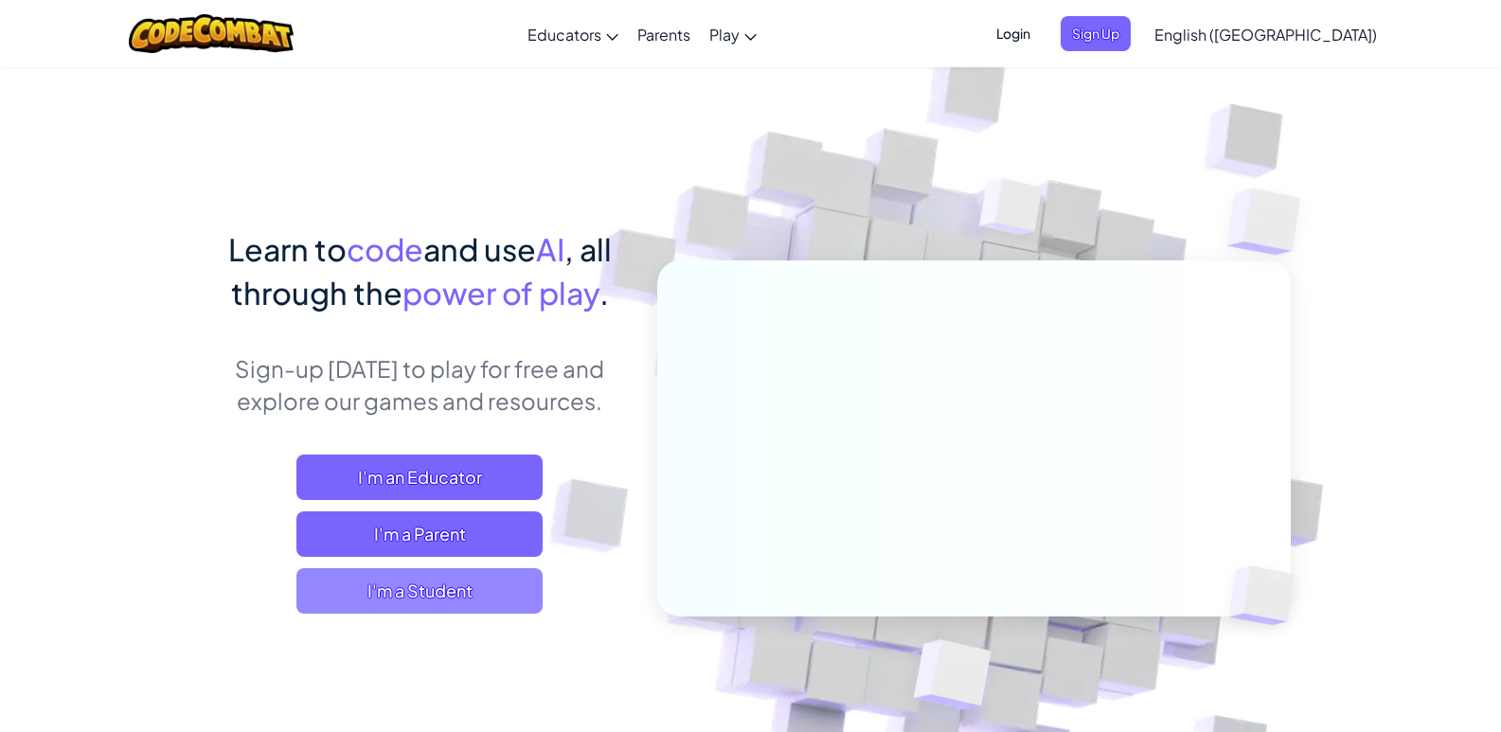
click at [431, 606] on span "I'm a Student" at bounding box center [419, 590] width 246 height 45
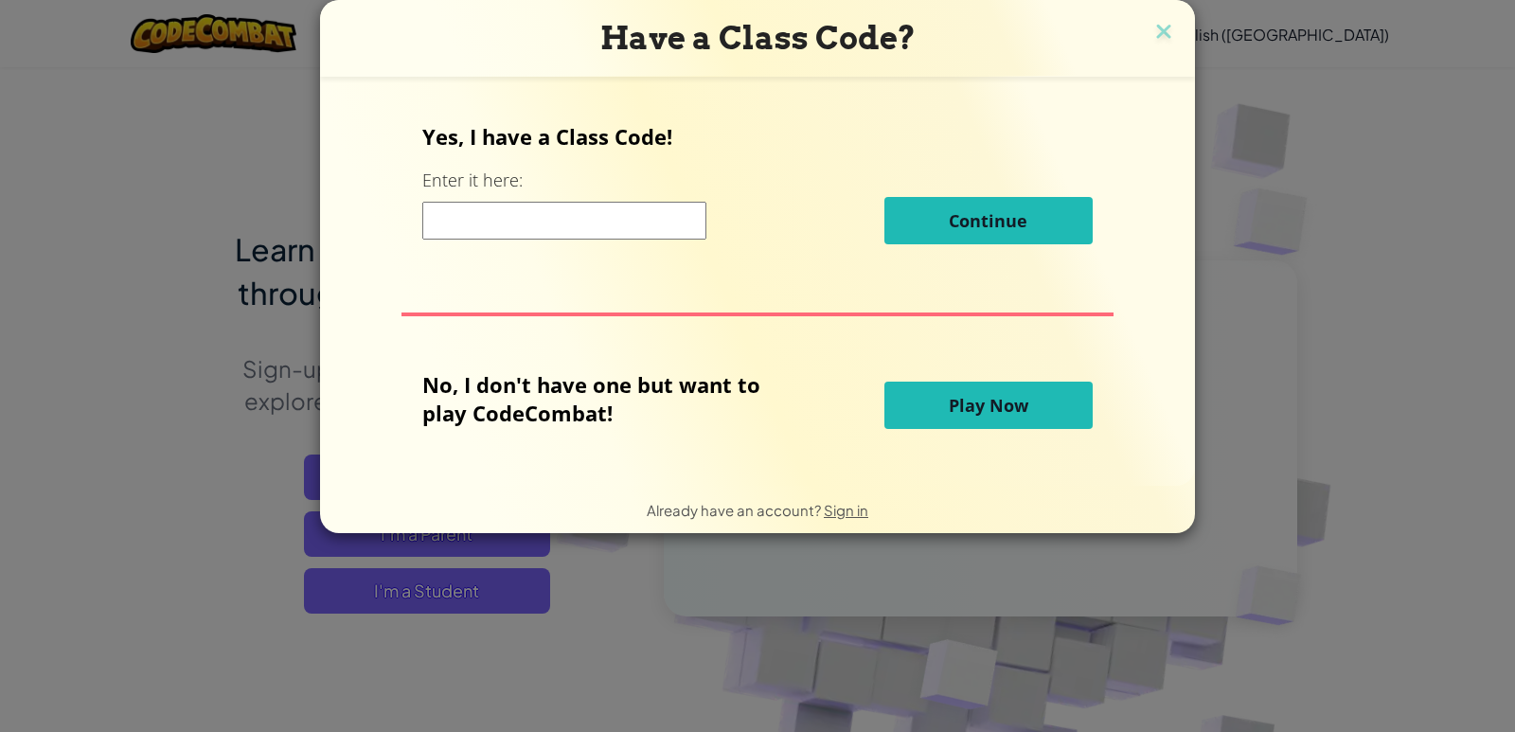
click at [585, 217] on input at bounding box center [564, 221] width 284 height 38
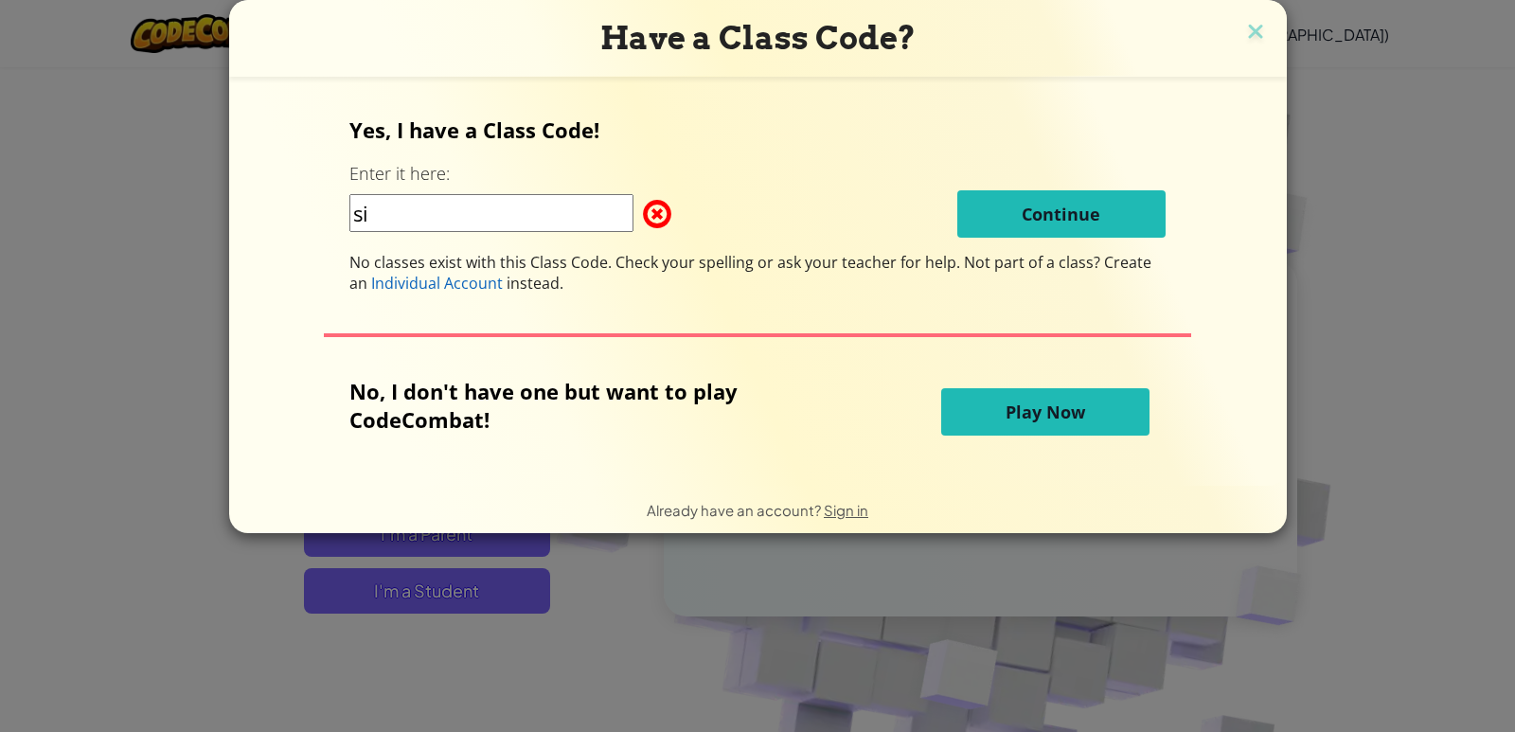
type input "s"
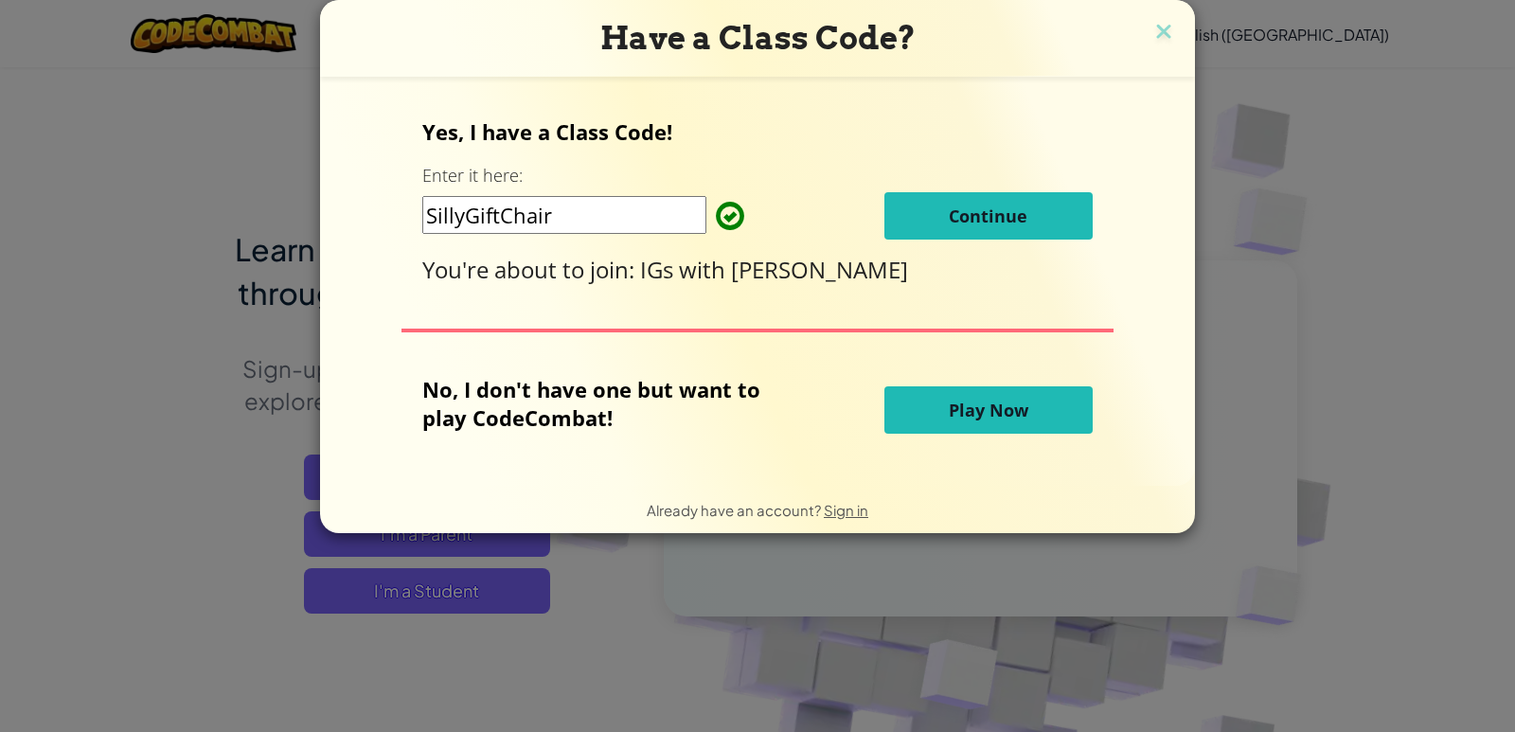
type input "SillyGiftChair"
click at [945, 220] on button "Continue" at bounding box center [989, 215] width 208 height 47
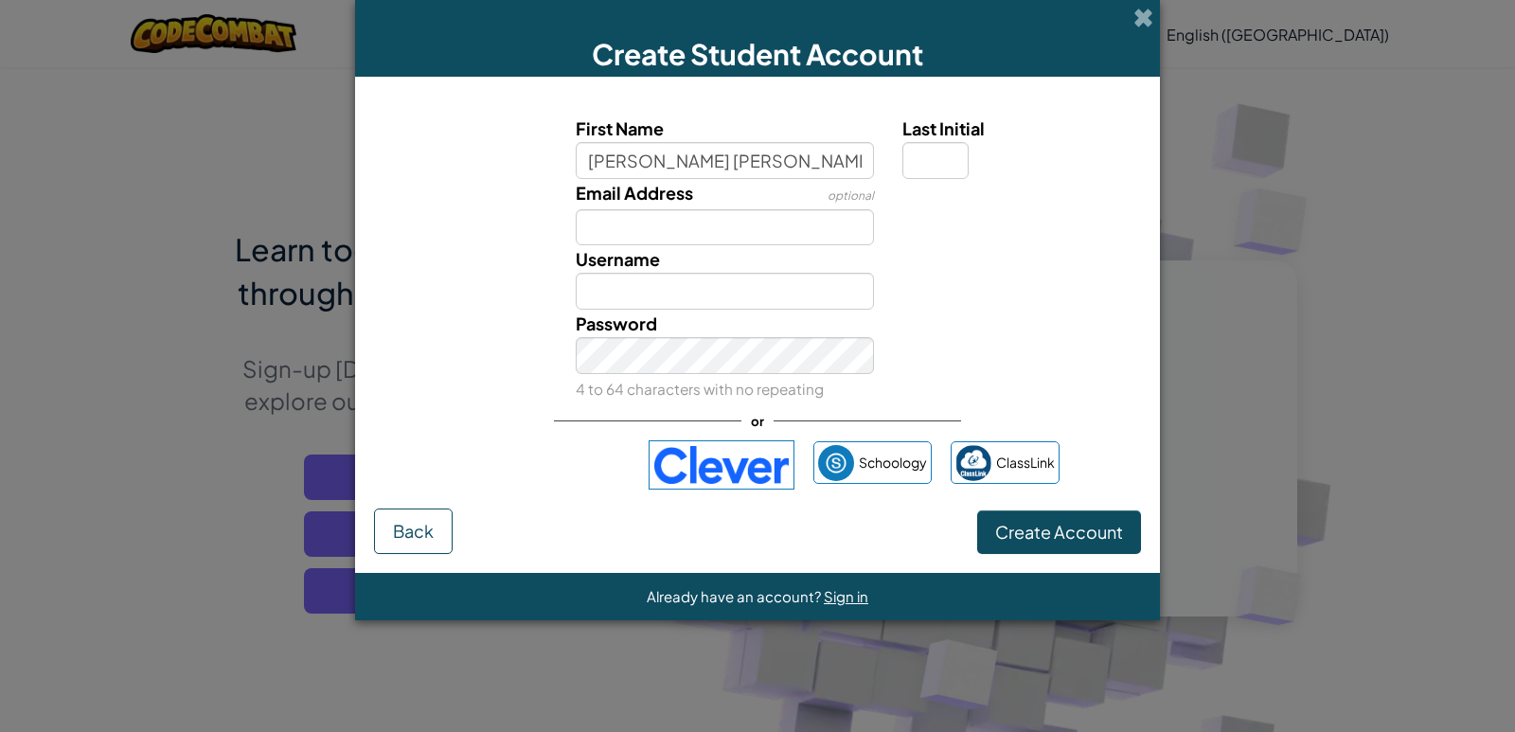
type input "[PERSON_NAME] [PERSON_NAME].rv"
paste input "[PERSON_NAME] [PERSON_NAME].rv"
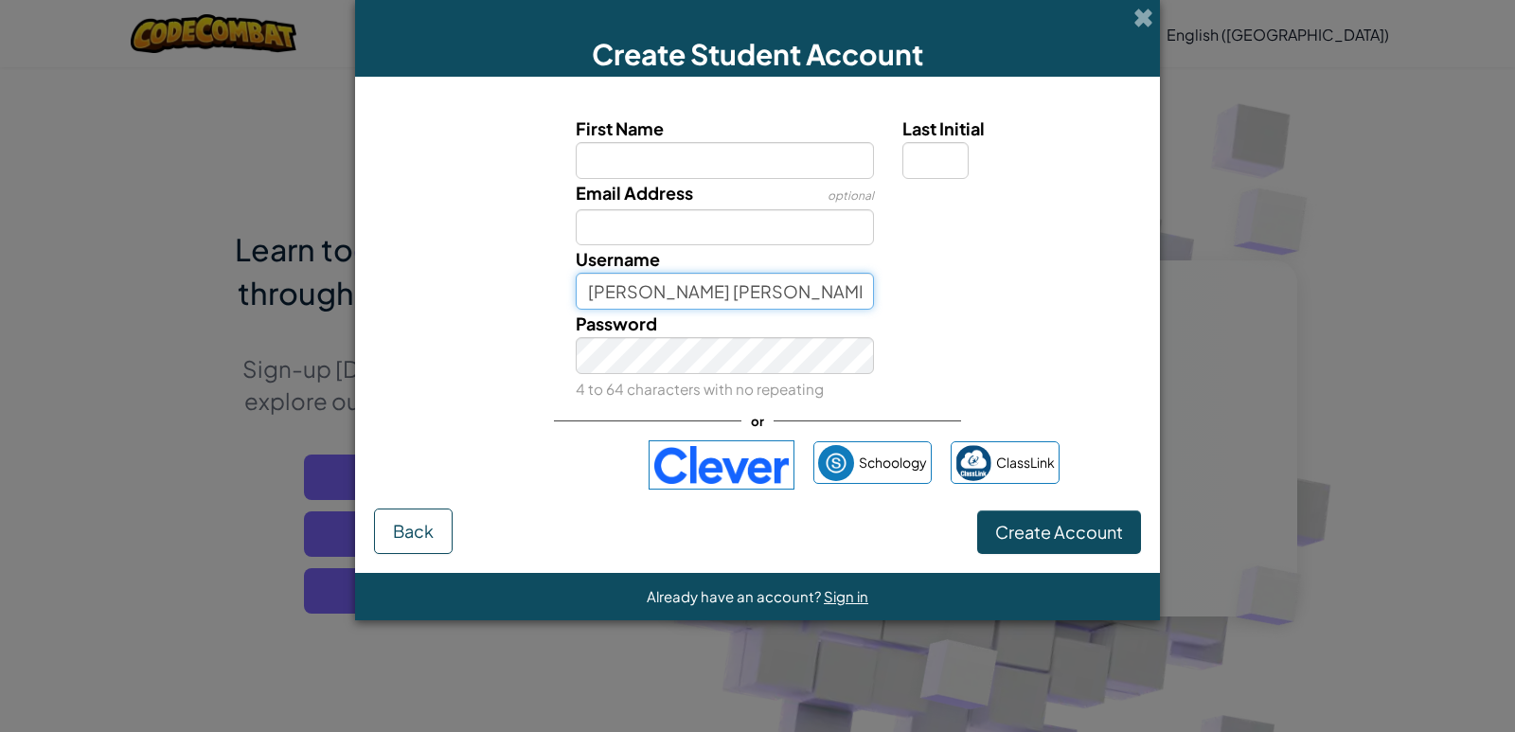
type input "[PERSON_NAME] [PERSON_NAME].rv"
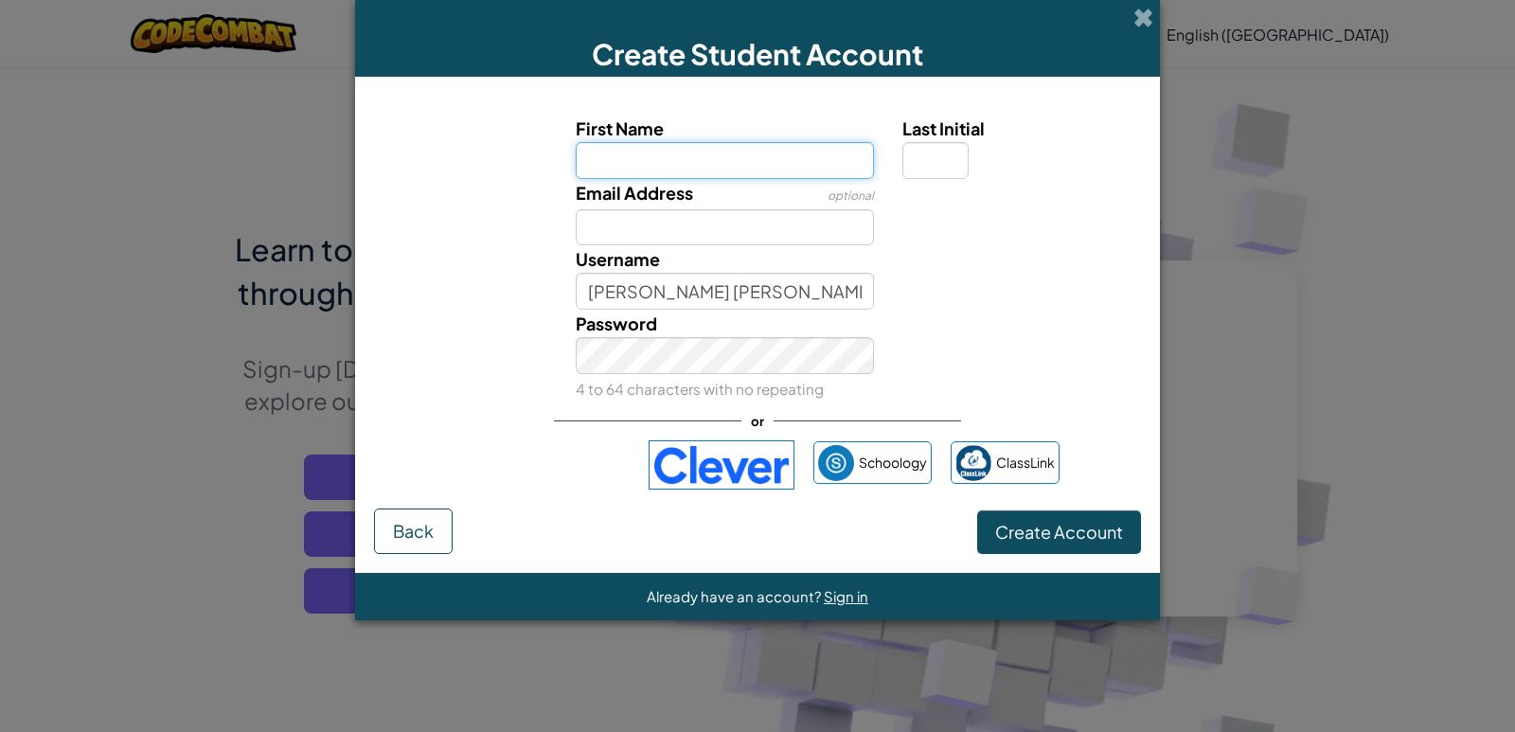
click at [661, 157] on input "First Name" at bounding box center [725, 160] width 299 height 37
type input "hadia"
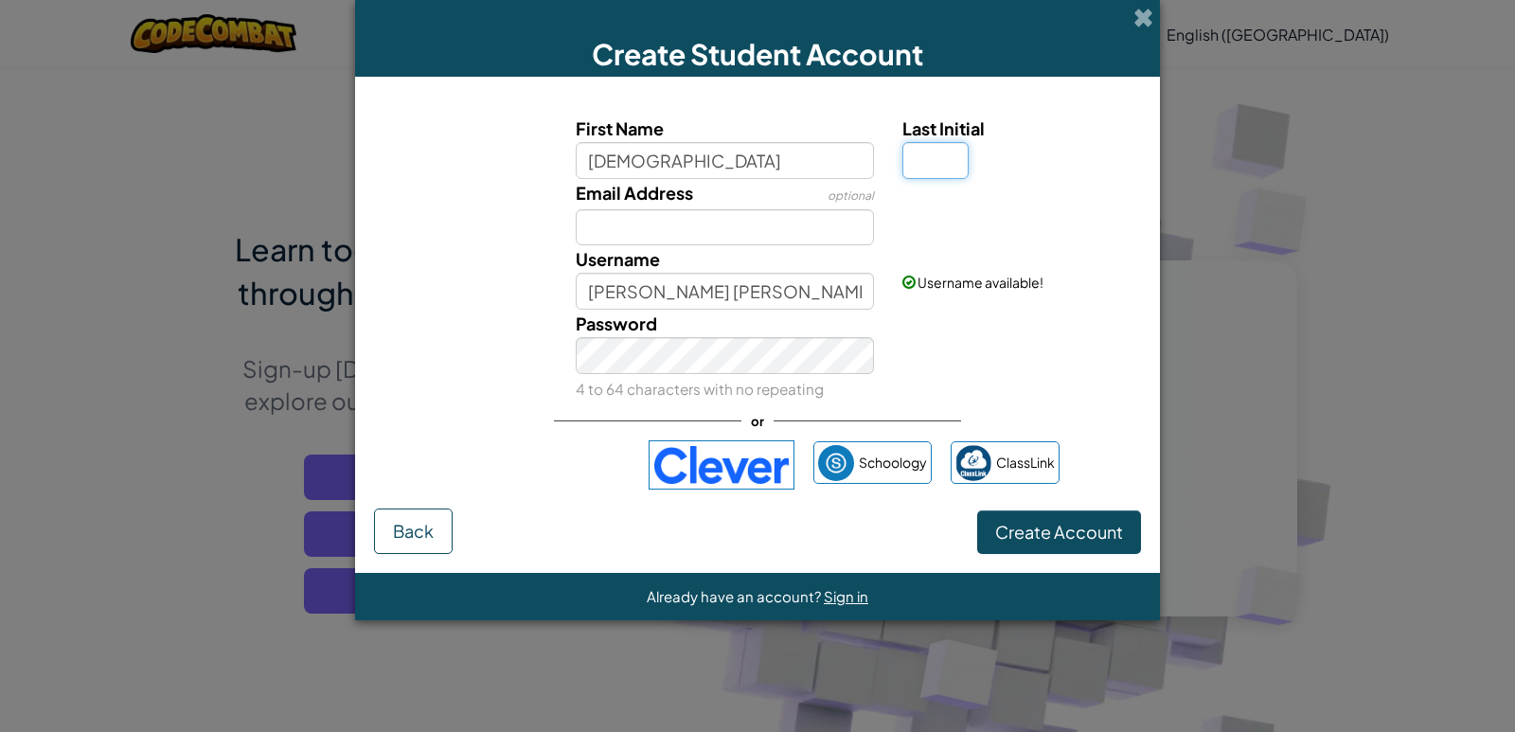
type input "Hadia"
click at [941, 176] on input "Last Initial" at bounding box center [936, 160] width 66 height 37
type input "z"
click at [669, 298] on input "HadiaZ" at bounding box center [725, 291] width 299 height 37
drag, startPoint x: 669, startPoint y: 294, endPoint x: 537, endPoint y: 296, distance: 131.7
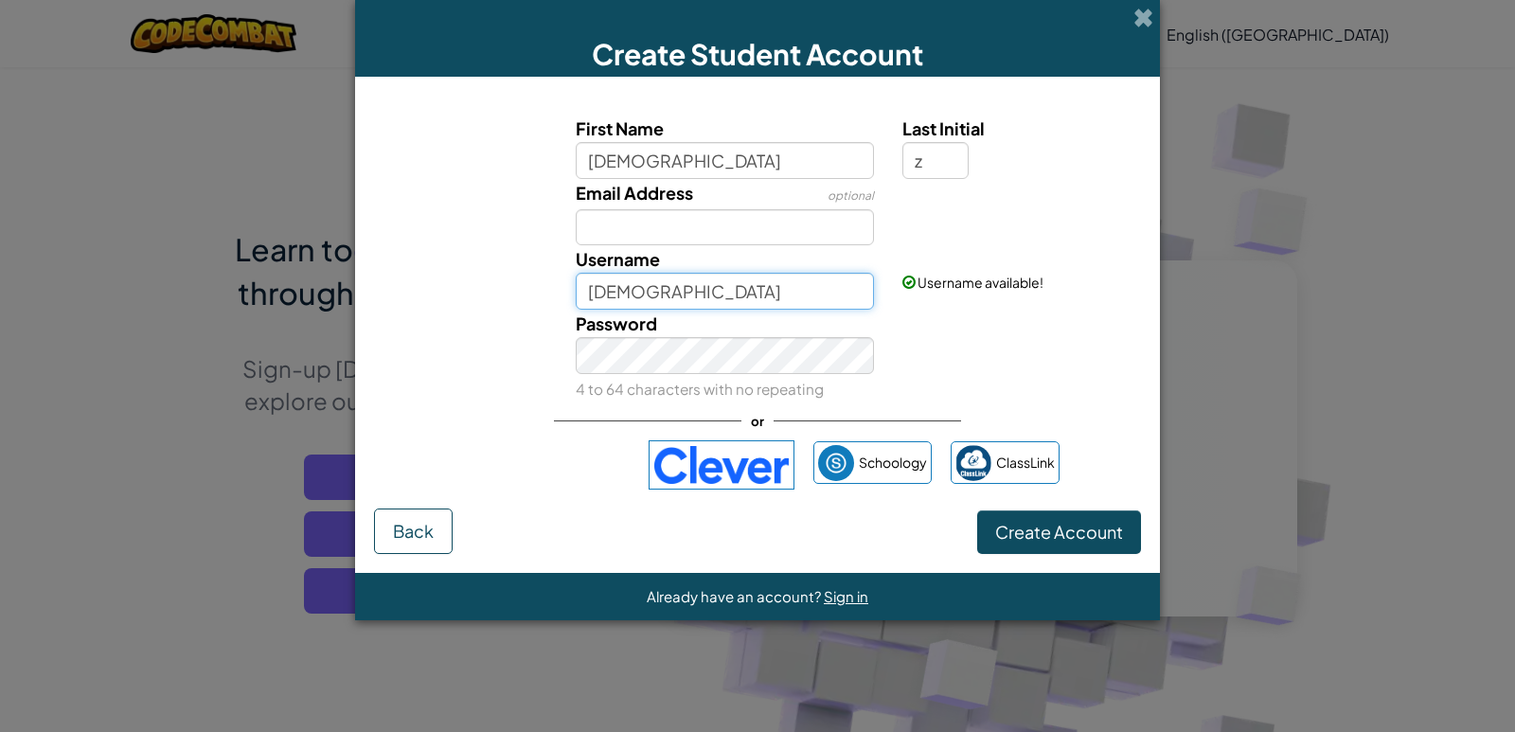
click at [537, 296] on div "Username HadiaZ Username available!" at bounding box center [758, 277] width 786 height 64
paste input "[PERSON_NAME] [PERSON_NAME].rv"
type input "[PERSON_NAME] [PERSON_NAME].rv"
click at [1033, 363] on div "Password 4 to 64 characters with no repeating" at bounding box center [758, 356] width 786 height 93
click at [1085, 523] on span "Create Account" at bounding box center [1059, 532] width 128 height 22
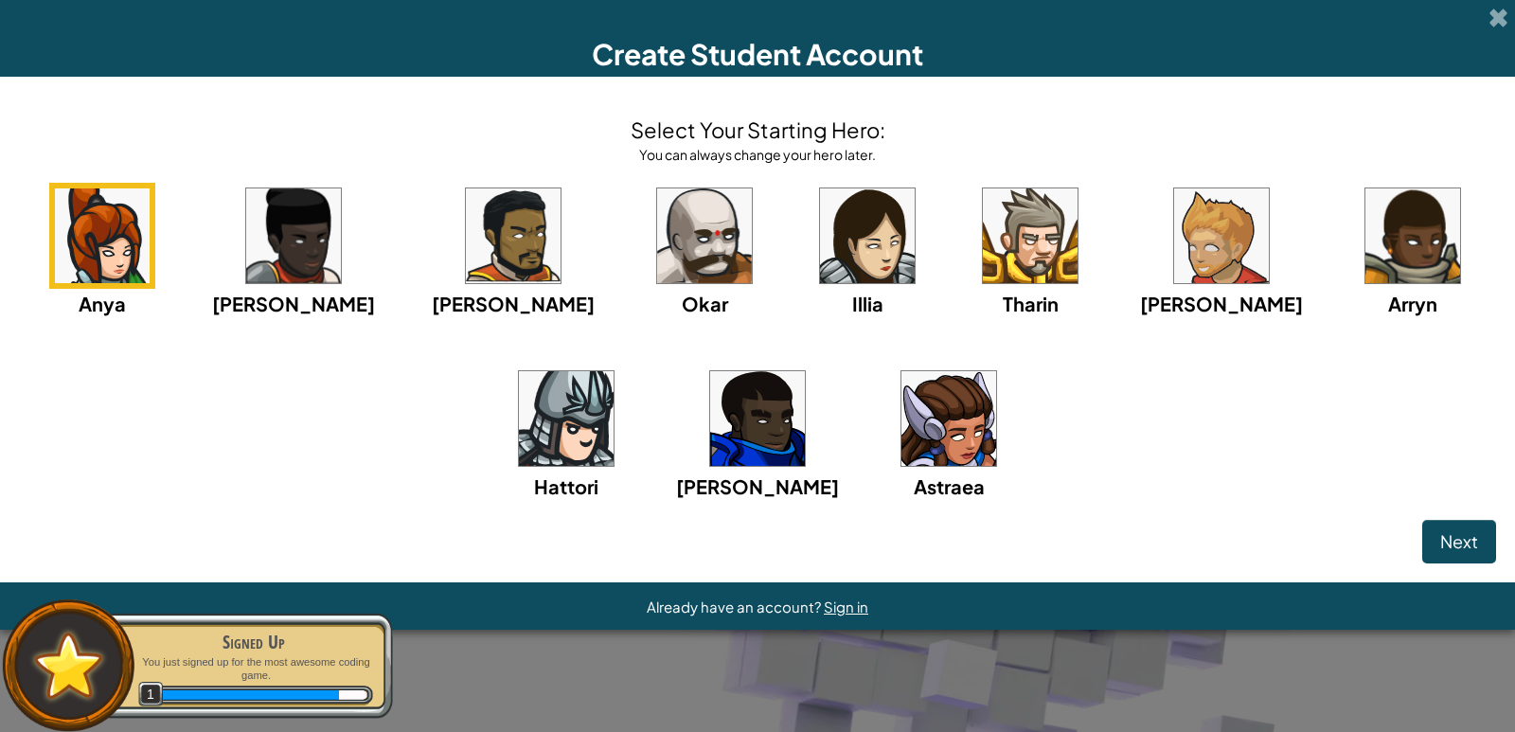
click at [103, 220] on img at bounding box center [102, 235] width 95 height 95
click at [902, 400] on img at bounding box center [949, 418] width 95 height 95
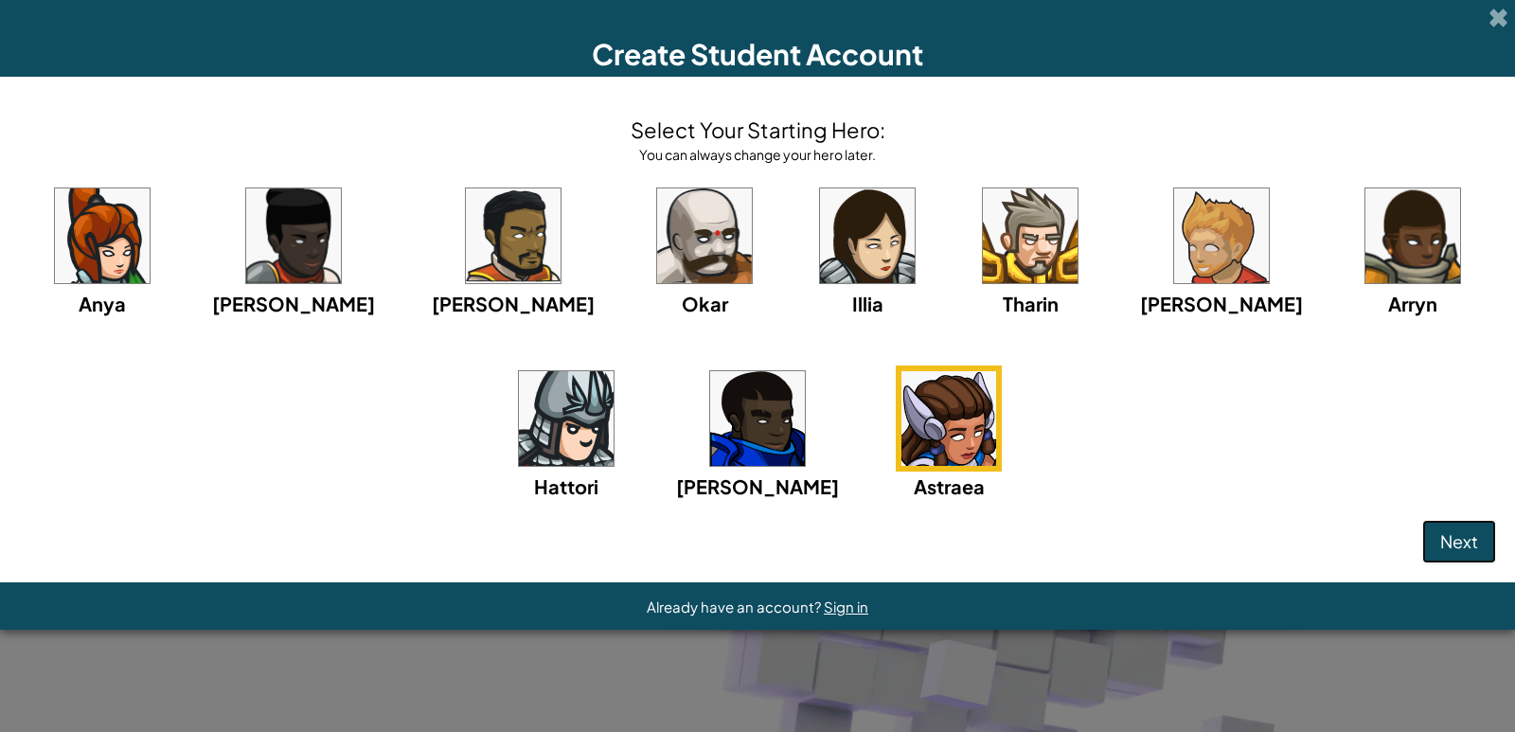
click at [1456, 536] on span "Next" at bounding box center [1459, 541] width 38 height 22
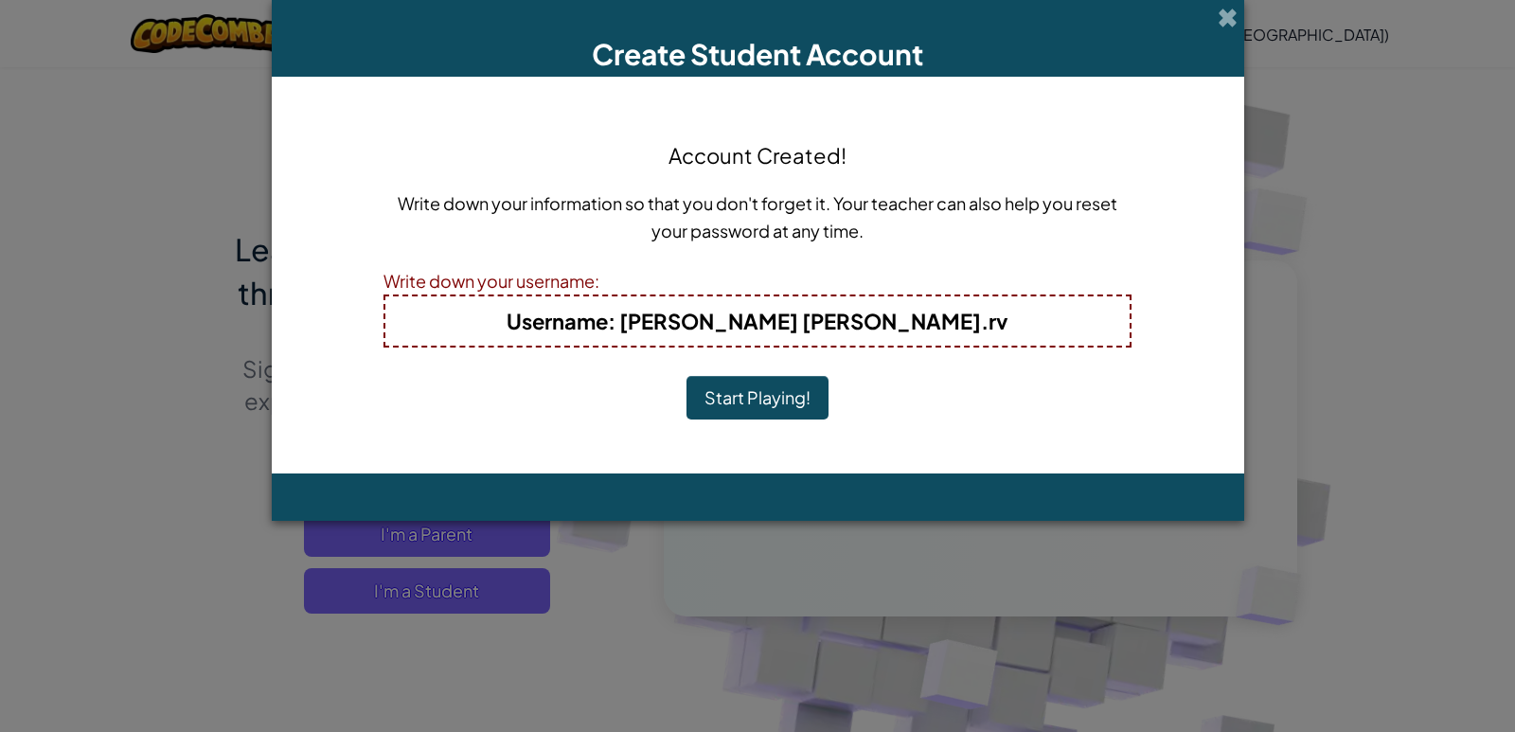
click at [775, 403] on button "Start Playing!" at bounding box center [758, 398] width 142 height 44
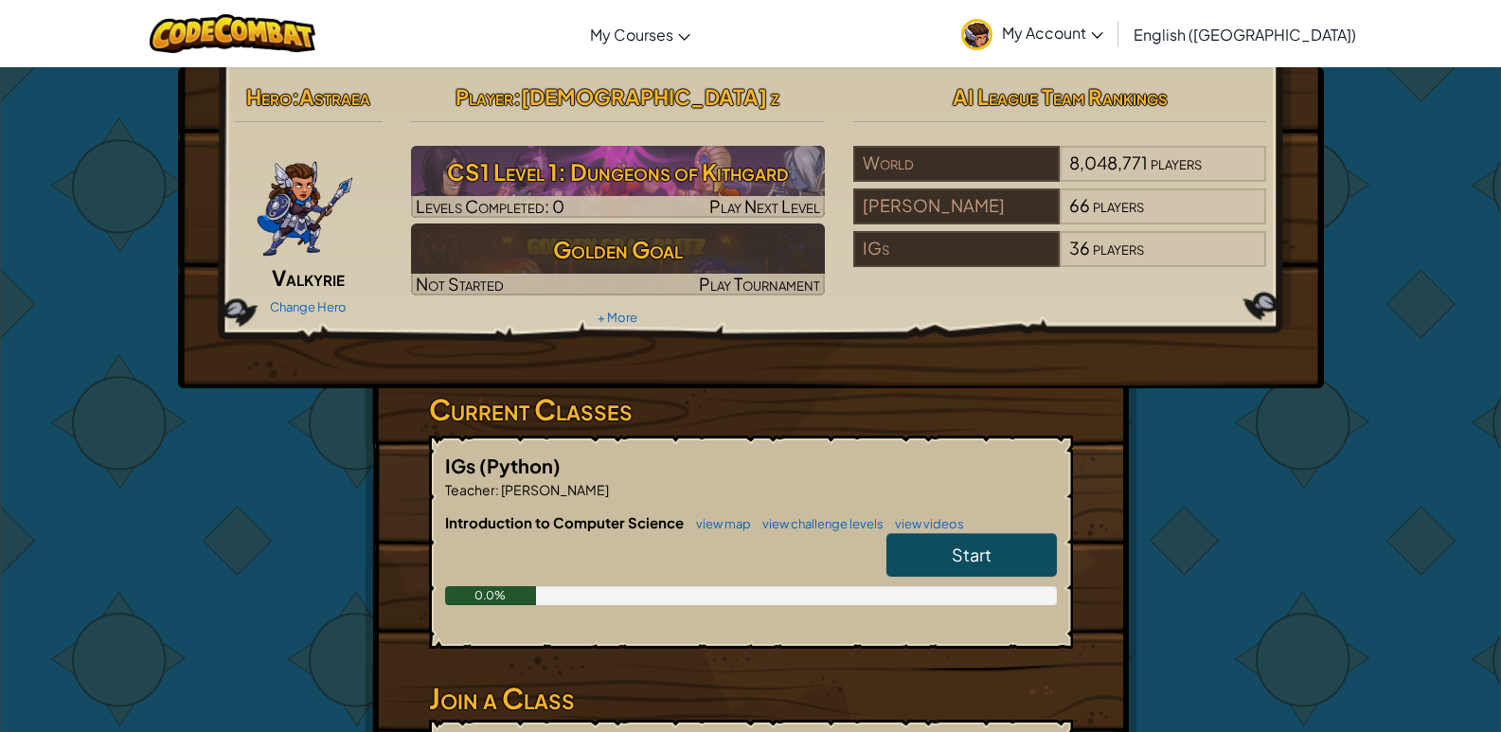
click at [959, 560] on span "Start" at bounding box center [972, 555] width 40 height 22
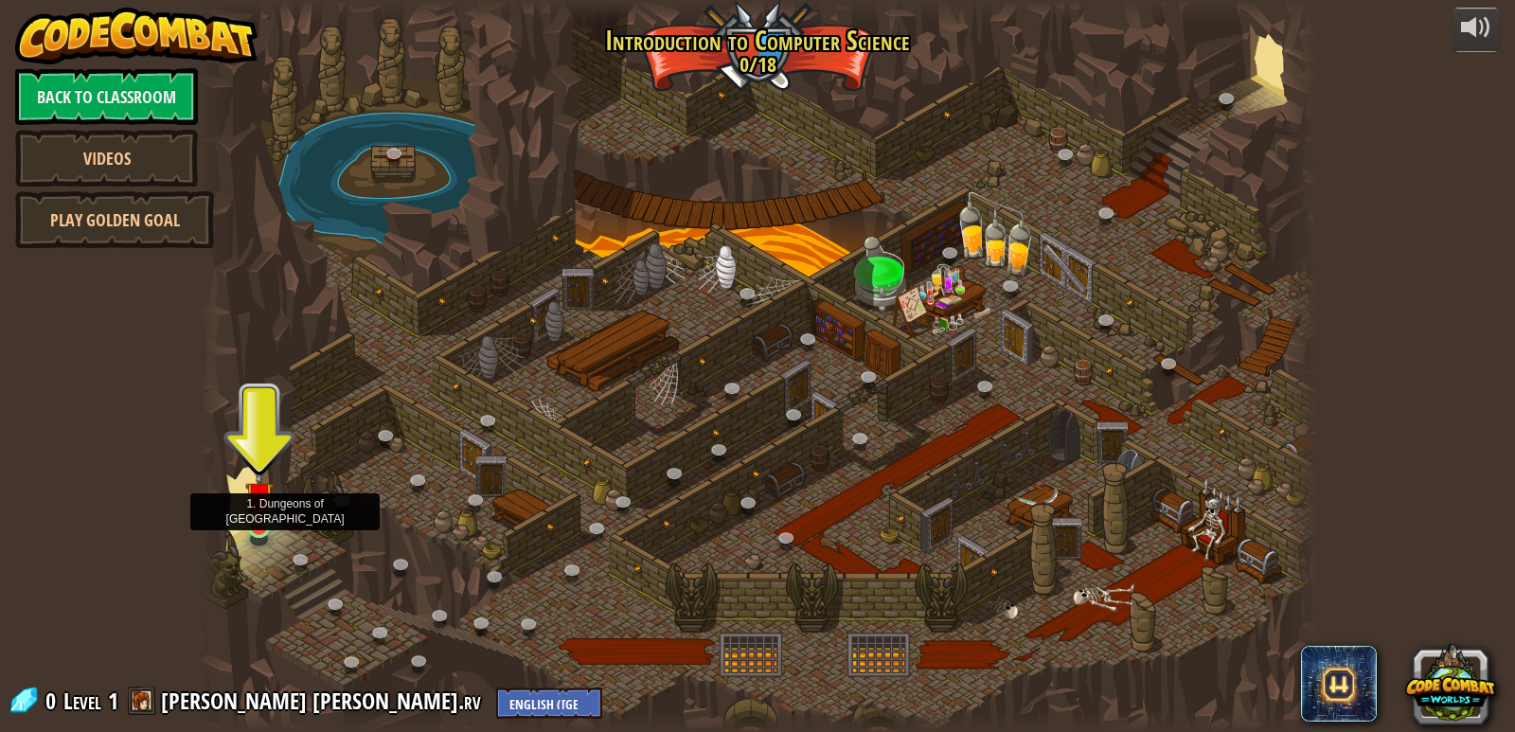
click at [256, 527] on img at bounding box center [259, 495] width 28 height 65
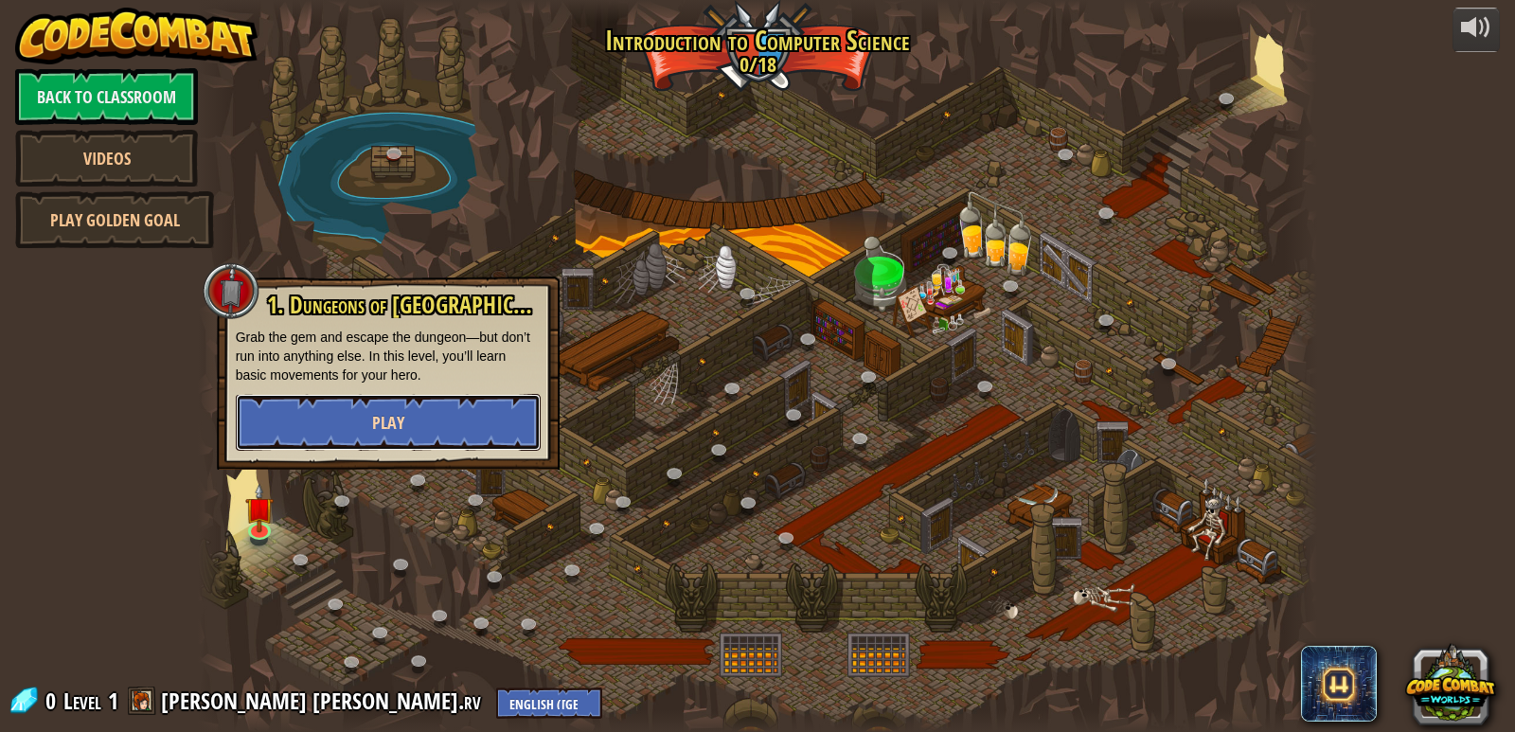
click at [422, 431] on button "Play" at bounding box center [388, 422] width 305 height 57
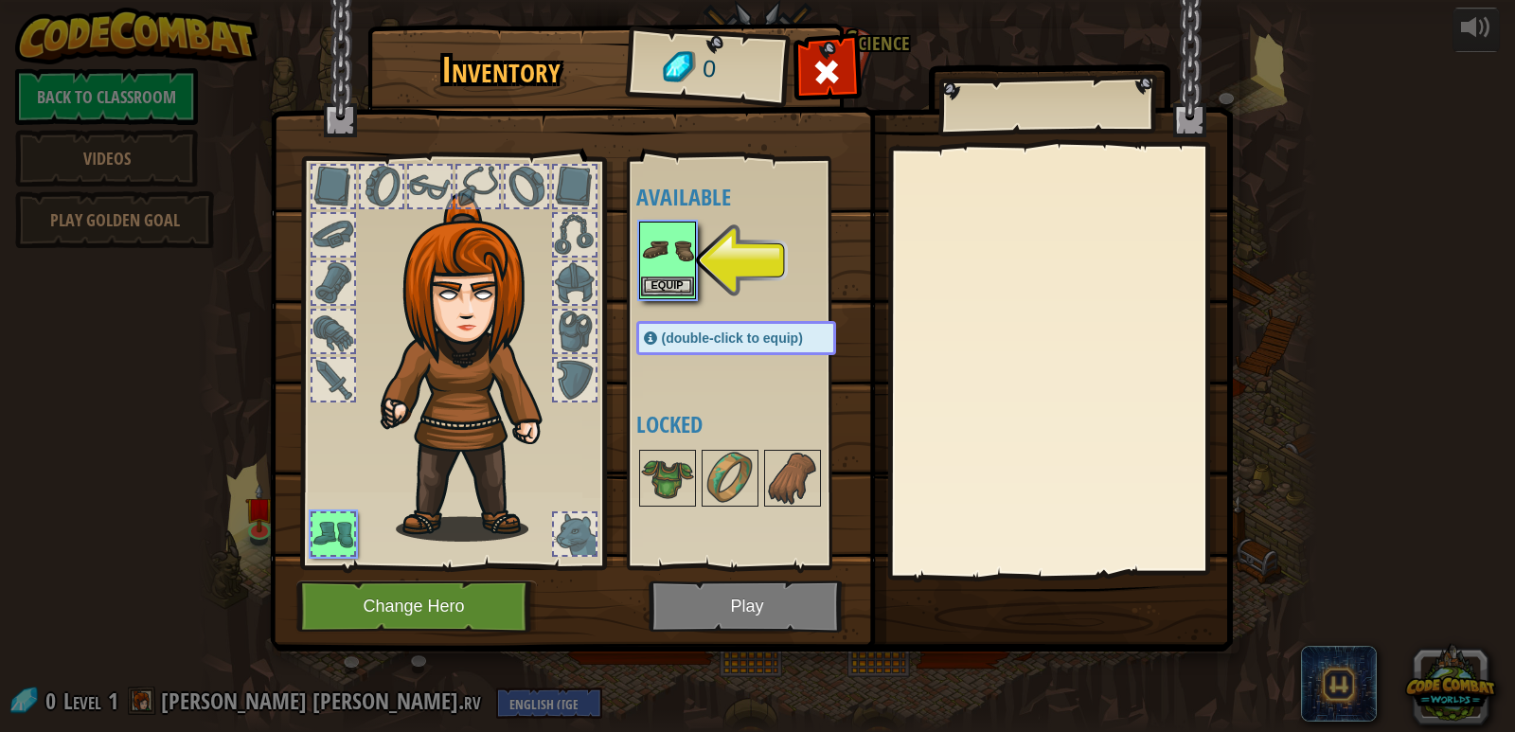
click at [659, 238] on img at bounding box center [667, 249] width 53 height 53
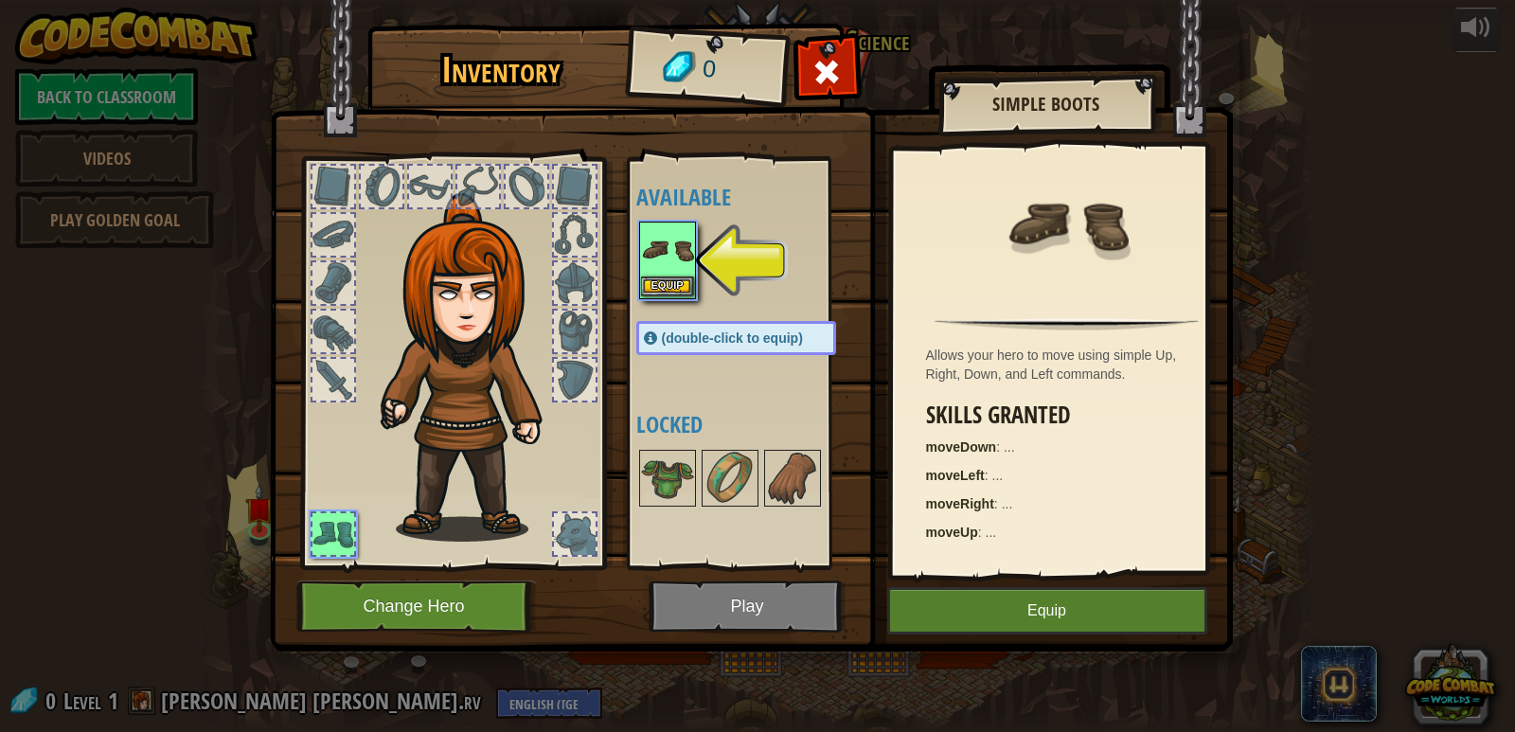
click at [659, 238] on img at bounding box center [667, 249] width 53 height 53
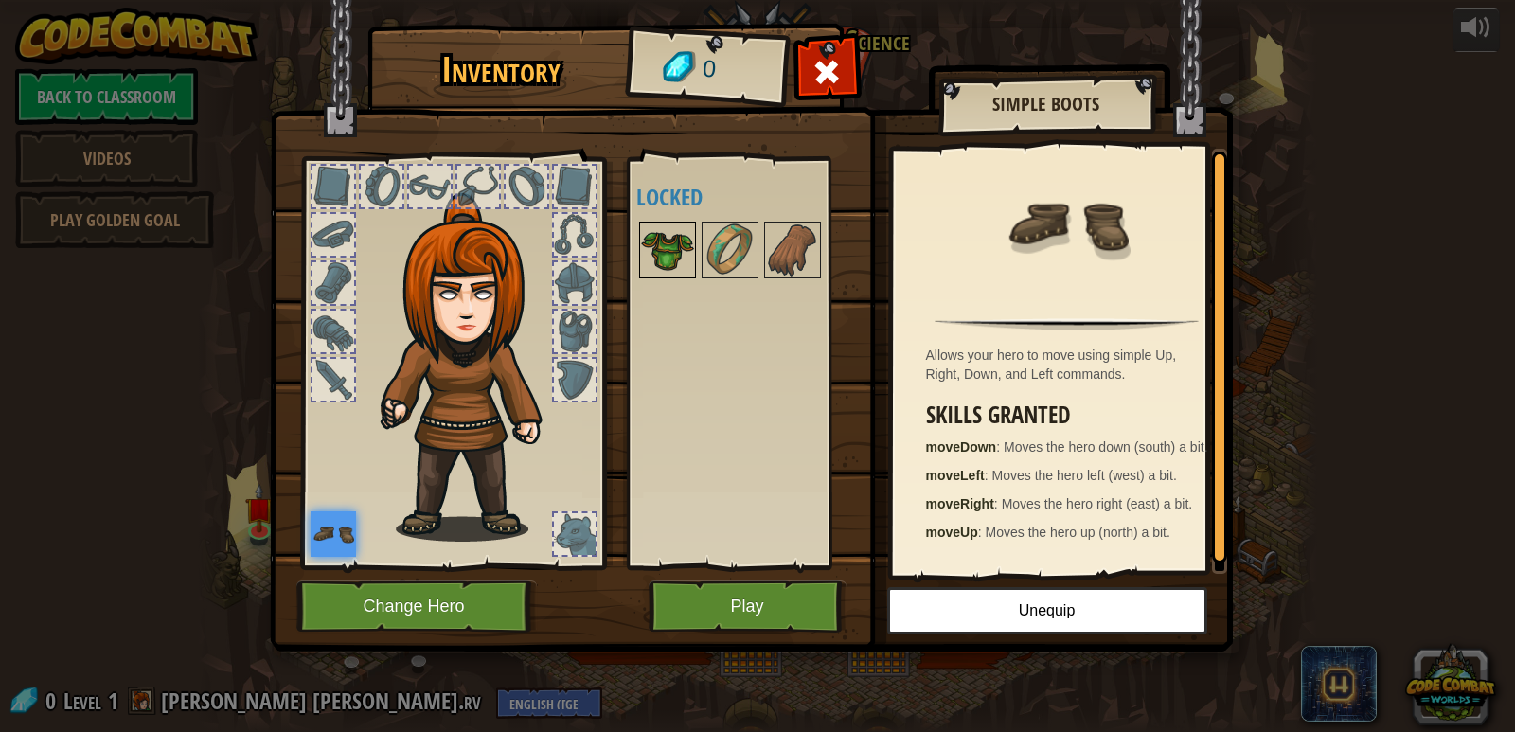
click at [670, 258] on img at bounding box center [667, 249] width 53 height 53
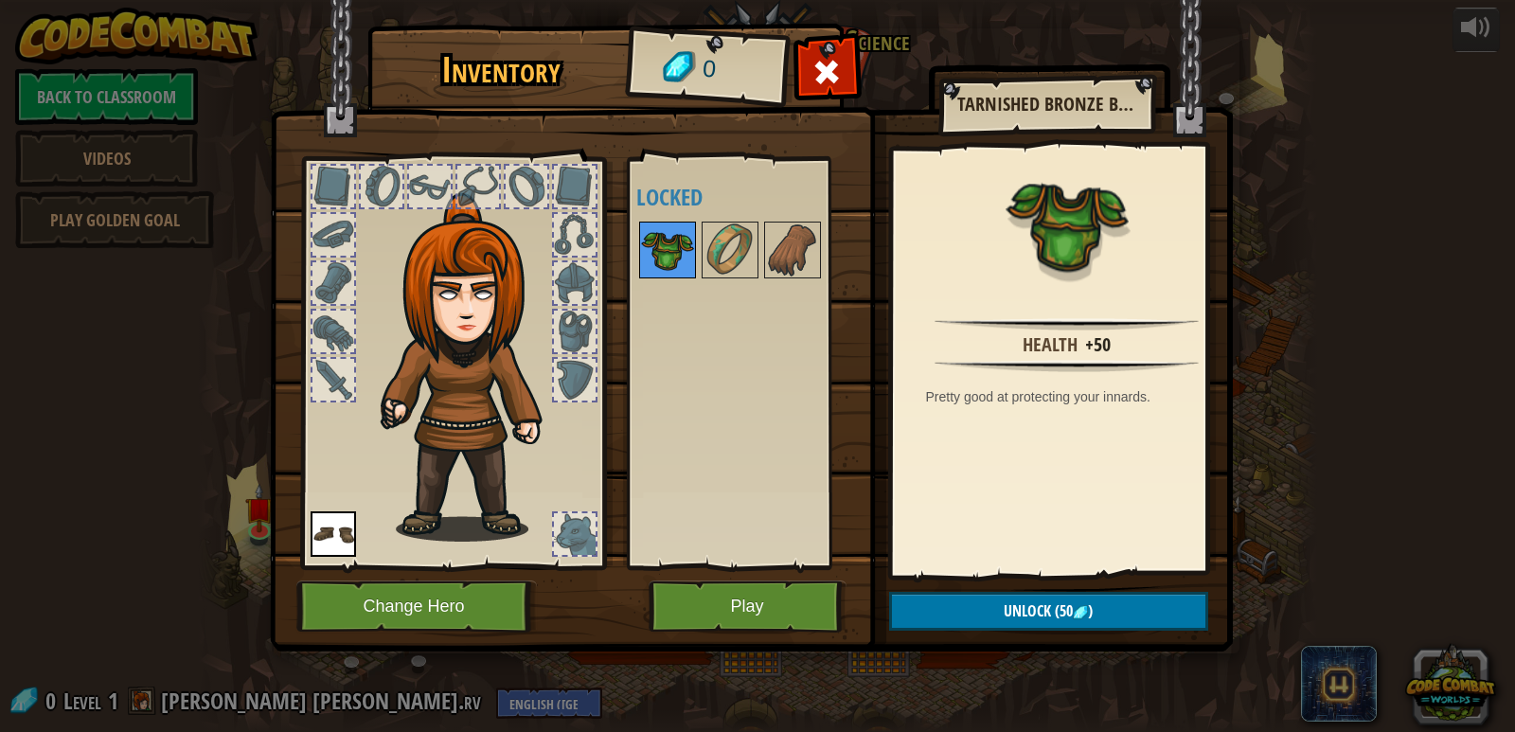
click at [670, 258] on img at bounding box center [667, 249] width 53 height 53
click at [724, 243] on img at bounding box center [730, 249] width 53 height 53
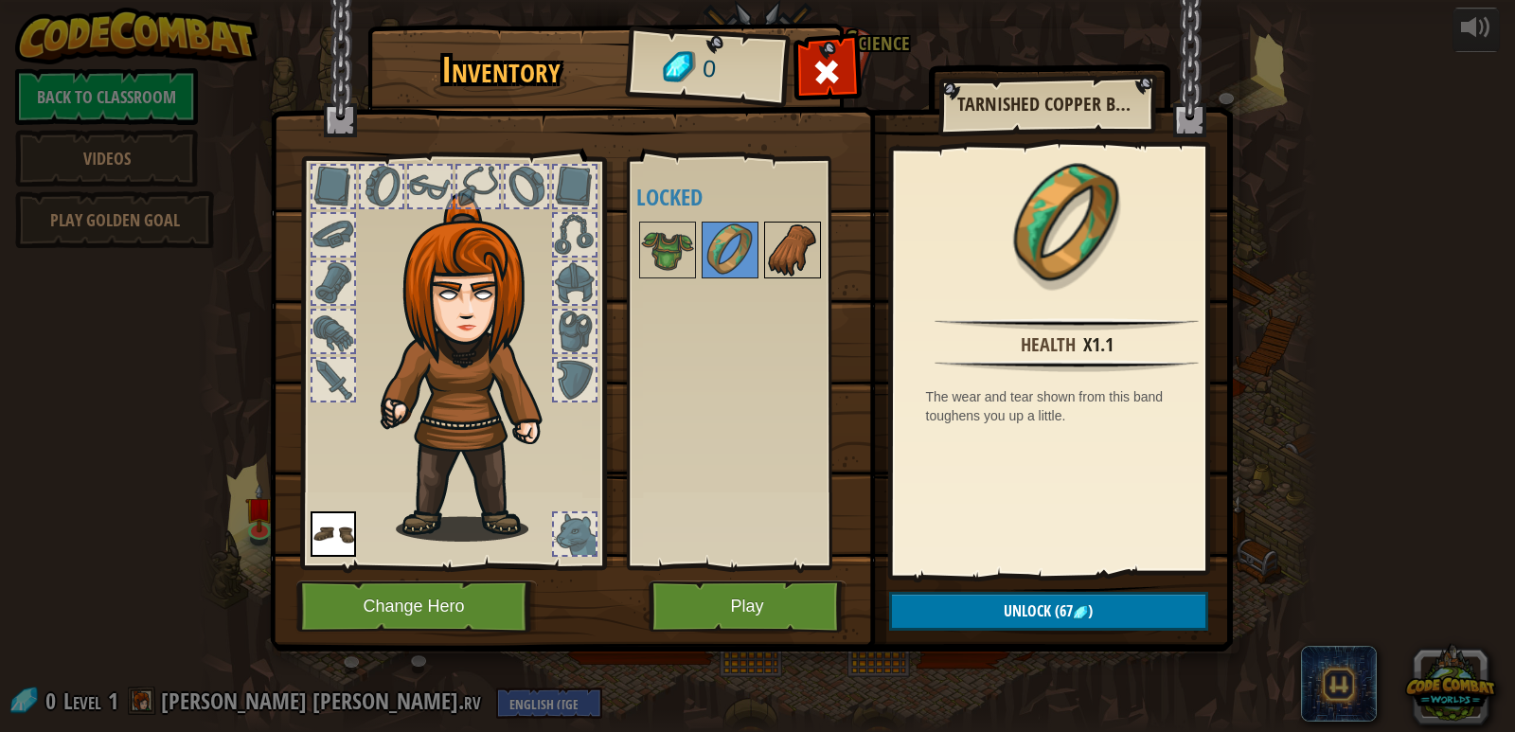
click at [775, 243] on img at bounding box center [792, 249] width 53 height 53
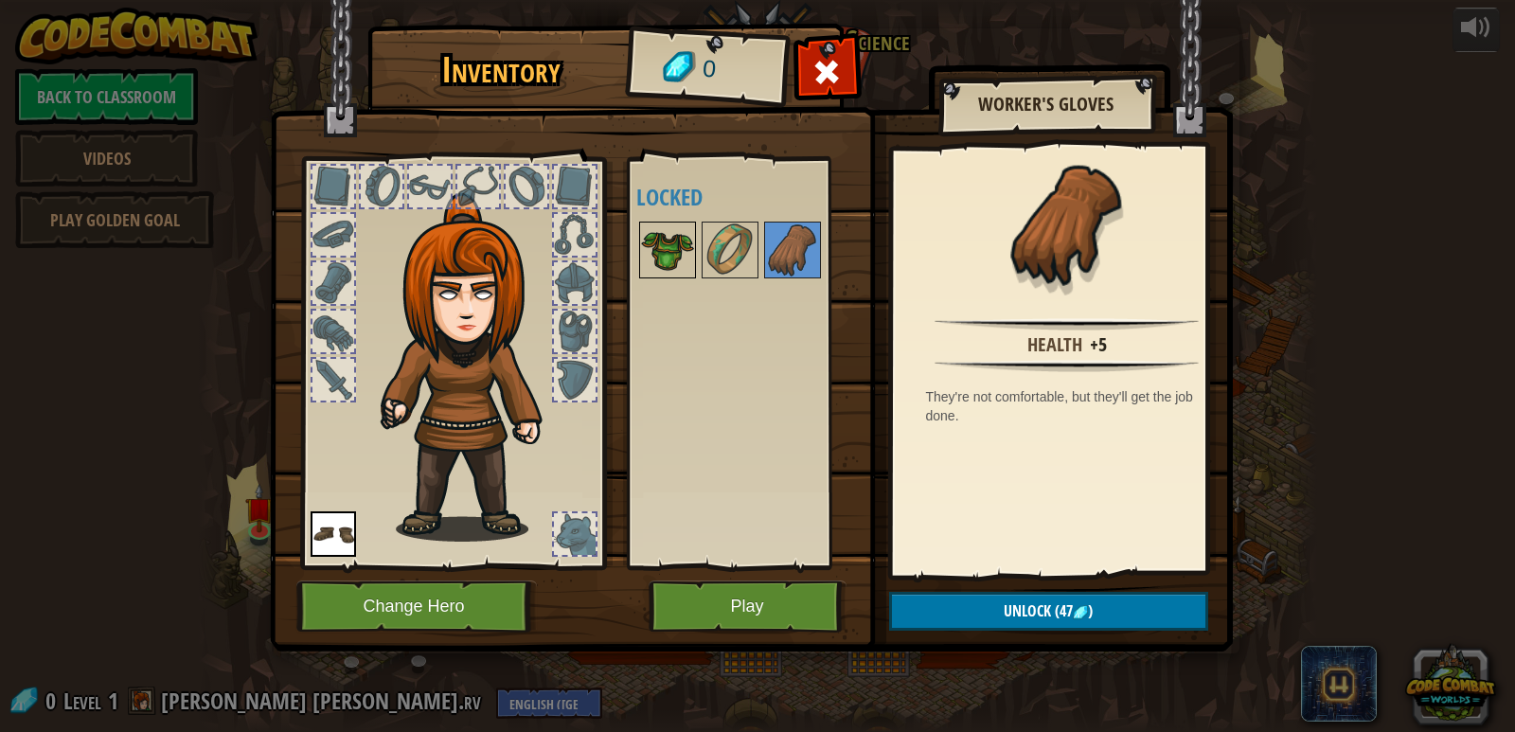
click at [689, 245] on img at bounding box center [667, 249] width 53 height 53
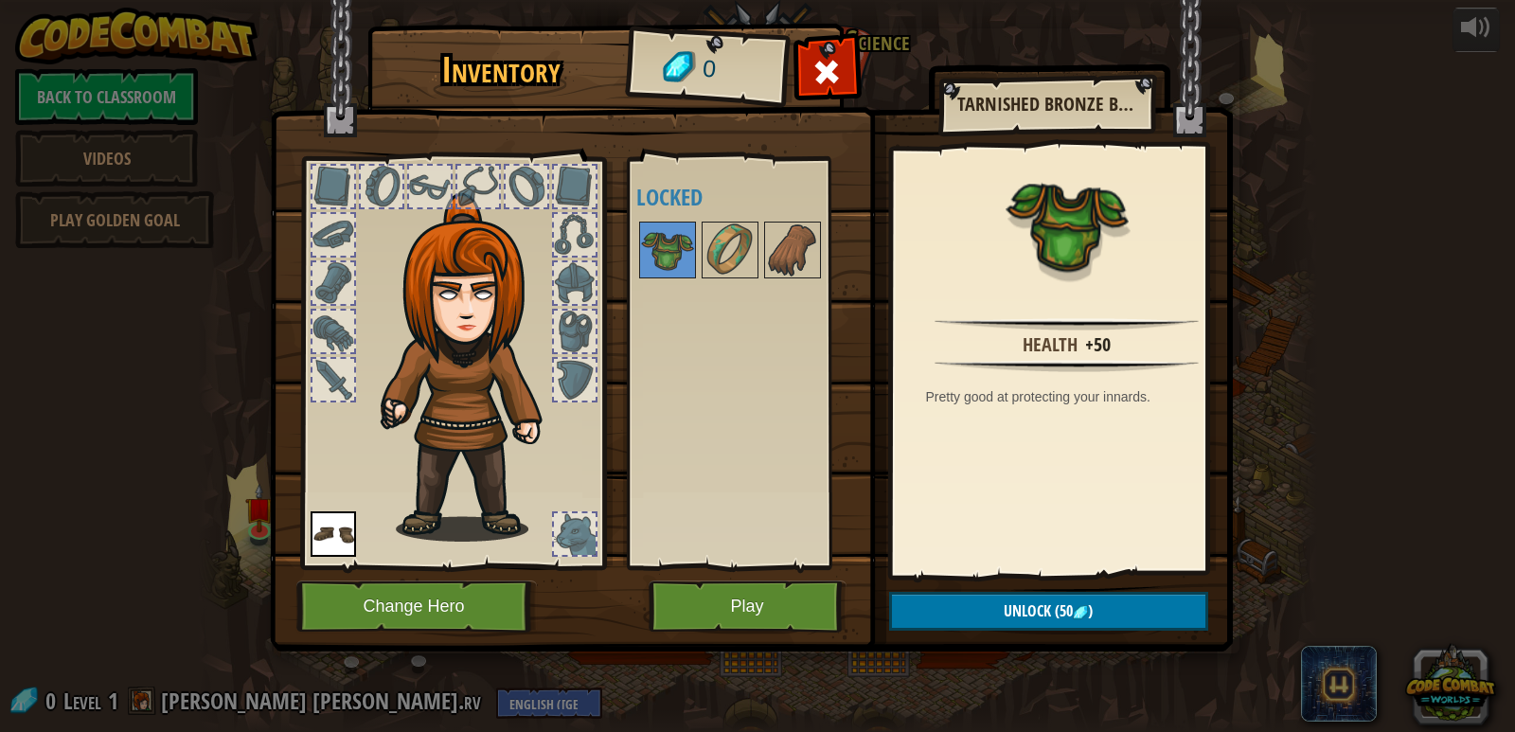
click at [691, 350] on div "Available Equip (double-click to equip) Locked" at bounding box center [755, 363] width 238 height 395
click at [669, 262] on img at bounding box center [667, 249] width 53 height 53
drag, startPoint x: 638, startPoint y: 264, endPoint x: 567, endPoint y: 302, distance: 80.5
click at [573, 307] on div "Inventory 0 Available Equip (double-click to equip) Locked Tarnished Bronze Bre…" at bounding box center [758, 340] width 963 height 625
drag, startPoint x: 567, startPoint y: 302, endPoint x: 491, endPoint y: 334, distance: 83.2
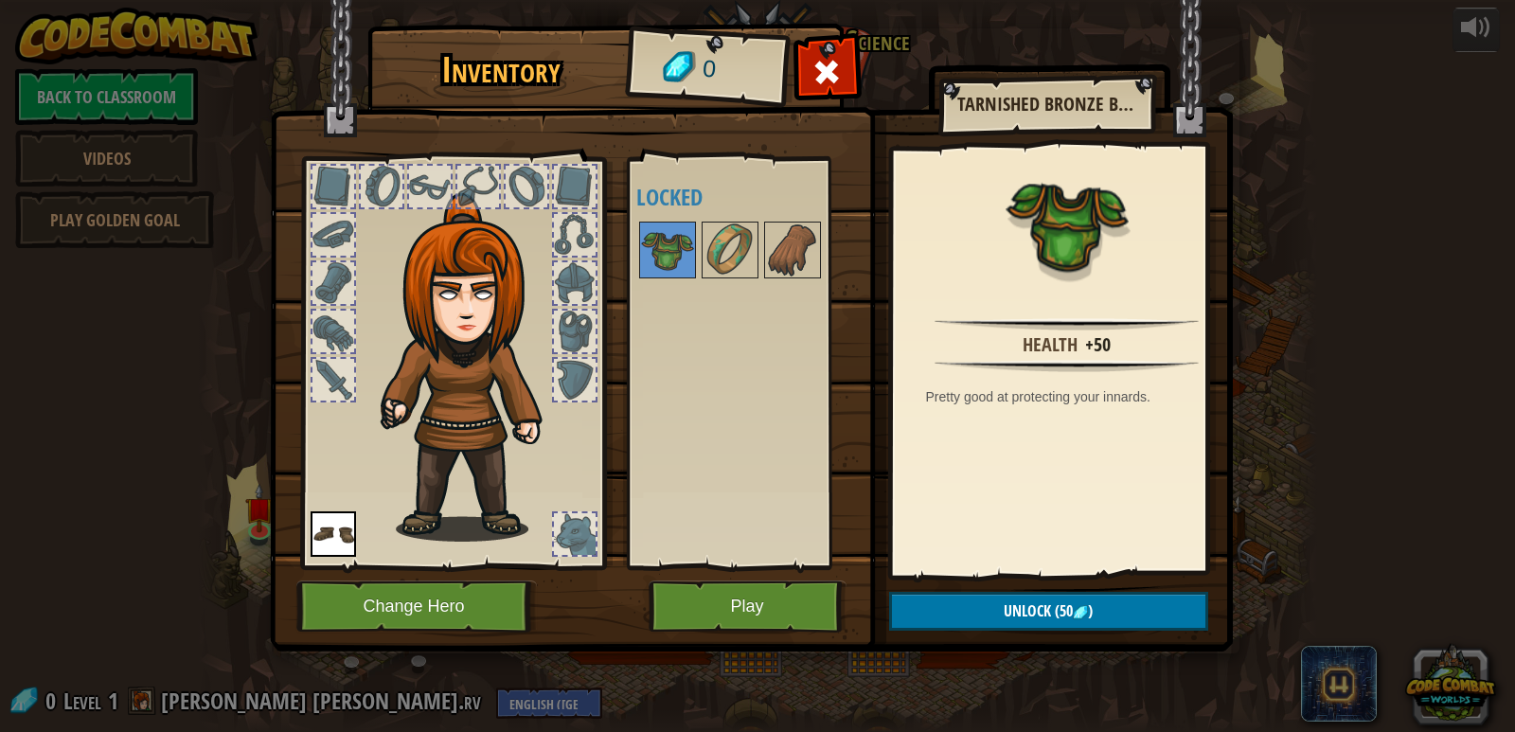
click at [543, 332] on div at bounding box center [452, 358] width 313 height 426
drag, startPoint x: 439, startPoint y: 334, endPoint x: 347, endPoint y: 334, distance: 92.8
click at [354, 334] on div at bounding box center [452, 358] width 313 height 426
drag, startPoint x: 324, startPoint y: 310, endPoint x: 640, endPoint y: 295, distance: 316.6
click at [640, 286] on div "Inventory 0 Available Equip (double-click to equip) Locked Tarnished Bronze Bre…" at bounding box center [758, 340] width 963 height 625
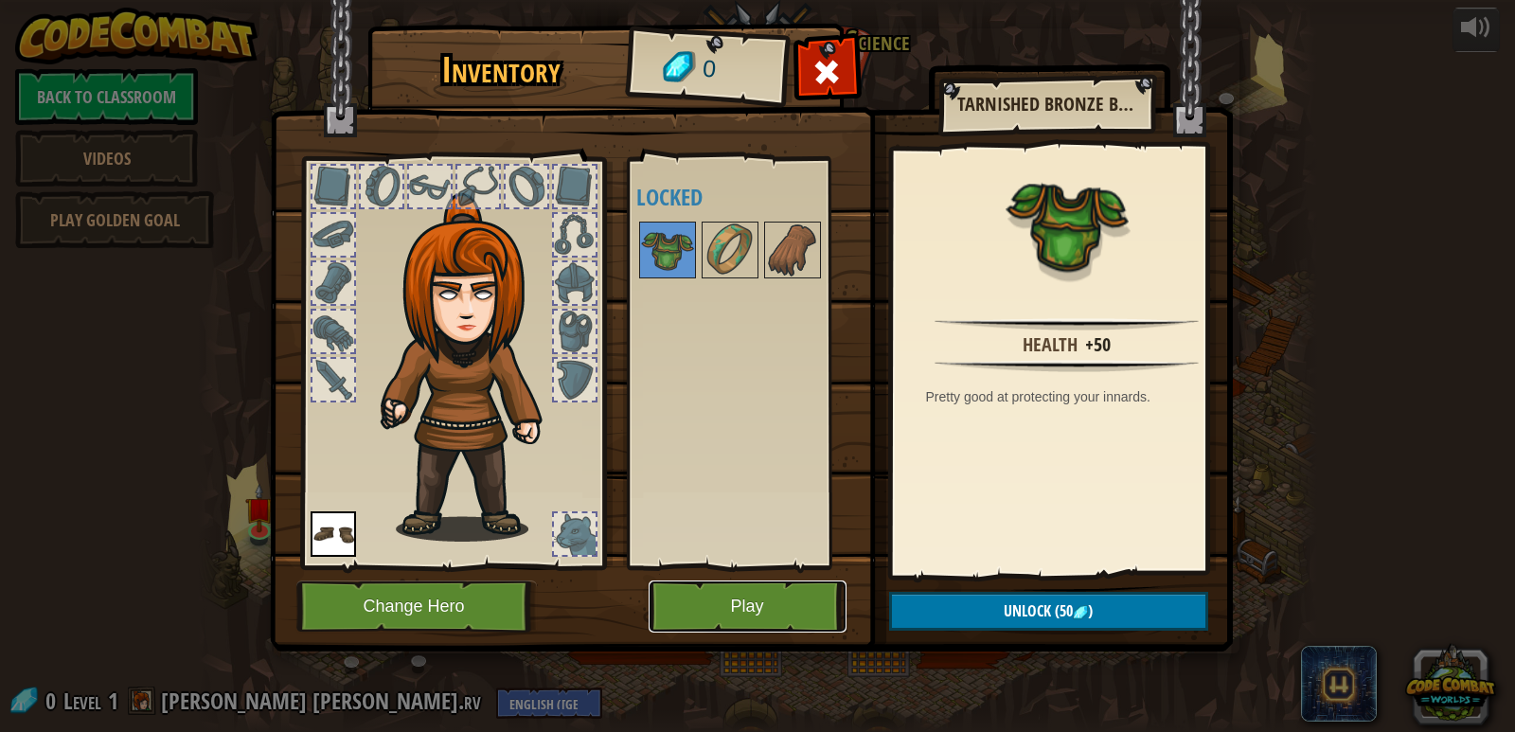
click at [756, 612] on button "Play" at bounding box center [748, 607] width 198 height 52
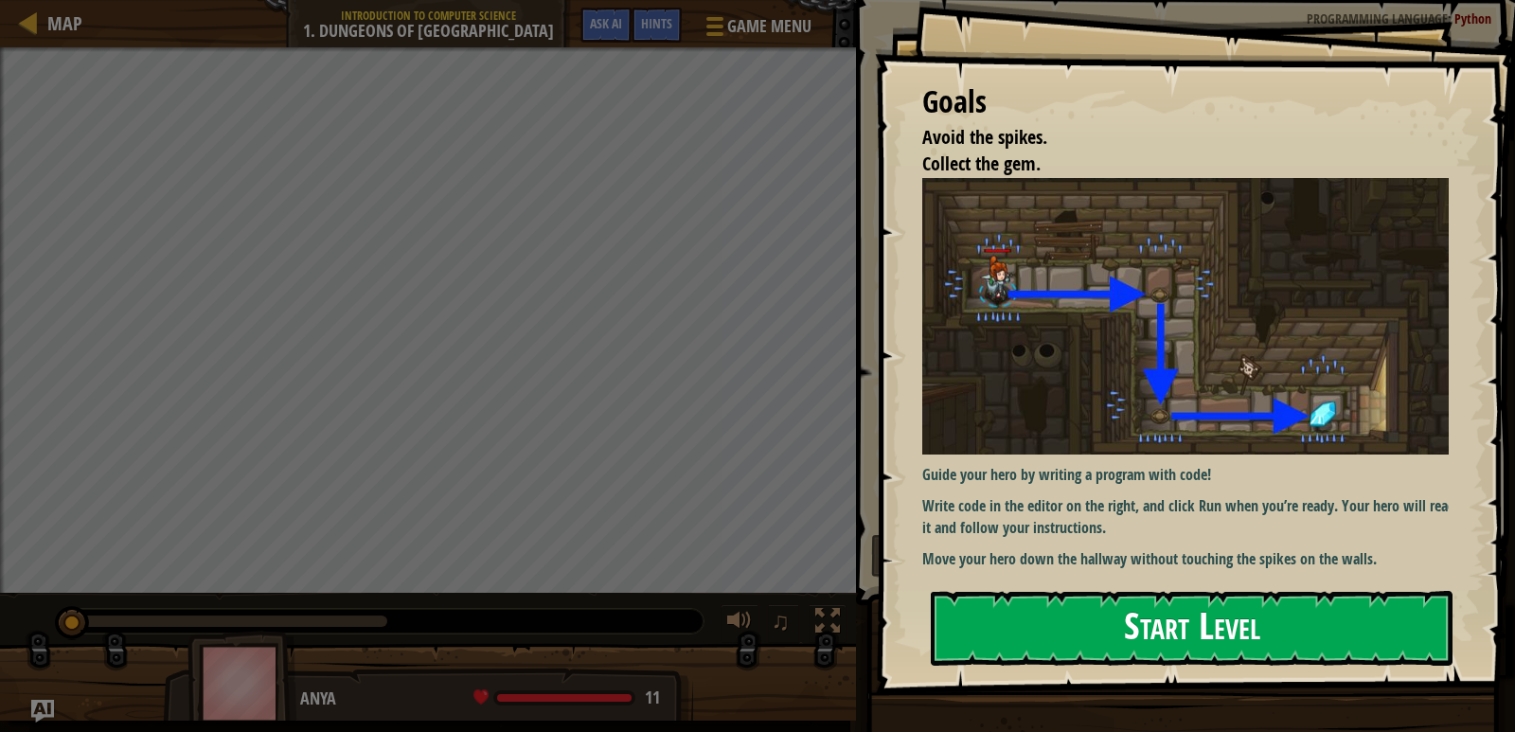
click at [988, 620] on button "Start Level" at bounding box center [1192, 628] width 522 height 75
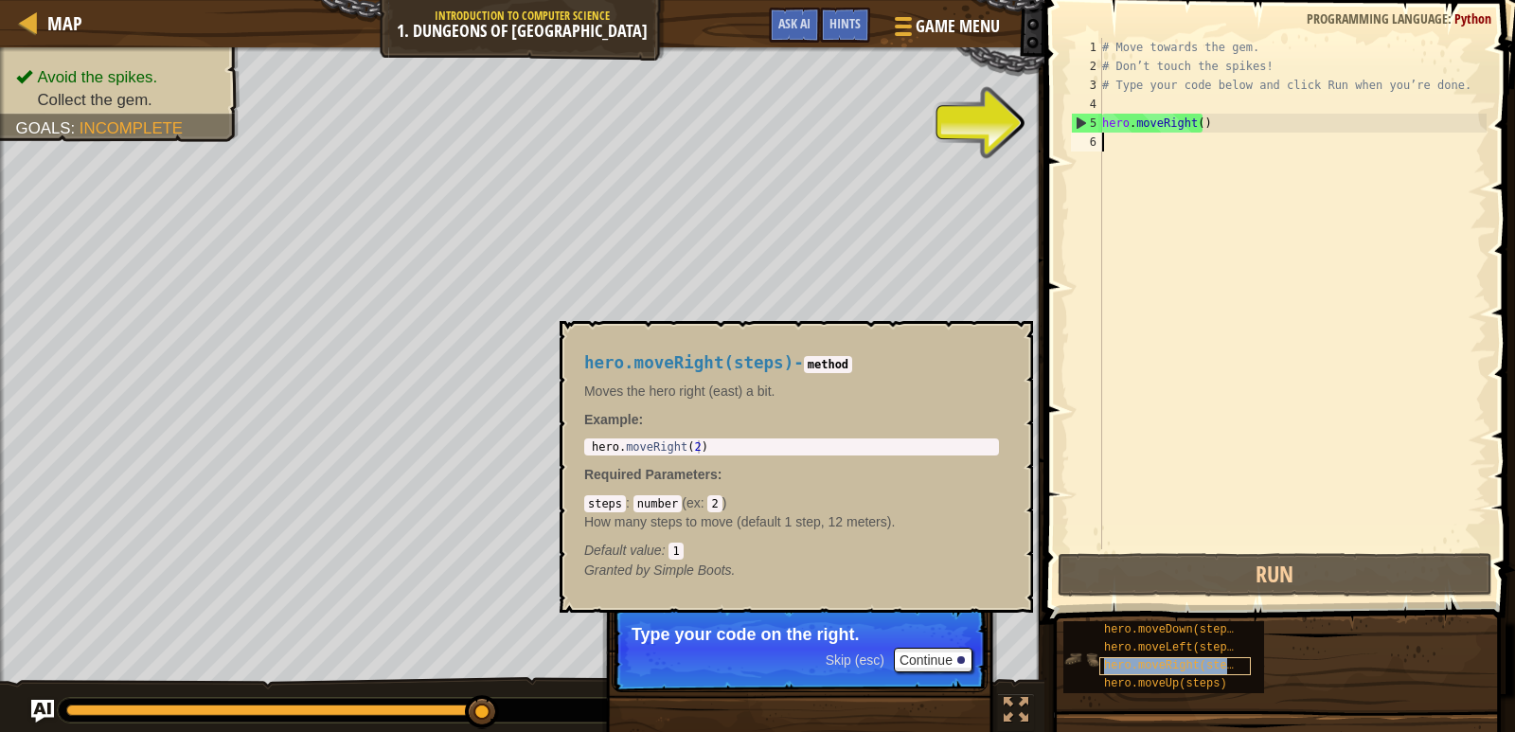
click at [1149, 660] on span "hero.moveRight(steps)" at bounding box center [1175, 665] width 143 height 13
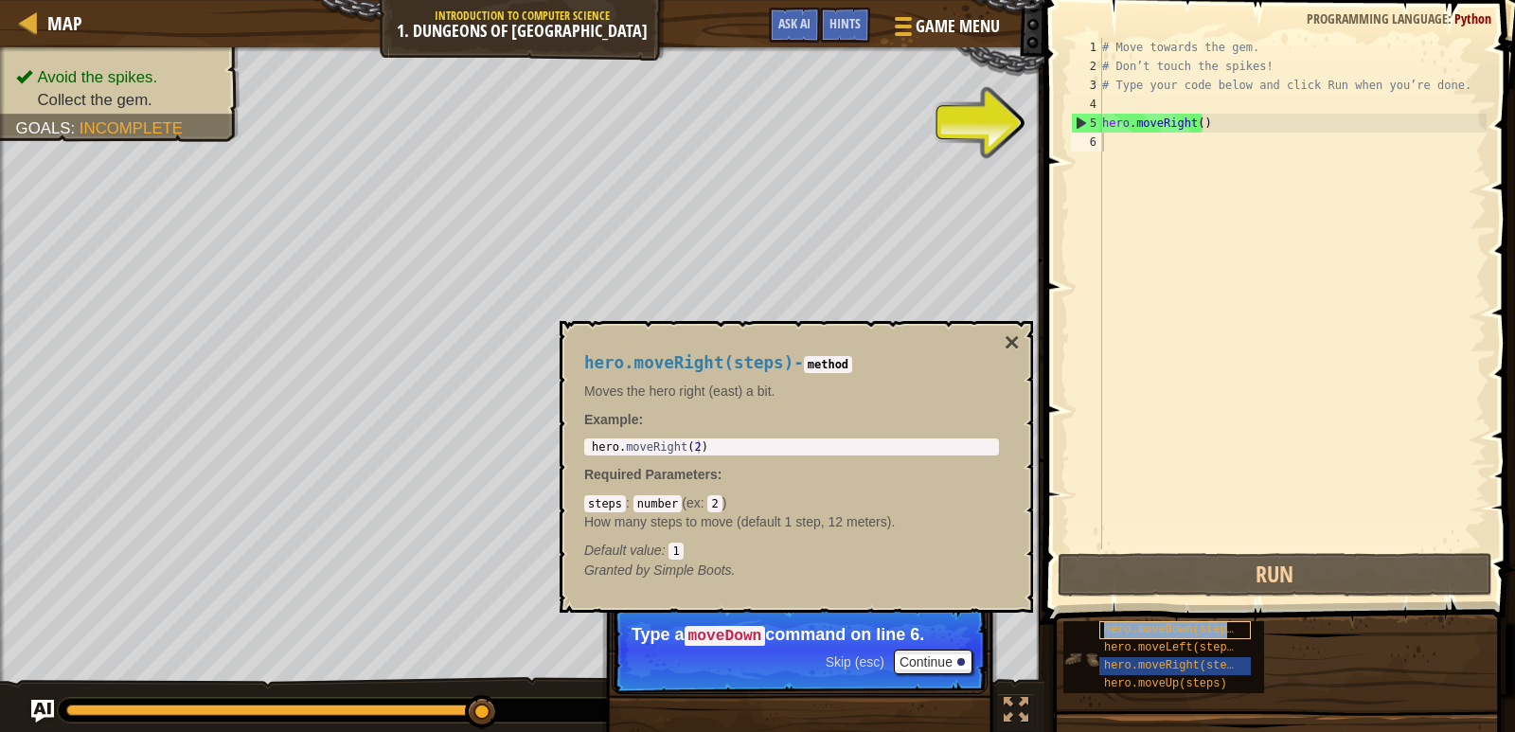
click at [1143, 629] on span "hero.moveDown(steps)" at bounding box center [1172, 629] width 136 height 13
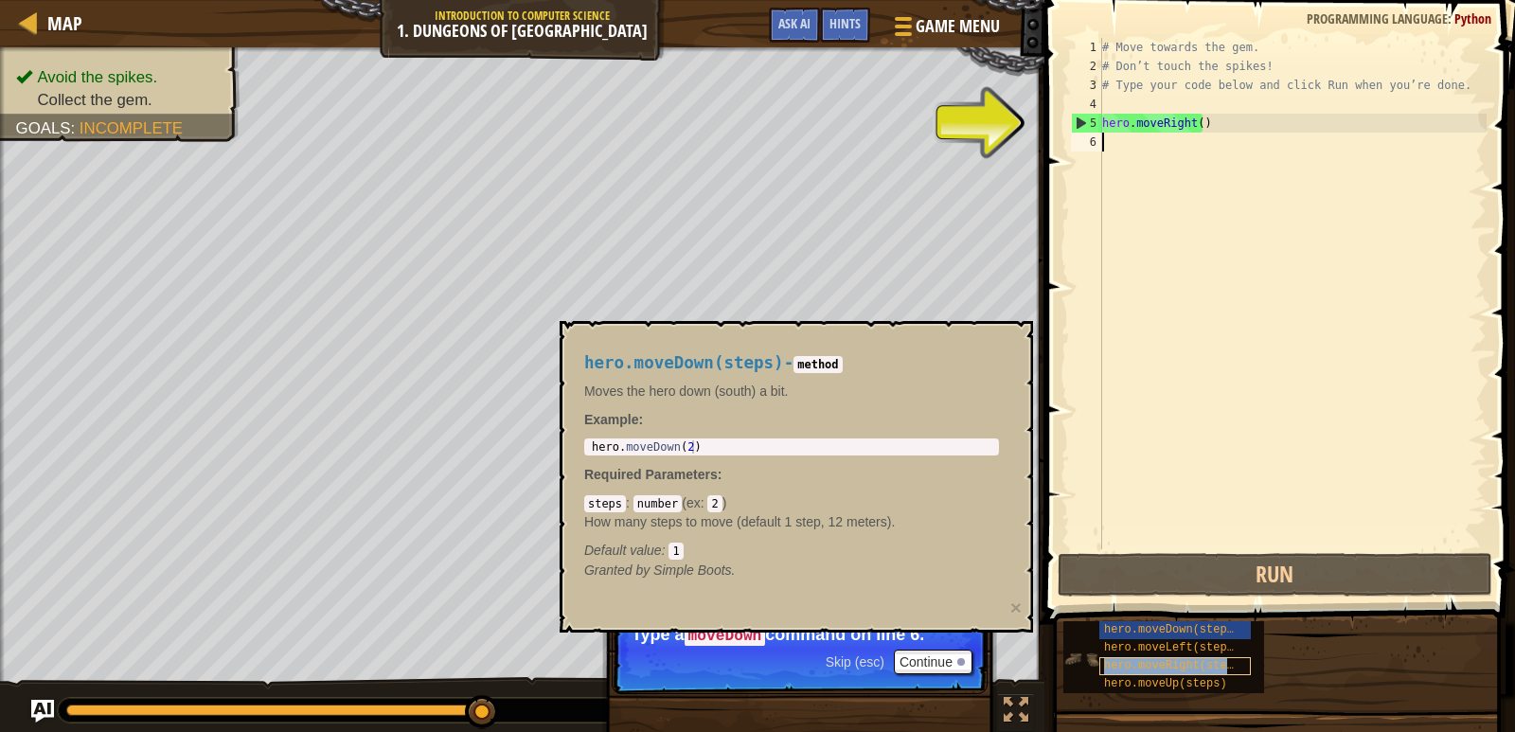
click at [1147, 661] on span "hero.moveRight(steps)" at bounding box center [1175, 665] width 143 height 13
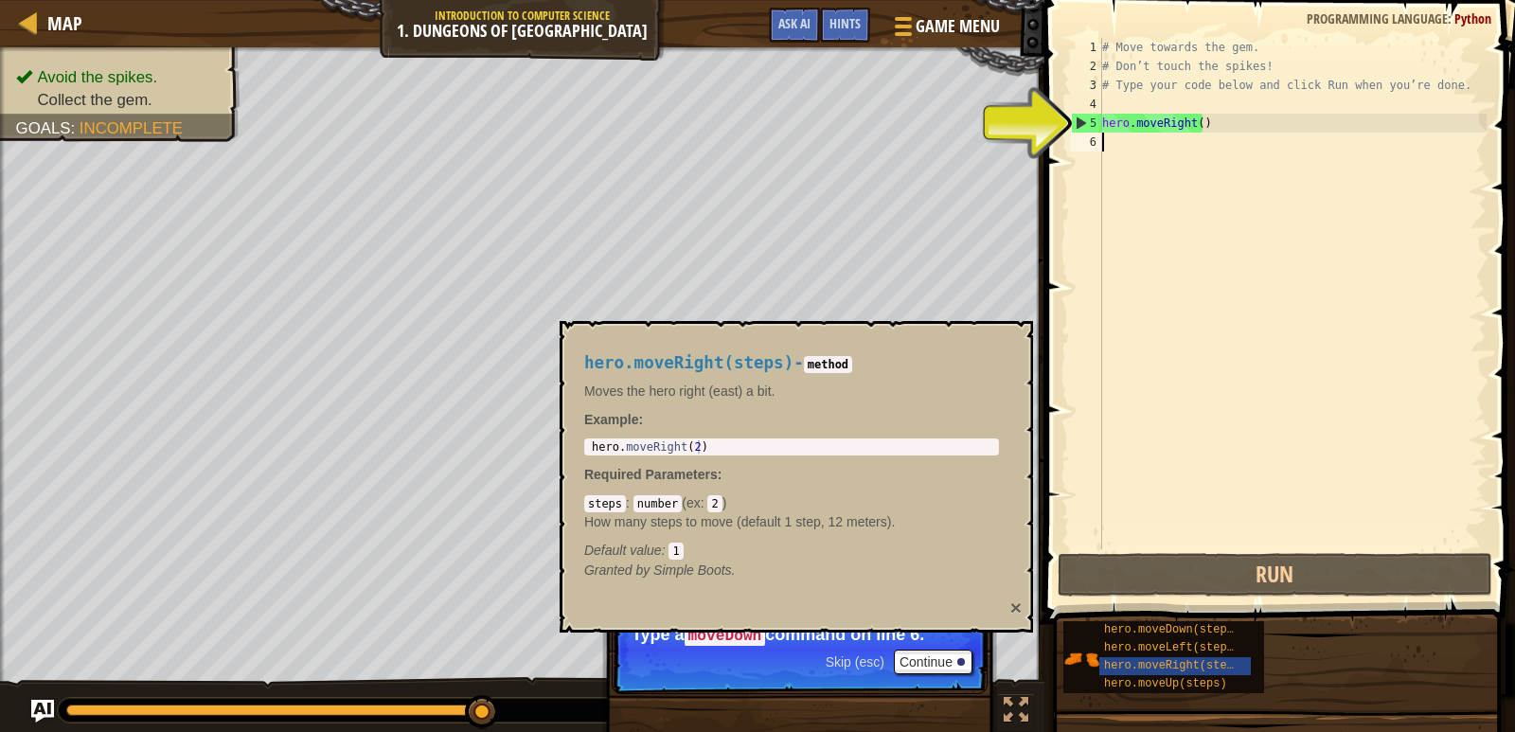
click at [1015, 609] on button "×" at bounding box center [1015, 608] width 11 height 20
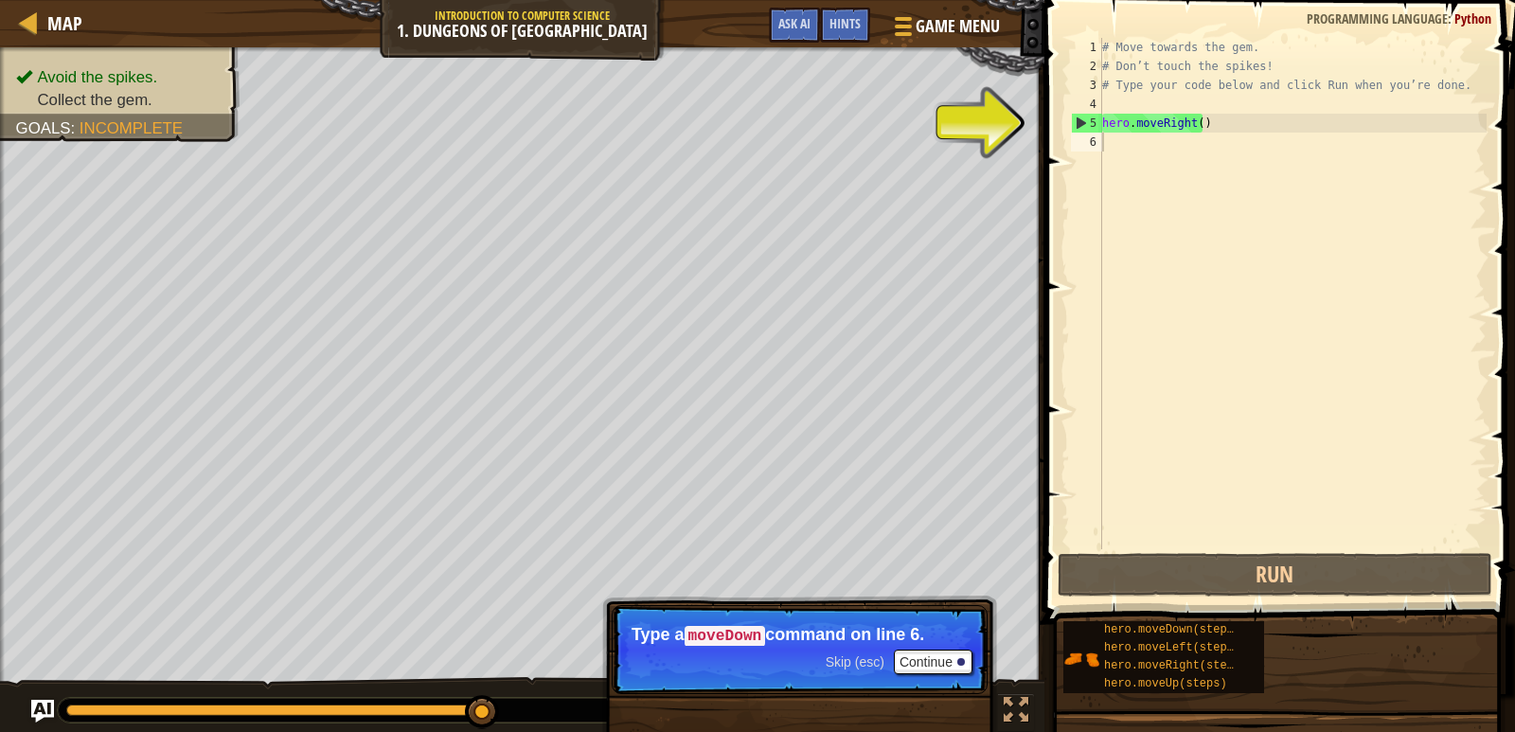
click at [1132, 150] on div "# Move towards the gem. # Don’t touch the spikes! # Type your code below and cl…" at bounding box center [1293, 312] width 388 height 549
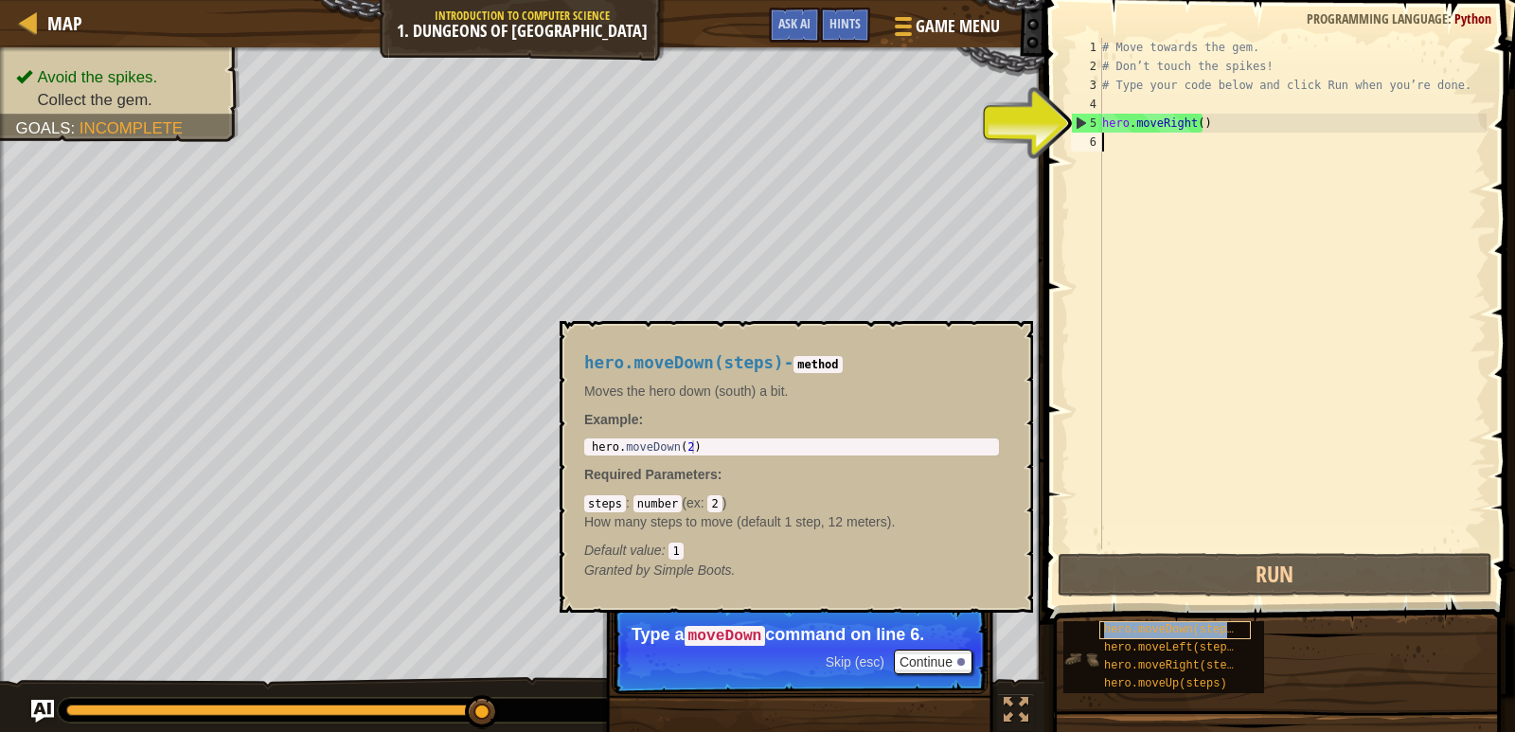
click at [1157, 628] on span "hero.moveDown(steps)" at bounding box center [1172, 629] width 136 height 13
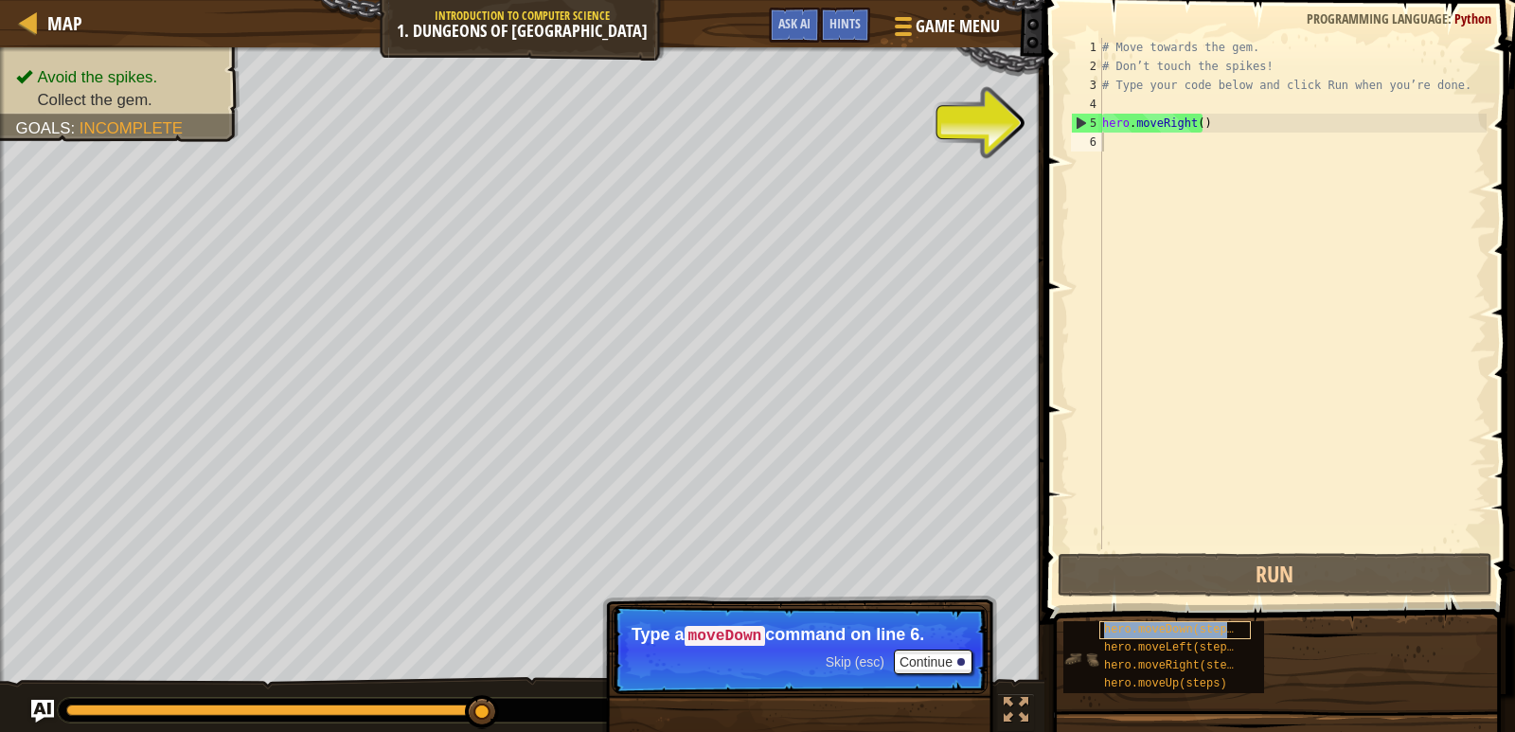
click at [1157, 628] on span "hero.moveDown(steps)" at bounding box center [1172, 629] width 136 height 13
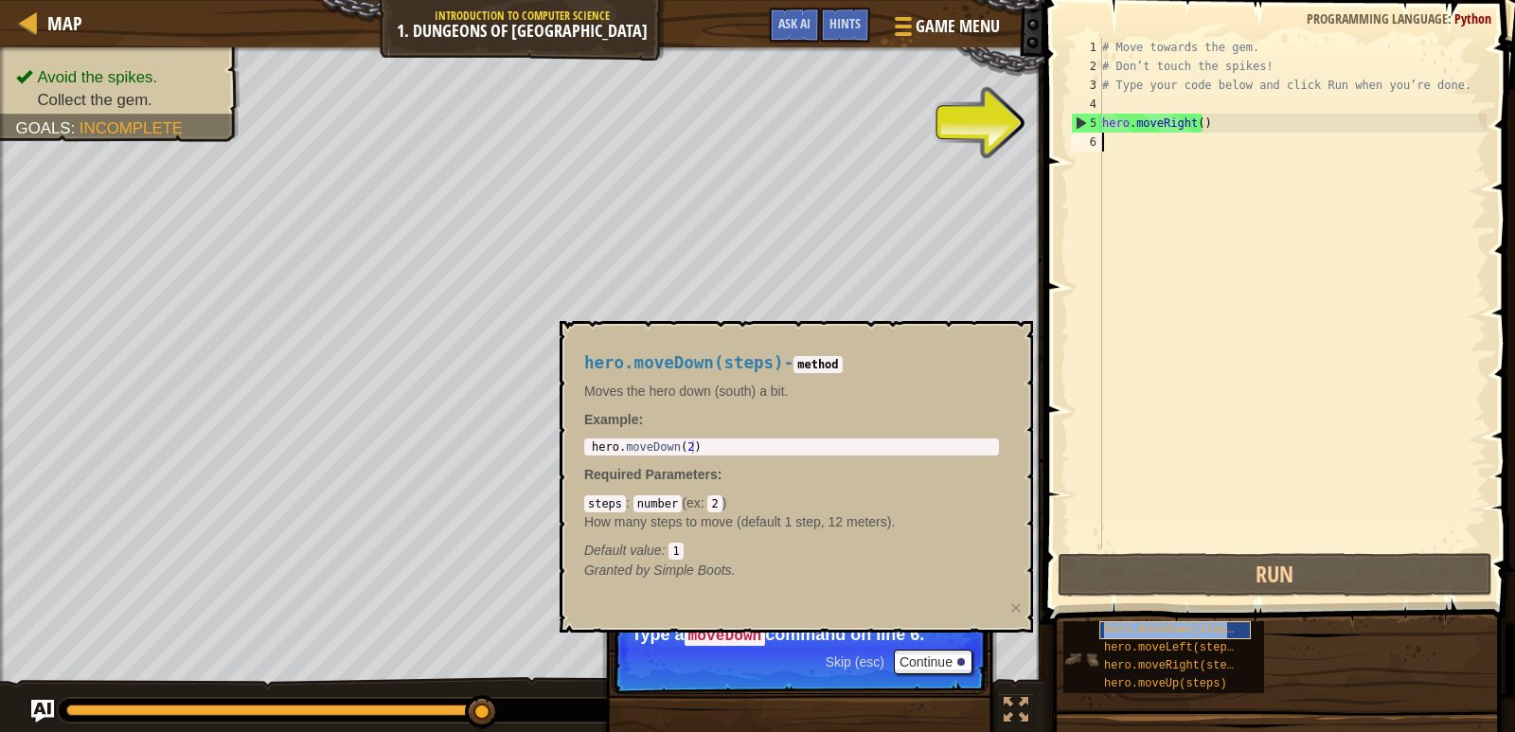
click at [1157, 628] on span "hero.moveDown(steps)" at bounding box center [1172, 629] width 136 height 13
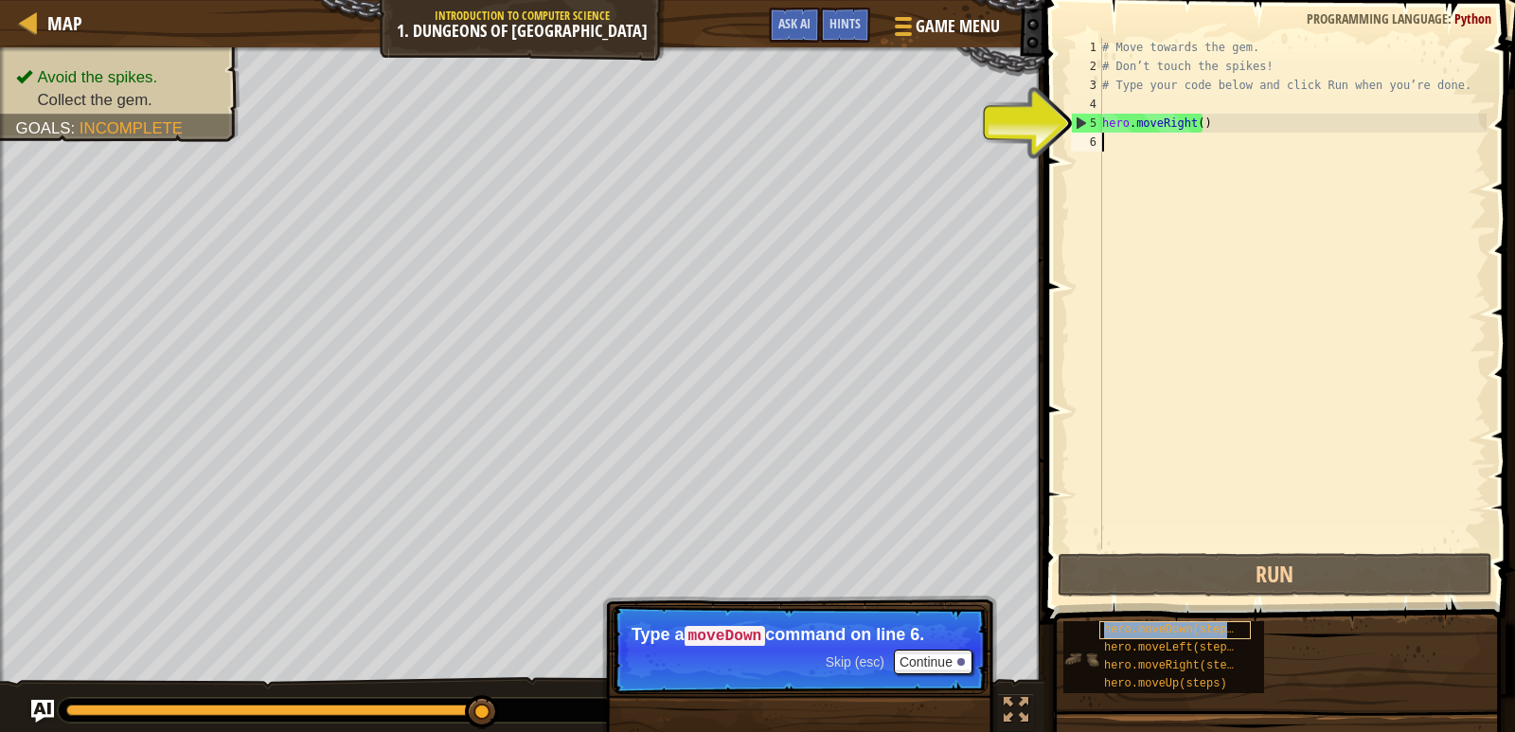
click at [1157, 628] on span "hero.moveDown(steps)" at bounding box center [1172, 629] width 136 height 13
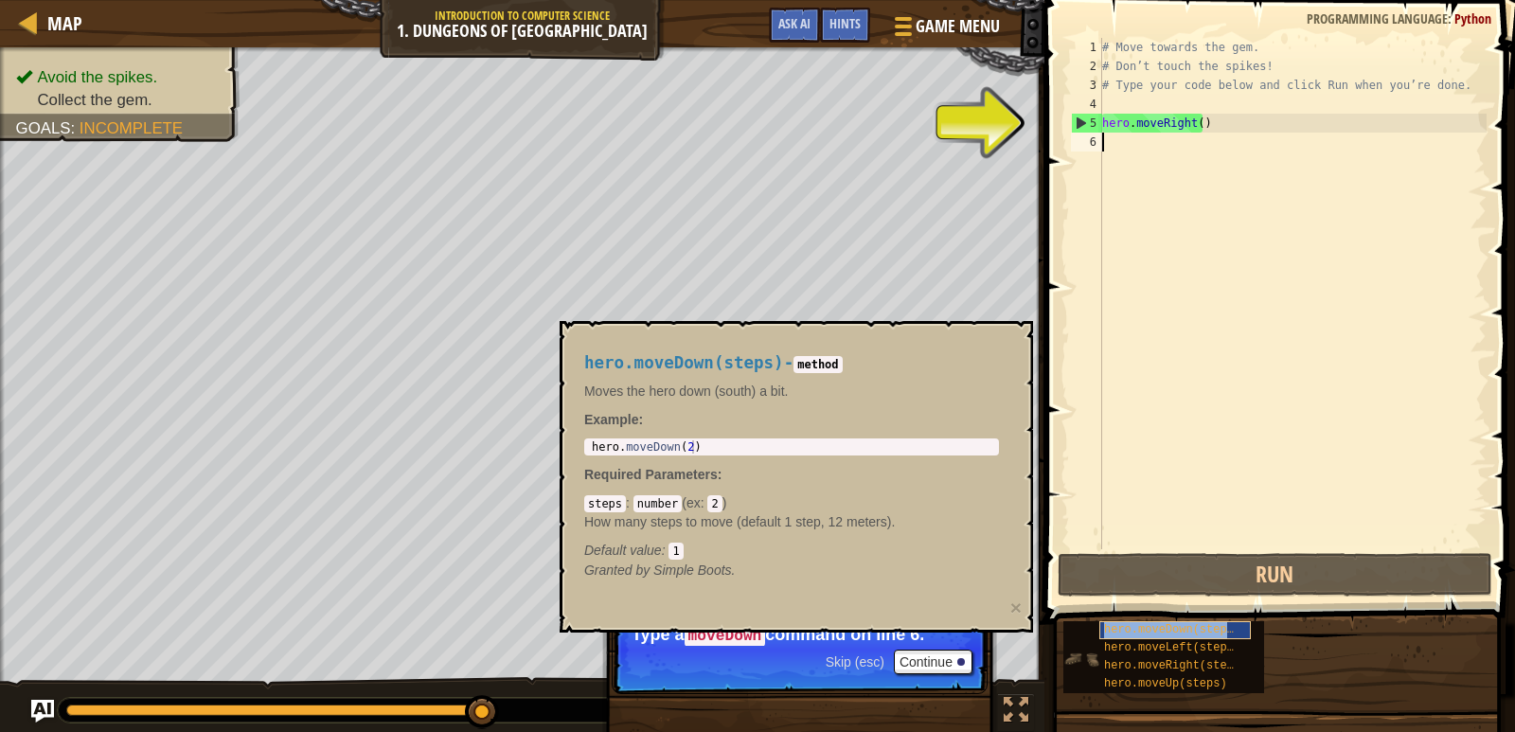
click at [1157, 628] on span "hero.moveDown(steps)" at bounding box center [1172, 629] width 136 height 13
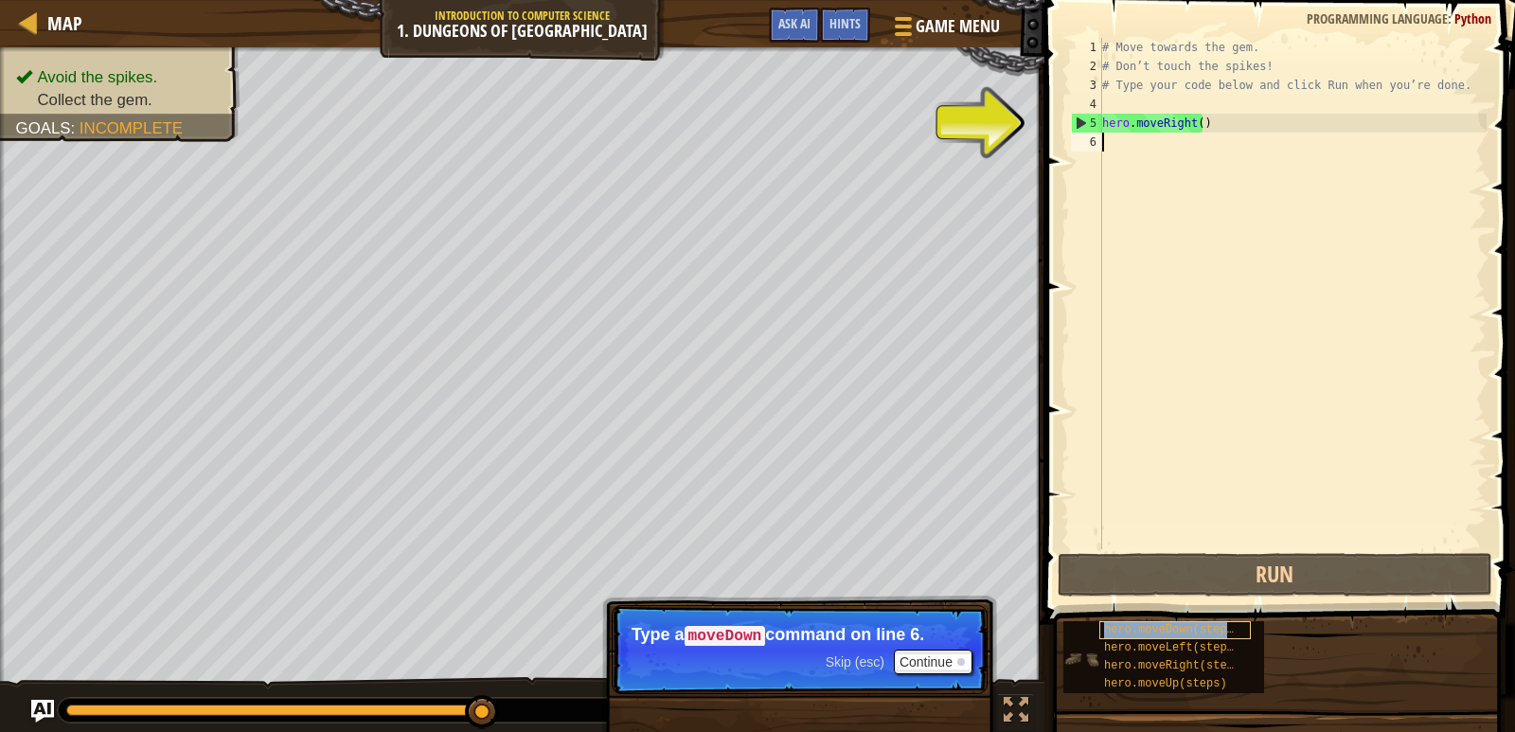
click at [1157, 628] on span "hero.moveDown(steps)" at bounding box center [1172, 629] width 136 height 13
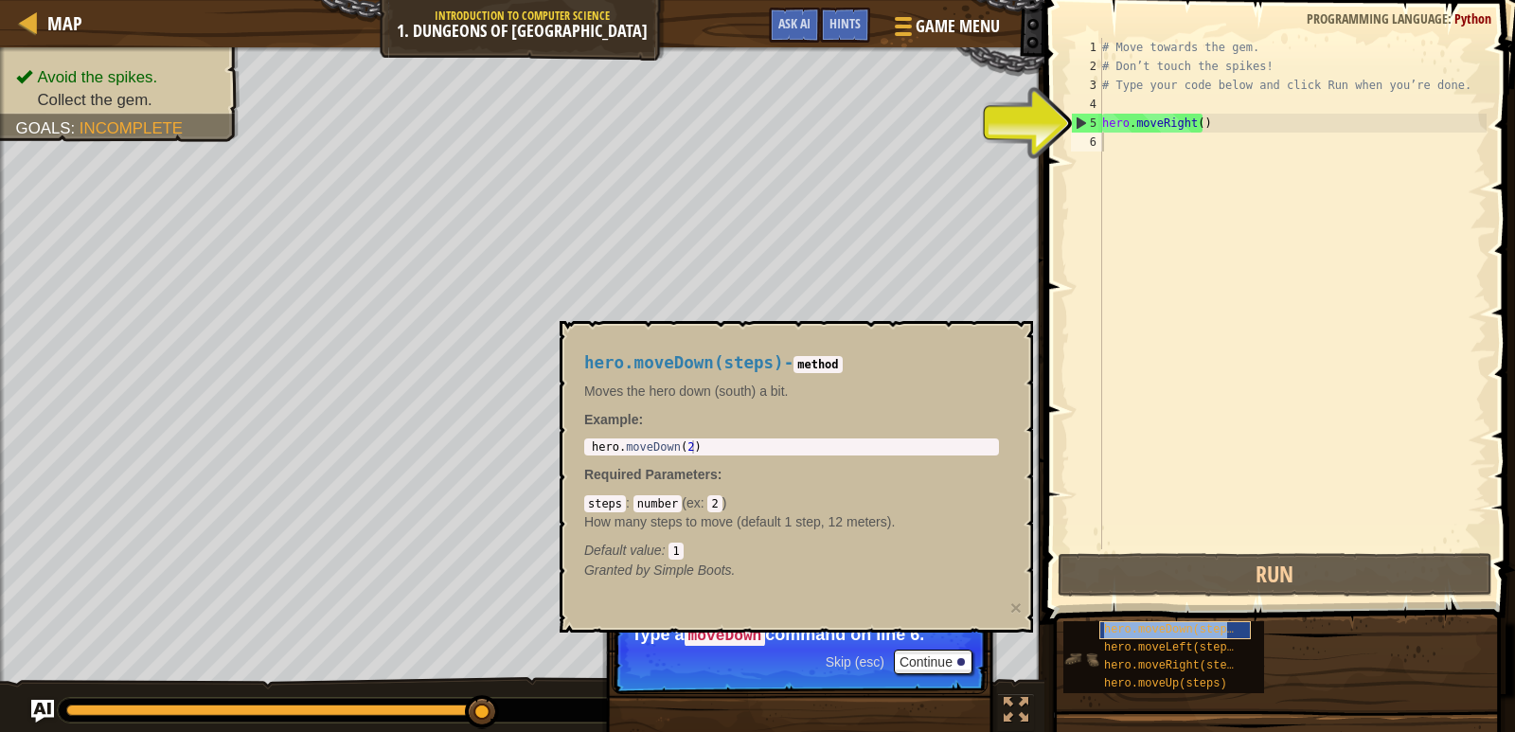
click at [1157, 628] on span "hero.moveDown(steps)" at bounding box center [1172, 629] width 136 height 13
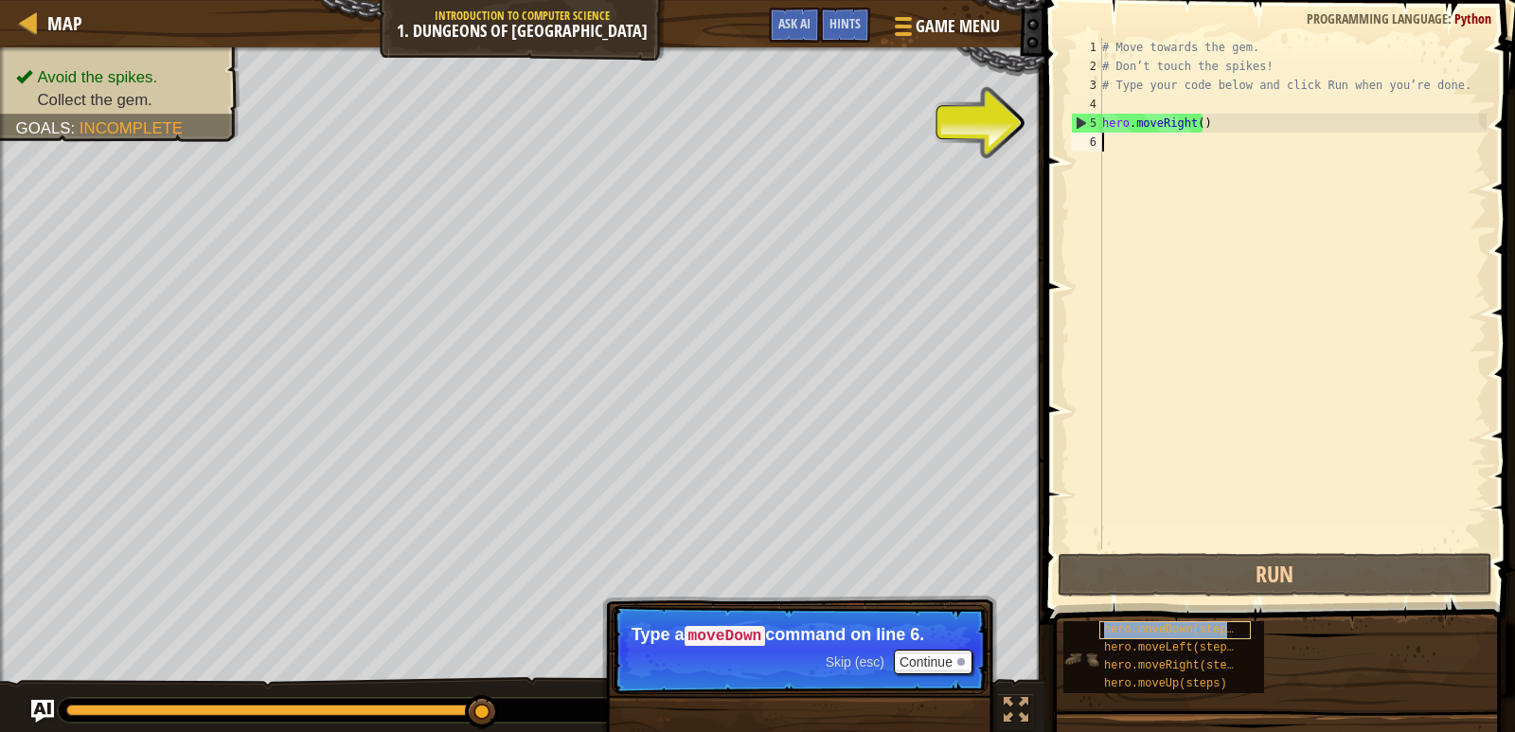
click at [1157, 628] on span "hero.moveDown(steps)" at bounding box center [1172, 629] width 136 height 13
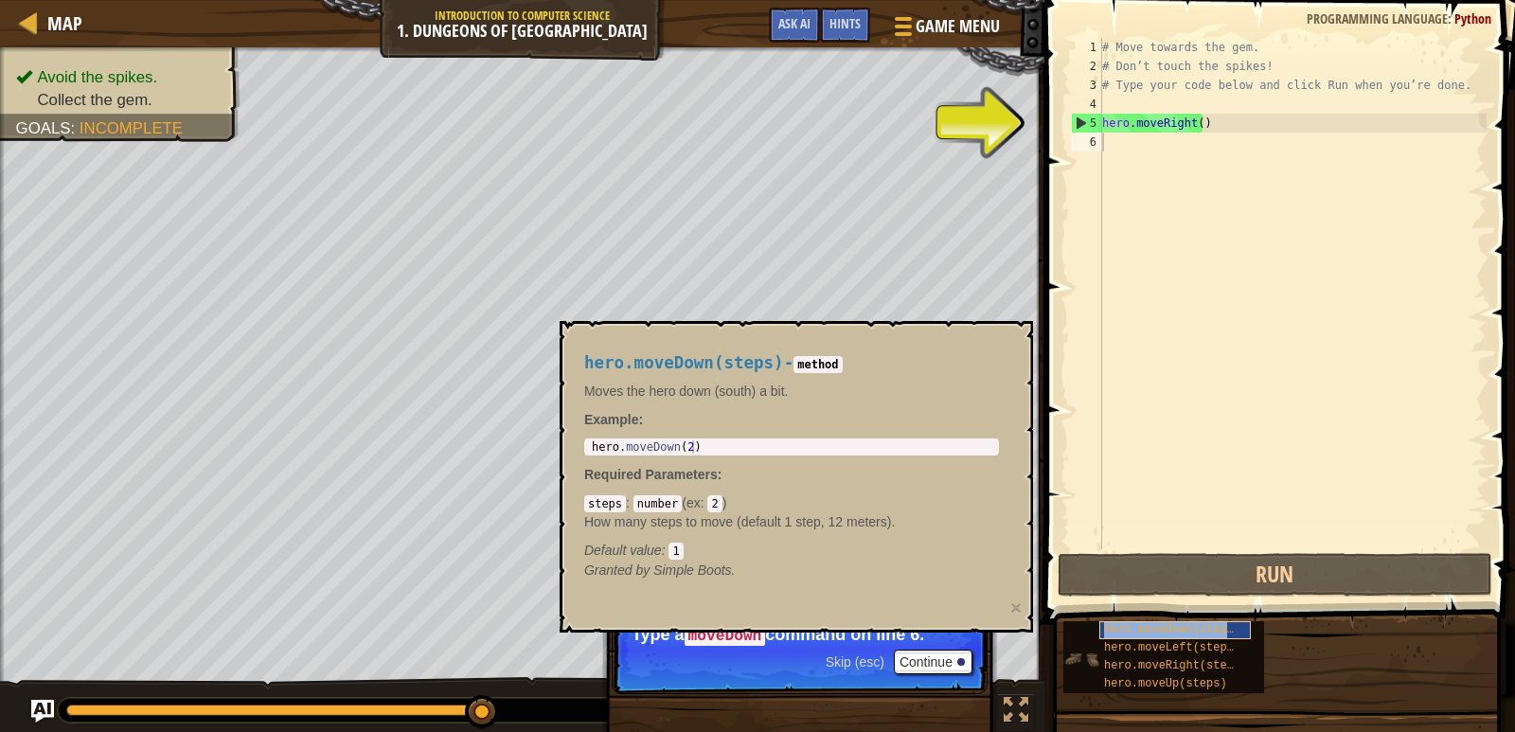
click at [1157, 628] on span "hero.moveDown(steps)" at bounding box center [1172, 629] width 136 height 13
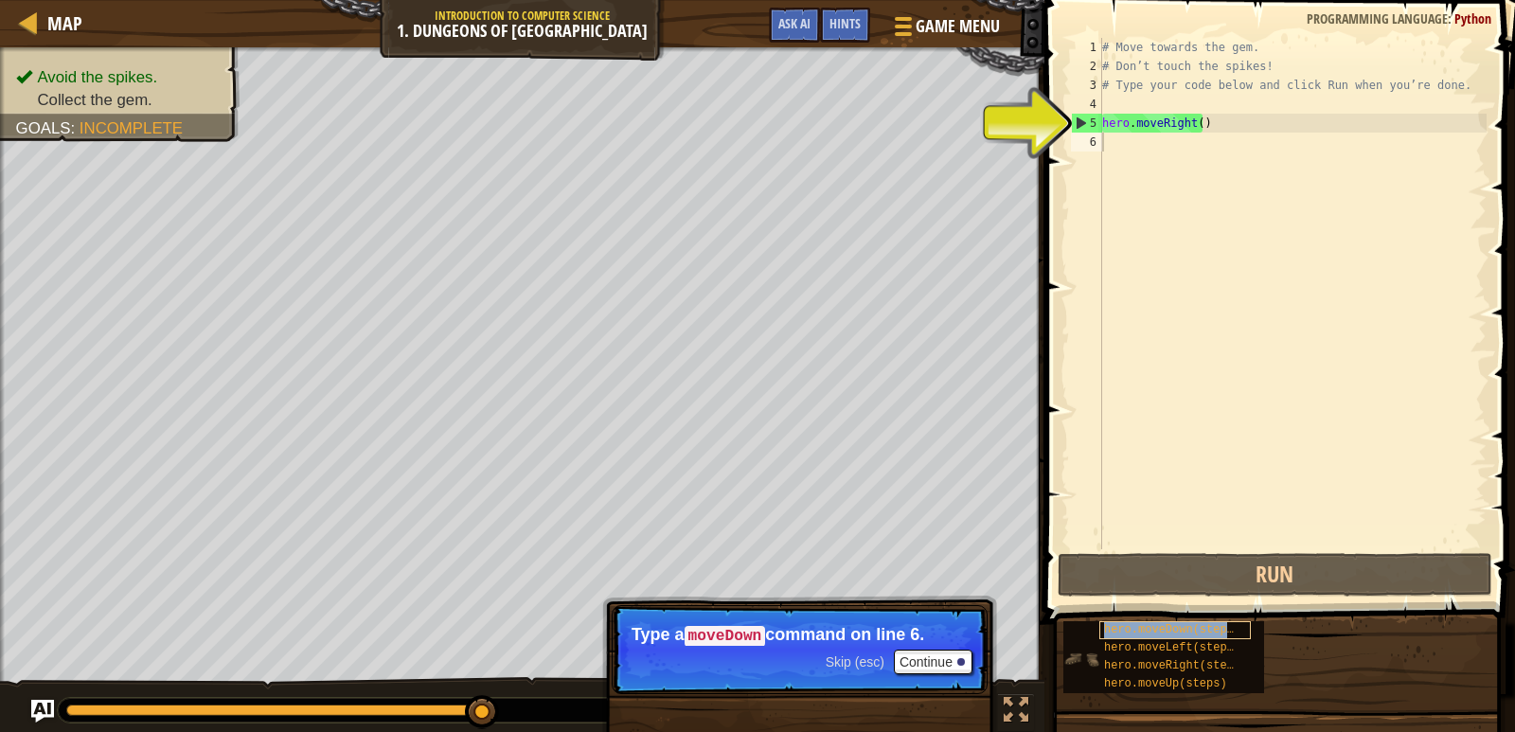
click at [1157, 628] on span "hero.moveDown(steps)" at bounding box center [1172, 629] width 136 height 13
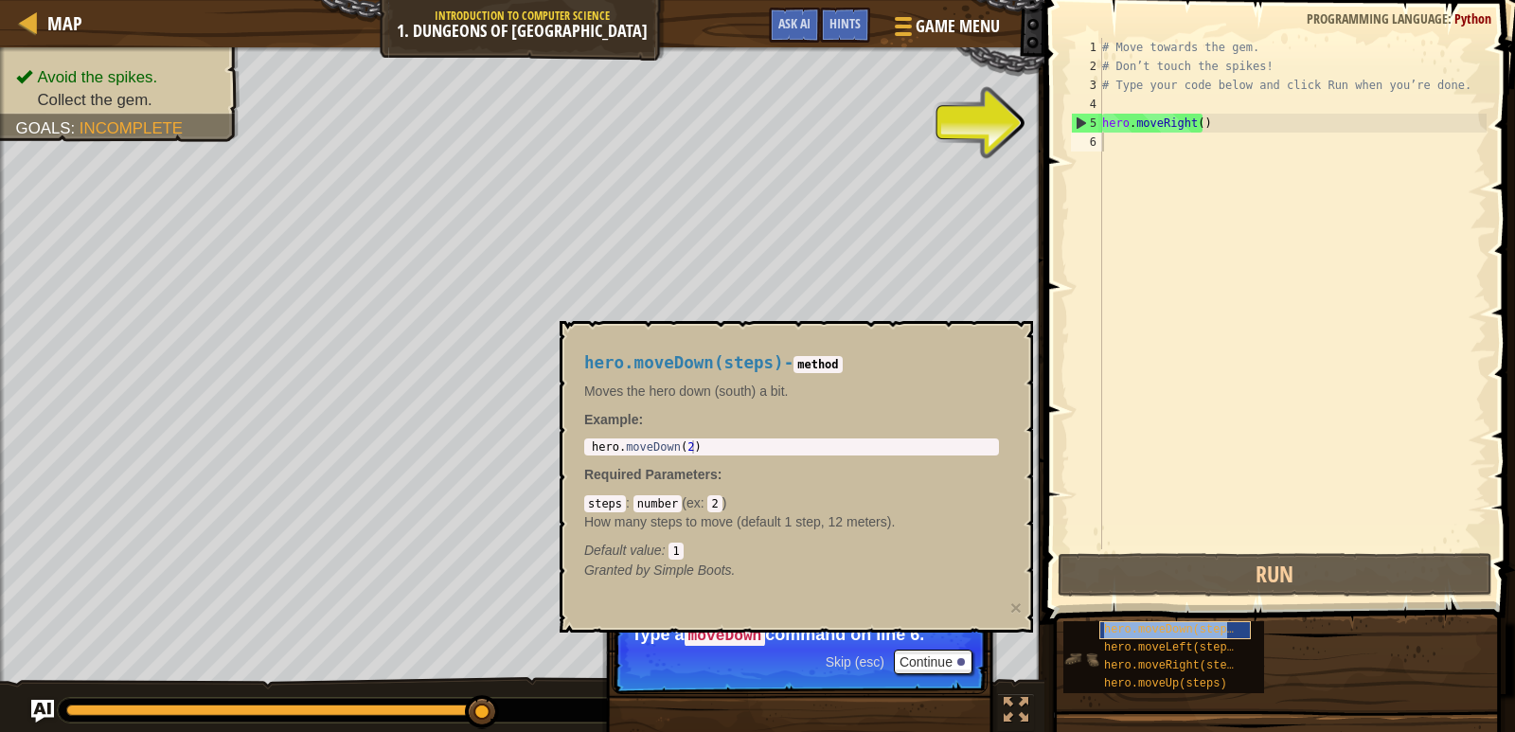
click at [1157, 628] on span "hero.moveDown(steps)" at bounding box center [1172, 629] width 136 height 13
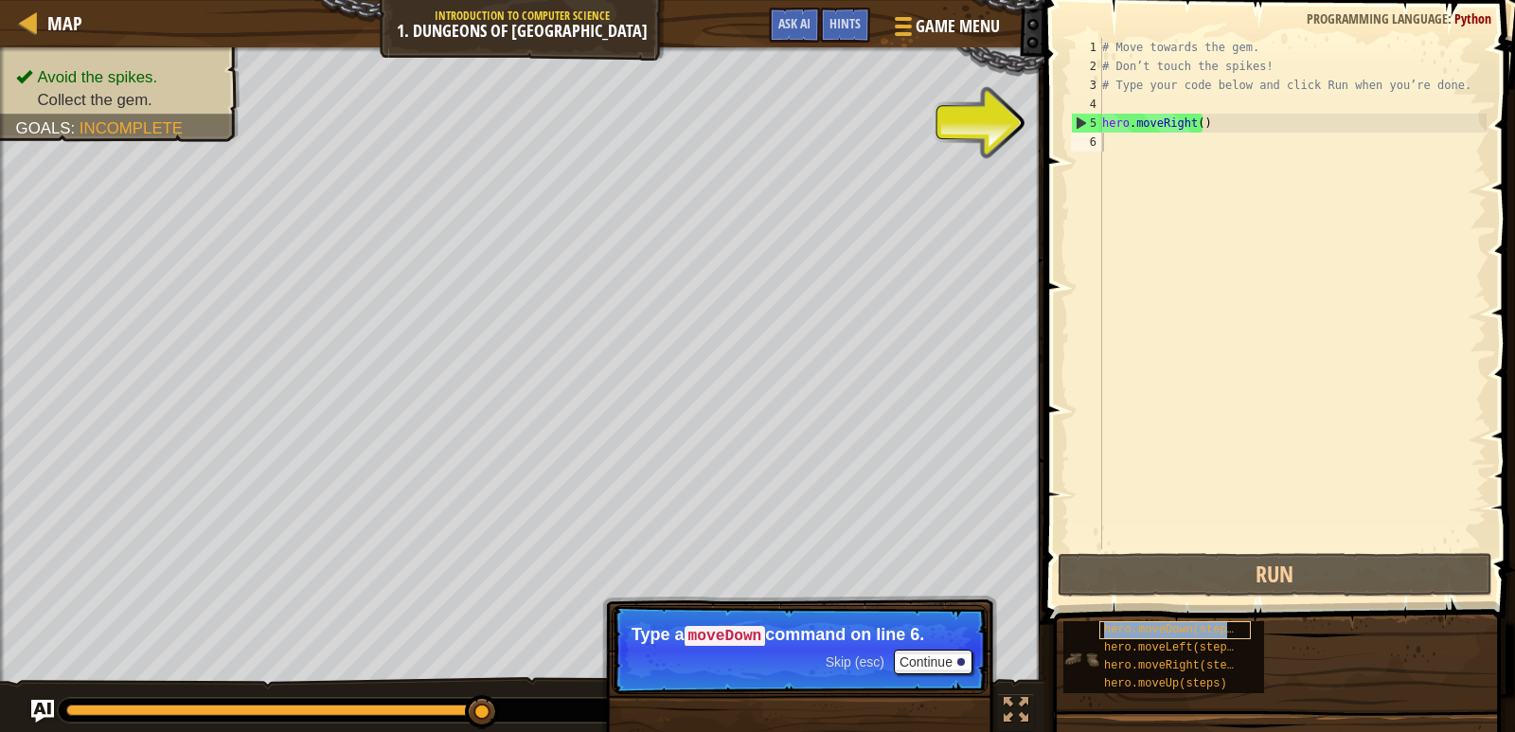
click at [1157, 628] on span "hero.moveDown(steps)" at bounding box center [1172, 629] width 136 height 13
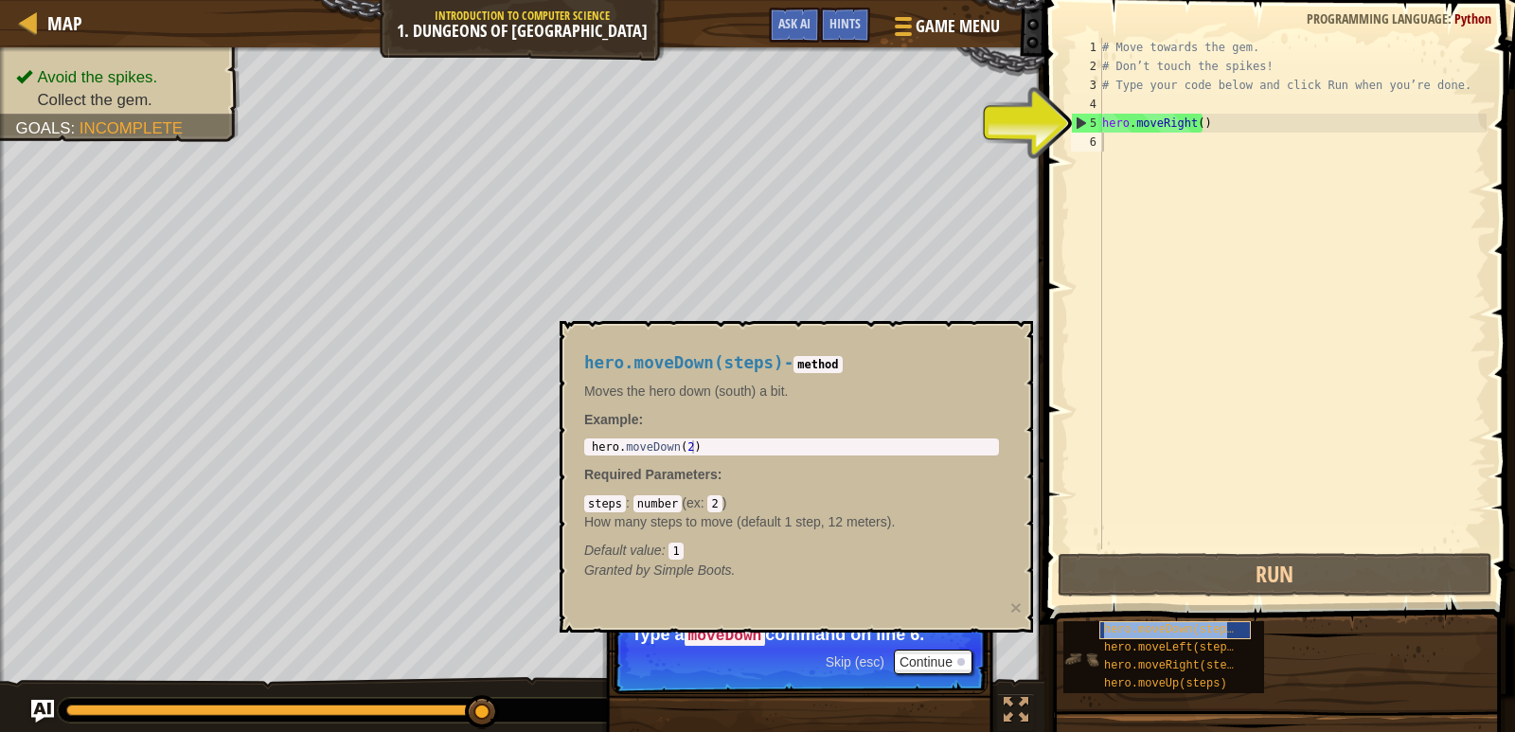
click at [1157, 628] on span "hero.moveDown(steps)" at bounding box center [1172, 629] width 136 height 13
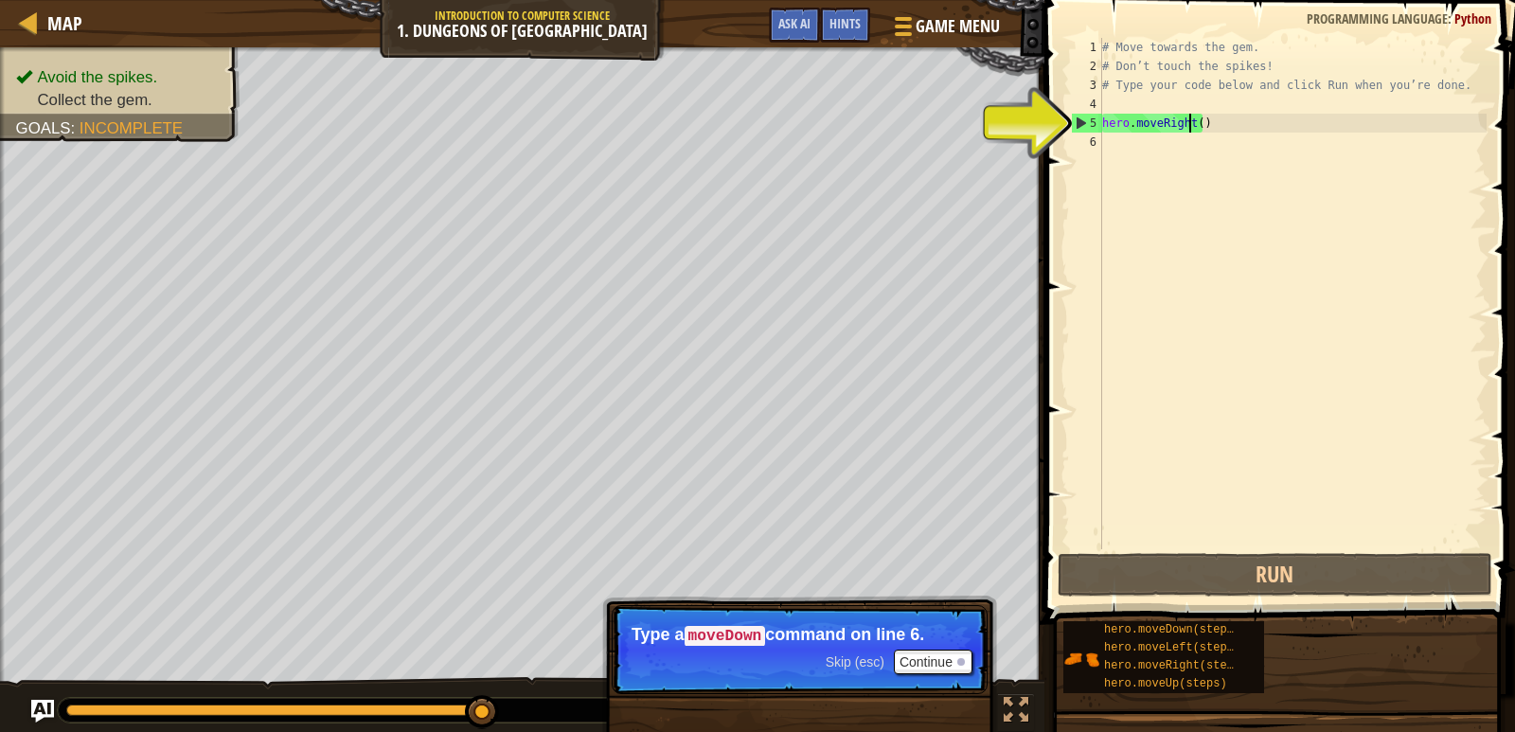
click at [1192, 119] on div "# Move towards the gem. # Don’t touch the spikes! # Type your code below and cl…" at bounding box center [1293, 312] width 388 height 549
click at [1193, 119] on div "# Move towards the gem. # Don’t touch the spikes! # Type your code below and cl…" at bounding box center [1293, 312] width 388 height 549
click at [1193, 119] on div "# Move towards the gem. # Don’t touch the spikes! # Type your code below and cl…" at bounding box center [1293, 293] width 388 height 511
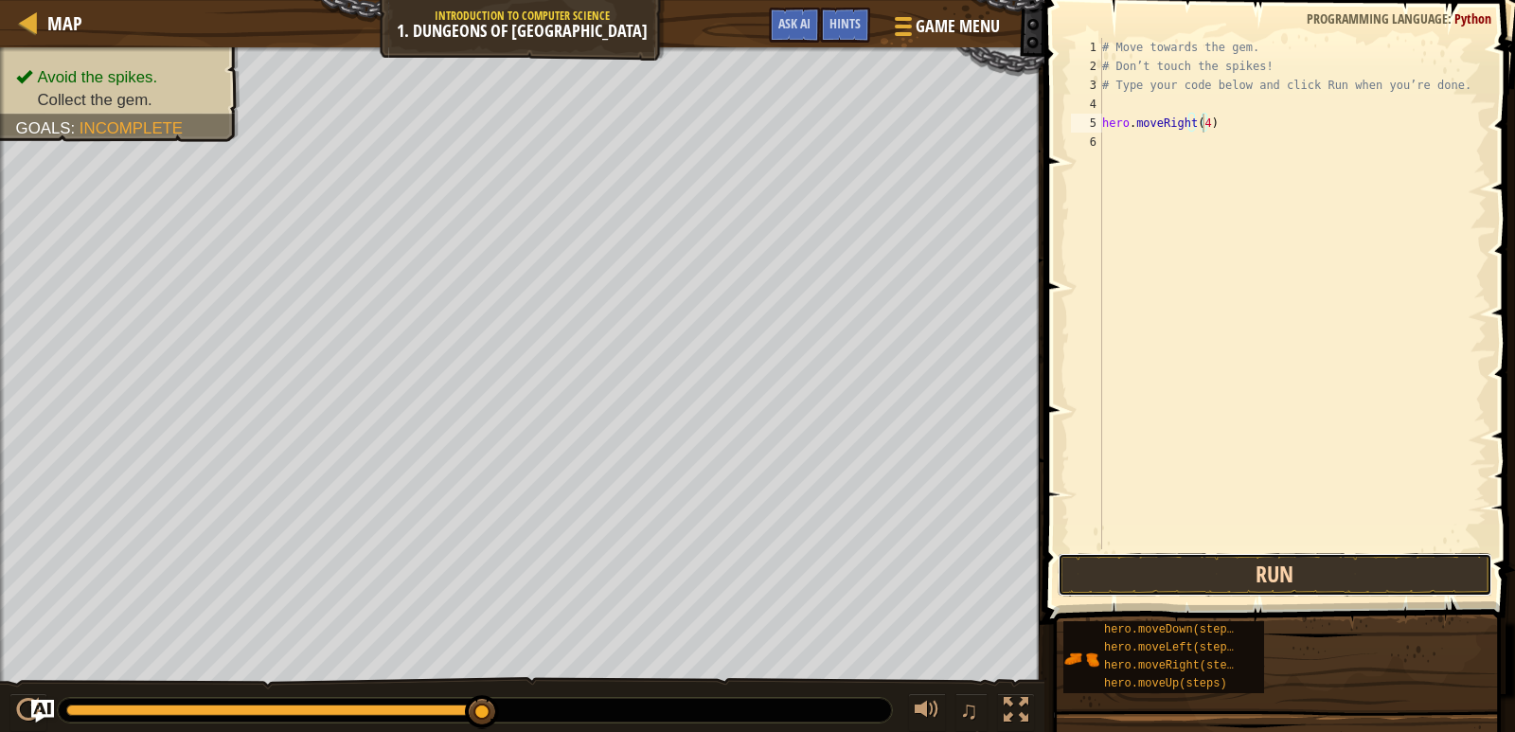
click at [1306, 566] on button "Run" at bounding box center [1275, 575] width 435 height 44
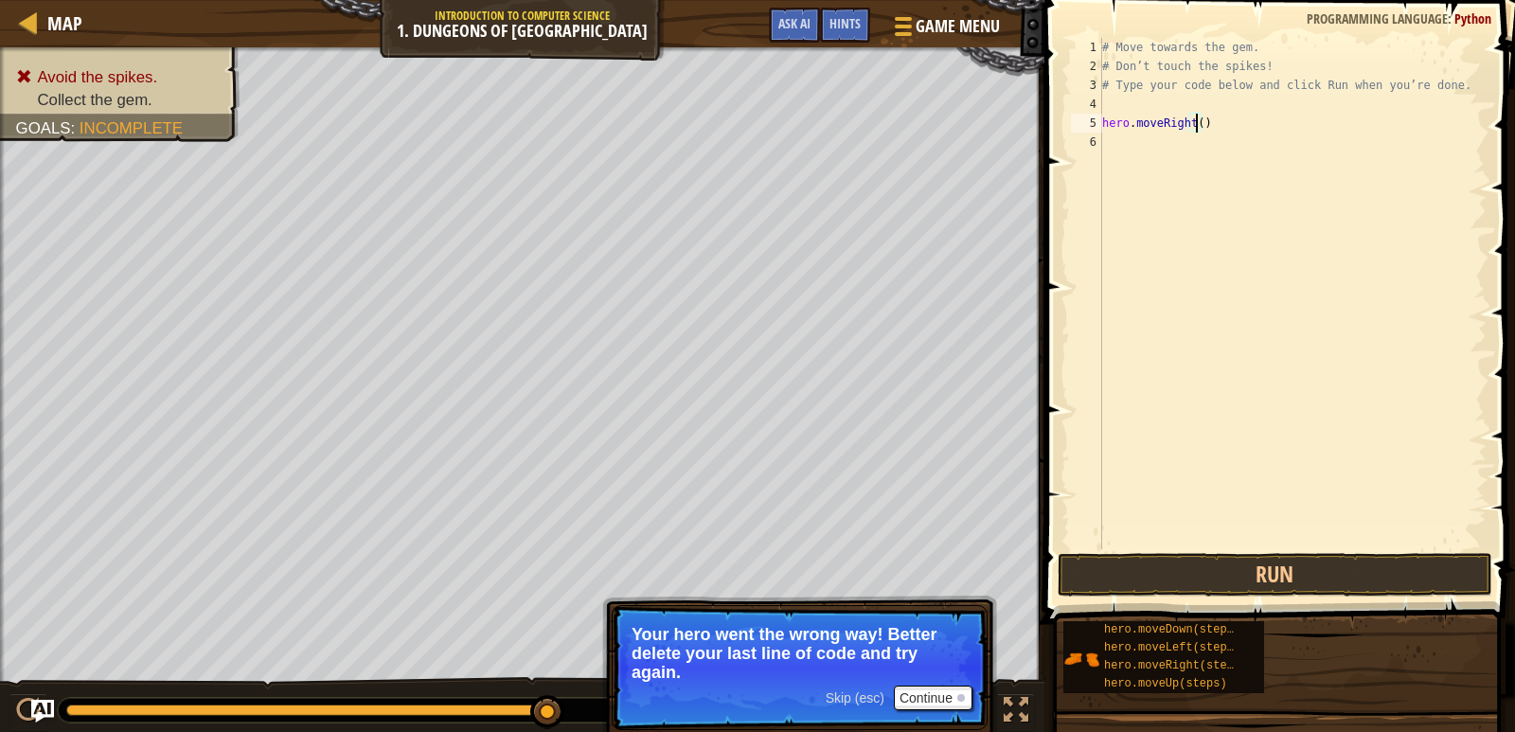
type textarea "hero.moveRight(3)"
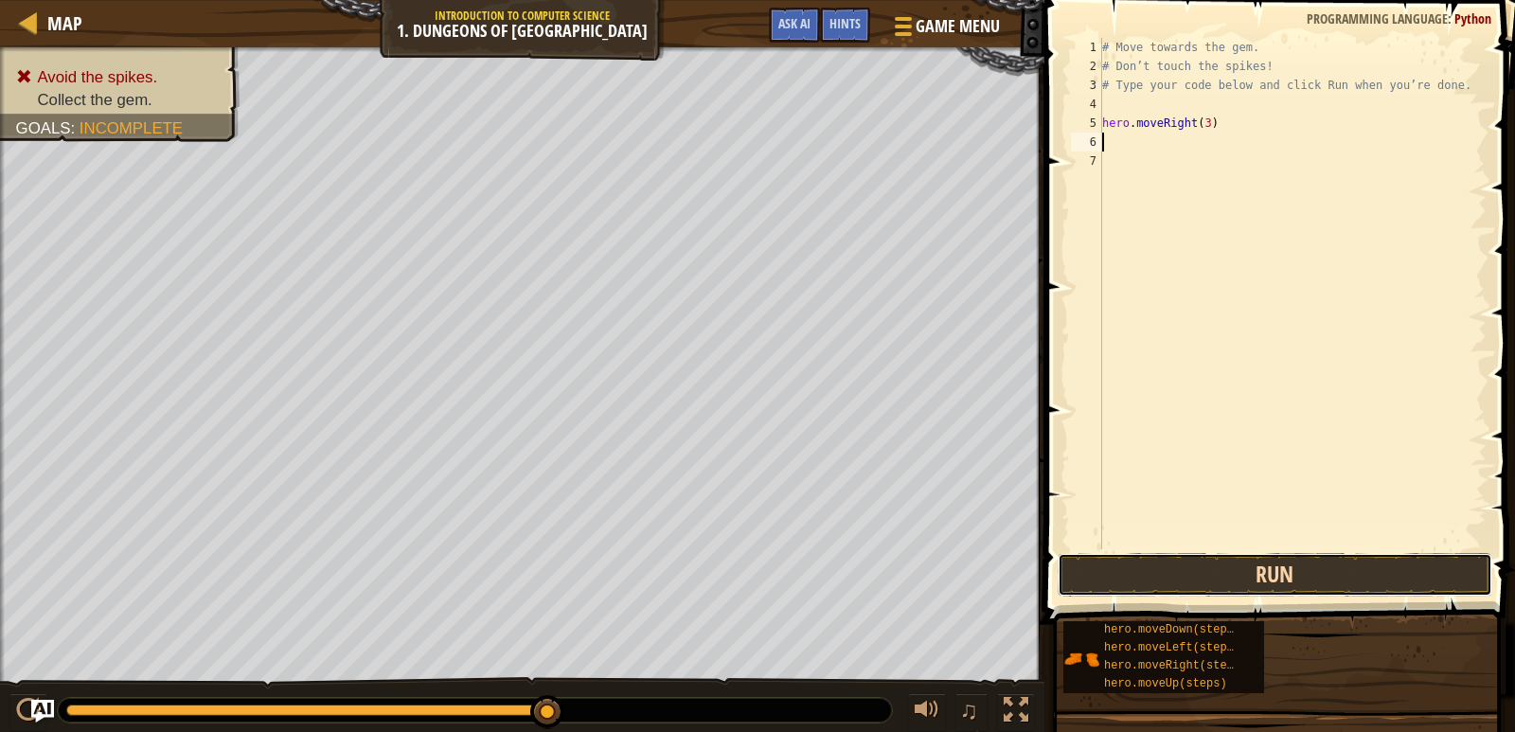
click at [1292, 570] on button "Run" at bounding box center [1275, 575] width 435 height 44
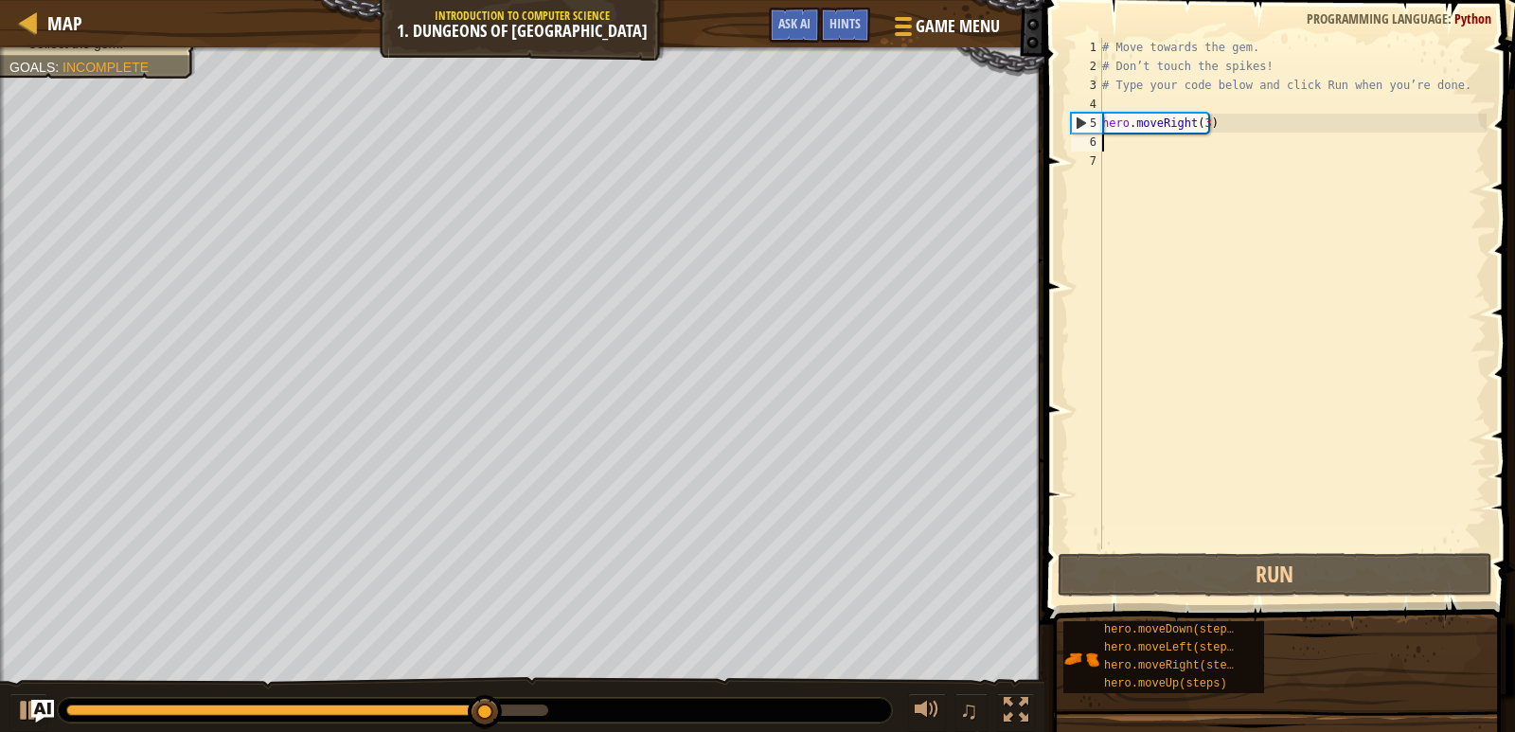
click at [1203, 124] on div "# Move towards the gem. # Don’t touch the spikes! # Type your code below and cl…" at bounding box center [1293, 312] width 388 height 549
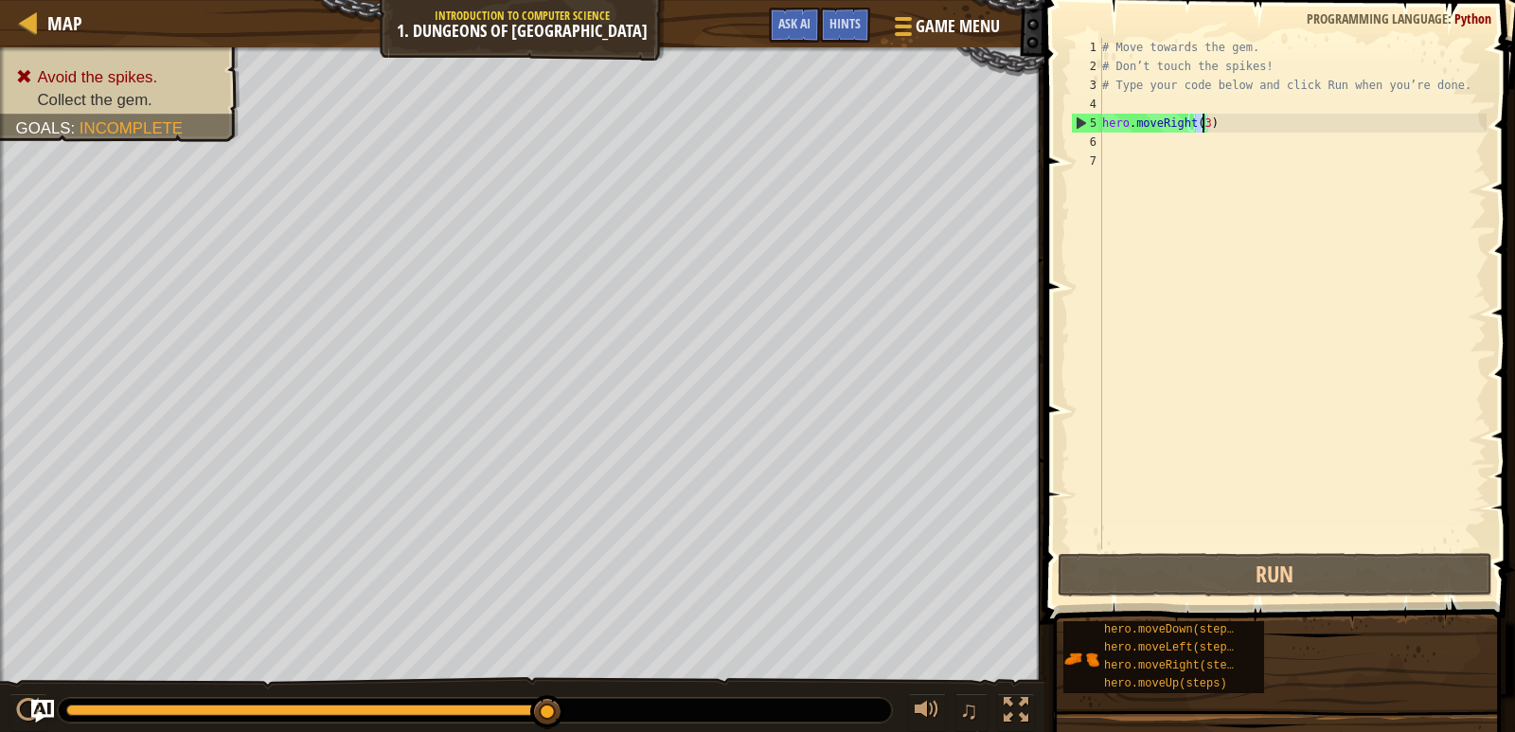
click at [1204, 123] on div "# Move towards the gem. # Don’t touch the spikes! # Type your code below and cl…" at bounding box center [1293, 293] width 388 height 511
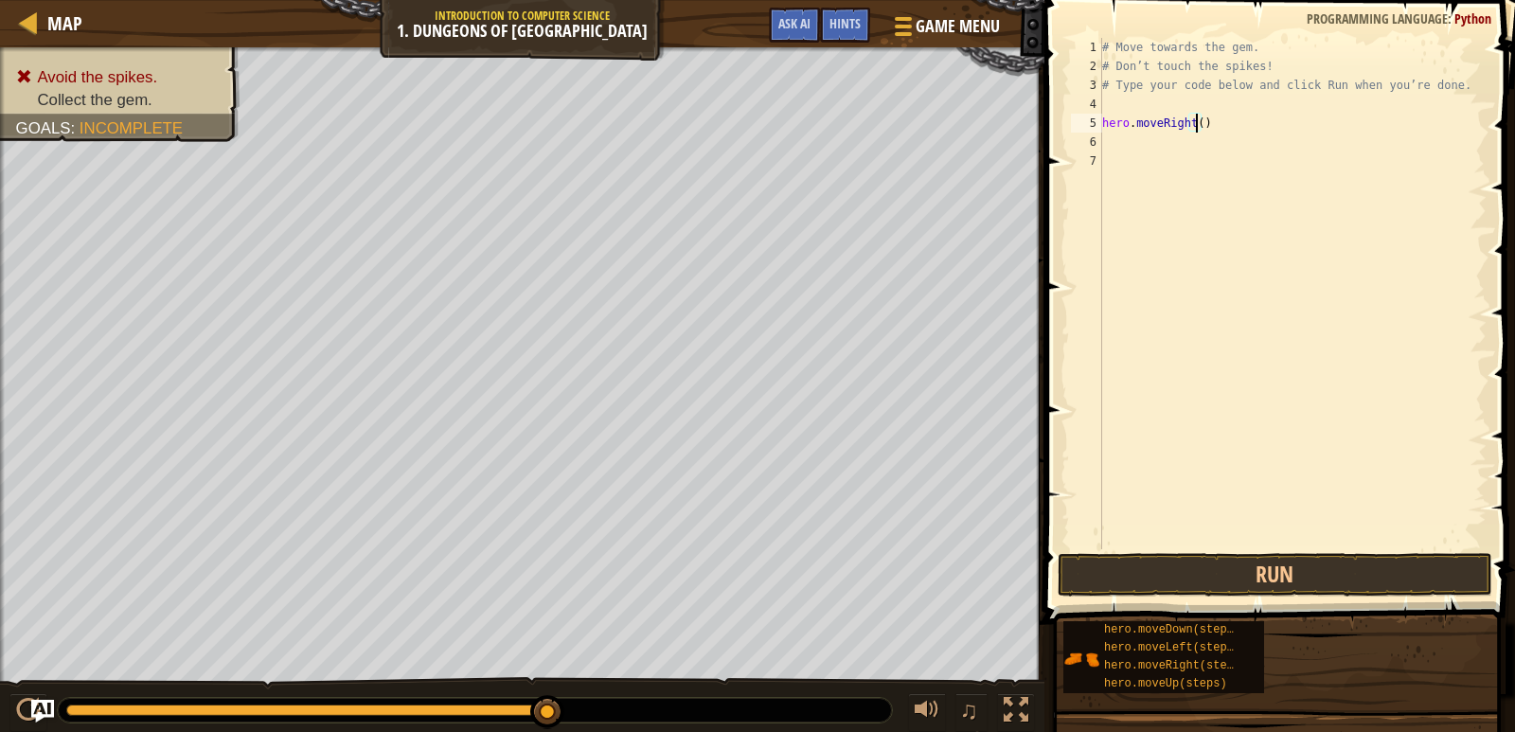
type textarea "hero.moveRight(1)"
click at [1302, 571] on button "Run" at bounding box center [1275, 575] width 435 height 44
click at [1302, 572] on button "Run" at bounding box center [1275, 575] width 435 height 44
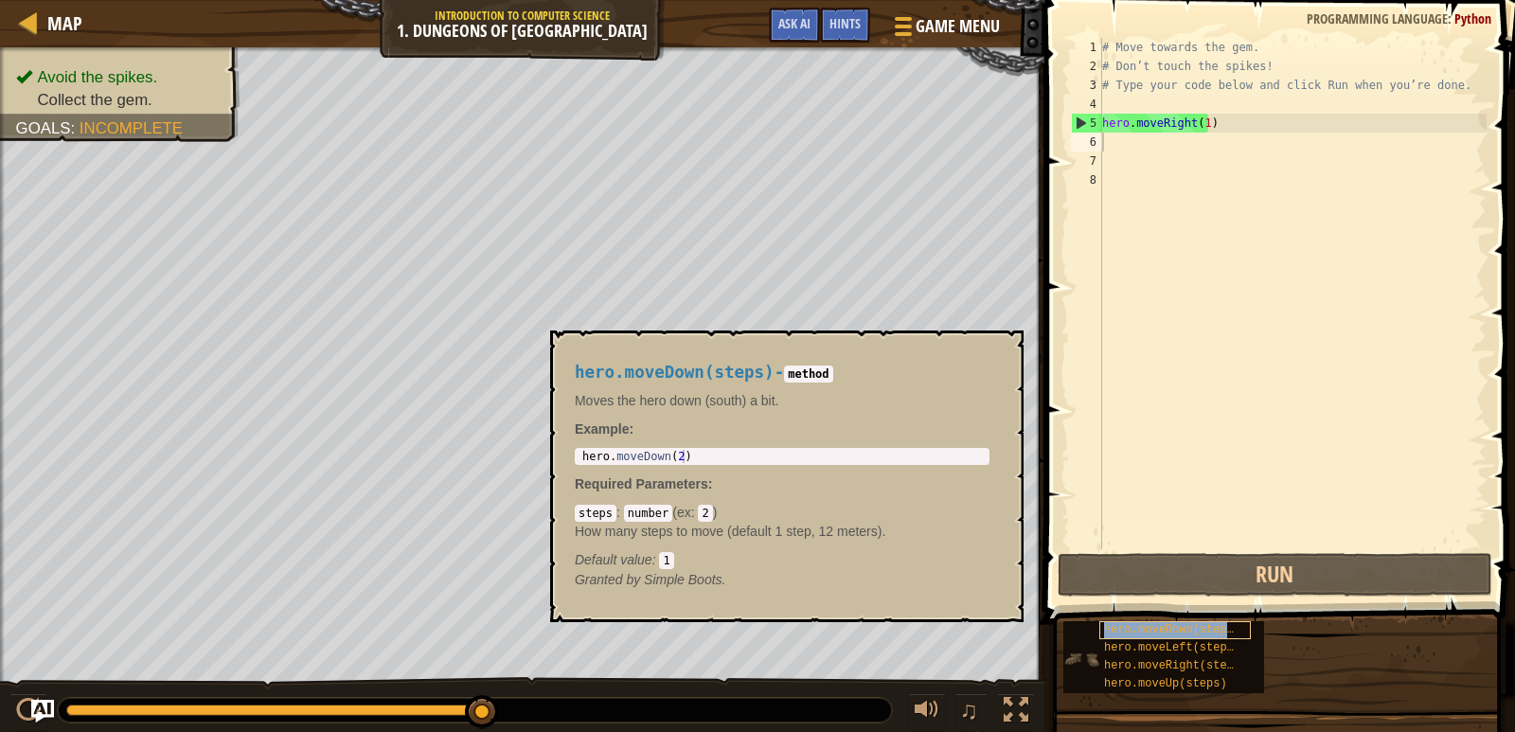
click at [1182, 629] on span "hero.moveDown(steps)" at bounding box center [1172, 629] width 136 height 13
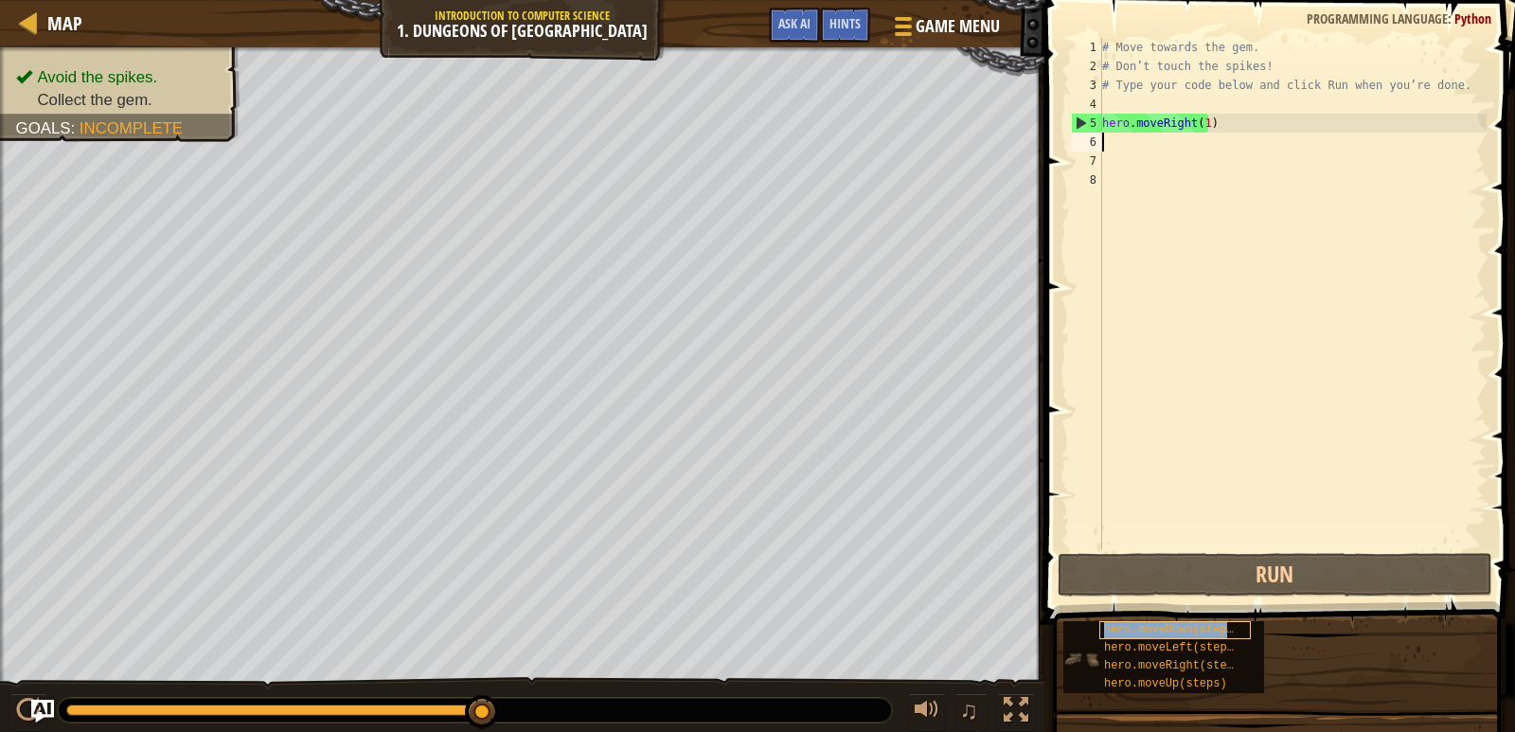
click at [1182, 629] on span "hero.moveDown(steps)" at bounding box center [1172, 629] width 136 height 13
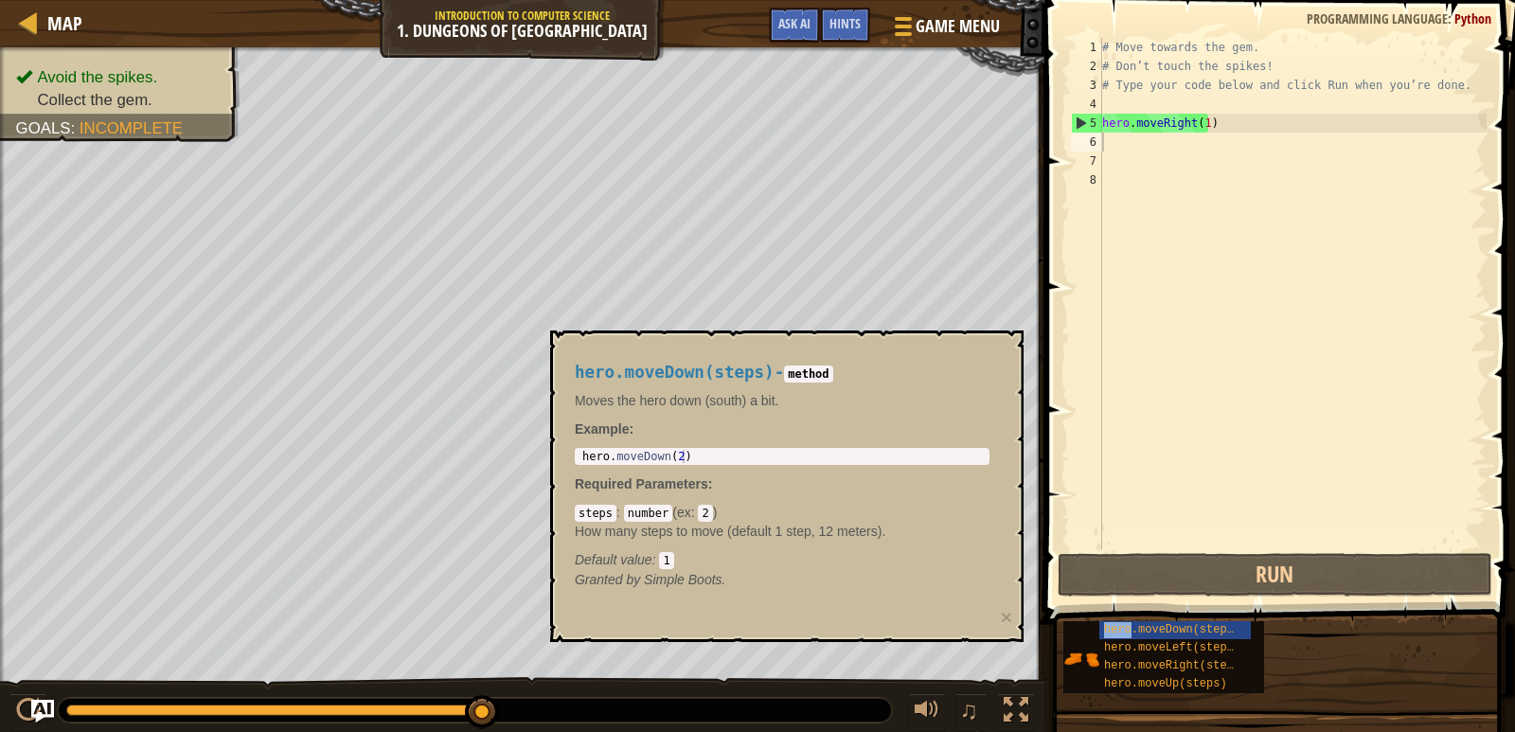
drag, startPoint x: 1182, startPoint y: 629, endPoint x: 1148, endPoint y: 140, distance: 489.8
click at [1148, 140] on div "Hints Videos 1 2 3 4 5 6 7 8 # Move towards the gem. # Don’t touch the spikes! …" at bounding box center [1277, 361] width 476 height 723
click at [1148, 140] on div "# Move towards the gem. # Don’t touch the spikes! # Type your code below and cl…" at bounding box center [1293, 312] width 388 height 549
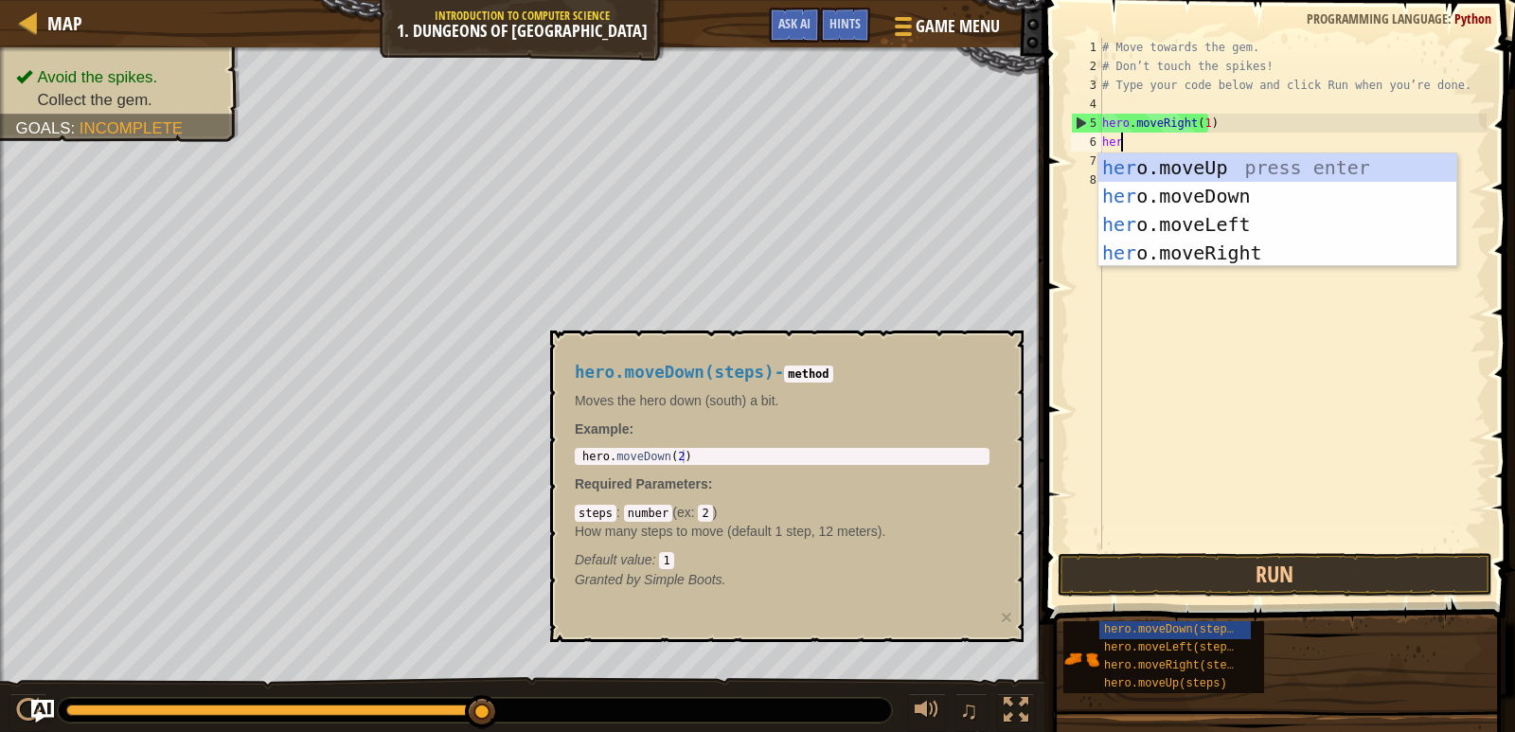
type textarea "hero"
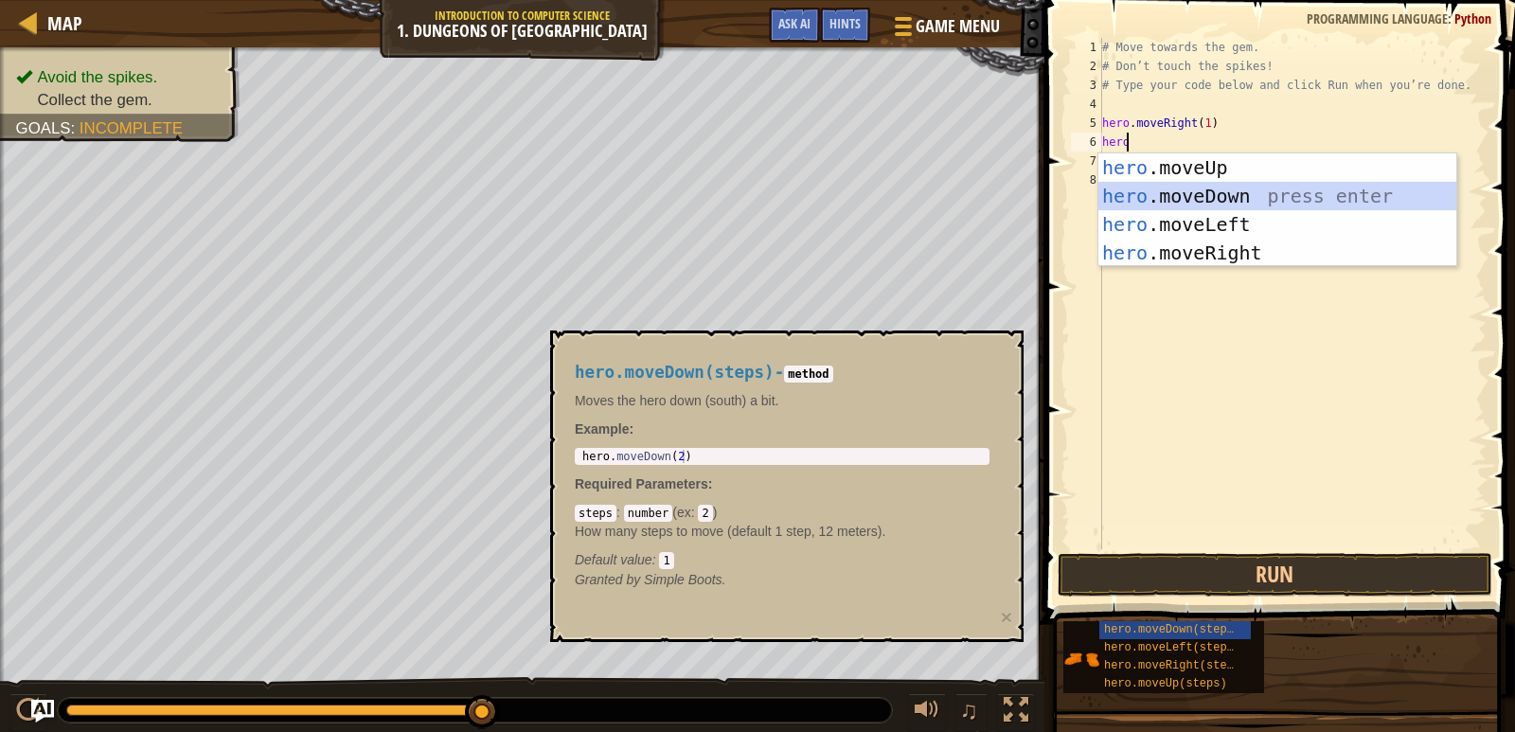
click at [1222, 201] on div "hero .moveUp press enter hero .moveDown press enter hero .moveLeft press enter …" at bounding box center [1278, 238] width 358 height 170
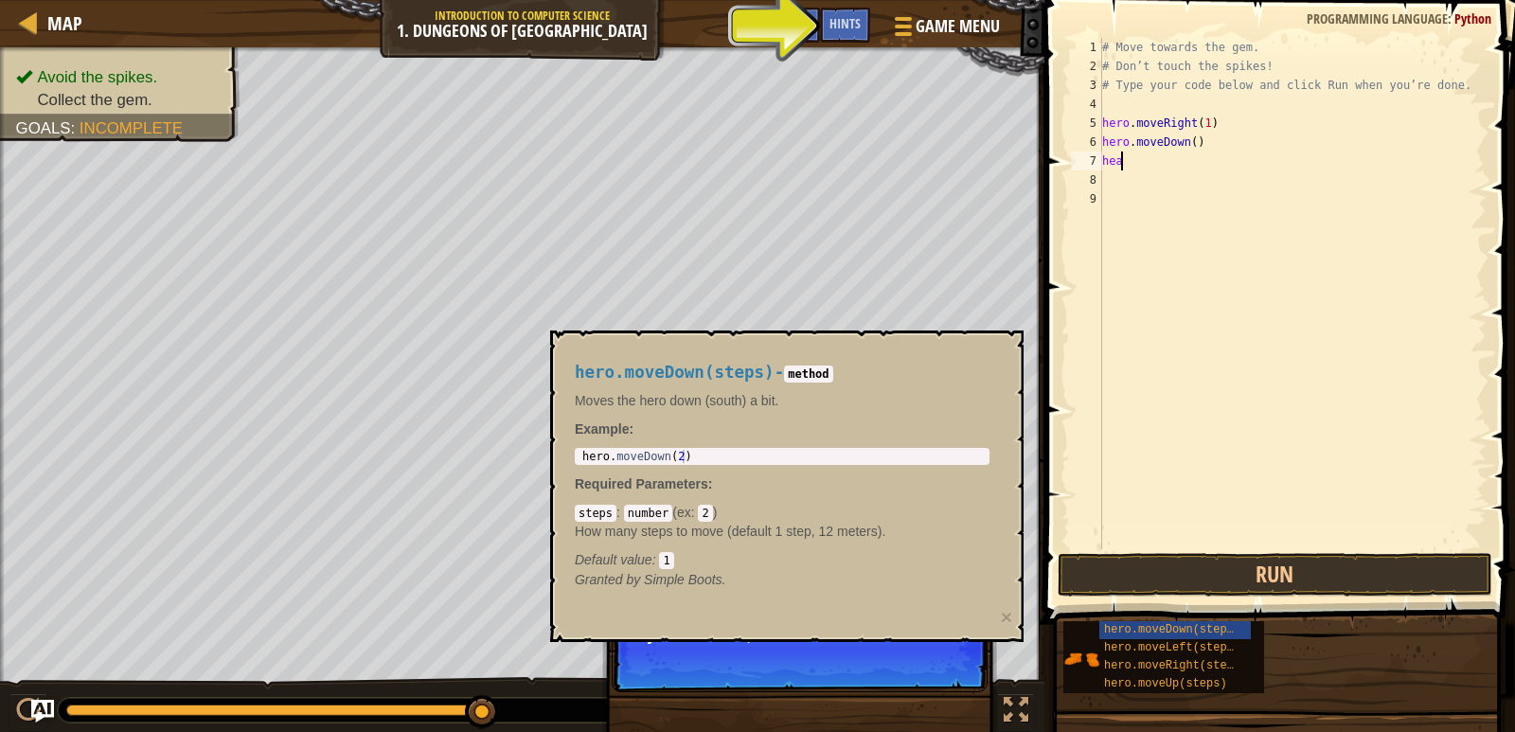
scroll to position [9, 0]
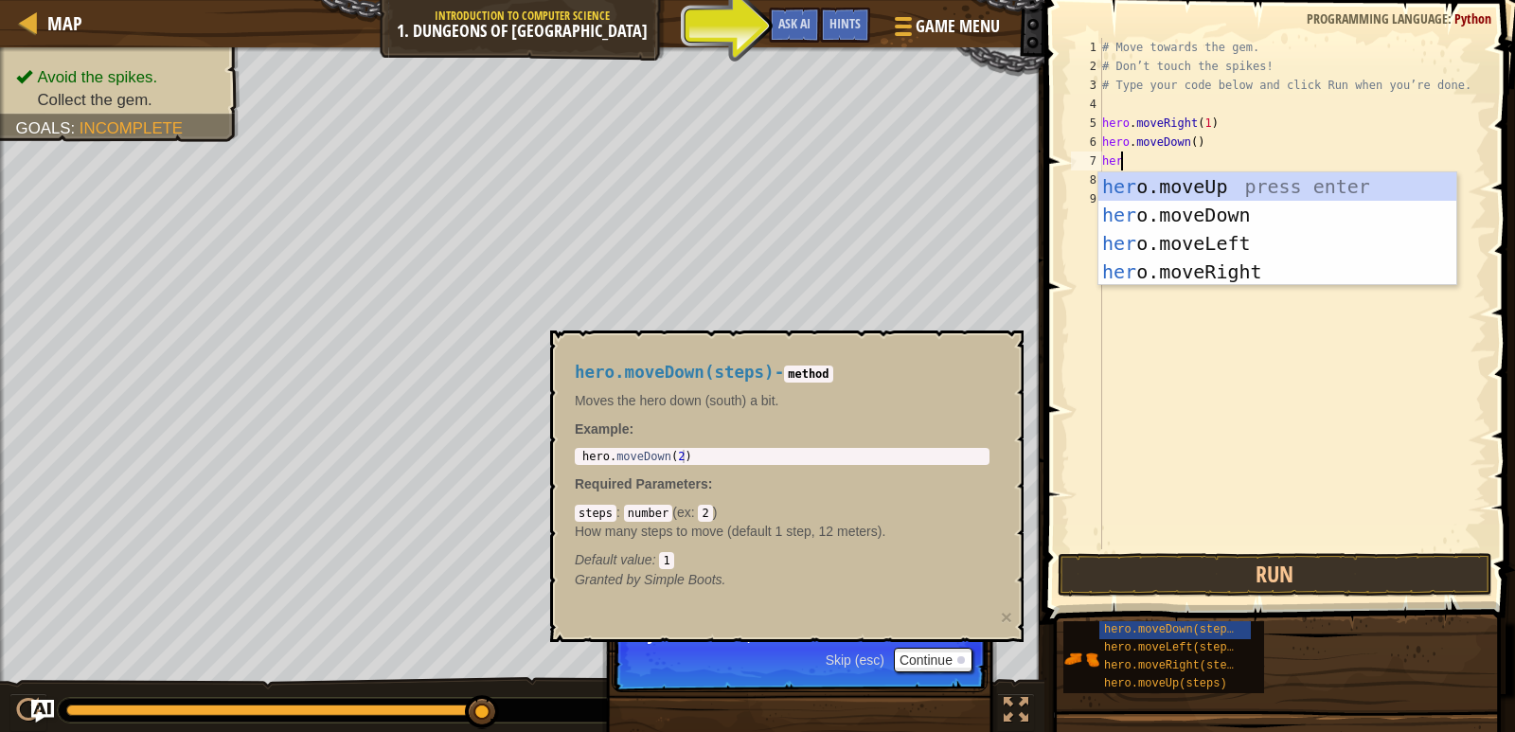
type textarea "hero"
click at [1157, 262] on div "hero .moveUp press enter hero .moveDown press enter hero .moveLeft press enter …" at bounding box center [1278, 257] width 358 height 170
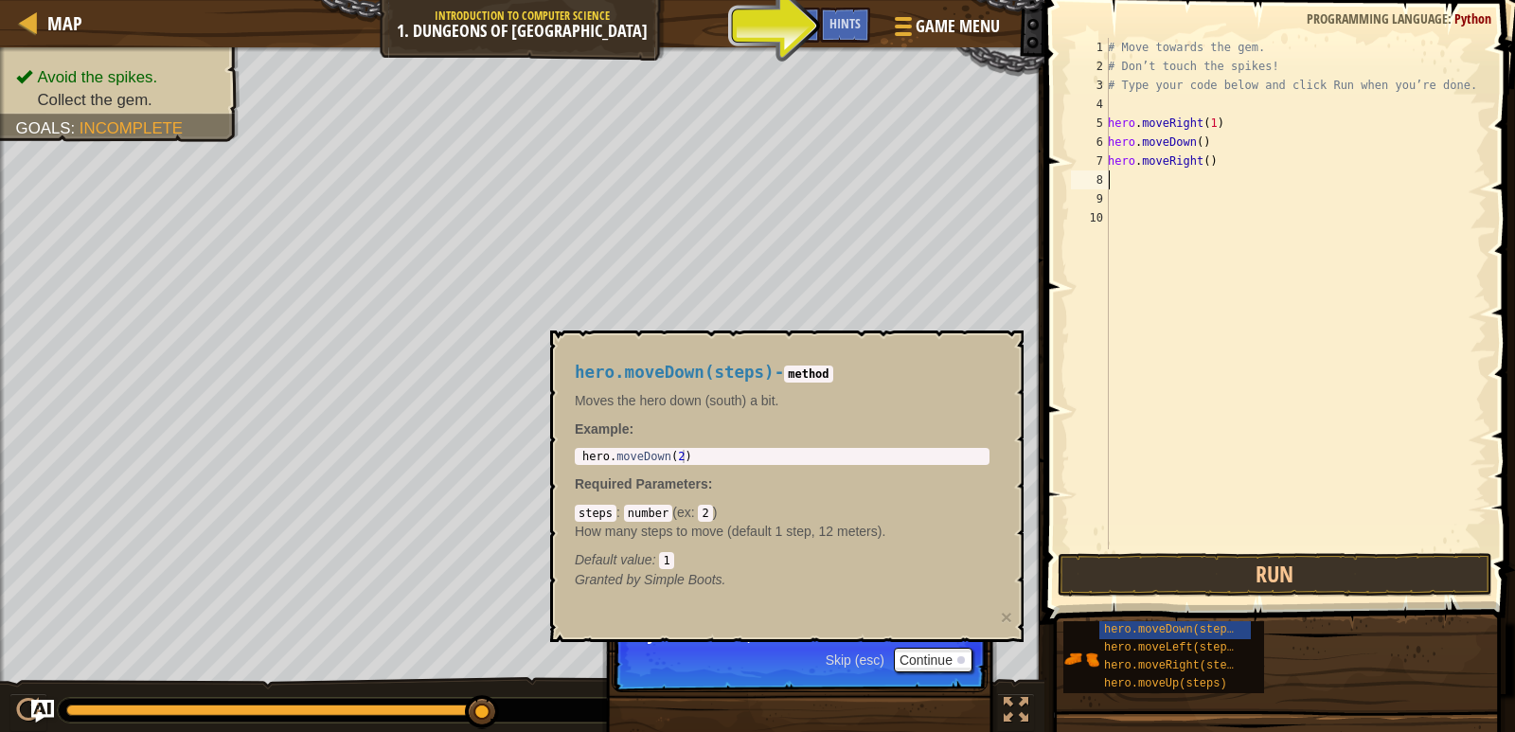
scroll to position [9, 0]
click at [1193, 143] on div "# Move towards the gem. # Don’t touch the spikes! # Type your code below and cl…" at bounding box center [1295, 312] width 383 height 549
click at [1190, 138] on div "# Move towards the gem. # Don’t touch the spikes! # Type your code below and cl…" at bounding box center [1295, 293] width 383 height 511
click at [1197, 143] on div "# Move towards the gem. # Don’t touch the spikes! # Type your code below and cl…" at bounding box center [1295, 312] width 383 height 549
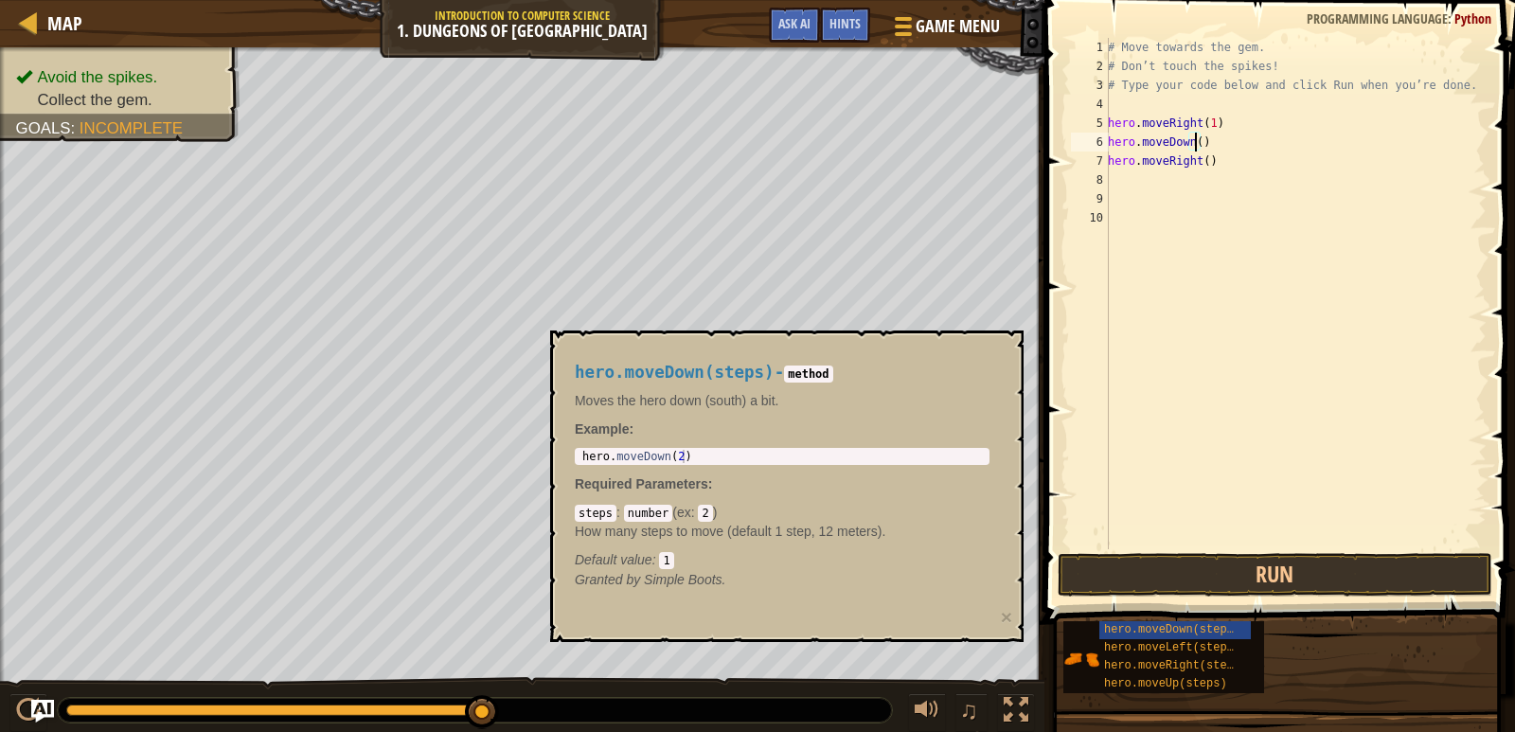
scroll to position [9, 7]
click at [1199, 162] on div "# Move towards the gem. # Don’t touch the spikes! # Type your code below and cl…" at bounding box center [1295, 312] width 383 height 549
type textarea "hero.moveRight(1)"
click at [1325, 581] on button "Run" at bounding box center [1275, 575] width 435 height 44
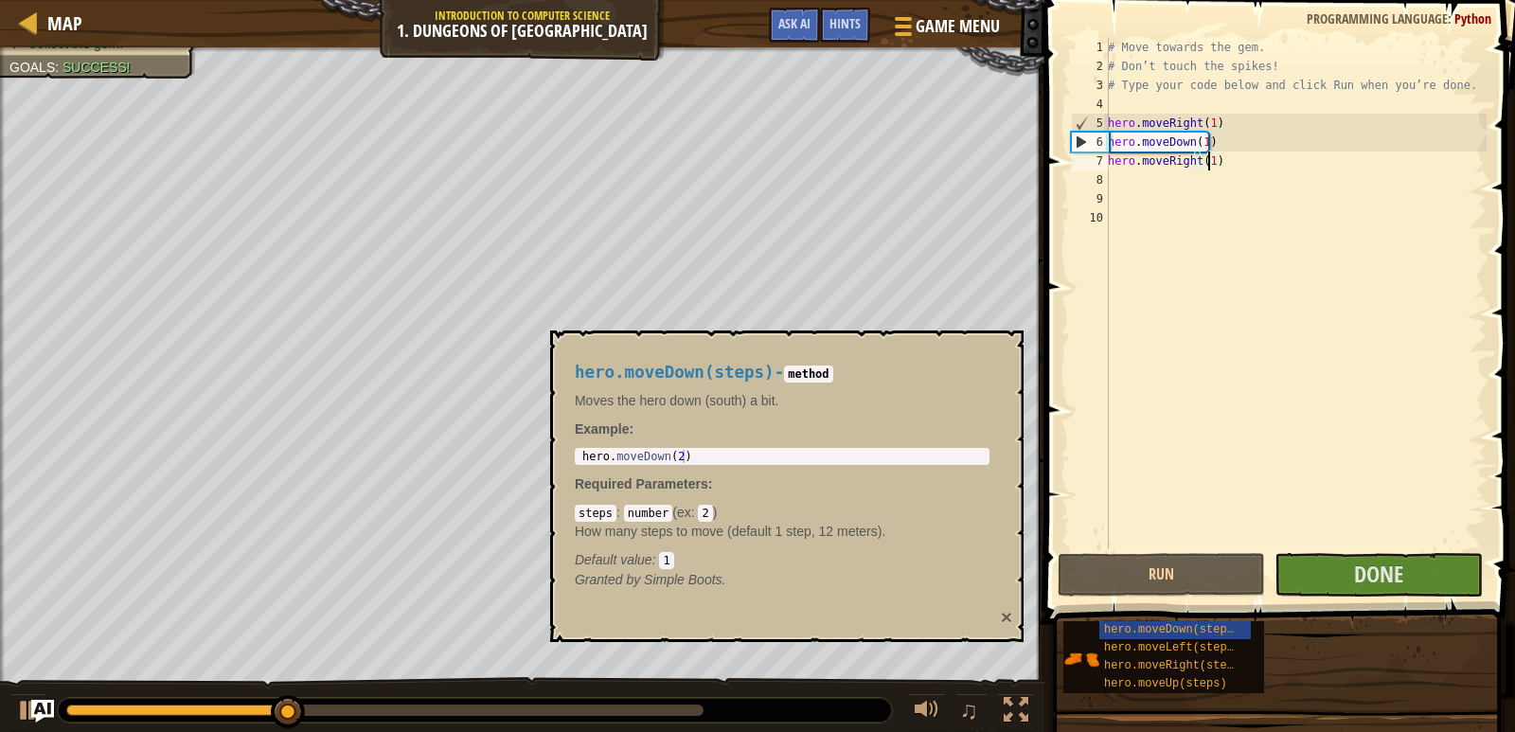
click at [1006, 617] on button "×" at bounding box center [1006, 617] width 11 height 20
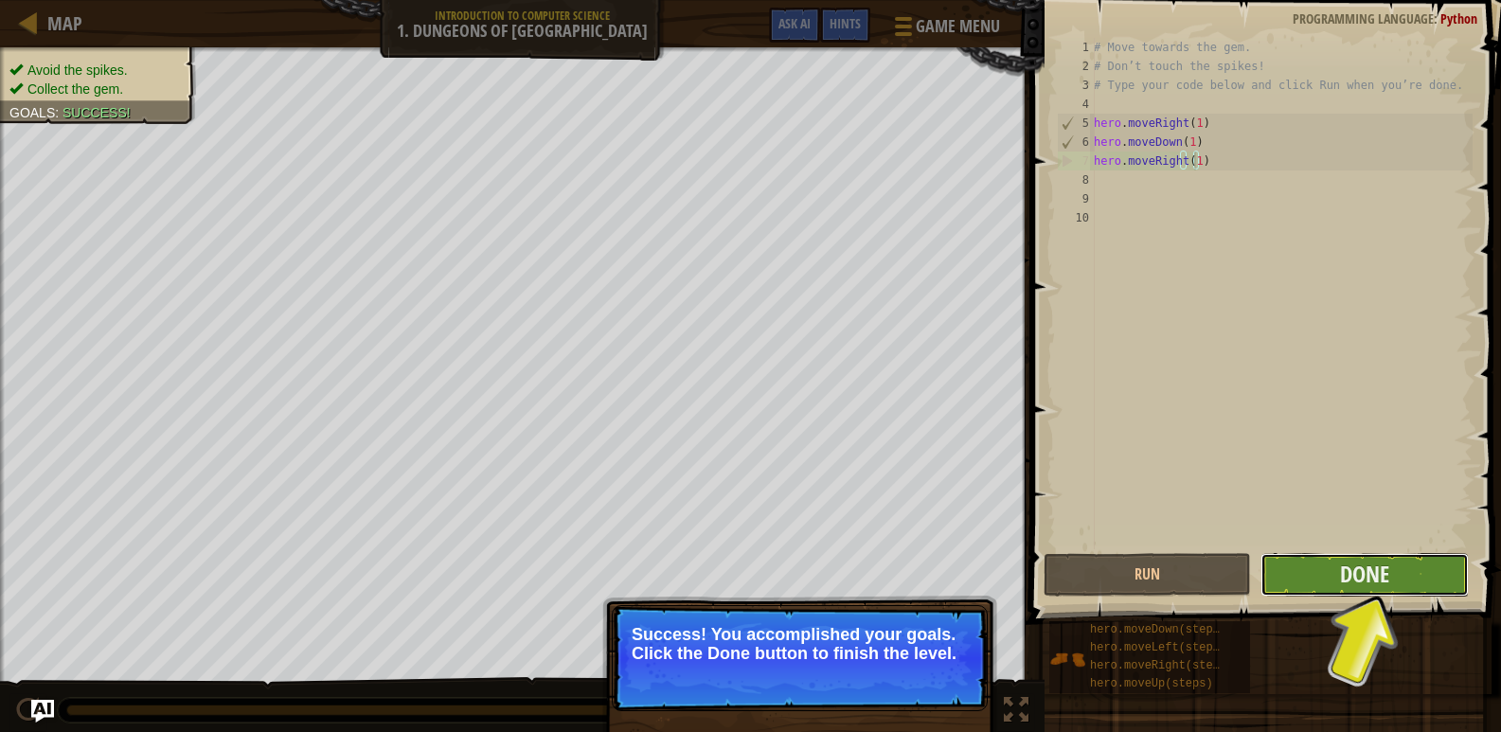
click at [1281, 572] on button "Done" at bounding box center [1363, 575] width 207 height 44
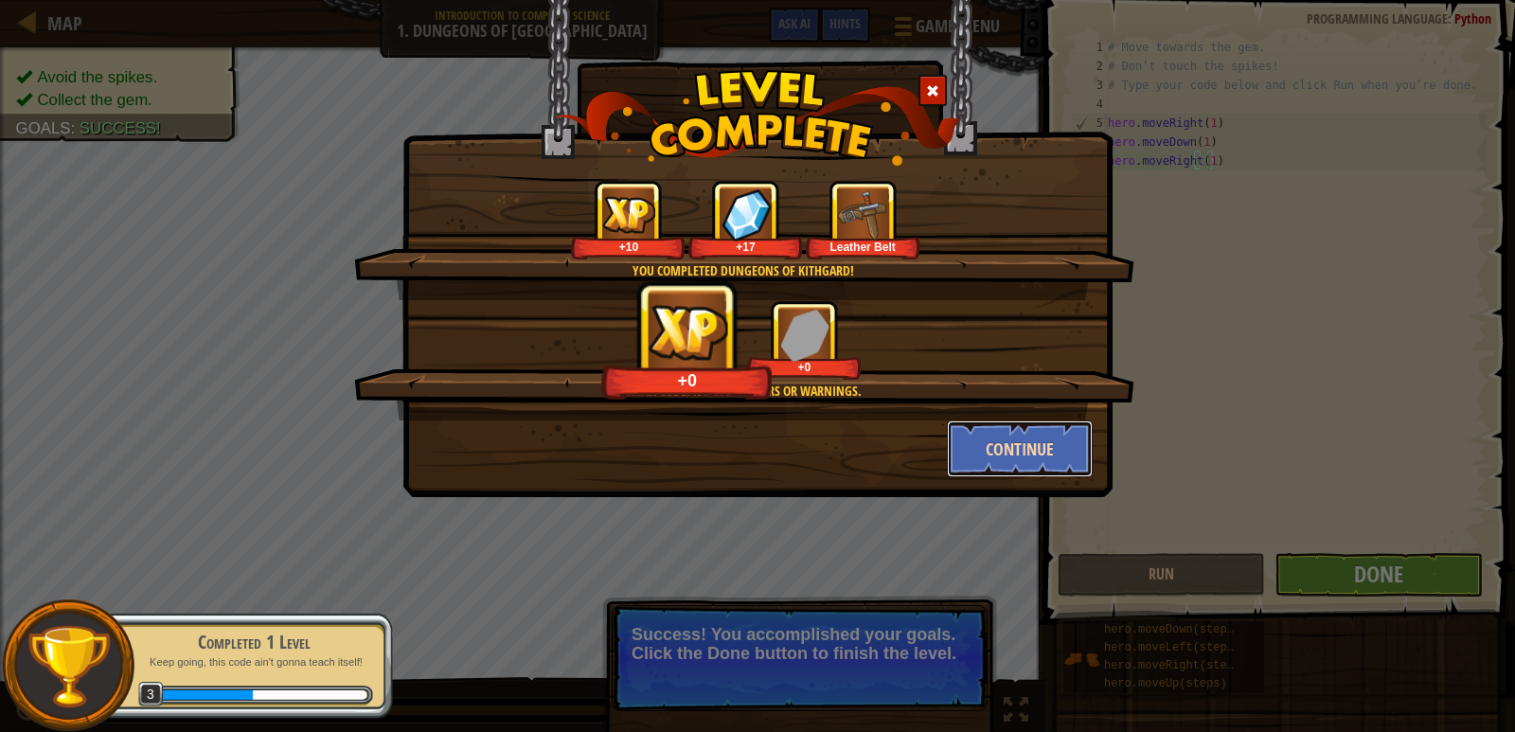
click at [1046, 455] on button "Continue" at bounding box center [1020, 448] width 147 height 57
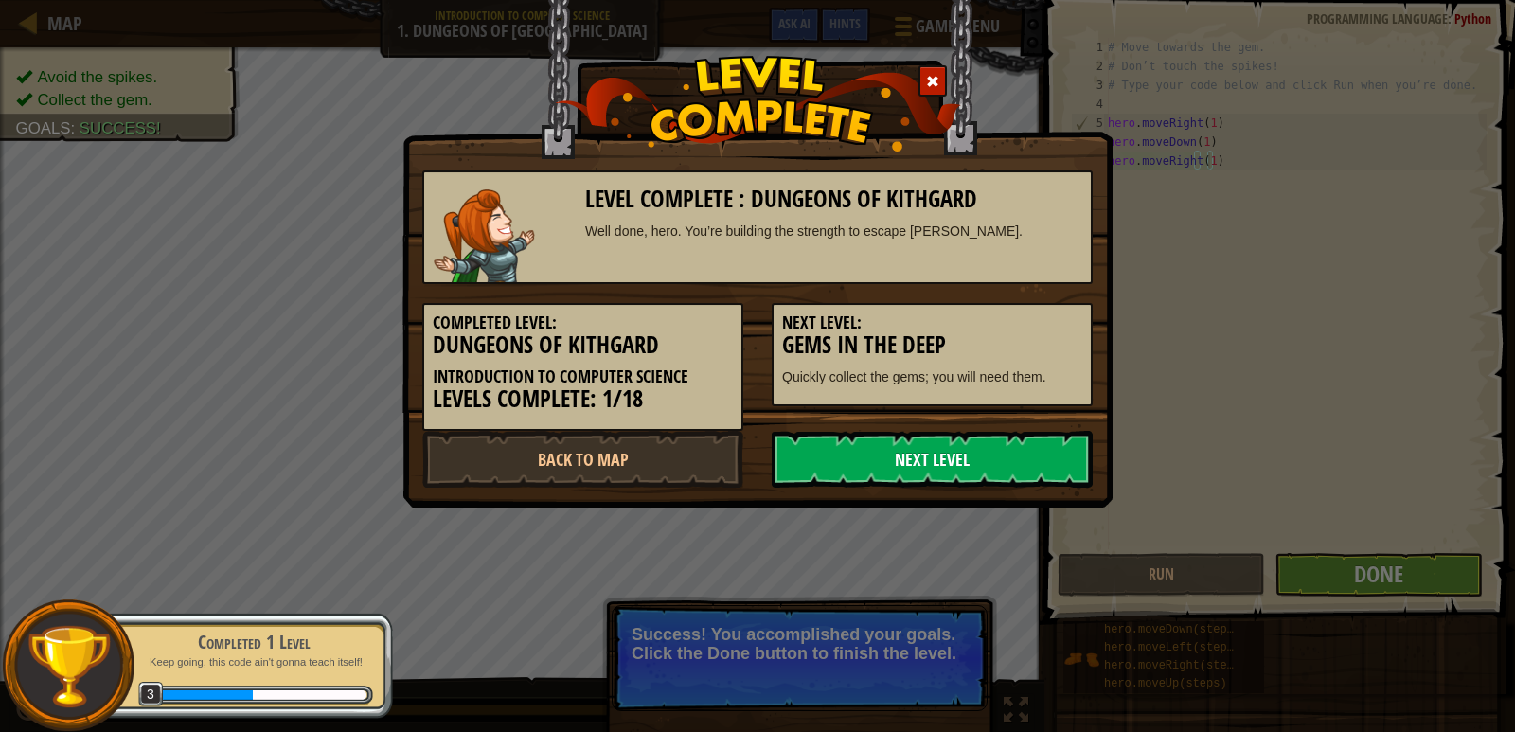
click at [992, 463] on link "Next Level" at bounding box center [932, 459] width 321 height 57
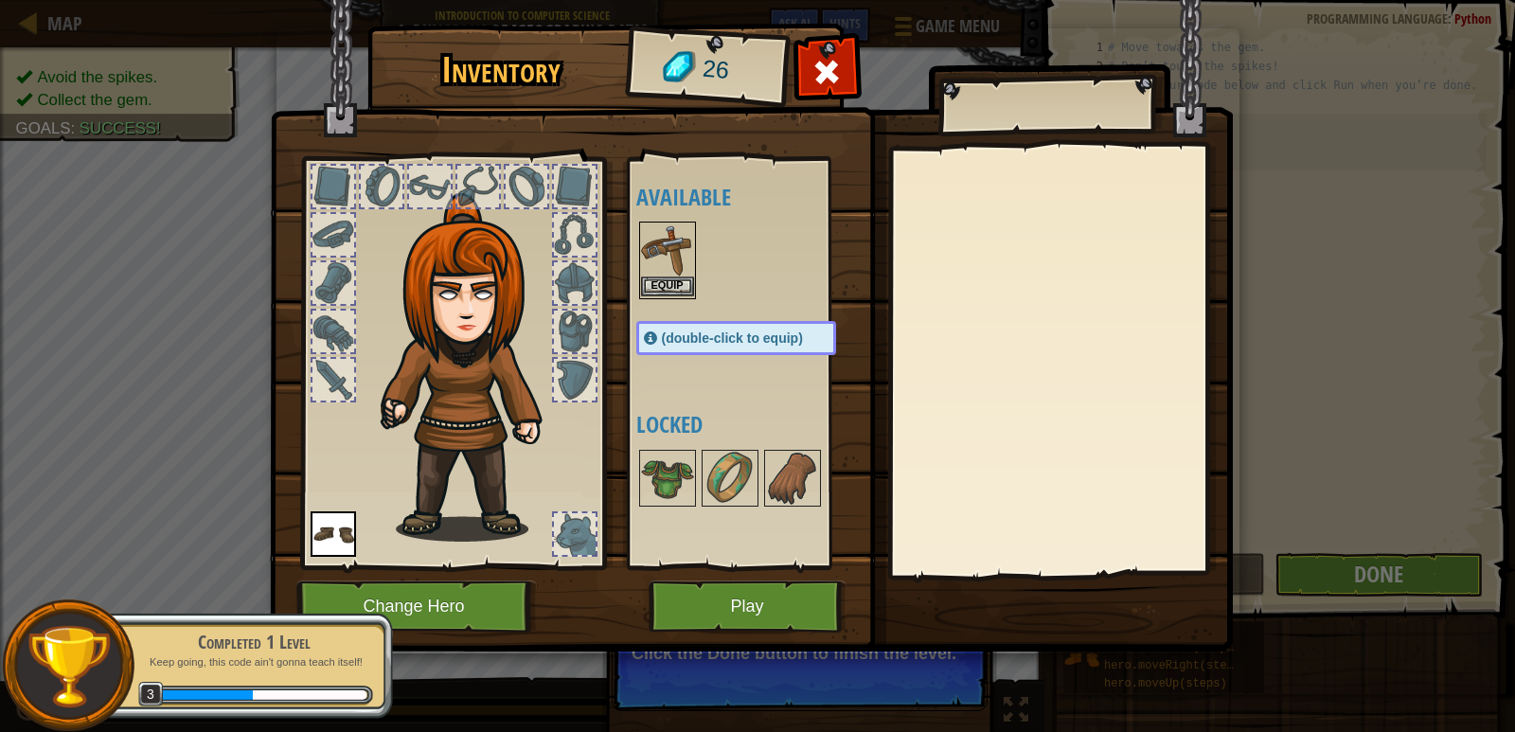
click at [683, 237] on img at bounding box center [667, 249] width 53 height 53
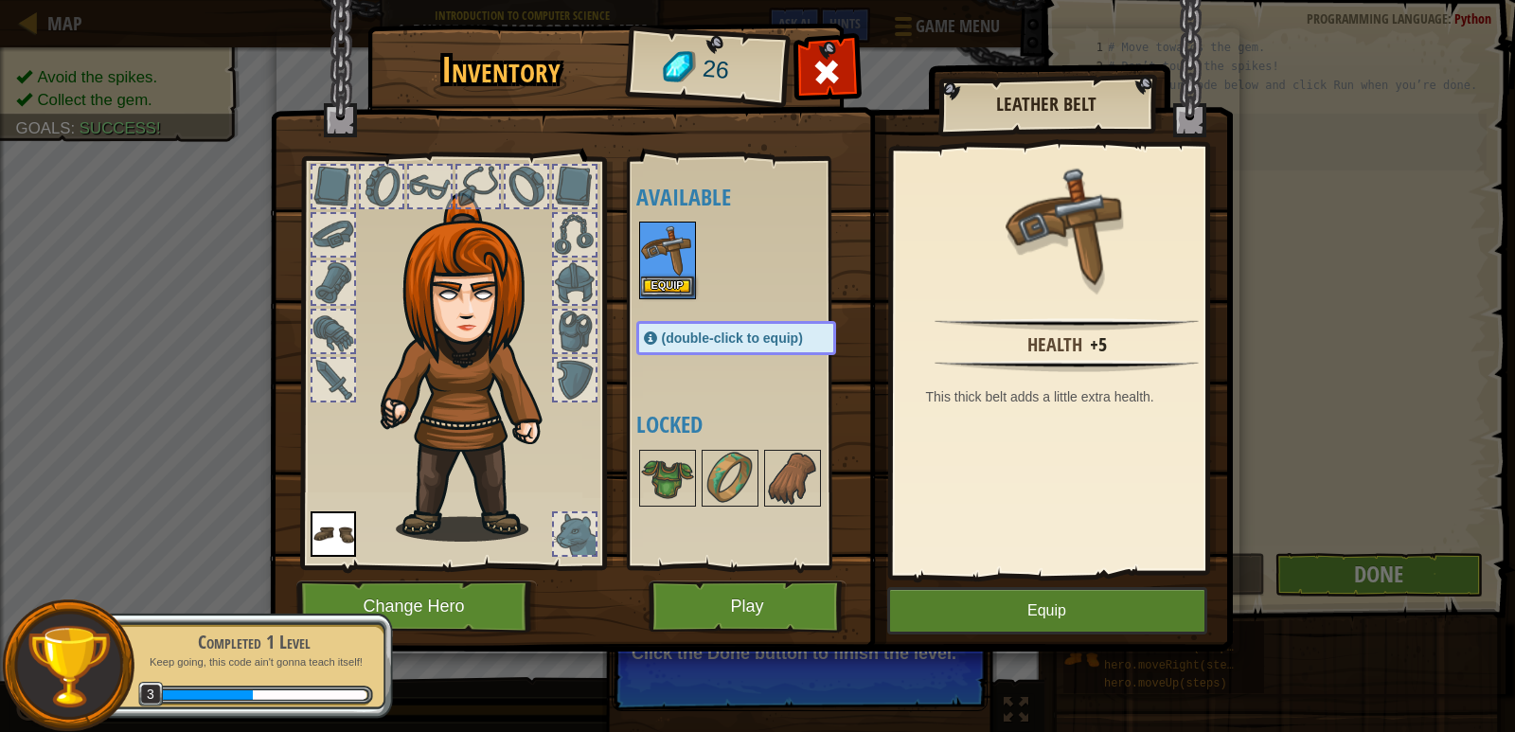
click at [683, 237] on img at bounding box center [667, 249] width 53 height 53
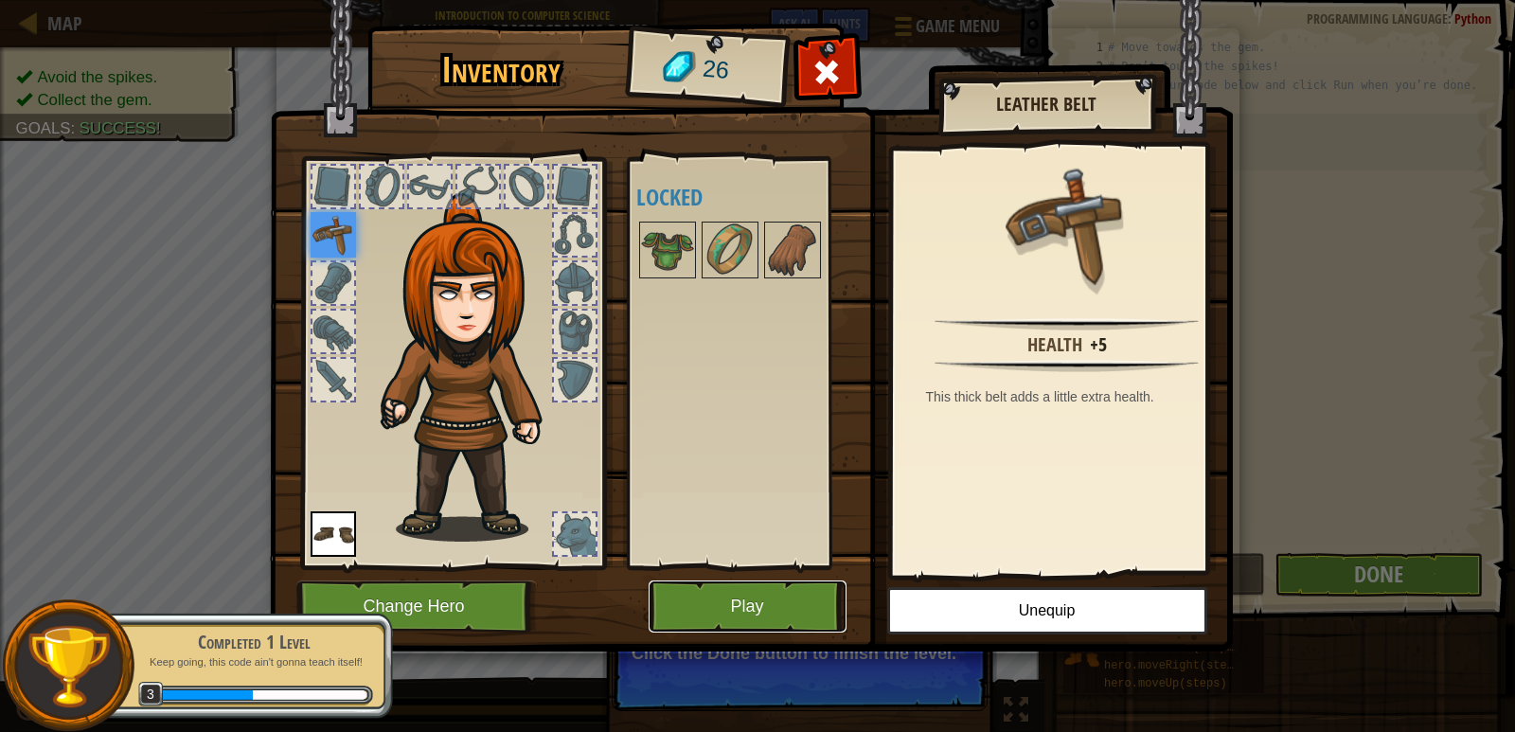
click at [776, 614] on button "Play" at bounding box center [748, 607] width 198 height 52
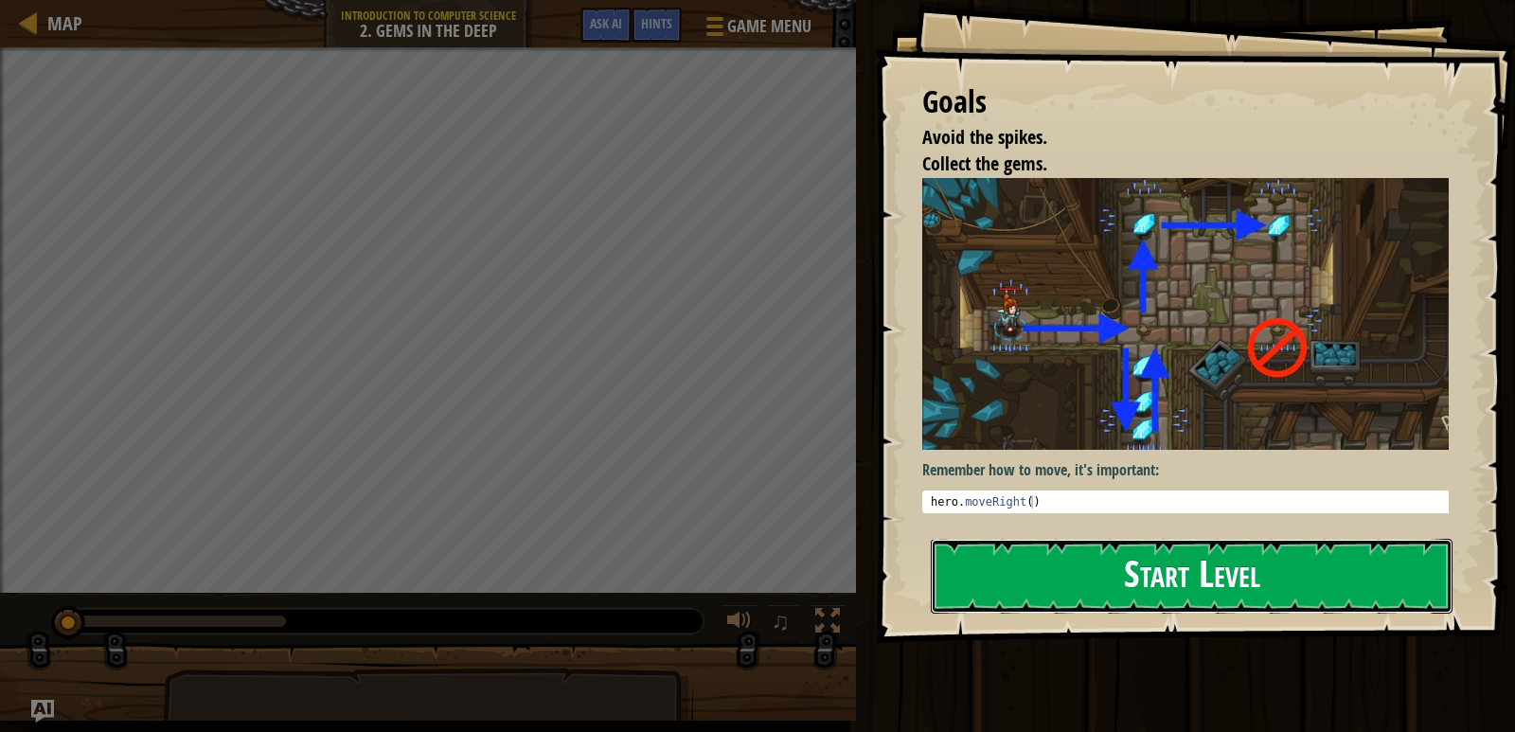
click at [1070, 539] on button "Start Level" at bounding box center [1192, 576] width 522 height 75
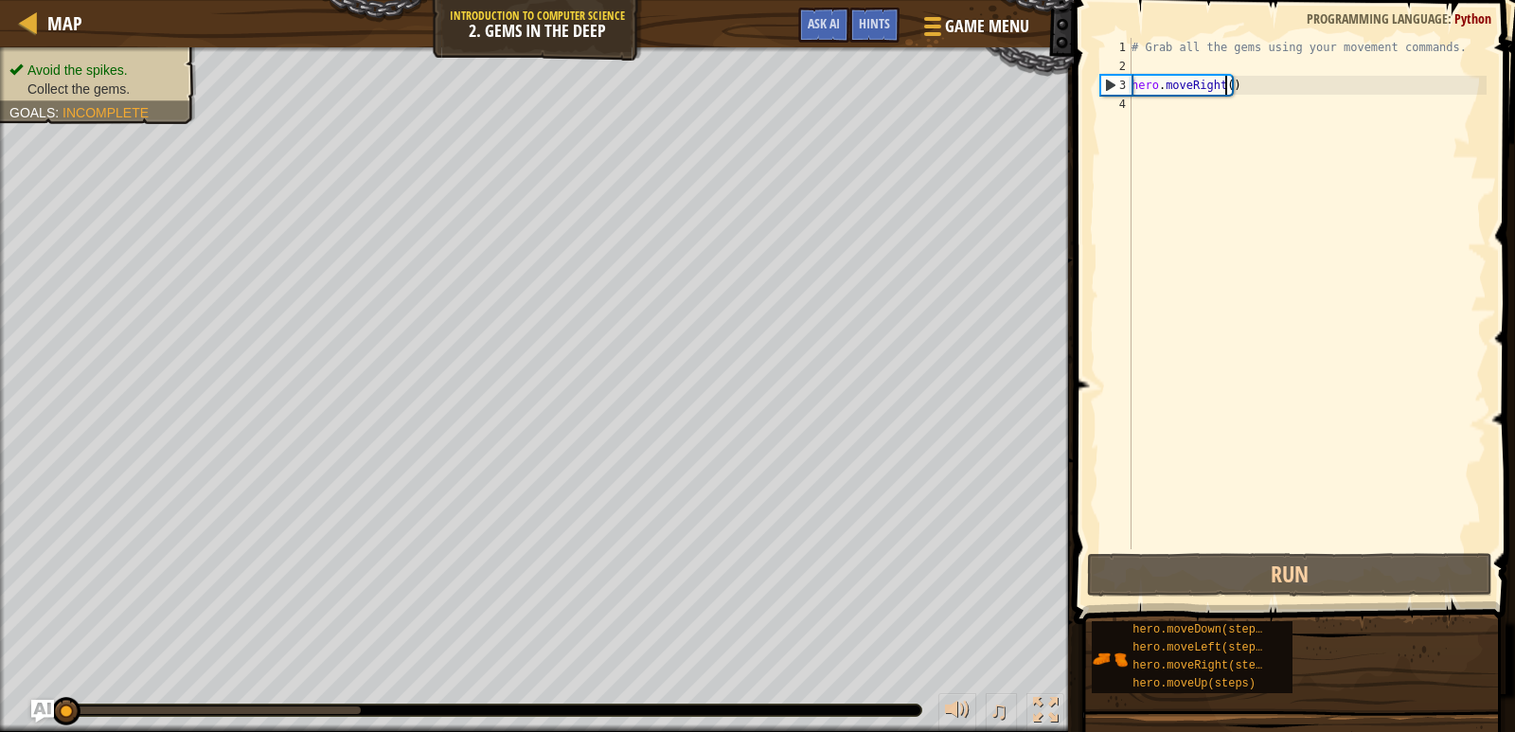
click at [1223, 80] on div "# Grab all the gems using your movement commands. hero . moveRight ( )" at bounding box center [1307, 312] width 359 height 549
type textarea "hero.moveRight(1)"
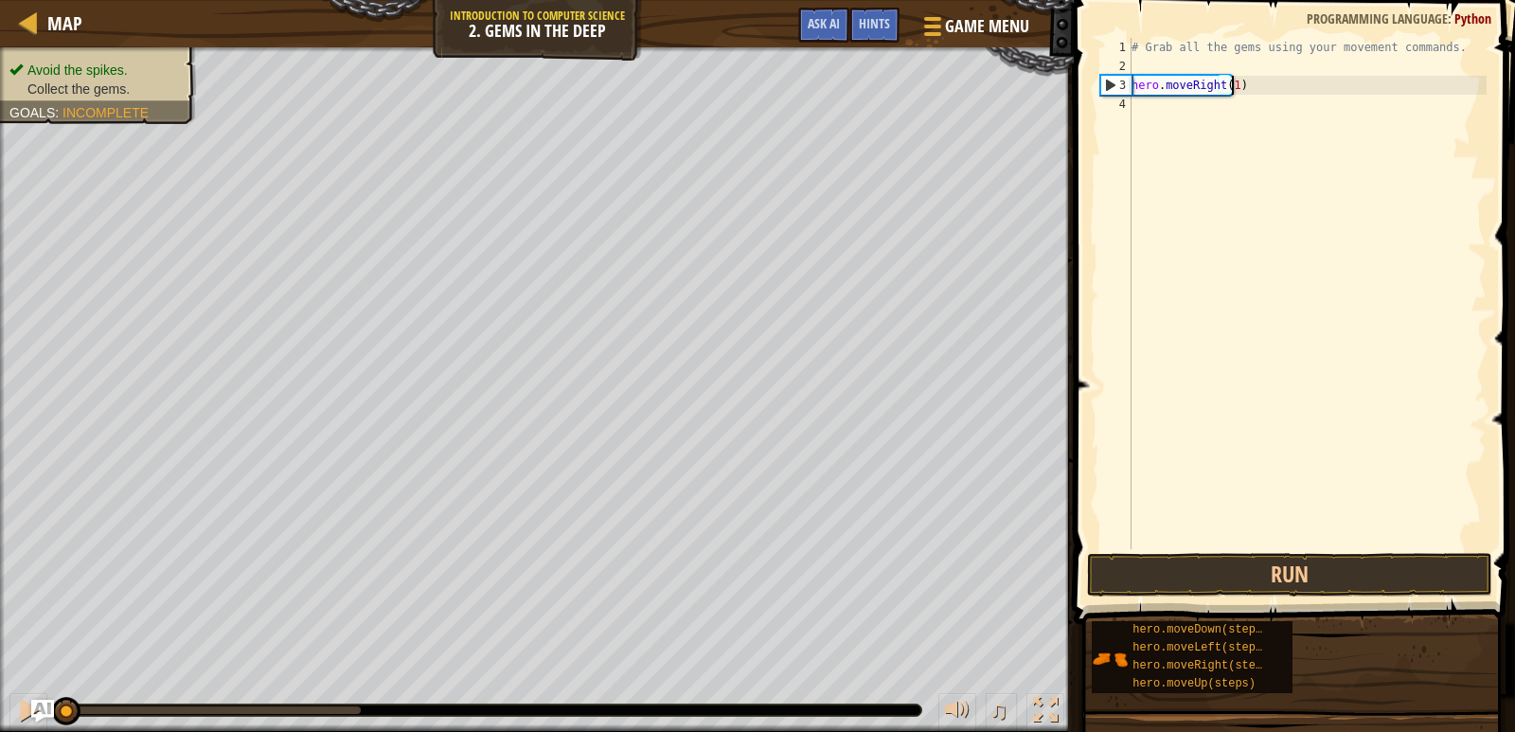
scroll to position [9, 8]
click at [1210, 111] on div "# Grab all the gems using your movement commands. hero . moveRight ( 1 )" at bounding box center [1307, 312] width 359 height 549
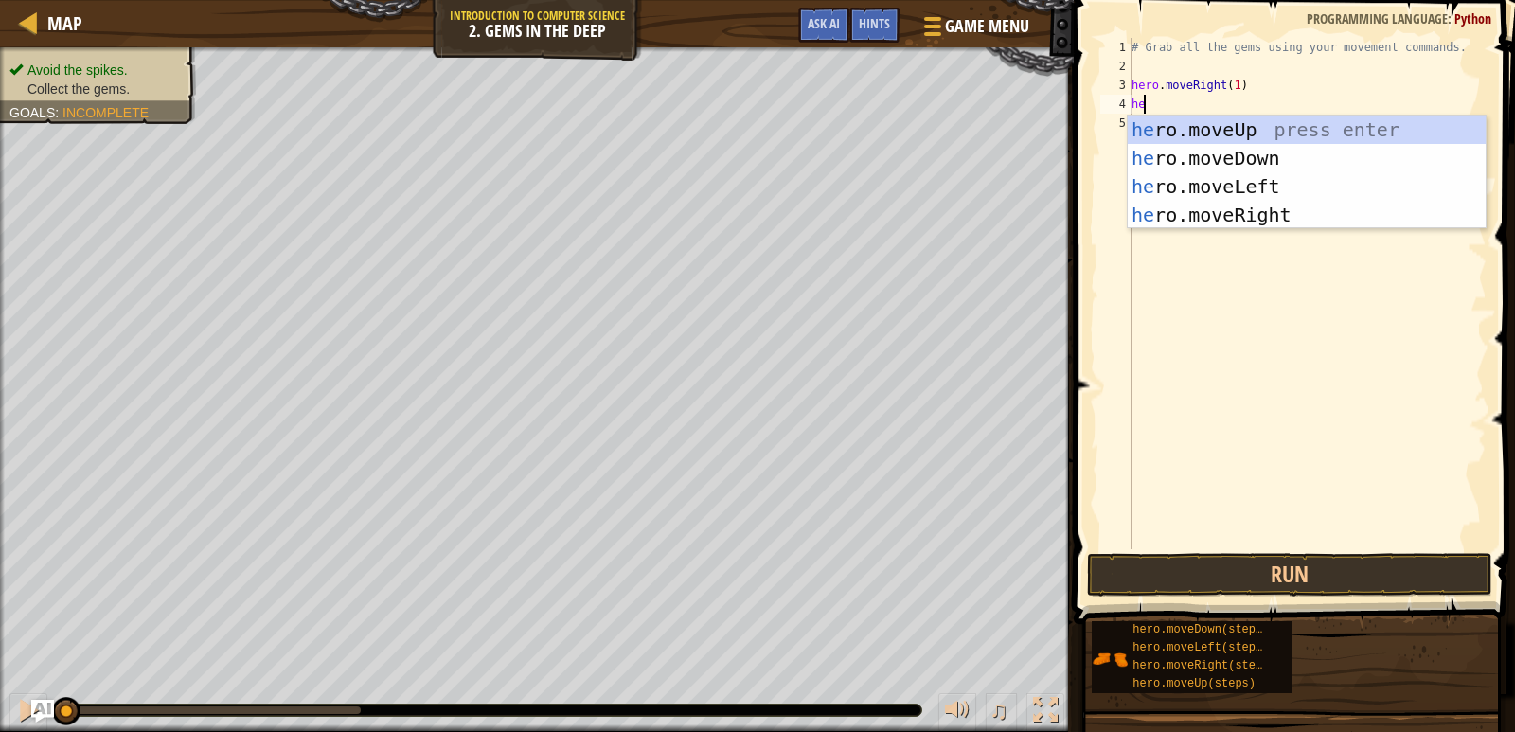
scroll to position [9, 1]
type textarea "hero"
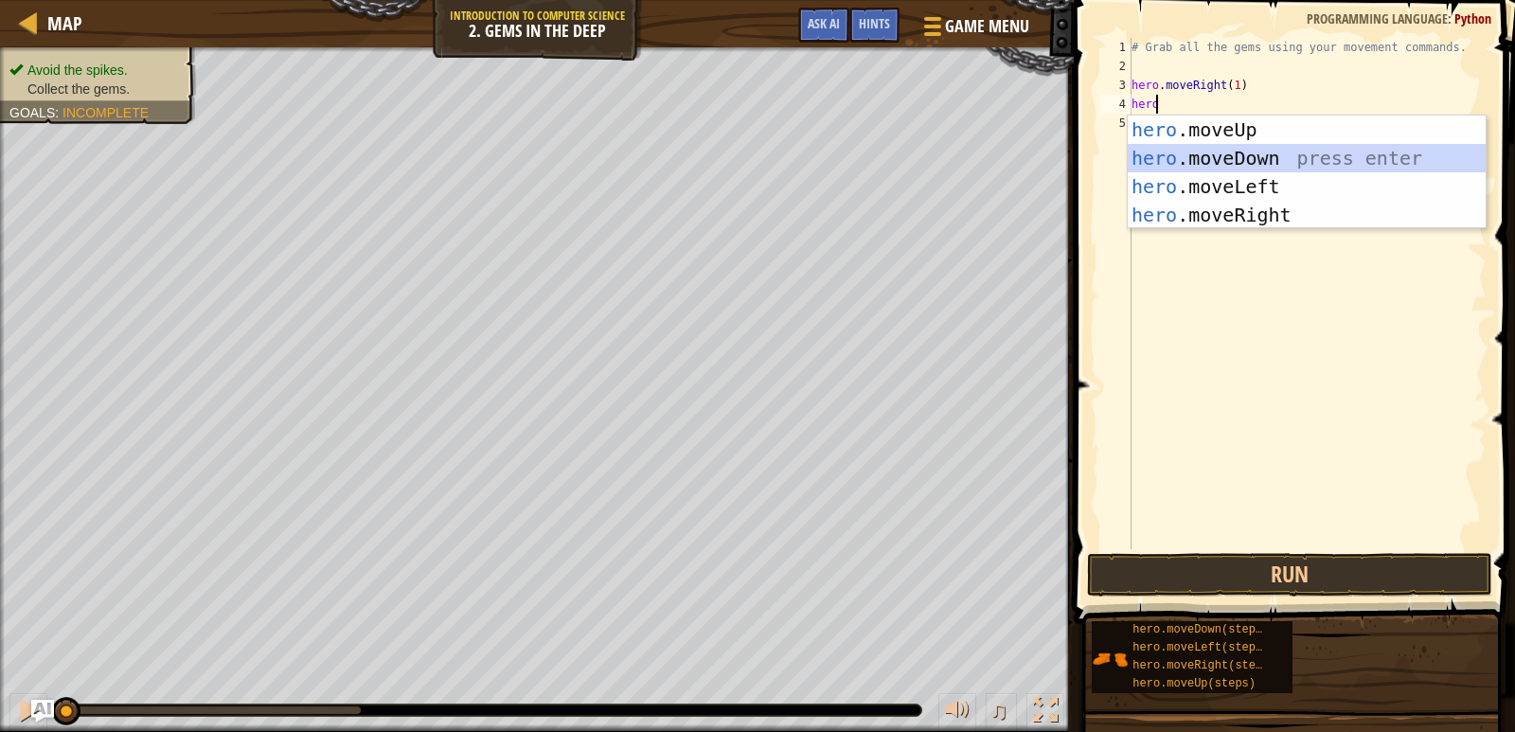
click at [1220, 148] on div "hero .moveUp press enter hero .moveDown press enter hero .moveLeft press enter …" at bounding box center [1307, 201] width 358 height 170
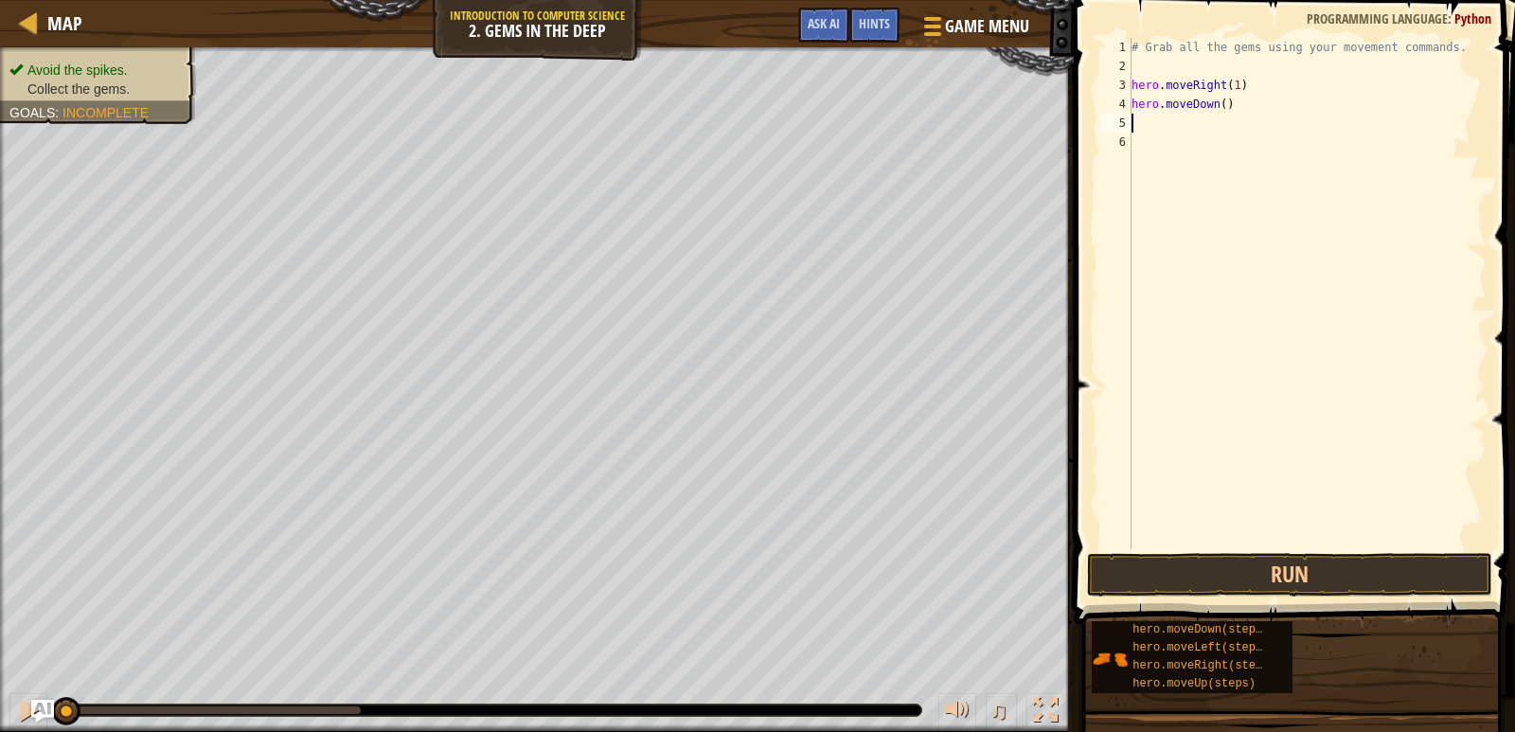
click at [1217, 103] on div "# Grab all the gems using your movement commands. hero . moveRight ( 1 ) hero .…" at bounding box center [1307, 312] width 359 height 549
type textarea "hero.moveDown(1)"
click at [1206, 123] on div "# Grab all the gems using your movement commands. hero . moveRight ( 1 ) hero .…" at bounding box center [1307, 312] width 359 height 549
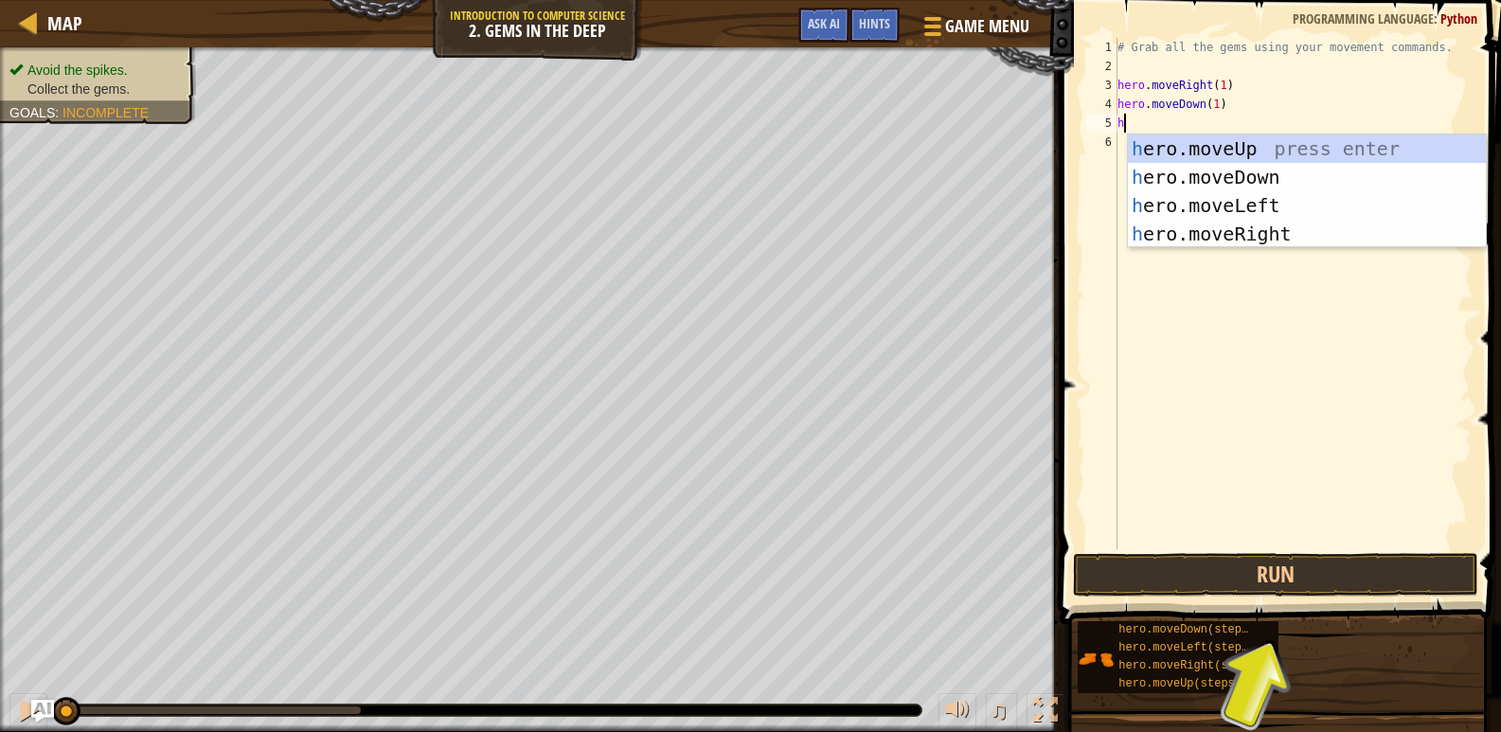
type textarea "he"
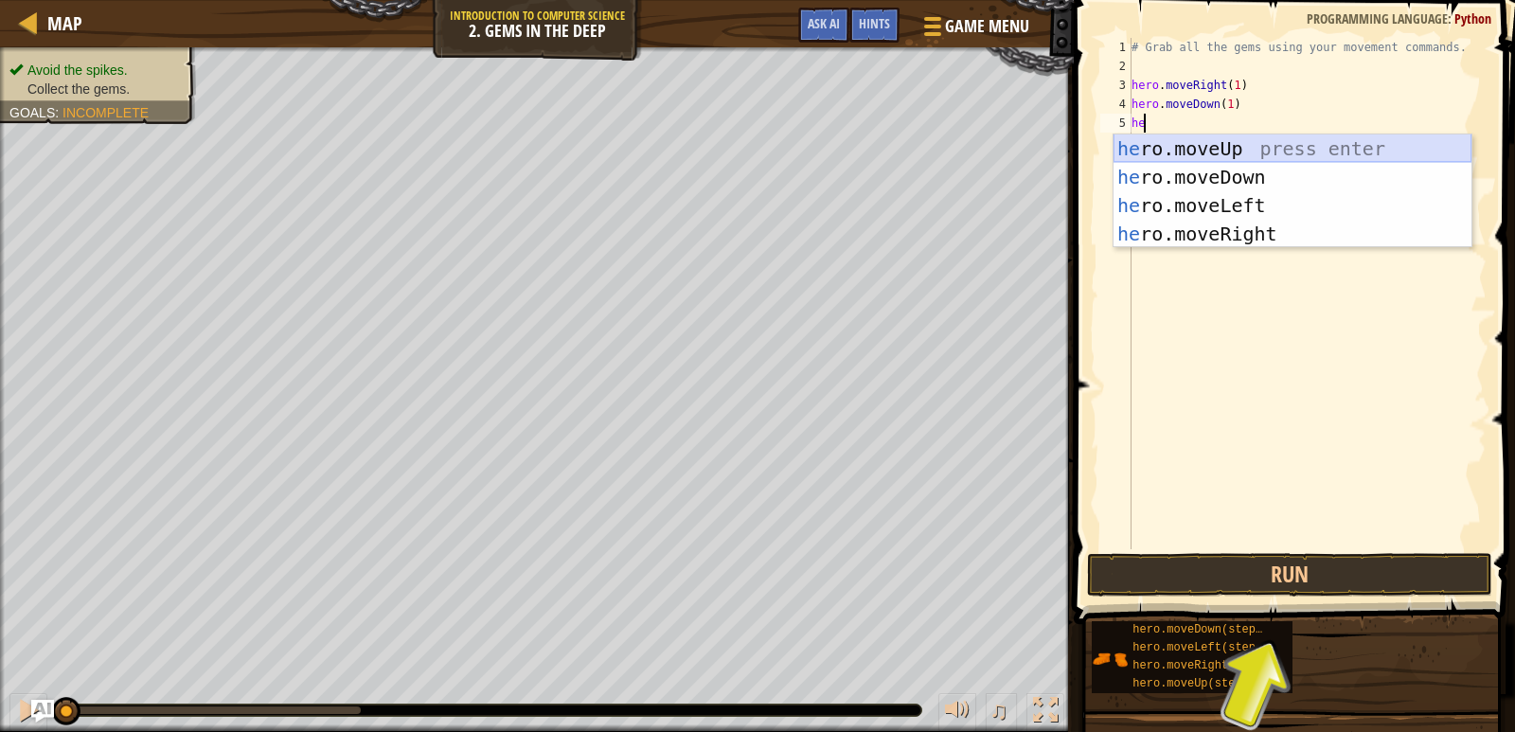
click at [1207, 139] on div "he ro.moveUp press enter he ro.moveDown press enter he ro.moveLeft press enter …" at bounding box center [1293, 219] width 358 height 170
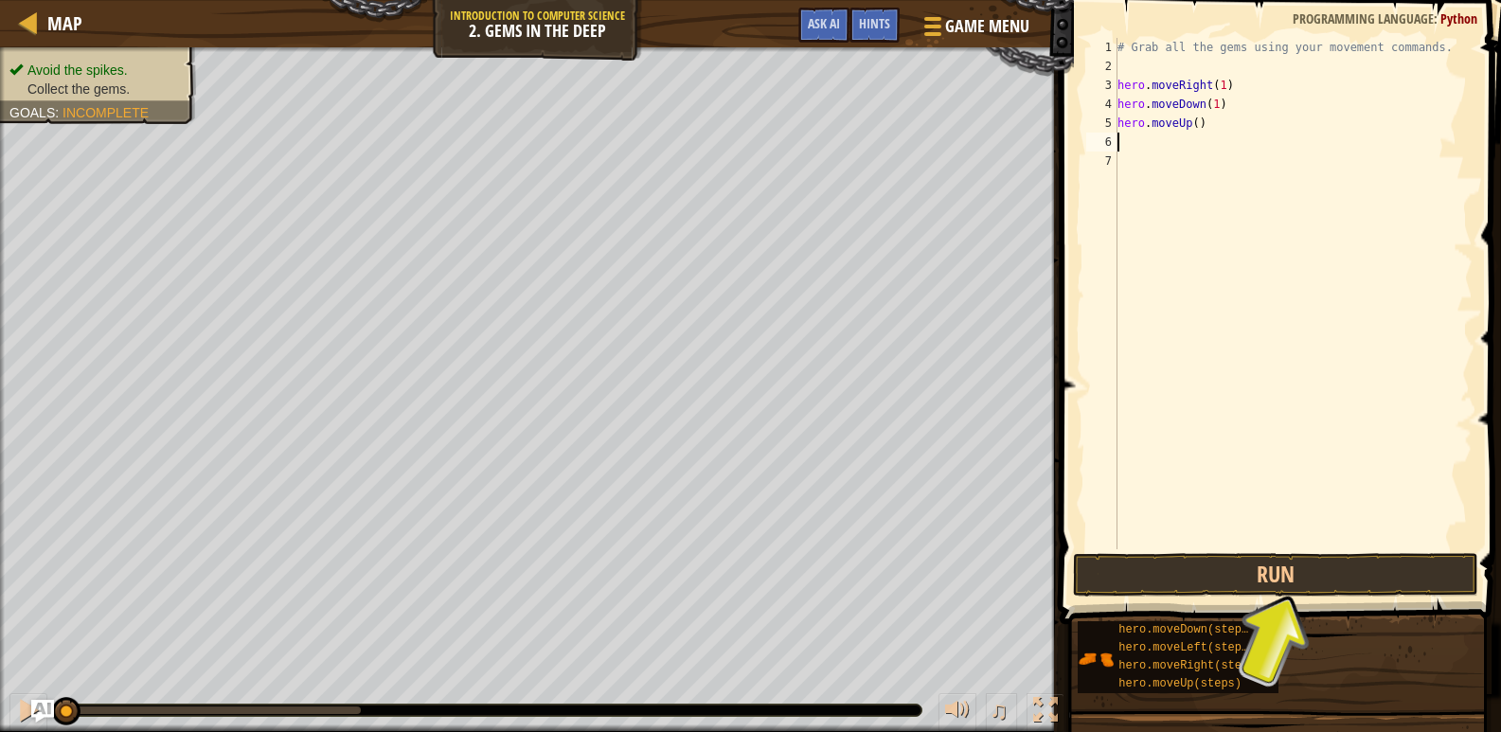
click at [1194, 120] on div "# Grab all the gems using your movement commands. hero . moveRight ( 1 ) hero .…" at bounding box center [1293, 312] width 359 height 549
click at [1197, 120] on div "# Grab all the gems using your movement commands. hero . moveRight ( 1 ) hero .…" at bounding box center [1293, 312] width 359 height 549
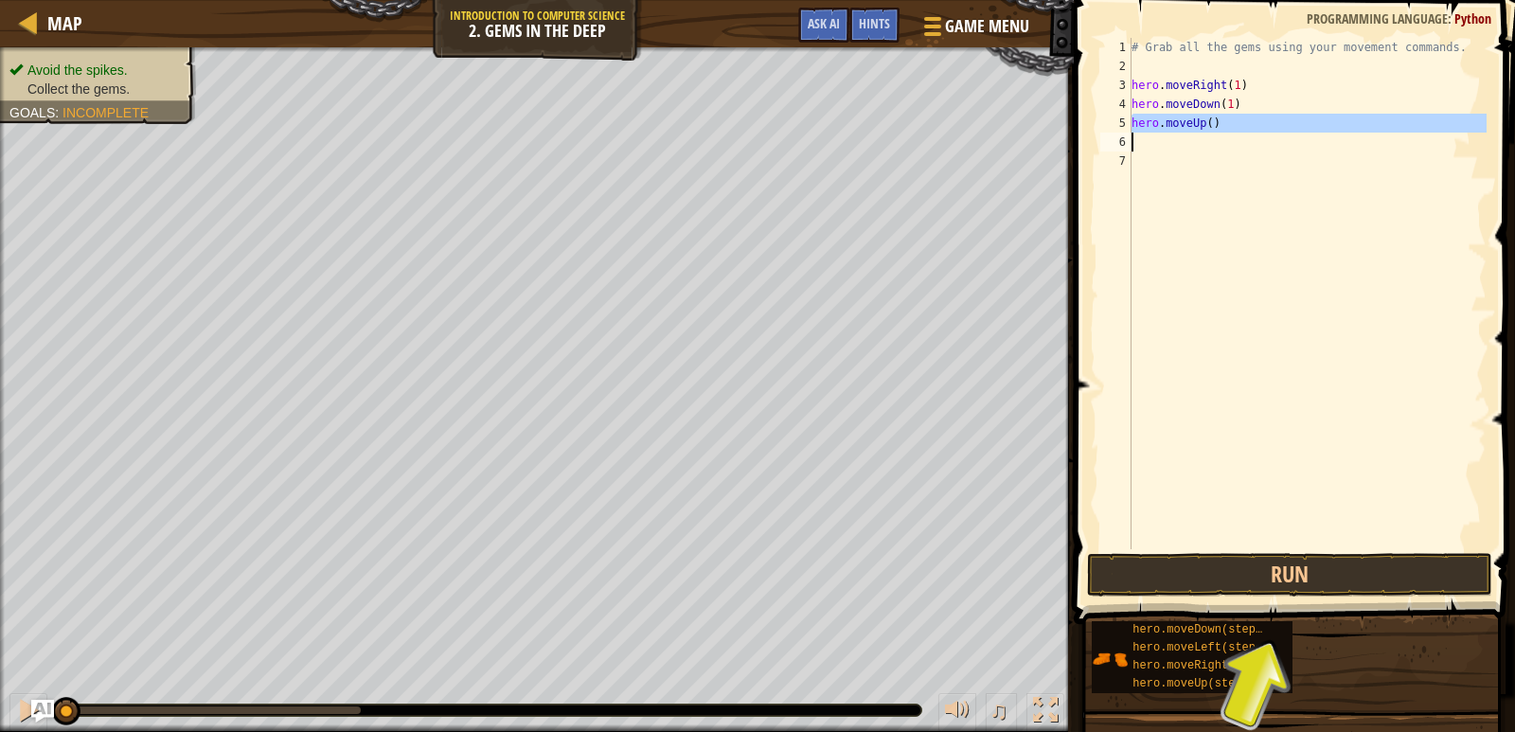
click at [1194, 121] on div "# Grab all the gems using your movement commands. hero . moveRight ( 1 ) hero .…" at bounding box center [1307, 293] width 359 height 511
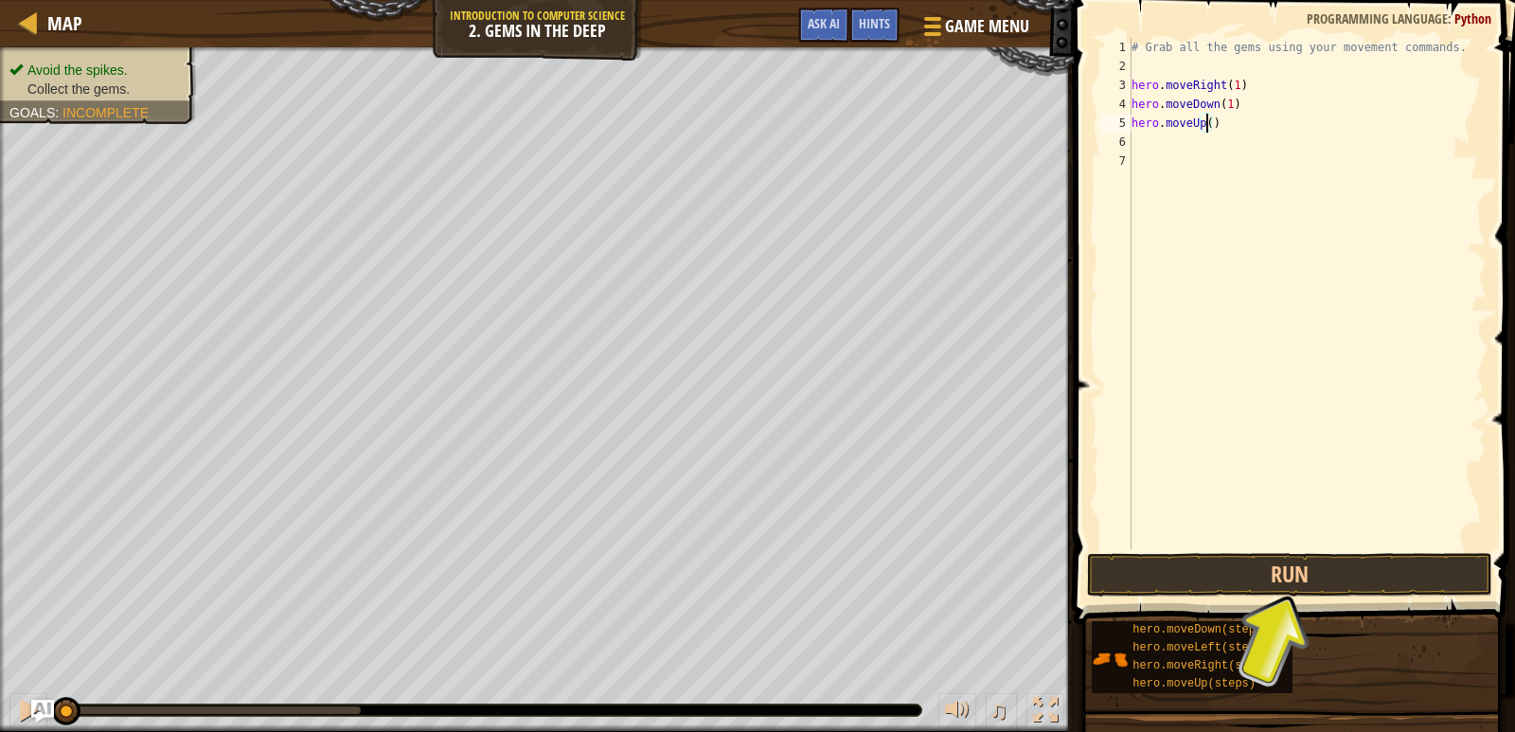
click at [1194, 121] on div "# Grab all the gems using your movement commands. hero . moveRight ( 1 ) hero .…" at bounding box center [1307, 312] width 359 height 549
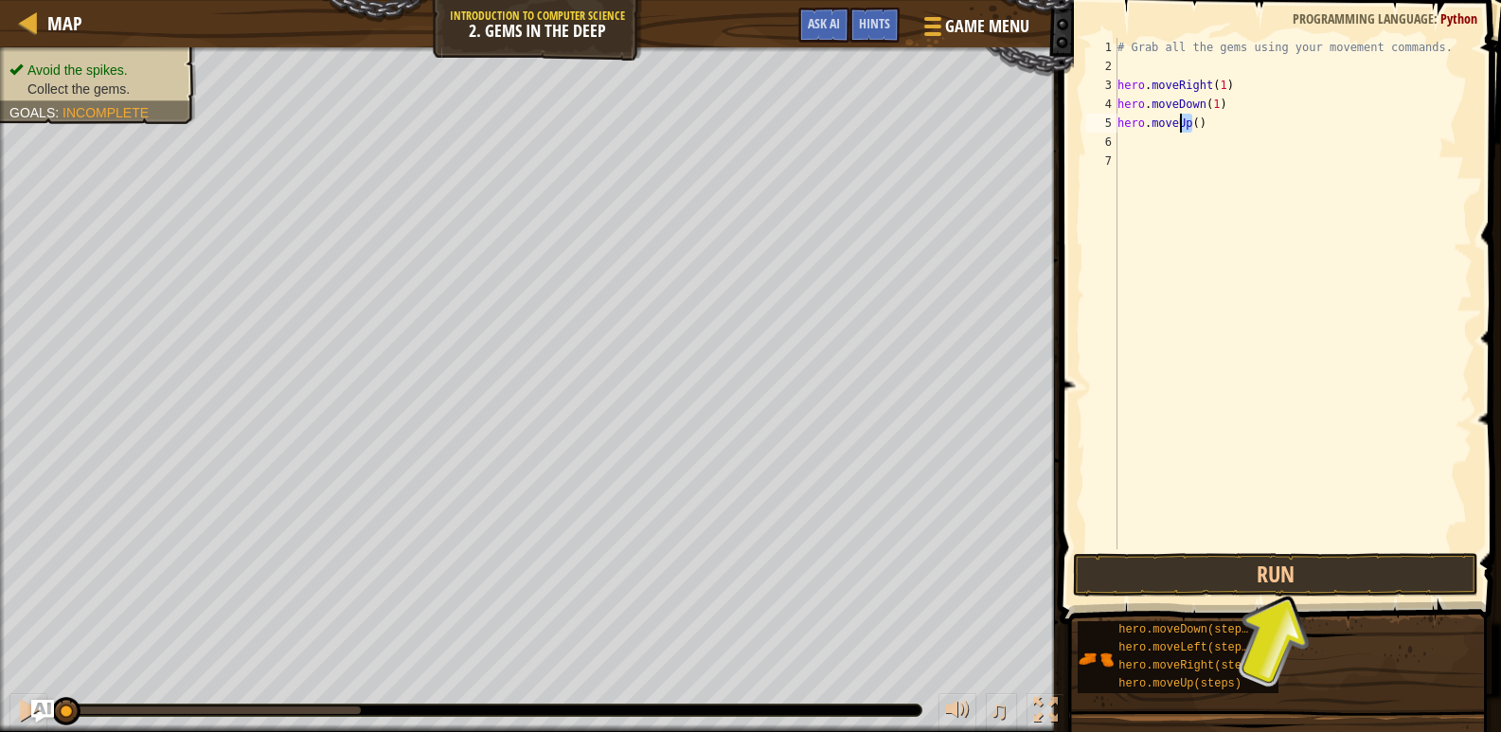
click at [1195, 121] on div "# Grab all the gems using your movement commands. hero . moveRight ( 1 ) hero .…" at bounding box center [1293, 293] width 359 height 511
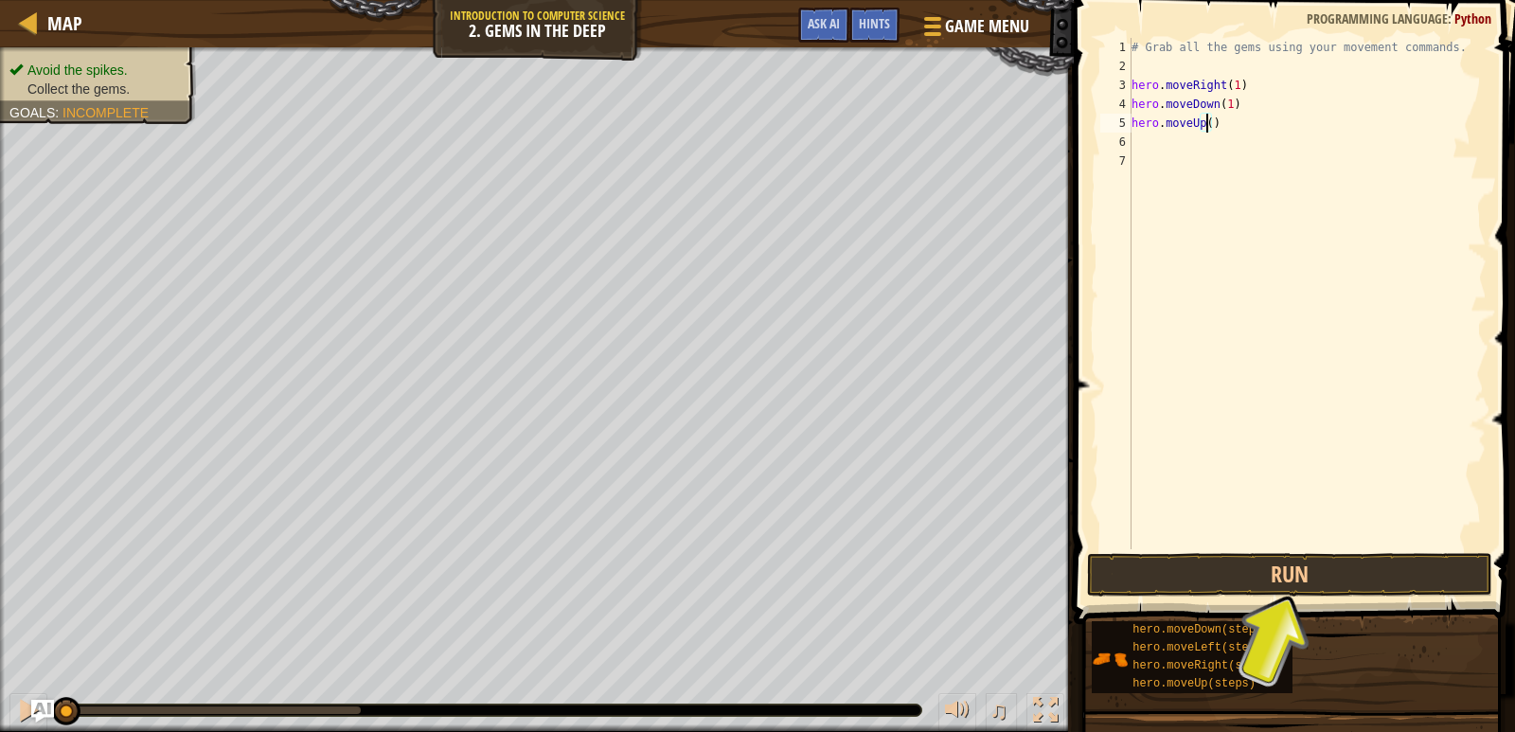
click at [1195, 121] on div "# Grab all the gems using your movement commands. hero . moveRight ( 1 ) hero .…" at bounding box center [1307, 312] width 359 height 549
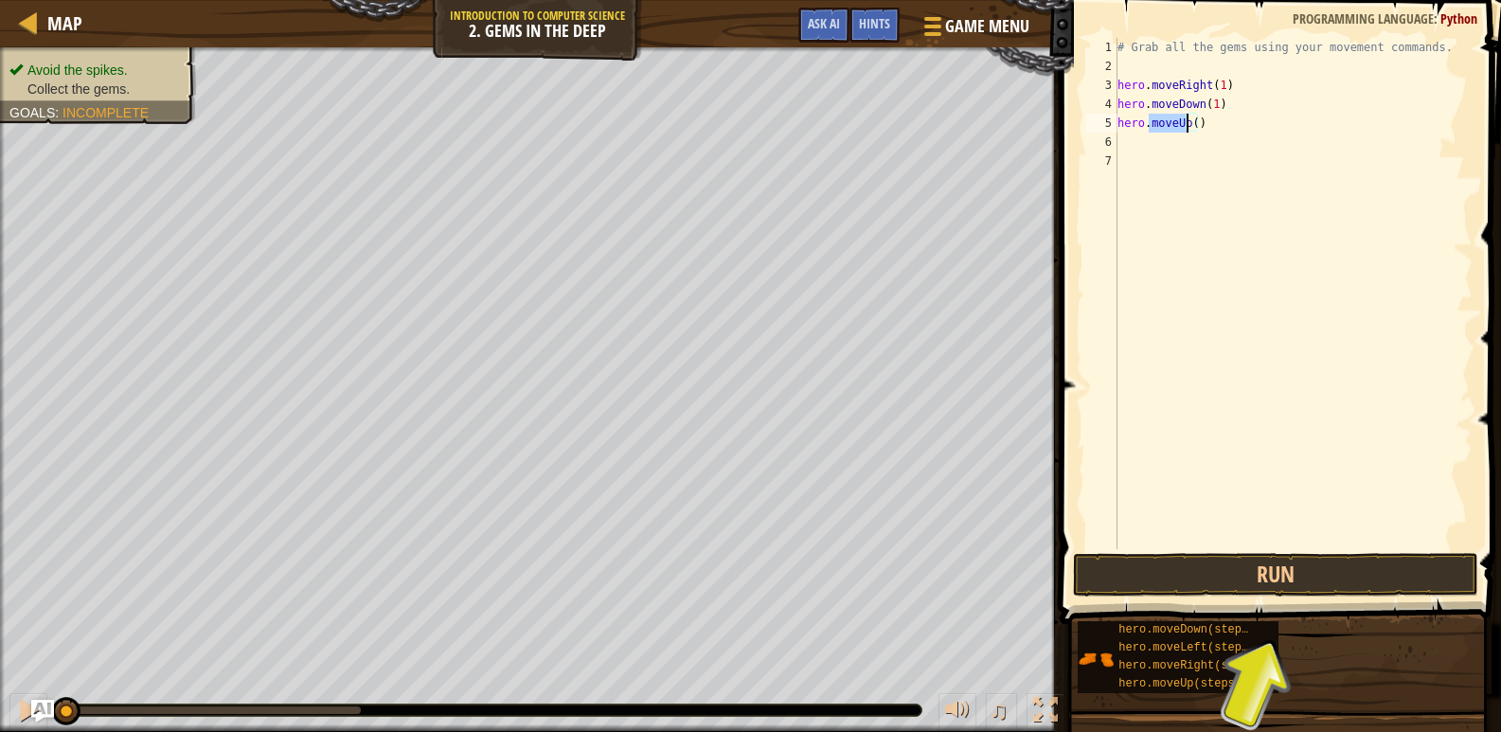
click at [1195, 121] on div "# Grab all the gems using your movement commands. hero . moveRight ( 1 ) hero .…" at bounding box center [1293, 312] width 359 height 549
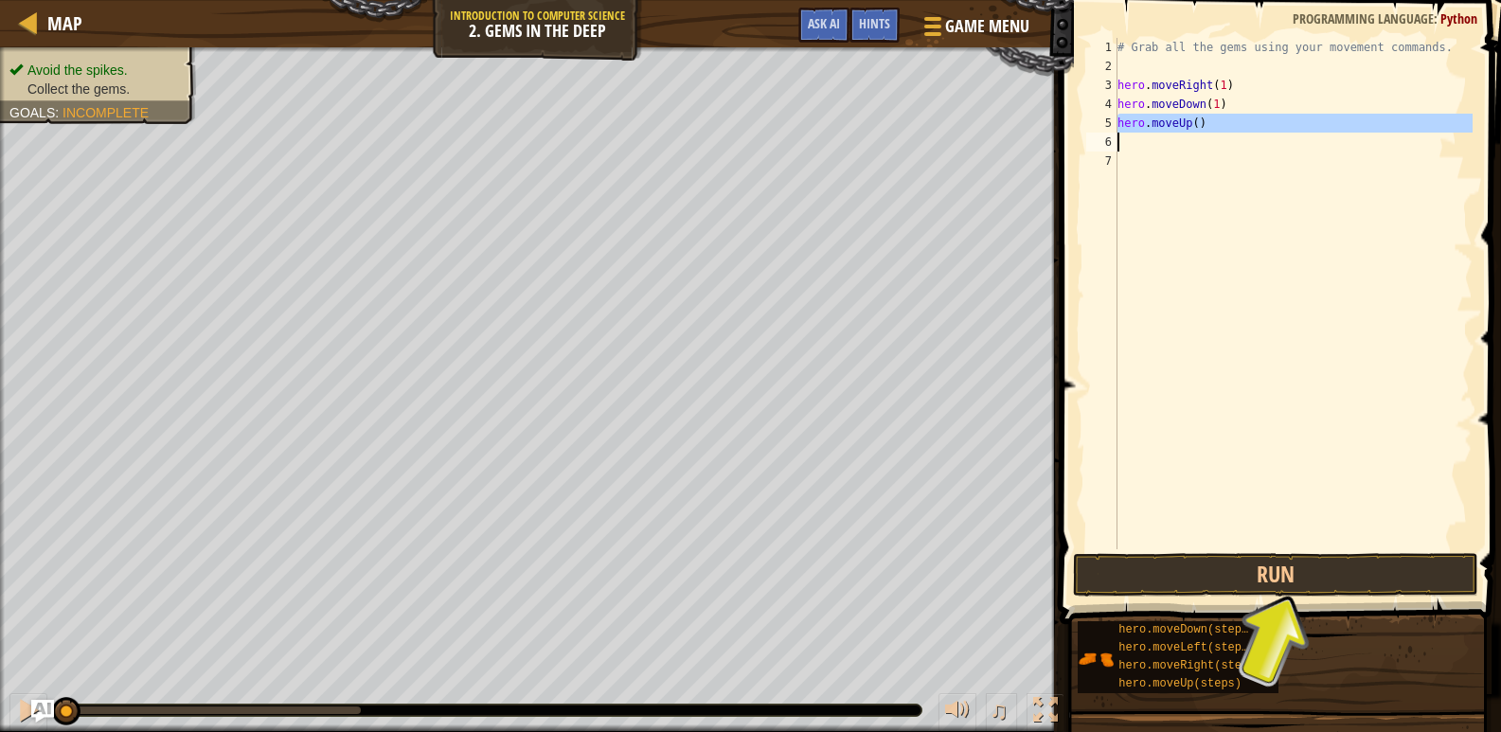
click at [1195, 121] on div "# Grab all the gems using your movement commands. hero . moveRight ( 1 ) hero .…" at bounding box center [1293, 293] width 359 height 511
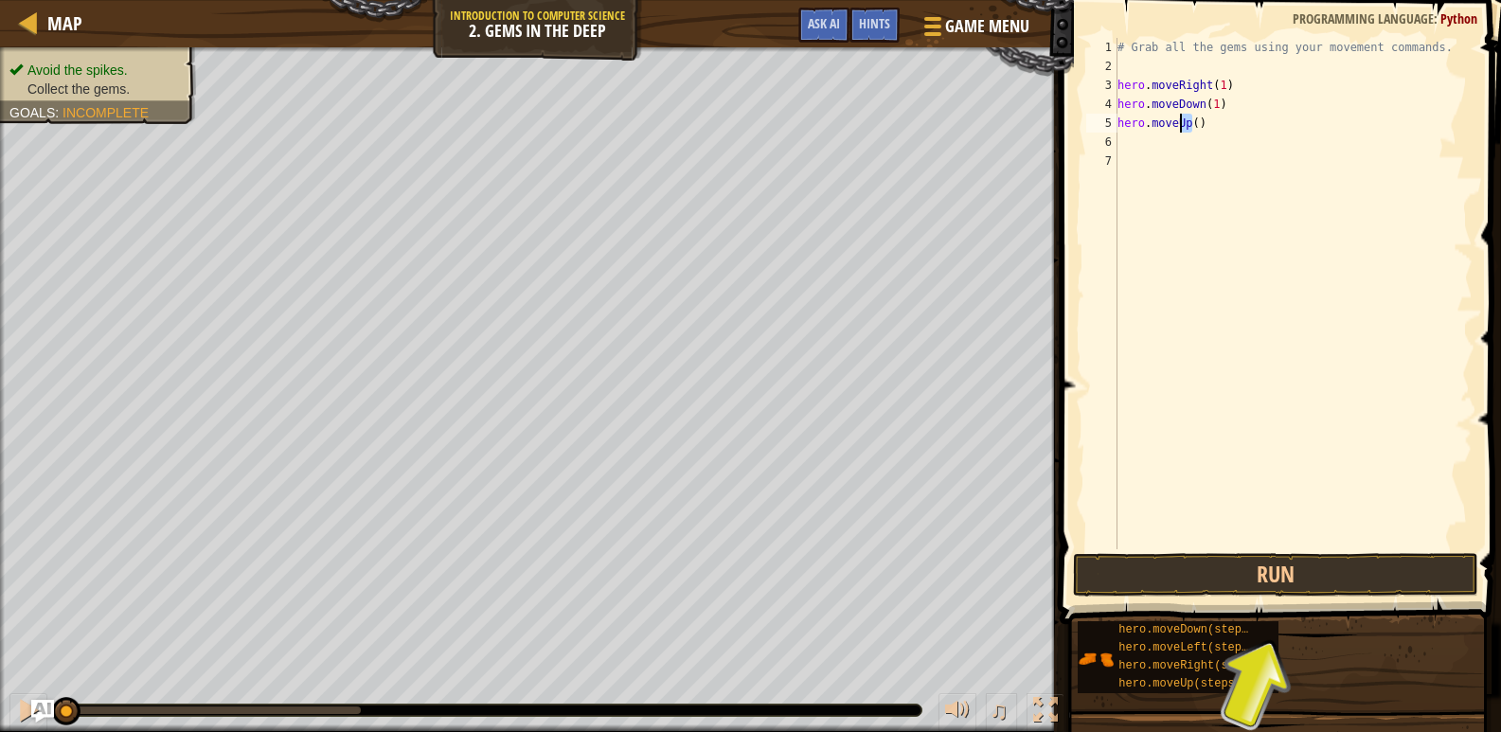
click at [1202, 121] on div "# Grab all the gems using your movement commands. hero . moveRight ( 1 ) hero .…" at bounding box center [1293, 312] width 359 height 549
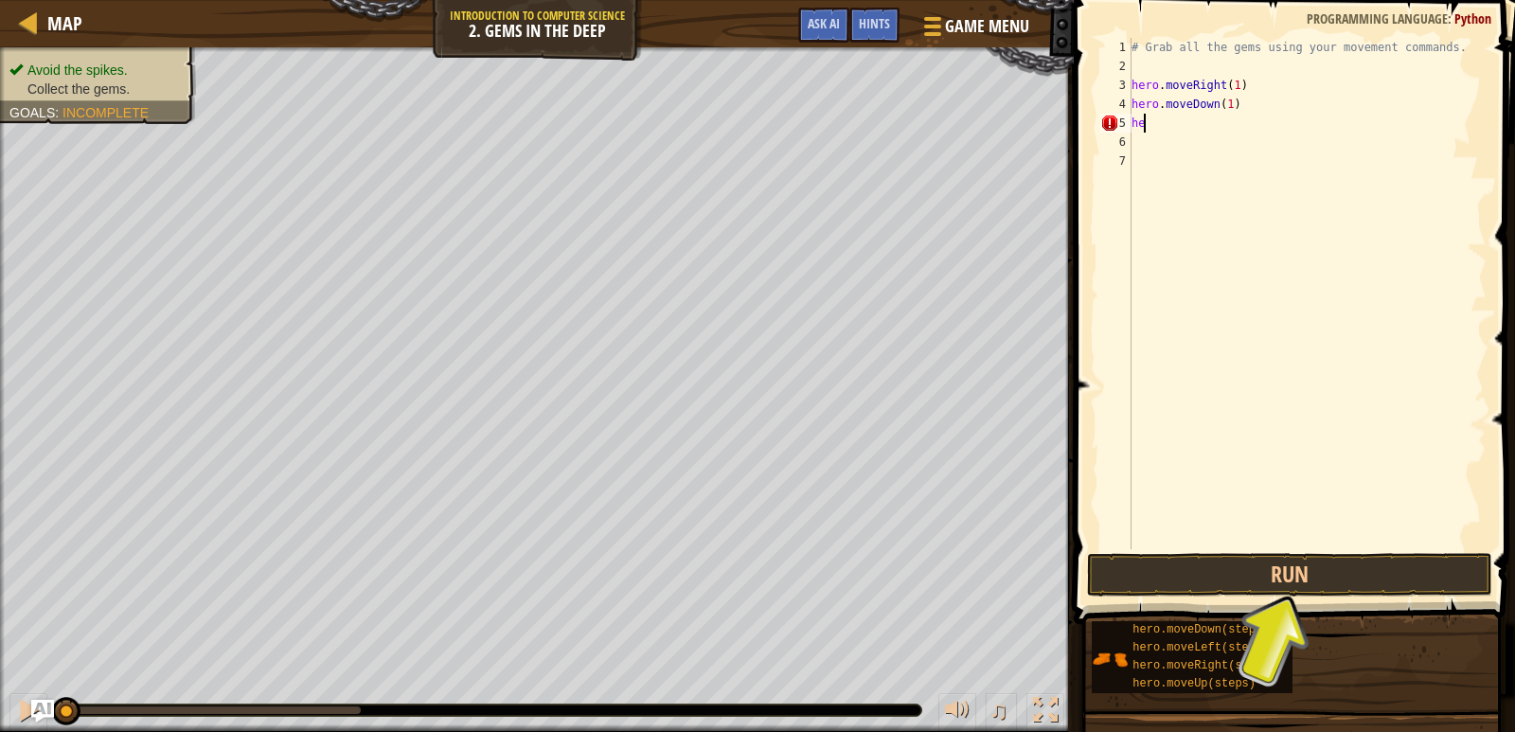
type textarea "h"
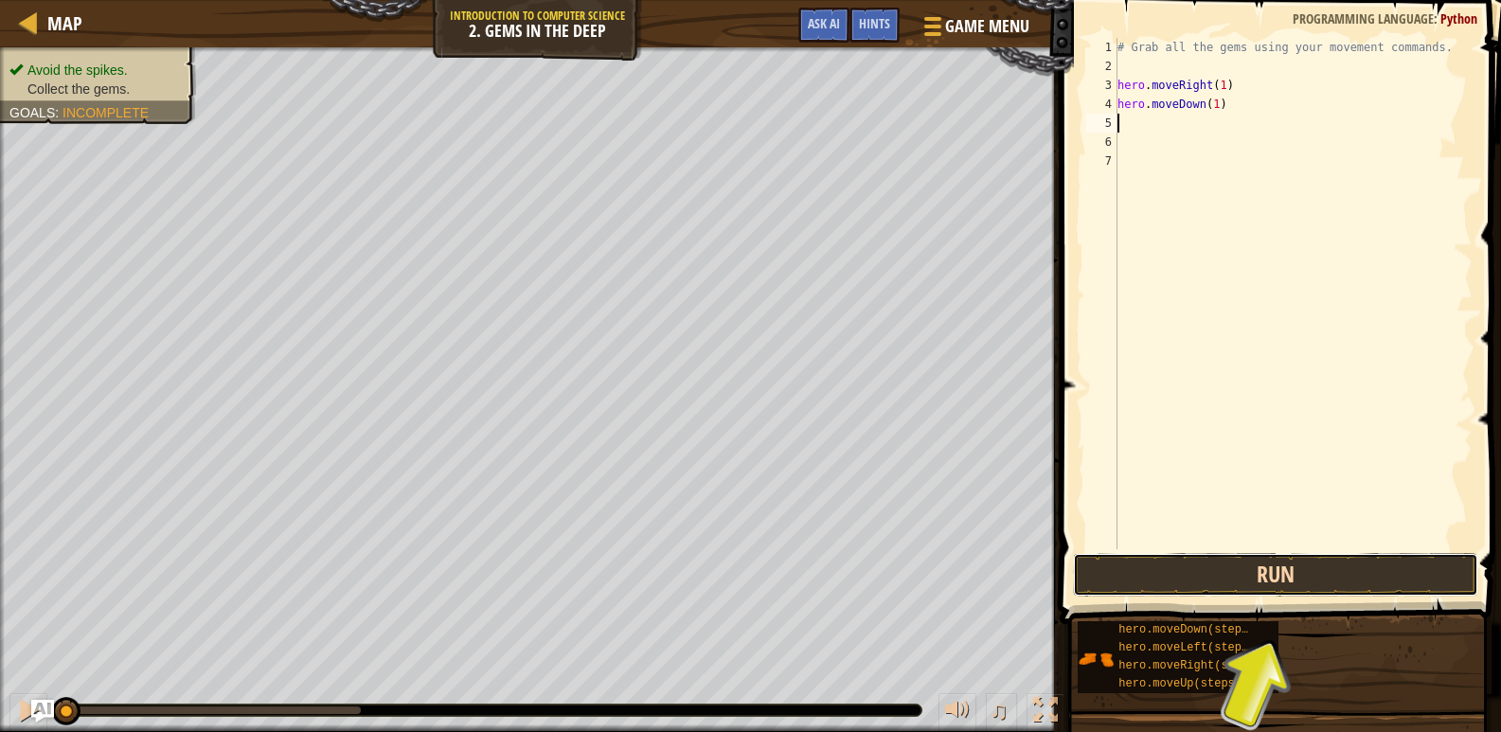
click at [1338, 565] on button "Run" at bounding box center [1276, 575] width 406 height 44
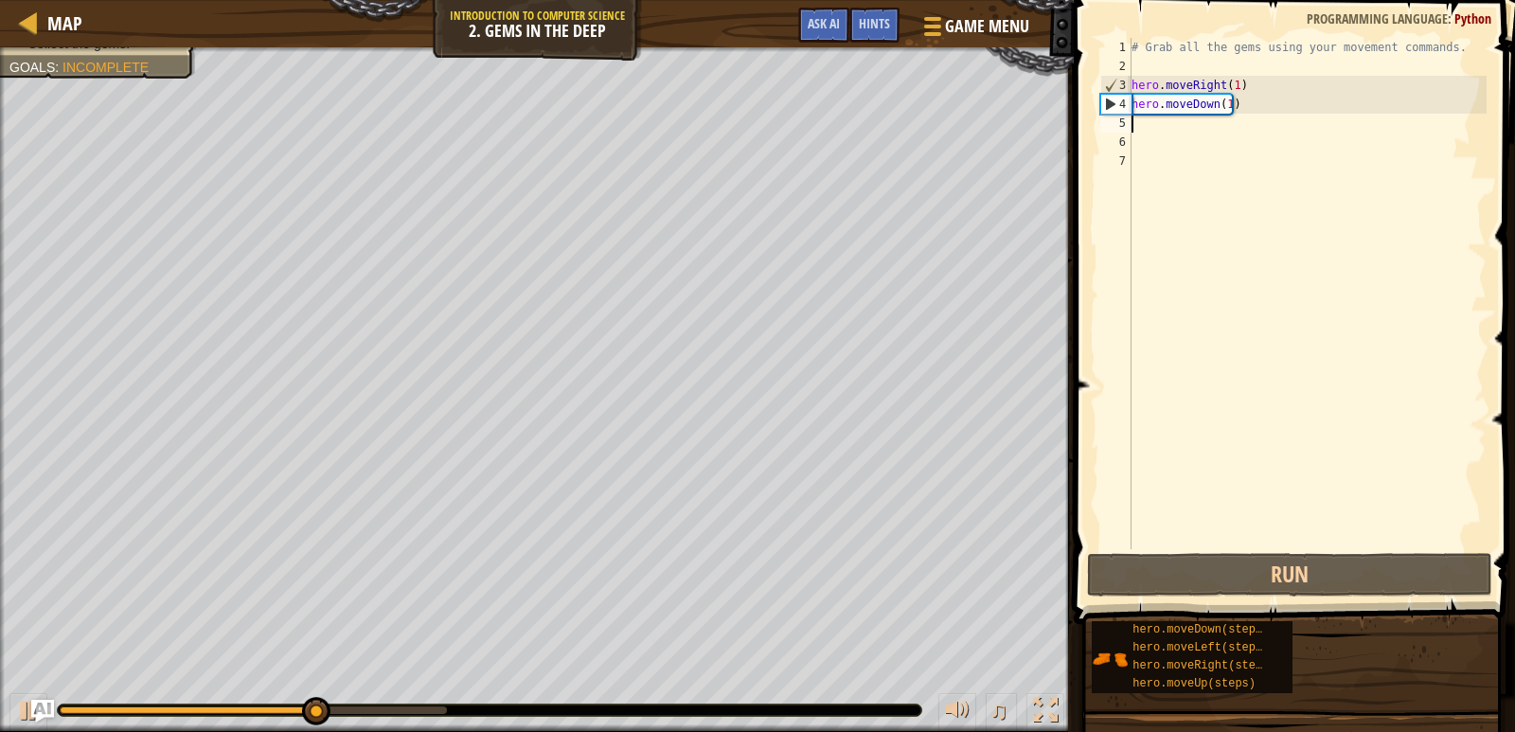
click at [1207, 127] on div "# Grab all the gems using your movement commands. hero . moveRight ( 1 ) hero .…" at bounding box center [1307, 312] width 359 height 549
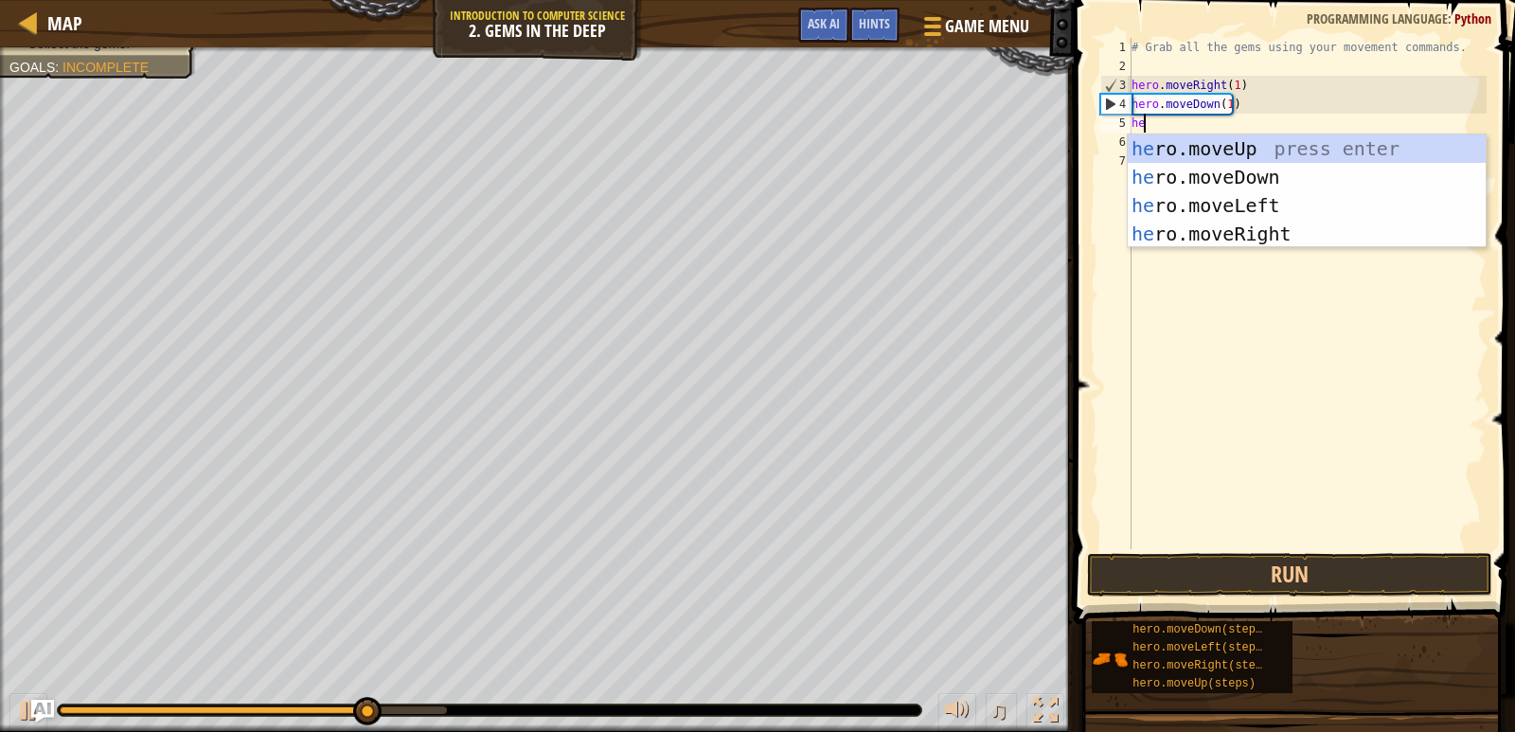
scroll to position [9, 1]
type textarea "hero"
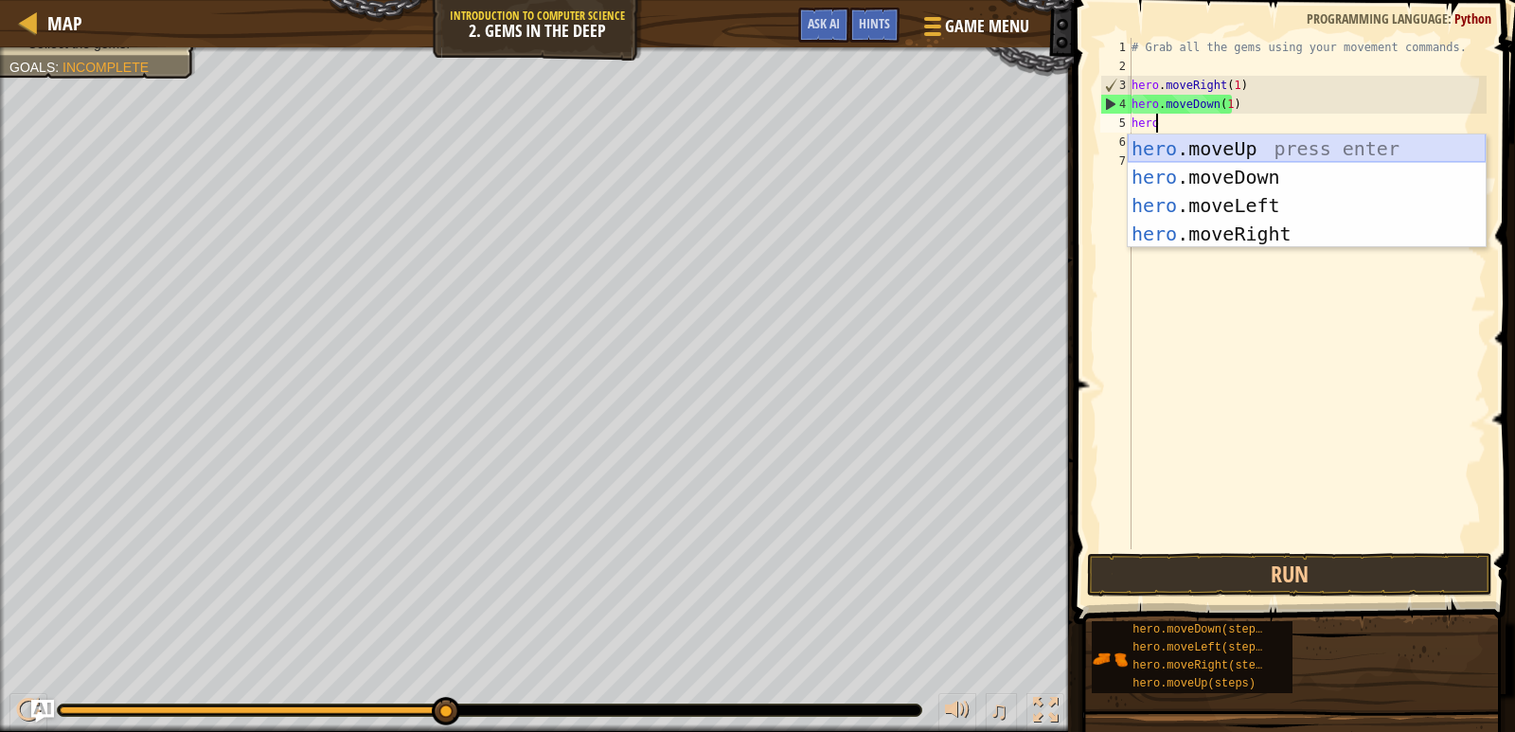
click at [1207, 143] on div "hero .moveUp press enter hero .moveDown press enter hero .moveLeft press enter …" at bounding box center [1307, 219] width 358 height 170
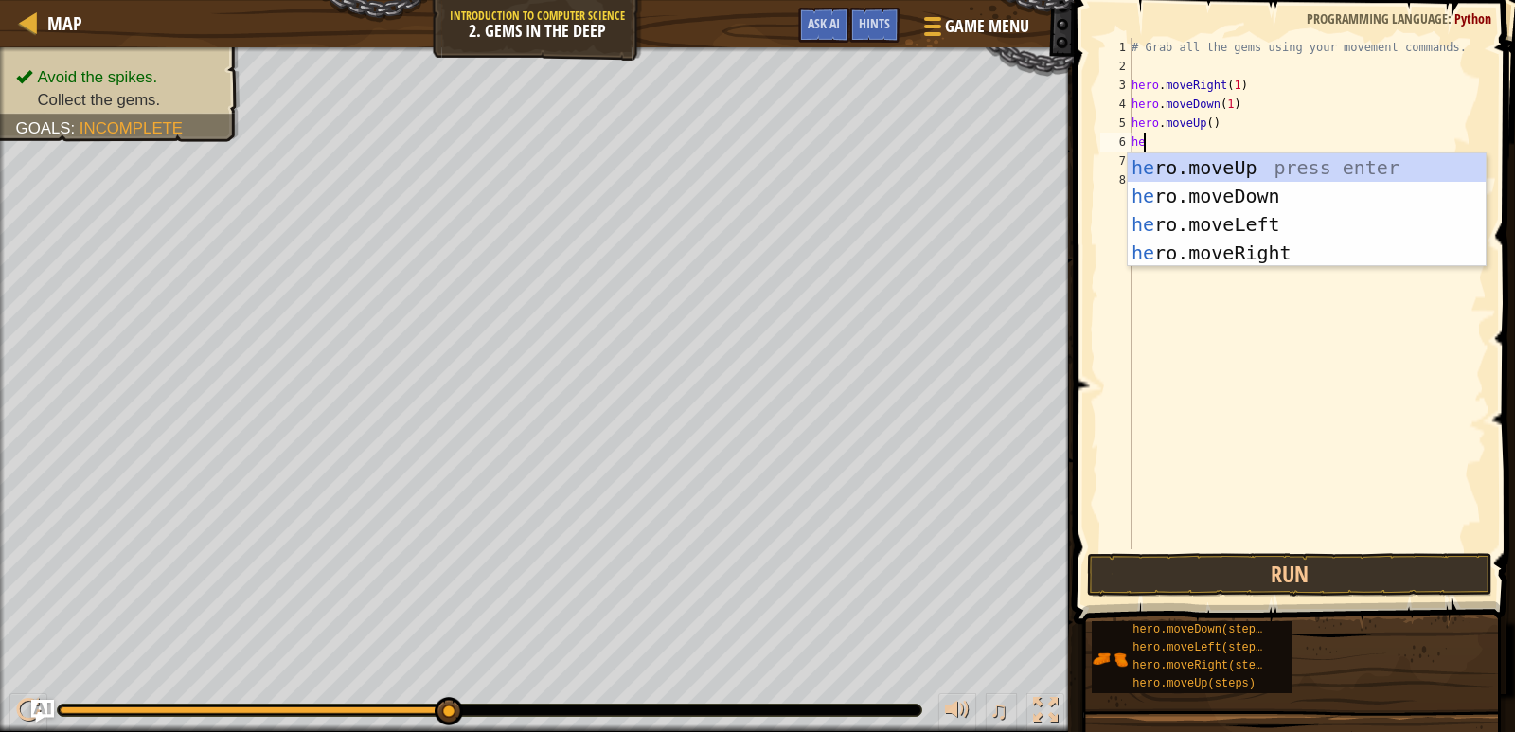
type textarea "hero"
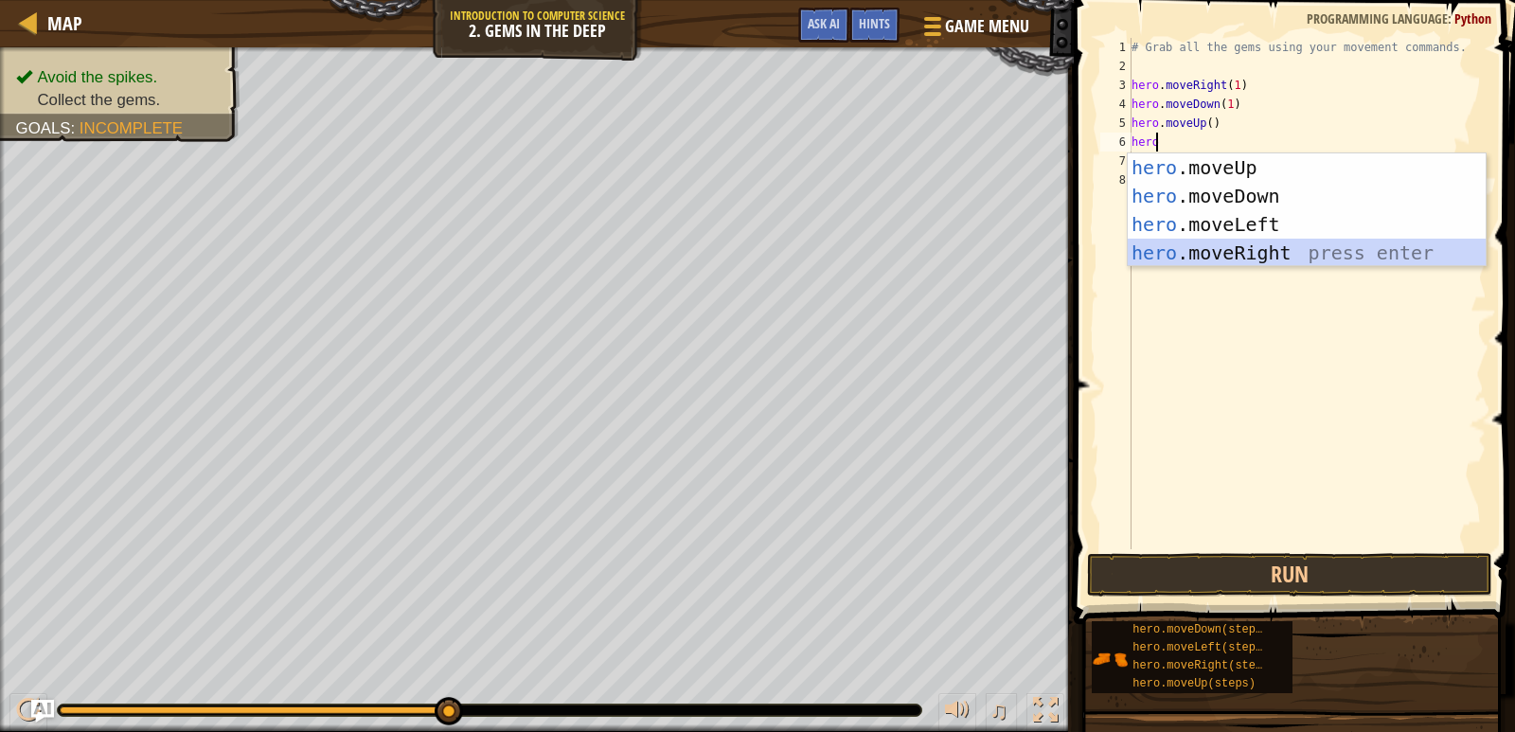
click at [1213, 243] on div "hero .moveUp press enter hero .moveDown press enter hero .moveLeft press enter …" at bounding box center [1307, 238] width 358 height 170
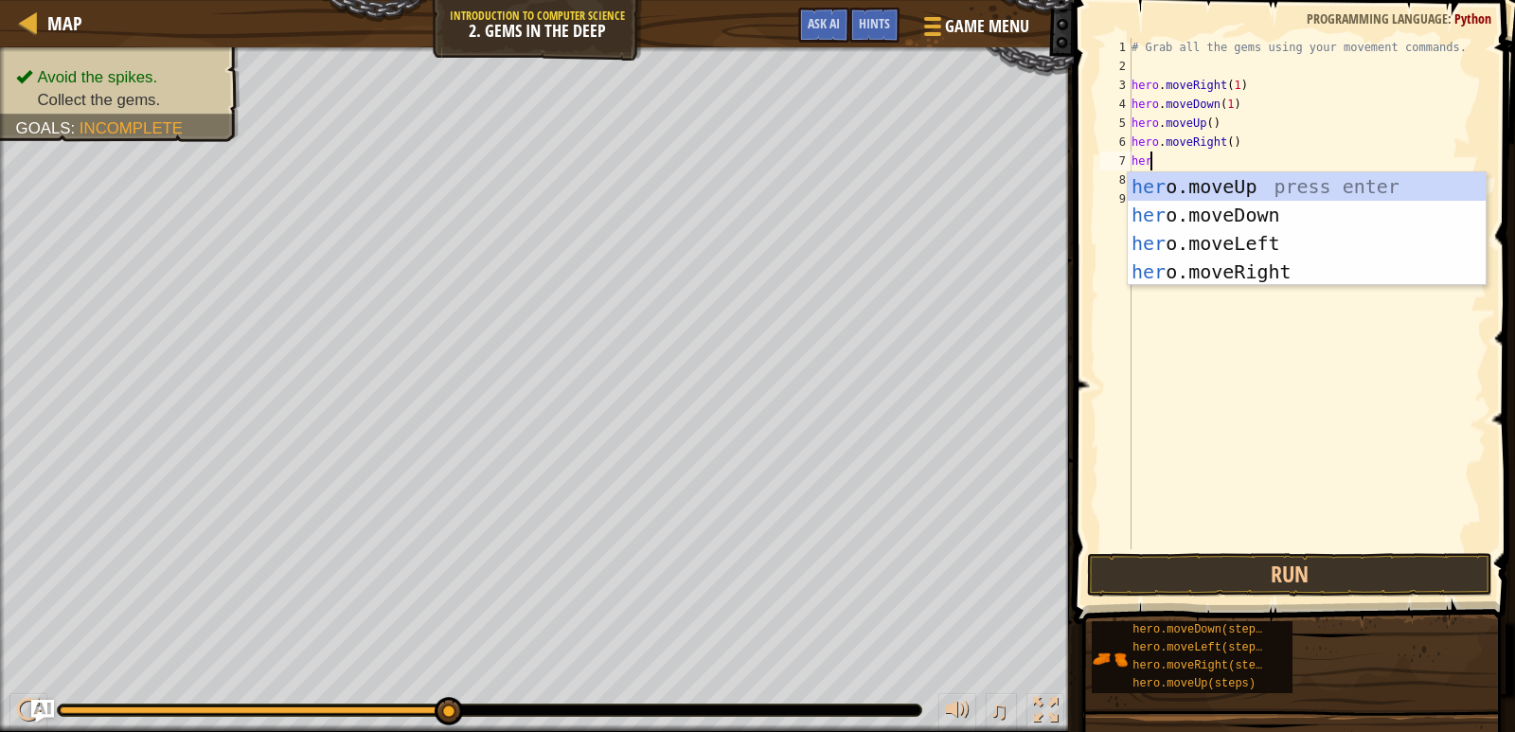
type textarea "hero"
click at [1232, 209] on div "hero .moveUp press enter hero .moveDown press enter hero .moveLeft press enter …" at bounding box center [1307, 257] width 358 height 170
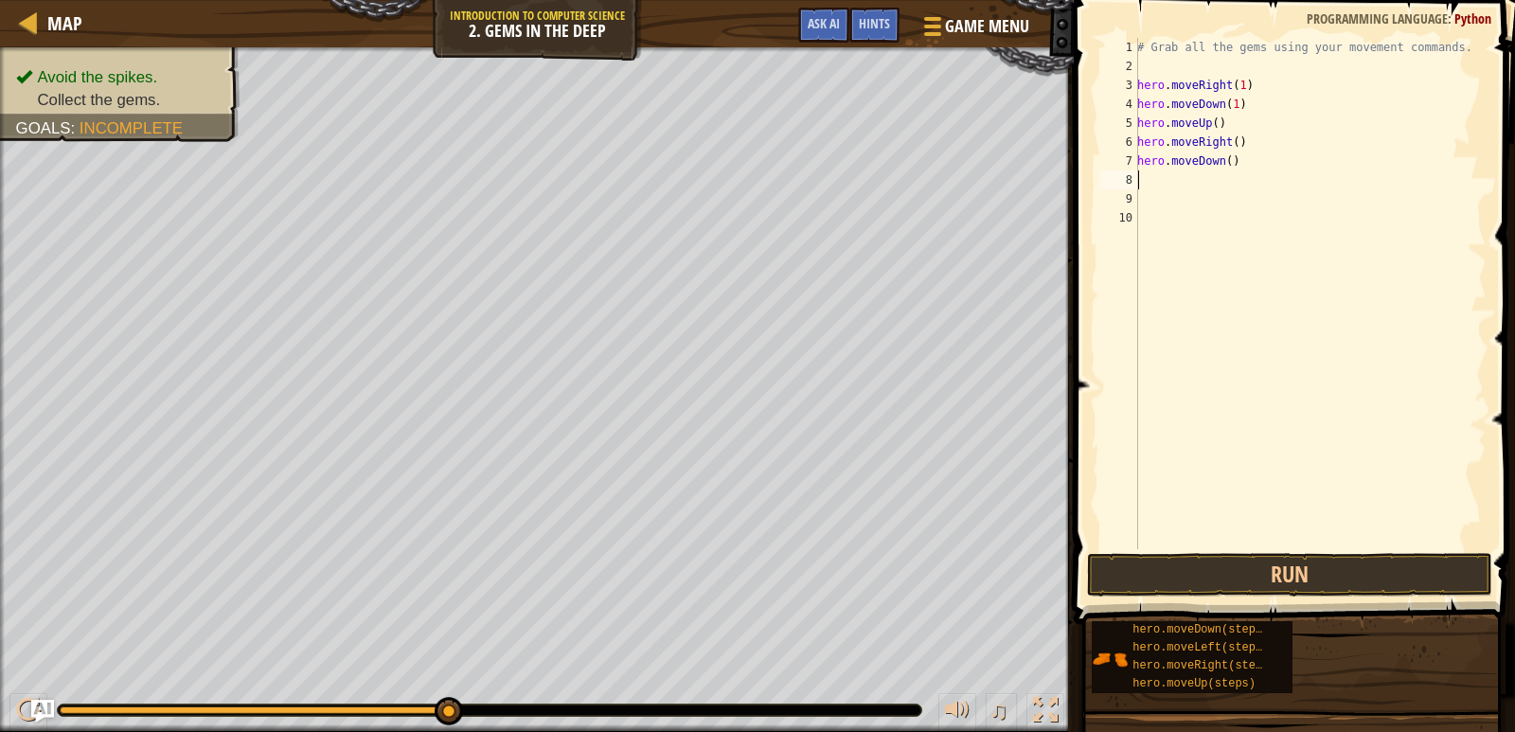
scroll to position [9, 0]
click at [1211, 118] on div "# Grab all the gems using your movement commands. hero . moveRight ( 1 ) hero .…" at bounding box center [1310, 312] width 353 height 549
click at [1228, 142] on div "# Grab all the gems using your movement commands. hero . moveRight ( 1 ) hero .…" at bounding box center [1310, 312] width 353 height 549
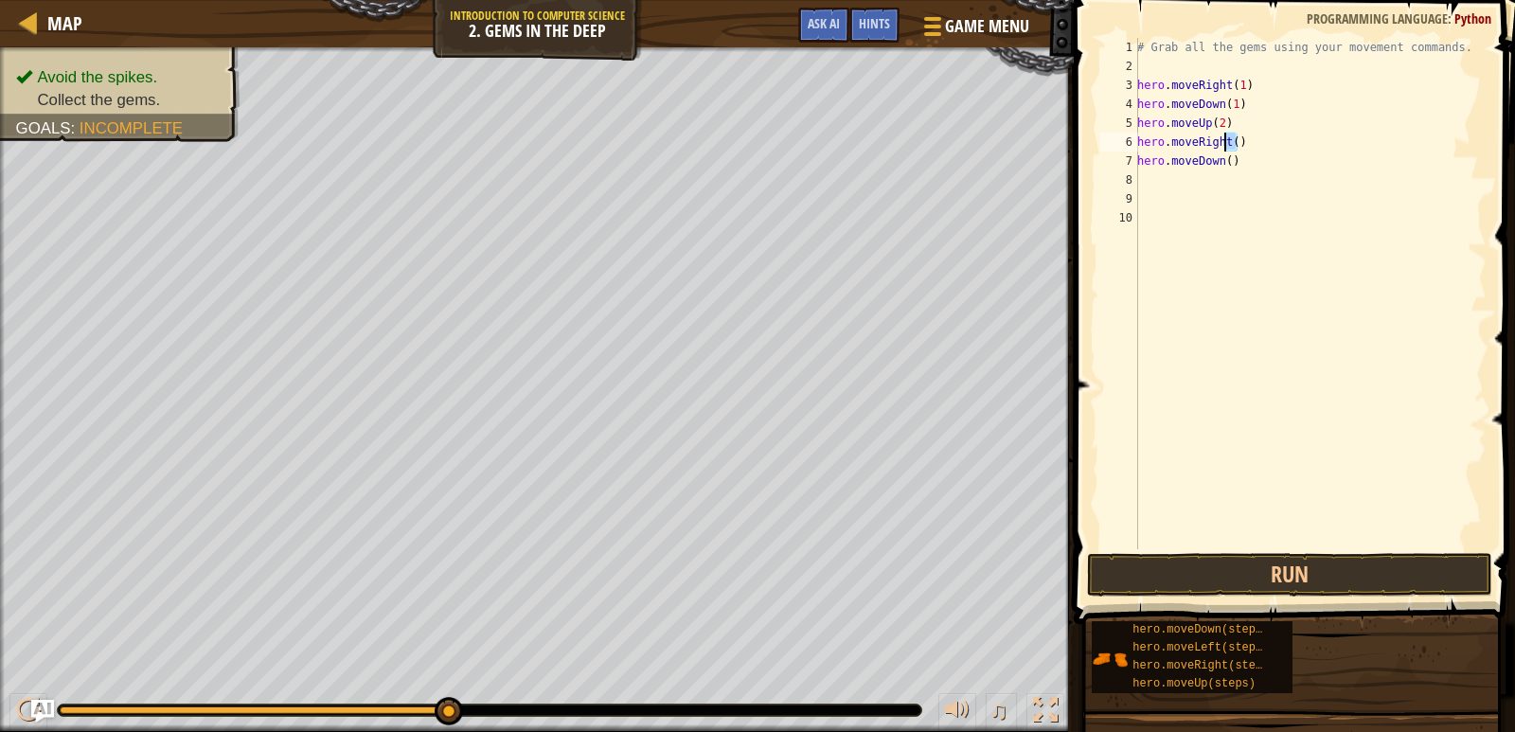
click at [1230, 142] on div "# Grab all the gems using your movement commands. hero . moveRight ( 1 ) hero .…" at bounding box center [1310, 293] width 353 height 511
click at [1230, 142] on div "# Grab all the gems using your movement commands. hero . moveRight ( 1 ) hero .…" at bounding box center [1310, 312] width 353 height 549
type textarea "hero.moveRight() hero.moveDown()"
click at [1230, 142] on div "# Grab all the gems using your movement commands. hero . moveRight ( 1 ) hero .…" at bounding box center [1310, 312] width 353 height 549
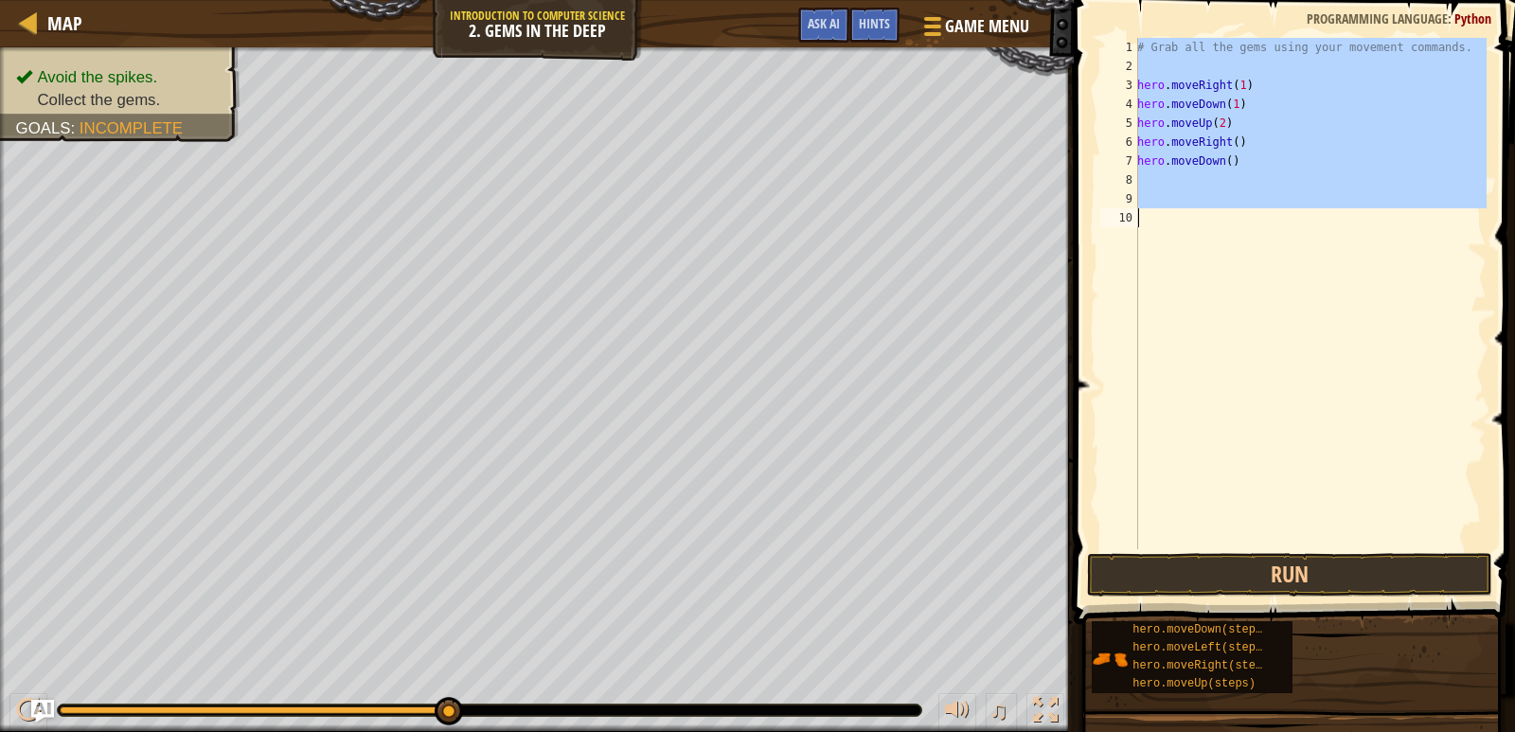
scroll to position [9, 0]
click at [1230, 142] on div "# Grab all the gems using your movement commands. hero . moveRight ( 1 ) hero .…" at bounding box center [1310, 312] width 353 height 549
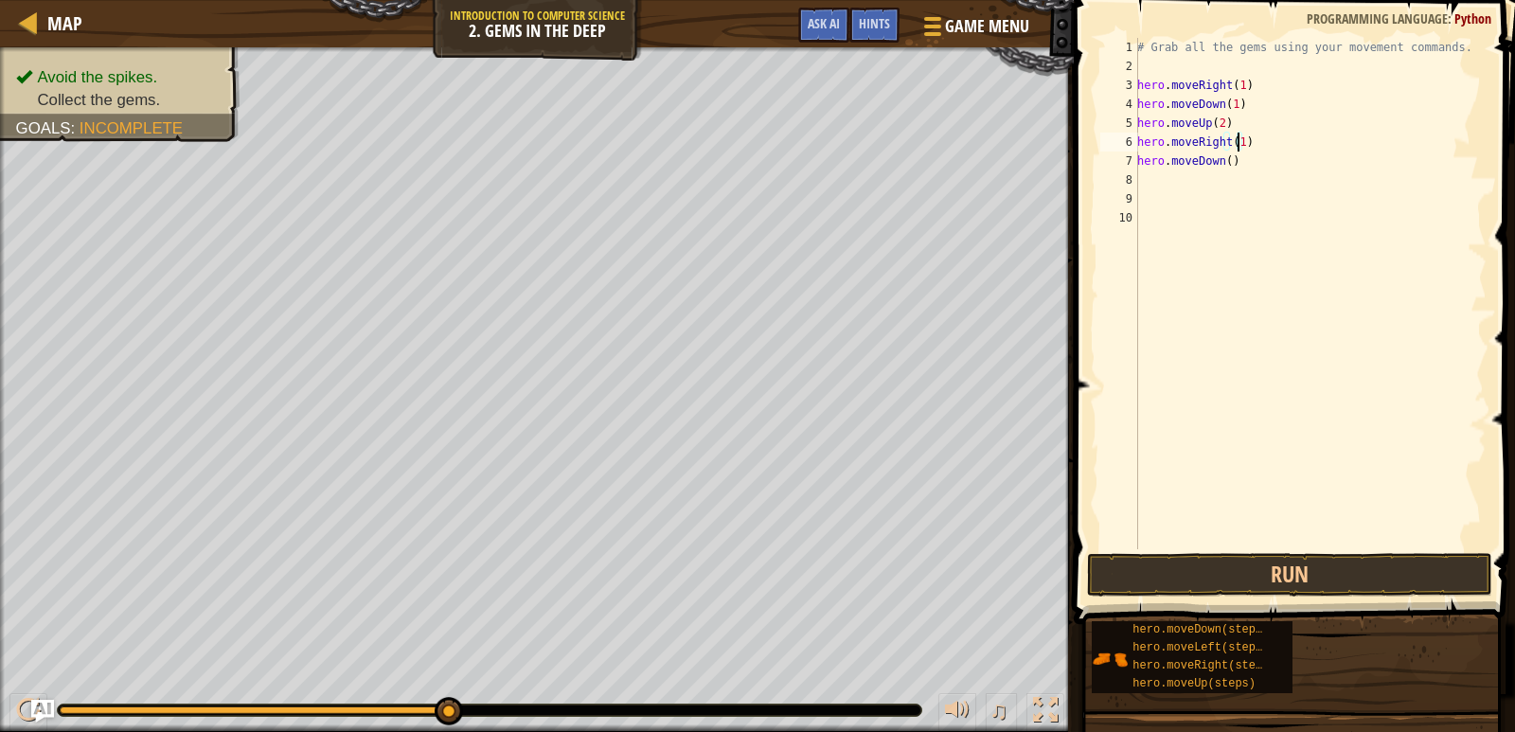
click at [1224, 163] on div "# Grab all the gems using your movement commands. hero . moveRight ( 1 ) hero .…" at bounding box center [1310, 312] width 353 height 549
type textarea "hero.moveDown(1)"
click at [1301, 562] on button "Run" at bounding box center [1290, 575] width 406 height 44
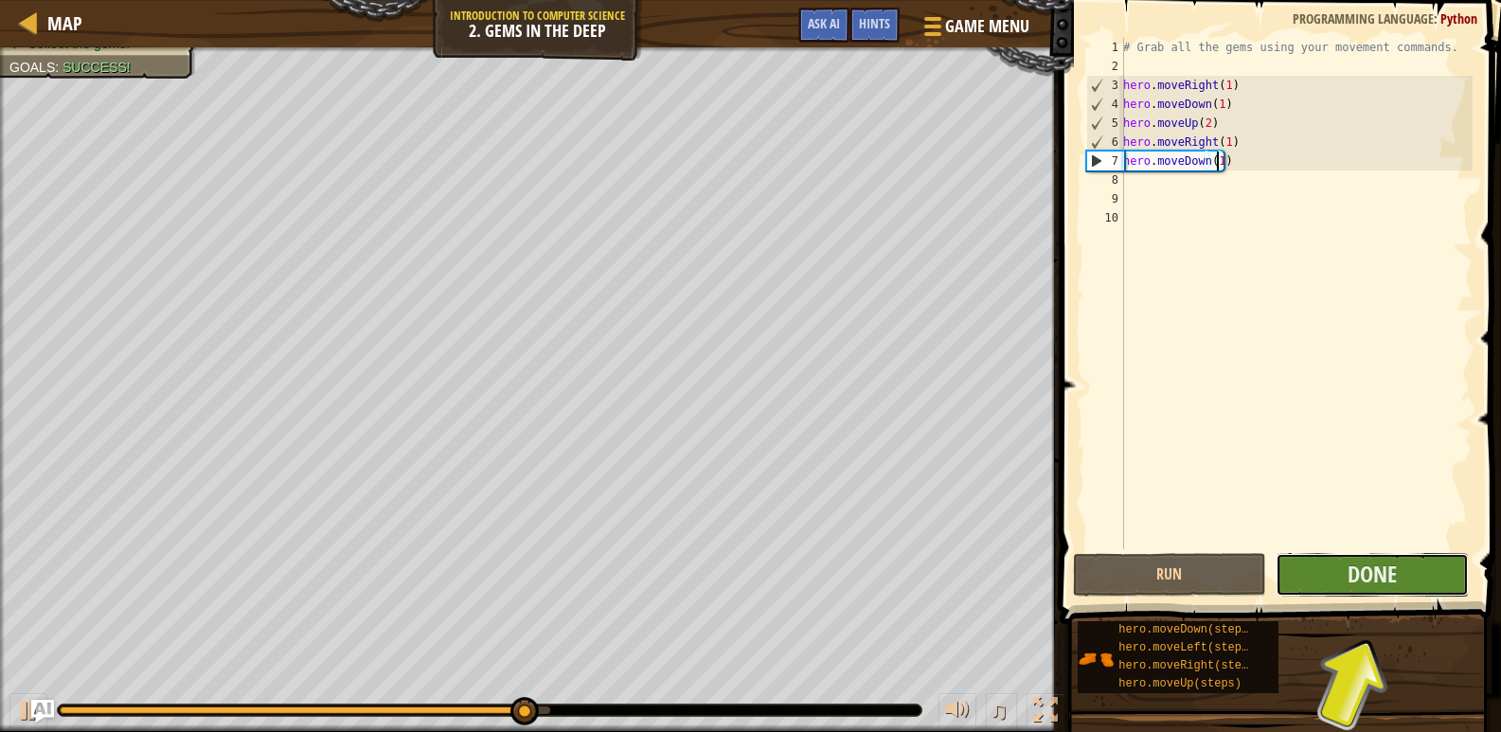
click at [1340, 584] on button "Done" at bounding box center [1372, 575] width 193 height 44
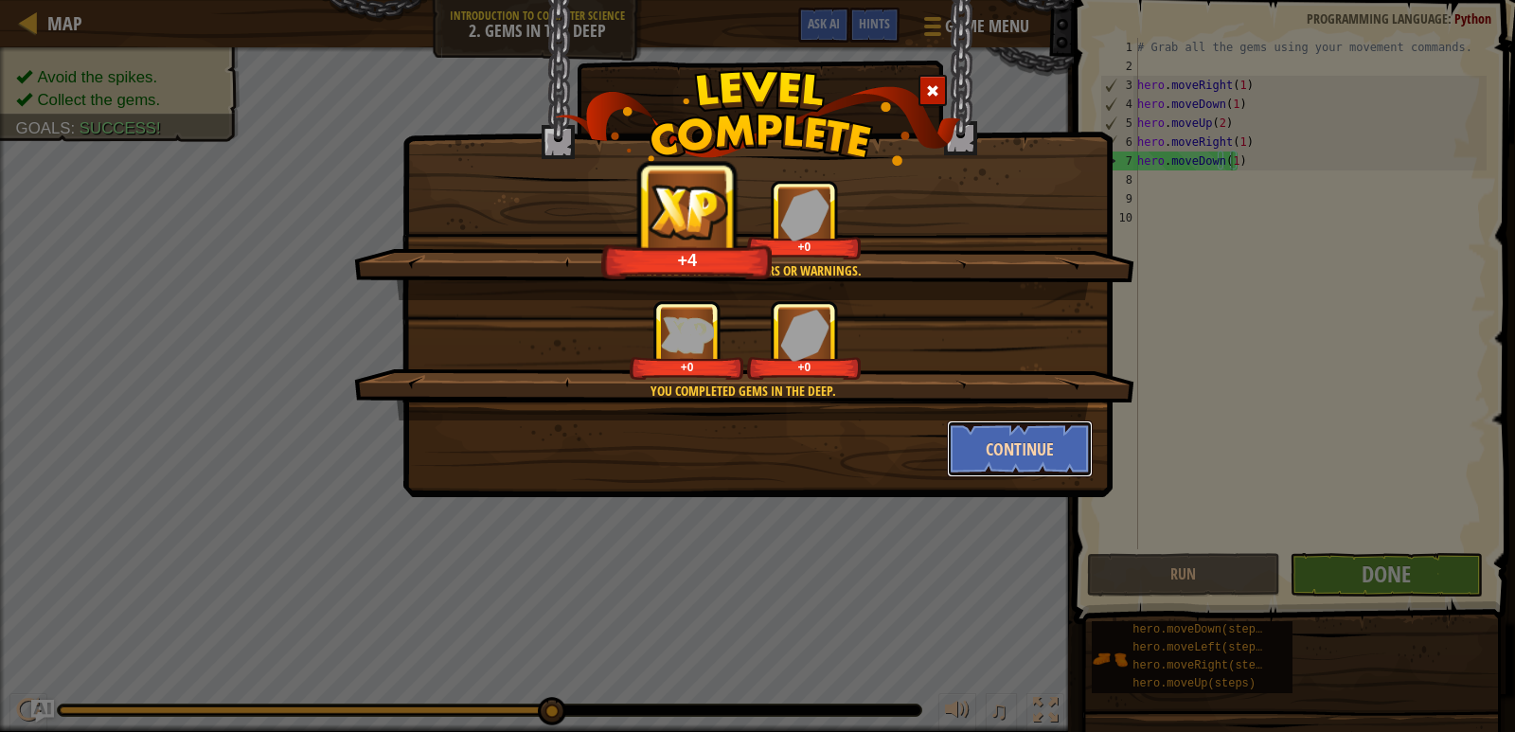
click at [1060, 456] on button "Continue" at bounding box center [1020, 448] width 147 height 57
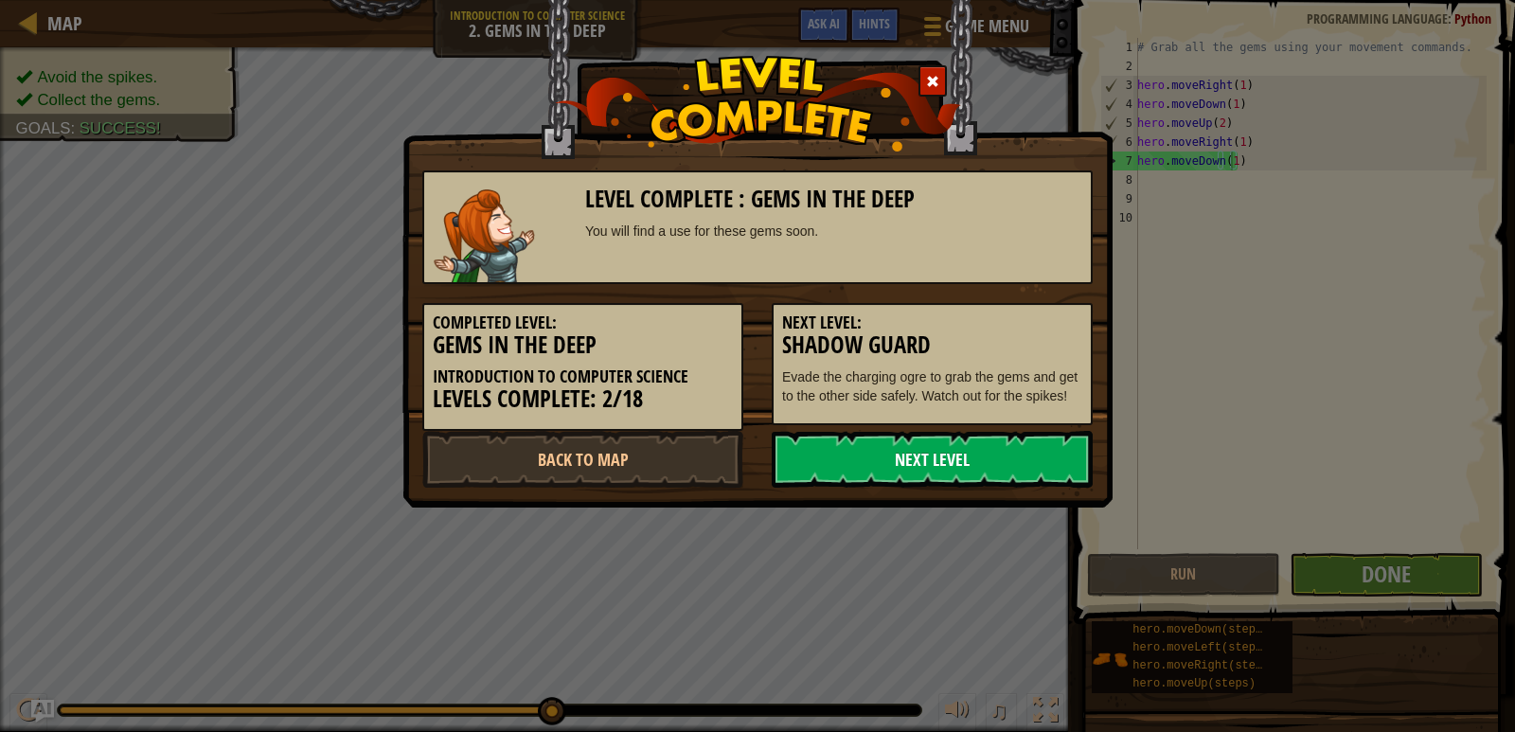
click at [1047, 444] on link "Next Level" at bounding box center [932, 459] width 321 height 57
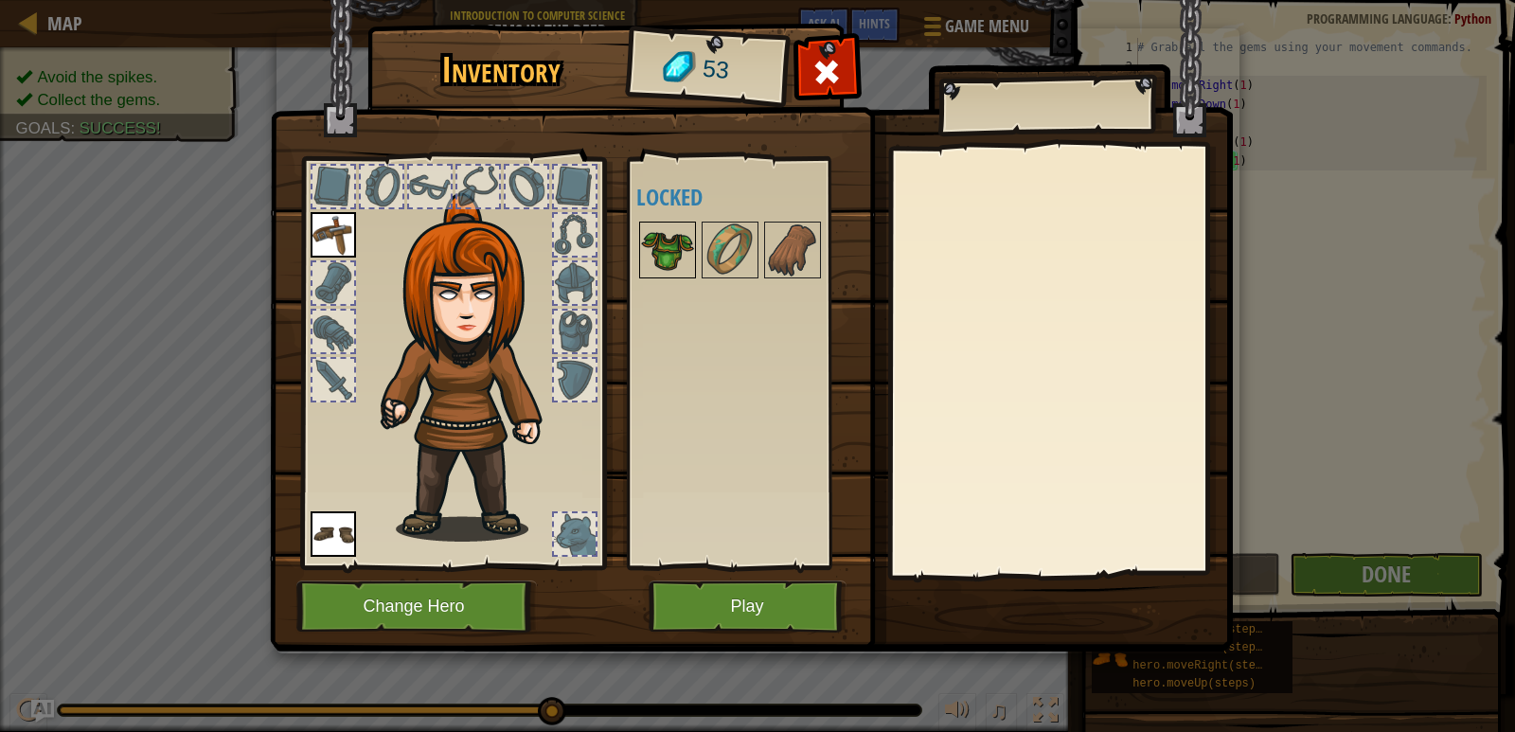
click at [670, 259] on img at bounding box center [667, 249] width 53 height 53
click at [671, 259] on img at bounding box center [667, 249] width 53 height 53
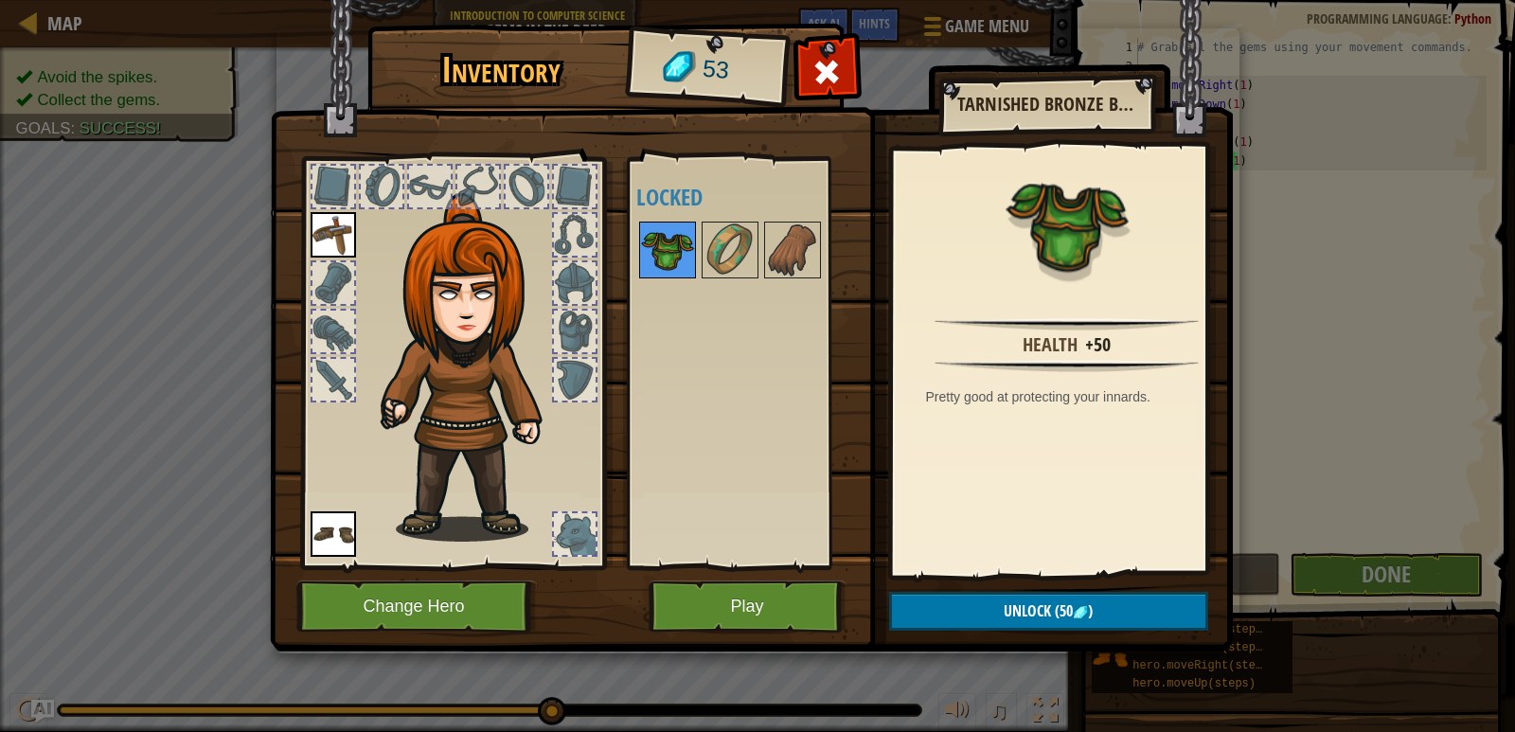
click at [671, 259] on img at bounding box center [667, 249] width 53 height 53
click at [731, 256] on img at bounding box center [730, 249] width 53 height 53
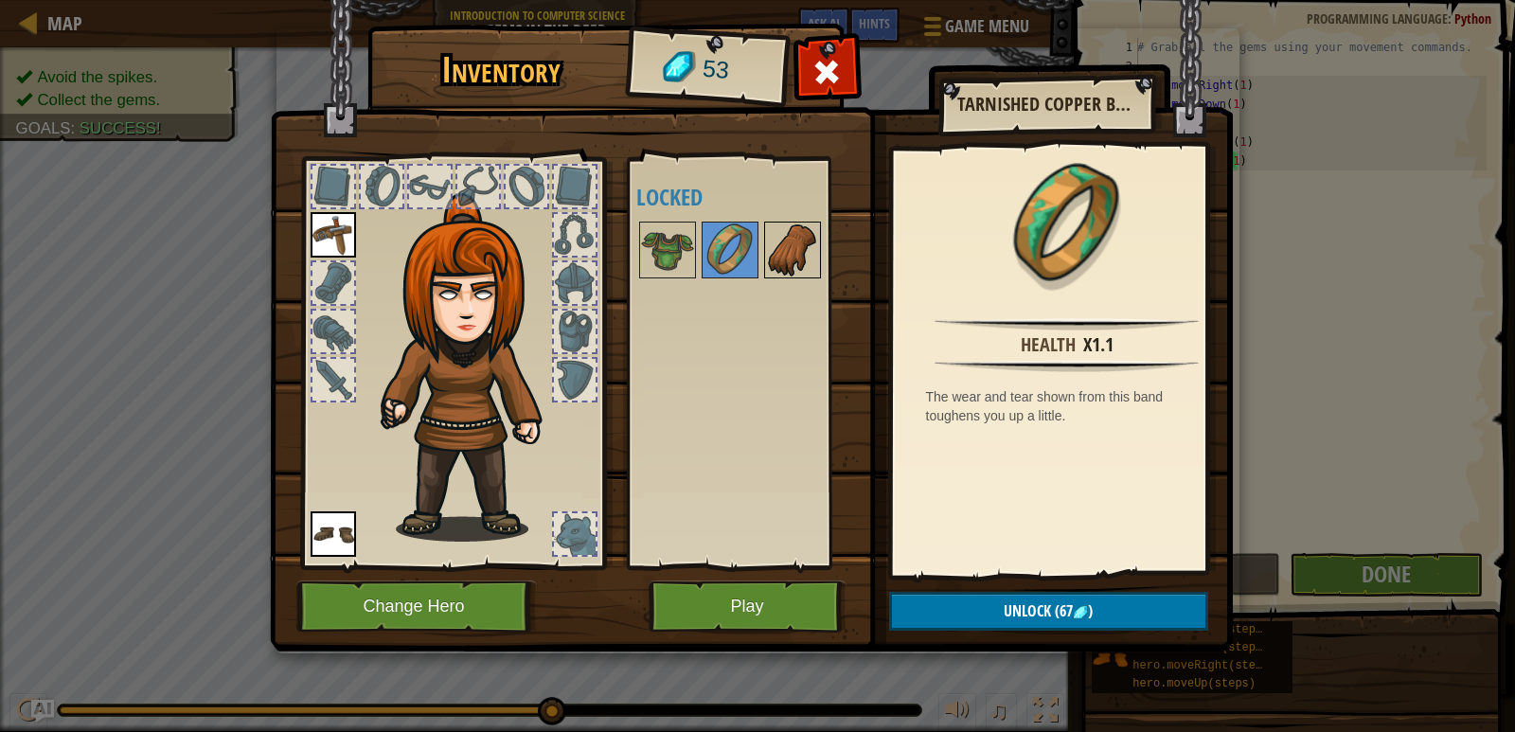
click at [771, 256] on img at bounding box center [792, 249] width 53 height 53
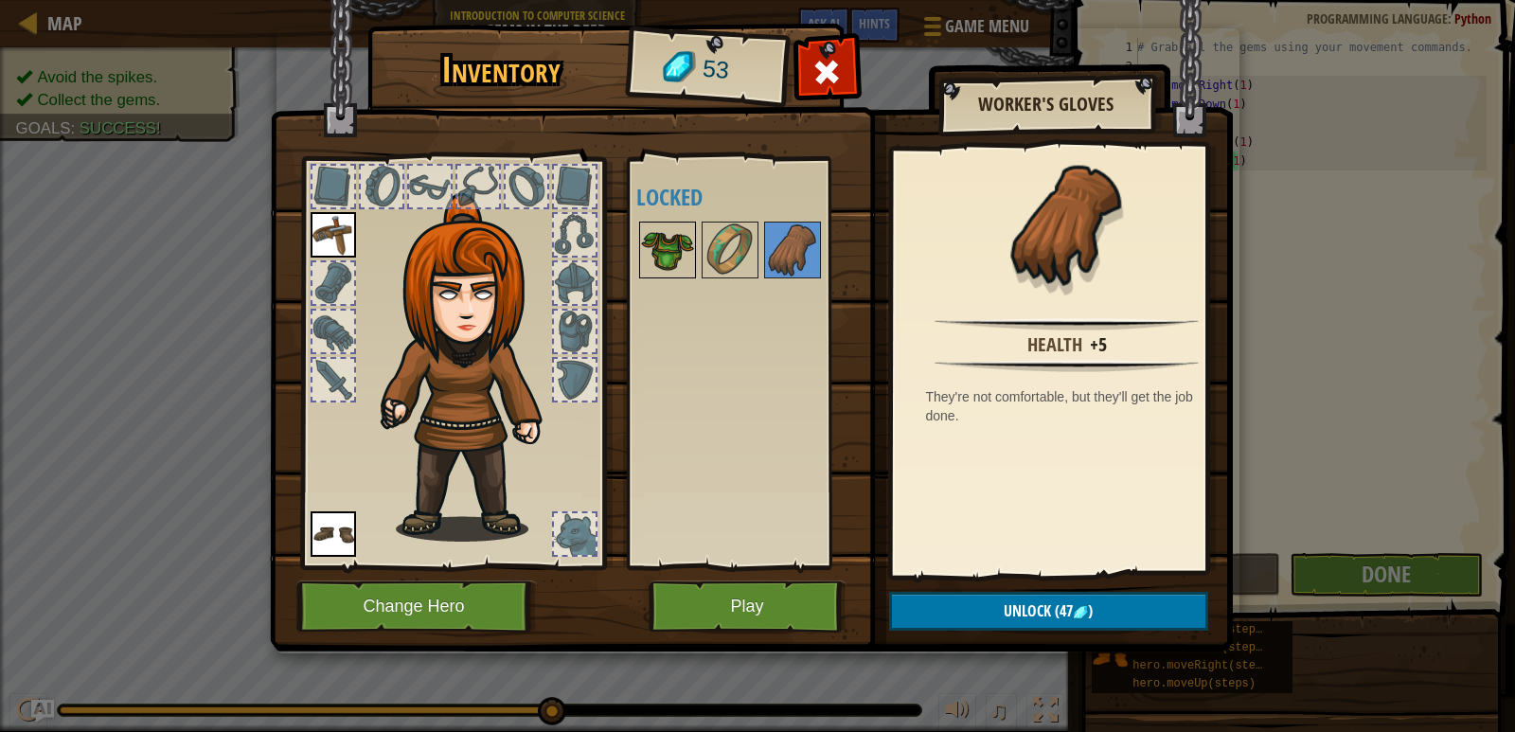
click at [670, 254] on img at bounding box center [667, 249] width 53 height 53
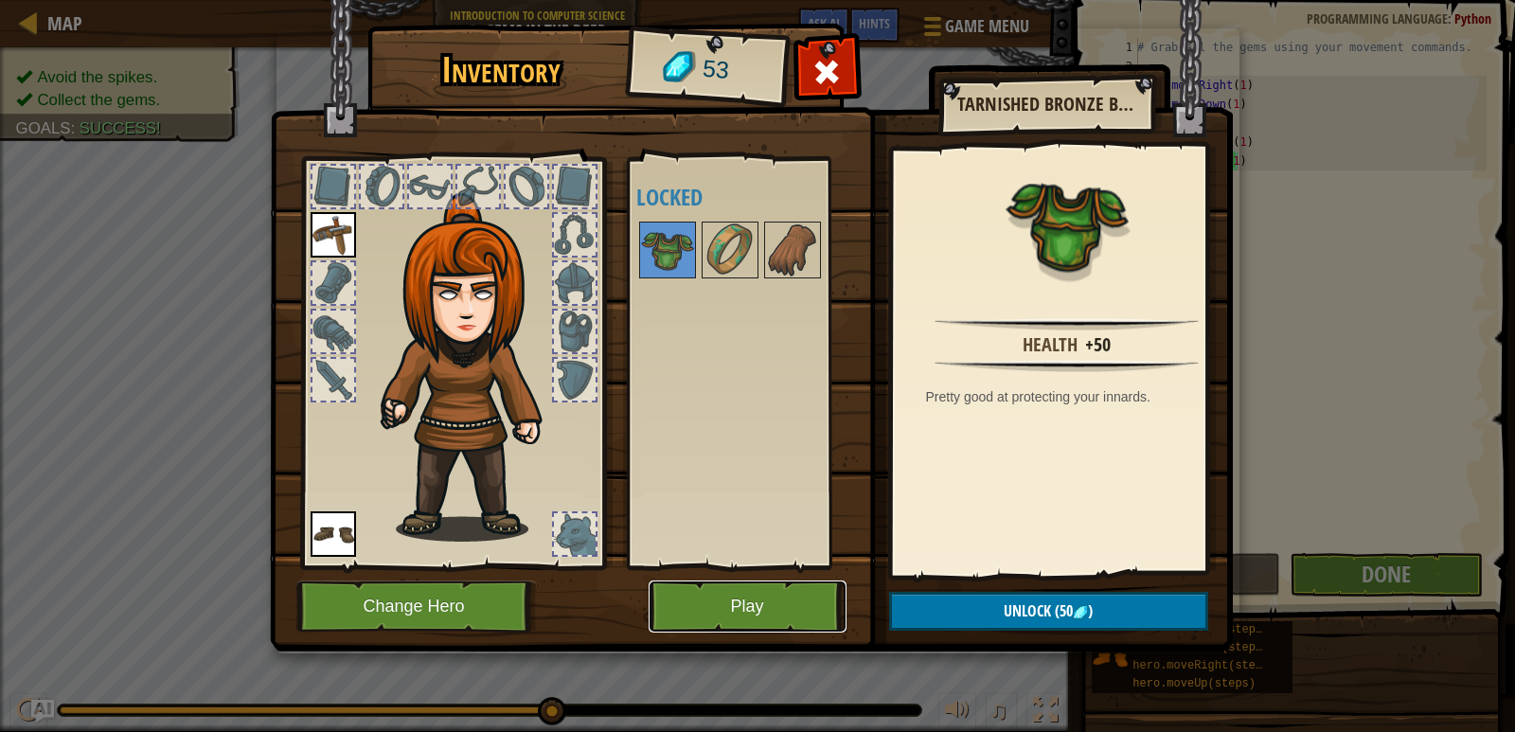
click at [770, 591] on button "Play" at bounding box center [748, 607] width 198 height 52
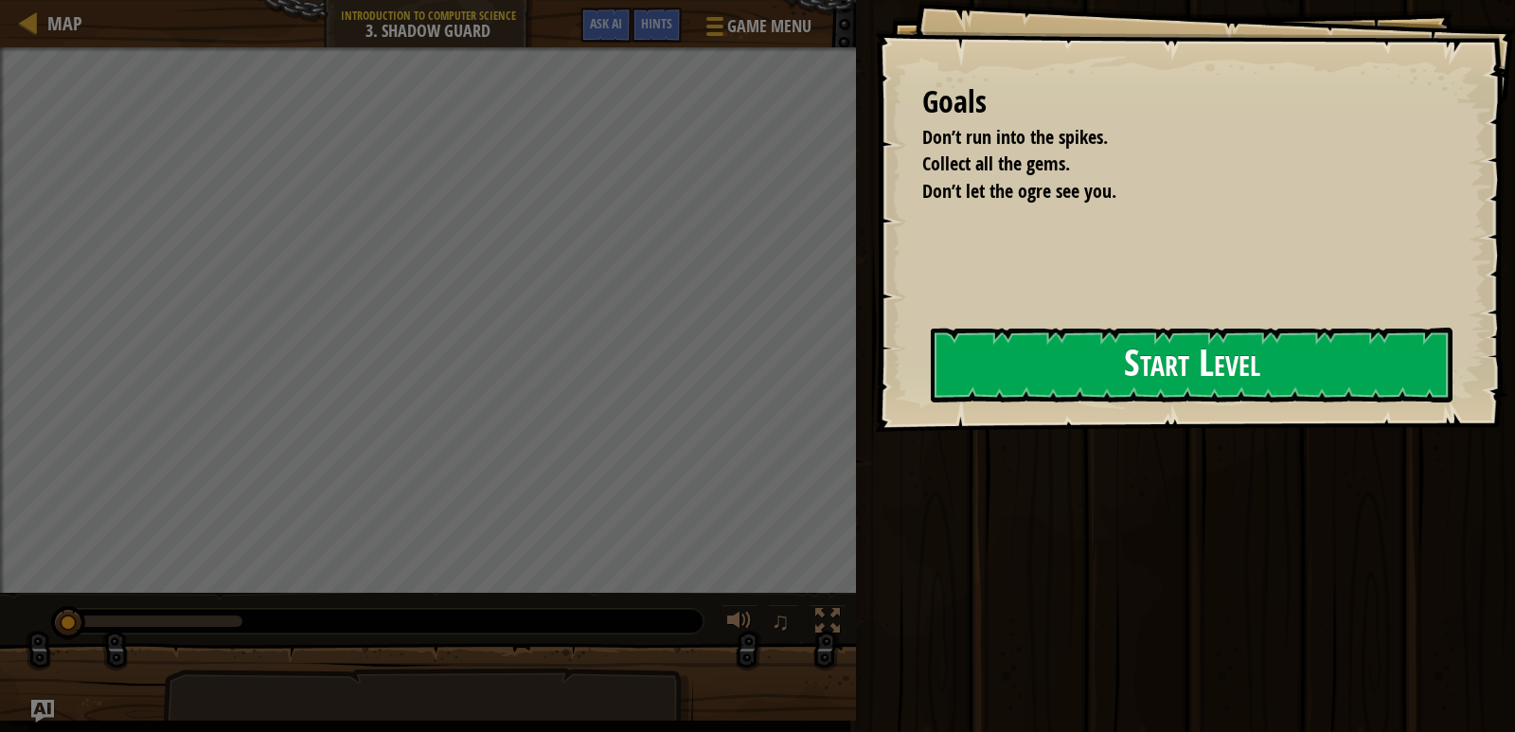
click at [1044, 365] on button "Start Level" at bounding box center [1192, 365] width 522 height 75
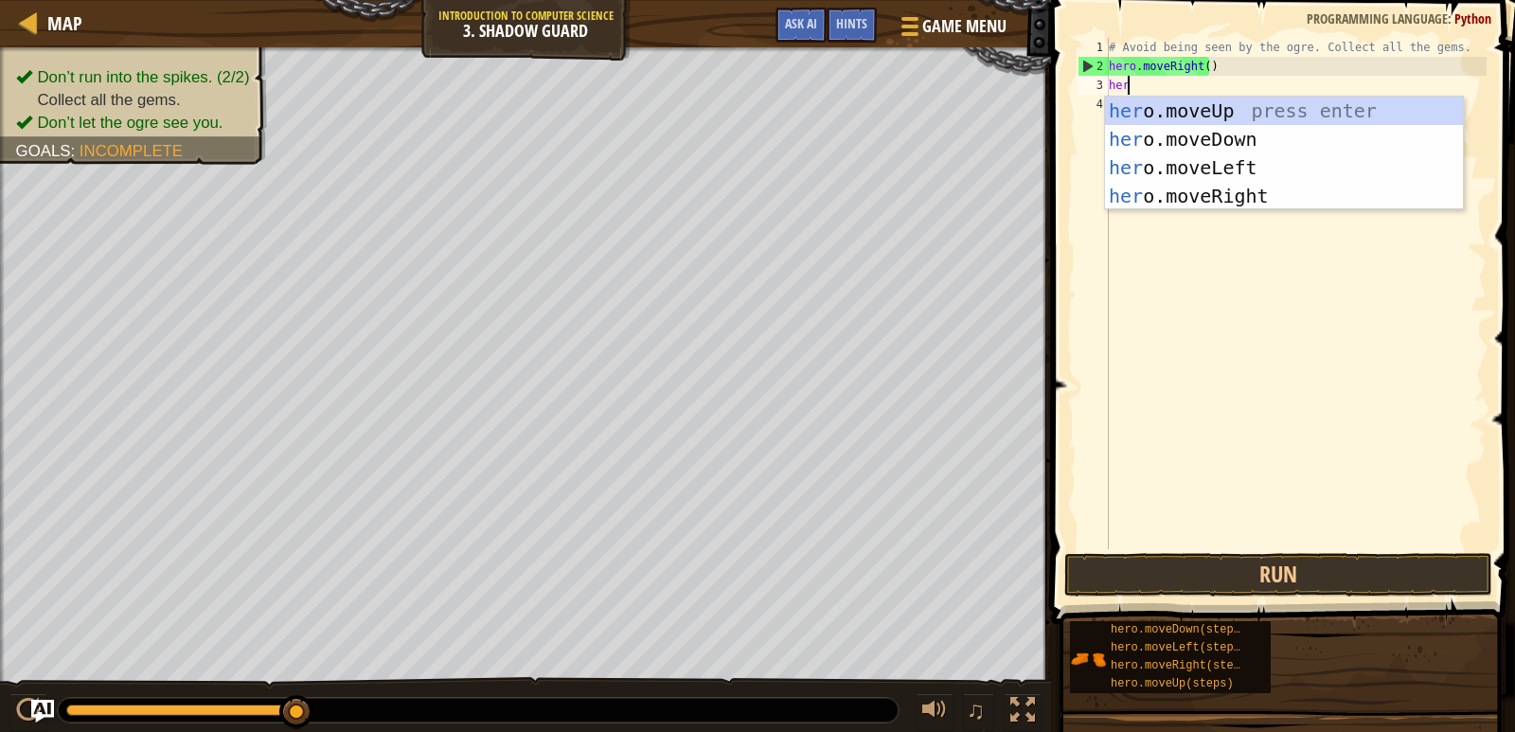
scroll to position [9, 1]
type textarea "hero"
click at [1219, 110] on div "hero .moveUp press enter hero .moveDown press enter hero .moveLeft press enter …" at bounding box center [1284, 182] width 358 height 170
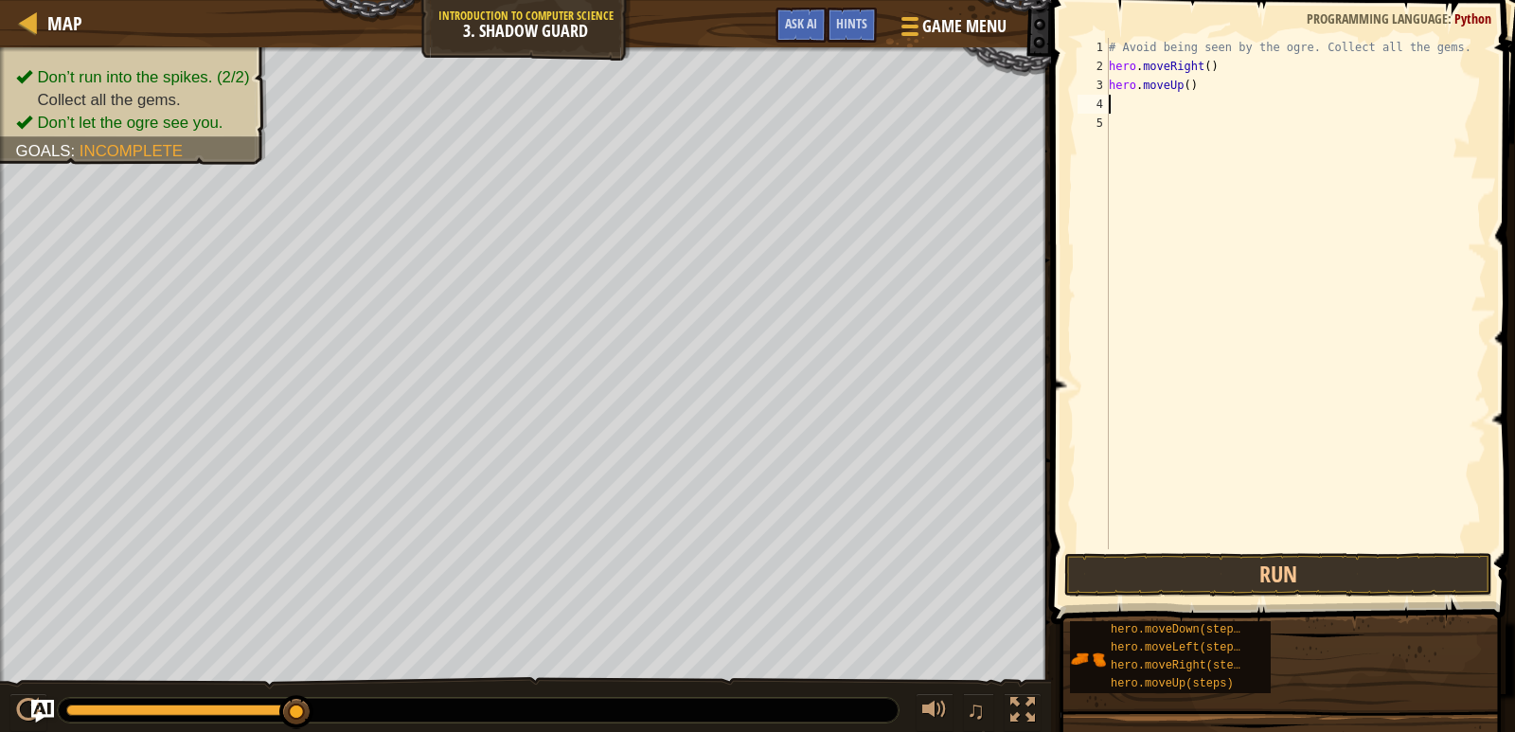
scroll to position [9, 0]
click at [1201, 71] on div "# Avoid being seen by the ogre. Collect all the gems. hero . moveRight ( ) hero…" at bounding box center [1296, 312] width 382 height 549
click at [1184, 86] on div "# Avoid being seen by the ogre. Collect all the gems. hero . moveRight ( 1 ) he…" at bounding box center [1296, 312] width 382 height 549
type textarea "hero.moveUp(1)"
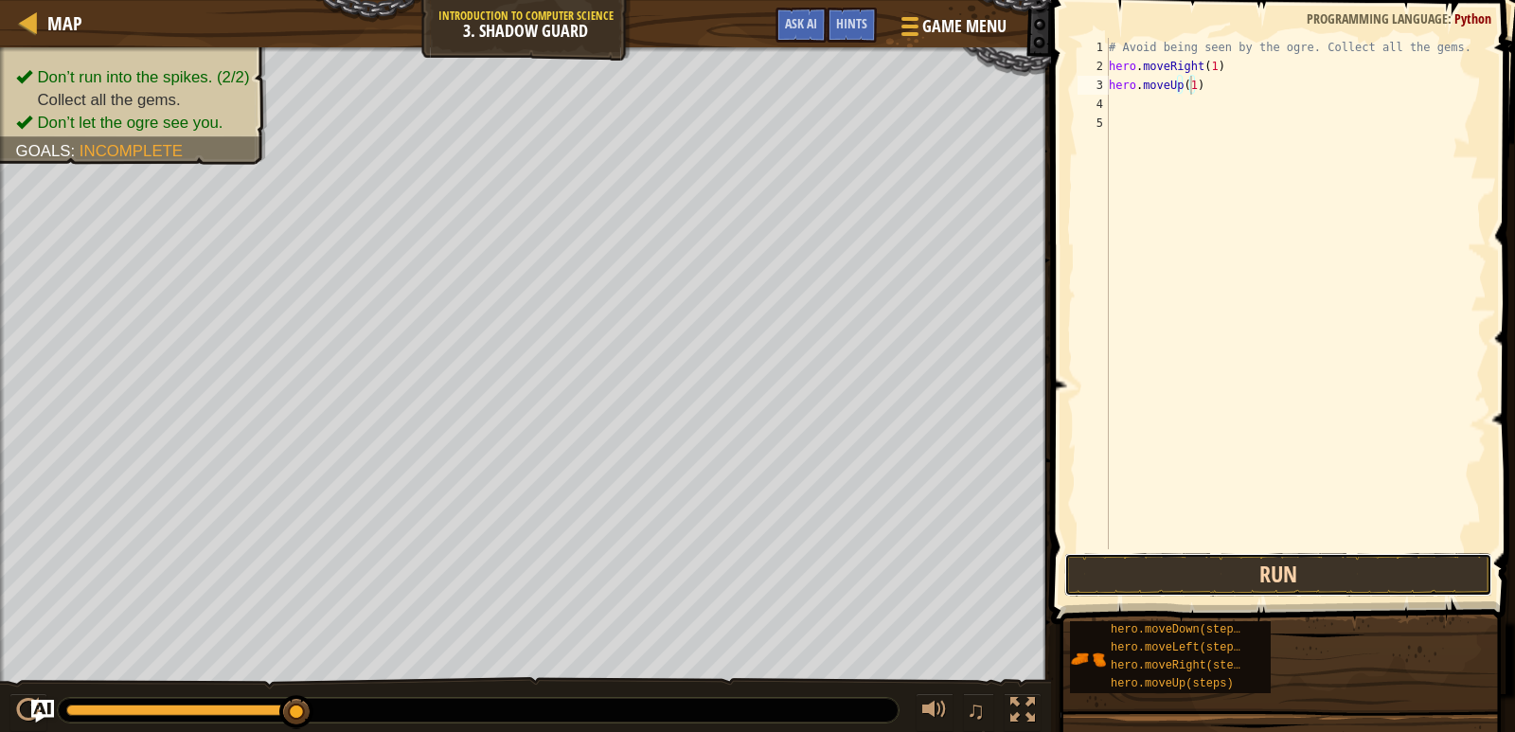
click at [1286, 584] on button "Run" at bounding box center [1278, 575] width 428 height 44
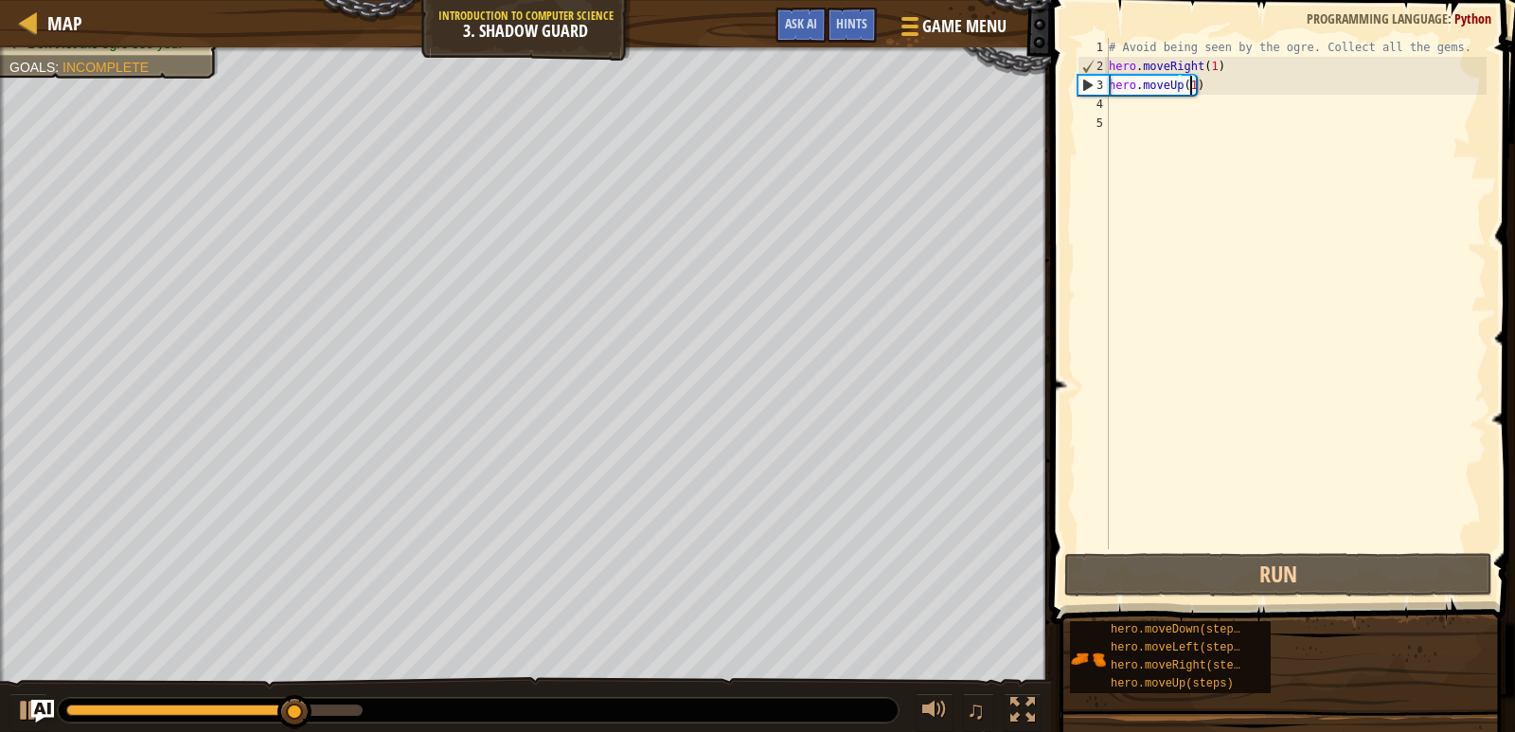
click at [1198, 112] on div "# Avoid being seen by the ogre. Collect all the gems. hero . moveRight ( 1 ) he…" at bounding box center [1296, 312] width 382 height 549
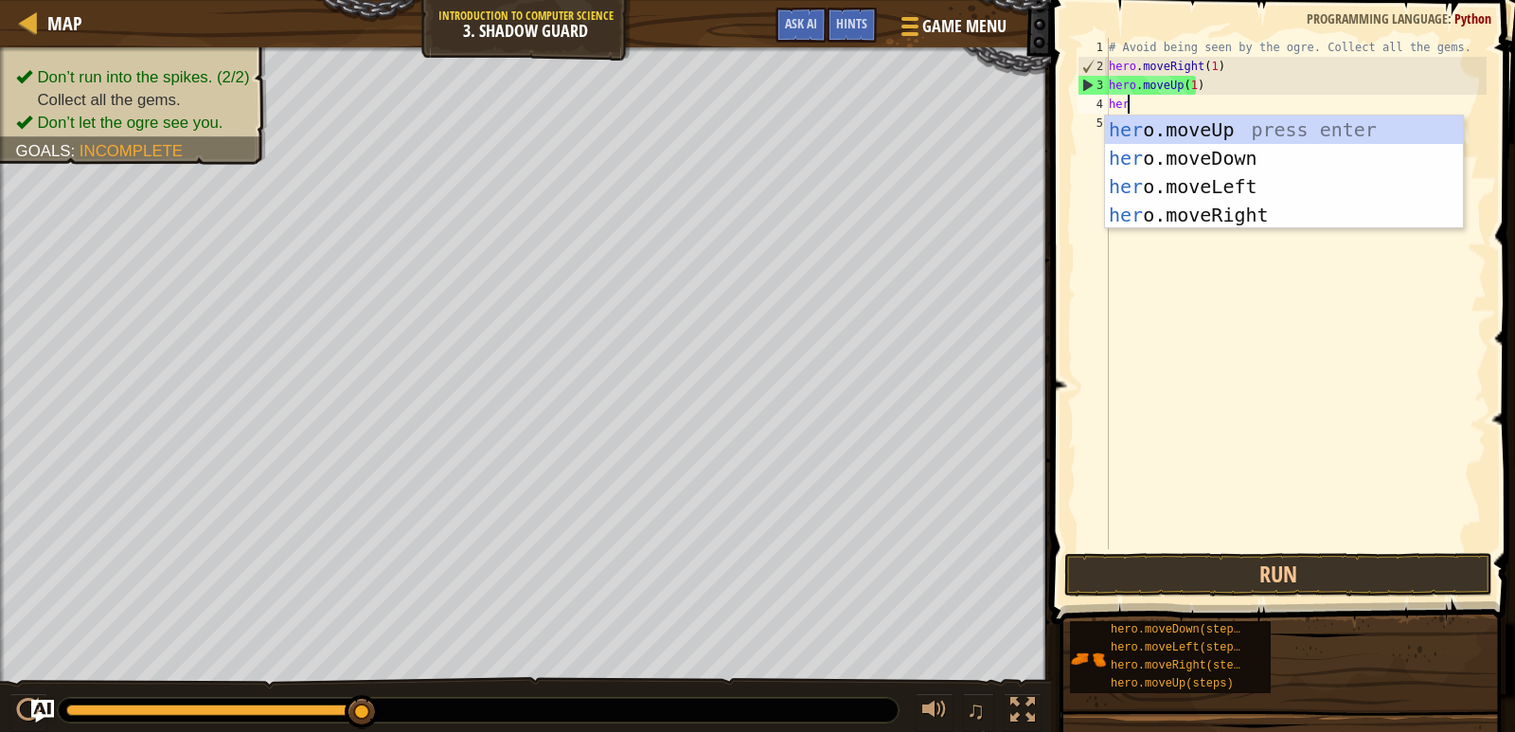
scroll to position [9, 1]
type textarea "hero"
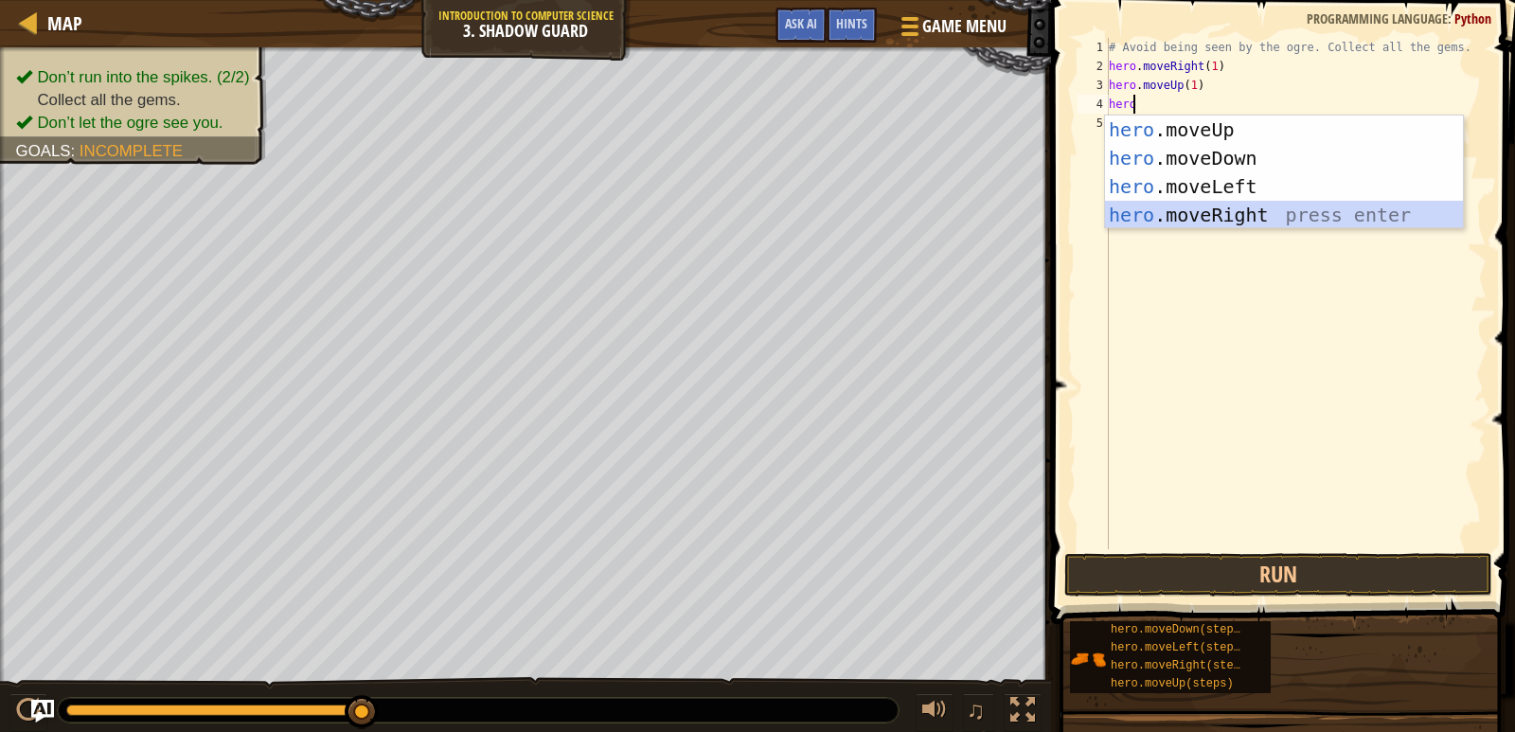
click at [1215, 215] on div "hero .moveUp press enter hero .moveDown press enter hero .moveLeft press enter …" at bounding box center [1284, 201] width 358 height 170
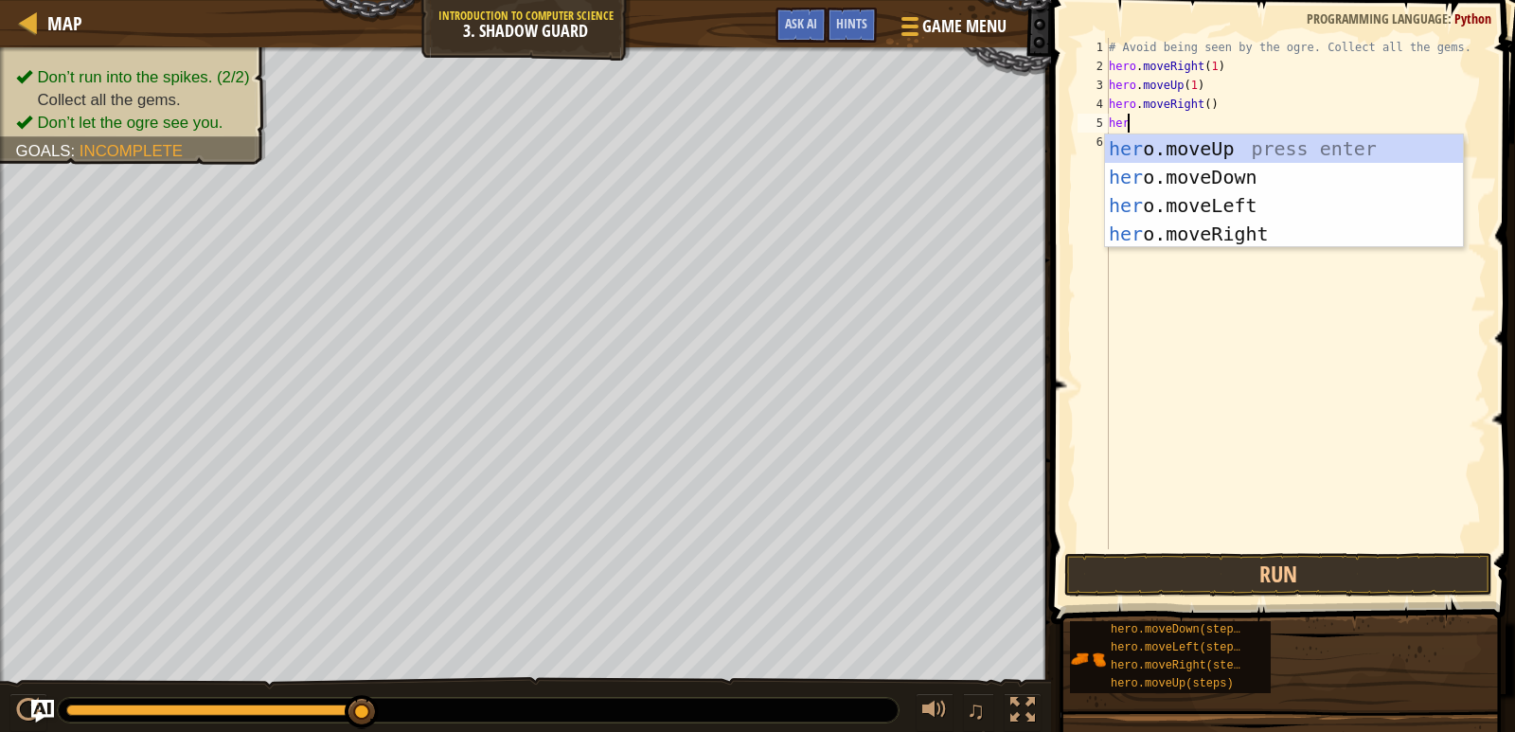
type textarea "hero"
click at [1207, 170] on div "hero .moveUp press enter hero .moveDown press enter hero .moveLeft press enter …" at bounding box center [1284, 219] width 358 height 170
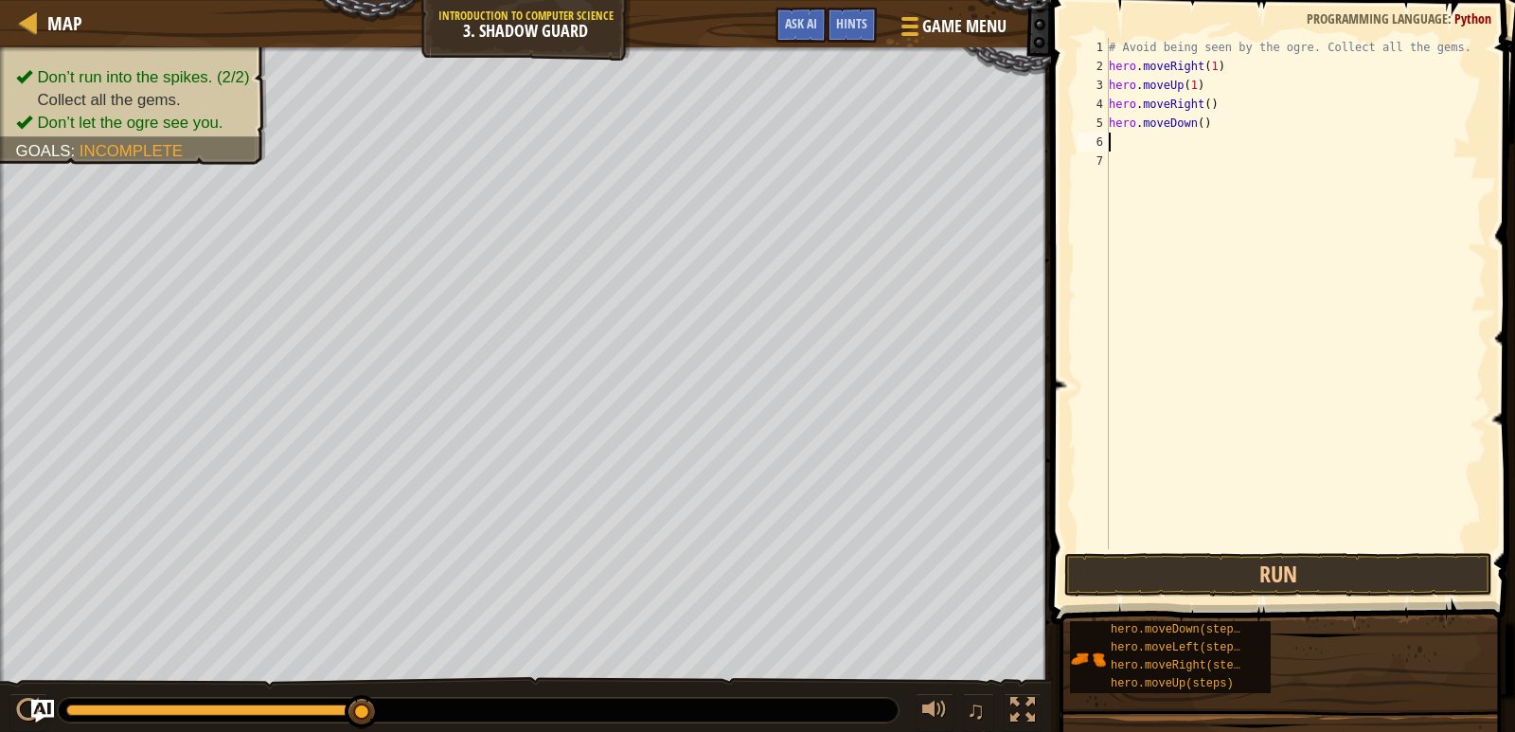
scroll to position [9, 0]
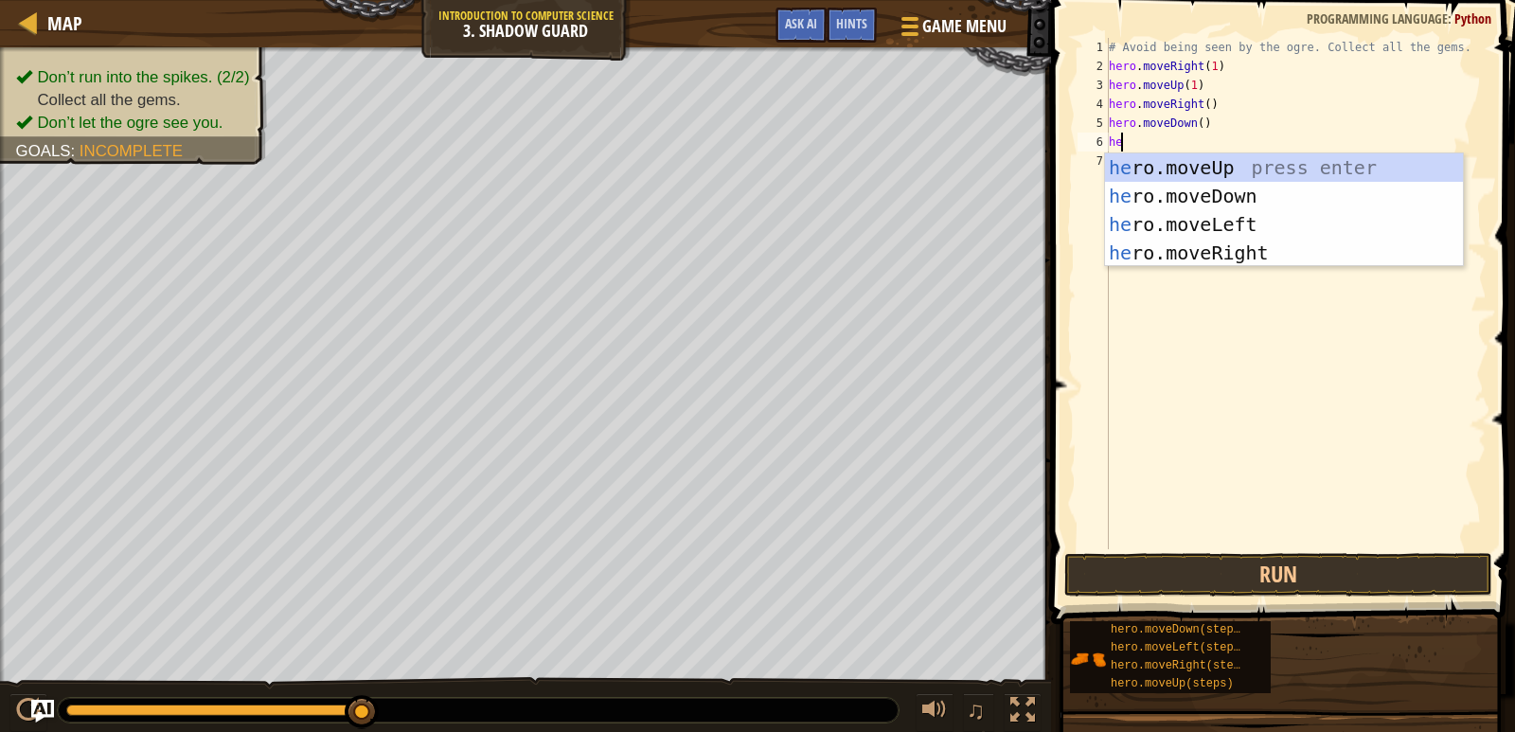
type textarea "her"
click at [1203, 254] on div "her o.moveUp press enter her o.moveDown press enter her o.moveLeft press enter …" at bounding box center [1284, 238] width 358 height 170
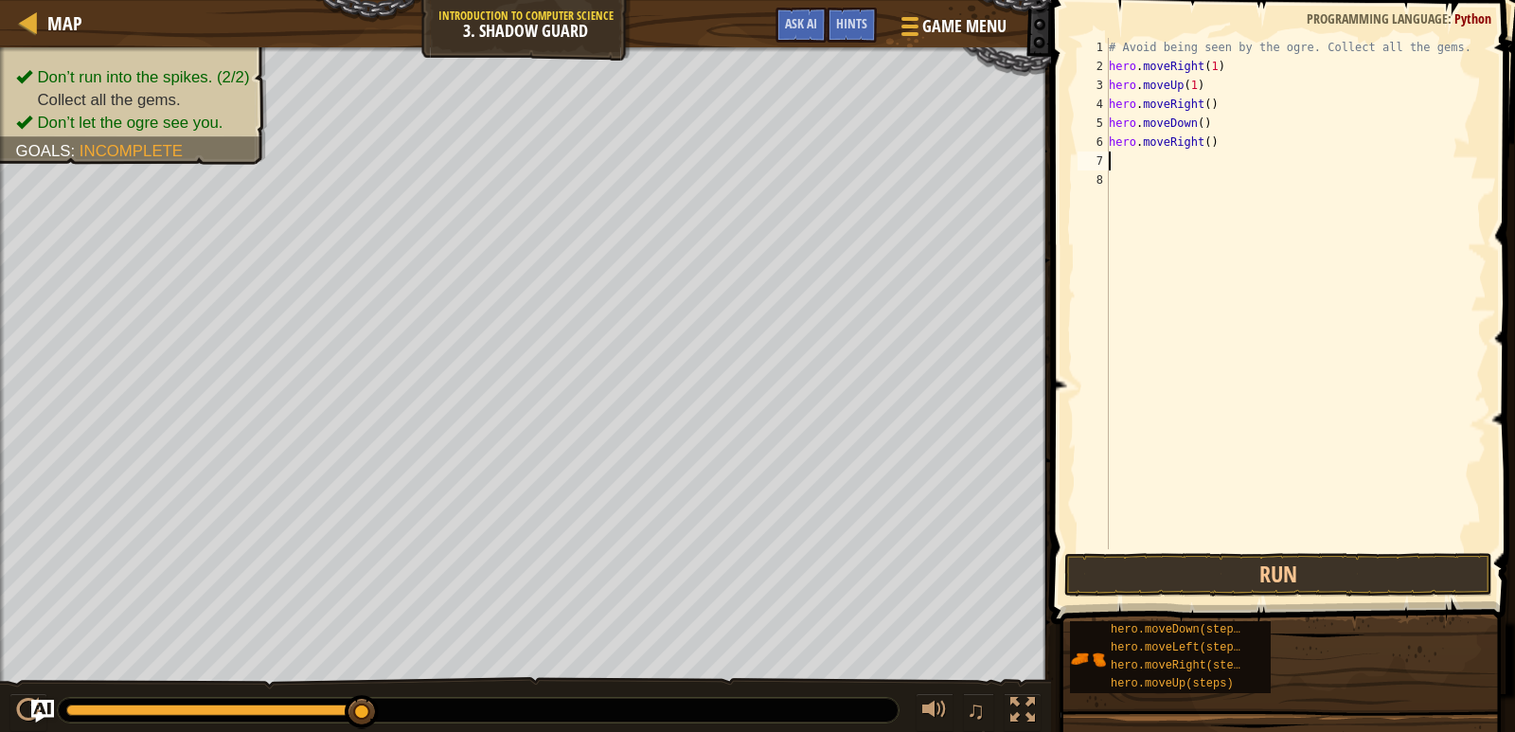
click at [1202, 109] on div "# Avoid being seen by the ogre. Collect all the gems. hero . moveRight ( 1 ) he…" at bounding box center [1296, 312] width 382 height 549
click at [1196, 124] on div "# Avoid being seen by the ogre. Collect all the gems. hero . moveRight ( 1 ) he…" at bounding box center [1296, 312] width 382 height 549
click at [1203, 145] on div "# Avoid being seen by the ogre. Collect all the gems. hero . moveRight ( 1 ) he…" at bounding box center [1296, 312] width 382 height 549
type textarea "hero.moveRight(1)"
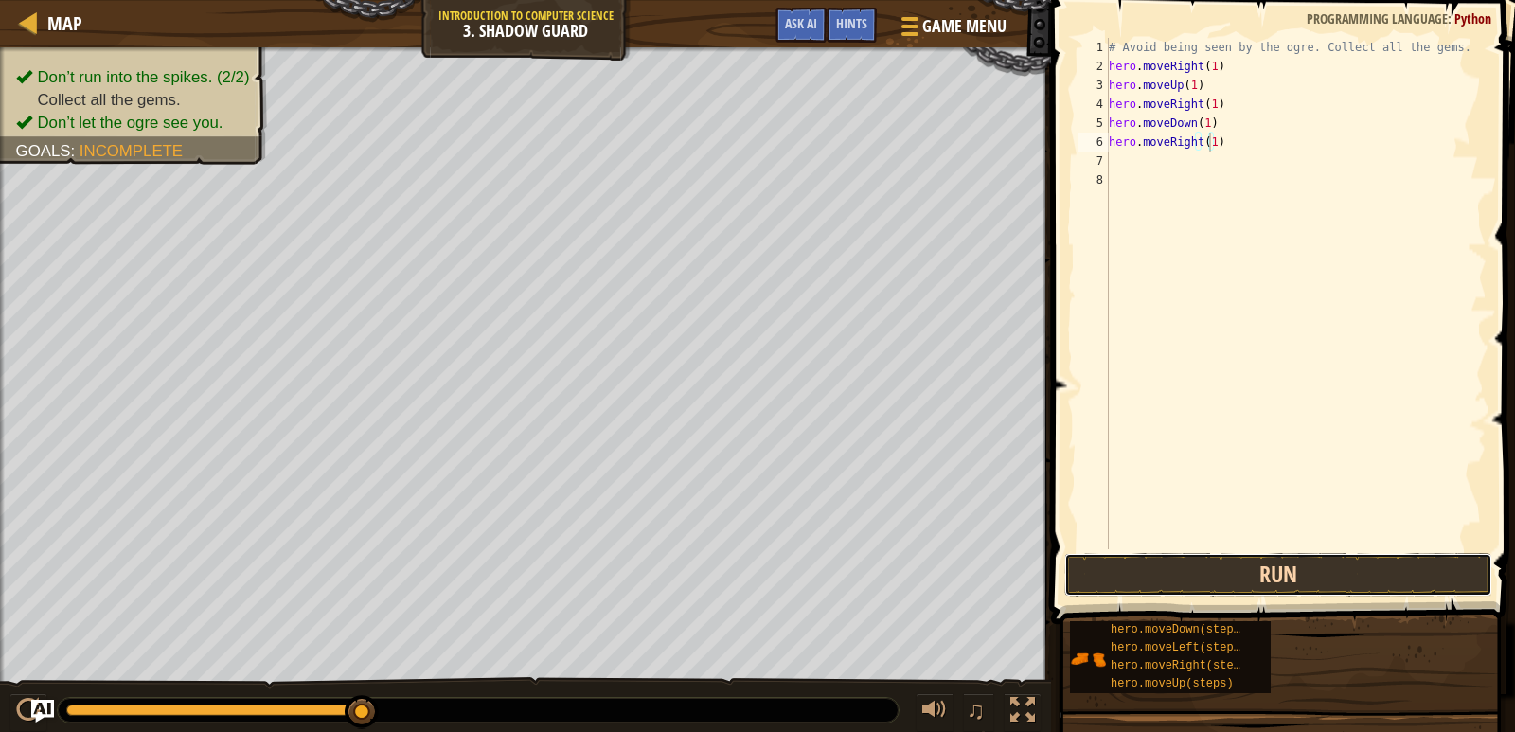
click at [1285, 564] on button "Run" at bounding box center [1278, 575] width 428 height 44
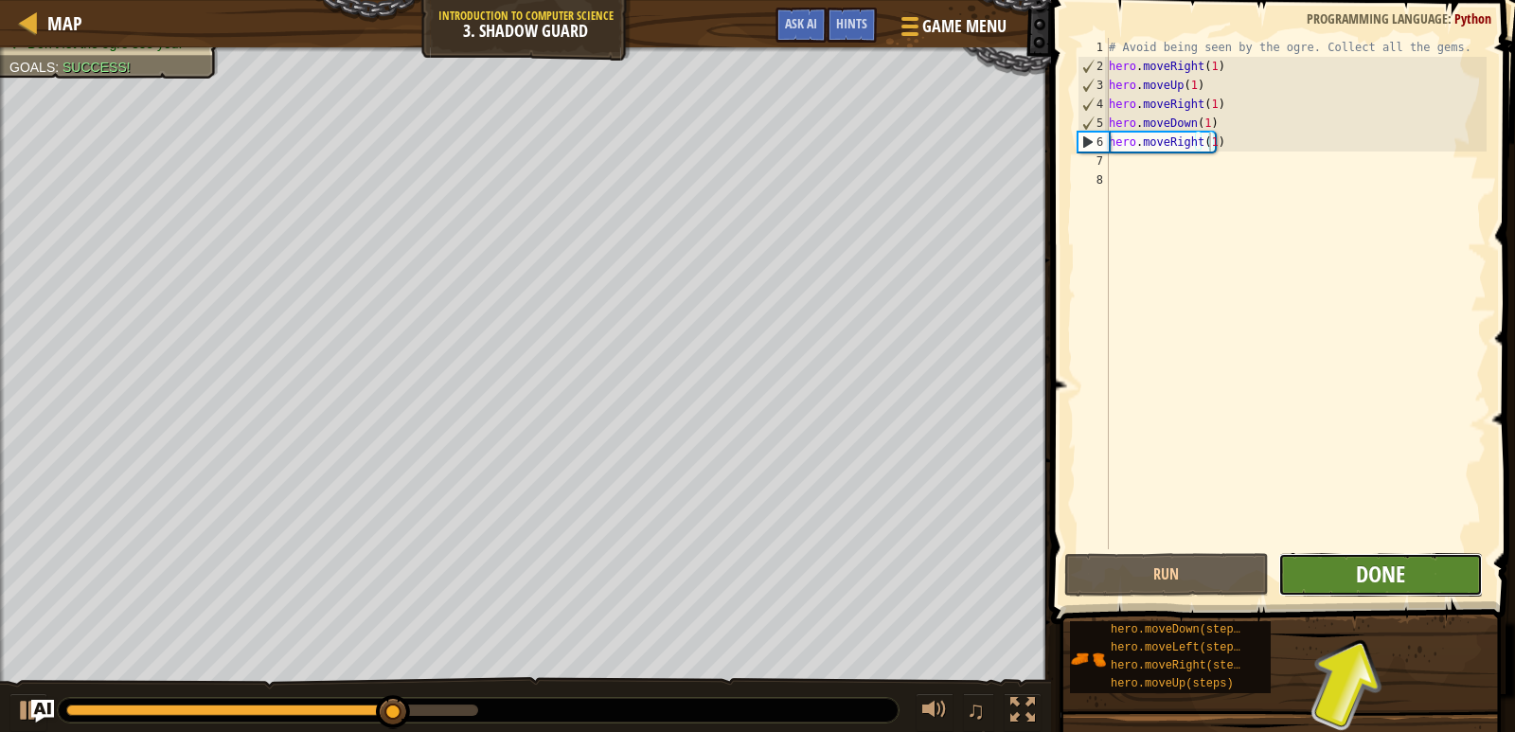
click at [1378, 571] on span "Done" at bounding box center [1380, 574] width 49 height 30
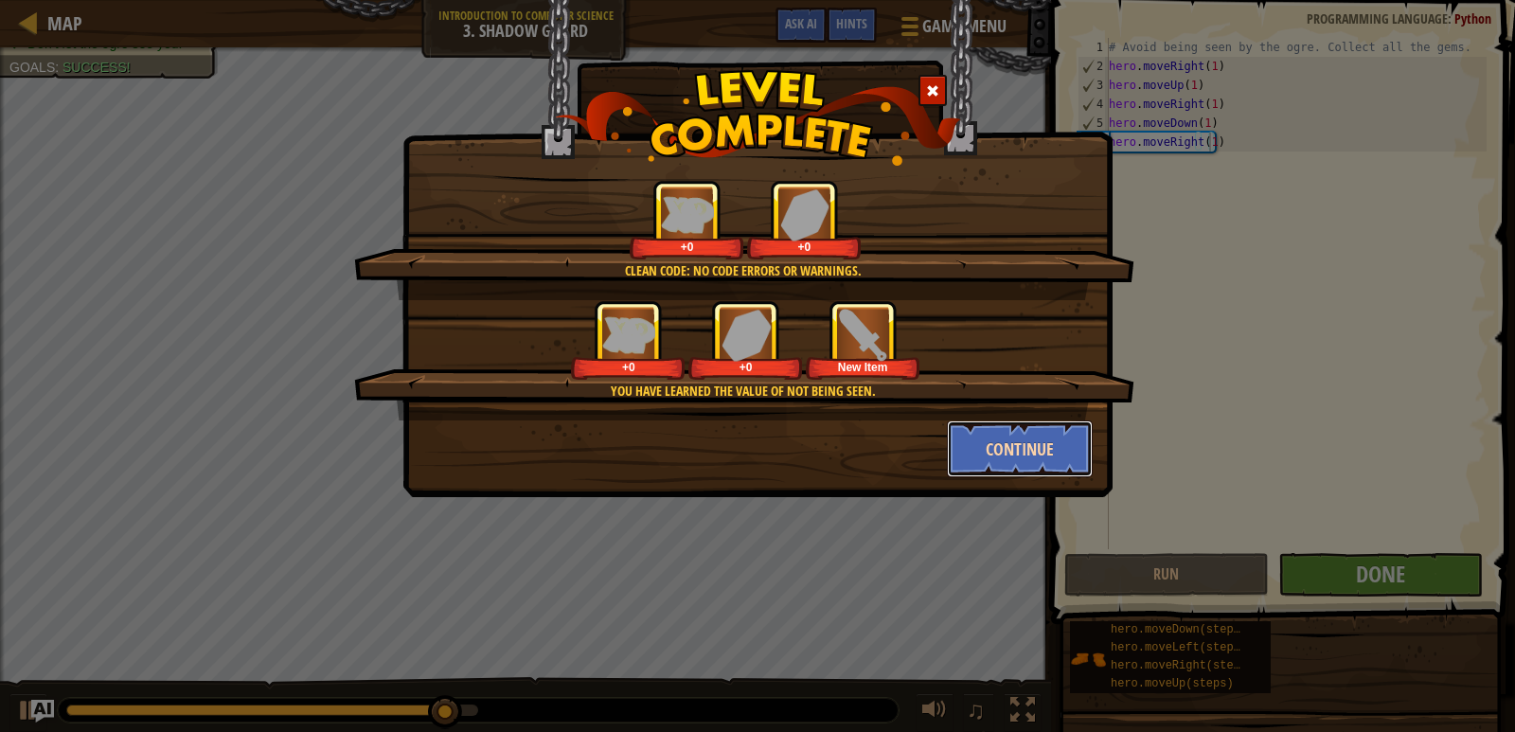
click at [1021, 436] on button "Continue" at bounding box center [1020, 448] width 147 height 57
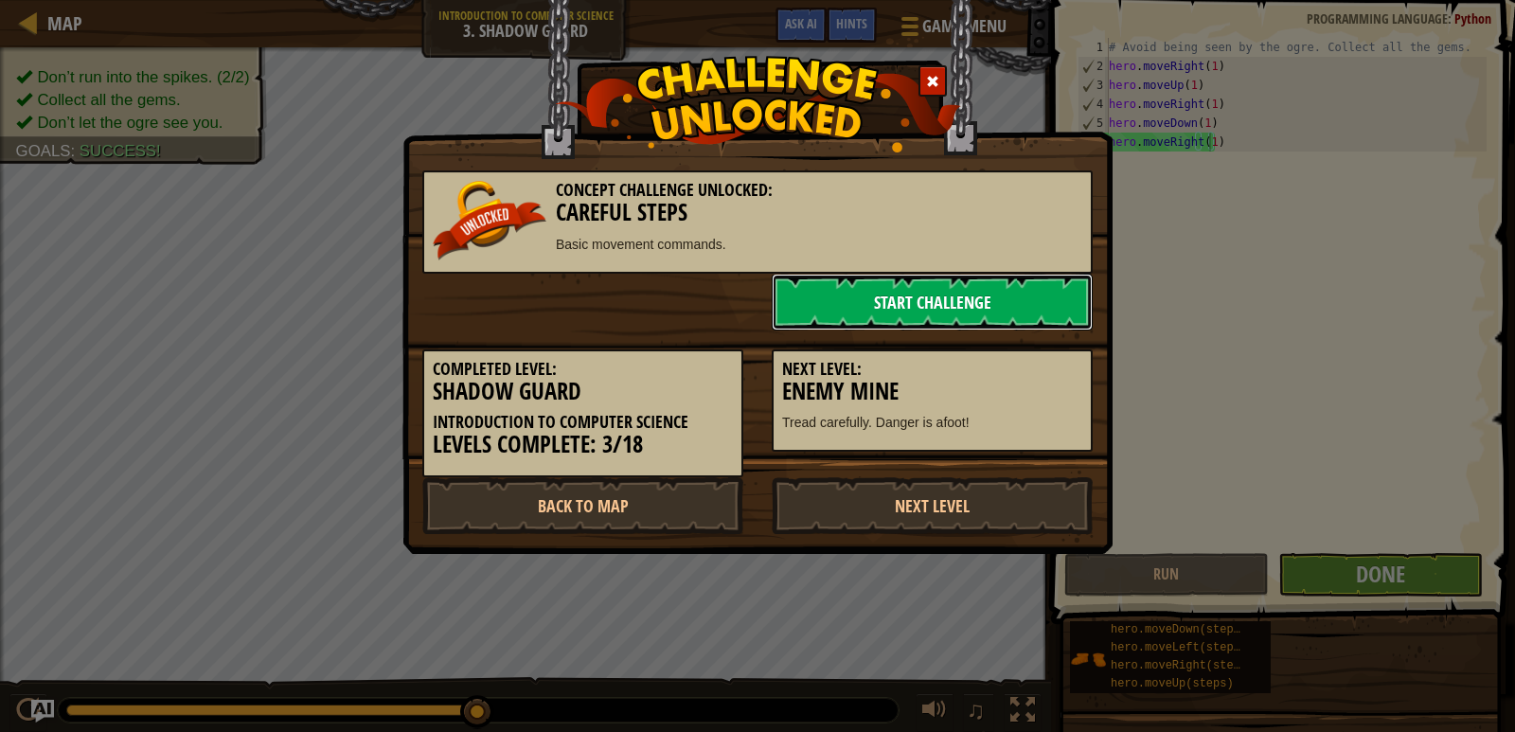
click at [1013, 305] on link "Start Challenge" at bounding box center [932, 302] width 321 height 57
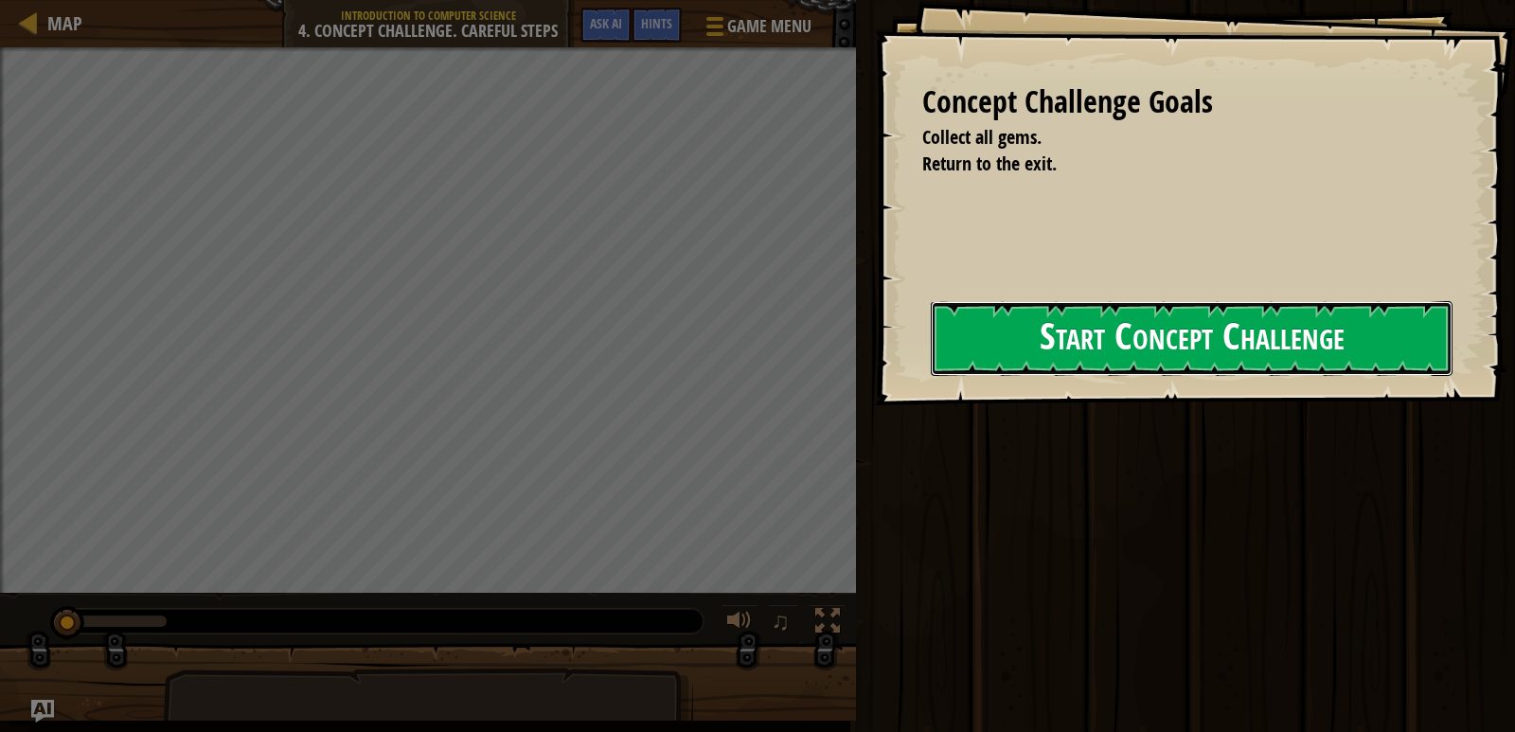
click at [1060, 326] on button "Start Concept Challenge" at bounding box center [1192, 338] width 522 height 75
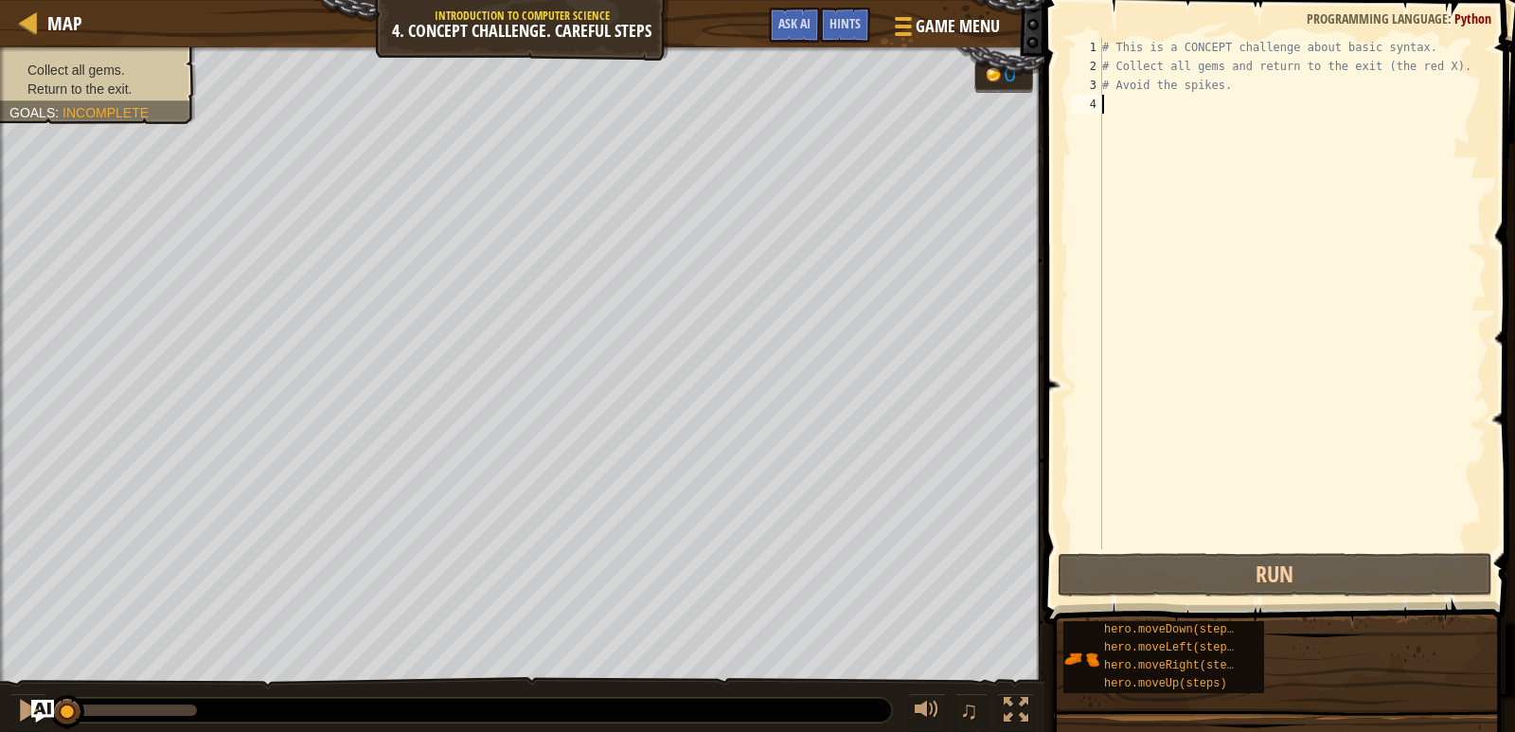
scroll to position [9, 0]
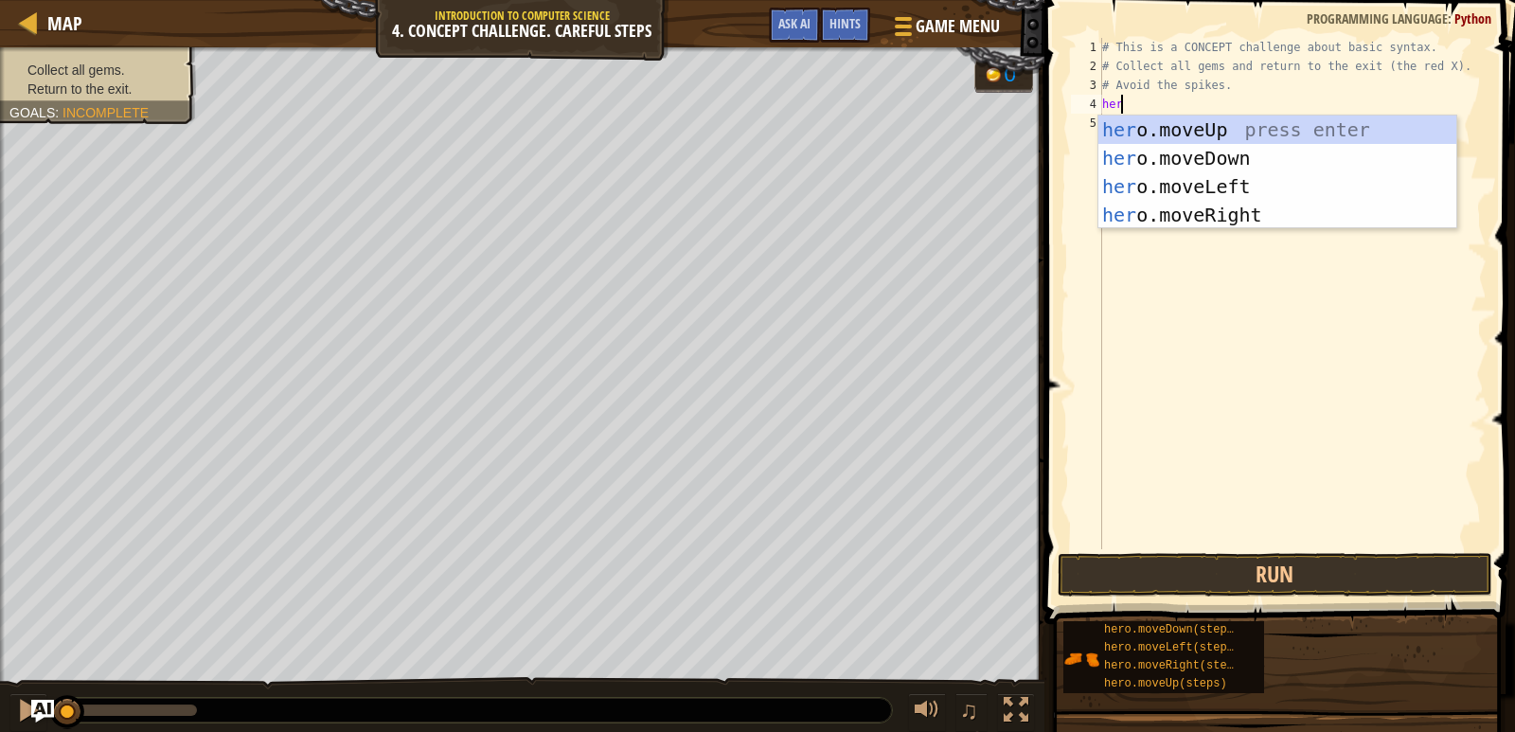
type textarea "hero"
click at [1177, 129] on div "hero .moveUp press enter hero .moveDown press enter hero .moveLeft press enter …" at bounding box center [1278, 201] width 358 height 170
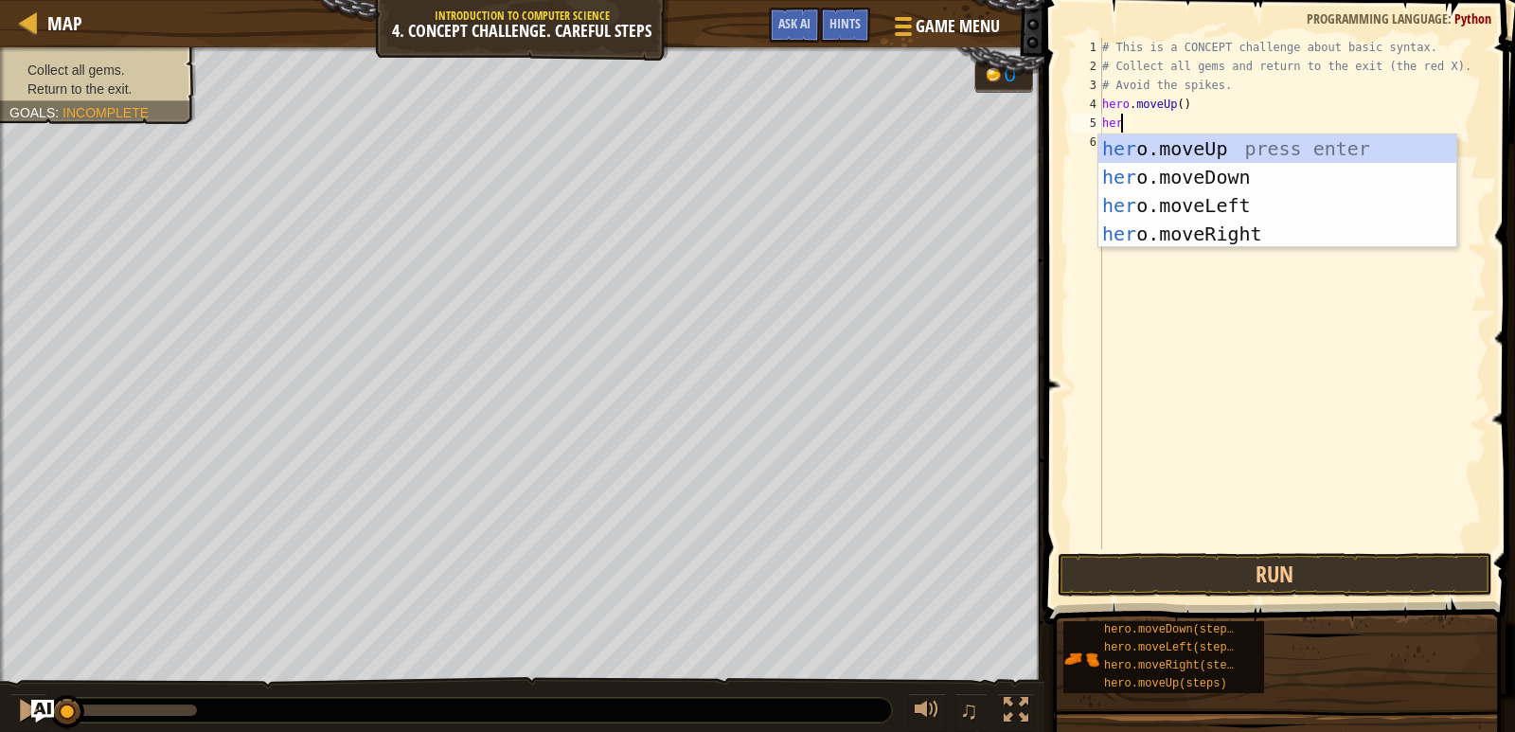
type textarea "hero"
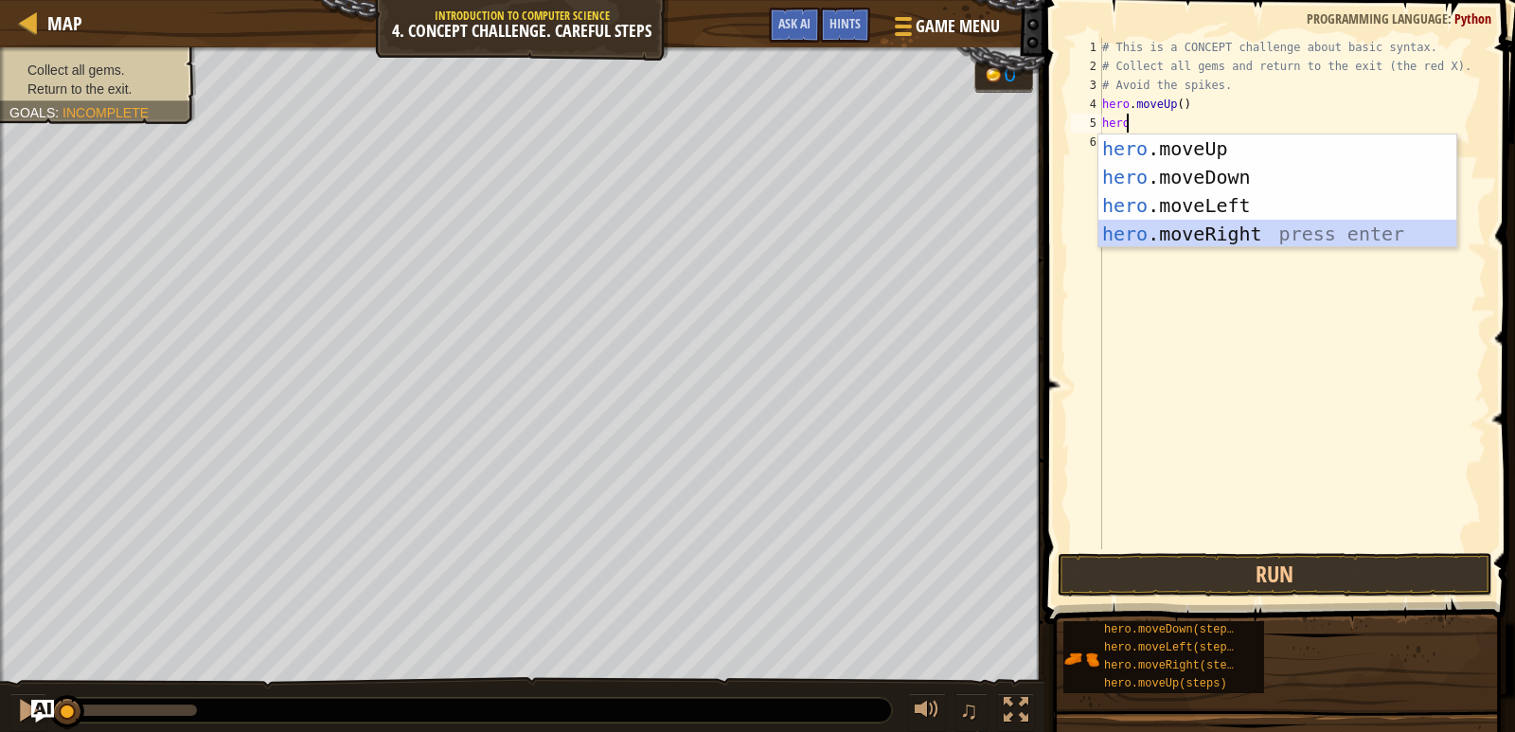
click at [1189, 230] on div "hero .moveUp press enter hero .moveDown press enter hero .moveLeft press enter …" at bounding box center [1278, 219] width 358 height 170
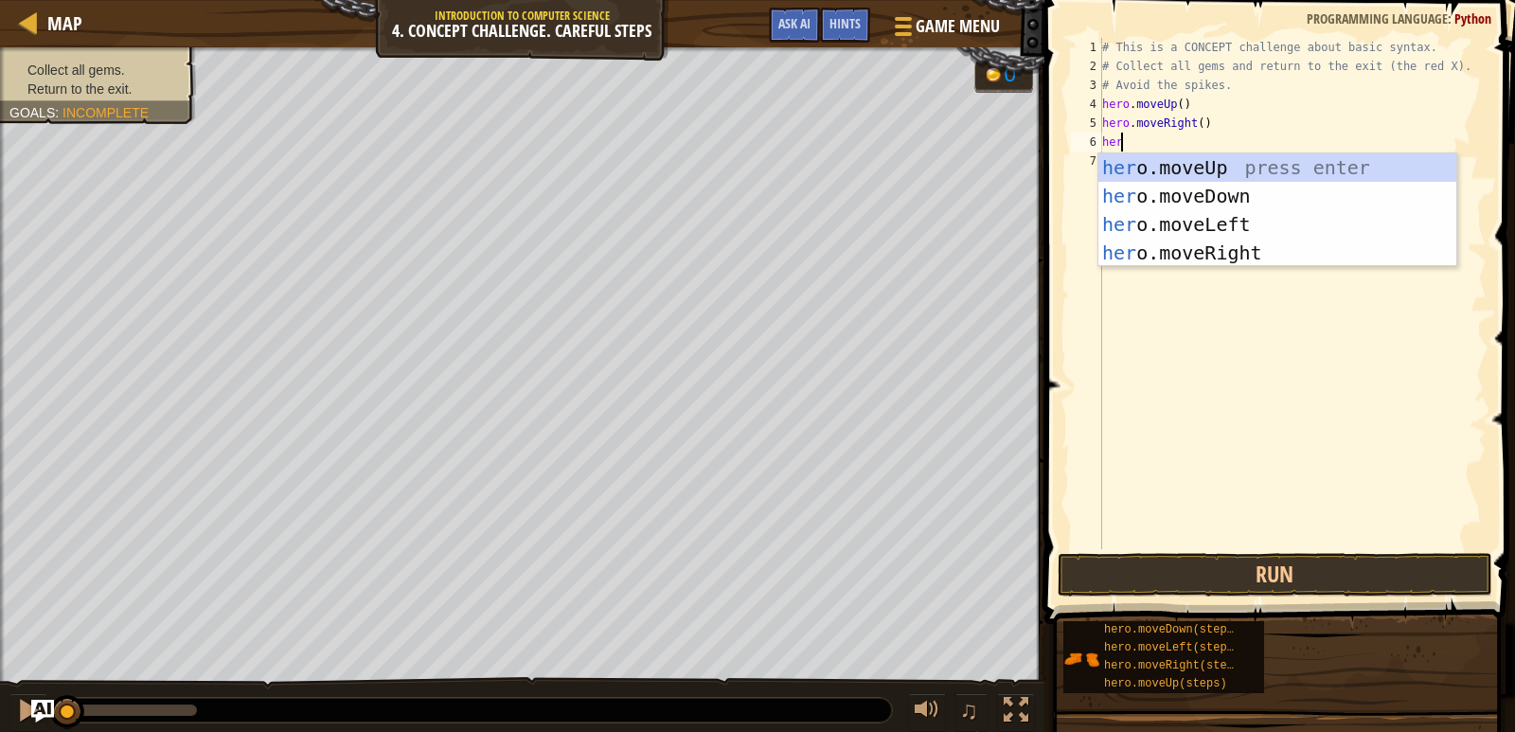
type textarea "hero"
click at [1197, 188] on div "hero .moveUp press enter hero .moveDown press enter hero .moveLeft press enter …" at bounding box center [1278, 238] width 358 height 170
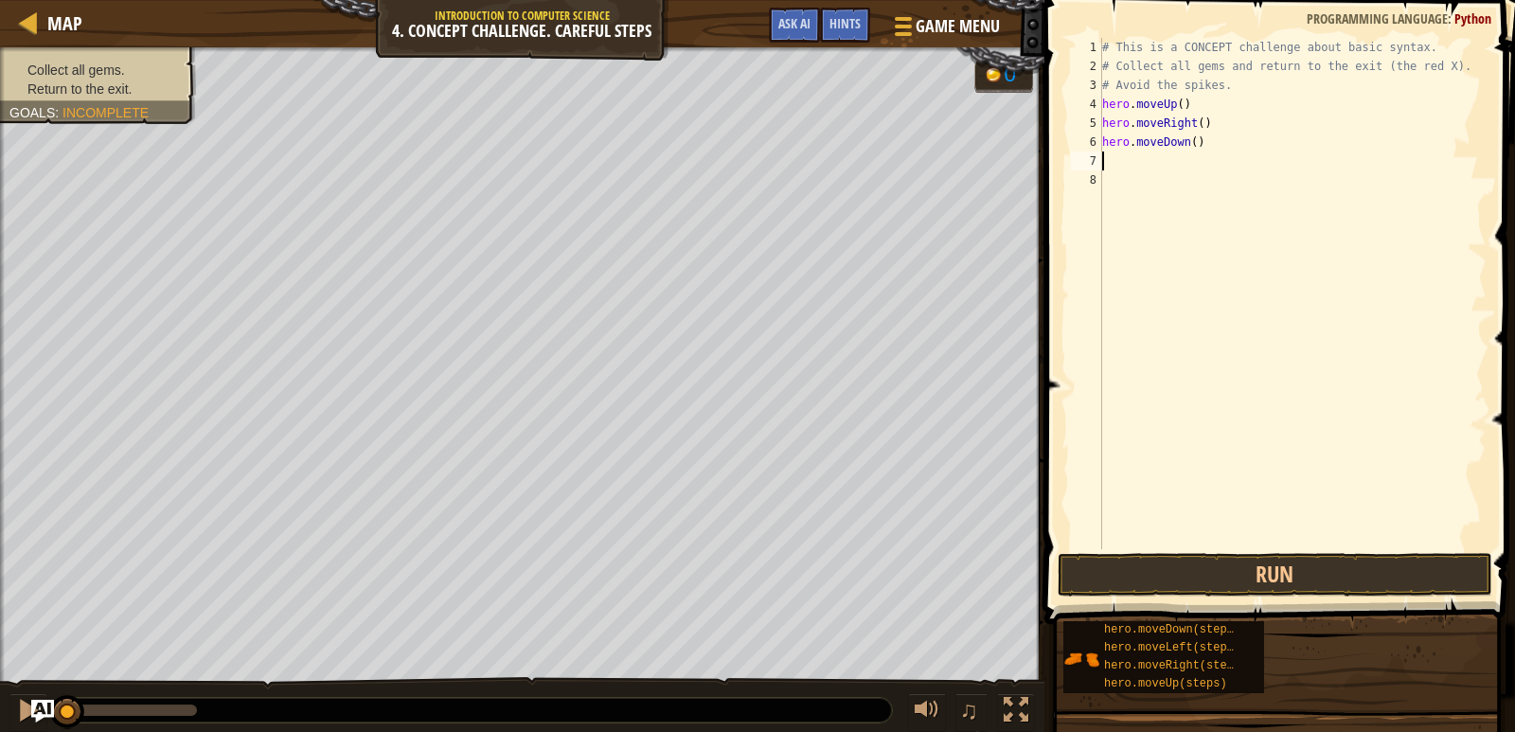
scroll to position [9, 0]
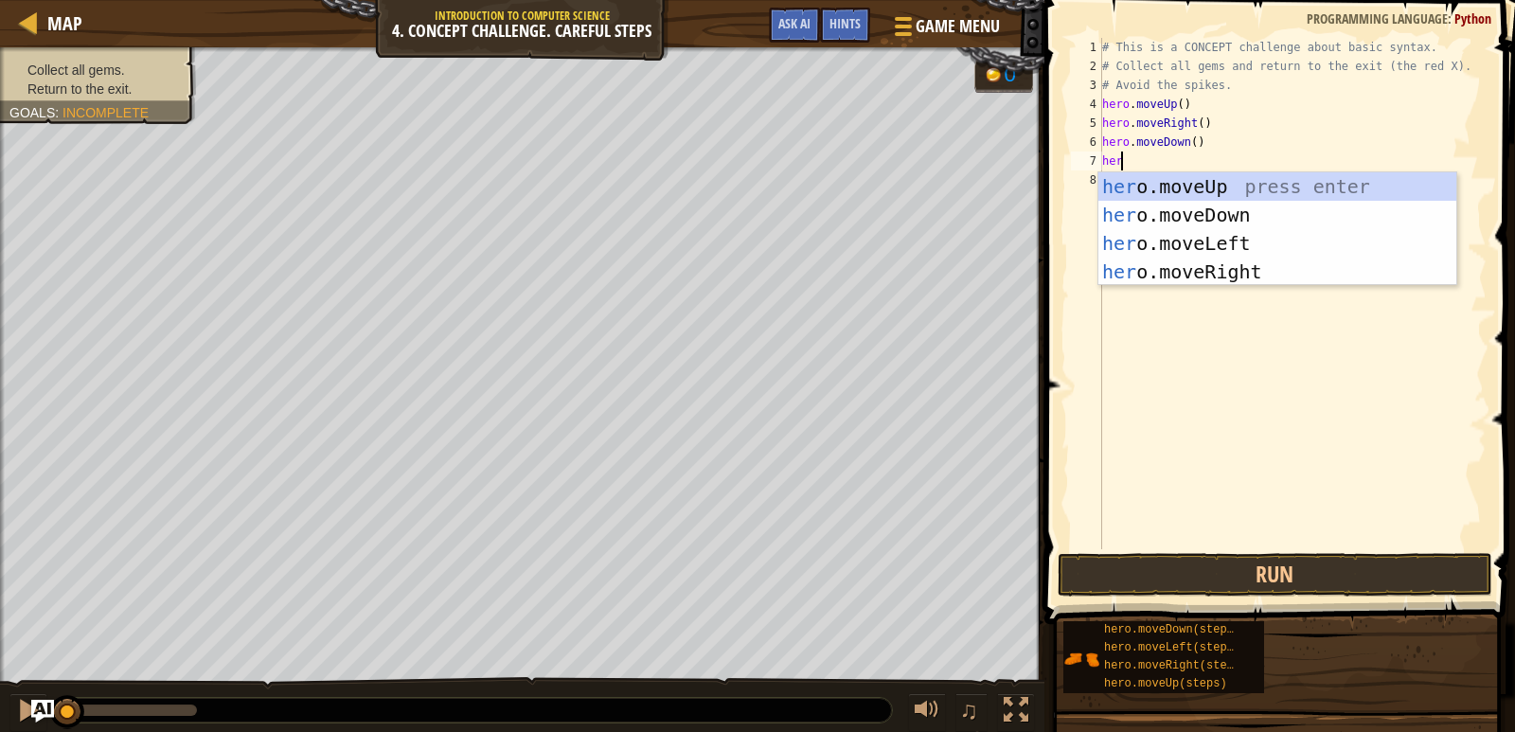
type textarea "hero"
click at [1218, 183] on div "hero .moveUp press enter hero .moveDown press enter hero .moveLeft press enter …" at bounding box center [1278, 257] width 358 height 170
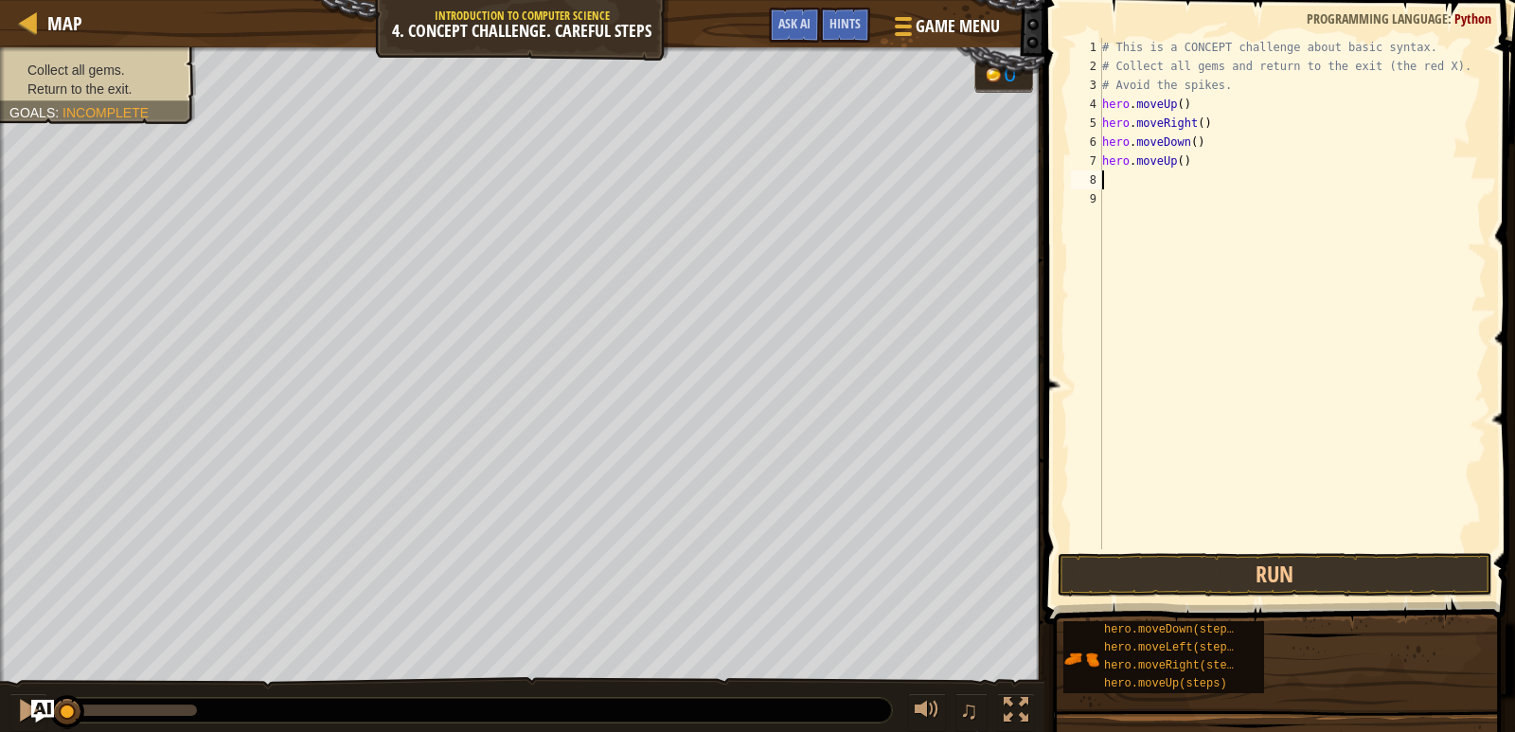
scroll to position [9, 0]
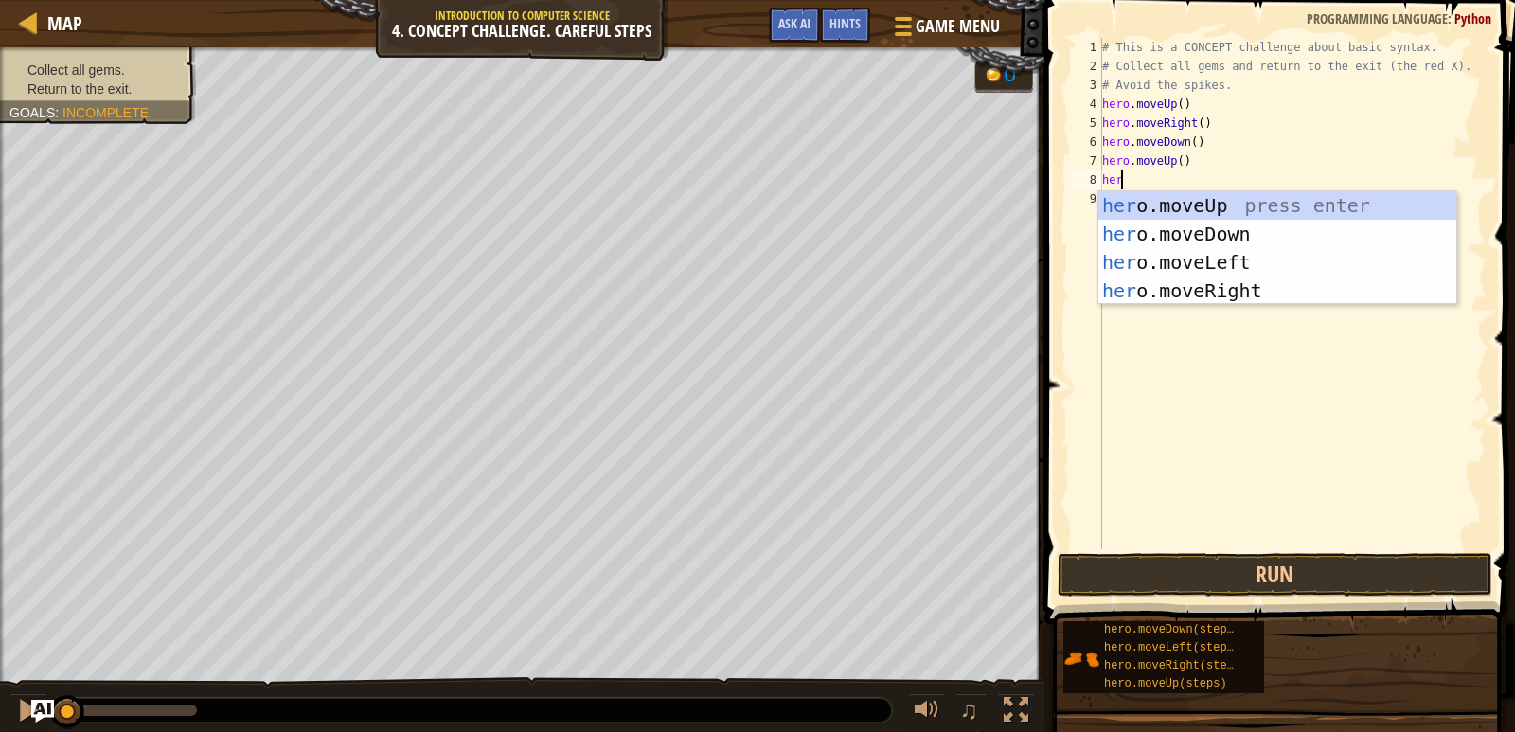
type textarea "hero"
click at [1231, 291] on div "hero .moveUp press enter hero .moveDown press enter hero .moveLeft press enter …" at bounding box center [1278, 276] width 358 height 170
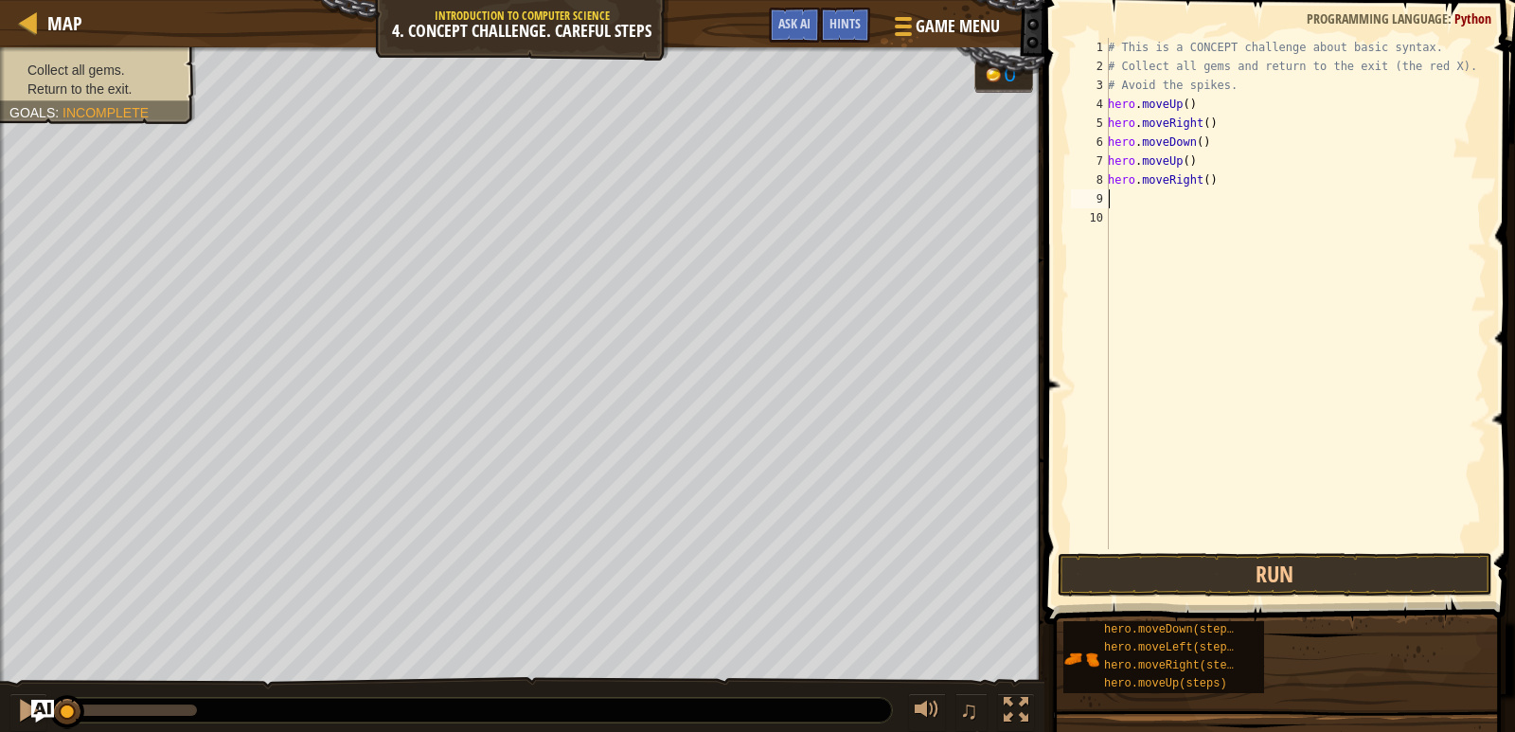
scroll to position [9, 0]
click at [1182, 101] on div "# This is a CONCEPT challenge about basic syntax. # Collect all gems and return…" at bounding box center [1295, 312] width 383 height 549
click at [1202, 119] on div "# This is a CONCEPT challenge about basic syntax. # Collect all gems and return…" at bounding box center [1295, 312] width 383 height 549
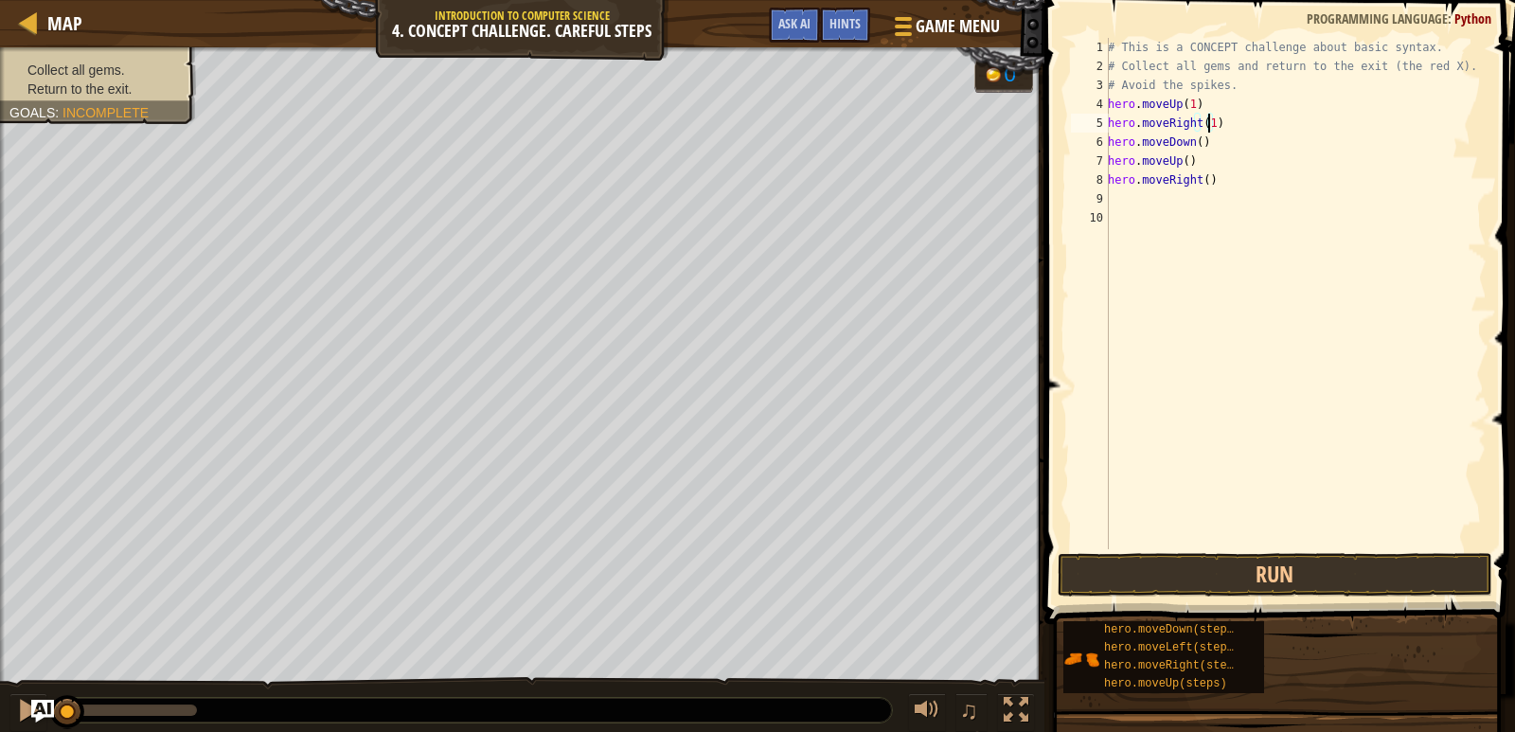
click at [1194, 142] on div "# This is a CONCEPT challenge about basic syntax. # Collect all gems and return…" at bounding box center [1295, 312] width 383 height 549
click at [1181, 159] on div "# This is a CONCEPT challenge about basic syntax. # Collect all gems and return…" at bounding box center [1295, 312] width 383 height 549
click at [1203, 183] on div "# This is a CONCEPT challenge about basic syntax. # Collect all gems and return…" at bounding box center [1295, 312] width 383 height 549
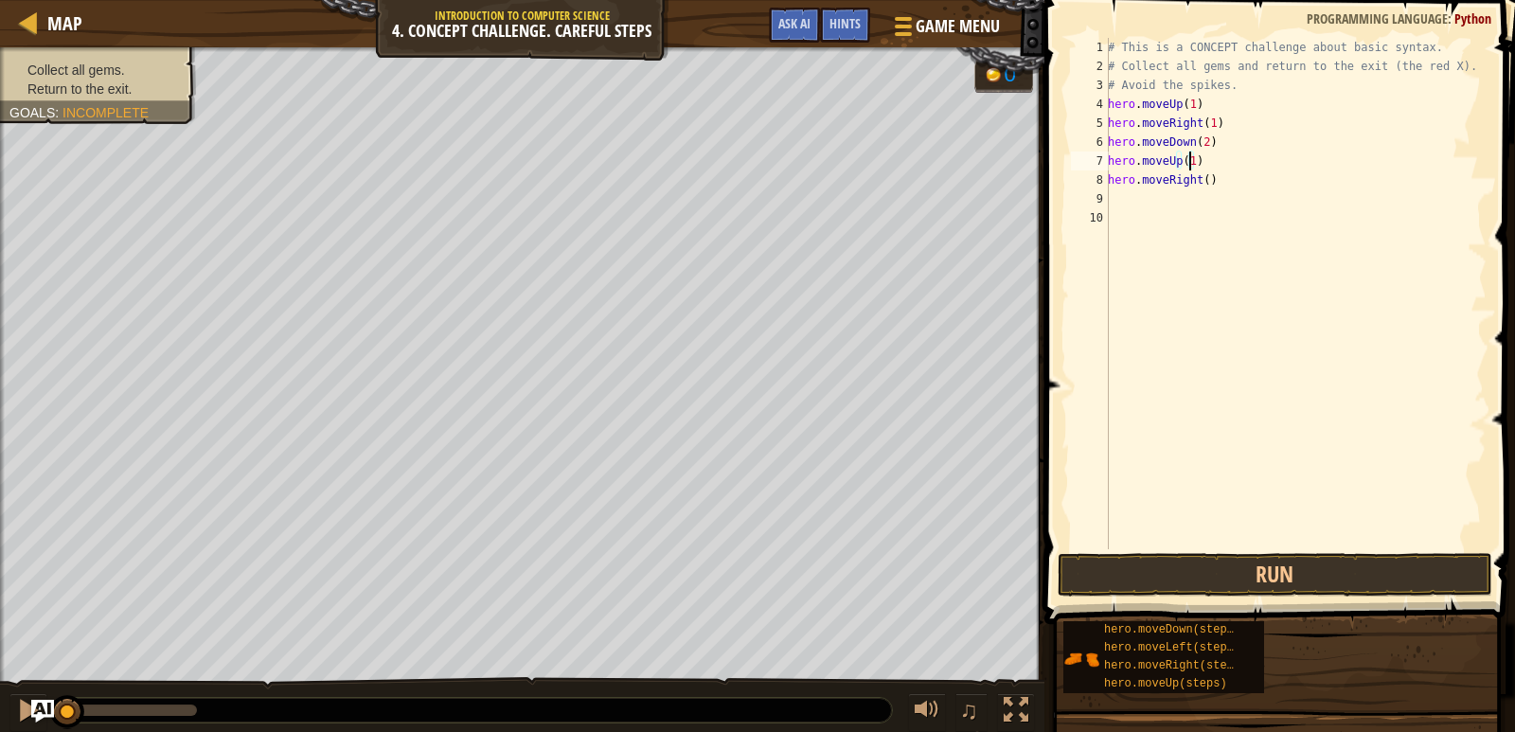
click at [1203, 183] on div "# This is a CONCEPT challenge about basic syntax. # Collect all gems and return…" at bounding box center [1295, 312] width 383 height 549
type textarea "hero.moveRight(1)"
click at [1295, 567] on button "Run" at bounding box center [1275, 575] width 435 height 44
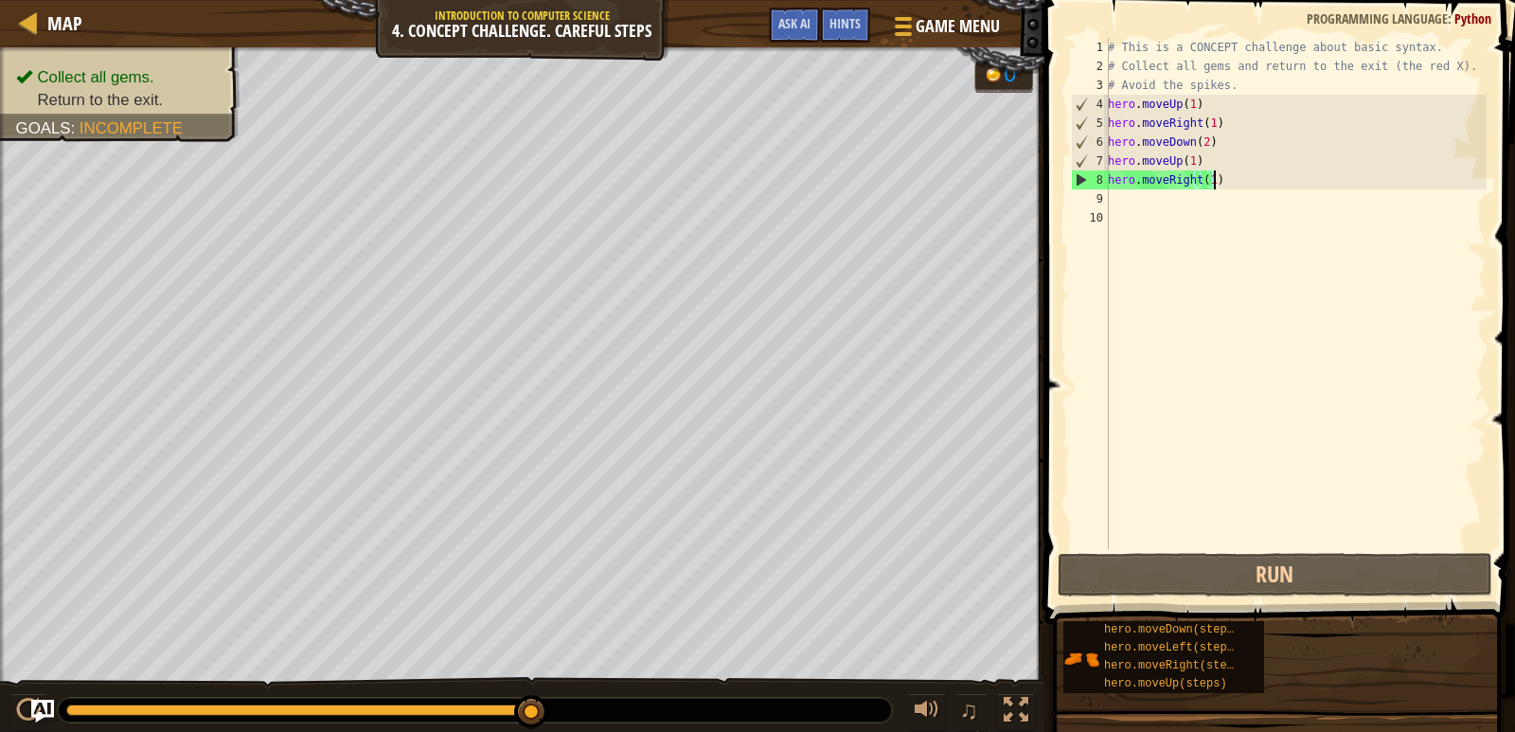
click at [1146, 195] on div "# This is a CONCEPT challenge about basic syntax. # Collect all gems and return…" at bounding box center [1295, 312] width 383 height 549
click at [1220, 181] on div "# This is a CONCEPT challenge about basic syntax. # Collect all gems and return…" at bounding box center [1295, 312] width 383 height 549
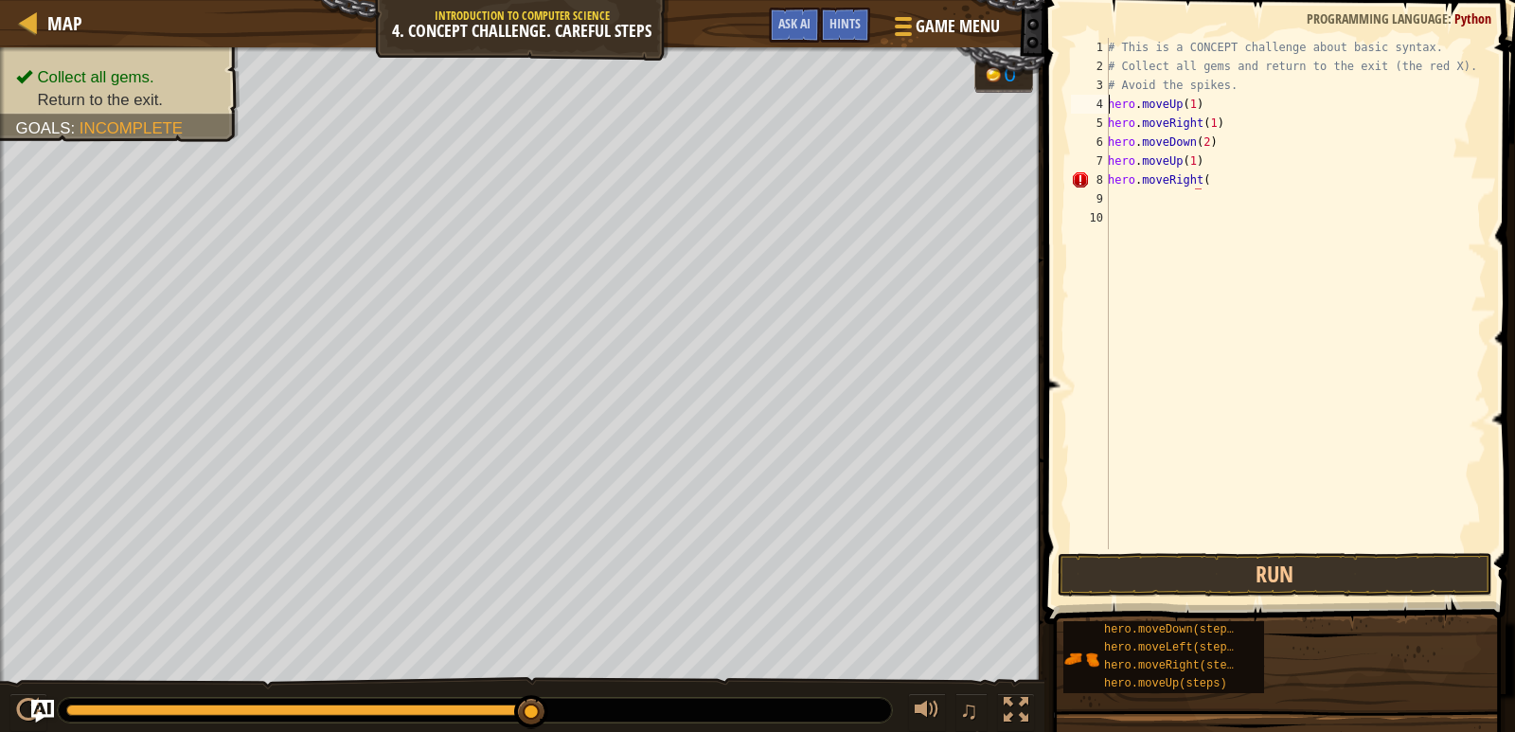
click at [1109, 104] on div "# This is a CONCEPT challenge about basic syntax. # Collect all gems and return…" at bounding box center [1295, 312] width 383 height 549
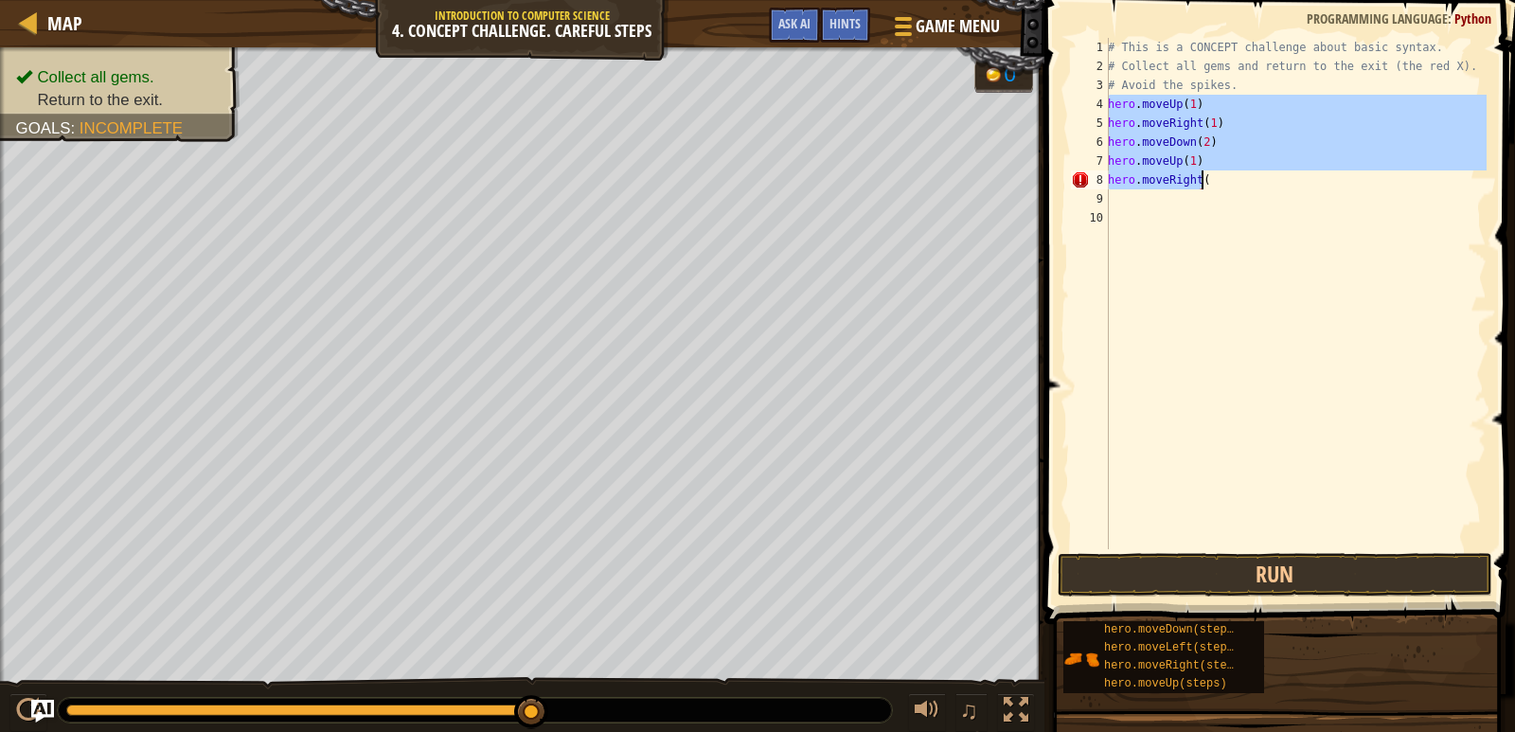
drag, startPoint x: 1109, startPoint y: 104, endPoint x: 1209, endPoint y: 180, distance: 125.8
click at [1209, 180] on div "# This is a CONCEPT challenge about basic syntax. # Collect all gems and return…" at bounding box center [1295, 312] width 383 height 549
type textarea "hero.moveUp(1) hero.moveRight("
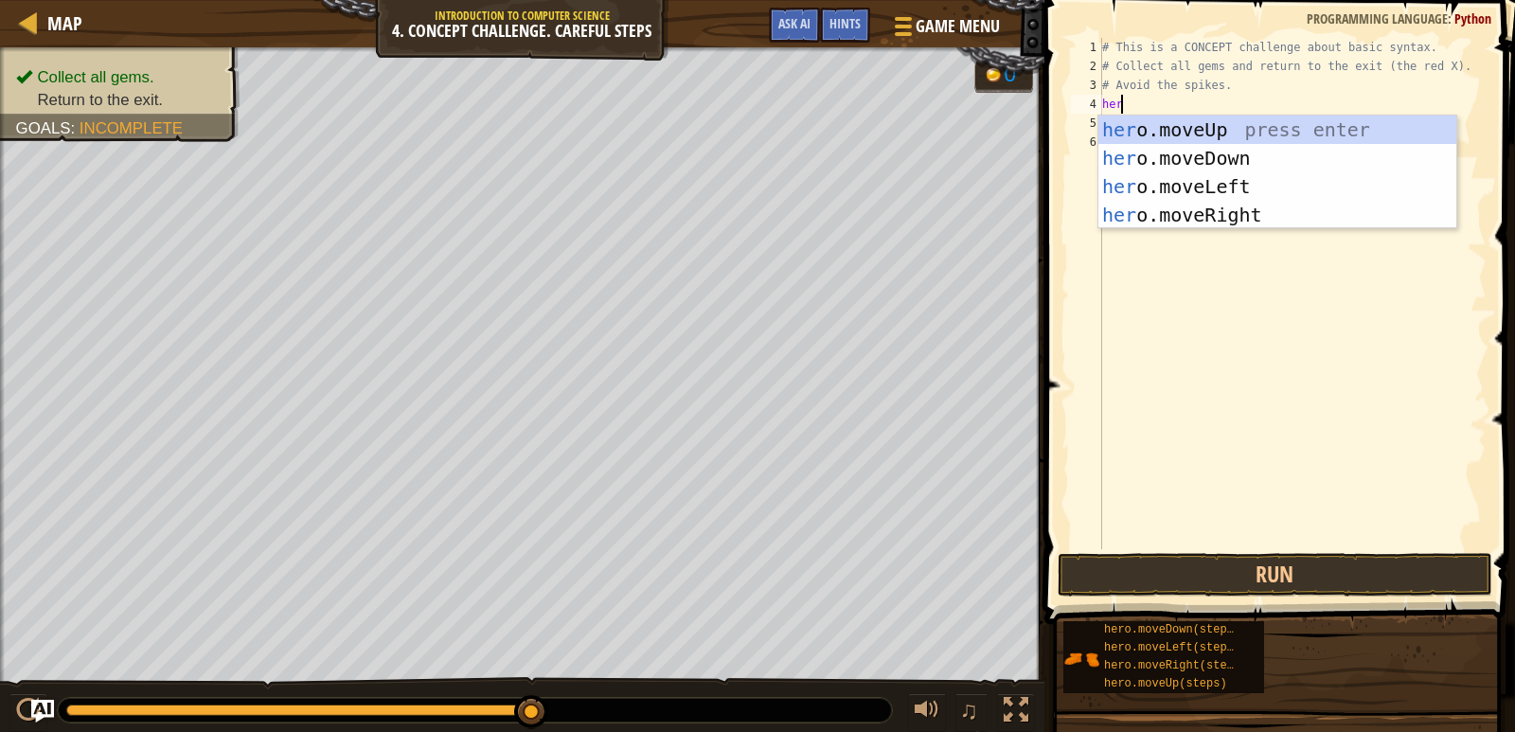
type textarea "hero"
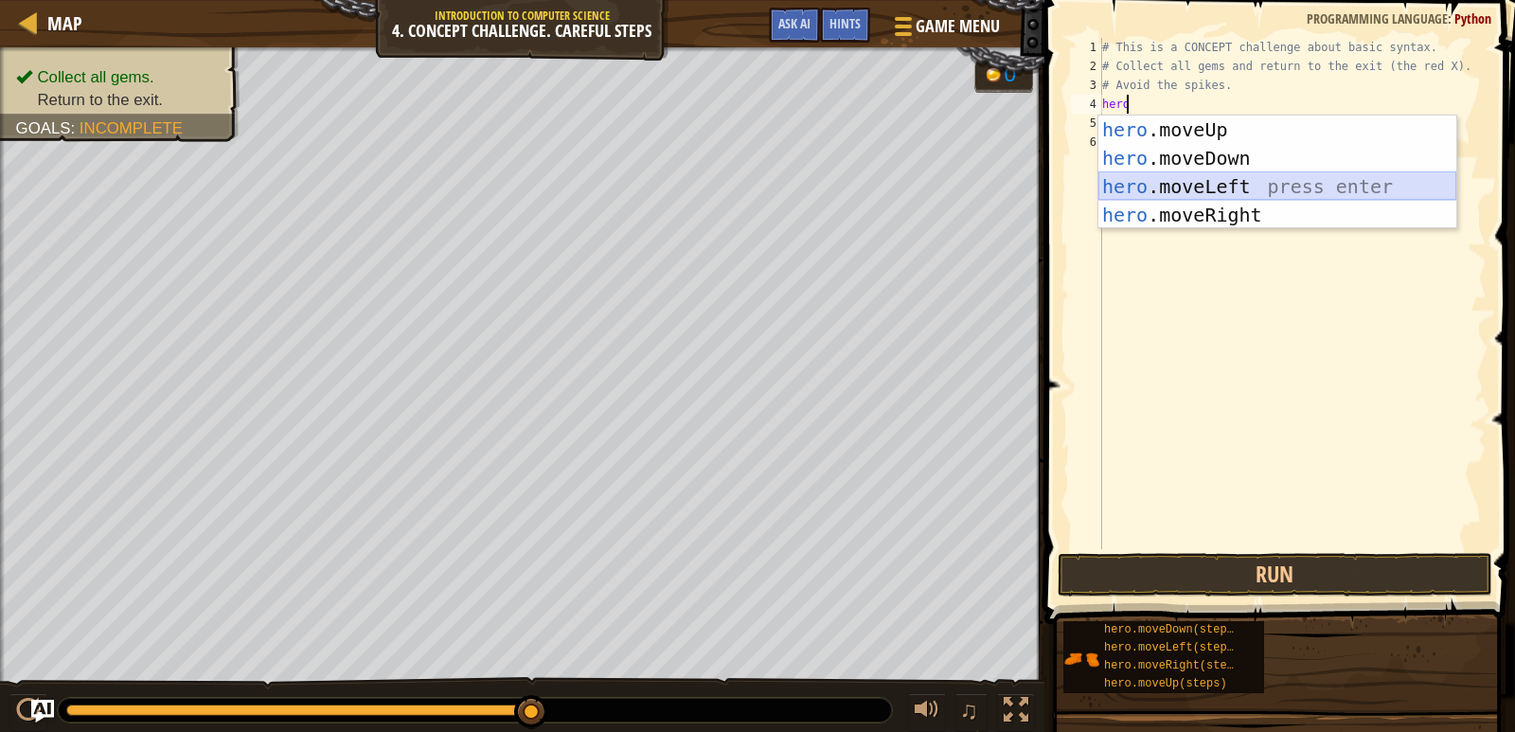
click at [1219, 183] on div "hero .moveUp press enter hero .moveDown press enter hero .moveLeft press enter …" at bounding box center [1278, 201] width 358 height 170
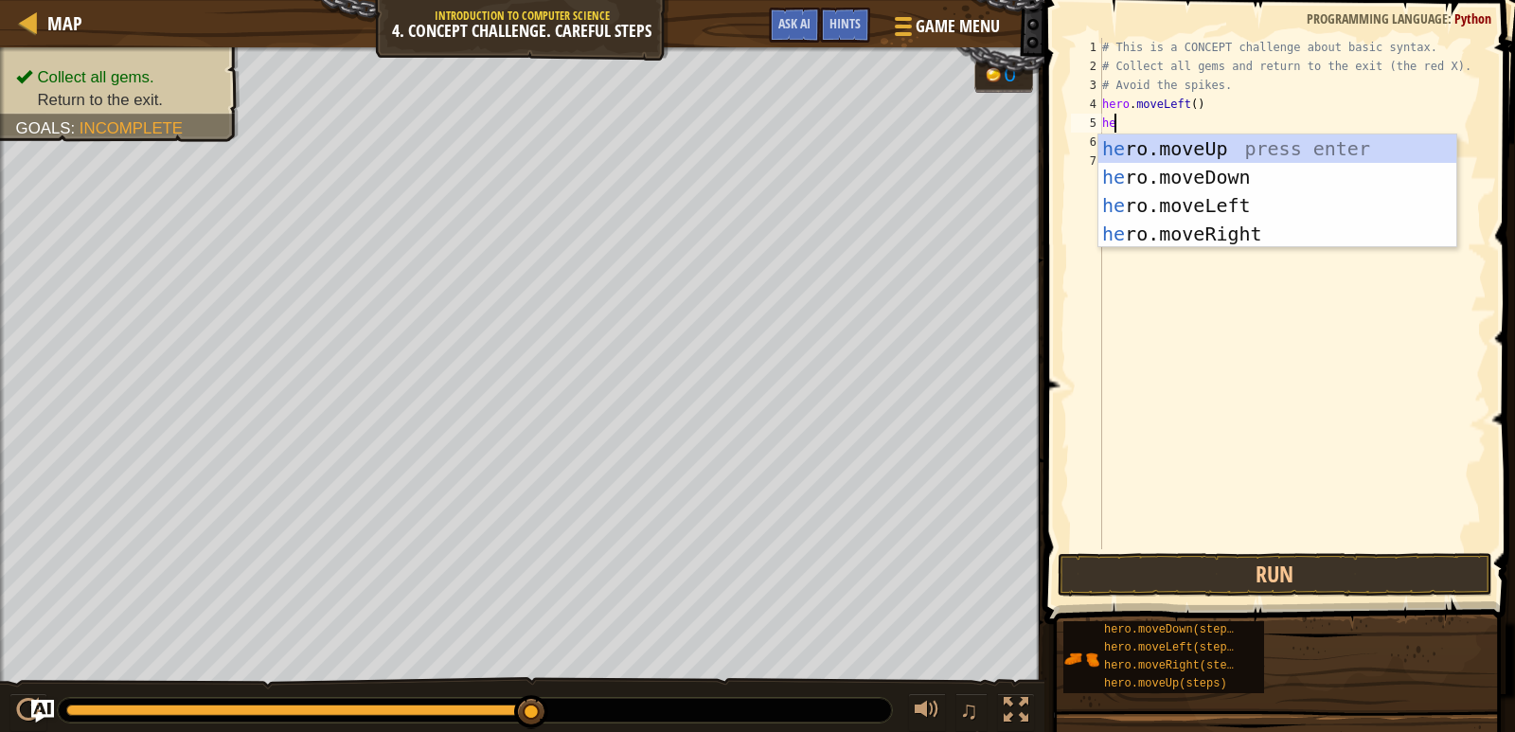
type textarea "her"
click at [1193, 143] on div "her o.moveUp press enter her o.moveDown press enter her o.moveLeft press enter …" at bounding box center [1278, 219] width 358 height 170
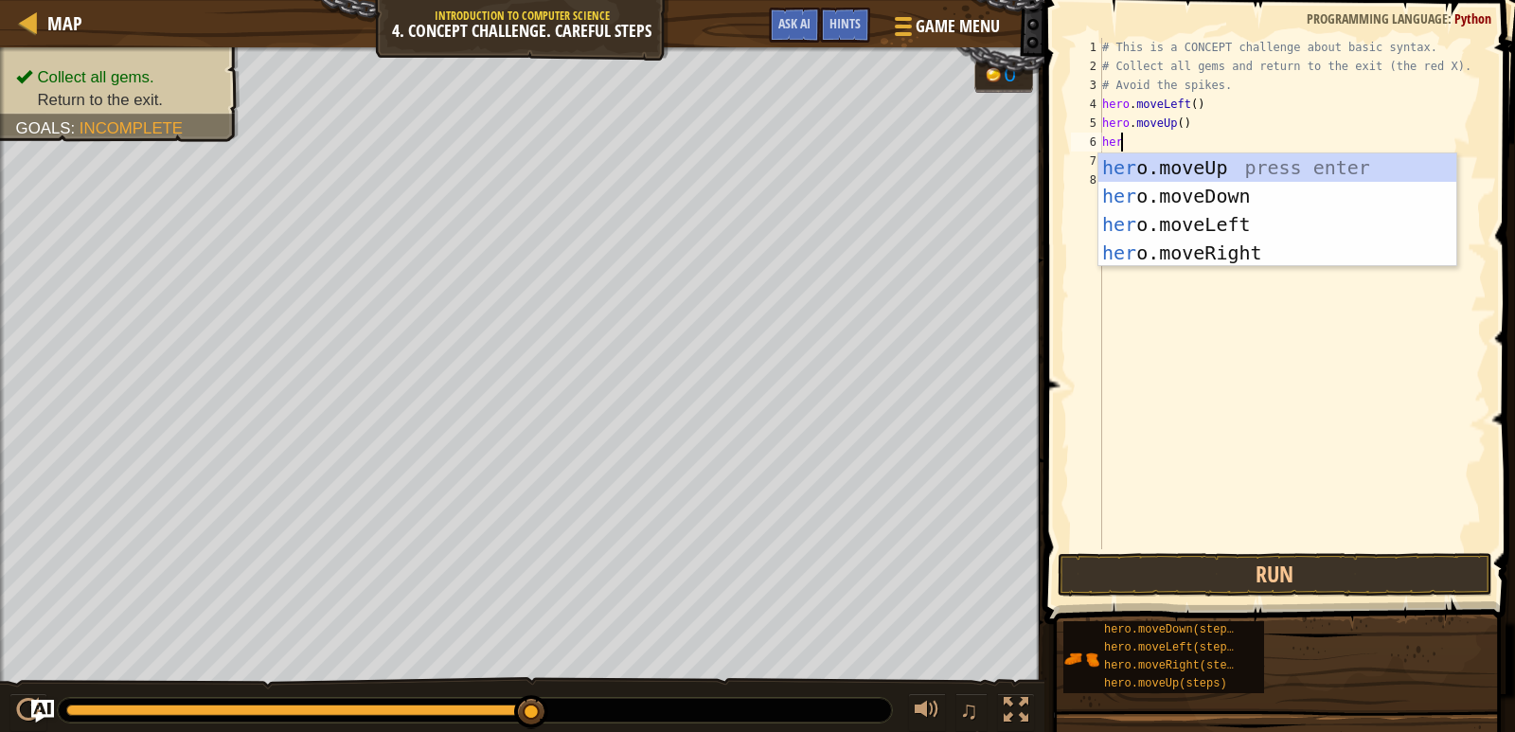
scroll to position [9, 1]
type textarea "hero"
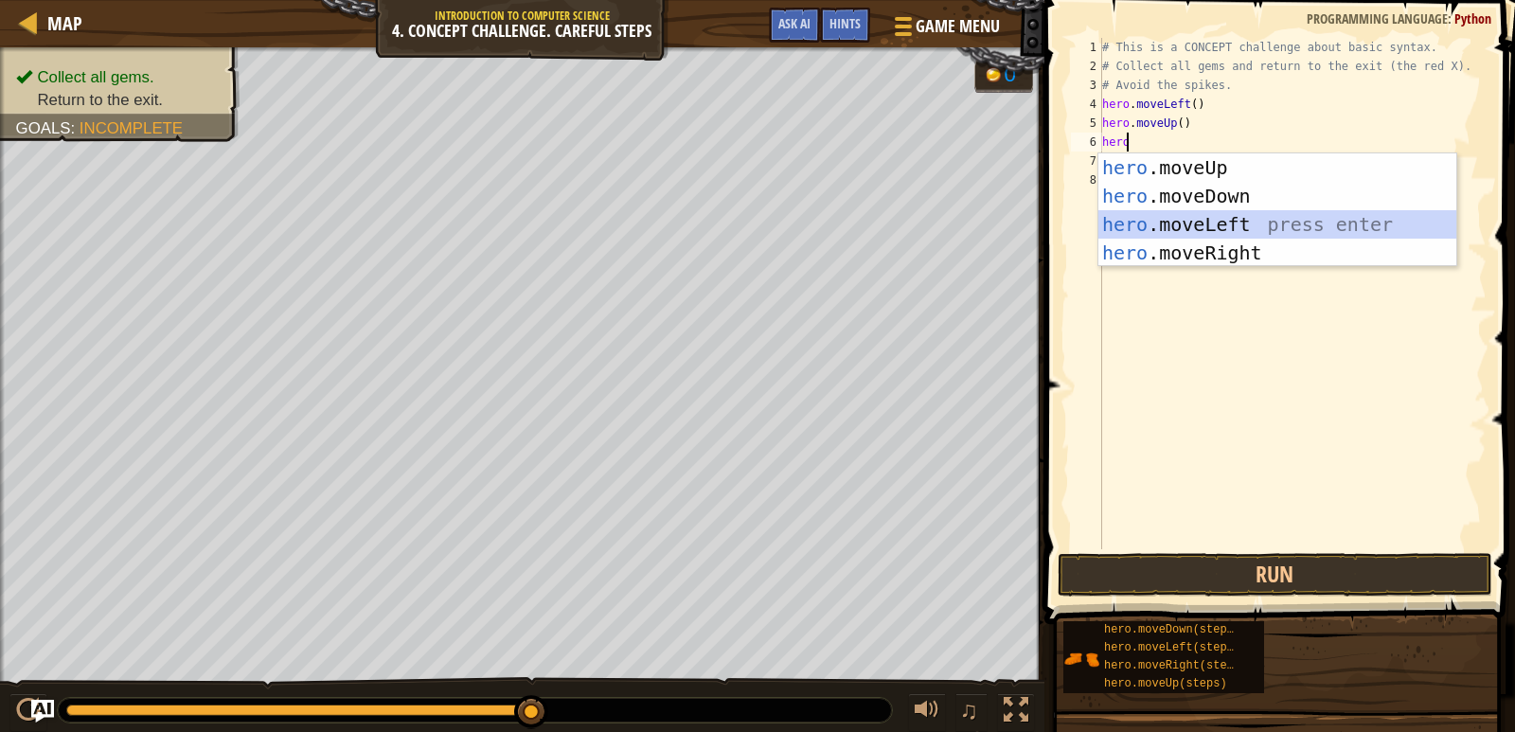
click at [1171, 214] on div "hero .moveUp press enter hero .moveDown press enter hero .moveLeft press enter …" at bounding box center [1278, 238] width 358 height 170
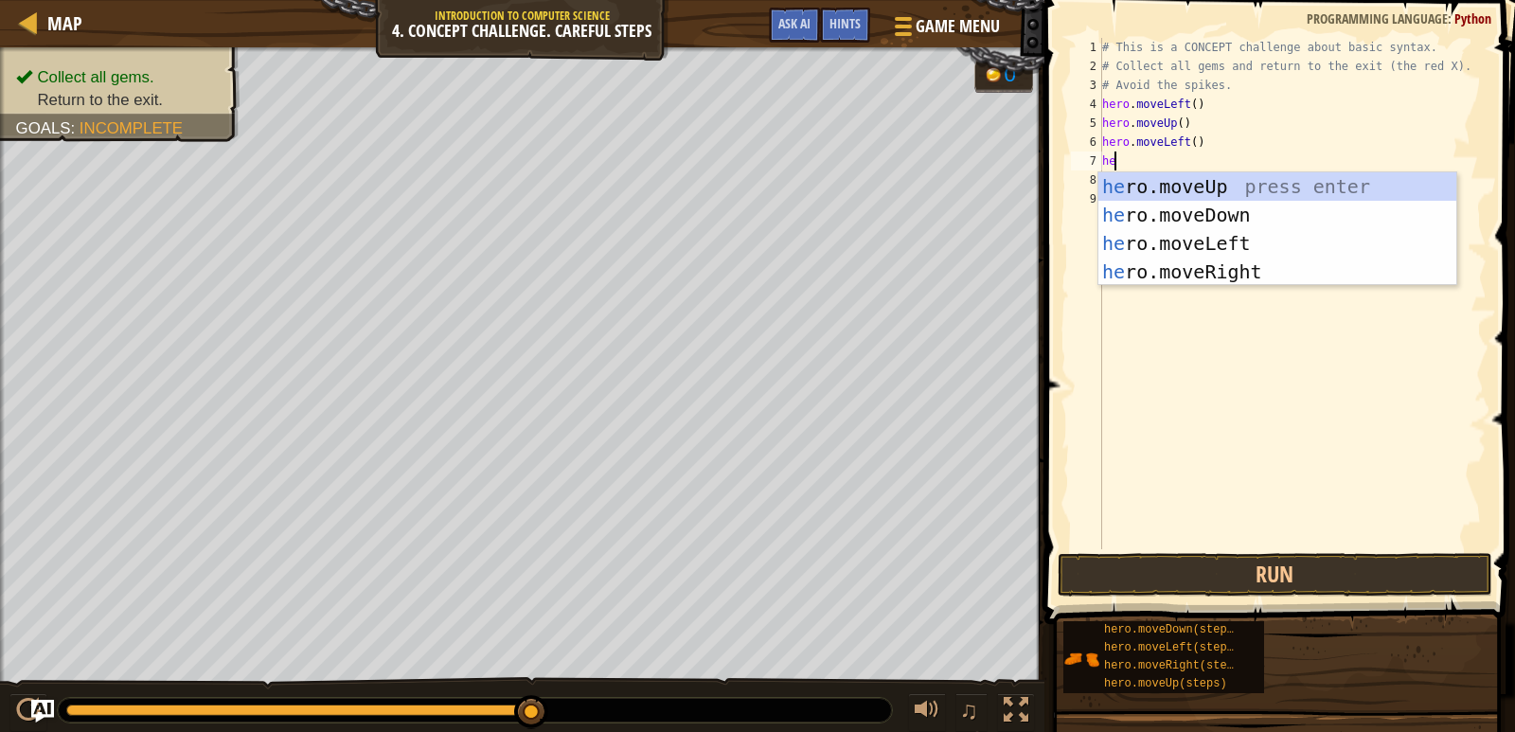
type textarea "hero"
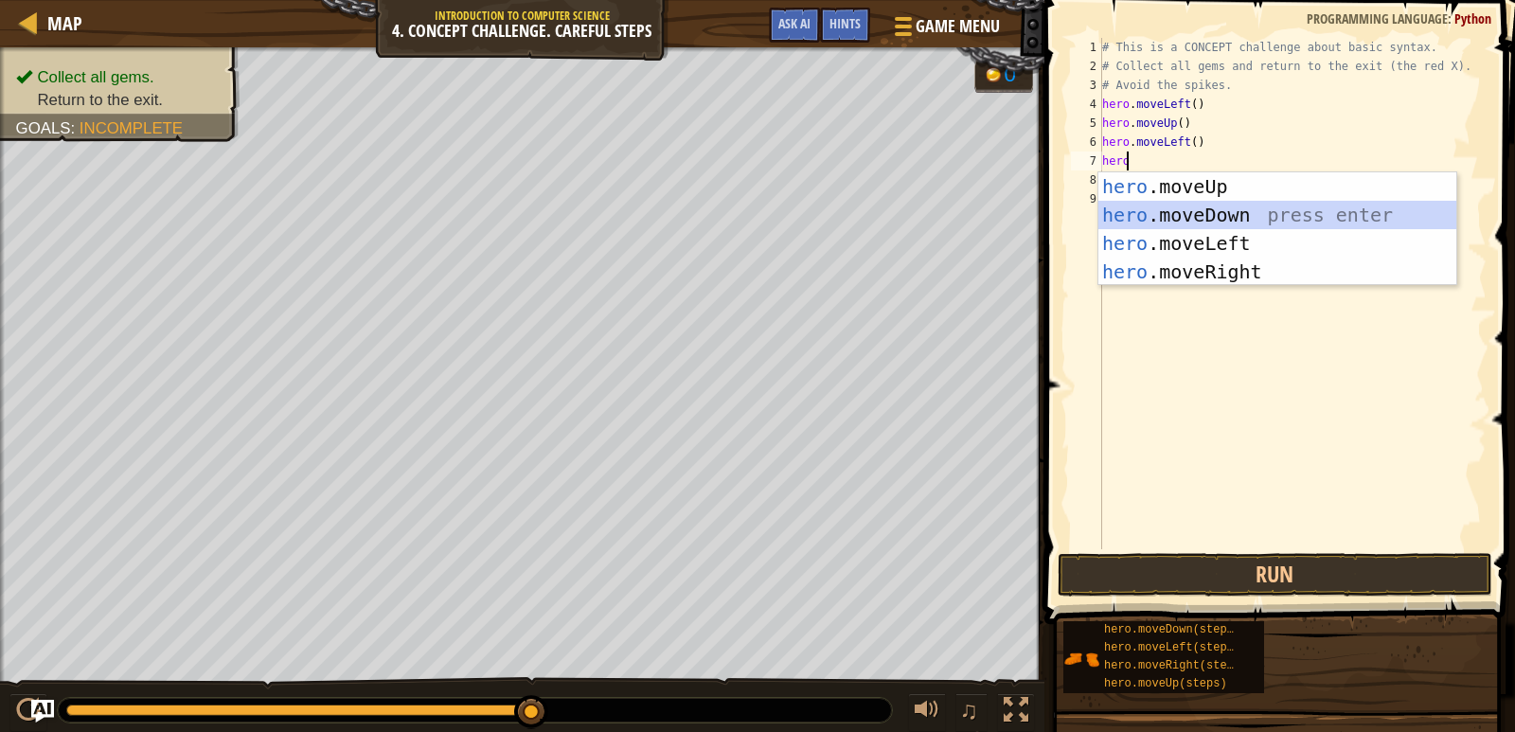
click at [1181, 217] on div "hero .moveUp press enter hero .moveDown press enter hero .moveLeft press enter …" at bounding box center [1278, 257] width 358 height 170
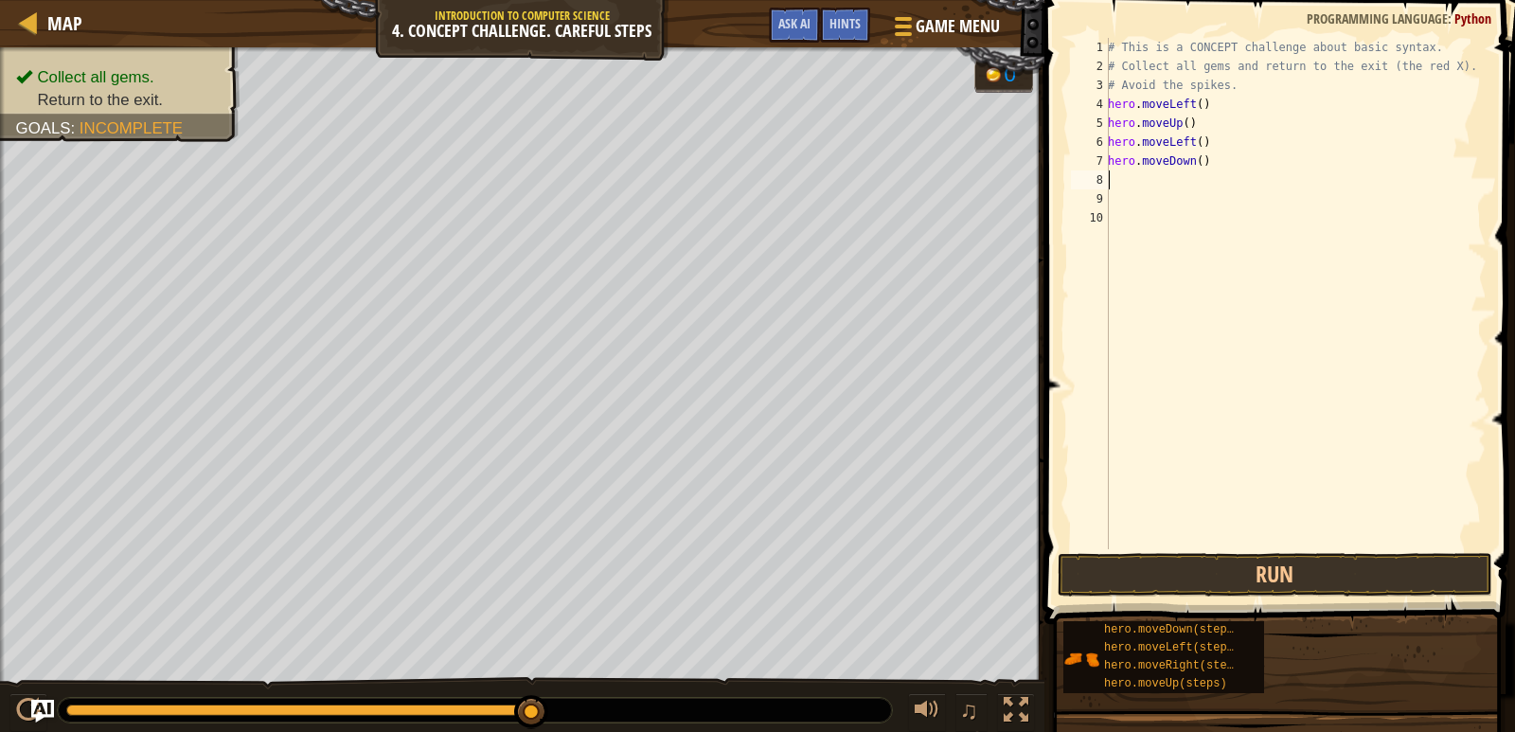
click at [1194, 103] on div "# This is a CONCEPT challenge about basic syntax. # Collect all gems and return…" at bounding box center [1295, 312] width 383 height 549
click at [1181, 125] on div "# This is a CONCEPT challenge about basic syntax. # Collect all gems and return…" at bounding box center [1295, 312] width 383 height 549
click at [1192, 142] on div "# This is a CONCEPT challenge about basic syntax. # Collect all gems and return…" at bounding box center [1295, 312] width 383 height 549
click at [1196, 145] on div "# This is a CONCEPT challenge about basic syntax. # Collect all gems and return…" at bounding box center [1295, 312] width 383 height 549
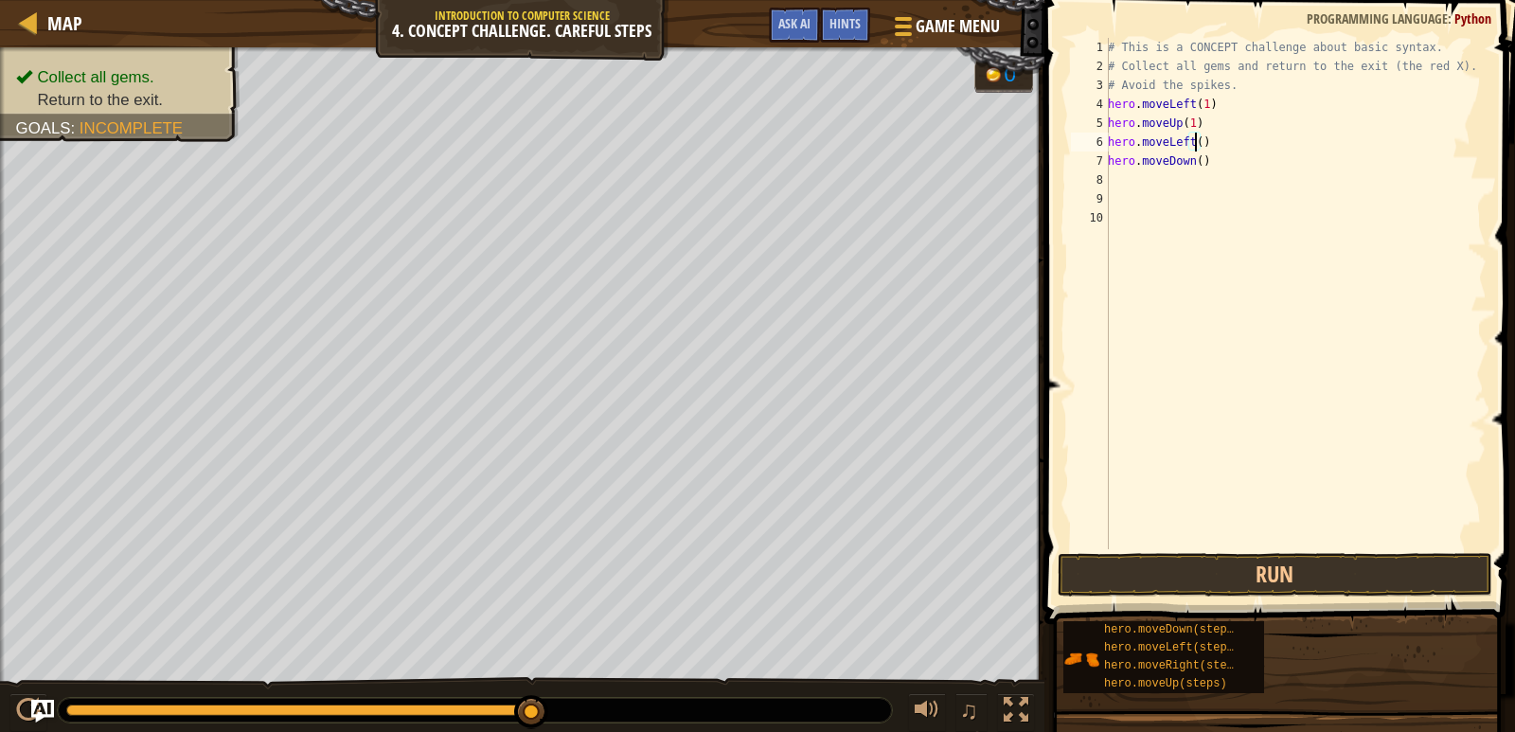
scroll to position [9, 7]
click at [1197, 159] on div "# This is a CONCEPT challenge about basic syntax. # Collect all gems and return…" at bounding box center [1295, 312] width 383 height 549
type textarea "hero.moveDown(1)"
click at [1293, 581] on button "Run" at bounding box center [1275, 575] width 435 height 44
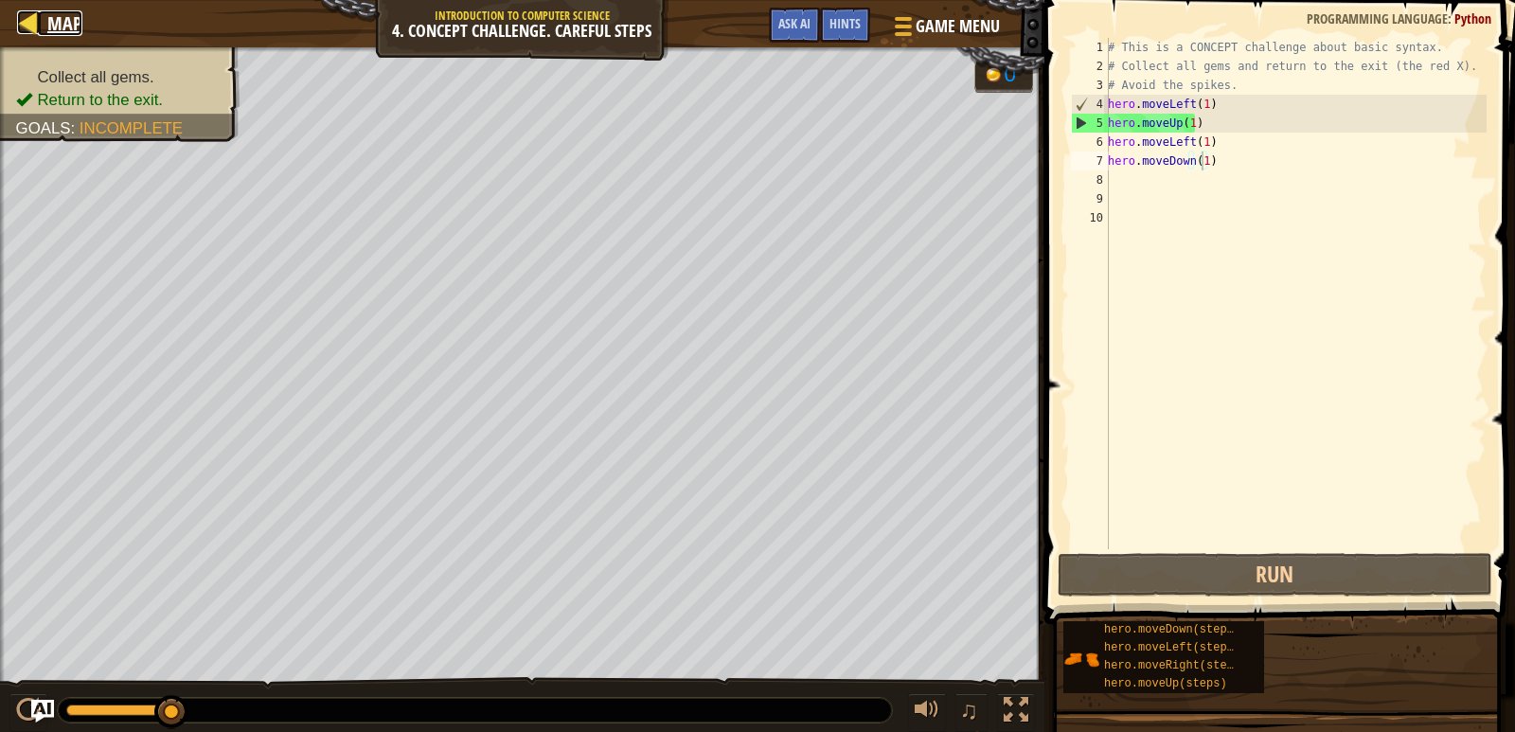
click at [25, 18] on div at bounding box center [29, 22] width 24 height 24
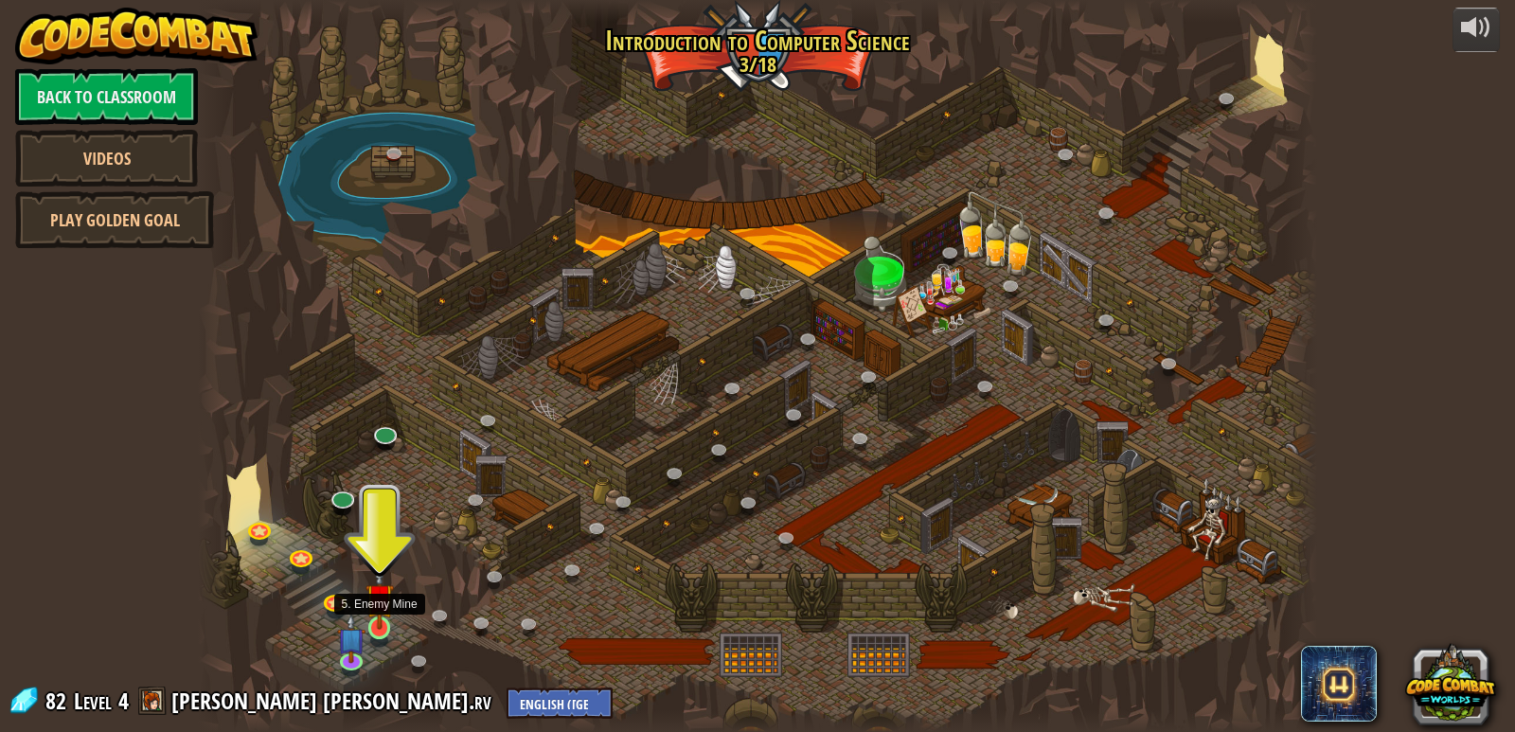
click at [382, 623] on img at bounding box center [380, 597] width 28 height 65
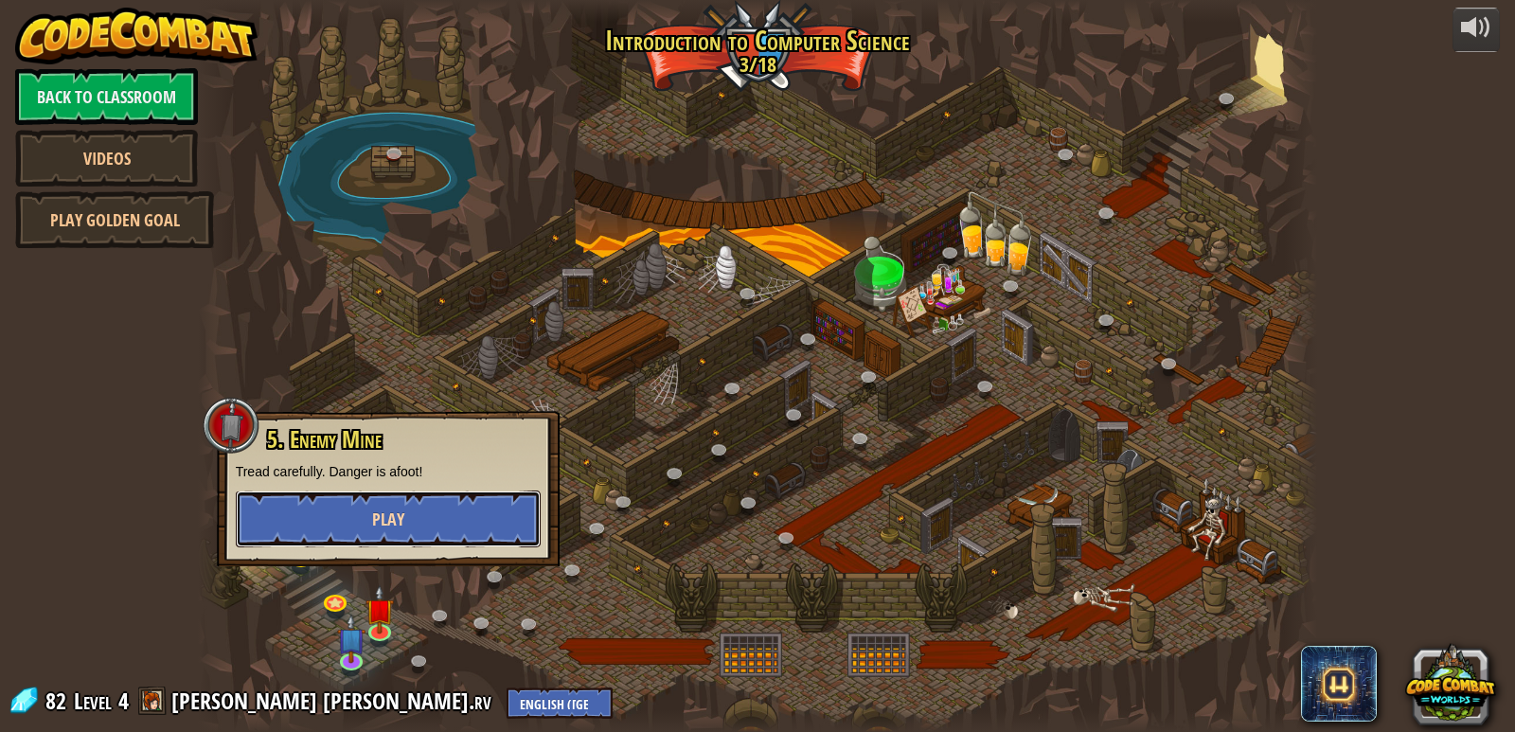
click at [441, 519] on button "Play" at bounding box center [388, 519] width 305 height 57
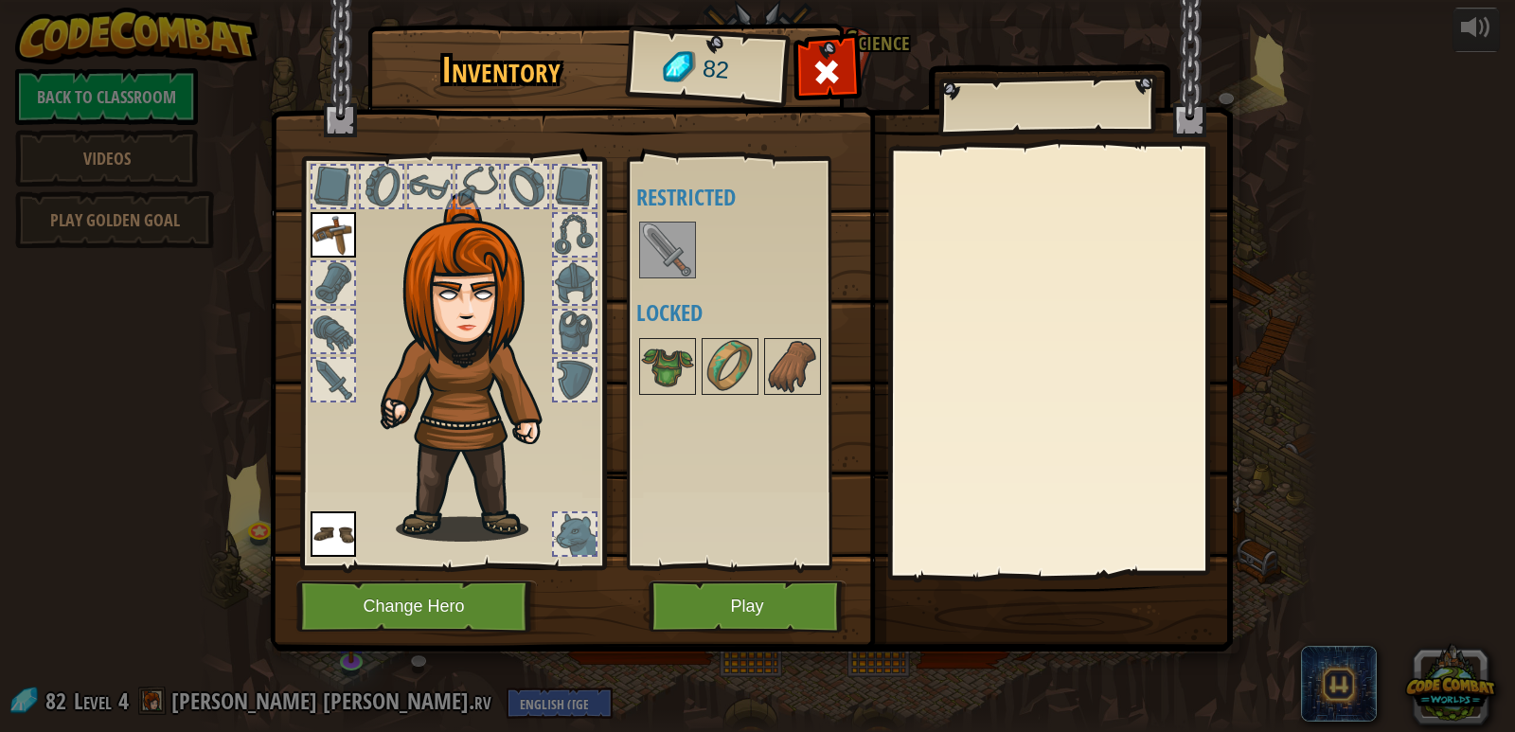
click at [667, 249] on img at bounding box center [667, 249] width 53 height 53
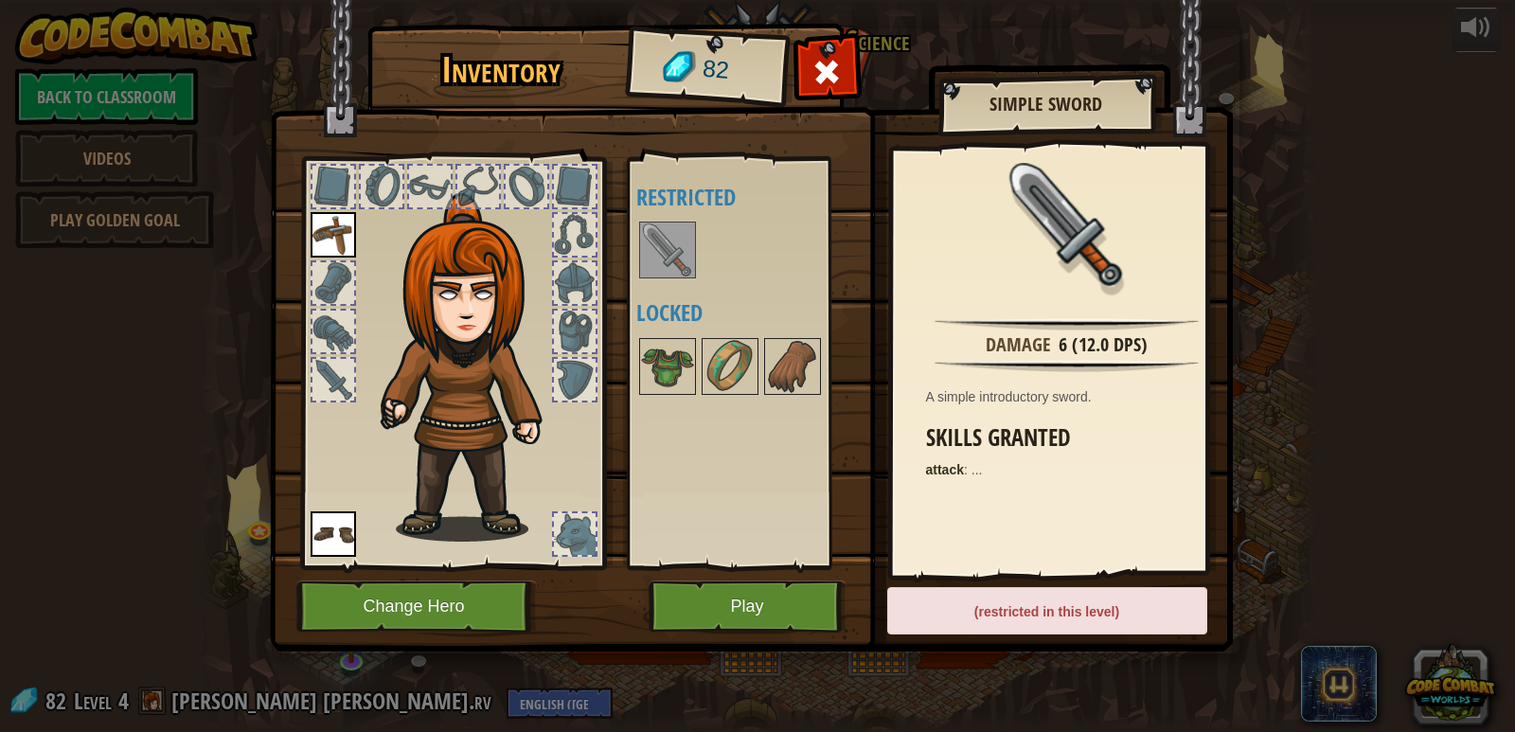
click at [667, 249] on img at bounding box center [667, 249] width 53 height 53
click at [725, 599] on button "Play" at bounding box center [748, 607] width 198 height 52
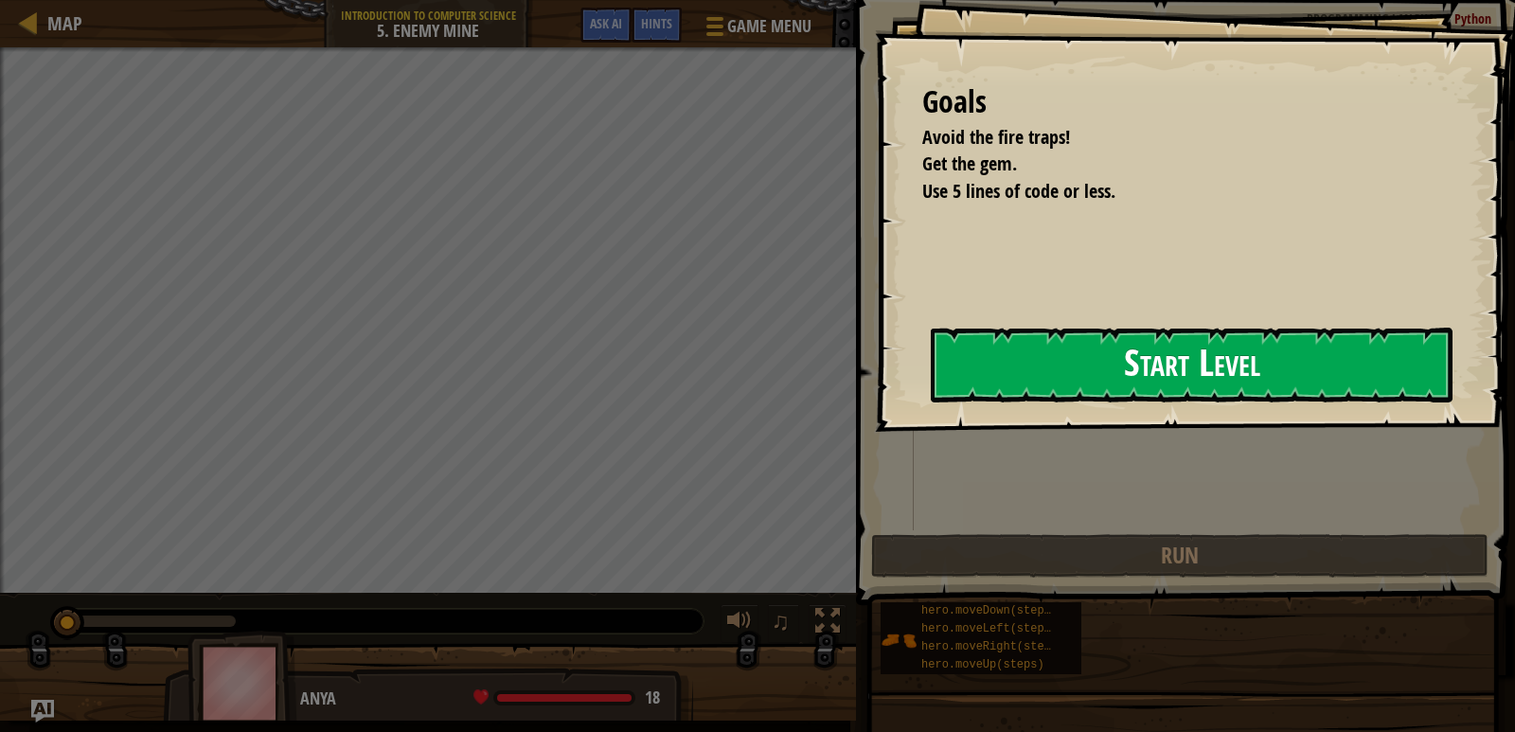
click at [1012, 356] on button "Start Level" at bounding box center [1192, 365] width 522 height 75
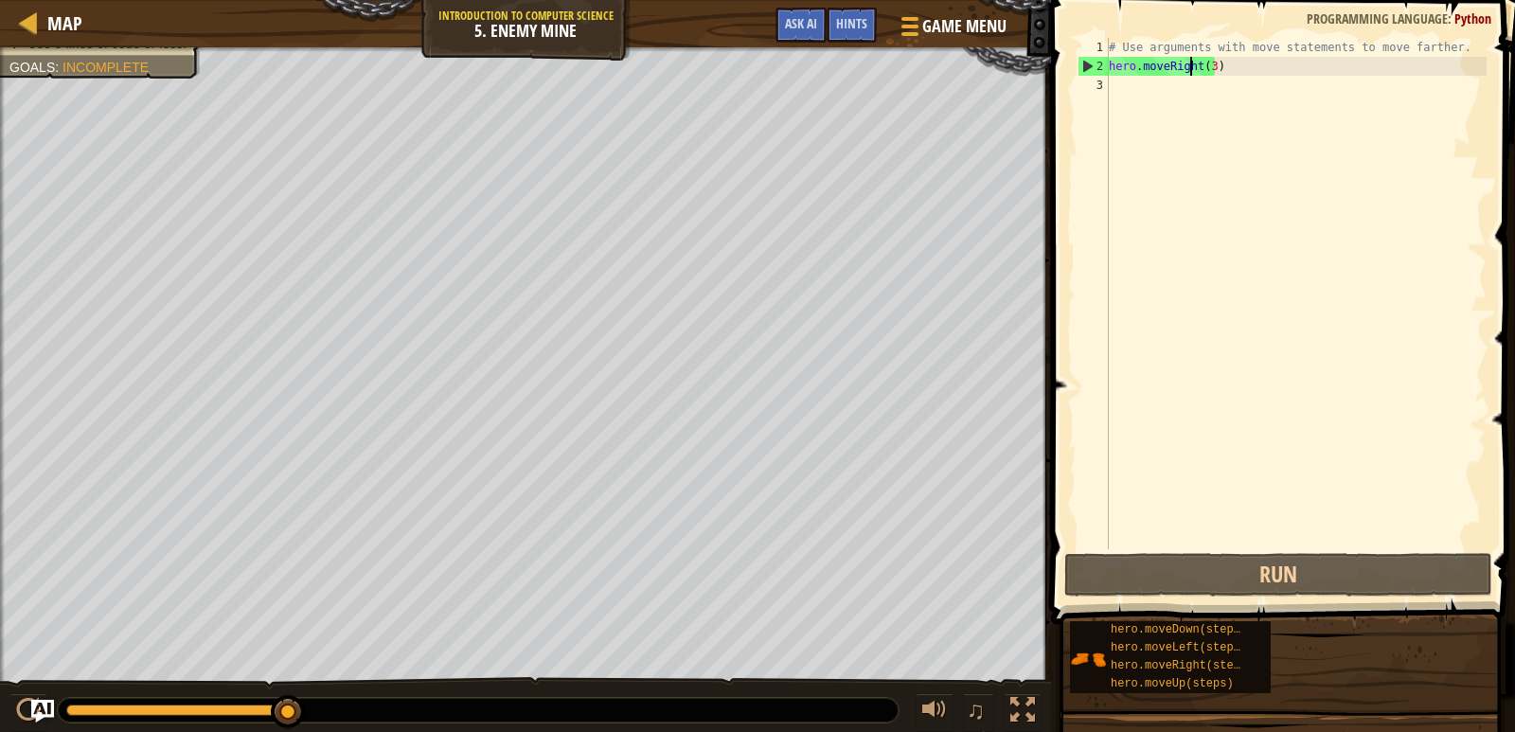
click at [1188, 75] on div "# Use arguments with move statements to move farther. hero . moveRight ( 3 )" at bounding box center [1296, 312] width 382 height 549
type textarea "hero.moveRight(3)"
click at [1193, 83] on div "# Use arguments with move statements to move farther. hero . moveRight ( 3 )" at bounding box center [1296, 312] width 382 height 549
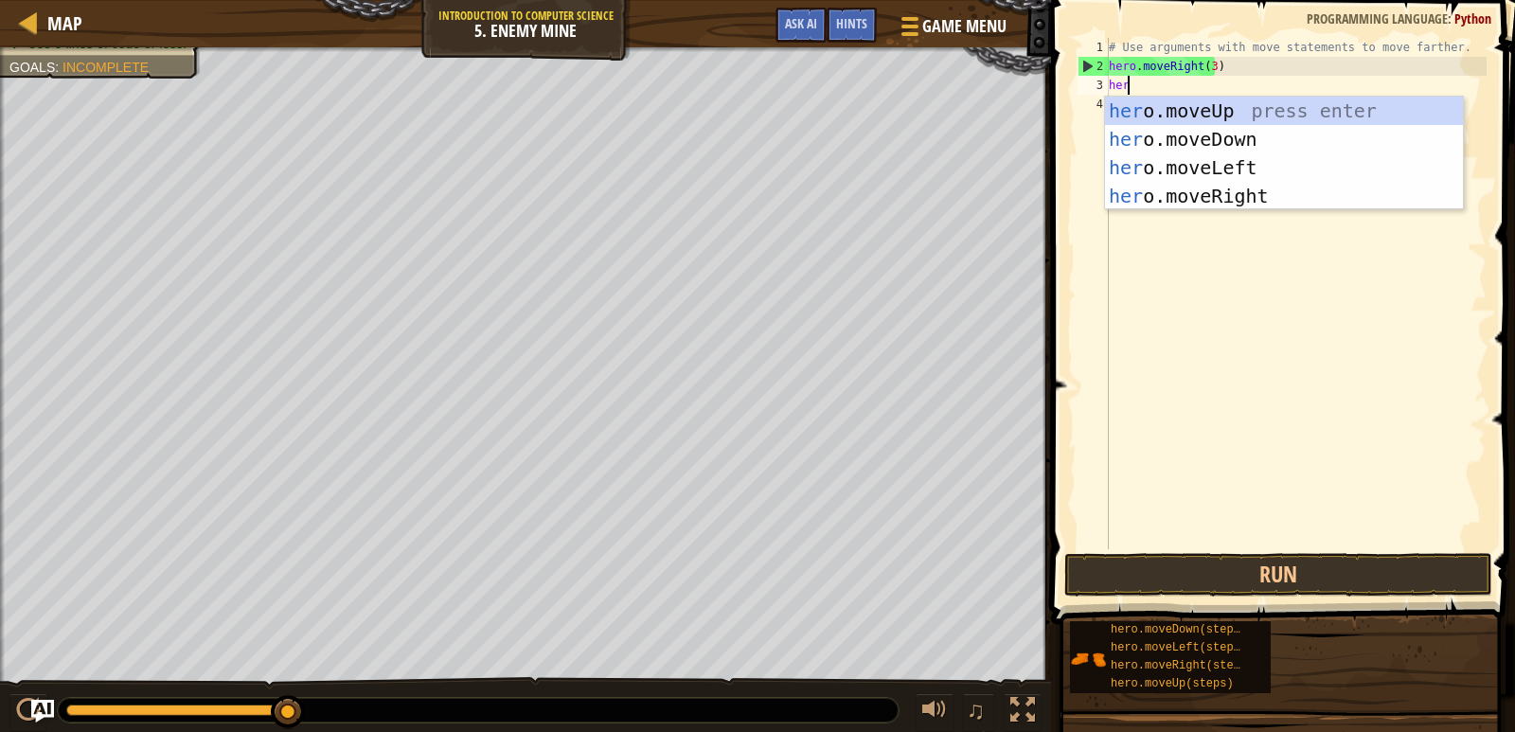
scroll to position [9, 1]
type textarea "hero"
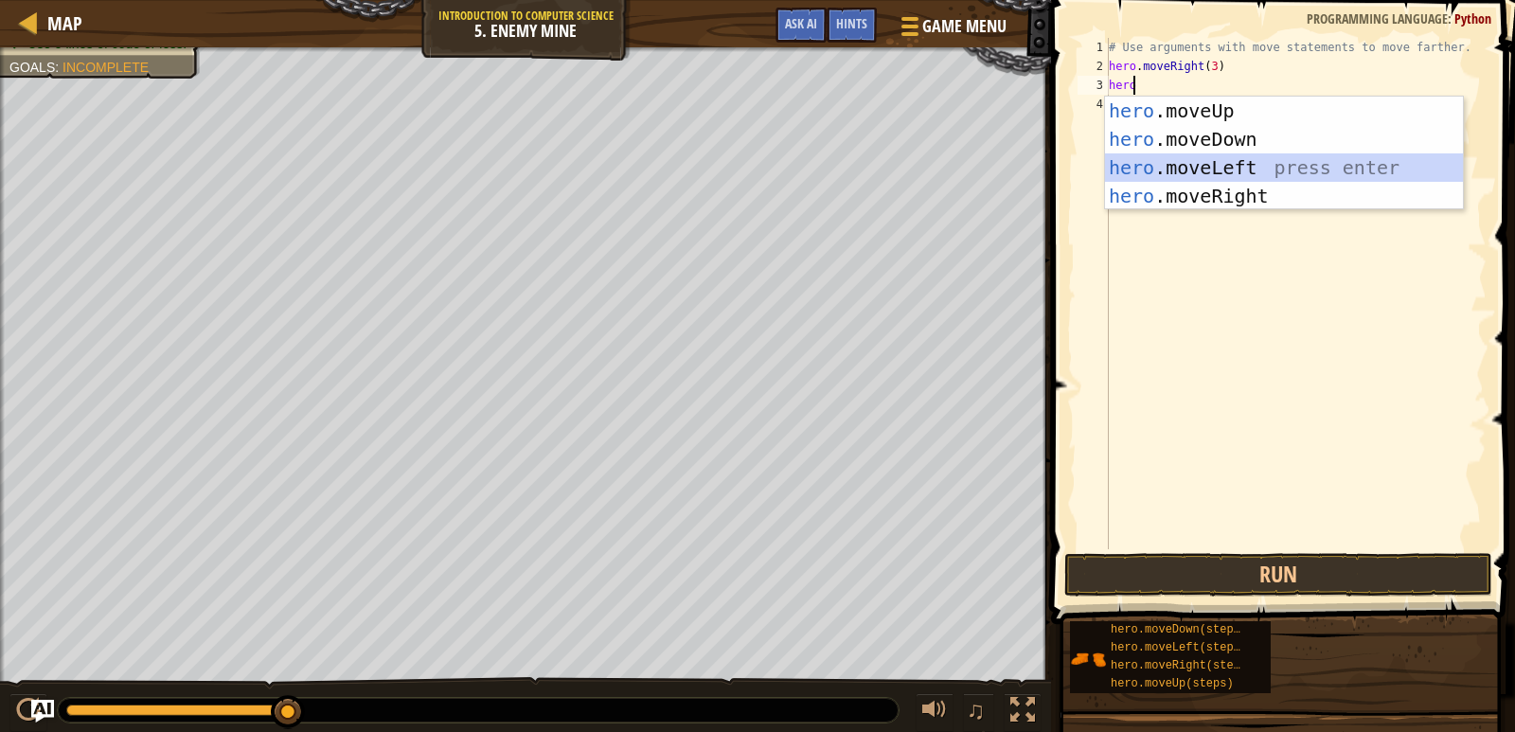
click at [1191, 158] on div "hero .moveUp press enter hero .moveDown press enter hero .moveLeft press enter …" at bounding box center [1284, 182] width 358 height 170
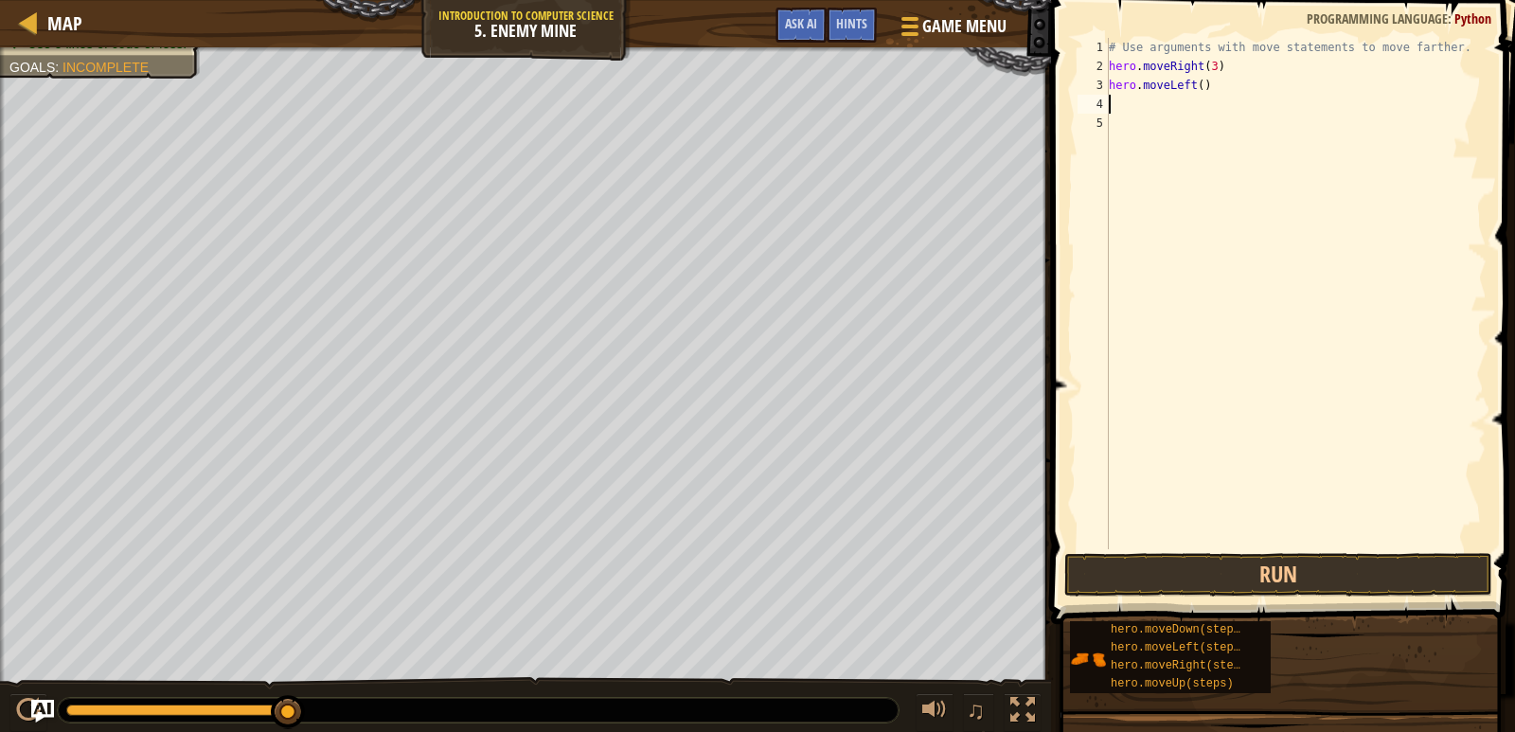
click at [1206, 85] on div "# Use arguments with move statements to move farther. hero . moveRight ( 3 ) he…" at bounding box center [1296, 312] width 382 height 549
type textarea "h"
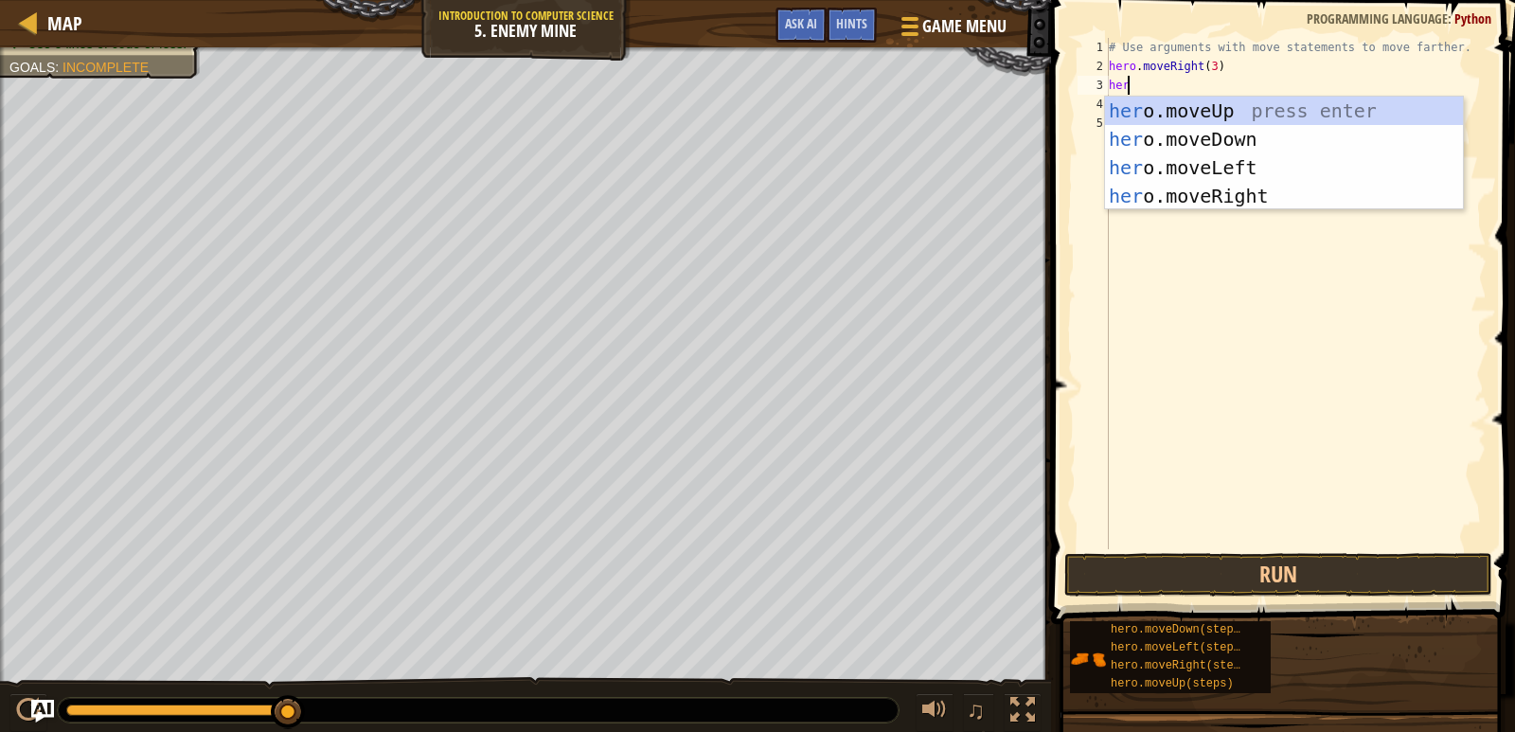
scroll to position [9, 1]
type textarea "hero"
click at [1207, 108] on div "hero .moveUp press enter hero .moveDown press enter hero .moveLeft press enter …" at bounding box center [1284, 182] width 358 height 170
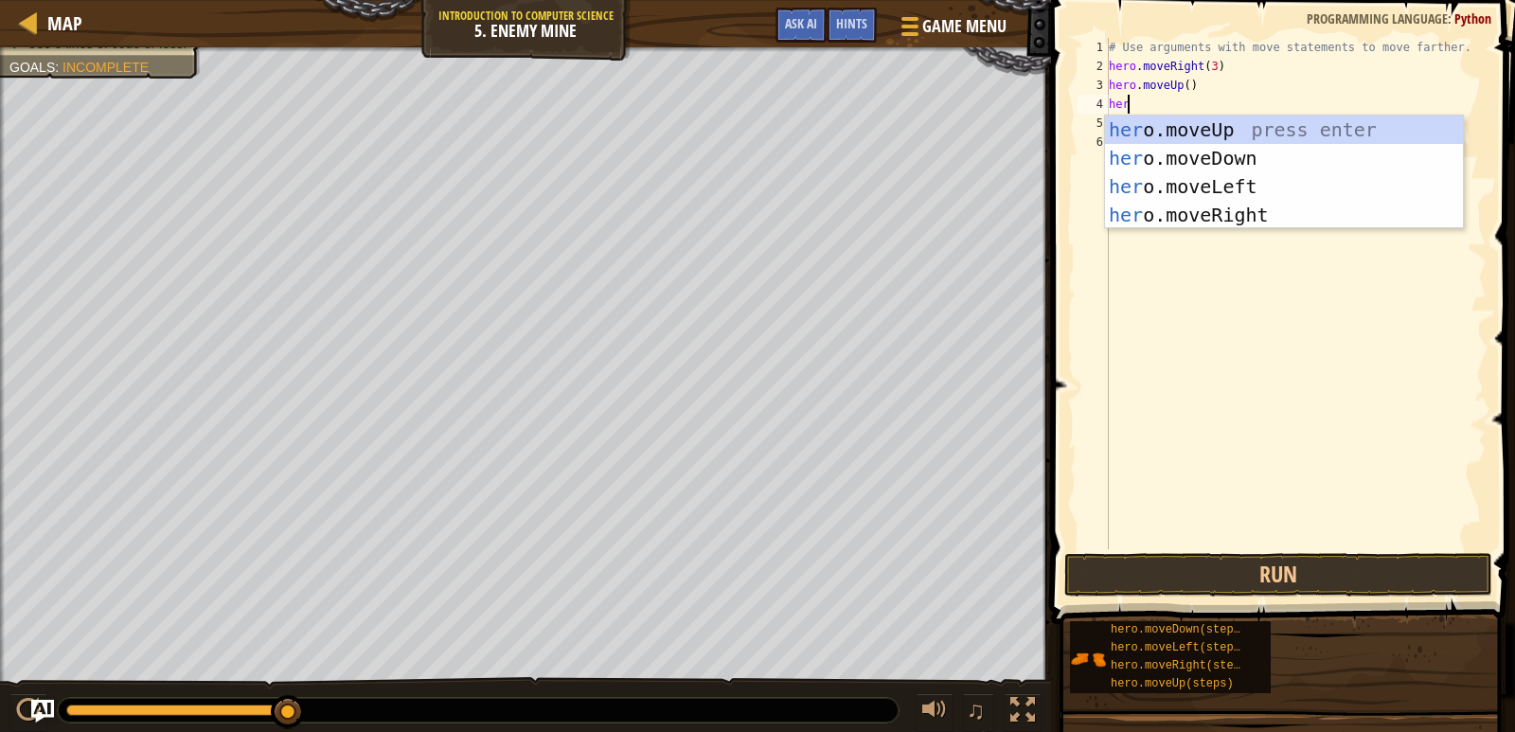
type textarea "hero"
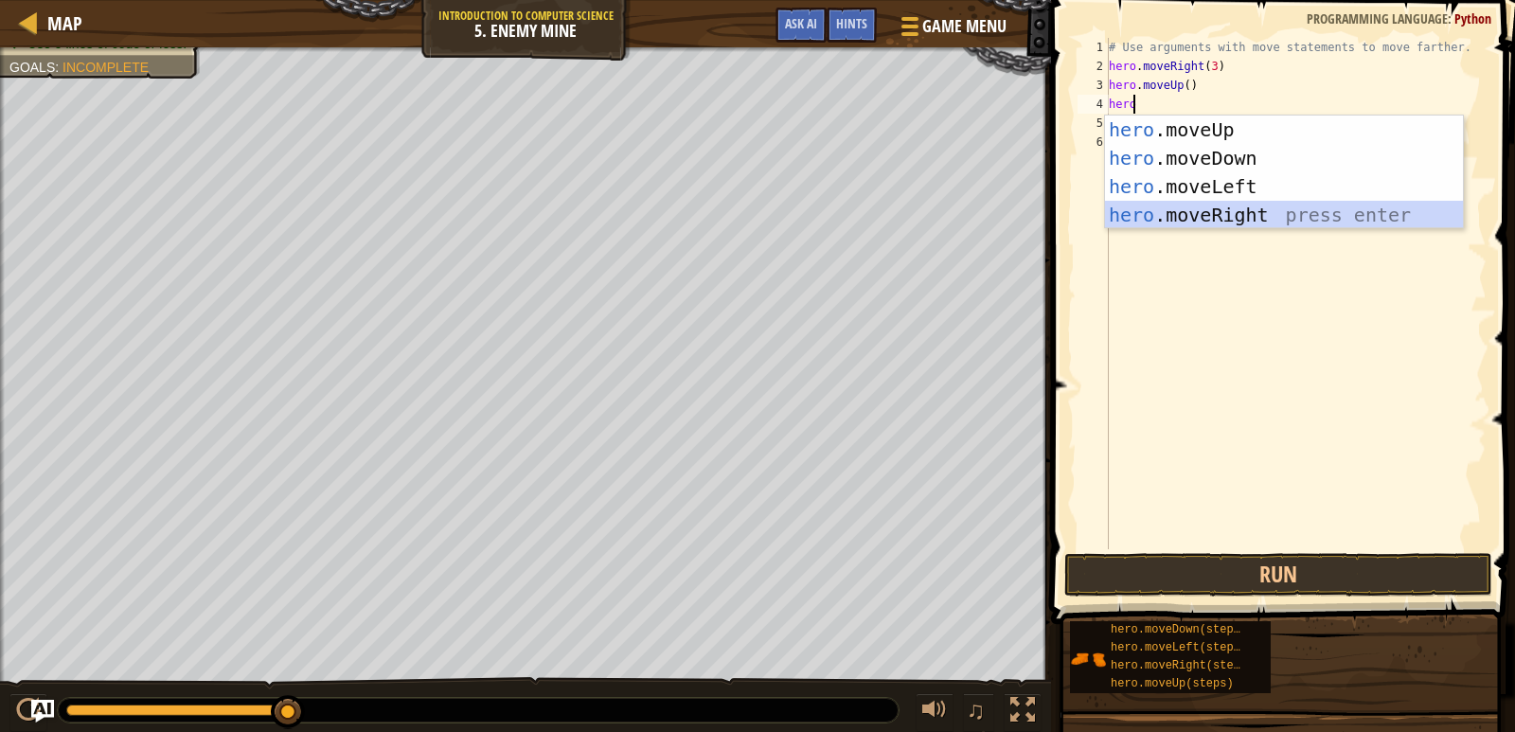
click at [1207, 206] on div "hero .moveUp press enter hero .moveDown press enter hero .moveLeft press enter …" at bounding box center [1284, 201] width 358 height 170
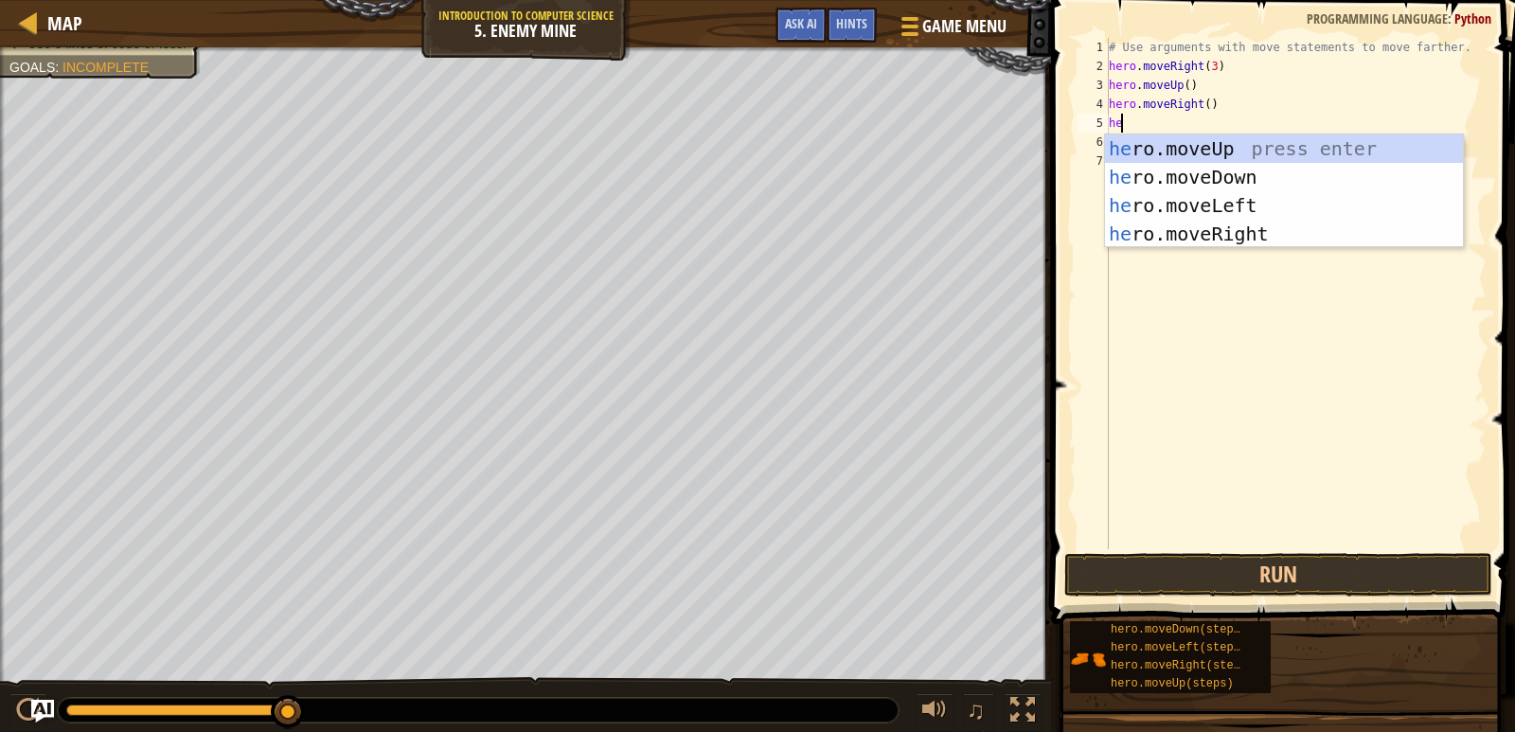
type textarea "hero"
click at [1349, 168] on div "hero .moveUp press enter hero .moveDown press enter hero .moveLeft press enter …" at bounding box center [1284, 219] width 358 height 170
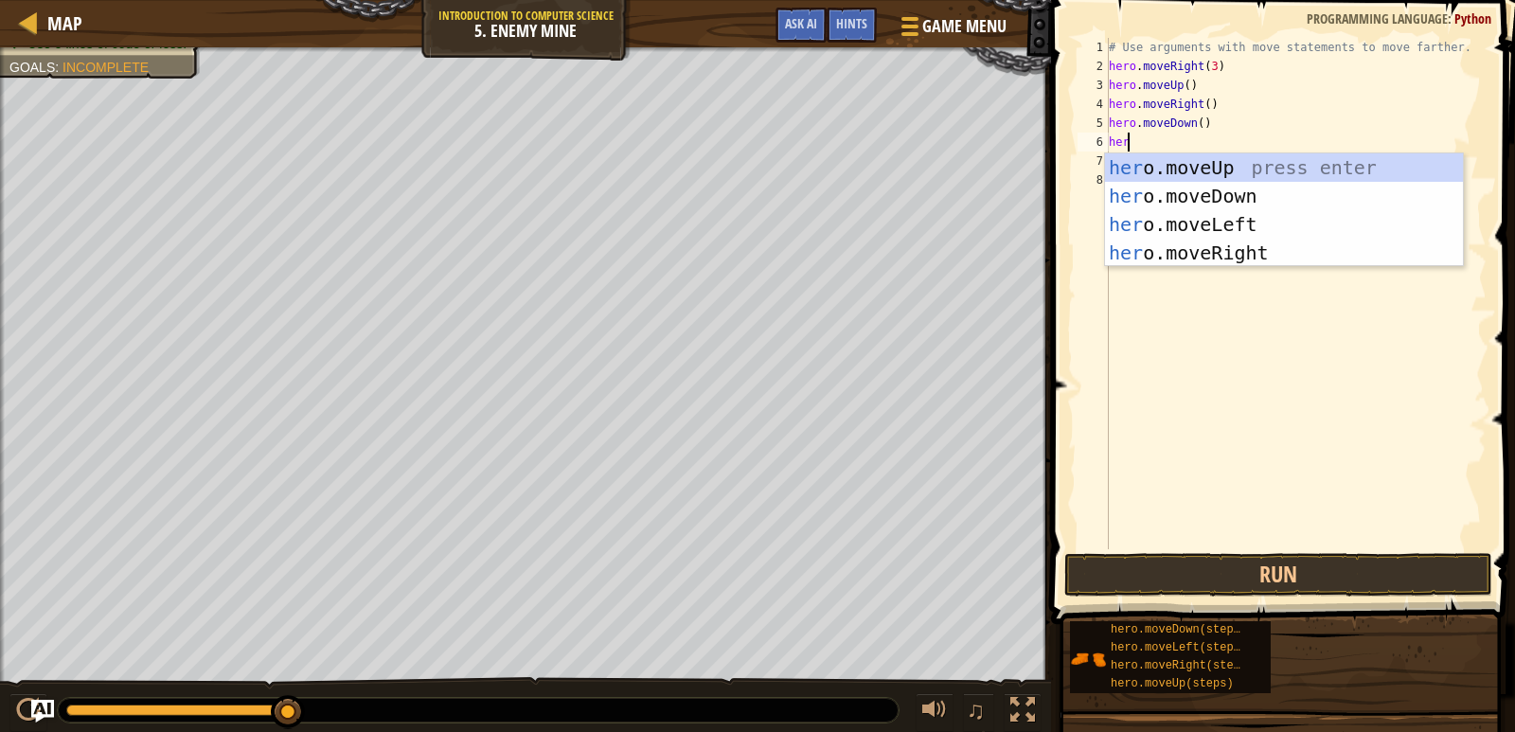
type textarea "hero"
click at [1172, 247] on div "hero .moveUp press enter hero .moveDown press enter hero .moveLeft press enter …" at bounding box center [1284, 238] width 358 height 170
click at [1172, 247] on div "# Use arguments with move statements to move farther. hero . moveRight ( 3 ) he…" at bounding box center [1296, 312] width 382 height 549
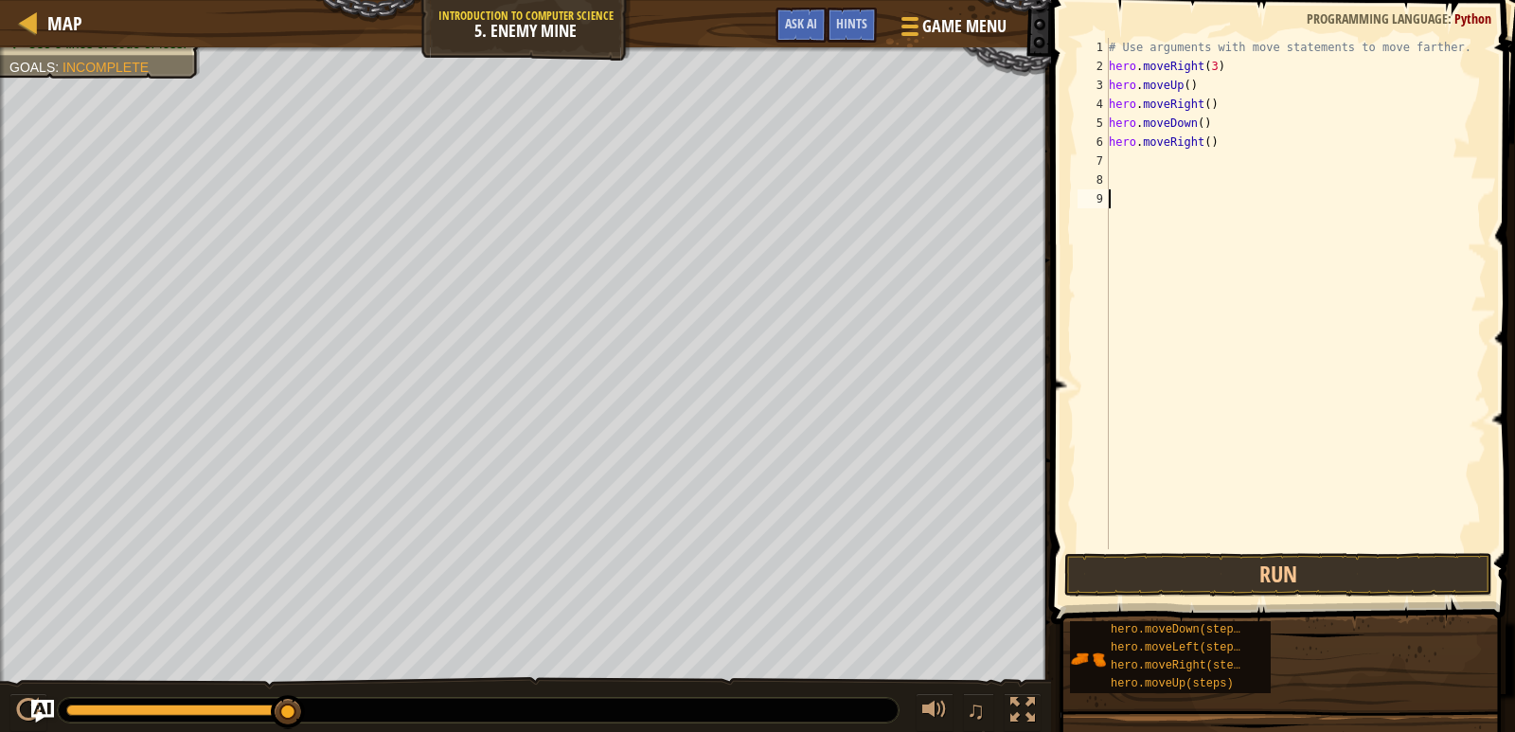
click at [1147, 155] on div "# Use arguments with move statements to move farther. hero . moveRight ( 3 ) he…" at bounding box center [1296, 312] width 382 height 549
click at [1182, 86] on div "# Use arguments with move statements to move farther. hero . moveRight ( 3 ) he…" at bounding box center [1296, 312] width 382 height 549
click at [1201, 104] on div "# Use arguments with move statements to move farther. hero . moveRight ( 3 ) he…" at bounding box center [1296, 312] width 382 height 549
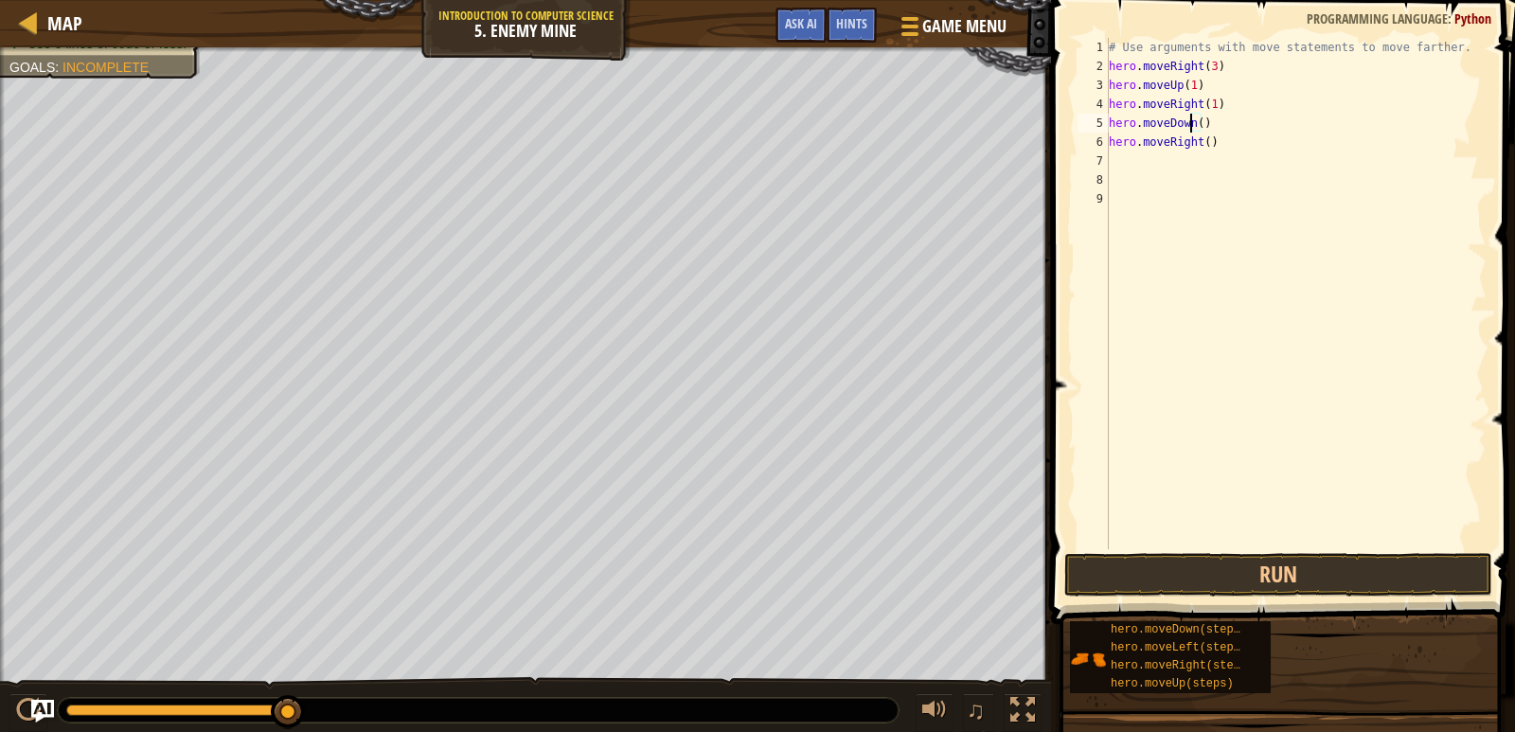
click at [1193, 118] on div "# Use arguments with move statements to move farther. hero . moveRight ( 3 ) he…" at bounding box center [1296, 312] width 382 height 549
click at [1196, 119] on div "# Use arguments with move statements to move farther. hero . moveRight ( 3 ) he…" at bounding box center [1296, 312] width 382 height 549
click at [1201, 142] on div "# Use arguments with move statements to move farther. hero . moveRight ( 3 ) he…" at bounding box center [1296, 312] width 382 height 549
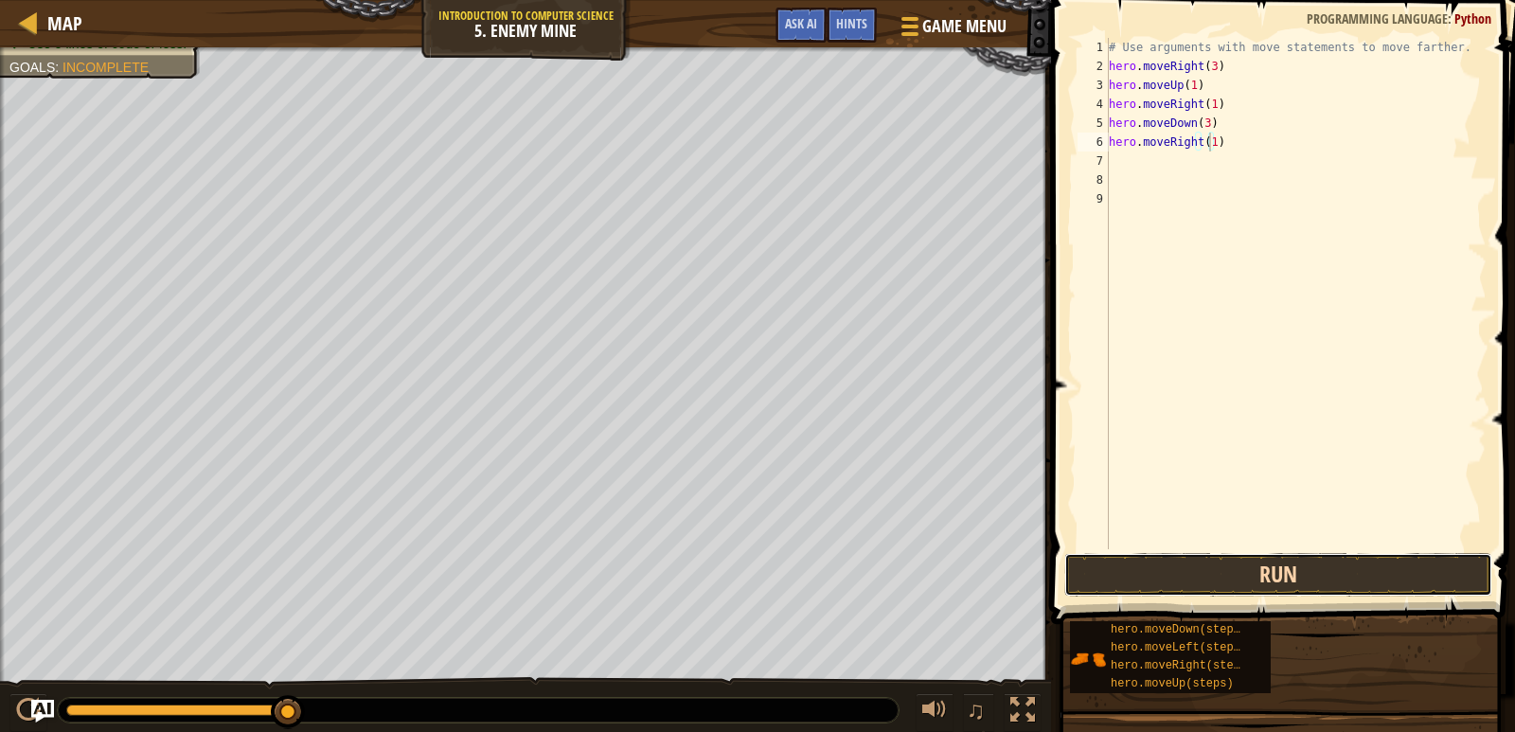
click at [1293, 572] on button "Run" at bounding box center [1278, 575] width 428 height 44
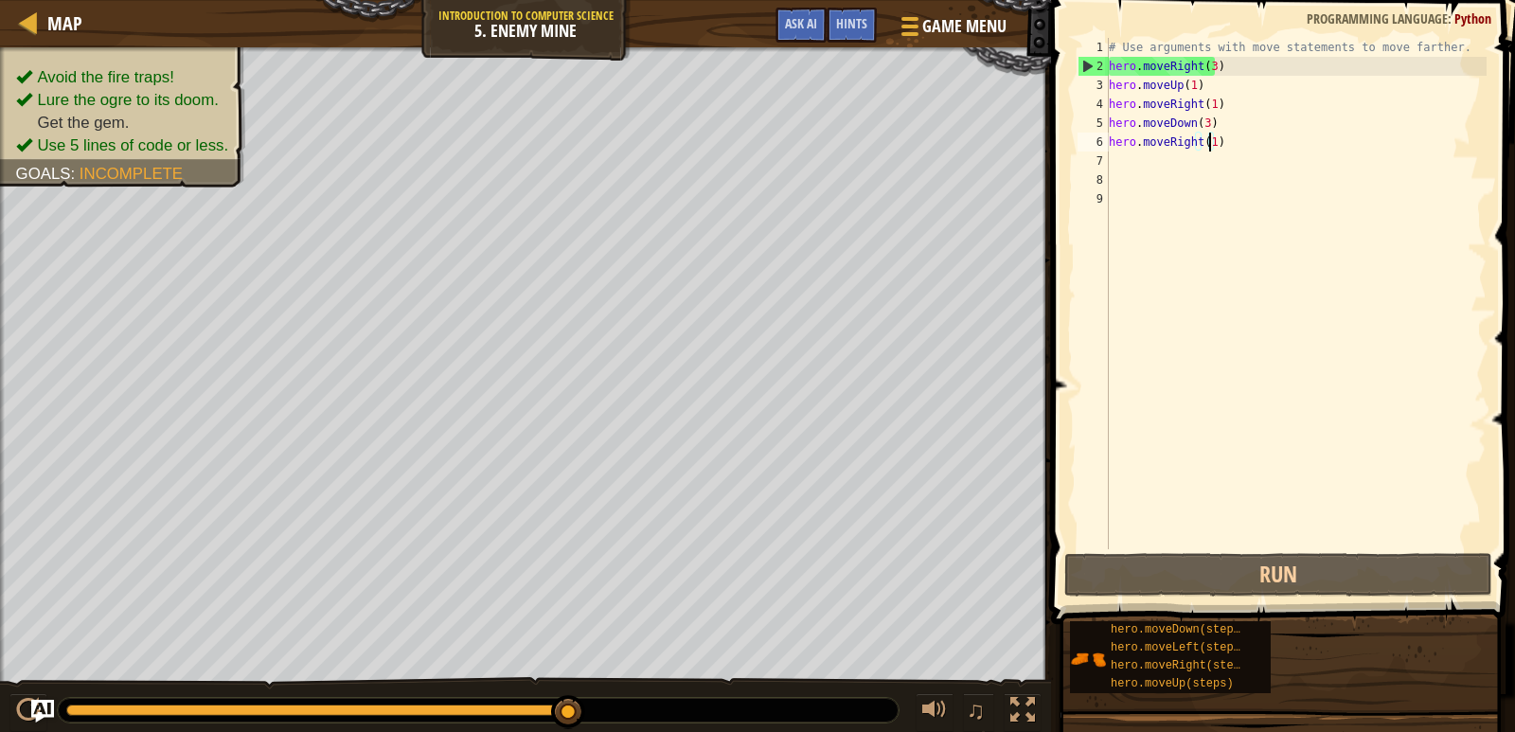
click at [1109, 85] on div "# Use arguments with move statements to move farther. hero . moveRight ( 3 ) he…" at bounding box center [1296, 312] width 382 height 549
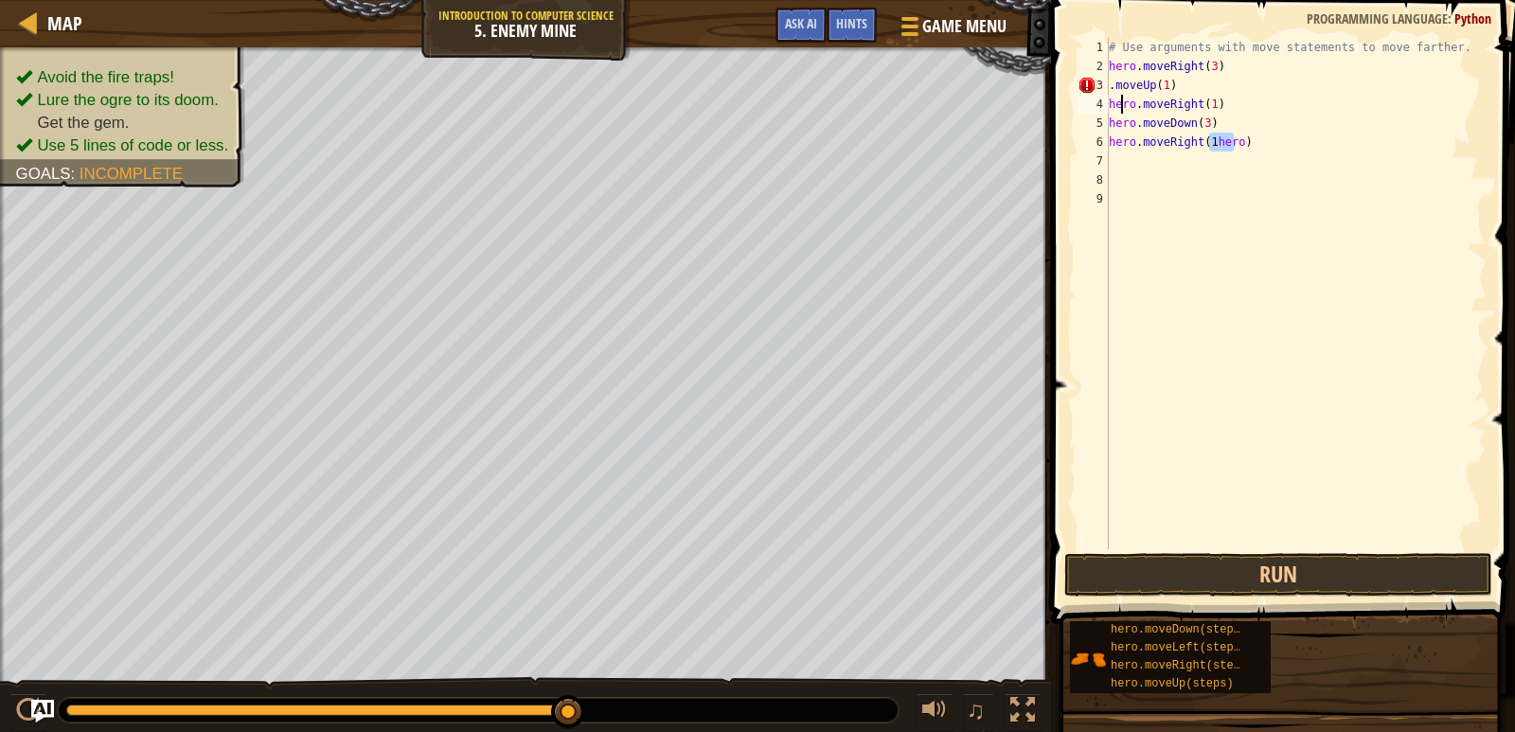
scroll to position [9, 5]
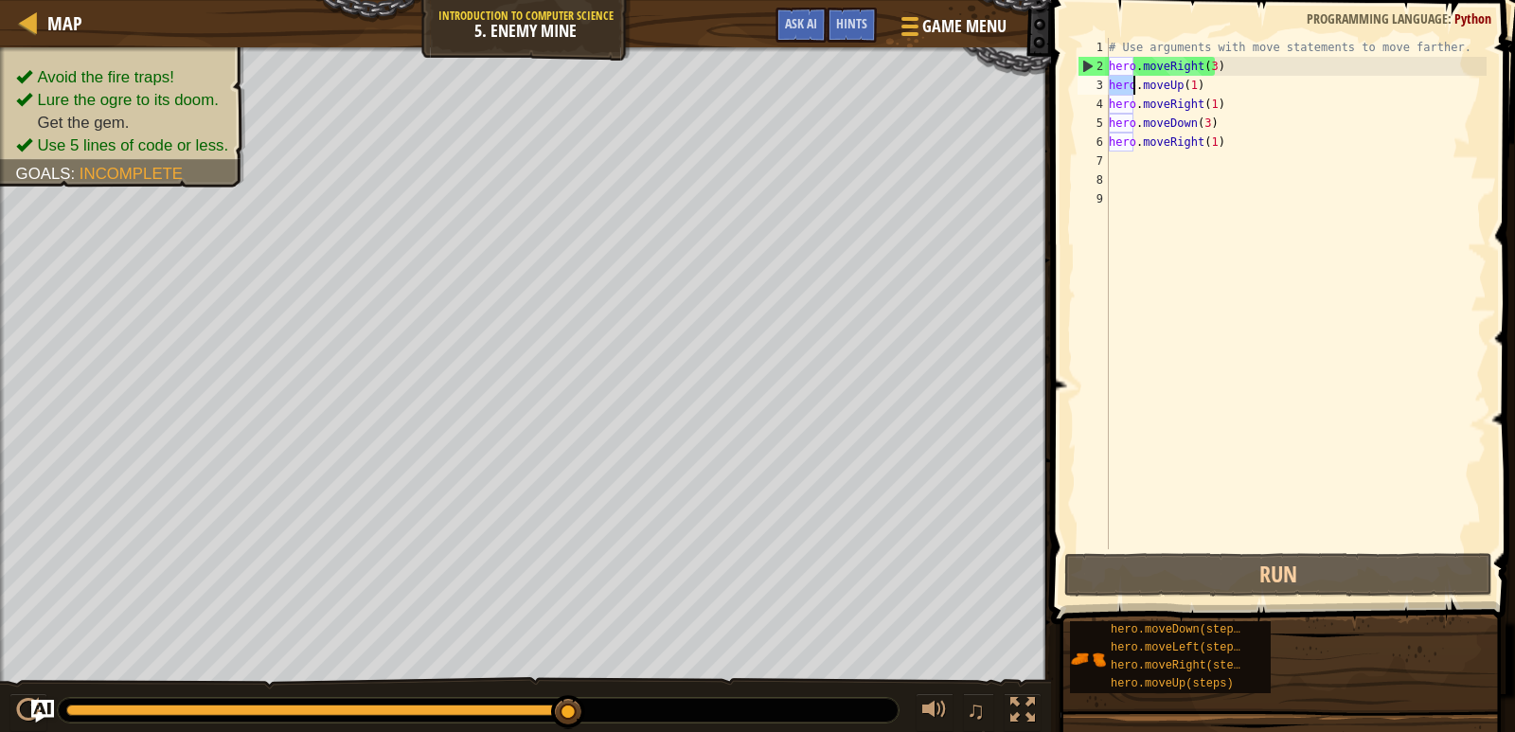
drag, startPoint x: 1269, startPoint y: 110, endPoint x: 1228, endPoint y: 111, distance: 40.7
click at [1268, 110] on div "# Use arguments with move statements to move farther. hero . moveRight ( 3 ) he…" at bounding box center [1296, 312] width 382 height 549
click at [1107, 86] on div "3" at bounding box center [1093, 85] width 31 height 19
click at [1111, 86] on div "# Use arguments with move statements to move farther. hero . moveRight ( 3 ) he…" at bounding box center [1296, 312] width 382 height 549
click at [1134, 86] on div "# Use arguments with move statements to move farther. hero . moveRight ( 3 ) he…" at bounding box center [1296, 312] width 382 height 549
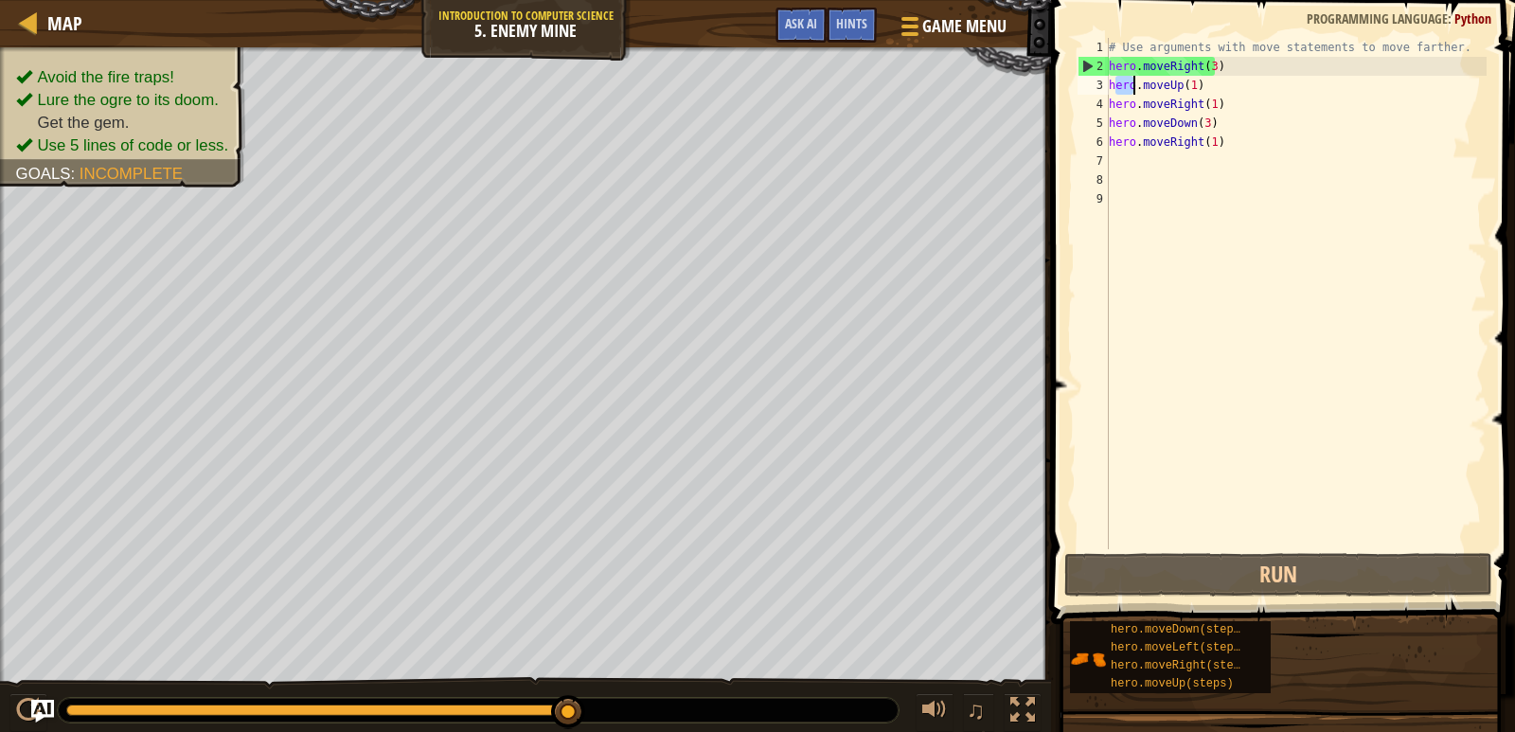
click at [1188, 109] on div "# Use arguments with move statements to move farther. hero . moveRight ( 3 ) he…" at bounding box center [1296, 312] width 382 height 549
click at [1226, 132] on div "# Use arguments with move statements to move farther. hero . moveRight ( 3 ) he…" at bounding box center [1296, 312] width 382 height 549
click at [1241, 131] on div "# Use arguments with move statements to move farther. hero . moveRight ( 3 ) he…" at bounding box center [1296, 312] width 382 height 549
click at [1211, 83] on div "# Use arguments with move statements to move farther. hero . moveRight ( 3 ) he…" at bounding box center [1296, 312] width 382 height 549
click at [1228, 134] on div "# Use arguments with move statements to move farther. hero . moveRight ( 3 ) he…" at bounding box center [1296, 312] width 382 height 549
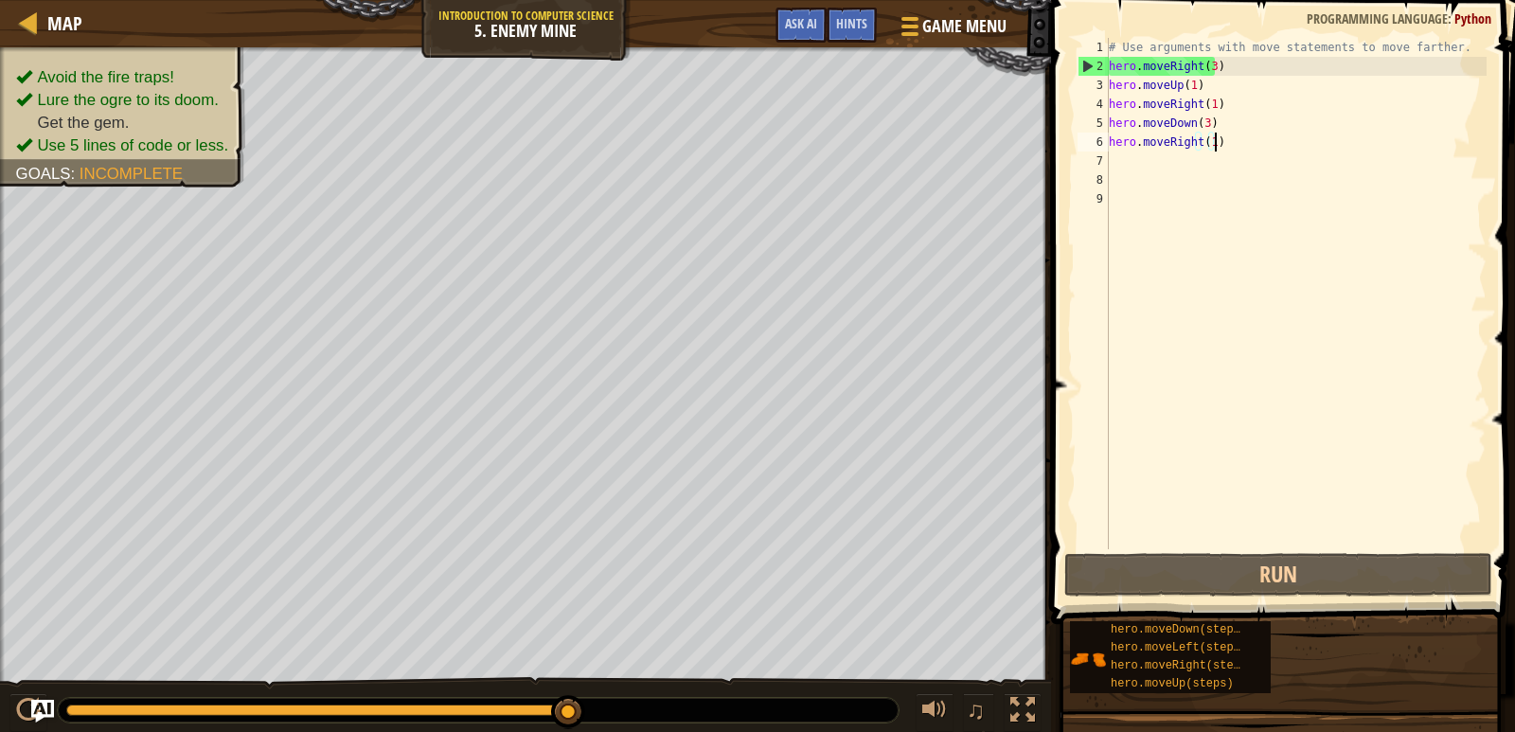
click at [1228, 134] on div "# Use arguments with move statements to move farther. hero . moveRight ( 3 ) he…" at bounding box center [1296, 312] width 382 height 549
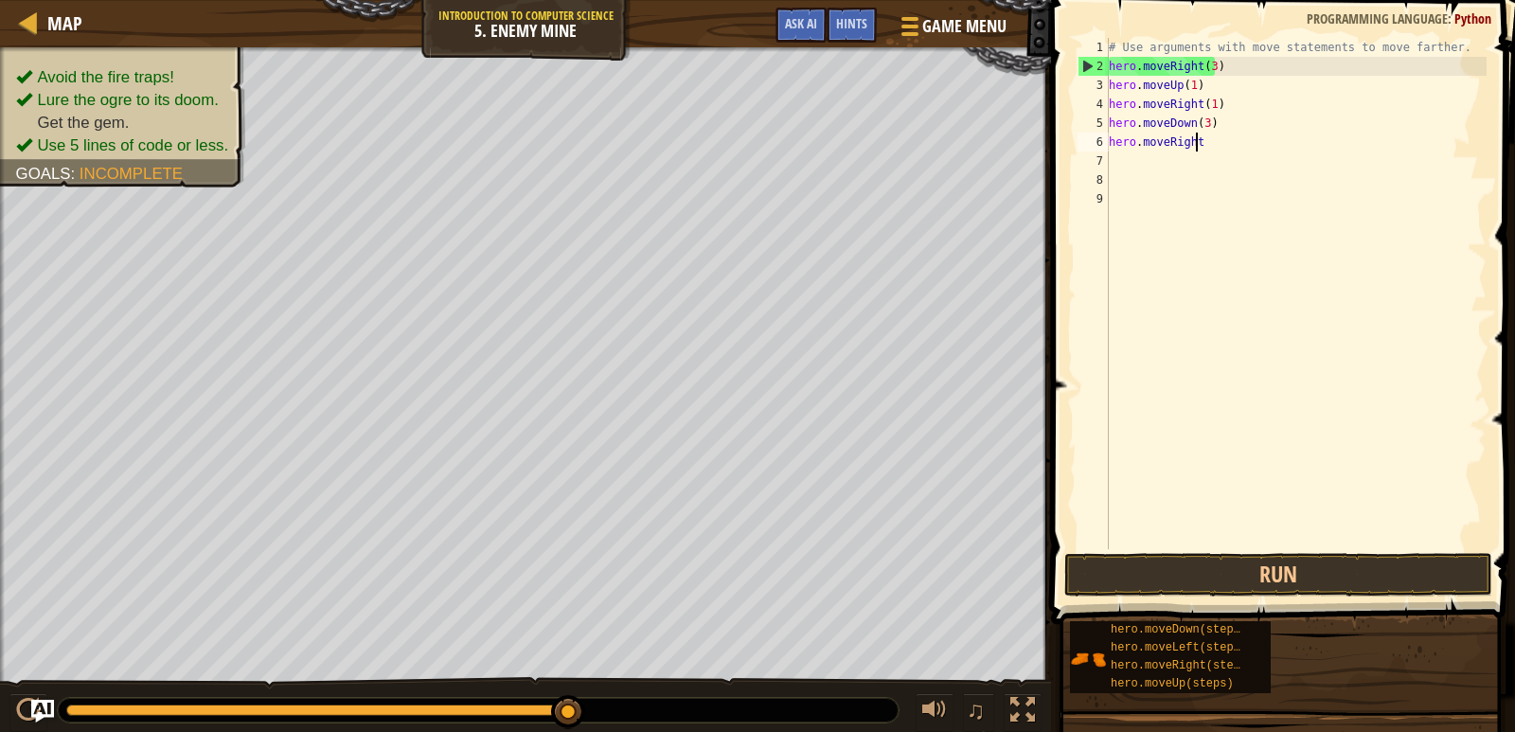
scroll to position [9, 2]
type textarea "h"
click at [1230, 134] on div "# Use arguments with move statements to move farther. hero . moveRight ( 3 ) he…" at bounding box center [1296, 312] width 382 height 549
click at [1202, 85] on div "# Use arguments with move statements to move farther. hero . moveRight ( 3 ) he…" at bounding box center [1296, 312] width 382 height 549
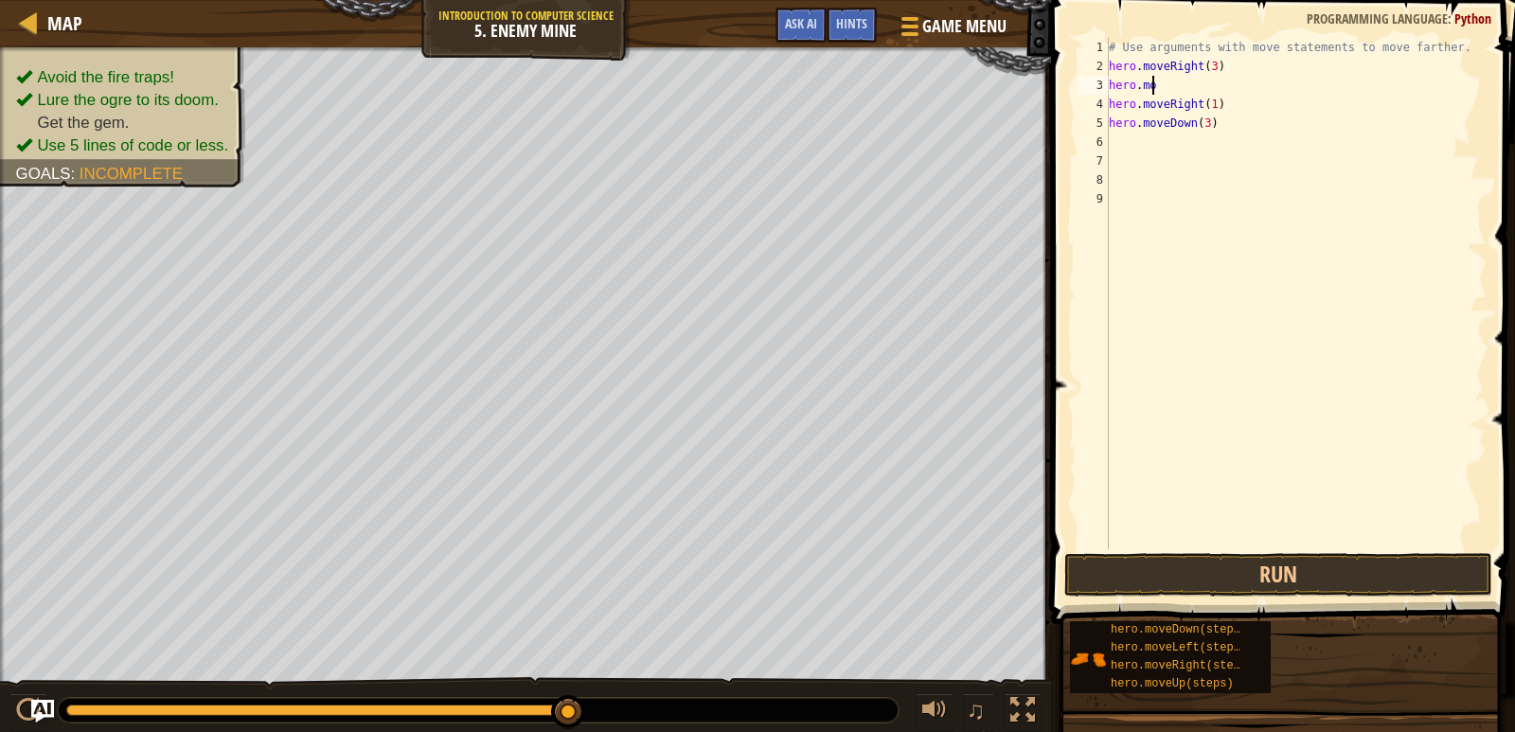
type textarea "h"
click at [1219, 101] on div "# Use arguments with move statements to move farther. hero . moveRight ( 3 ) he…" at bounding box center [1296, 312] width 382 height 549
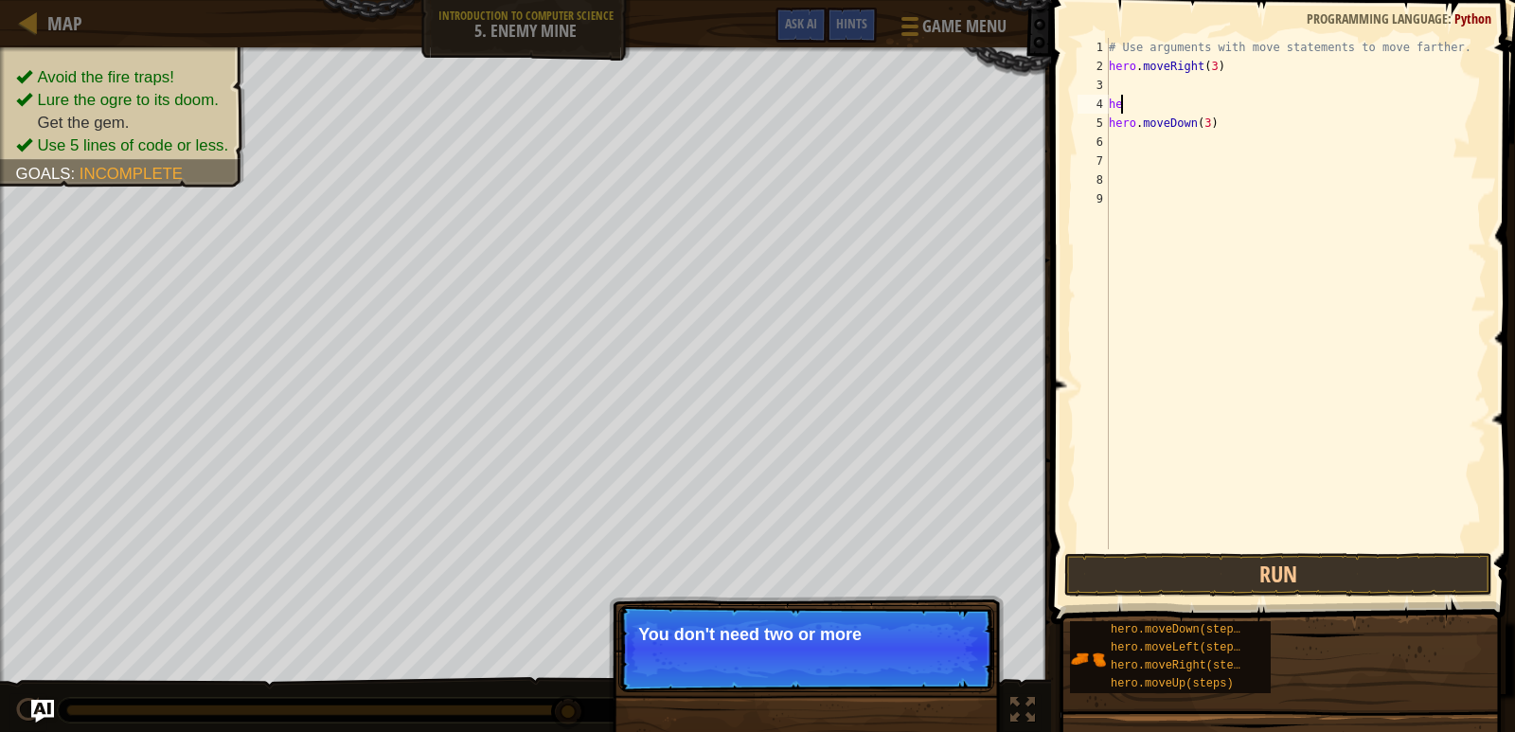
type textarea "h"
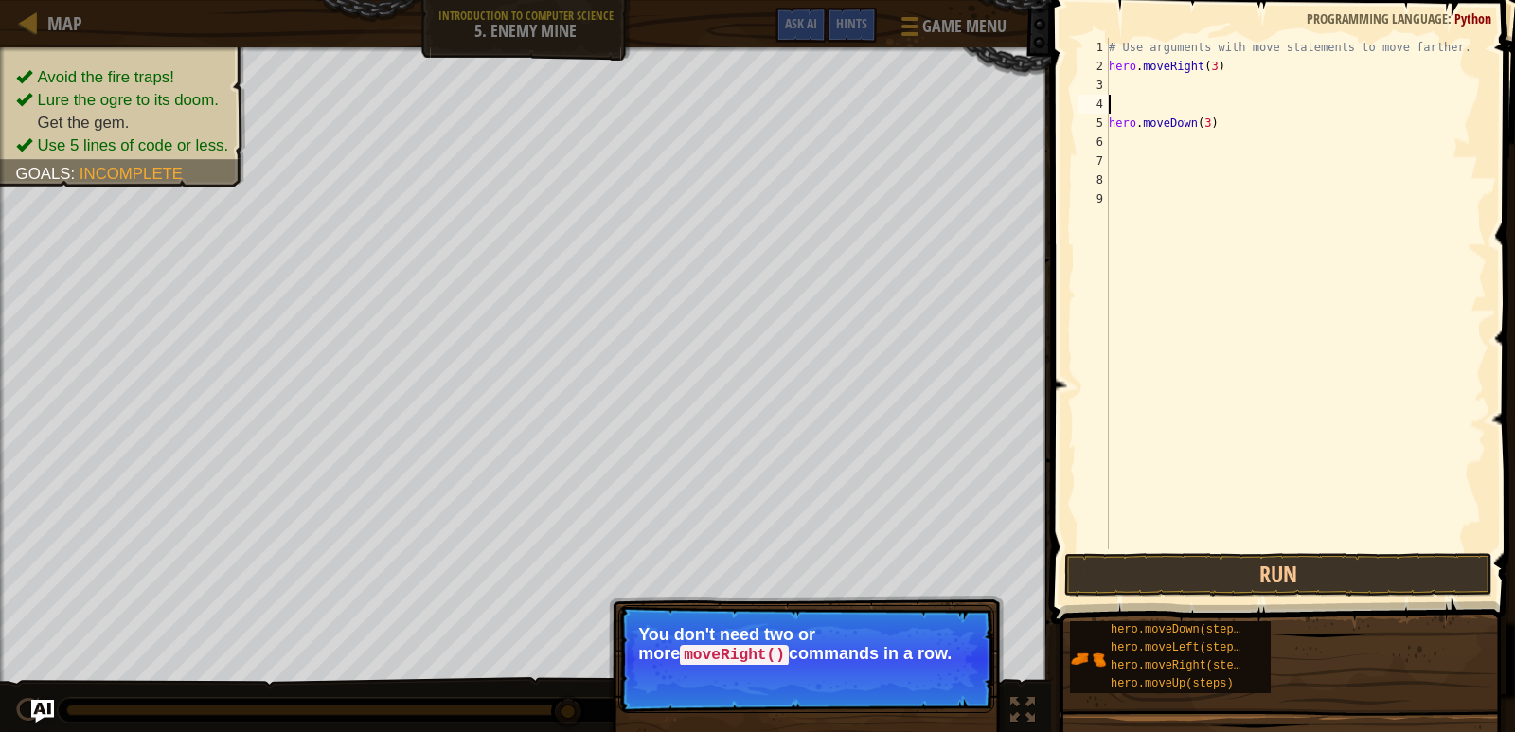
click at [1218, 122] on div "# Use arguments with move statements to move farther. hero . moveRight ( 3 ) he…" at bounding box center [1296, 312] width 382 height 549
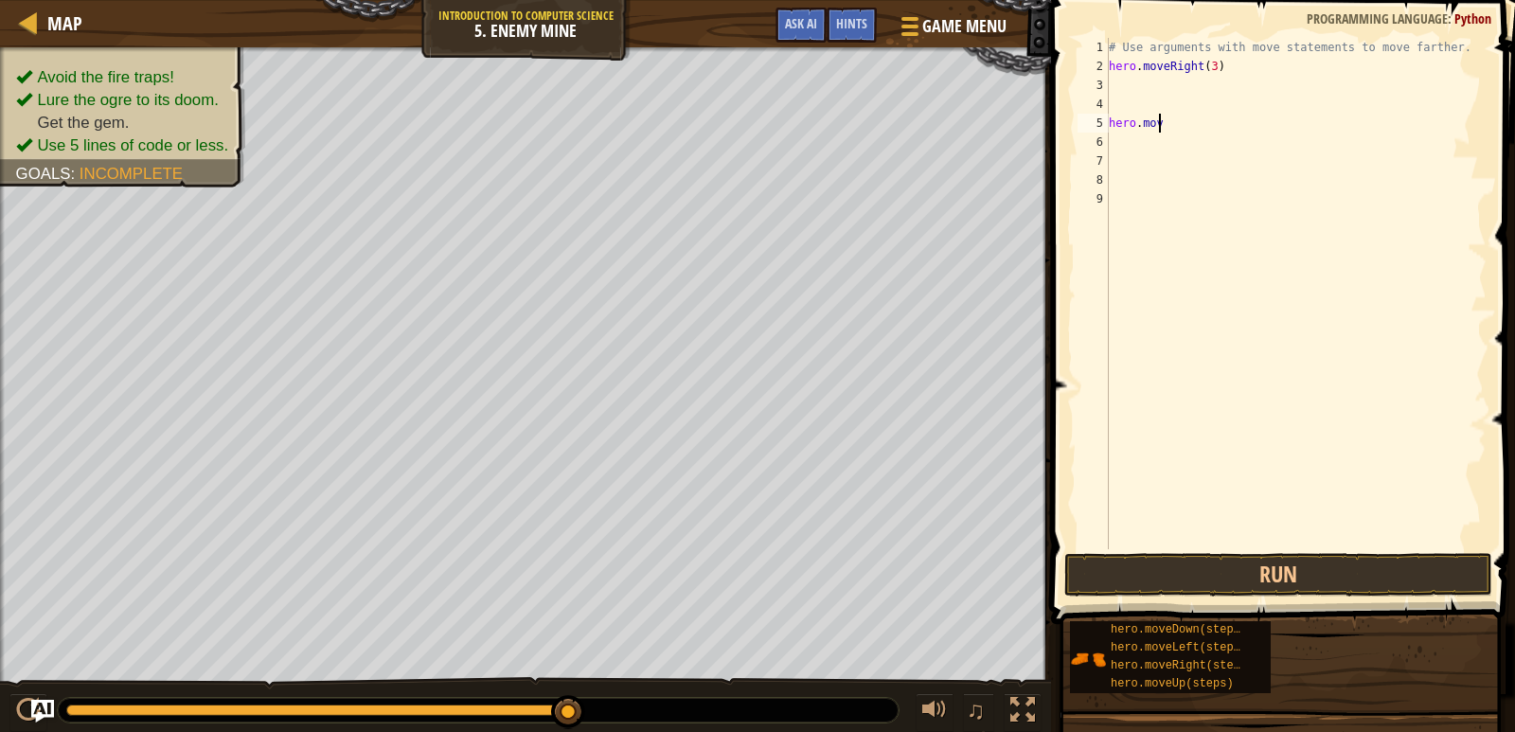
type textarea "h"
click at [1207, 65] on div "# Use arguments with move statements to move farther. hero . moveRight ( 3 )" at bounding box center [1296, 312] width 382 height 549
click at [1291, 559] on button "Run" at bounding box center [1278, 575] width 428 height 44
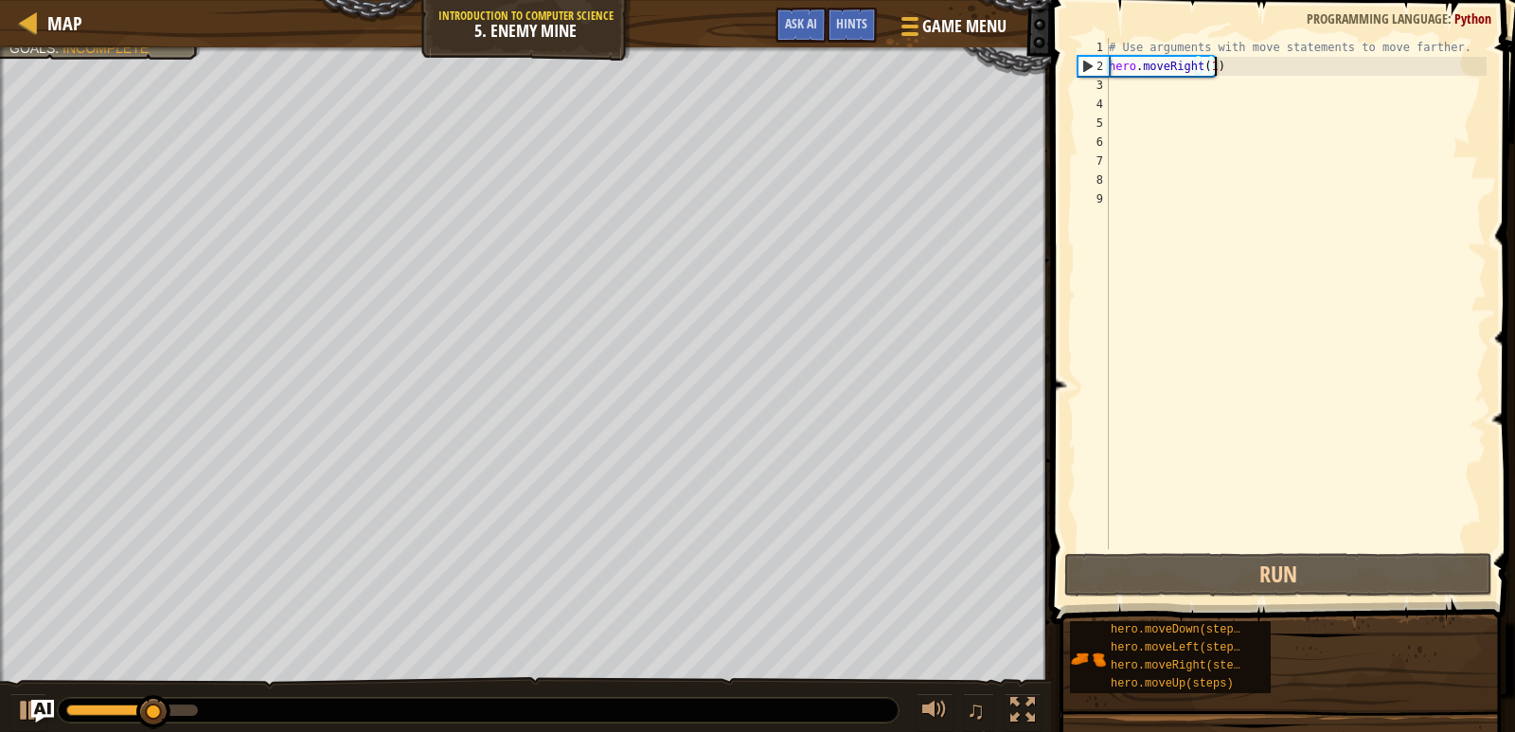
click at [1245, 62] on div "# Use arguments with move statements to move farther. hero . moveRight ( 1 )" at bounding box center [1296, 312] width 382 height 549
click at [1221, 62] on div "# Use arguments with move statements to move farther. hero . moveRight ( 1 )" at bounding box center [1296, 312] width 382 height 549
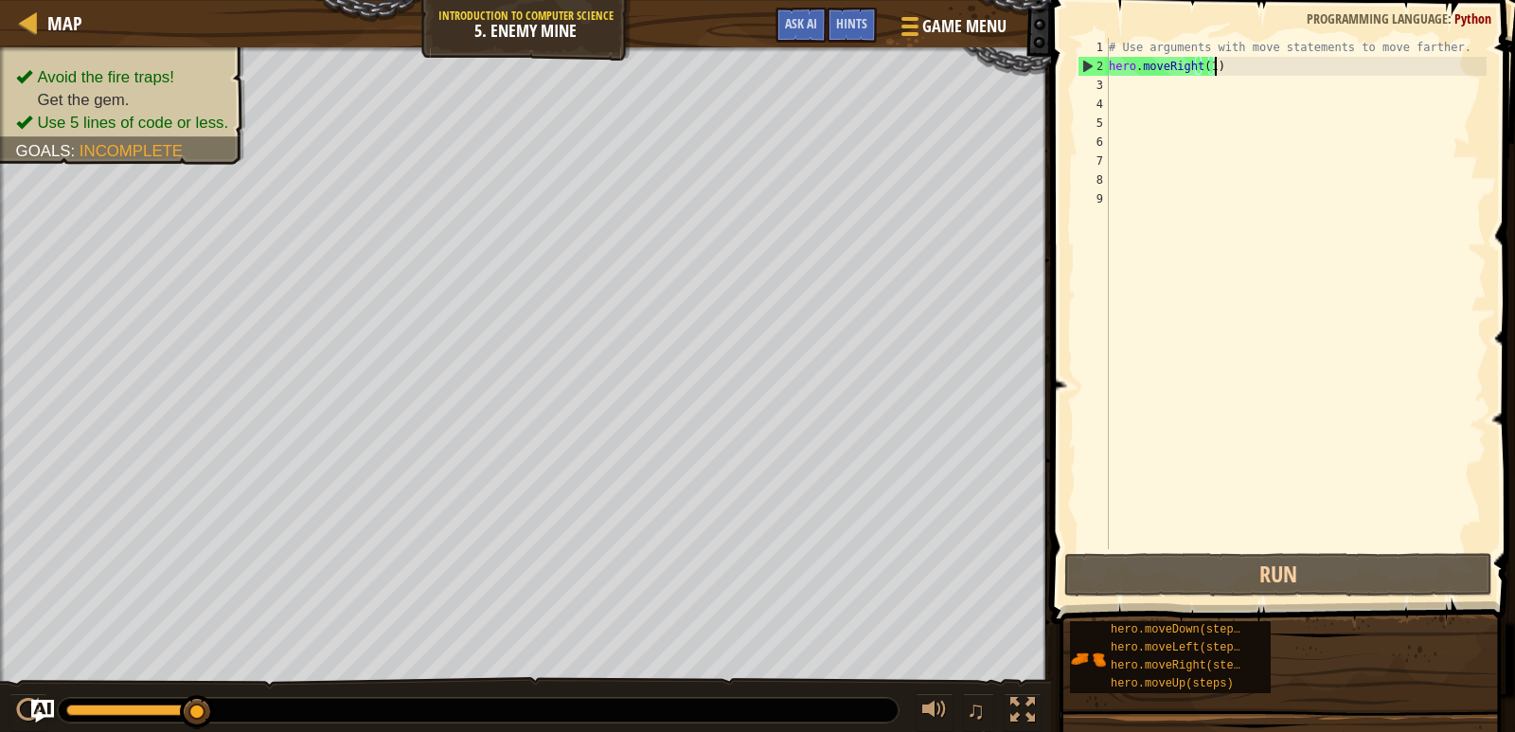
click at [1207, 67] on div "# Use arguments with move statements to move farther. hero . moveRight ( 1 )" at bounding box center [1296, 312] width 382 height 549
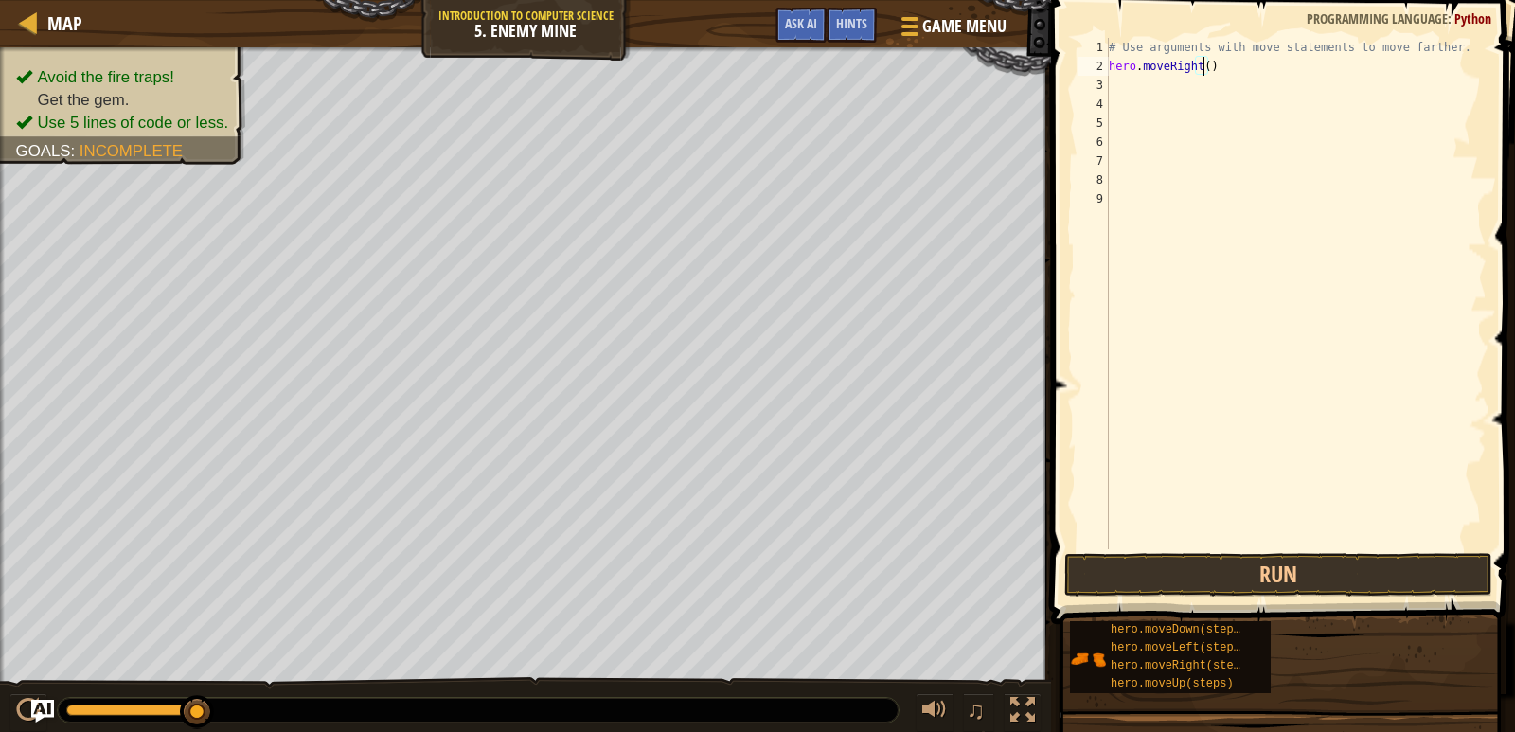
type textarea "hero.moveRight(3)"
click at [1212, 79] on div "# Use arguments with move statements to move farther. hero . moveRight ( 3 )" at bounding box center [1296, 312] width 382 height 549
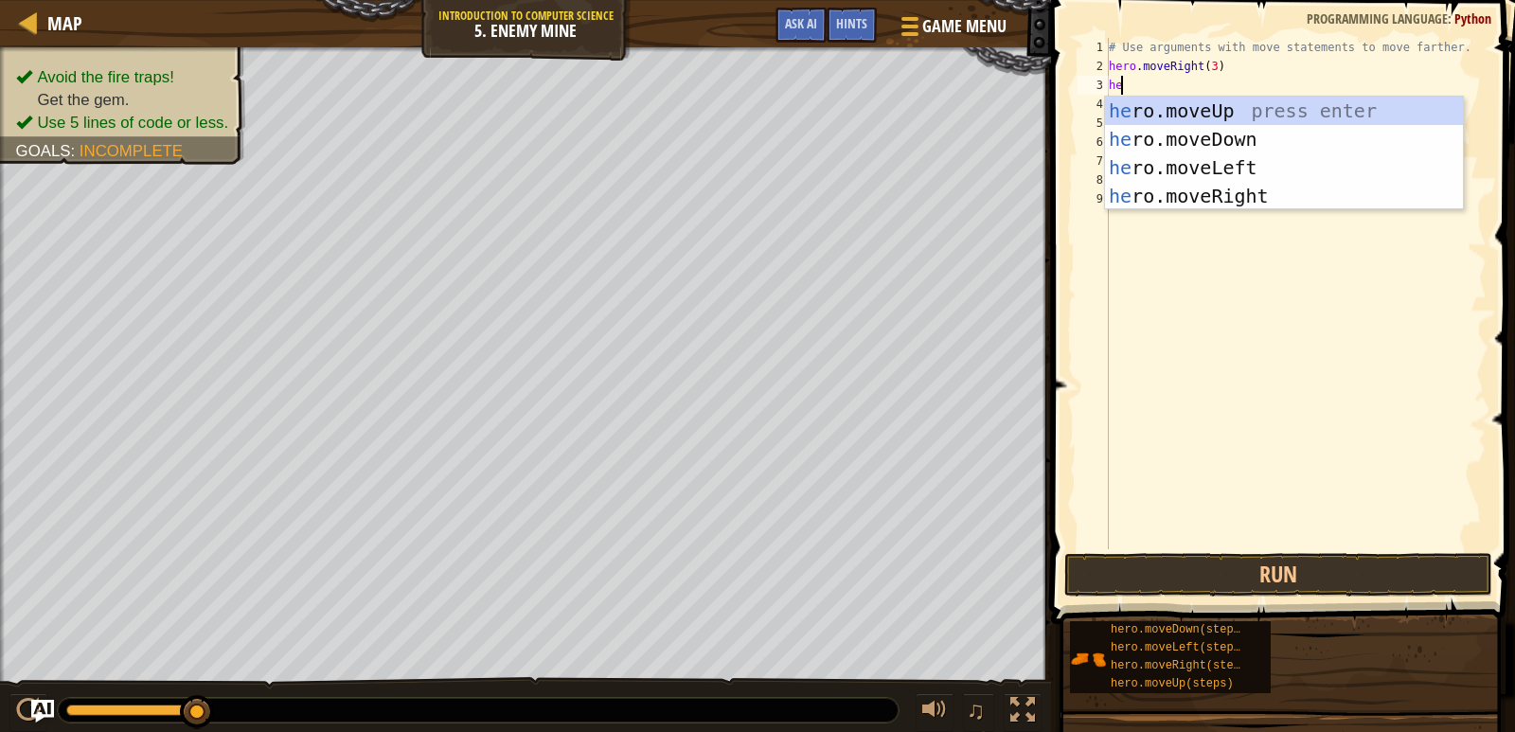
type textarea "her"
click at [1212, 104] on div "her o.moveUp press enter her o.moveDown press enter her o.moveLeft press enter …" at bounding box center [1284, 182] width 358 height 170
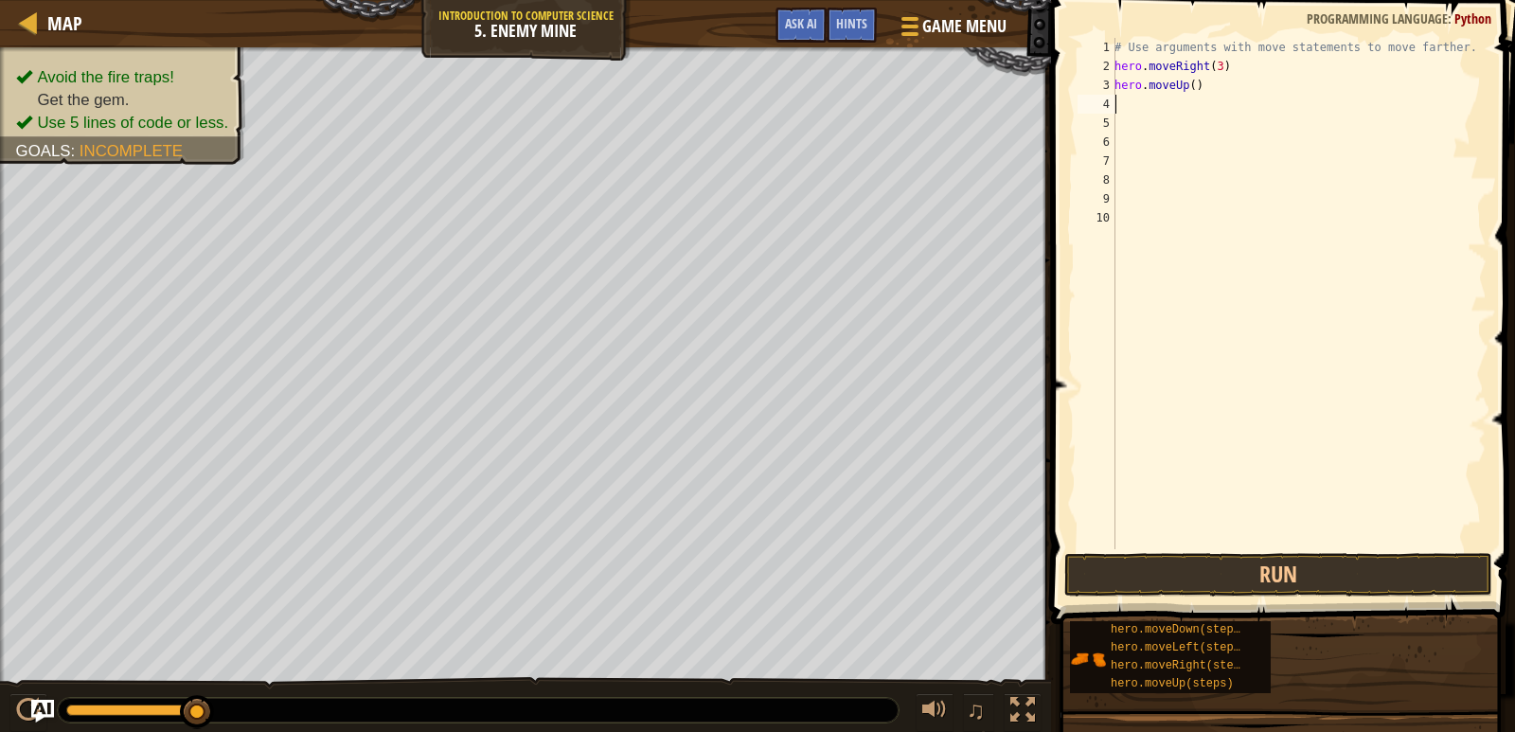
scroll to position [9, 0]
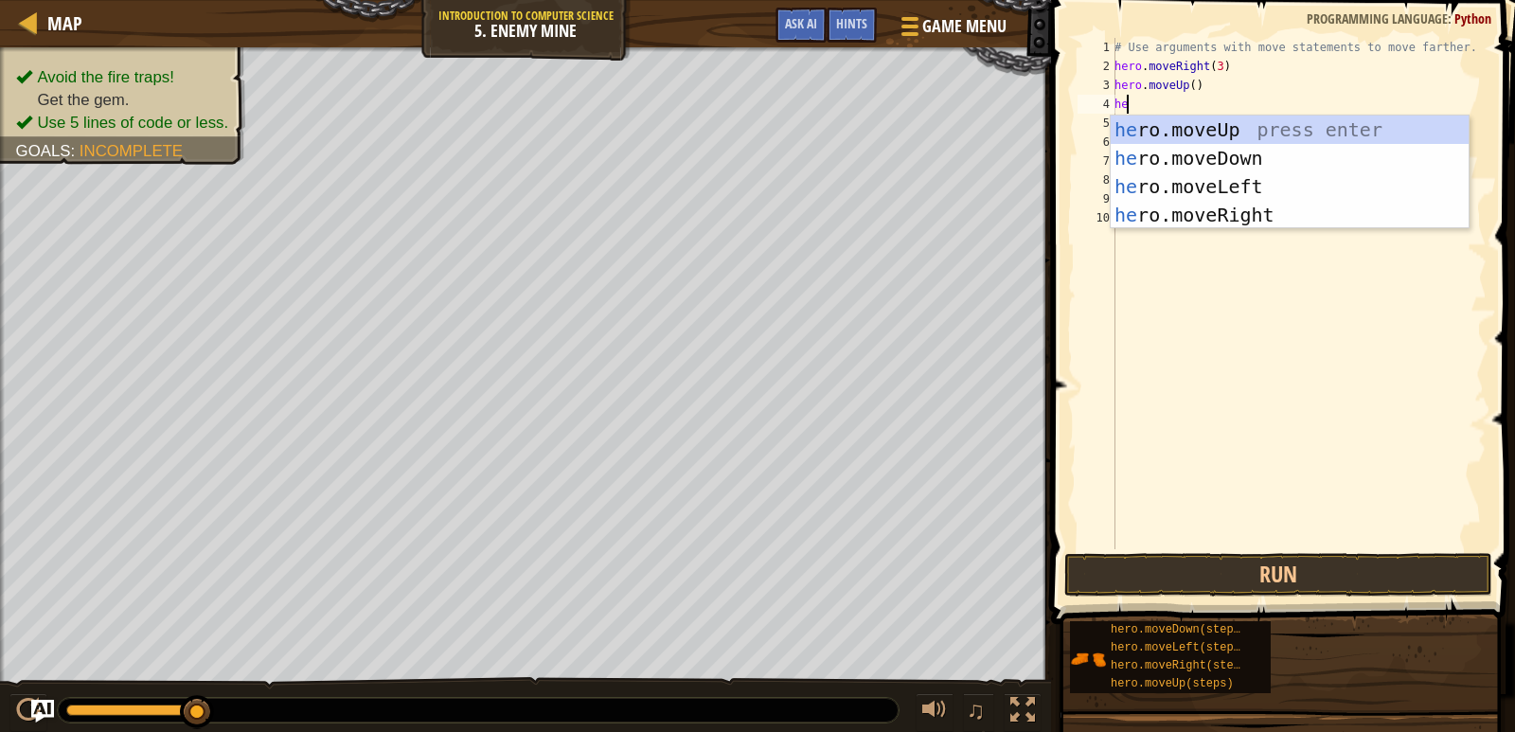
type textarea "her"
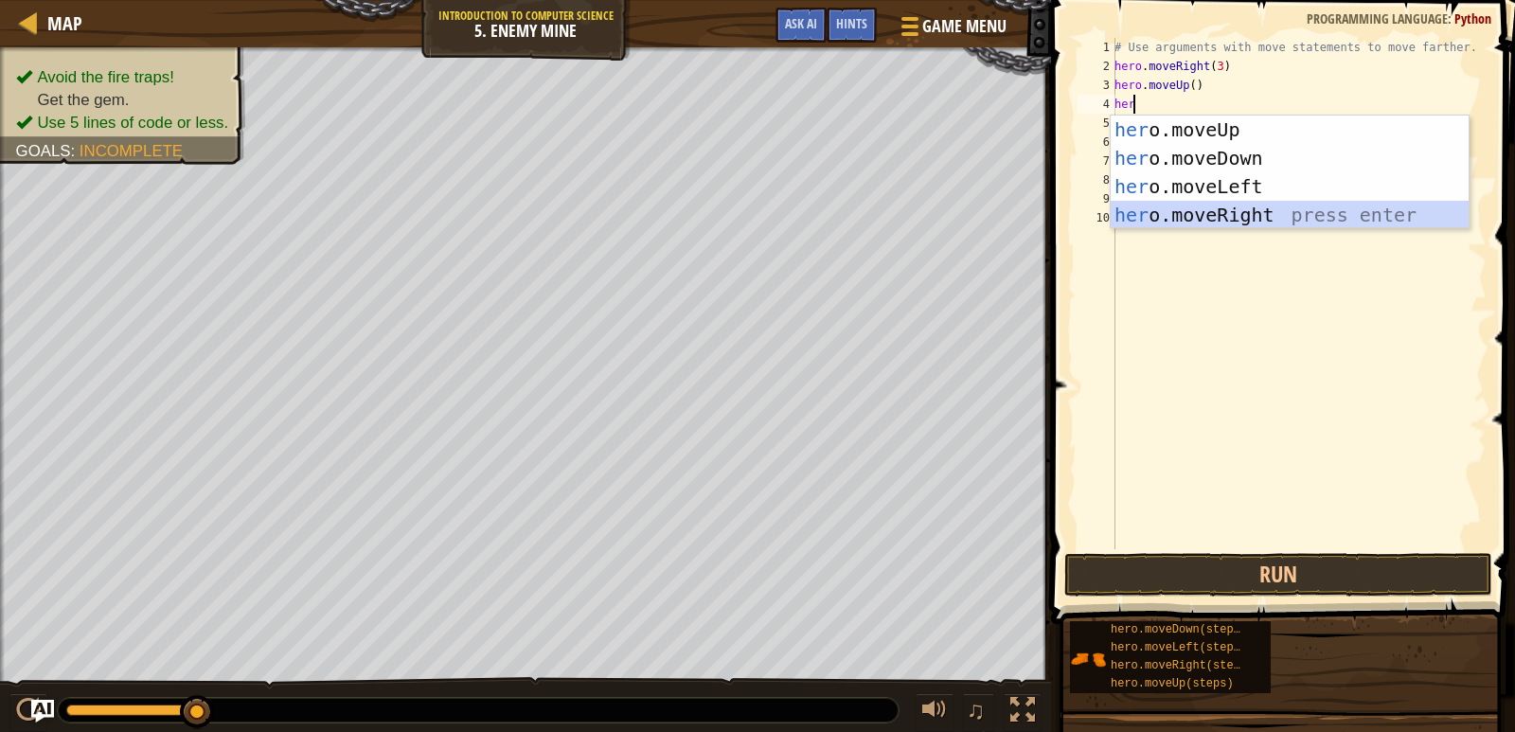
click at [1193, 205] on div "her o.moveUp press enter her o.moveDown press enter her o.moveLeft press enter …" at bounding box center [1290, 201] width 358 height 170
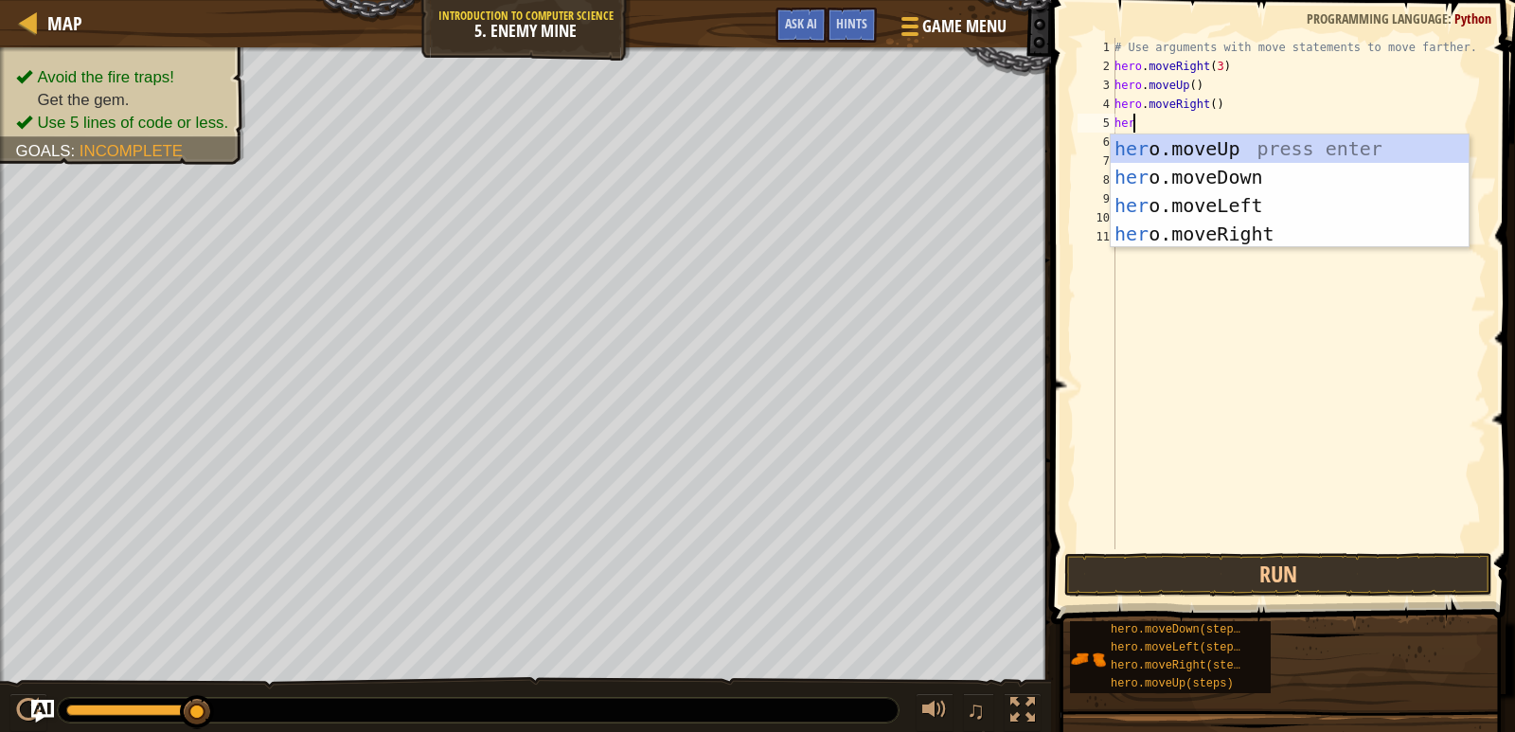
type textarea "hero"
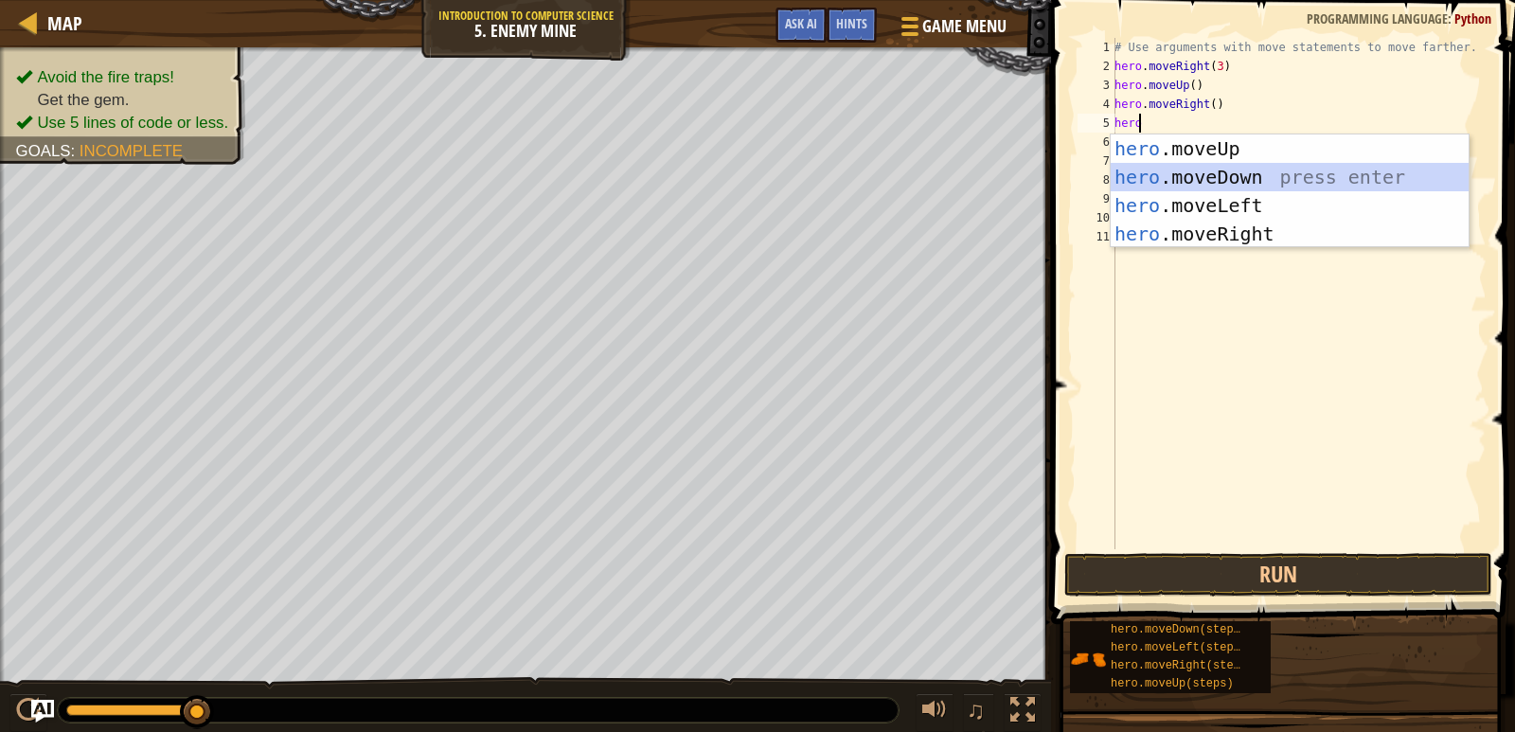
click at [1223, 176] on div "hero .moveUp press enter hero .moveDown press enter hero .moveLeft press enter …" at bounding box center [1290, 219] width 358 height 170
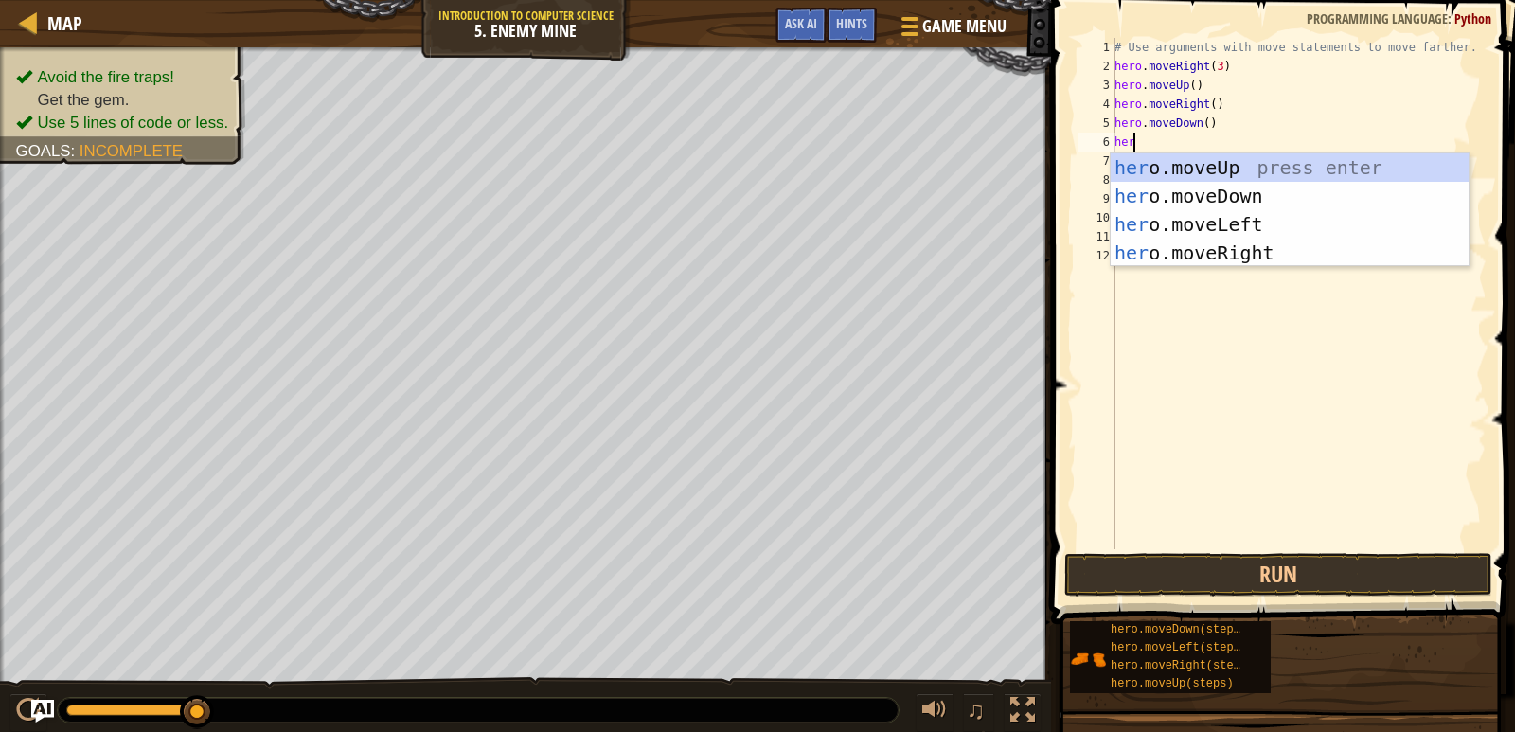
type textarea "hero"
click at [1225, 252] on div "hero .moveUp press enter hero .moveDown press enter hero .moveLeft press enter …" at bounding box center [1290, 238] width 358 height 170
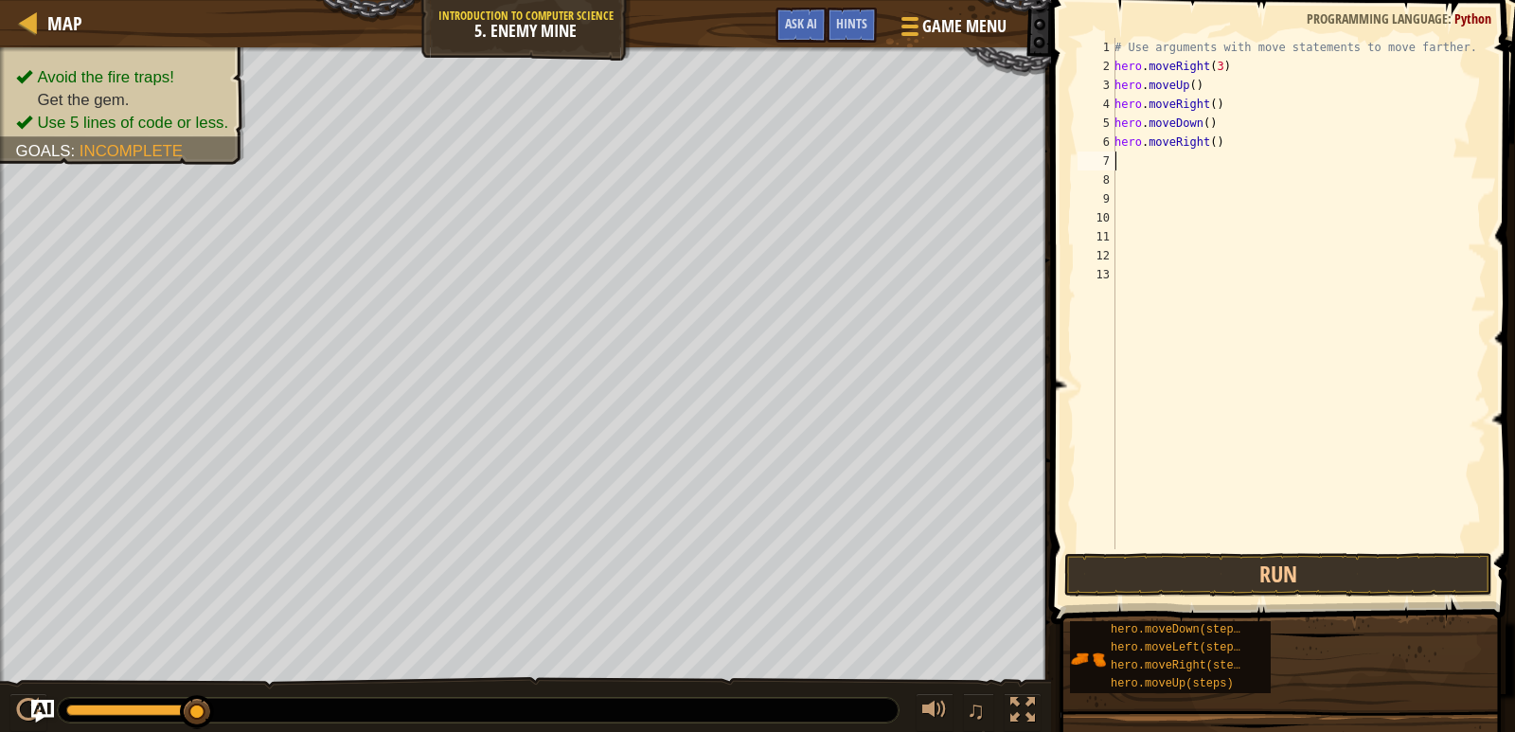
scroll to position [9, 0]
click at [1189, 81] on div "# Use arguments with move statements to move farther. hero . moveRight ( 3 ) he…" at bounding box center [1299, 312] width 376 height 549
click at [1208, 101] on div "# Use arguments with move statements to move farther. hero . moveRight ( 3 ) he…" at bounding box center [1299, 312] width 376 height 549
click at [1200, 126] on div "# Use arguments with move statements to move farther. hero . moveRight ( 3 ) he…" at bounding box center [1299, 312] width 376 height 549
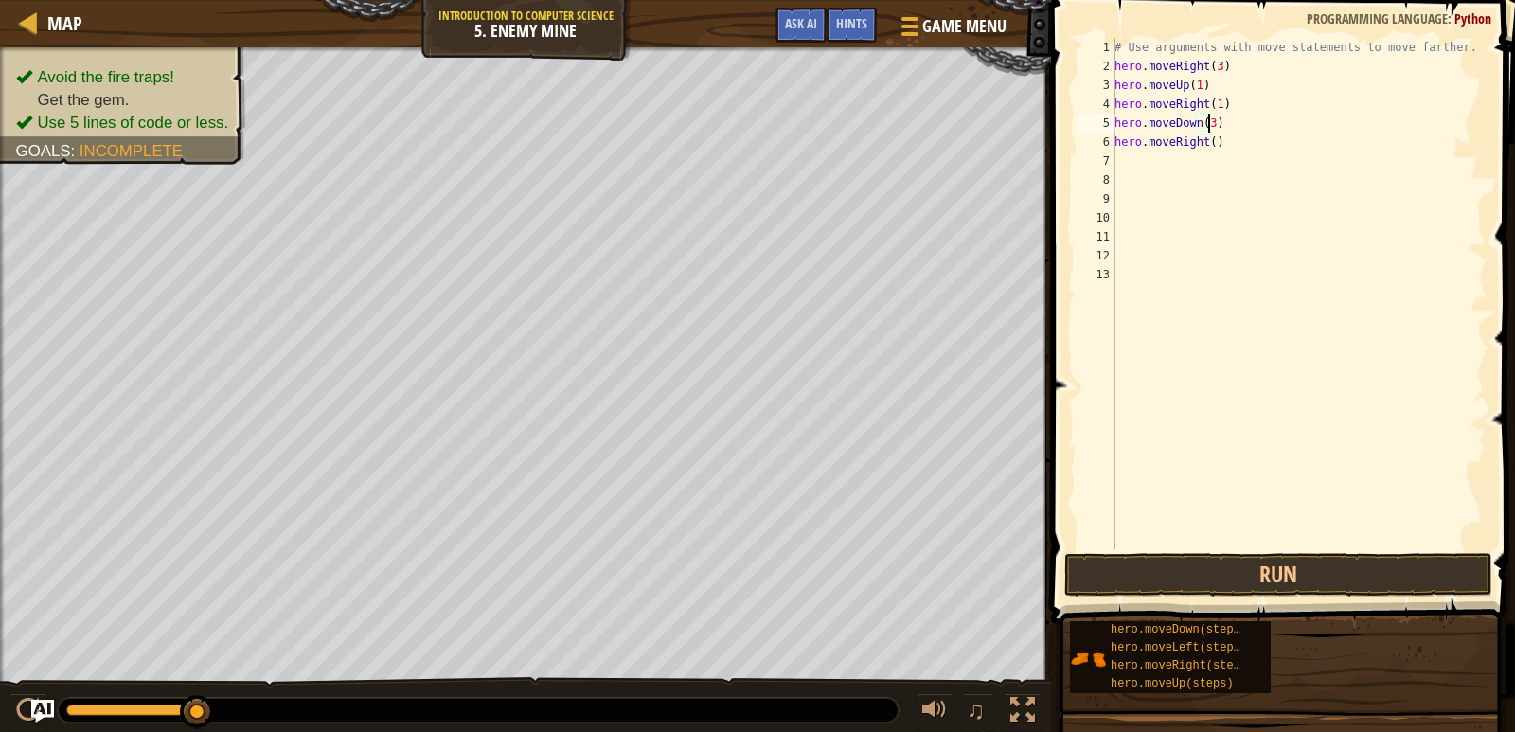
scroll to position [9, 8]
click at [1207, 139] on div "# Use arguments with move statements to move farther. hero . moveRight ( 3 ) he…" at bounding box center [1299, 312] width 376 height 549
type textarea "hero.moveRight(2)"
click at [1242, 574] on button "Run" at bounding box center [1278, 575] width 428 height 44
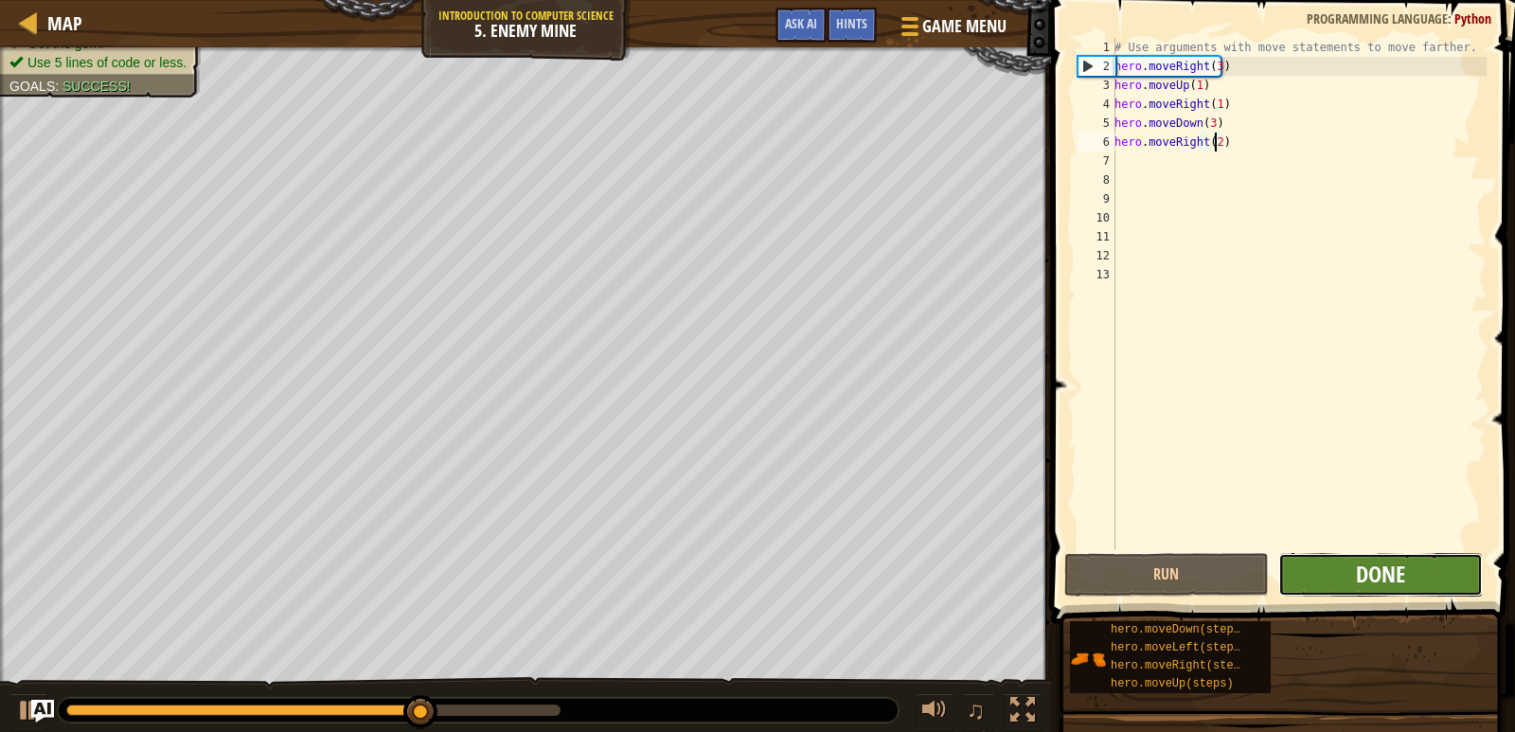
click at [1391, 579] on span "Done" at bounding box center [1380, 574] width 49 height 30
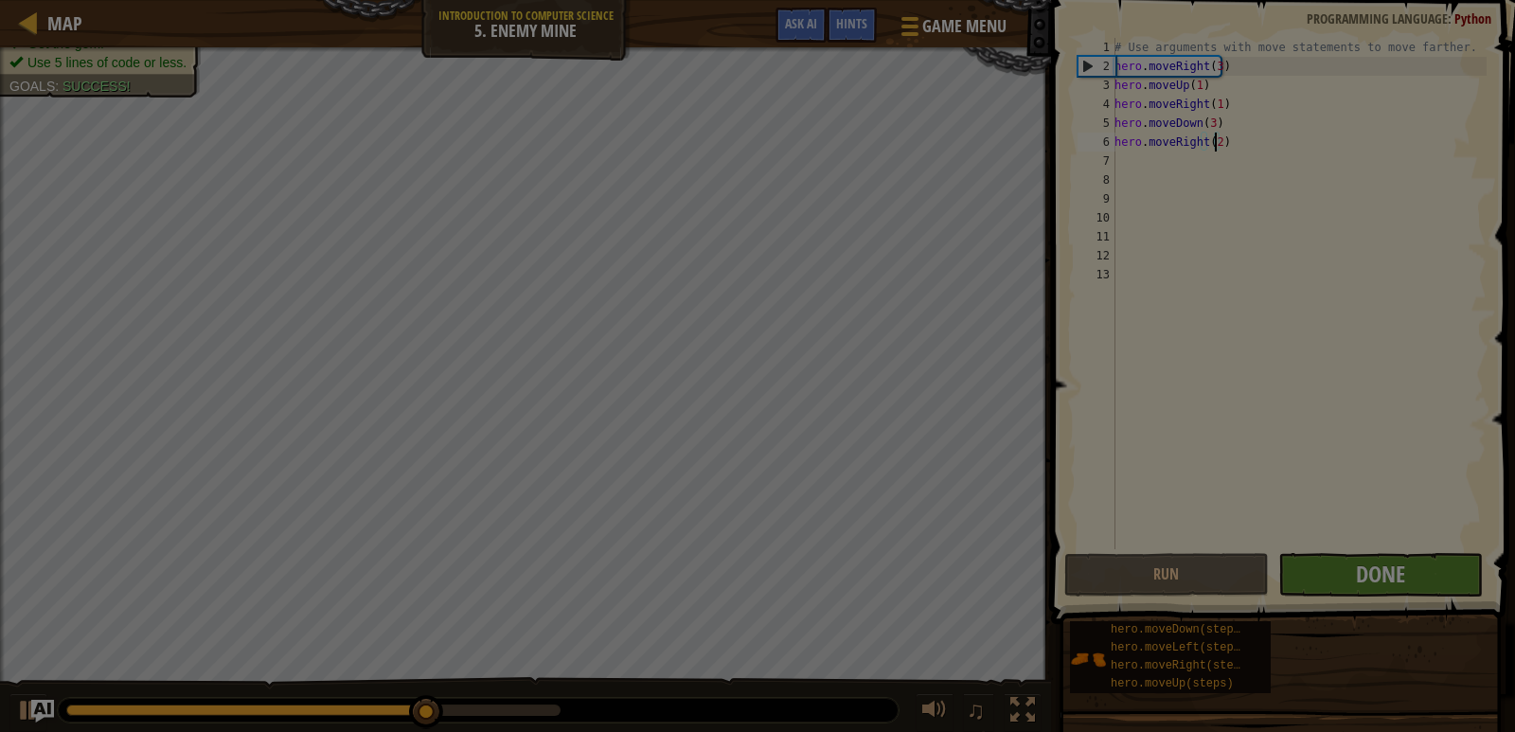
click at [1391, 579] on div at bounding box center [757, 366] width 1515 height 732
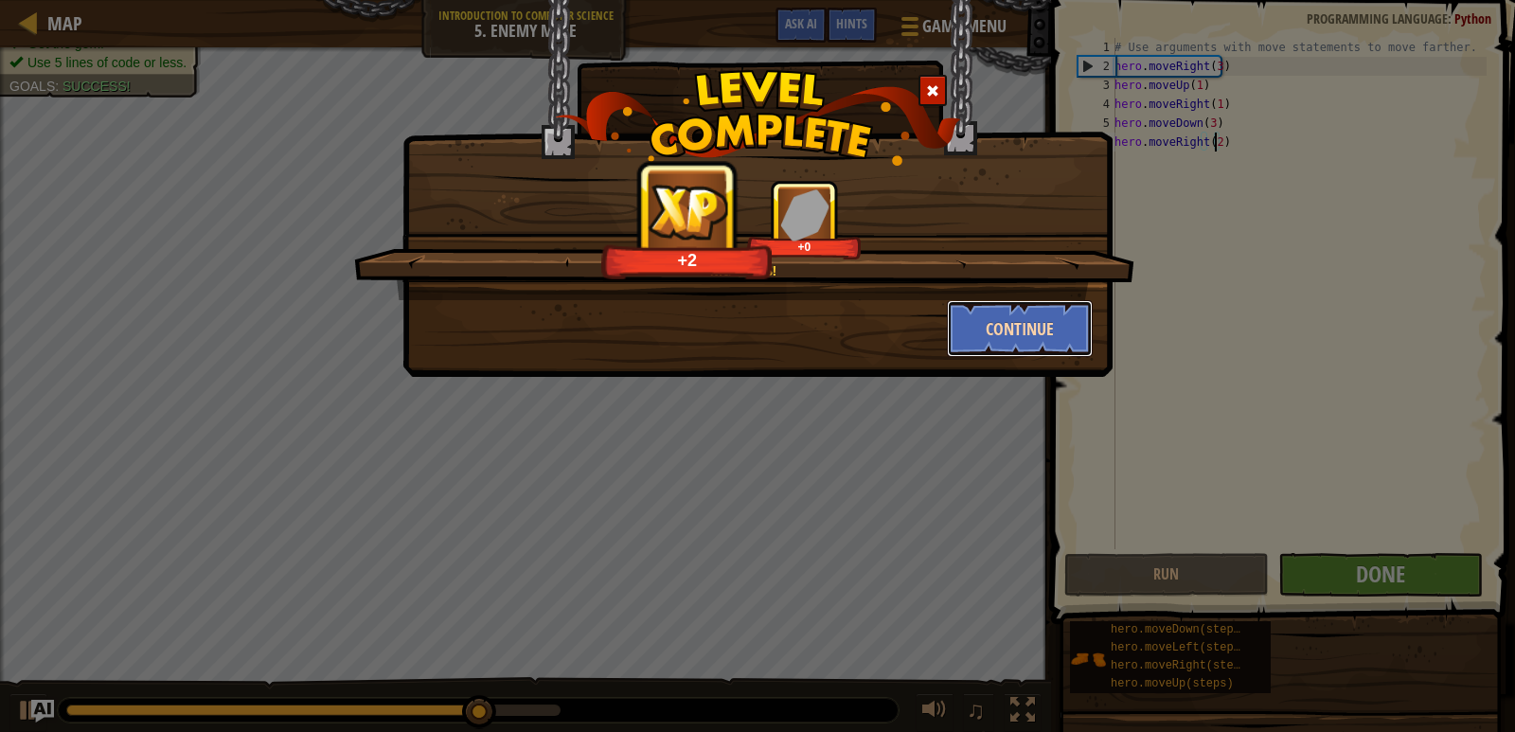
click at [1055, 346] on button "Continue" at bounding box center [1020, 328] width 147 height 57
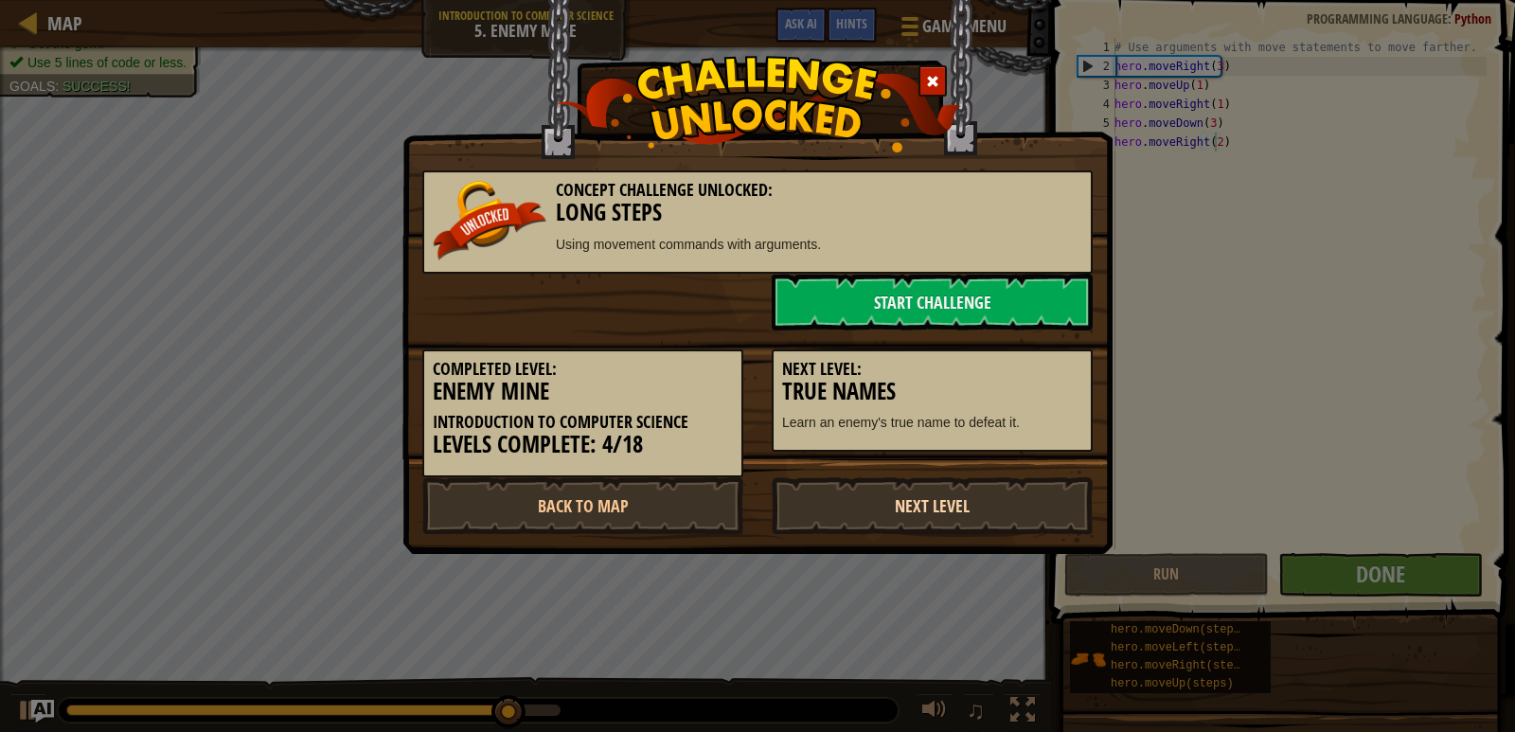
click at [953, 496] on link "Next Level" at bounding box center [932, 505] width 321 height 57
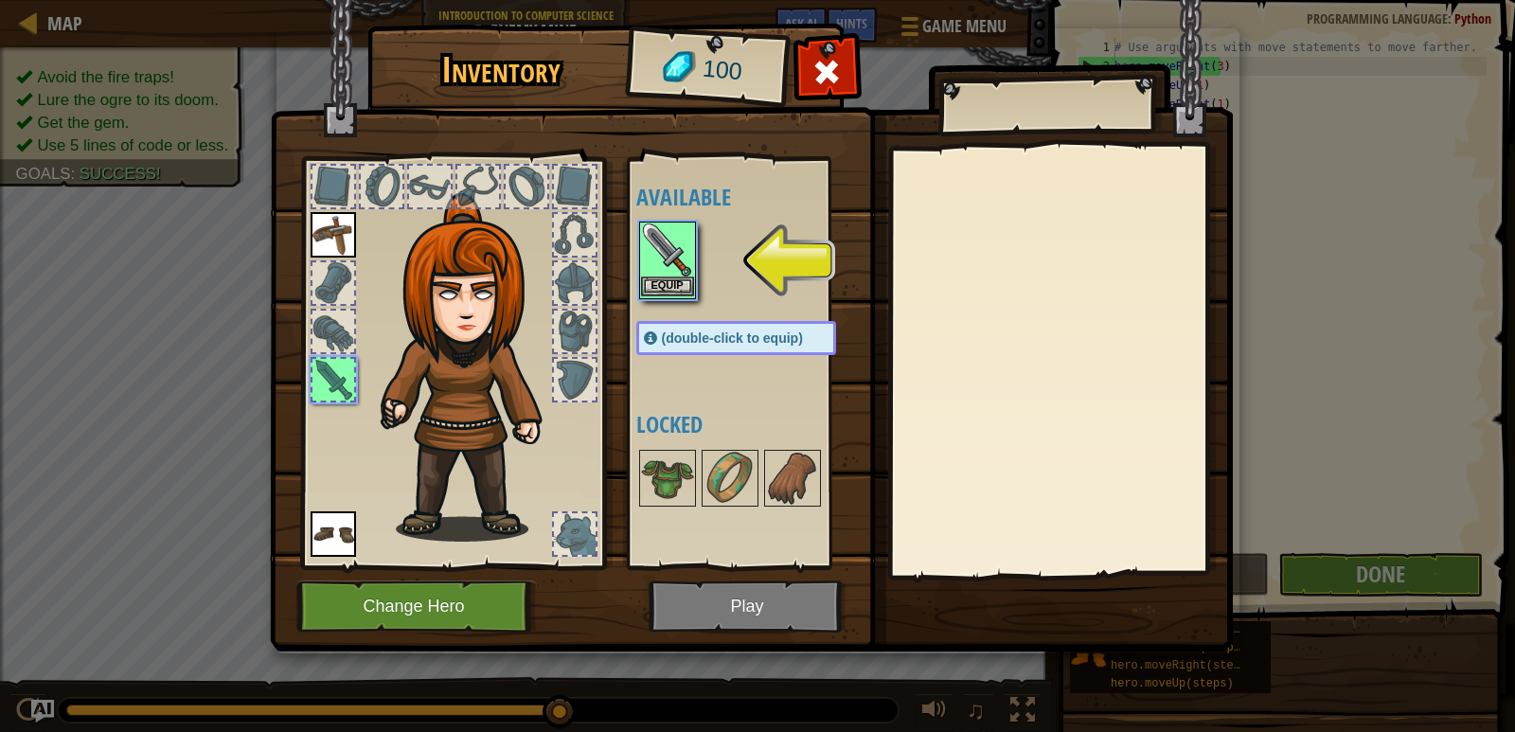
click at [670, 275] on img at bounding box center [667, 249] width 53 height 53
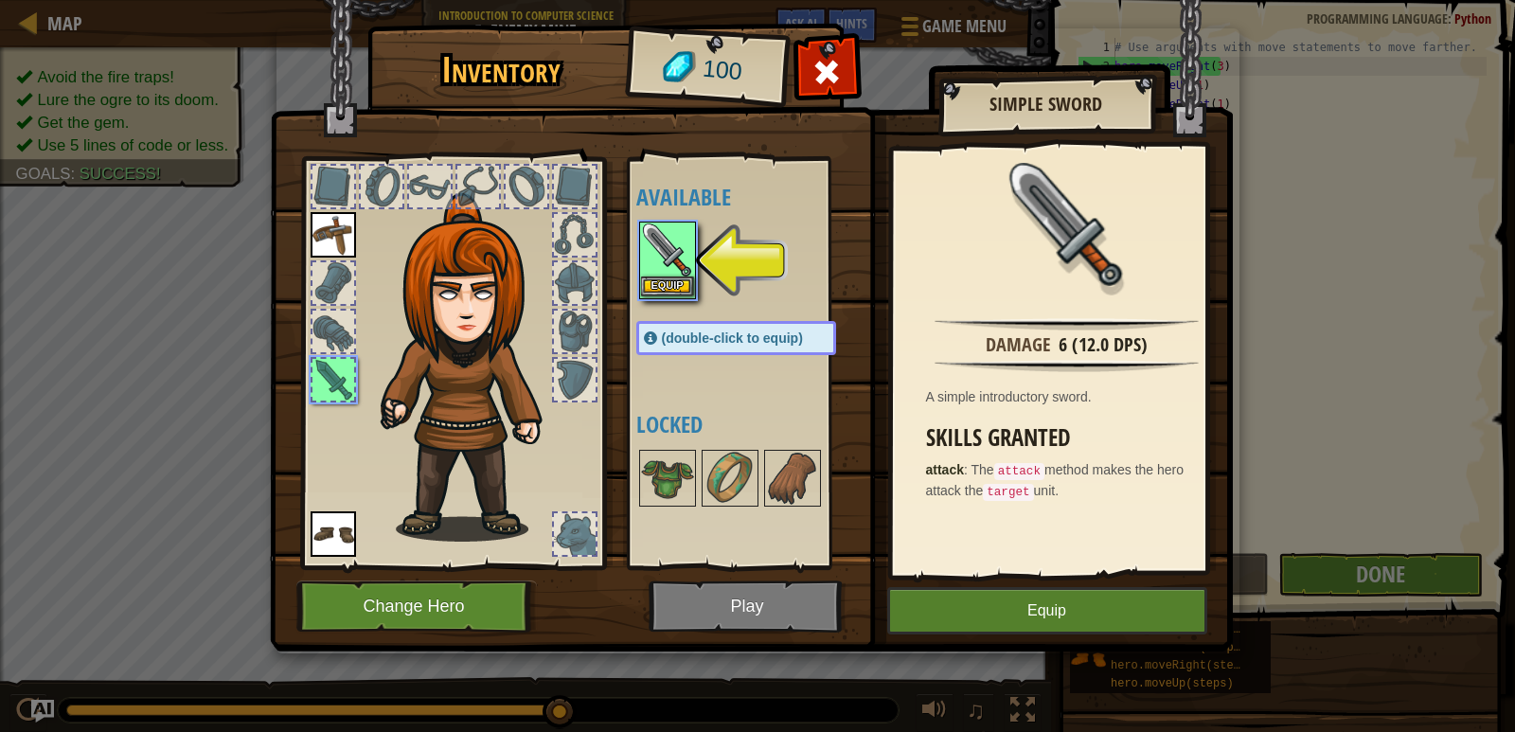
click at [677, 266] on img at bounding box center [667, 249] width 53 height 53
click at [673, 252] on img at bounding box center [667, 249] width 53 height 53
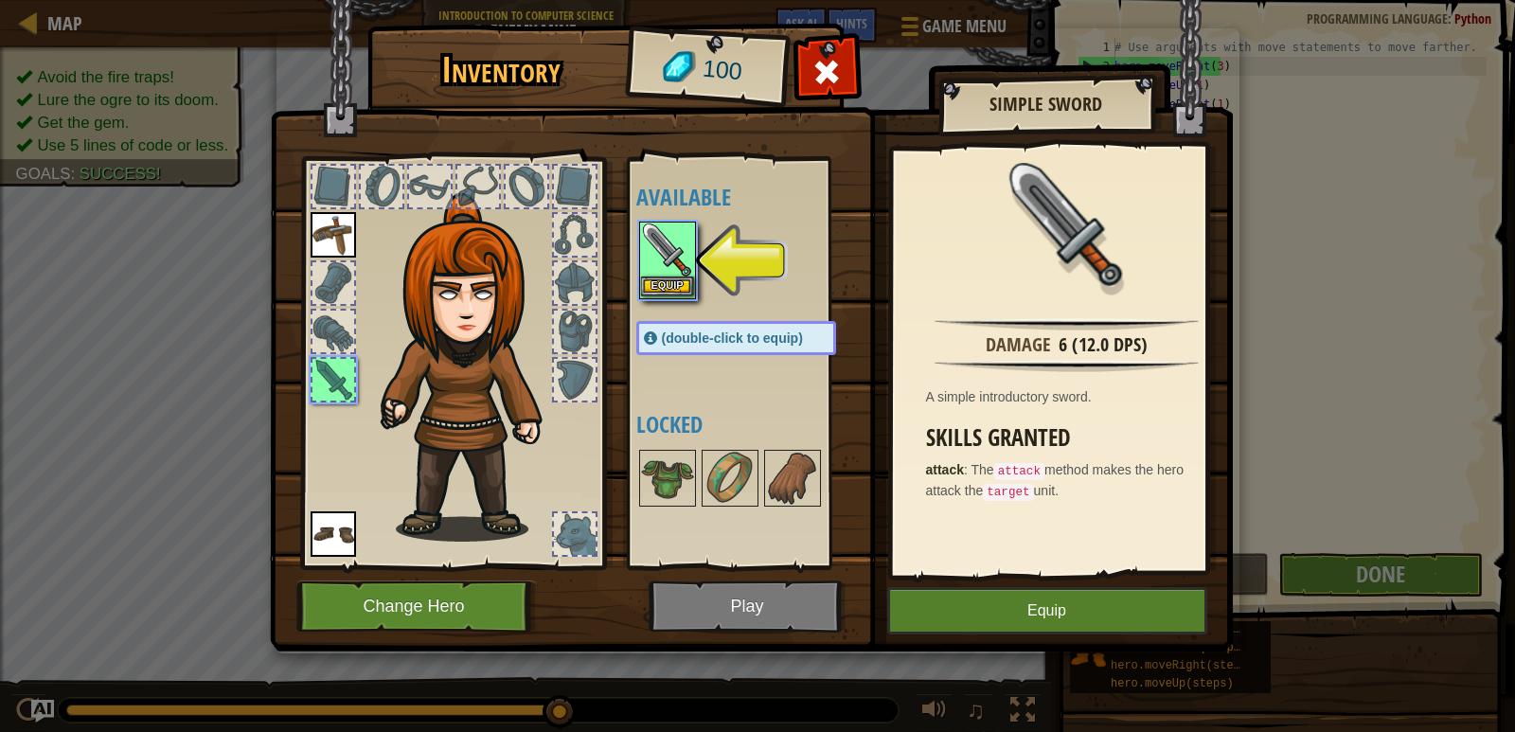
click at [673, 252] on img at bounding box center [667, 249] width 53 height 53
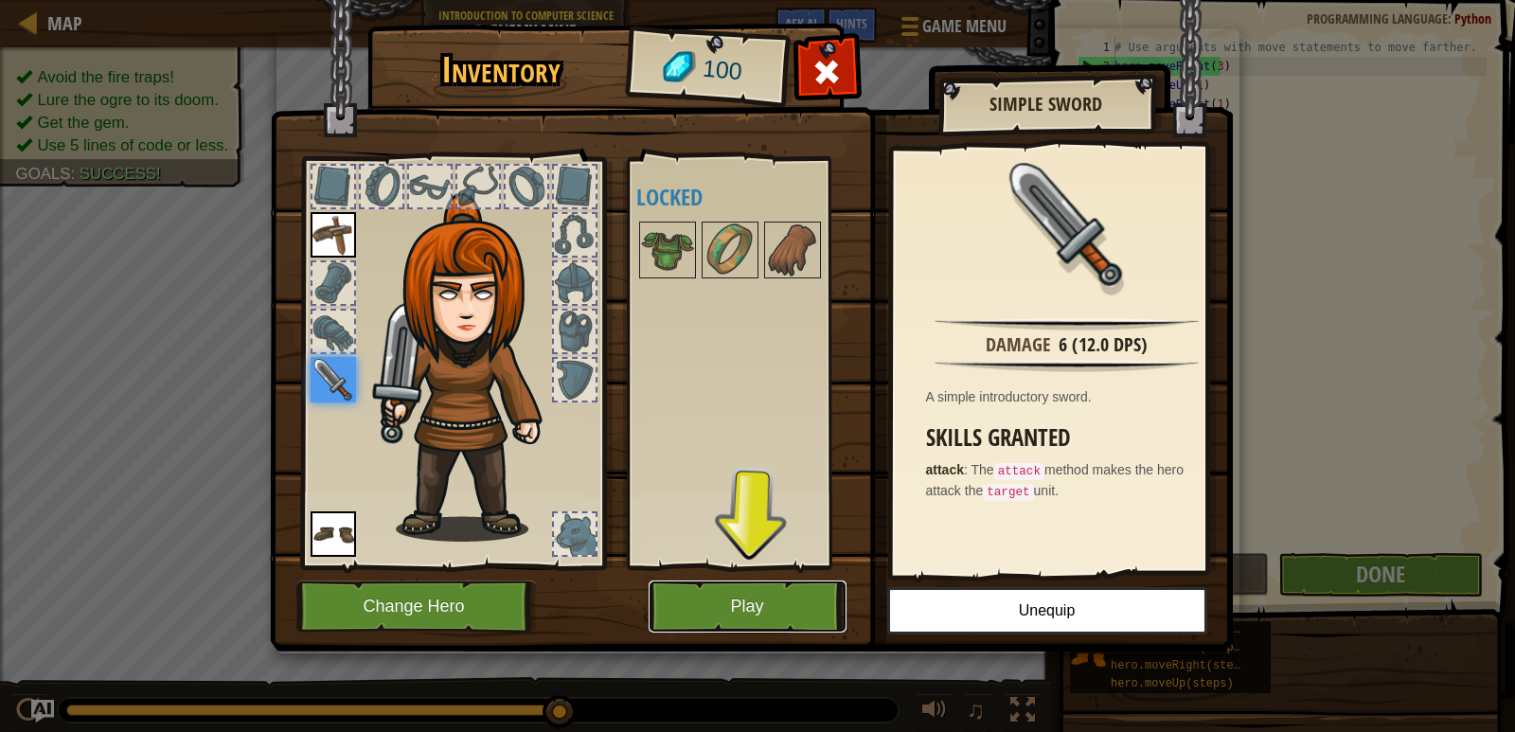
click at [757, 592] on button "Play" at bounding box center [748, 607] width 198 height 52
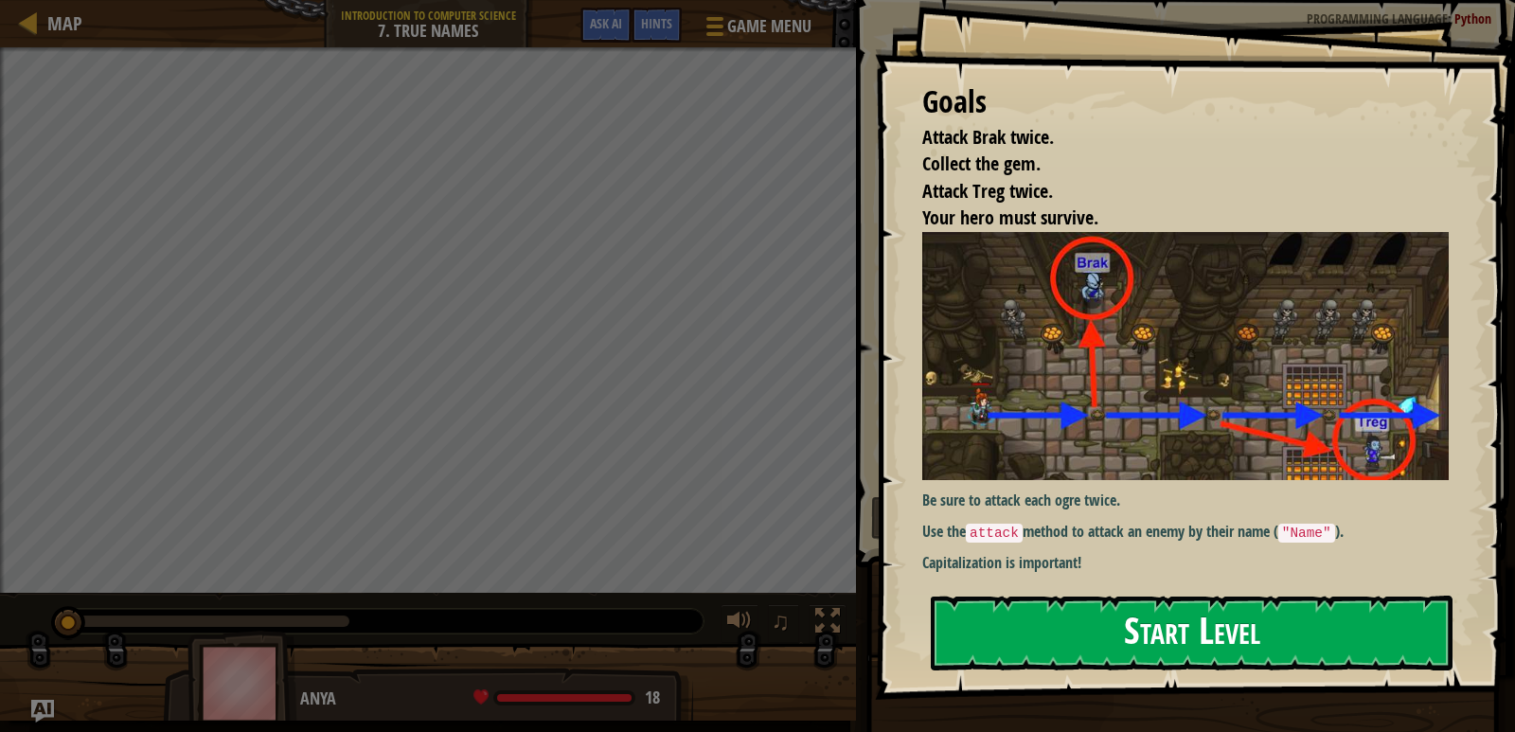
click at [1045, 631] on button "Start Level" at bounding box center [1192, 633] width 522 height 75
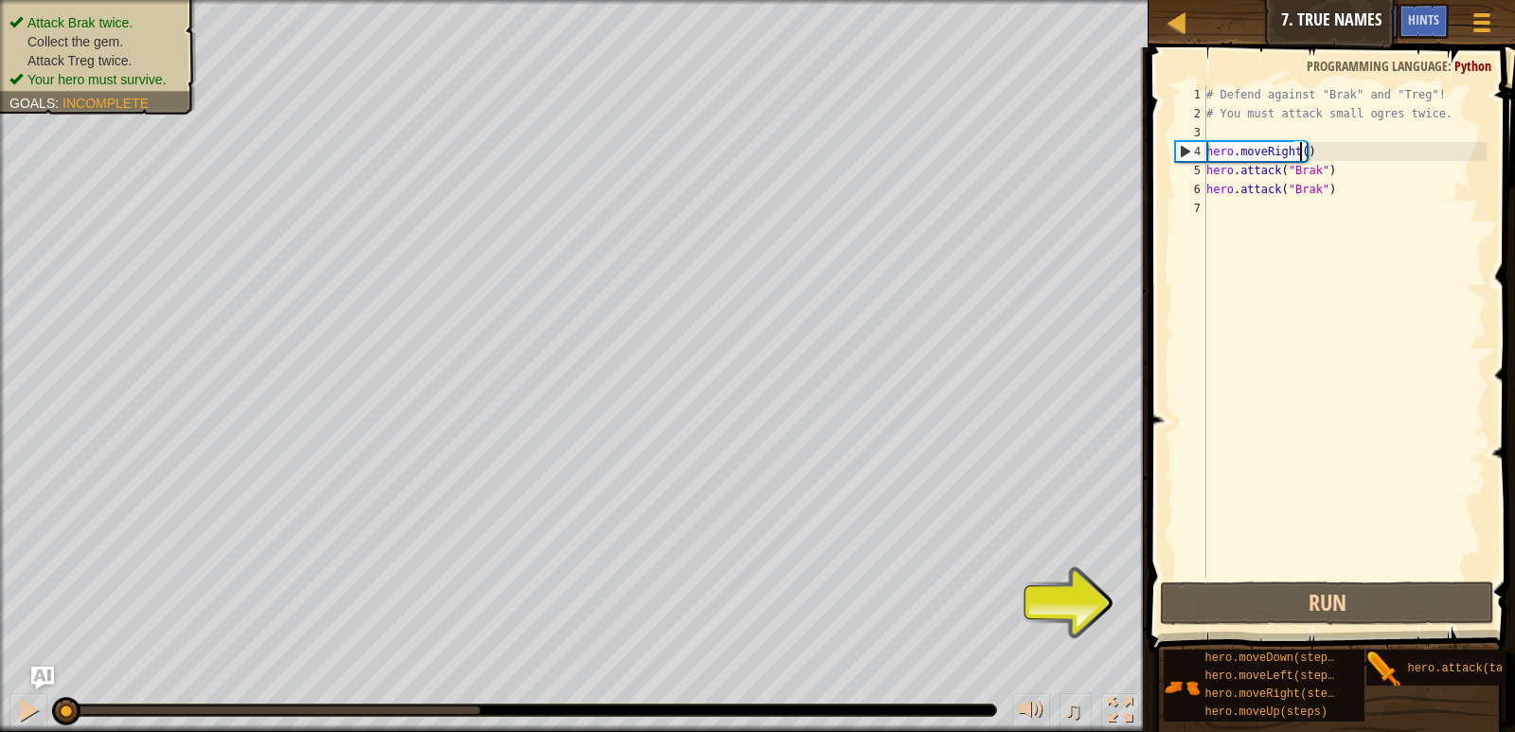
click at [1299, 152] on div "# Defend against "Brak" and "Treg"! # You must attack small ogres twice. hero .…" at bounding box center [1345, 350] width 284 height 530
type textarea "hero.moveRight(1)"
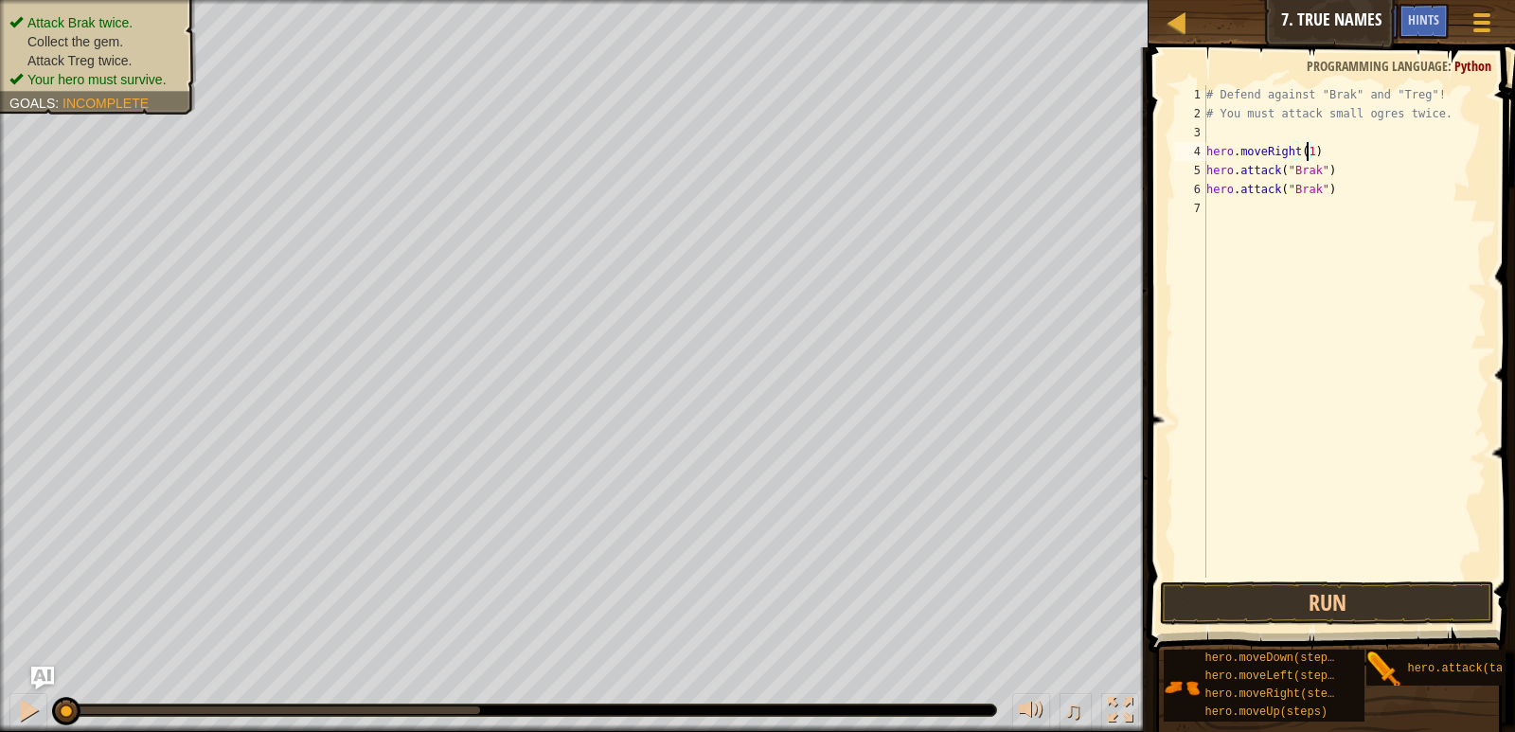
click at [1312, 204] on div "# Defend against "Brak" and "Treg"! # You must attack small ogres twice. hero .…" at bounding box center [1345, 350] width 284 height 530
click at [1342, 95] on div "# Defend against "Brak" and "Treg"! # You must attack small ogres twice. hero .…" at bounding box center [1345, 350] width 284 height 530
click at [1345, 118] on div "# Defend against "Brak" and "Treg"! # You must attack small ogres twice. hero .…" at bounding box center [1345, 350] width 284 height 530
type textarea "# You must attack small ogres twice."
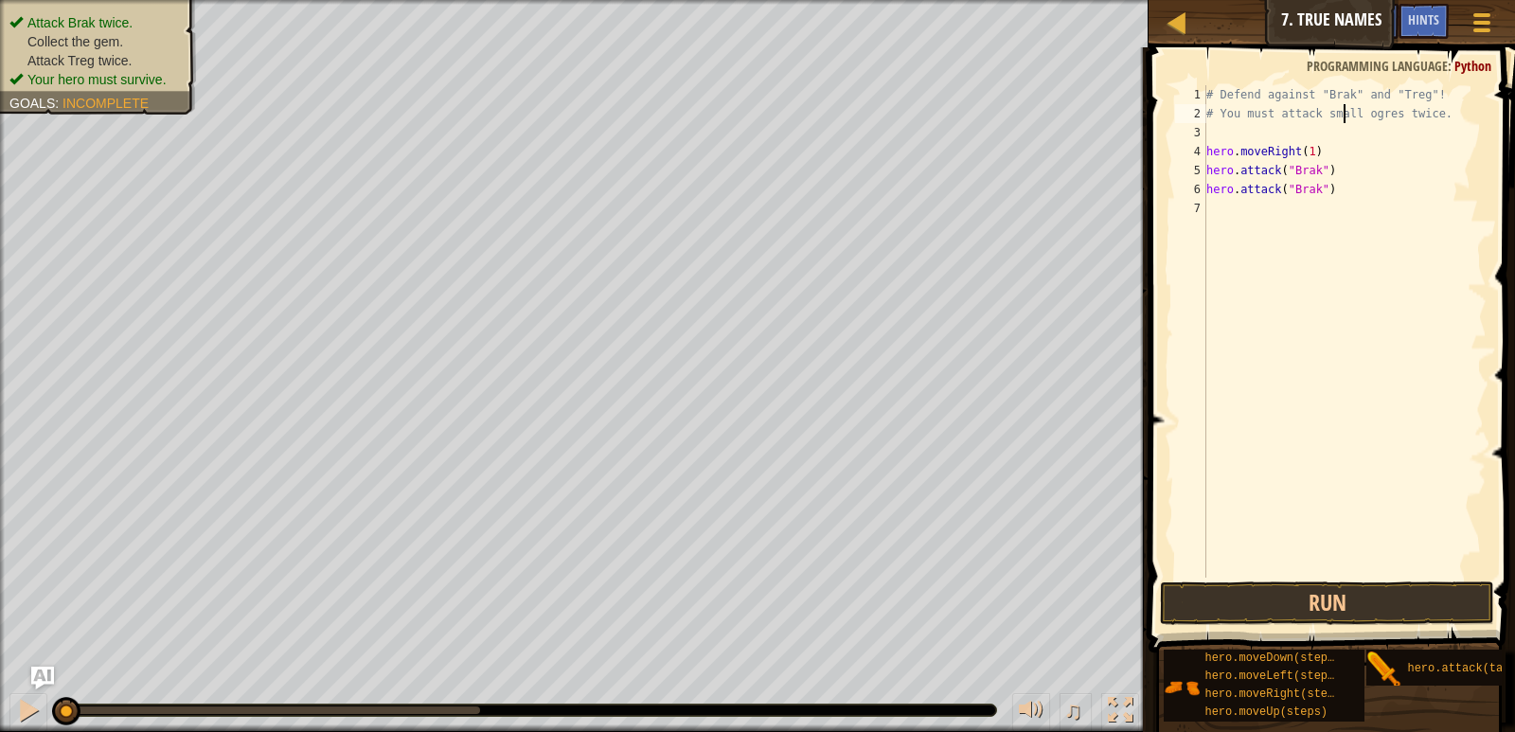
click at [1345, 128] on div "# Defend against "Brak" and "Treg"! # You must attack small ogres twice. hero .…" at bounding box center [1345, 350] width 284 height 530
click at [1385, 611] on button "Run" at bounding box center [1326, 603] width 333 height 44
click at [1385, 611] on button "Running" at bounding box center [1326, 603] width 333 height 44
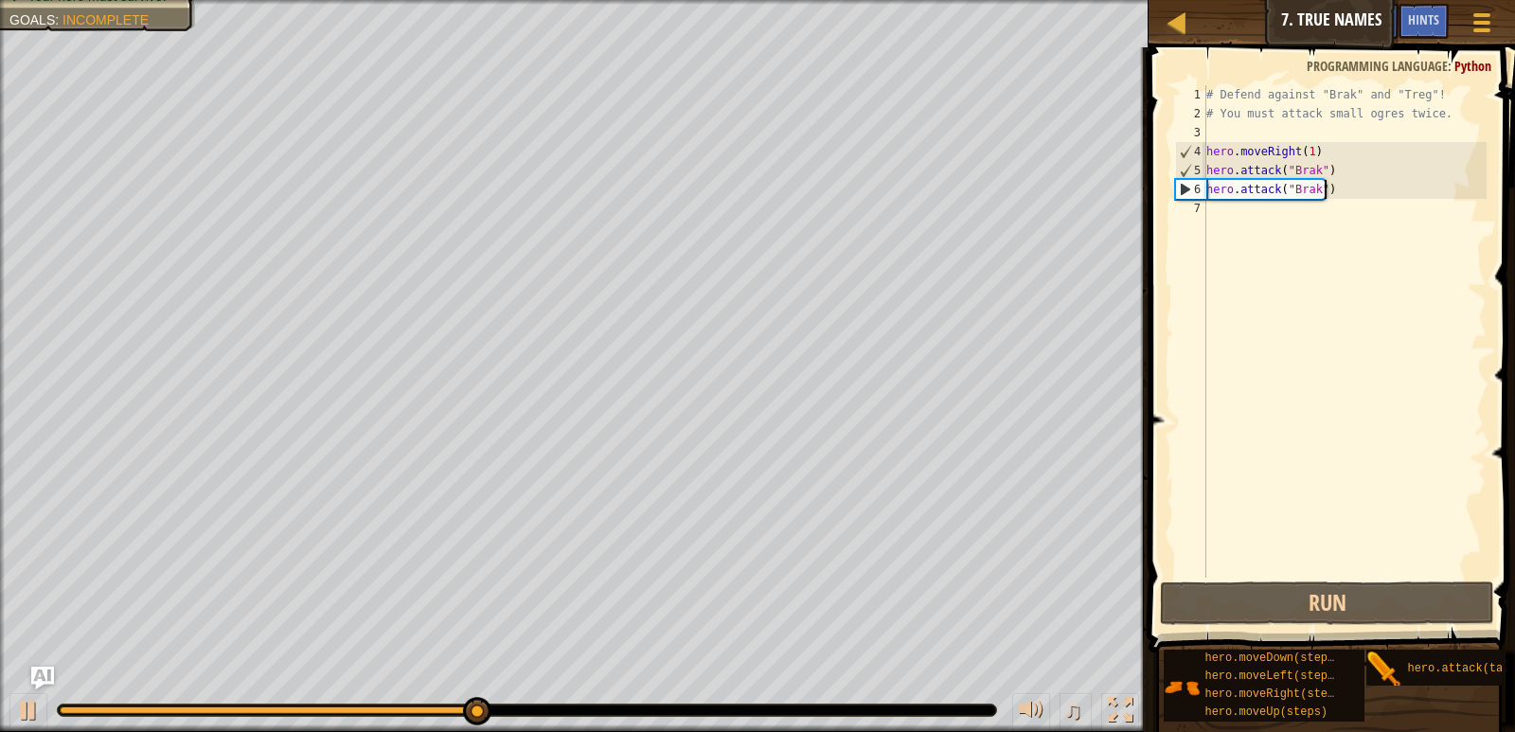
click at [1340, 180] on div "# Defend against "Brak" and "Treg"! # You must attack small ogres twice. hero .…" at bounding box center [1345, 350] width 284 height 530
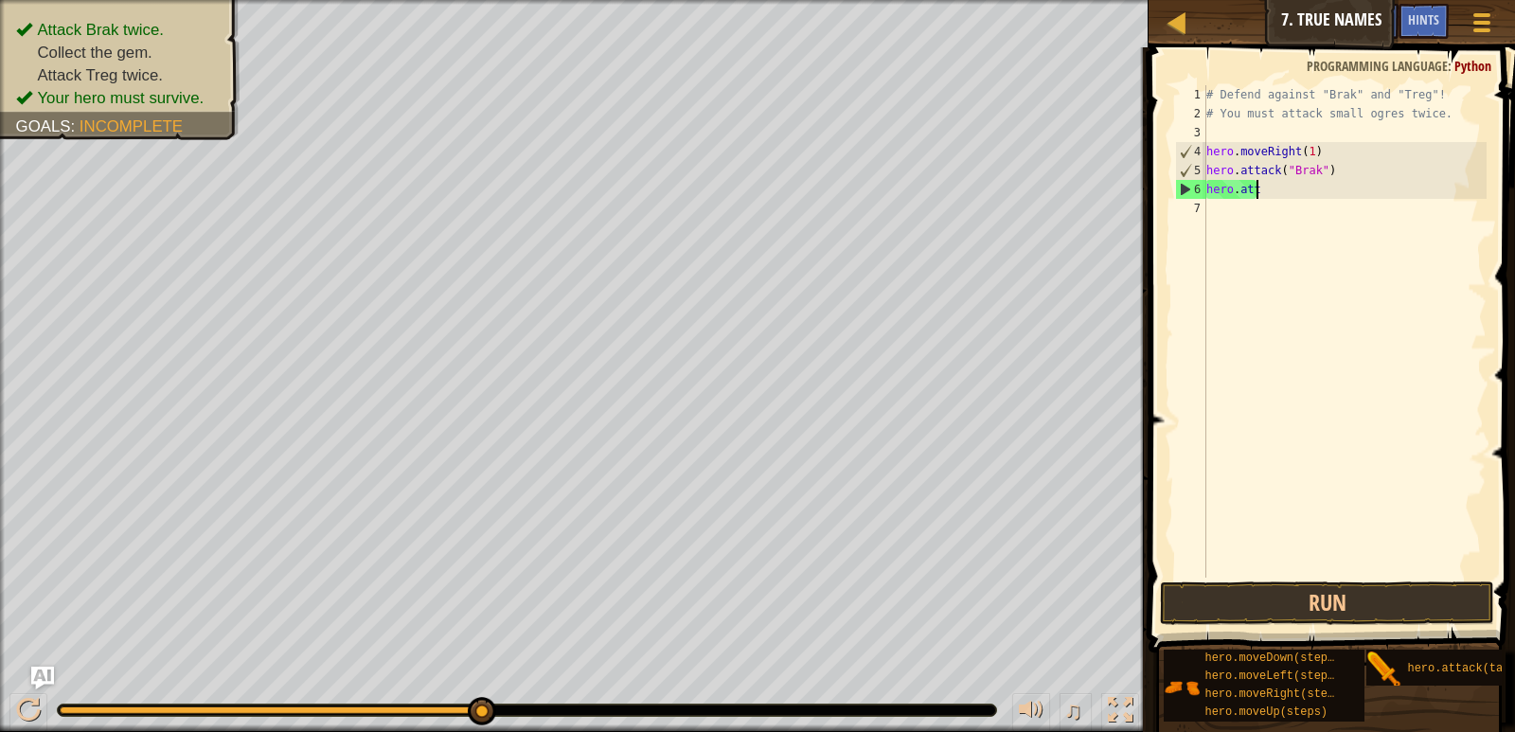
type textarea "h"
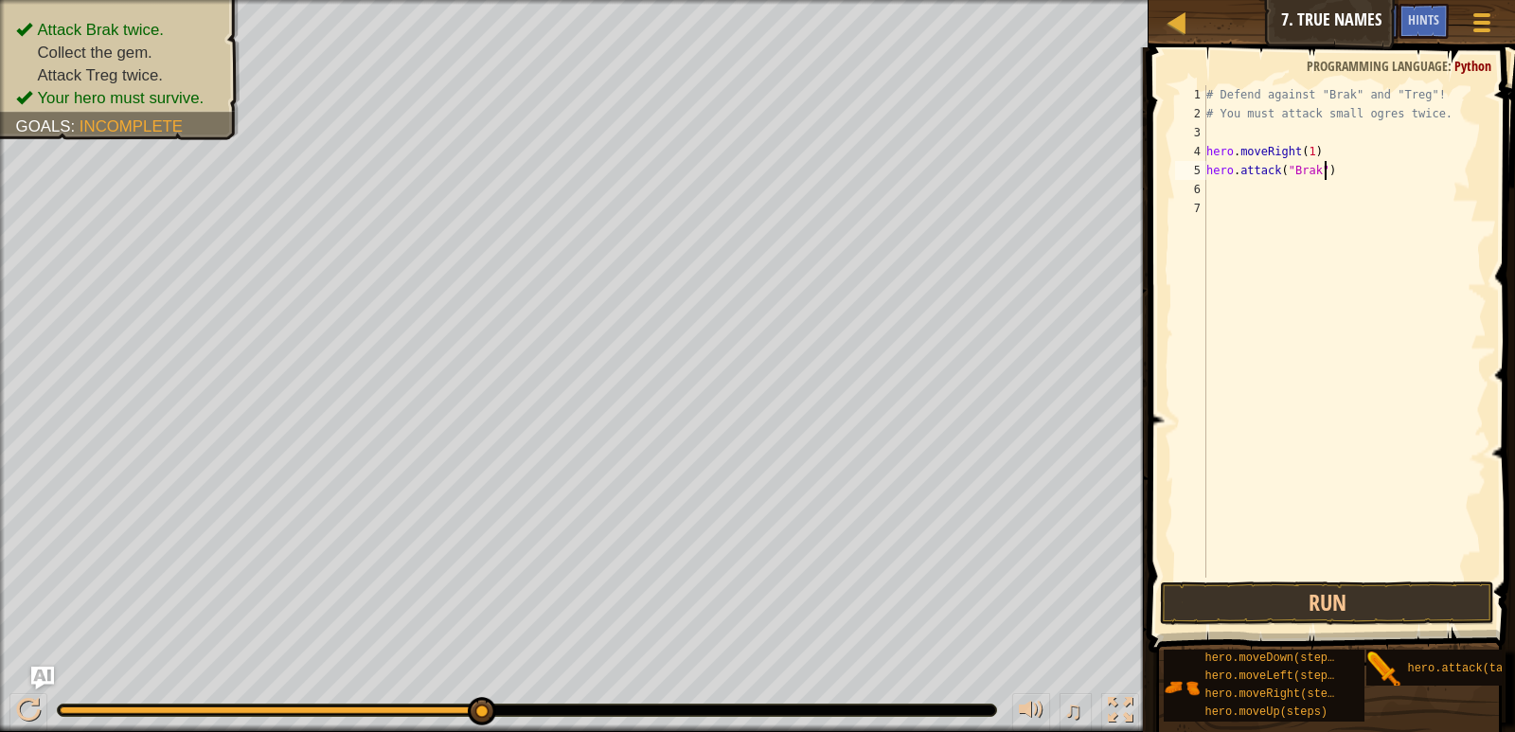
click at [1344, 170] on div "# Defend against "Brak" and "Treg"! # You must attack small ogres twice. hero .…" at bounding box center [1345, 350] width 284 height 530
type textarea "h"
click at [1337, 152] on div "# Defend against "Brak" and "Treg"! # You must attack small ogres twice. hero .…" at bounding box center [1345, 350] width 284 height 530
type textarea "h"
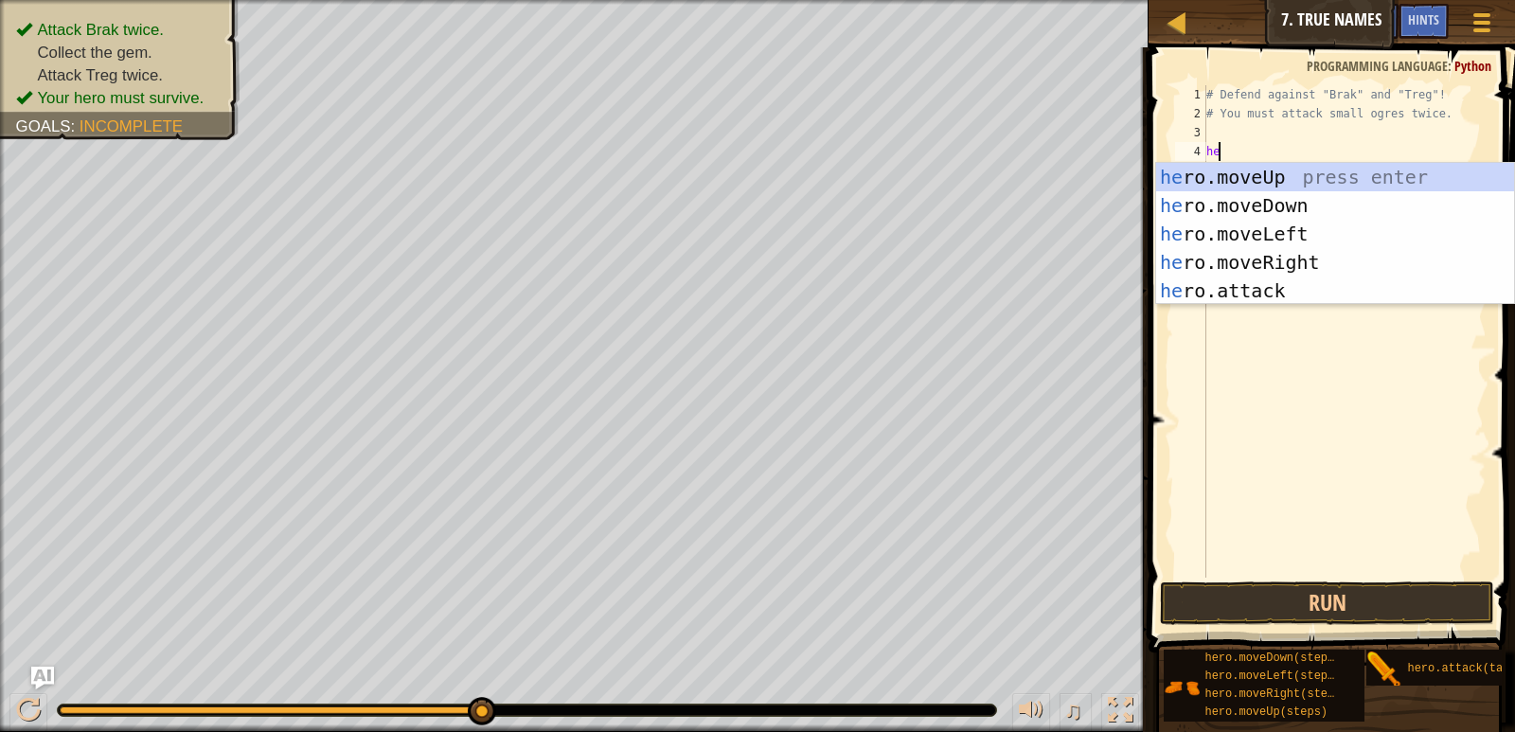
type textarea "her"
click at [1308, 252] on div "her o.moveUp press enter her o.moveDown press enter her o.moveLeft press enter …" at bounding box center [1335, 262] width 358 height 199
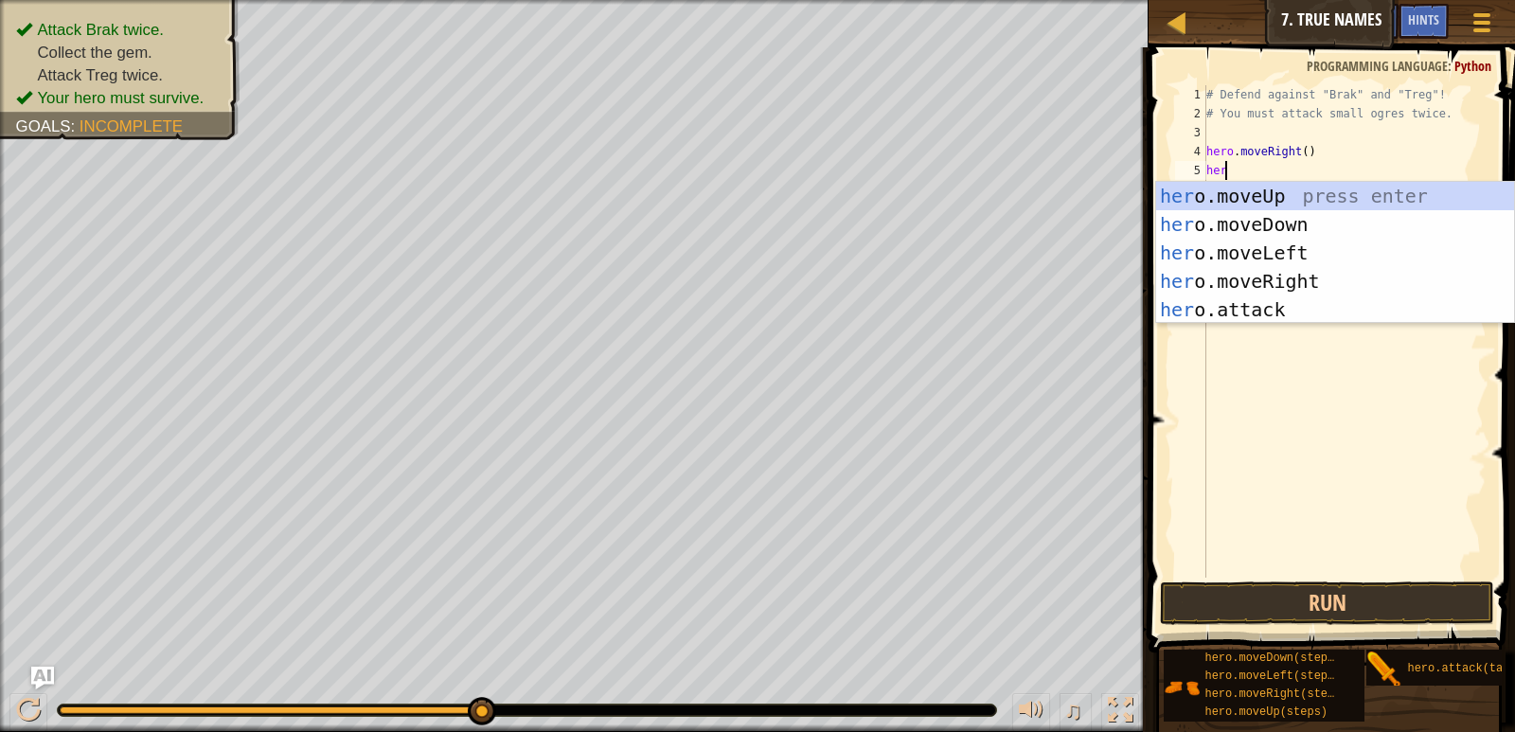
scroll to position [9, 1]
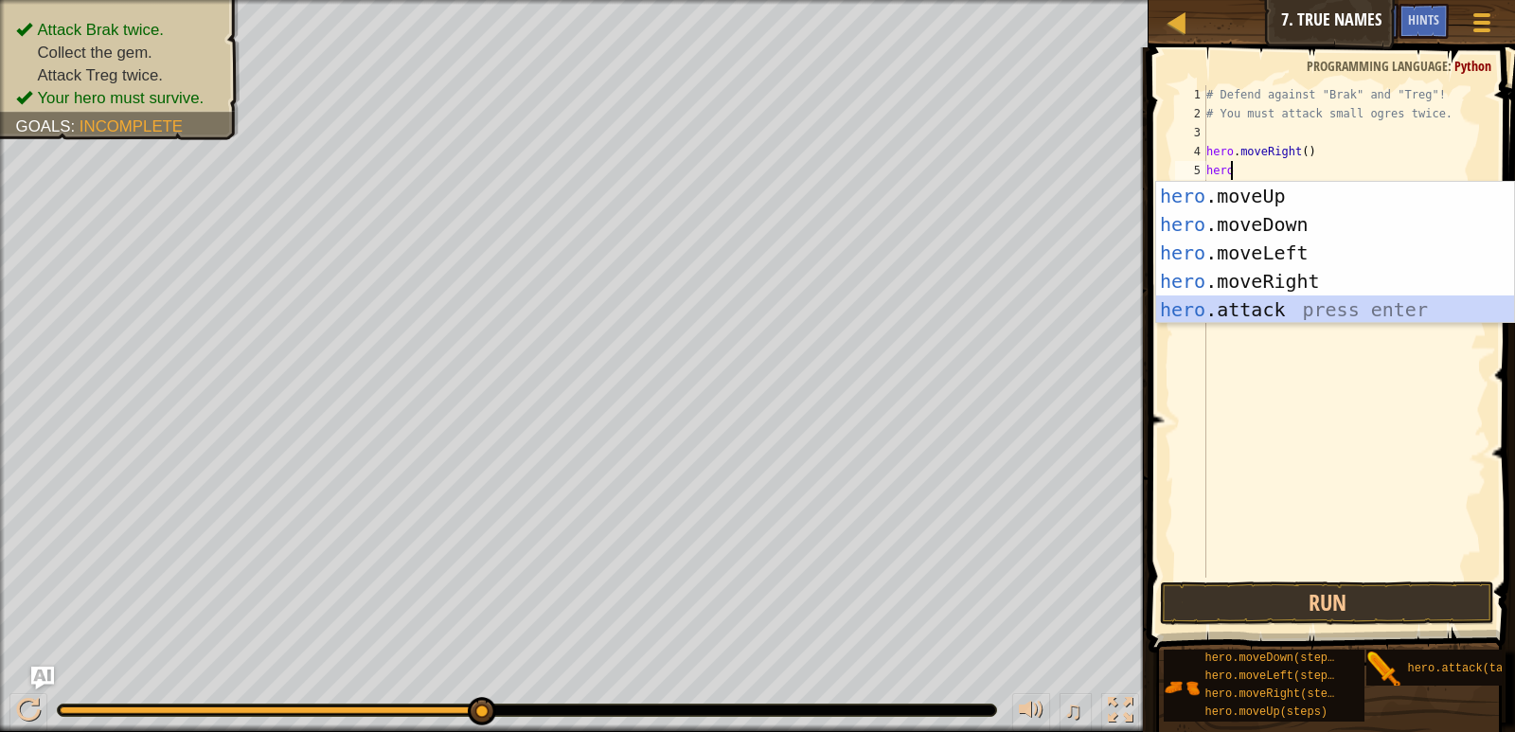
click at [1318, 302] on div "hero .moveUp press enter hero .moveDown press enter hero .moveLeft press enter …" at bounding box center [1335, 281] width 358 height 199
type textarea "hero.attack("Enemy Name")"
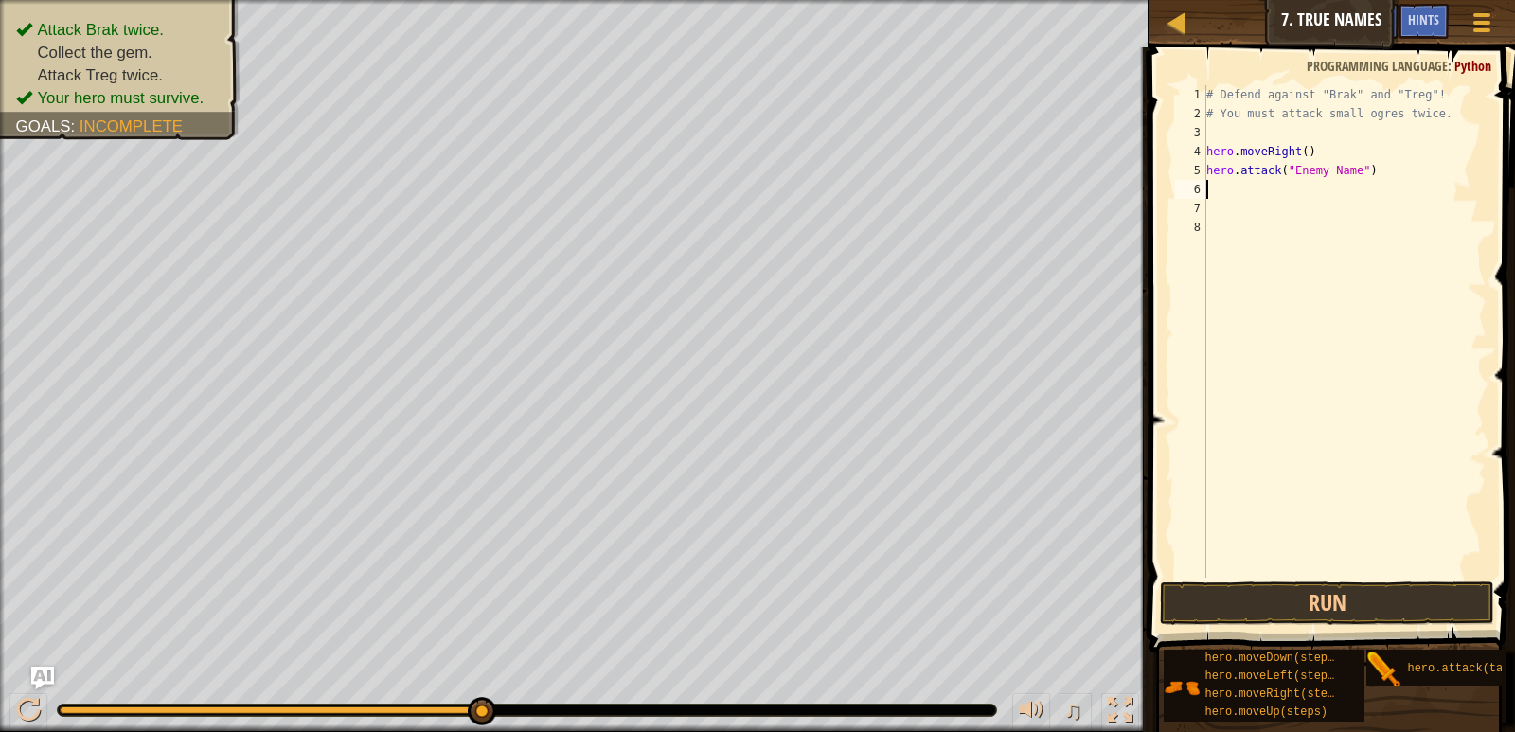
click at [1298, 188] on div "# Defend against "Brak" and "Treg"! # You must attack small ogres twice. hero .…" at bounding box center [1345, 350] width 284 height 530
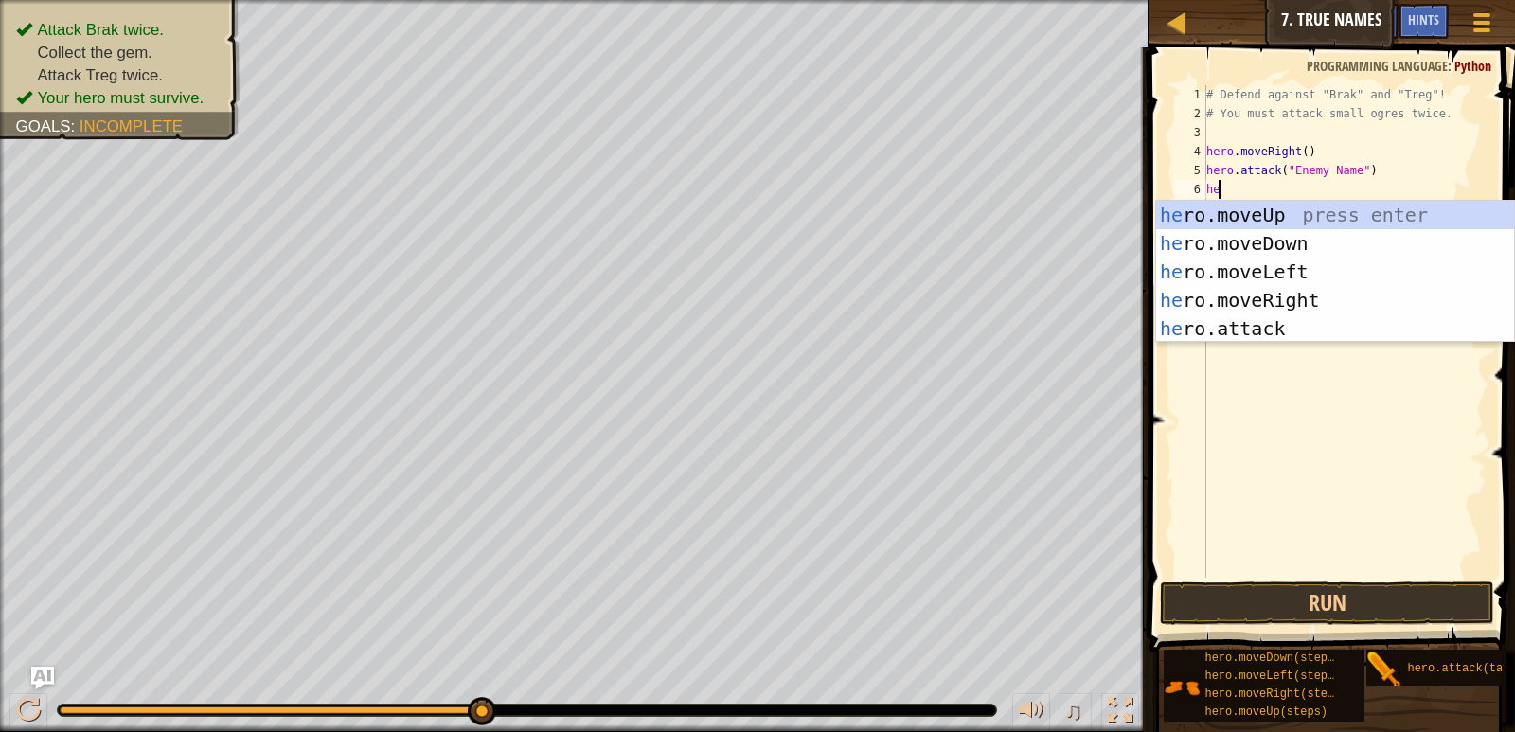
type textarea "her"
click at [1318, 294] on div "her o.moveUp press enter her o.moveDown press enter her o.moveLeft press enter …" at bounding box center [1335, 300] width 358 height 199
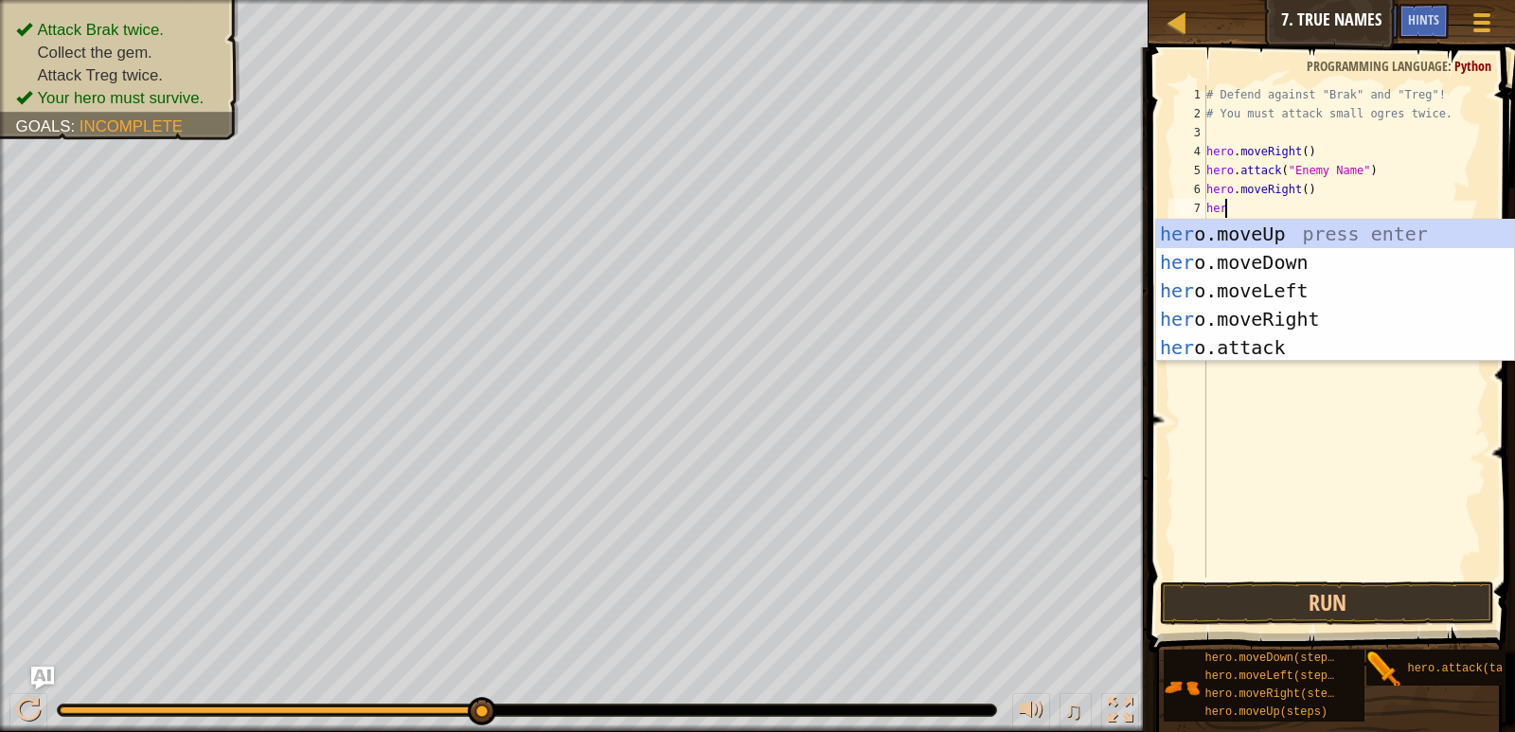
scroll to position [9, 1]
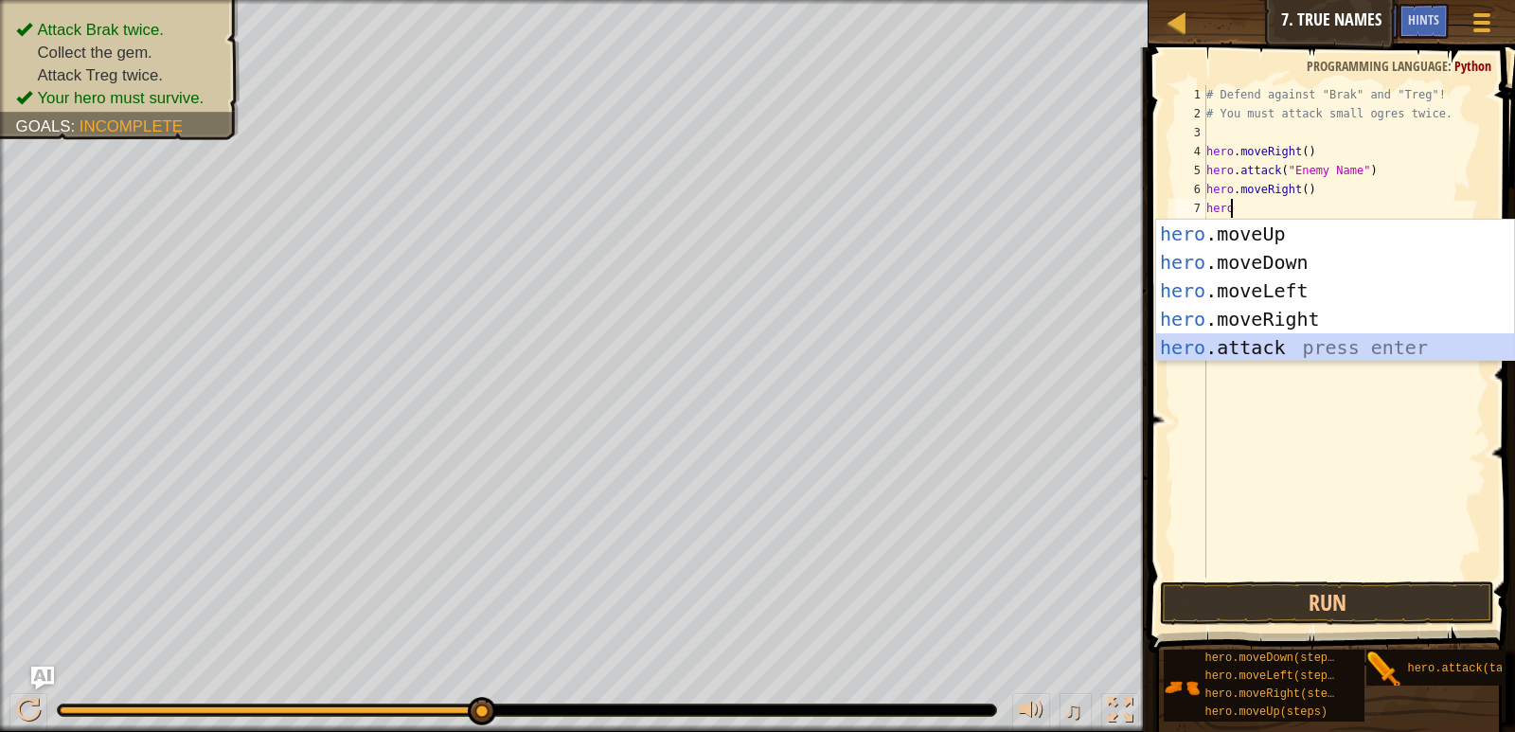
click at [1289, 343] on div "hero .moveUp press enter hero .moveDown press enter hero .moveLeft press enter …" at bounding box center [1335, 319] width 358 height 199
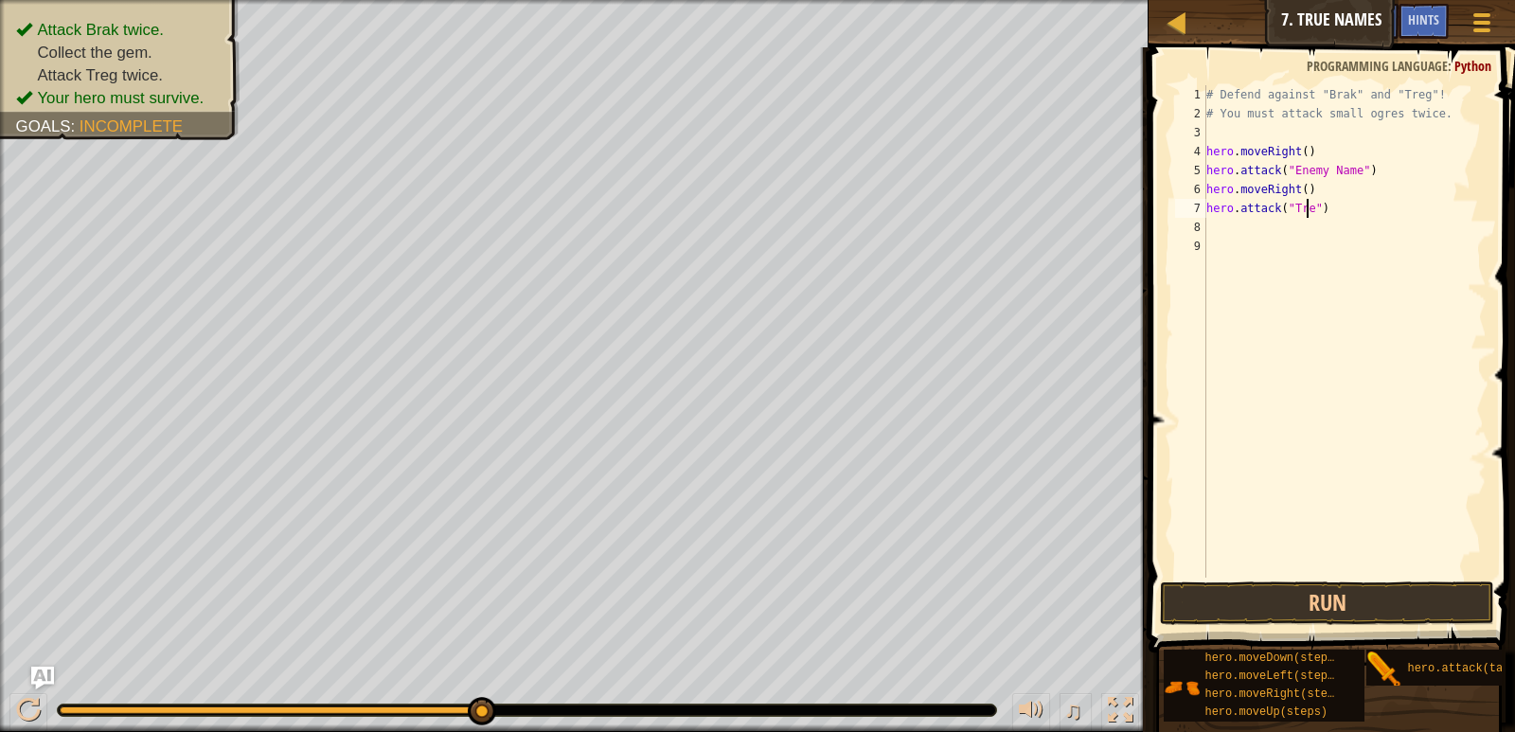
scroll to position [9, 9]
click at [1346, 171] on div "# Defend against "Brak" and "Treg"! # You must attack small ogres twice. hero .…" at bounding box center [1345, 350] width 284 height 530
click at [1348, 171] on div "# Defend against "Brak" and "Treg"! # You must attack small ogres twice. hero .…" at bounding box center [1345, 350] width 284 height 530
click at [1324, 170] on div "# Defend against "Brak" and "Treg"! # You must attack small ogres twice. hero .…" at bounding box center [1345, 350] width 284 height 530
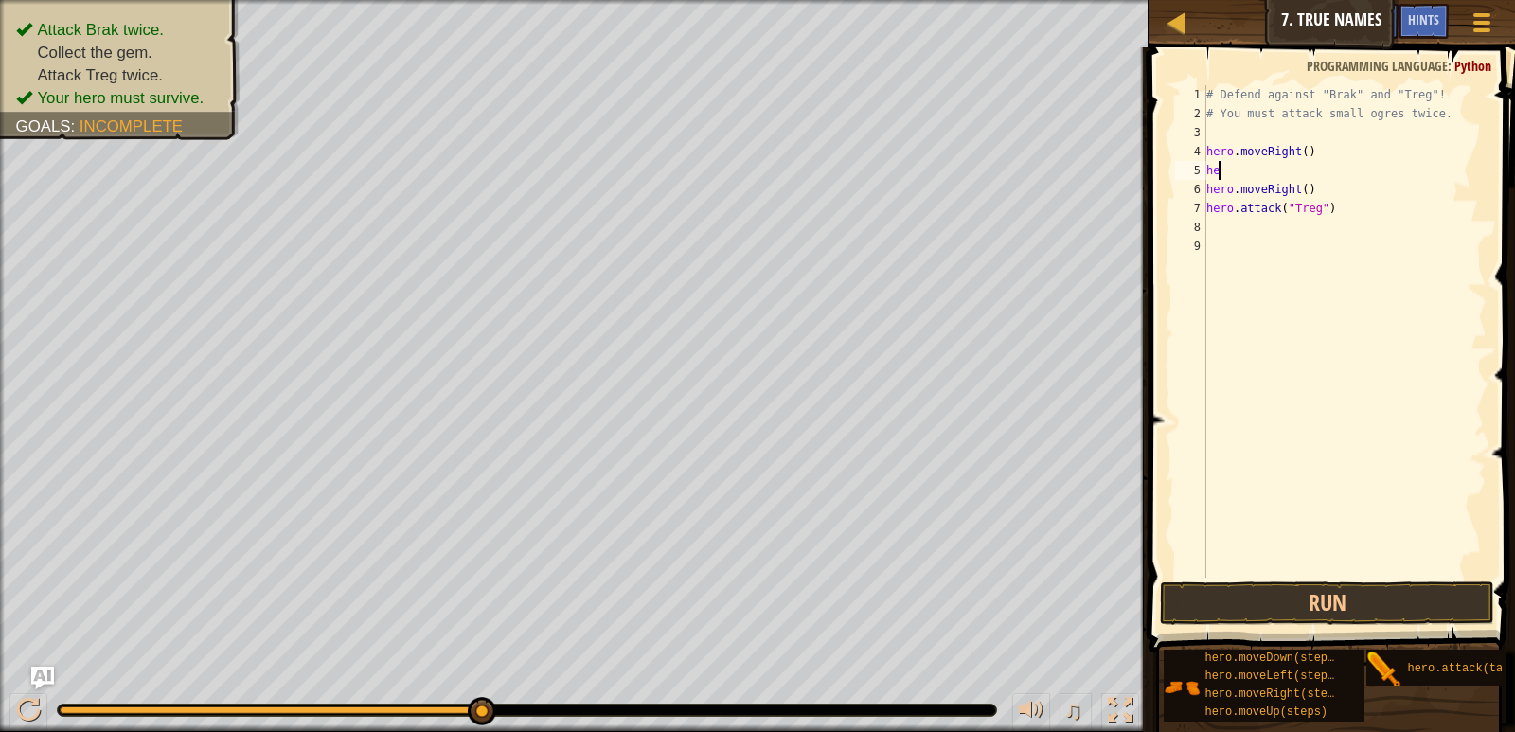
scroll to position [9, 0]
type textarea "h"
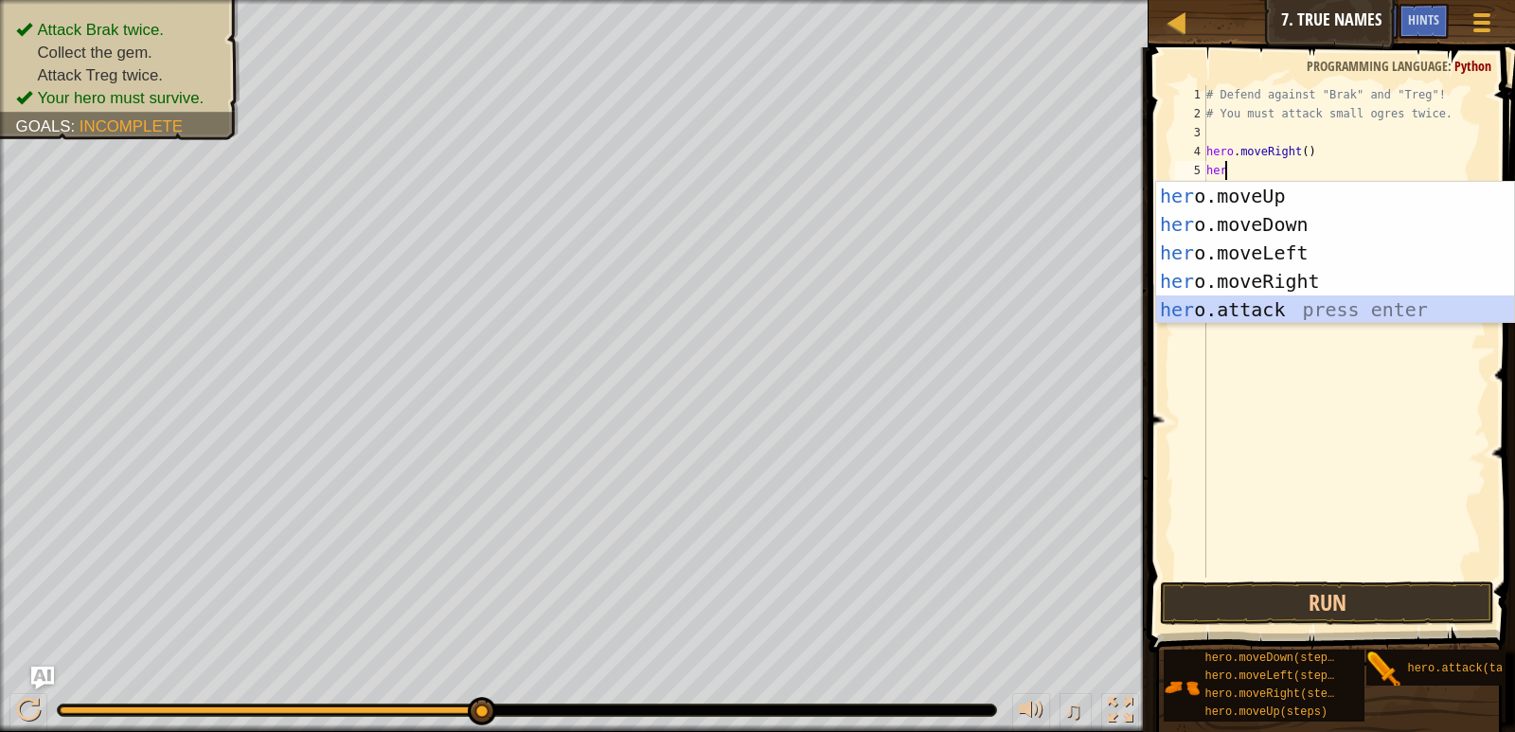
click at [1295, 301] on div "her o.moveUp press enter her o.moveDown press enter her o.moveLeft press enter …" at bounding box center [1335, 281] width 358 height 199
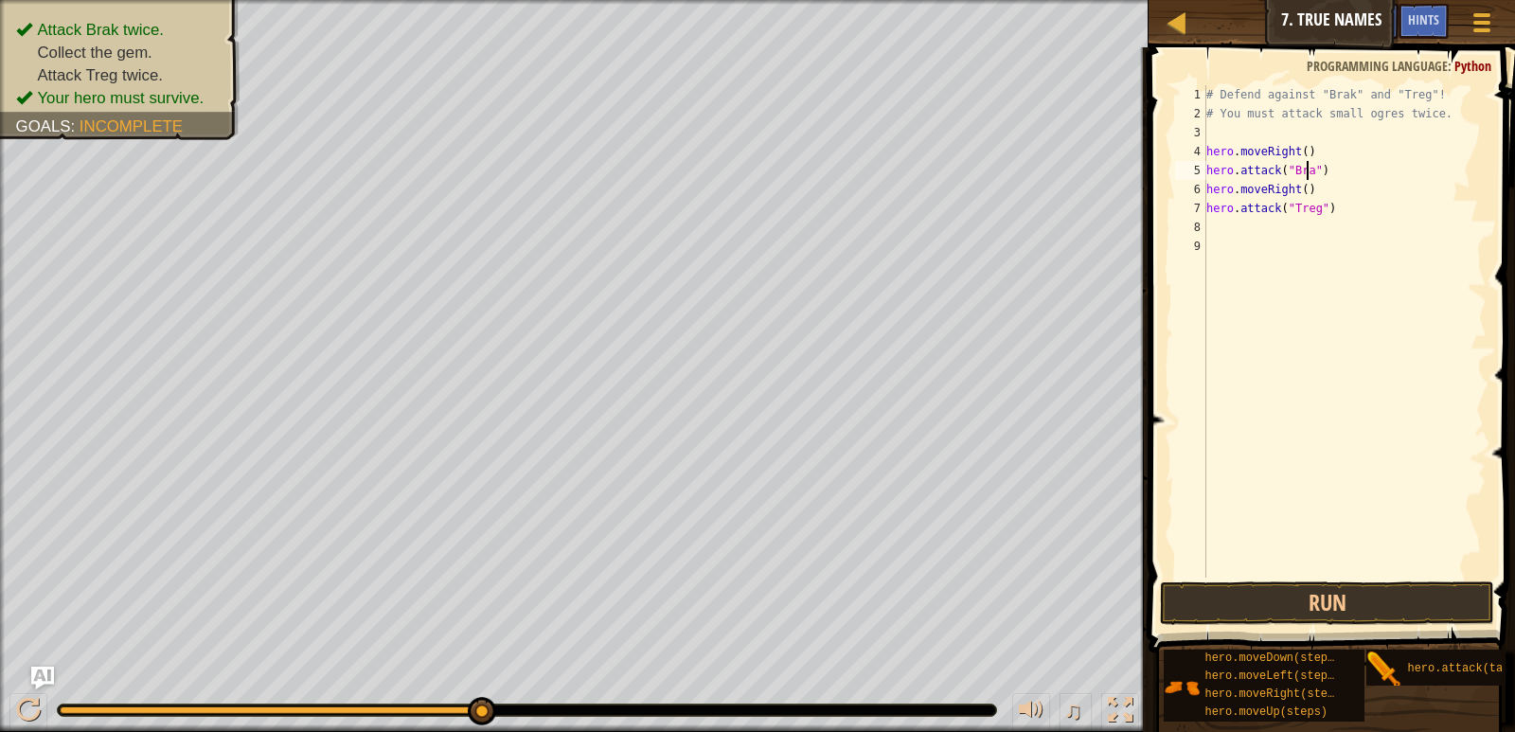
scroll to position [9, 9]
click at [1299, 147] on div "# Defend against "Brak" and "Treg"! # You must attack small ogres twice. hero .…" at bounding box center [1345, 350] width 284 height 530
click at [1297, 148] on div "# Defend against "Brak" and "Treg"! # You must attack small ogres twice. hero .…" at bounding box center [1345, 331] width 284 height 492
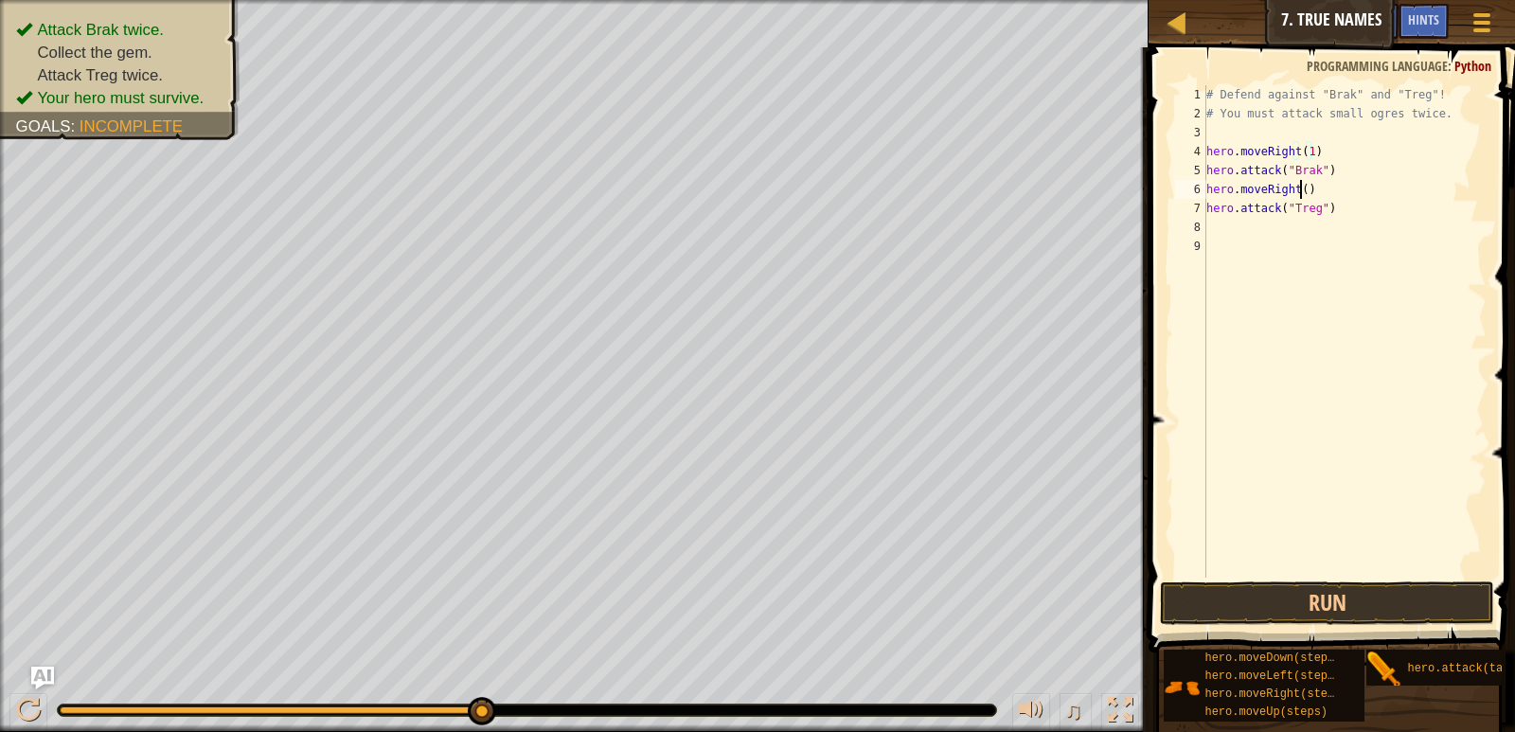
click at [1299, 184] on div "# Defend against "Brak" and "Treg"! # You must attack small ogres twice. hero .…" at bounding box center [1345, 350] width 284 height 530
click at [1368, 612] on button "Run" at bounding box center [1326, 603] width 333 height 44
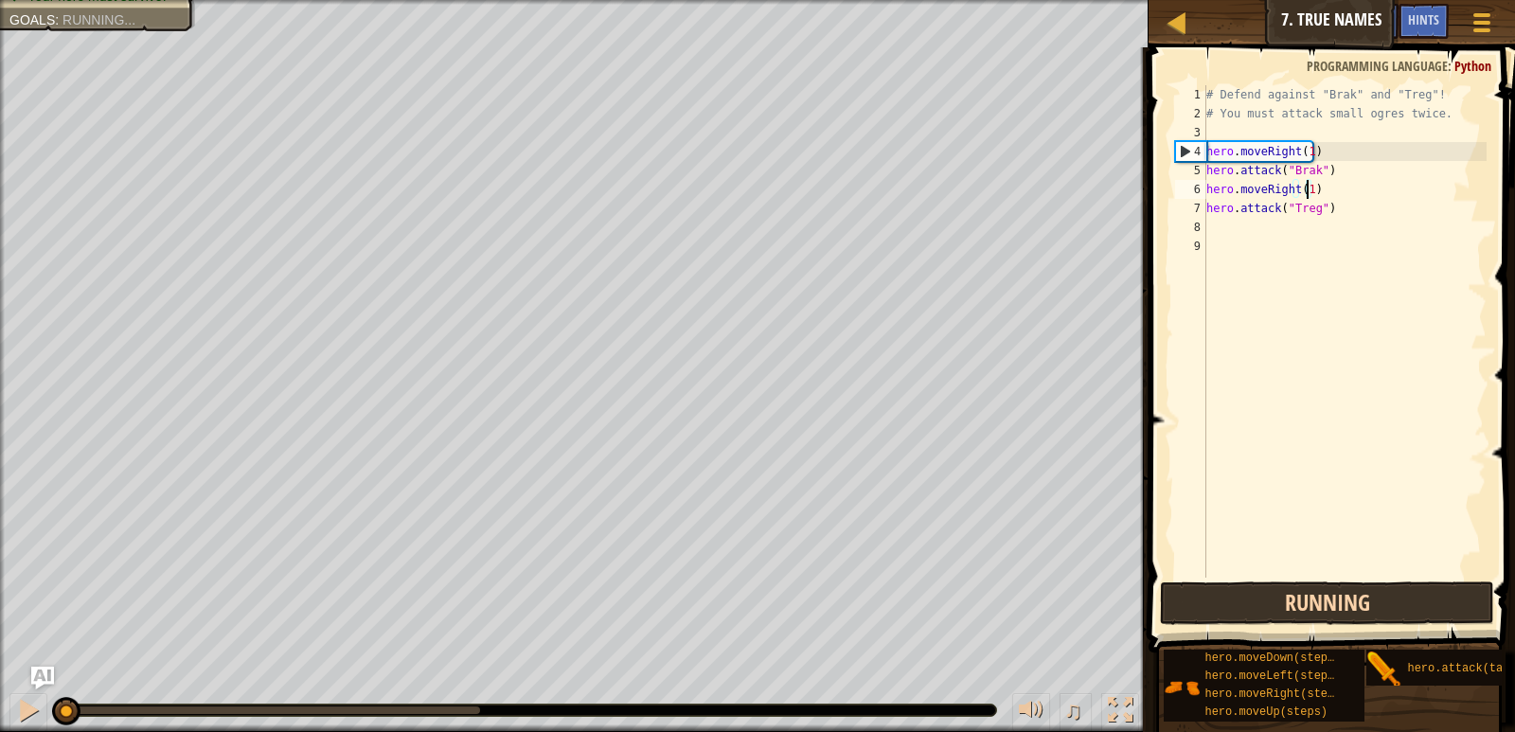
click at [1368, 612] on button "Running" at bounding box center [1326, 603] width 333 height 44
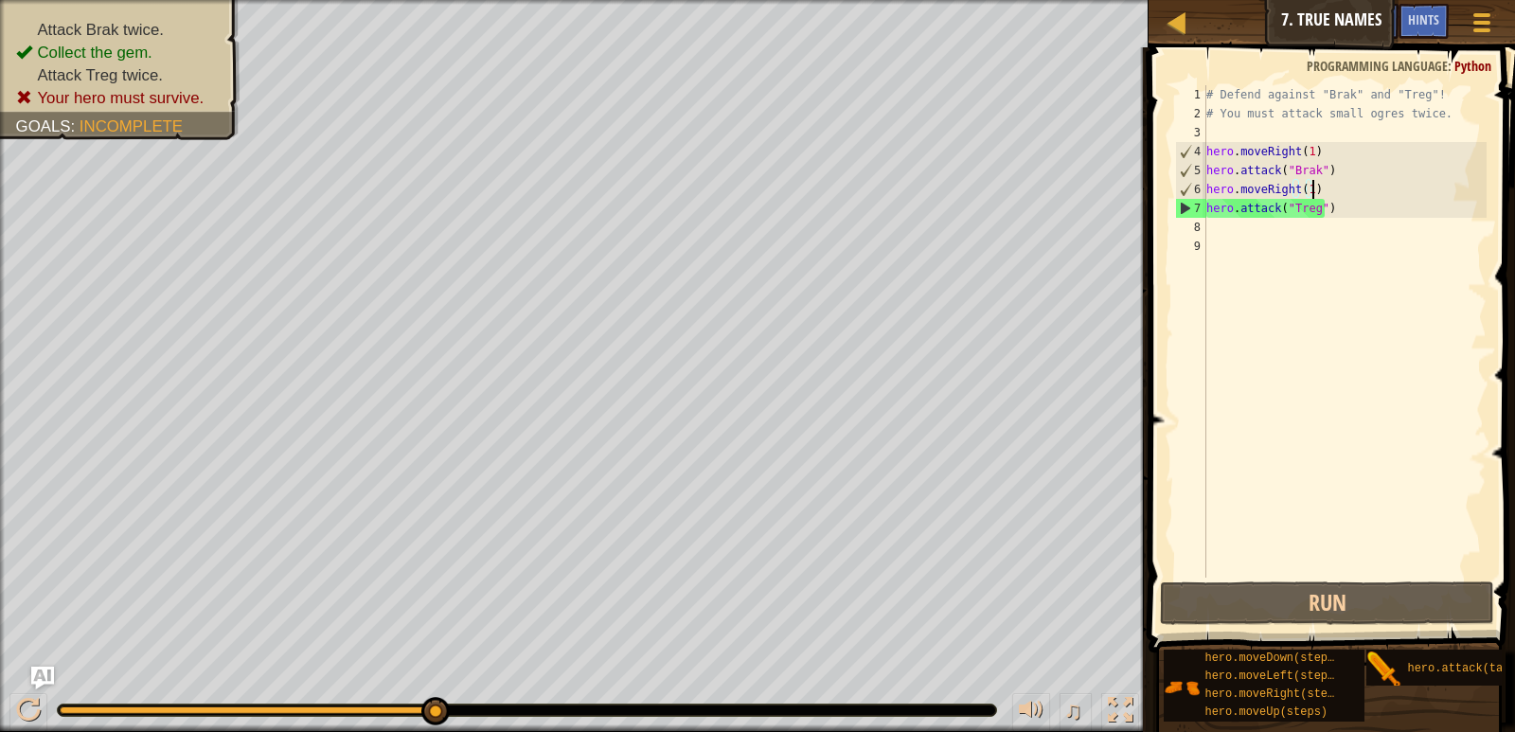
click at [1321, 180] on div "# Defend against "Brak" and "Treg"! # You must attack small ogres twice. hero .…" at bounding box center [1345, 350] width 284 height 530
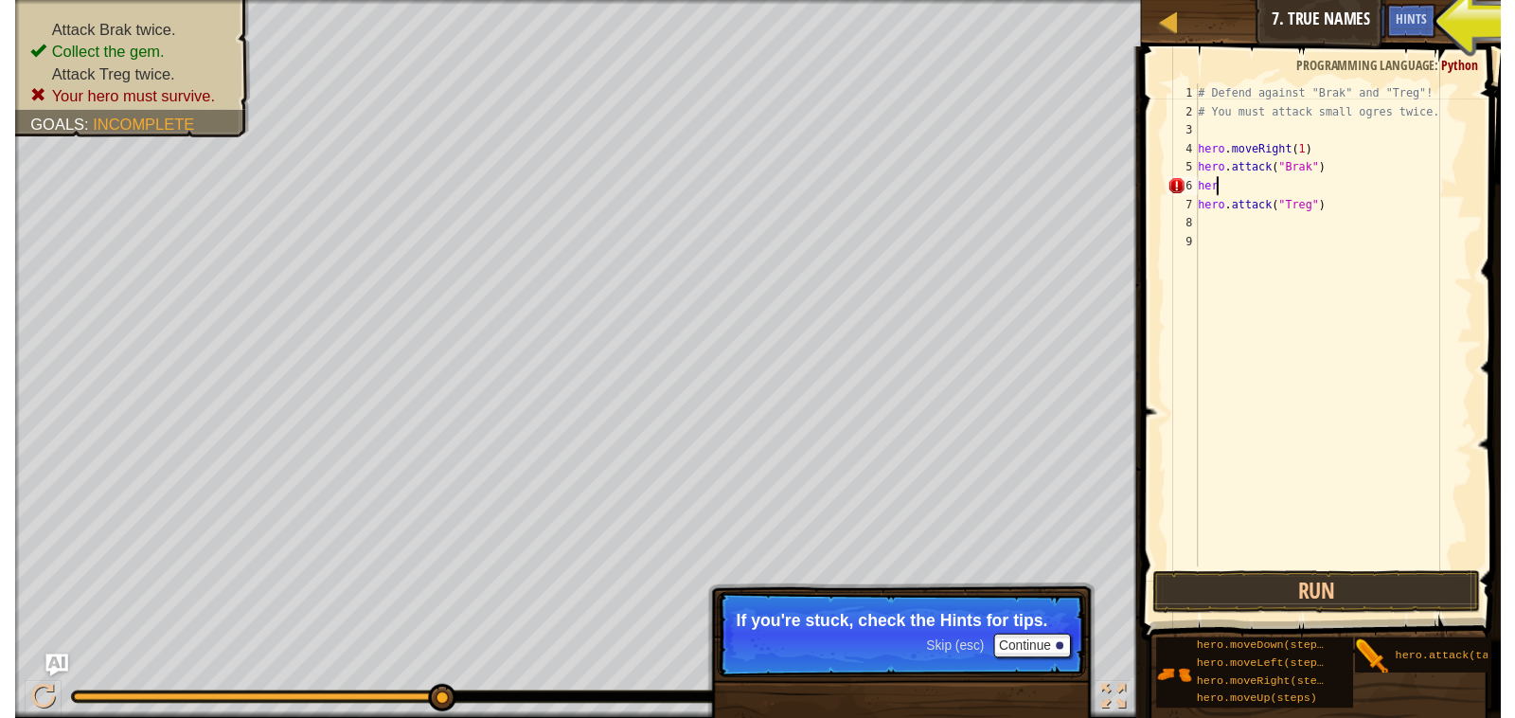
scroll to position [9, 0]
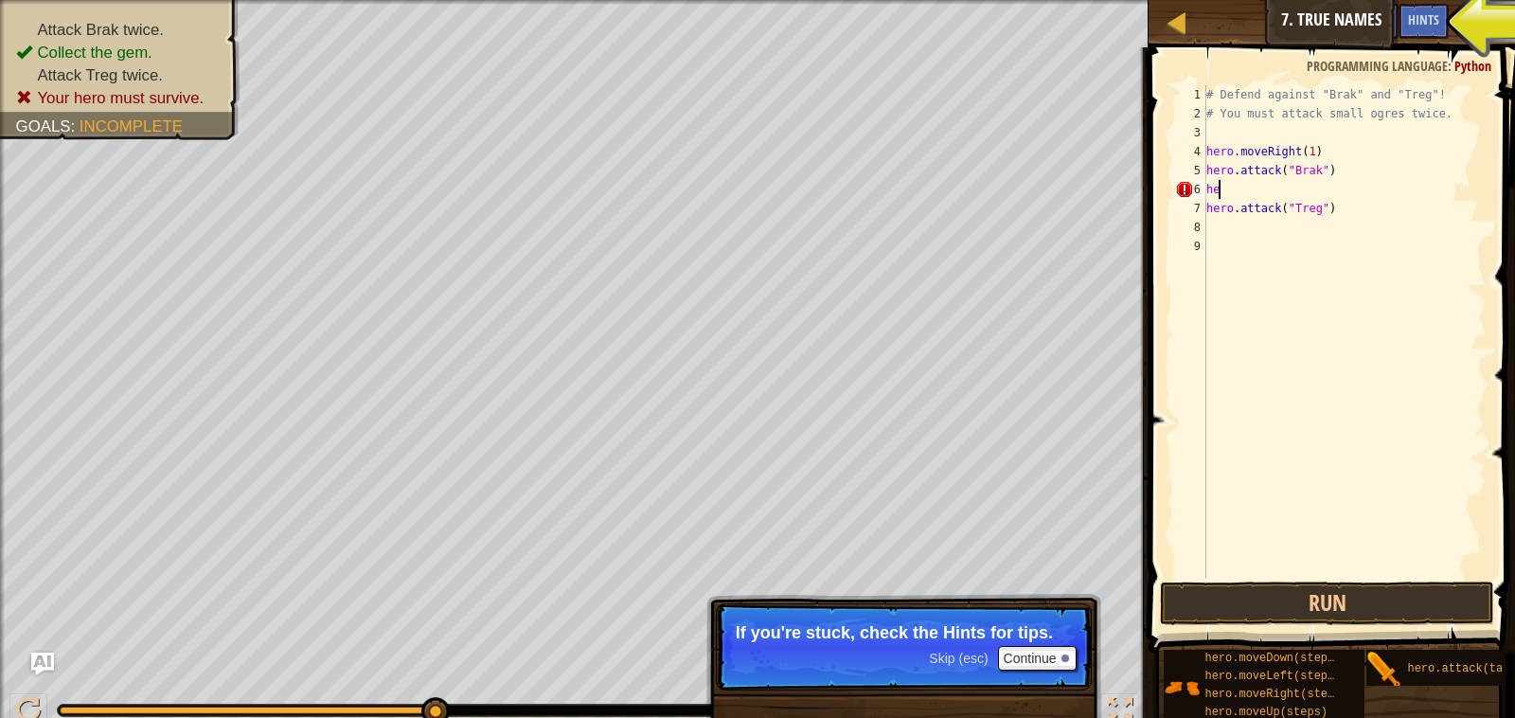
type textarea "h"
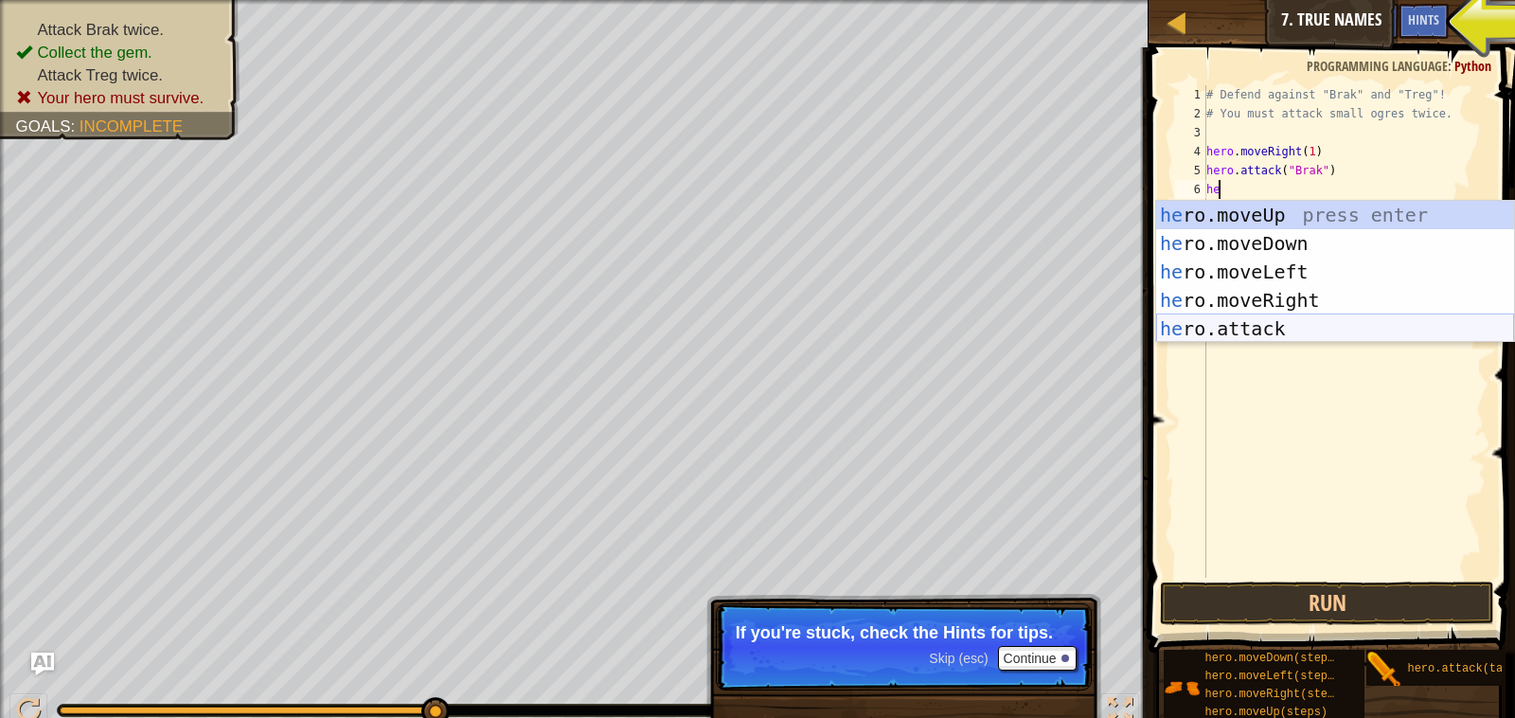
click at [1279, 317] on div "he ro.moveUp press enter he ro.moveDown press enter he ro.moveLeft press enter …" at bounding box center [1335, 300] width 358 height 199
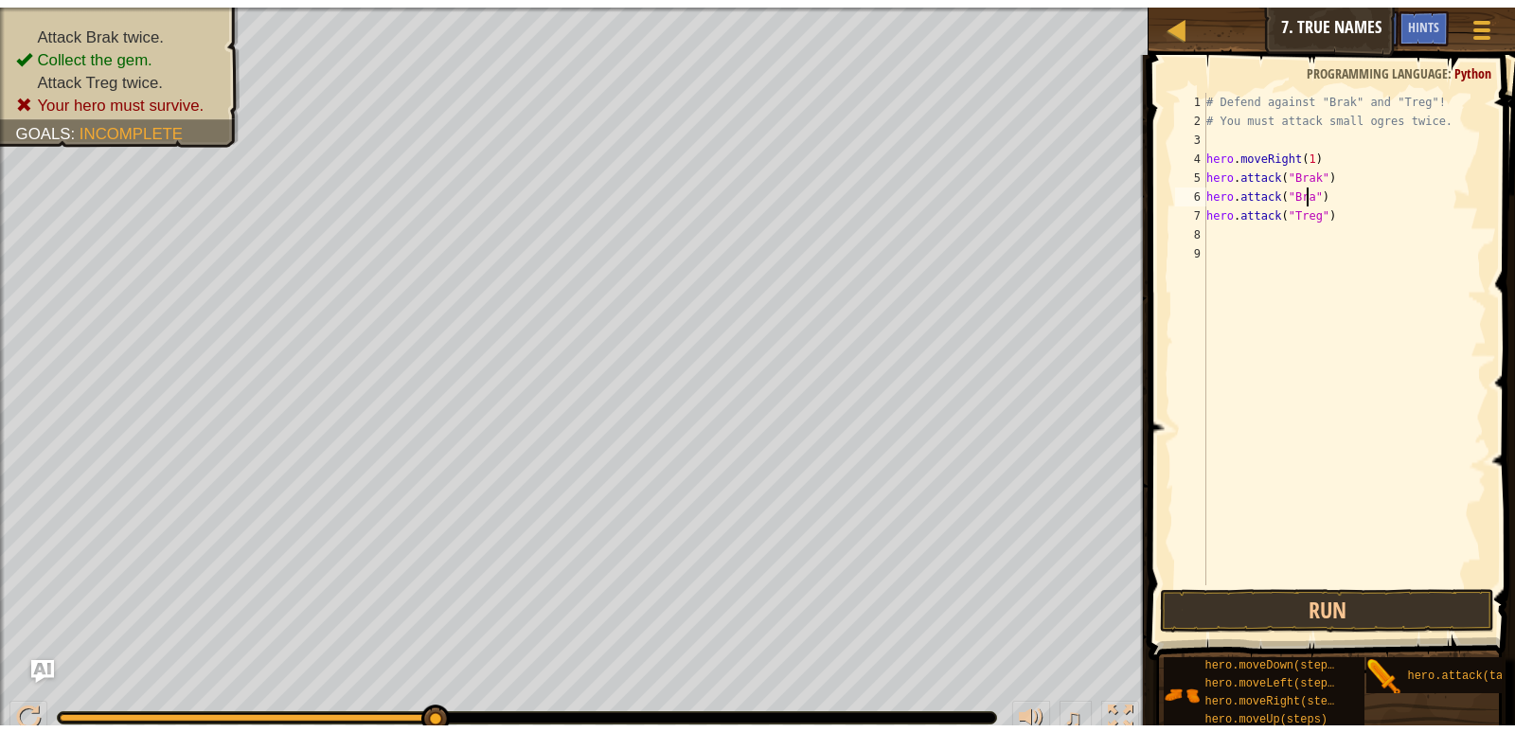
scroll to position [9, 9]
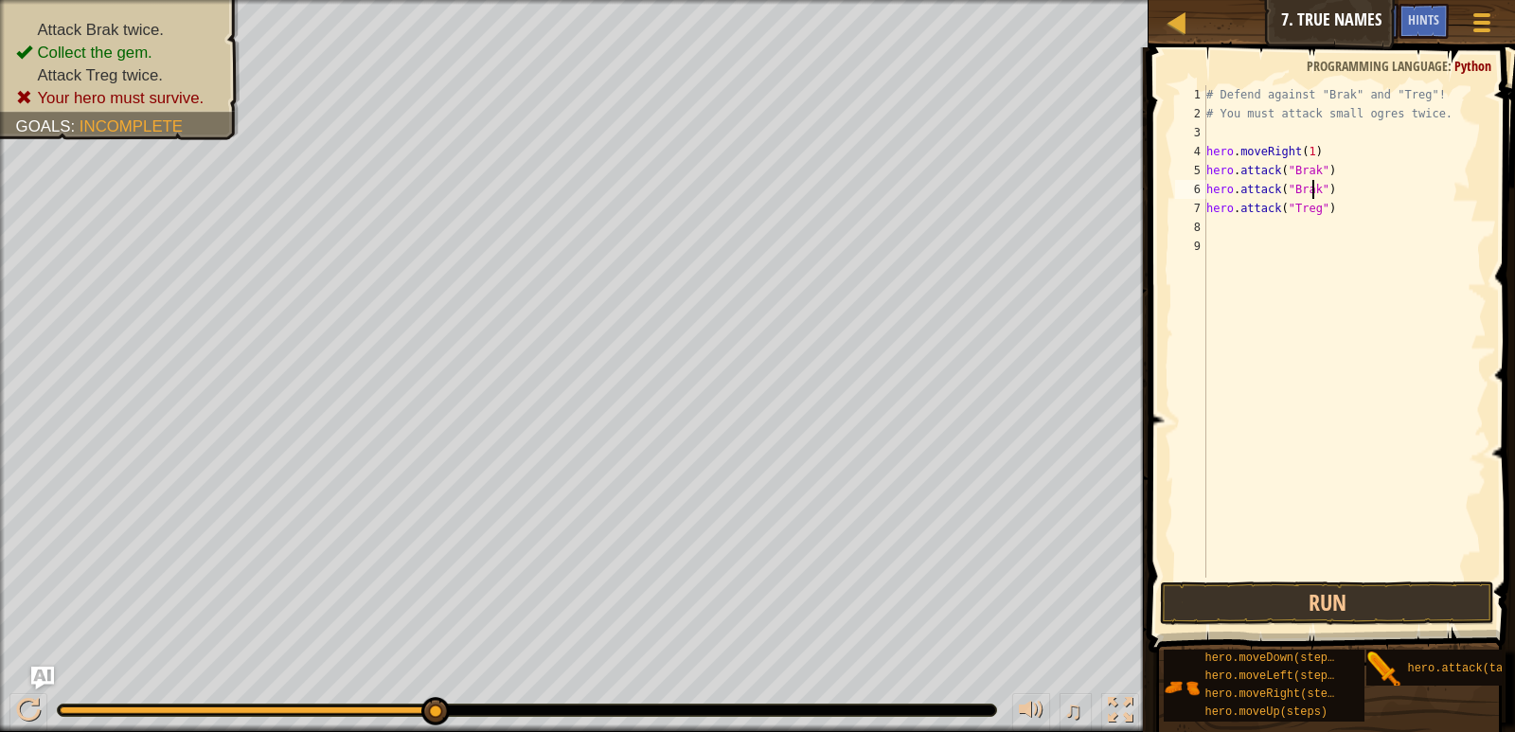
click at [1331, 206] on div "# Defend against "Brak" and "Treg"! # You must attack small ogres twice. hero .…" at bounding box center [1345, 350] width 284 height 530
type textarea "h"
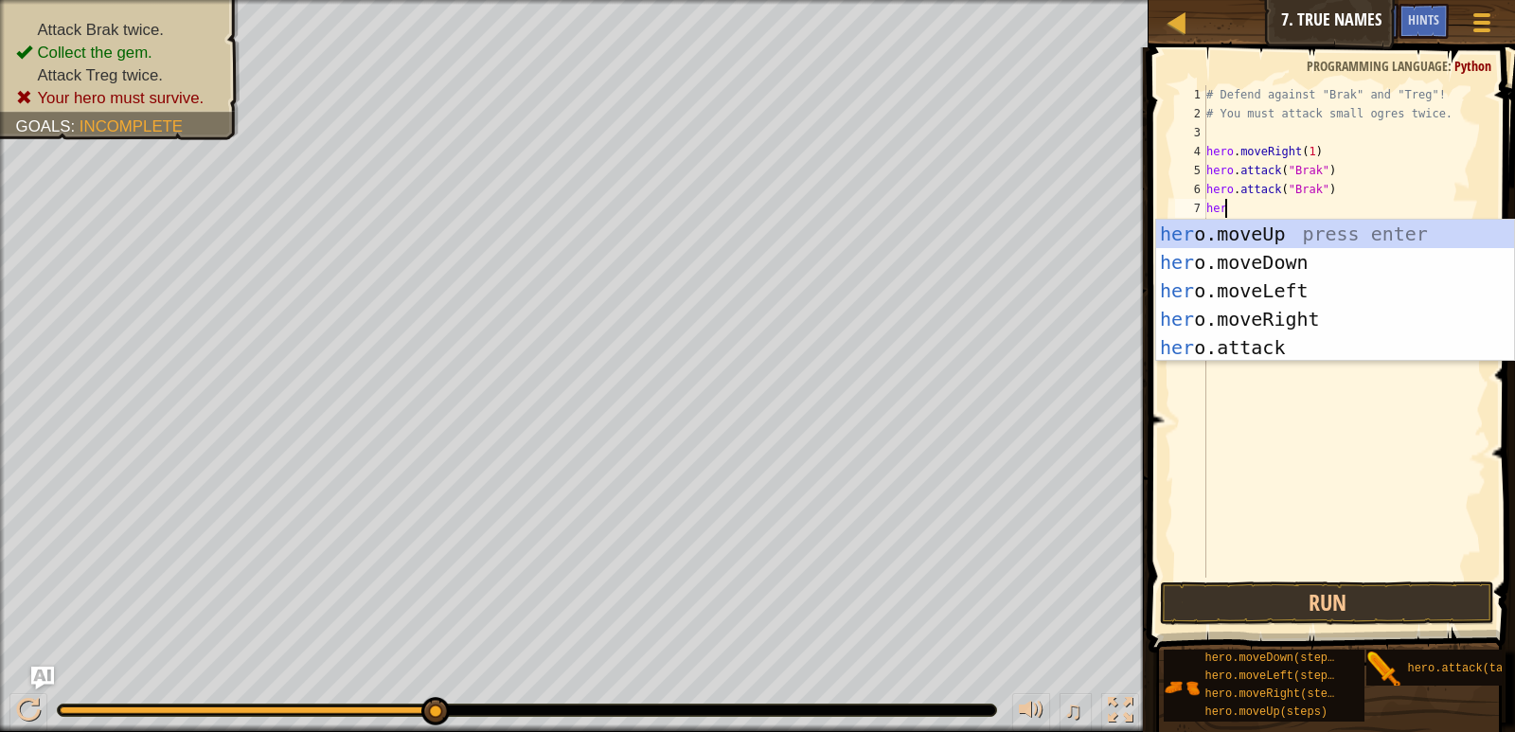
type textarea "hero"
click at [1312, 313] on div "hero .moveUp press enter hero .moveDown press enter hero .moveLeft press enter …" at bounding box center [1335, 319] width 358 height 199
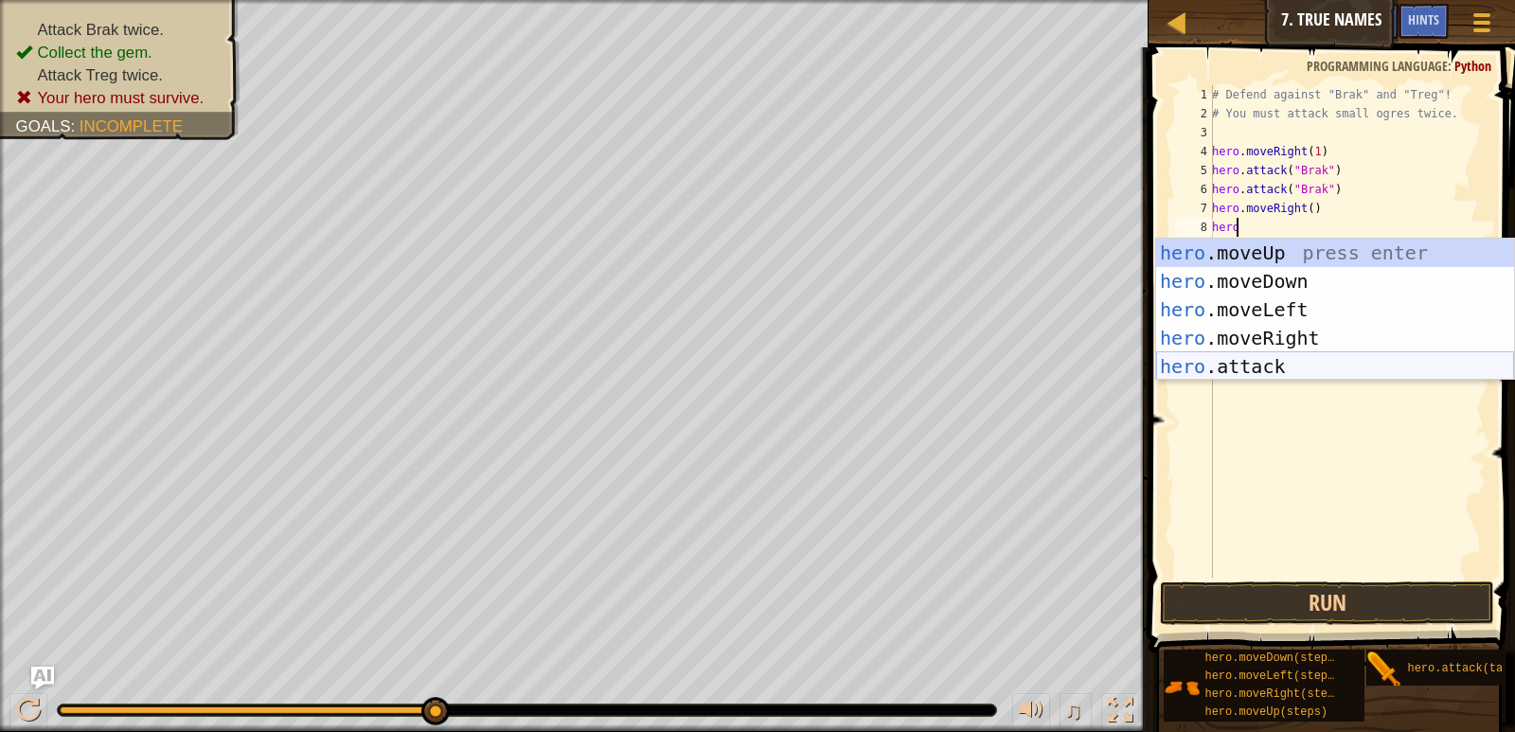
click at [1296, 366] on div "hero .moveUp press enter hero .moveDown press enter hero .moveLeft press enter …" at bounding box center [1335, 338] width 358 height 199
type textarea "hero.attack("Enemy Name")"
click at [1296, 366] on div "# Defend against "Brak" and "Treg"! # You must attack small ogres twice. hero .…" at bounding box center [1347, 350] width 278 height 530
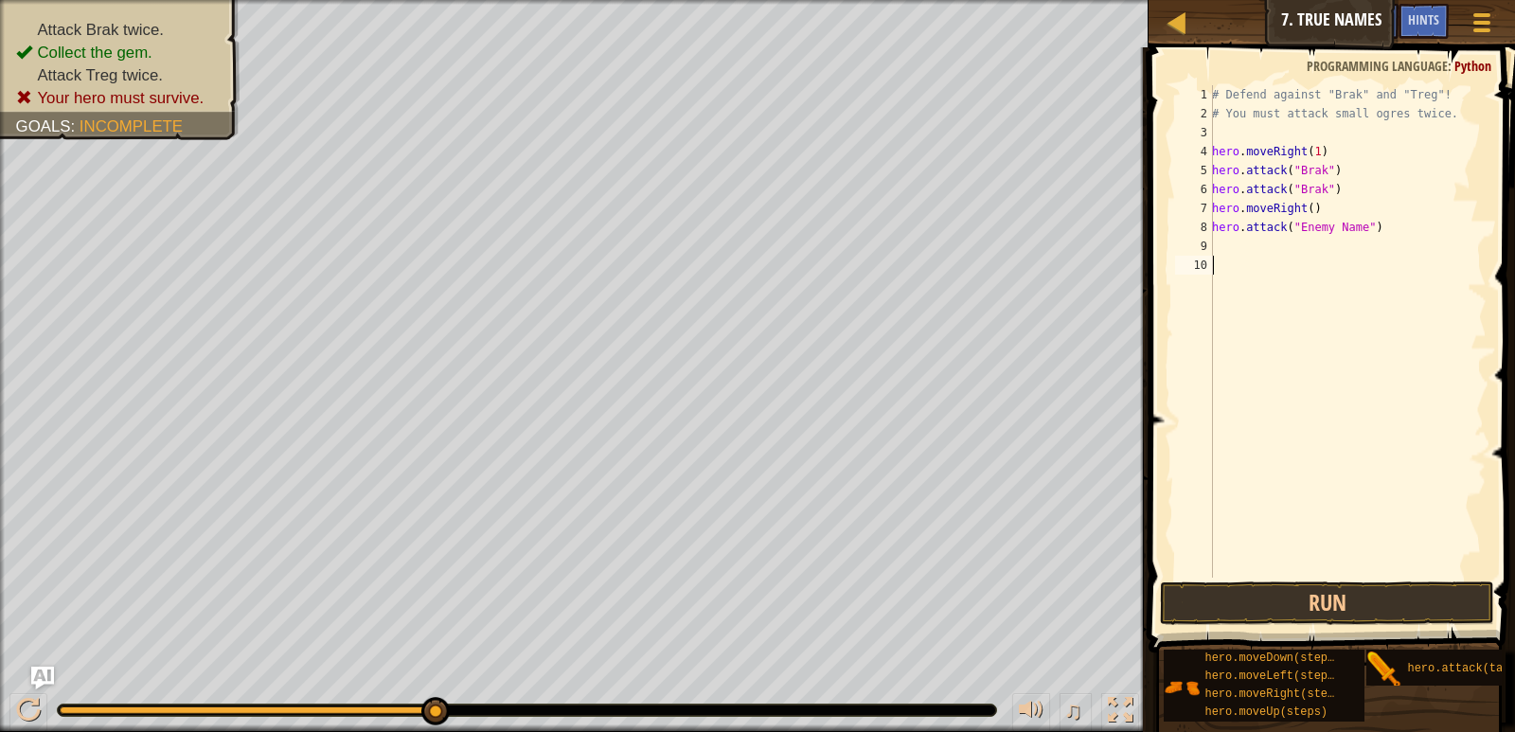
scroll to position [9, 0]
click at [1288, 248] on div "# Defend against "Brak" and "Treg"! # You must attack small ogres twice. hero .…" at bounding box center [1347, 350] width 278 height 530
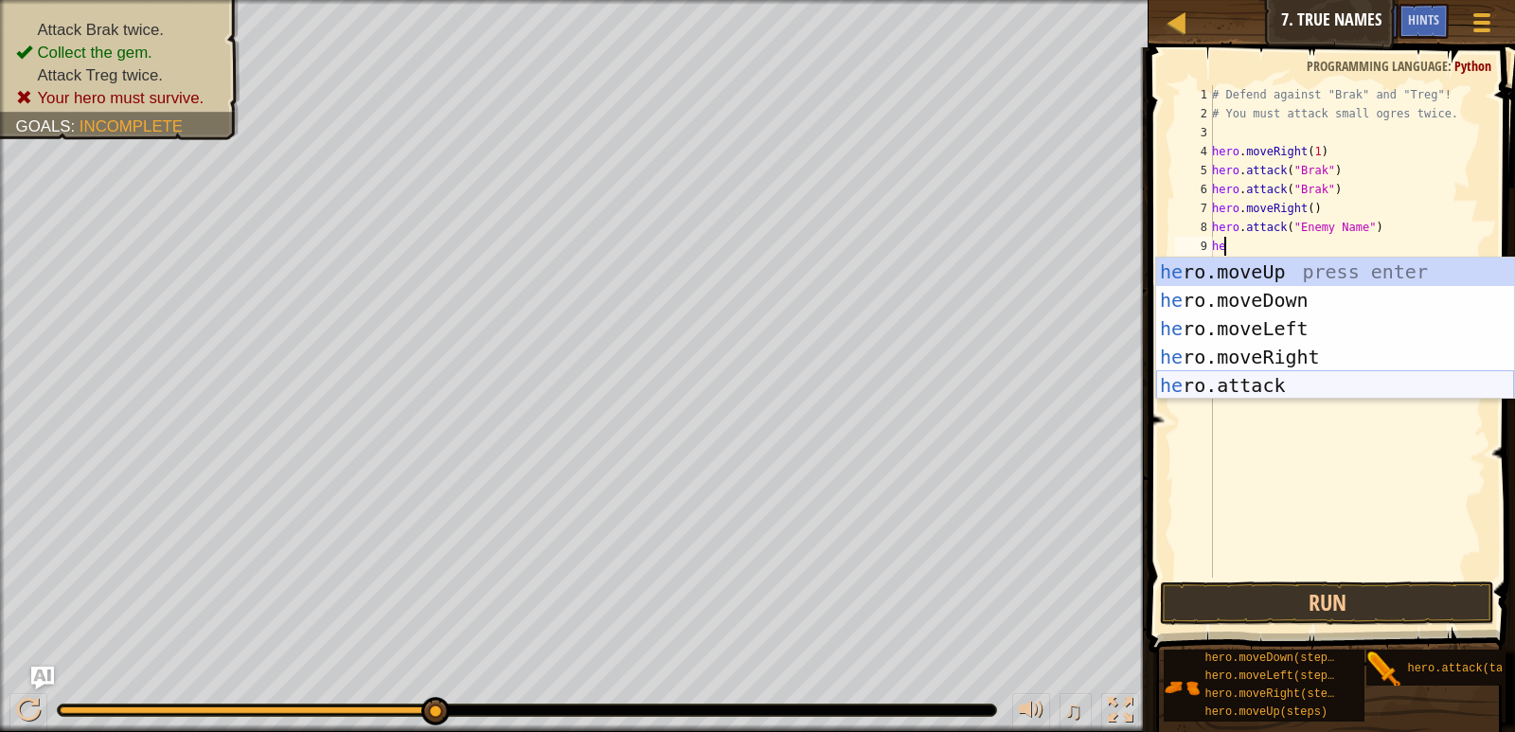
click at [1277, 388] on div "he ro.moveUp press enter he ro.moveDown press enter he ro.moveLeft press enter …" at bounding box center [1335, 357] width 358 height 199
type textarea "hero.attack("Enemy Name")"
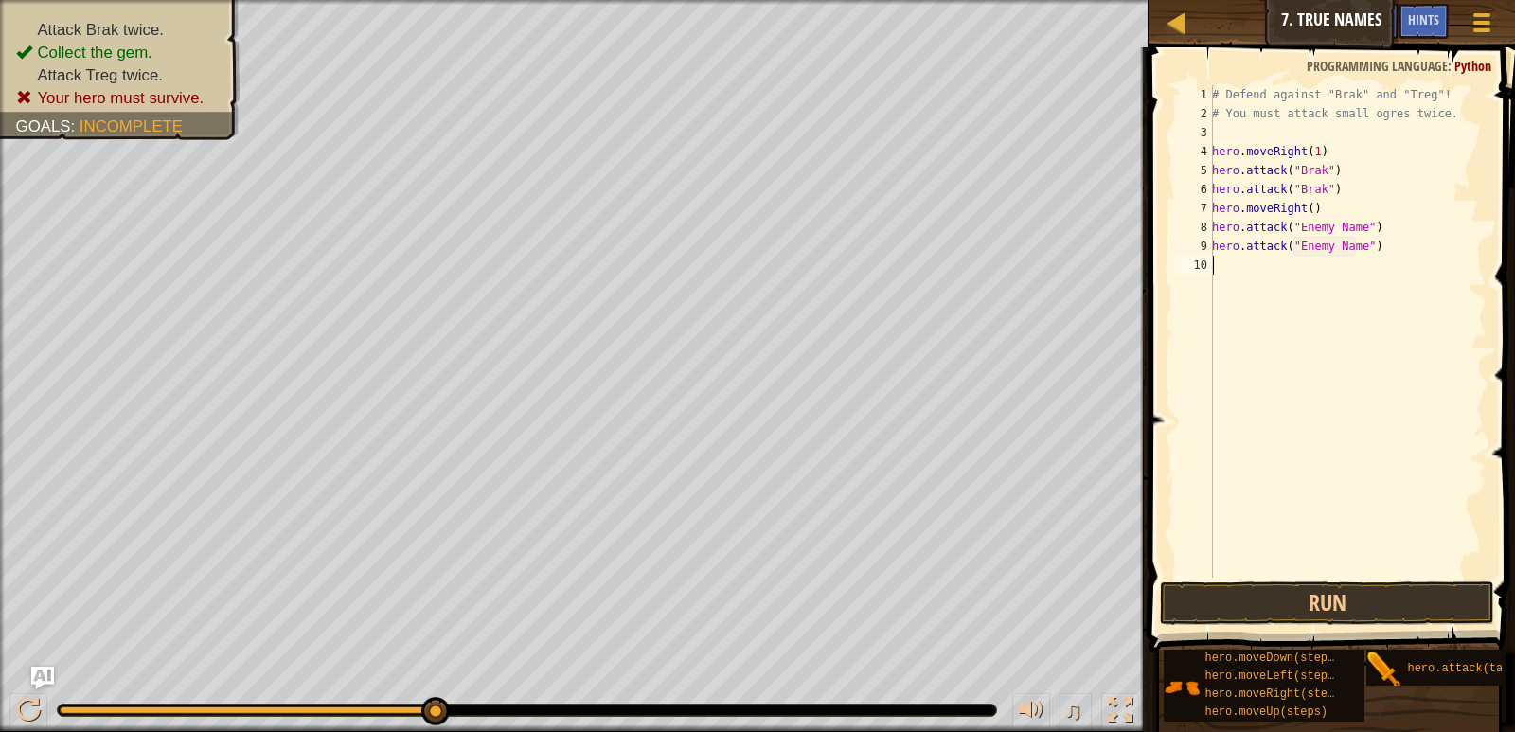
click at [1277, 388] on div "# Defend against "Brak" and "Treg"! # You must attack small ogres twice. hero .…" at bounding box center [1347, 350] width 278 height 530
click at [1354, 249] on div "# Defend against "Brak" and "Treg"! # You must attack small ogres twice. hero .…" at bounding box center [1347, 350] width 278 height 530
click at [1355, 225] on div "# Defend against "Brak" and "Treg"! # You must attack small ogres twice. hero .…" at bounding box center [1347, 350] width 278 height 530
type textarea "hero.attack("Treg")"
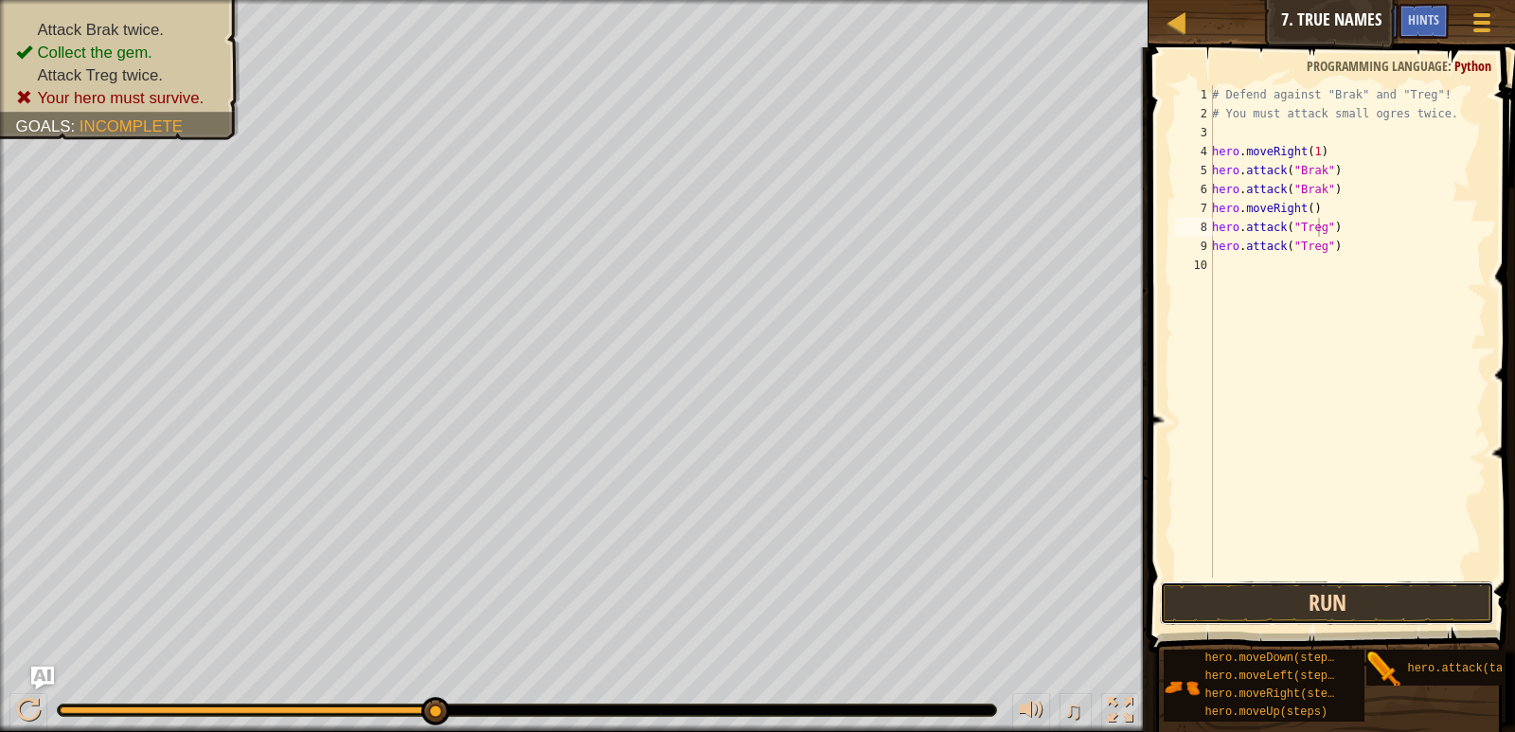
click at [1348, 589] on button "Run" at bounding box center [1326, 603] width 333 height 44
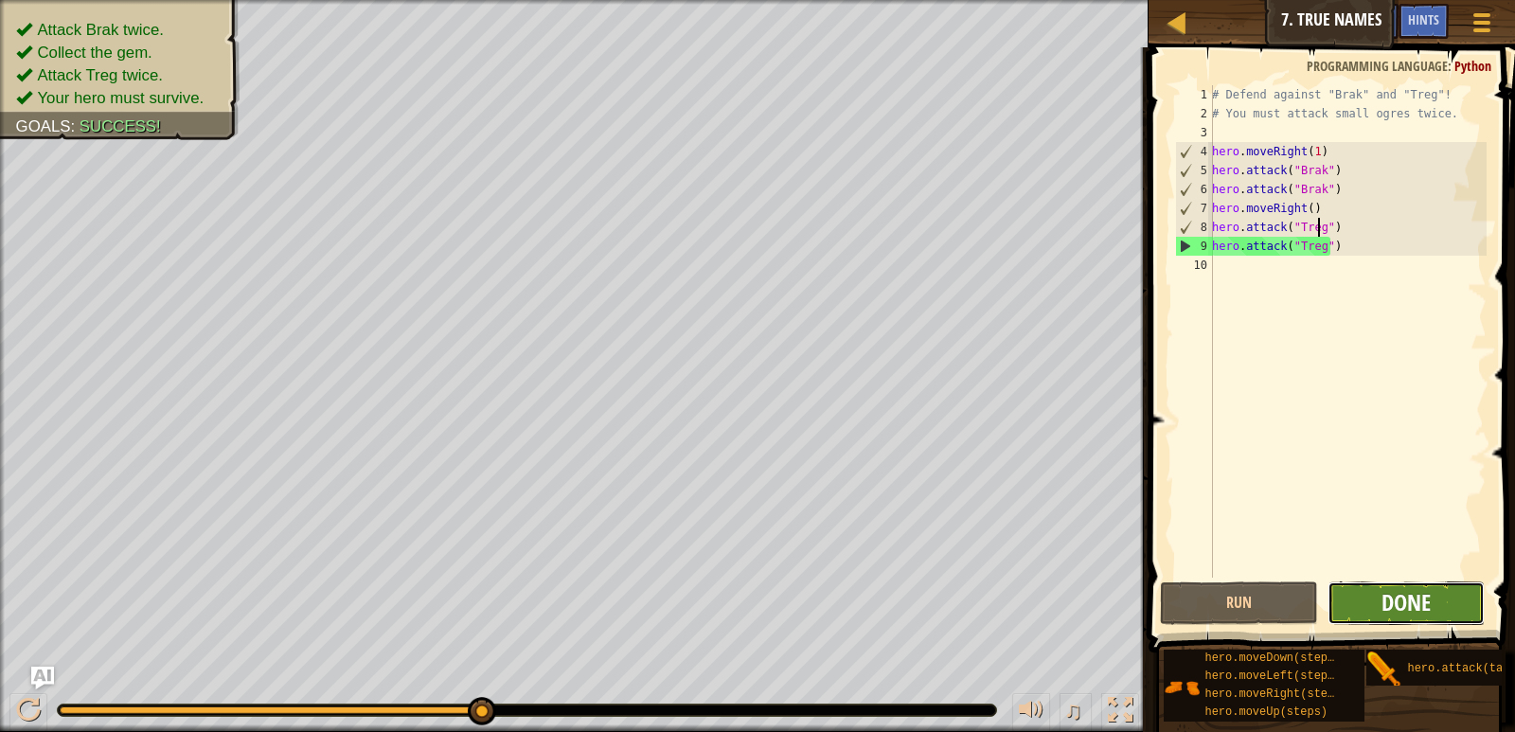
click at [1426, 616] on span "Done" at bounding box center [1406, 602] width 49 height 30
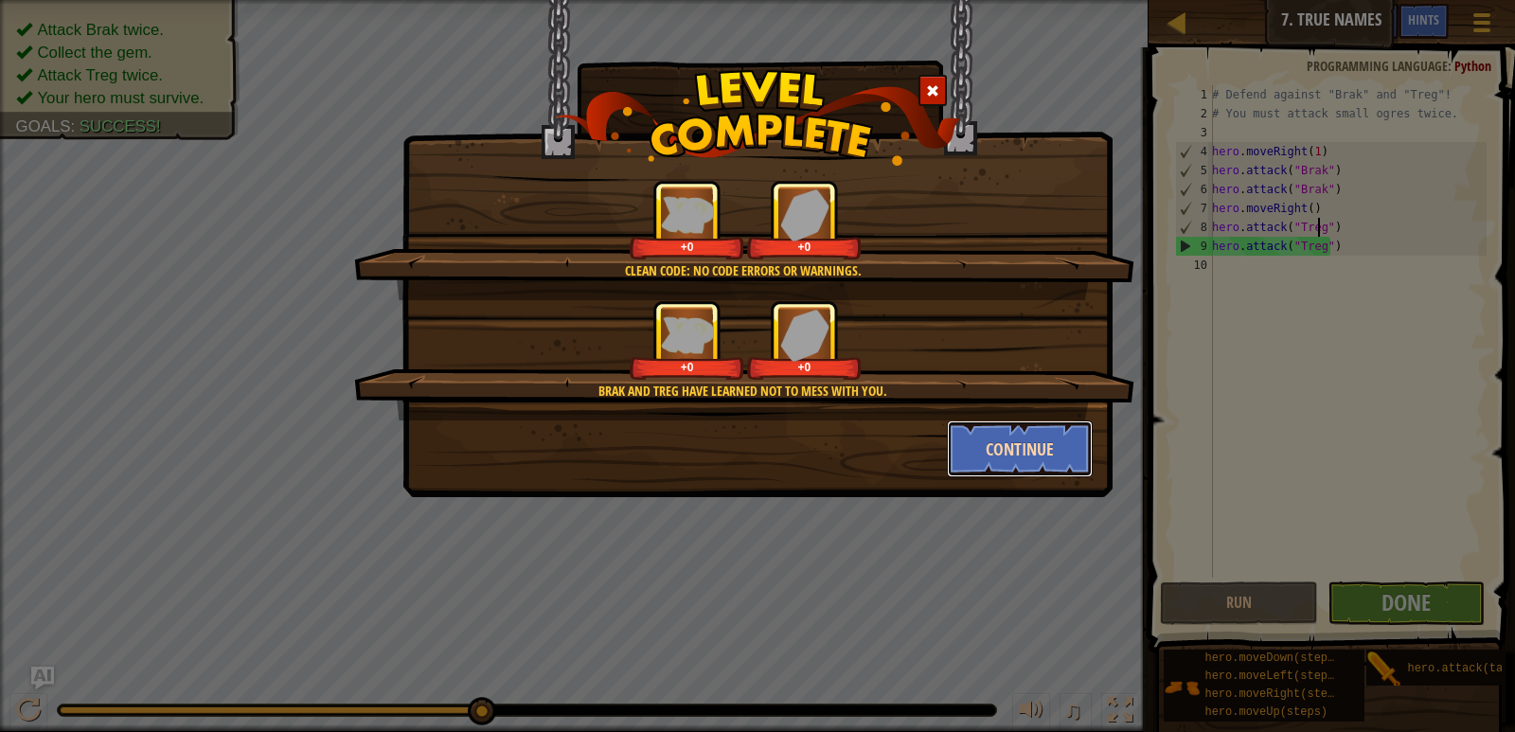
click at [1032, 444] on button "Continue" at bounding box center [1020, 448] width 147 height 57
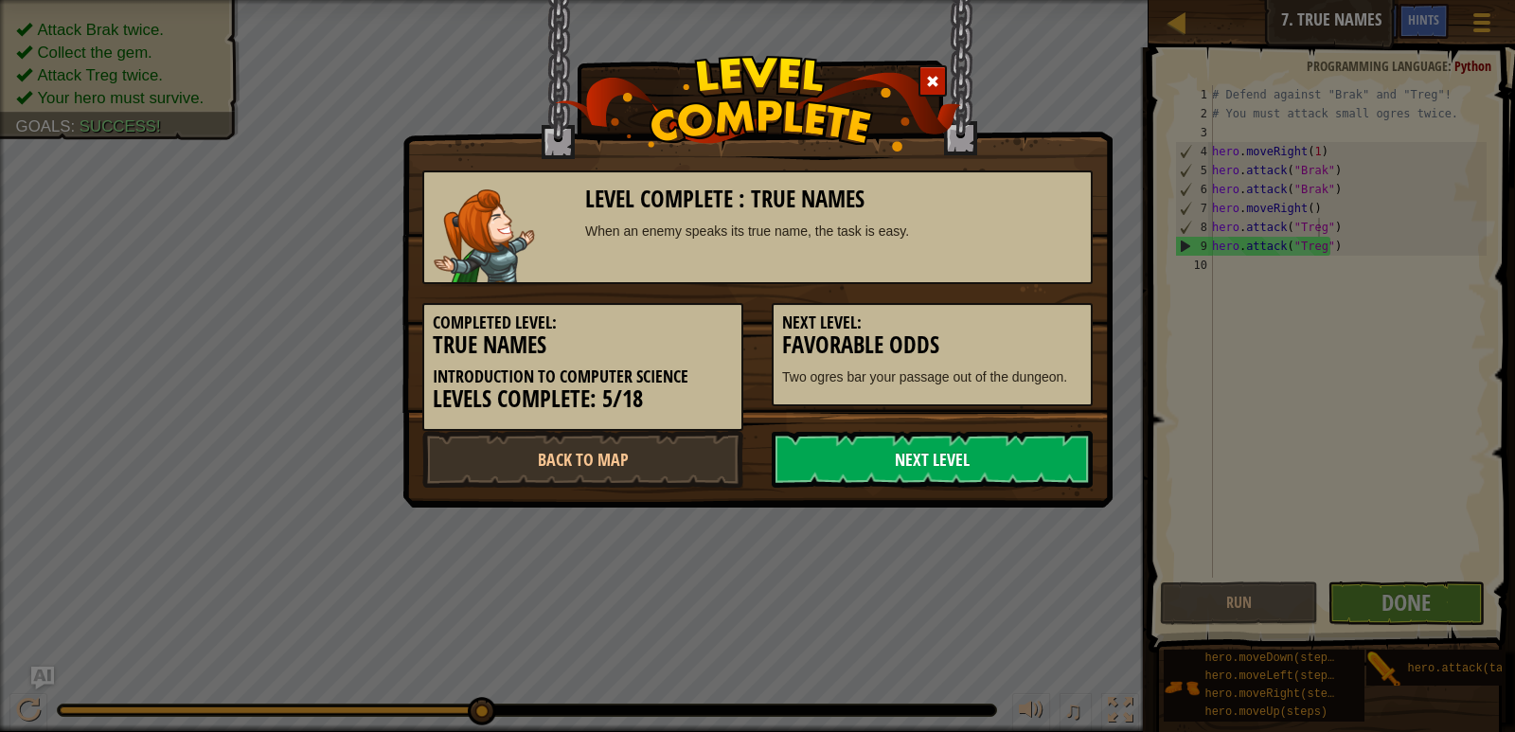
click at [994, 464] on link "Next Level" at bounding box center [932, 459] width 321 height 57
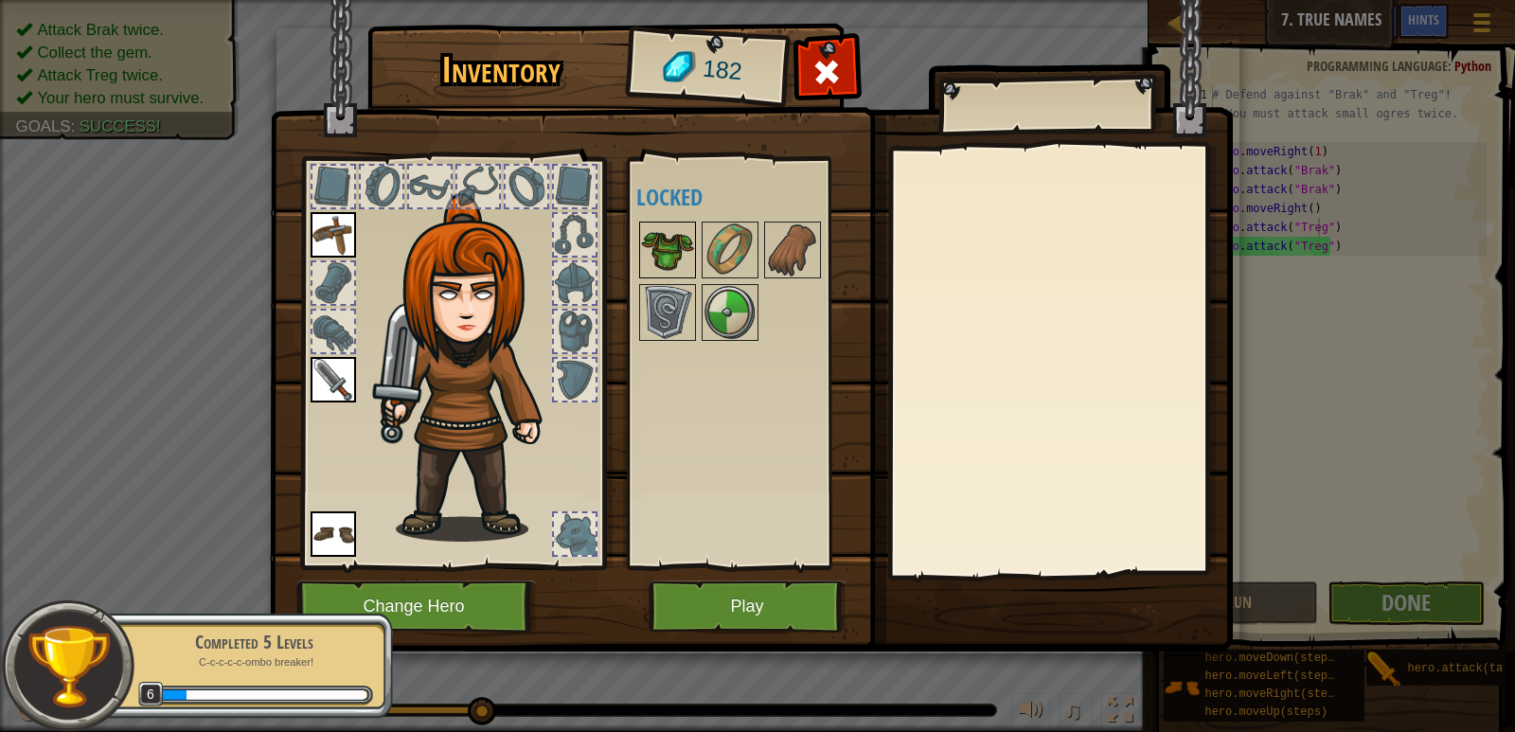
click at [657, 244] on img at bounding box center [667, 249] width 53 height 53
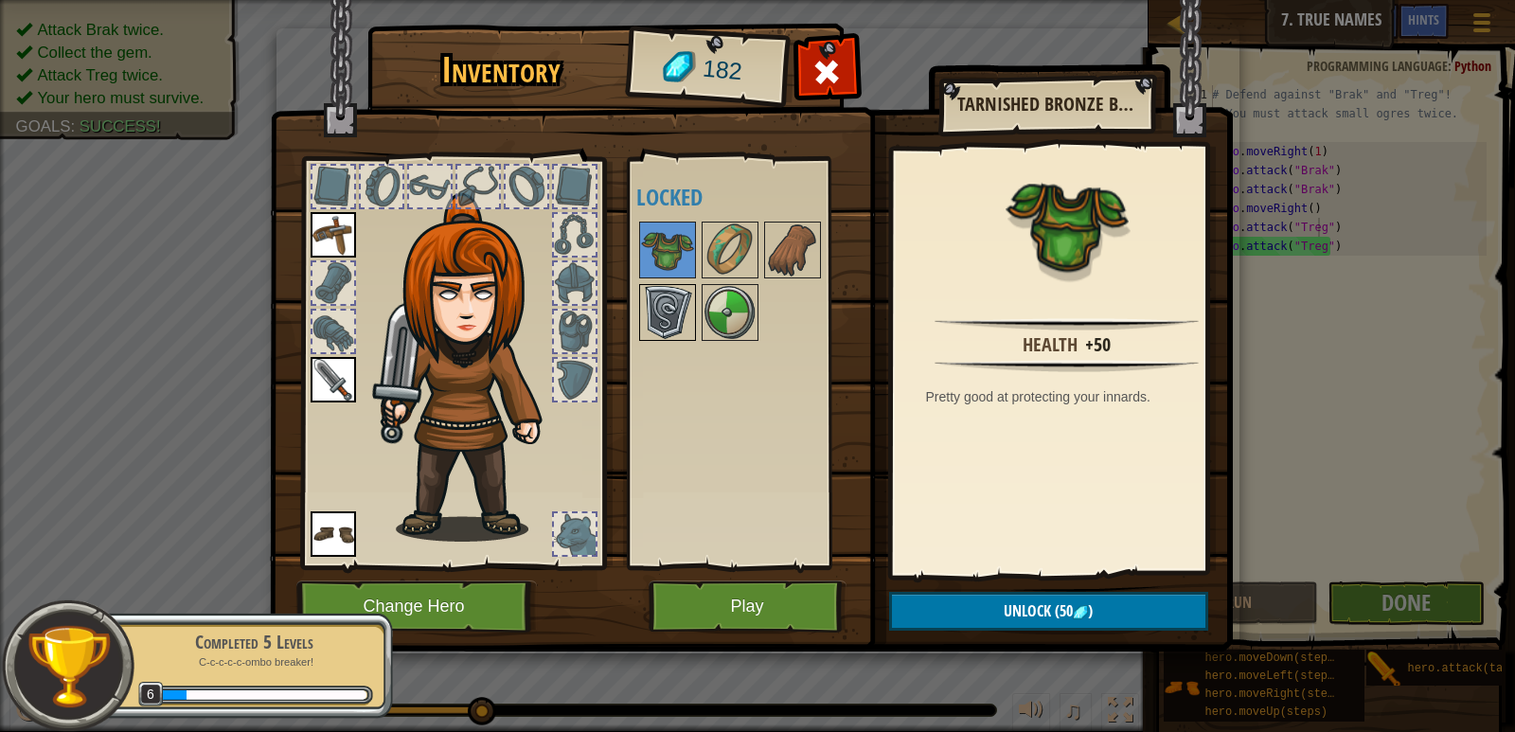
click at [653, 328] on img at bounding box center [667, 312] width 53 height 53
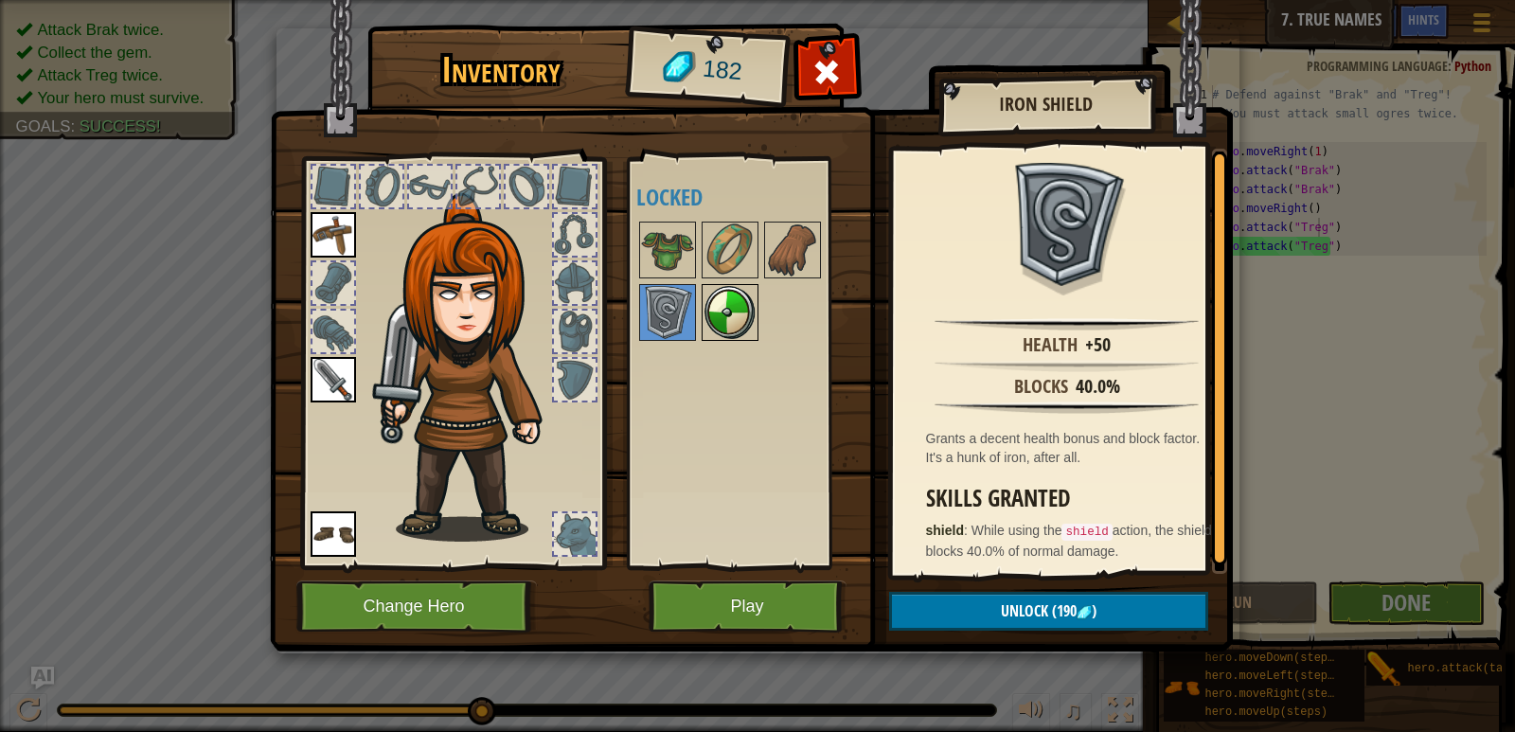
click at [726, 312] on img at bounding box center [730, 312] width 53 height 53
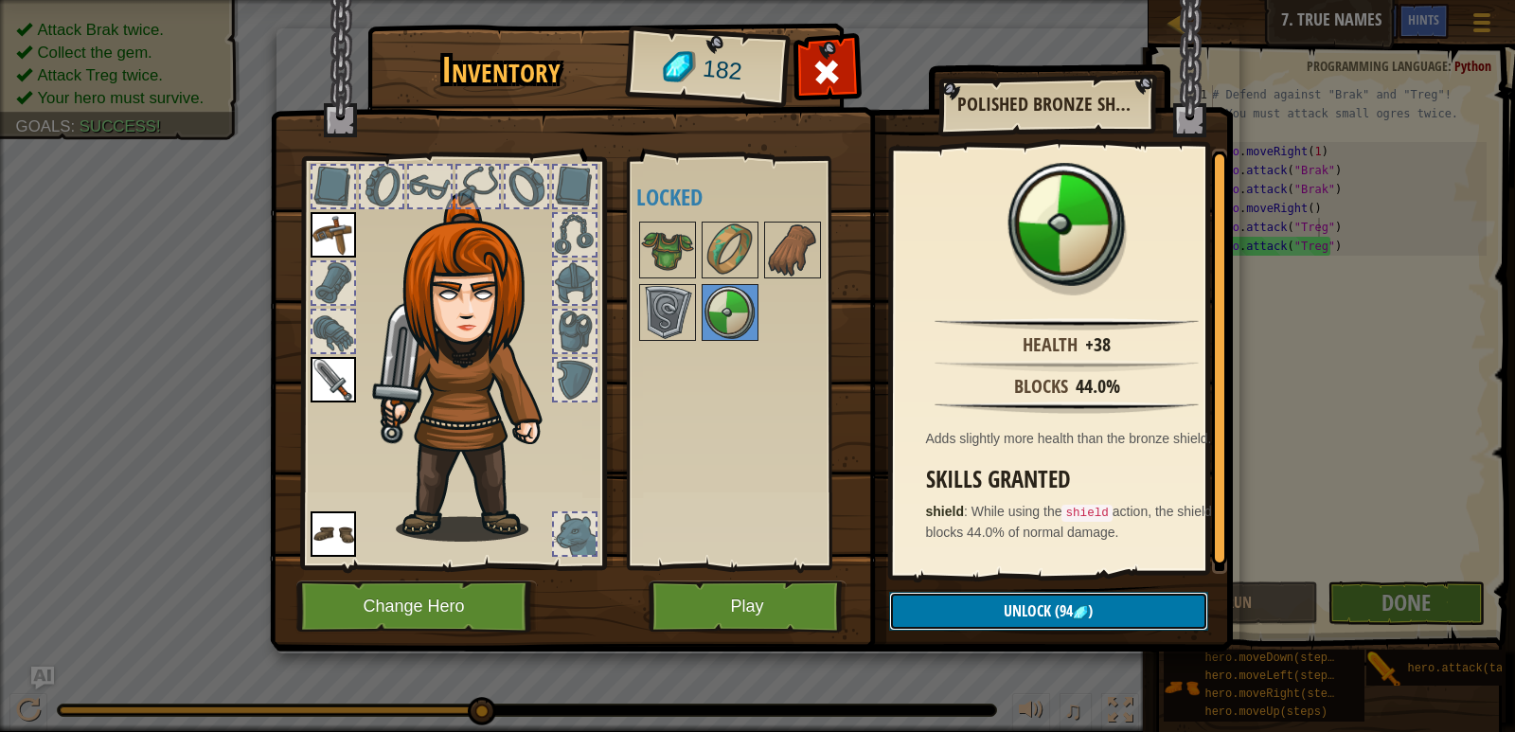
click at [1037, 601] on span "Unlock" at bounding box center [1027, 610] width 47 height 21
click at [1017, 597] on button "Confirm" at bounding box center [1048, 611] width 319 height 39
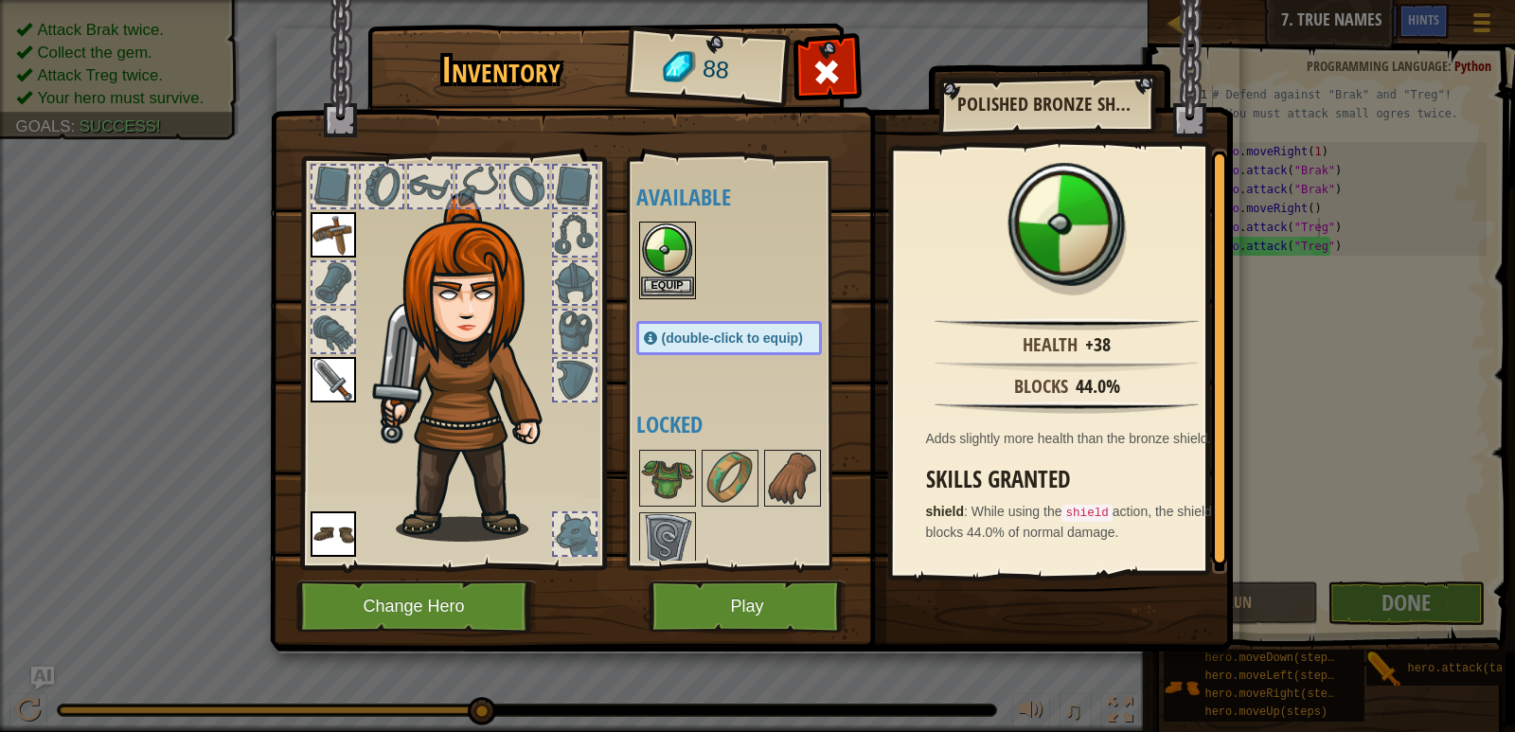
click at [661, 241] on img at bounding box center [667, 249] width 53 height 53
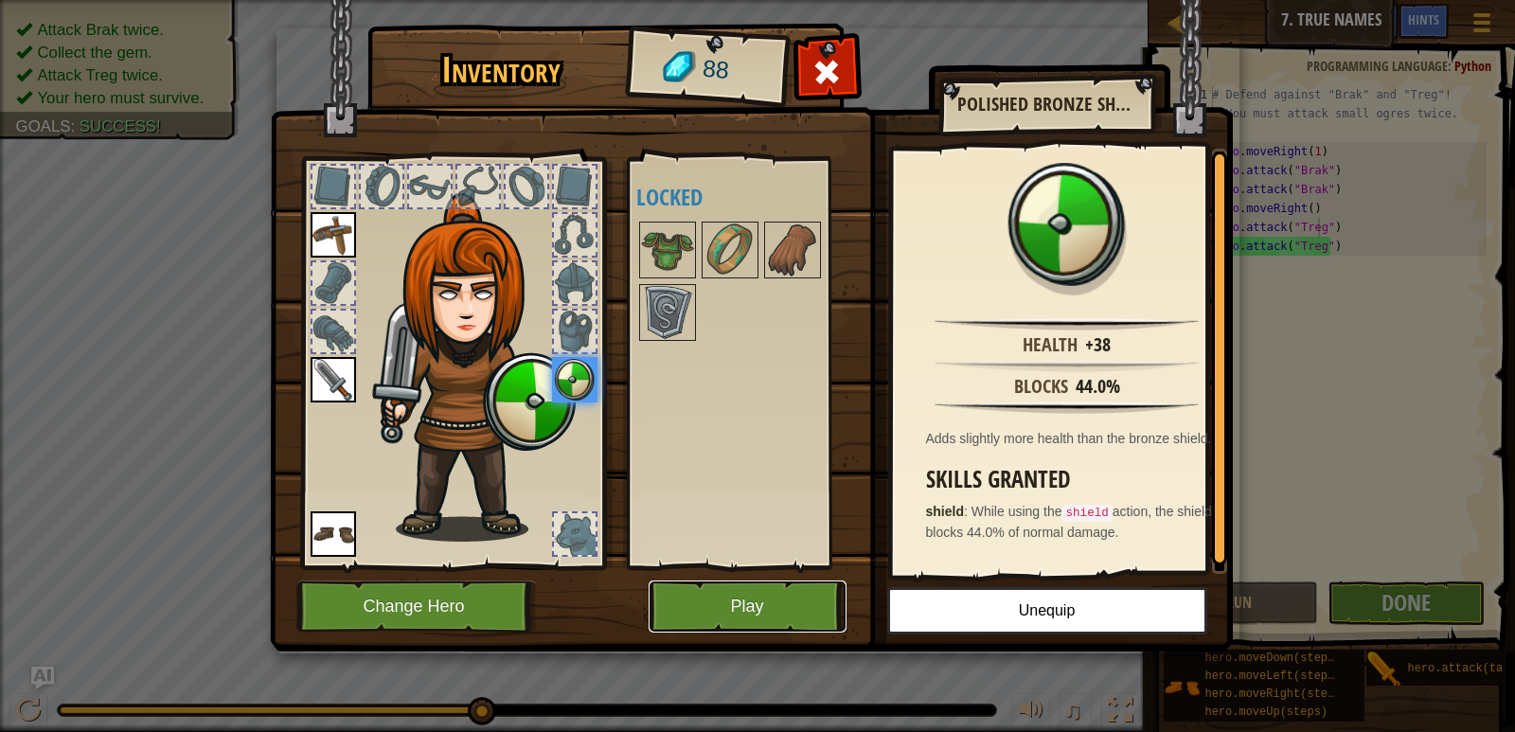
click at [793, 589] on button "Play" at bounding box center [748, 607] width 198 height 52
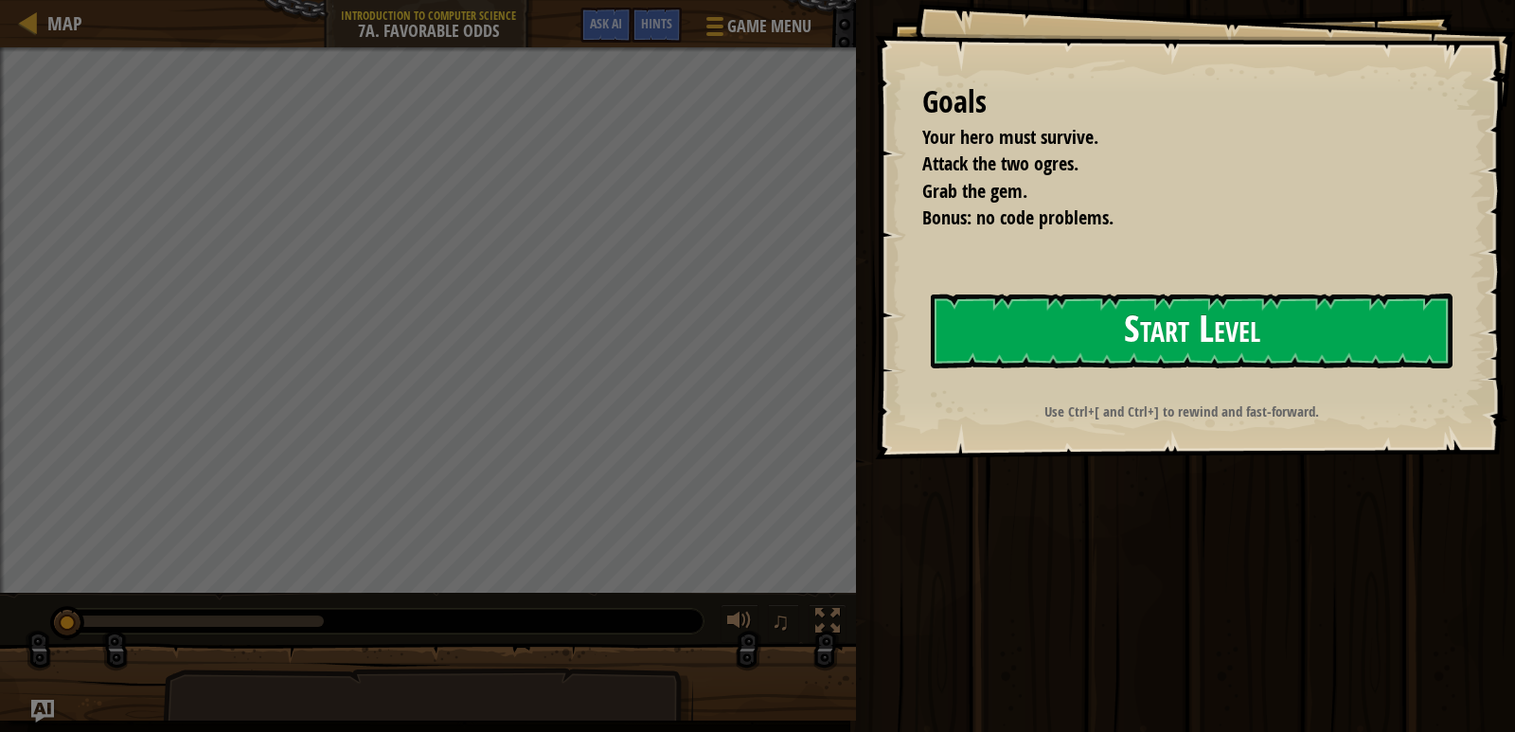
click at [976, 361] on button "Start Level" at bounding box center [1192, 331] width 522 height 75
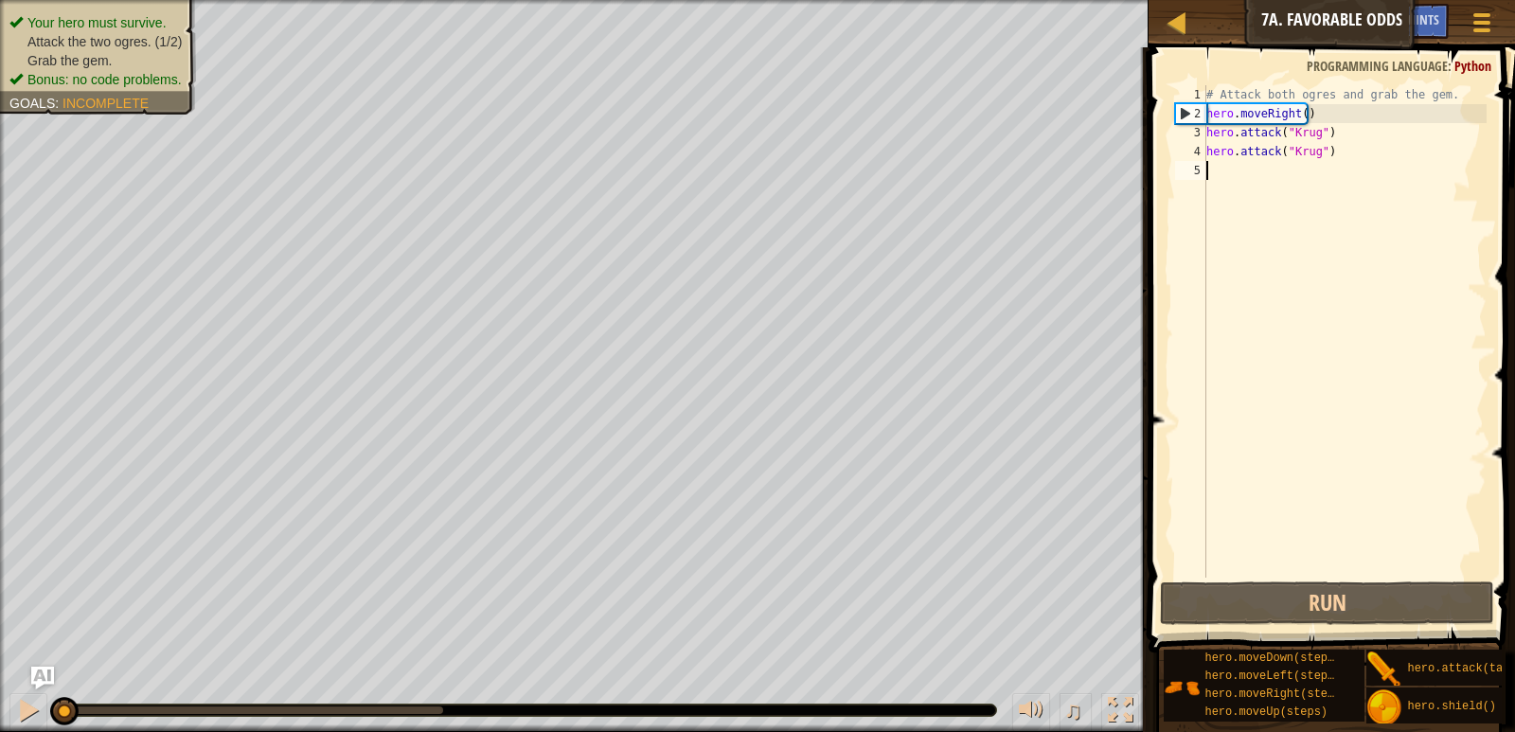
scroll to position [9, 0]
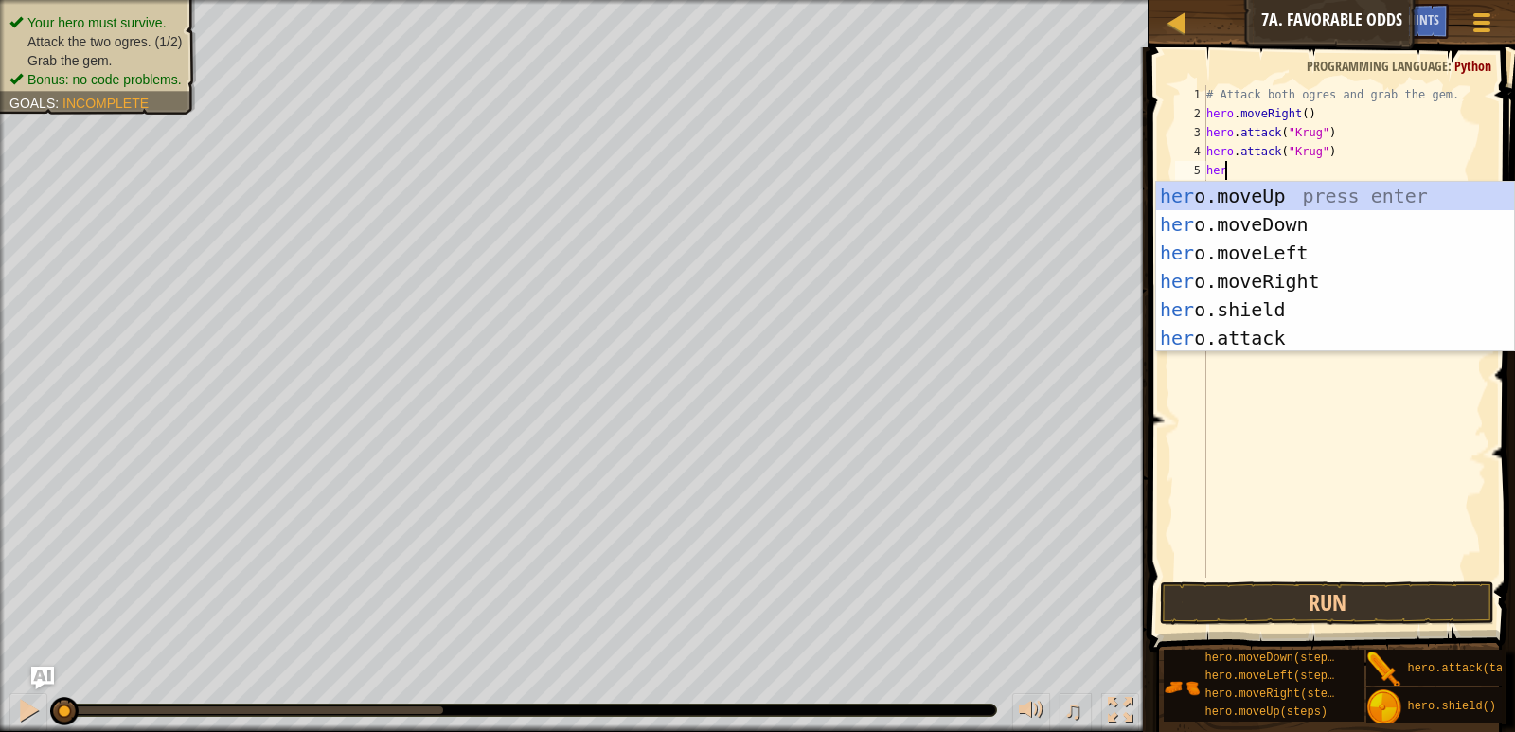
type textarea "hero"
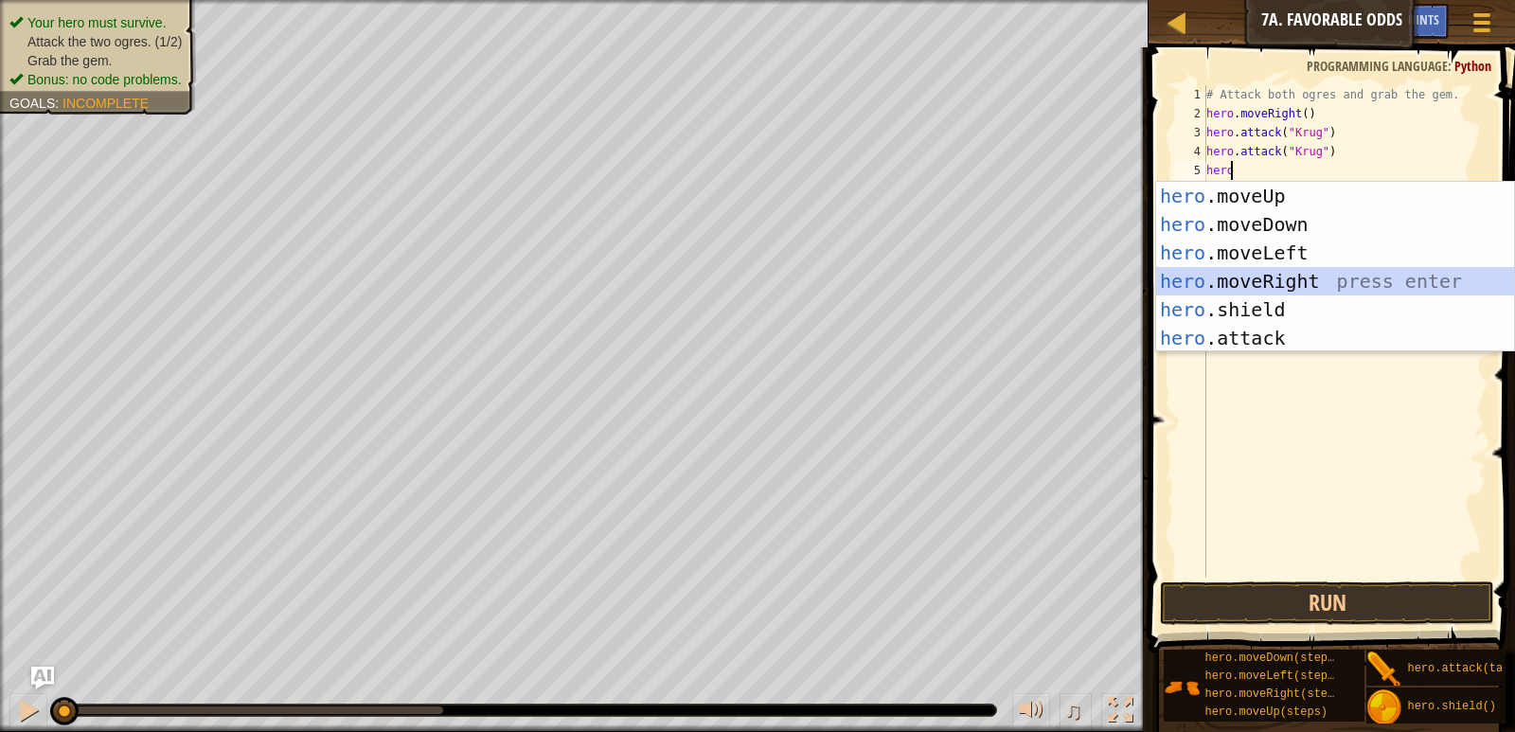
click at [1322, 281] on div "hero .moveUp press enter hero .moveDown press enter hero .moveLeft press enter …" at bounding box center [1335, 295] width 358 height 227
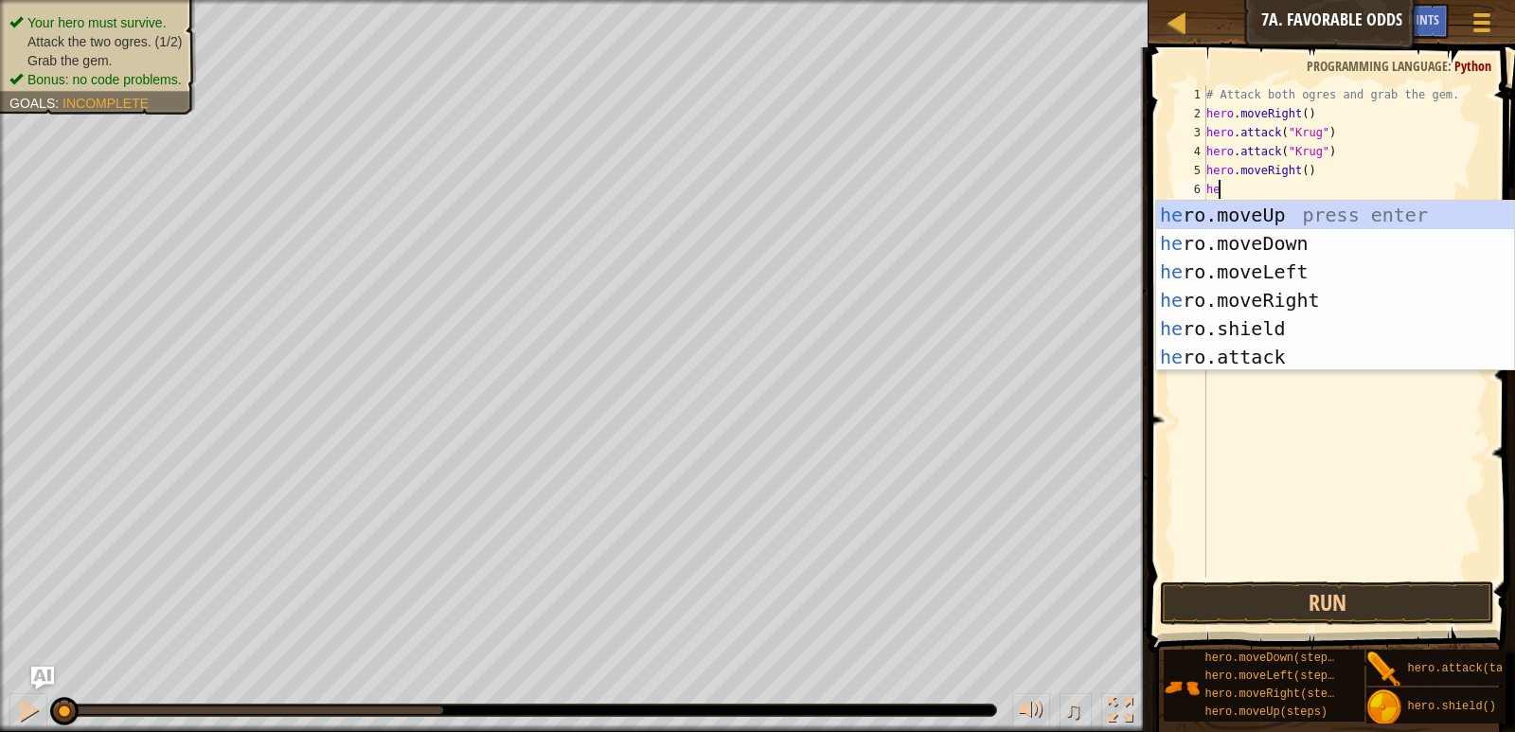
type textarea "her"
click at [1284, 211] on div "her o.moveUp press enter her o.moveDown press enter her o.moveLeft press enter …" at bounding box center [1335, 314] width 358 height 227
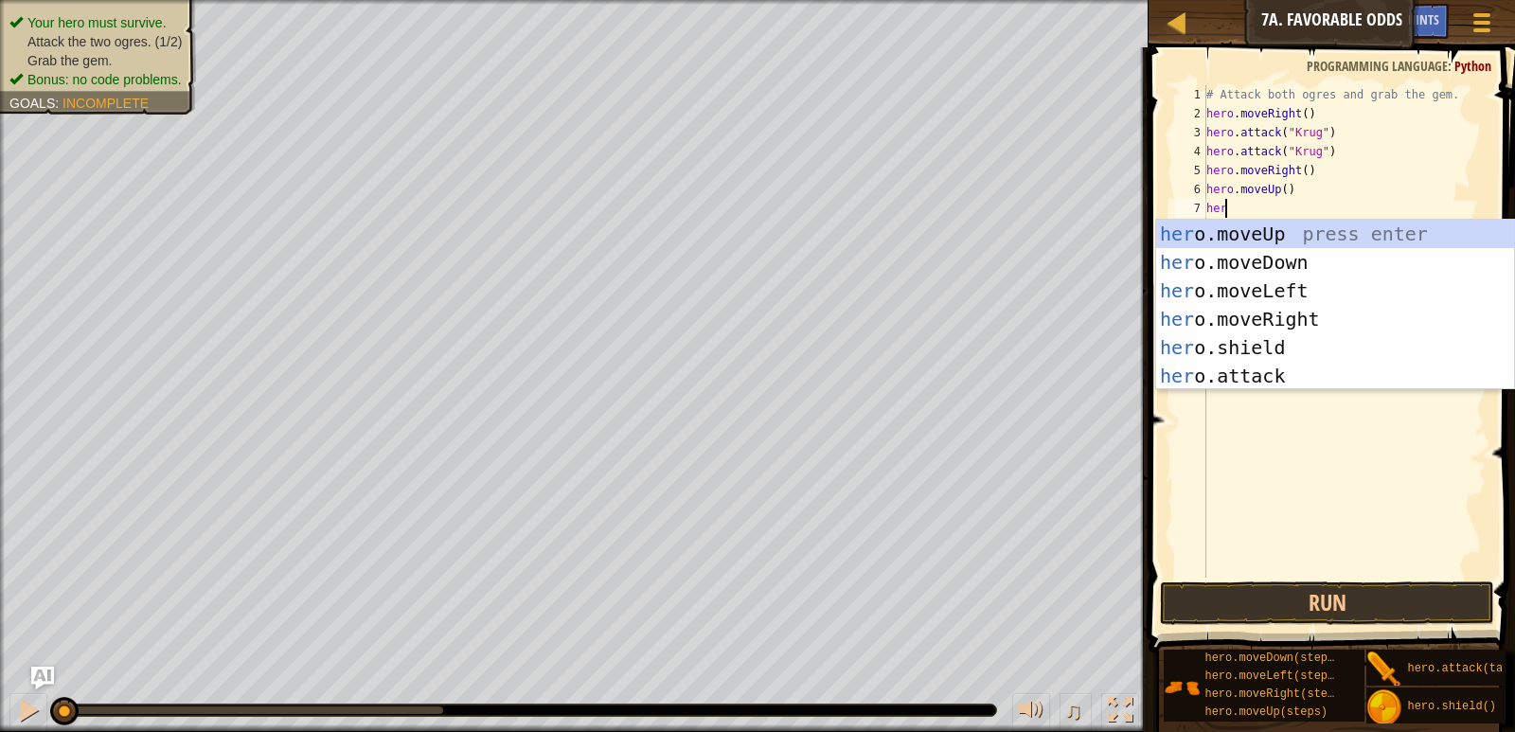
scroll to position [9, 1]
click at [1285, 366] on div "hero .moveUp press enter hero .moveDown press enter hero .moveLeft press enter …" at bounding box center [1335, 333] width 358 height 227
type textarea "hero.attack("Enemy Name")"
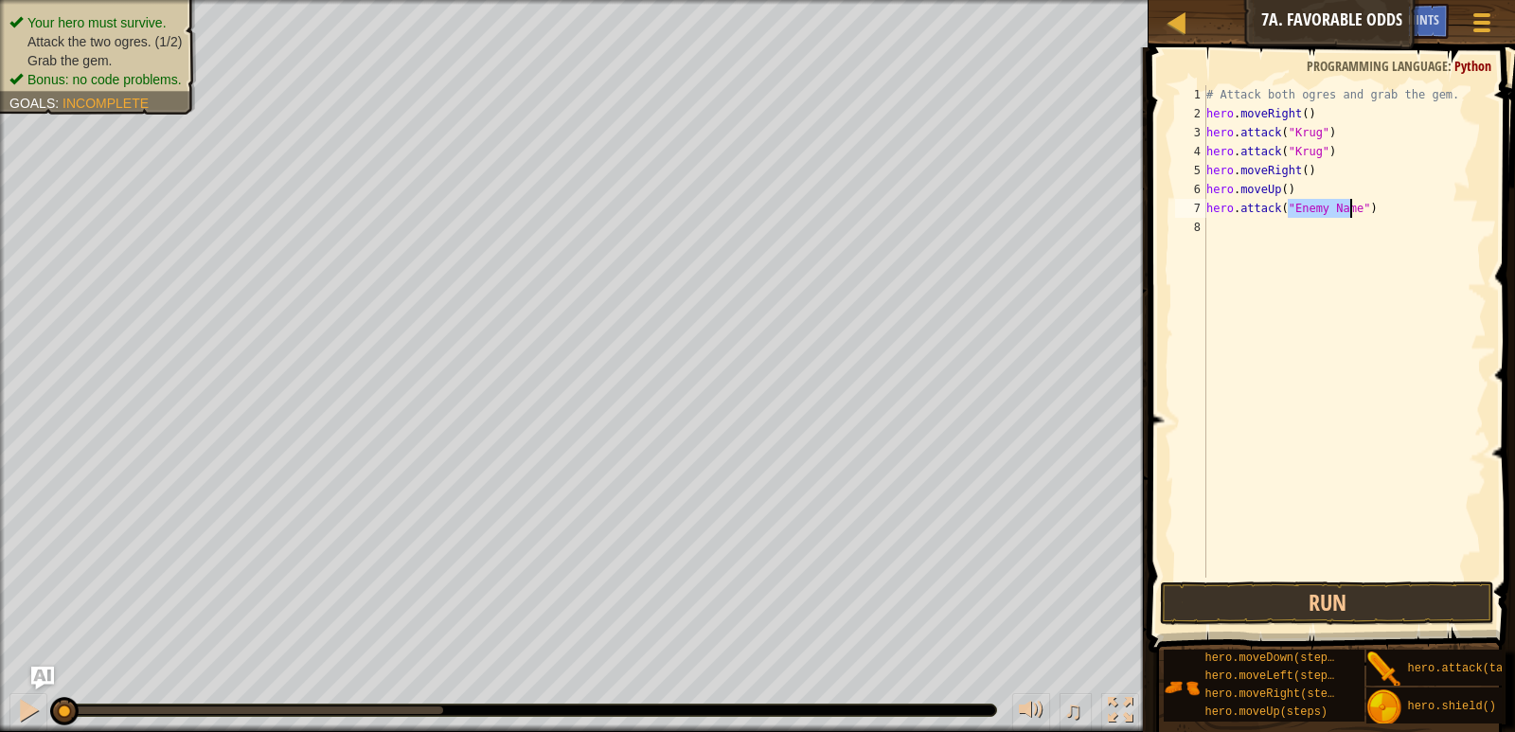
click at [1294, 230] on div "# Attack both ogres and grab the gem. hero . moveRight ( ) hero . attack ( "[PE…" at bounding box center [1345, 350] width 284 height 530
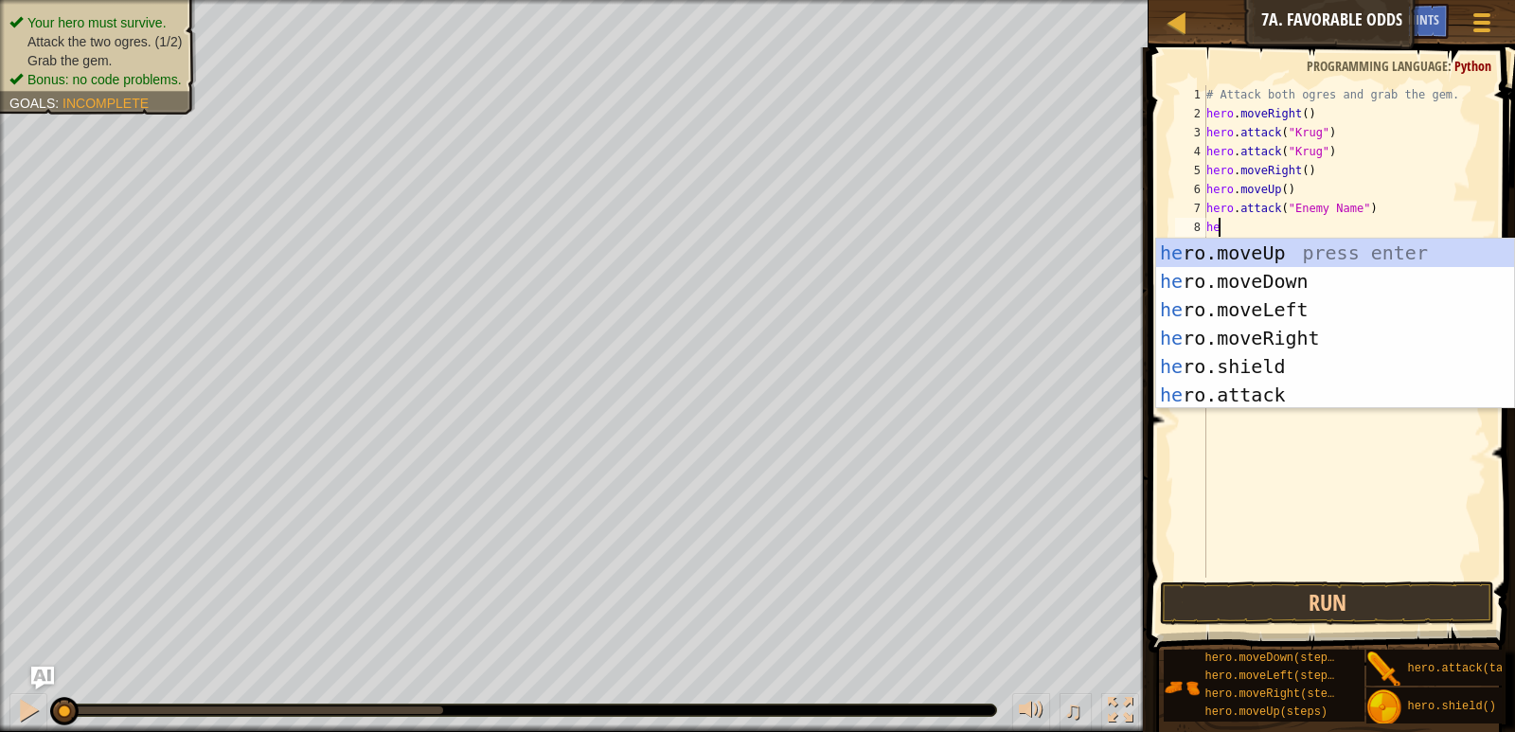
type textarea "her"
click at [1304, 368] on div "her o.moveUp press enter her o.moveDown press enter her o.moveLeft press enter …" at bounding box center [1335, 352] width 358 height 227
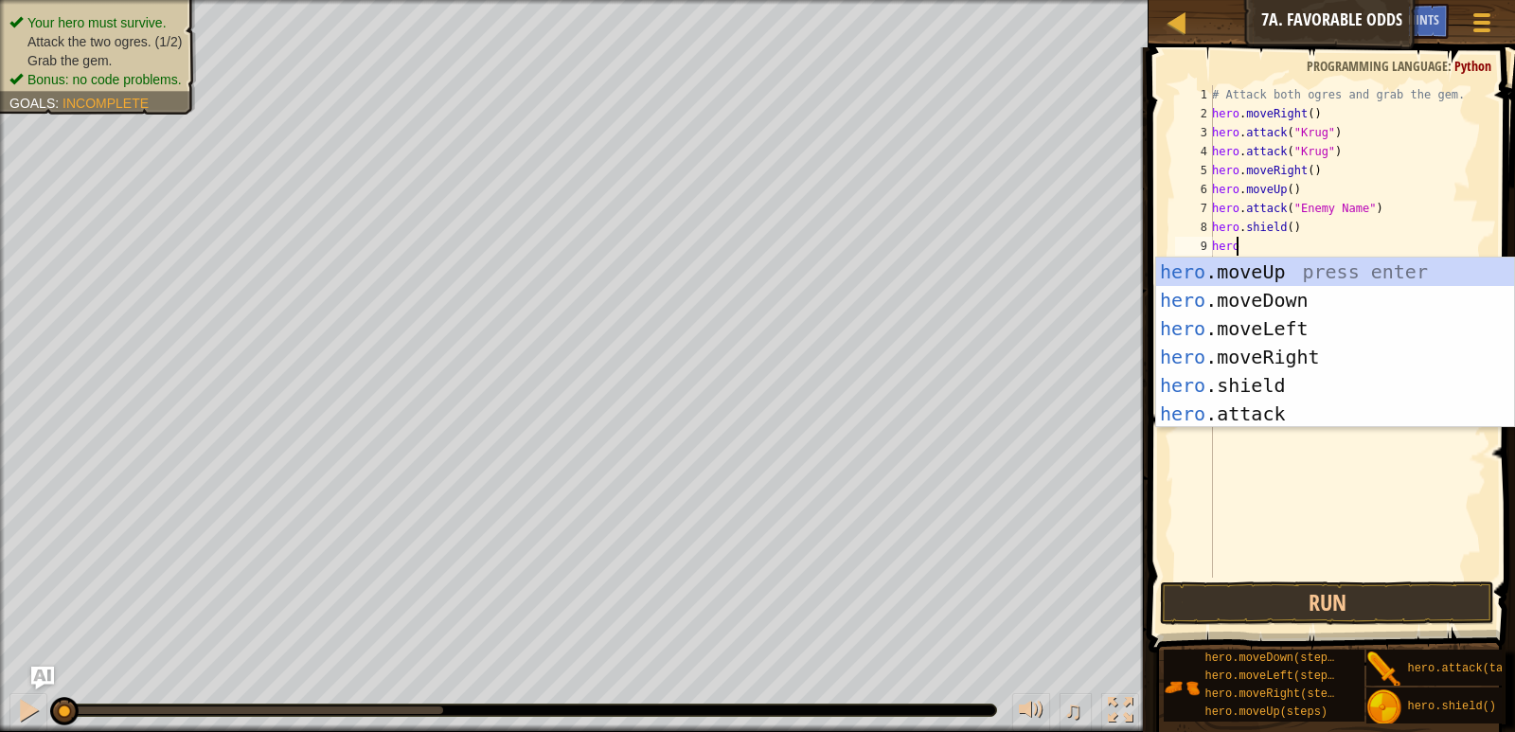
scroll to position [9, 1]
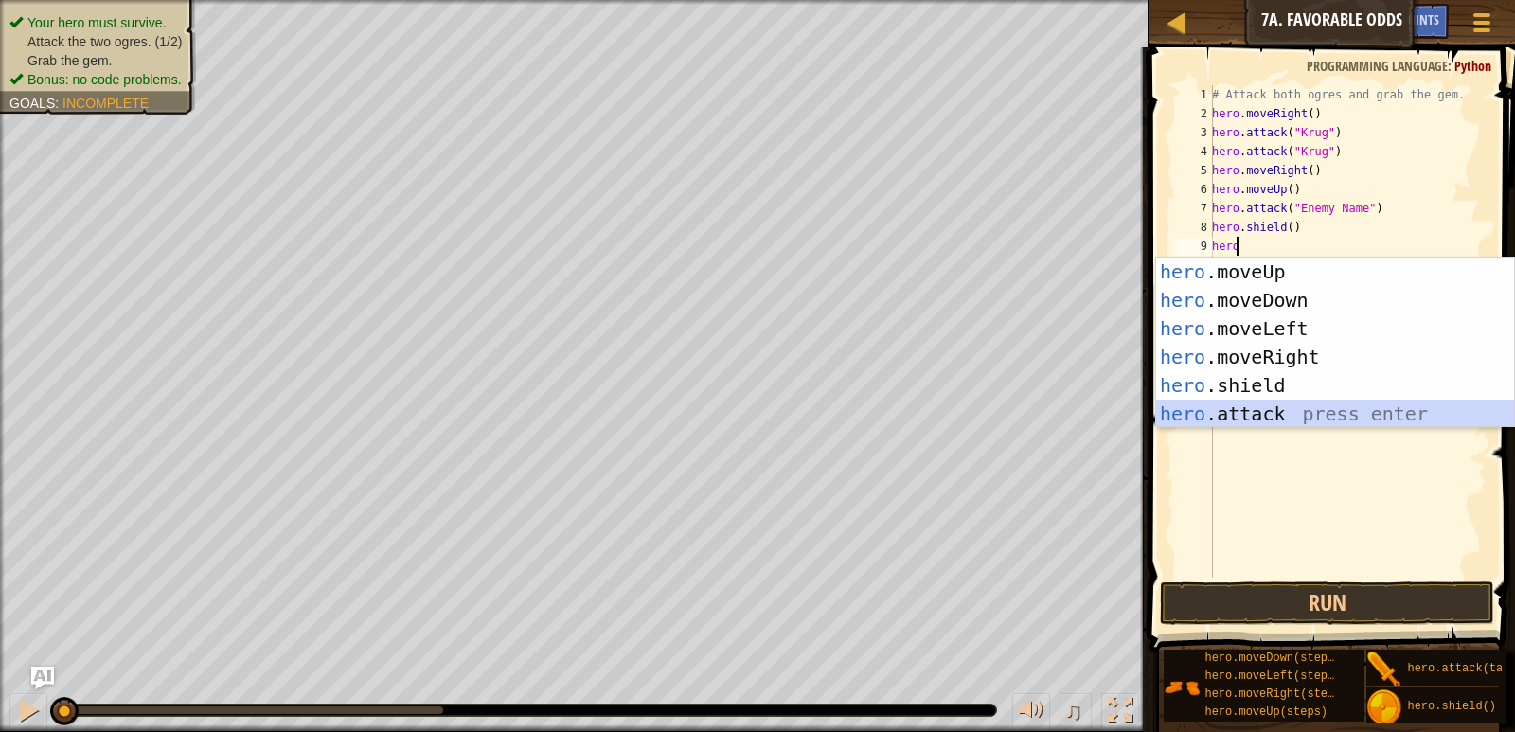
click at [1282, 405] on div "hero .moveUp press enter hero .moveDown press enter hero .moveLeft press enter …" at bounding box center [1335, 371] width 358 height 227
type textarea "hero.attack("Enemy Name")"
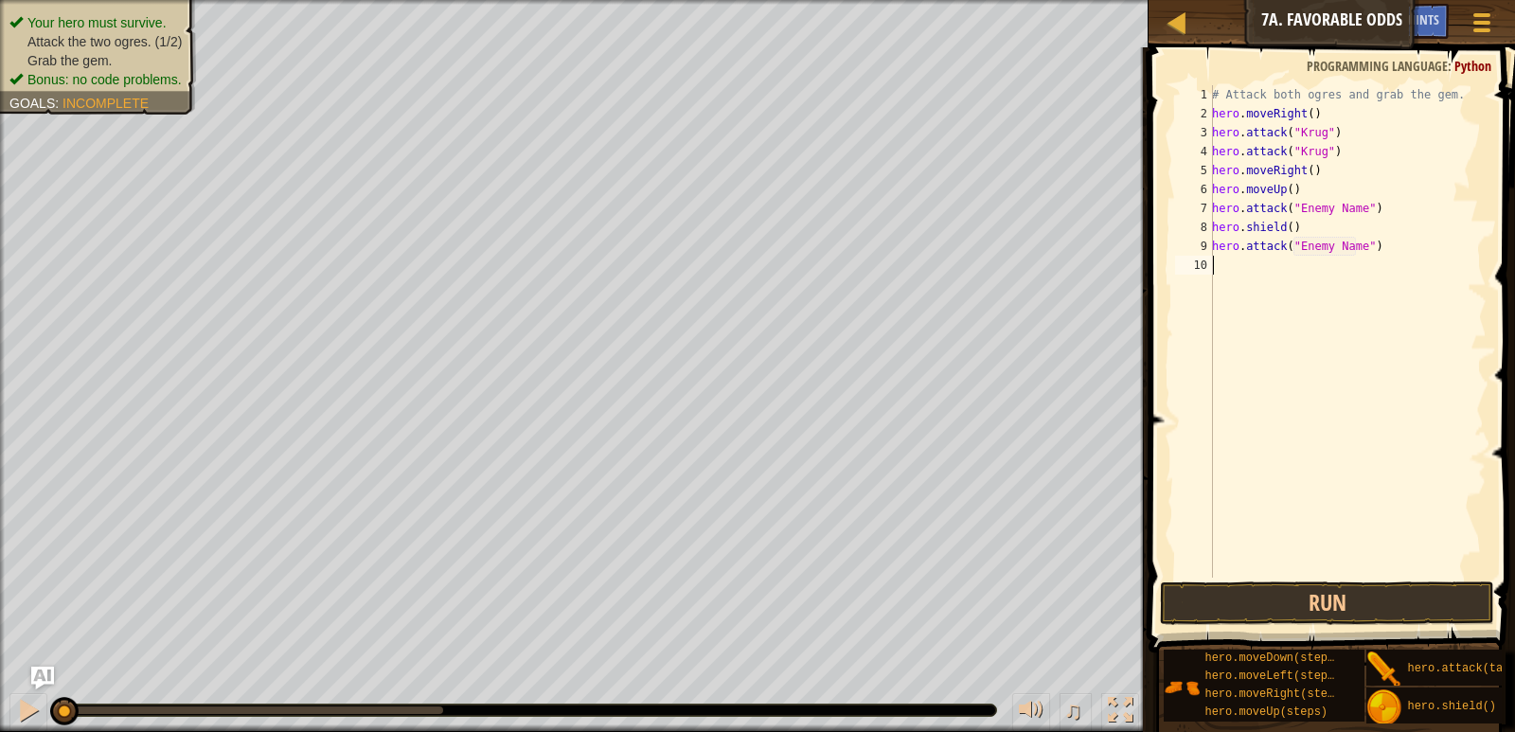
click at [1312, 277] on div "# Attack both ogres and grab the gem. hero . moveRight ( ) hero . attack ( "[PE…" at bounding box center [1347, 350] width 278 height 530
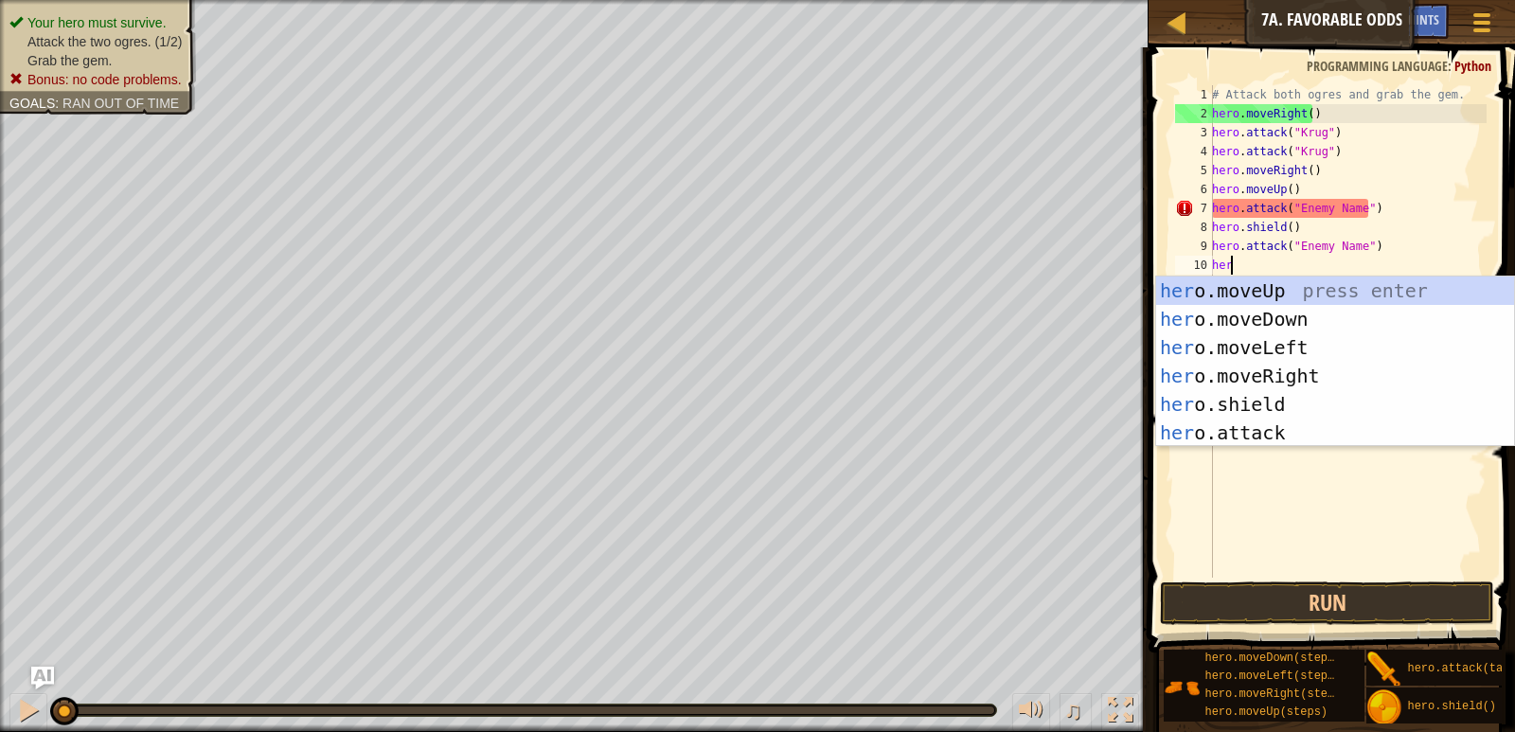
type textarea "hero"
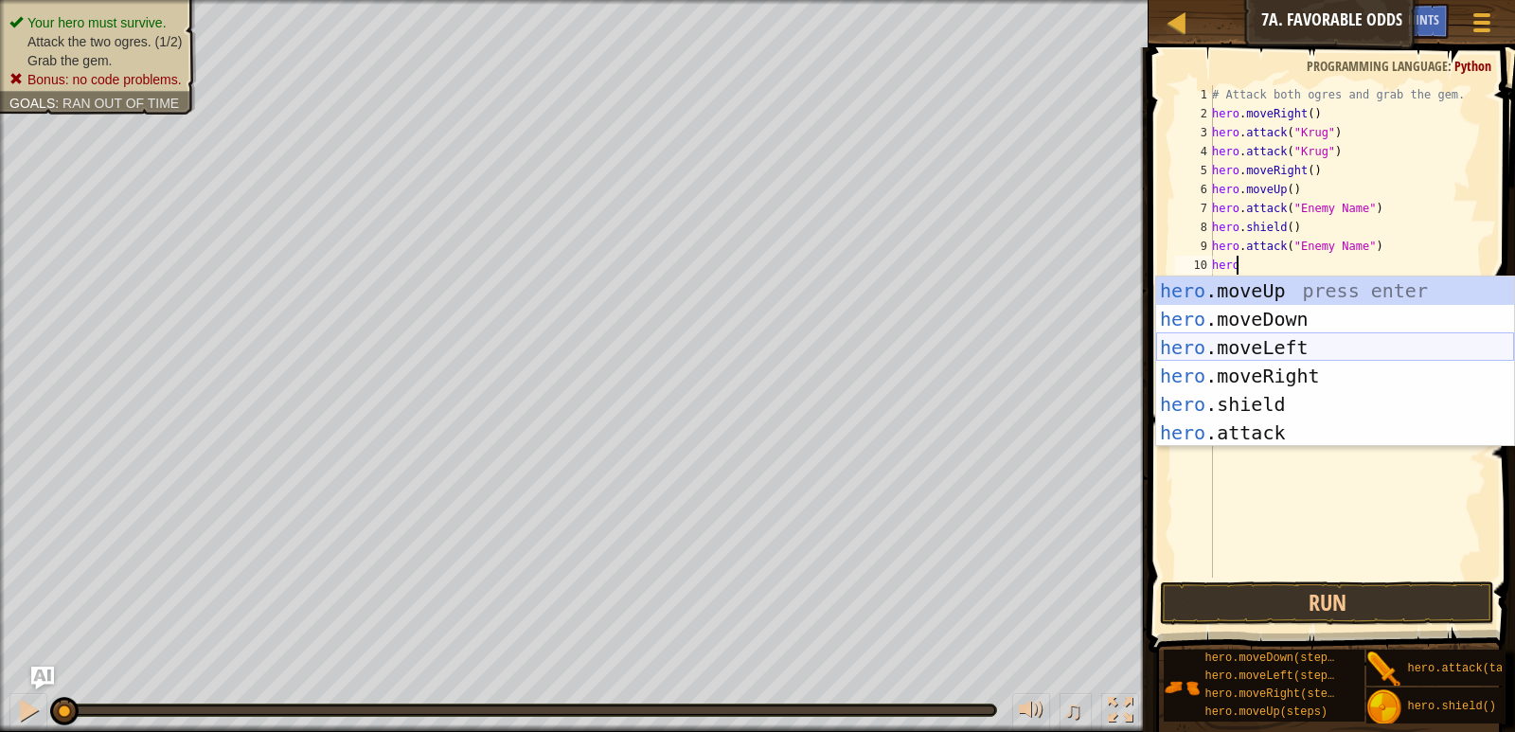
click at [1314, 349] on div "hero .moveUp press enter hero .moveDown press enter hero .moveLeft press enter …" at bounding box center [1335, 390] width 358 height 227
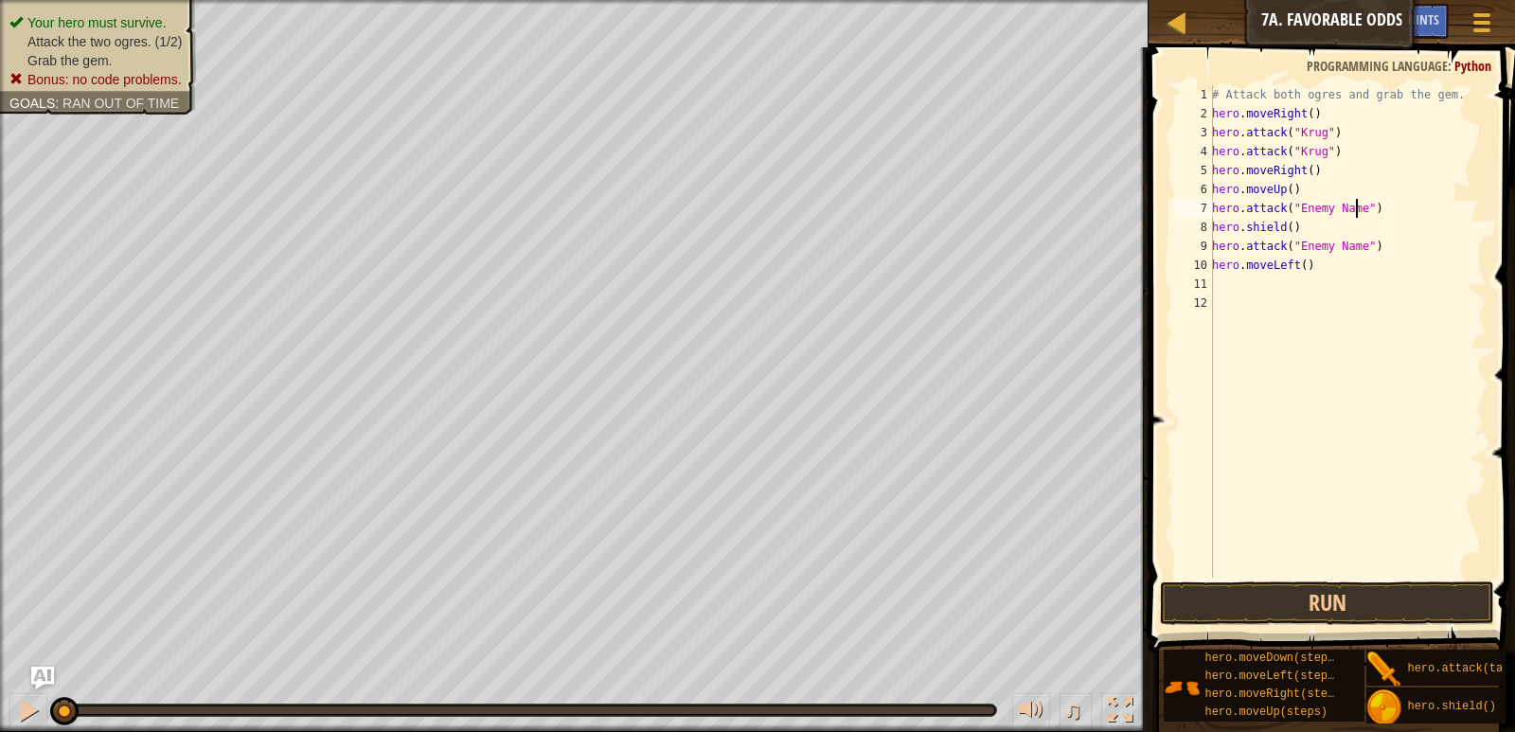
click at [1355, 207] on div "# Attack both ogres and grab the gem. hero . moveRight ( ) hero . attack ( "[PE…" at bounding box center [1347, 350] width 278 height 530
click at [1286, 225] on div "# Attack both ogres and grab the gem. hero . moveRight ( ) hero . attack ( "[PE…" at bounding box center [1347, 350] width 278 height 530
click at [1356, 245] on div "# Attack both ogres and grab the gem. hero . moveRight ( ) hero . attack ( "[PE…" at bounding box center [1347, 350] width 278 height 530
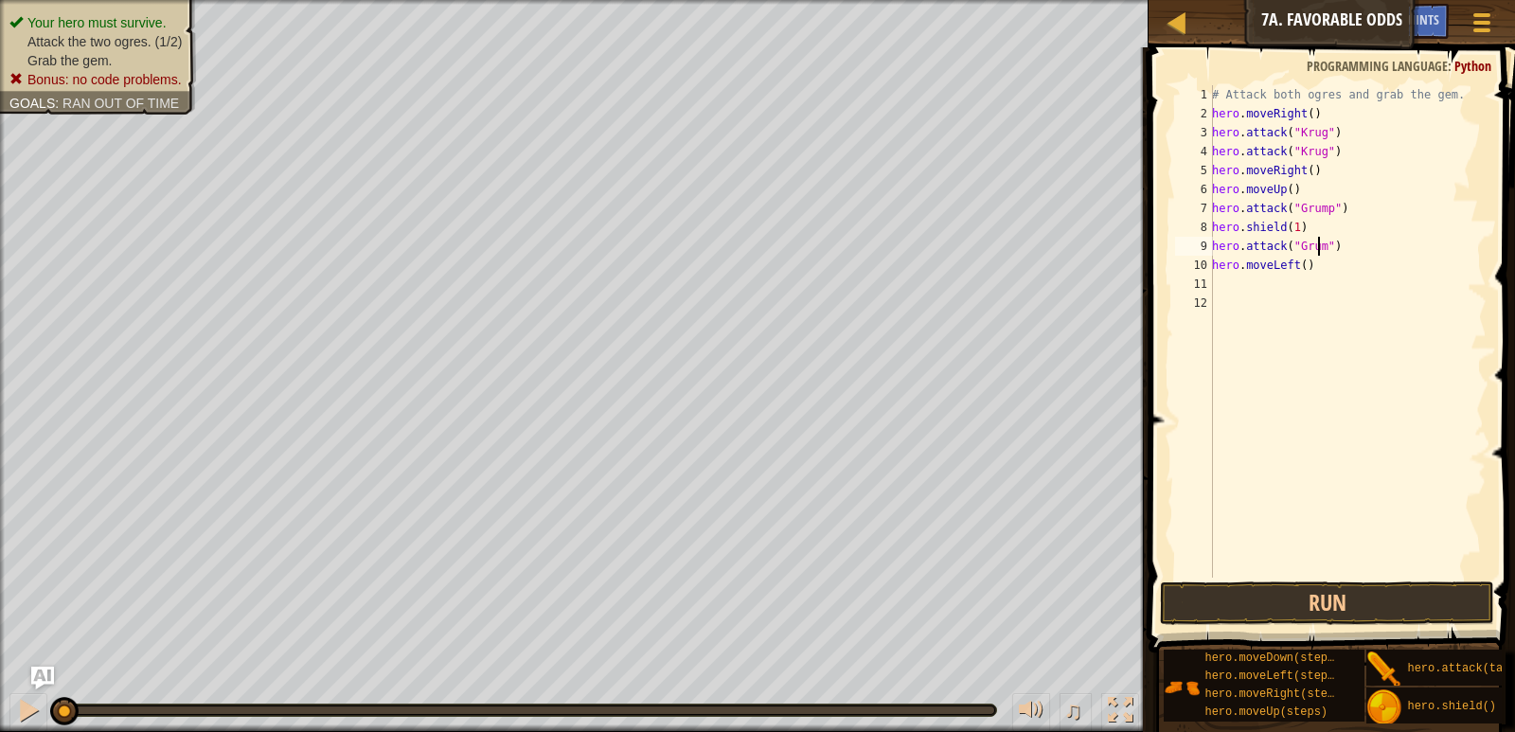
scroll to position [9, 9]
click at [1303, 113] on div "# Attack both ogres and grab the gem. hero . moveRight ( ) hero . attack ( "[PE…" at bounding box center [1347, 350] width 278 height 530
click at [1305, 170] on div "# Attack both ogres and grab the gem. hero . moveRight ( 1 ) hero . attack ( "[…" at bounding box center [1347, 350] width 278 height 530
click at [1284, 190] on div "# Attack both ogres and grab the gem. hero . moveRight ( 1 ) hero . attack ( "[…" at bounding box center [1347, 350] width 278 height 530
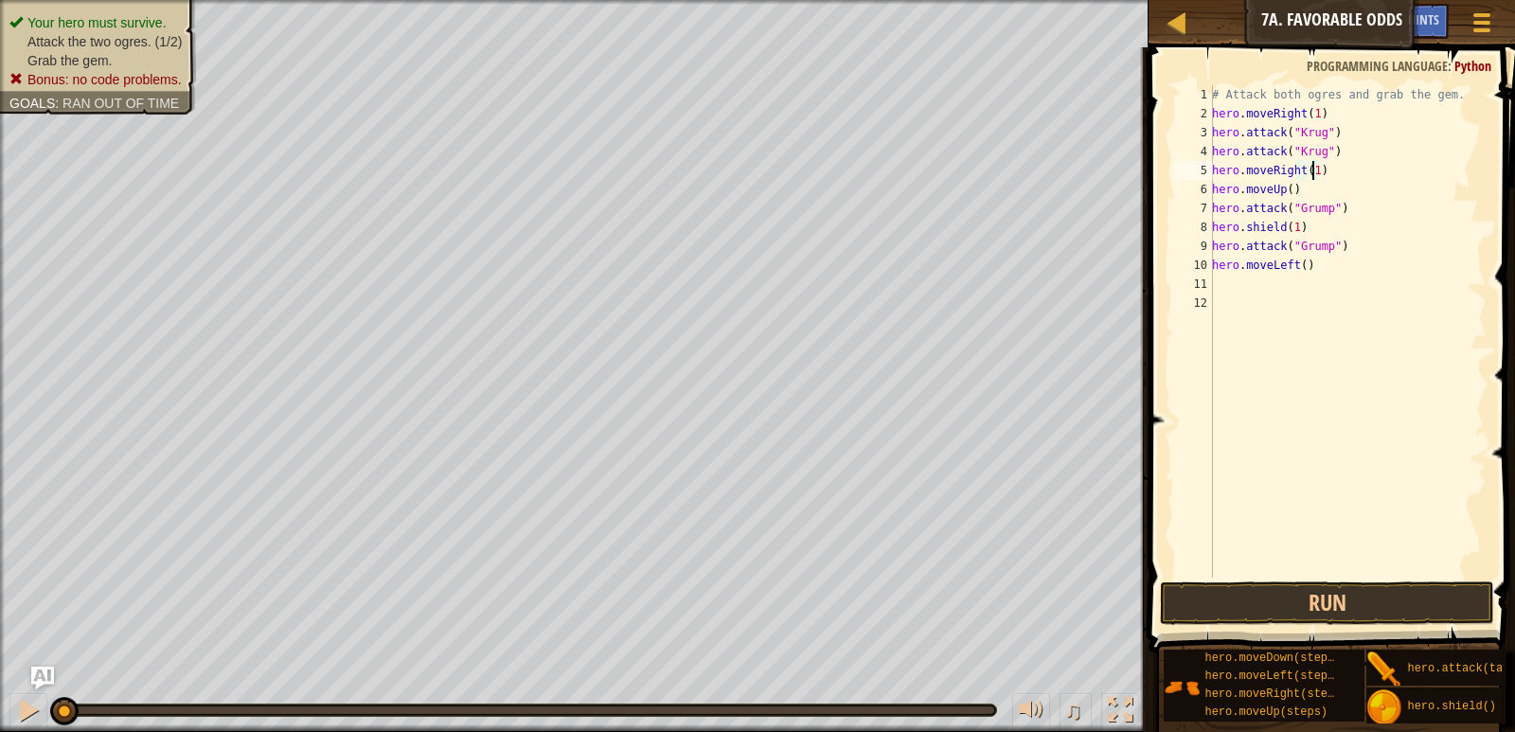
scroll to position [9, 6]
click at [1297, 268] on div "# Attack both ogres and grab the gem. hero . moveRight ( 1 ) hero . attack ( "[…" at bounding box center [1347, 350] width 278 height 530
type textarea "hero.moveLeft(2)"
click at [1348, 609] on button "Run" at bounding box center [1326, 603] width 333 height 44
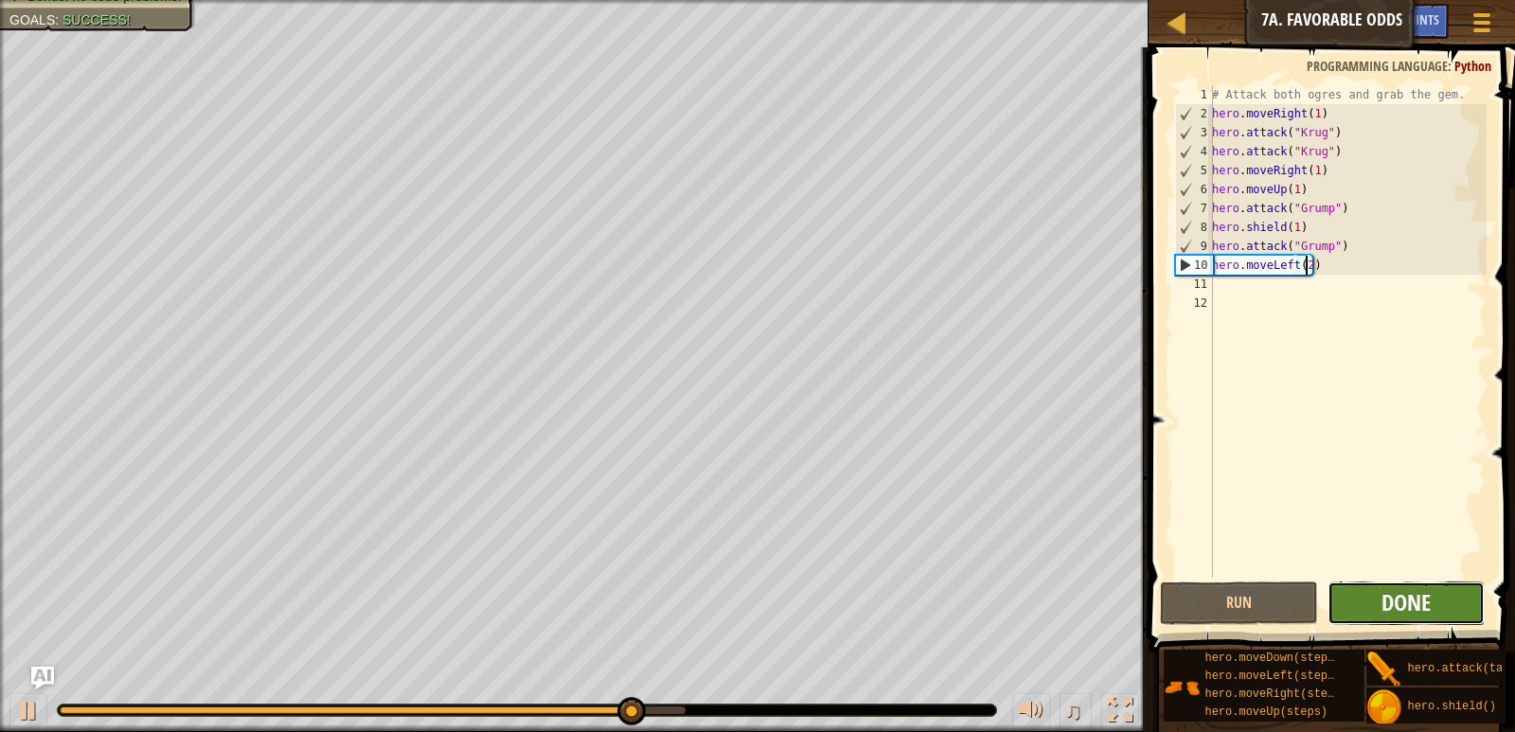
click at [1404, 593] on span "Done" at bounding box center [1406, 602] width 49 height 30
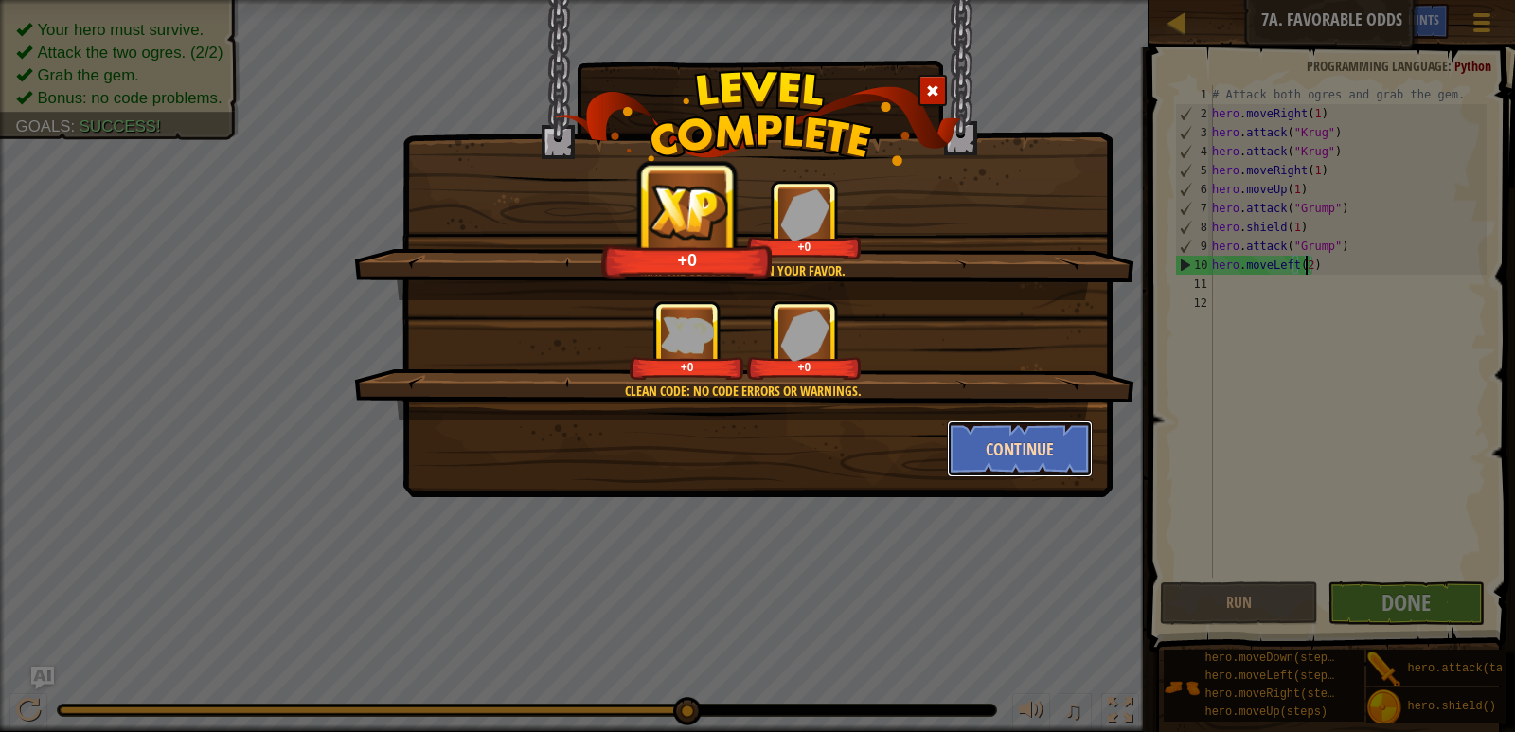
click at [1012, 434] on button "Continue" at bounding box center [1020, 448] width 147 height 57
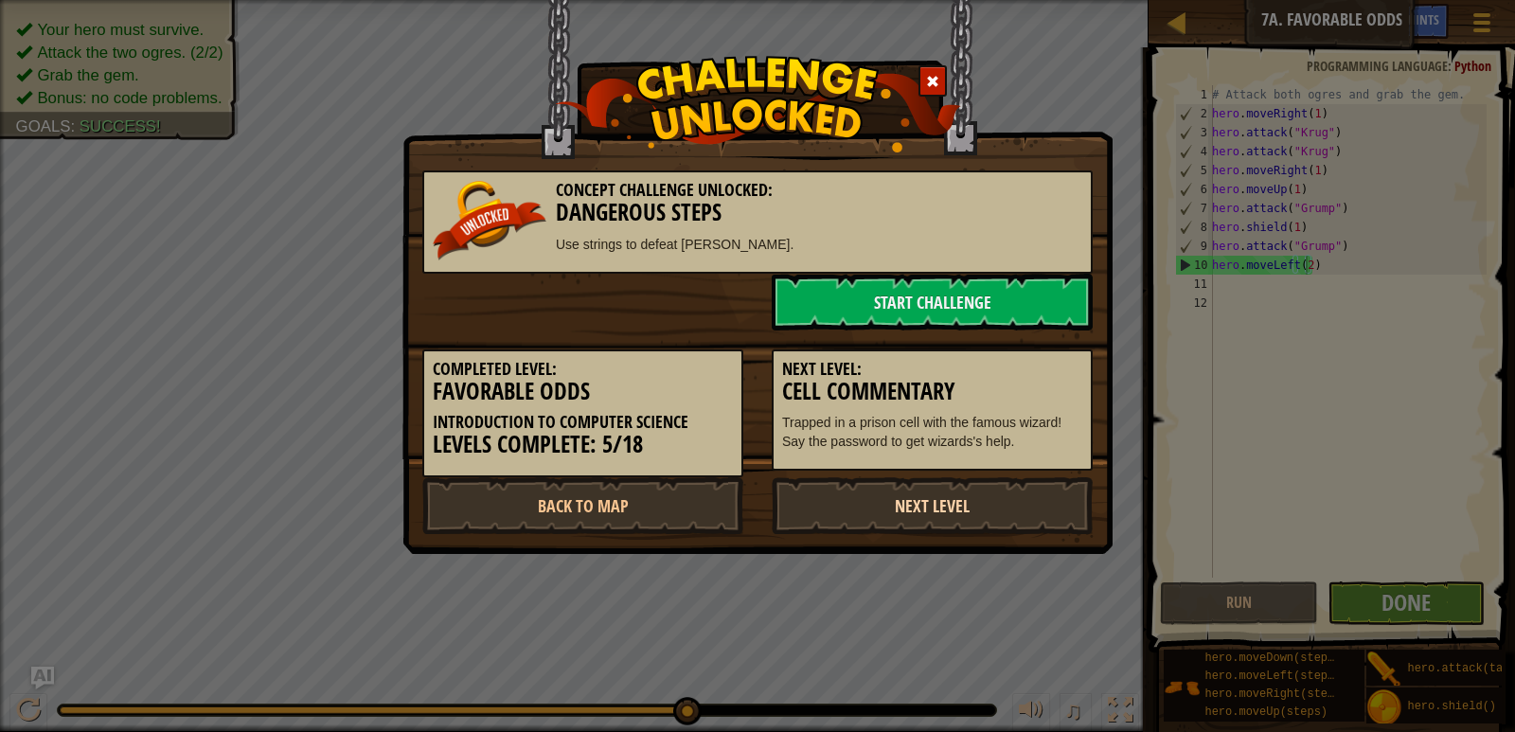
click at [953, 520] on link "Next Level" at bounding box center [932, 505] width 321 height 57
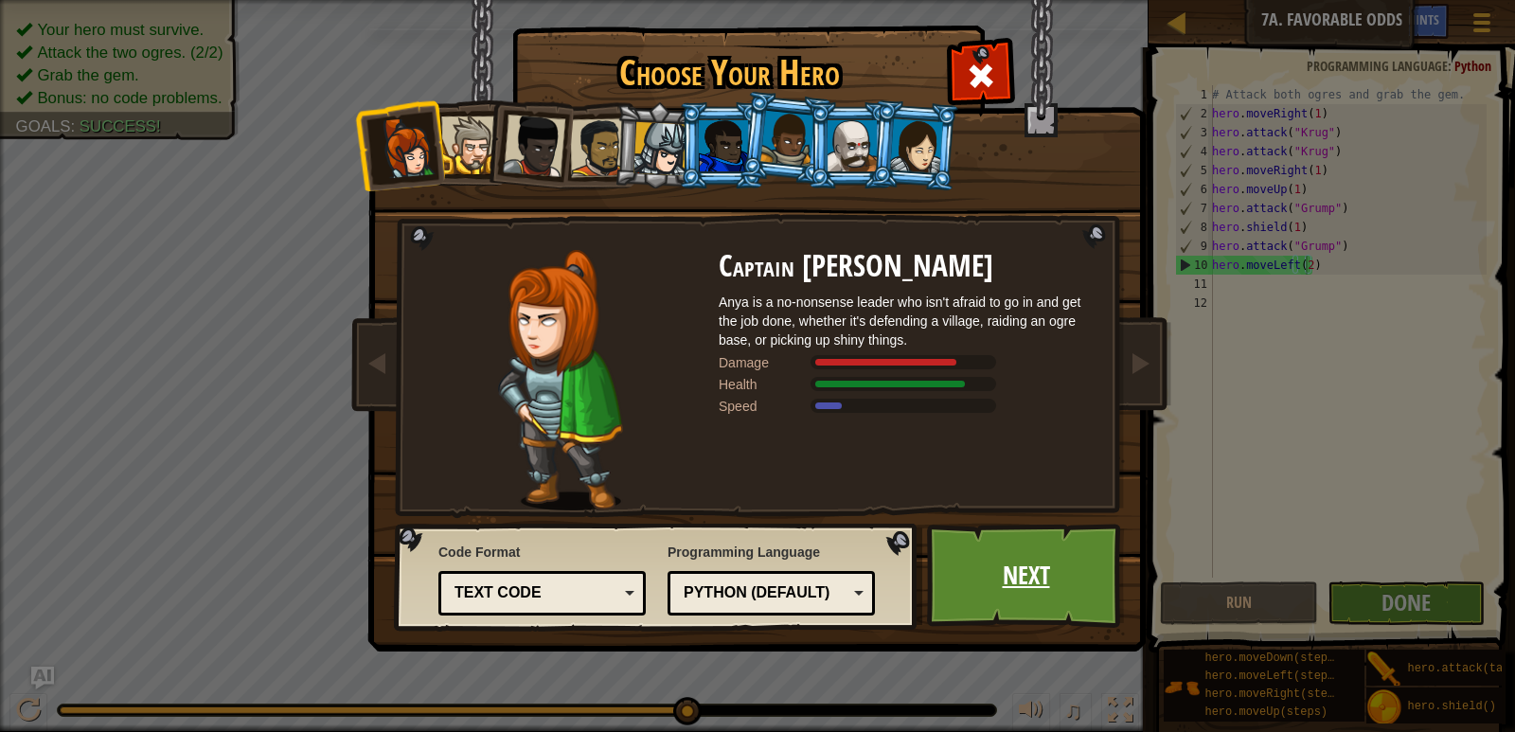
click at [989, 599] on link "Next" at bounding box center [1026, 576] width 198 height 104
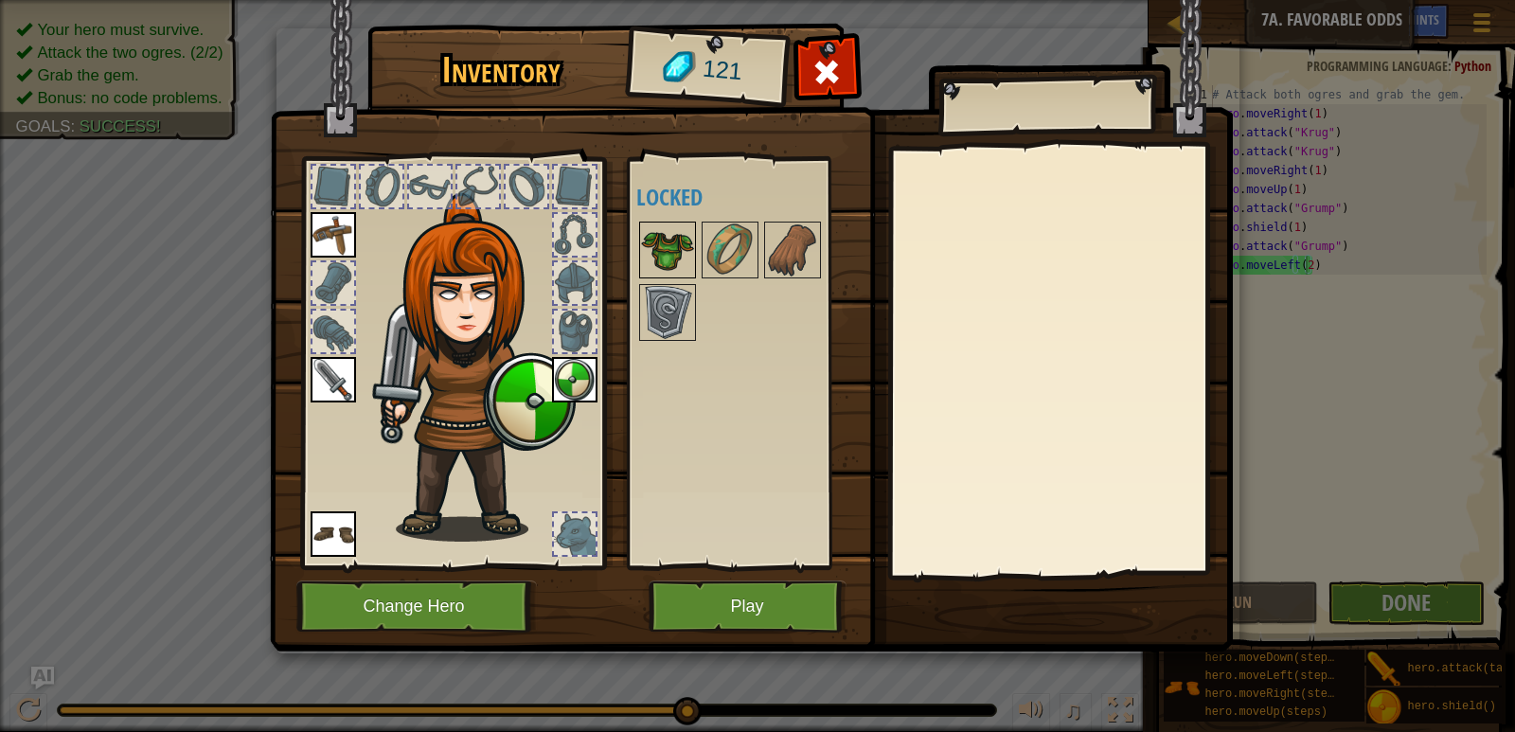
click at [686, 245] on img at bounding box center [667, 249] width 53 height 53
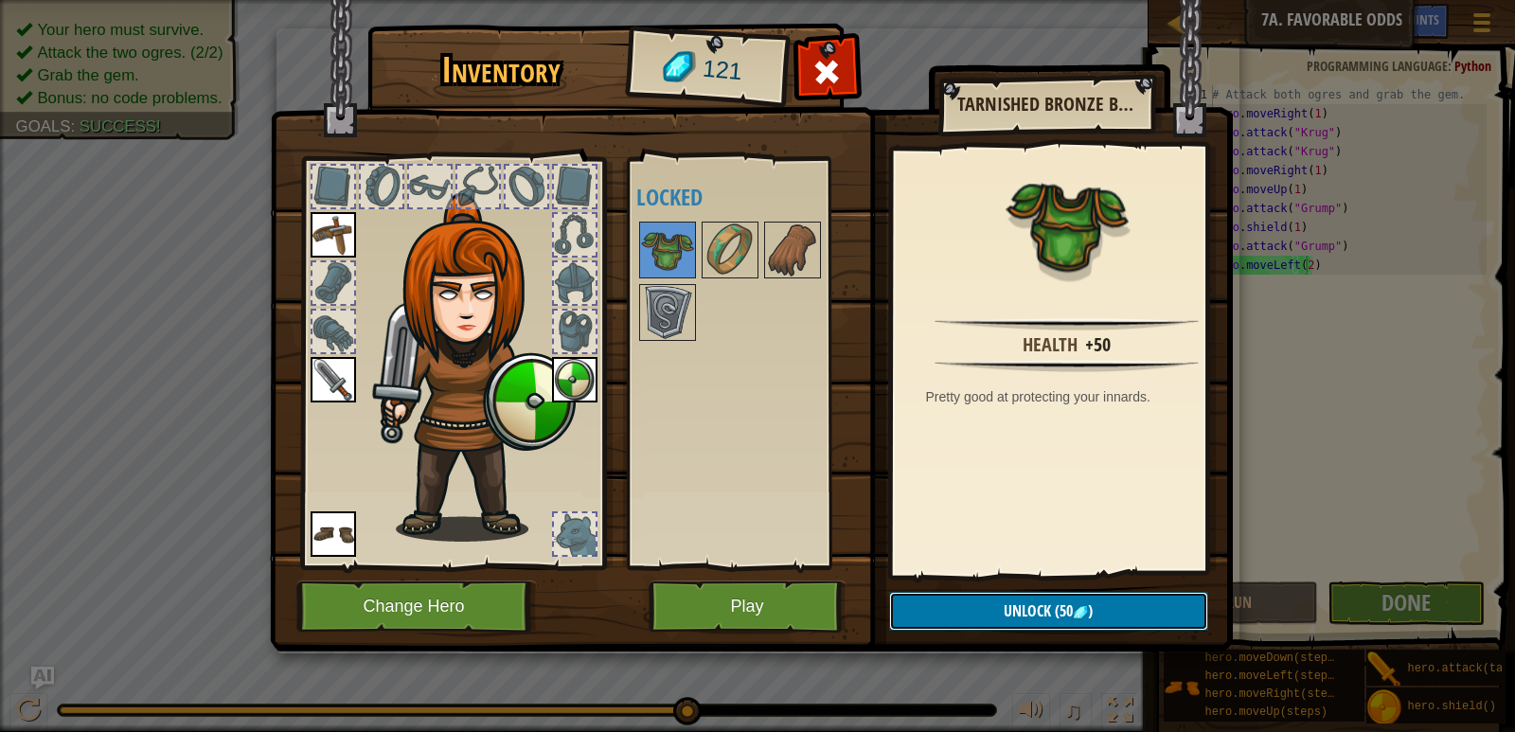
click at [1080, 606] on img at bounding box center [1080, 612] width 15 height 15
drag, startPoint x: 1049, startPoint y: 597, endPoint x: 1036, endPoint y: 597, distance: 13.3
click at [1048, 597] on button "Confirm" at bounding box center [1048, 611] width 319 height 39
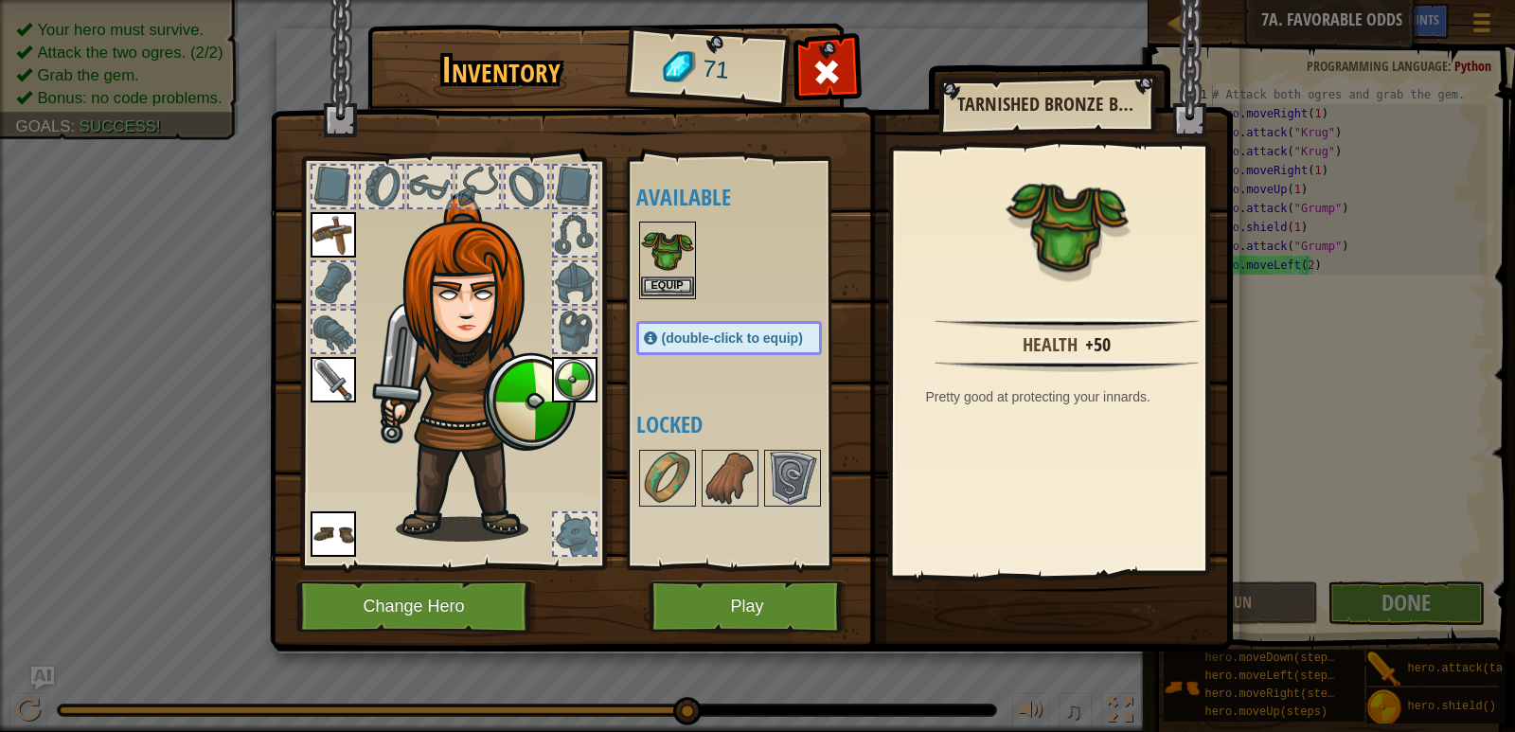
click at [668, 265] on img at bounding box center [667, 249] width 53 height 53
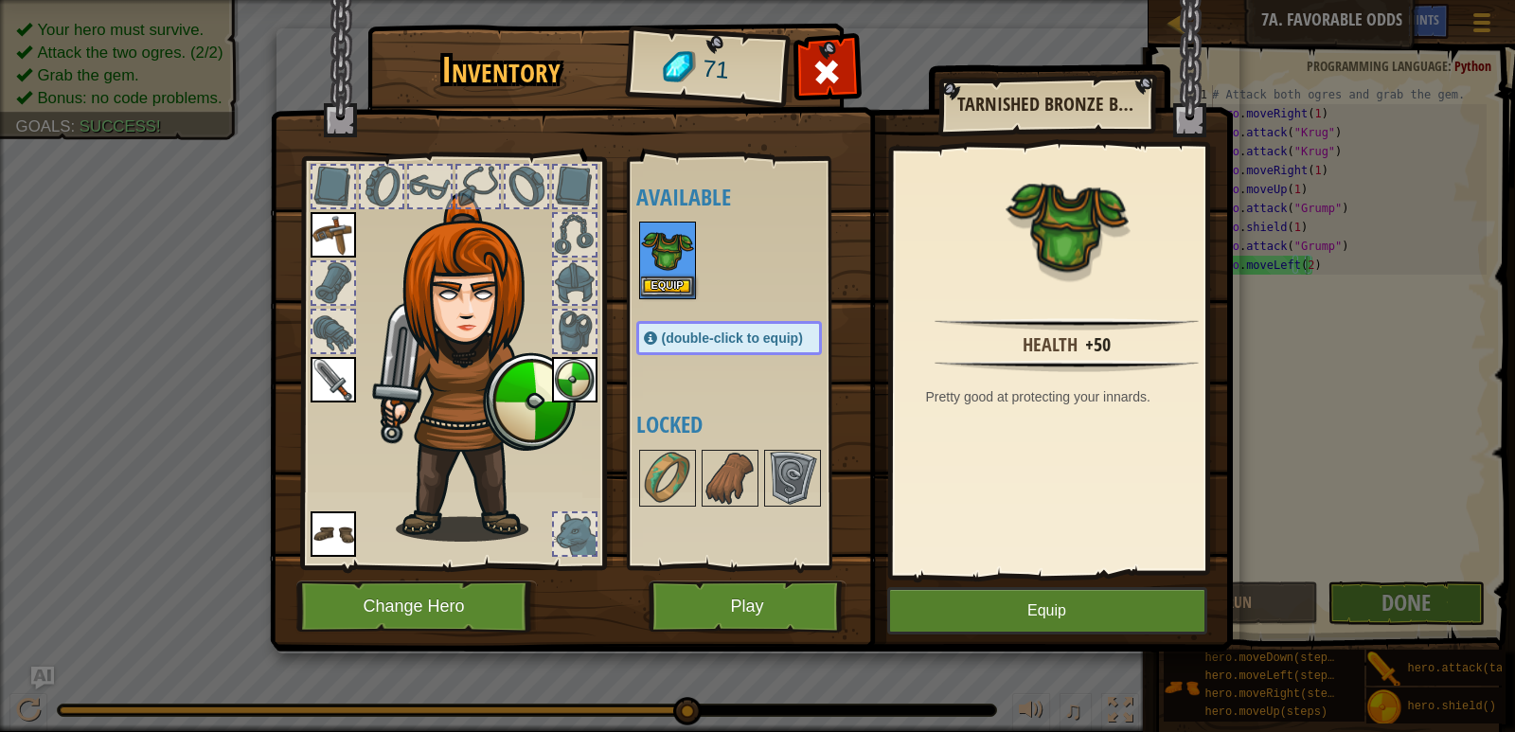
click at [668, 265] on img at bounding box center [667, 249] width 53 height 53
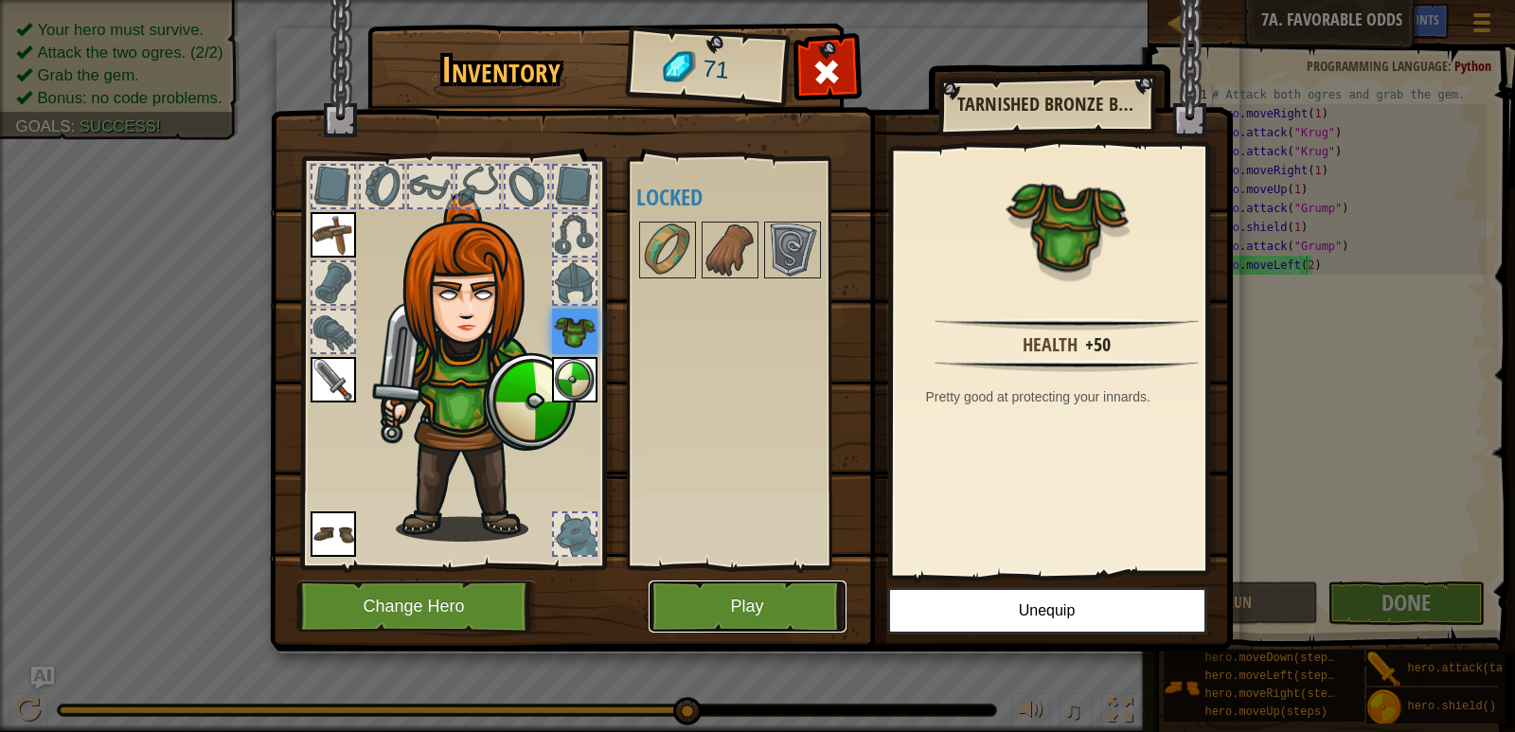
click at [765, 602] on button "Play" at bounding box center [748, 607] width 198 height 52
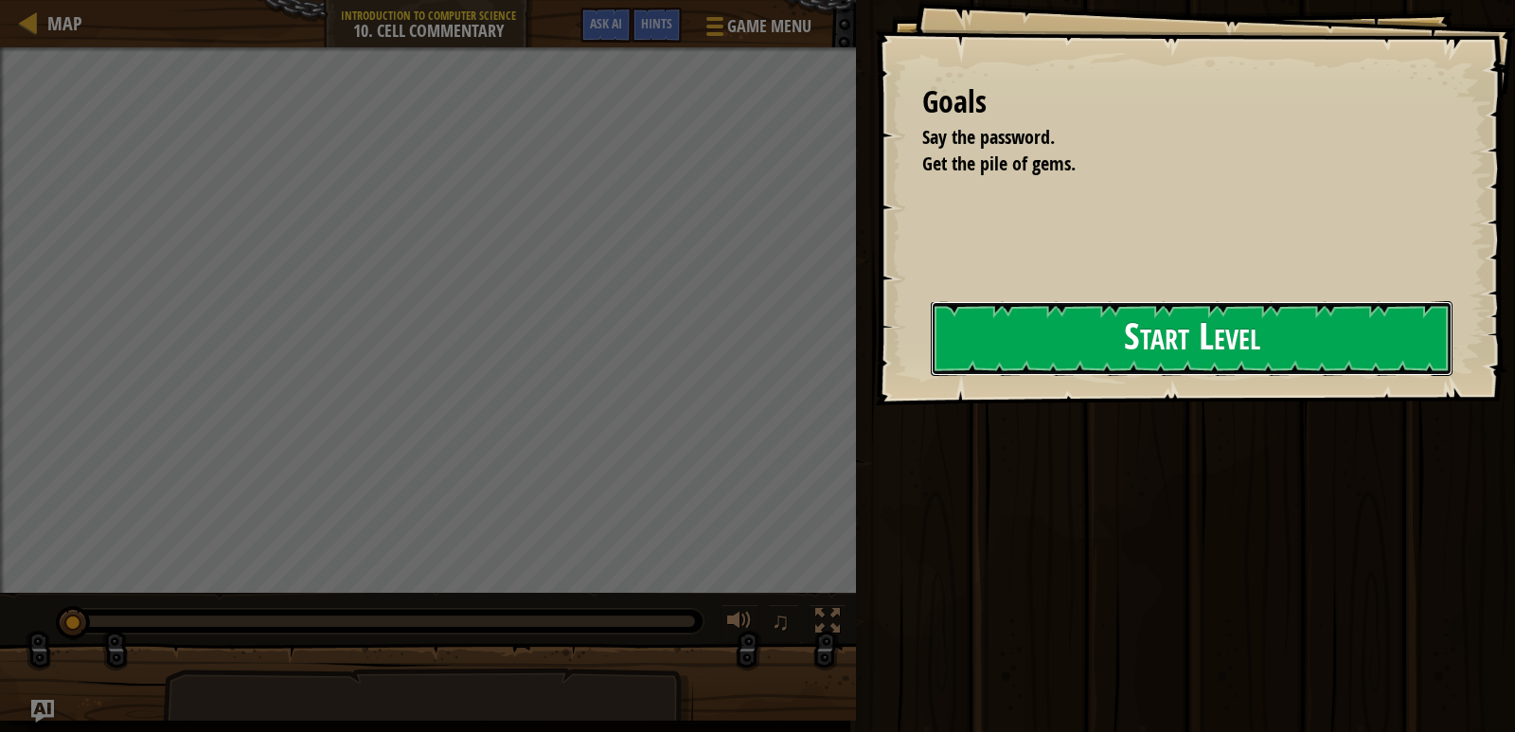
click at [956, 355] on button "Start Level" at bounding box center [1192, 338] width 522 height 75
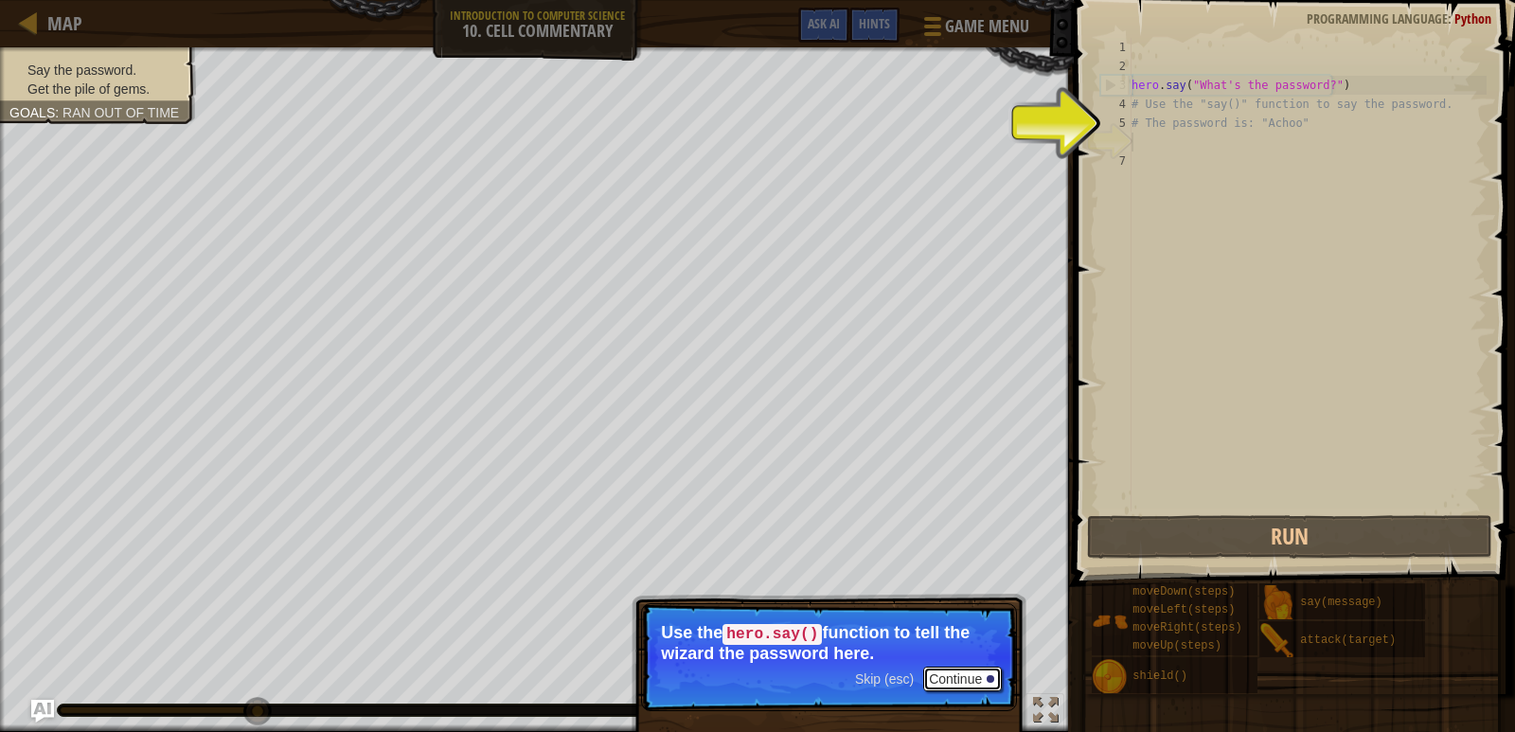
click at [974, 673] on button "Continue" at bounding box center [962, 679] width 79 height 25
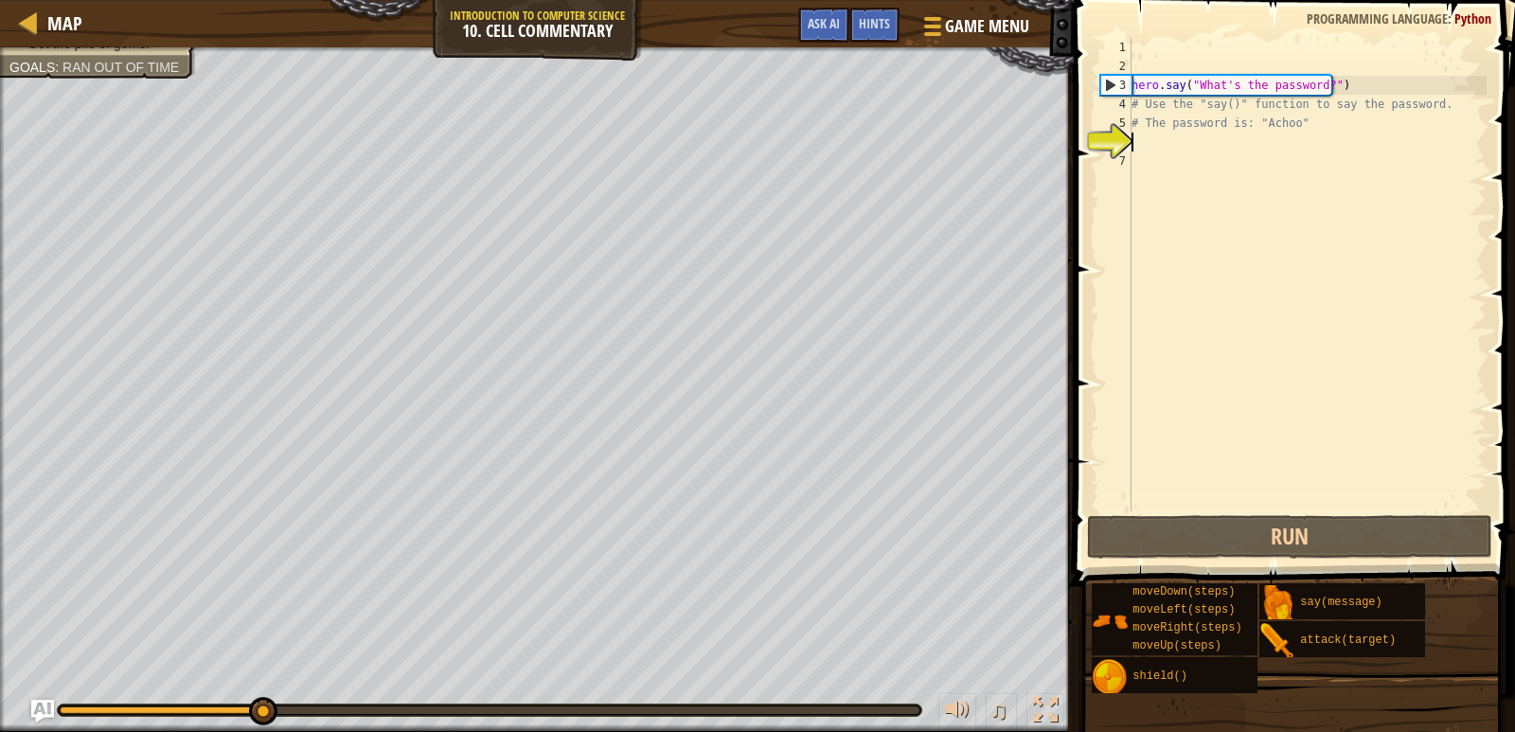
scroll to position [9, 0]
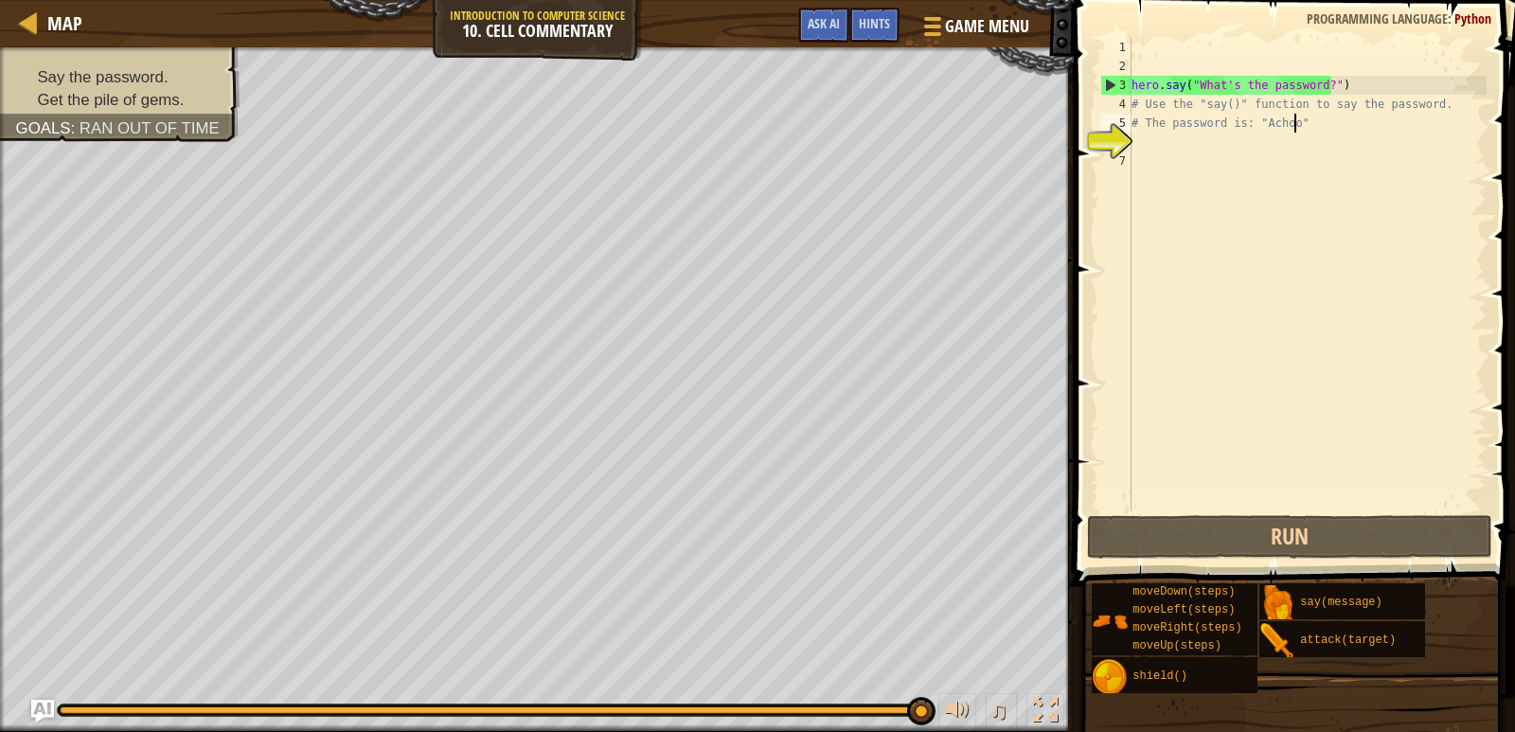
click at [1301, 129] on div "hero . say ( "What's the password?" ) # Use the "say()" function to say the pas…" at bounding box center [1307, 293] width 359 height 511
click at [1316, 80] on div "hero . say ( "What's the password?" ) # Use the "say()" function to say the pas…" at bounding box center [1307, 293] width 359 height 511
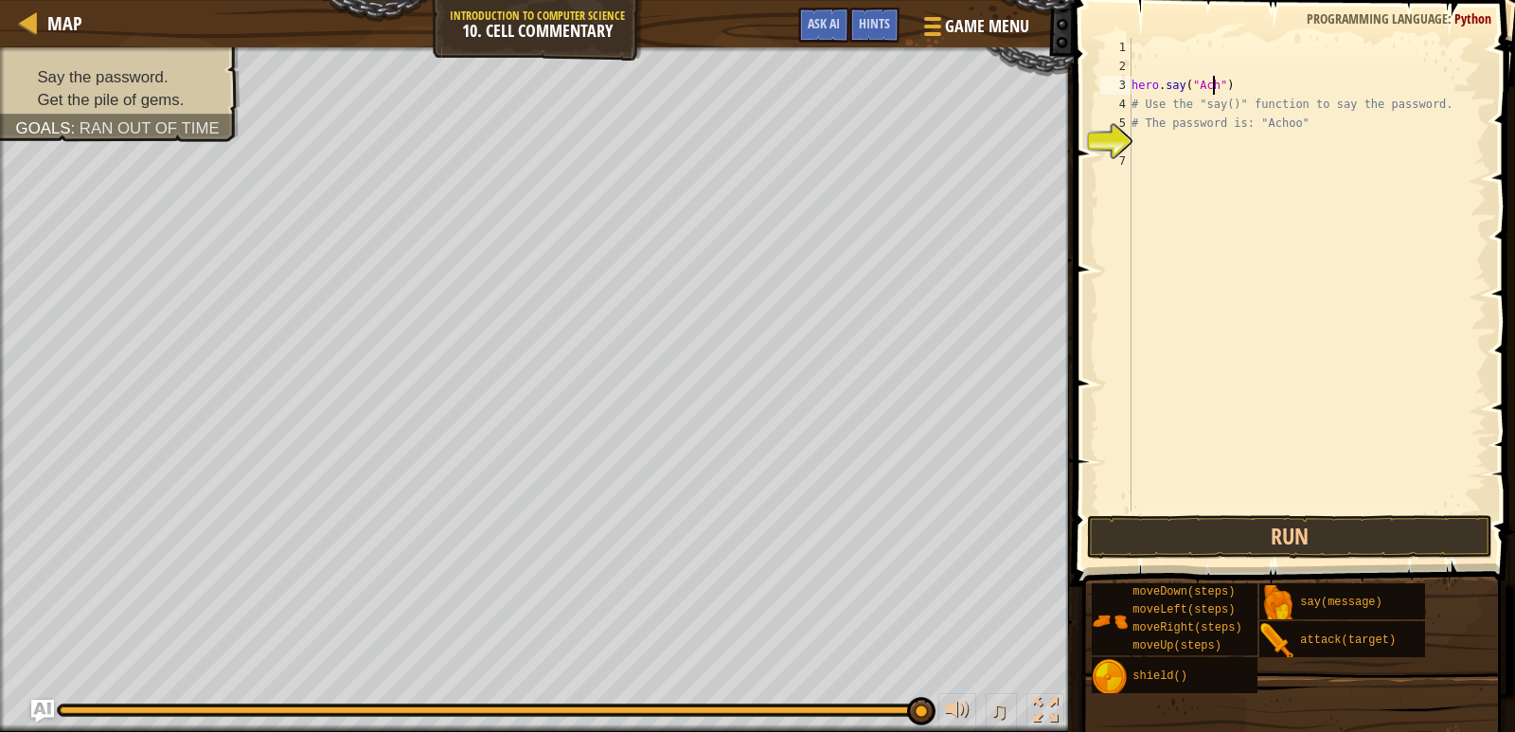
scroll to position [9, 8]
type textarea "hero.say("Achoo")"
click at [1327, 133] on div "hero . say ( "Achoo" ) # Use the "say()" function to say the password. # The pa…" at bounding box center [1307, 293] width 359 height 511
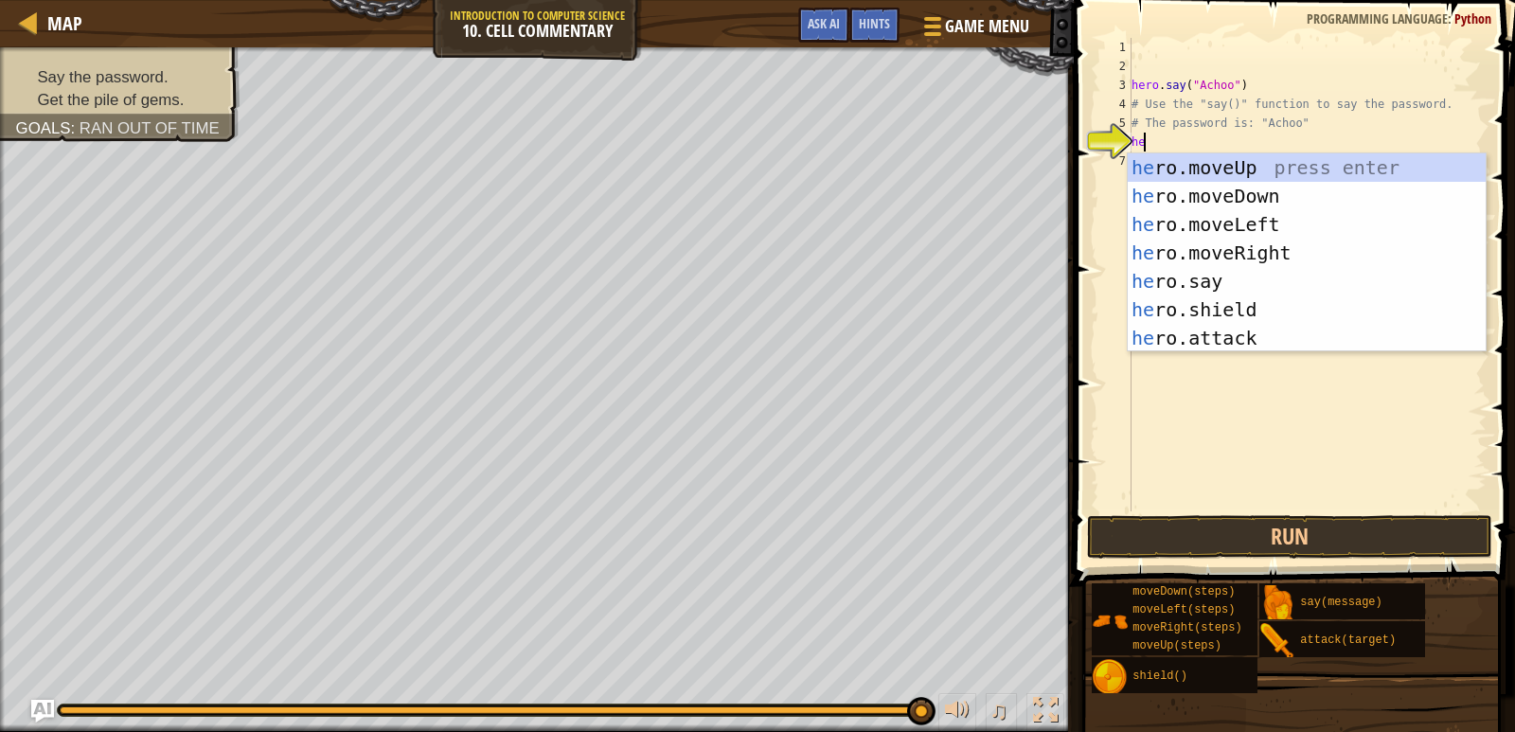
type textarea "her"
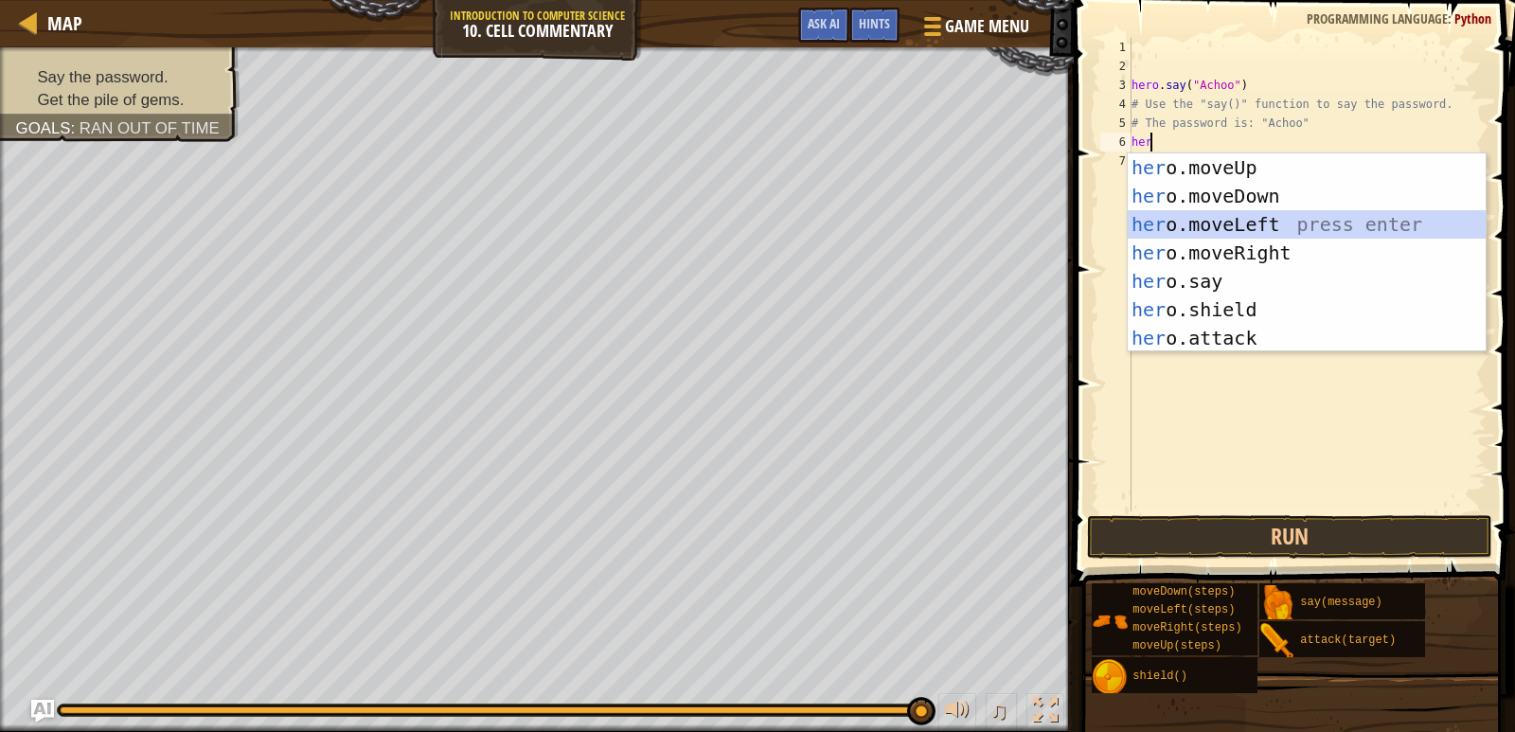
click at [1250, 227] on div "her o.moveUp press enter her o.moveDown press enter her o.moveLeft press enter …" at bounding box center [1307, 281] width 358 height 256
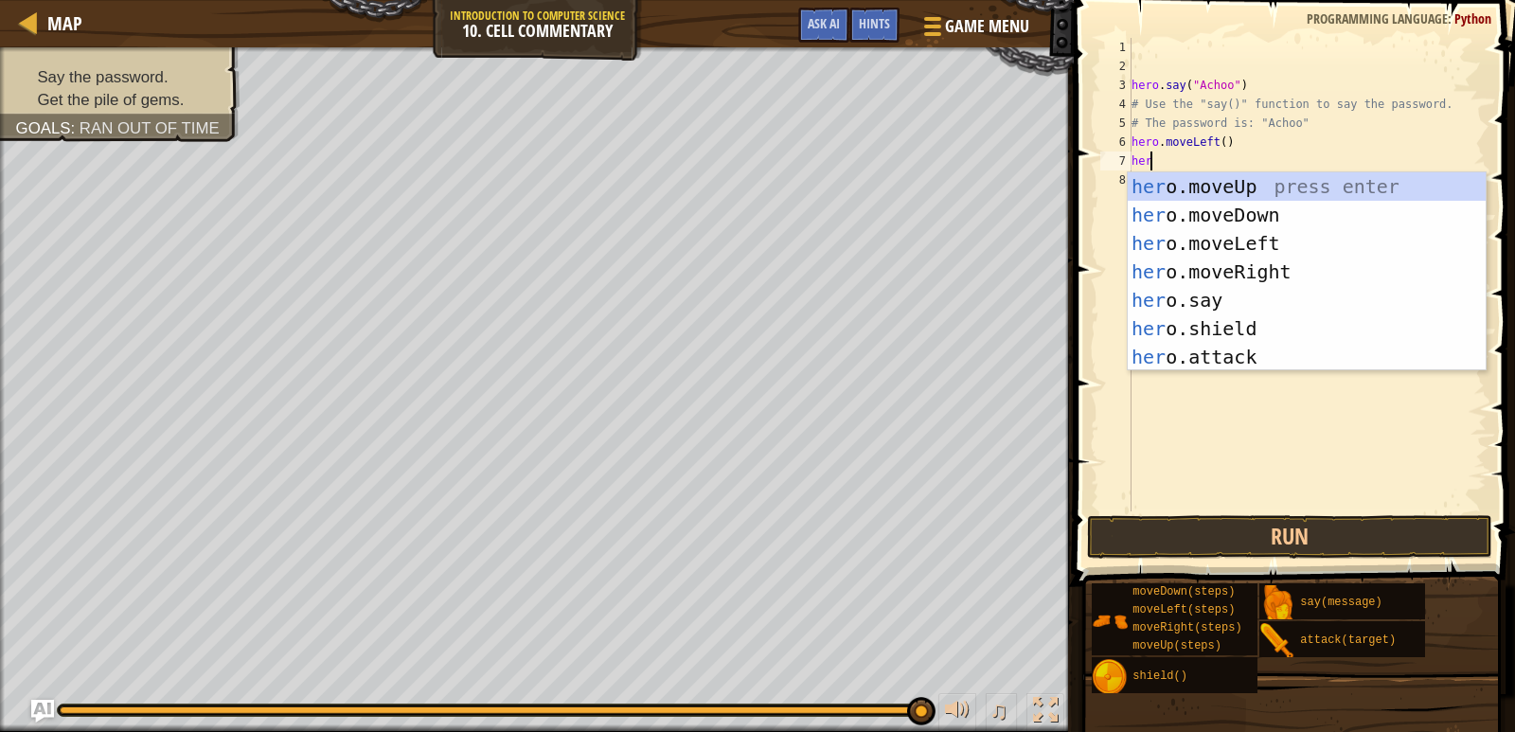
type textarea "hero"
click at [1241, 189] on div "hero .moveUp press enter hero .moveDown press enter hero .moveLeft press enter …" at bounding box center [1307, 300] width 358 height 256
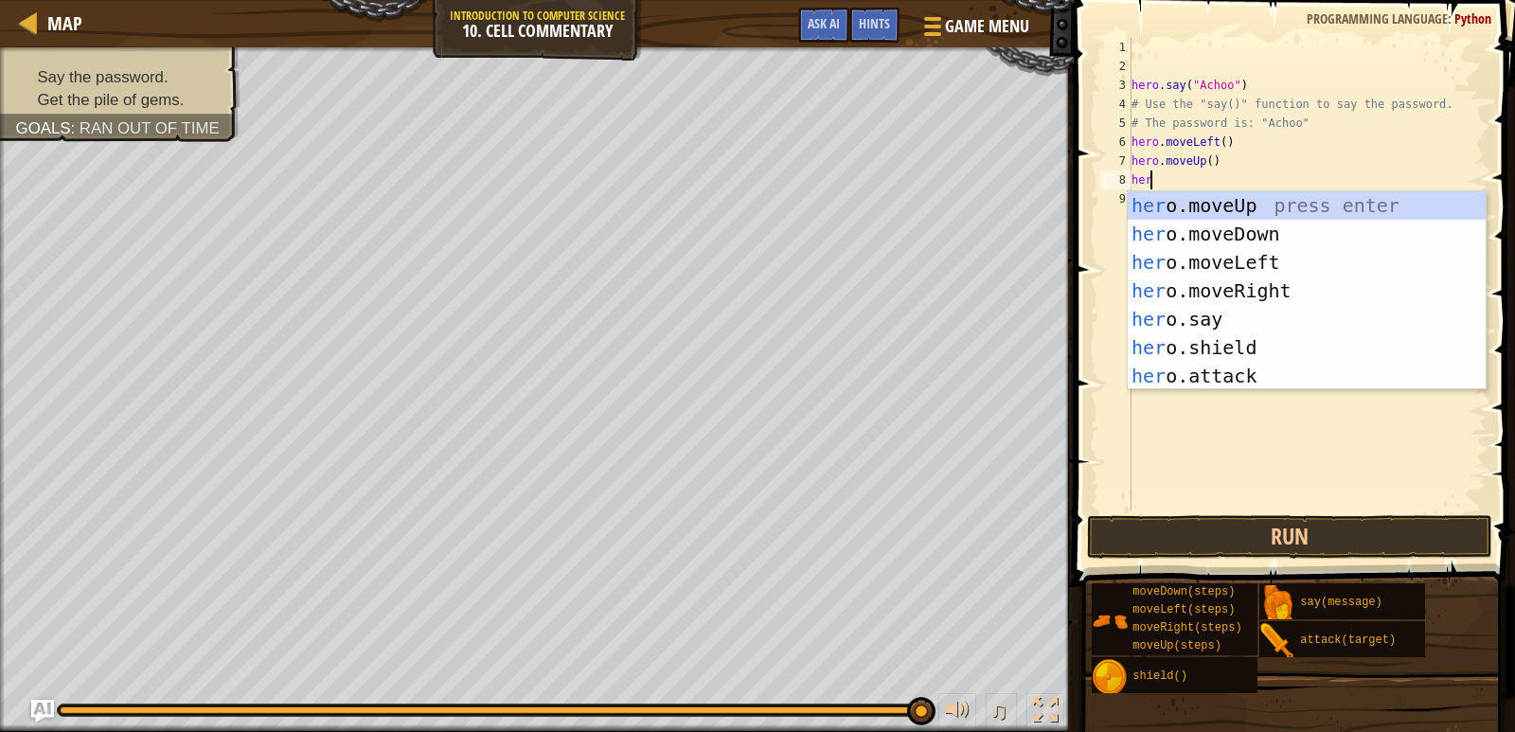
type textarea "hero"
click at [1226, 292] on div "hero .moveUp press enter hero .moveDown press enter hero .moveLeft press enter …" at bounding box center [1307, 319] width 358 height 256
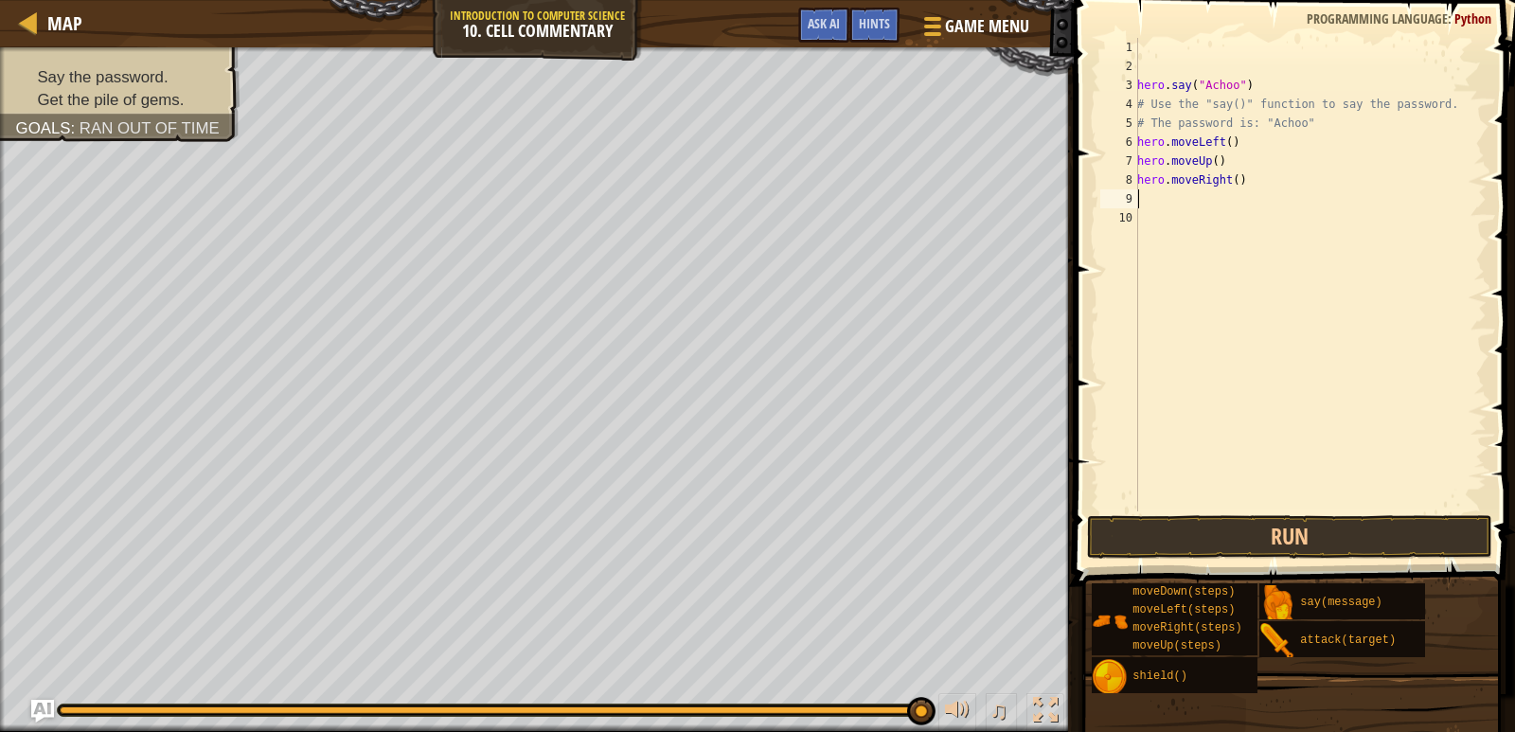
scroll to position [9, 0]
click at [1222, 142] on div "hero . say ( "Achoo" ) # Use the "say()" function to say the password. # The pa…" at bounding box center [1310, 293] width 353 height 511
click at [1210, 160] on div "hero . say ( "Achoo" ) # Use the "say()" function to say the password. # The pa…" at bounding box center [1310, 293] width 353 height 511
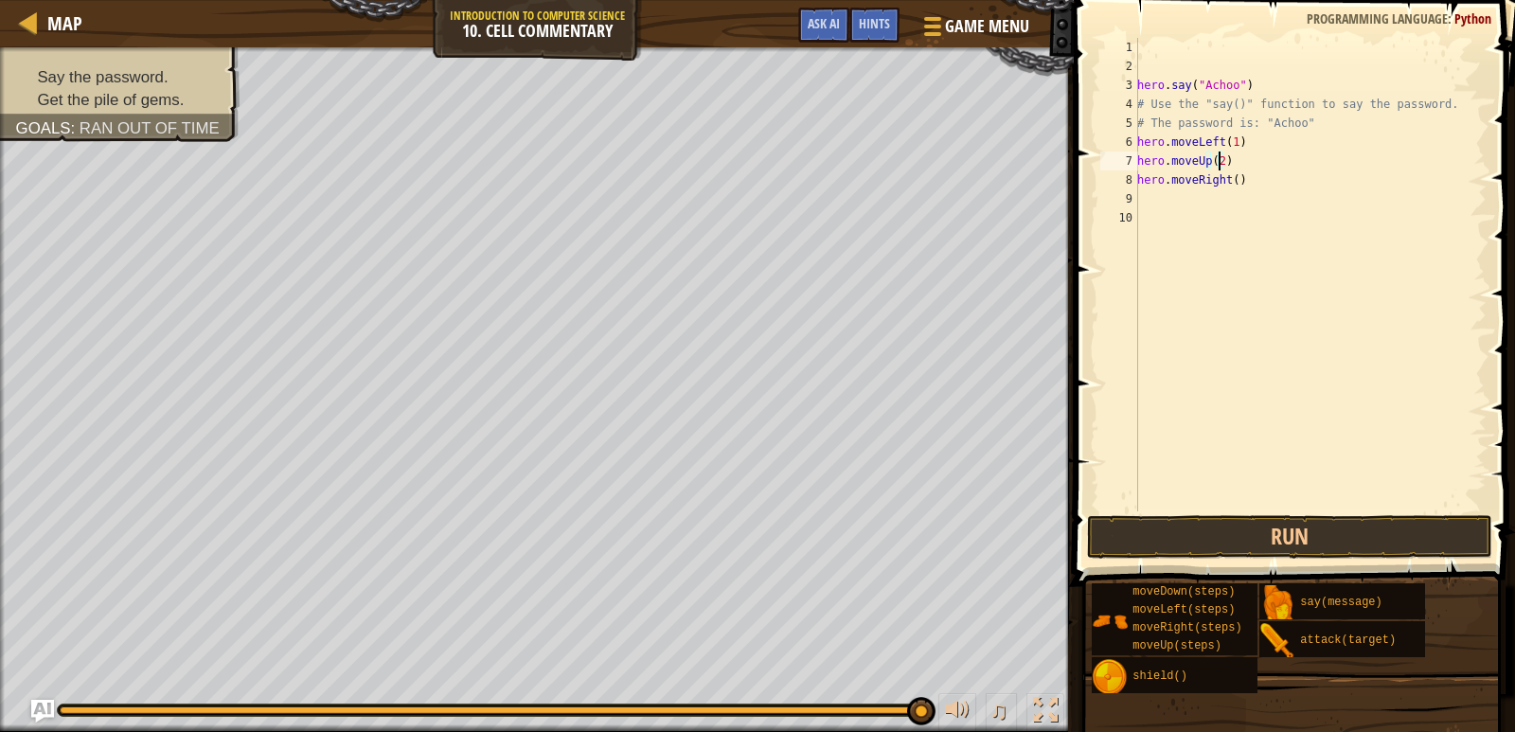
click at [1232, 181] on div "hero . say ( "Achoo" ) # Use the "say()" function to say the password. # The pa…" at bounding box center [1310, 293] width 353 height 511
type textarea "hero.moveRight(1)"
click at [1335, 535] on button "Run" at bounding box center [1290, 537] width 406 height 44
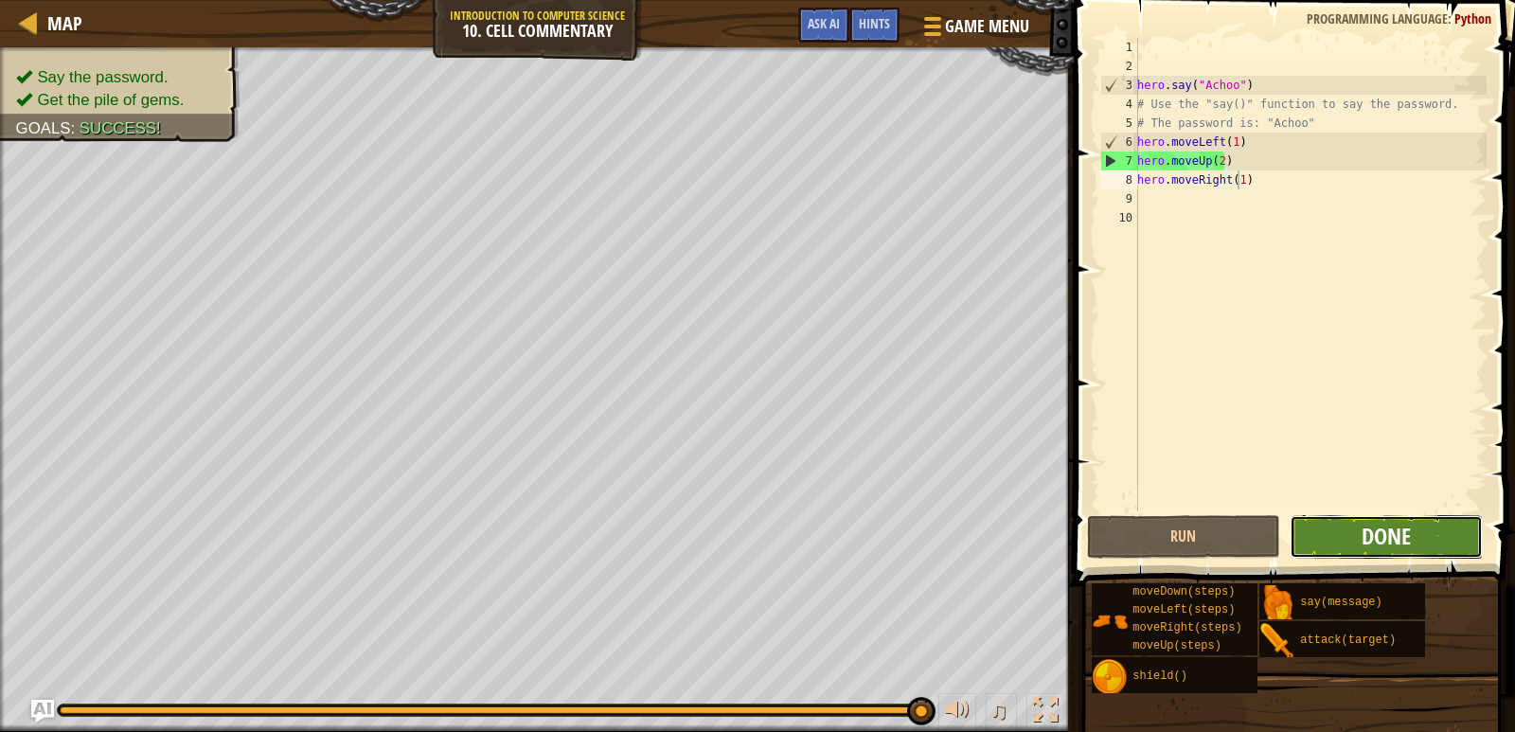
click at [1403, 543] on span "Done" at bounding box center [1386, 536] width 49 height 30
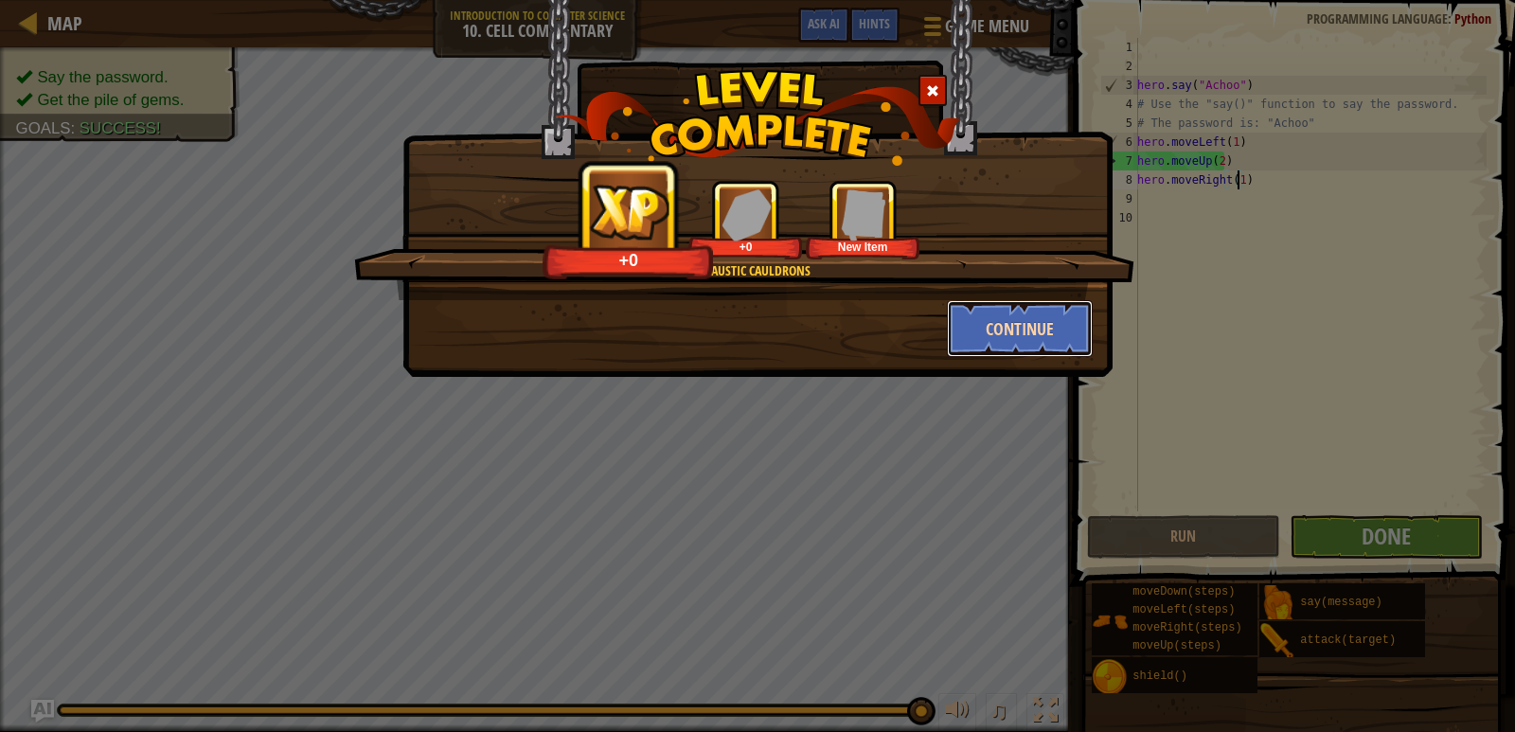
click at [1042, 356] on button "Continue" at bounding box center [1020, 328] width 147 height 57
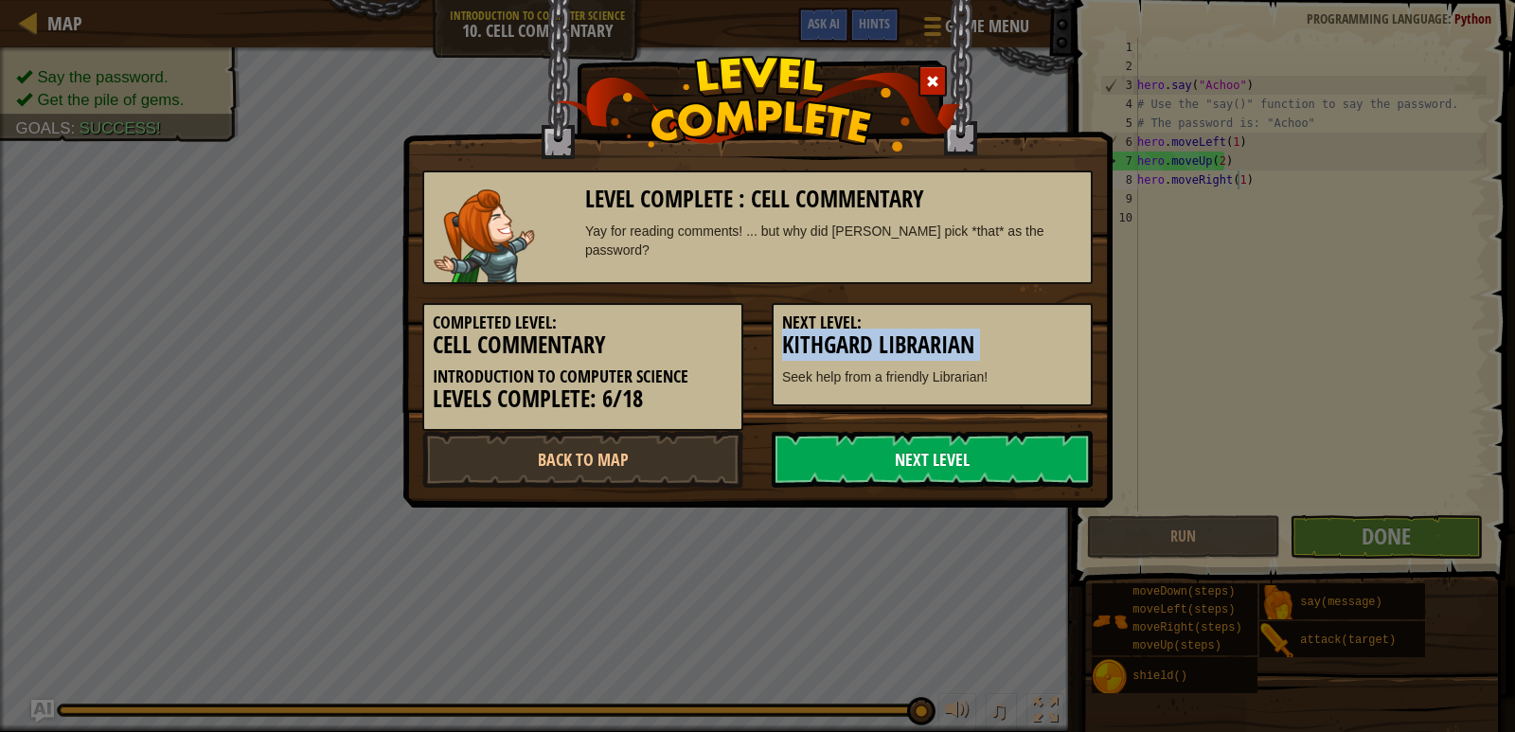
click at [925, 446] on link "Next Level" at bounding box center [932, 459] width 321 height 57
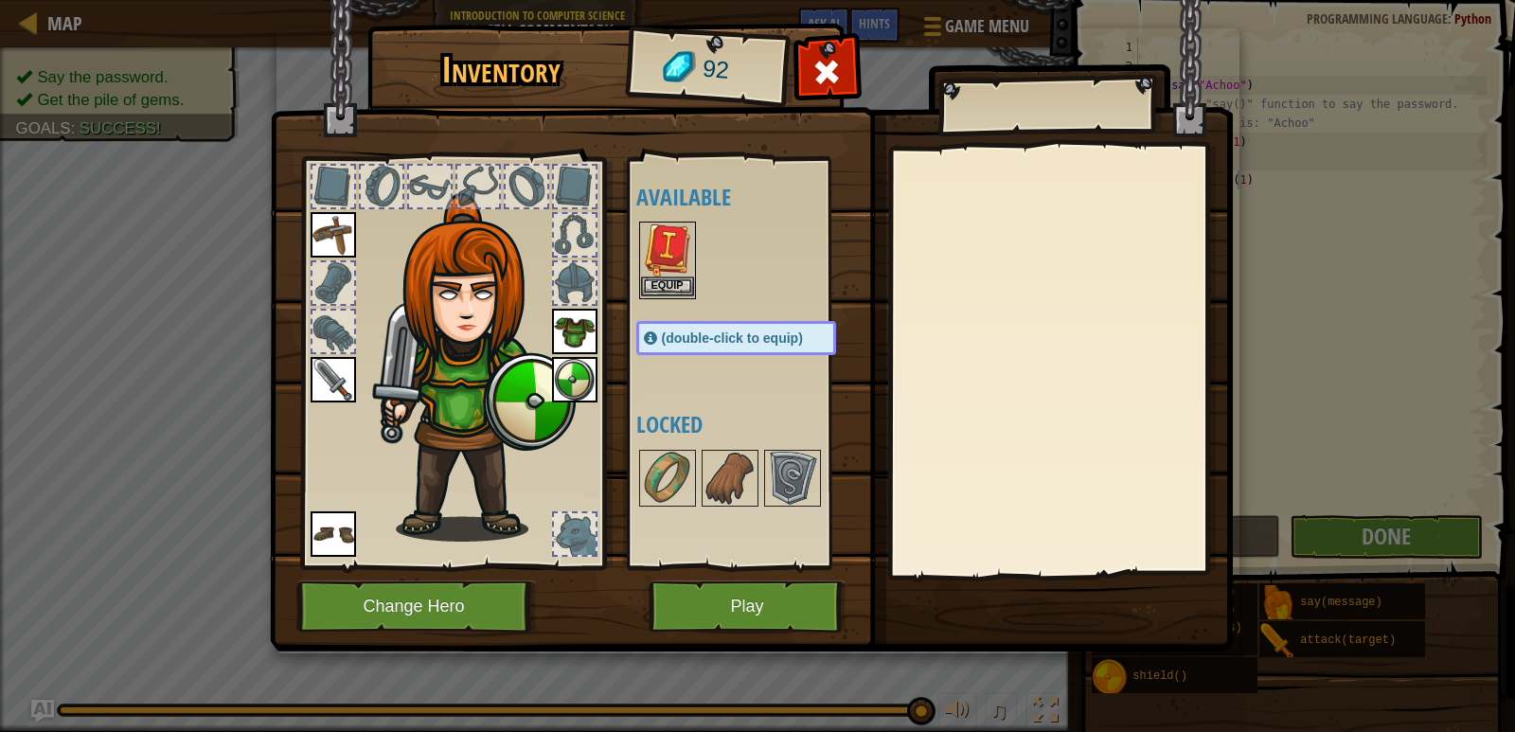
click at [646, 252] on img at bounding box center [667, 249] width 53 height 53
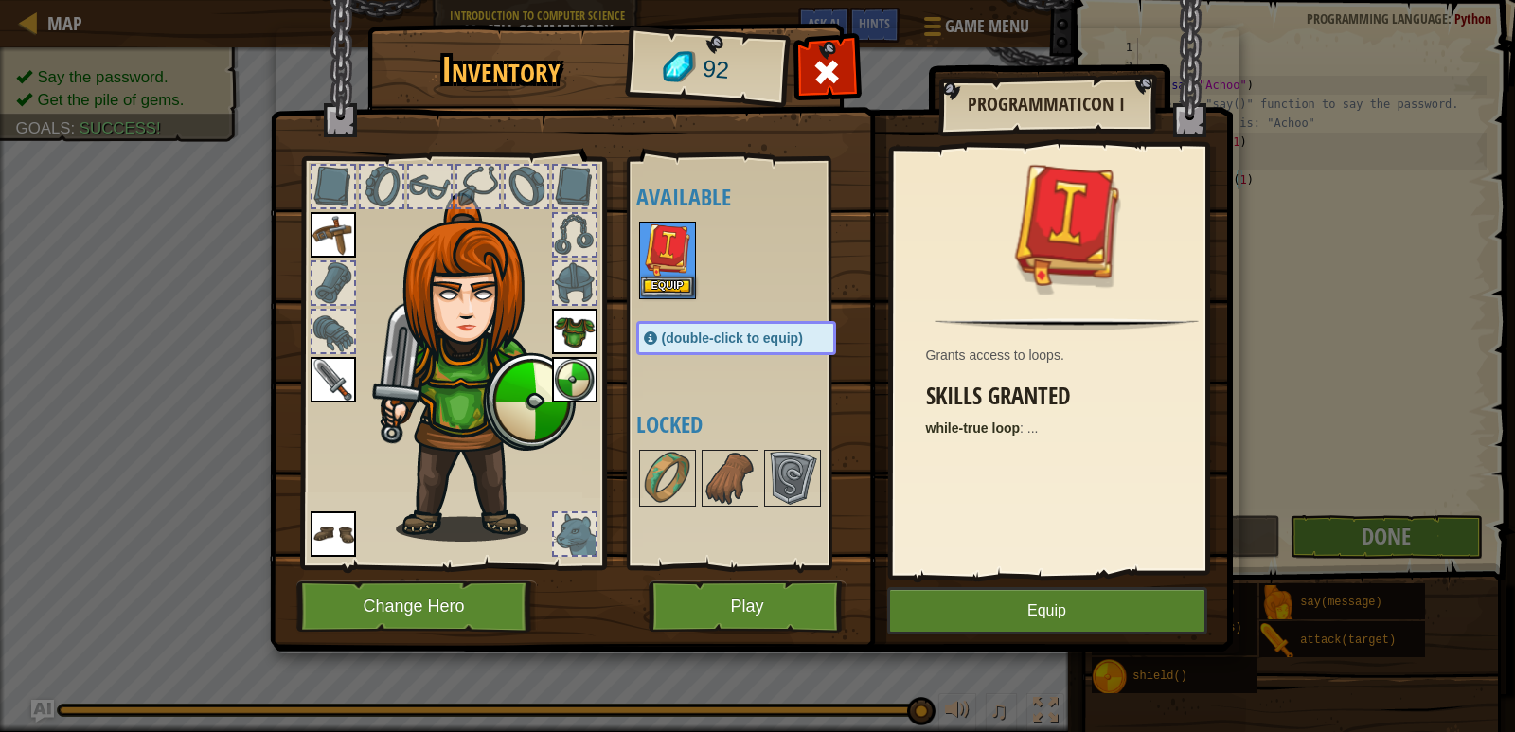
click at [646, 252] on img at bounding box center [667, 249] width 53 height 53
click at [646, 452] on img at bounding box center [667, 478] width 53 height 53
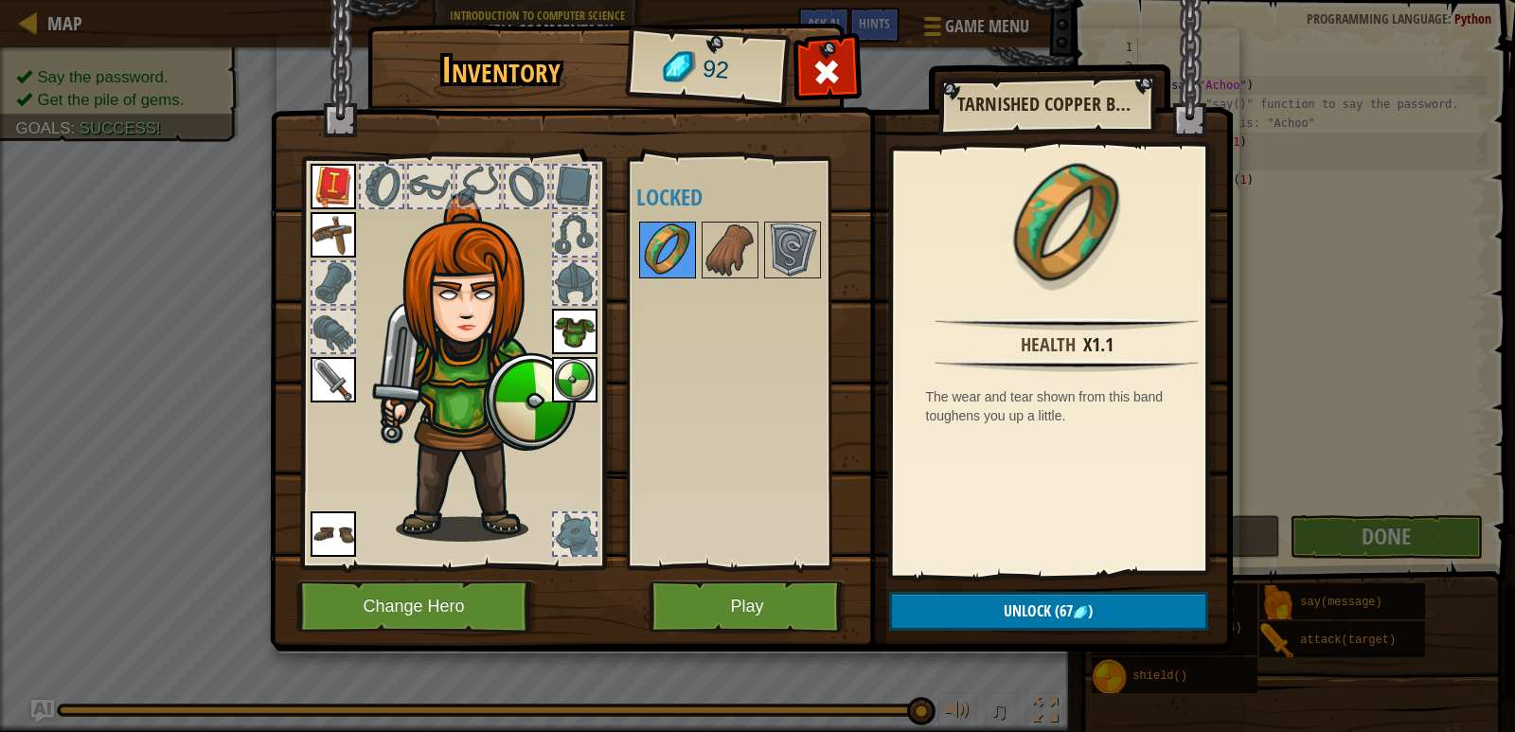
click at [668, 266] on img at bounding box center [667, 249] width 53 height 53
click at [1091, 602] on span ")" at bounding box center [1090, 610] width 5 height 21
click at [1091, 602] on button "Confirm" at bounding box center [1048, 611] width 319 height 39
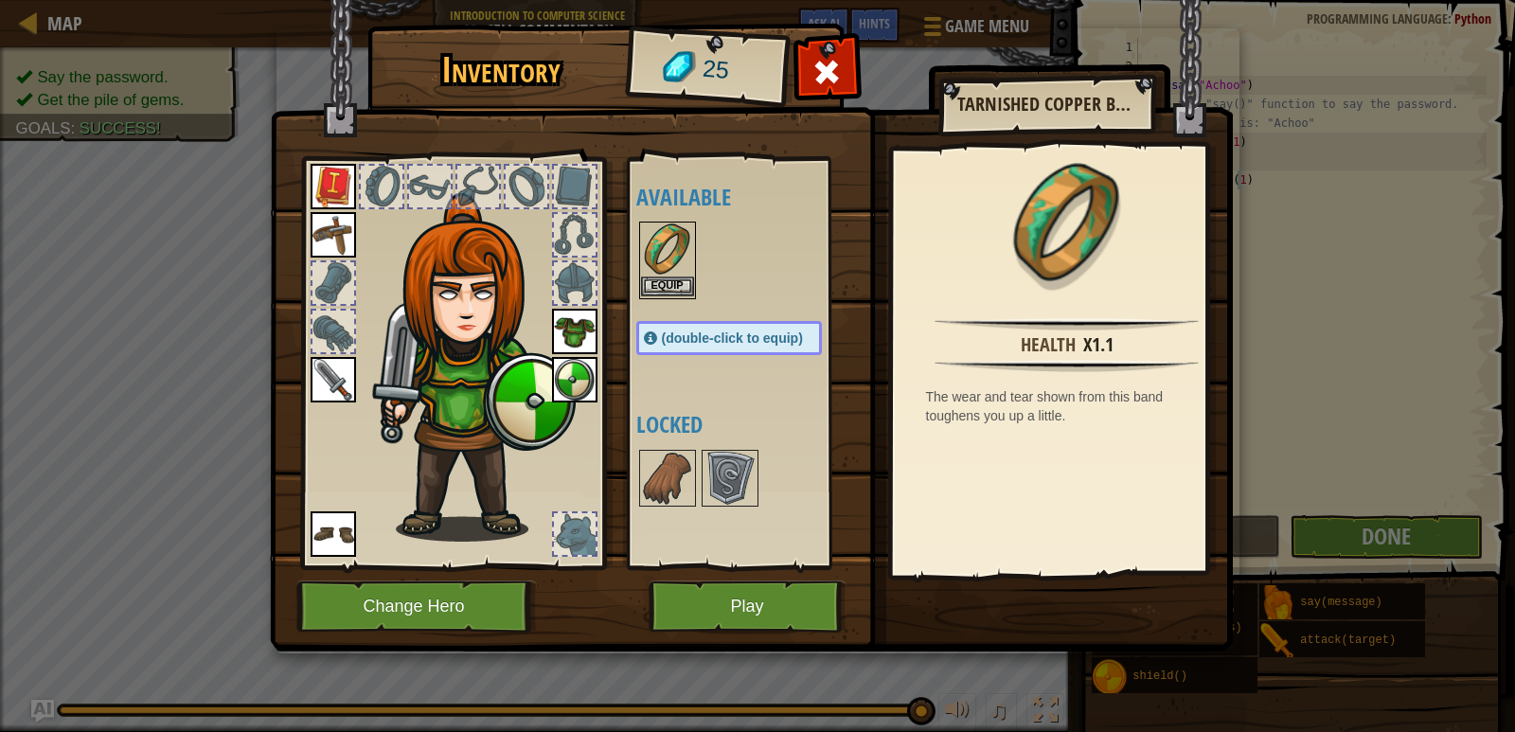
click at [670, 261] on img at bounding box center [667, 249] width 53 height 53
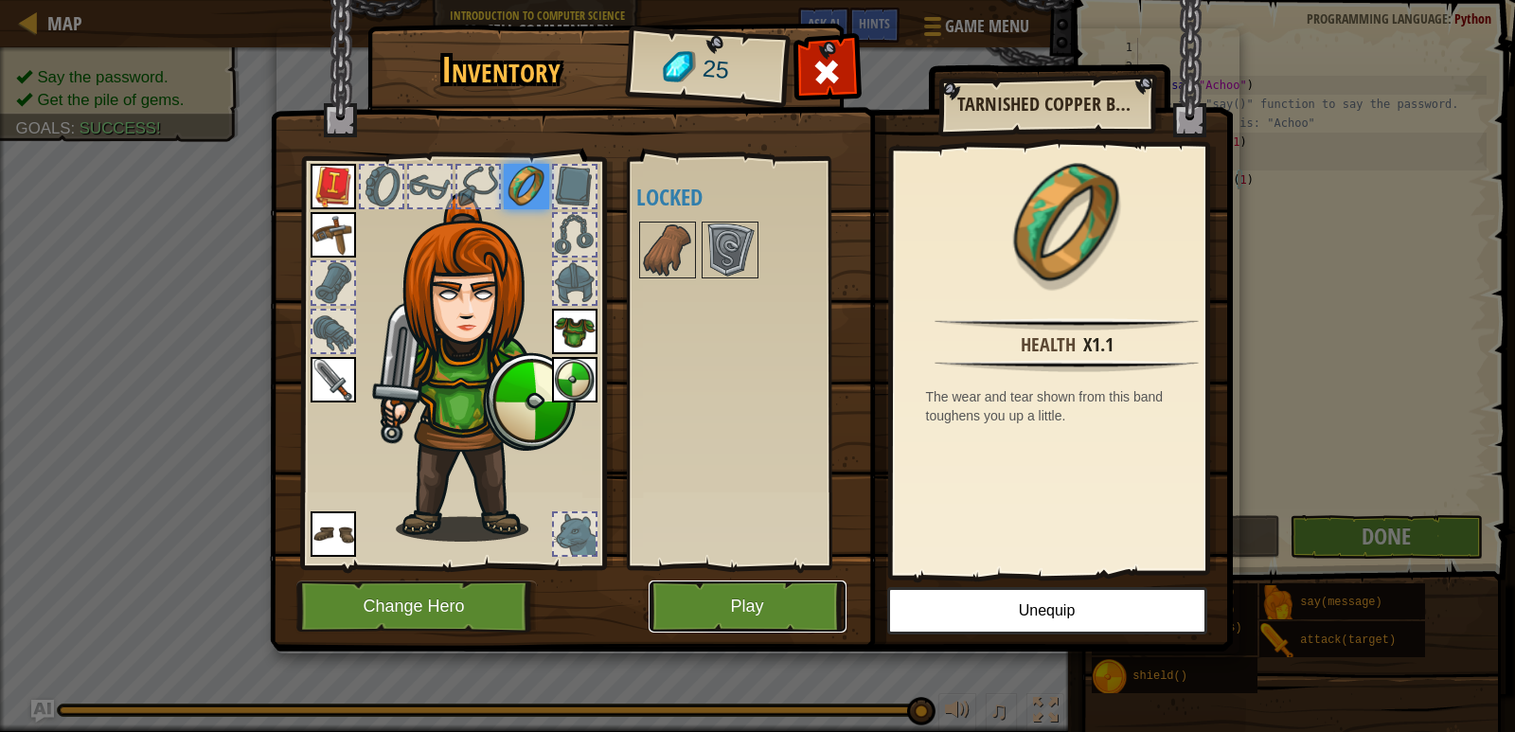
click at [770, 605] on button "Play" at bounding box center [748, 607] width 198 height 52
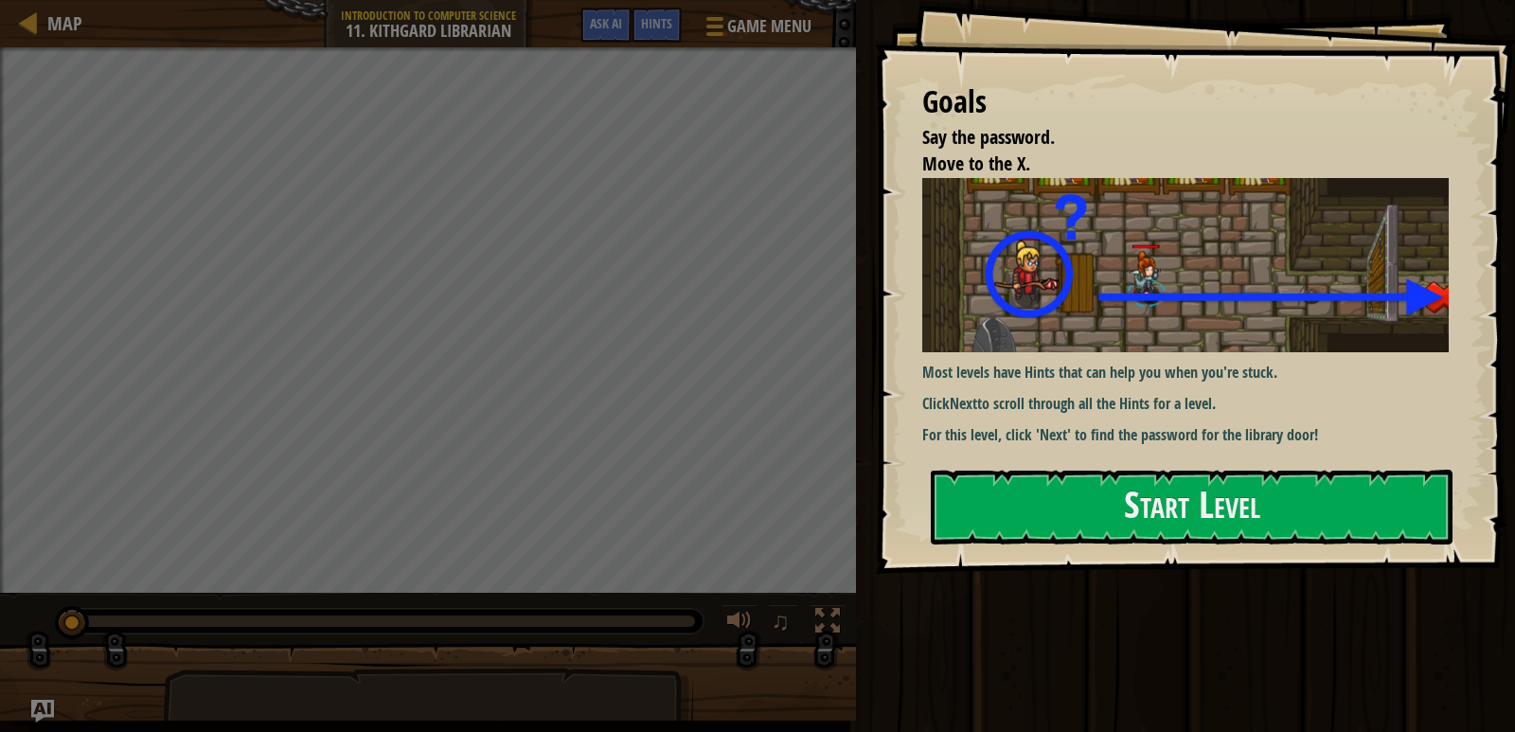
click at [1158, 265] on img at bounding box center [1192, 265] width 541 height 174
click at [1176, 511] on button "Start Level" at bounding box center [1192, 507] width 522 height 75
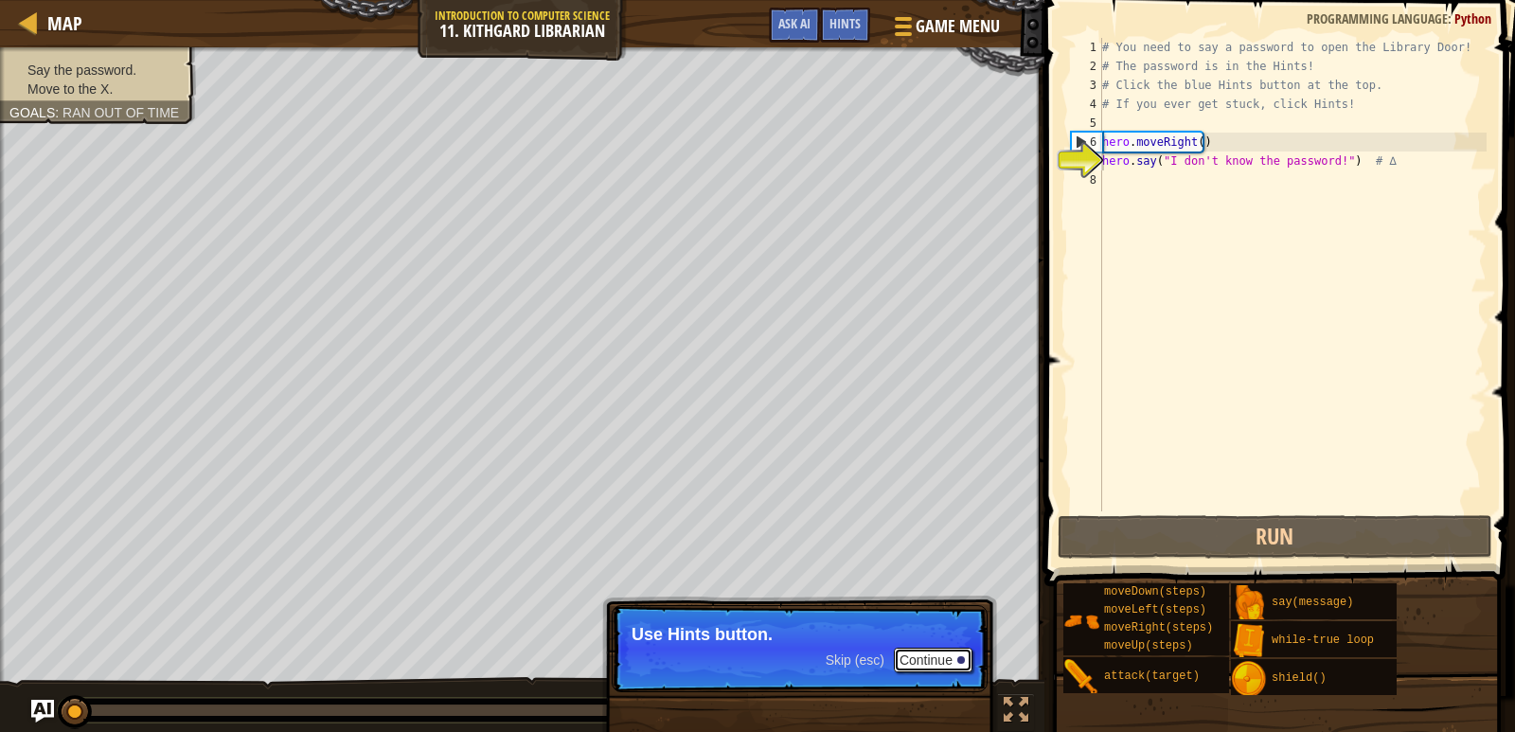
click at [944, 656] on button "Continue" at bounding box center [933, 660] width 79 height 25
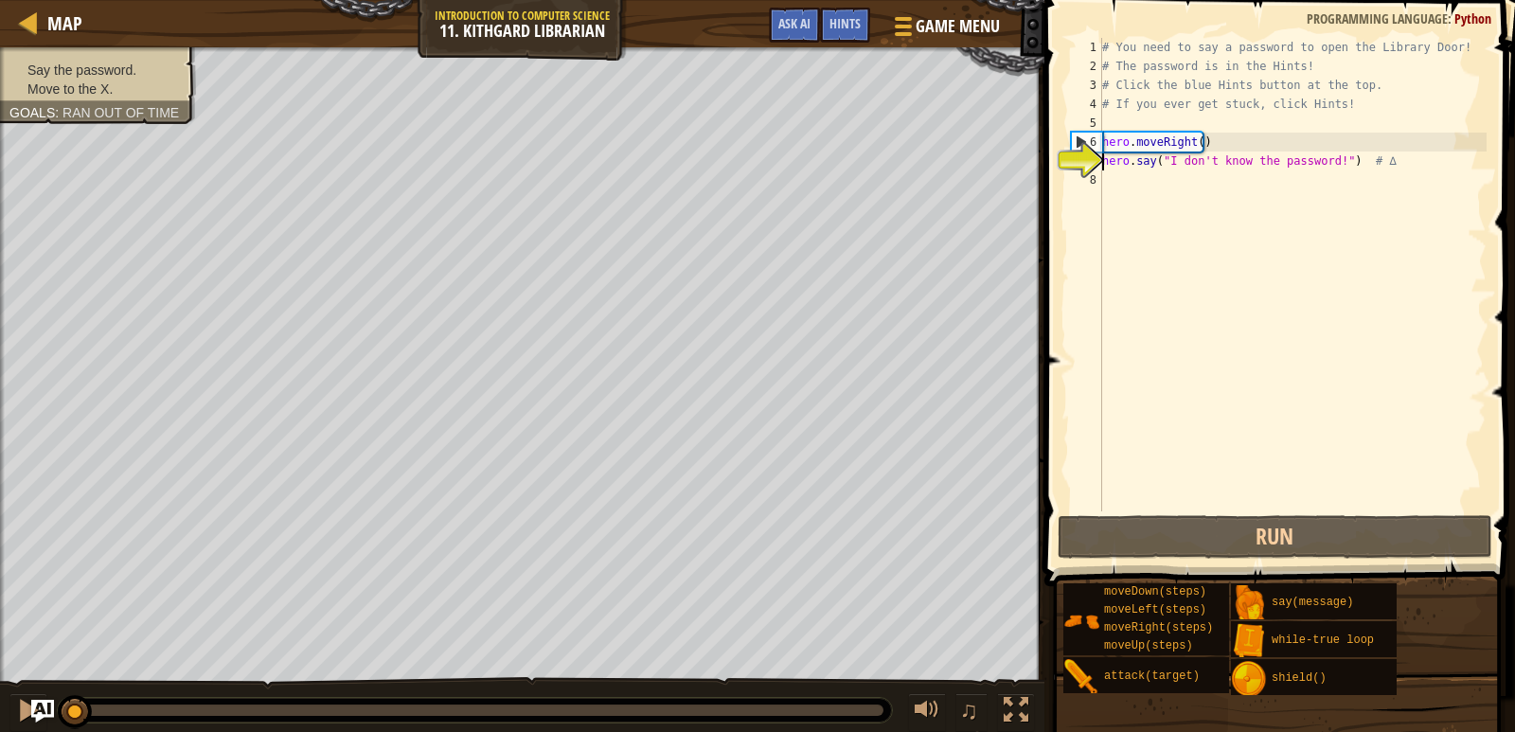
click at [1192, 137] on div "# You need to say a password to open the Library Door! # The password is in the…" at bounding box center [1293, 293] width 388 height 511
type textarea "hero.moveRight(1)"
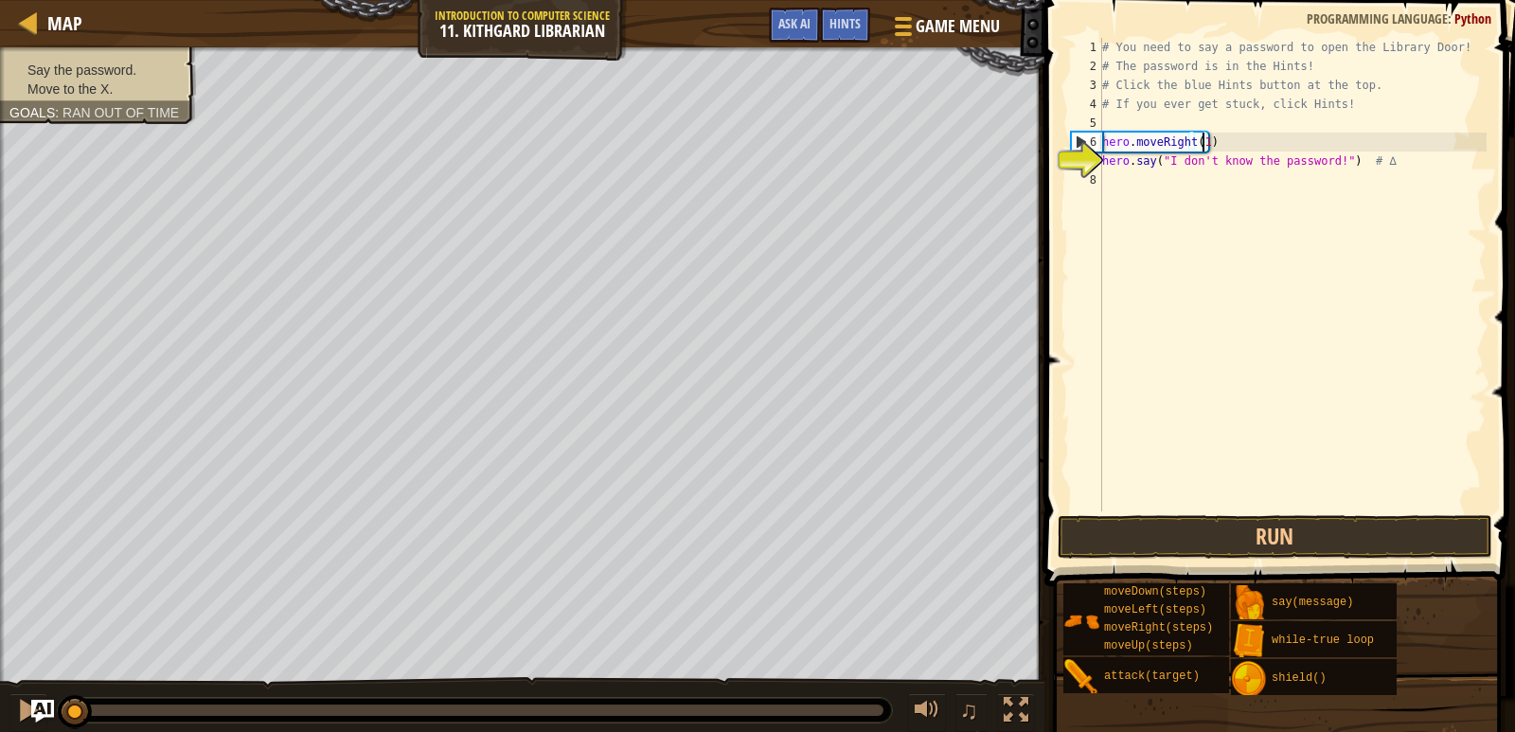
scroll to position [9, 8]
click at [1314, 171] on div "# You need to say a password to open the Library Door! # The password is in the…" at bounding box center [1293, 293] width 388 height 511
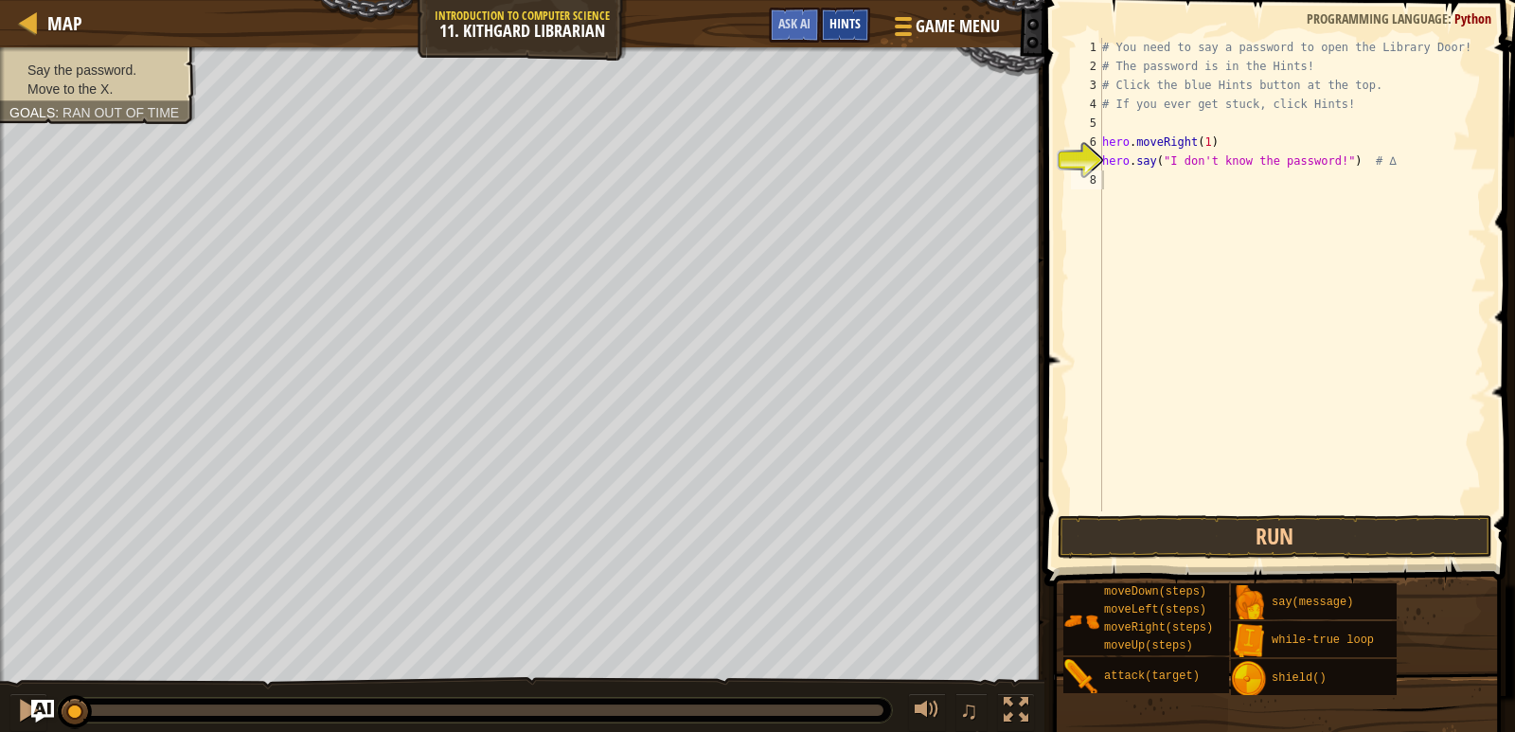
click at [862, 26] on div "Hints" at bounding box center [845, 25] width 50 height 35
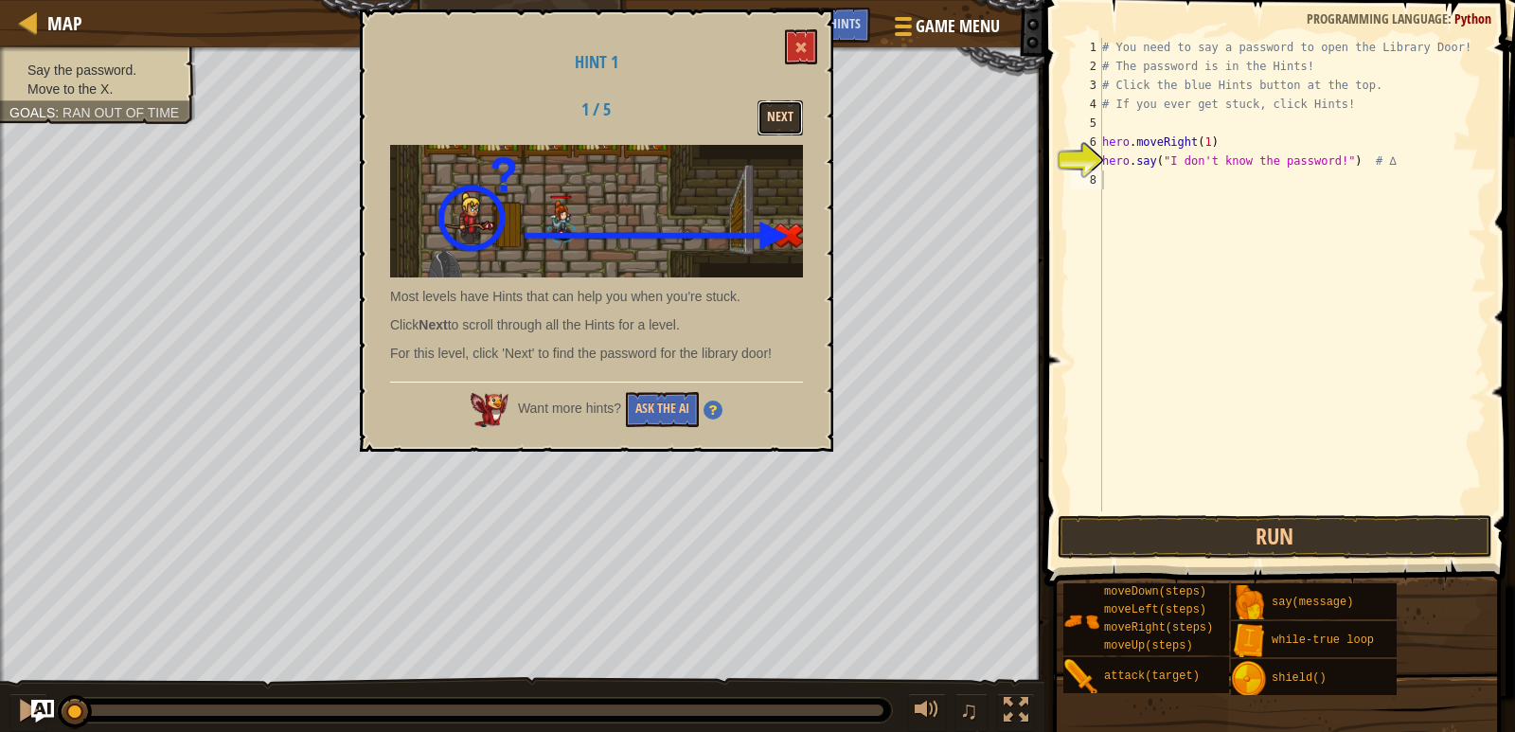
click at [770, 116] on button "Next" at bounding box center [780, 117] width 45 height 35
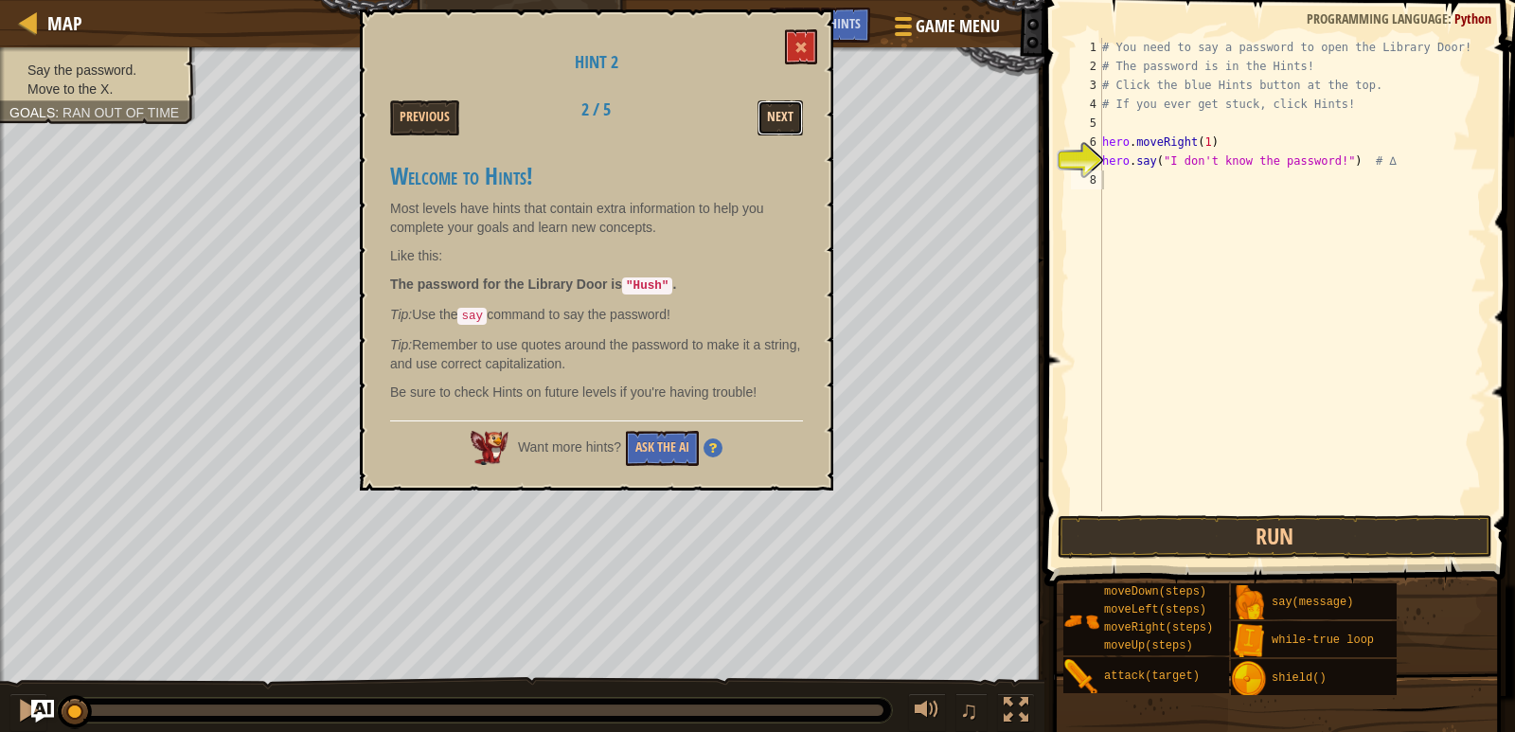
click at [766, 116] on button "Next" at bounding box center [780, 117] width 45 height 35
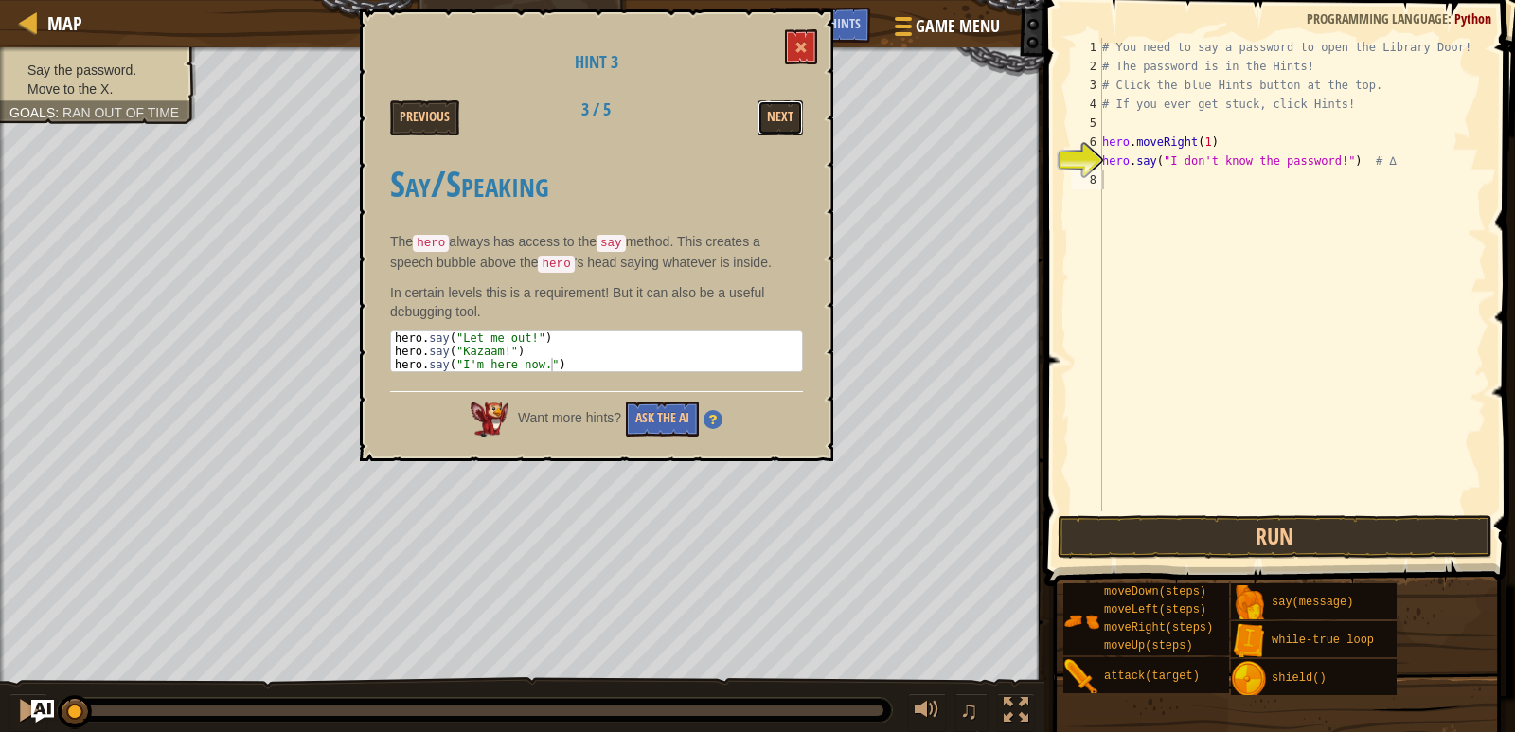
click at [766, 116] on button "Next" at bounding box center [780, 117] width 45 height 35
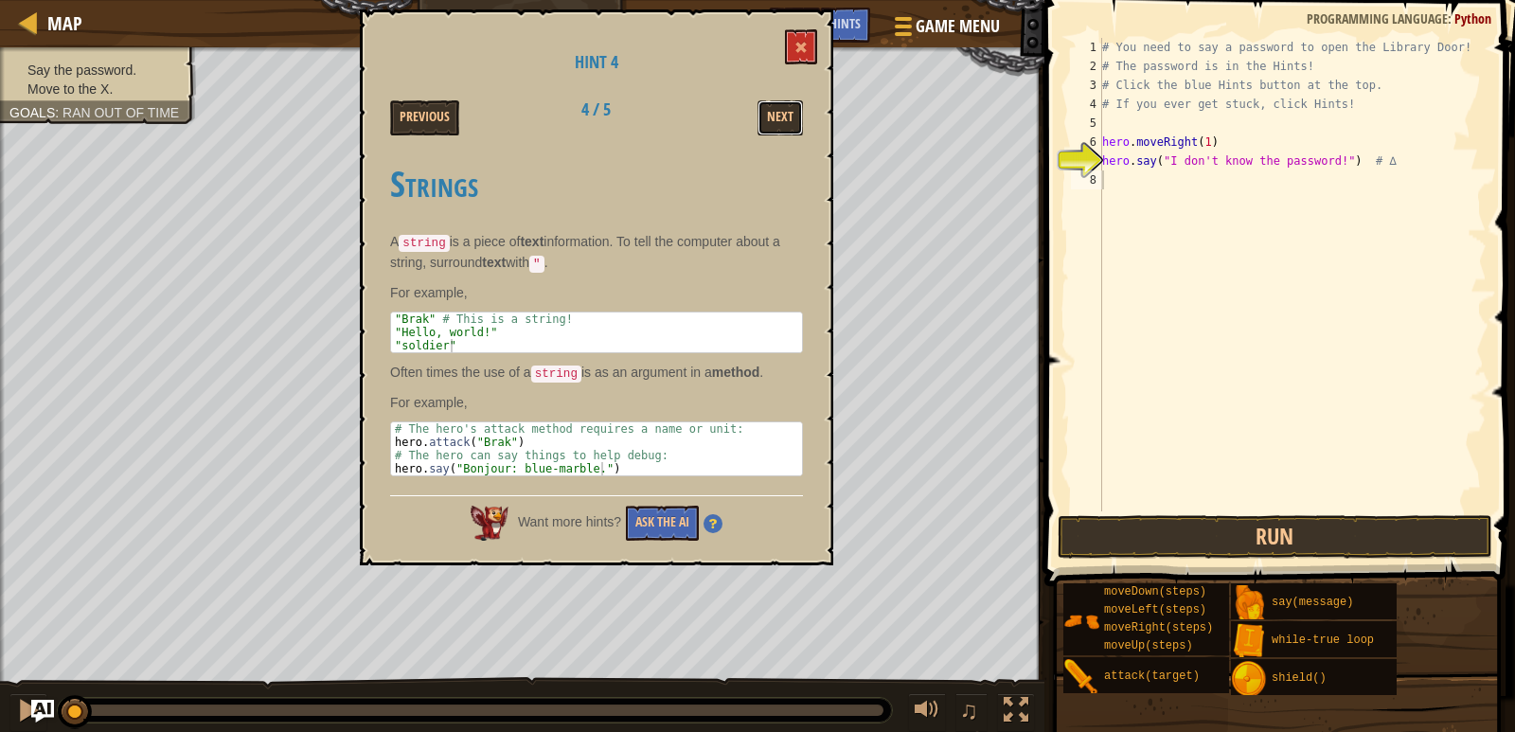
click at [766, 116] on button "Next" at bounding box center [780, 117] width 45 height 35
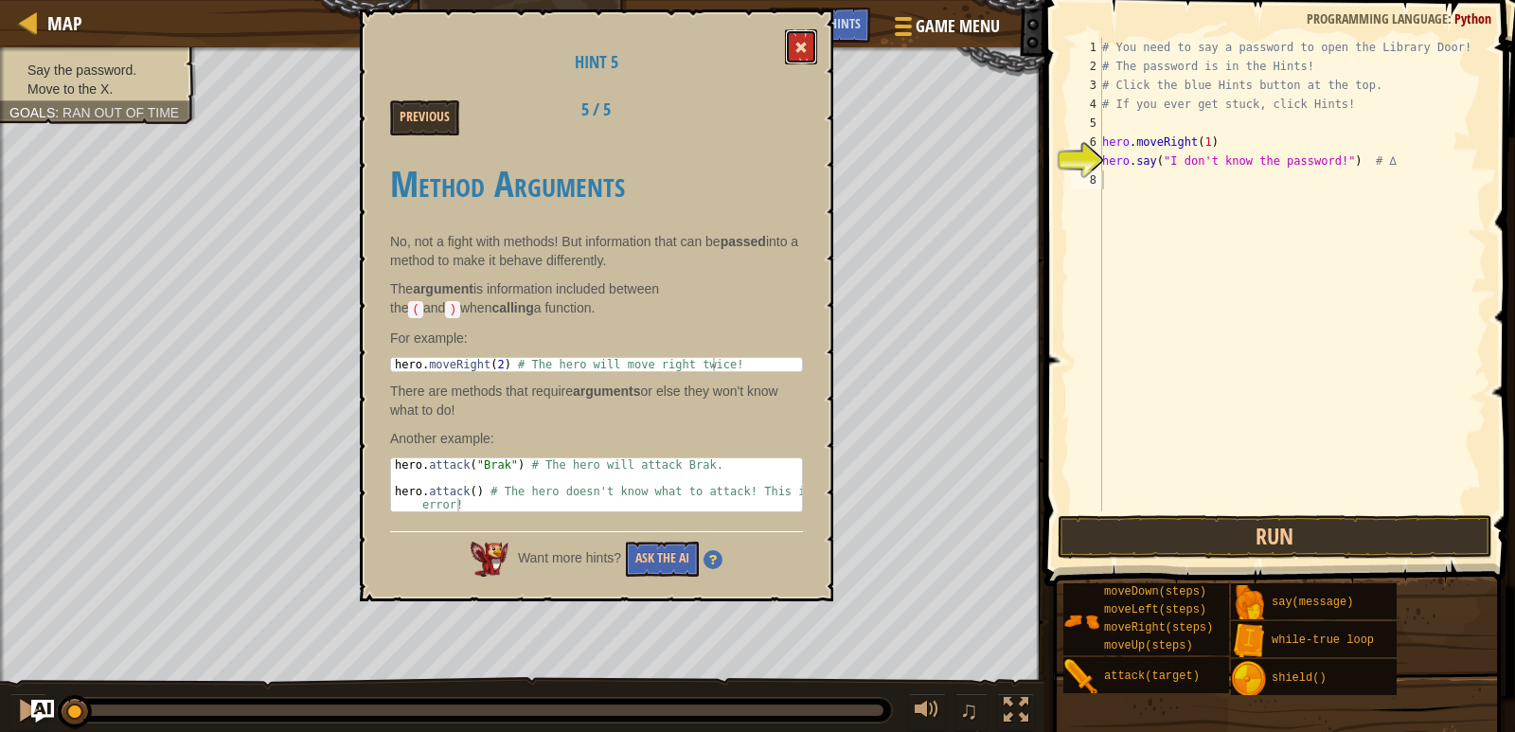
click at [792, 41] on button at bounding box center [801, 46] width 32 height 35
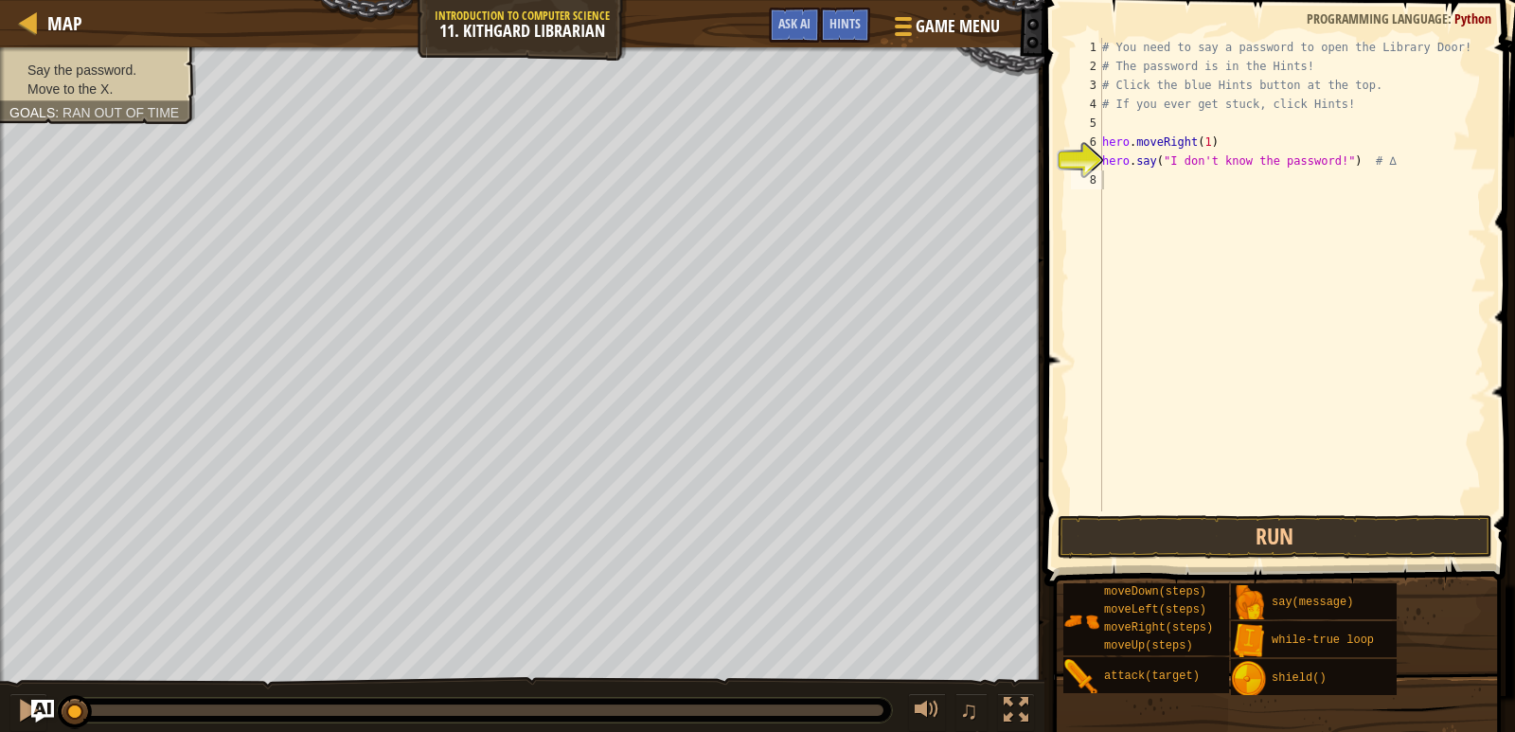
click at [1326, 160] on div "# You need to say a password to open the Library Door! # The password is in the…" at bounding box center [1293, 293] width 388 height 511
type textarea "hero.say("Hush") # ∆"
click at [1343, 538] on button "Run" at bounding box center [1275, 537] width 435 height 44
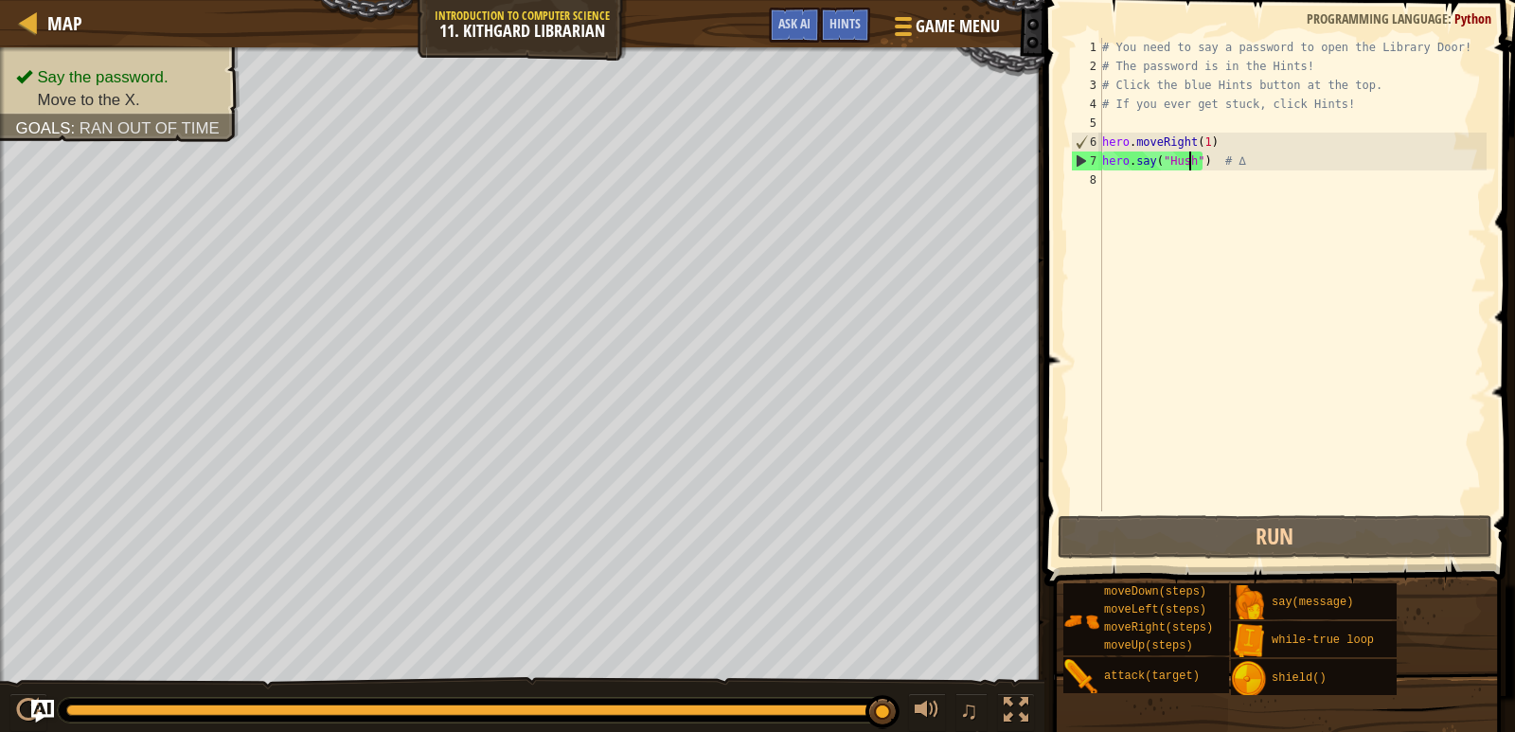
click at [1216, 181] on div "# You need to say a password to open the Library Door! # The password is in the…" at bounding box center [1293, 293] width 388 height 511
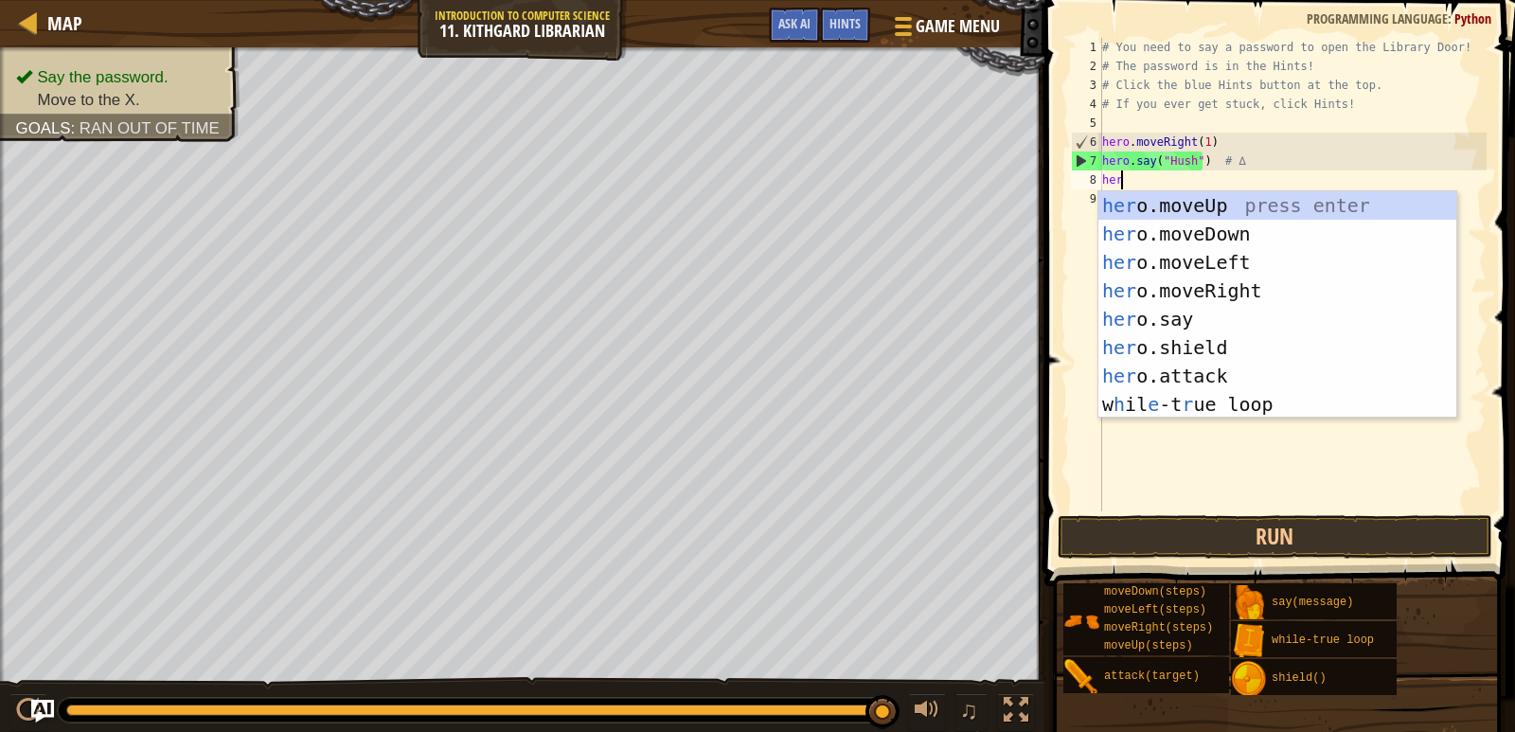
type textarea "hero"
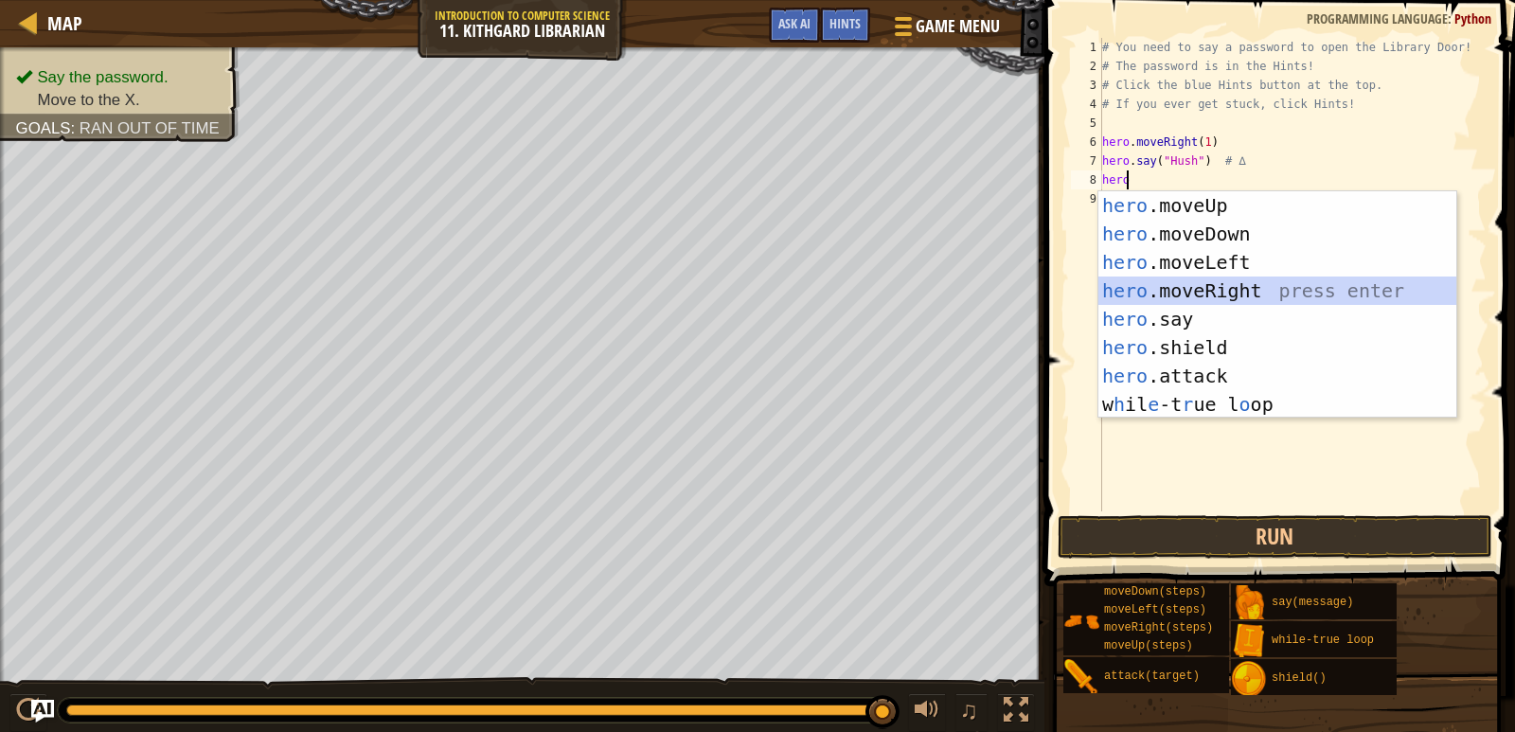
click at [1229, 289] on div "hero .moveUp press enter hero .moveDown press enter hero .moveLeft press enter …" at bounding box center [1278, 333] width 358 height 284
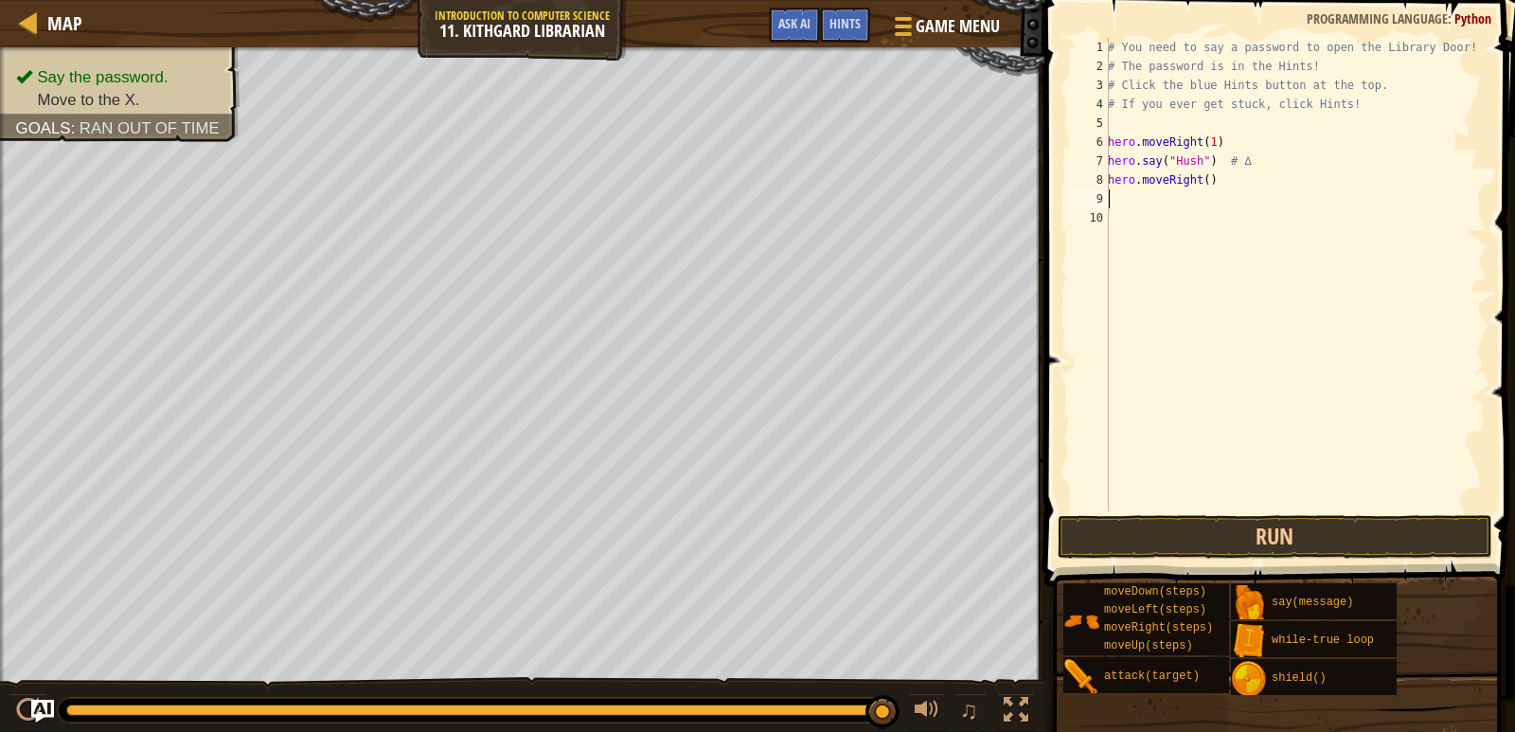
click at [1202, 179] on div "# You need to say a password to open the Library Door! # The password is in the…" at bounding box center [1295, 293] width 383 height 511
type textarea "hero.moveRight(1)"
click at [1365, 541] on button "Run" at bounding box center [1275, 537] width 435 height 44
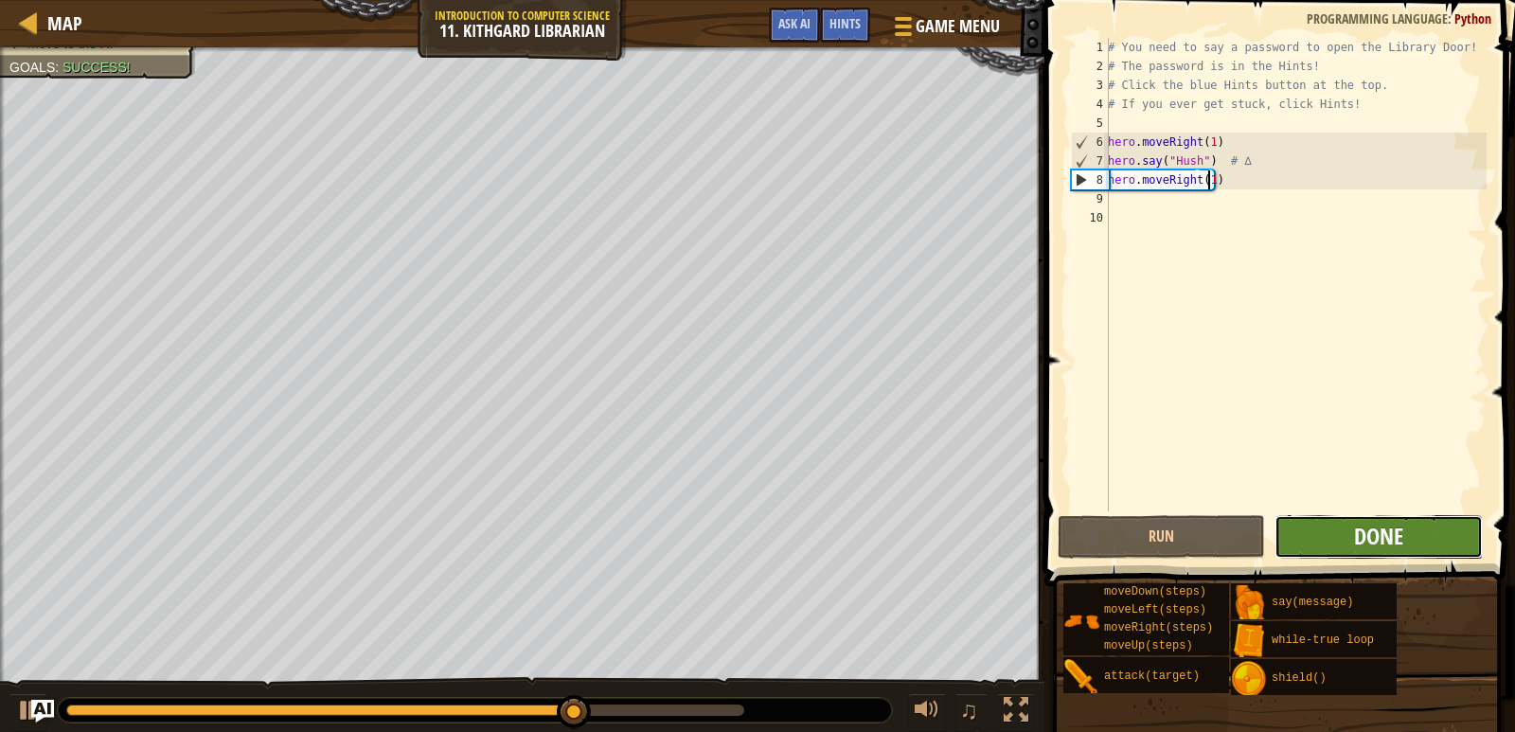
click at [1361, 541] on span "Done" at bounding box center [1378, 536] width 49 height 30
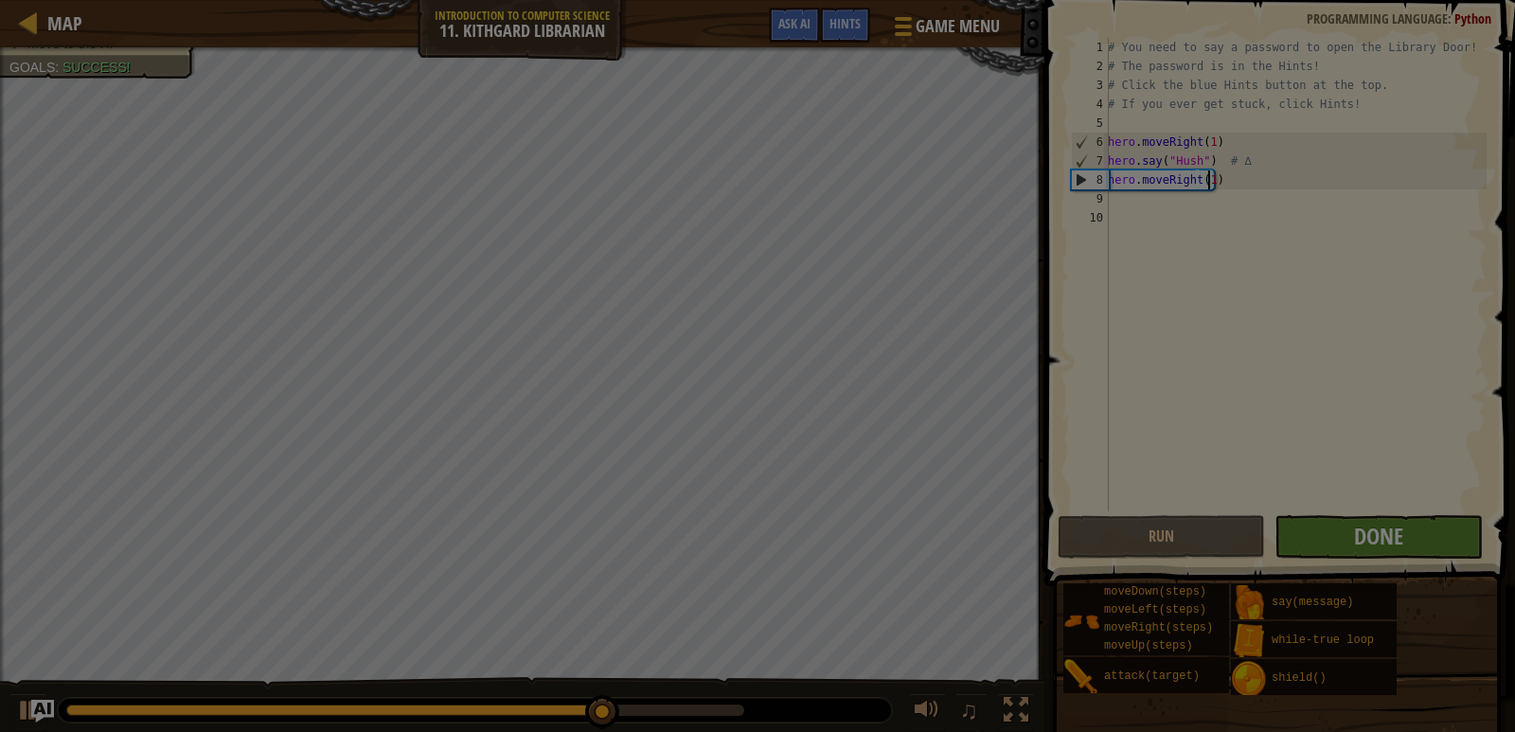
click at [1361, 541] on div at bounding box center [757, 366] width 1515 height 732
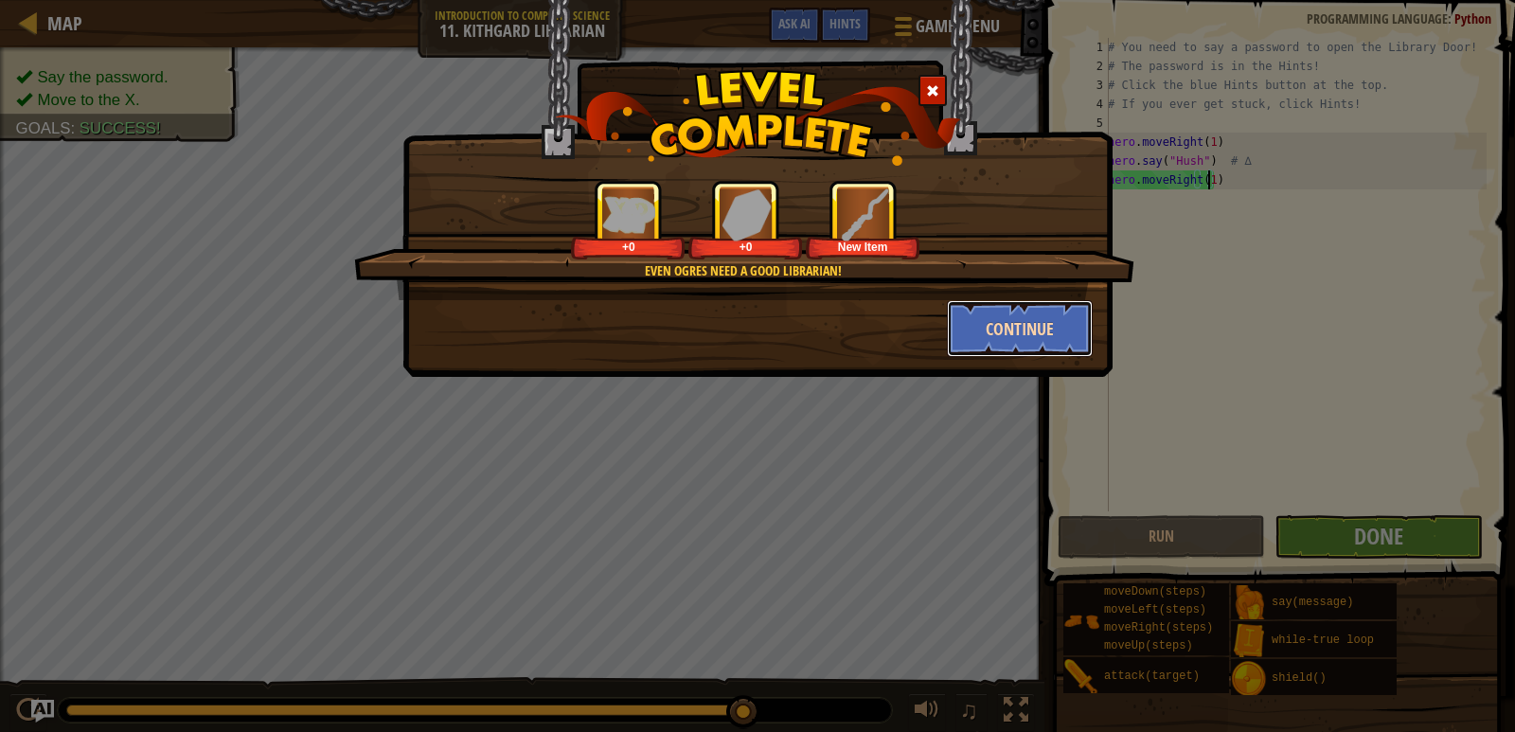
click at [1046, 313] on button "Continue" at bounding box center [1020, 328] width 147 height 57
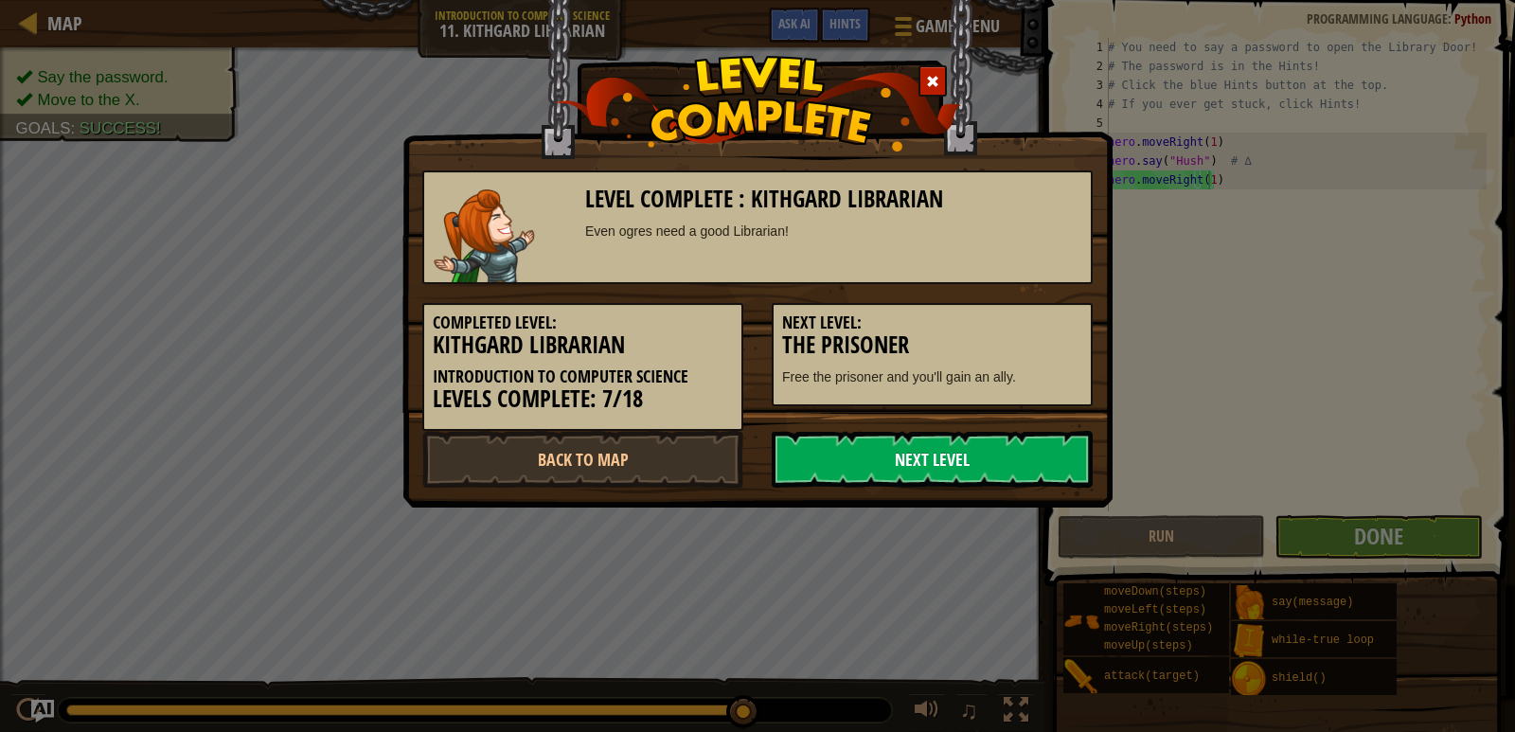
click at [984, 444] on link "Next Level" at bounding box center [932, 459] width 321 height 57
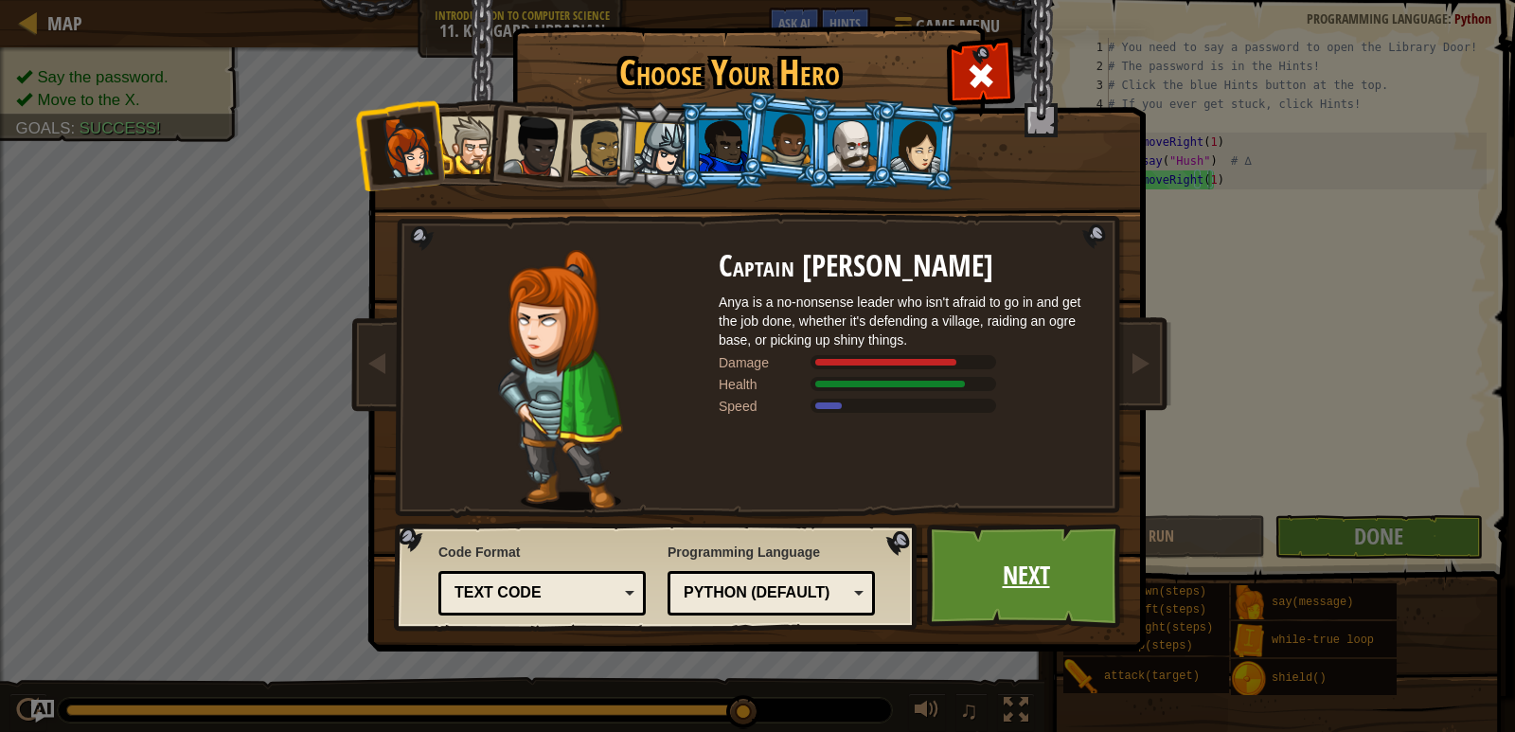
click at [1051, 563] on link "Next" at bounding box center [1026, 576] width 198 height 104
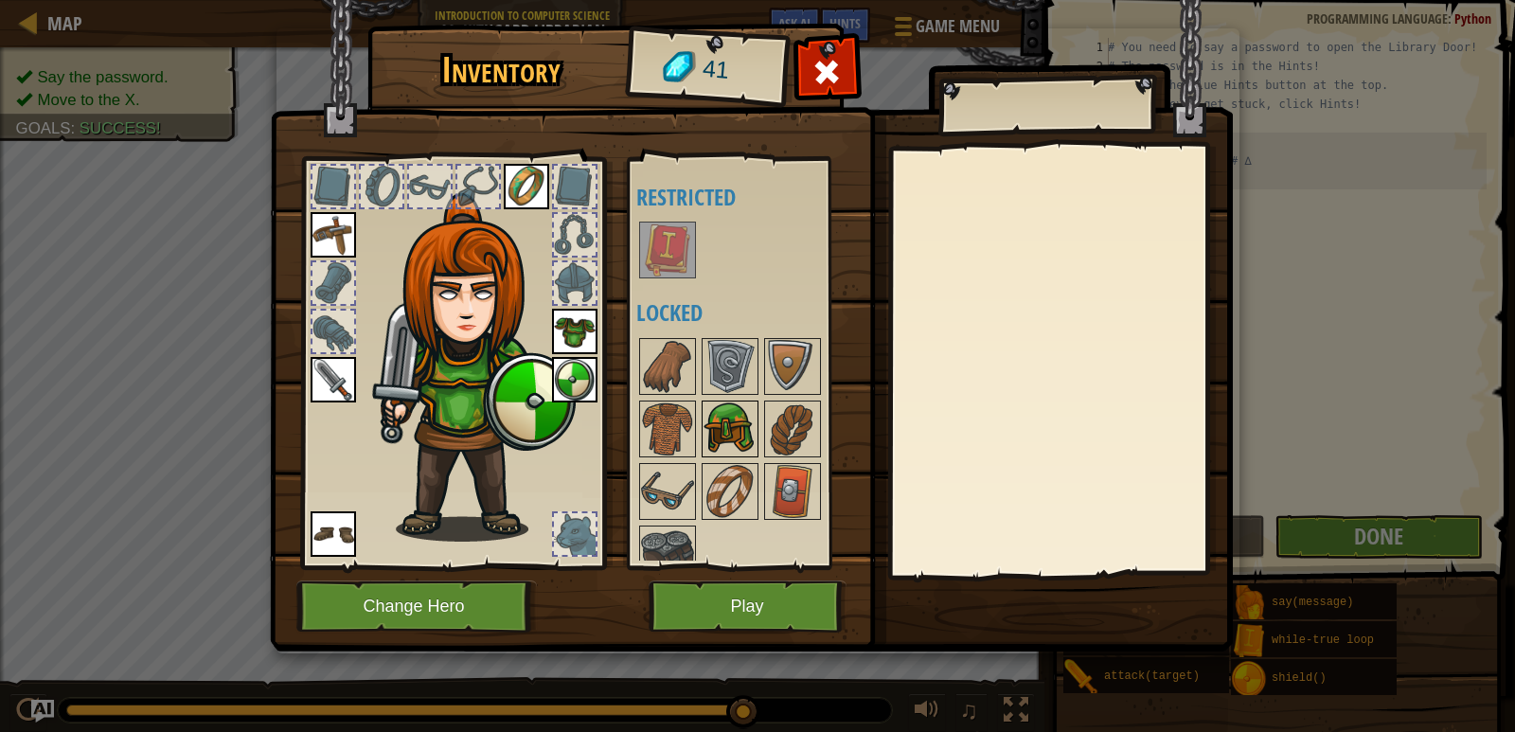
scroll to position [25, 0]
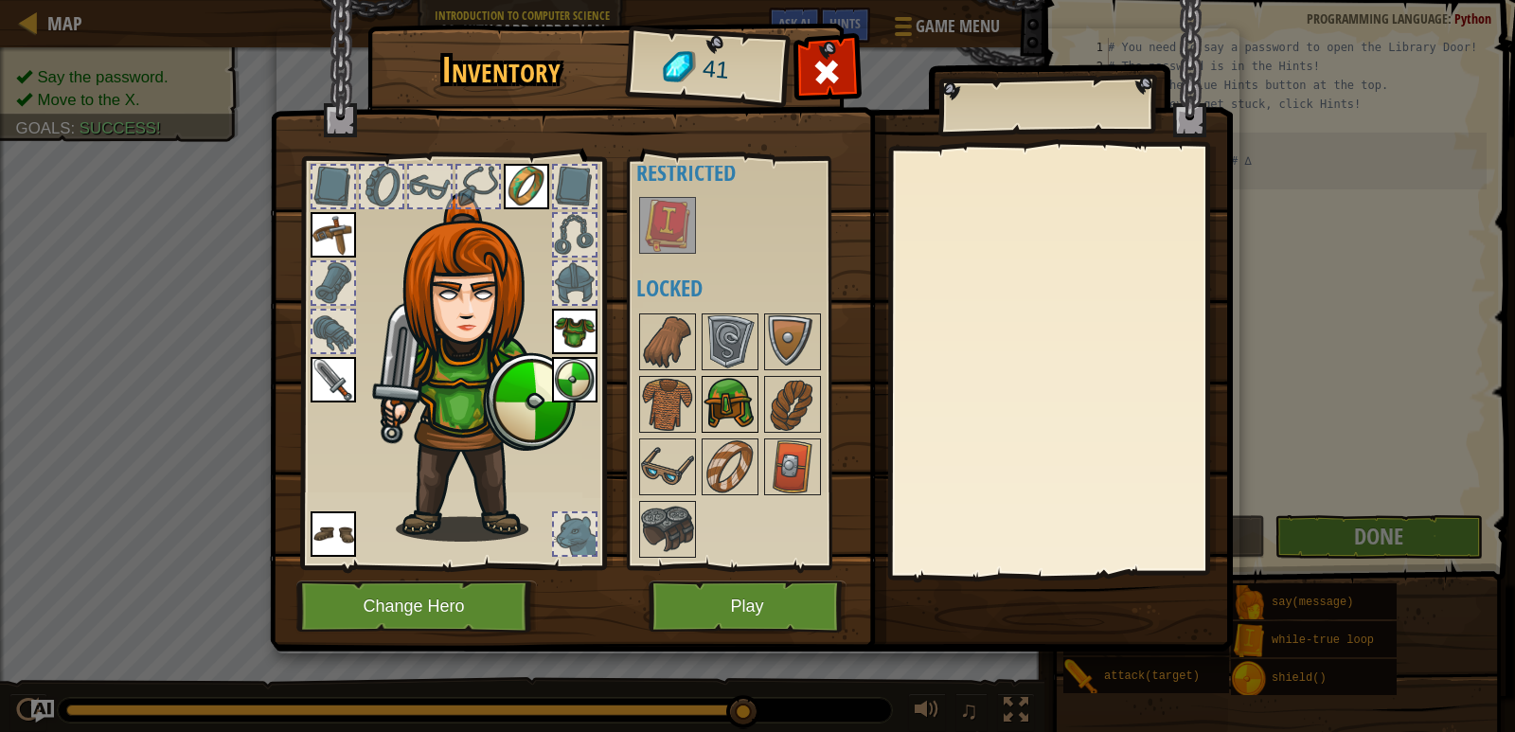
click at [723, 404] on img at bounding box center [730, 404] width 53 height 53
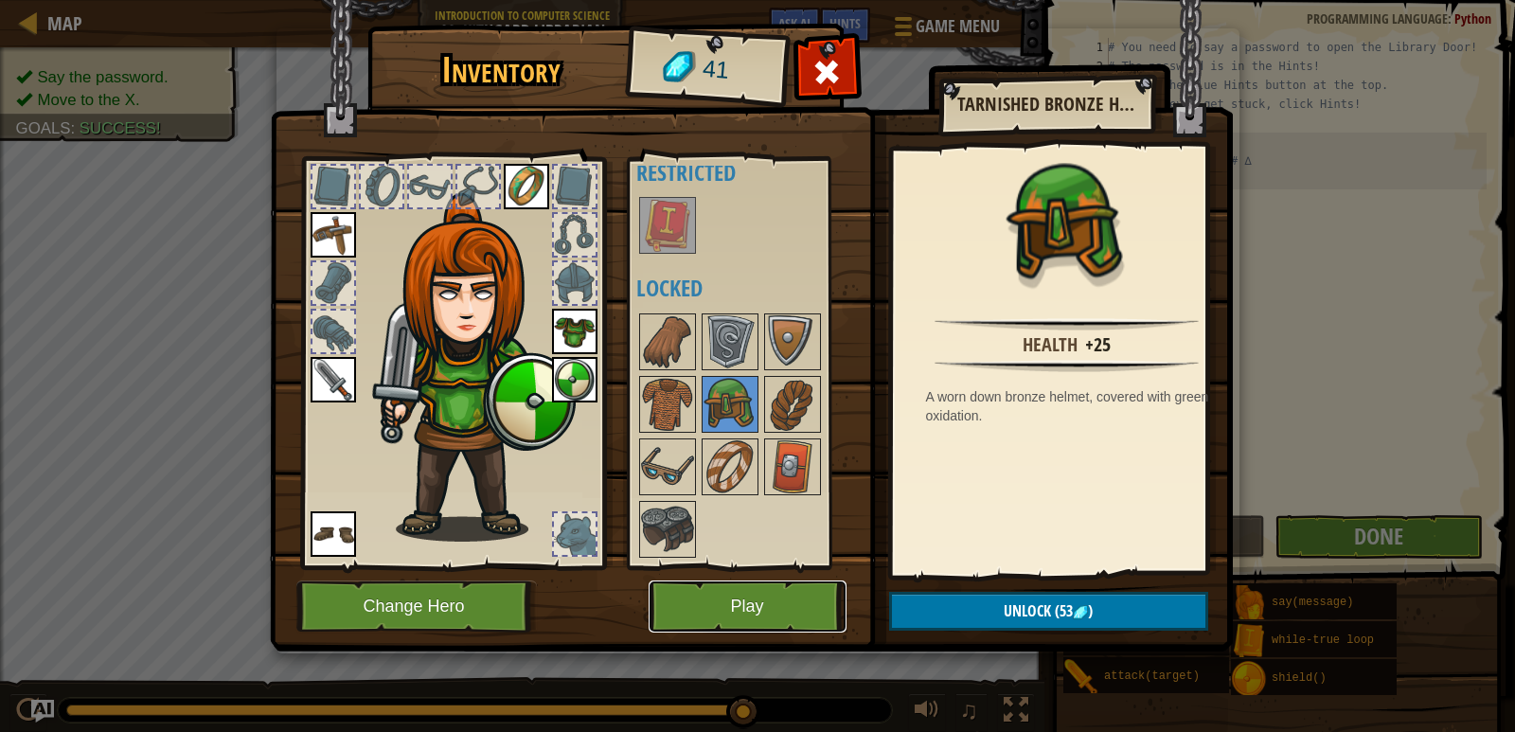
click at [754, 611] on button "Play" at bounding box center [748, 607] width 198 height 52
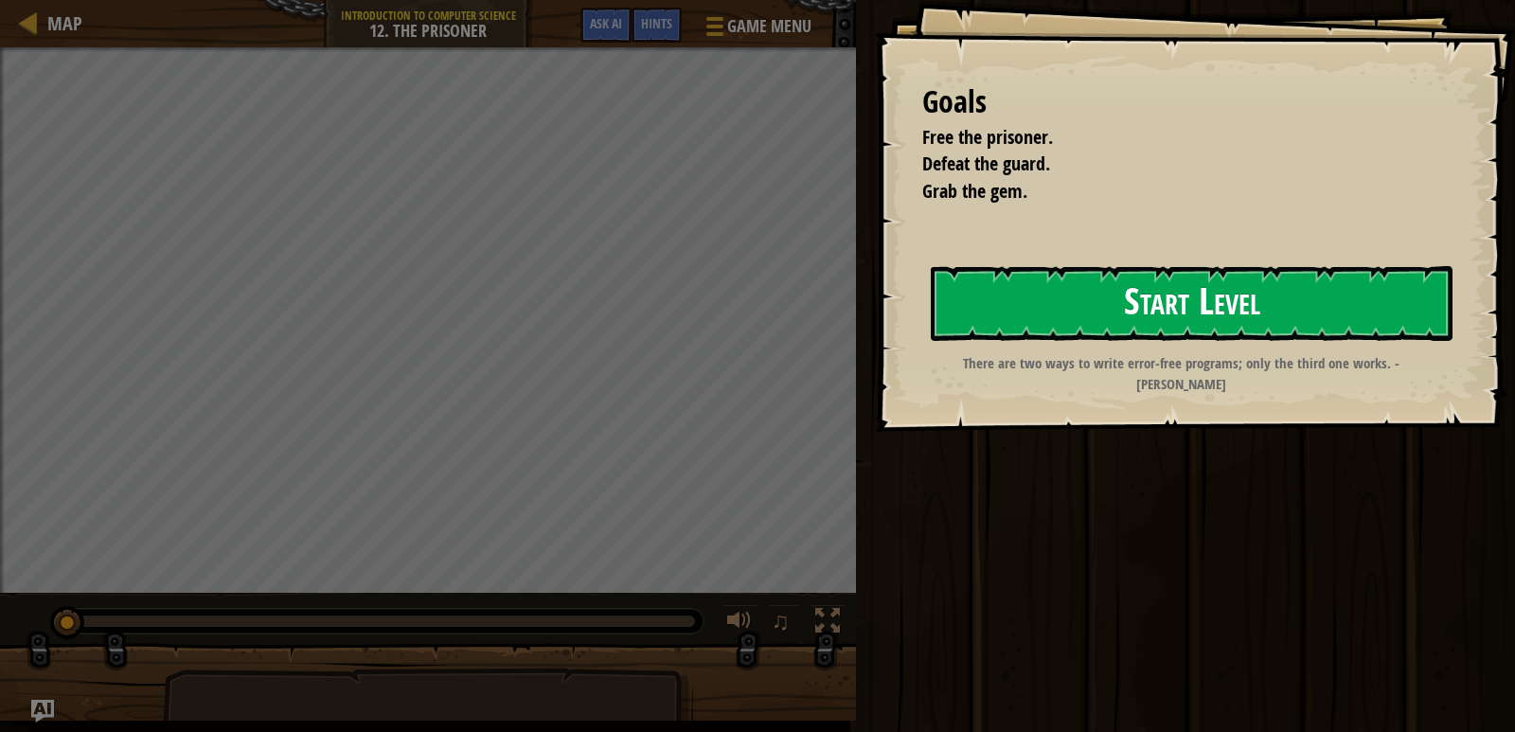
click at [1005, 287] on button "Start Level" at bounding box center [1192, 303] width 522 height 75
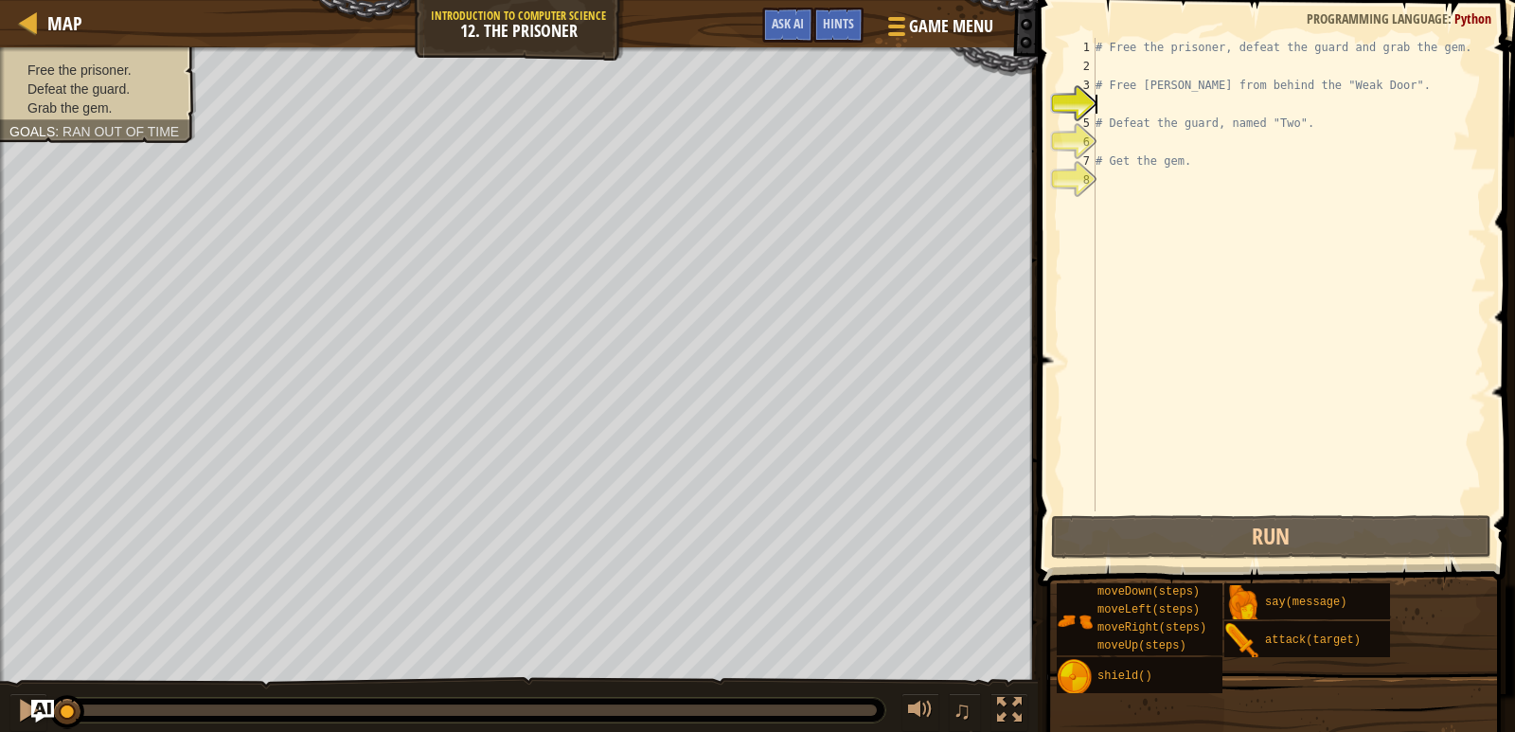
click at [1151, 64] on div "# Free the prisoner, defeat the guard and grab the gem. # Free [PERSON_NAME] fr…" at bounding box center [1289, 293] width 395 height 511
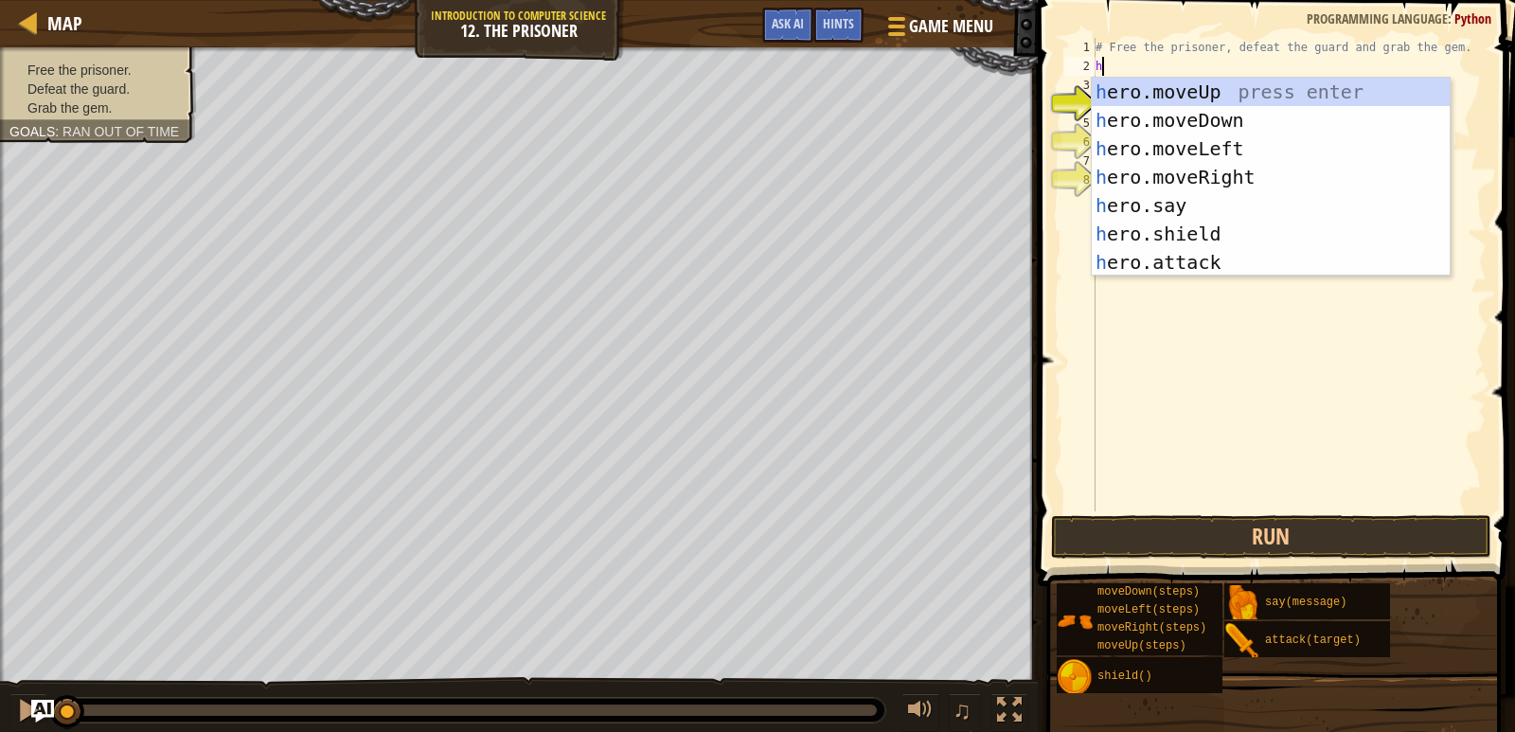
scroll to position [9, 0]
type textarea "her"
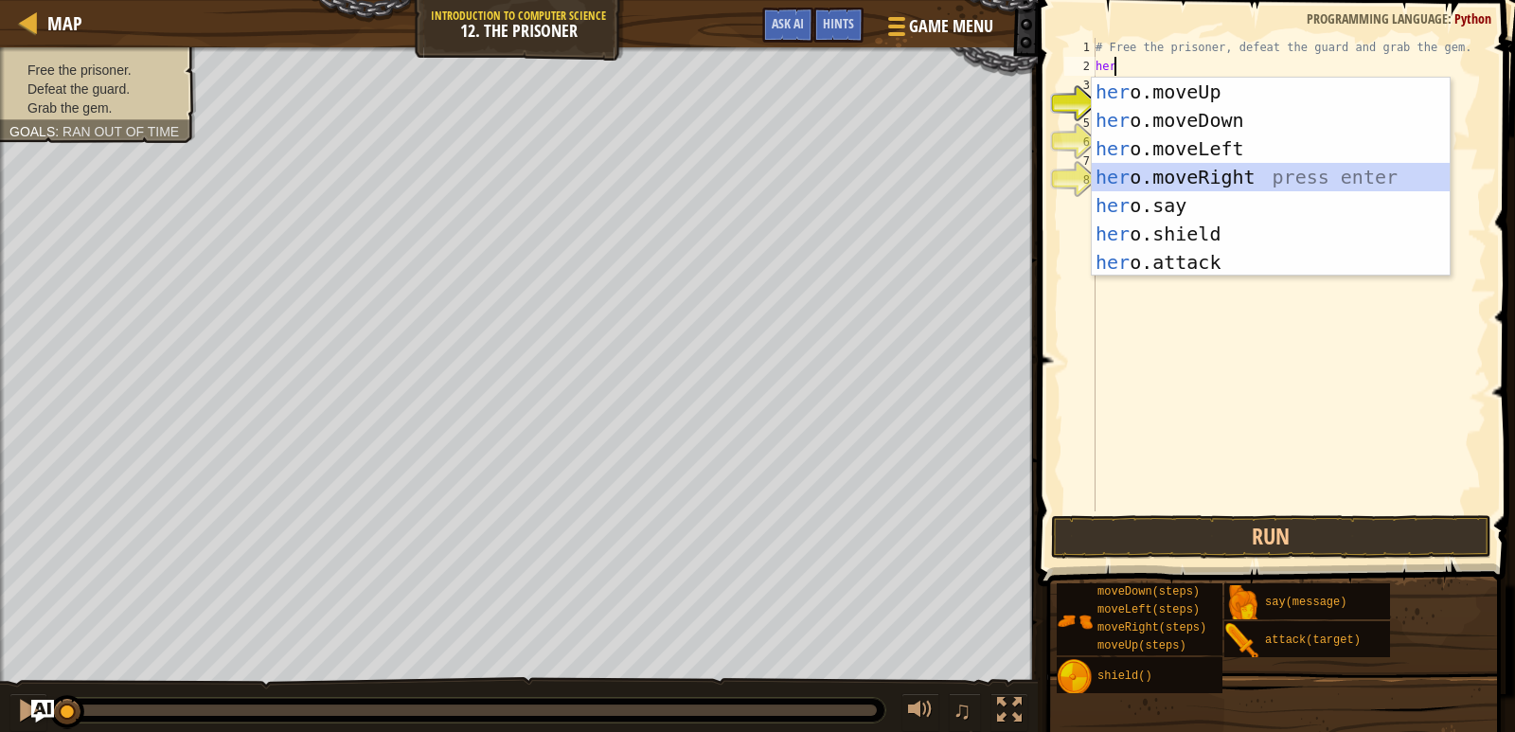
click at [1211, 170] on div "her o.moveUp press enter her o.moveDown press enter her o.moveLeft press enter …" at bounding box center [1271, 206] width 358 height 256
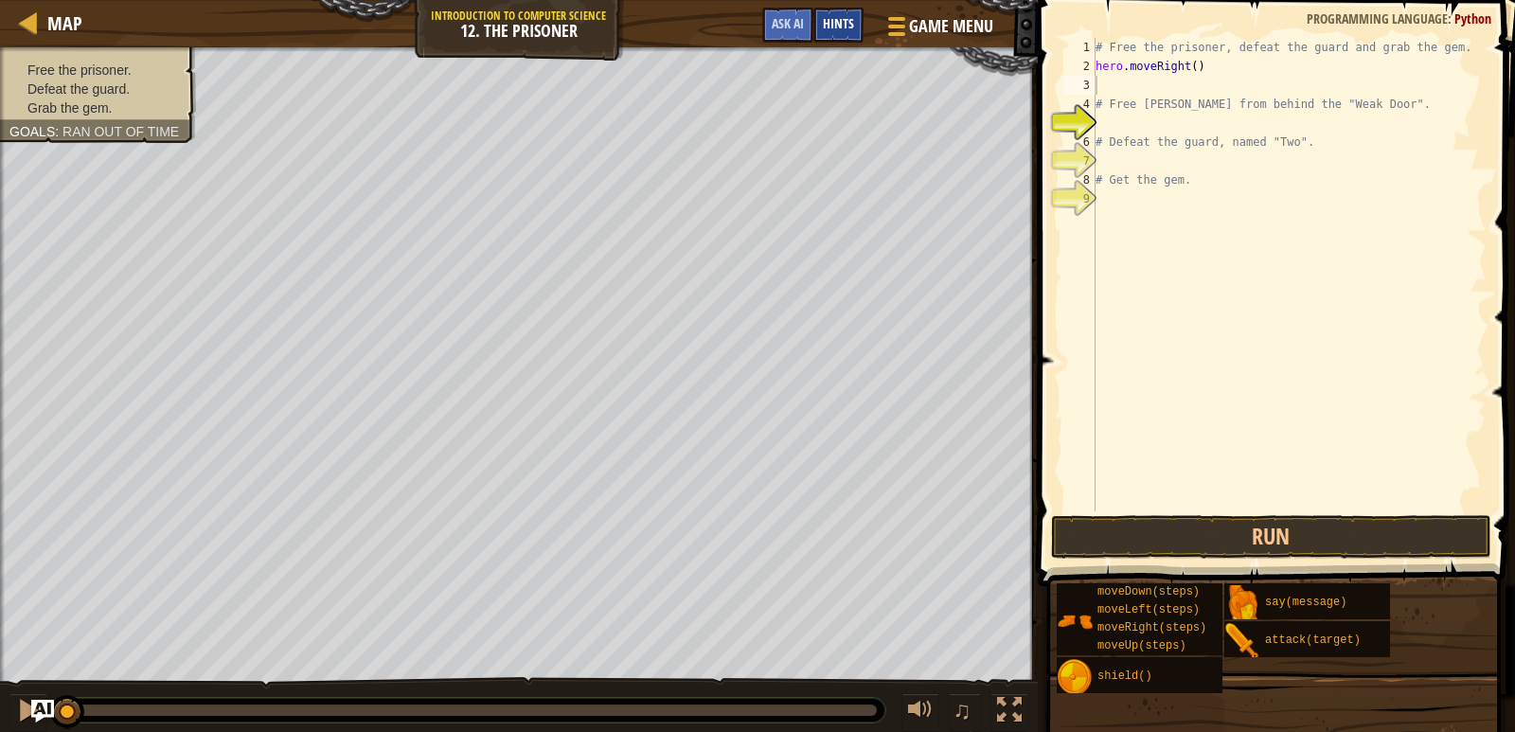
click at [847, 19] on span "Hints" at bounding box center [838, 23] width 31 height 18
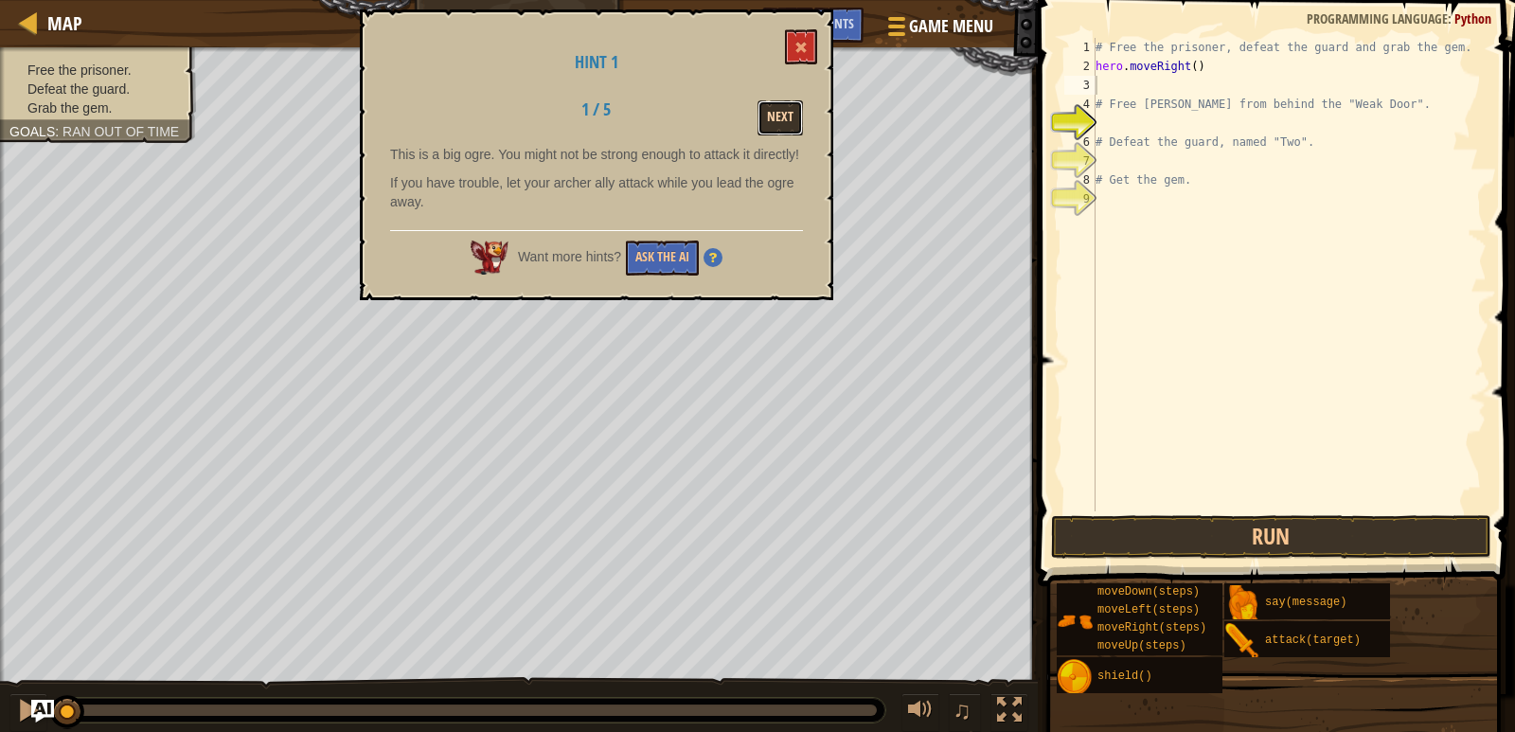
click at [778, 113] on button "Next" at bounding box center [780, 117] width 45 height 35
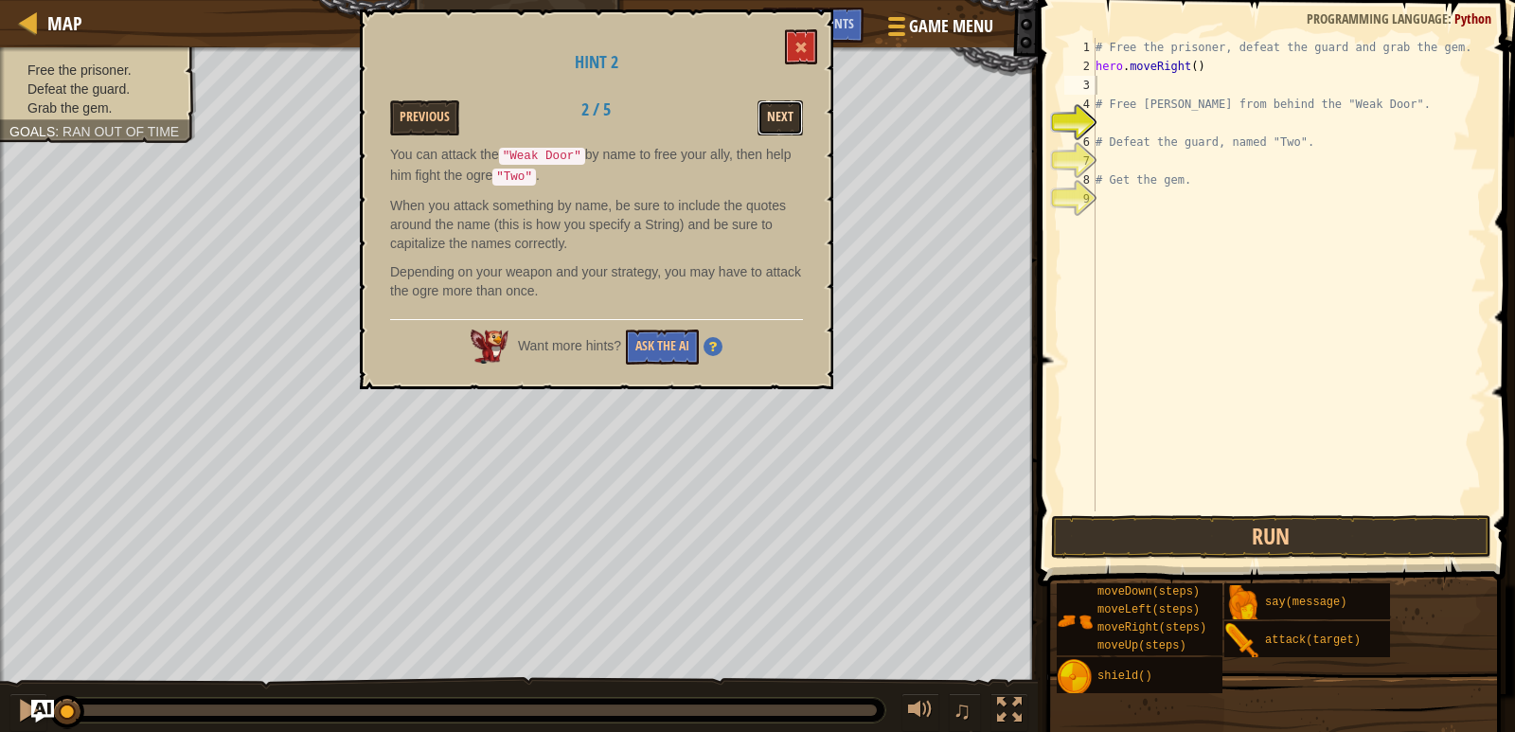
click at [773, 108] on button "Next" at bounding box center [780, 117] width 45 height 35
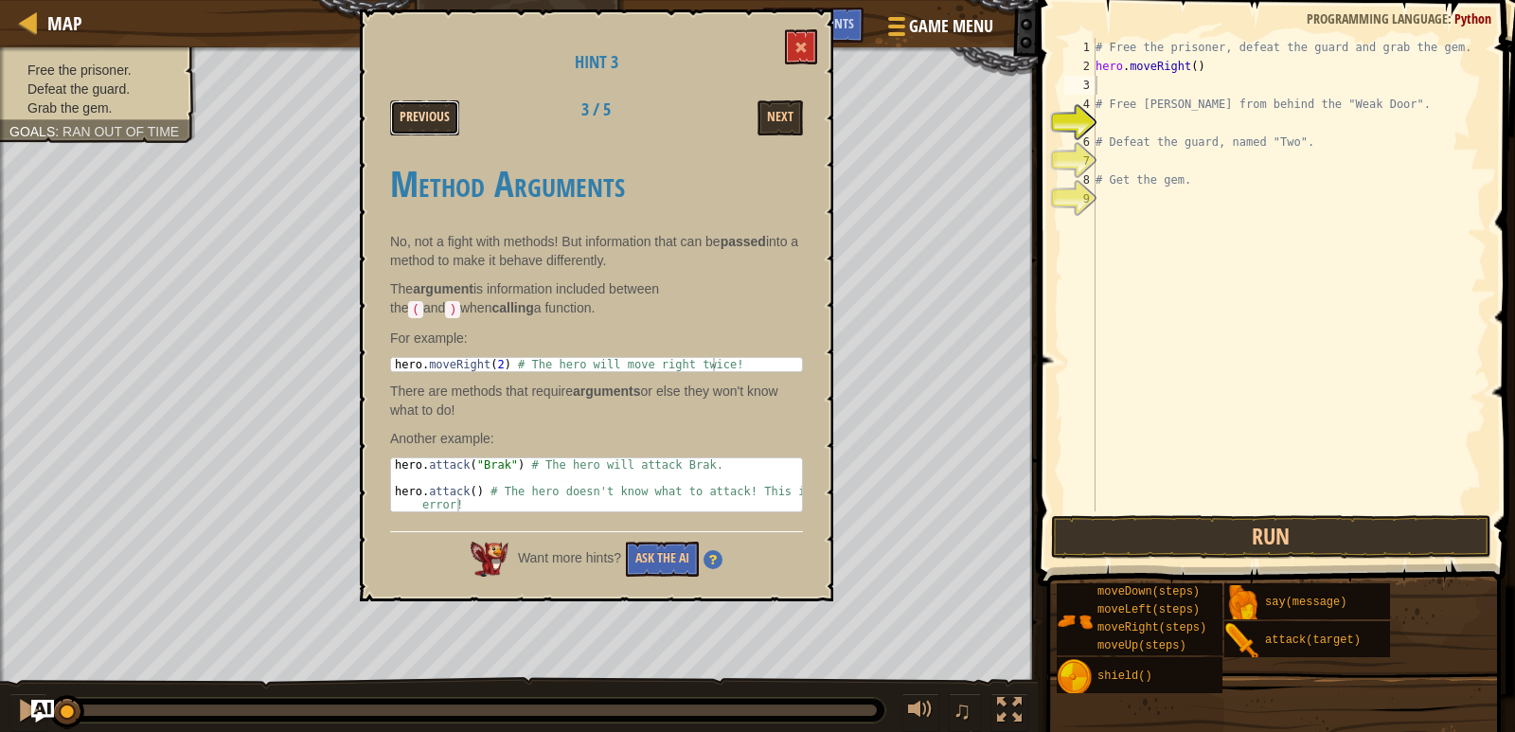
click at [390, 104] on button "Previous" at bounding box center [424, 117] width 69 height 35
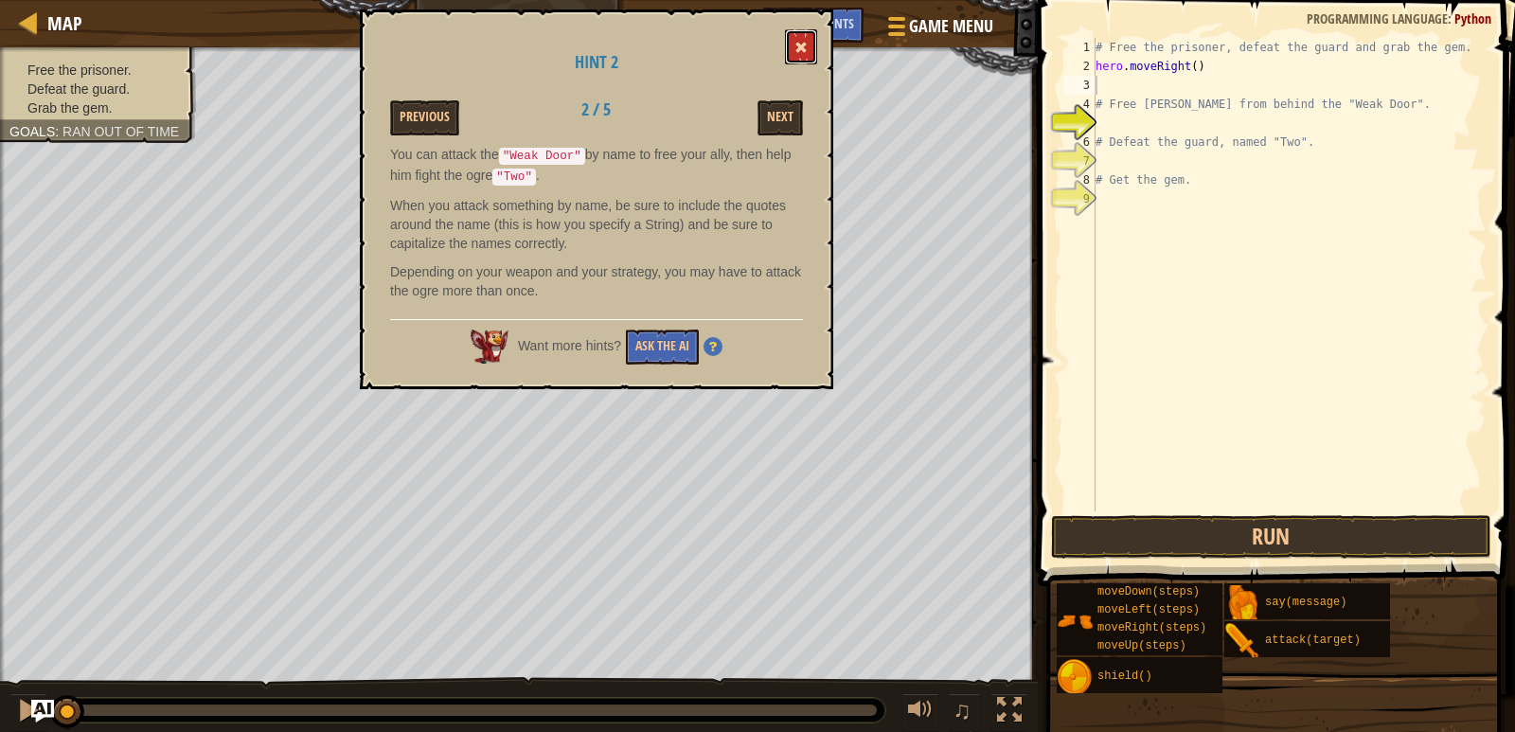
click at [796, 45] on span at bounding box center [801, 47] width 13 height 13
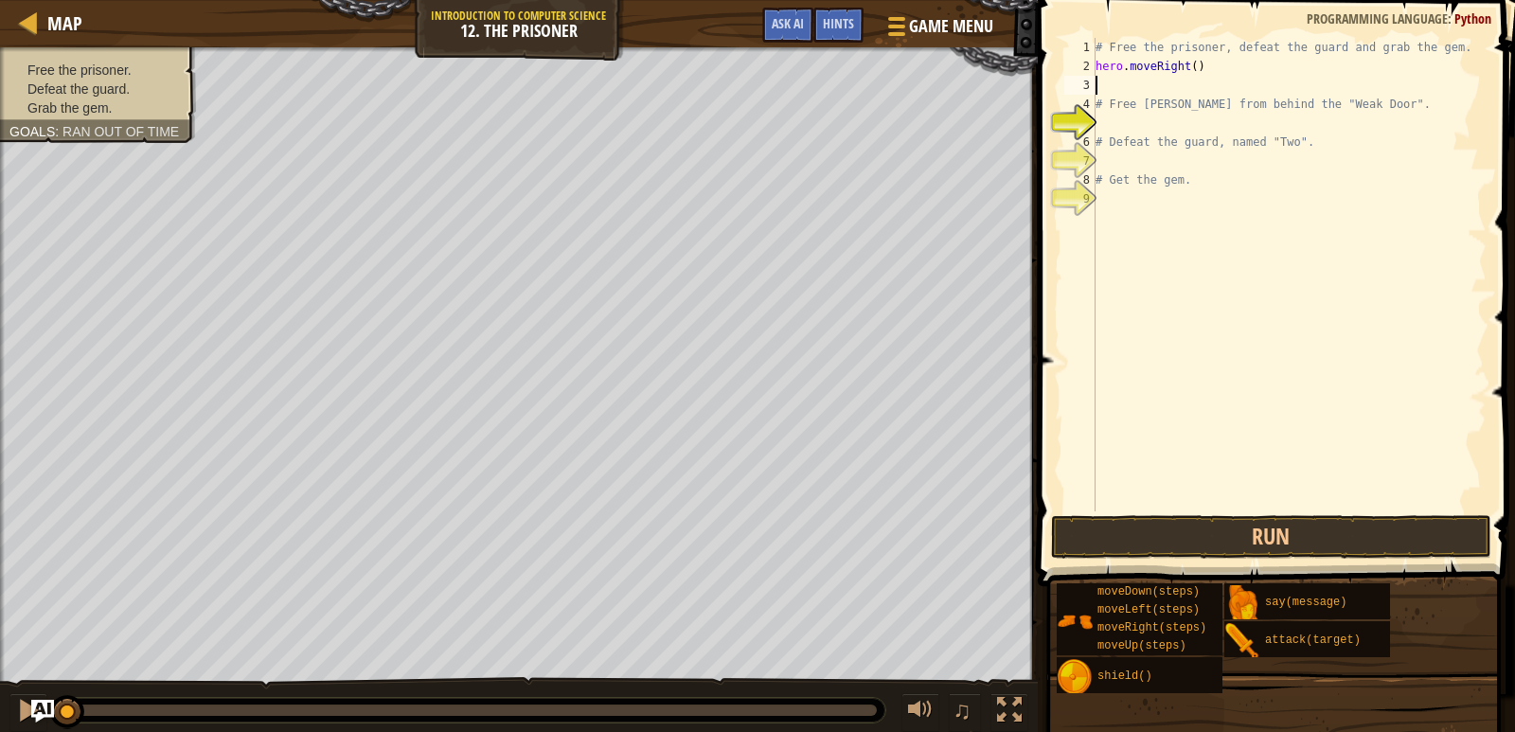
click at [1138, 90] on div "# Free the prisoner, defeat the guard and grab the gem. hero . moveRight ( ) # …" at bounding box center [1289, 293] width 395 height 511
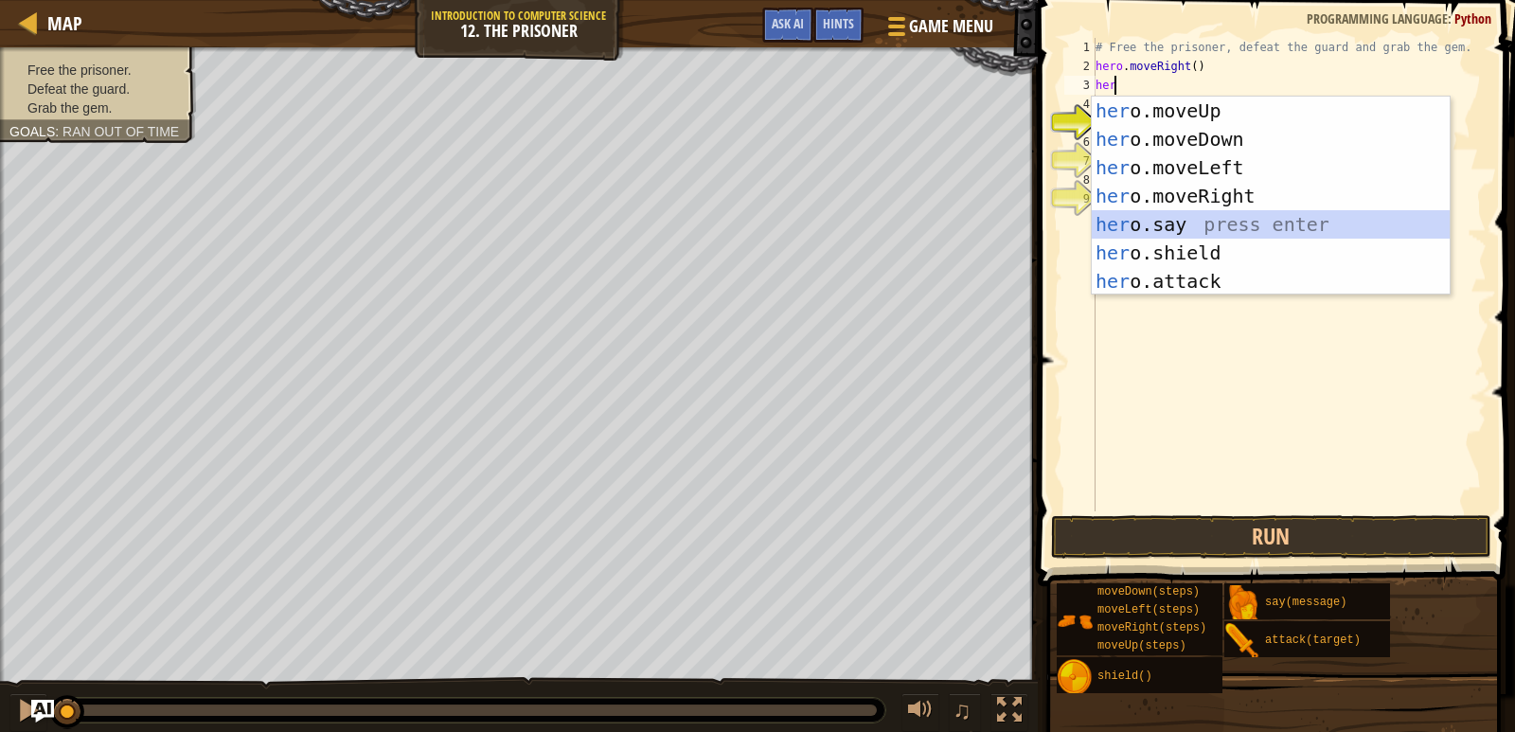
click at [1118, 216] on div "her o.moveUp press enter her o.moveDown press enter her o.moveLeft press enter …" at bounding box center [1271, 225] width 358 height 256
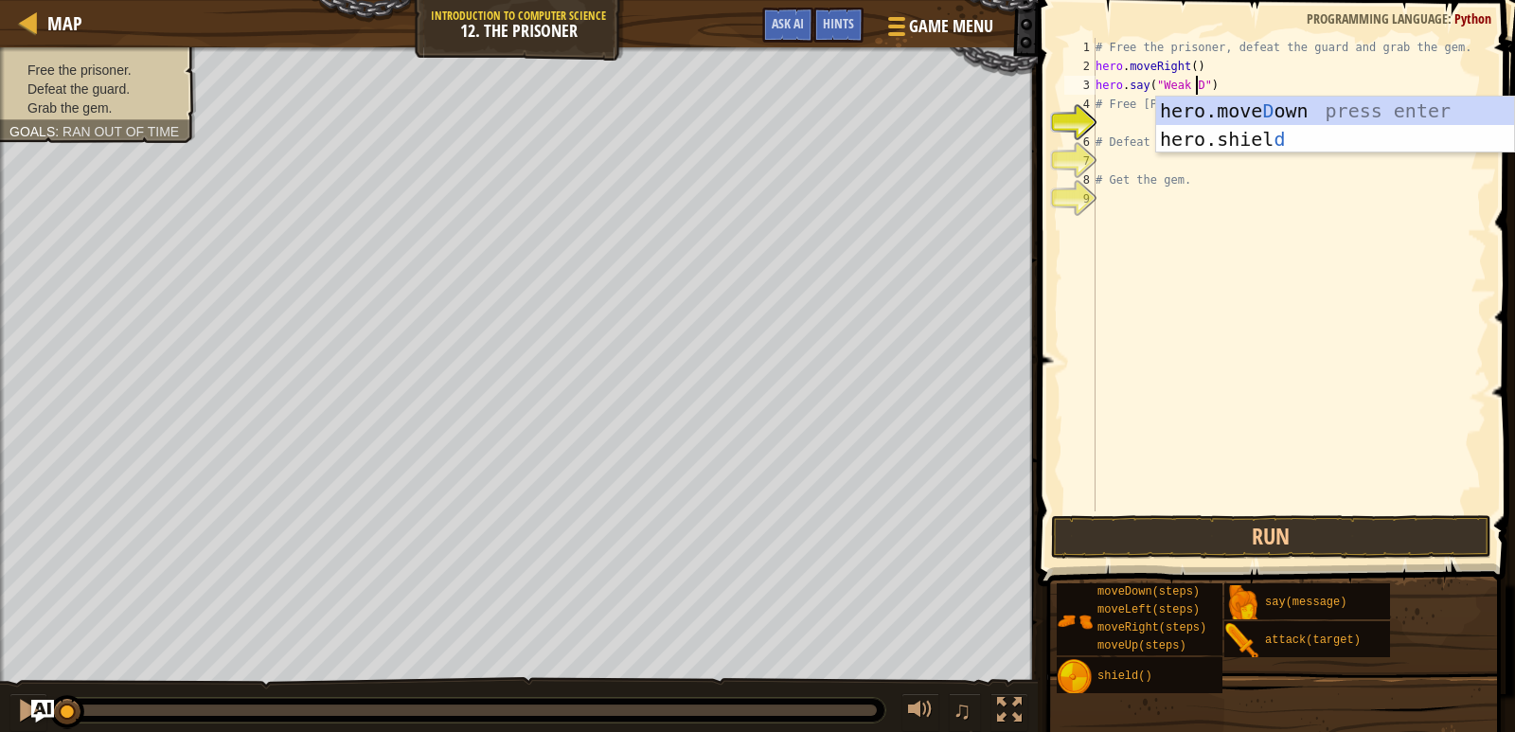
scroll to position [9, 9]
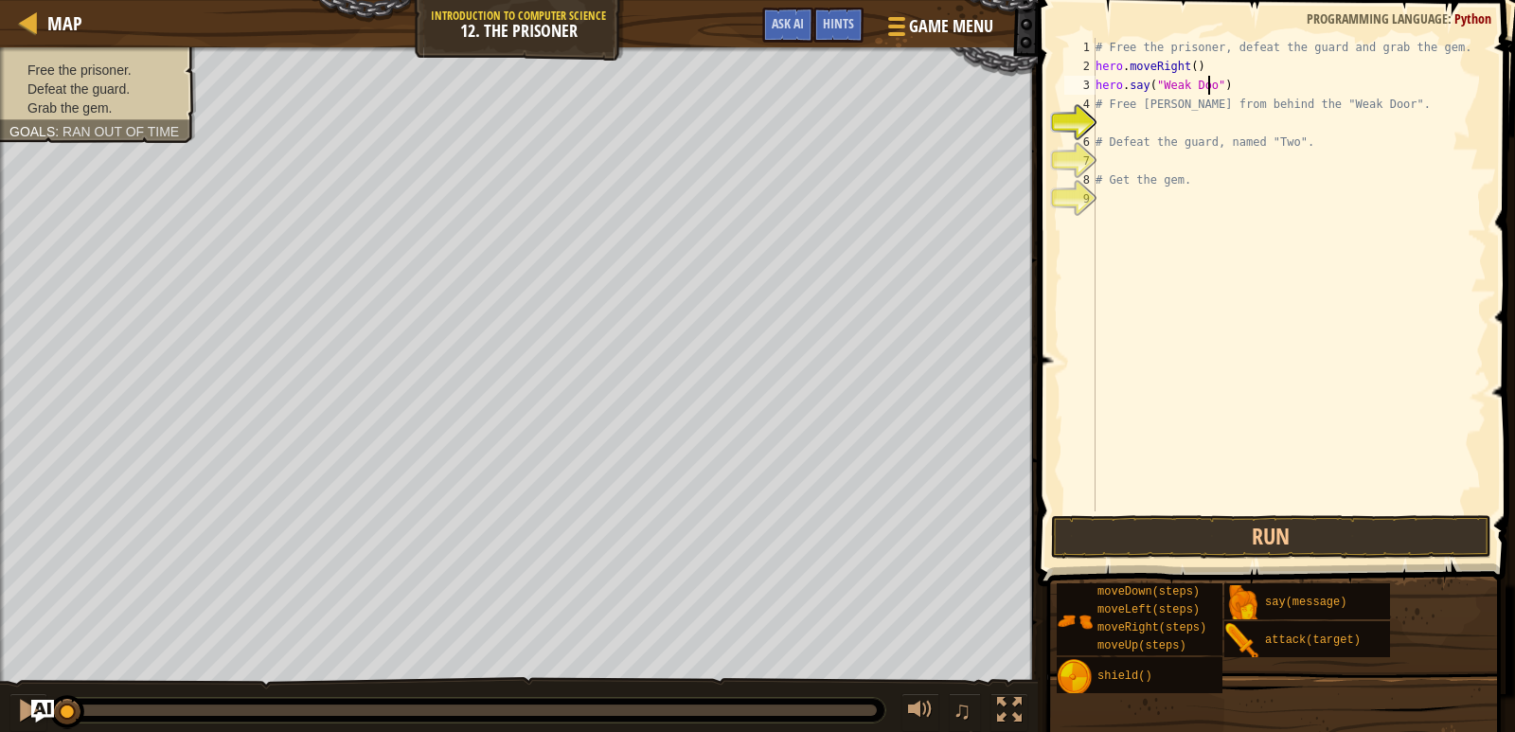
type textarea "hero.say("Weak Door")"
click at [1105, 123] on div "# Free the prisoner, defeat the guard and grab the gem. hero . moveRight ( ) he…" at bounding box center [1289, 293] width 395 height 511
type textarea "h"
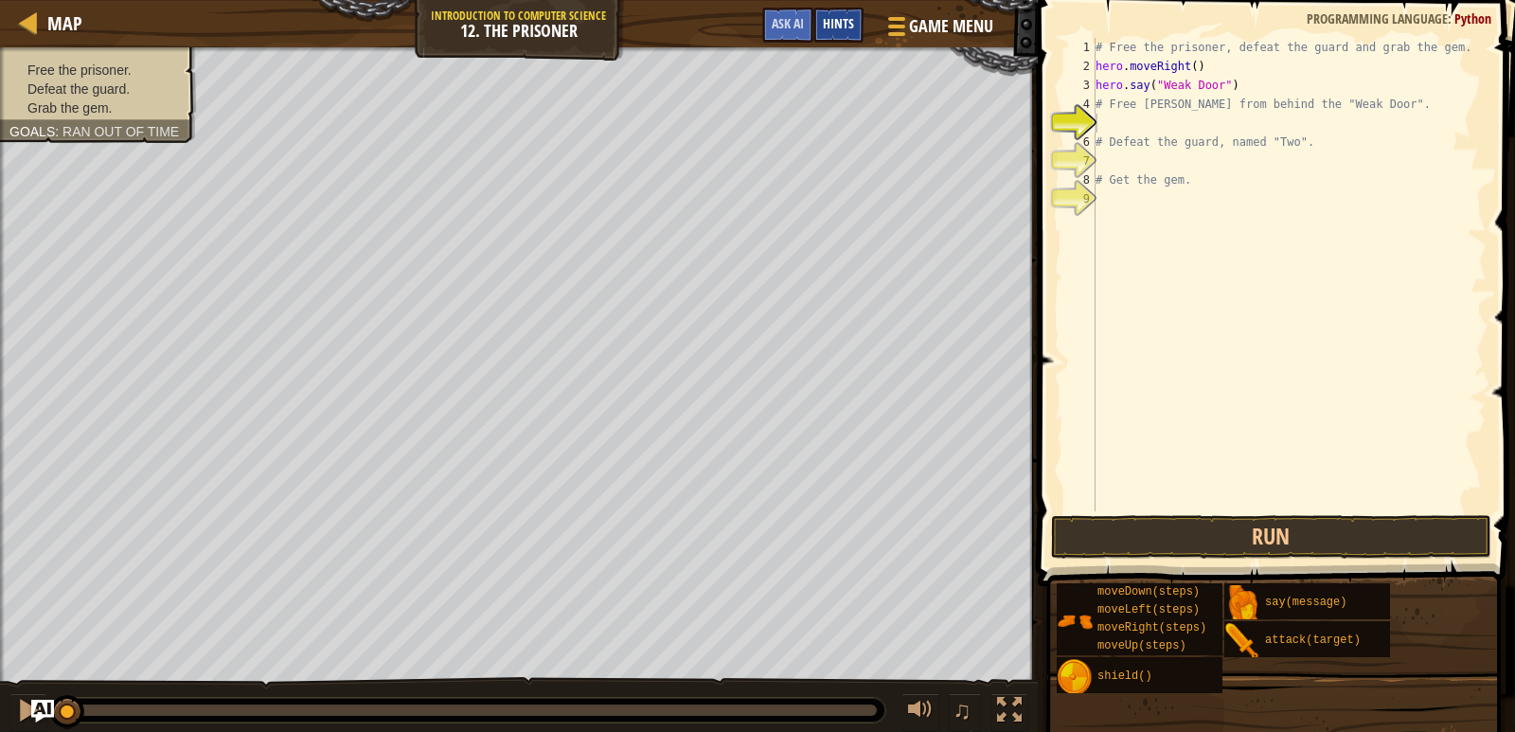
click at [838, 16] on span "Hints" at bounding box center [838, 23] width 31 height 18
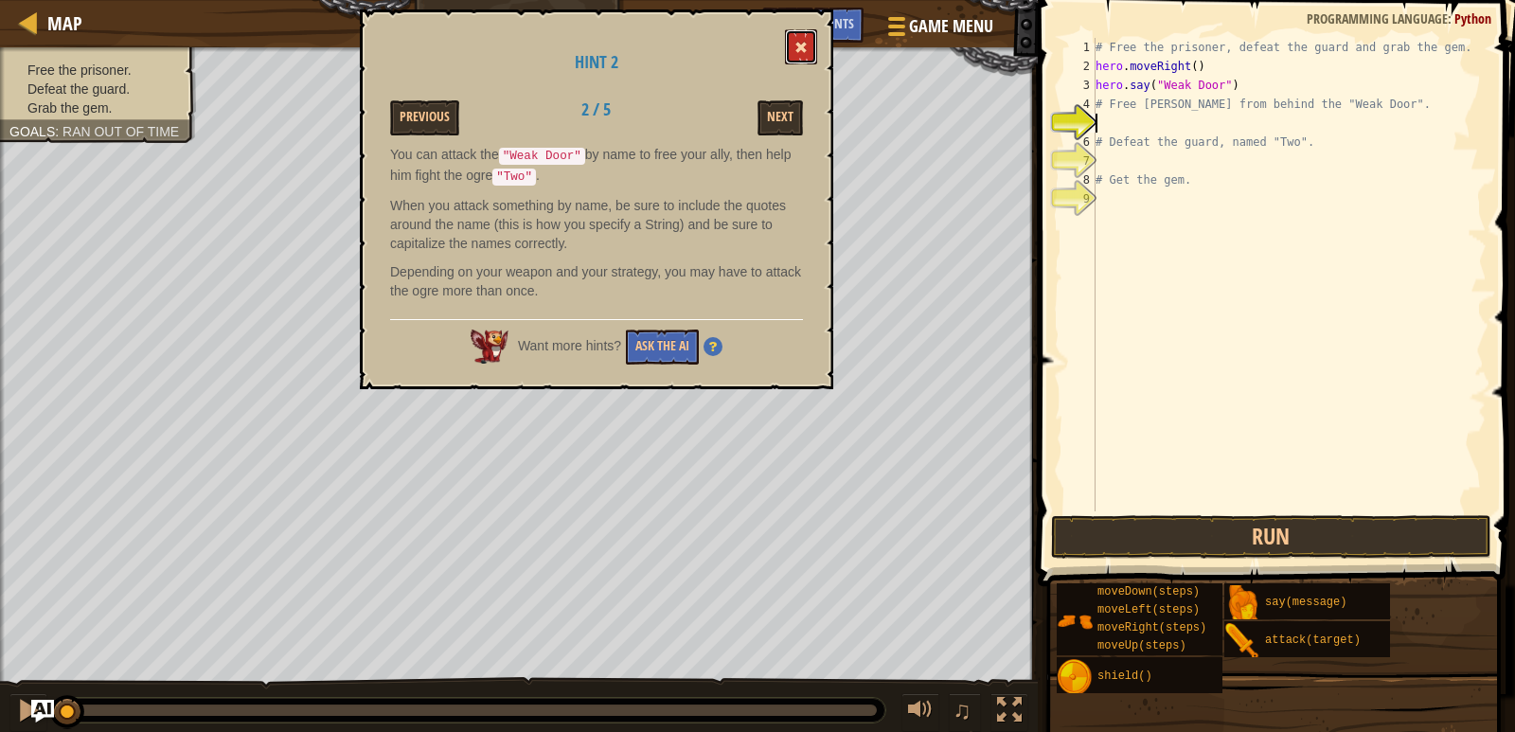
click at [787, 40] on button at bounding box center [801, 46] width 32 height 35
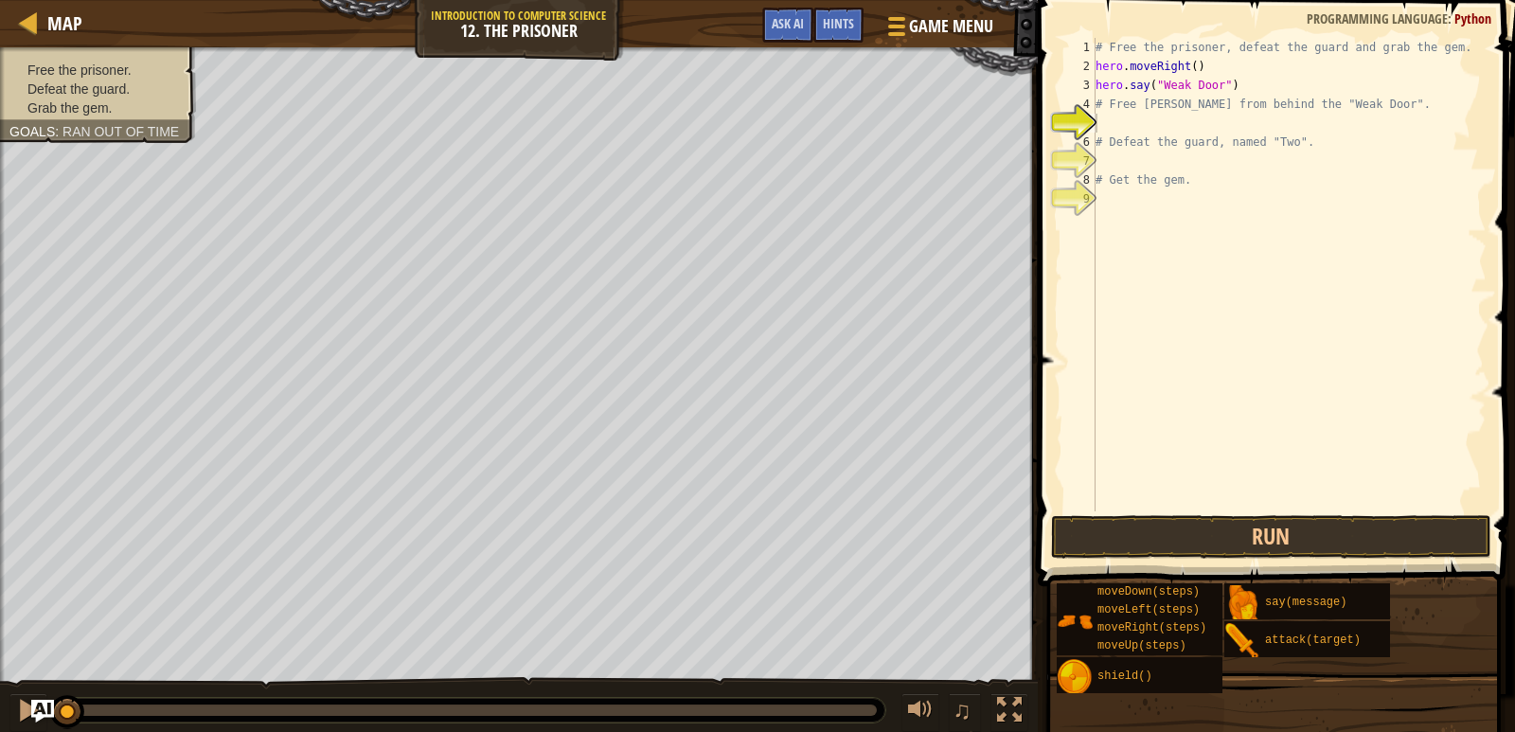
click at [1137, 125] on div "# Free the prisoner, defeat the guard and grab the gem. hero . moveRight ( ) he…" at bounding box center [1289, 293] width 395 height 511
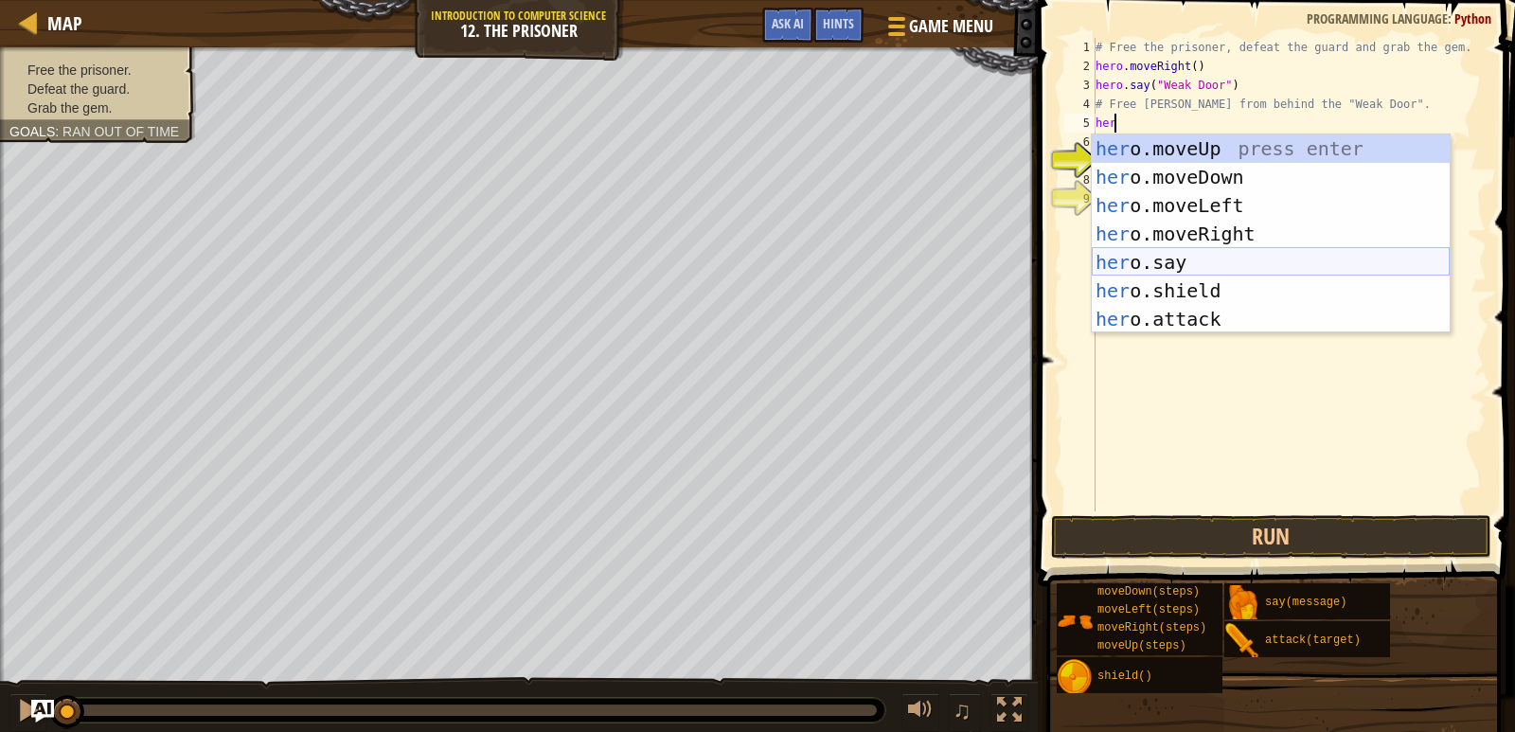
click at [1164, 270] on div "her o.moveUp press enter her o.moveDown press enter her o.moveLeft press enter …" at bounding box center [1271, 262] width 358 height 256
type textarea "hero.say("message")"
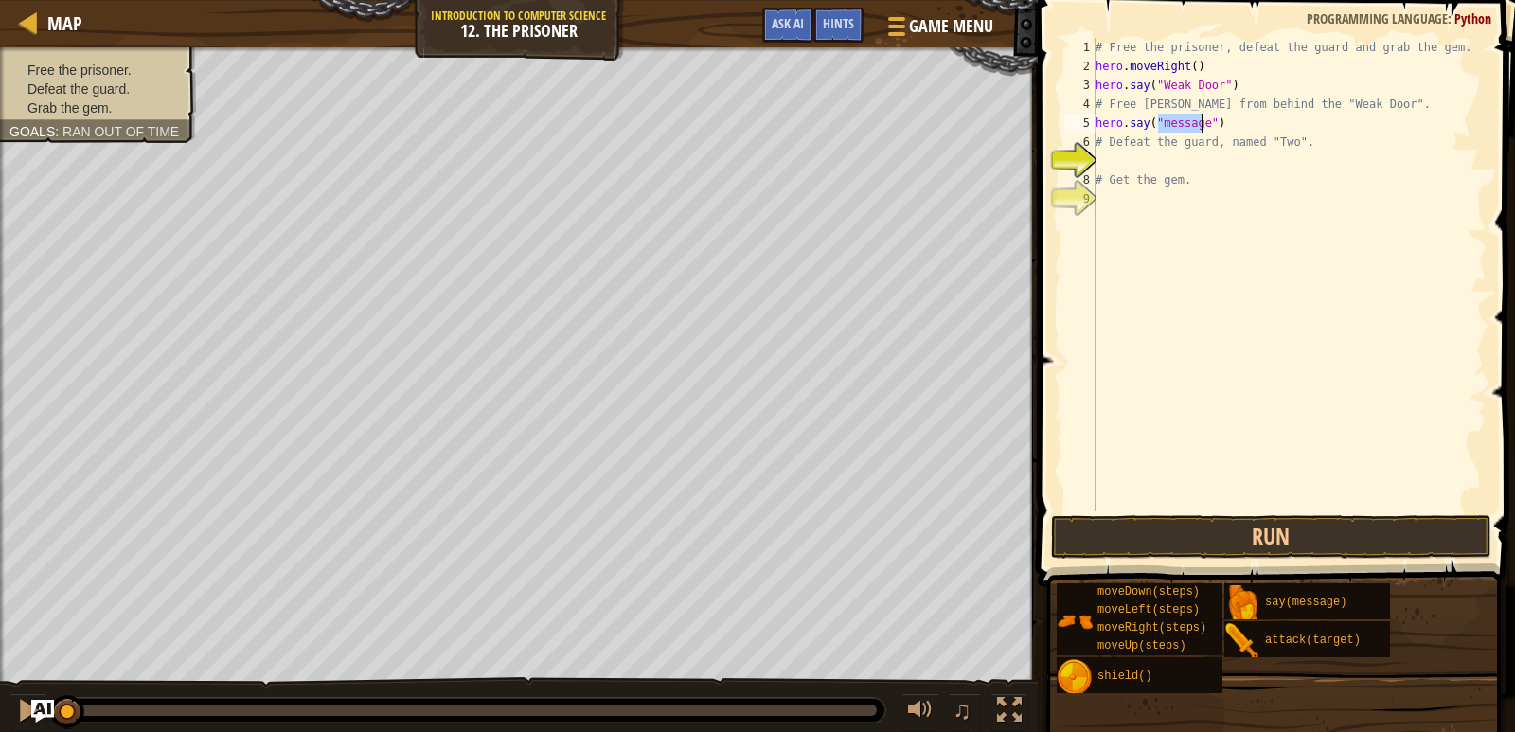
click at [1164, 270] on div "# Free the prisoner, defeat the guard and grab the gem. hero . moveRight ( ) he…" at bounding box center [1289, 293] width 395 height 511
click at [1199, 122] on div "# Free the prisoner, defeat the guard and grab the gem. hero . moveRight ( ) he…" at bounding box center [1289, 293] width 395 height 511
drag, startPoint x: 1199, startPoint y: 122, endPoint x: 1155, endPoint y: 122, distance: 43.6
click at [1155, 122] on div "# Free the prisoner, defeat the guard and grab the gem. hero . moveRight ( ) he…" at bounding box center [1289, 293] width 395 height 511
type textarea "hero.say("Two")"
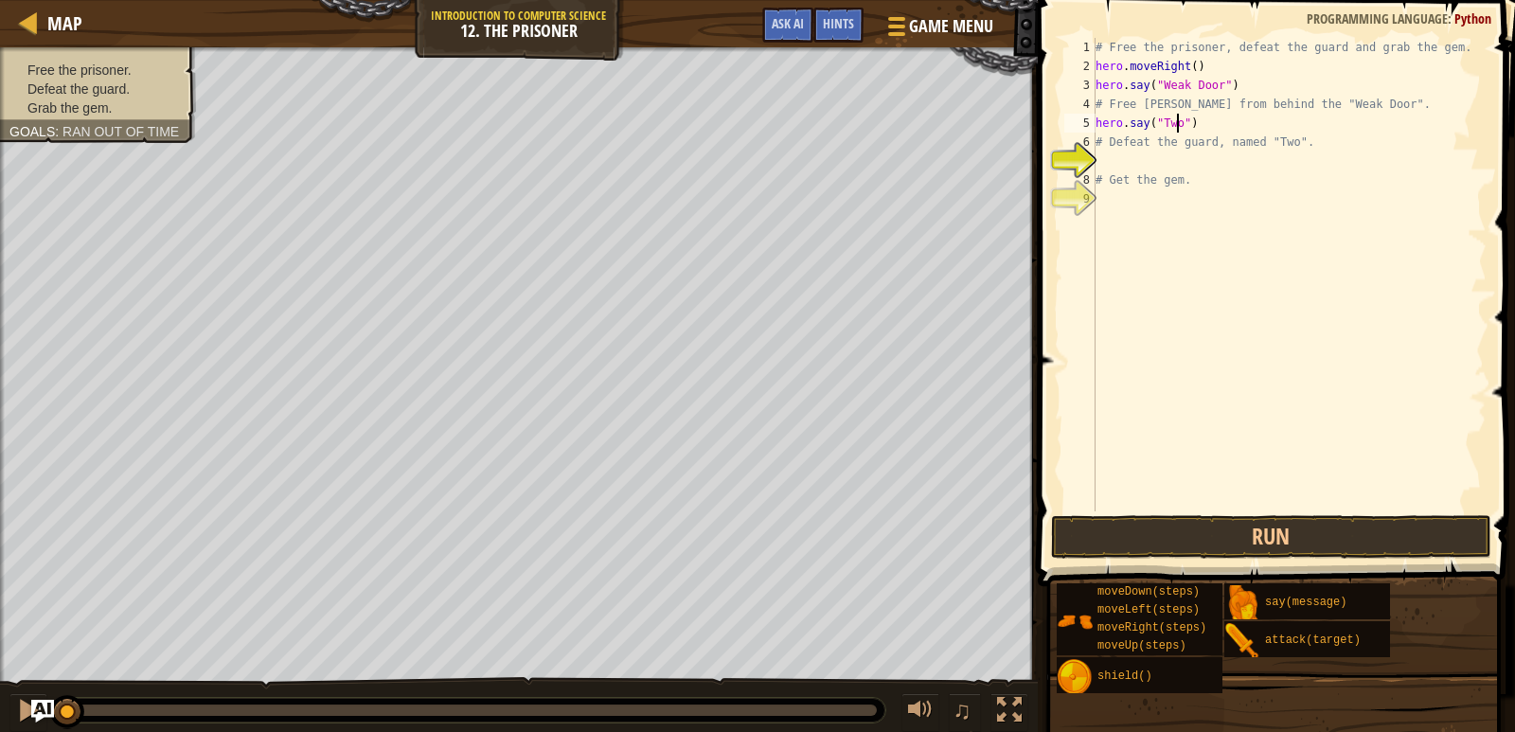
scroll to position [9, 7]
click at [1145, 155] on div "# Free the prisoner, defeat the guard and grab the gem. hero . moveRight ( ) he…" at bounding box center [1289, 293] width 395 height 511
type textarea "m"
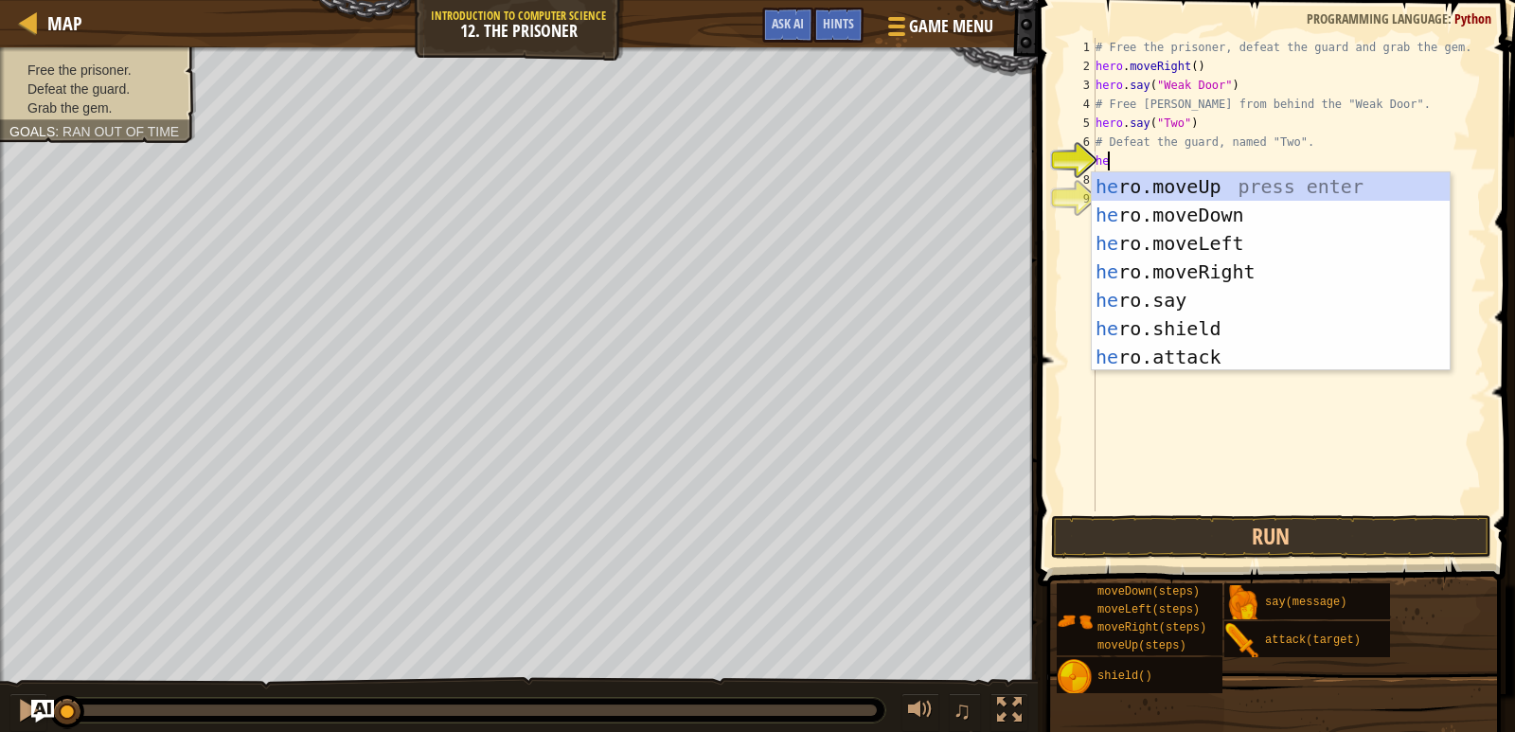
type textarea "her"
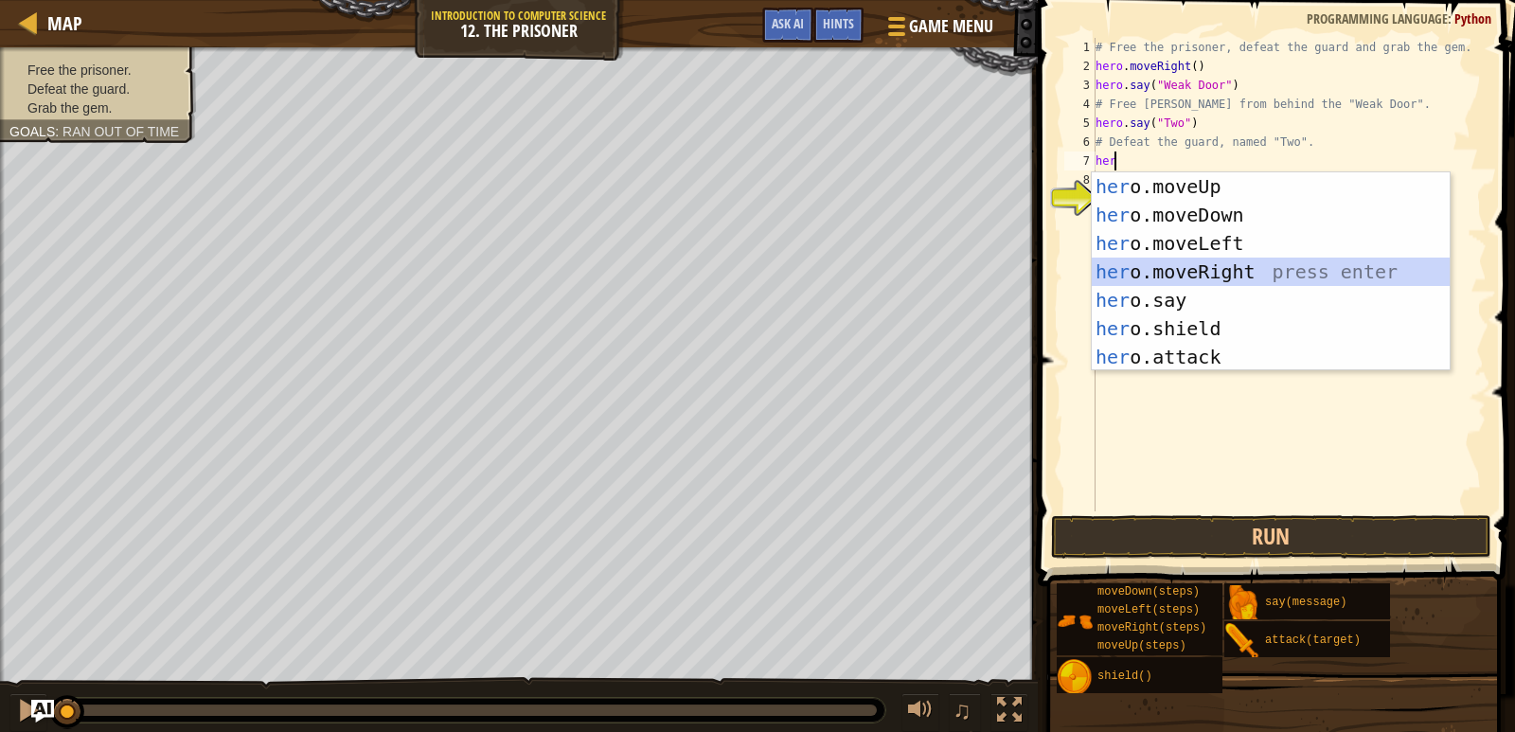
click at [1170, 265] on div "her o.moveUp press enter her o.moveDown press enter her o.moveLeft press enter …" at bounding box center [1271, 300] width 358 height 256
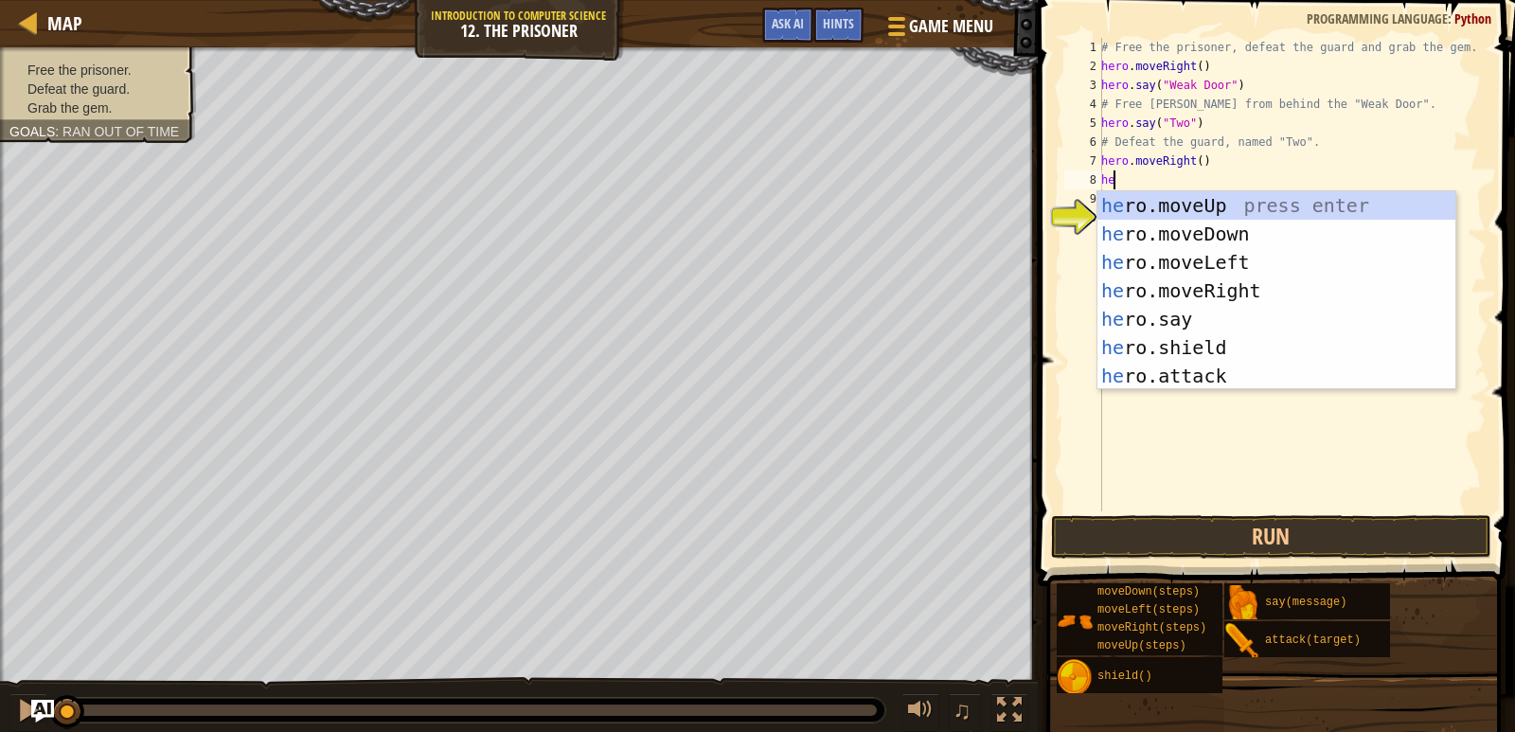
type textarea "her"
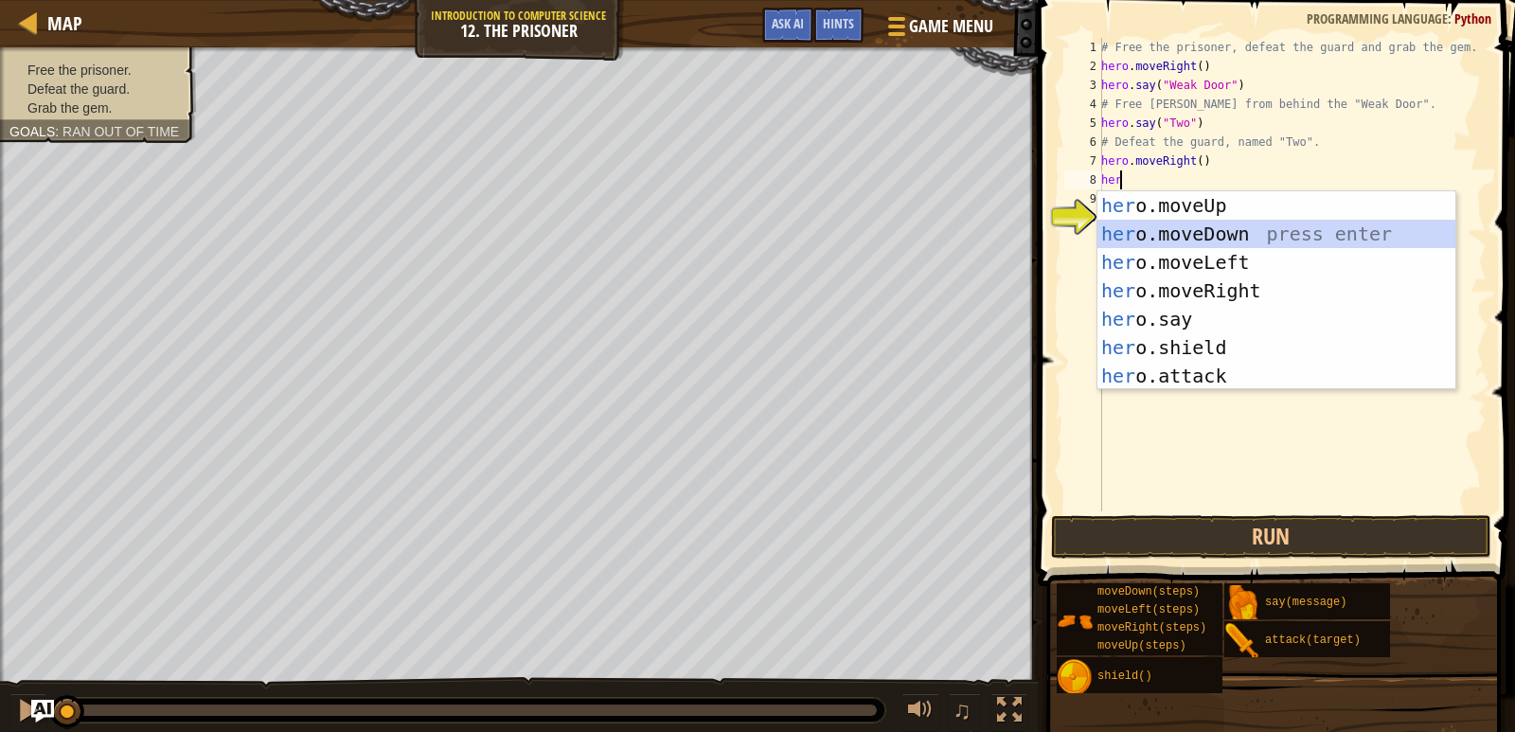
click at [1188, 227] on div "her o.moveUp press enter her o.moveDown press enter her o.moveLeft press enter …" at bounding box center [1277, 319] width 358 height 256
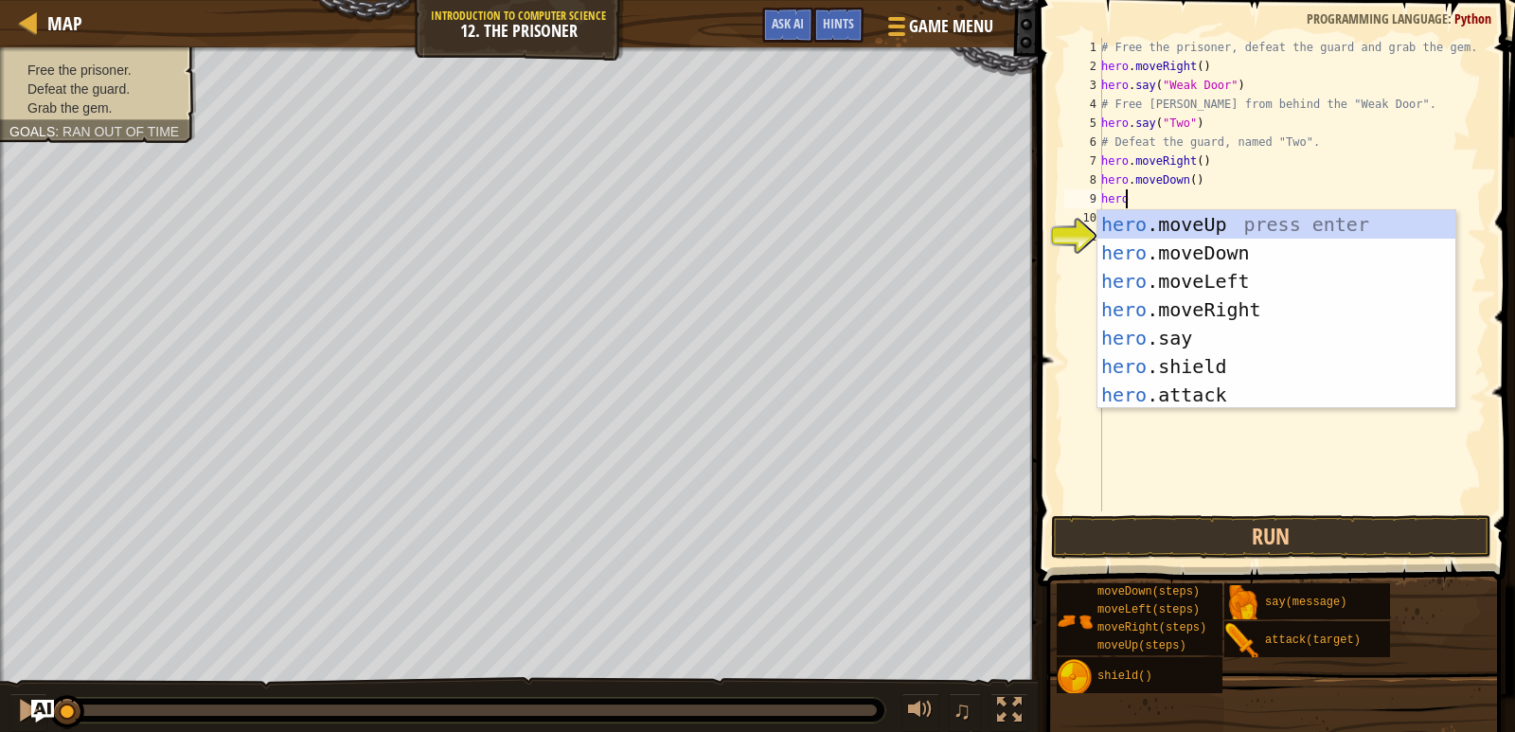
scroll to position [9, 1]
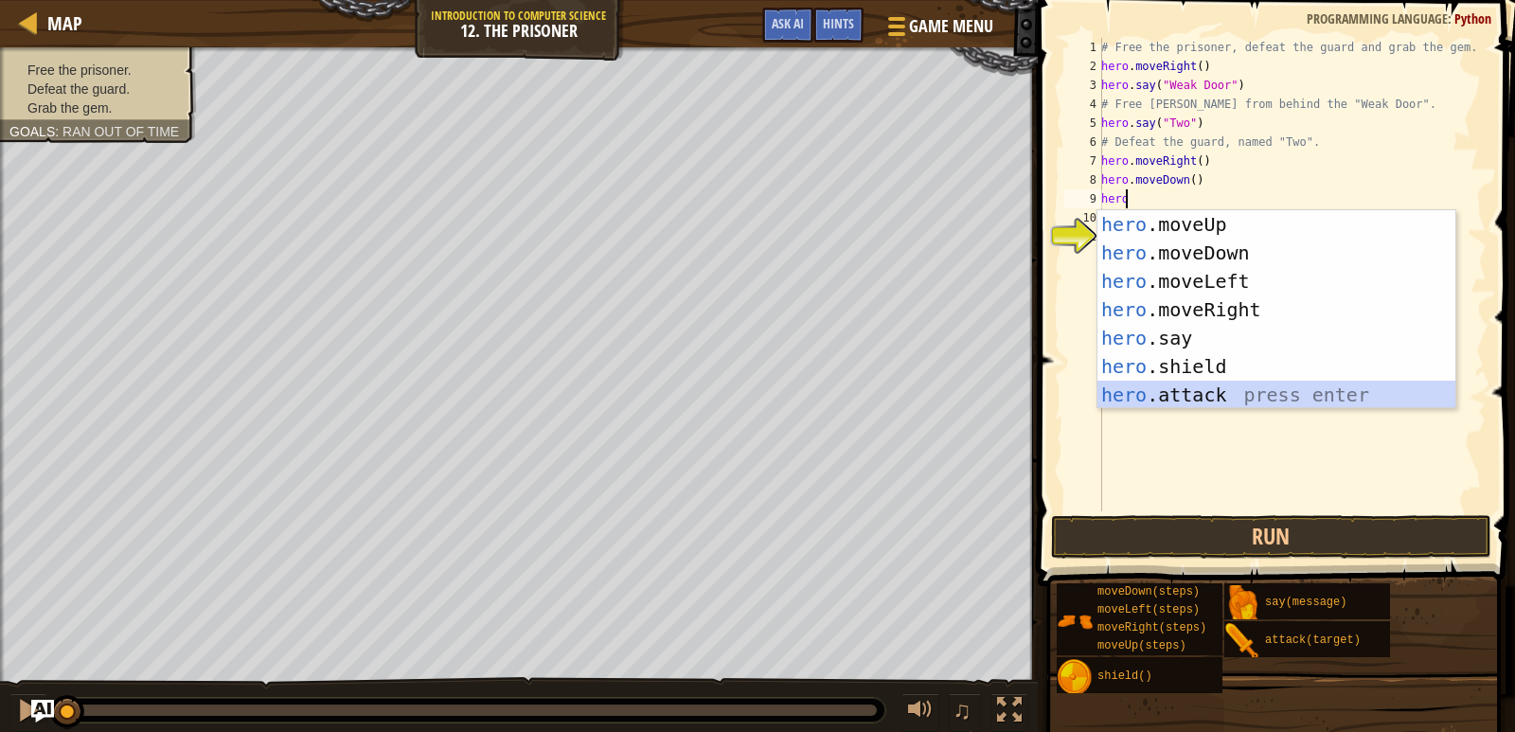
click at [1175, 384] on div "hero .moveUp press enter hero .moveDown press enter hero .moveLeft press enter …" at bounding box center [1277, 338] width 358 height 256
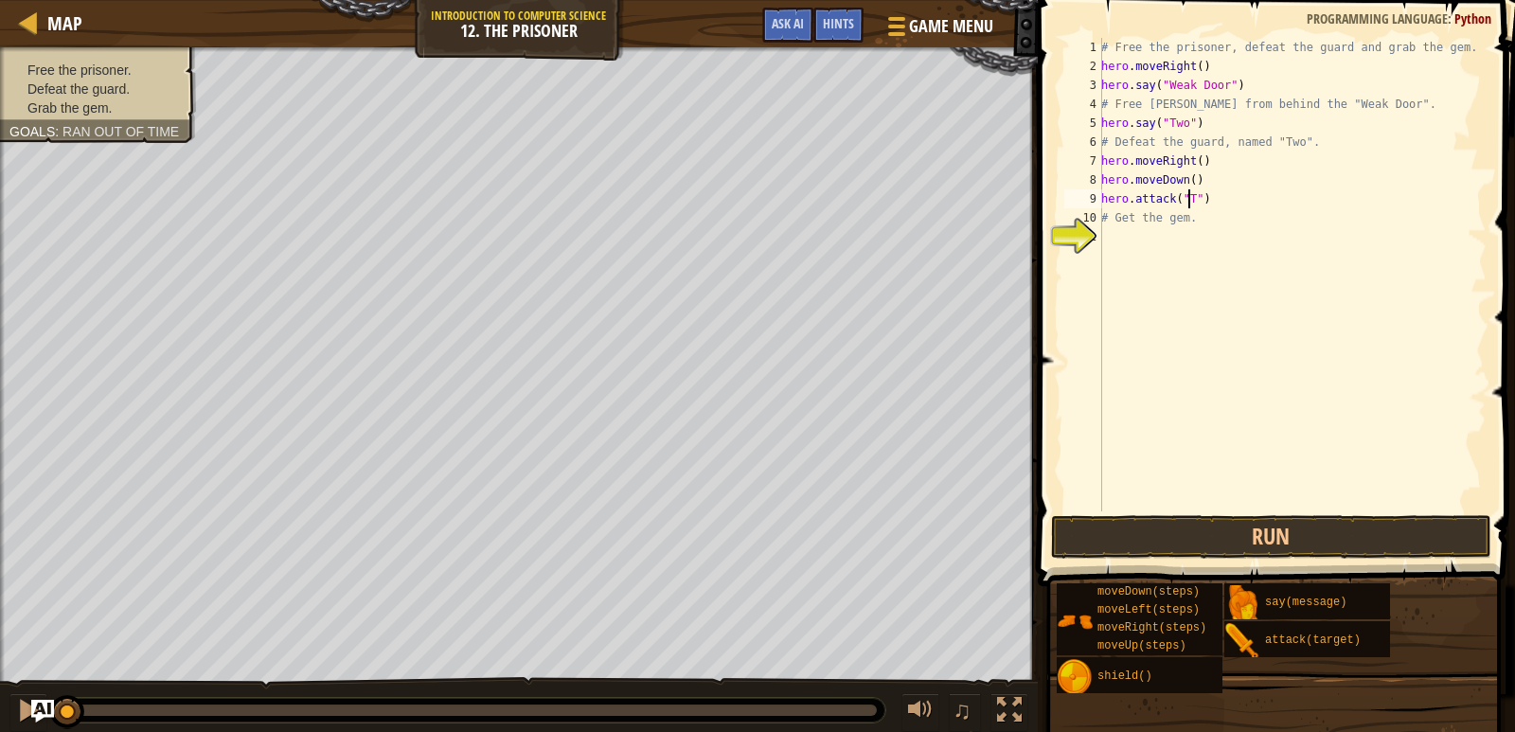
scroll to position [9, 8]
click at [1204, 223] on div "# Free the prisoner, defeat the guard and grab the gem. hero . moveRight ( ) he…" at bounding box center [1292, 293] width 389 height 511
type textarea "# Get the gem."
click at [1197, 233] on div "# Free the prisoner, defeat the guard and grab the gem. hero . moveRight ( ) he…" at bounding box center [1292, 293] width 389 height 511
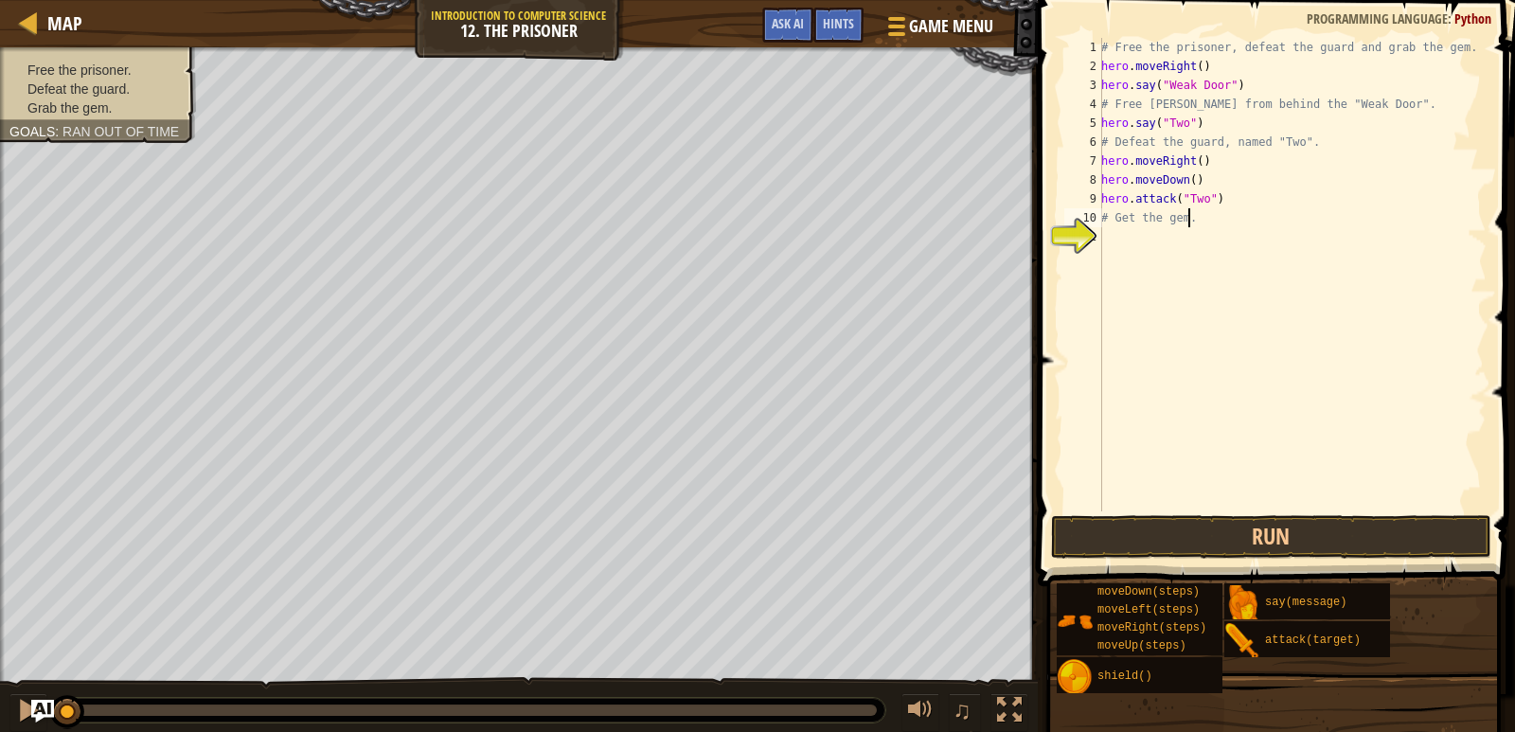
scroll to position [9, 0]
click at [1218, 196] on div "# Free the prisoner, defeat the guard and grab the gem. hero . moveRight ( ) he…" at bounding box center [1292, 293] width 389 height 511
type textarea "h"
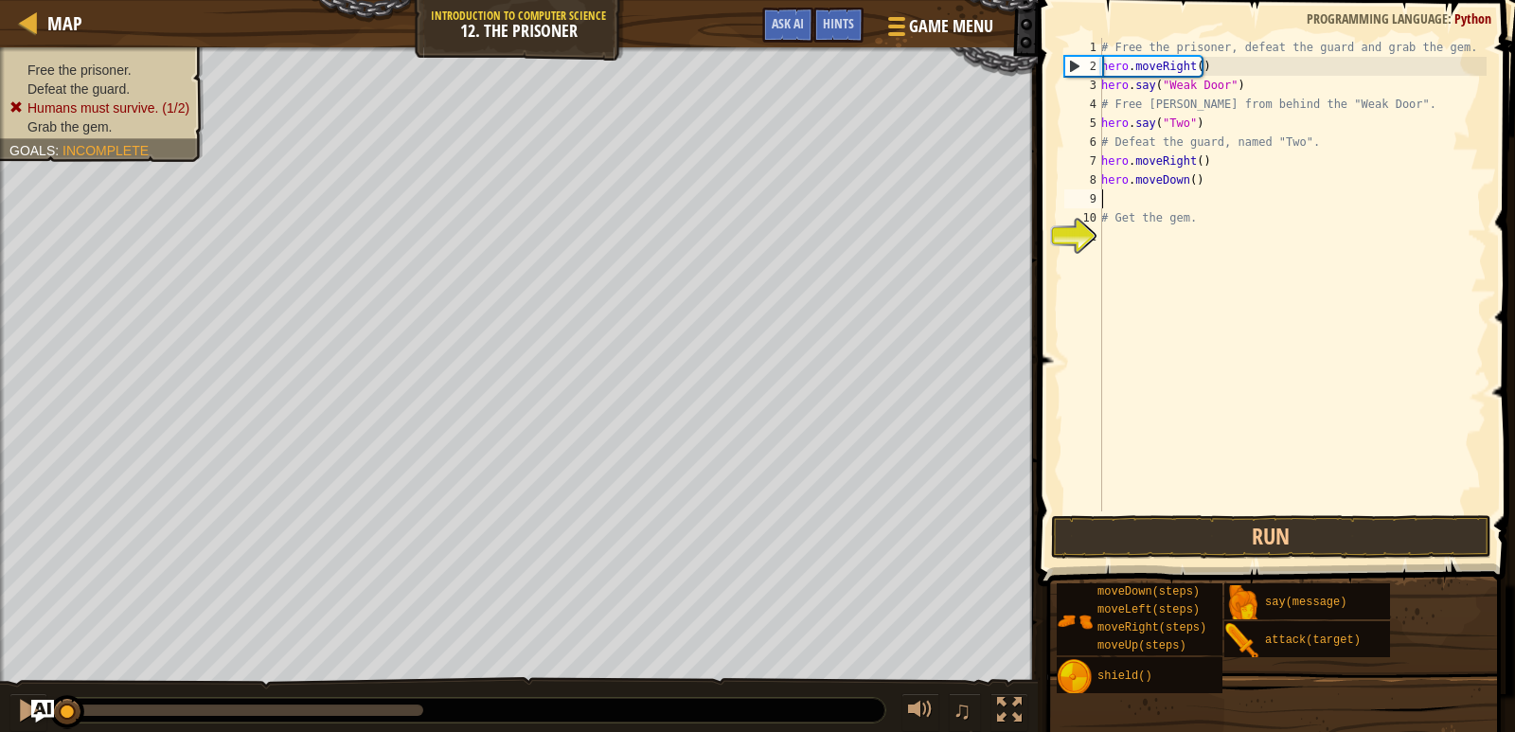
click at [1193, 64] on div "# Free the prisoner, defeat the guard and grab the gem. hero . moveRight ( ) he…" at bounding box center [1292, 293] width 389 height 511
click at [1194, 158] on div "# Free the prisoner, defeat the guard and grab the gem. hero . moveRight ( 1 ) …" at bounding box center [1292, 293] width 389 height 511
click at [1187, 179] on div "# Free the prisoner, defeat the guard and grab the gem. hero . moveRight ( 1 ) …" at bounding box center [1292, 293] width 389 height 511
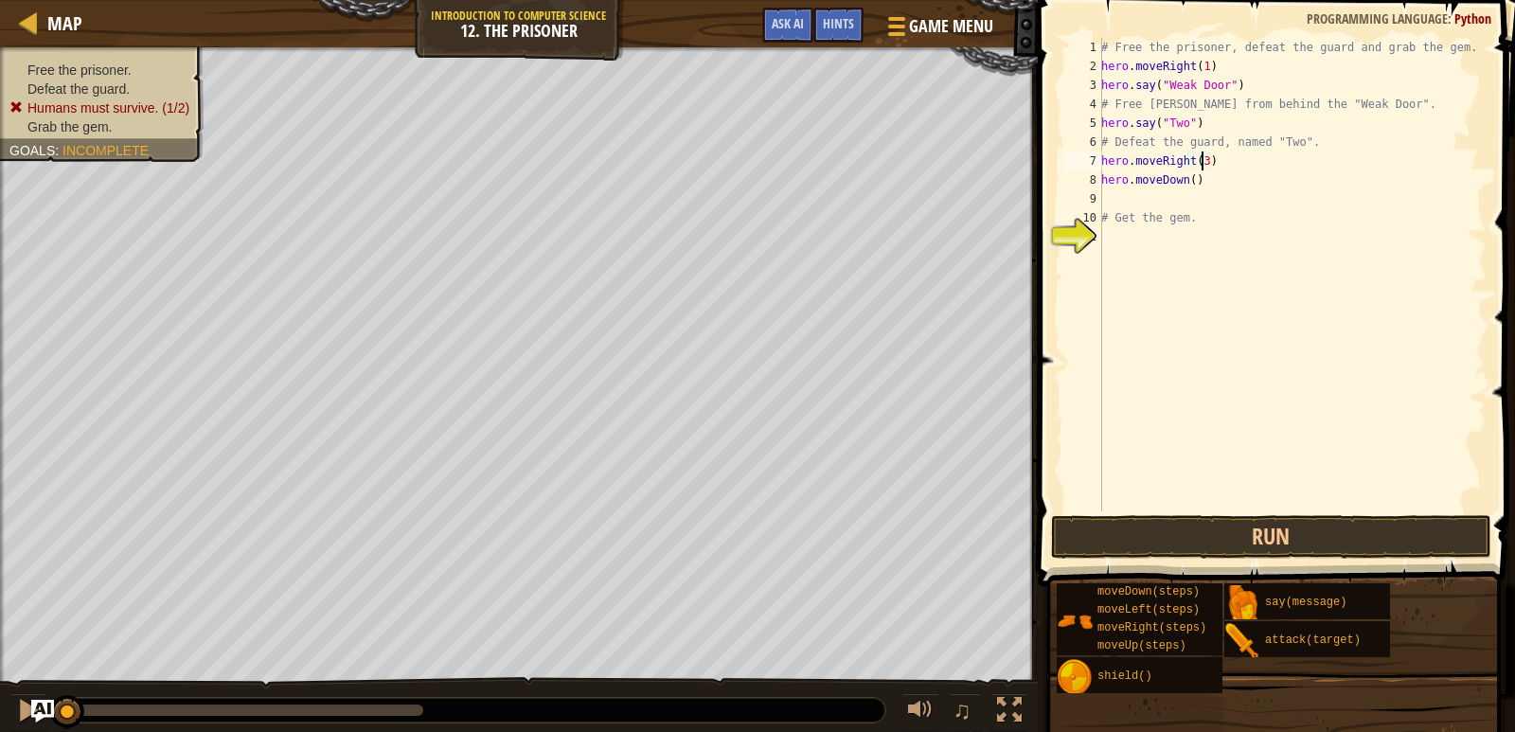
scroll to position [9, 7]
click at [1187, 179] on div "# Free the prisoner, defeat the guard and grab the gem. hero . moveRight ( 1 ) …" at bounding box center [1292, 275] width 389 height 474
click at [1187, 179] on div "# Free the prisoner, defeat the guard and grab the gem. hero . moveRight ( 1 ) …" at bounding box center [1292, 293] width 389 height 511
click at [1317, 536] on button "Run" at bounding box center [1271, 537] width 441 height 44
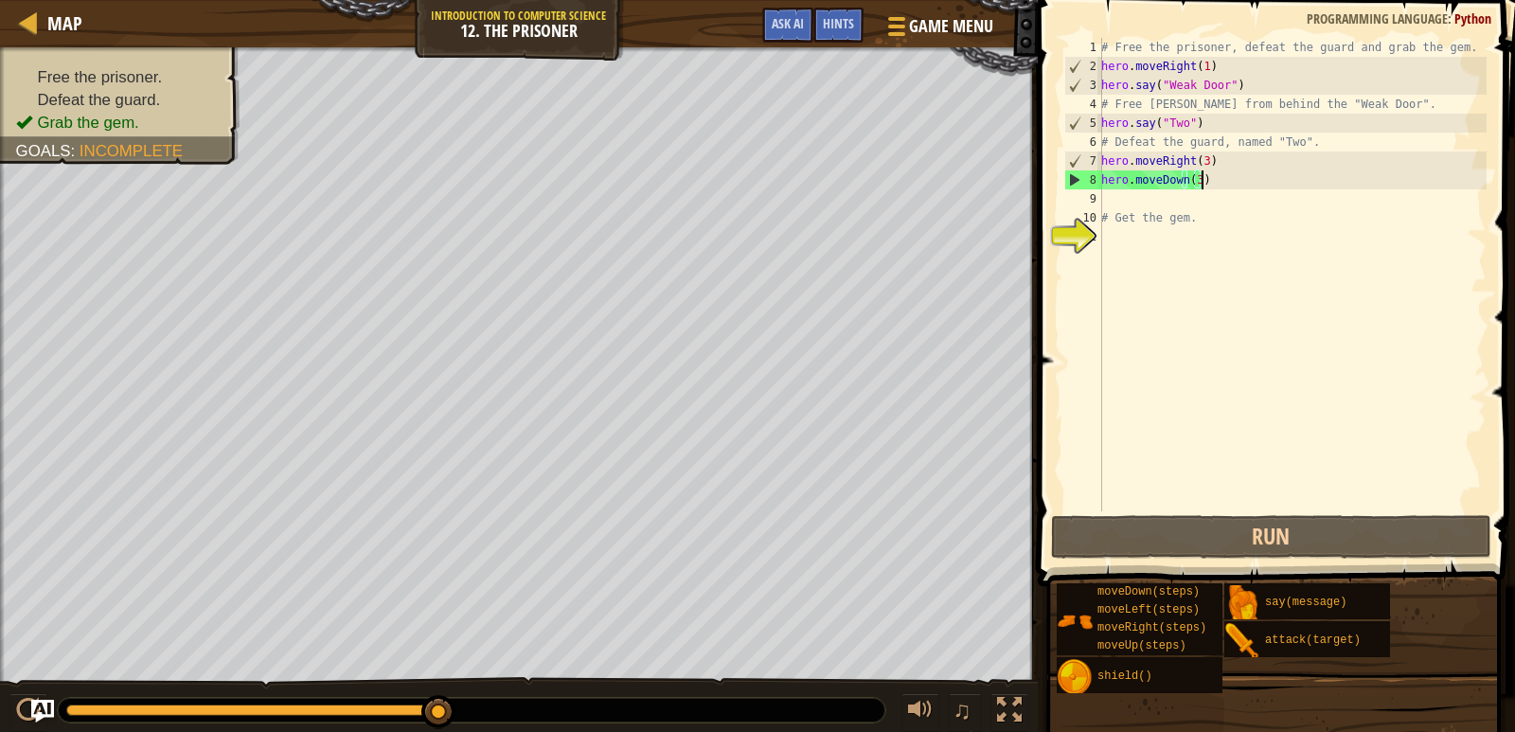
click at [1220, 175] on div "# Free the prisoner, defeat the guard and grab the gem. hero . moveRight ( 1 ) …" at bounding box center [1292, 293] width 389 height 511
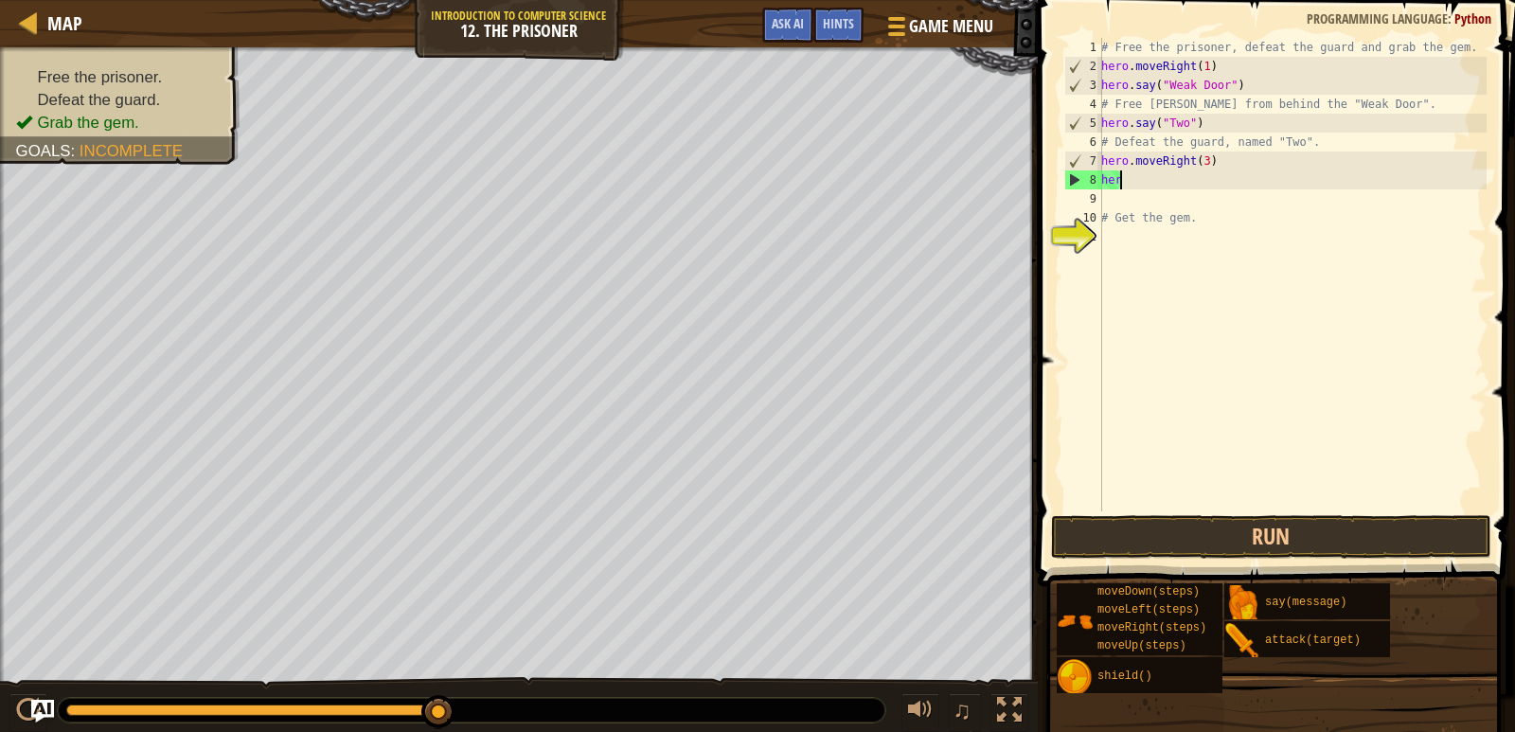
scroll to position [9, 0]
type textarea "h"
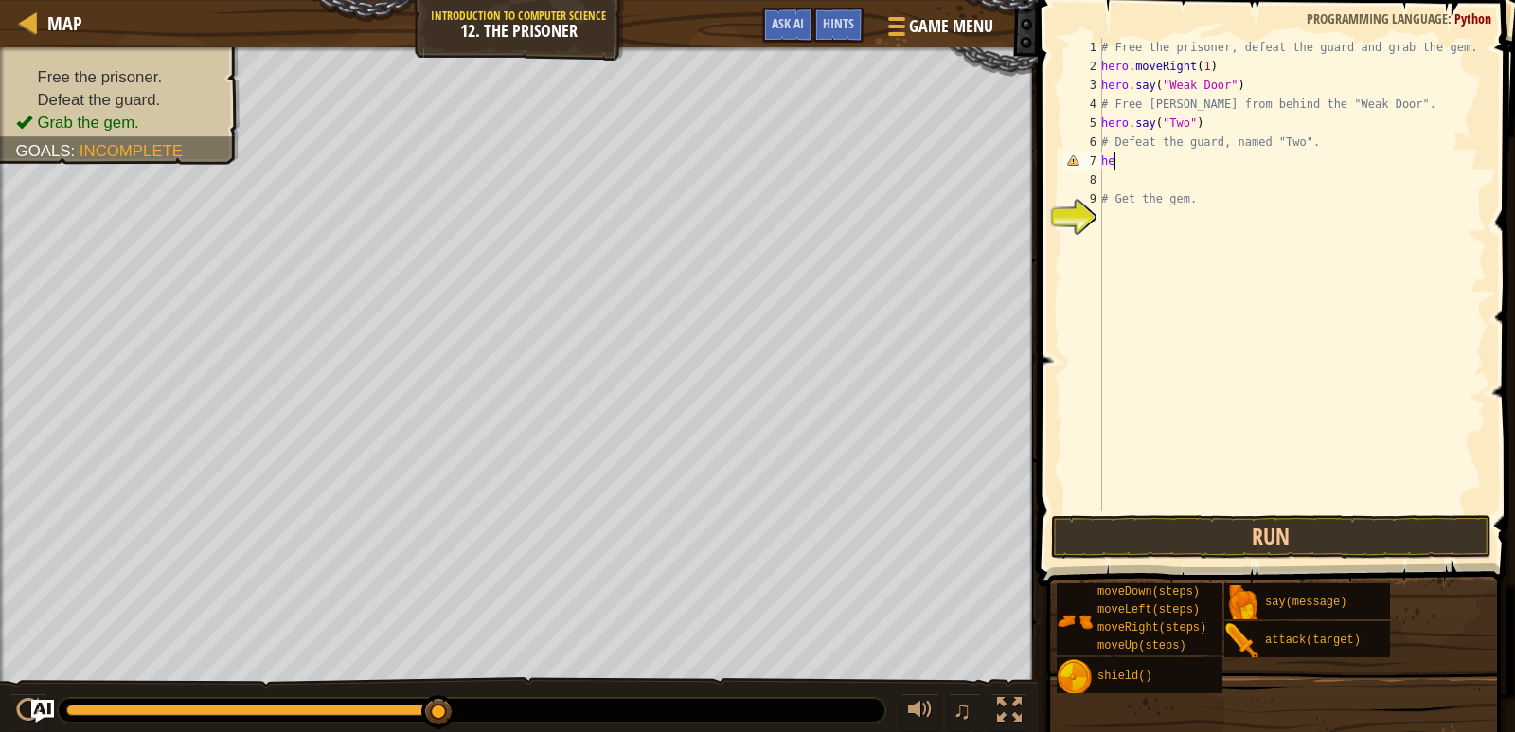
type textarea "h"
type textarea "#"
type textarea "h"
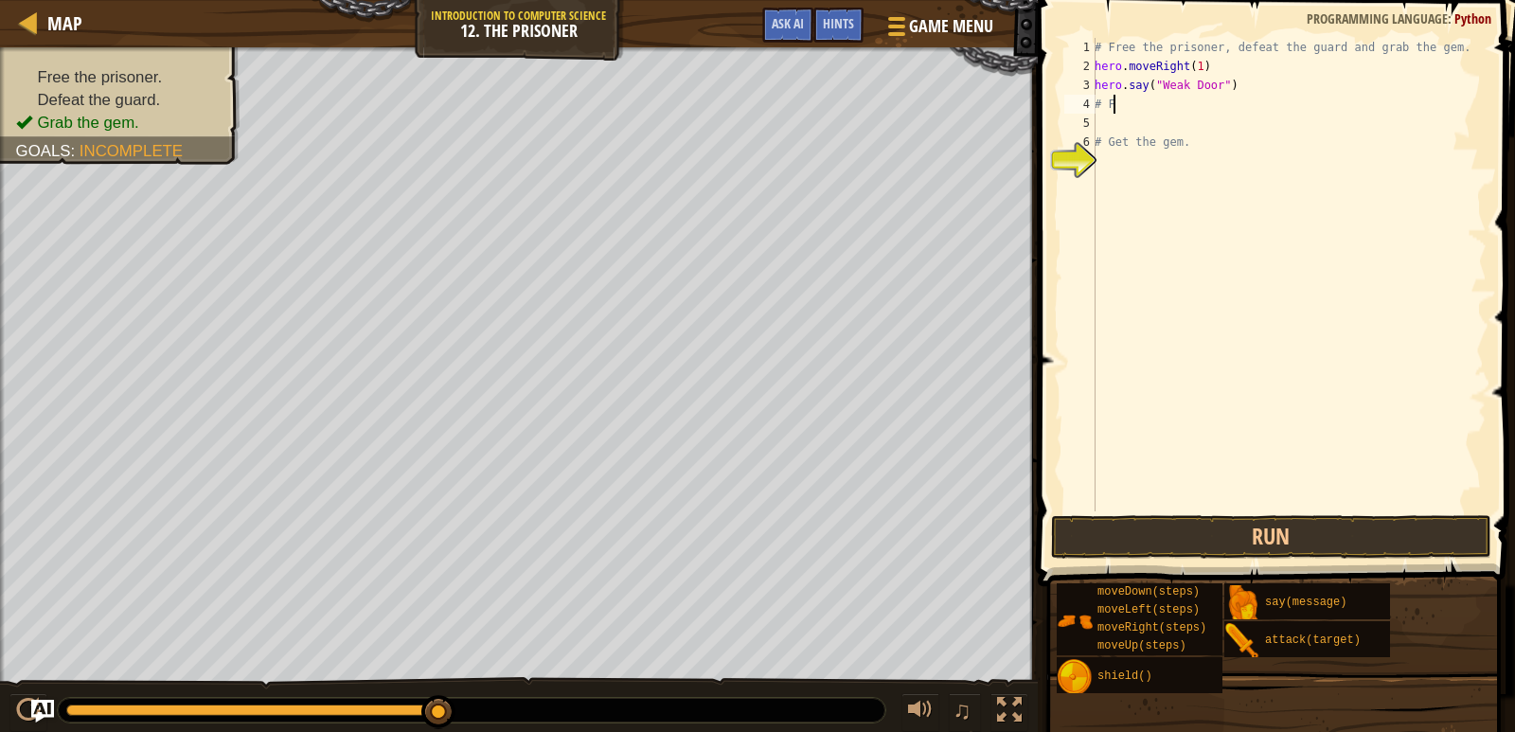
type textarea "#"
type textarea "h"
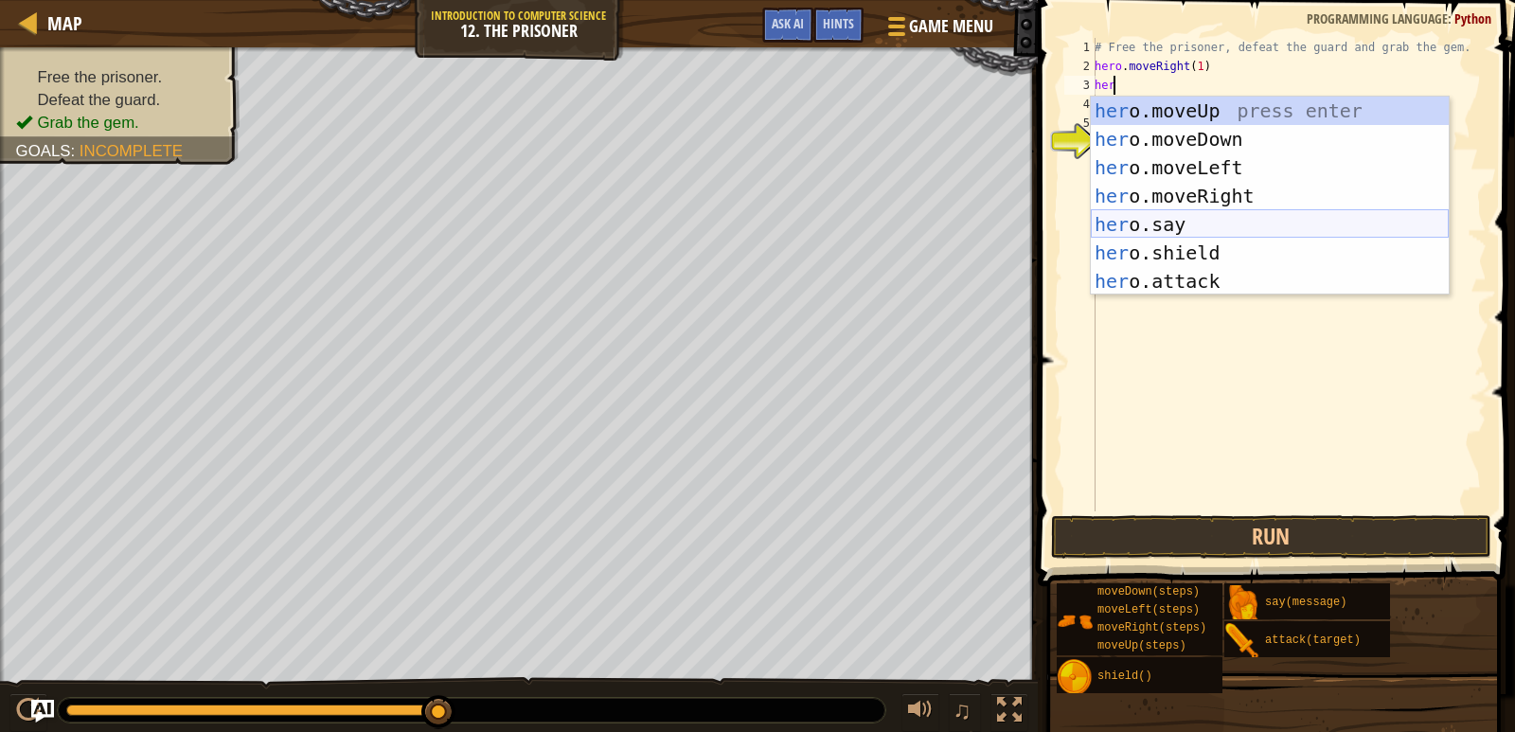
click at [1213, 216] on div "her o.moveUp press enter her o.moveDown press enter her o.moveLeft press enter …" at bounding box center [1270, 225] width 358 height 256
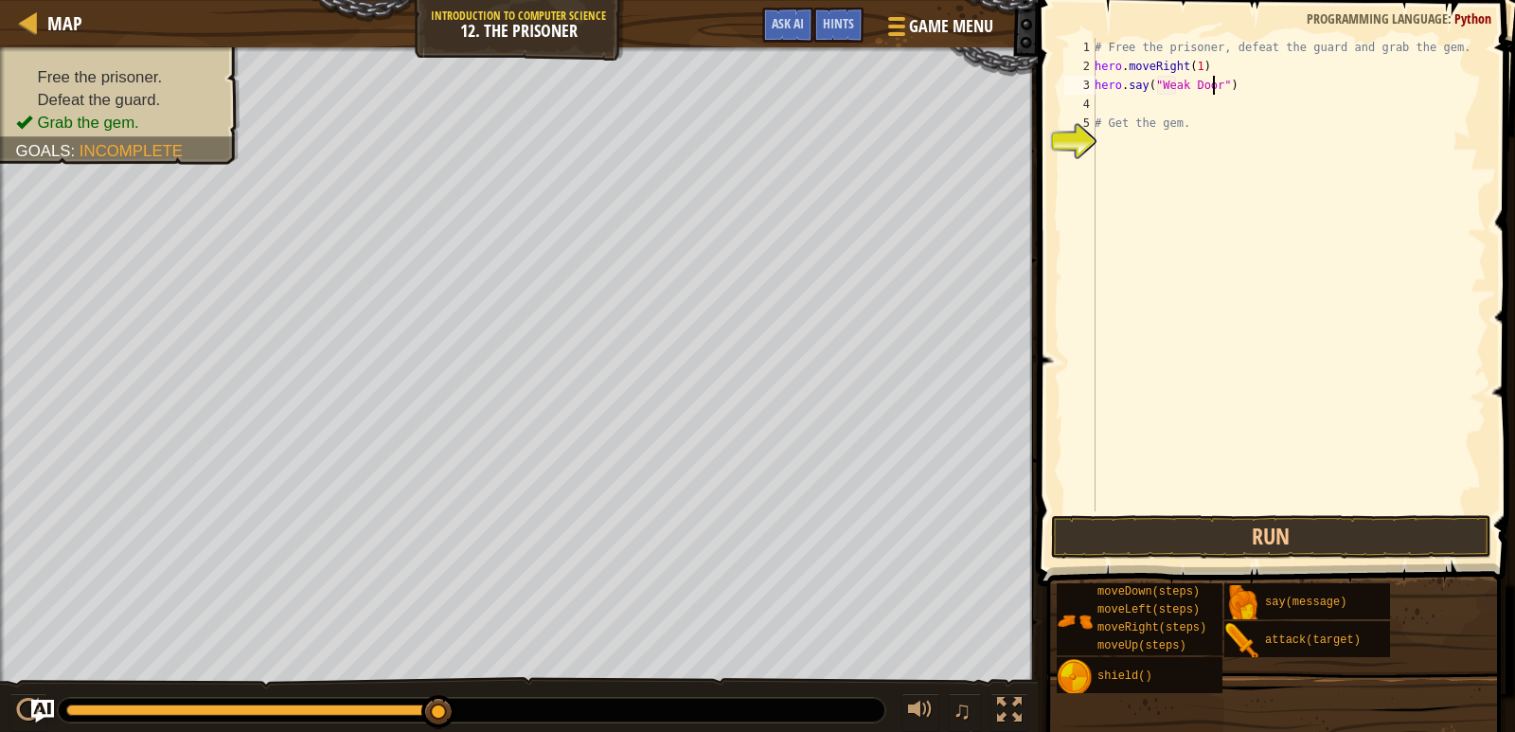
scroll to position [9, 9]
click at [848, 21] on span "Hints" at bounding box center [838, 23] width 31 height 18
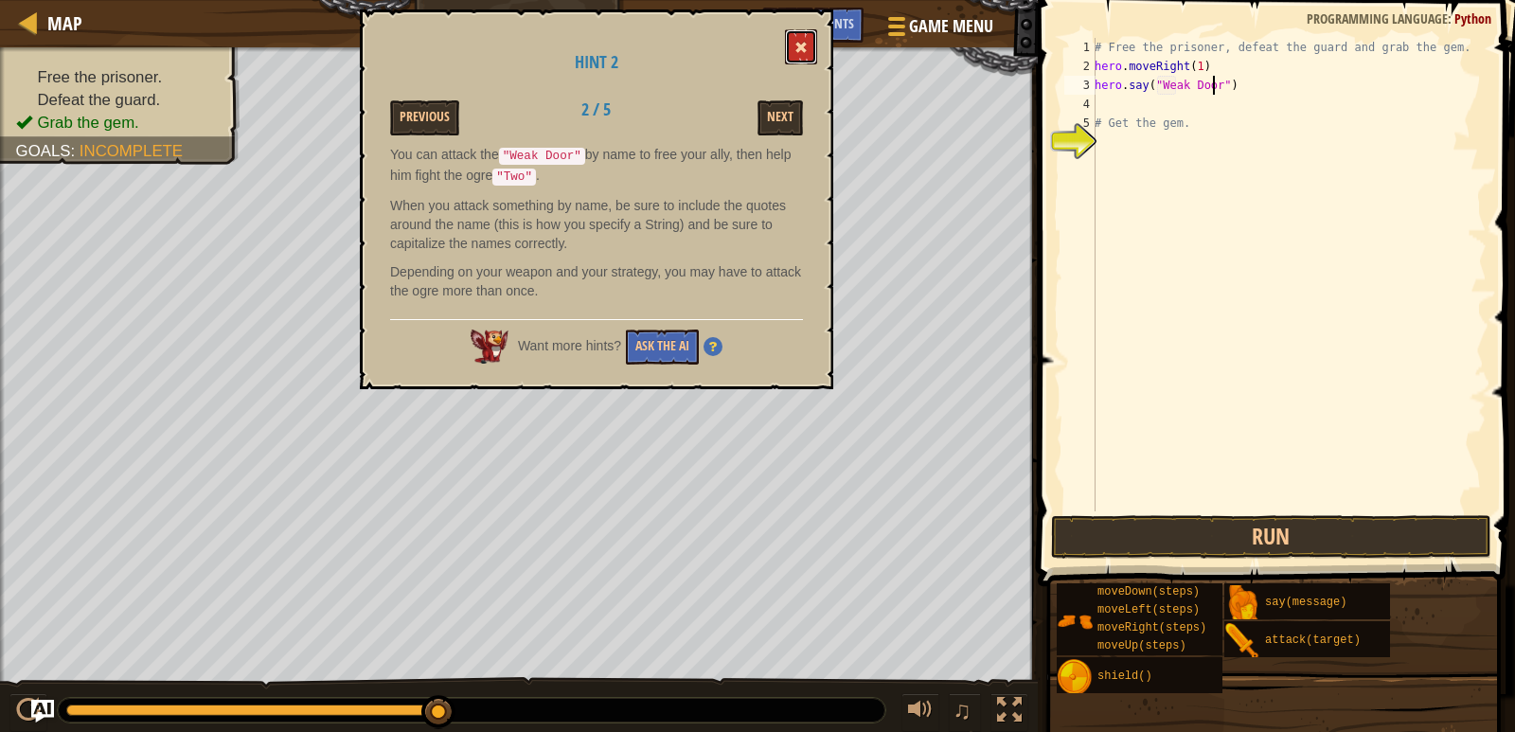
click at [801, 50] on span at bounding box center [801, 47] width 13 height 13
click at [801, 50] on div "Game Menu Done Hints Ask AI" at bounding box center [879, 30] width 252 height 45
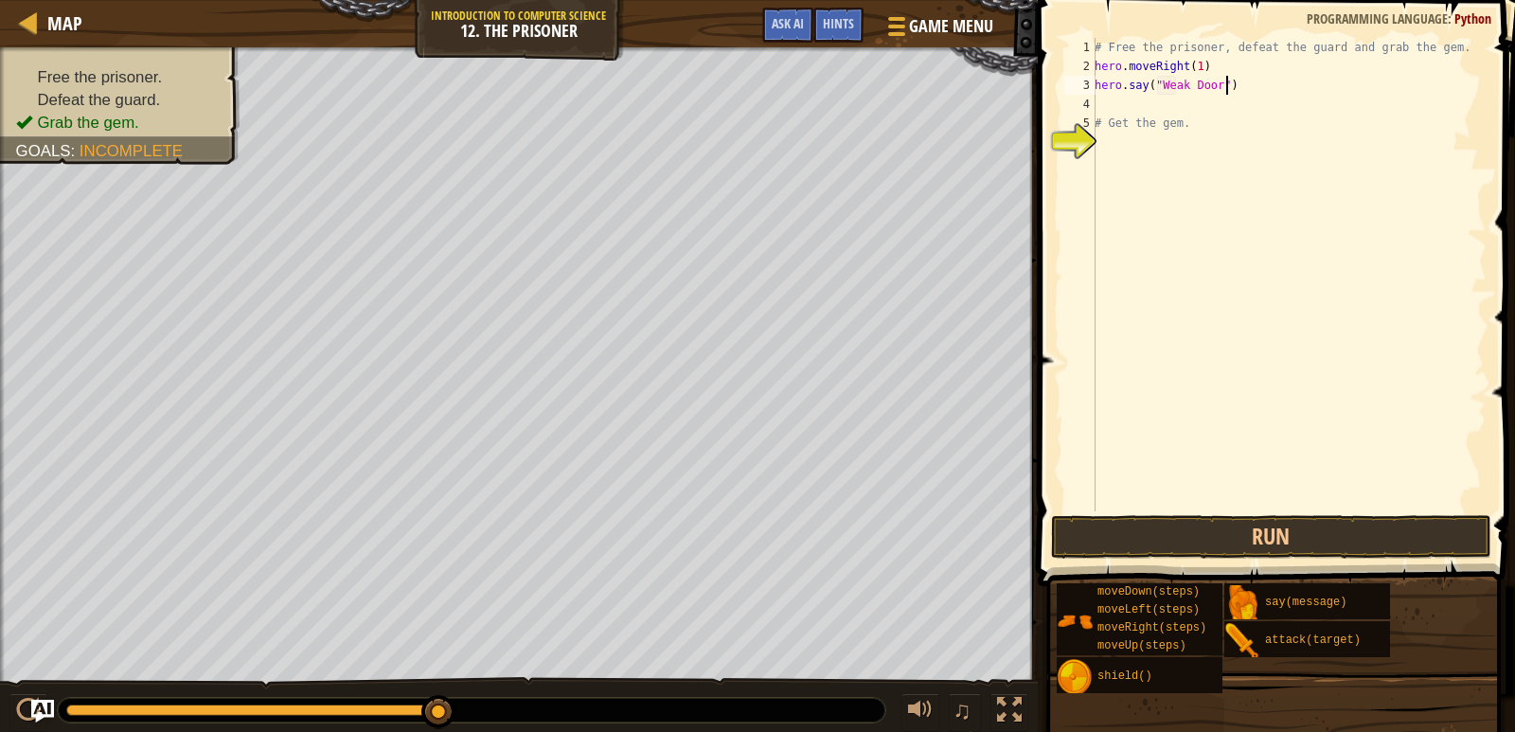
click at [1247, 80] on div "# Free the prisoner, defeat the guard and grab the gem. hero . moveRight ( 1 ) …" at bounding box center [1289, 293] width 396 height 511
type textarea "h"
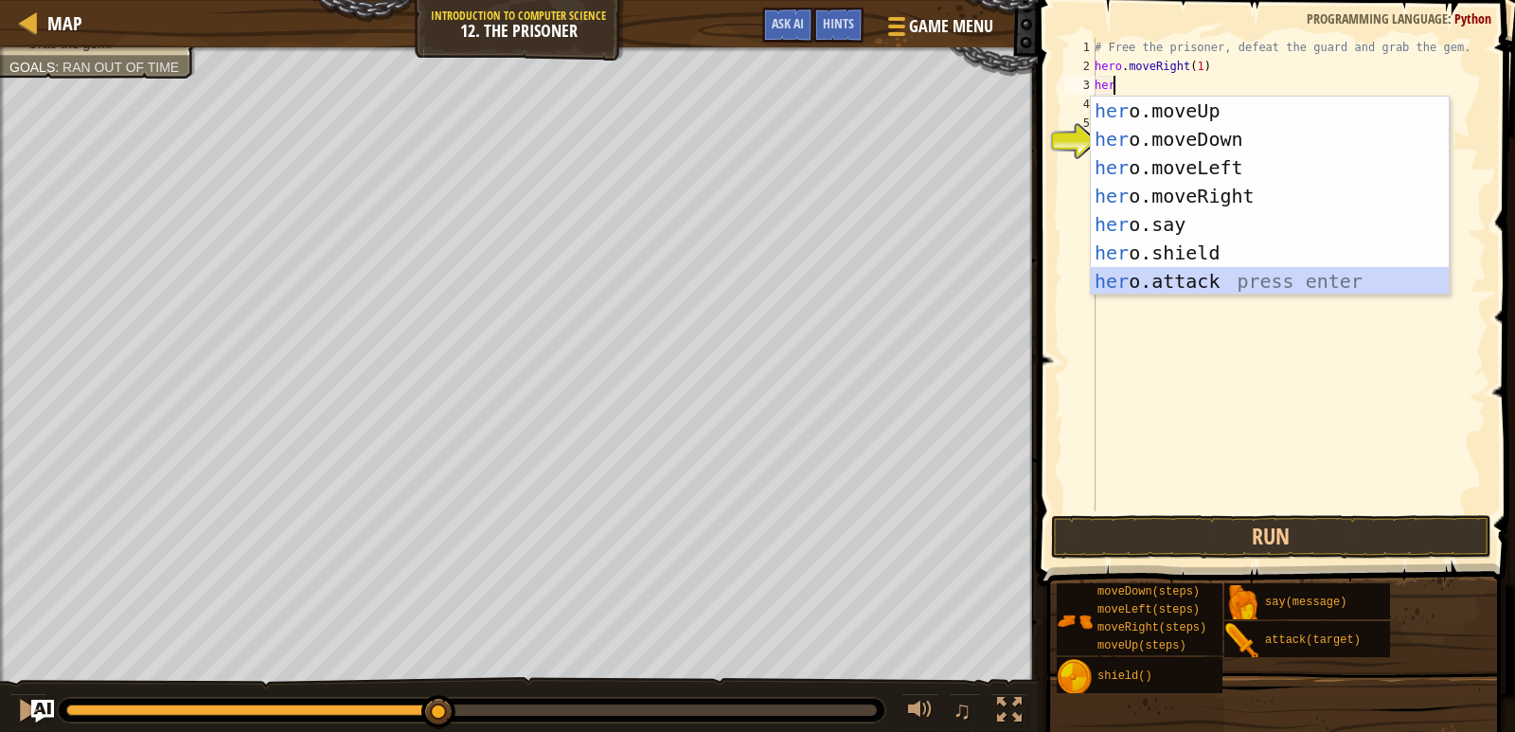
click at [1227, 277] on div "her o.moveUp press enter her o.moveDown press enter her o.moveLeft press enter …" at bounding box center [1270, 225] width 358 height 256
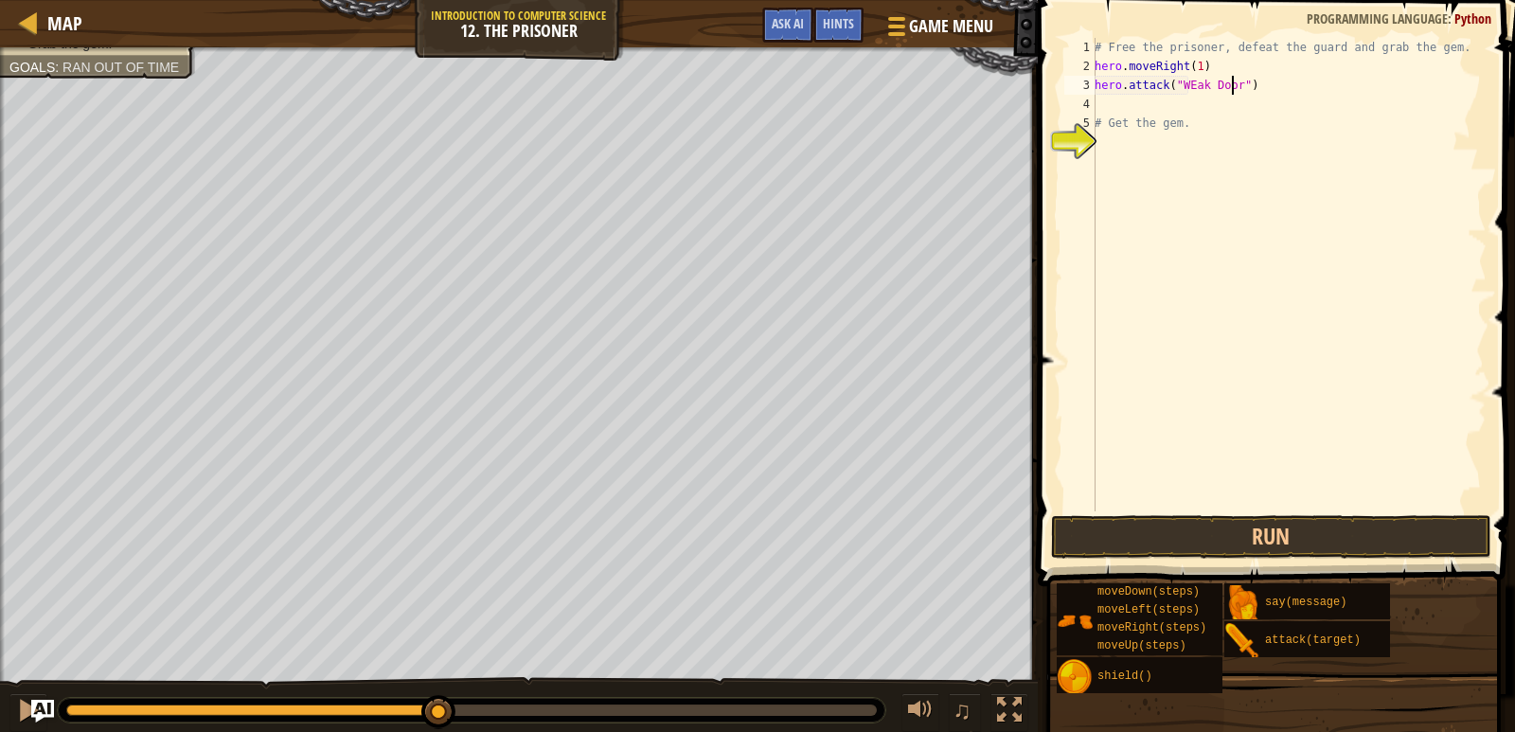
scroll to position [9, 11]
click at [1187, 85] on div "# Free the prisoner, defeat the guard and grab the gem. hero . moveRight ( 1 ) …" at bounding box center [1289, 293] width 396 height 511
type textarea "hero.attack("Weak Door")"
click at [1181, 105] on div "# Free the prisoner, defeat the guard and grab the gem. hero . moveRight ( 1 ) …" at bounding box center [1289, 293] width 396 height 511
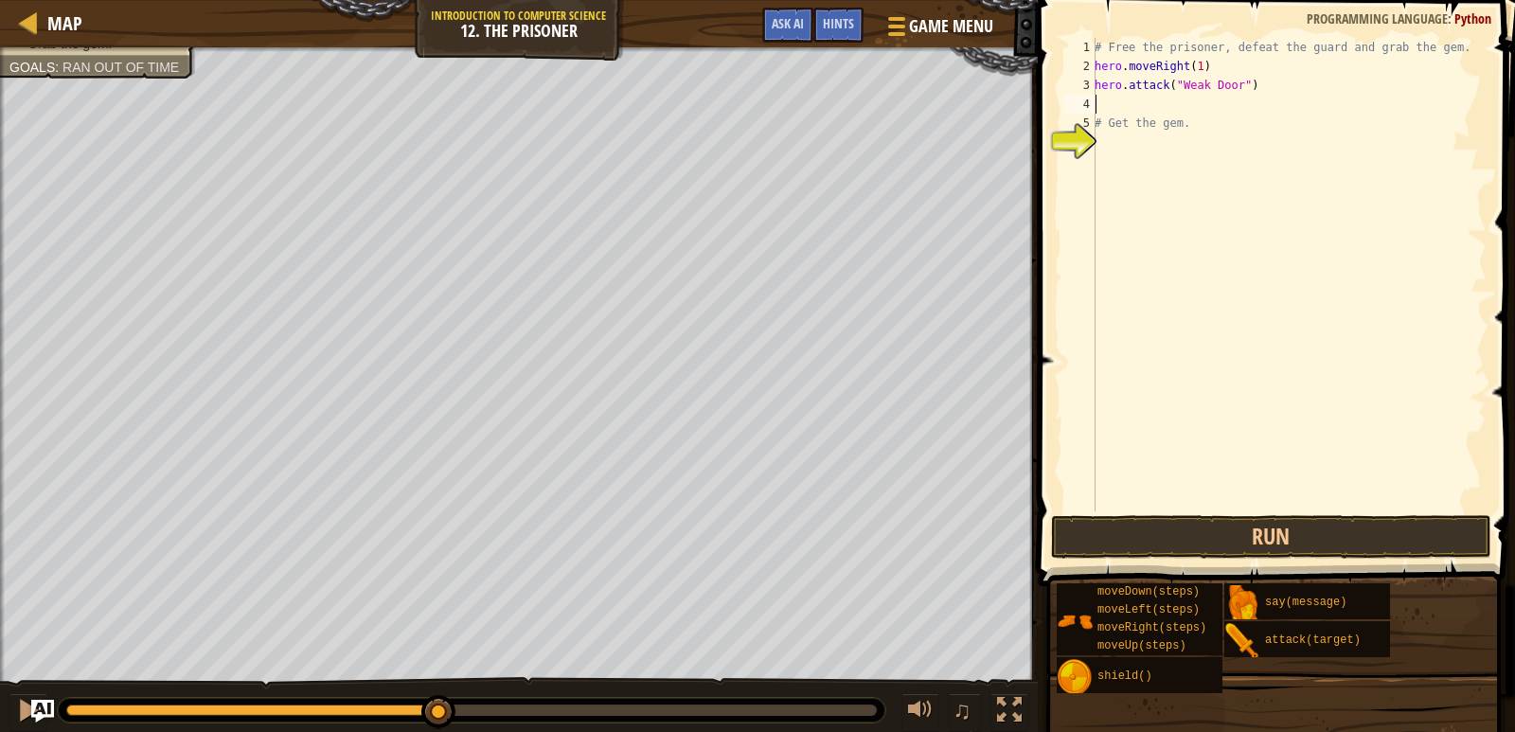
scroll to position [9, 0]
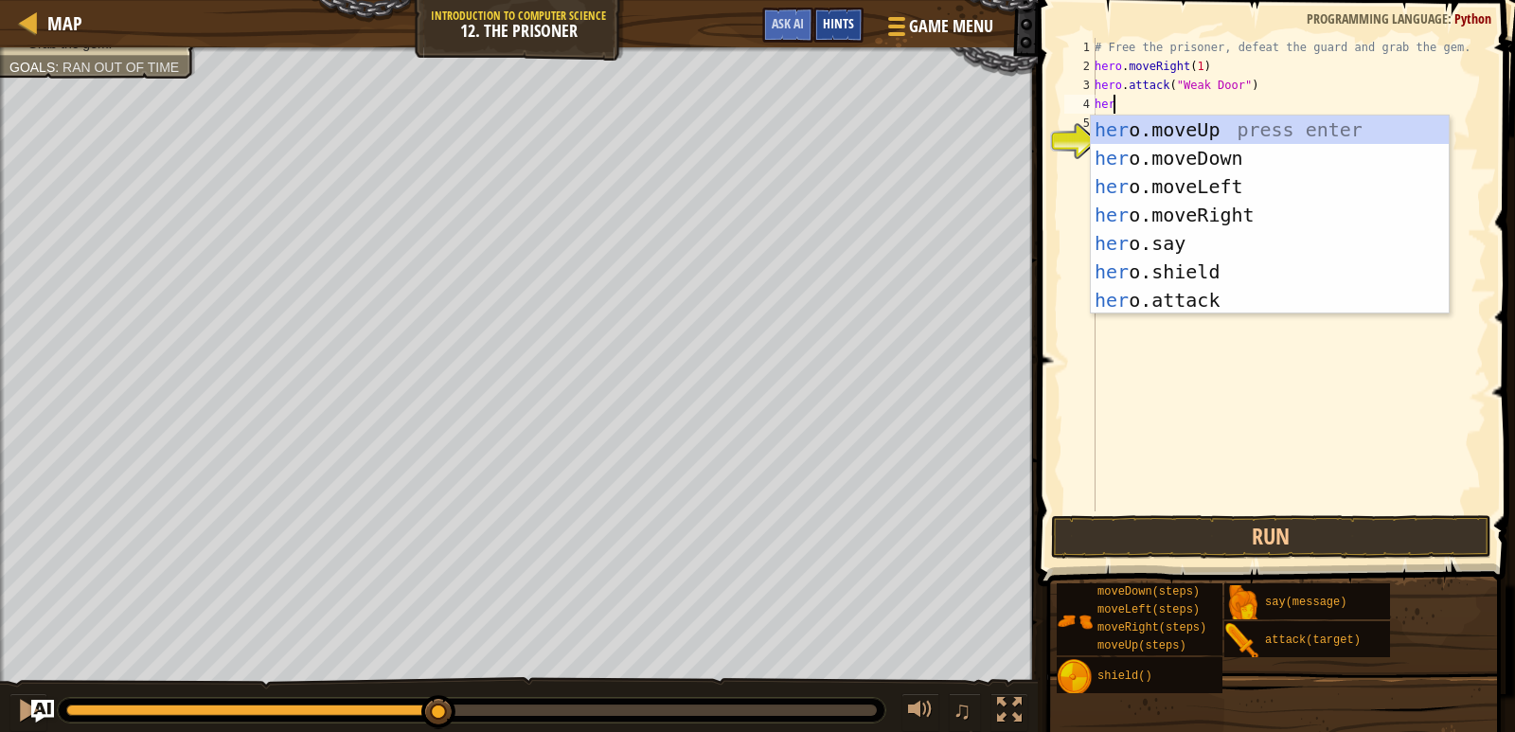
click at [821, 31] on div "Hints" at bounding box center [838, 25] width 50 height 35
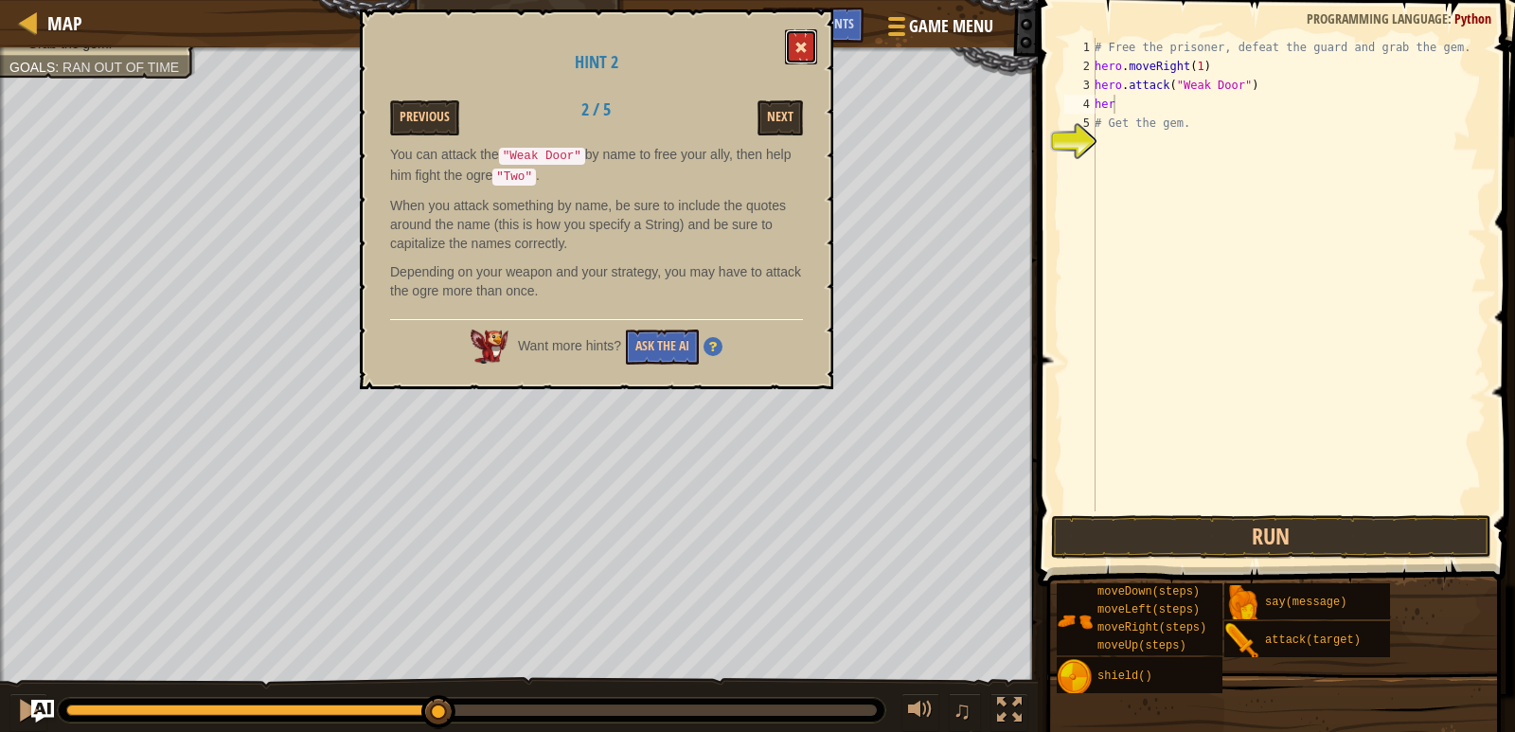
click at [803, 45] on span at bounding box center [801, 47] width 13 height 13
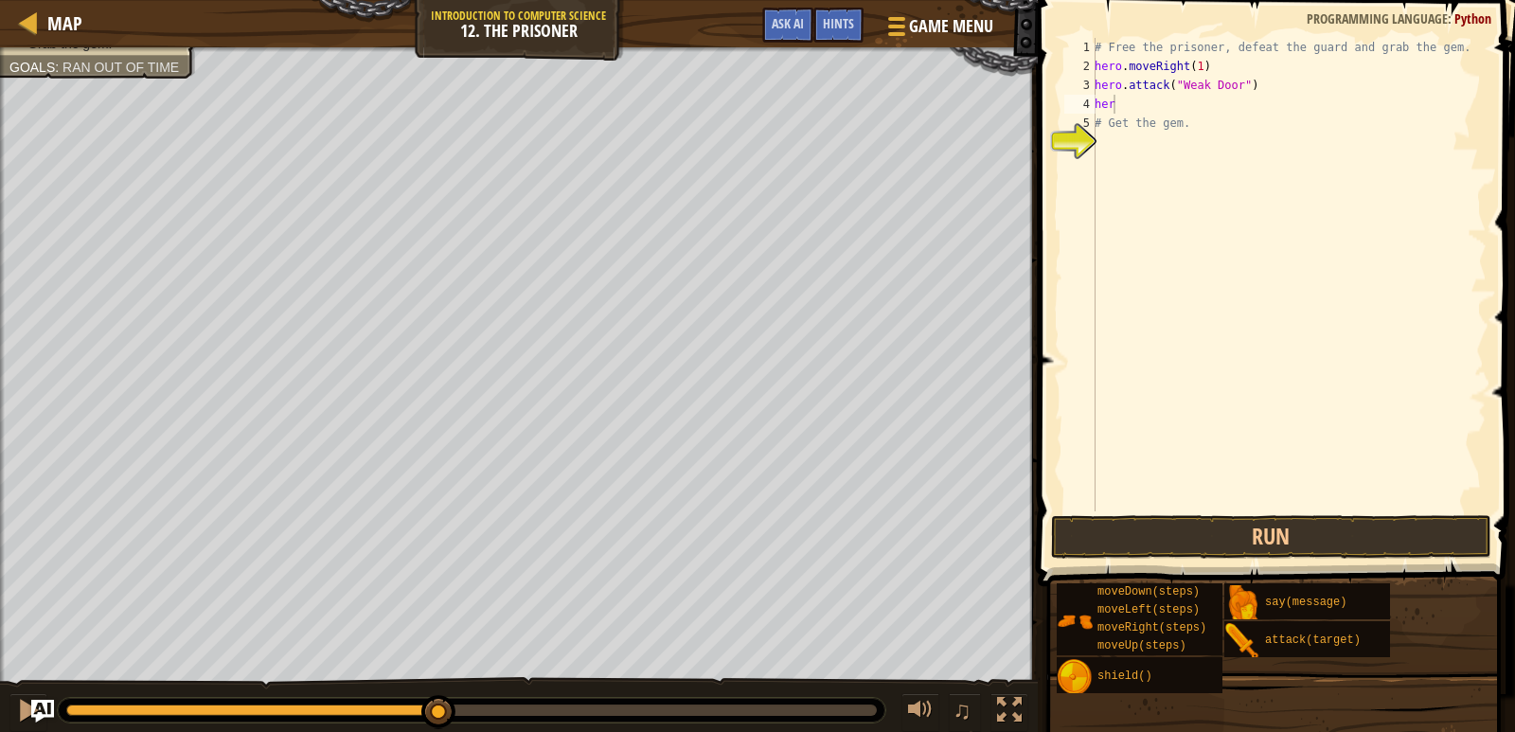
click at [1117, 106] on div "# Free the prisoner, defeat the guard and grab the gem. hero . moveRight ( 1 ) …" at bounding box center [1289, 293] width 396 height 511
type textarea "h"
type textarea "# Get the gem."
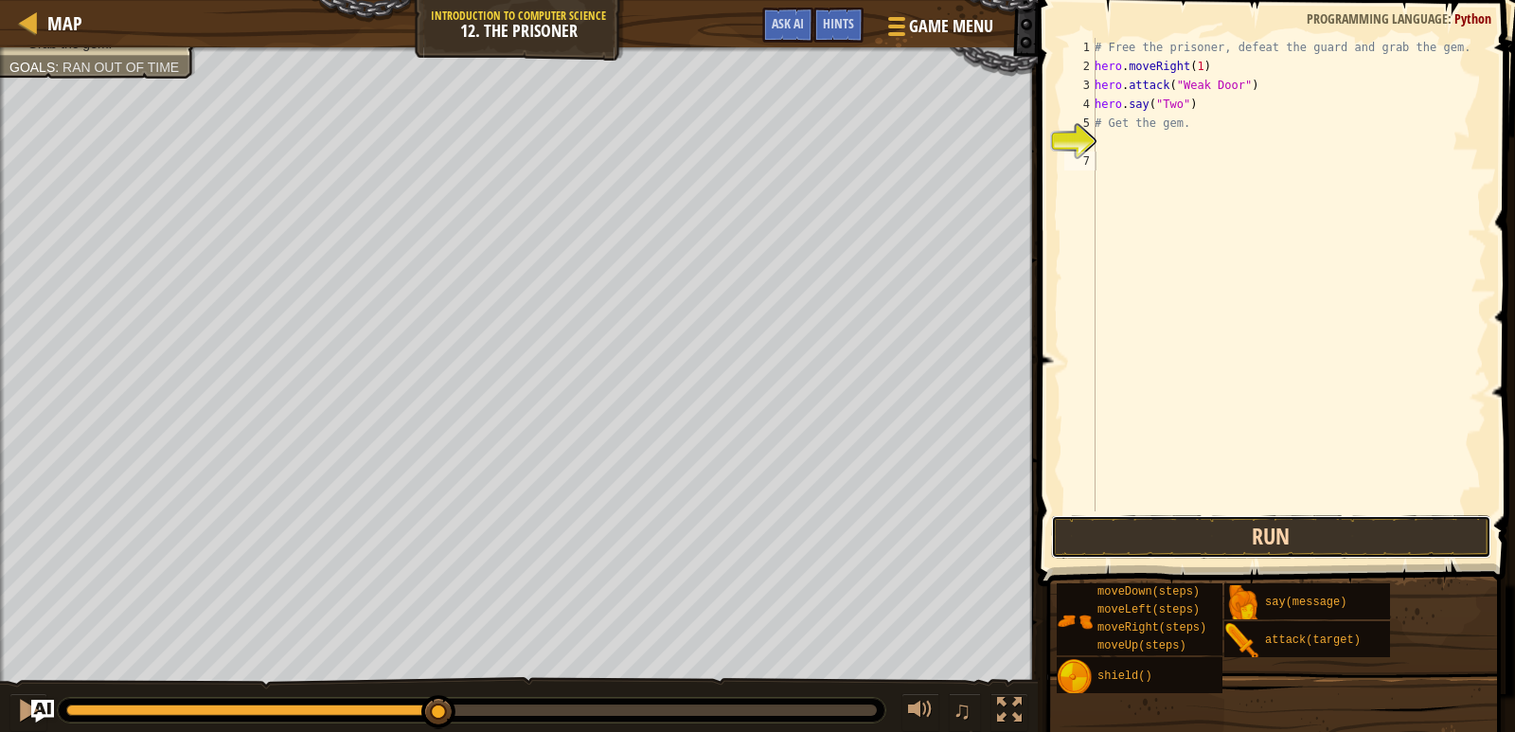
click at [1125, 533] on button "Run" at bounding box center [1271, 537] width 441 height 44
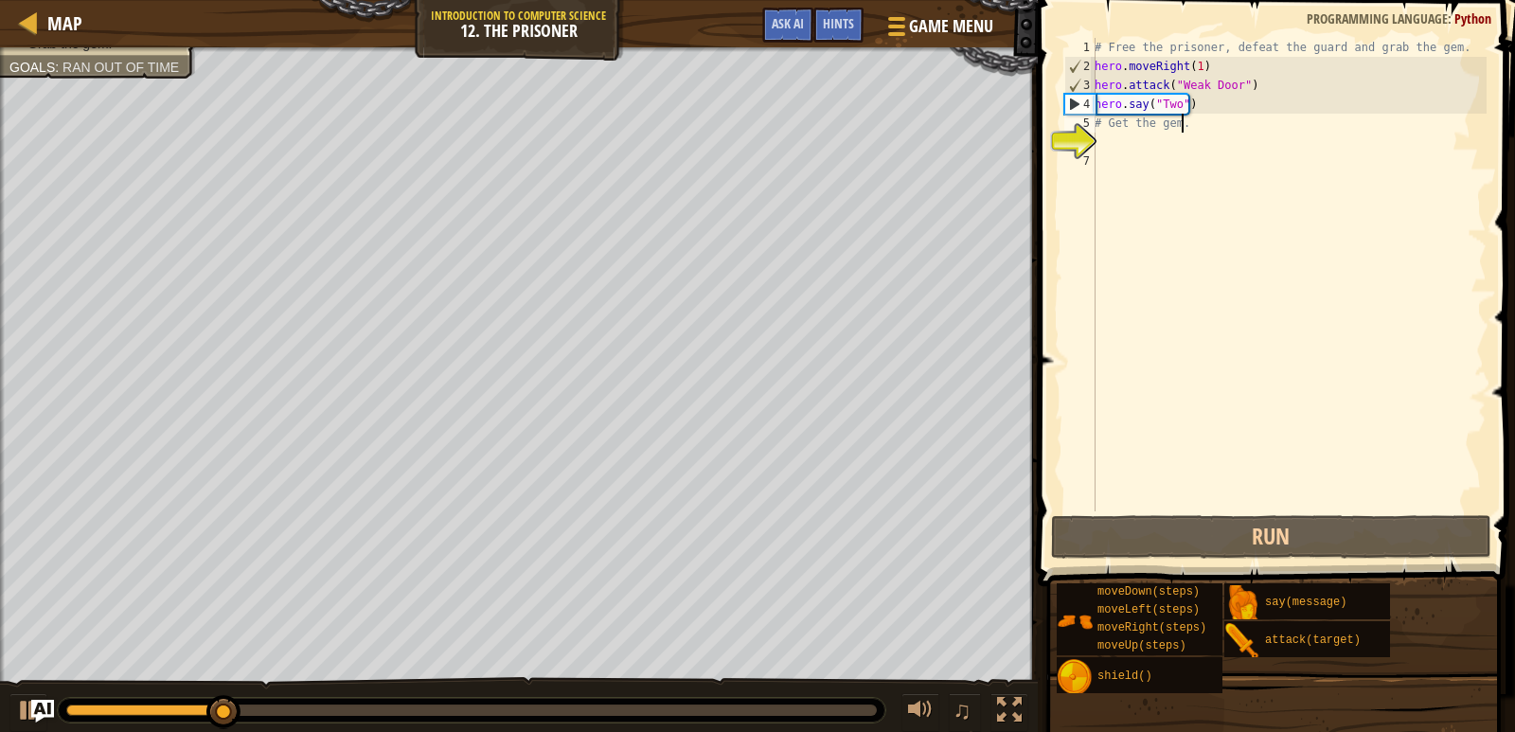
click at [1204, 124] on div "# Free the prisoner, defeat the guard and grab the gem. hero . moveRight ( 1 ) …" at bounding box center [1289, 293] width 396 height 511
type textarea "# Get the gem."
click at [1197, 138] on div "# Free the prisoner, defeat the guard and grab the gem. hero . moveRight ( 1 ) …" at bounding box center [1289, 293] width 396 height 511
click at [1205, 129] on div "# Free the prisoner, defeat the guard and grab the gem. hero . moveRight ( 1 ) …" at bounding box center [1289, 293] width 396 height 511
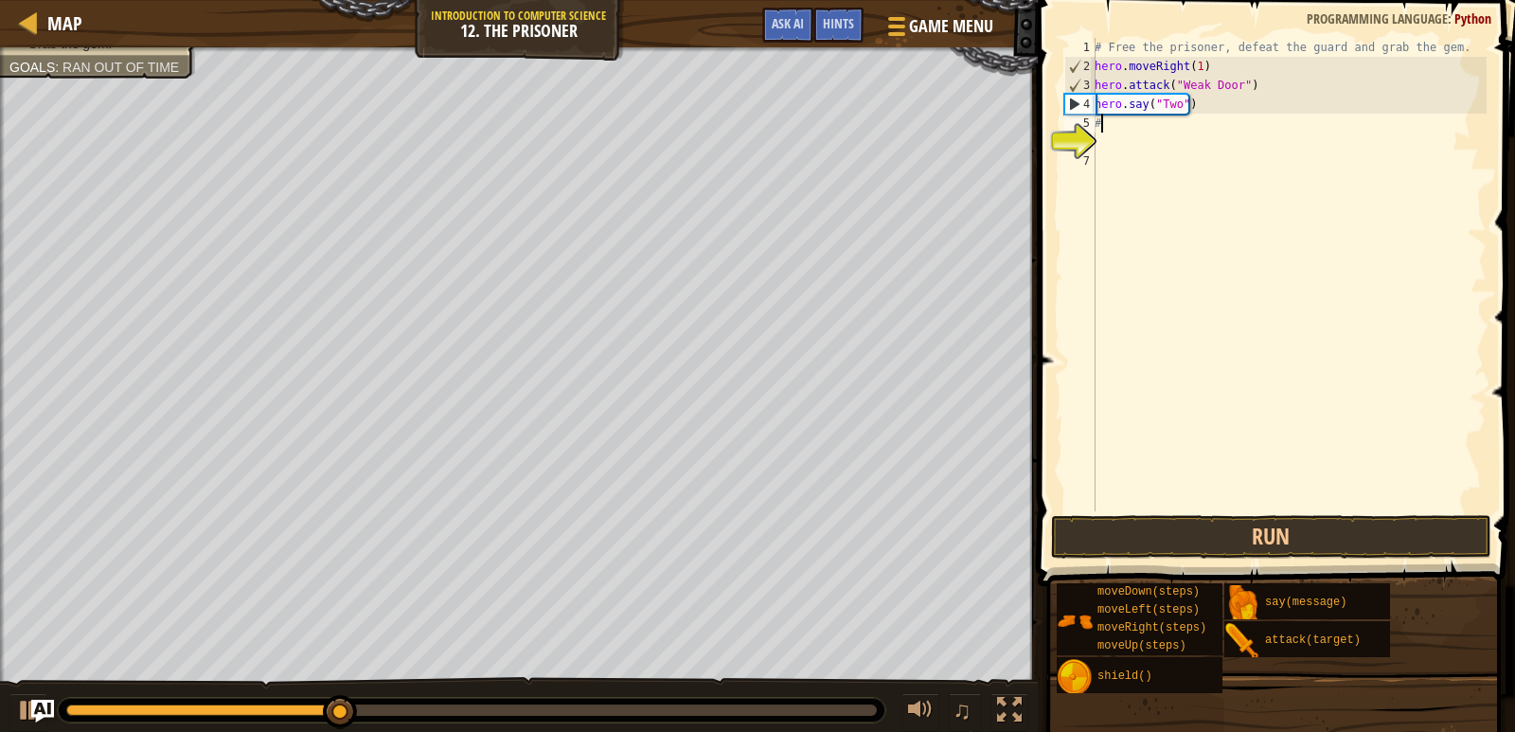
type textarea "#"
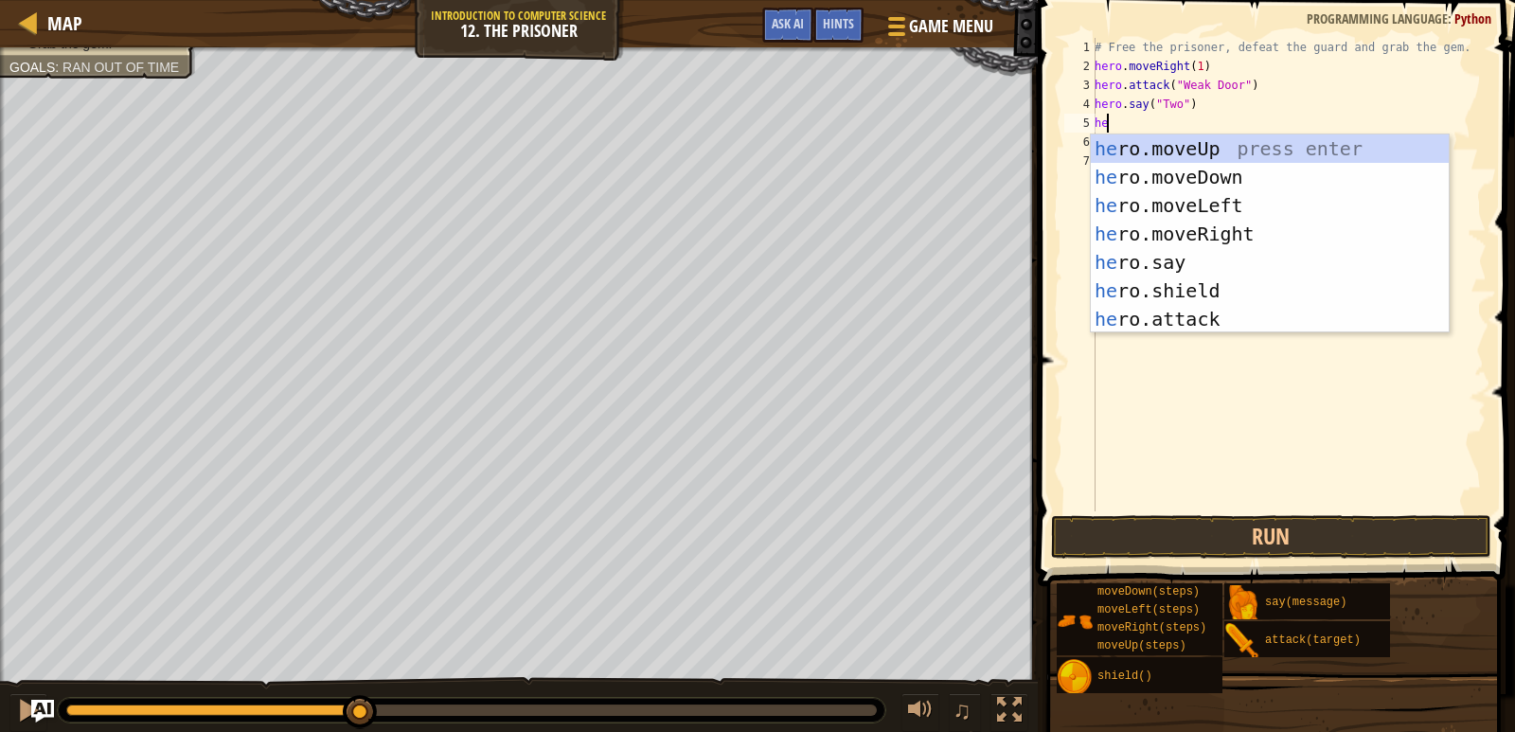
type textarea "her"
click at [1213, 225] on div "her o.moveUp press enter her o.moveDown press enter her o.moveLeft press enter …" at bounding box center [1270, 262] width 358 height 256
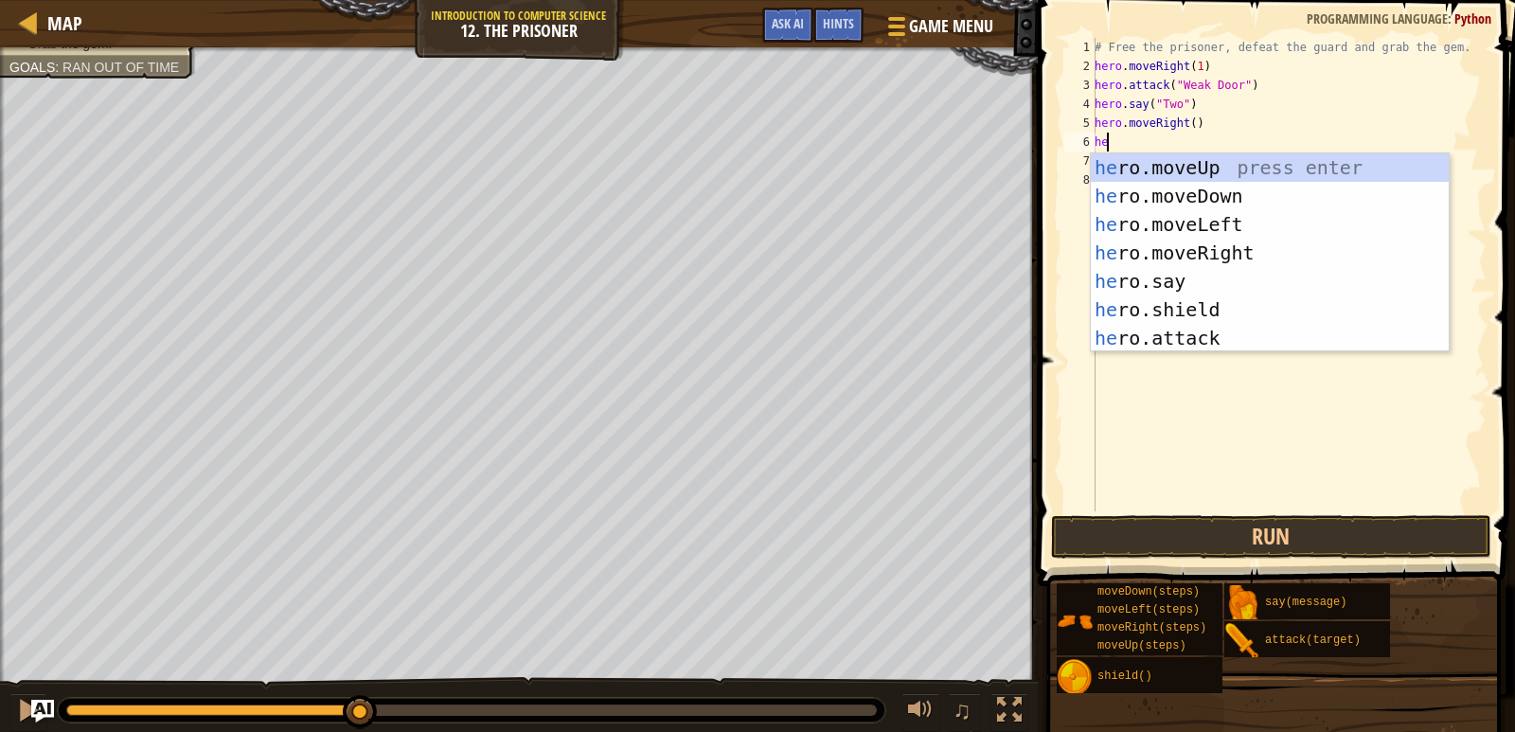
type textarea "her"
click at [1190, 195] on div "her o.moveUp press enter her o.moveDown press enter her o.moveLeft press enter …" at bounding box center [1270, 281] width 358 height 256
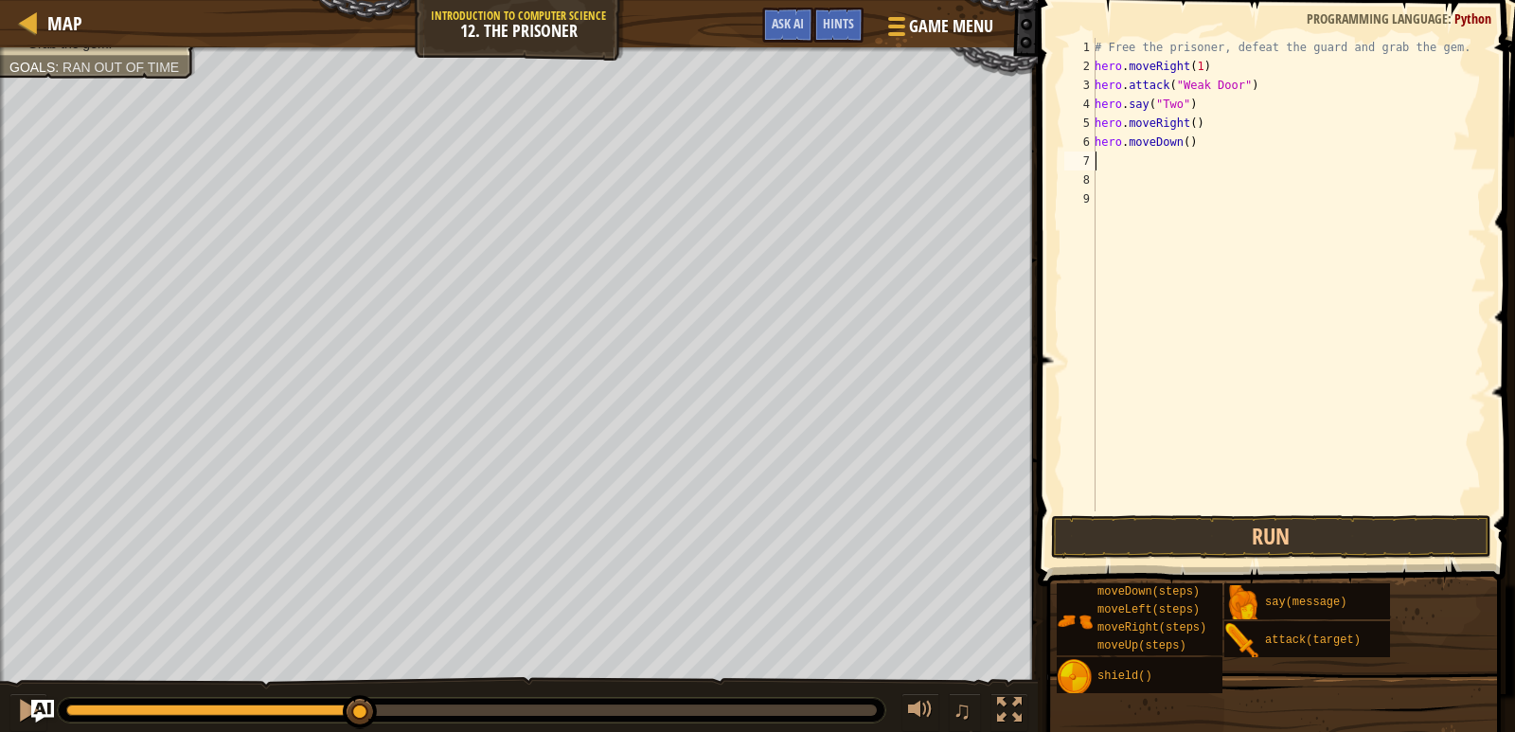
click at [1187, 124] on div "# Free the prisoner, defeat the guard and grab the gem. hero . moveRight ( 1 ) …" at bounding box center [1289, 293] width 396 height 511
click at [1180, 143] on div "# Free the prisoner, defeat the guard and grab the gem. hero . moveRight ( 1 ) …" at bounding box center [1289, 293] width 396 height 511
type textarea "hero.moveDown(3)"
click at [1260, 525] on button "Run" at bounding box center [1271, 537] width 441 height 44
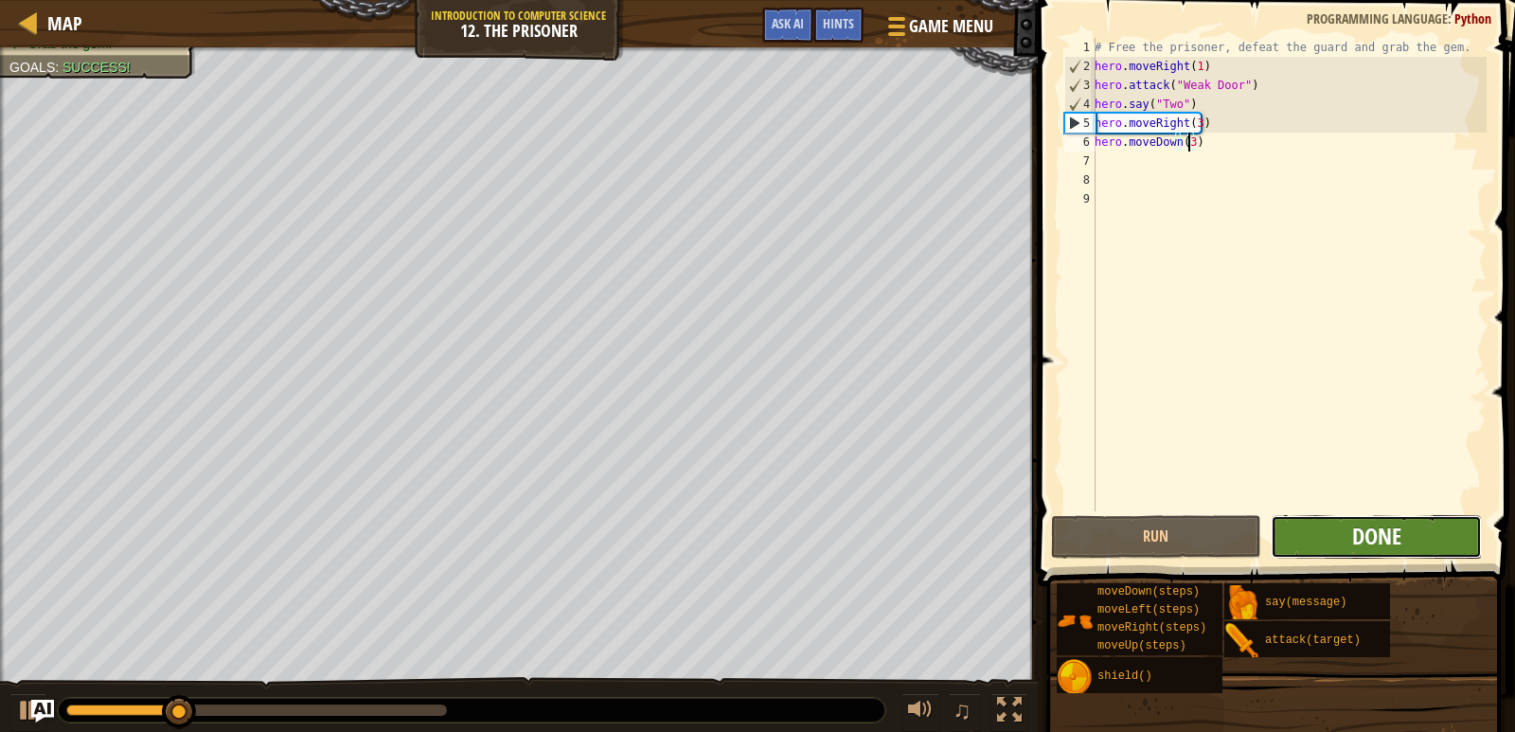
click at [1351, 526] on button "Done" at bounding box center [1376, 537] width 211 height 44
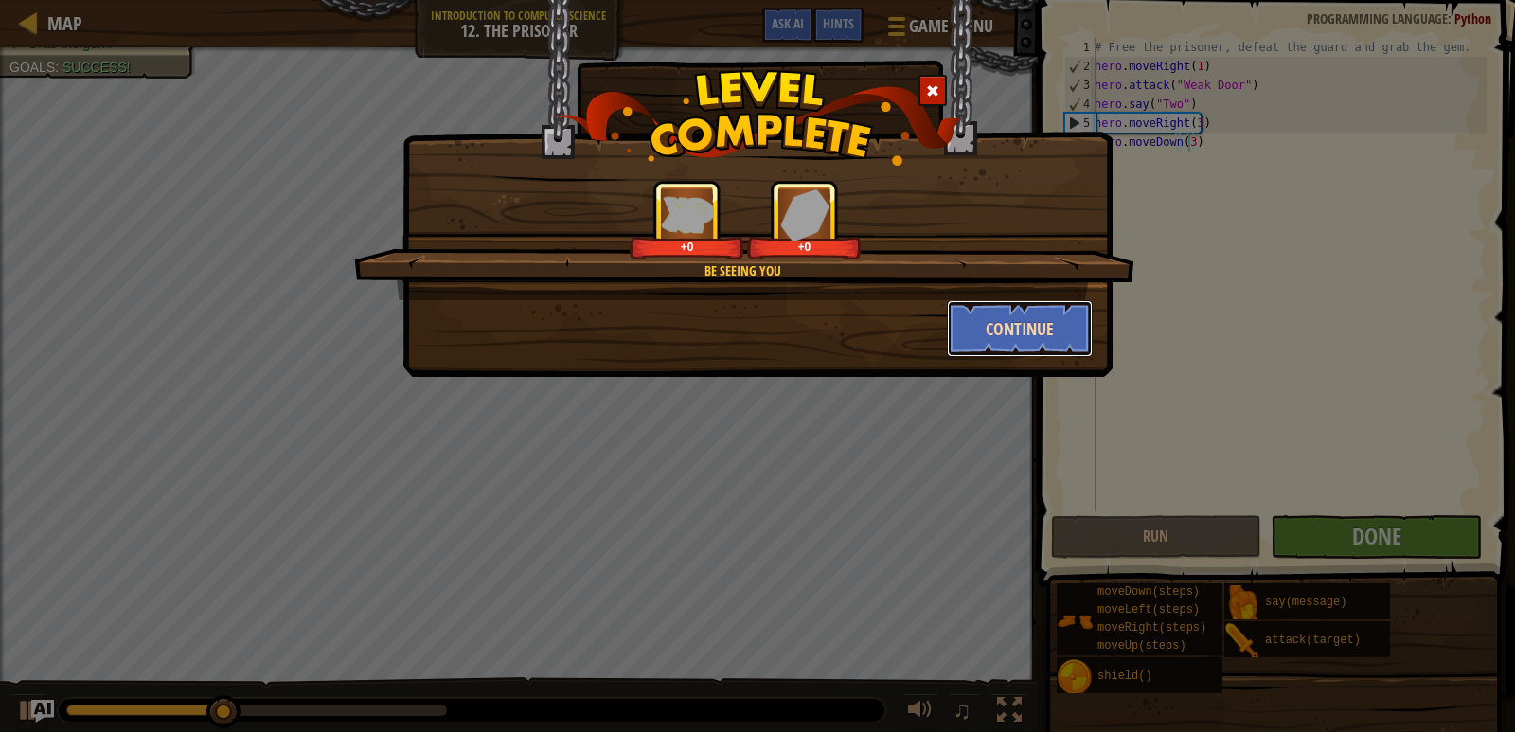
click at [1006, 336] on button "Continue" at bounding box center [1020, 328] width 147 height 57
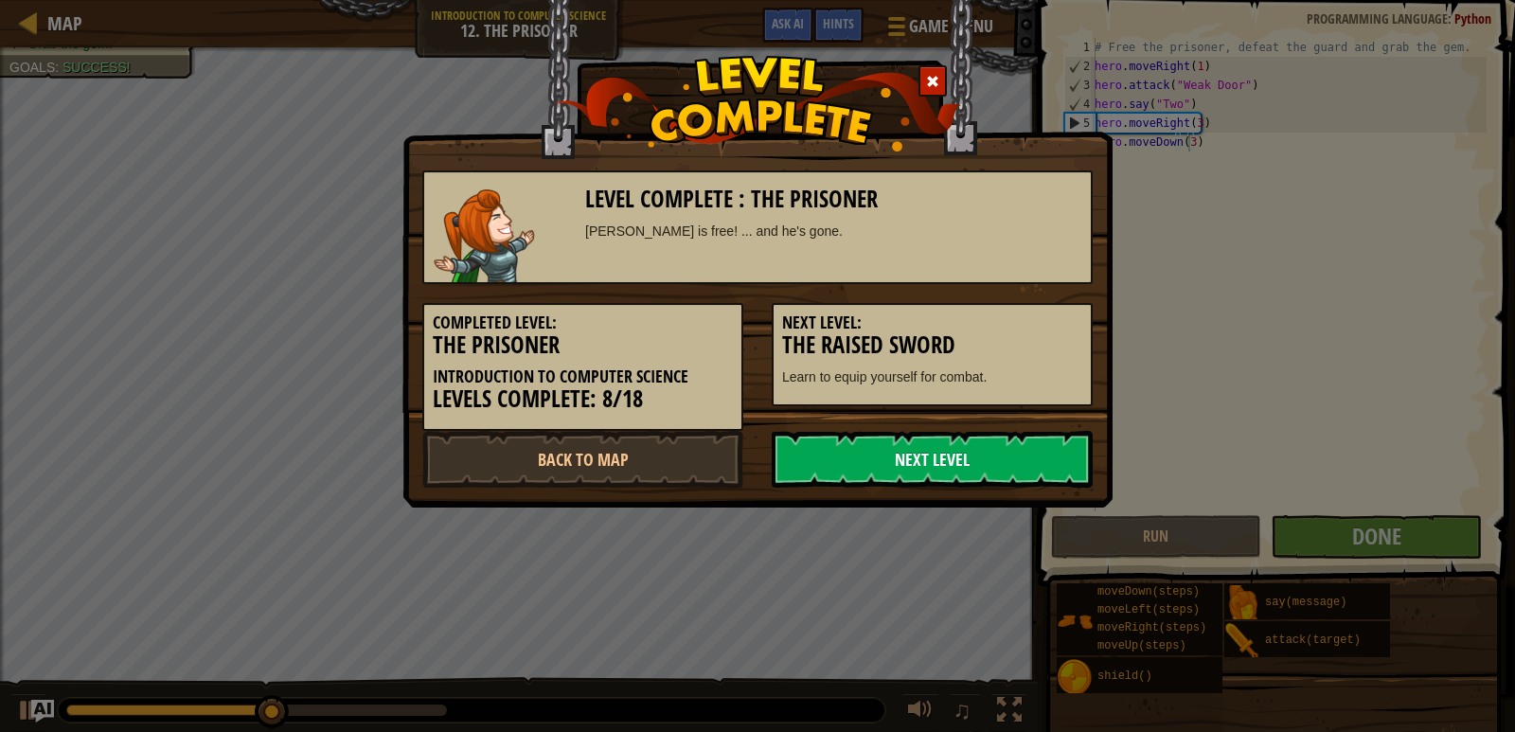
click at [994, 440] on link "Next Level" at bounding box center [932, 459] width 321 height 57
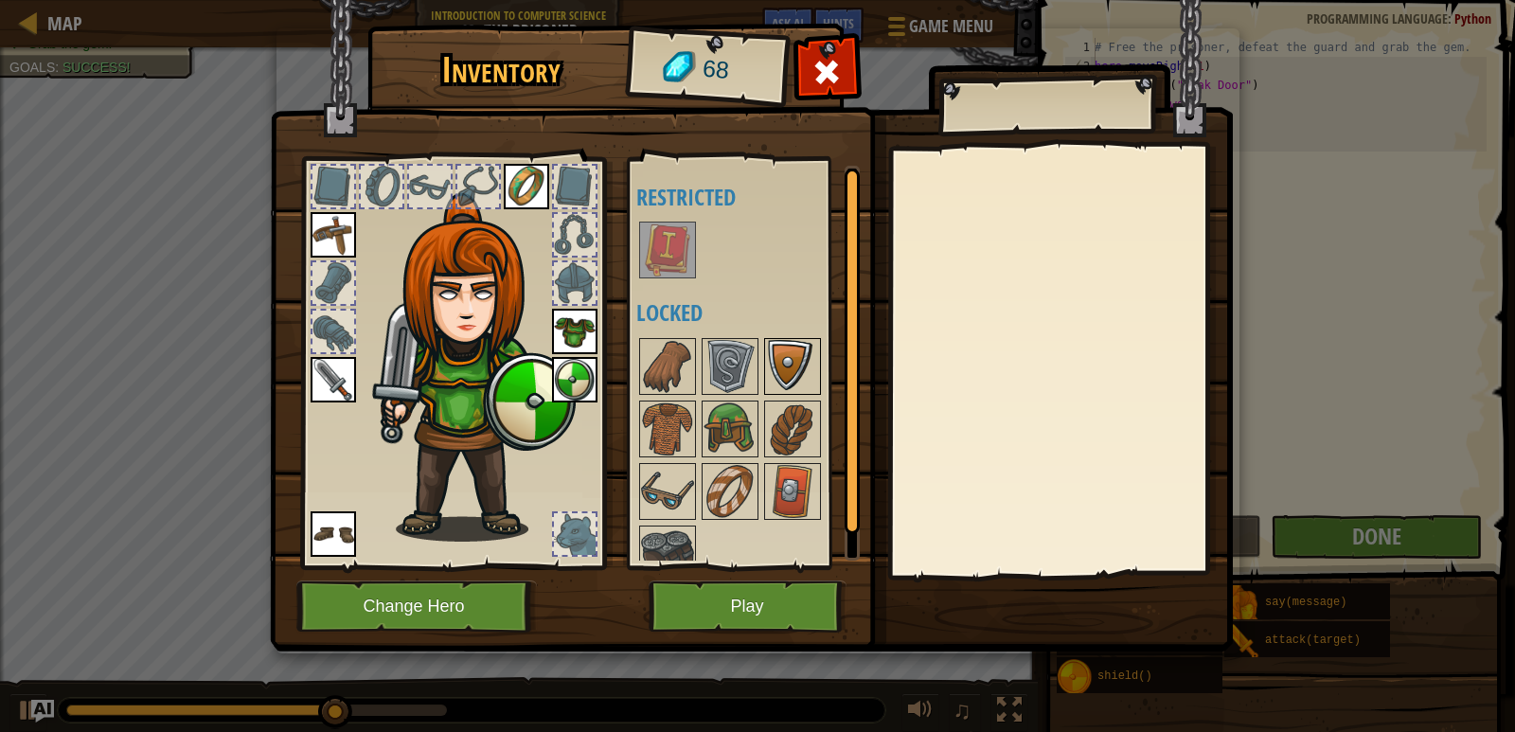
click at [796, 366] on img at bounding box center [792, 366] width 53 height 53
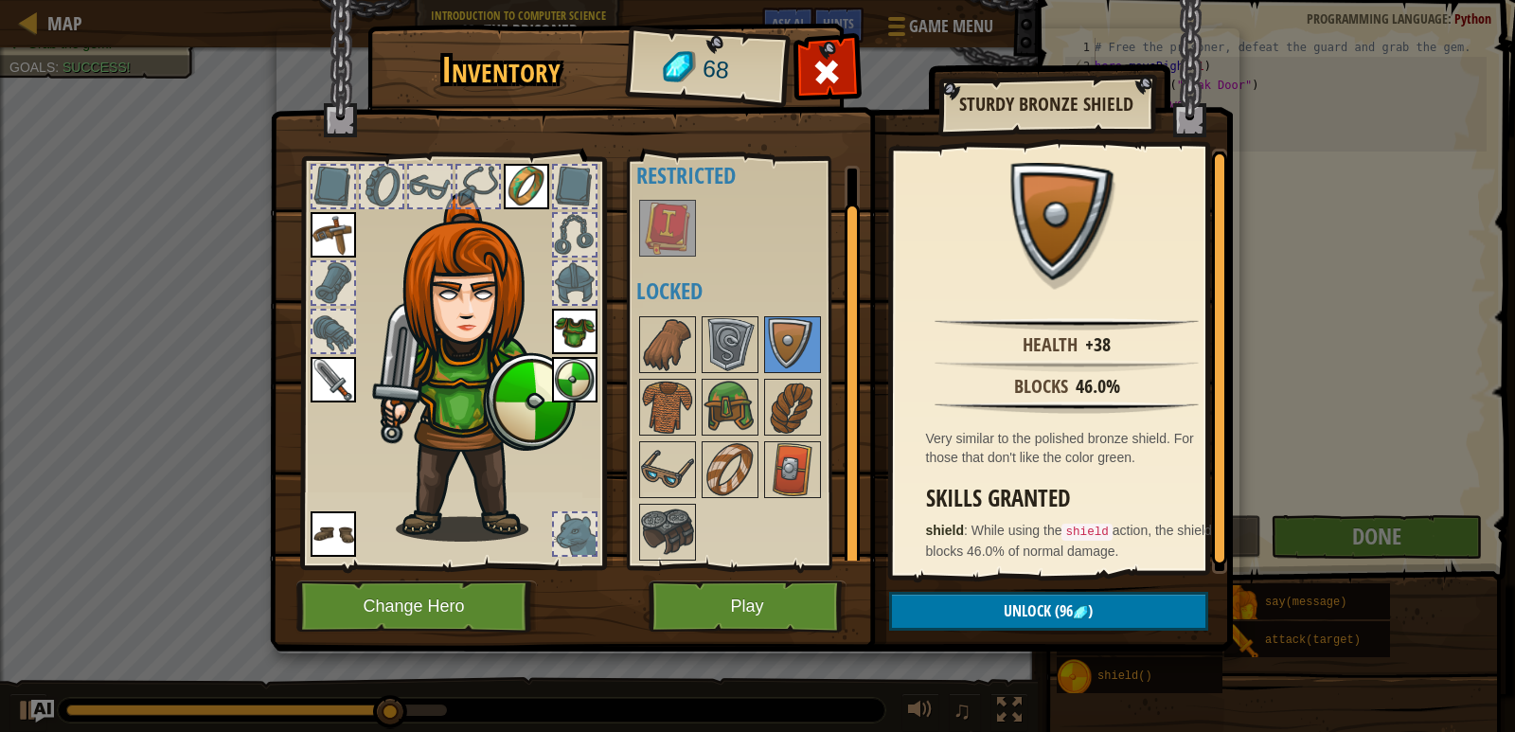
scroll to position [25, 0]
click at [666, 458] on img at bounding box center [667, 466] width 53 height 53
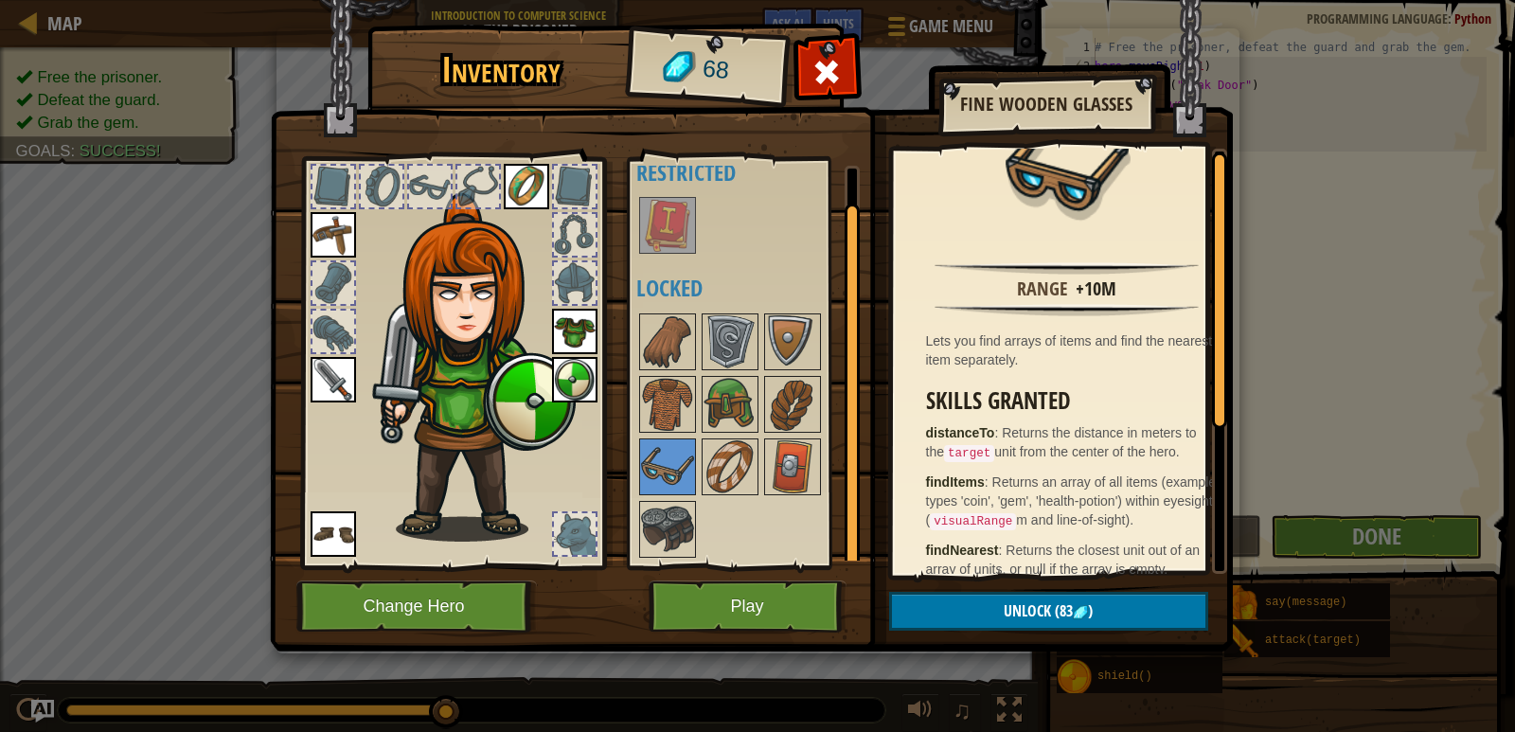
scroll to position [0, 0]
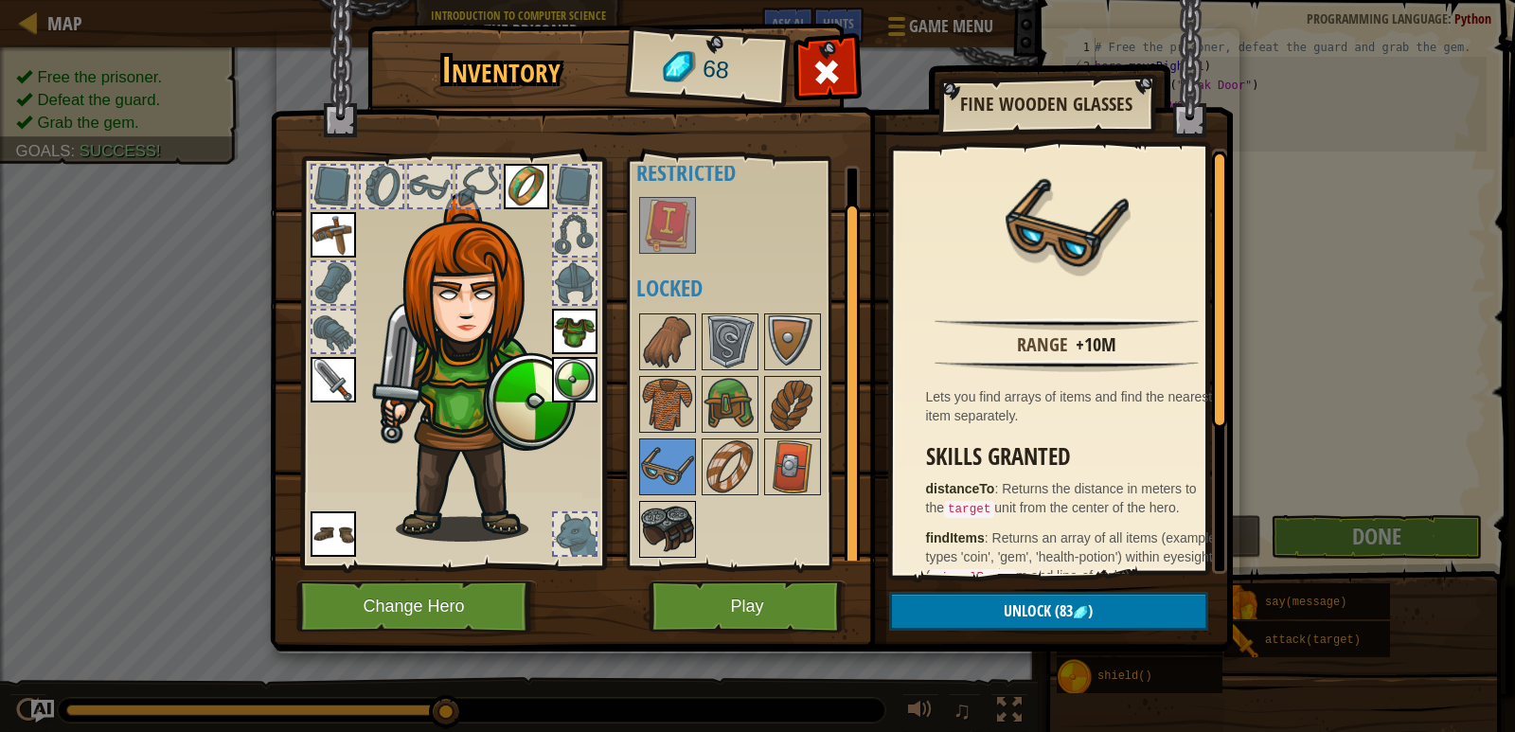
click at [653, 527] on img at bounding box center [667, 529] width 53 height 53
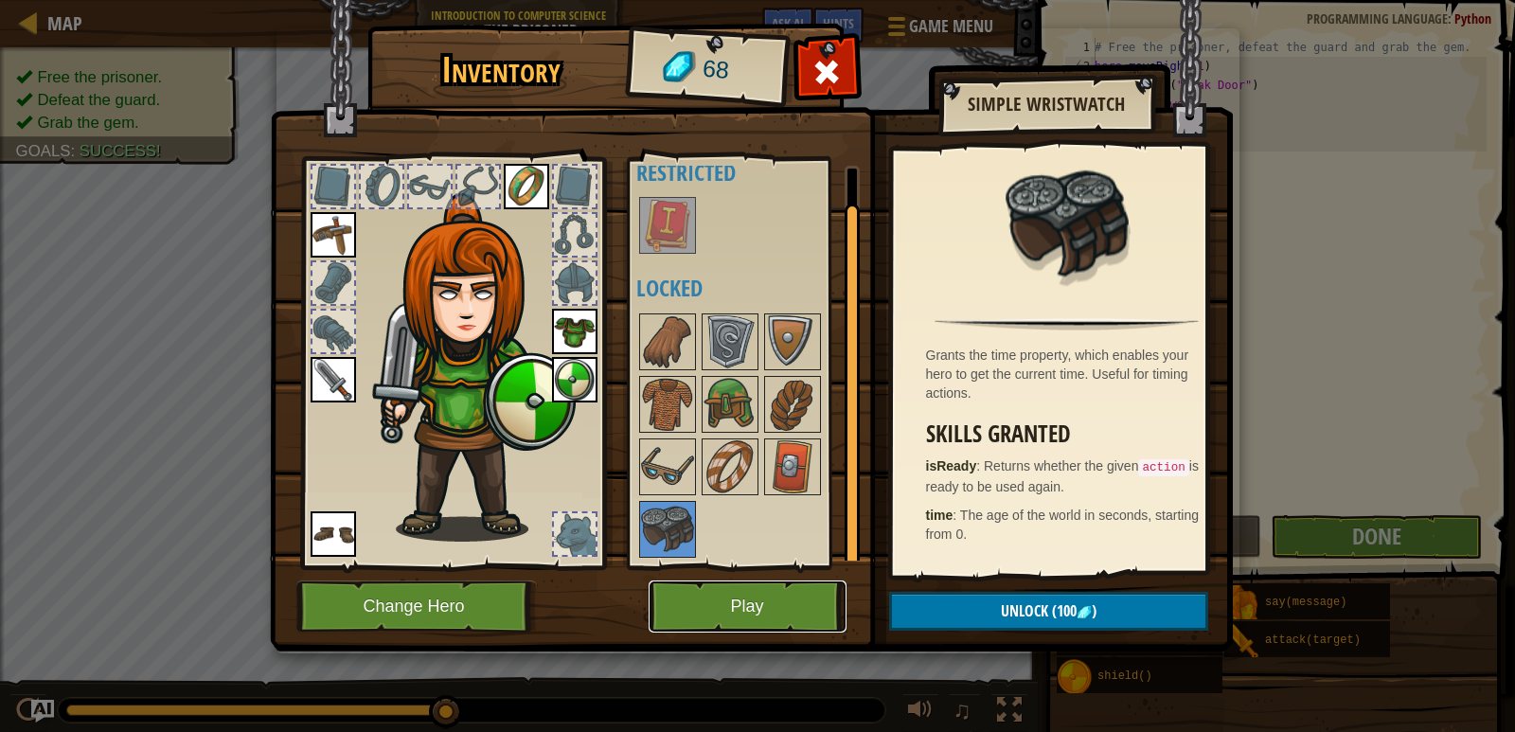
click at [774, 607] on button "Play" at bounding box center [748, 607] width 198 height 52
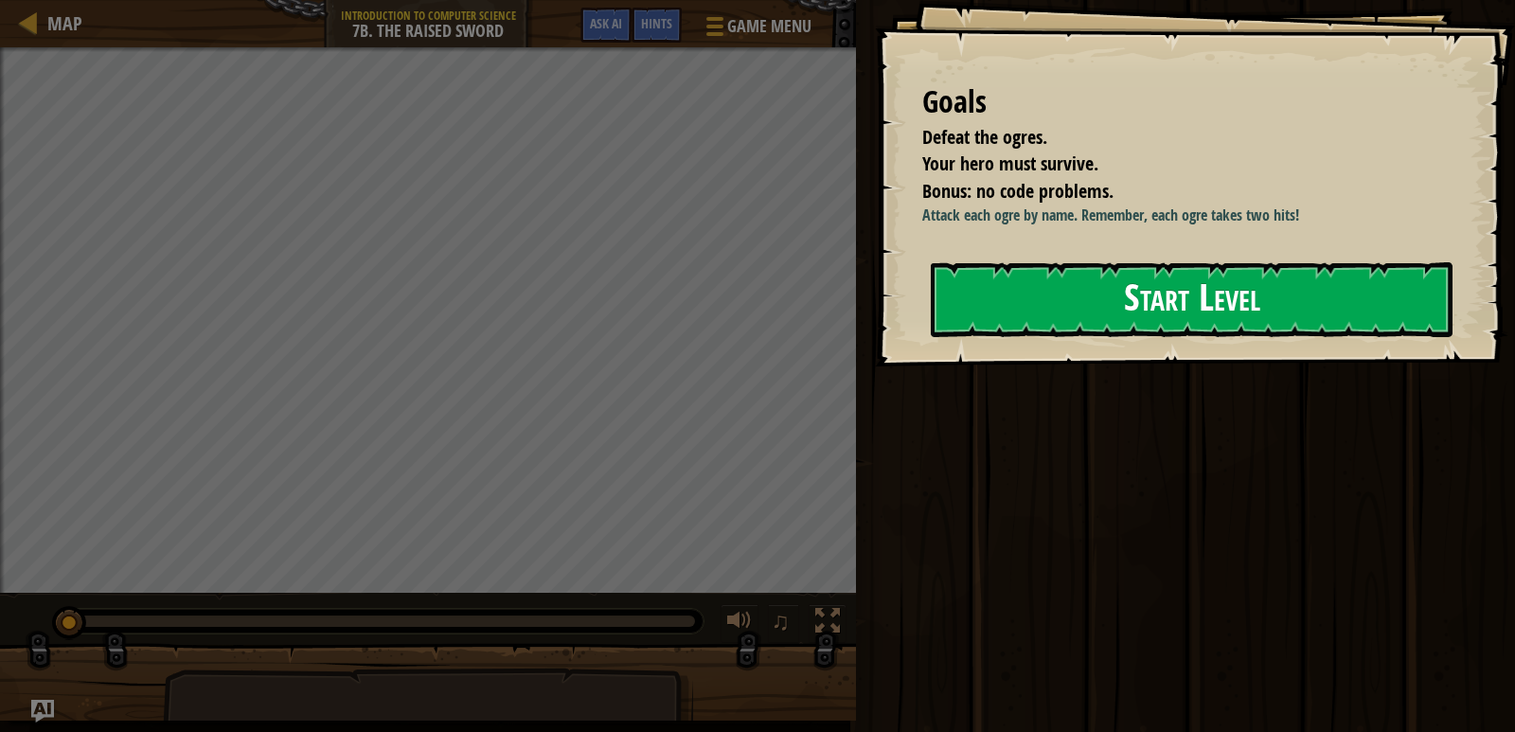
click at [1248, 337] on div "Start Level" at bounding box center [1192, 300] width 522 height 76
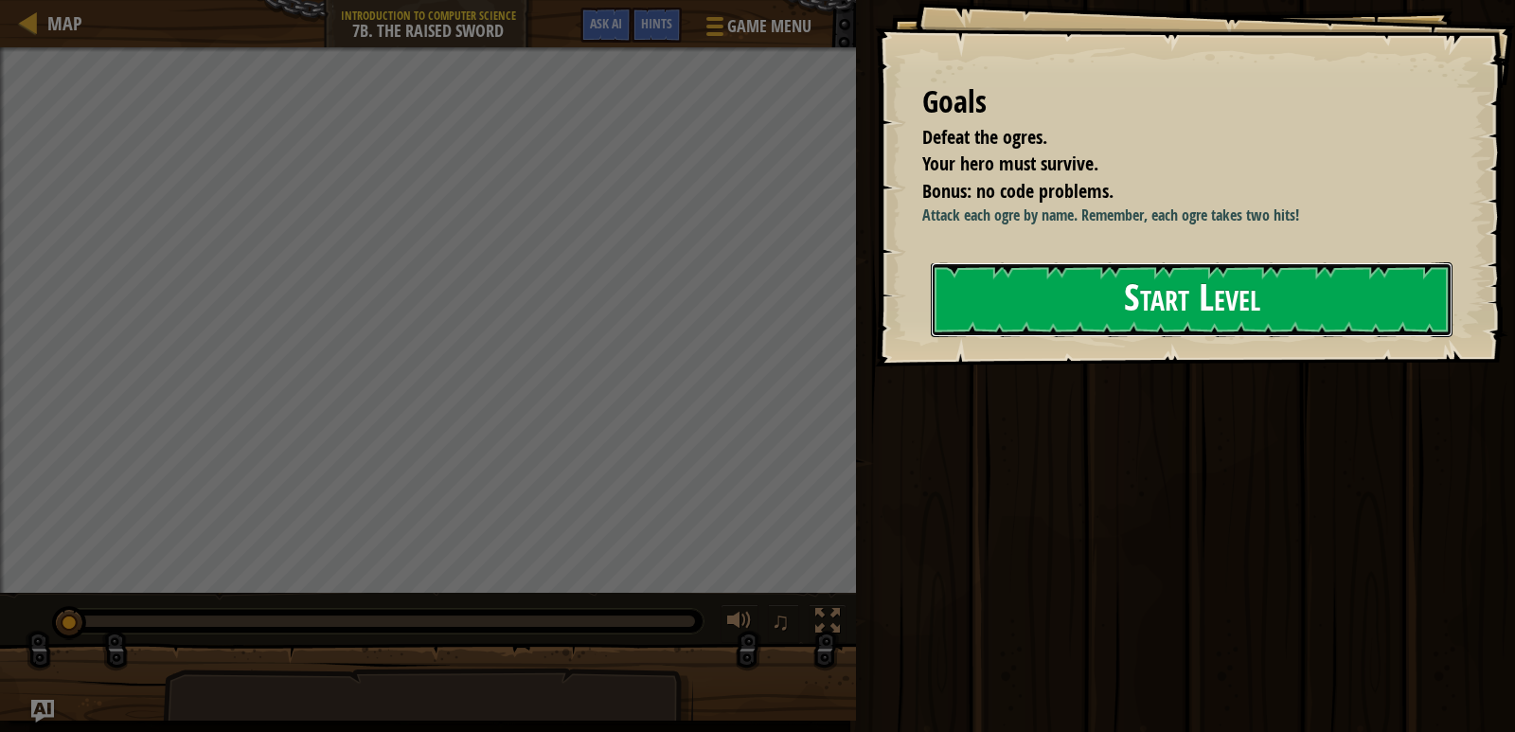
click at [1265, 297] on button "Start Level" at bounding box center [1192, 299] width 522 height 75
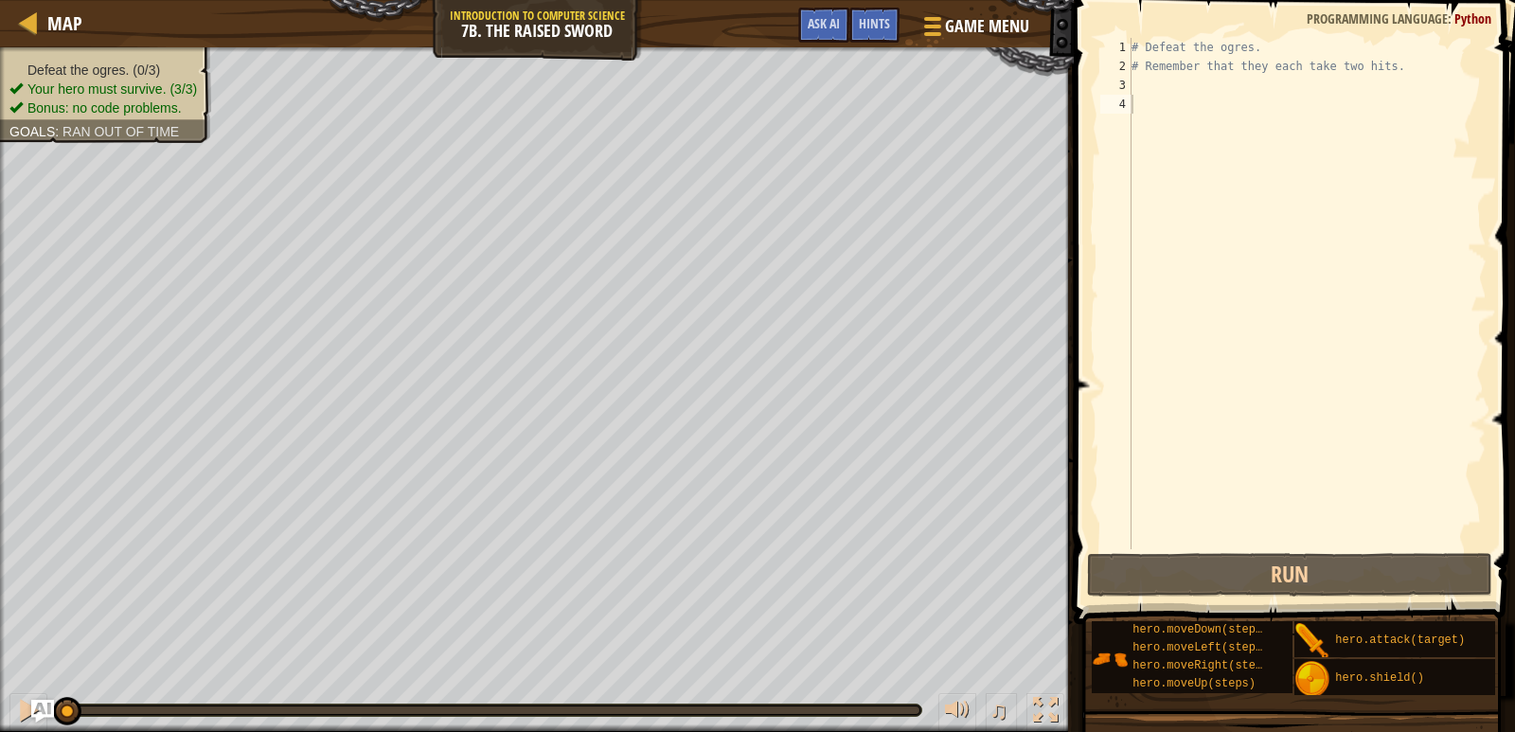
click at [1327, 85] on div "# Defeat the ogres. # Remember that they each take two hits." at bounding box center [1307, 312] width 359 height 549
click at [1327, 85] on div "# Defeat the ogres. # Remember that they each take two hits." at bounding box center [1307, 293] width 359 height 511
click at [1327, 85] on div "# Defeat the ogres. # Remember that they each take two hits." at bounding box center [1307, 312] width 359 height 549
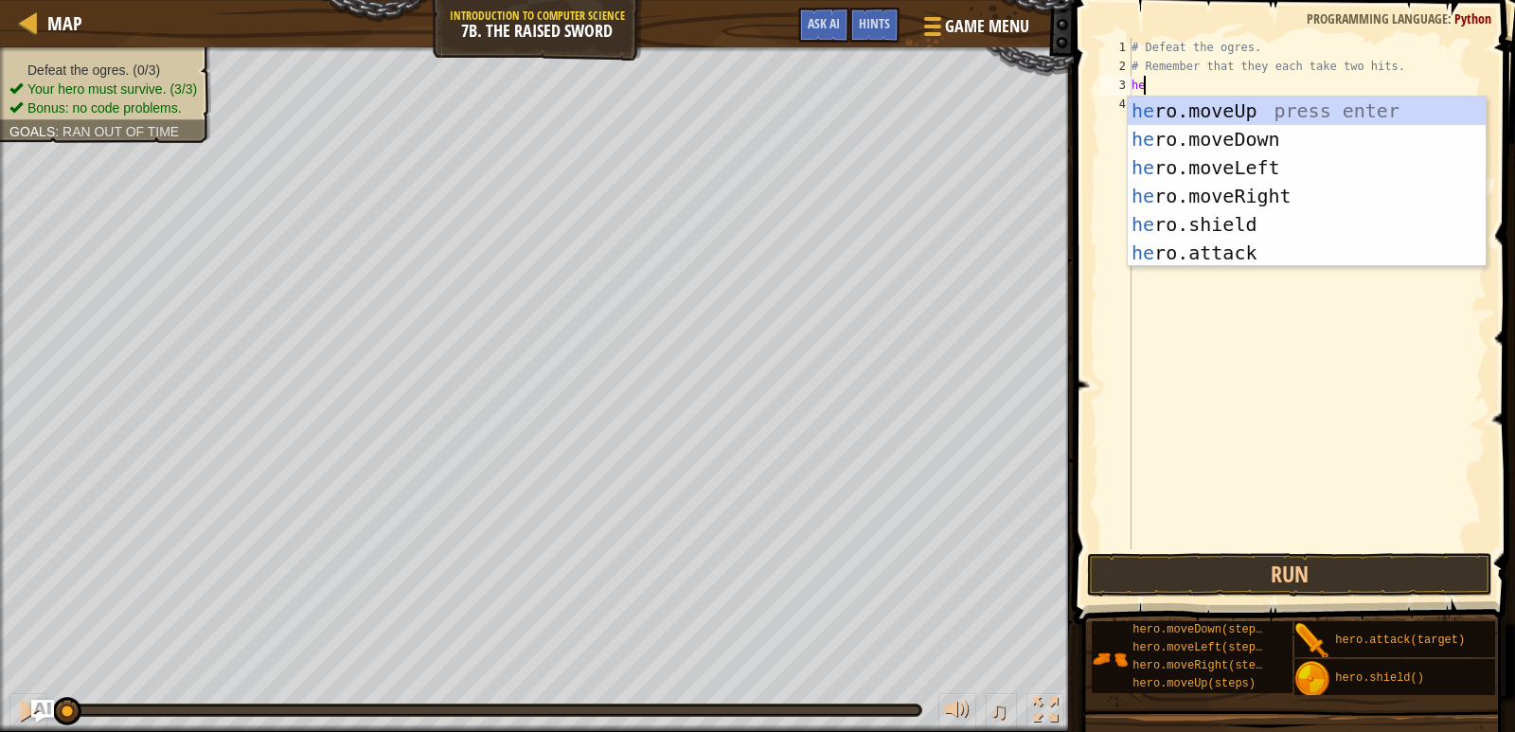
scroll to position [9, 1]
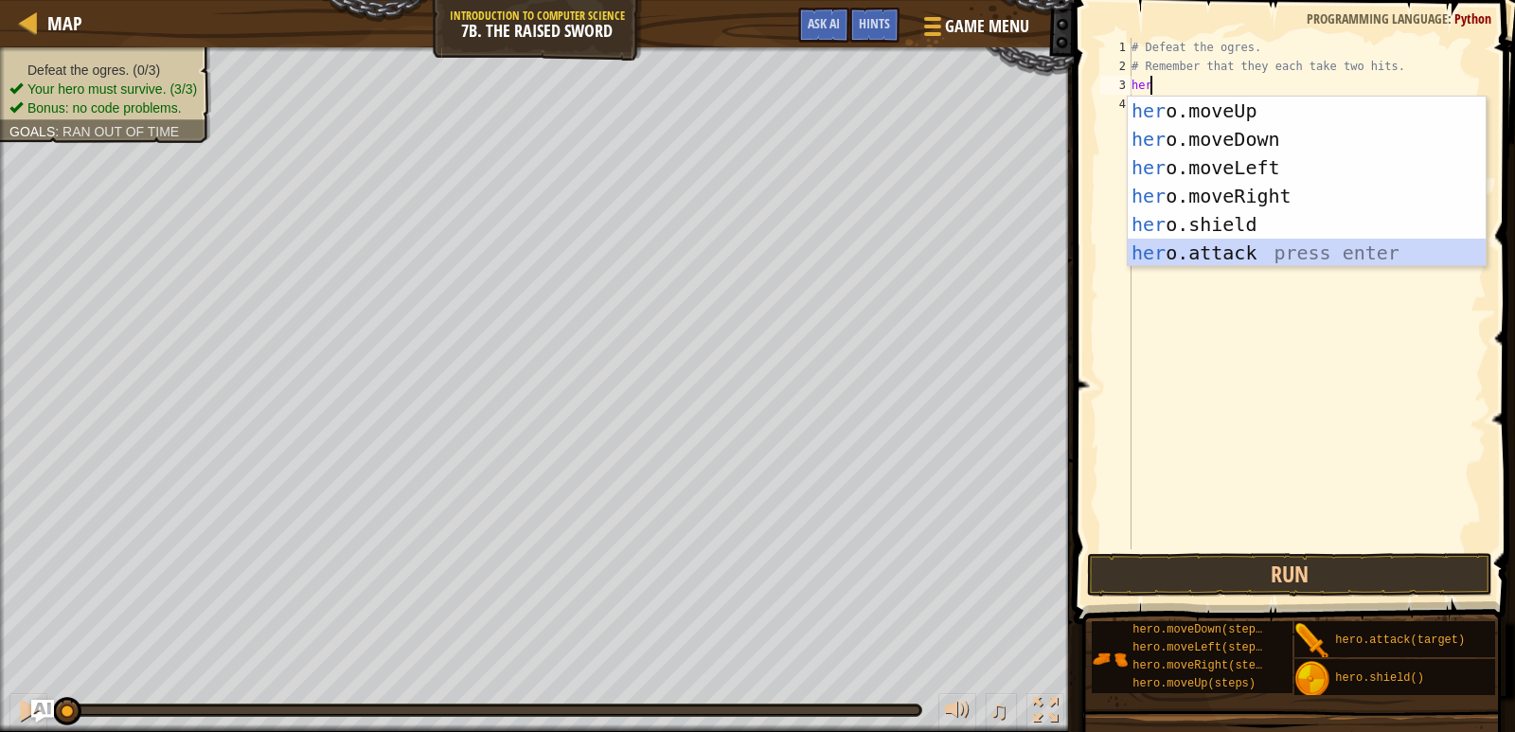
click at [1297, 245] on div "her o.moveUp press enter her o.moveDown press enter her o.moveLeft press enter …" at bounding box center [1307, 210] width 358 height 227
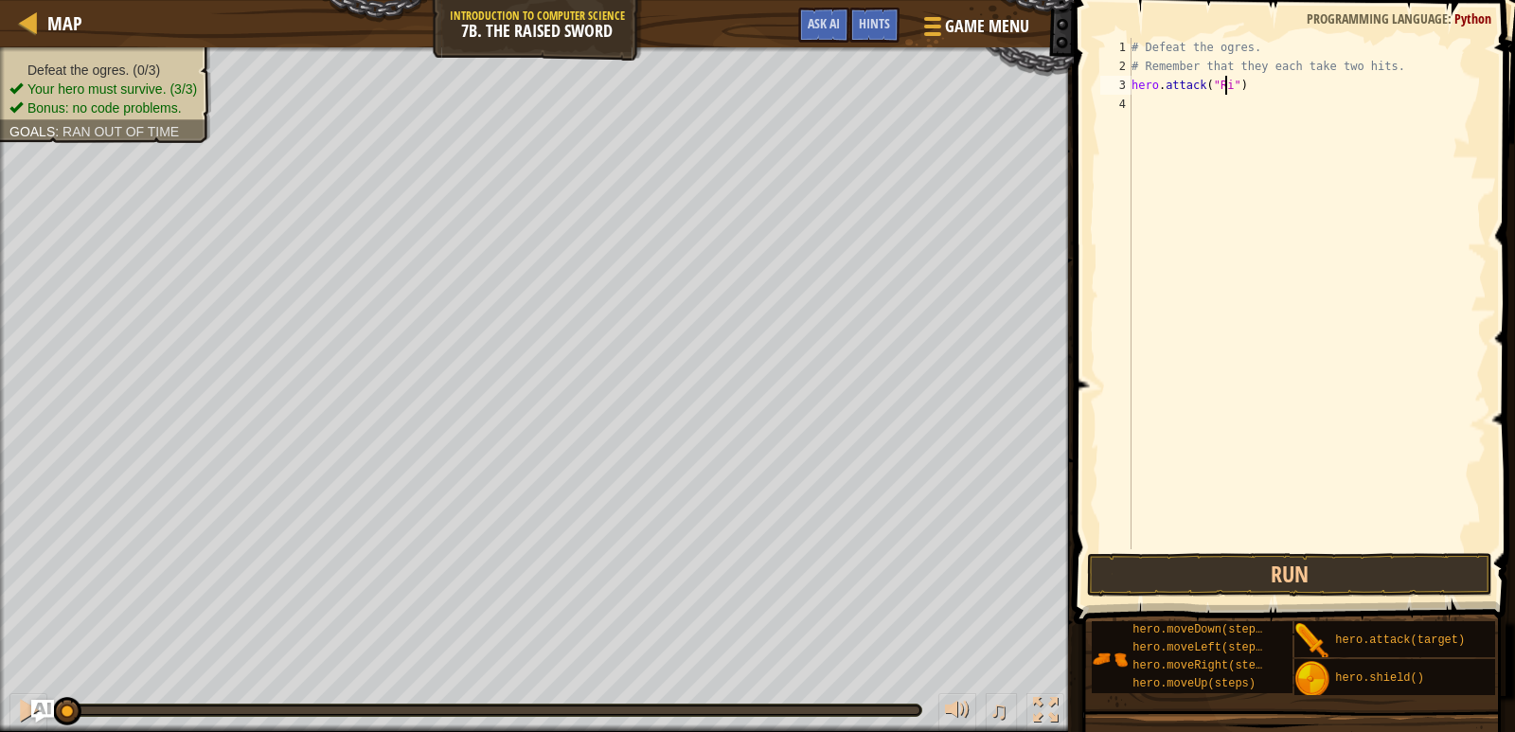
type textarea "hero.attack("Rig")"
click at [1253, 97] on div "# Defeat the ogres. # Remember that they each take two hits. hero . attack ( "R…" at bounding box center [1307, 312] width 359 height 549
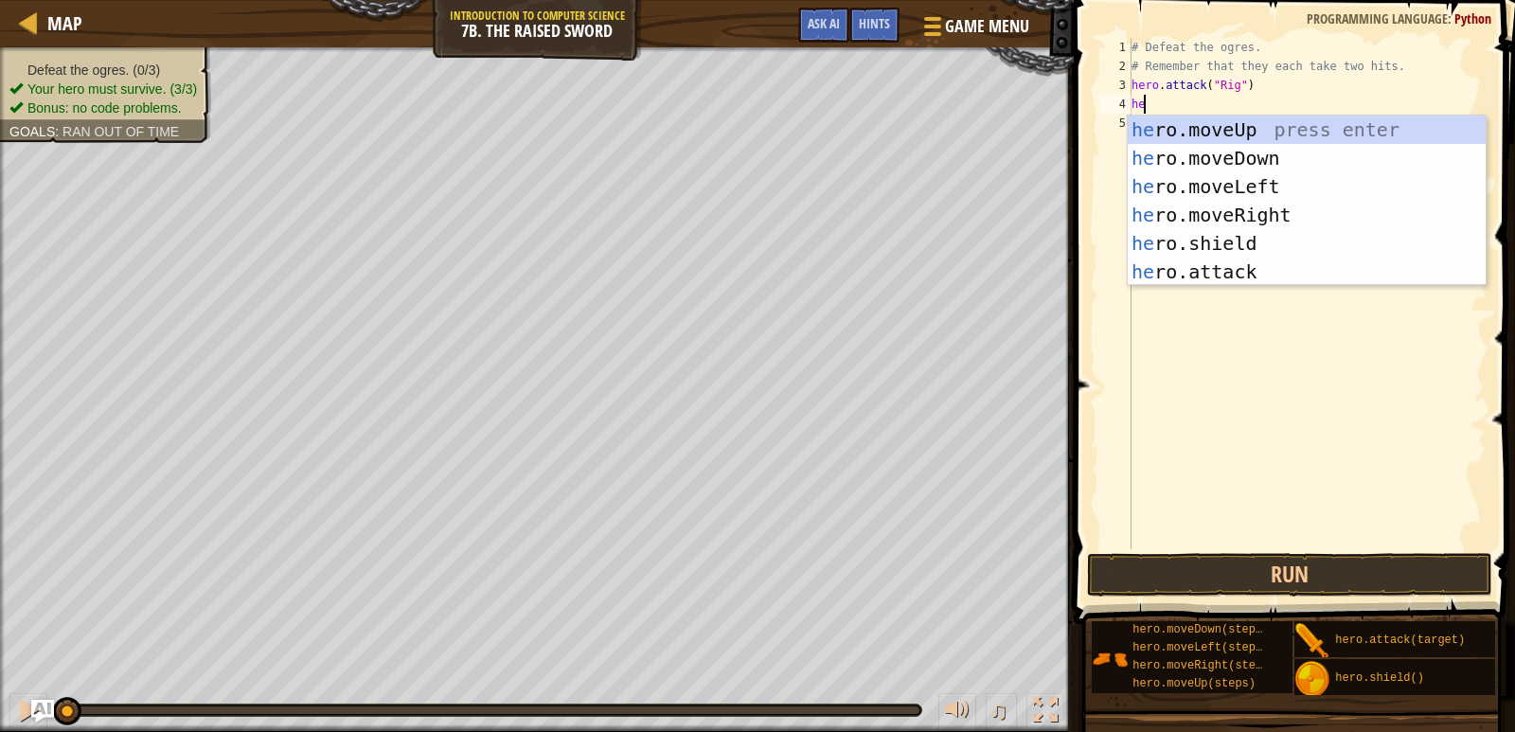
scroll to position [9, 1]
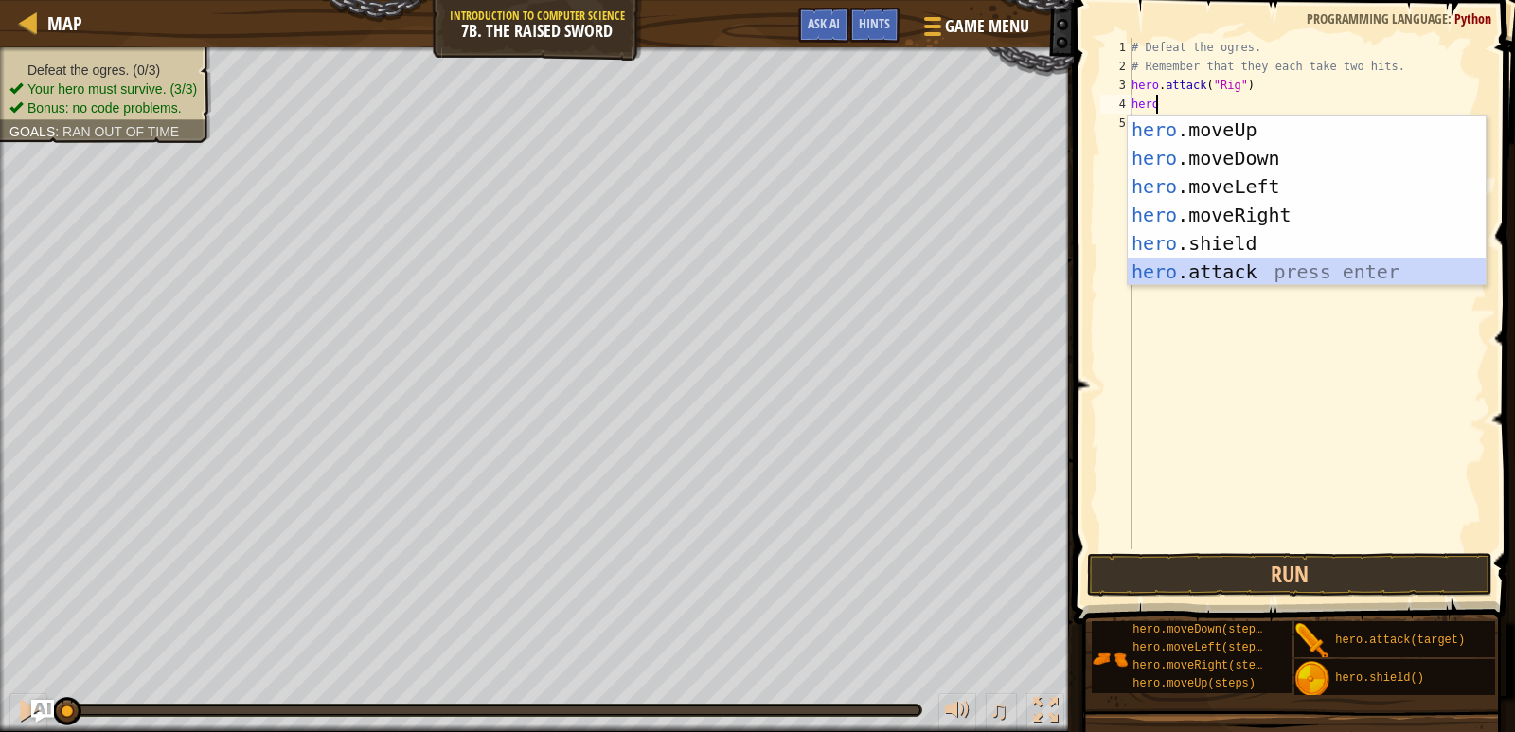
click at [1261, 268] on div "hero .moveUp press enter hero .moveDown press enter hero .moveLeft press enter …" at bounding box center [1307, 229] width 358 height 227
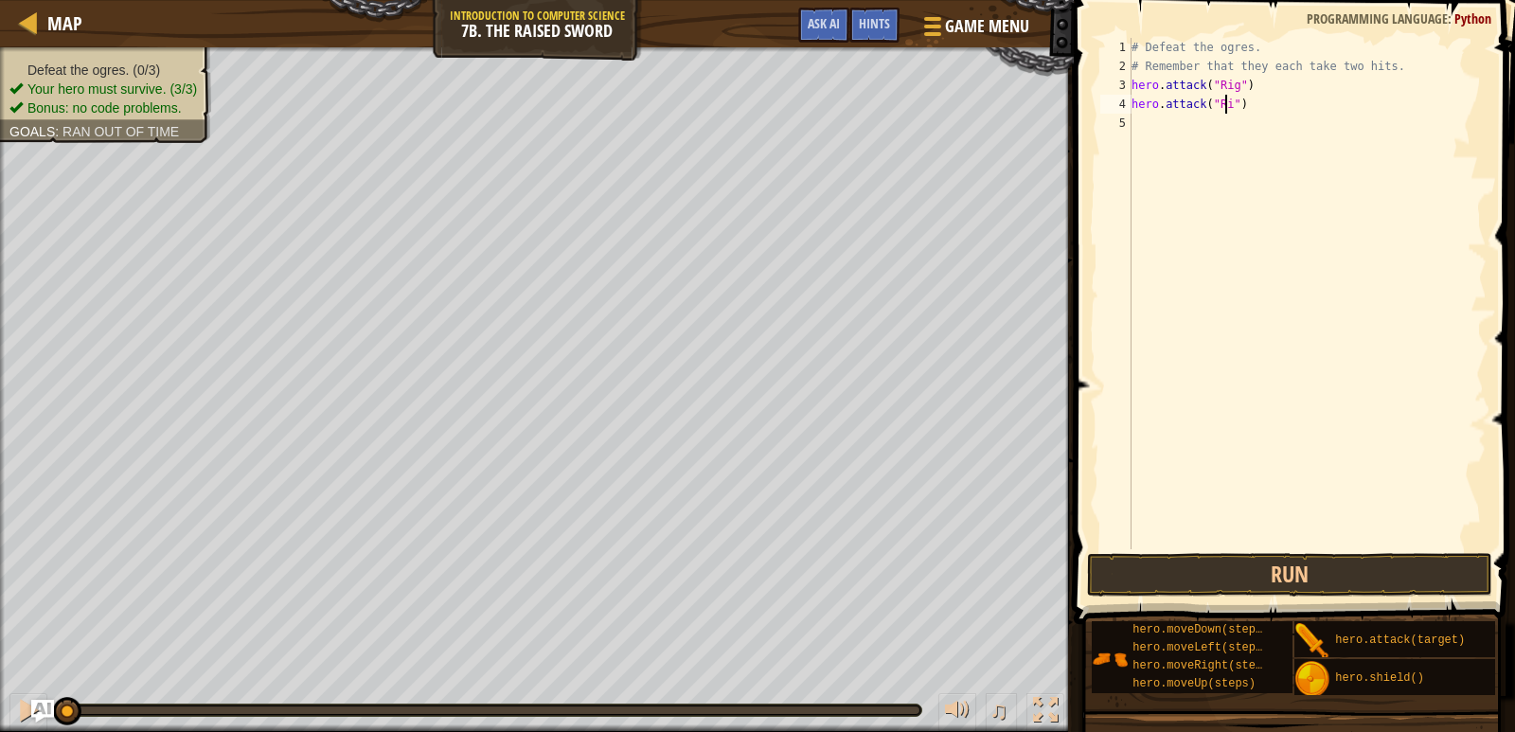
type textarea "hero.attack("Rig")"
click at [1259, 125] on div "# Defeat the ogres. # Remember that they each take two hits. hero . attack ( "R…" at bounding box center [1307, 312] width 359 height 549
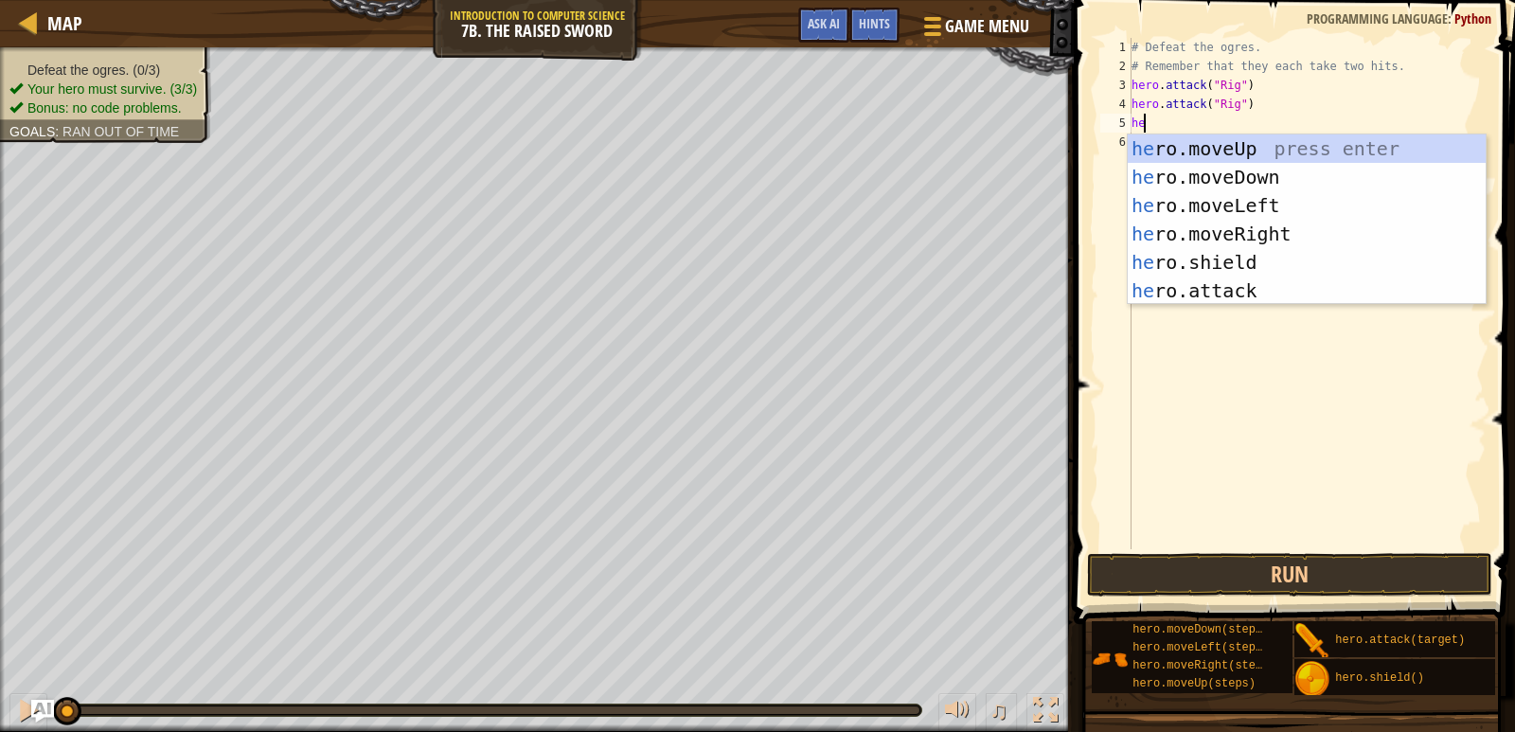
scroll to position [9, 1]
type textarea "hero"
click at [1268, 252] on div "hero .moveUp press enter hero .moveDown press enter hero .moveLeft press enter …" at bounding box center [1307, 247] width 358 height 227
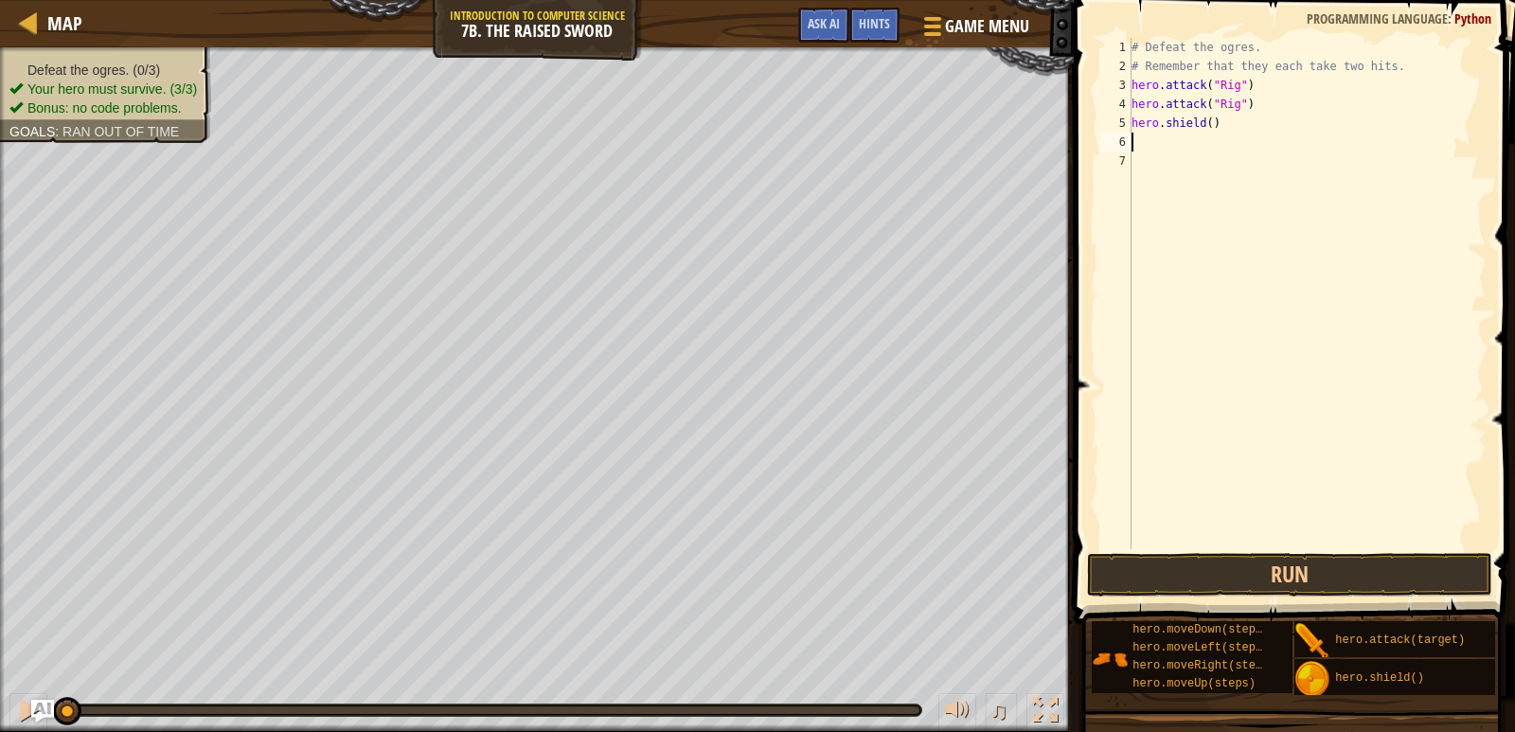
scroll to position [9, 0]
click at [1205, 121] on div "# Defeat the ogres. # Remember that they each take two hits. hero . attack ( "R…" at bounding box center [1307, 312] width 359 height 549
type textarea "hero.shield(1)"
click at [1194, 138] on div "# Defeat the ogres. # Remember that they each take two hits. hero . attack ( "R…" at bounding box center [1307, 312] width 359 height 549
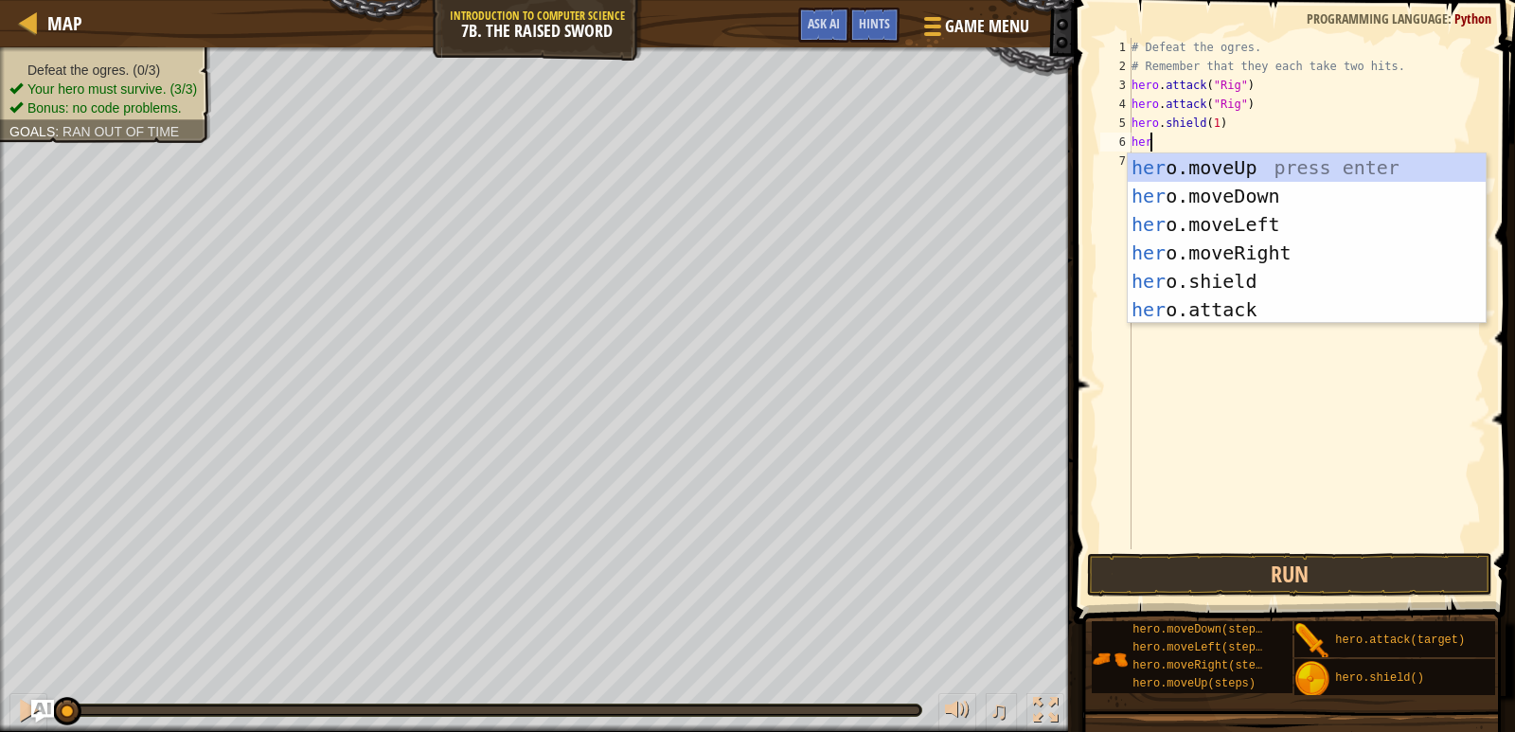
scroll to position [9, 1]
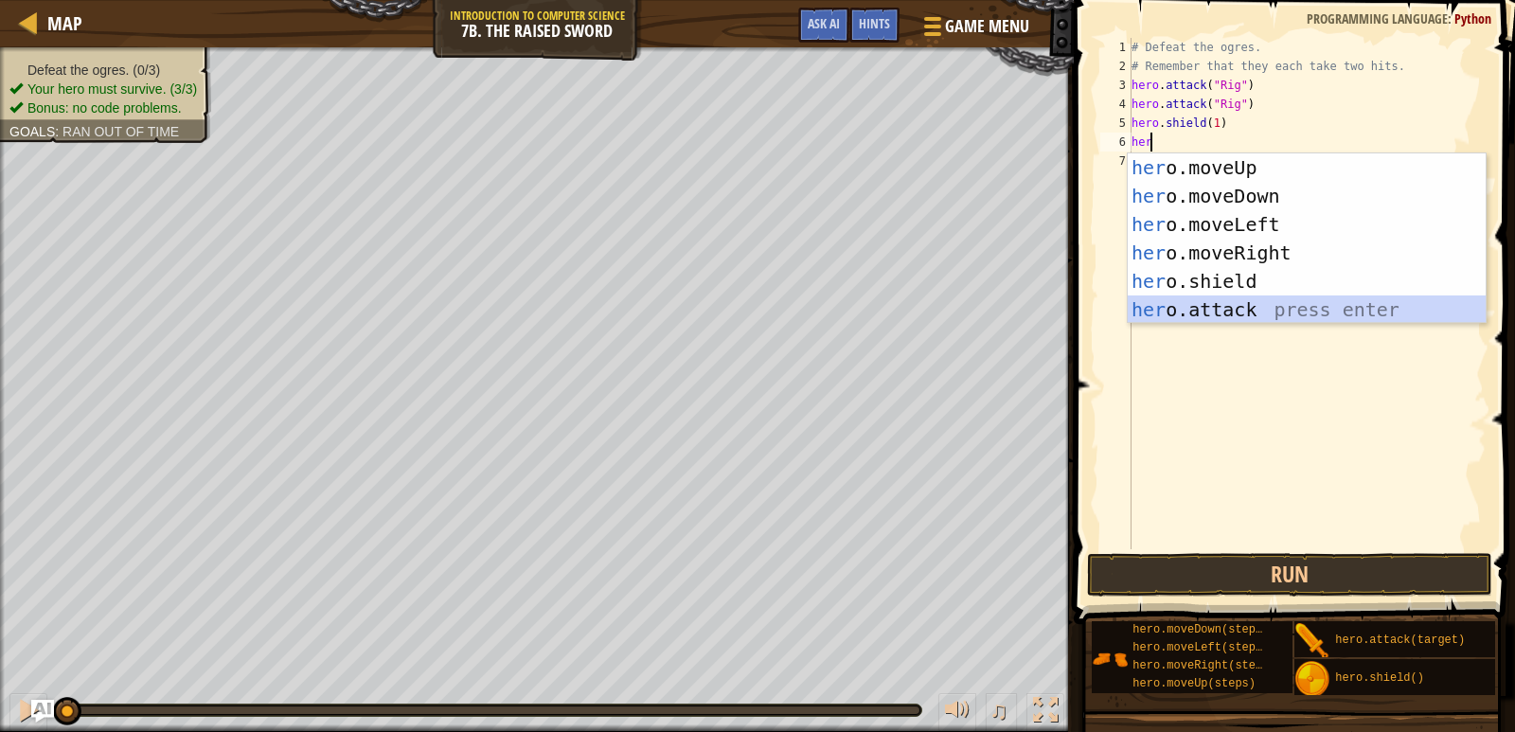
click at [1246, 300] on div "her o.moveUp press enter her o.moveDown press enter her o.moveLeft press enter …" at bounding box center [1307, 266] width 358 height 227
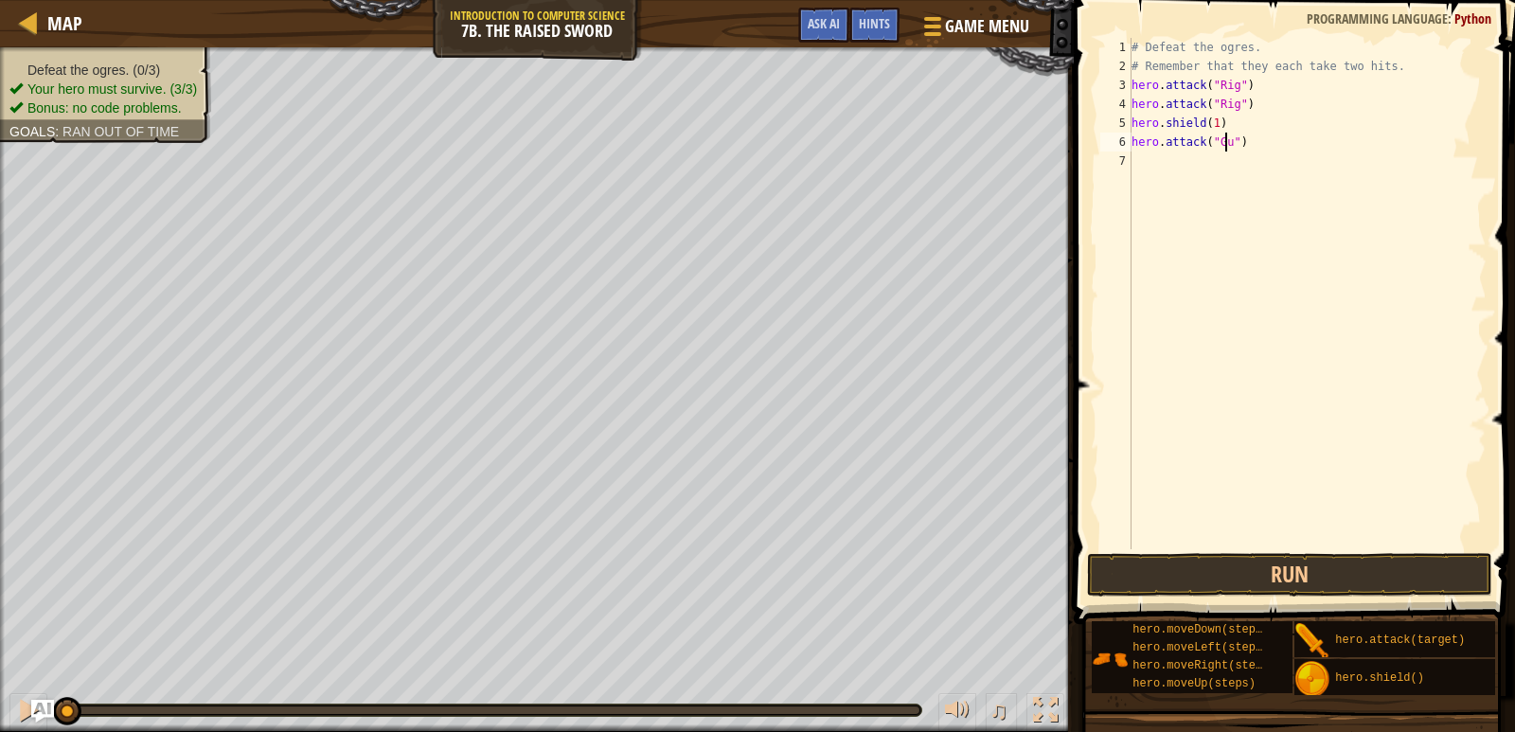
scroll to position [9, 9]
type textarea "hero.attack("Gurt")"
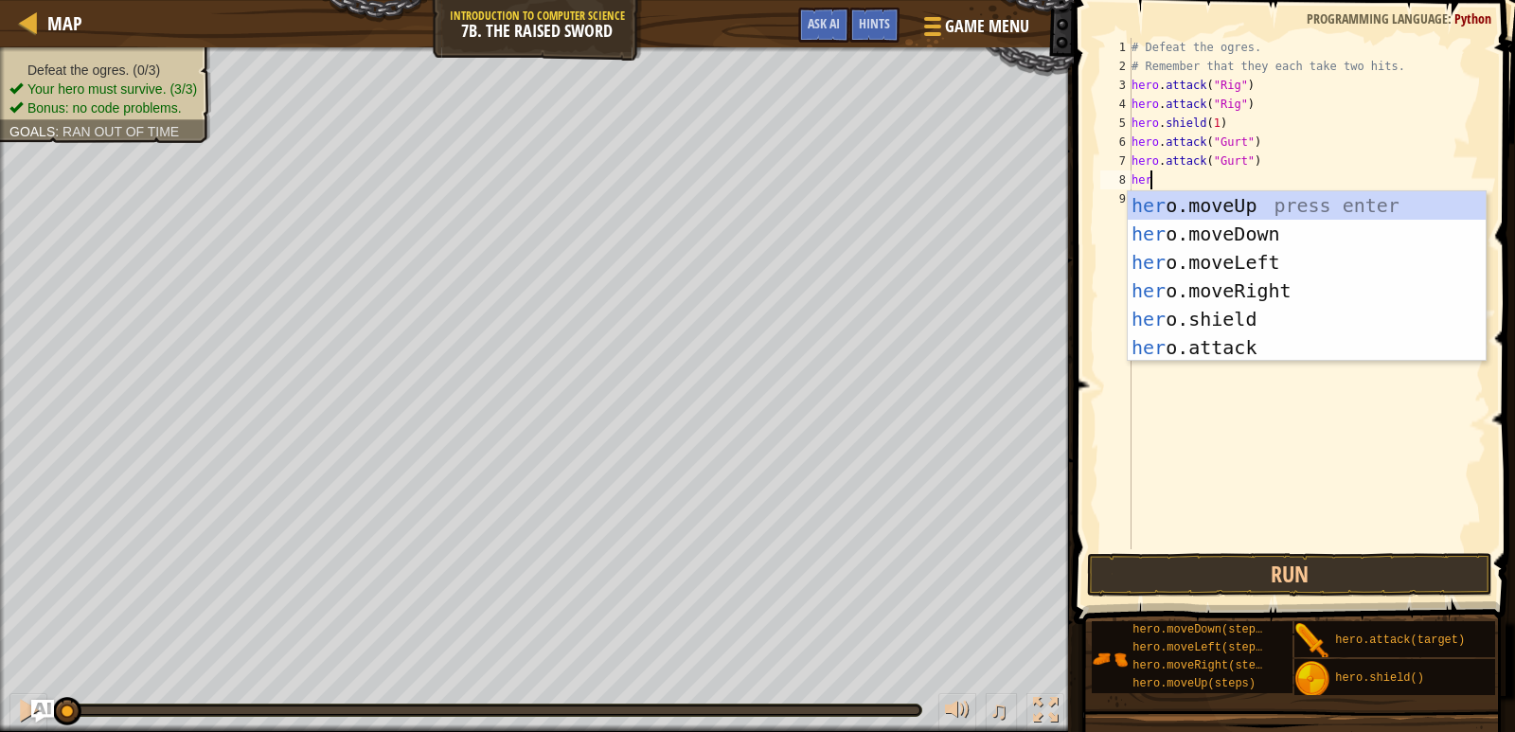
scroll to position [9, 1]
type textarea "hero"
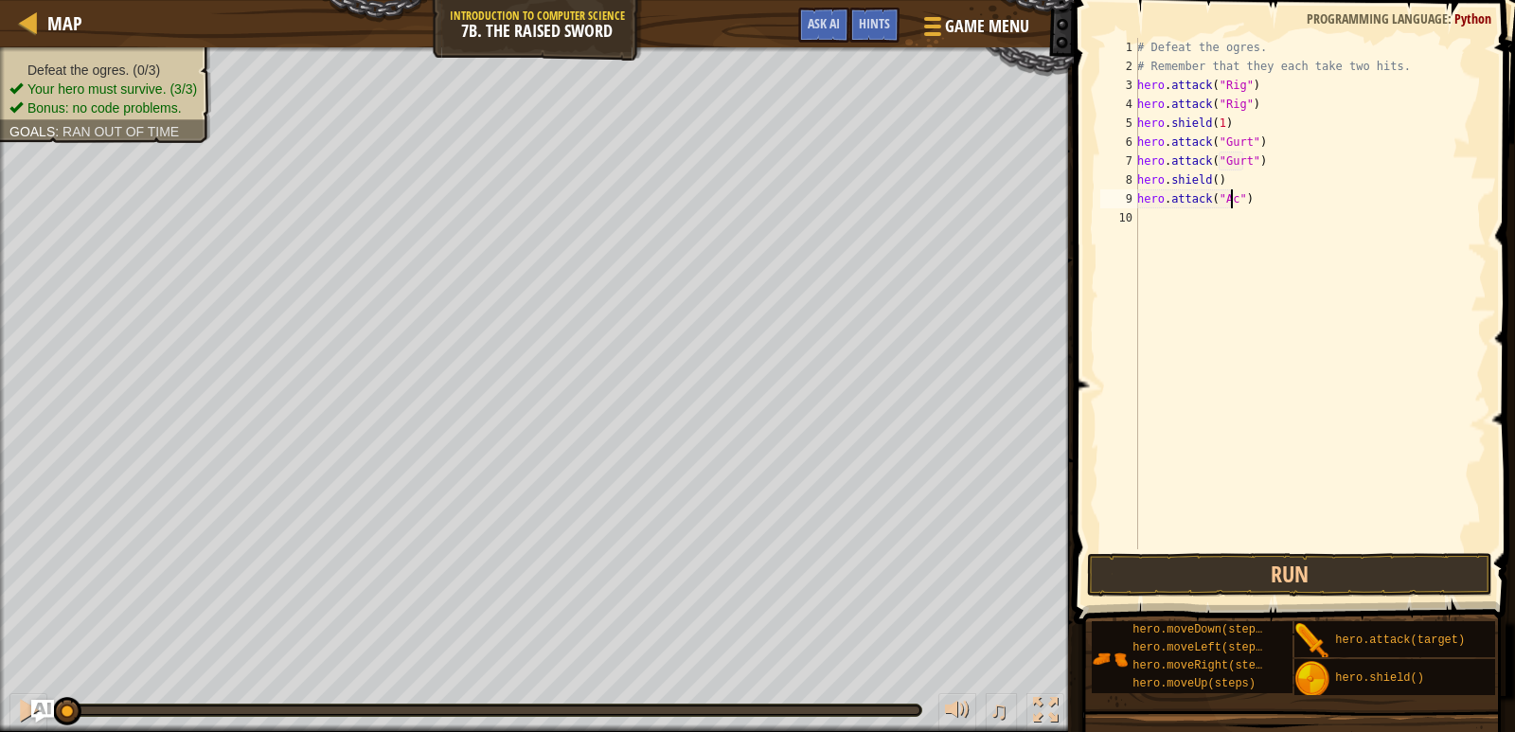
type textarea "hero.attack("Ack")"
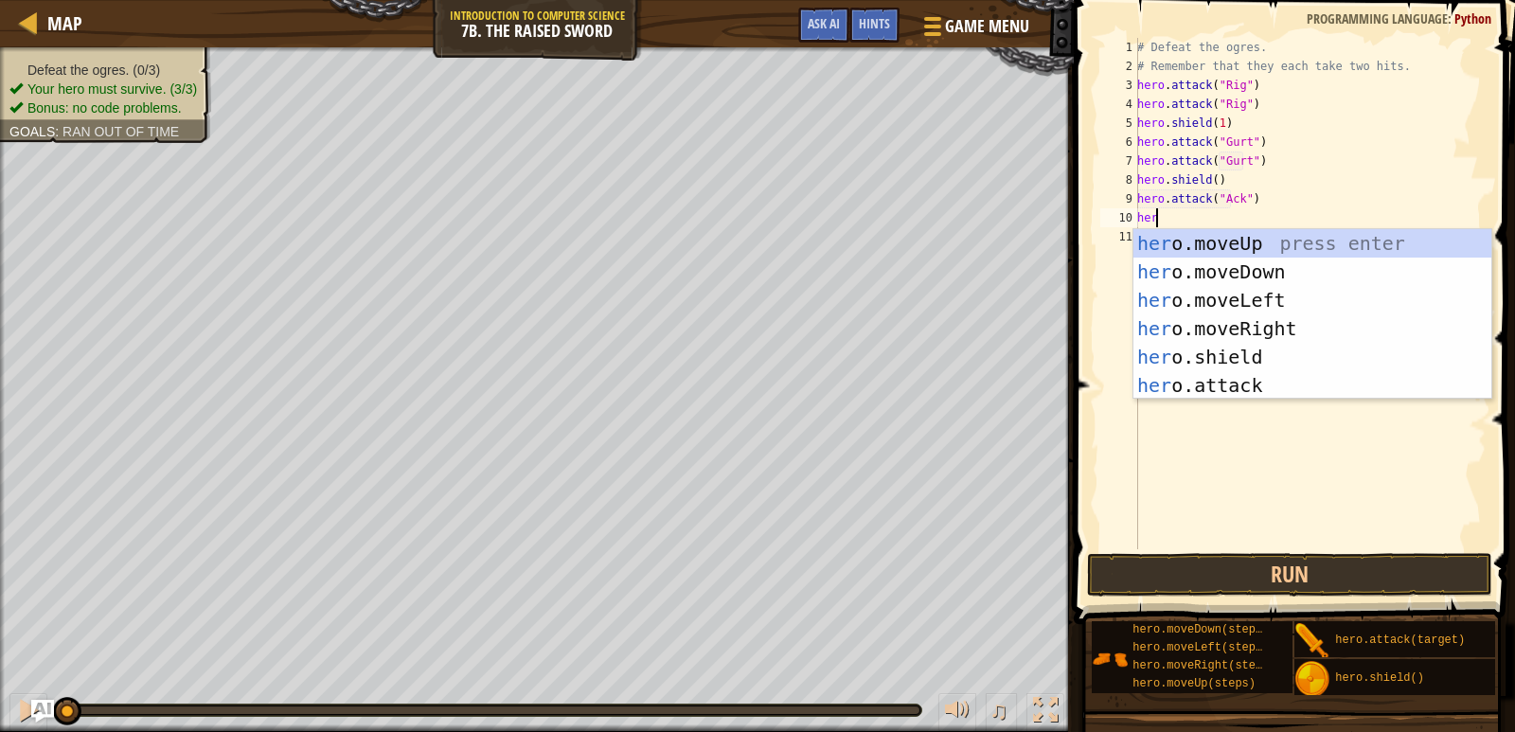
type textarea "hero"
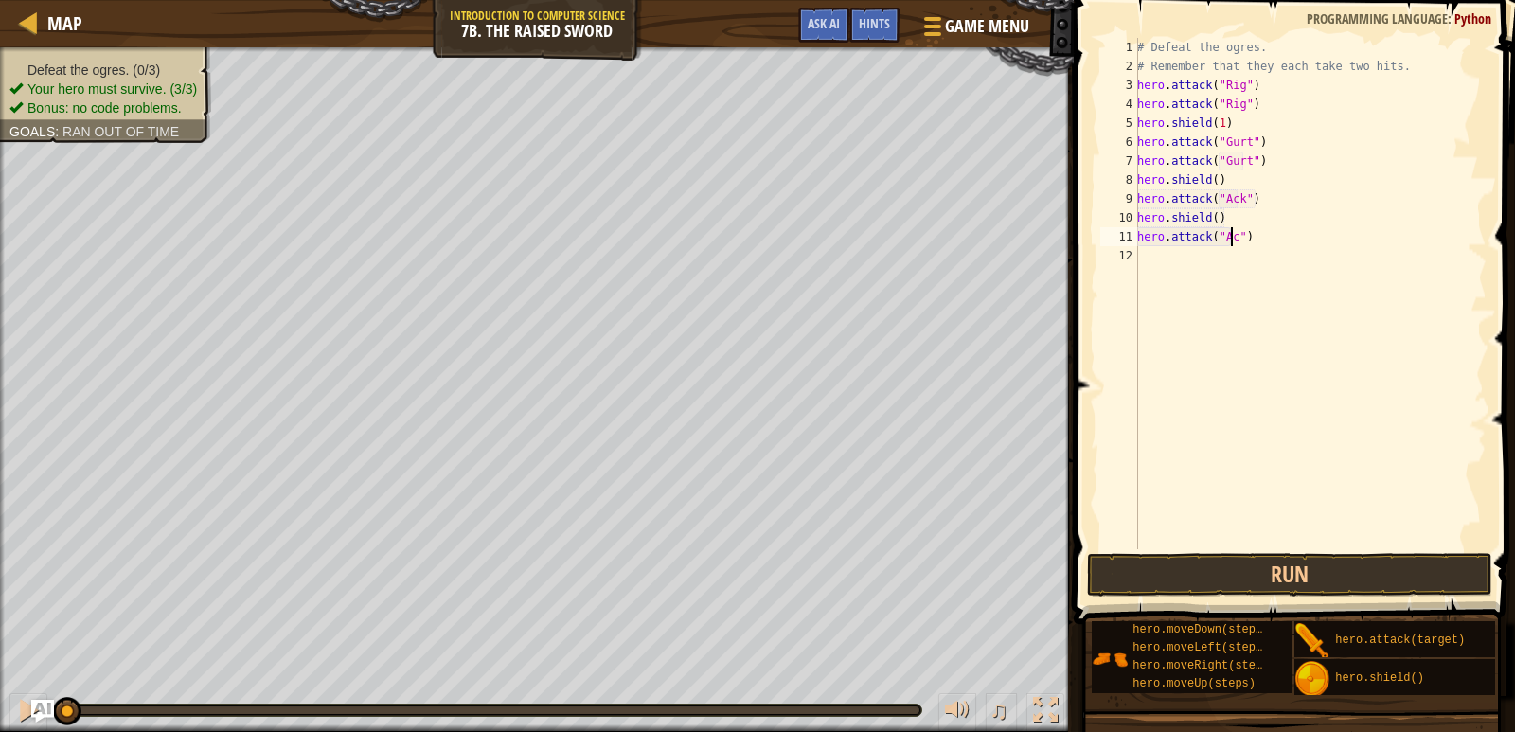
scroll to position [9, 9]
click at [1211, 178] on div "# Defeat the ogres. # Remember that they each take two hits. hero . attack ( "R…" at bounding box center [1310, 312] width 353 height 549
click at [1211, 216] on div "# Defeat the ogres. # Remember that they each take two hits. hero . attack ( "R…" at bounding box center [1310, 312] width 353 height 549
type textarea "hero.shield(1)"
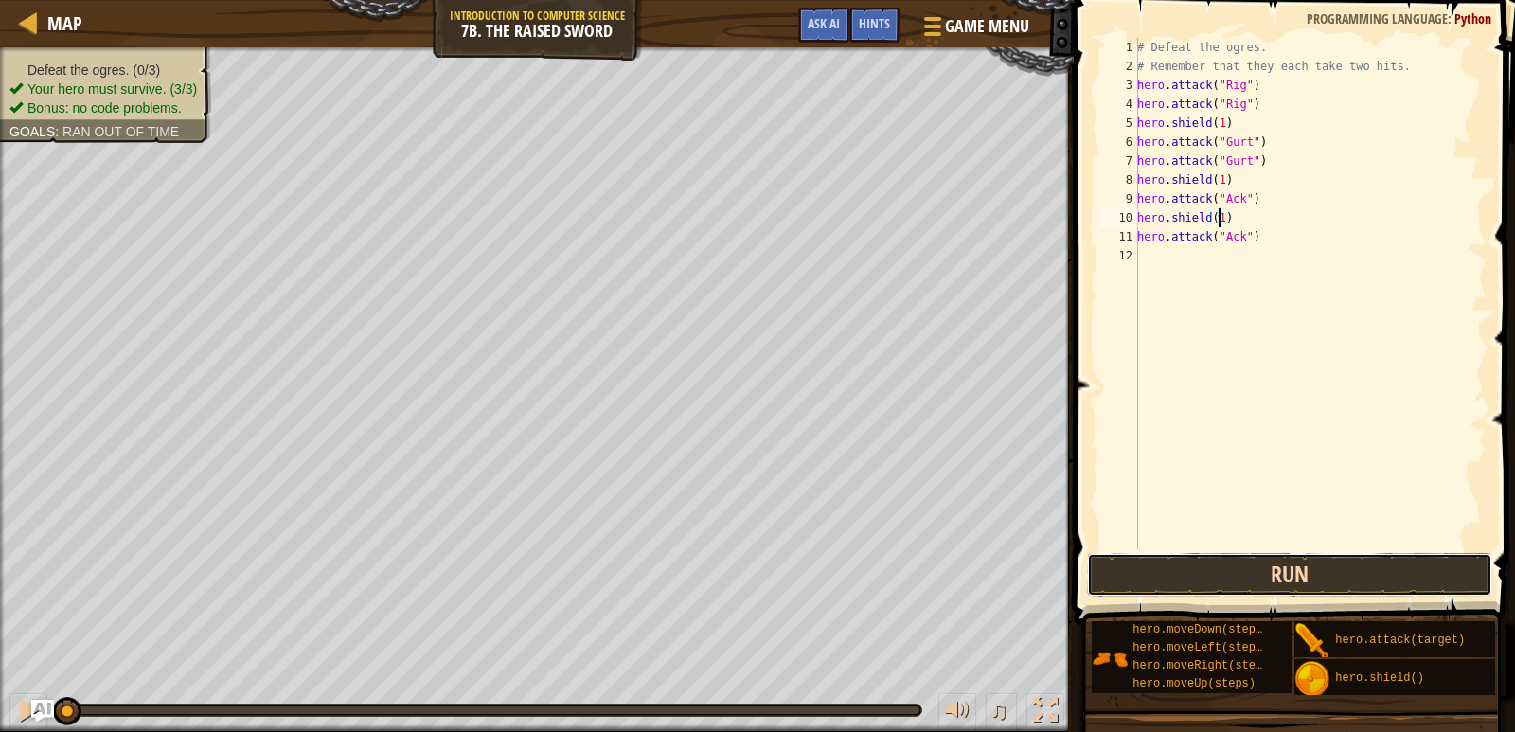
click at [1288, 575] on button "Run" at bounding box center [1290, 575] width 406 height 44
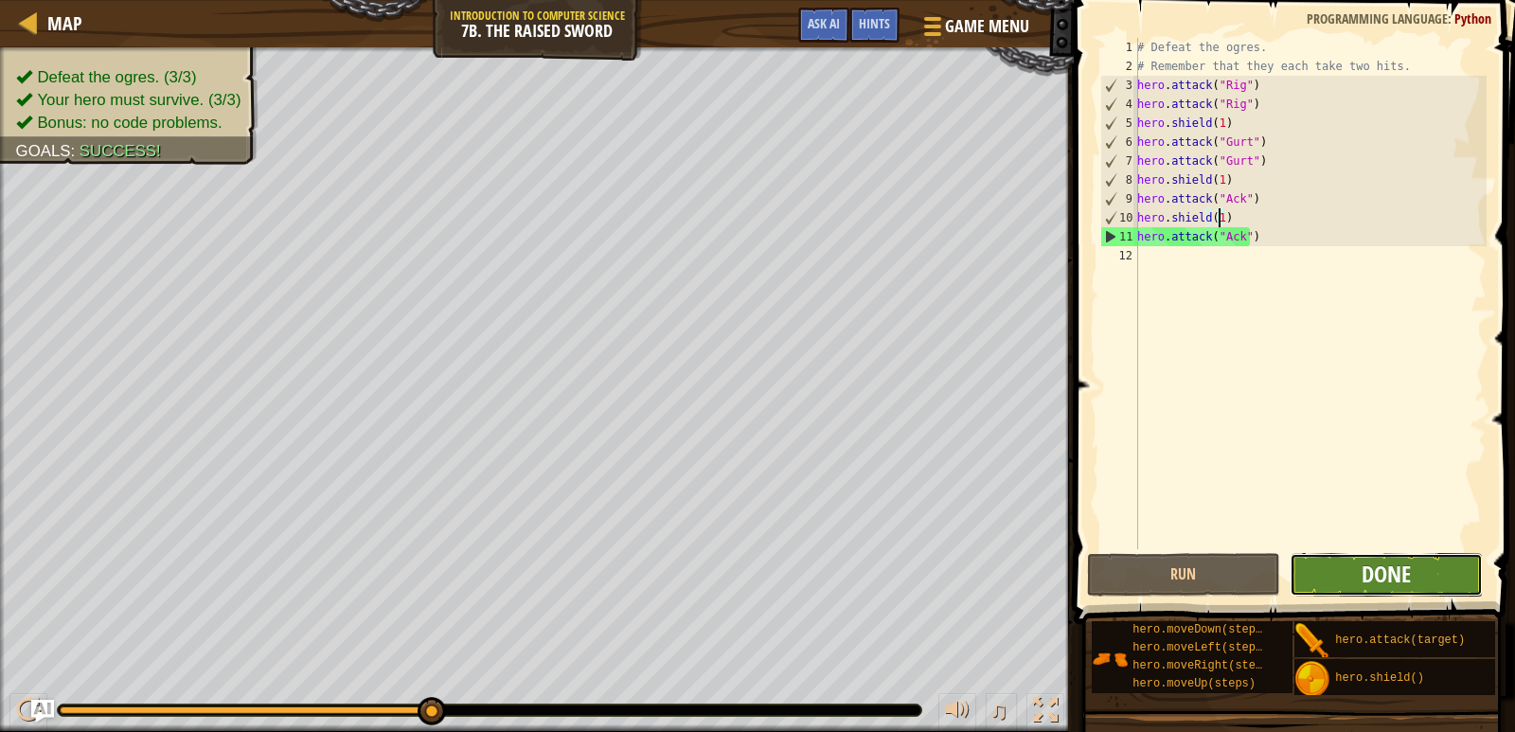
click at [1398, 570] on span "Done" at bounding box center [1386, 574] width 49 height 30
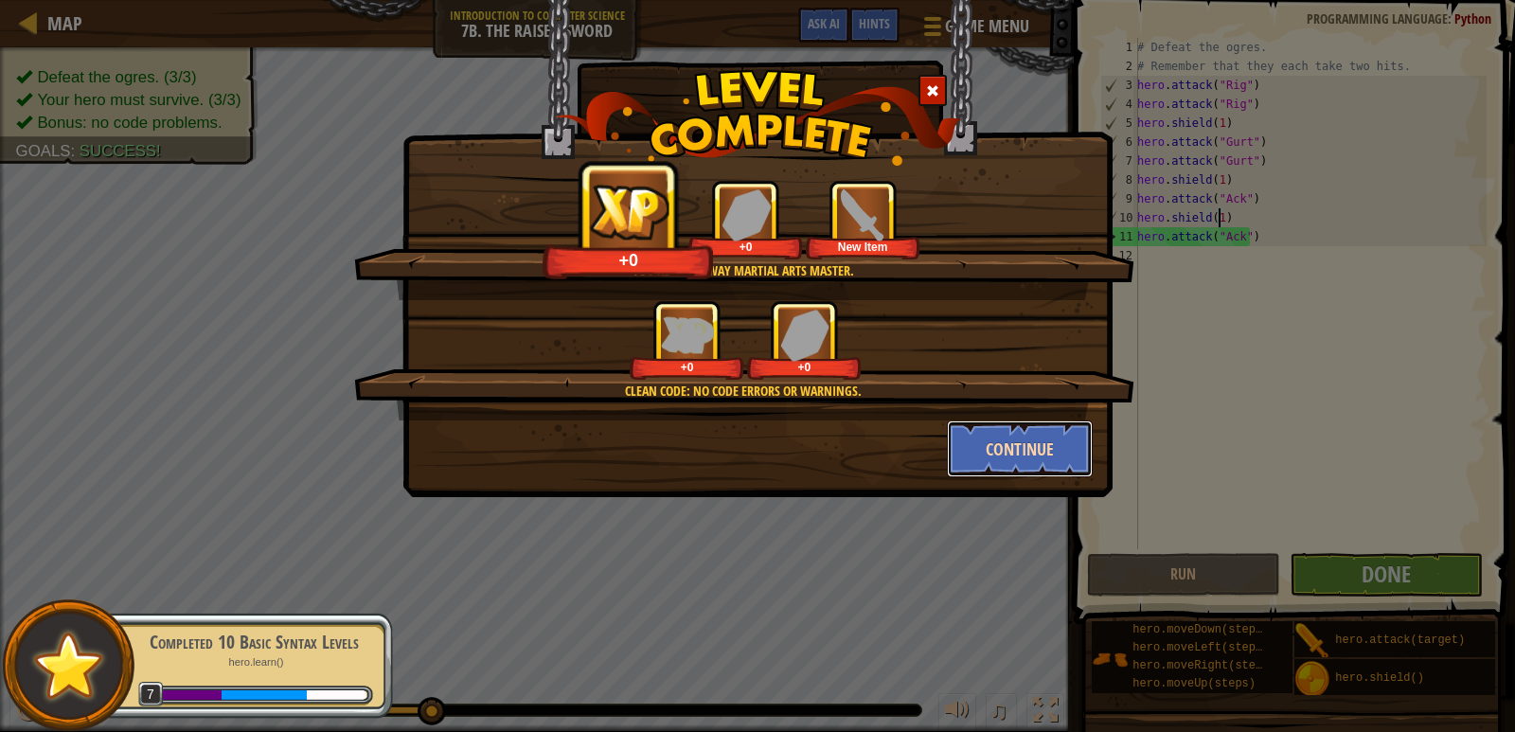
click at [994, 431] on button "Continue" at bounding box center [1020, 448] width 147 height 57
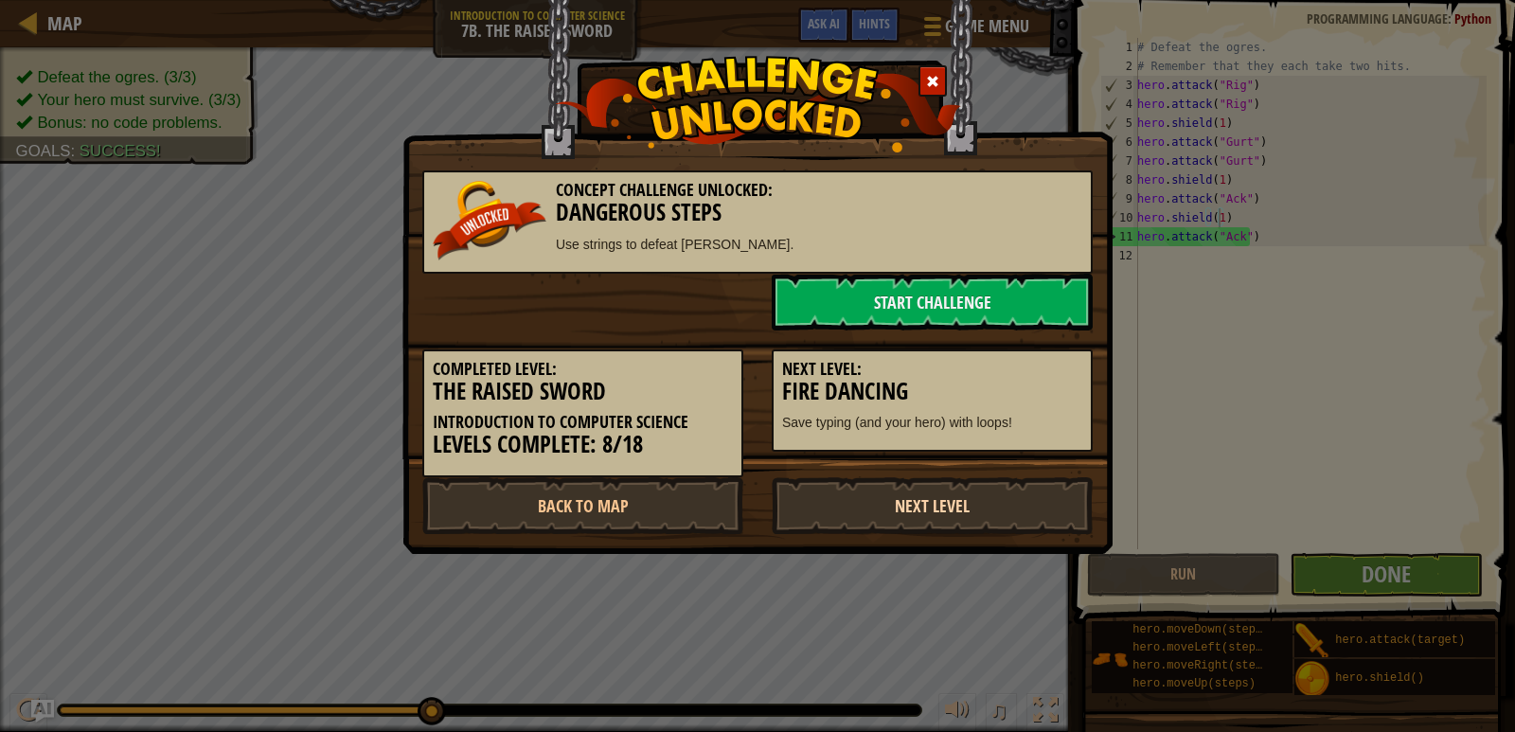
click at [973, 499] on link "Next Level" at bounding box center [932, 505] width 321 height 57
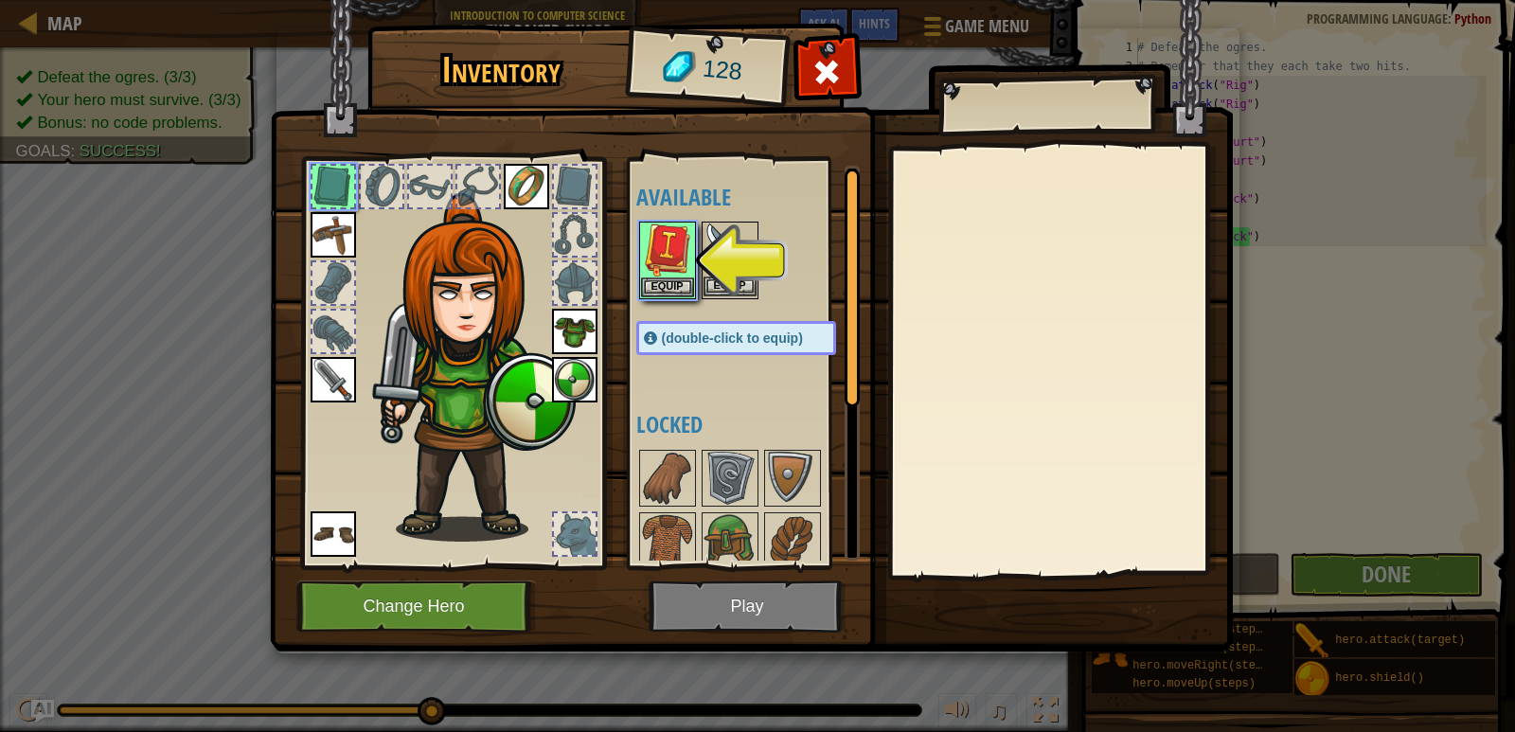
click at [720, 253] on img at bounding box center [730, 249] width 53 height 53
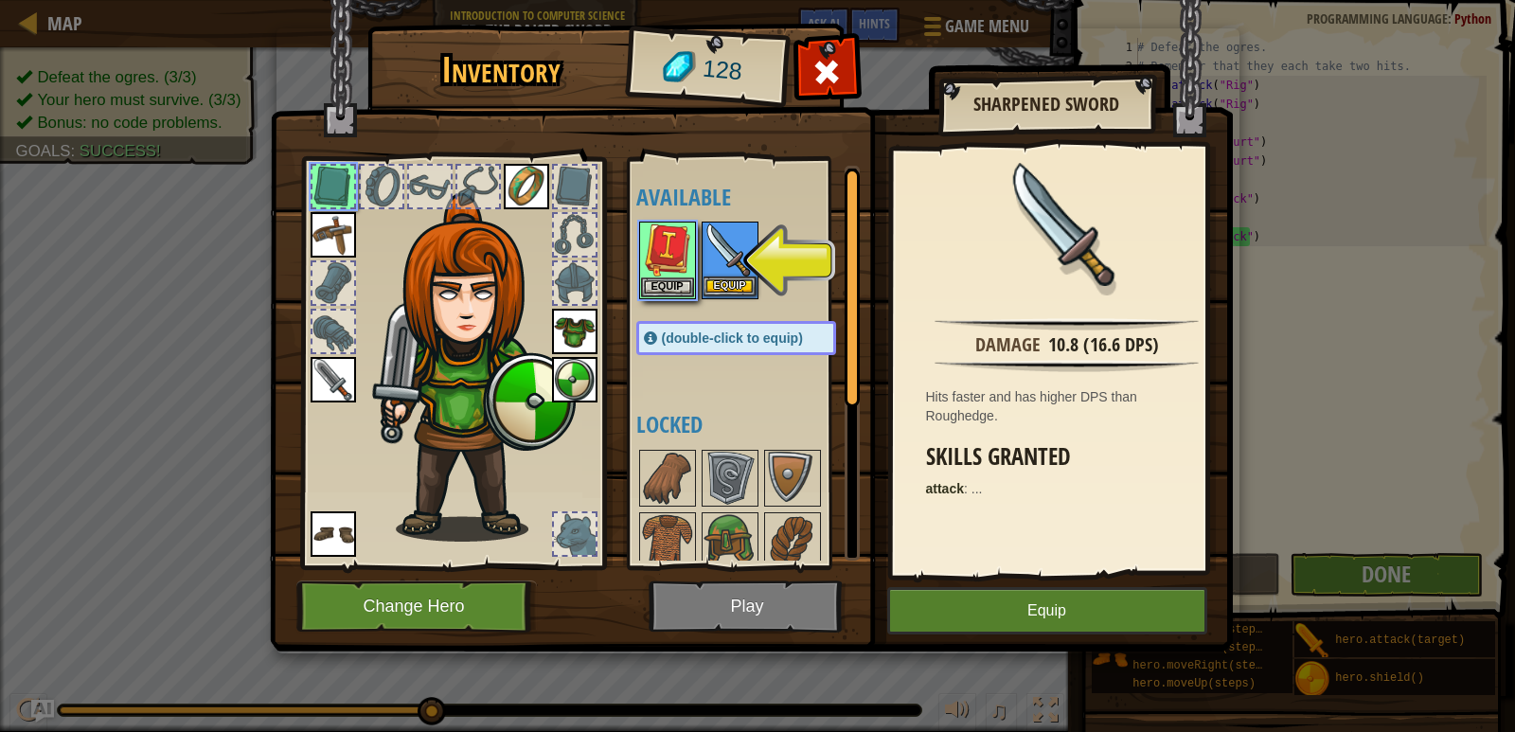
click at [720, 253] on img at bounding box center [730, 249] width 53 height 53
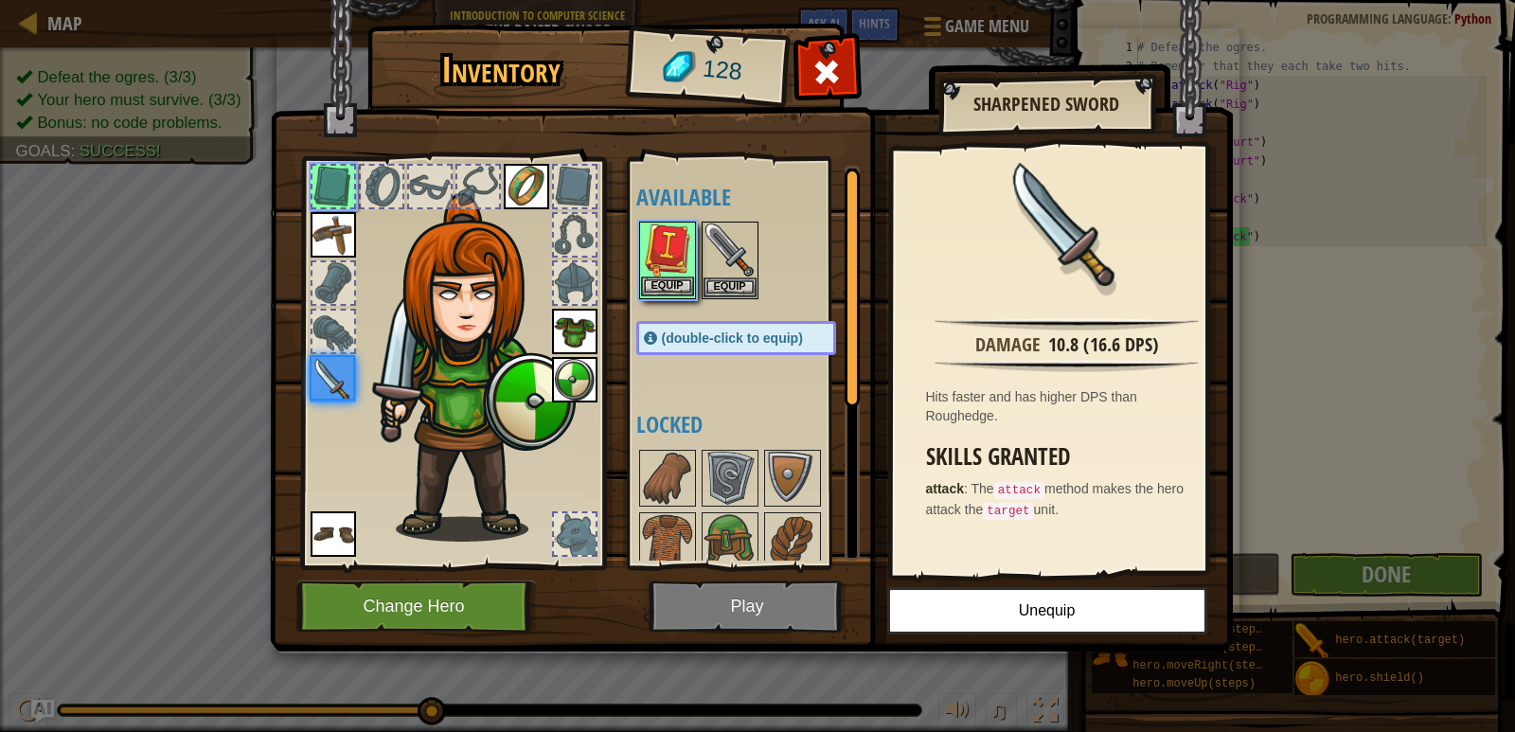
click at [689, 252] on img at bounding box center [667, 249] width 53 height 53
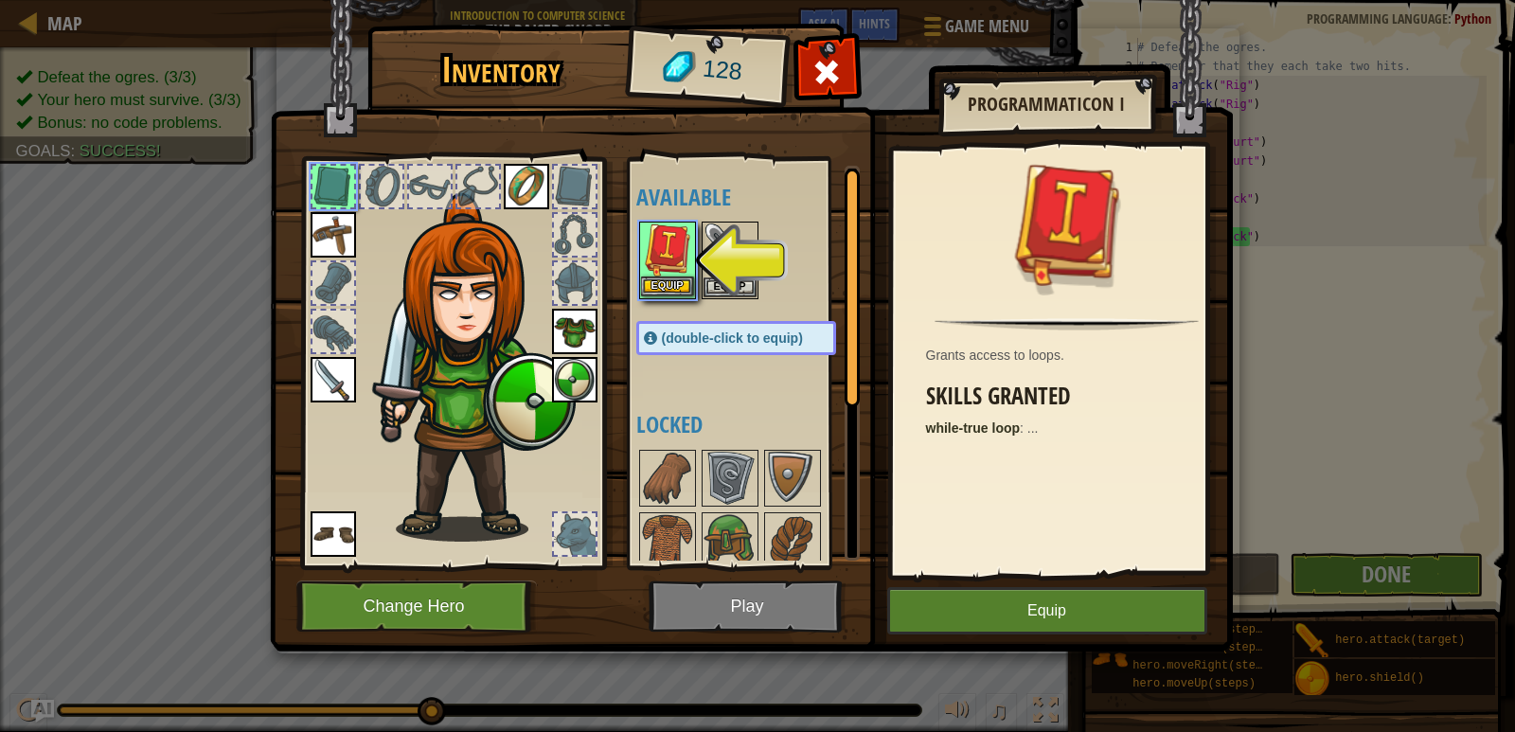
click at [689, 252] on img at bounding box center [667, 249] width 53 height 53
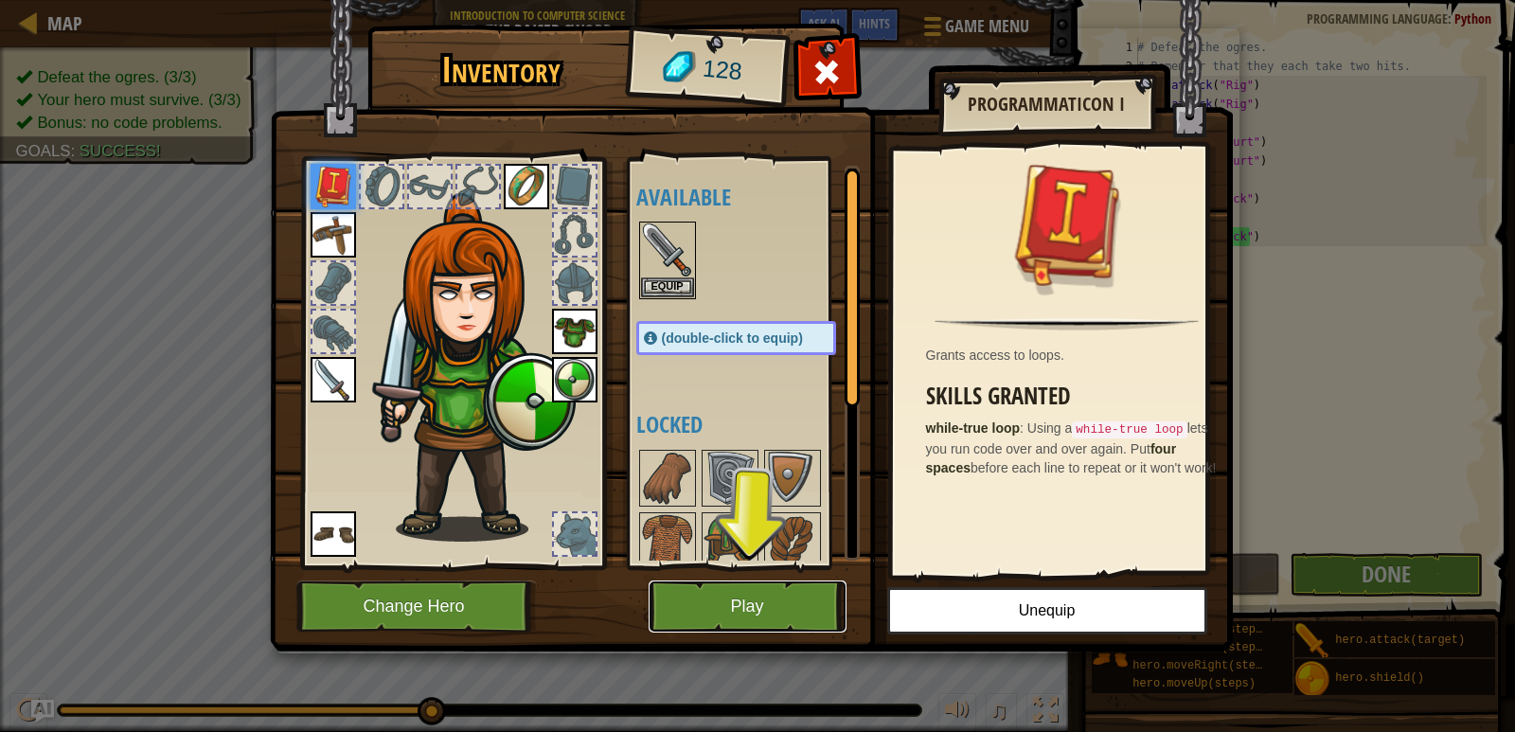
click at [771, 582] on button "Play" at bounding box center [748, 607] width 198 height 52
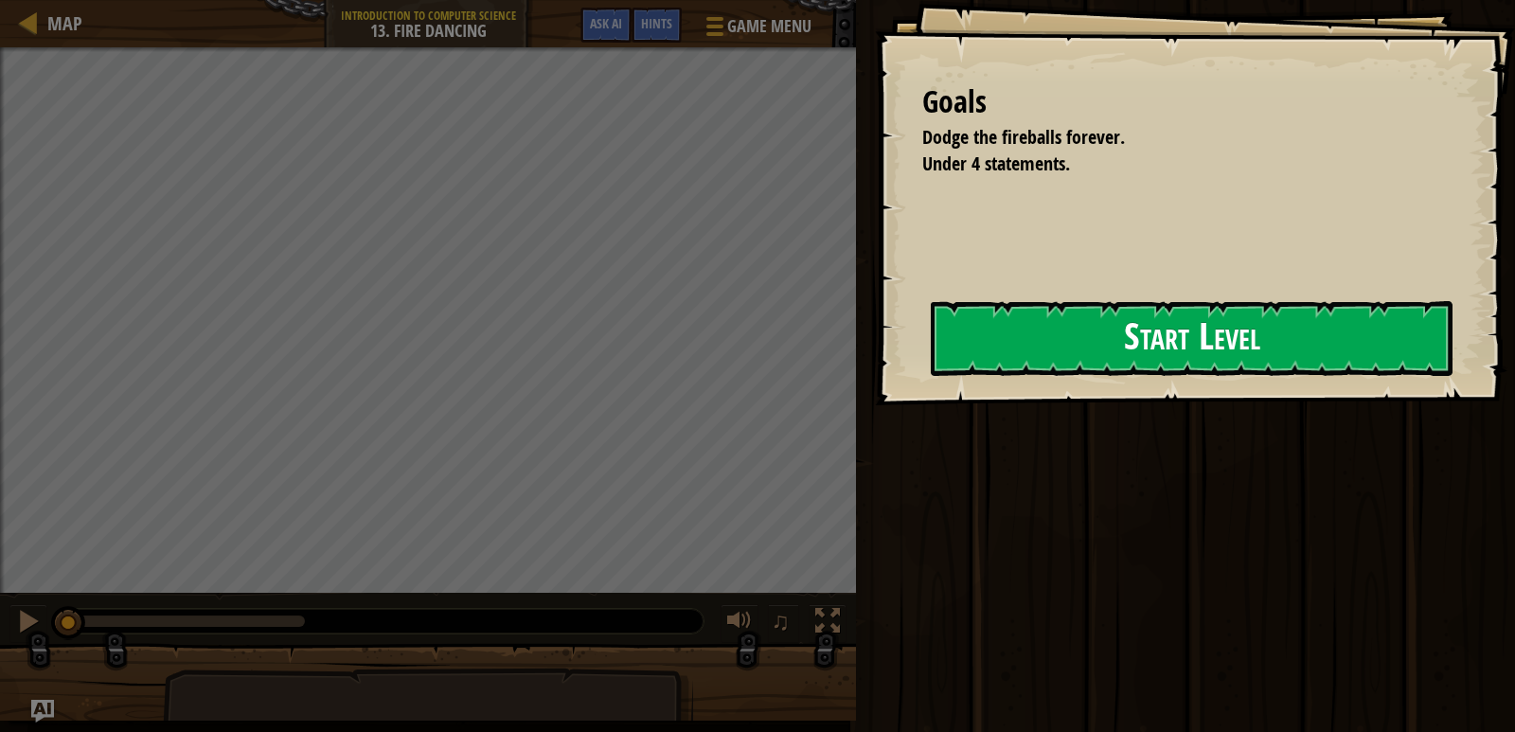
click at [1099, 332] on button "Start Level" at bounding box center [1192, 338] width 522 height 75
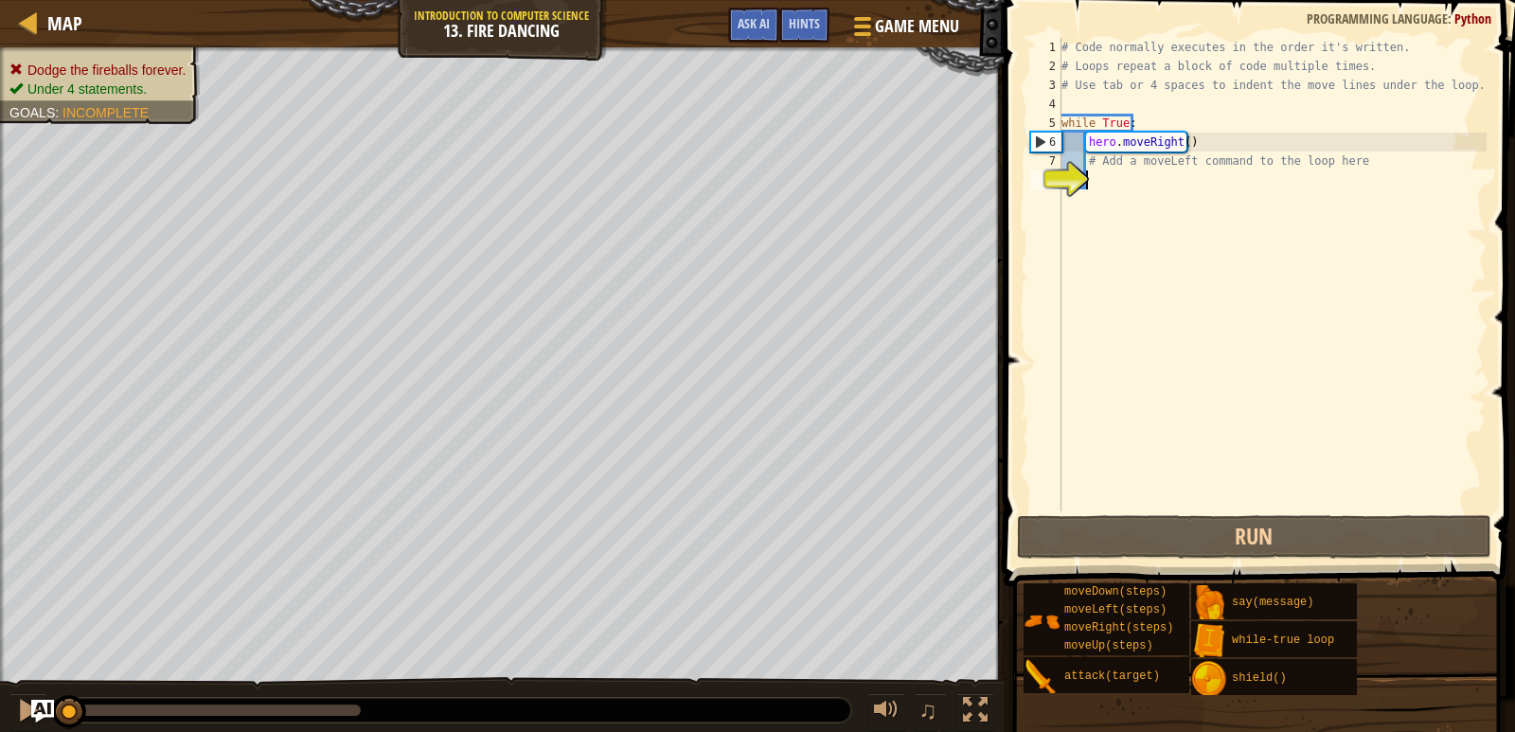
click at [1177, 143] on div "# Code normally executes in the order it's written. # Loops repeat a block of c…" at bounding box center [1272, 293] width 429 height 511
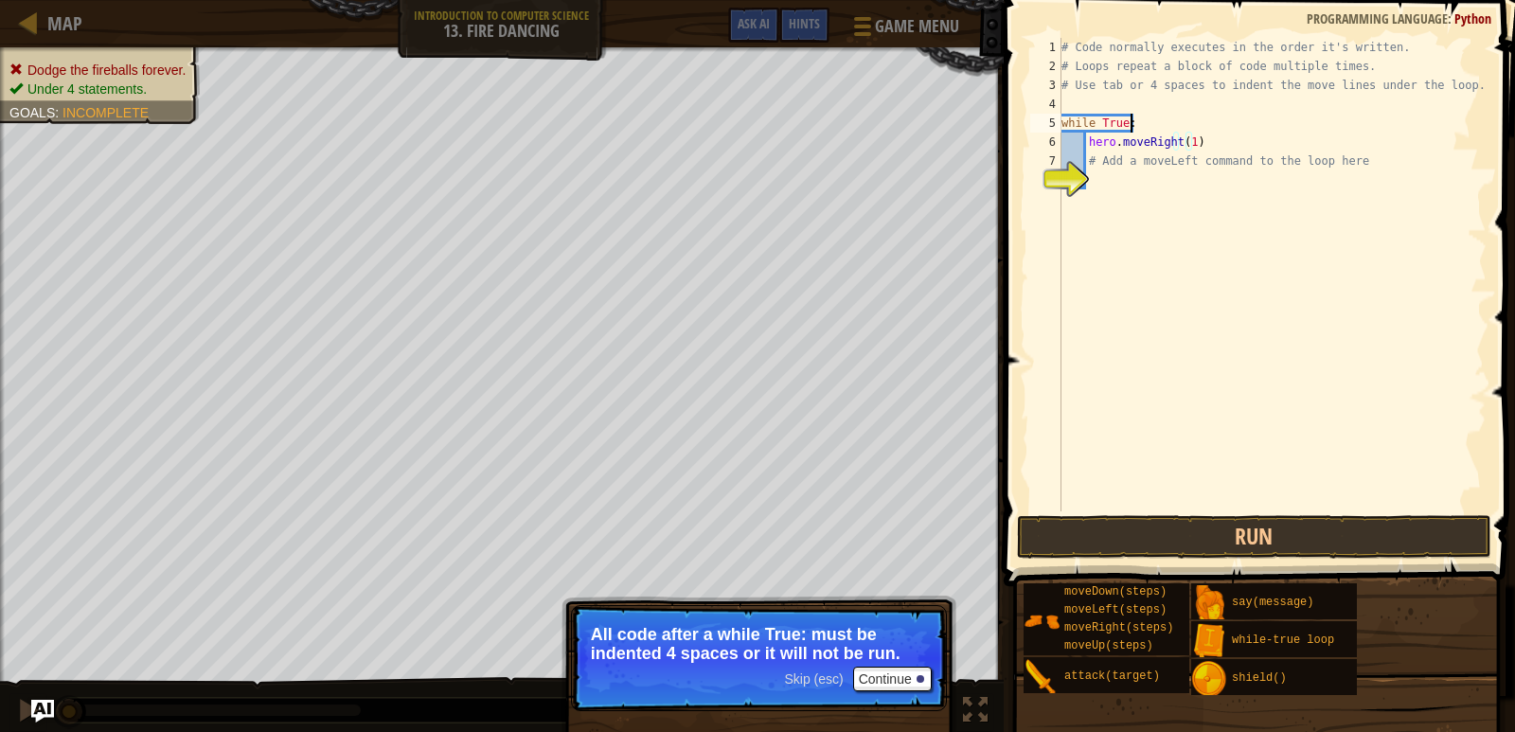
click at [1145, 125] on div "# Code normally executes in the order it's written. # Loops repeat a block of c…" at bounding box center [1272, 293] width 429 height 511
type textarea "while True:"
click at [896, 670] on button "Continue" at bounding box center [892, 679] width 79 height 25
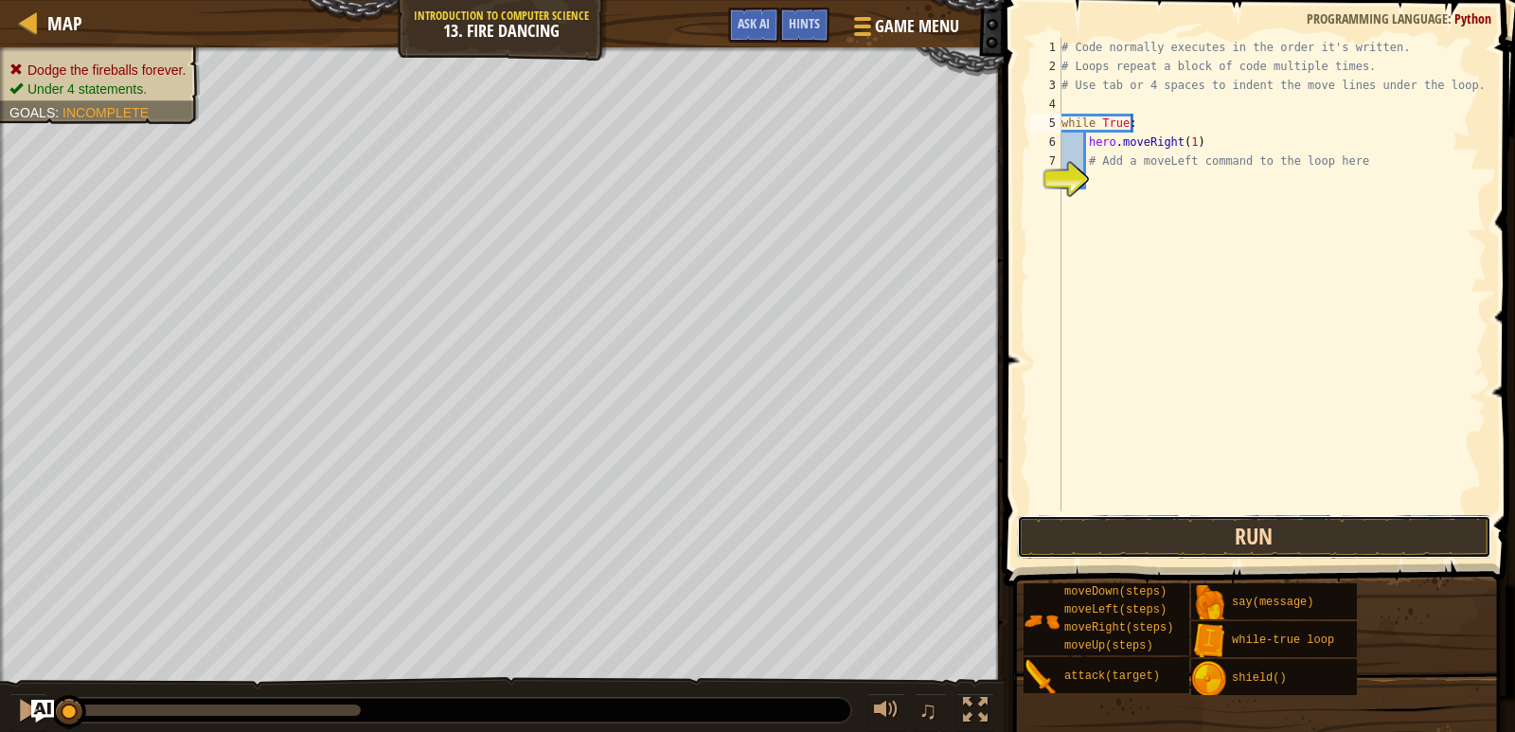
click at [1218, 541] on button "Run" at bounding box center [1254, 537] width 474 height 44
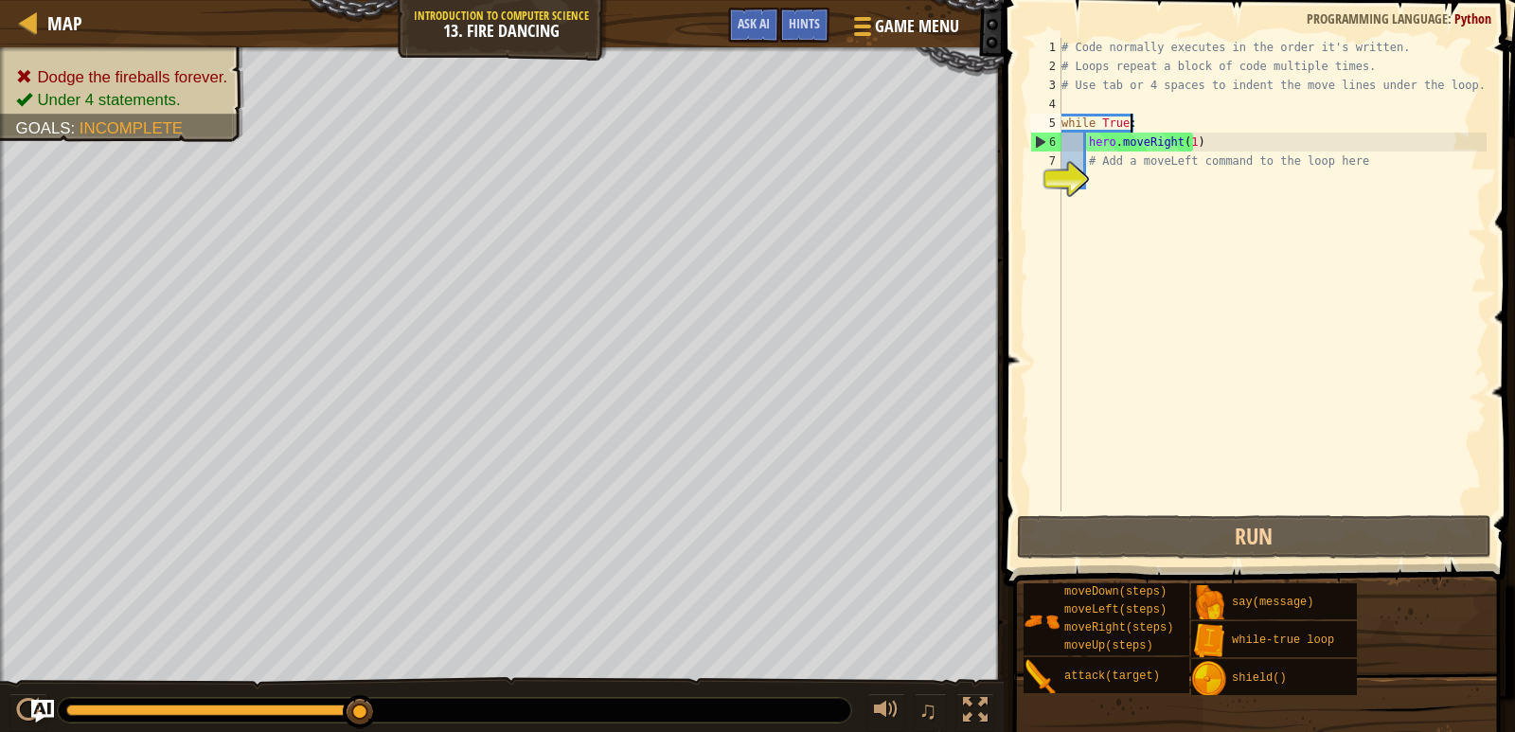
click at [1199, 173] on div "# Code normally executes in the order it's written. # Loops repeat a block of c…" at bounding box center [1272, 293] width 429 height 511
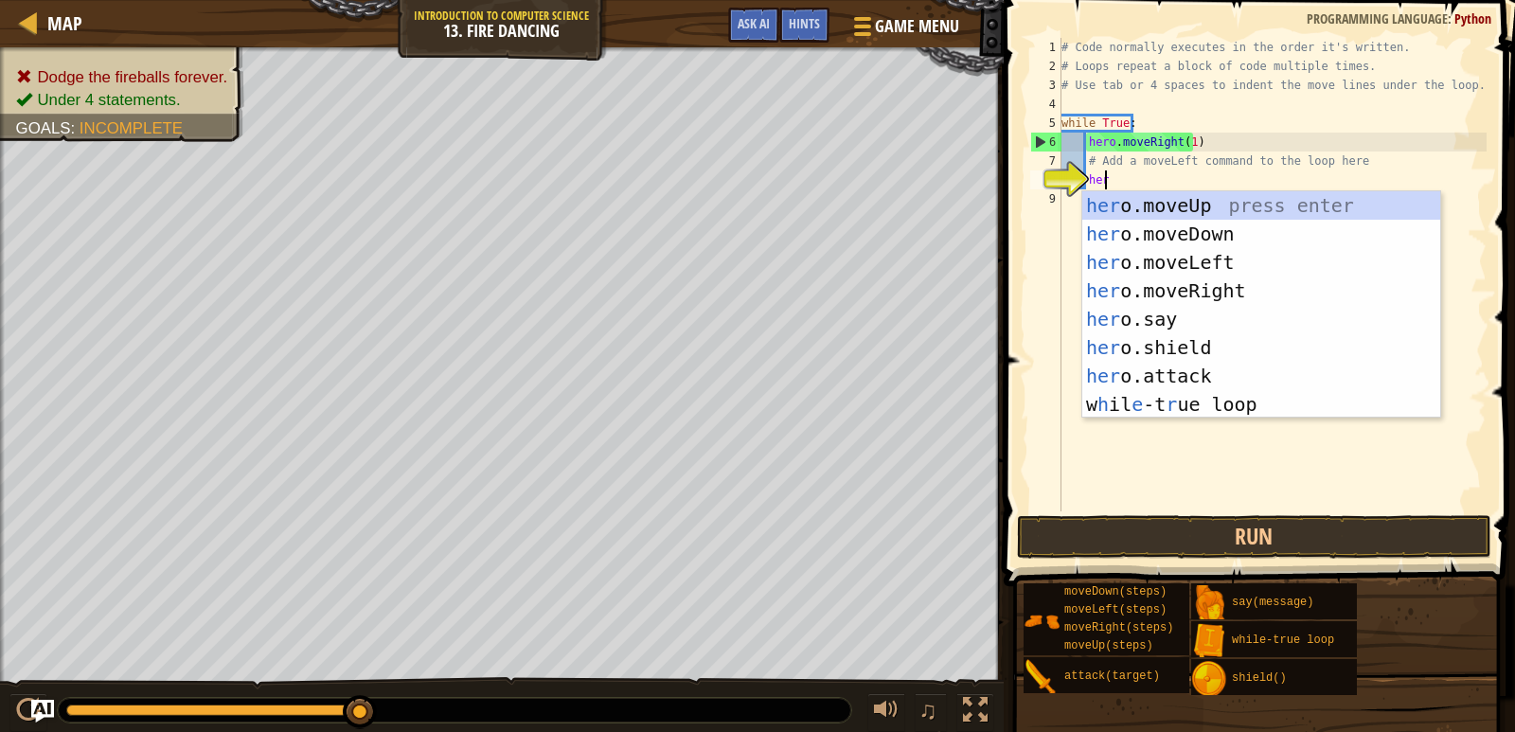
type textarea "hero"
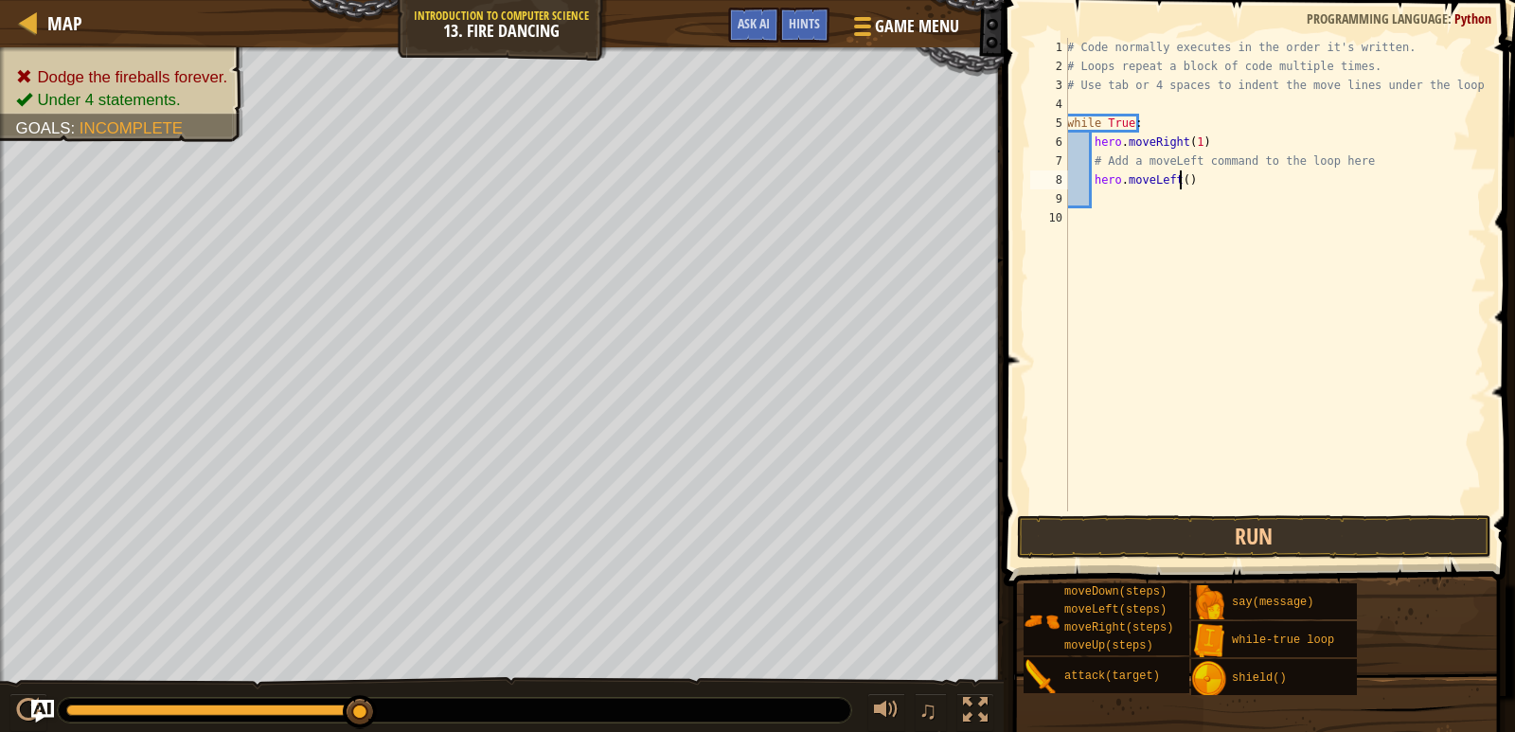
click at [1177, 180] on div "# Code normally executes in the order it's written. # Loops repeat a block of c…" at bounding box center [1275, 293] width 423 height 511
click at [1191, 139] on div "# Code normally executes in the order it's written. # Loops repeat a block of c…" at bounding box center [1275, 293] width 423 height 511
type textarea "hero.moveRight()"
click at [1373, 516] on button "Run" at bounding box center [1254, 537] width 474 height 44
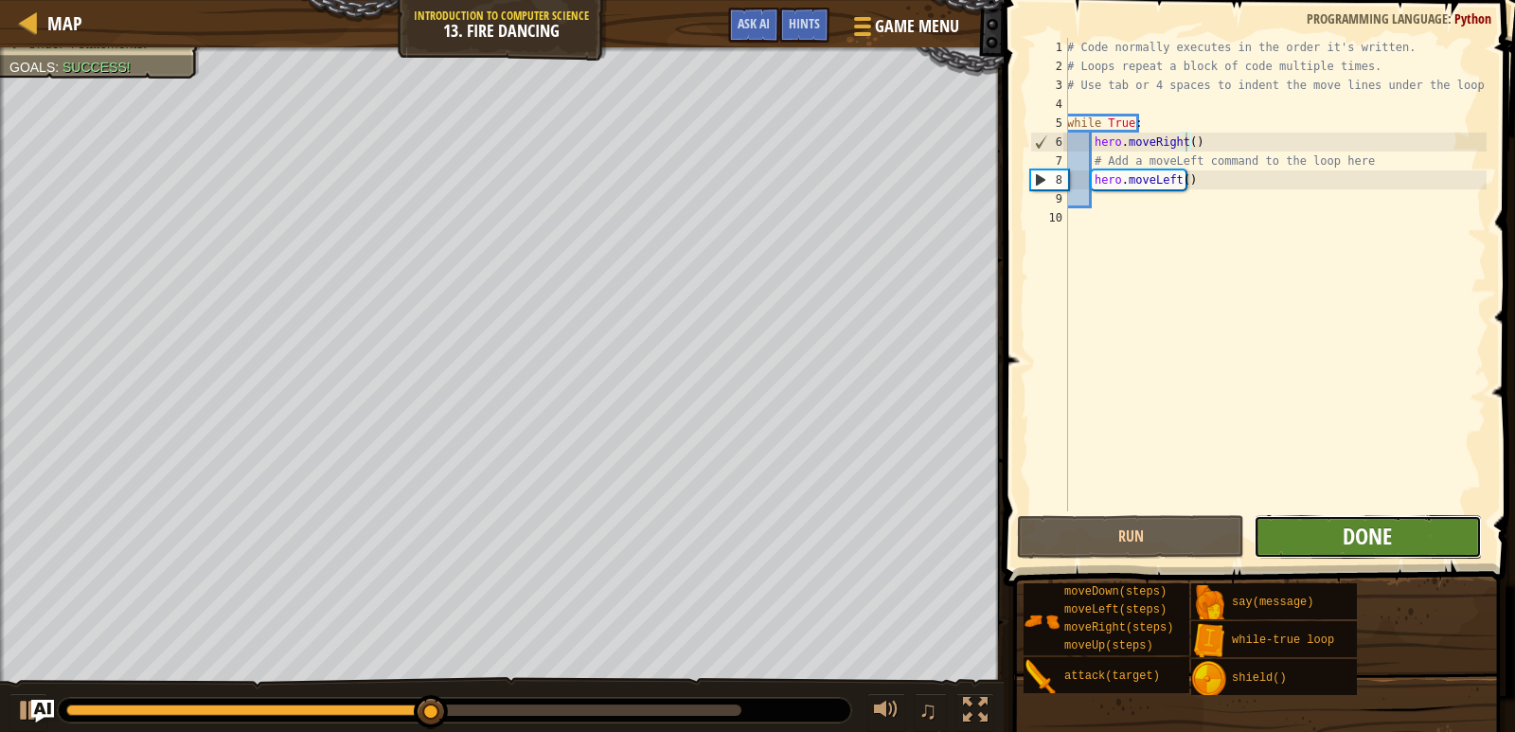
click at [1359, 543] on span "Done" at bounding box center [1367, 536] width 49 height 30
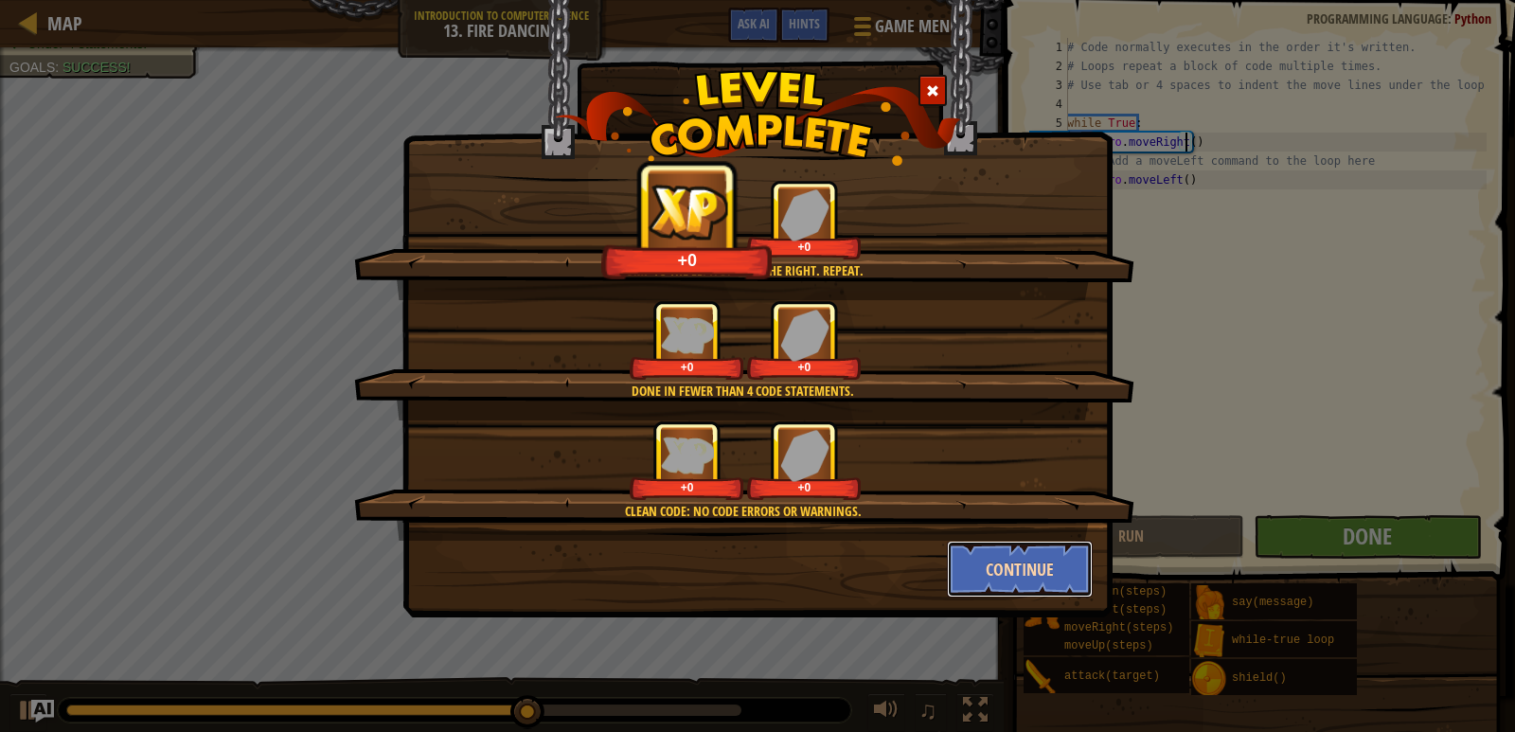
click at [1034, 553] on button "Continue" at bounding box center [1020, 569] width 147 height 57
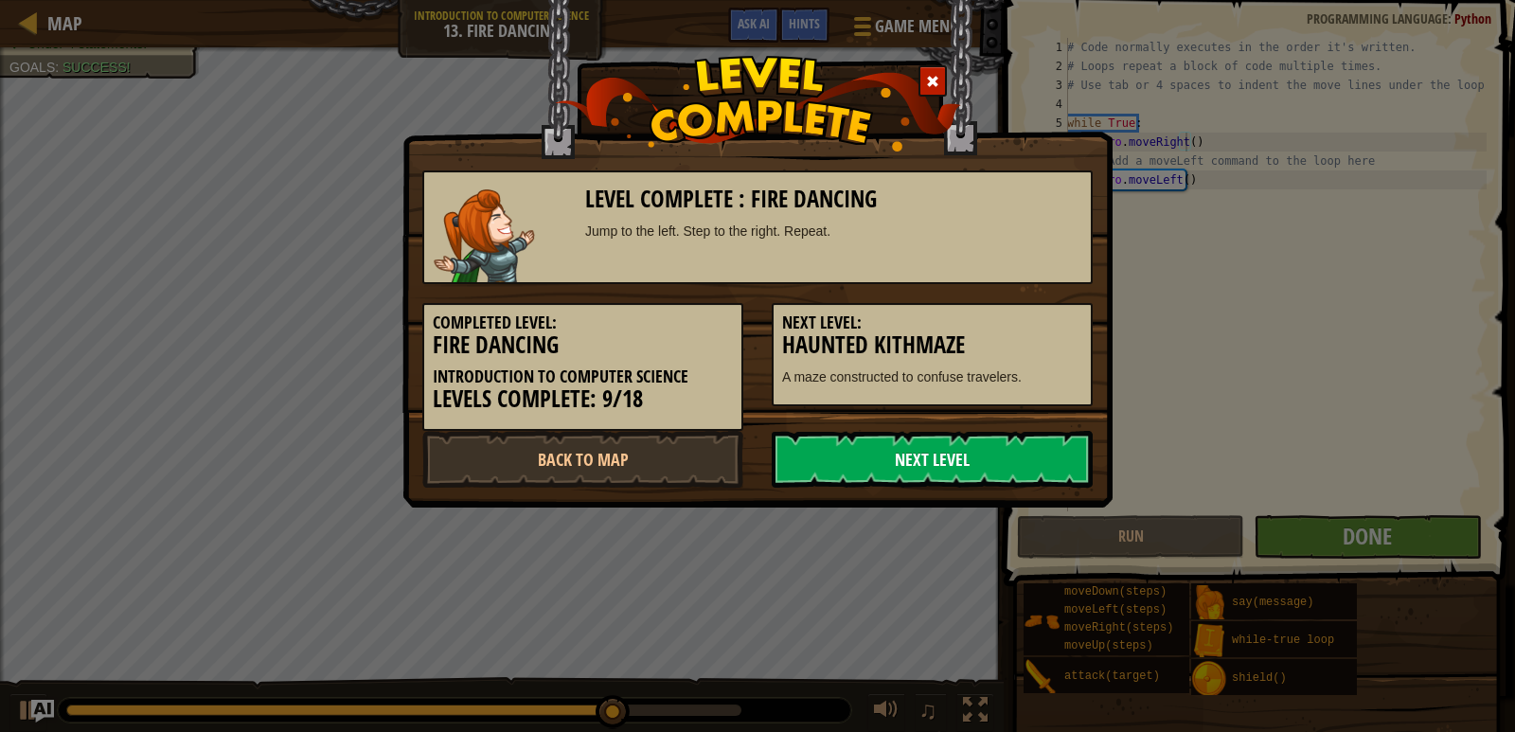
click at [941, 450] on link "Next Level" at bounding box center [932, 459] width 321 height 57
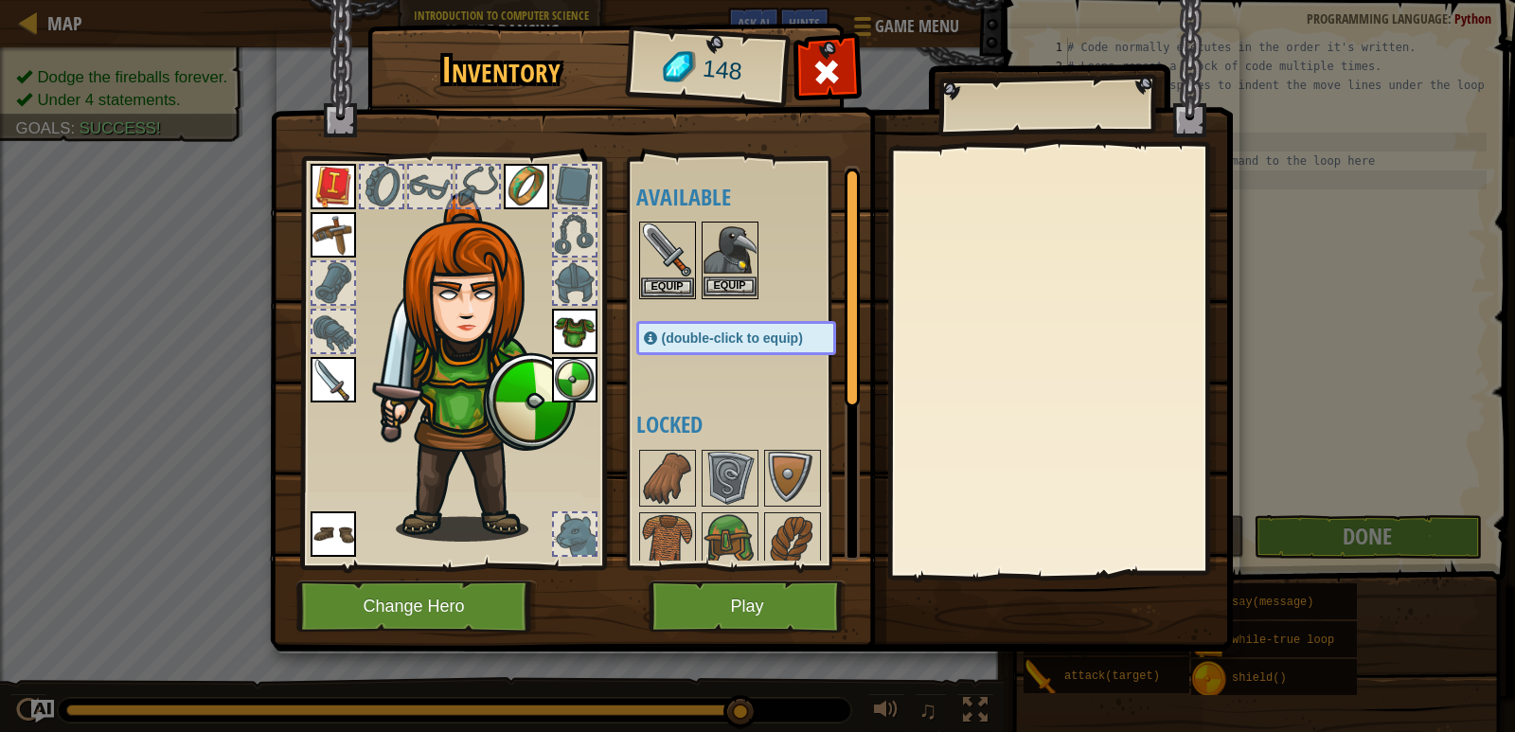
click at [746, 247] on img at bounding box center [730, 249] width 53 height 53
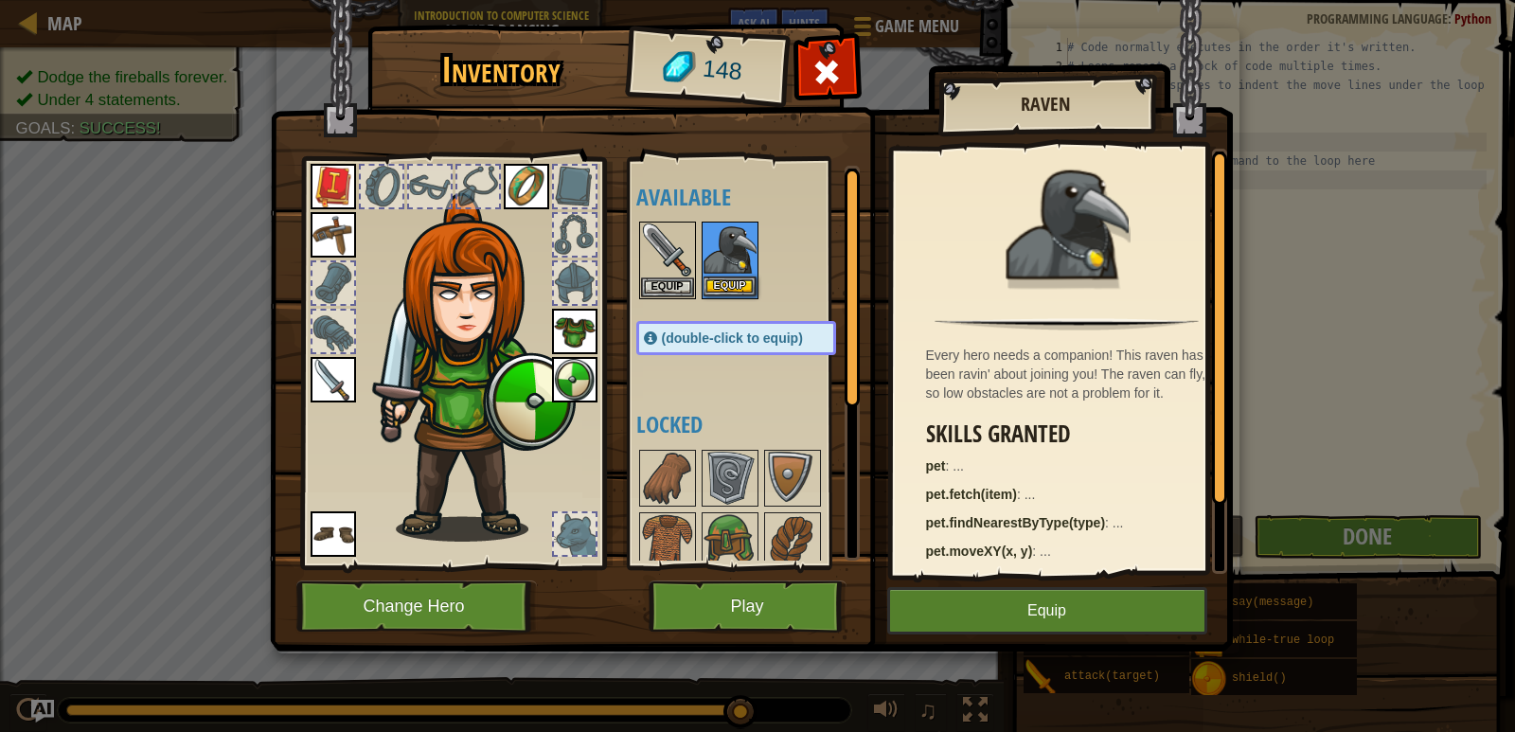
click at [746, 247] on img at bounding box center [730, 249] width 53 height 53
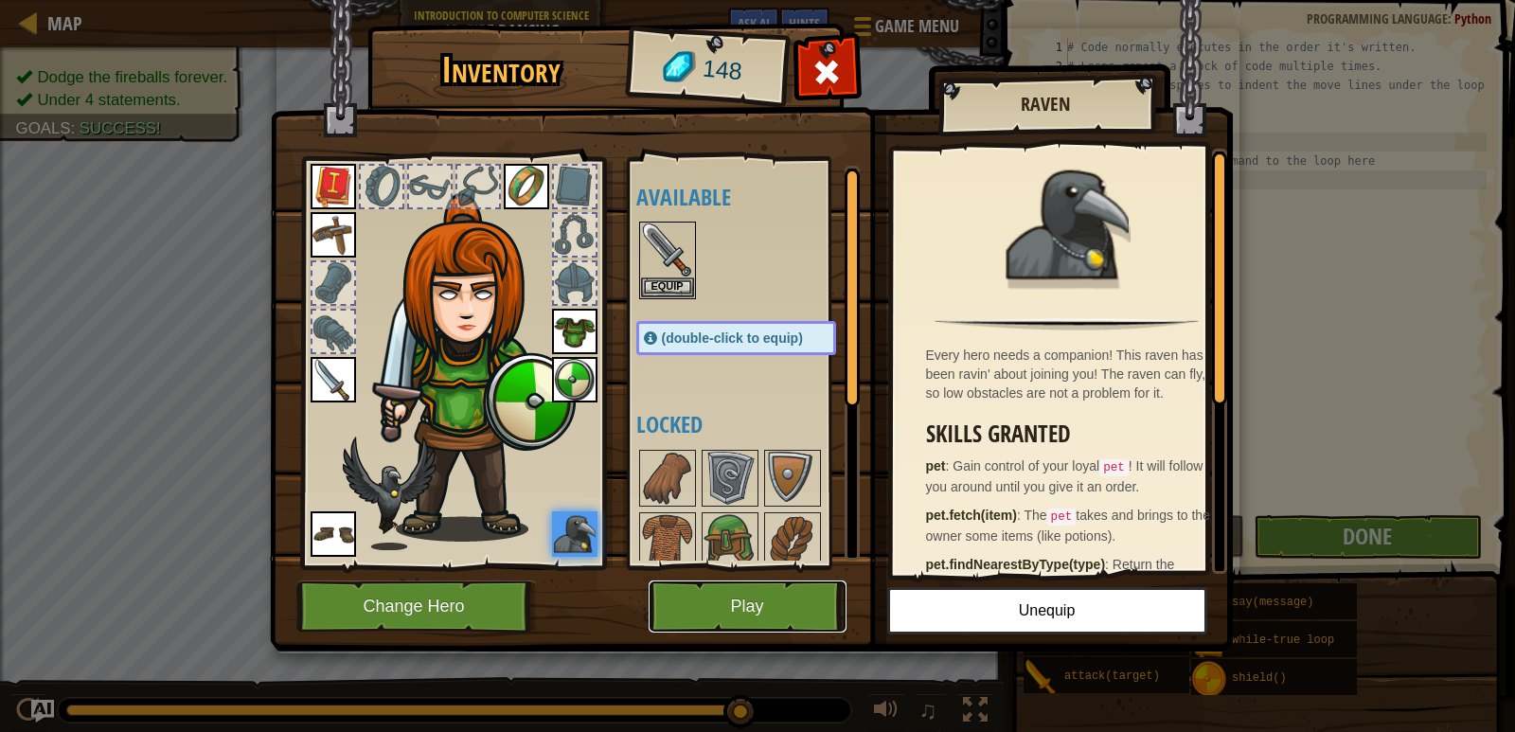
click at [795, 599] on button "Play" at bounding box center [748, 607] width 198 height 52
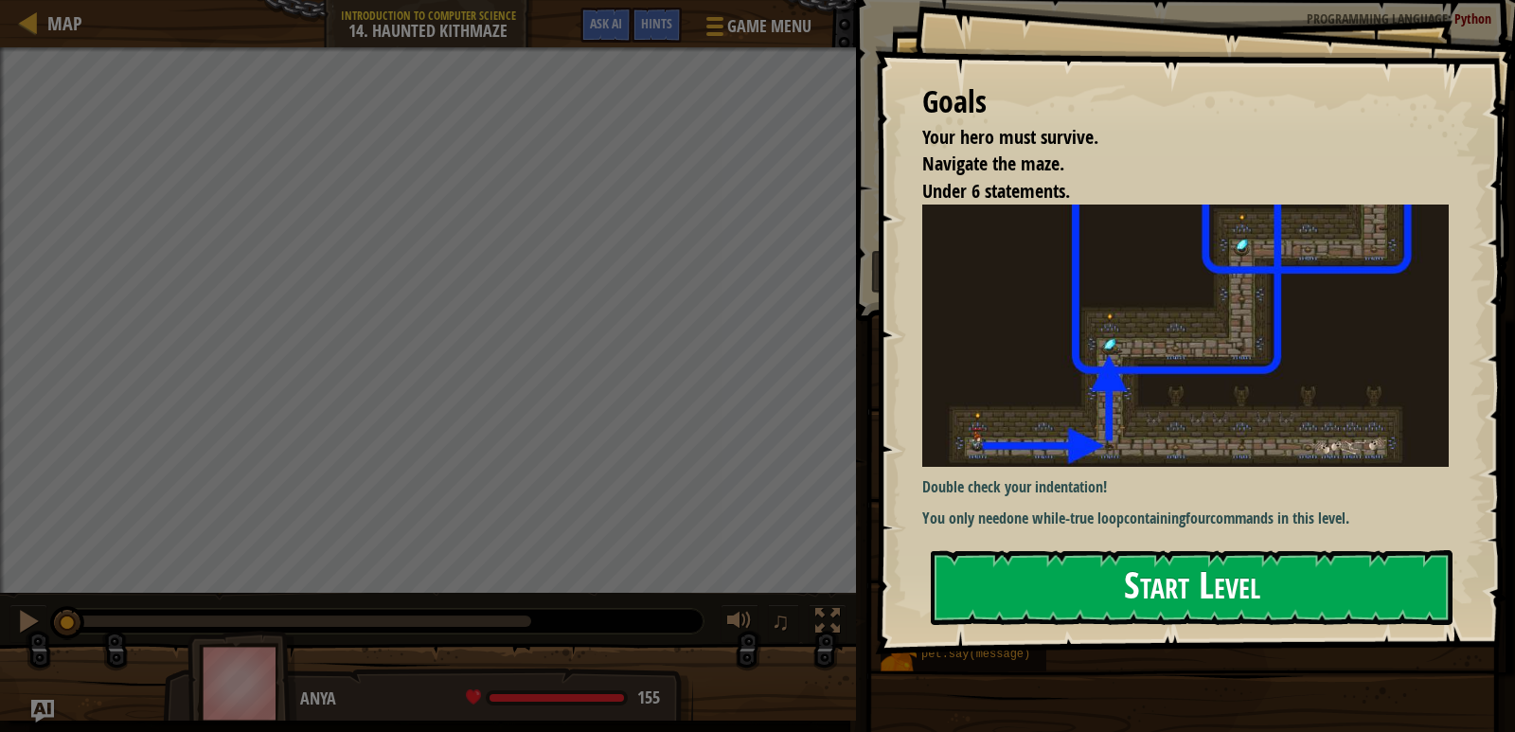
click at [1258, 576] on button "Start Level" at bounding box center [1192, 587] width 522 height 75
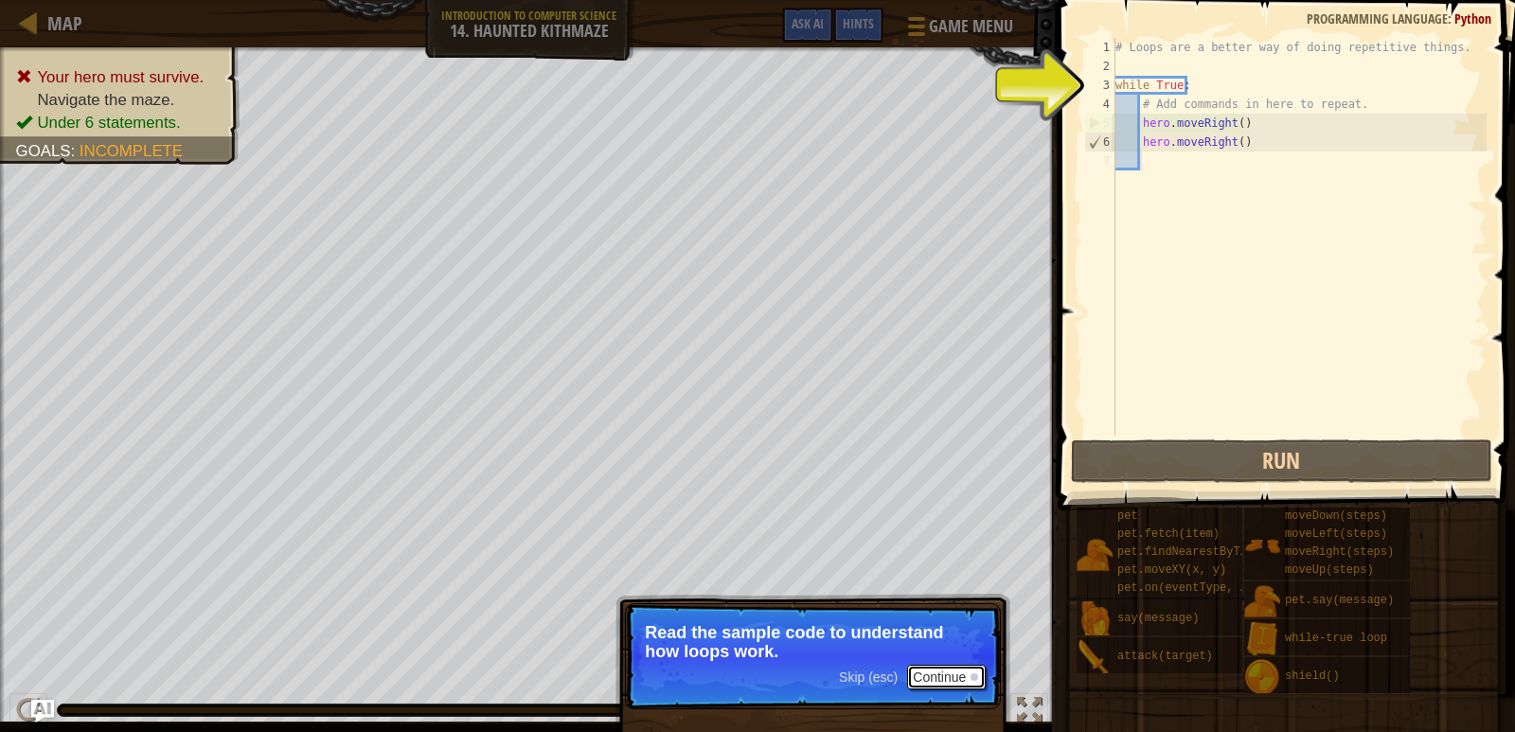
click at [956, 675] on button "Continue" at bounding box center [946, 677] width 79 height 25
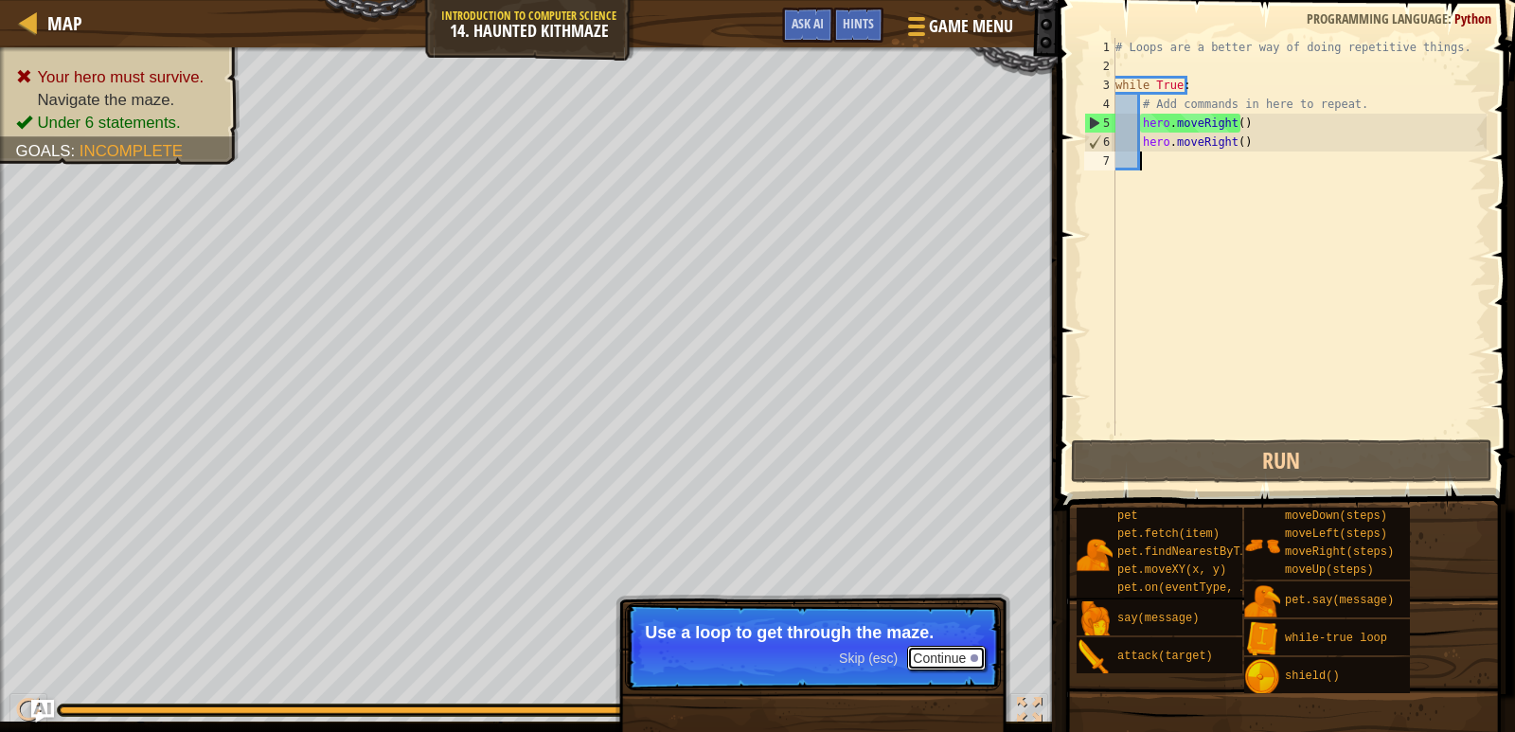
click at [956, 648] on button "Continue" at bounding box center [946, 658] width 79 height 25
click at [956, 648] on div "Skip (esc) Continue Use a loop to get through the maze." at bounding box center [813, 734] width 395 height 280
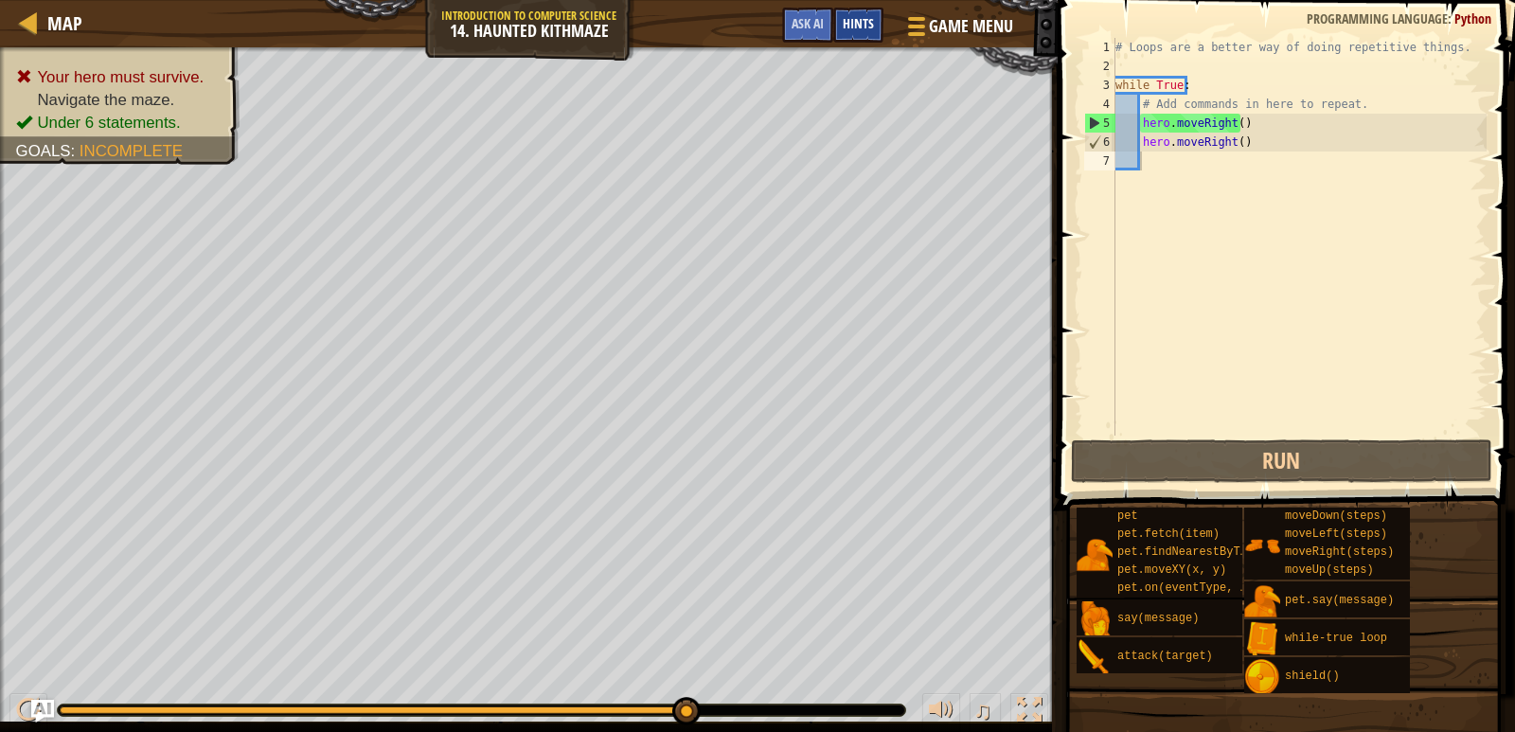
click at [853, 16] on span "Hints" at bounding box center [858, 23] width 31 height 18
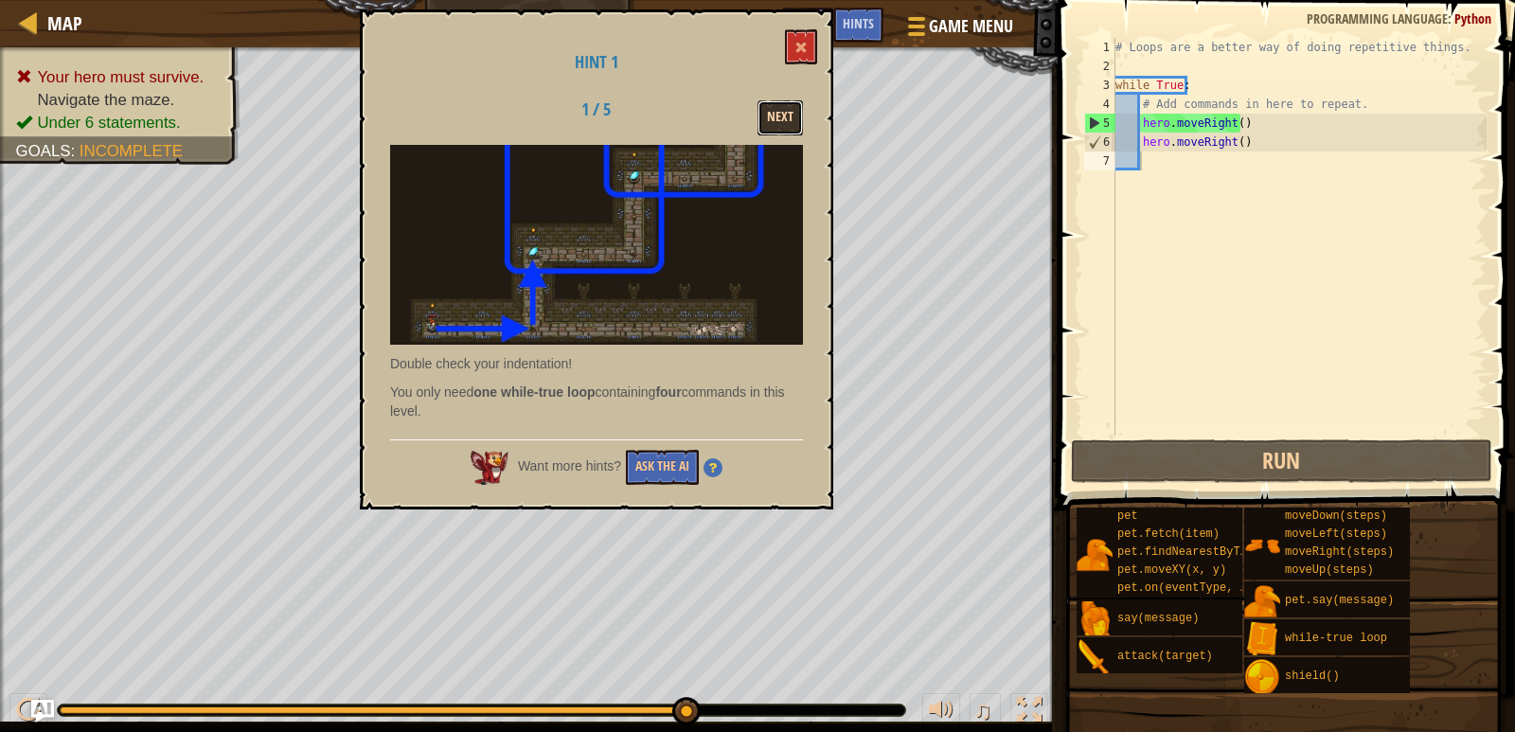
click at [791, 114] on button "Next" at bounding box center [780, 117] width 45 height 35
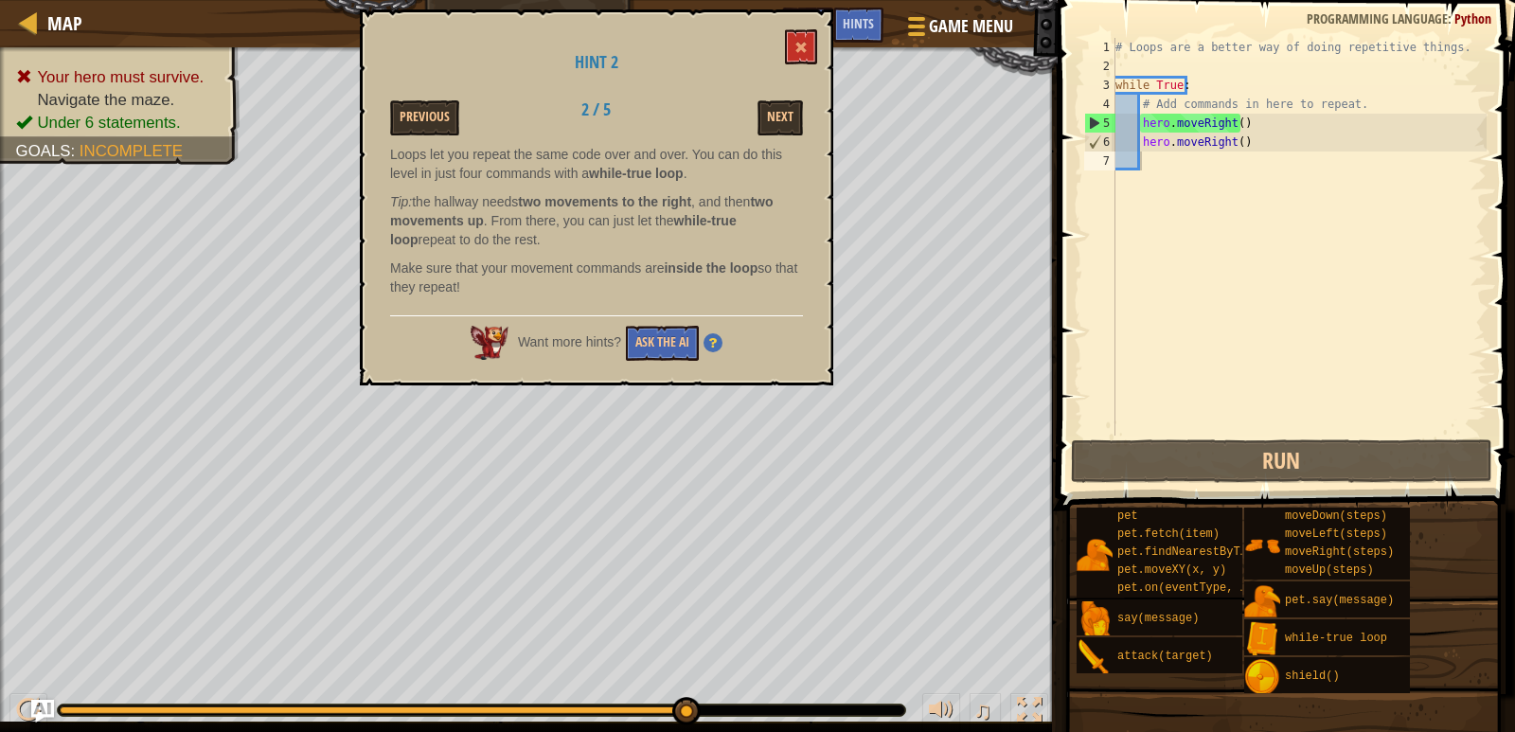
click at [1233, 124] on div "# Loops are a better way of doing repetitive things. while True : # Add command…" at bounding box center [1299, 256] width 375 height 436
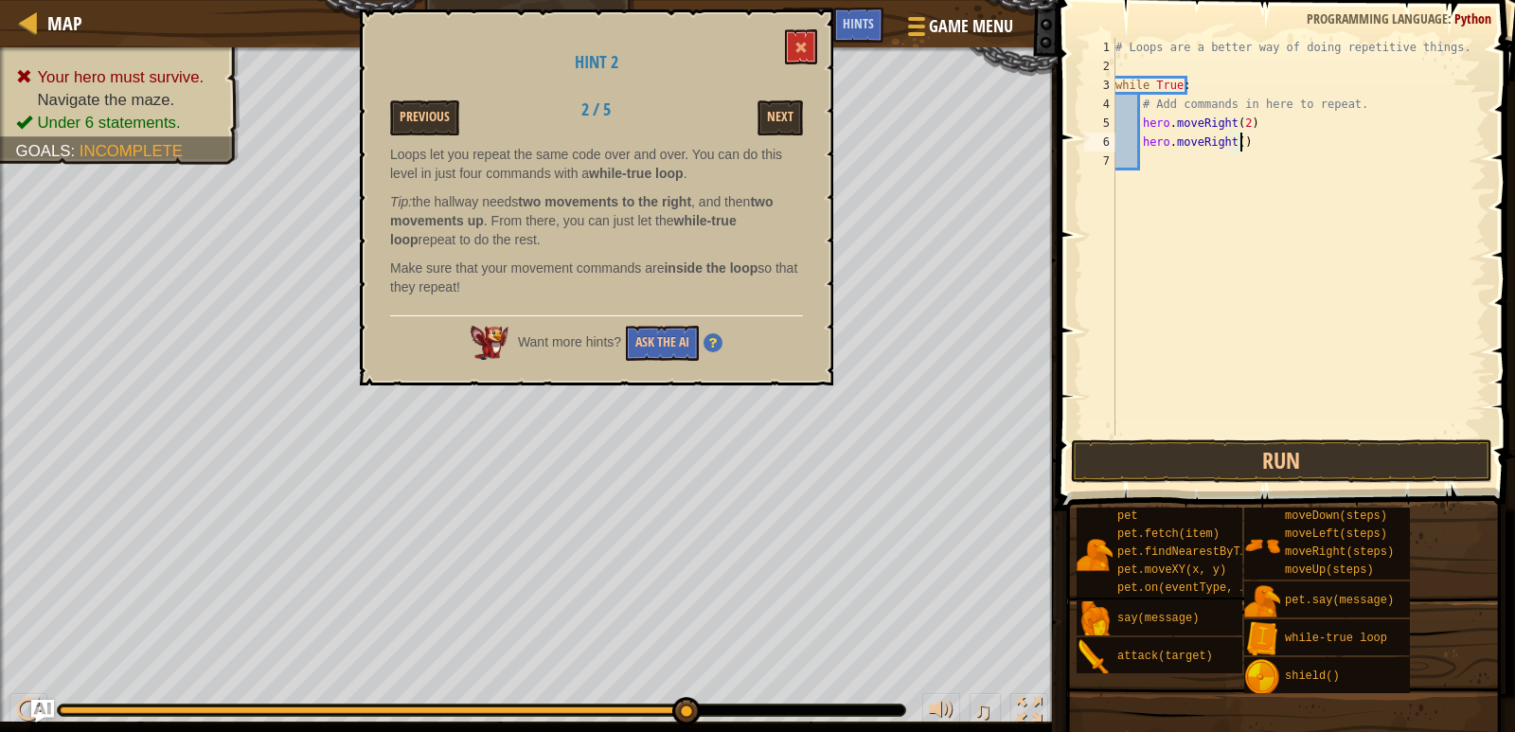
click at [1268, 150] on div "# Loops are a better way of doing repetitive things. while True : # Add command…" at bounding box center [1299, 256] width 375 height 436
type textarea "h"
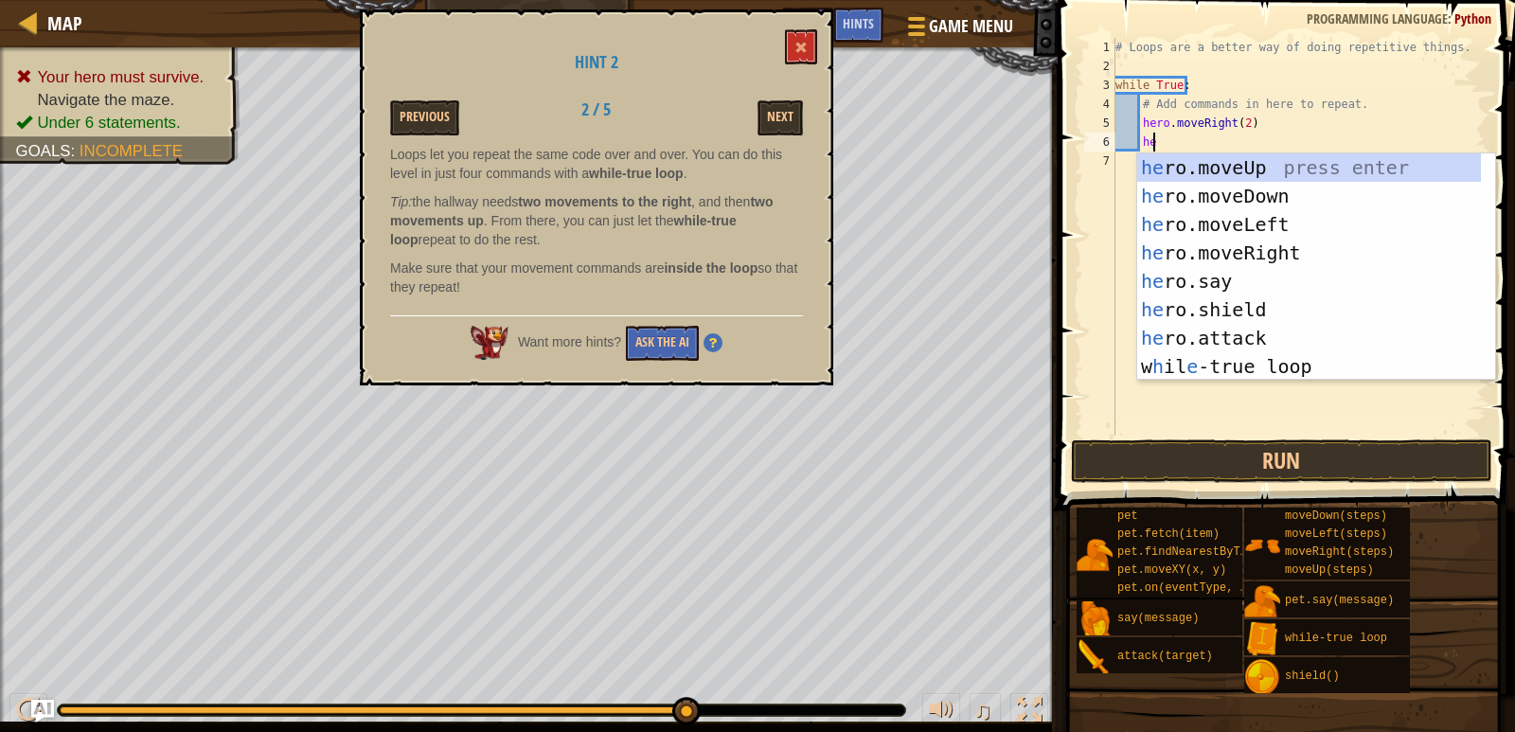
scroll to position [9, 3]
type textarea "hero"
click at [1273, 170] on div "hero .moveUp press enter hero .moveDown press enter hero .moveLeft press enter …" at bounding box center [1316, 295] width 358 height 284
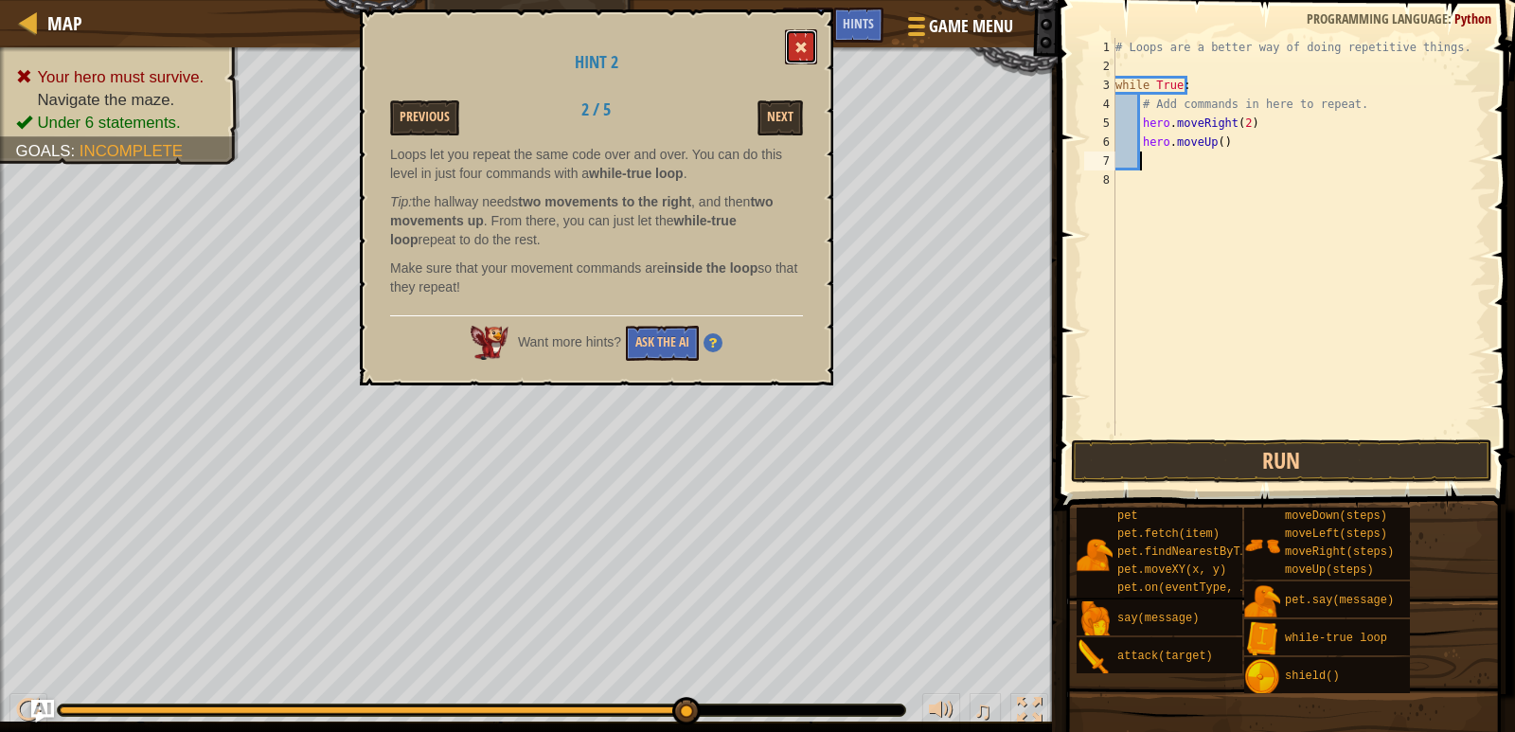
click at [799, 35] on button at bounding box center [801, 46] width 32 height 35
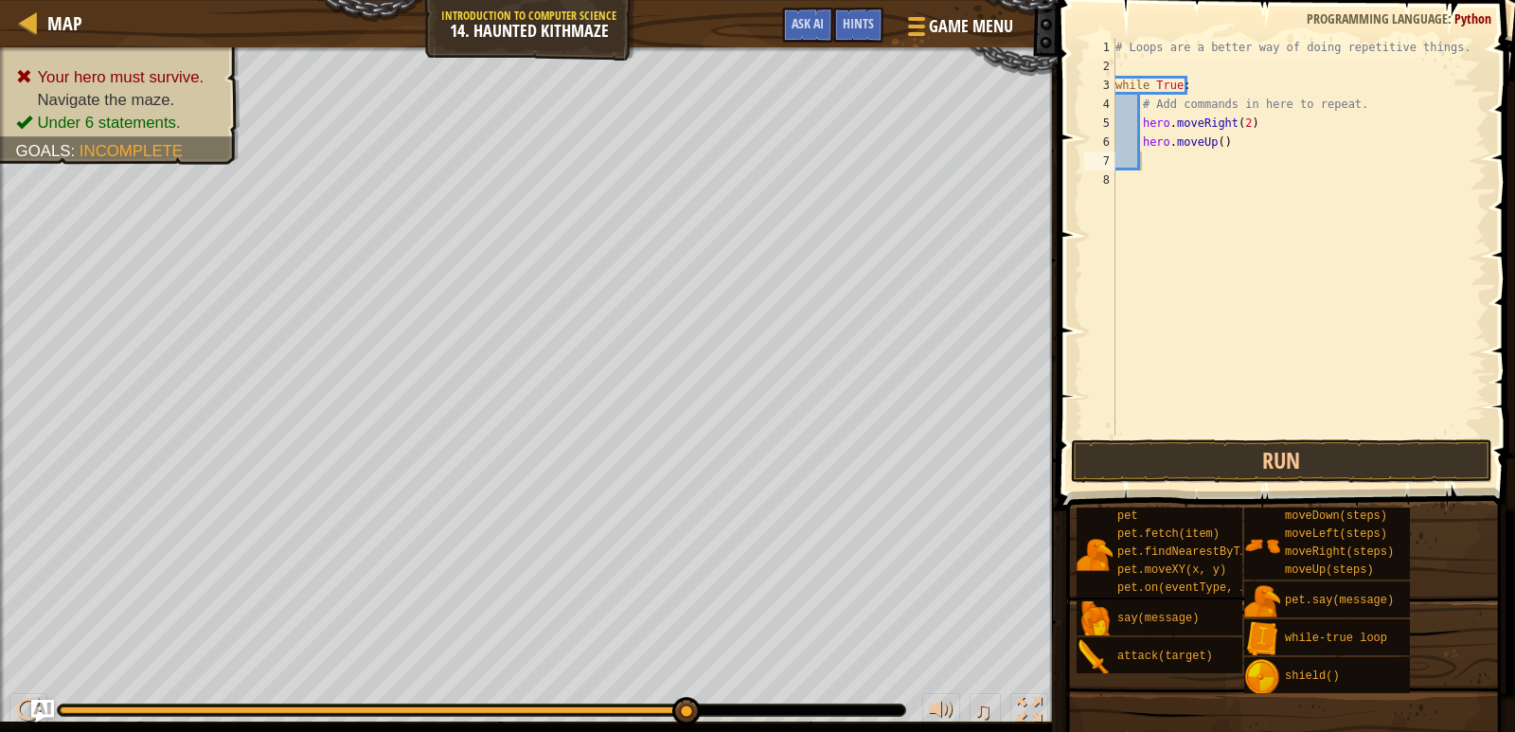
click at [1181, 163] on div "# Loops are a better way of doing repetitive things. while True : # Add command…" at bounding box center [1299, 256] width 375 height 436
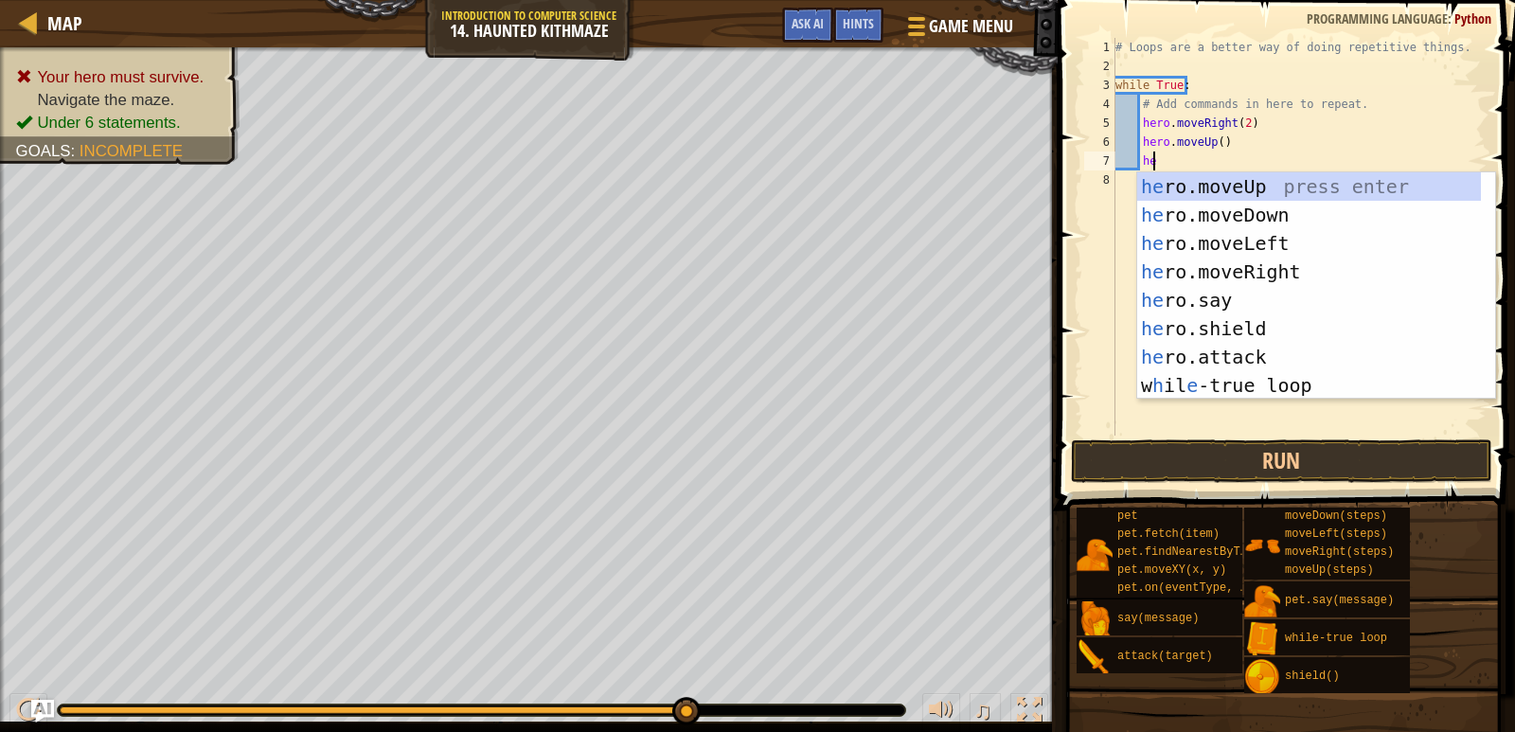
scroll to position [9, 3]
type textarea "hero"
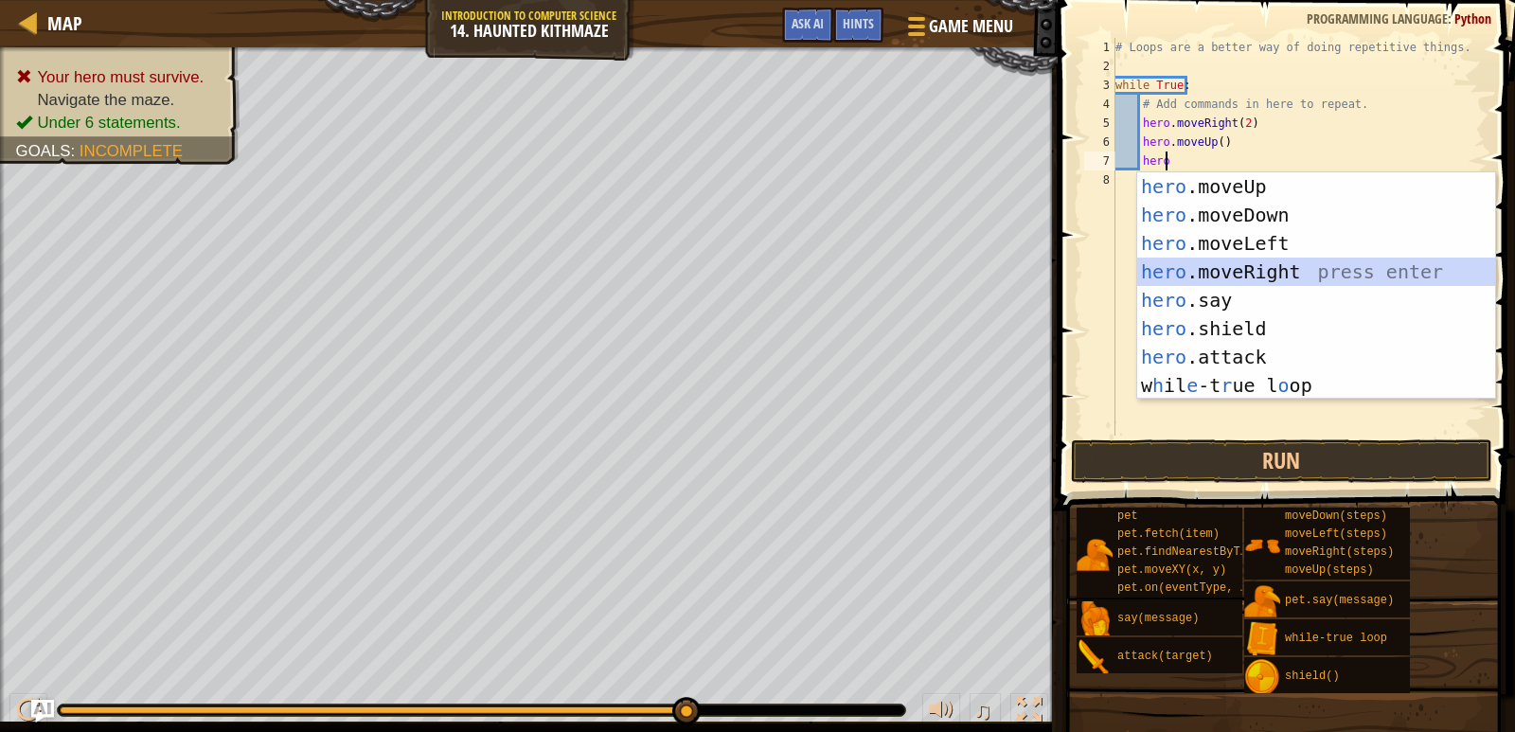
click at [1215, 262] on div "hero .moveUp press enter hero .moveDown press enter hero .moveLeft press enter …" at bounding box center [1316, 314] width 358 height 284
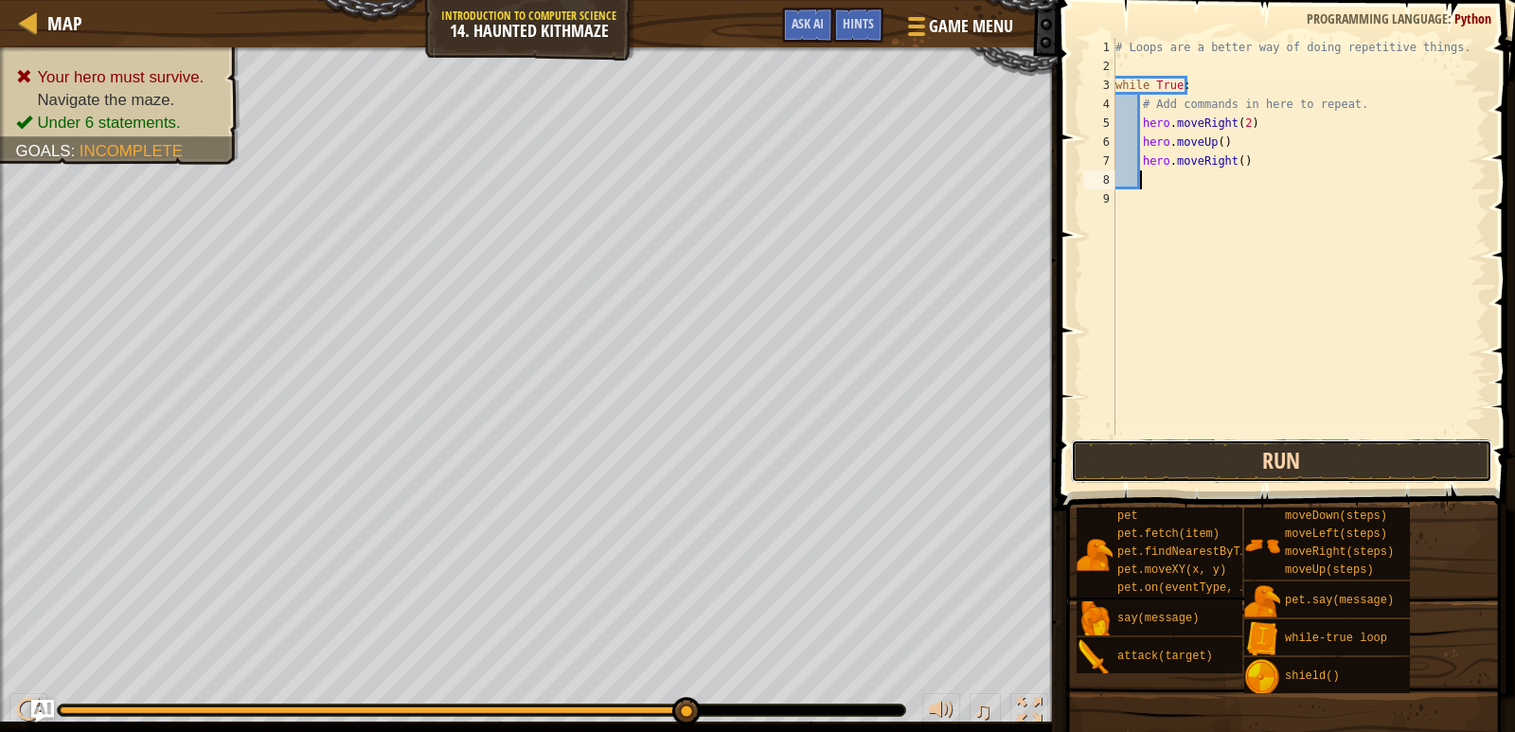
click at [1269, 461] on button "Run" at bounding box center [1281, 461] width 421 height 44
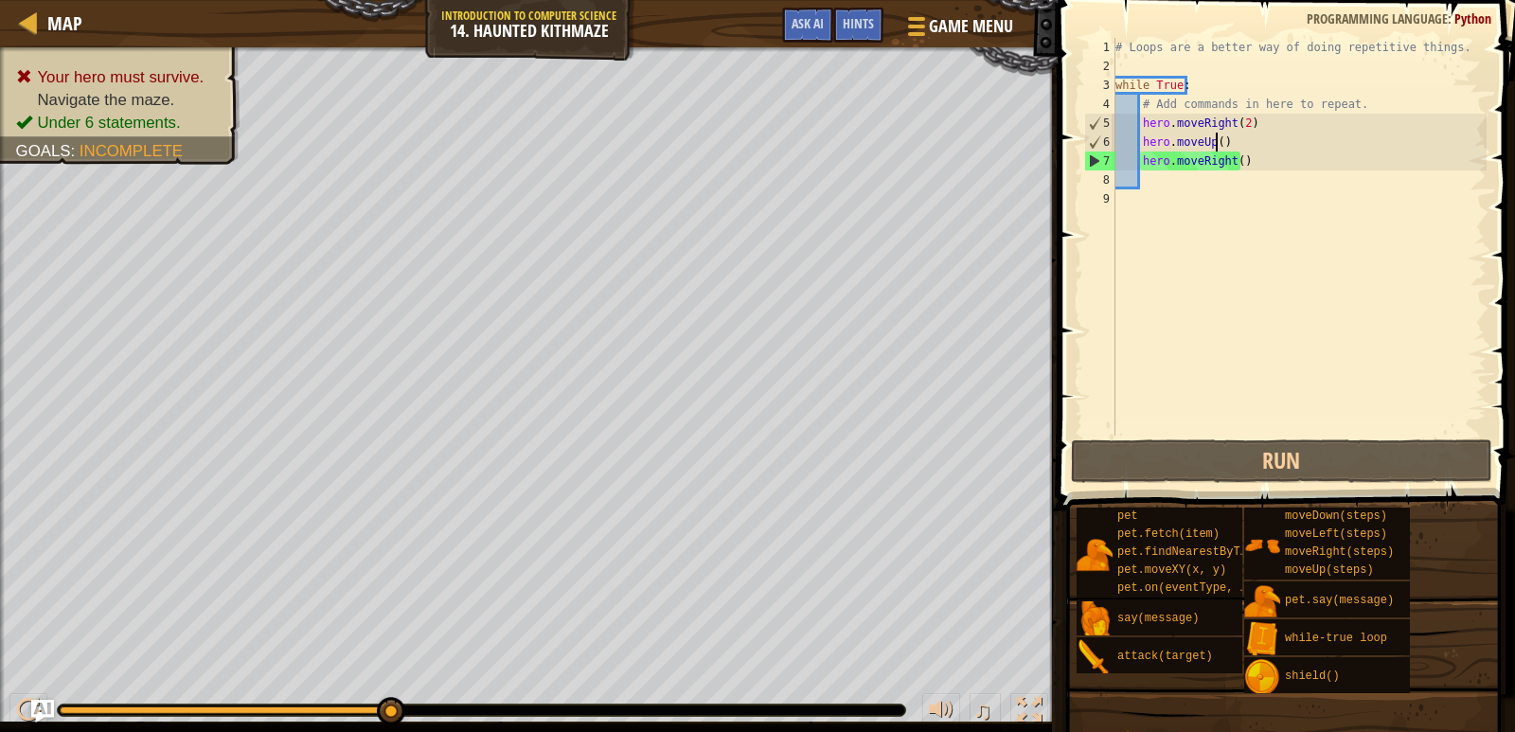
click at [1216, 141] on div "# Loops are a better way of doing repetitive things. while True : # Add command…" at bounding box center [1299, 256] width 375 height 436
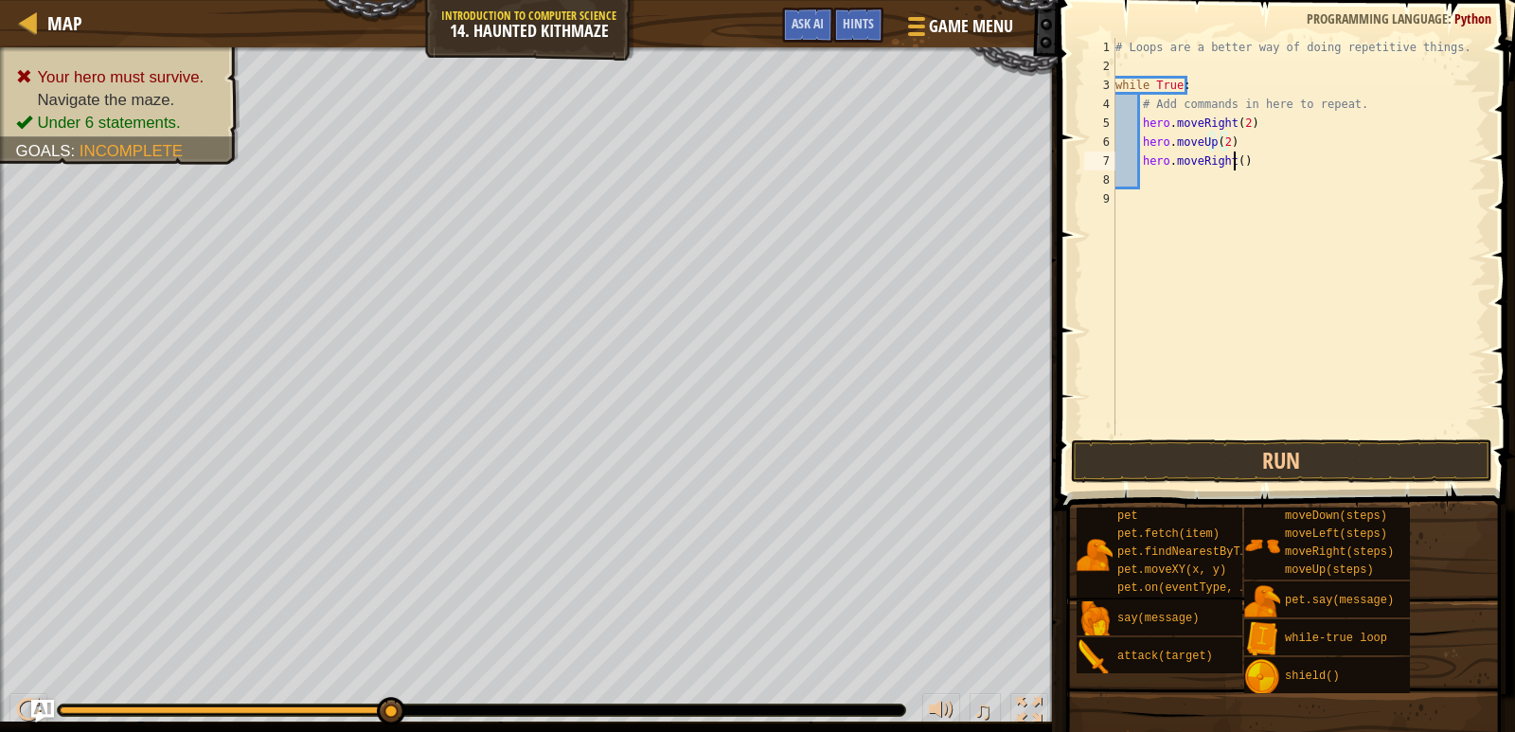
click at [1233, 160] on div "# Loops are a better way of doing repetitive things. while True : # Add command…" at bounding box center [1299, 256] width 375 height 436
type textarea "hero.moveRight(2)"
click at [1270, 170] on div "# Loops are a better way of doing repetitive things. while True : # Add command…" at bounding box center [1299, 256] width 375 height 436
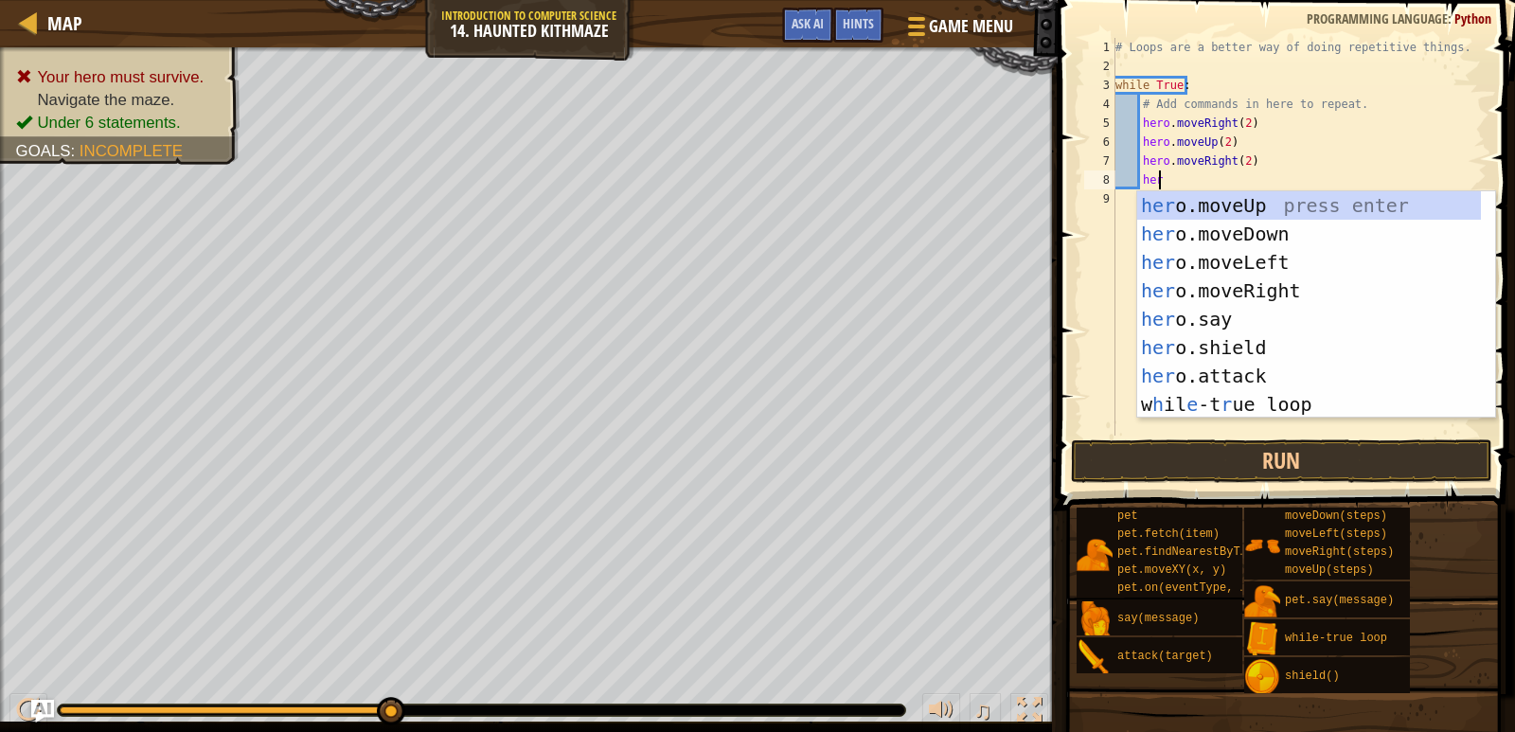
scroll to position [9, 3]
type textarea "hero"
click at [1259, 200] on div "hero .moveUp press enter hero .moveDown press enter hero .moveLeft press enter …" at bounding box center [1316, 333] width 358 height 284
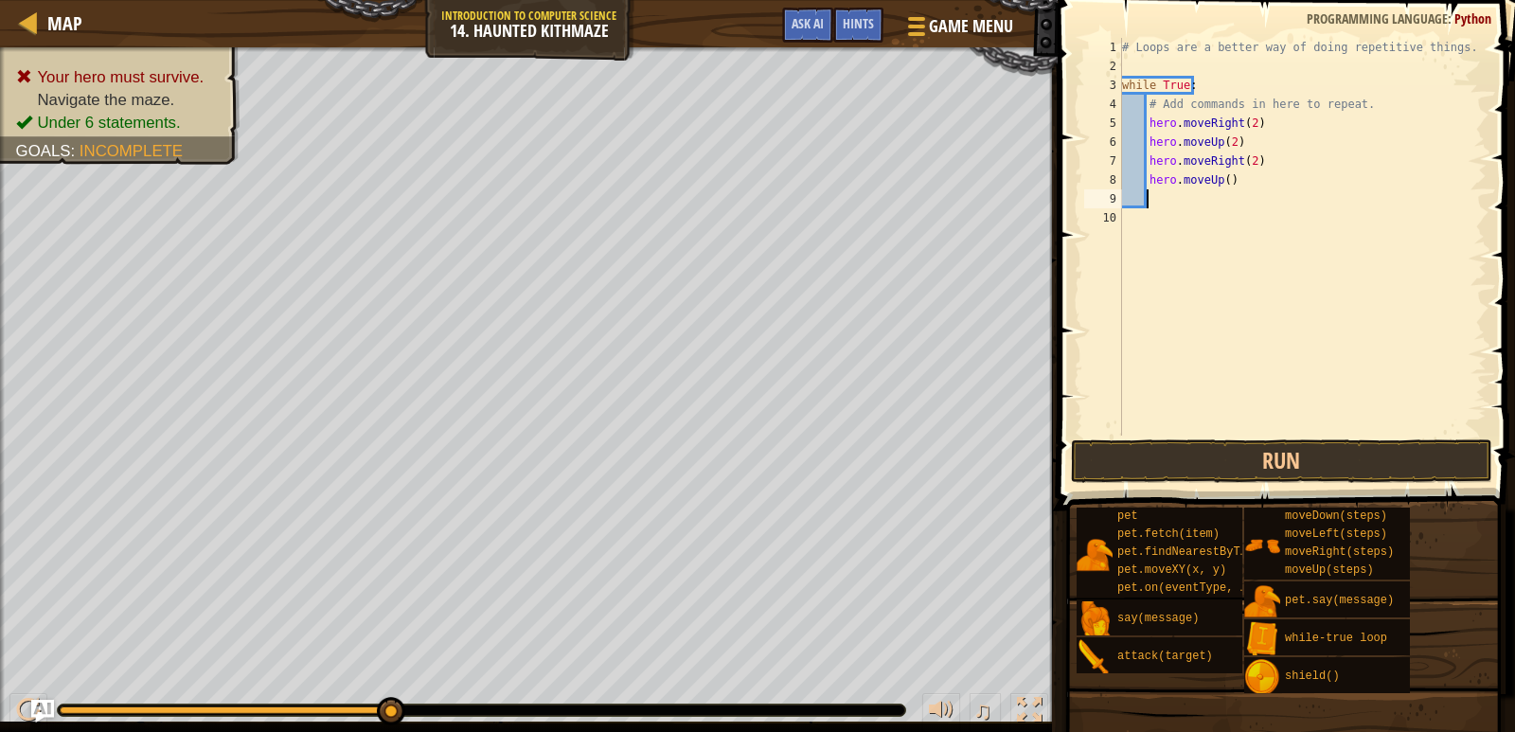
scroll to position [9, 1]
click at [1221, 181] on div "# Loops are a better way of doing repetitive things. while True : # Add command…" at bounding box center [1302, 256] width 369 height 436
type textarea "hero.moveUp(2)"
click at [1226, 200] on div "# Loops are a better way of doing repetitive things. while True : # Add command…" at bounding box center [1302, 256] width 369 height 436
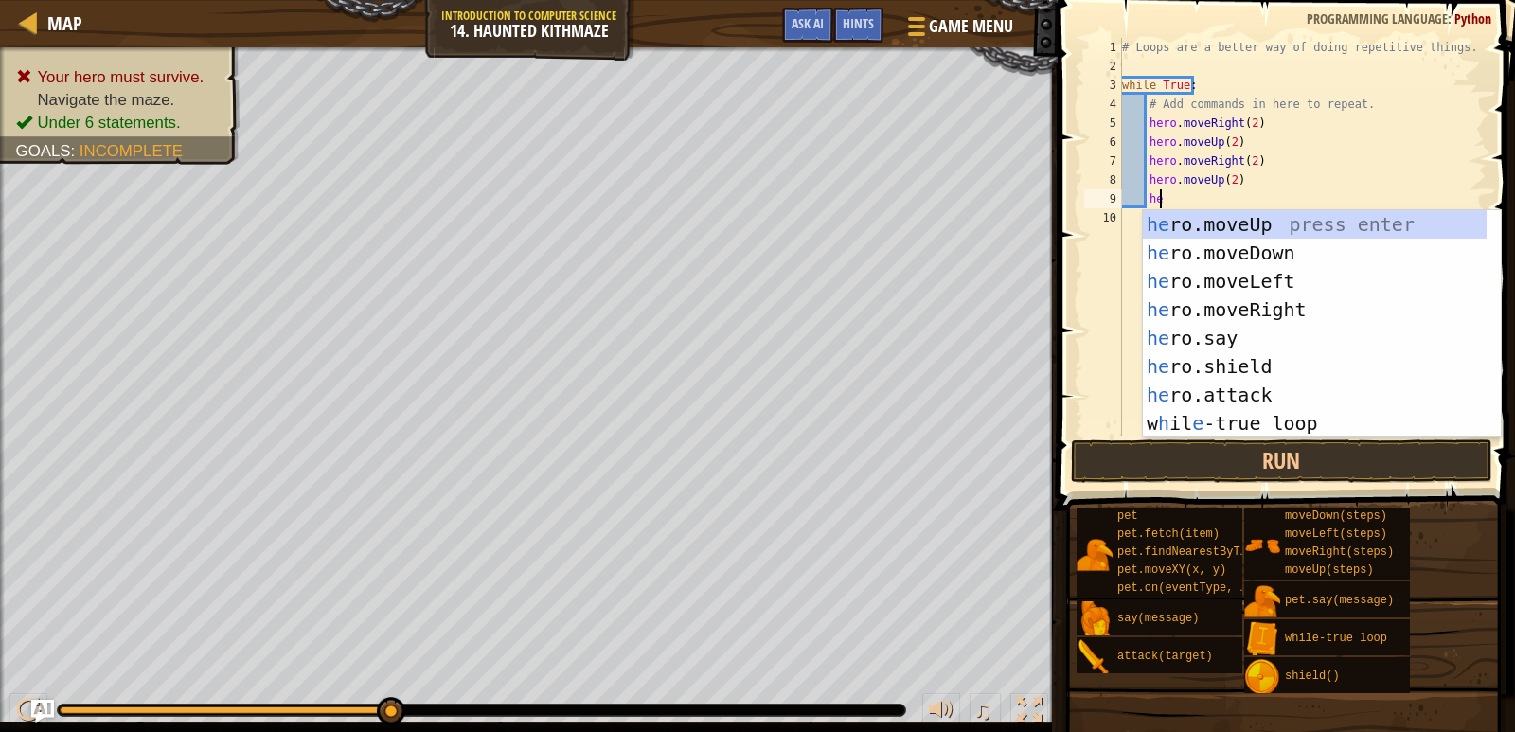
scroll to position [9, 3]
type textarea "hero"
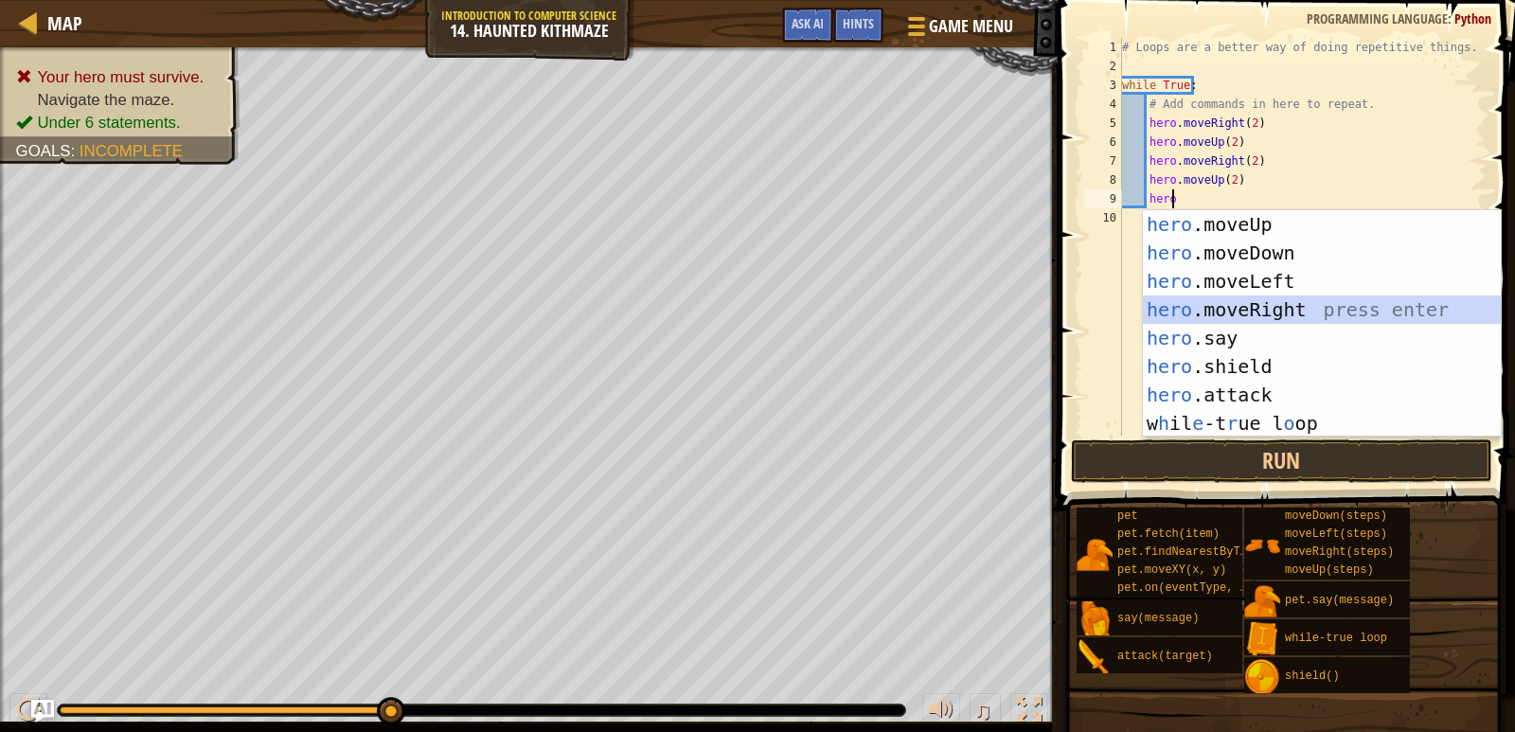
click at [1243, 305] on div "hero .moveUp press enter hero .moveDown press enter hero .moveLeft press enter …" at bounding box center [1322, 352] width 358 height 284
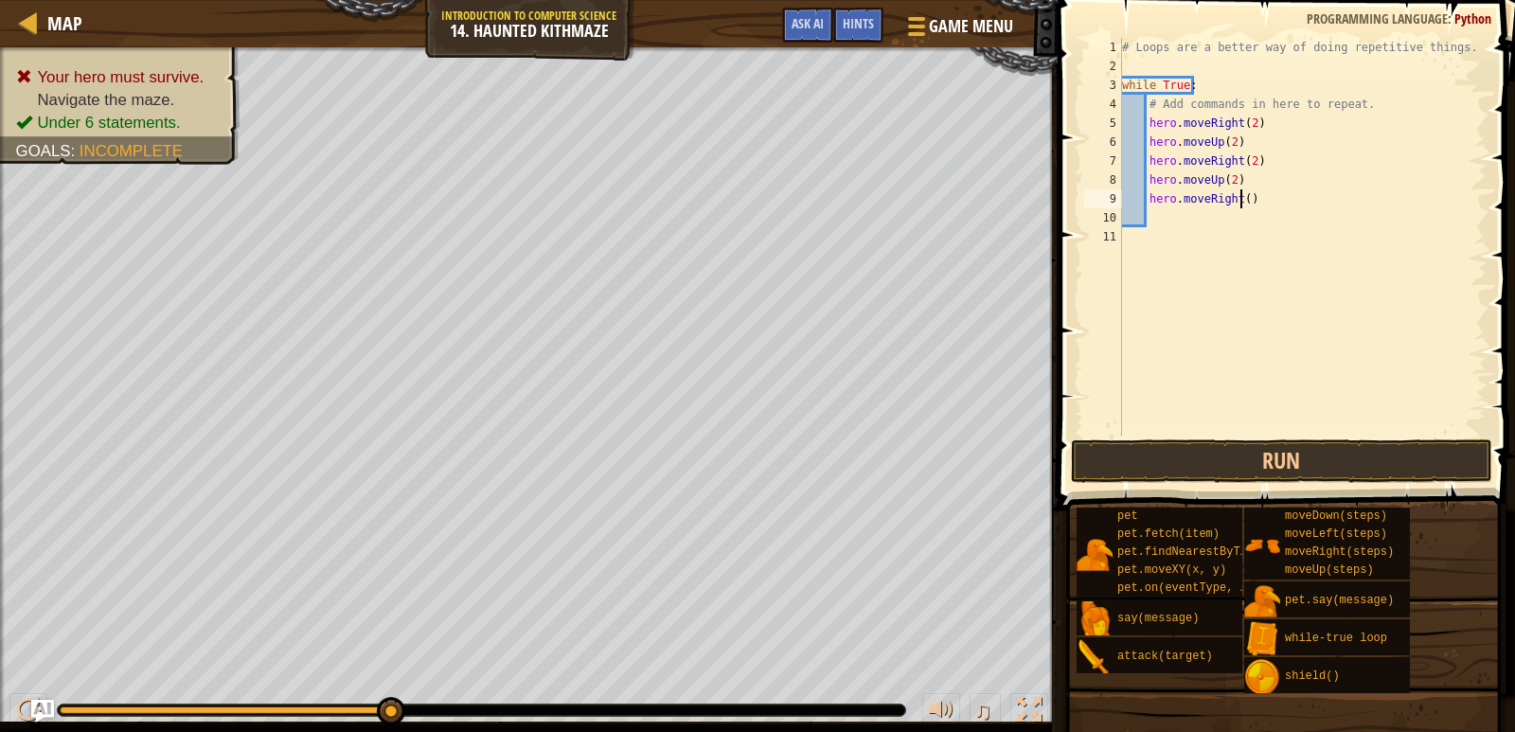
click at [1240, 198] on div "# Loops are a better way of doing repetitive things. while True : # Add command…" at bounding box center [1302, 256] width 369 height 436
type textarea "hero.moveRight(2)"
click at [1234, 214] on div "# Loops are a better way of doing repetitive things. while True : # Add command…" at bounding box center [1302, 256] width 369 height 436
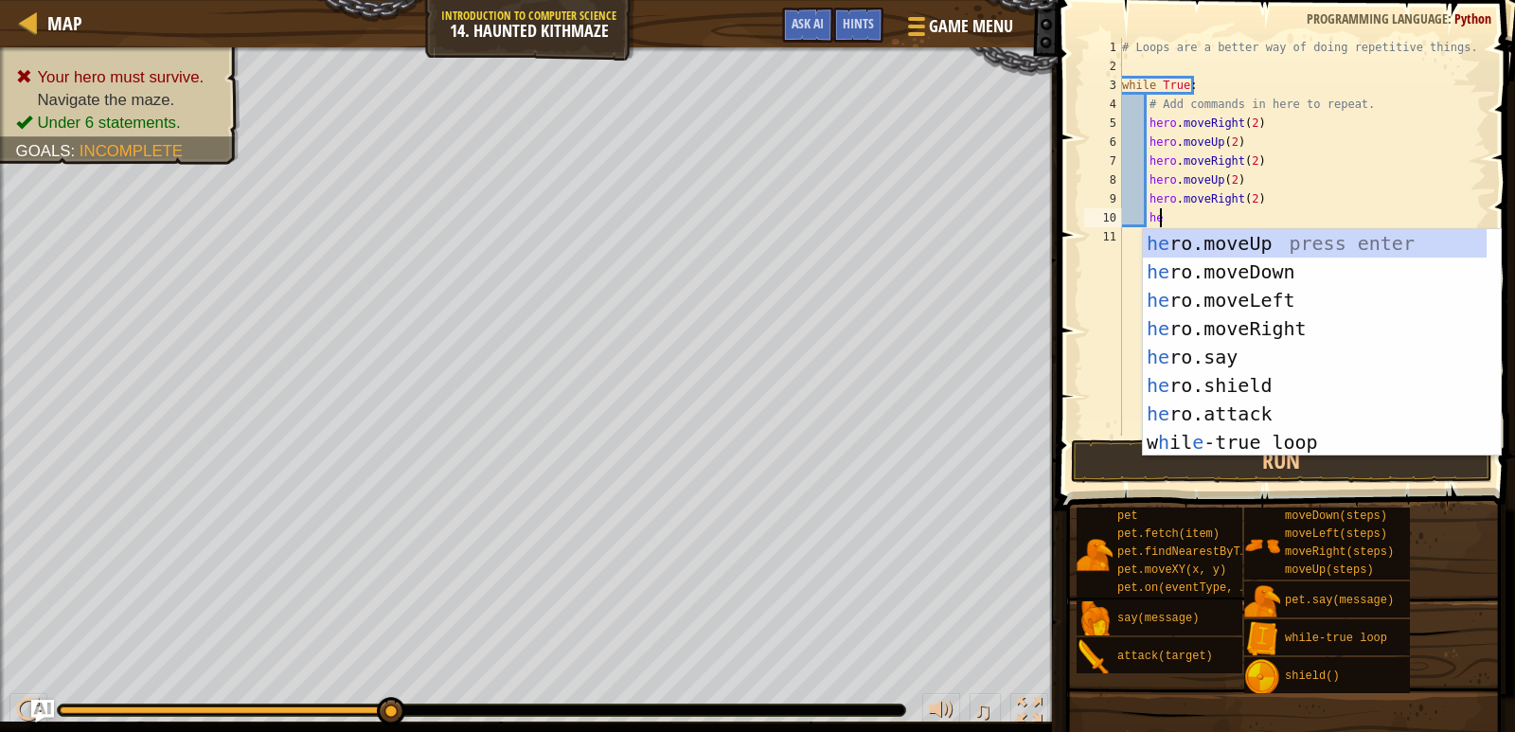
scroll to position [9, 3]
type textarea "hero"
click at [1223, 242] on div "hero .moveUp press enter hero .moveDown press enter hero .moveLeft press enter …" at bounding box center [1322, 371] width 358 height 284
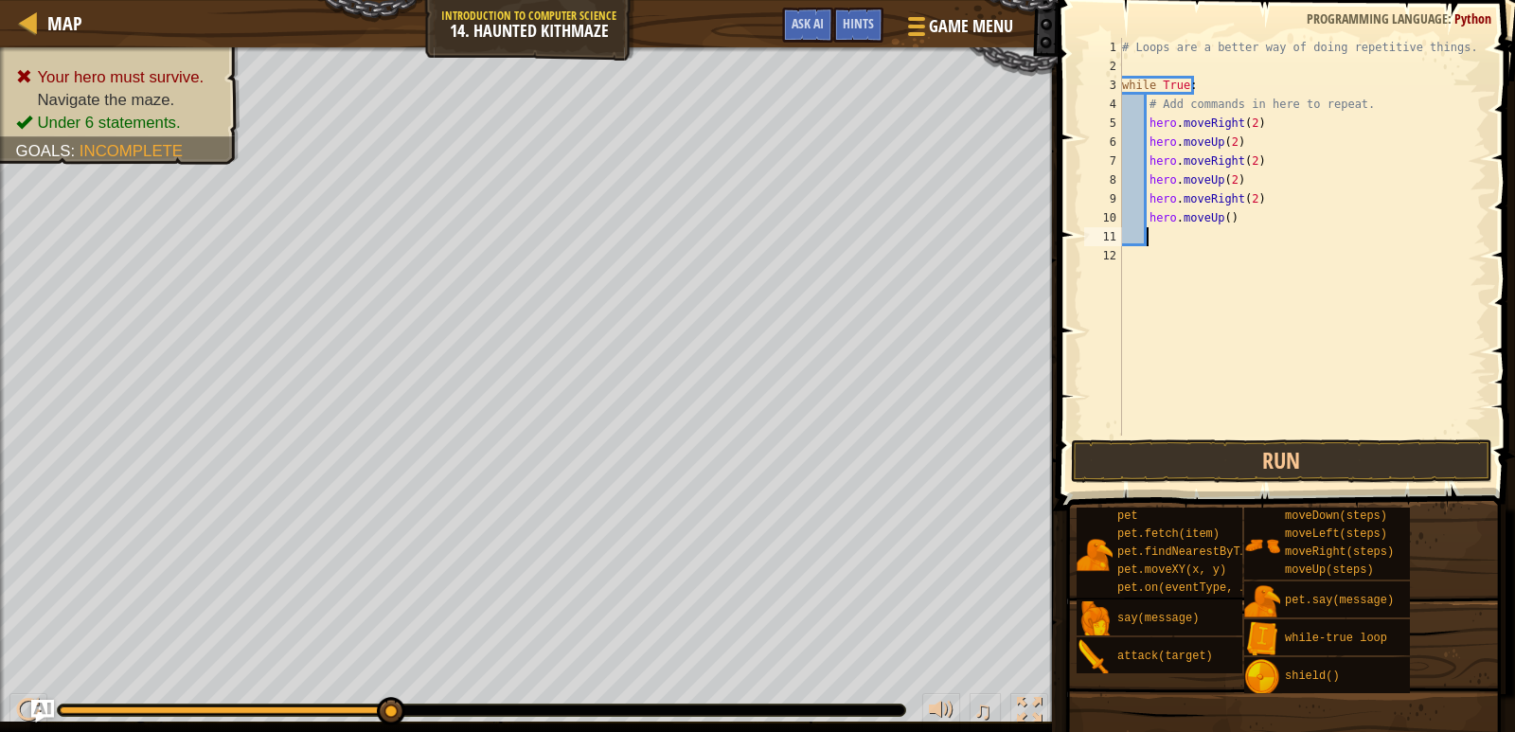
click at [1220, 215] on div "# Loops are a better way of doing repetitive things. while True : # Add command…" at bounding box center [1302, 256] width 369 height 436
type textarea "hero.moveUp(1)"
click at [1296, 451] on button "Run" at bounding box center [1281, 461] width 421 height 44
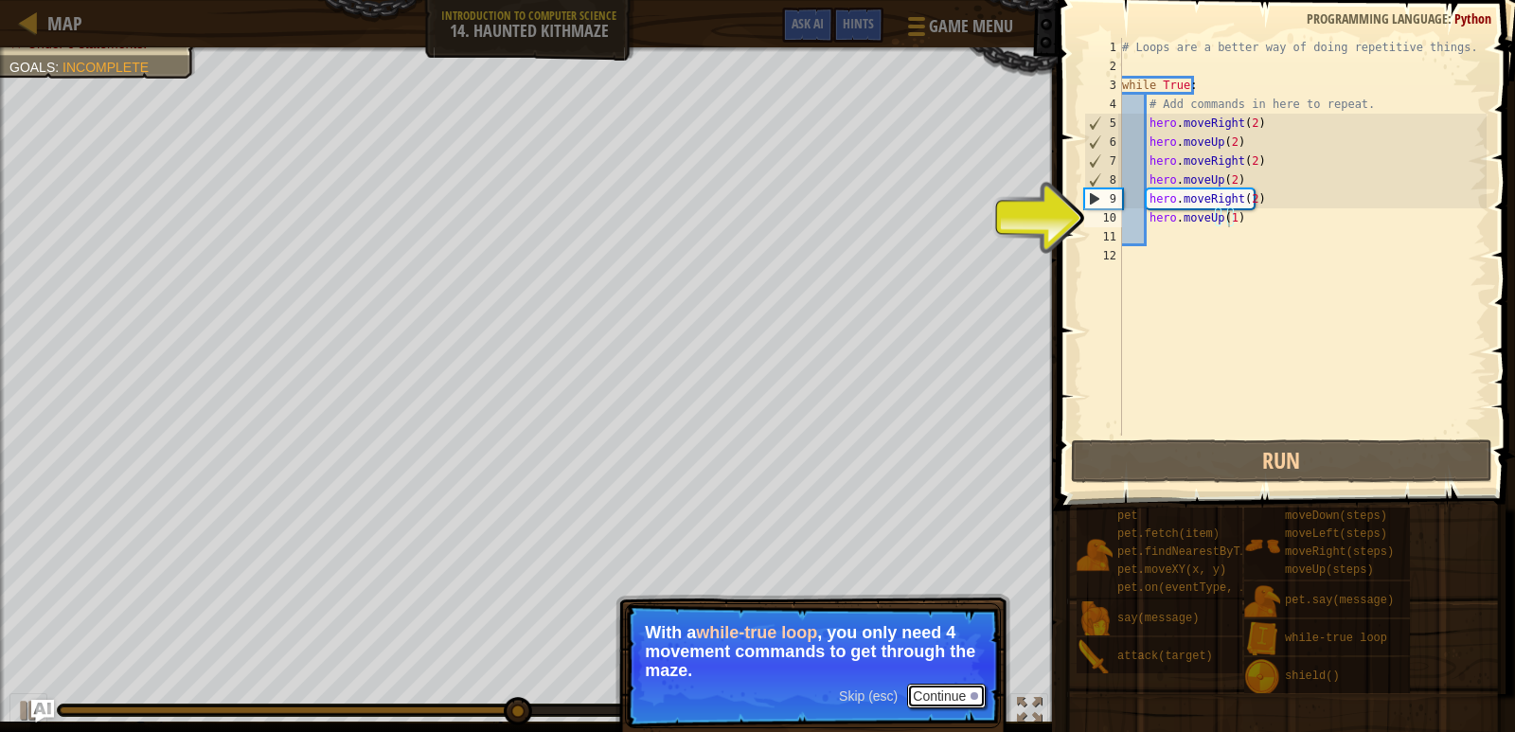
click at [956, 695] on button "Continue" at bounding box center [946, 696] width 79 height 25
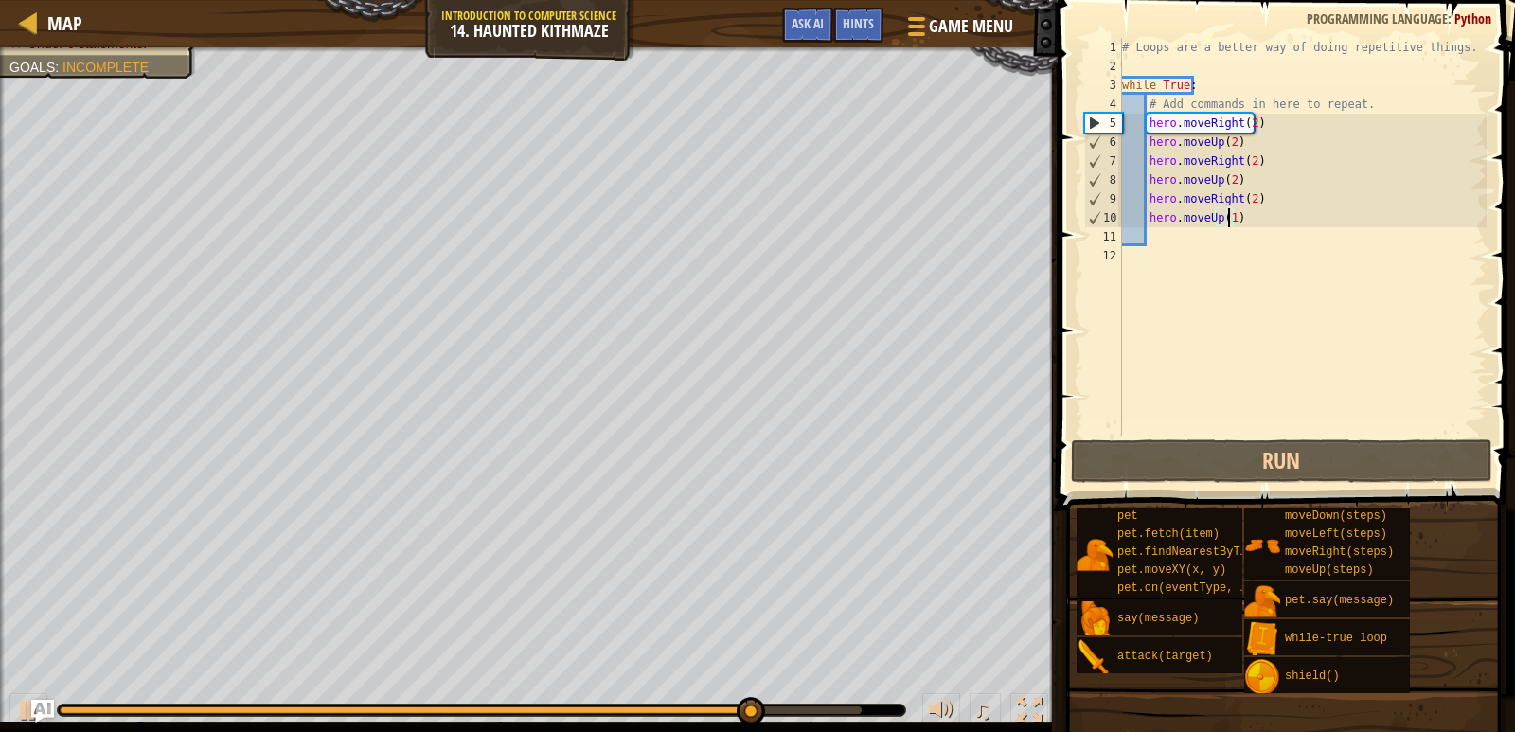
click at [1250, 241] on div "# Loops are a better way of doing repetitive things. while True : # Add command…" at bounding box center [1302, 256] width 369 height 436
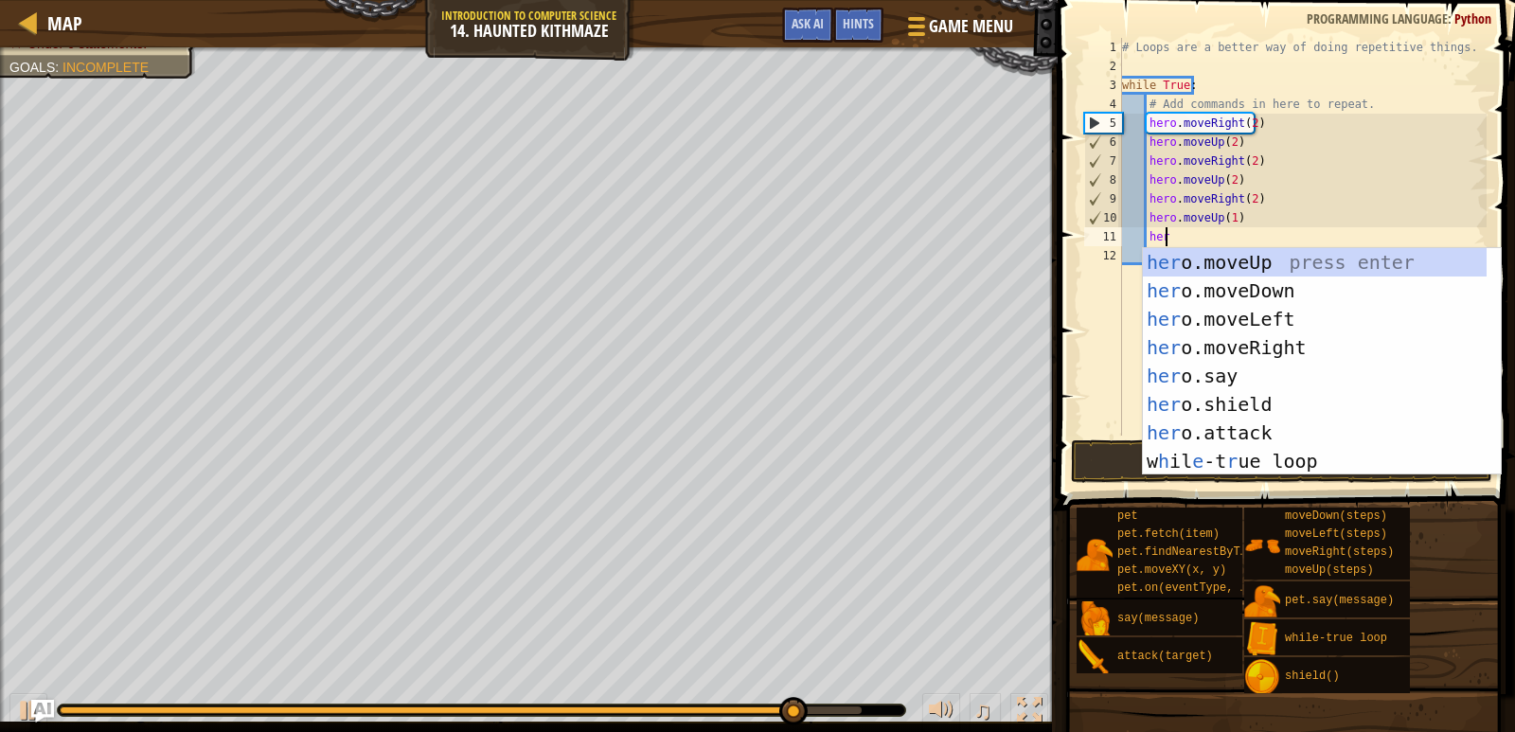
scroll to position [9, 3]
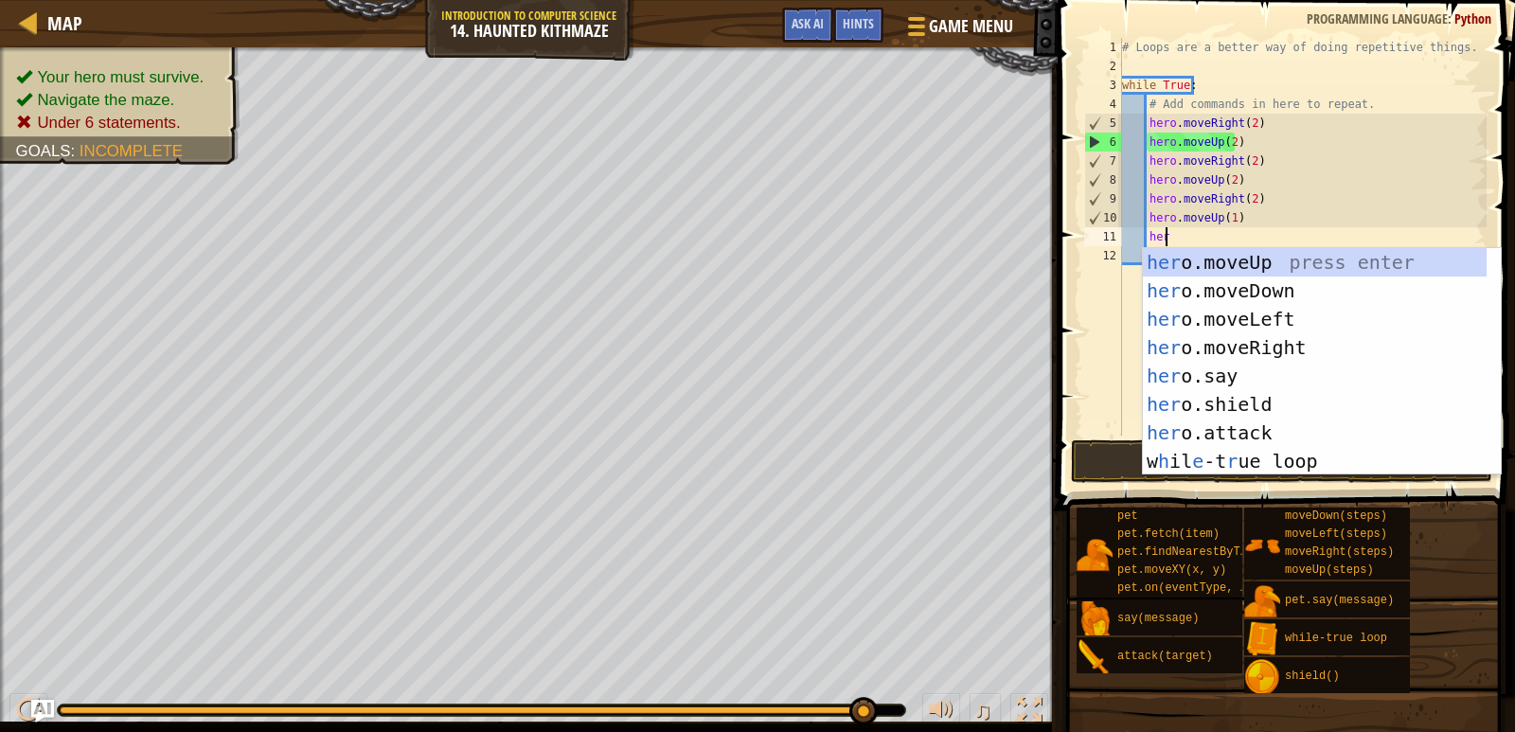
click at [1255, 232] on div "# Loops are a better way of doing repetitive things. while True : # Add command…" at bounding box center [1302, 256] width 369 height 436
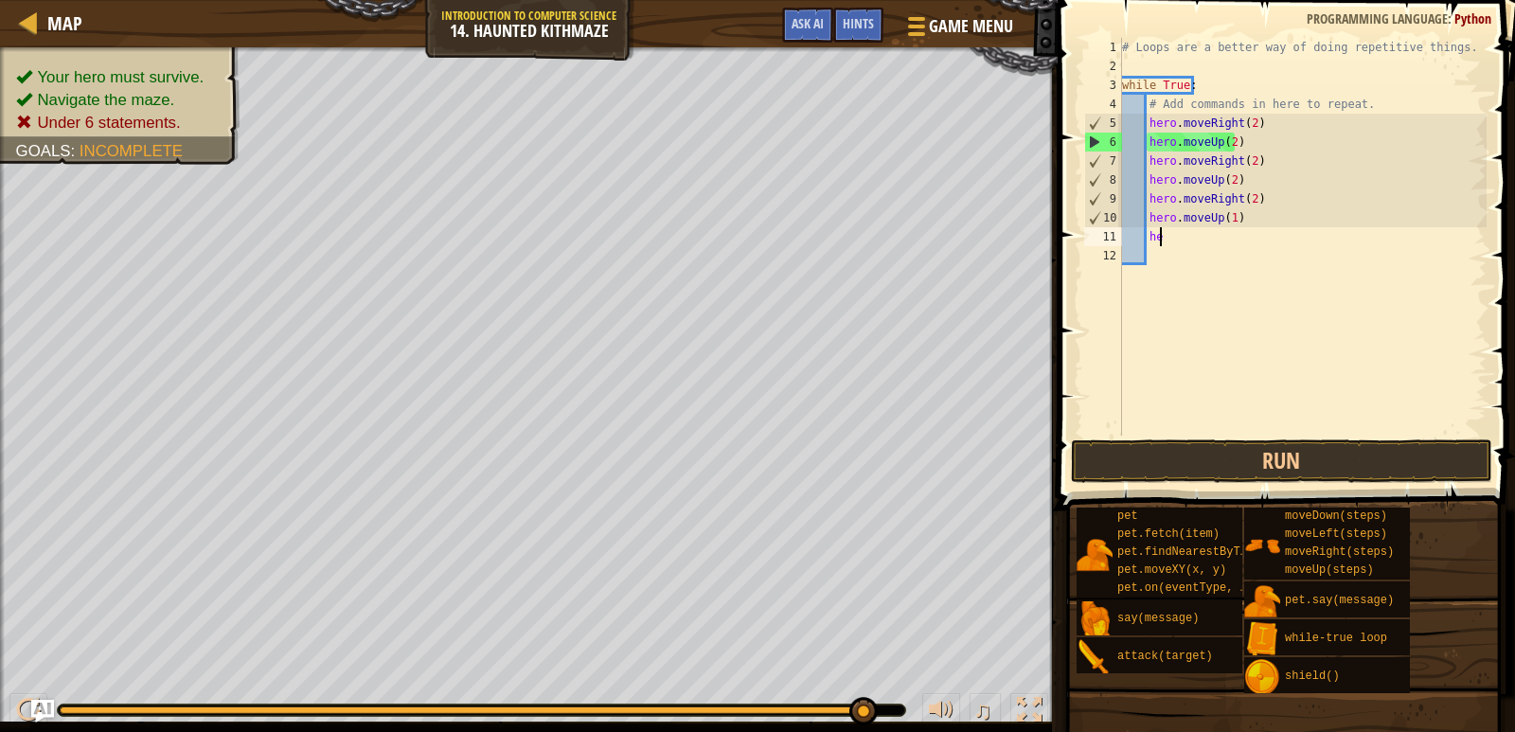
type textarea "h"
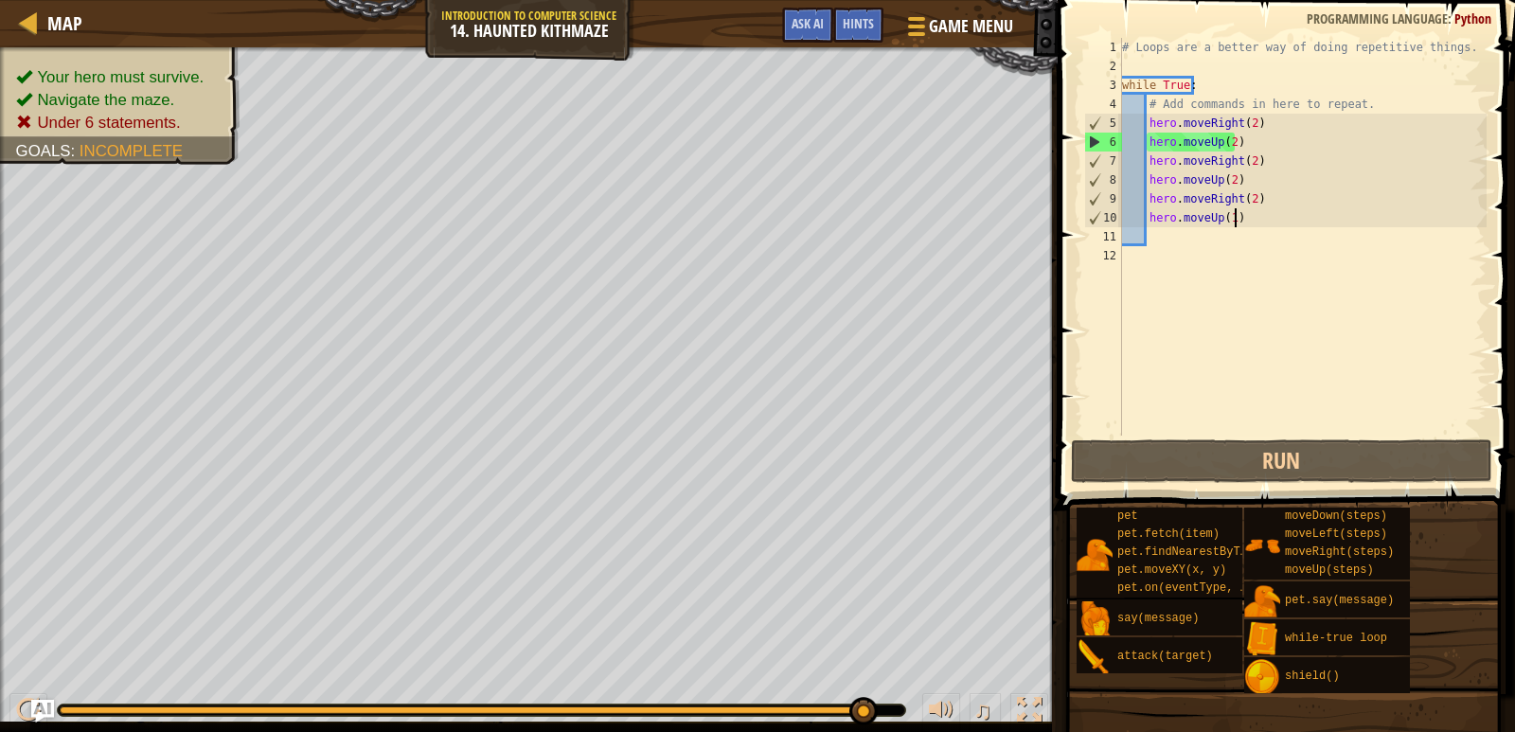
click at [1279, 213] on div "# Loops are a better way of doing repetitive things. while True : # Add command…" at bounding box center [1302, 256] width 369 height 436
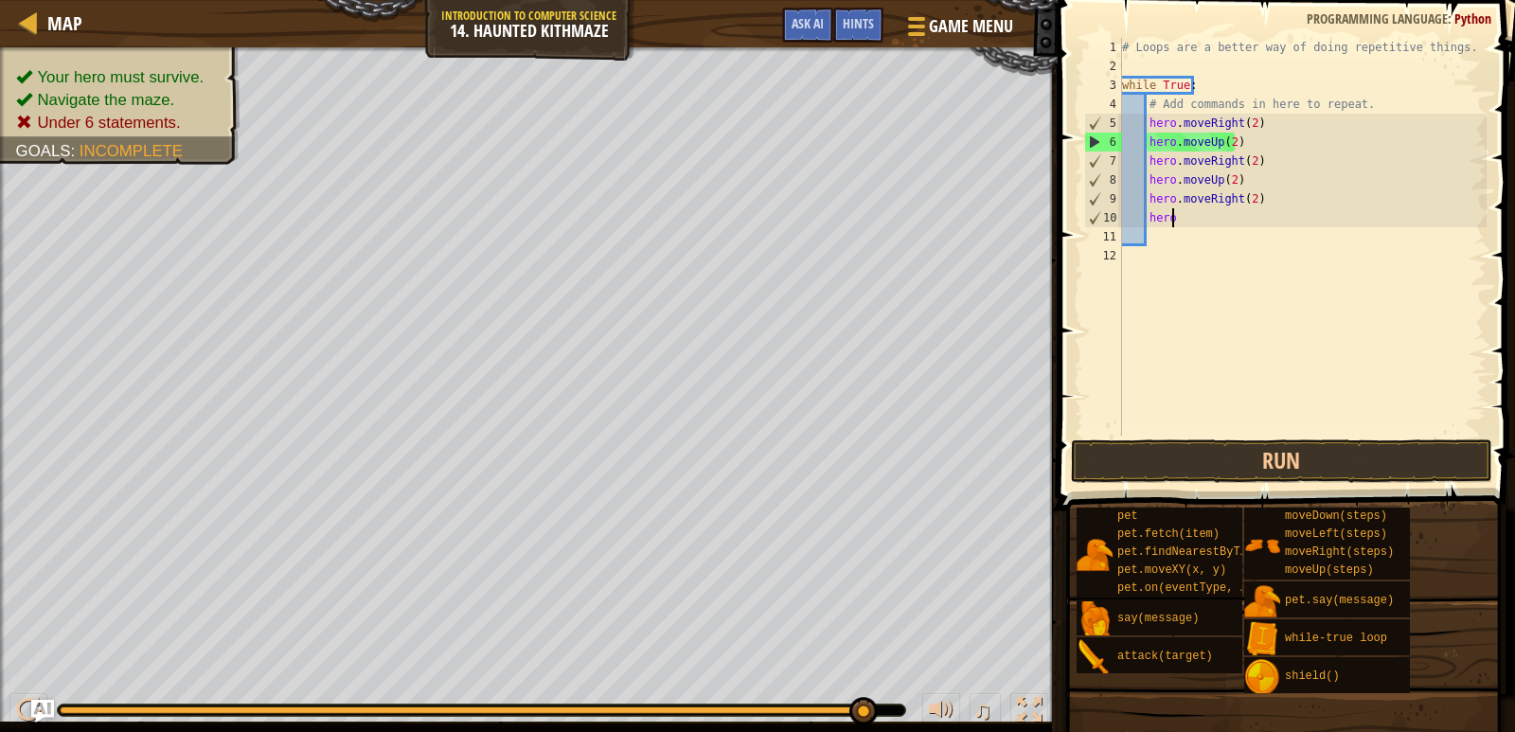
type textarea "h"
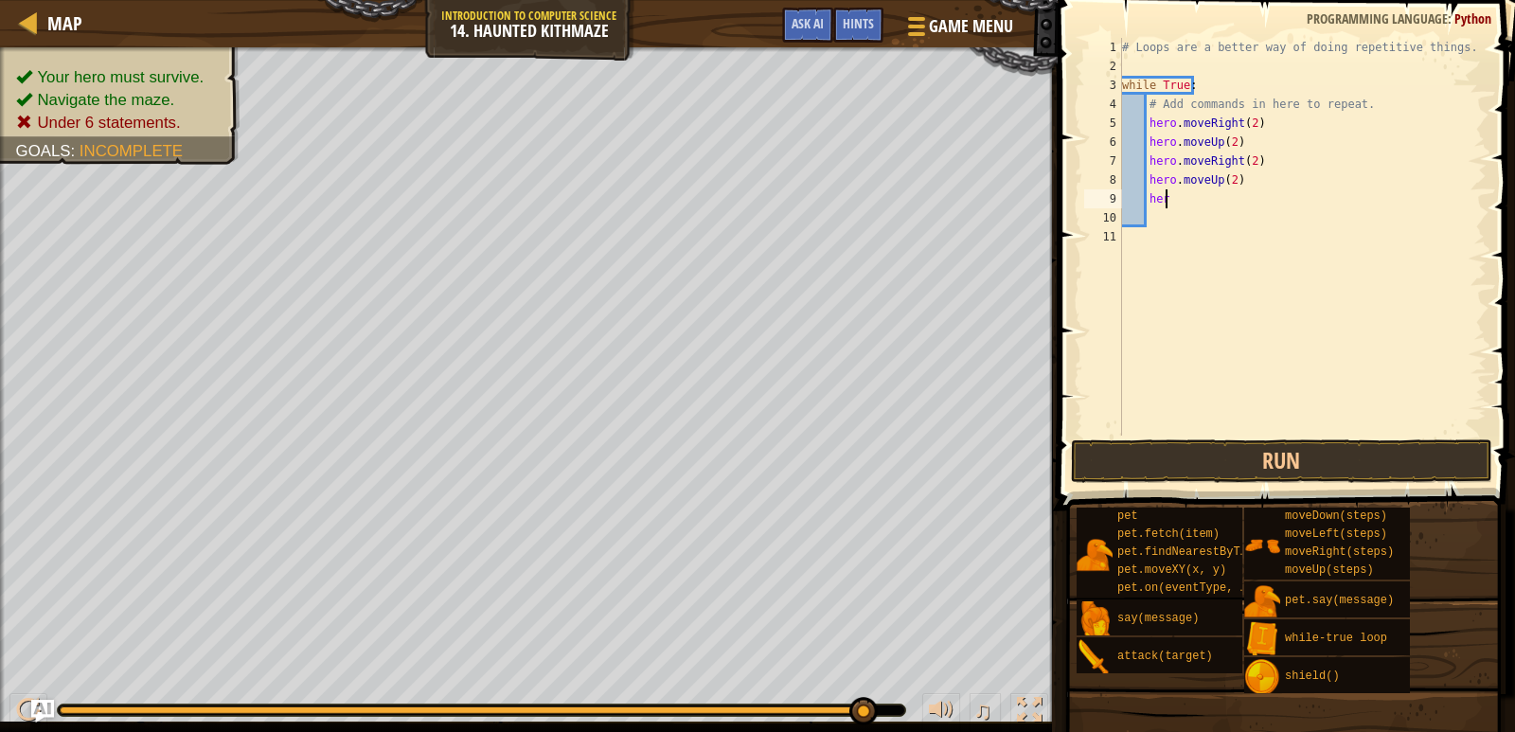
type textarea "h"
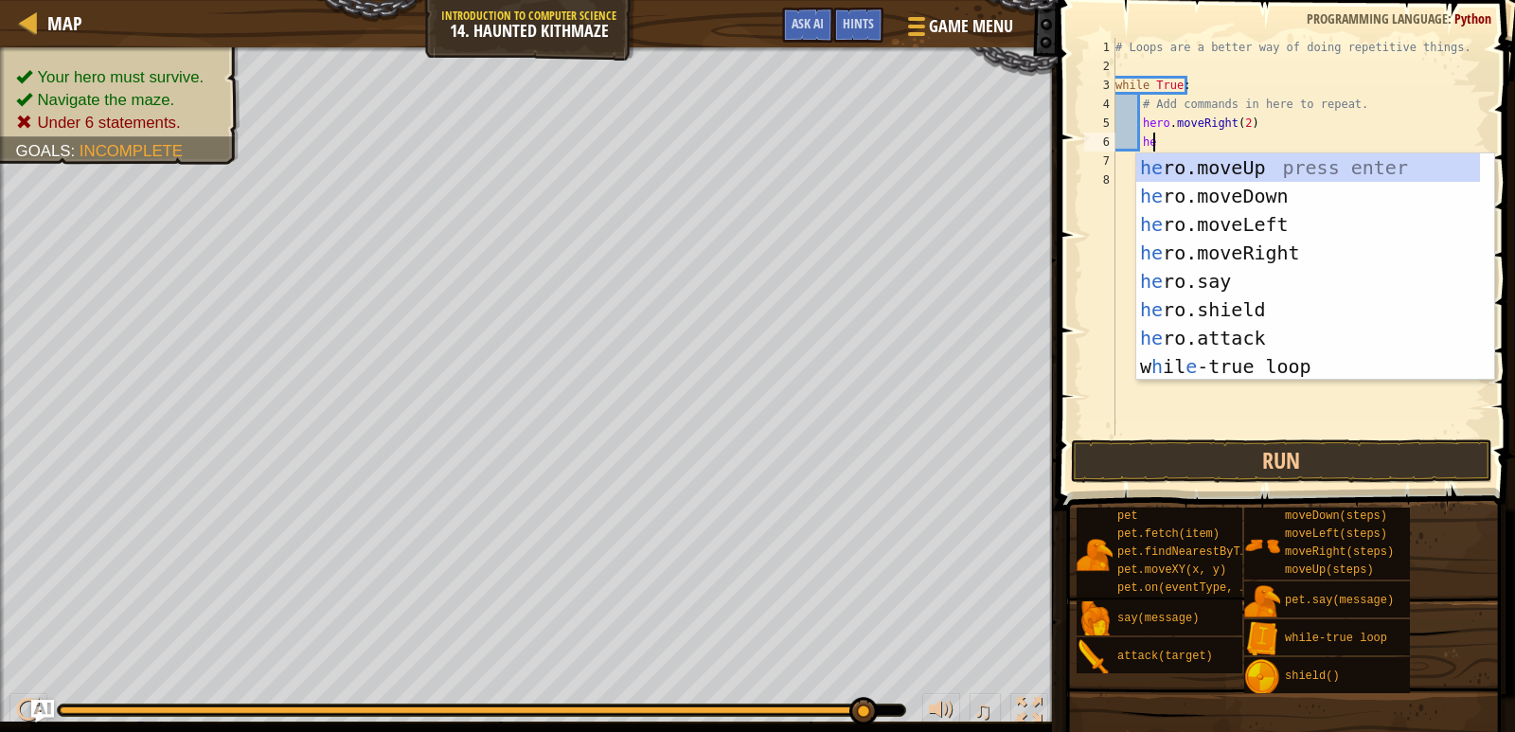
type textarea "her"
click at [1273, 160] on div "her o.moveUp press enter her o.moveDown press enter her o.moveLeft press enter …" at bounding box center [1308, 295] width 344 height 284
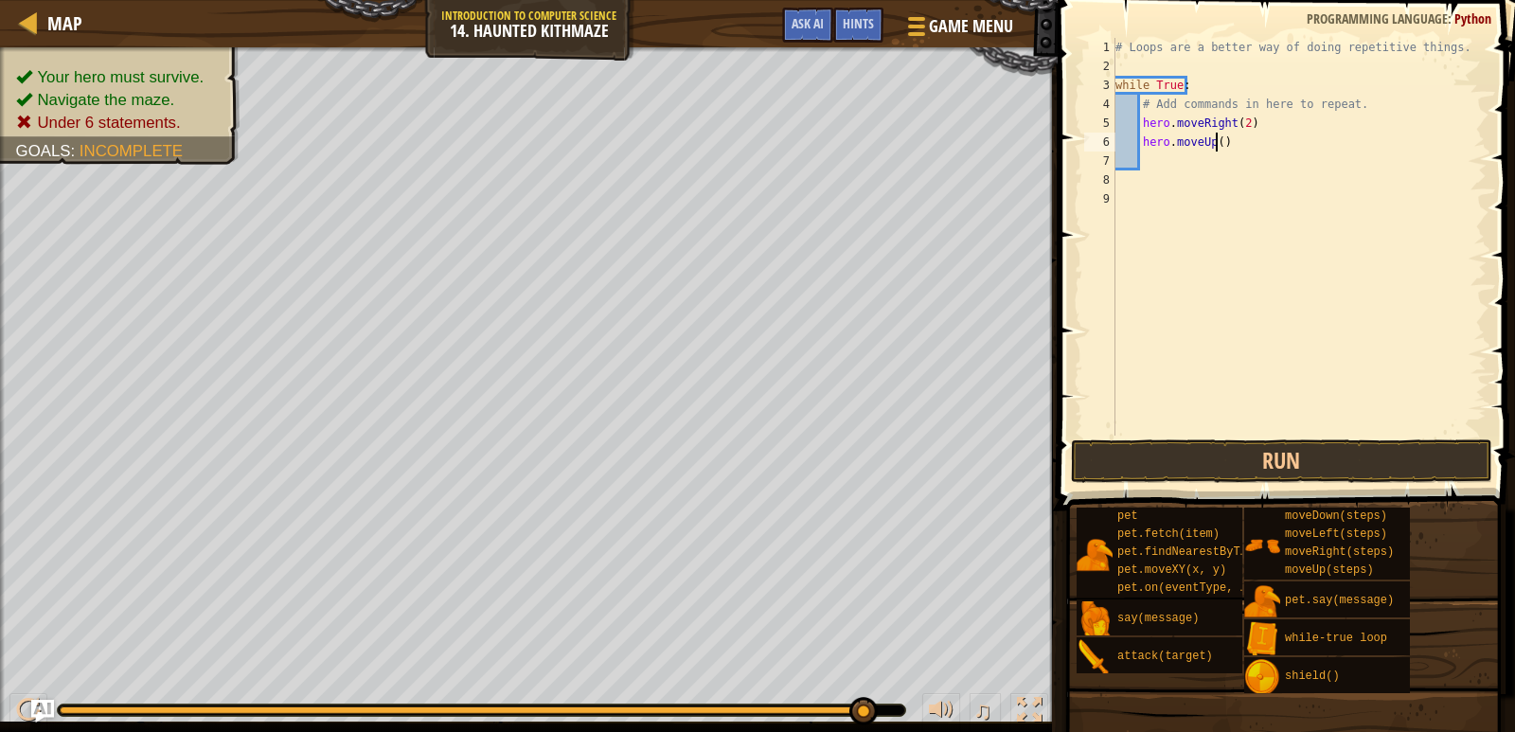
click at [1214, 145] on div "# Loops are a better way of doing repetitive things. while True : # Add command…" at bounding box center [1299, 256] width 375 height 436
click at [1242, 151] on div "# Loops are a better way of doing repetitive things. while True : # Add command…" at bounding box center [1299, 256] width 375 height 436
type textarea "hero.moveUp(2)"
click at [1331, 456] on button "Run" at bounding box center [1281, 461] width 421 height 44
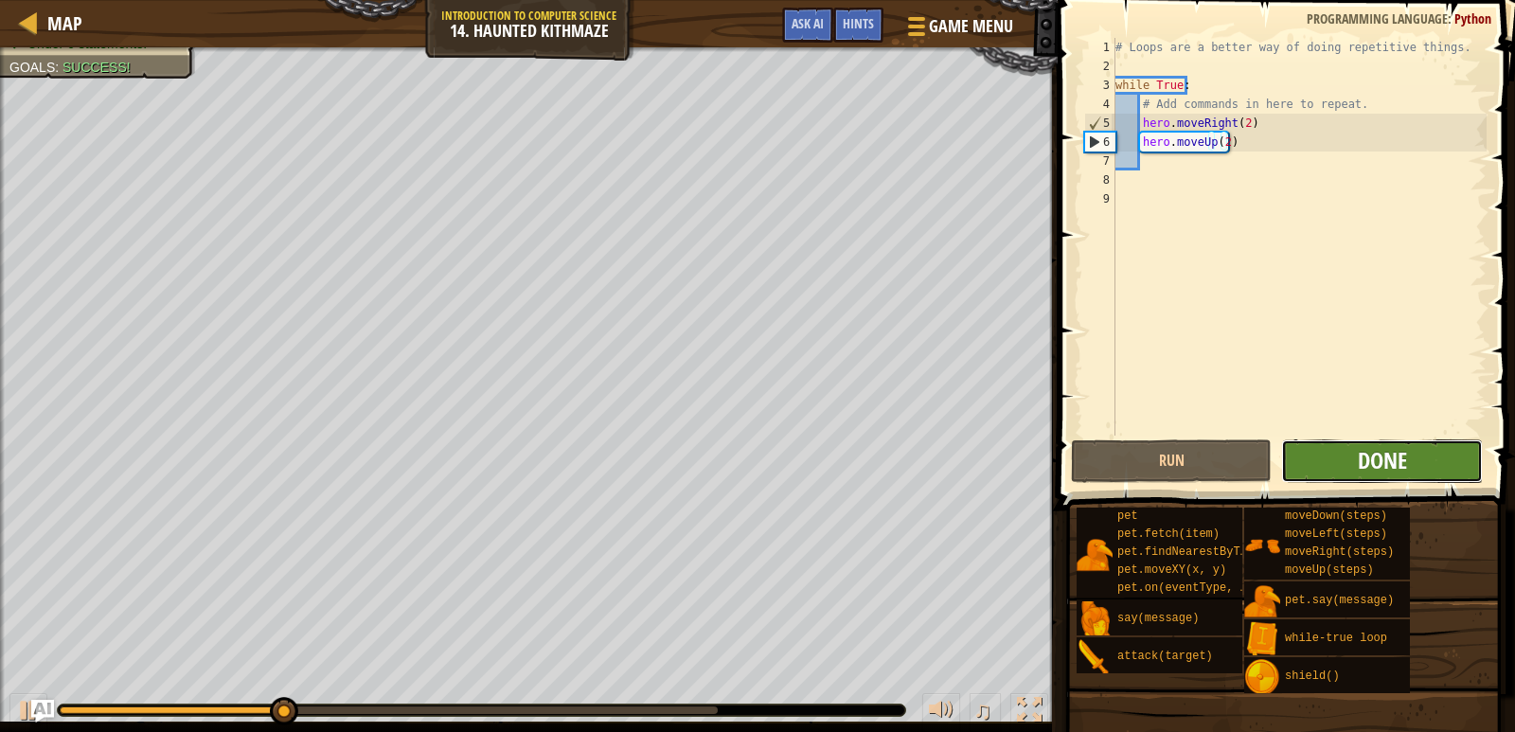
click at [1367, 454] on span "Done" at bounding box center [1382, 460] width 49 height 30
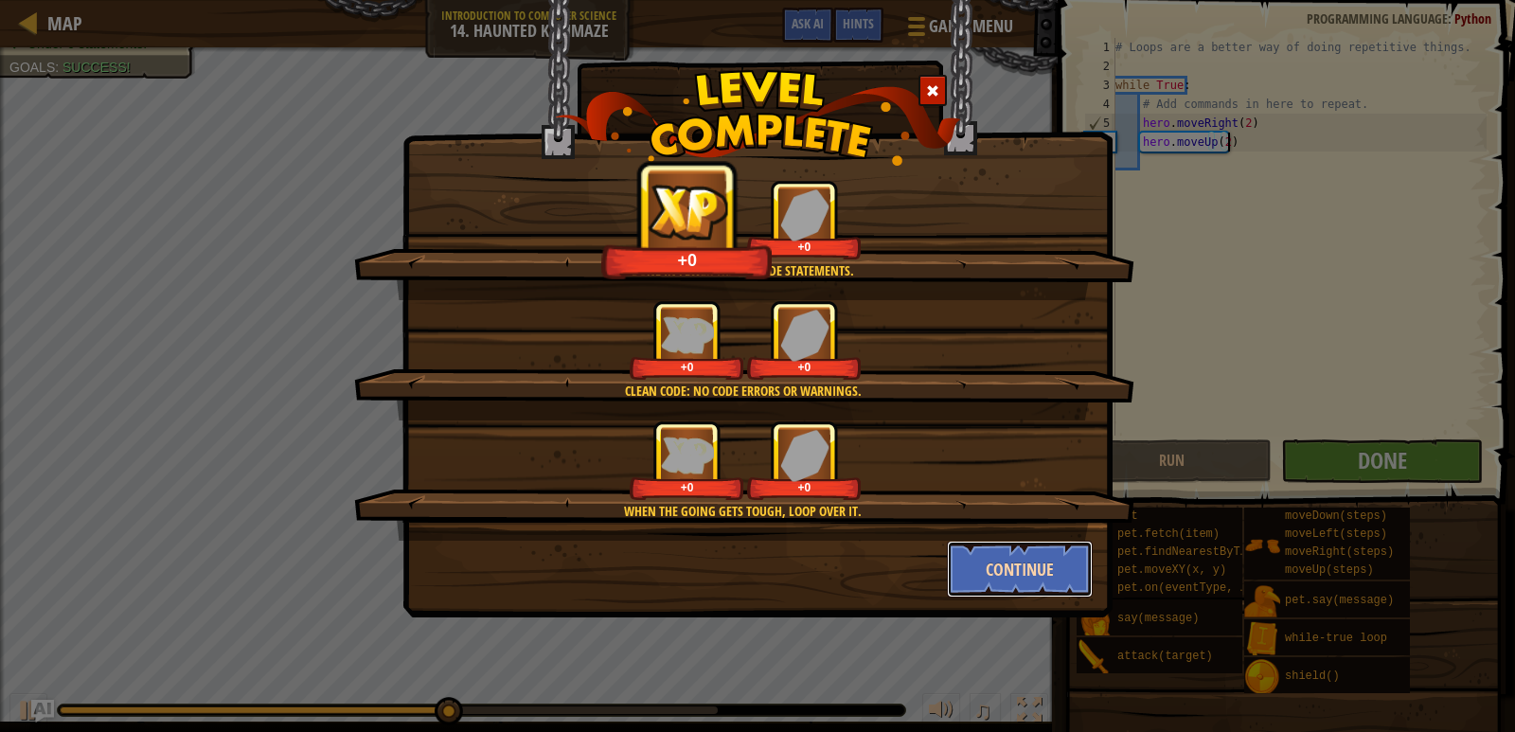
click at [1042, 548] on button "Continue" at bounding box center [1020, 569] width 147 height 57
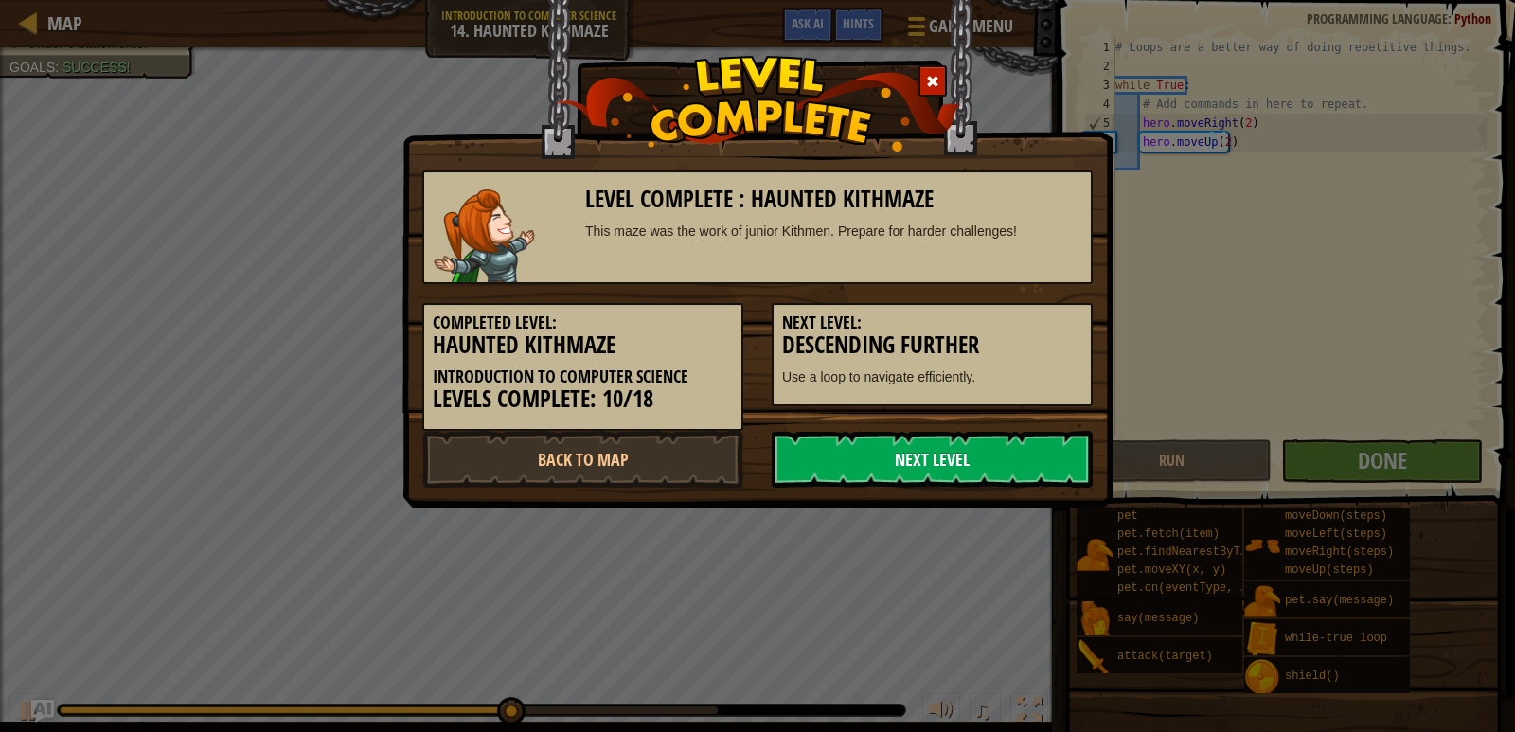
click at [960, 444] on link "Next Level" at bounding box center [932, 459] width 321 height 57
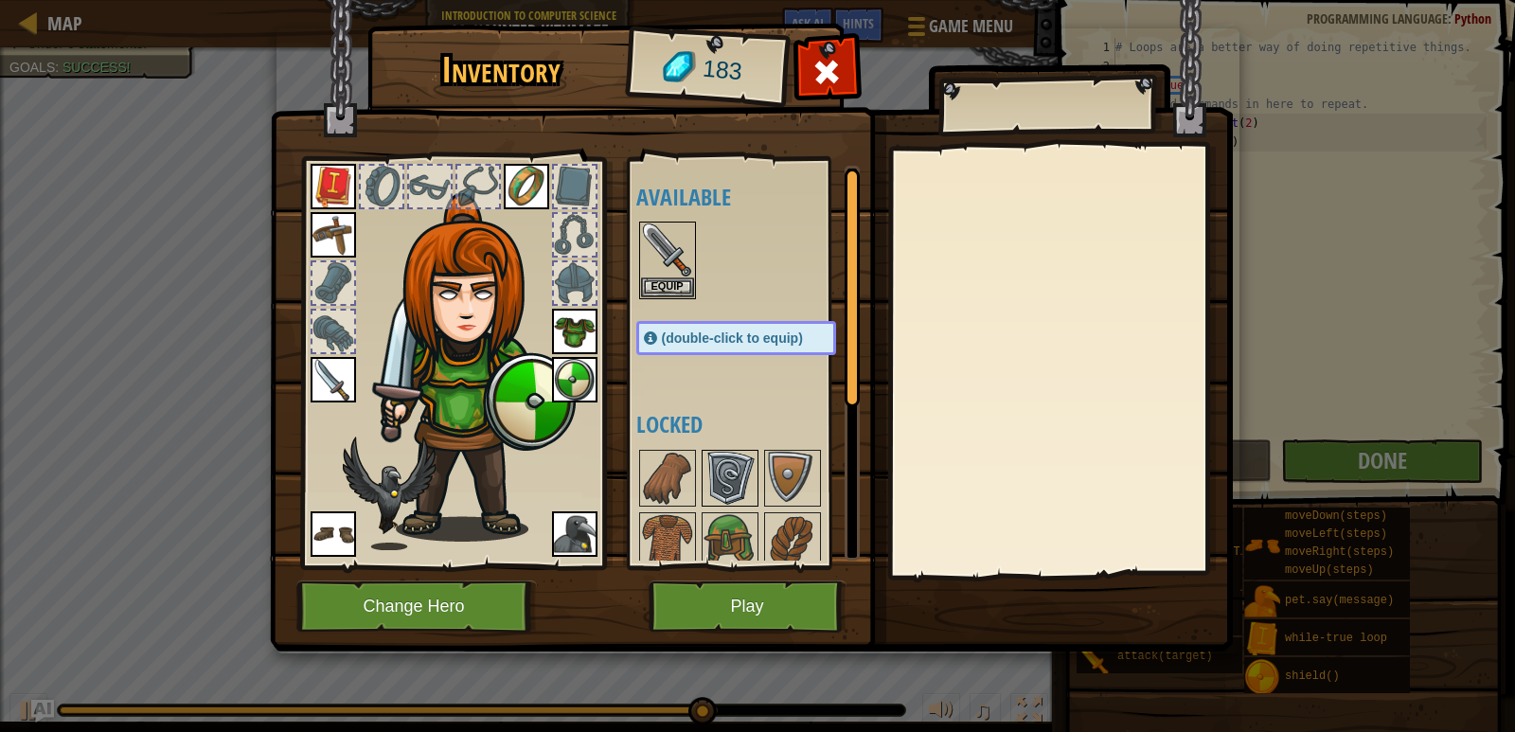
click at [730, 459] on img at bounding box center [730, 478] width 53 height 53
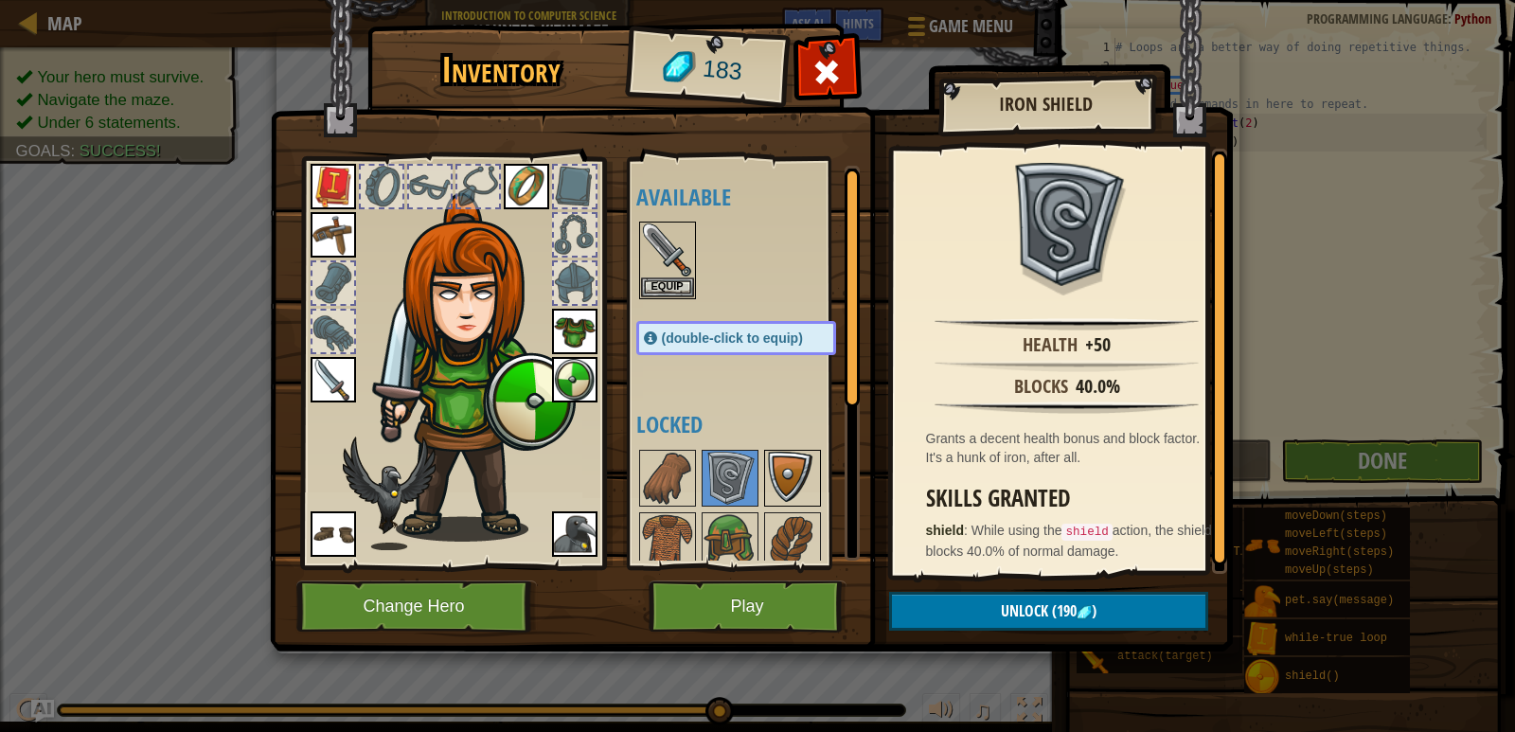
click at [766, 464] on img at bounding box center [792, 478] width 53 height 53
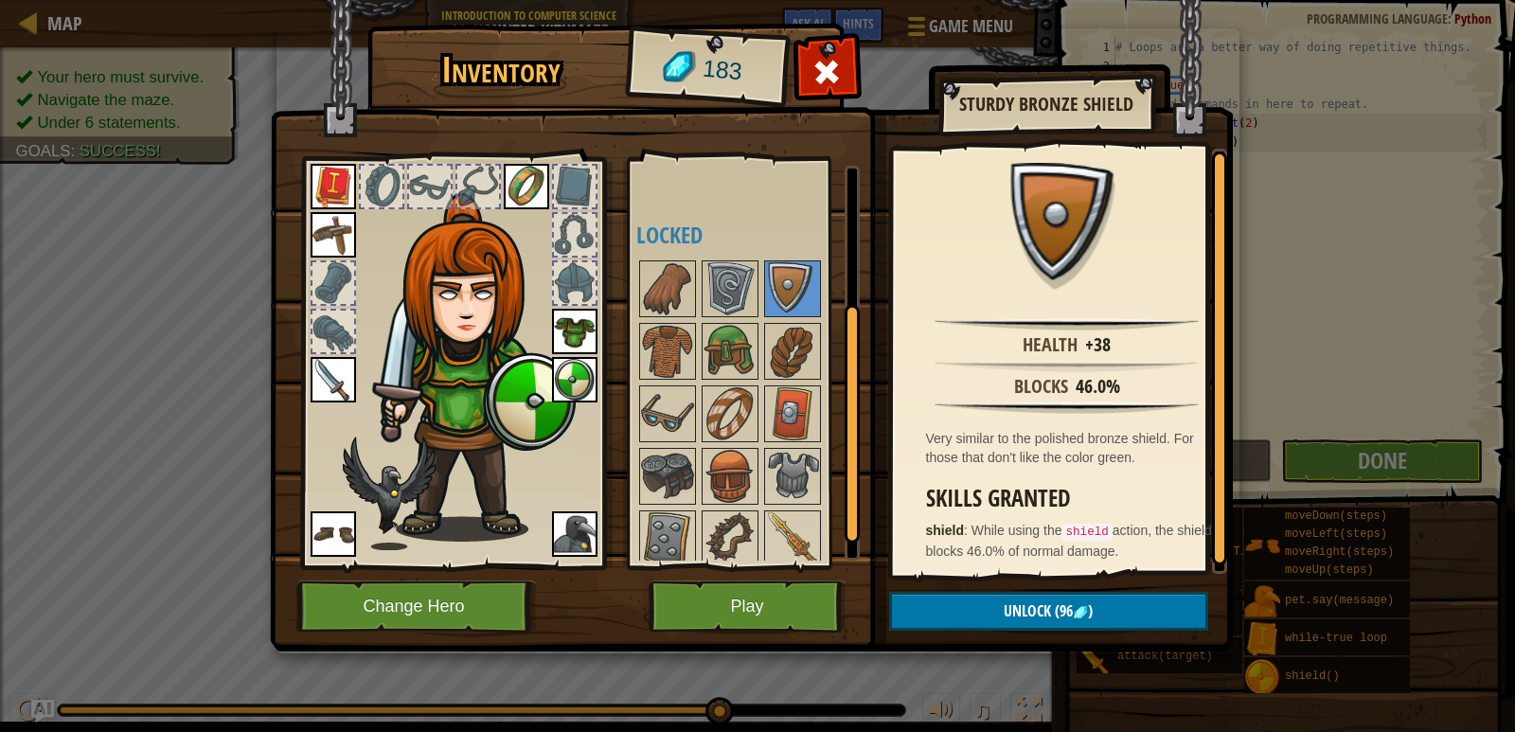
scroll to position [261, 0]
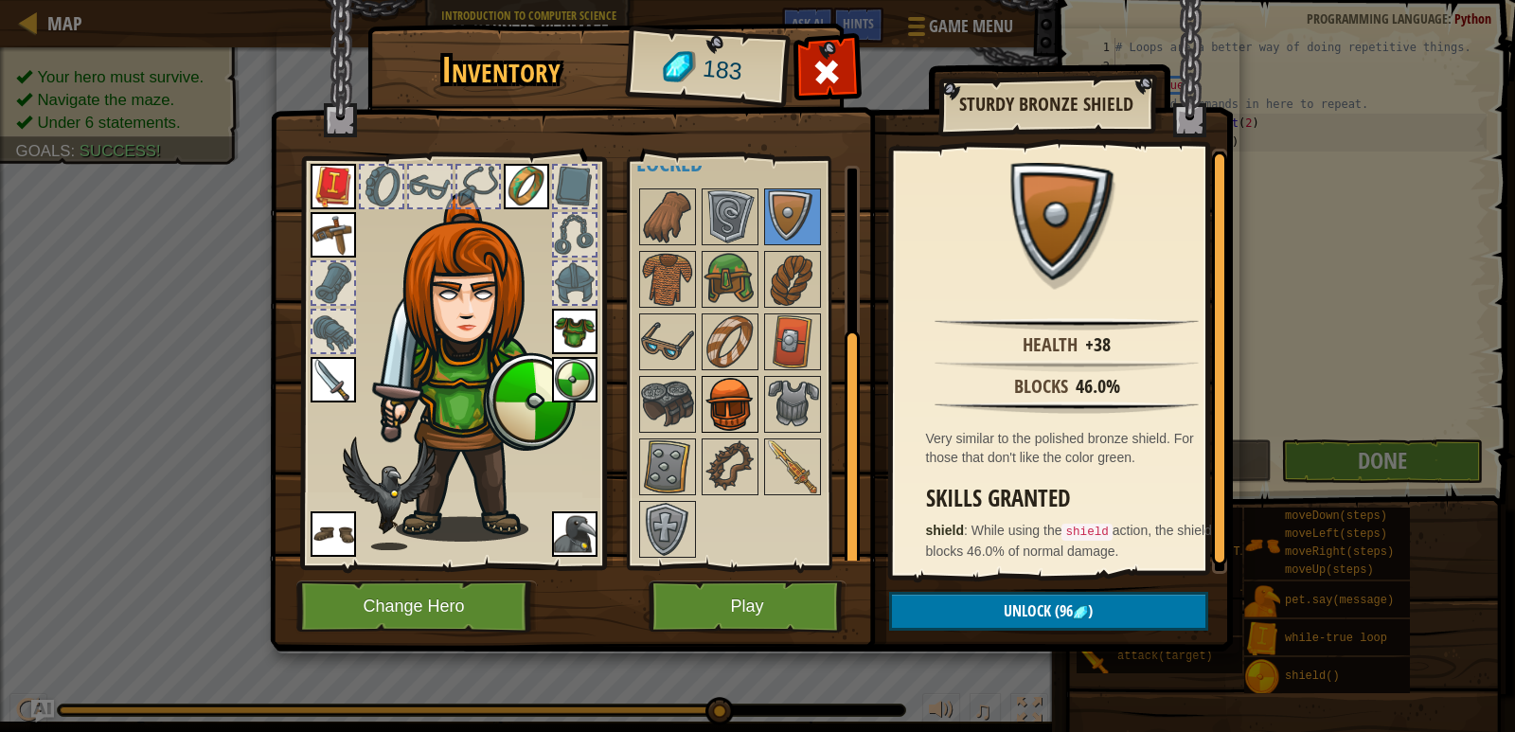
click at [719, 406] on img at bounding box center [730, 404] width 53 height 53
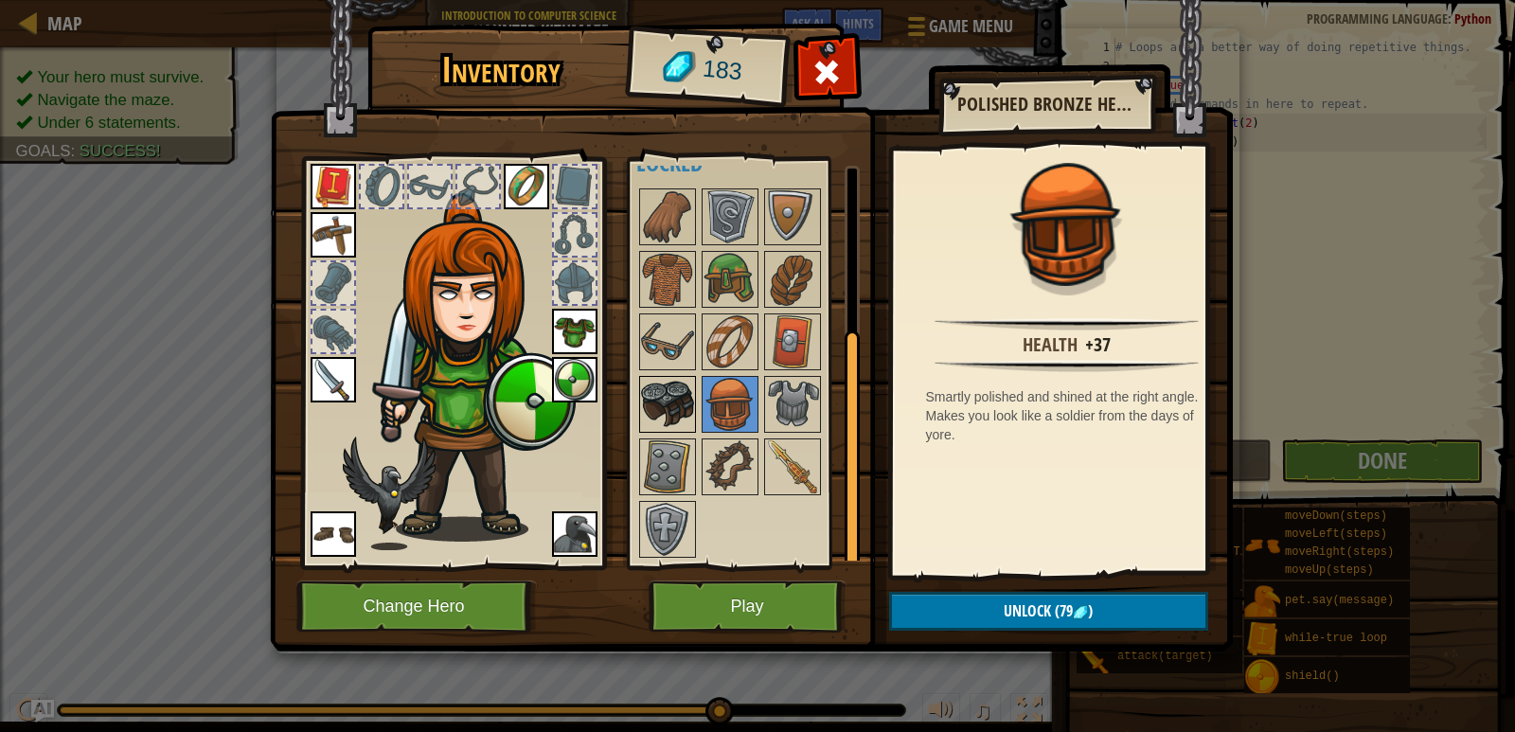
click at [673, 393] on img at bounding box center [667, 404] width 53 height 53
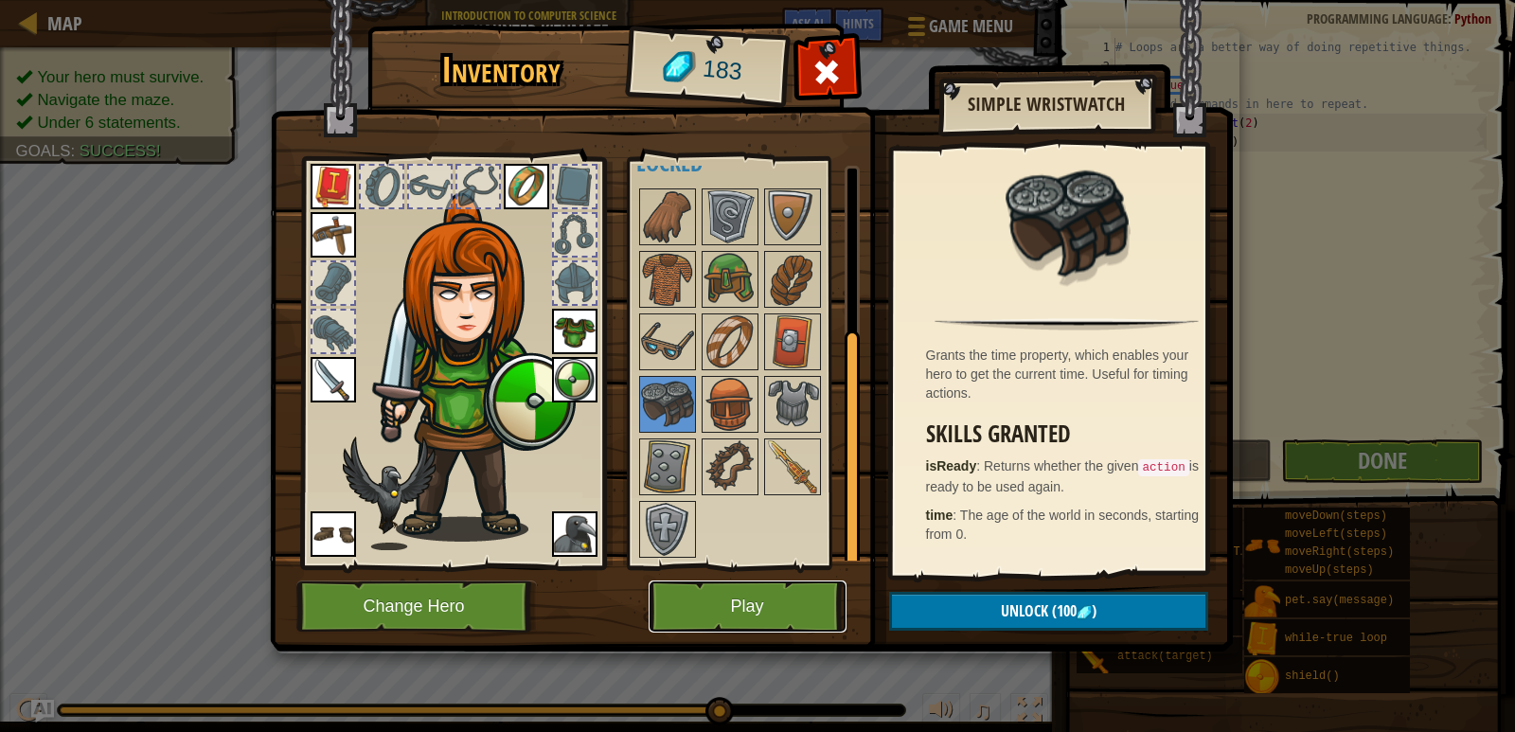
click at [768, 589] on button "Play" at bounding box center [748, 607] width 198 height 52
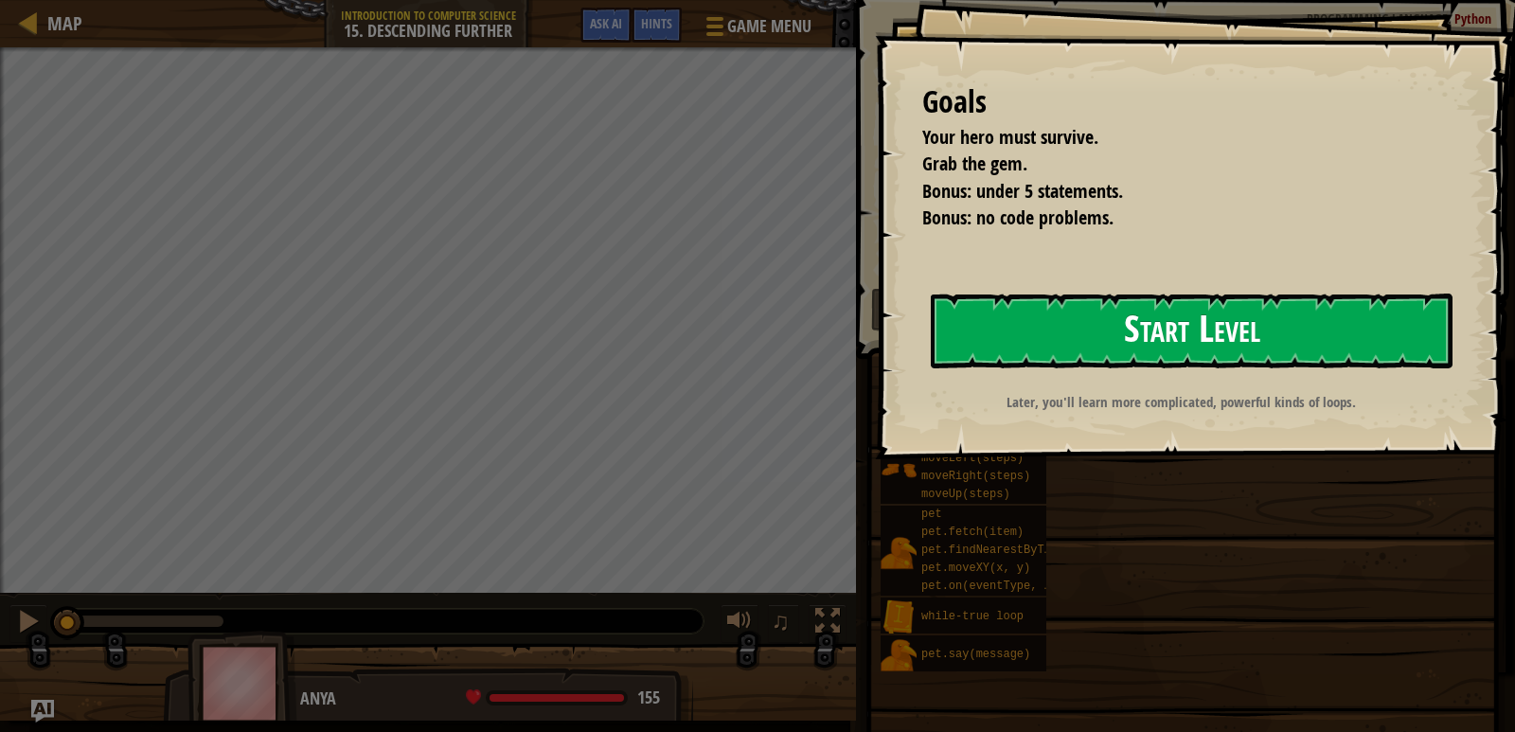
click at [1145, 317] on button "Start Level" at bounding box center [1192, 331] width 522 height 75
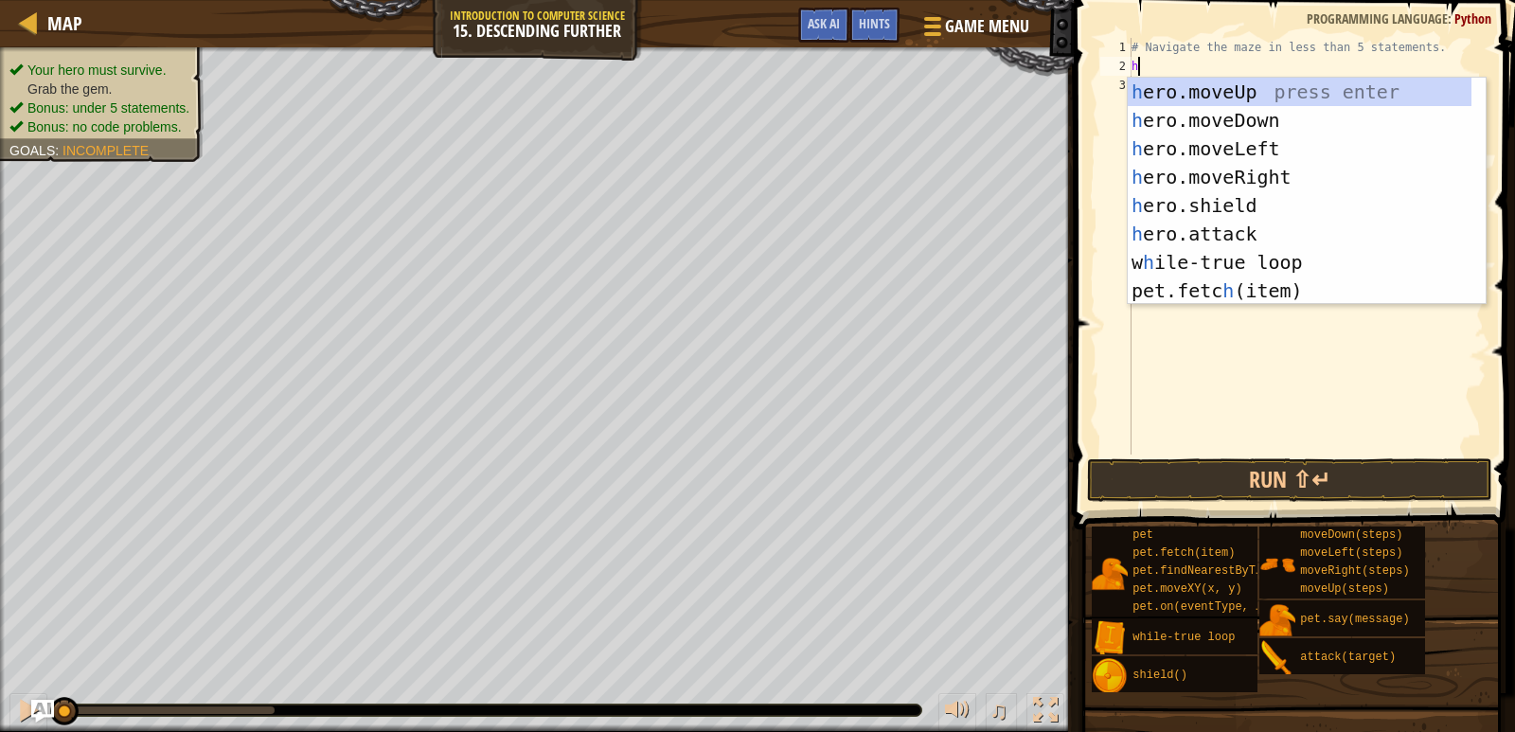
scroll to position [9, 0]
type textarea "her"
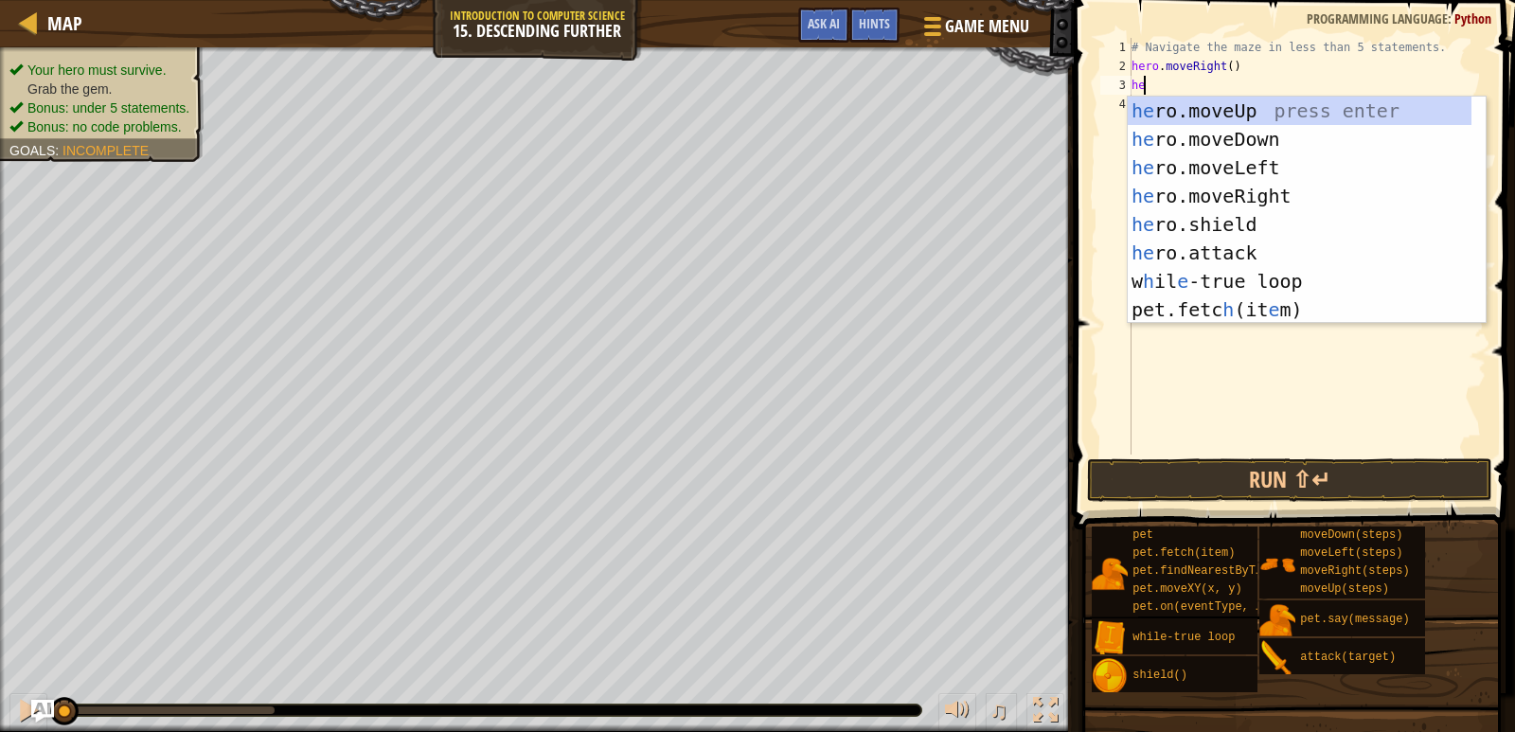
scroll to position [9, 1]
type textarea "hero"
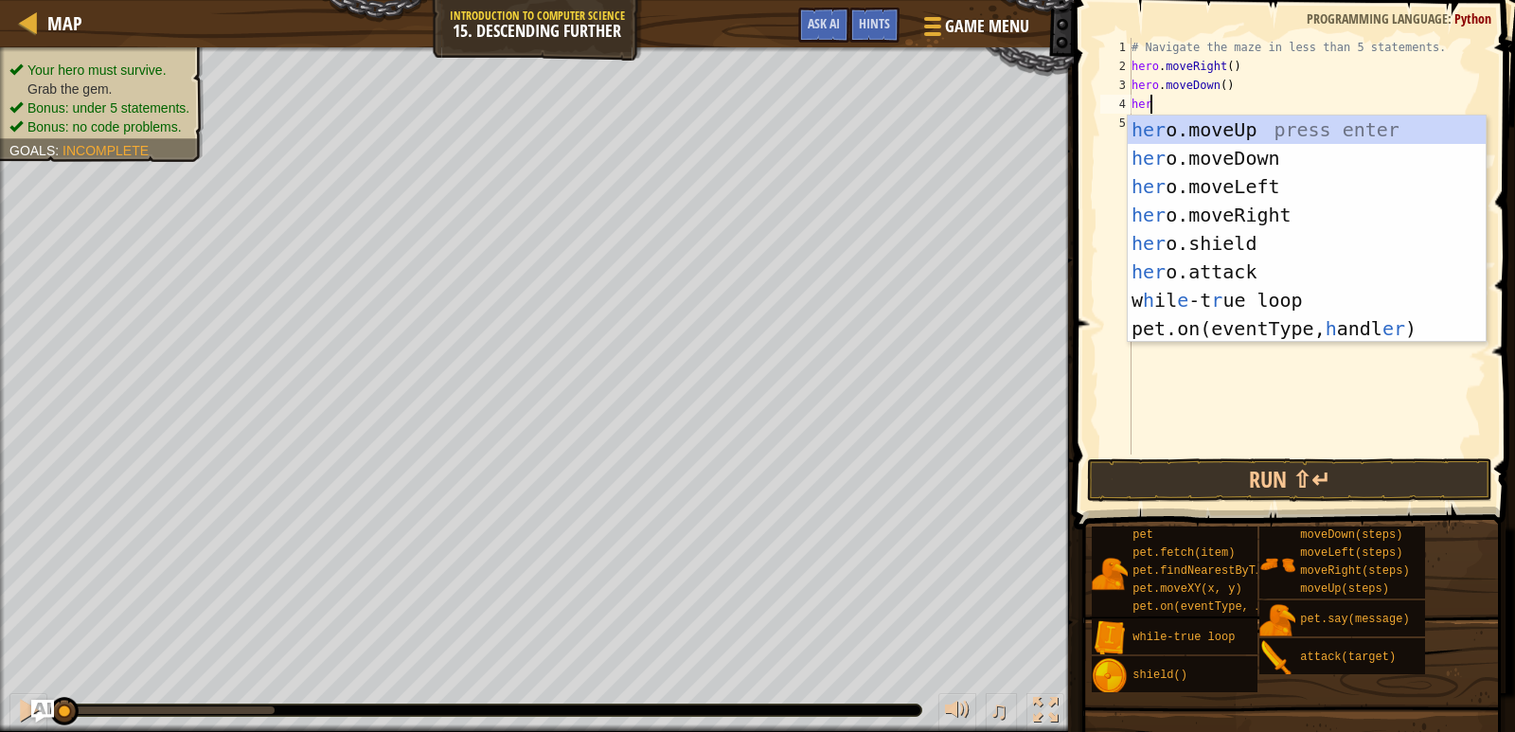
type textarea "hero"
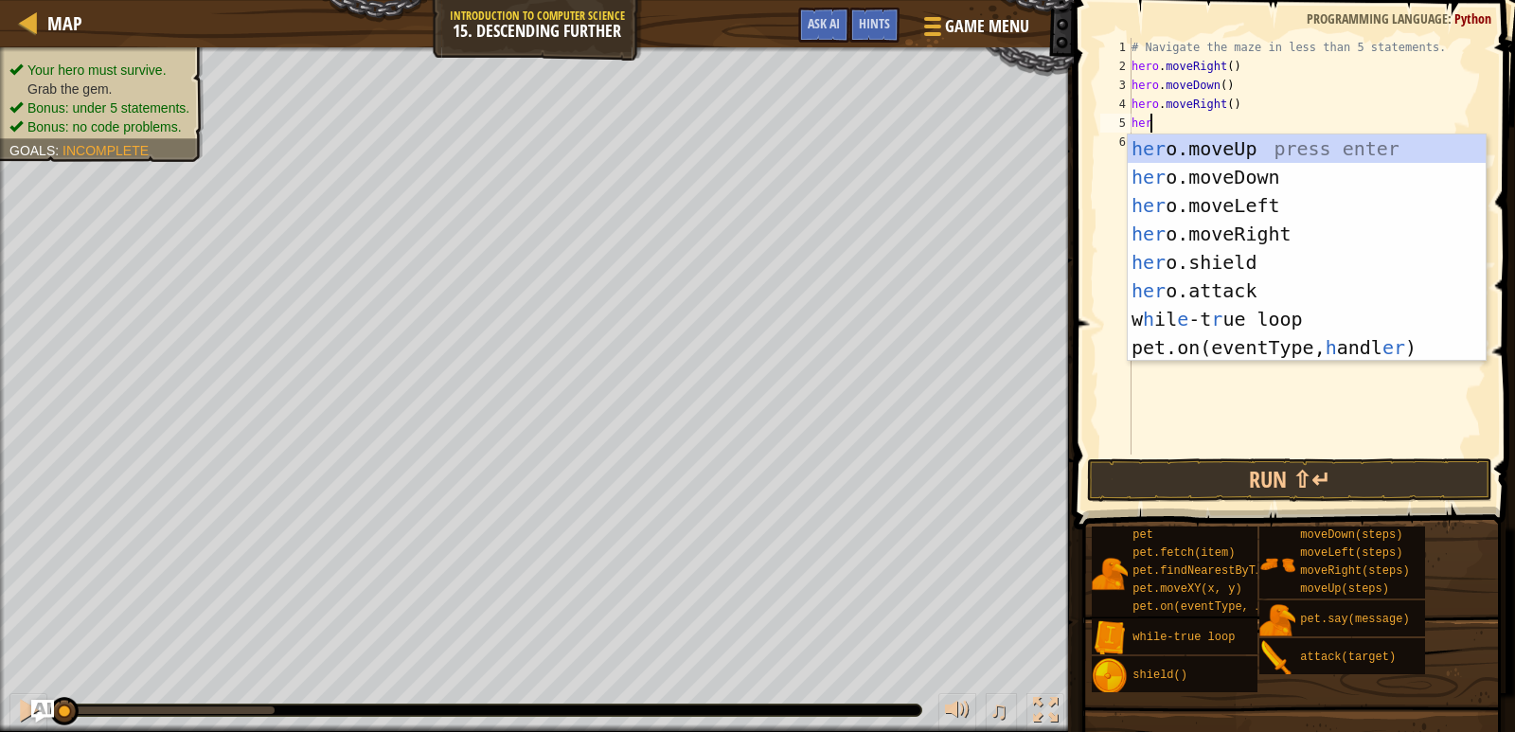
type textarea "hero"
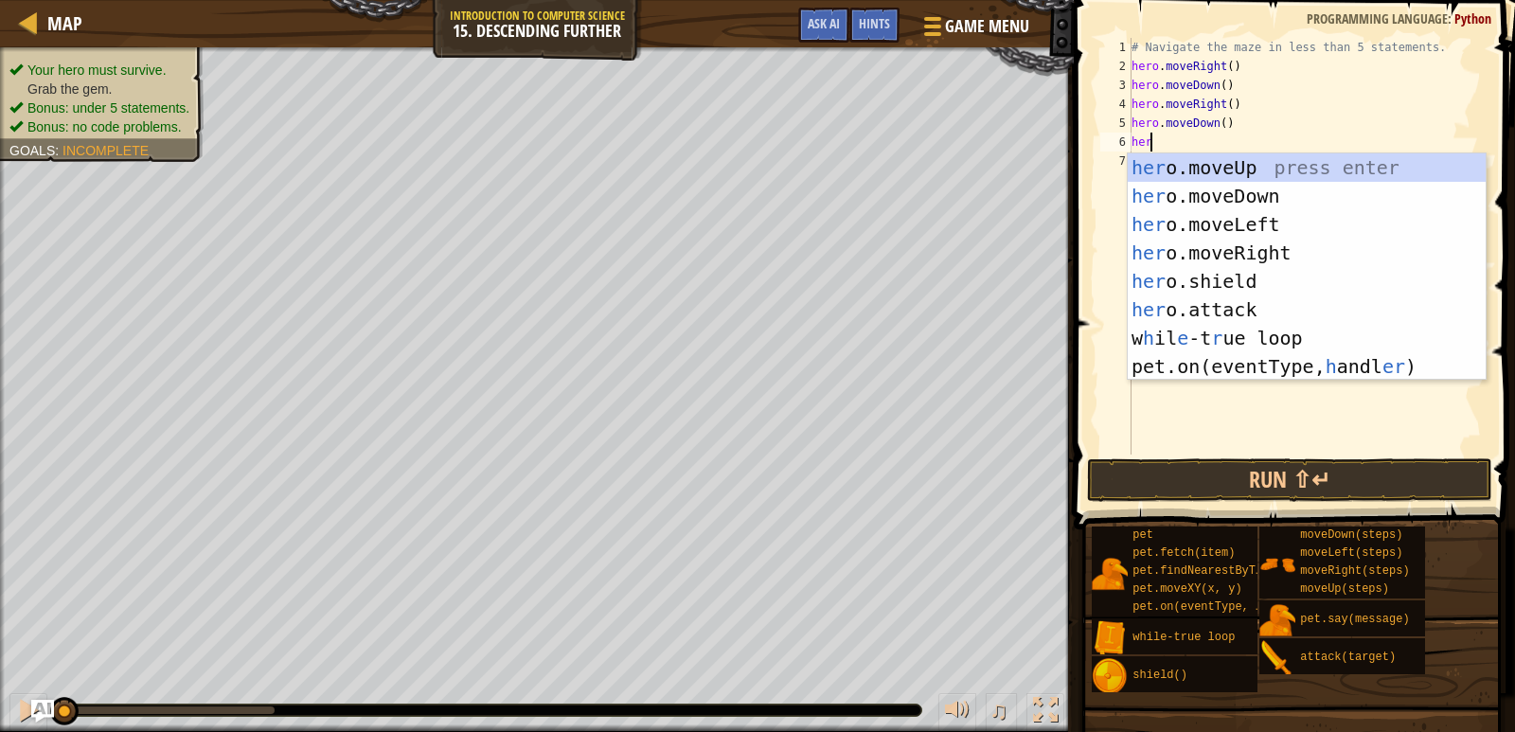
type textarea "h"
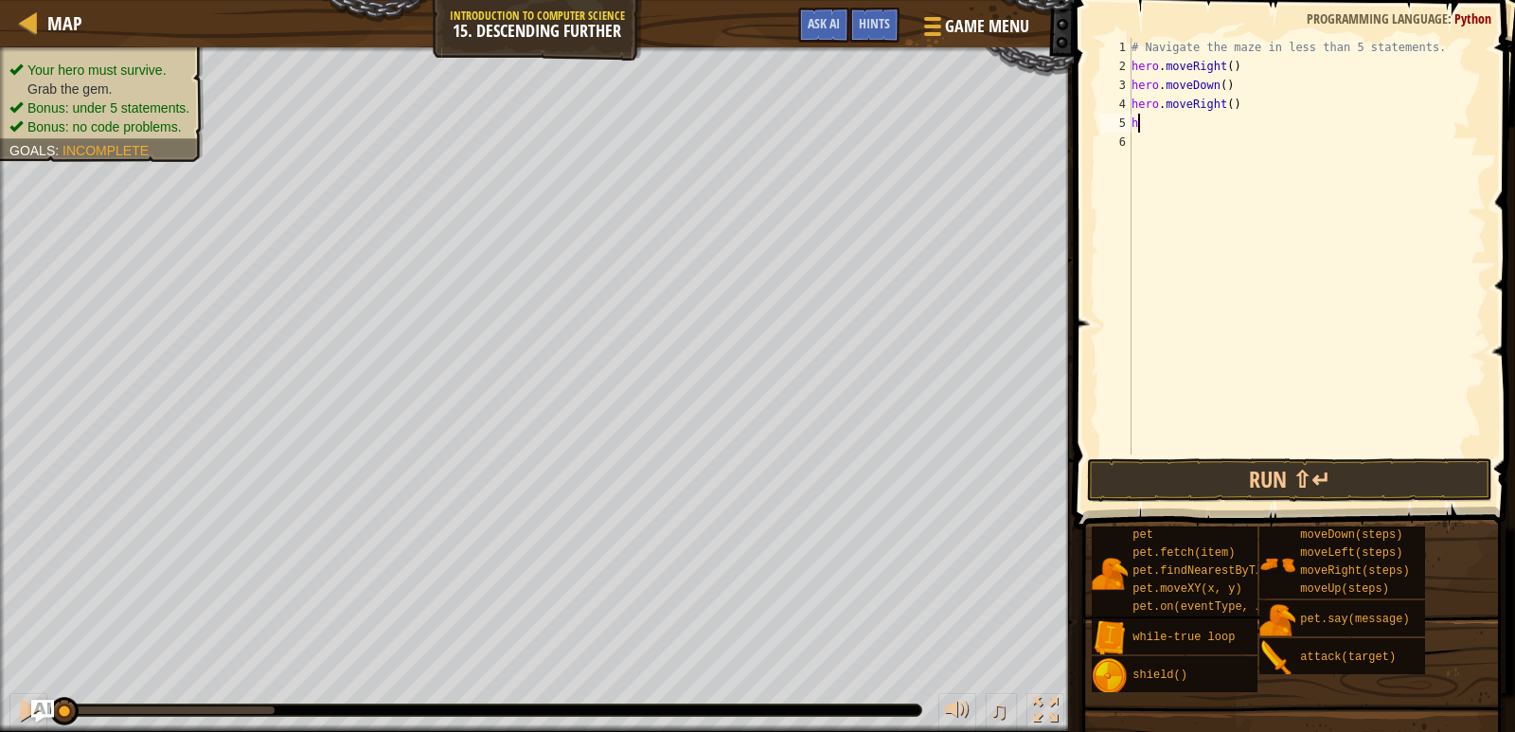
type textarea "h"
type textarea "wh"
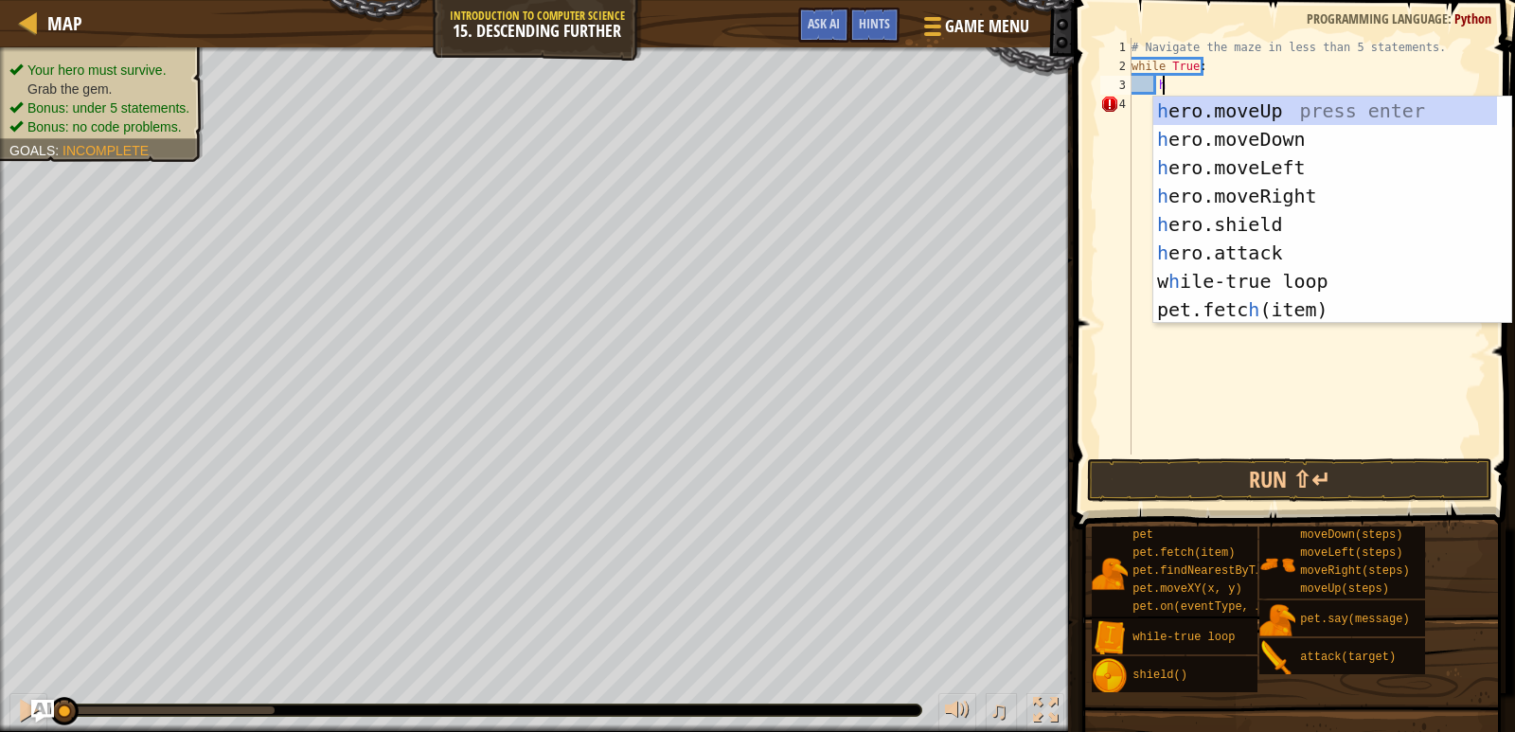
scroll to position [9, 2]
type textarea "he"
click at [1220, 198] on div "he ro.moveUp press enter he ro.moveDown press enter he ro.moveLeft press enter …" at bounding box center [1325, 239] width 344 height 284
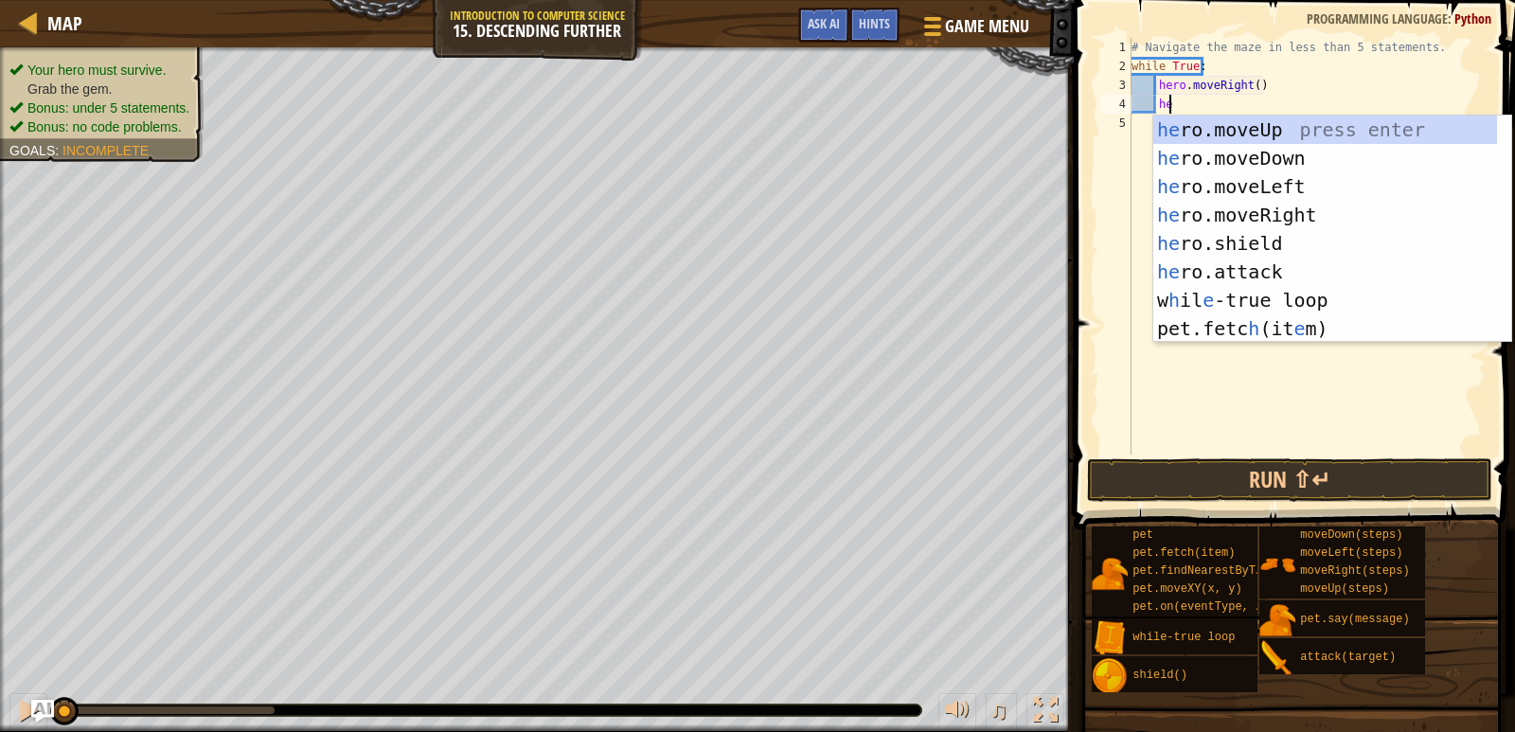
scroll to position [9, 3]
type textarea "hero"
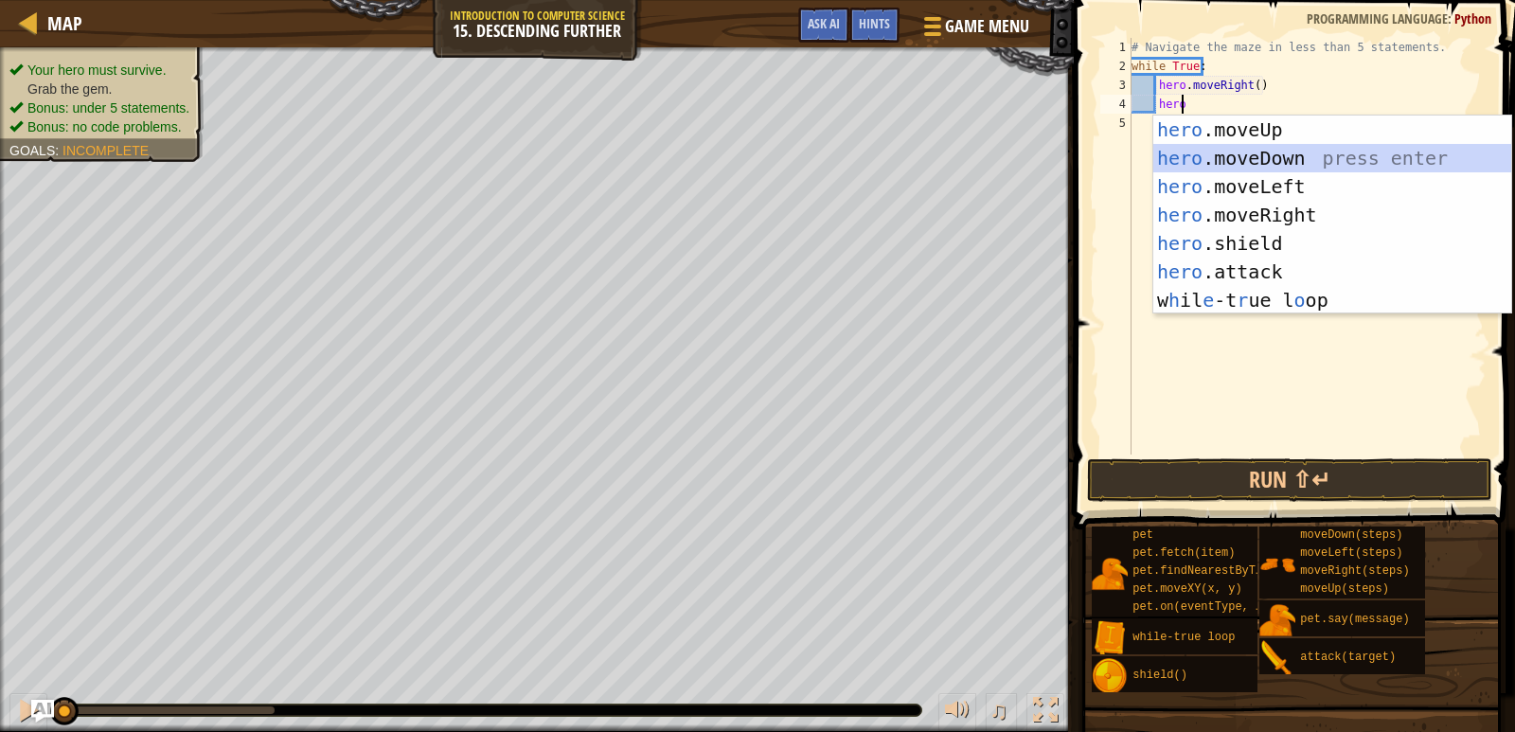
click at [1215, 147] on div "hero .moveUp press enter hero .moveDown press enter hero .moveLeft press enter …" at bounding box center [1332, 244] width 358 height 256
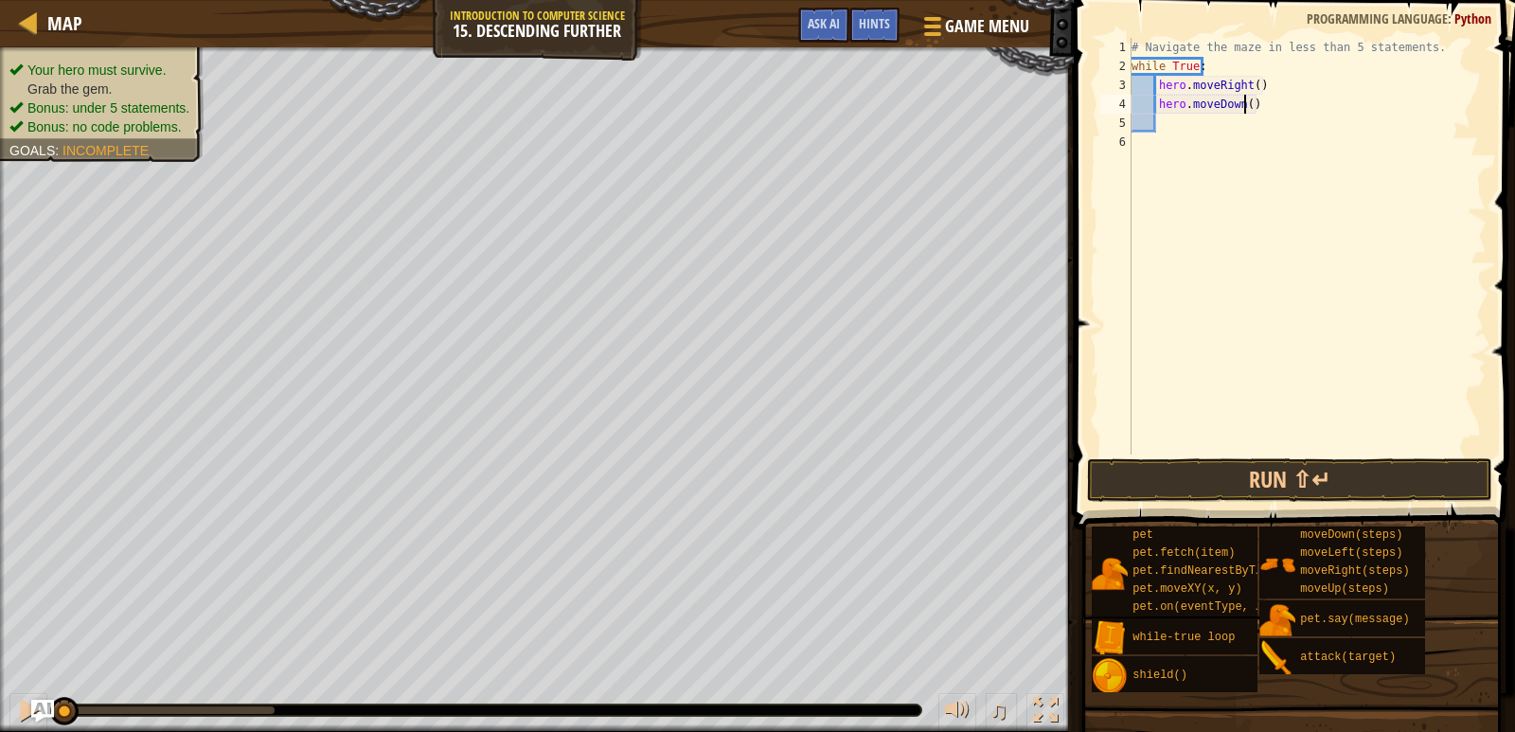
click at [1242, 104] on div "# Navigate the maze in less than 5 statements. while True : hero . moveRight ( …" at bounding box center [1307, 265] width 359 height 455
click at [1250, 83] on div "# Navigate the maze in less than 5 statements. while True : hero . moveRight ( …" at bounding box center [1307, 265] width 359 height 455
type textarea "hero.moveRight(2)"
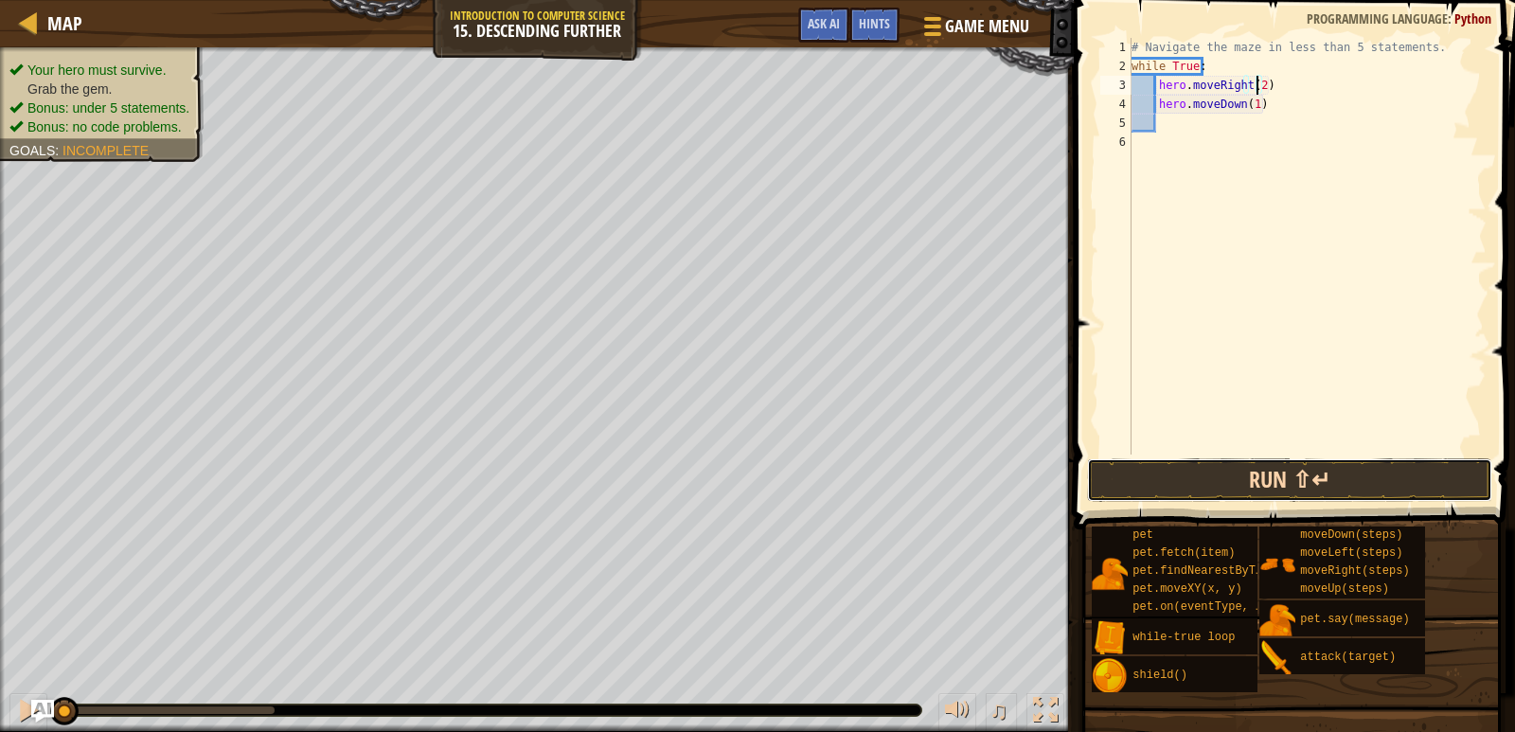
click at [1342, 478] on button "Run ⇧↵" at bounding box center [1290, 480] width 406 height 44
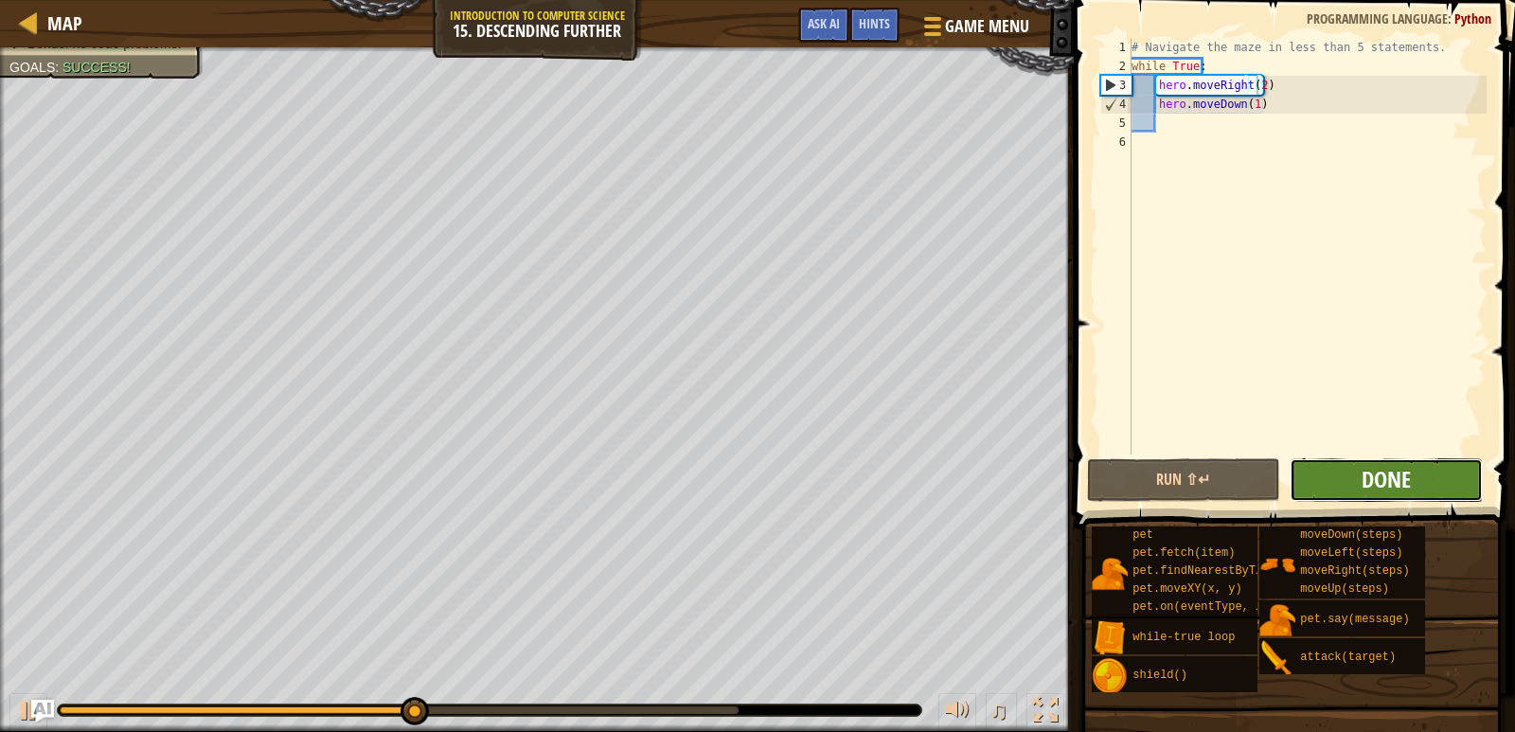
click at [1363, 486] on span "Done" at bounding box center [1386, 479] width 49 height 30
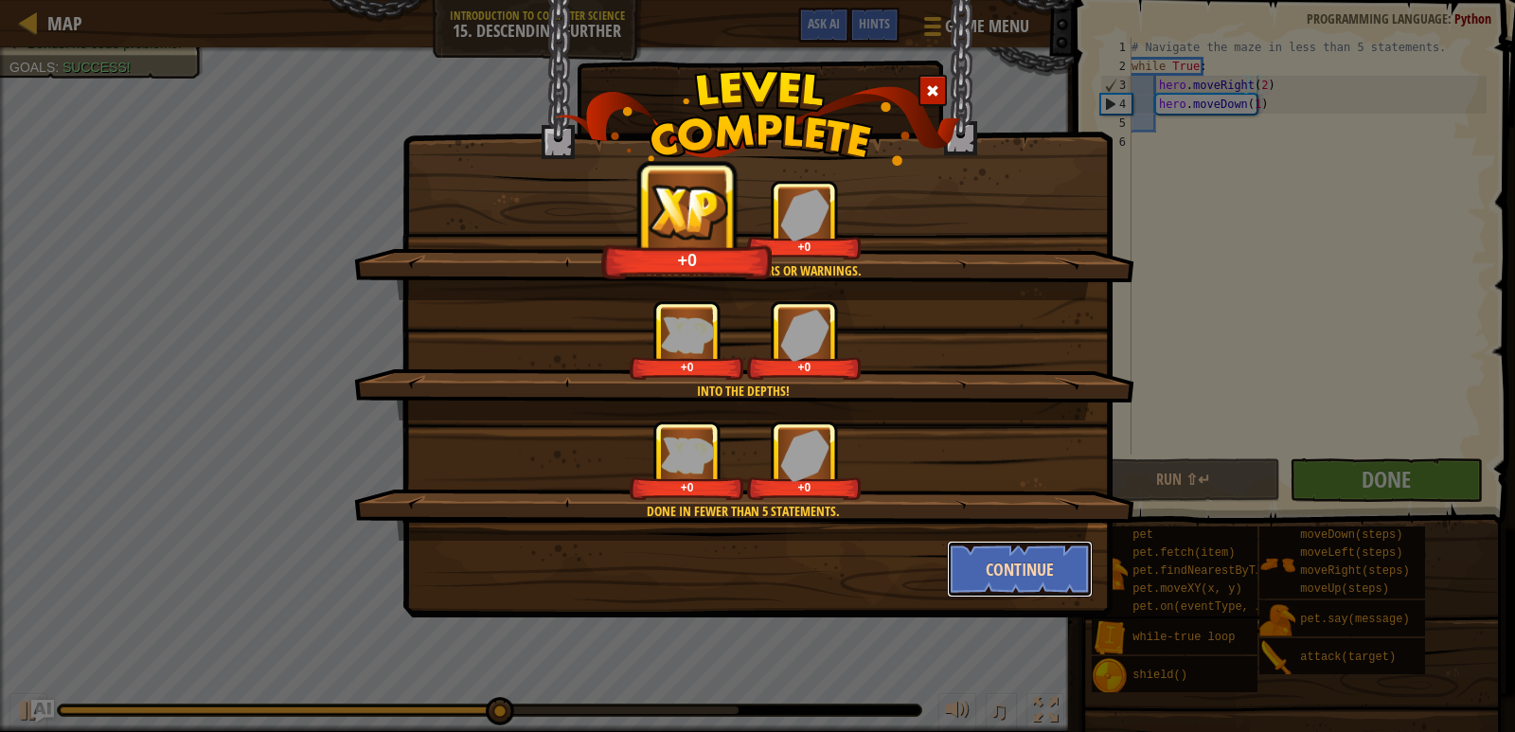
click at [1012, 552] on button "Continue" at bounding box center [1020, 569] width 147 height 57
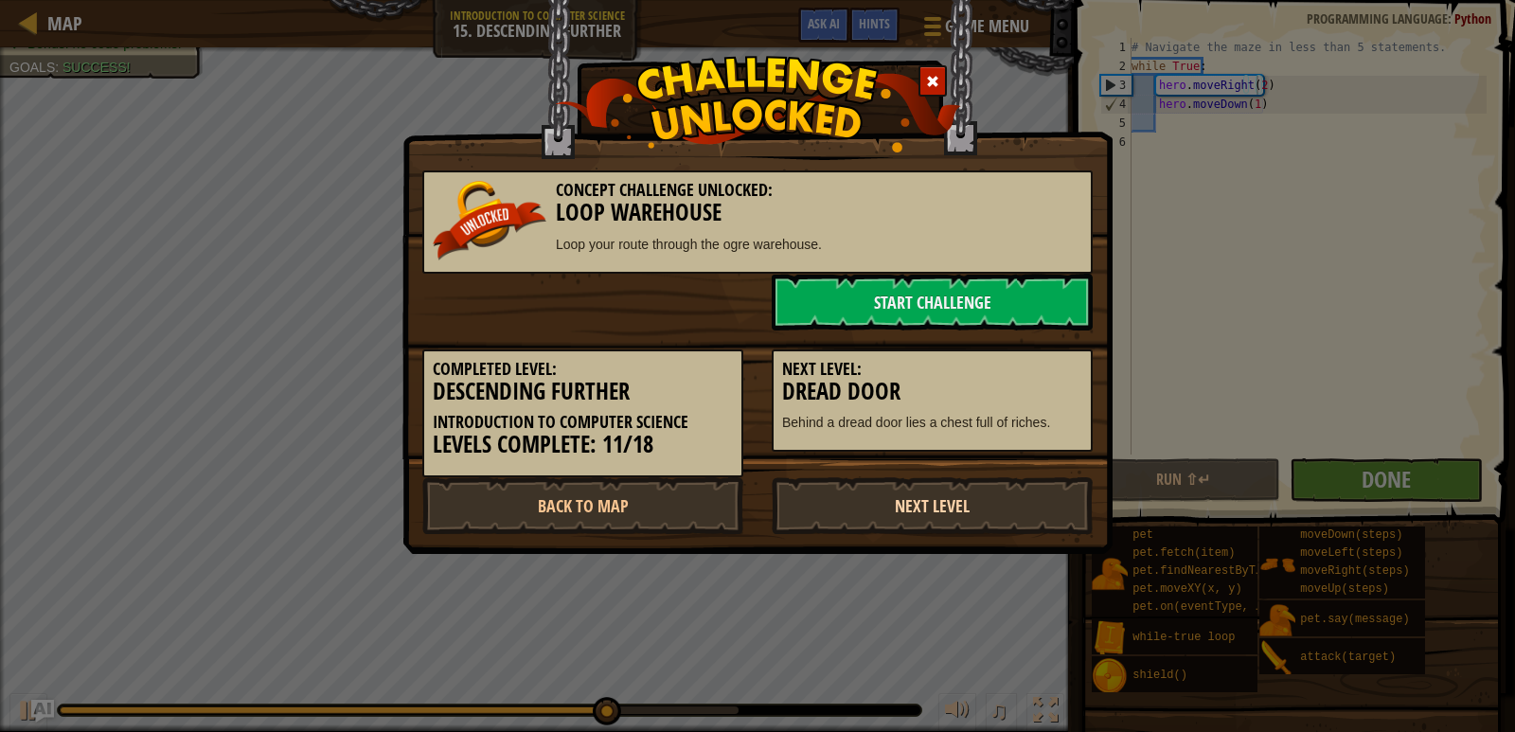
click at [958, 502] on link "Next Level" at bounding box center [932, 505] width 321 height 57
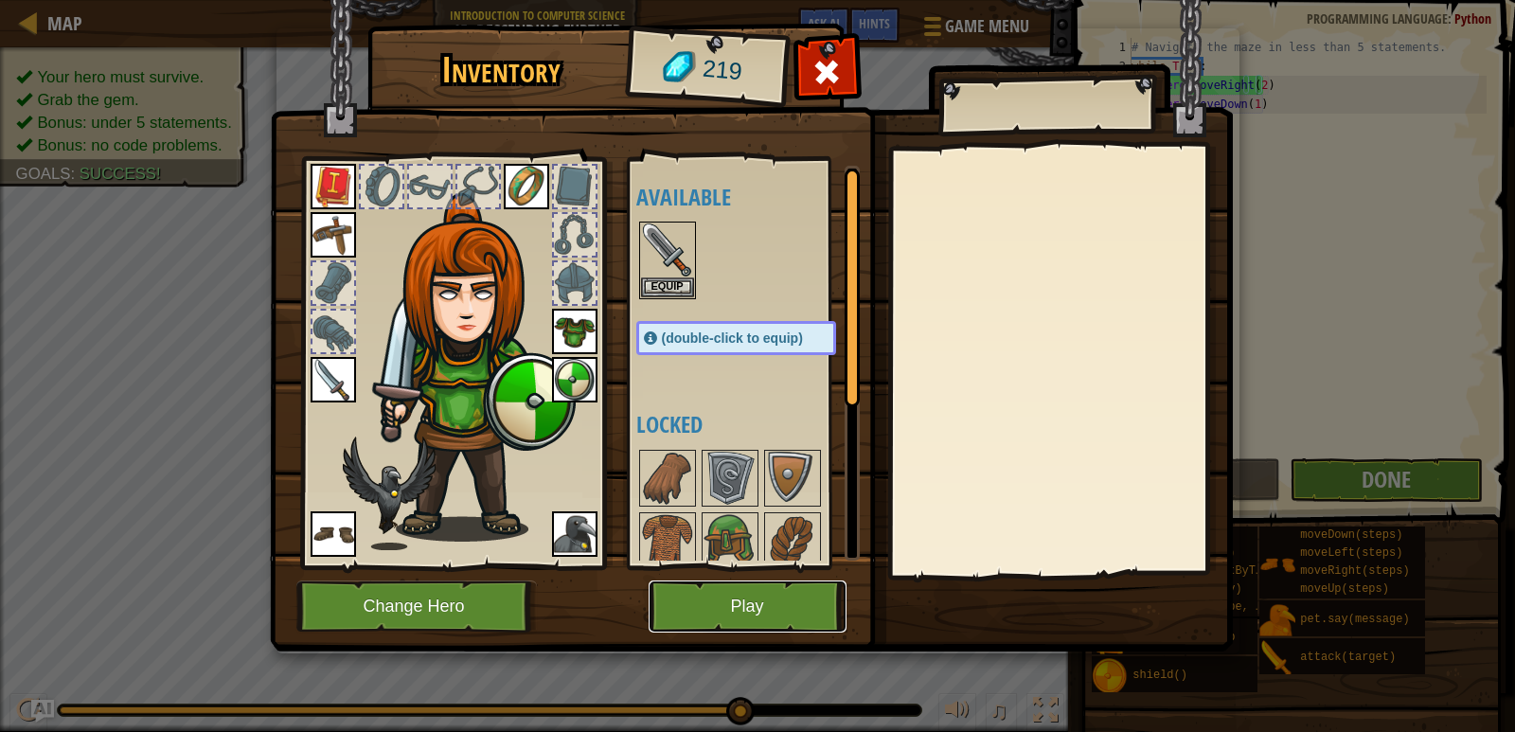
click at [786, 588] on button "Play" at bounding box center [748, 607] width 198 height 52
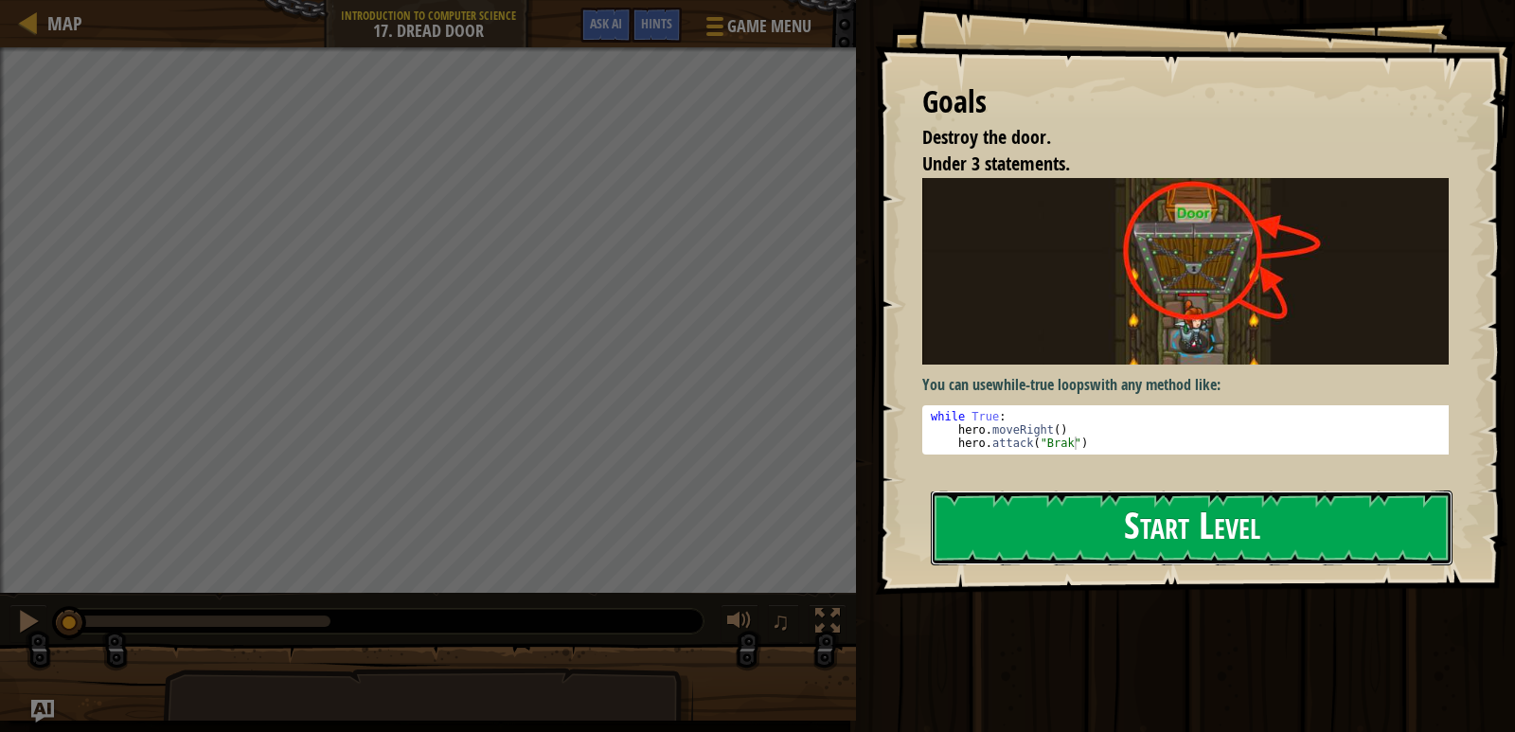
click at [1062, 491] on button "Start Level" at bounding box center [1192, 528] width 522 height 75
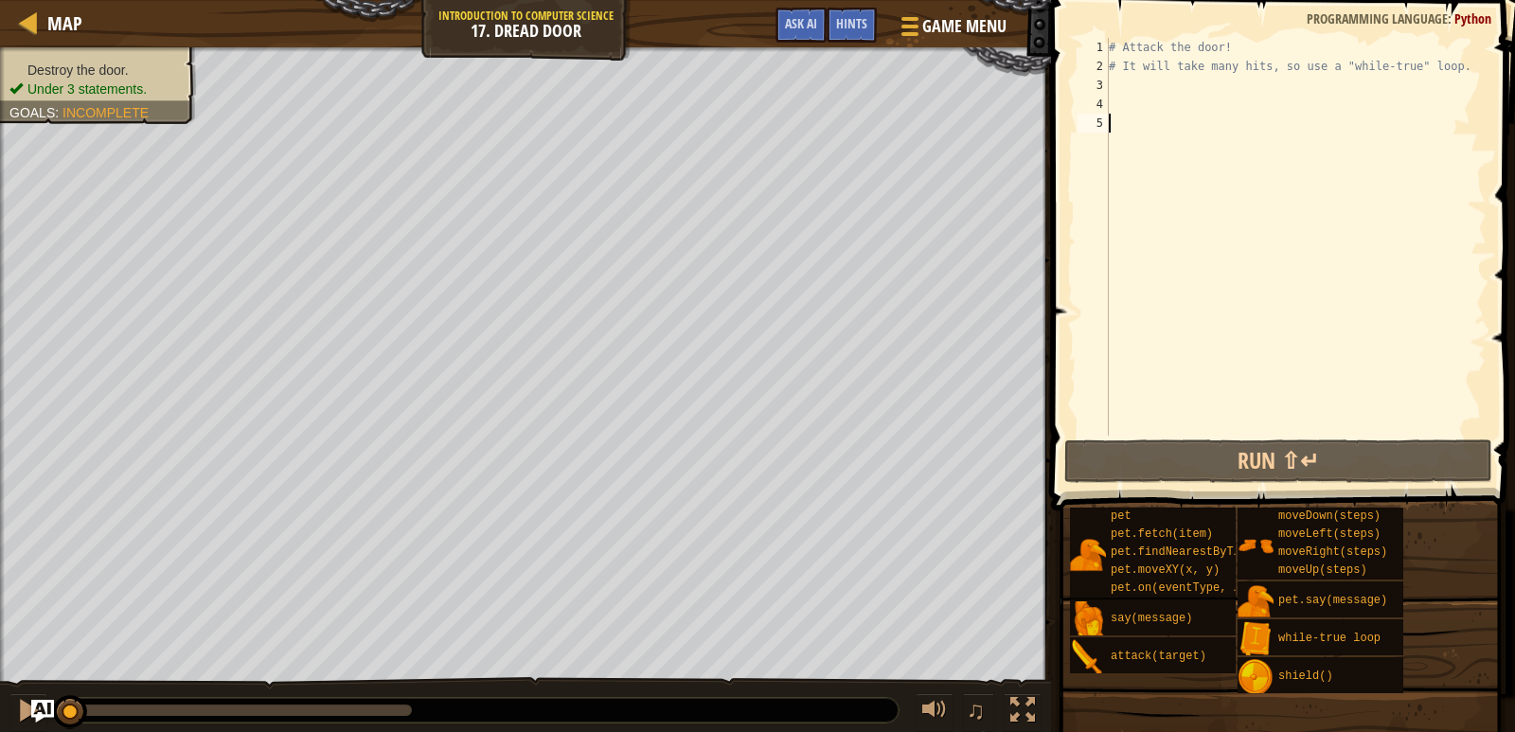
click at [1441, 66] on div "# Attack the door! # It will take many hits, so use a "while-true" loop." at bounding box center [1296, 256] width 382 height 436
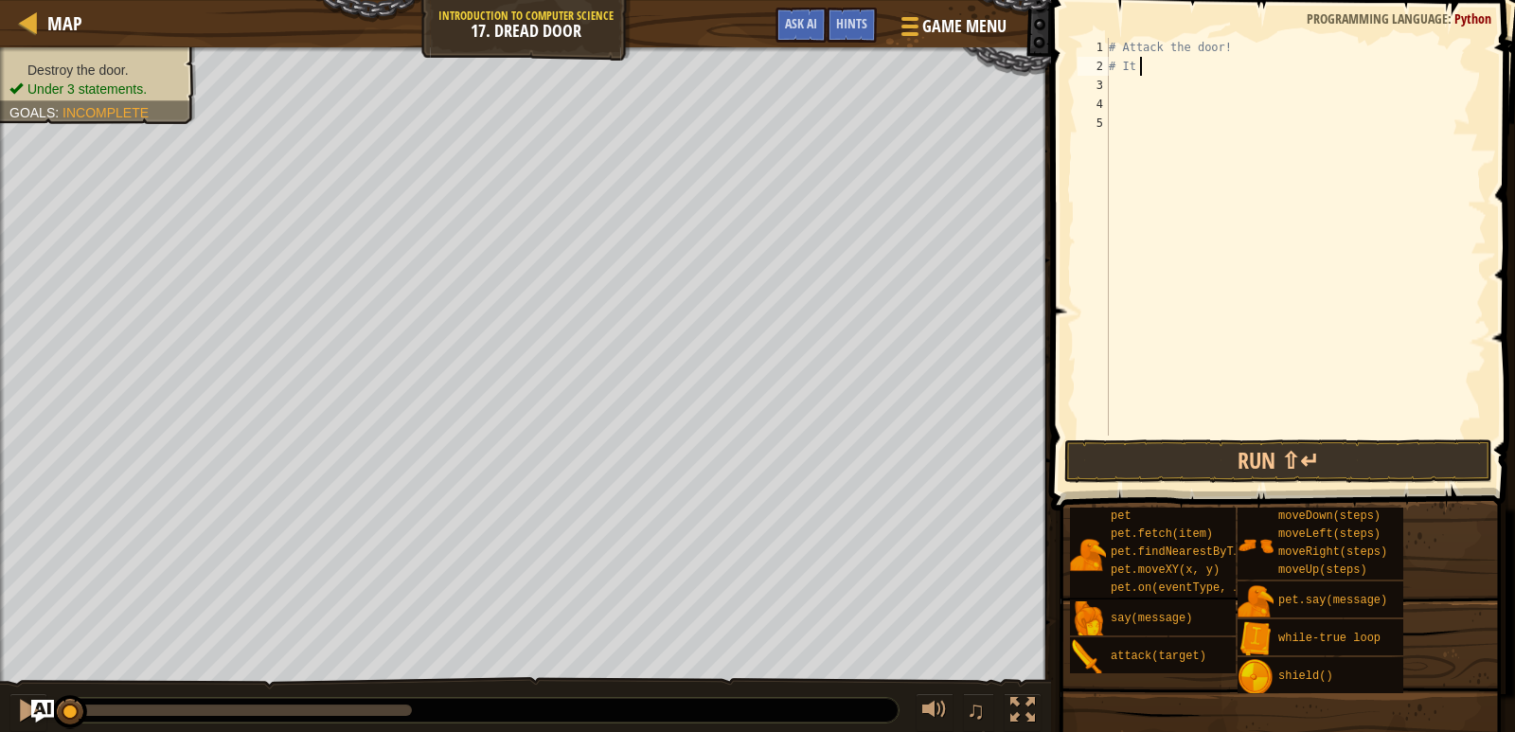
type textarea "#"
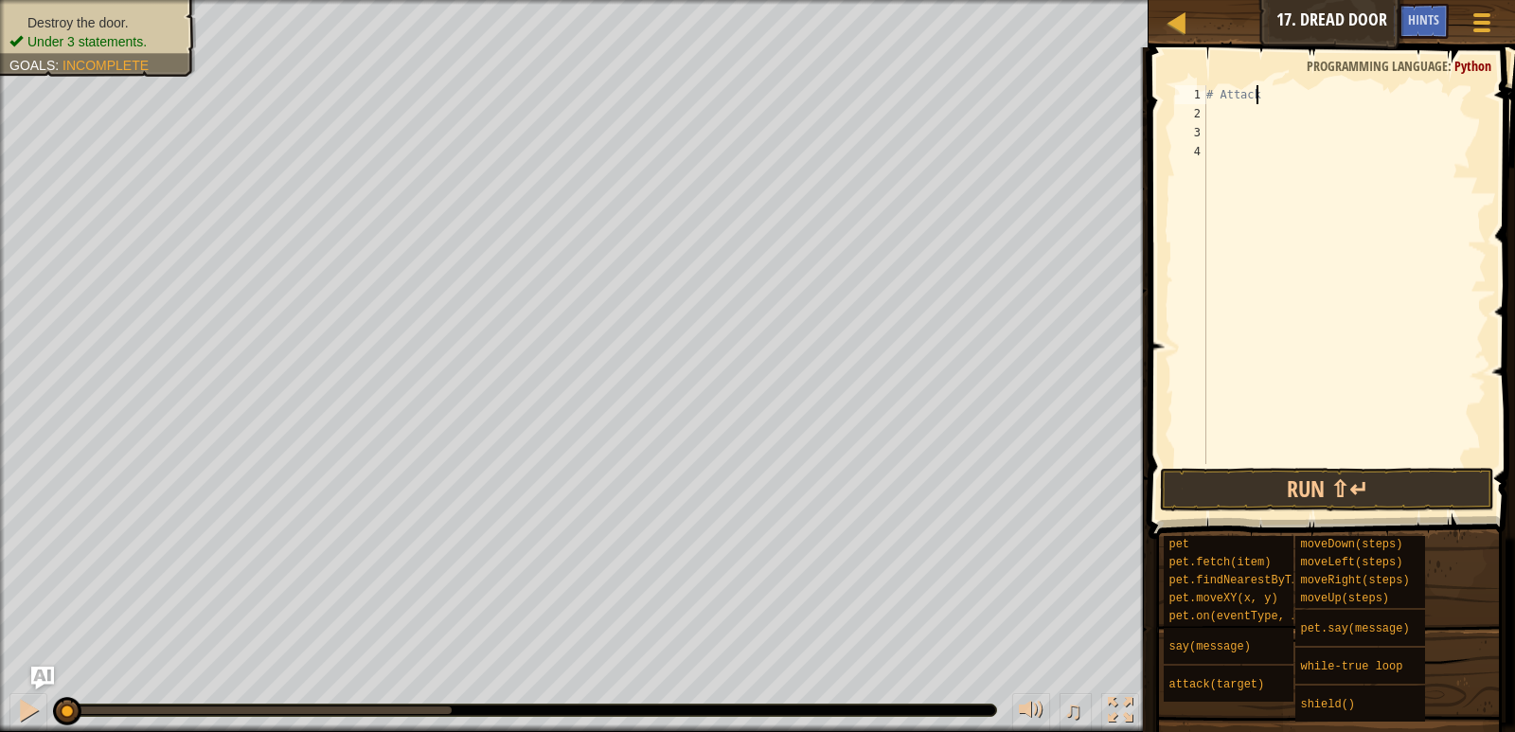
type textarea "#"
type textarea "w"
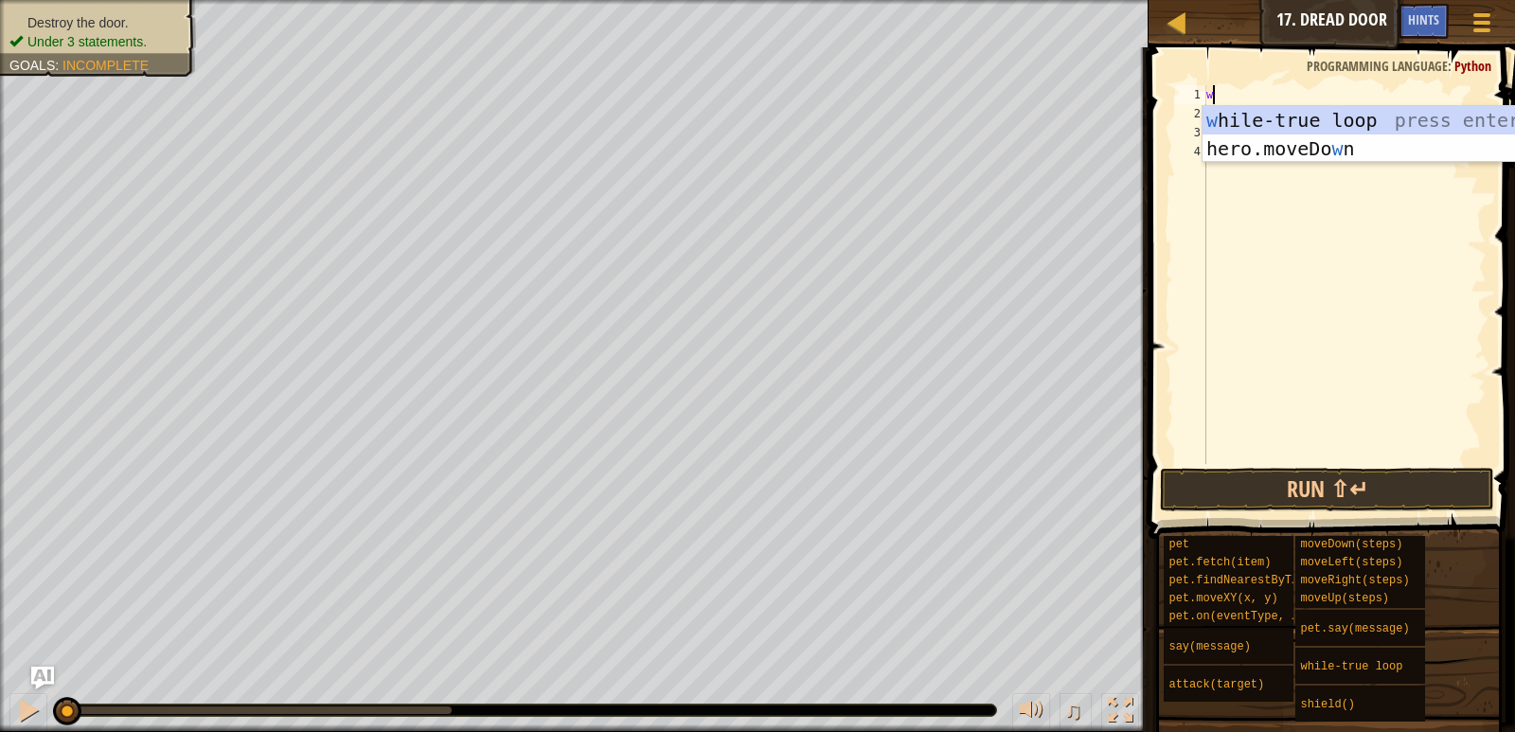
scroll to position [9, 0]
click at [1383, 117] on div "w [PERSON_NAME]-true loop press enter hero.moveDo w n press enter" at bounding box center [1382, 163] width 358 height 114
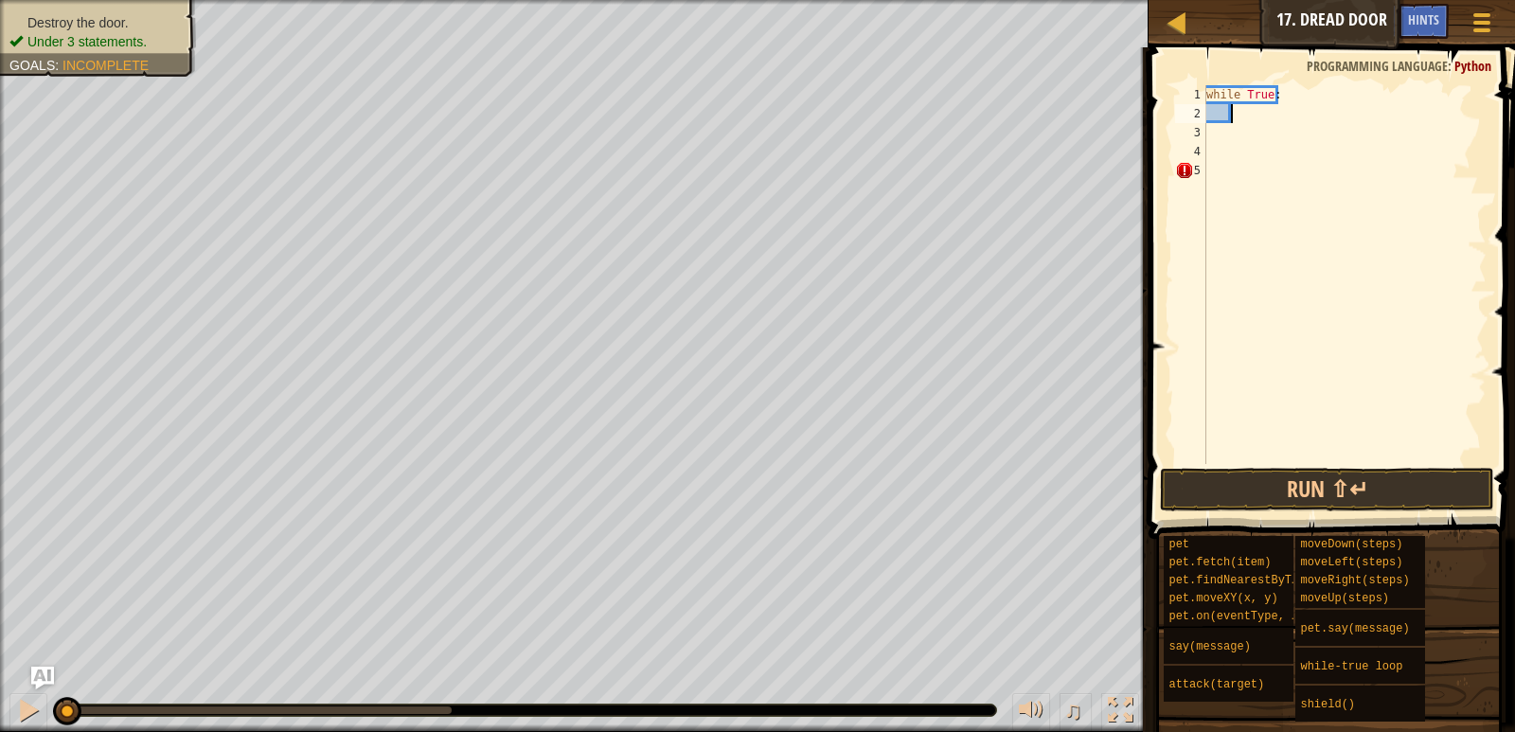
click at [1437, 3] on div "Map Introduction to Computer Science 17. Dread Door Game Menu Done Hints Ask AI" at bounding box center [1332, 23] width 366 height 47
click at [1436, 11] on div "Hints" at bounding box center [1424, 21] width 50 height 35
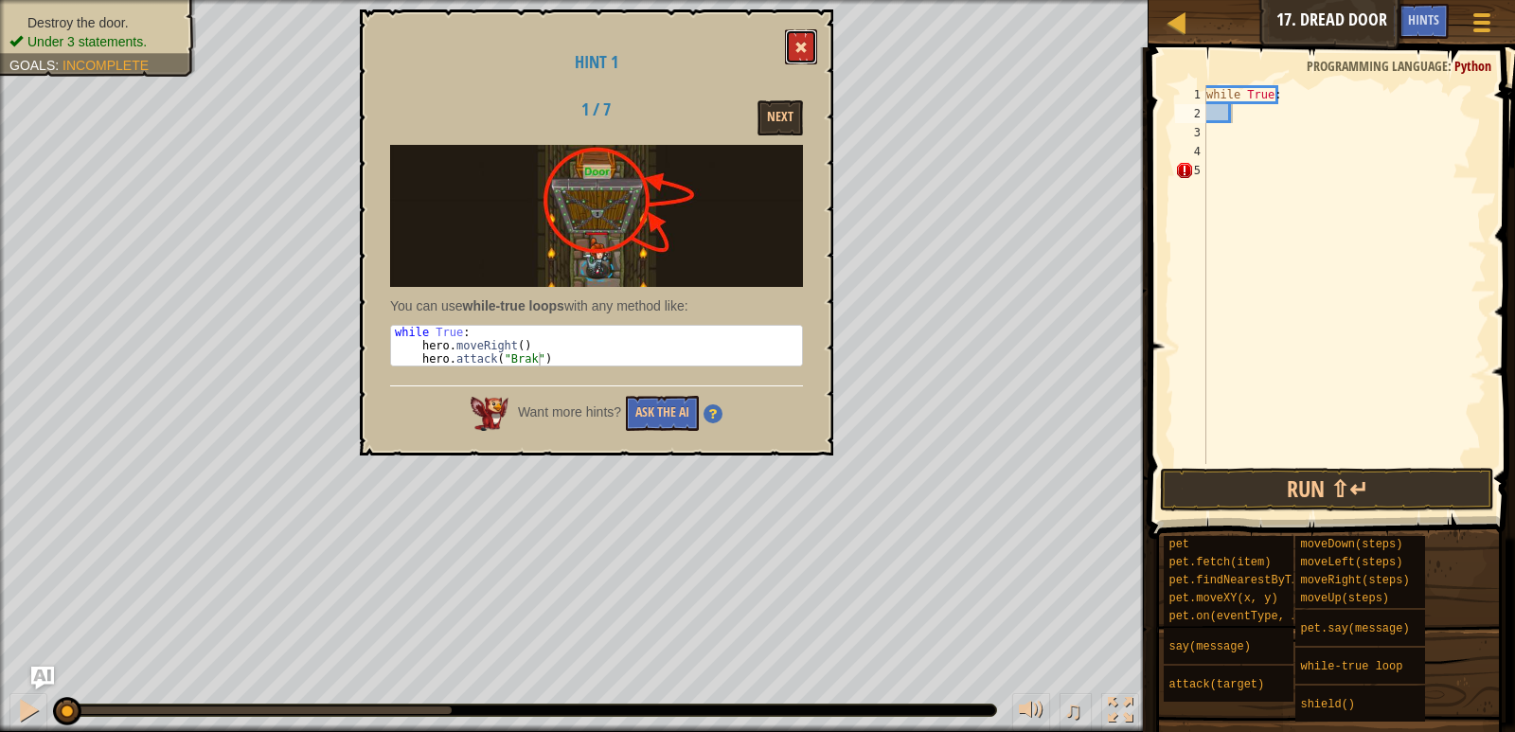
click at [799, 42] on span at bounding box center [801, 47] width 13 height 13
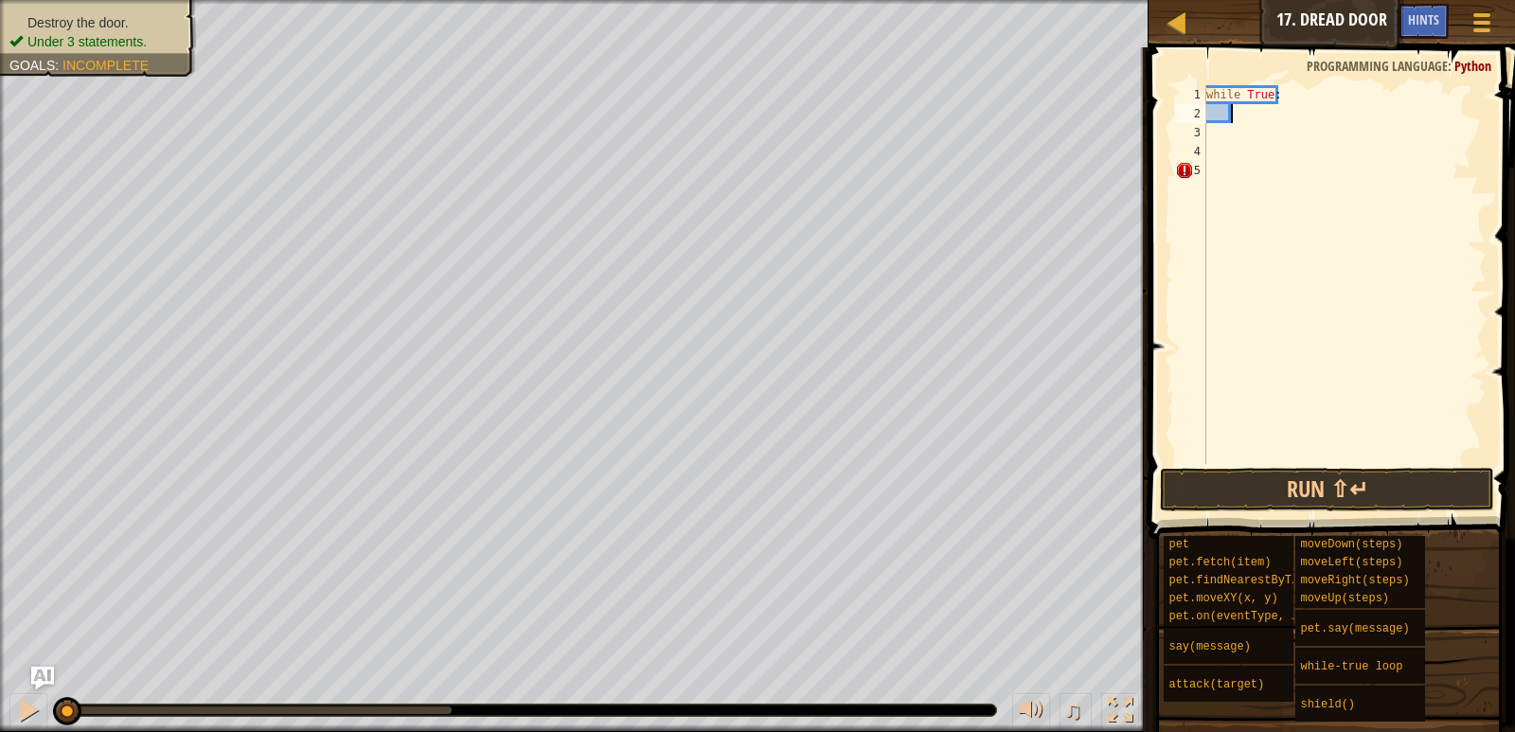
click at [1255, 118] on div "while True :" at bounding box center [1345, 293] width 284 height 417
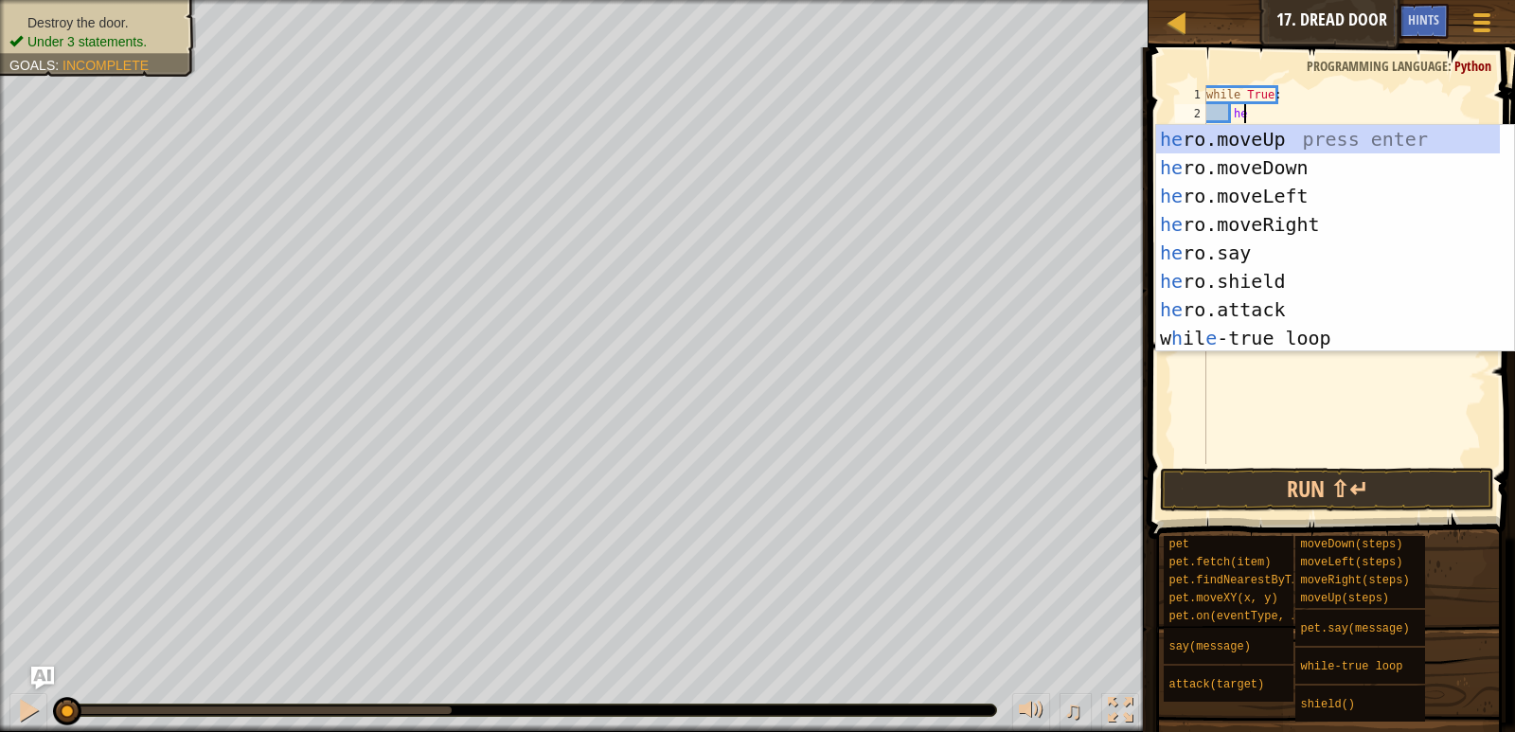
type textarea "hero"
click at [1266, 134] on div "hero .moveUp press enter hero .moveDown press enter hero .moveLeft press enter …" at bounding box center [1335, 267] width 358 height 284
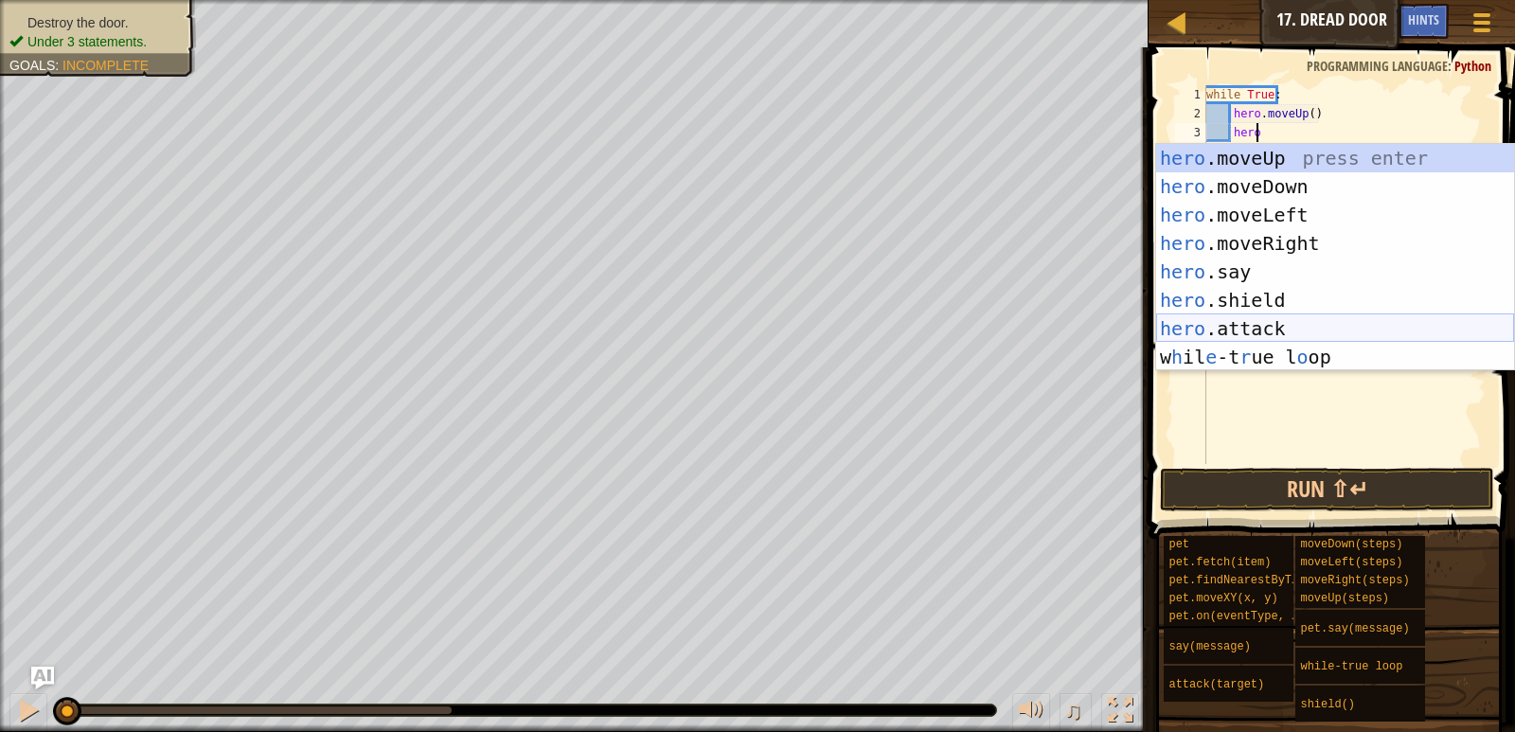
click at [1292, 323] on div "hero .moveUp press enter hero .moveDown press enter hero .moveLeft press enter …" at bounding box center [1335, 286] width 358 height 284
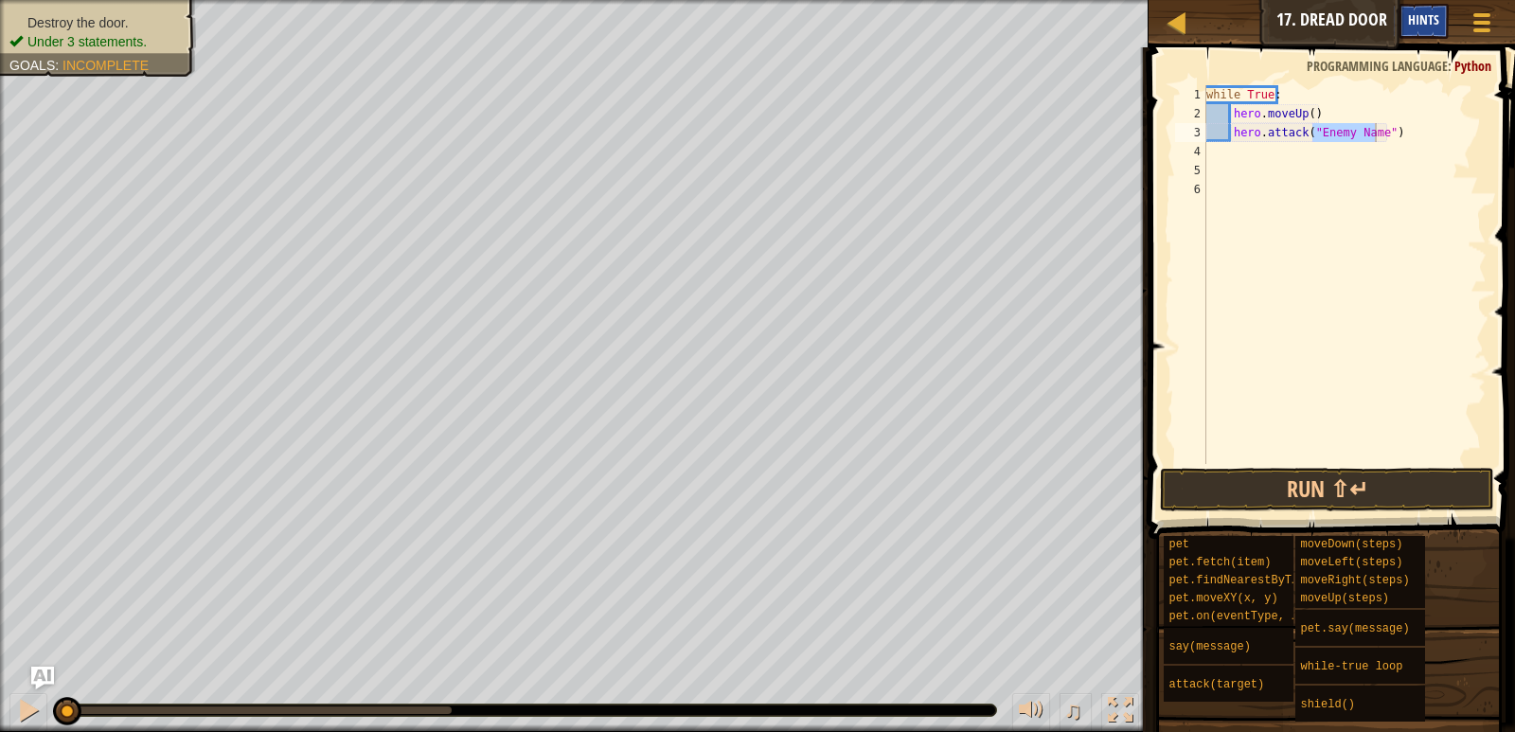
click at [1408, 6] on div "Hints" at bounding box center [1424, 21] width 50 height 35
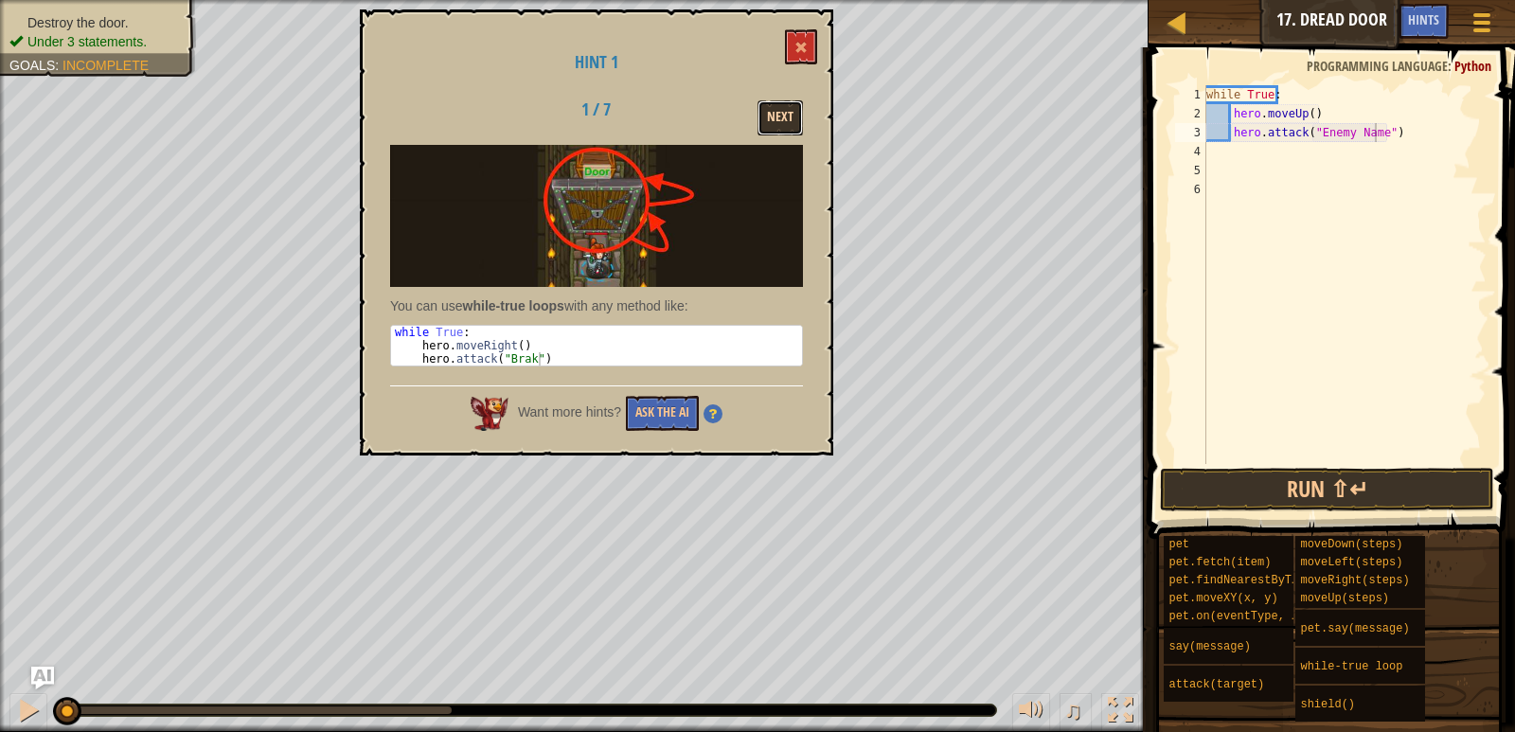
click at [769, 102] on button "Next" at bounding box center [780, 117] width 45 height 35
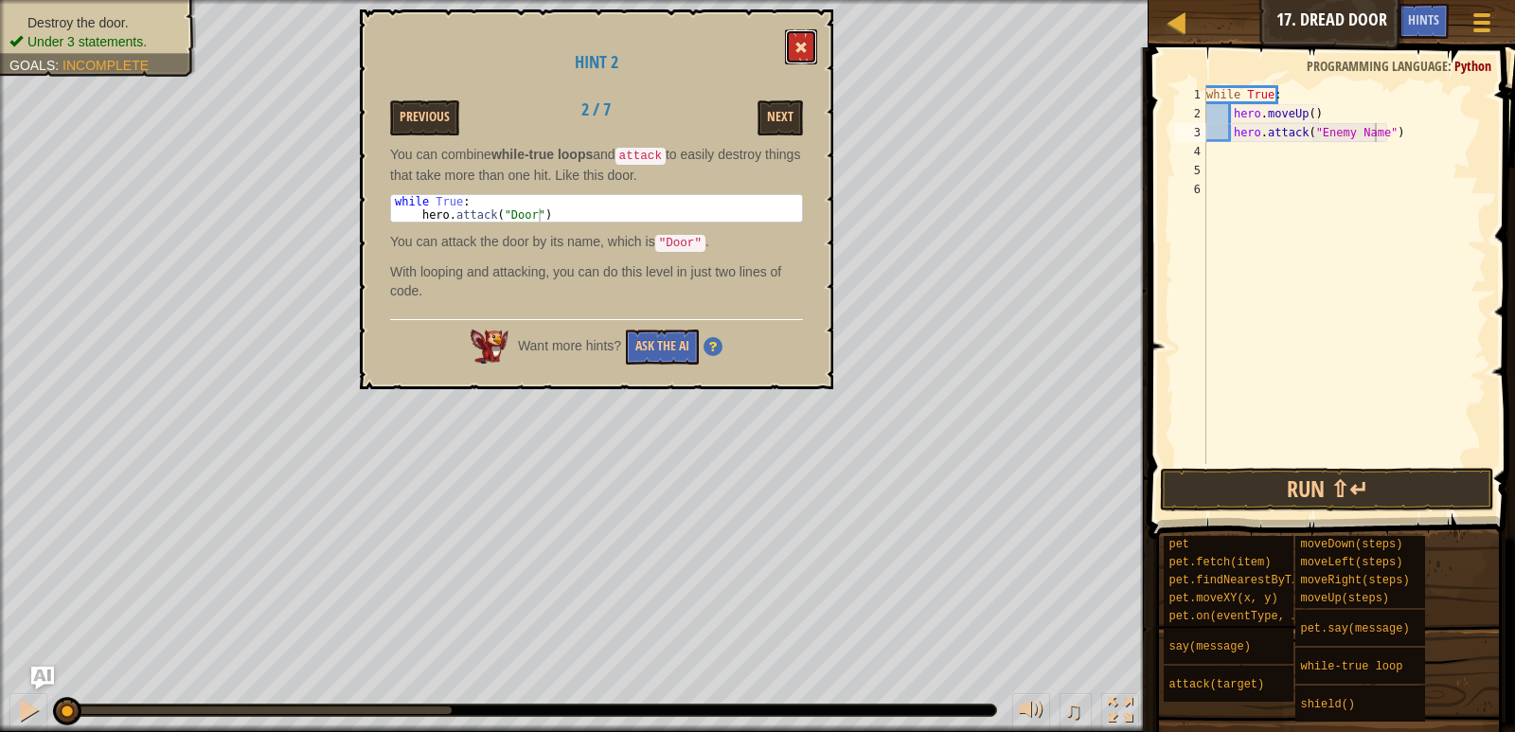
click at [794, 41] on button at bounding box center [801, 46] width 32 height 35
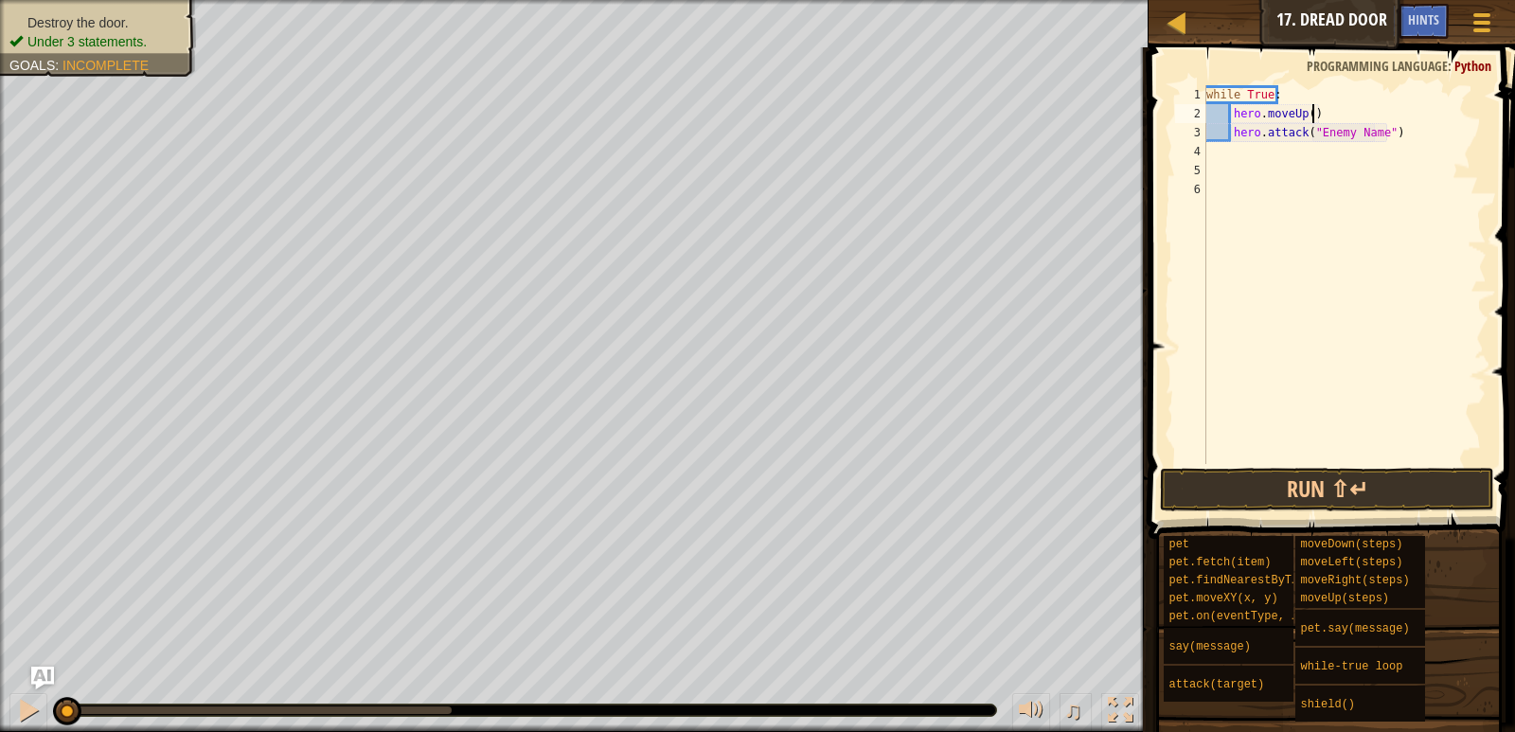
click at [1342, 115] on div "while True : hero . moveUp ( ) hero . attack ( "Enemy Name" )" at bounding box center [1345, 293] width 284 height 417
click at [1416, 136] on div "while True : hero . moveUp ( ) hero . attack ( "Enemy Name" )" at bounding box center [1345, 293] width 284 height 417
type textarea "h"
click at [1359, 108] on div "while True : hero . moveUp ( )" at bounding box center [1345, 293] width 284 height 417
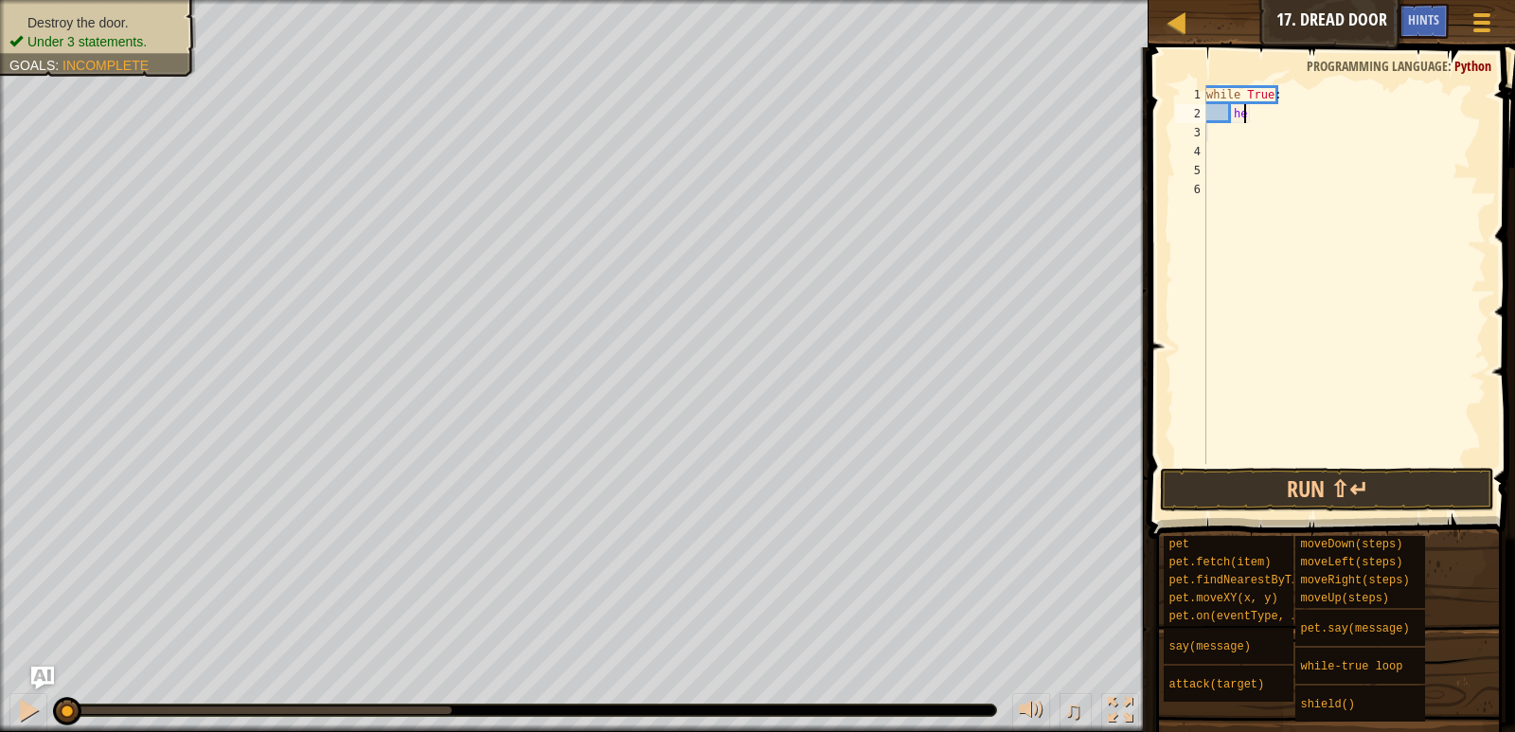
type textarea "h"
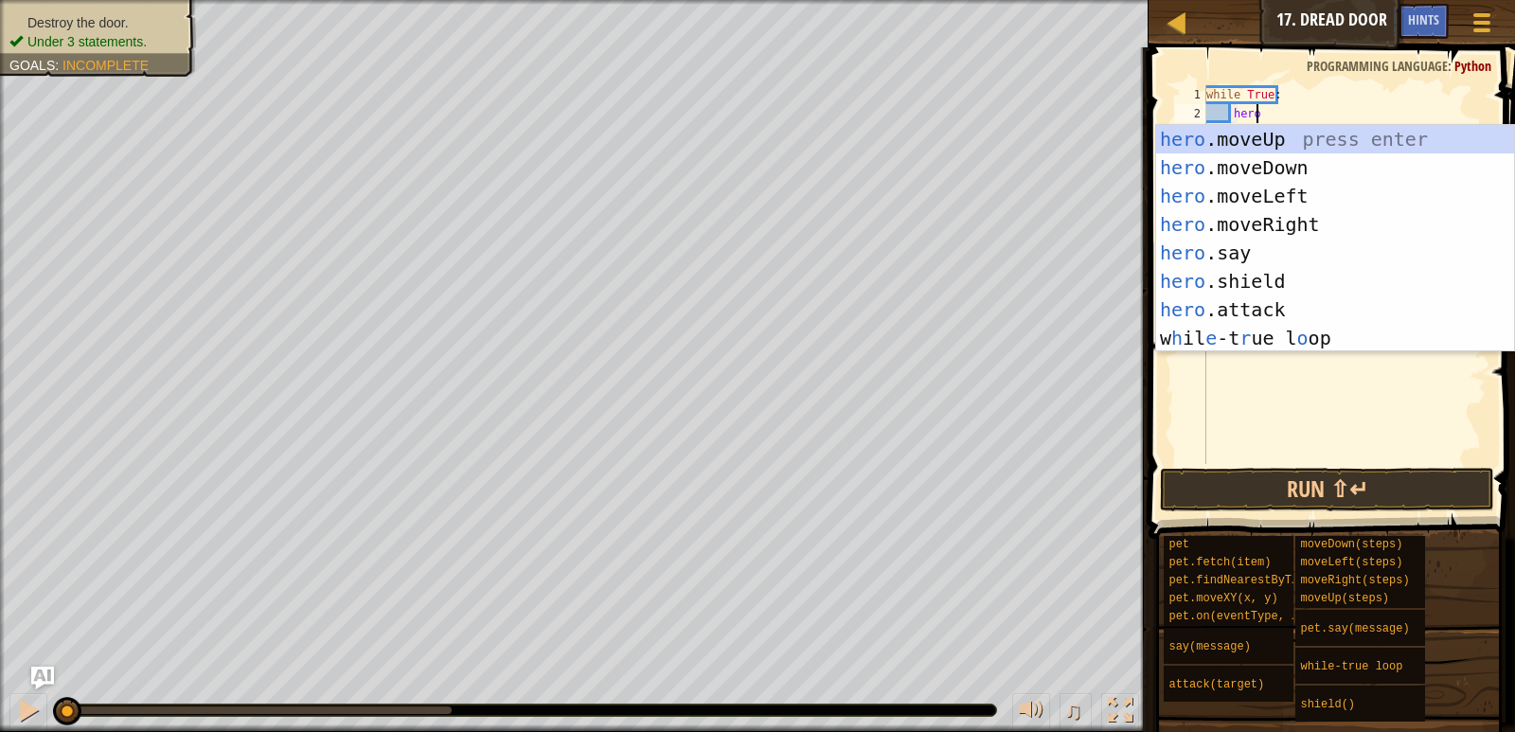
scroll to position [9, 3]
click at [1343, 303] on div "hero .moveUp press enter hero .moveDown press enter hero .moveLeft press enter …" at bounding box center [1335, 267] width 358 height 284
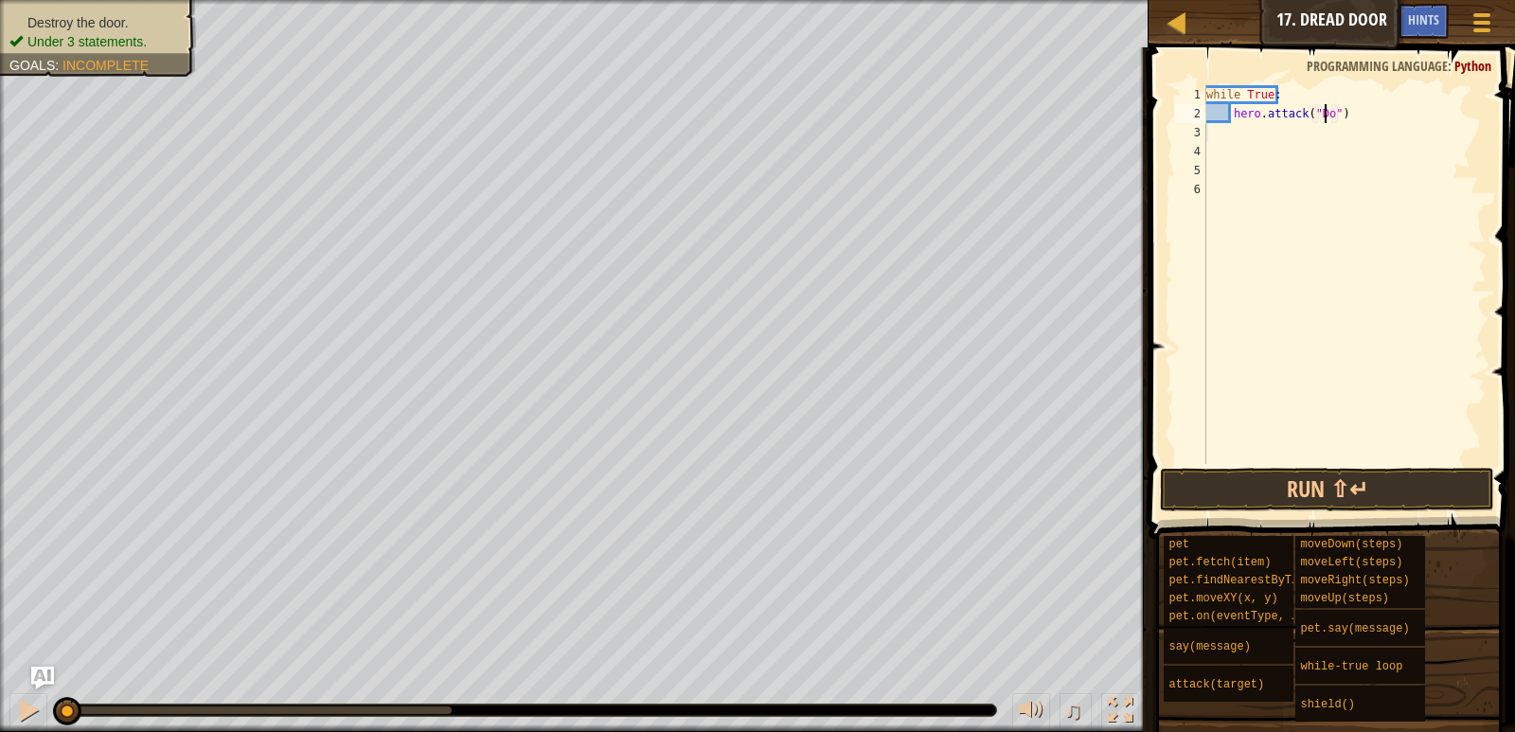
scroll to position [9, 10]
type textarea "hero.attack("Door")"
click at [1373, 482] on button "Run ⇧↵" at bounding box center [1326, 490] width 333 height 44
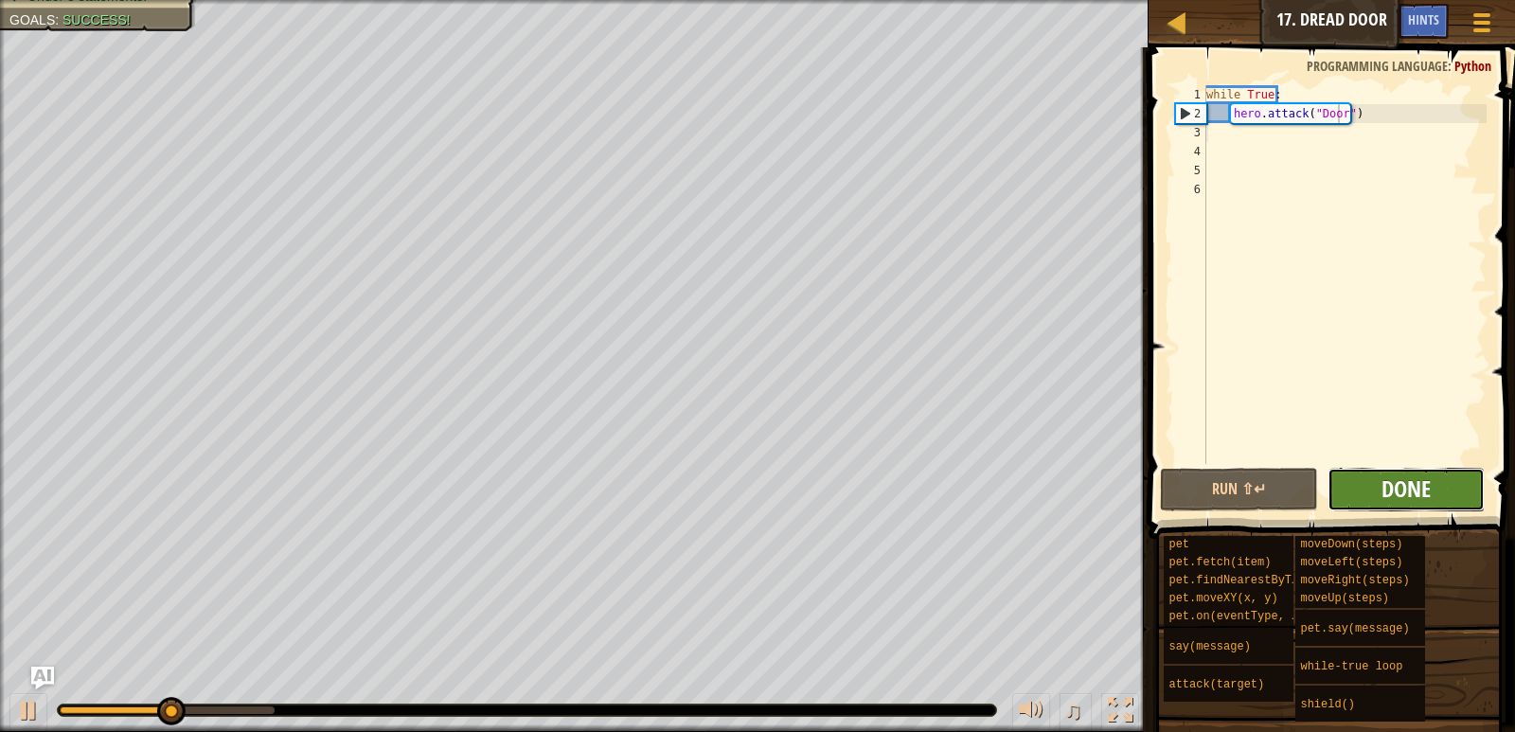
click at [1389, 480] on span "Done" at bounding box center [1406, 489] width 49 height 30
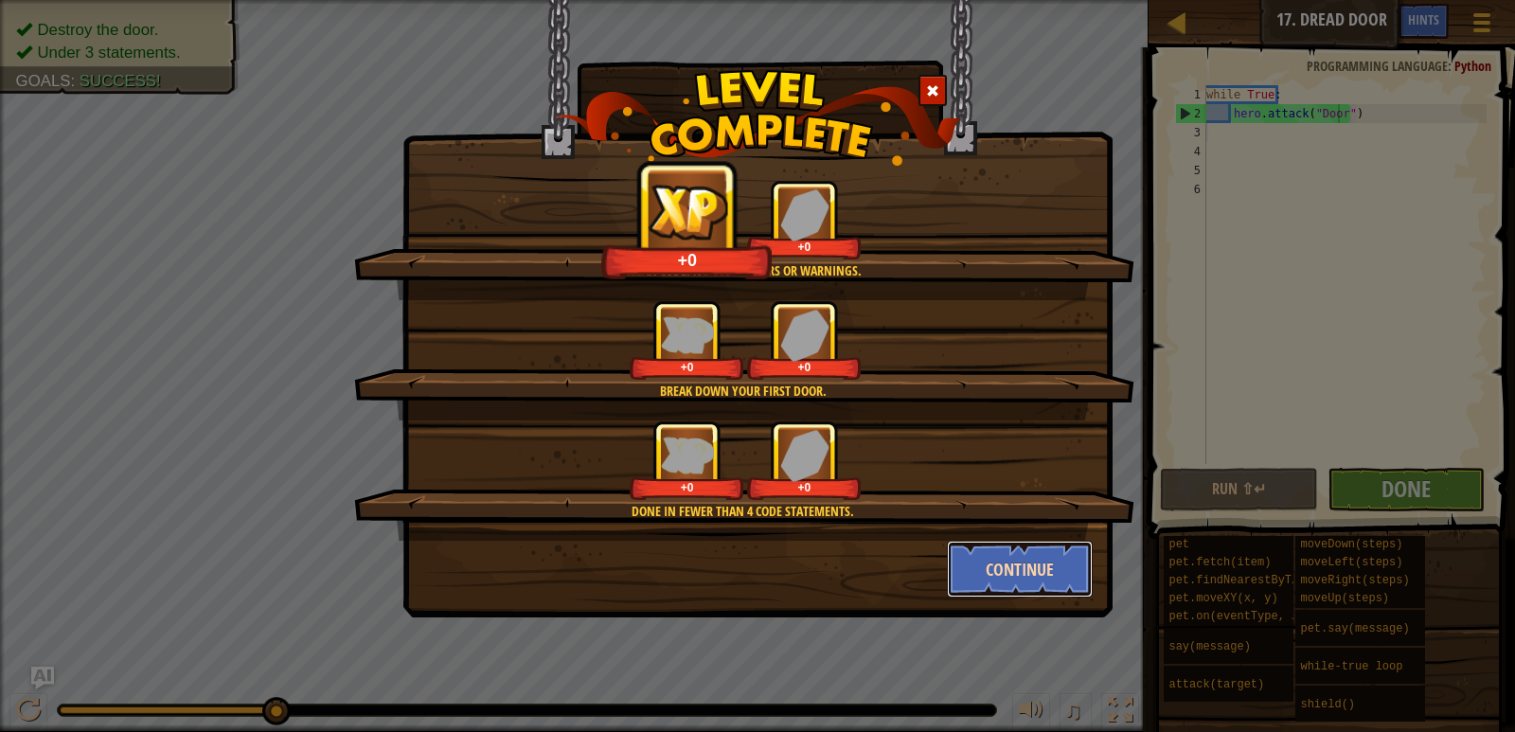
click at [1042, 557] on button "Continue" at bounding box center [1020, 569] width 147 height 57
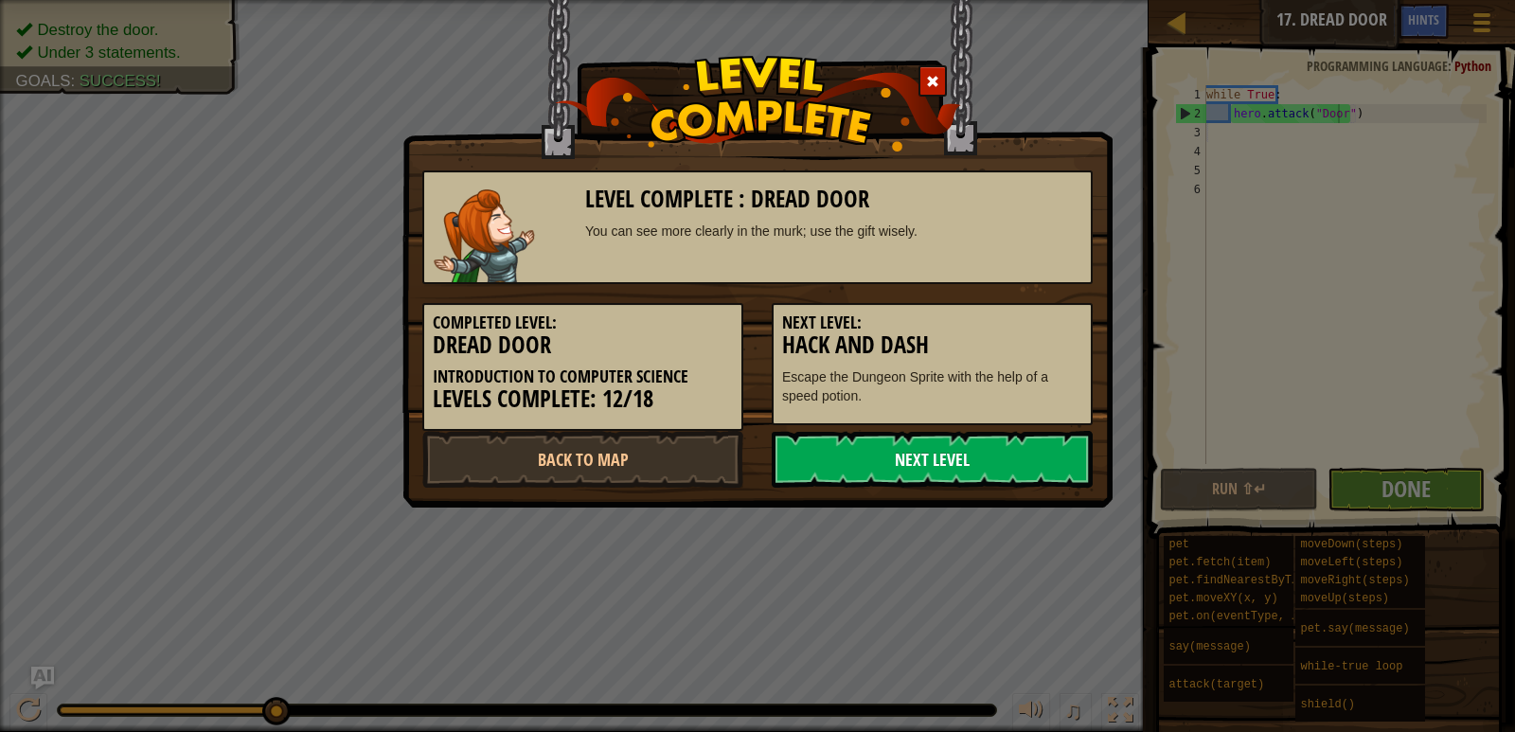
click at [989, 448] on link "Next Level" at bounding box center [932, 459] width 321 height 57
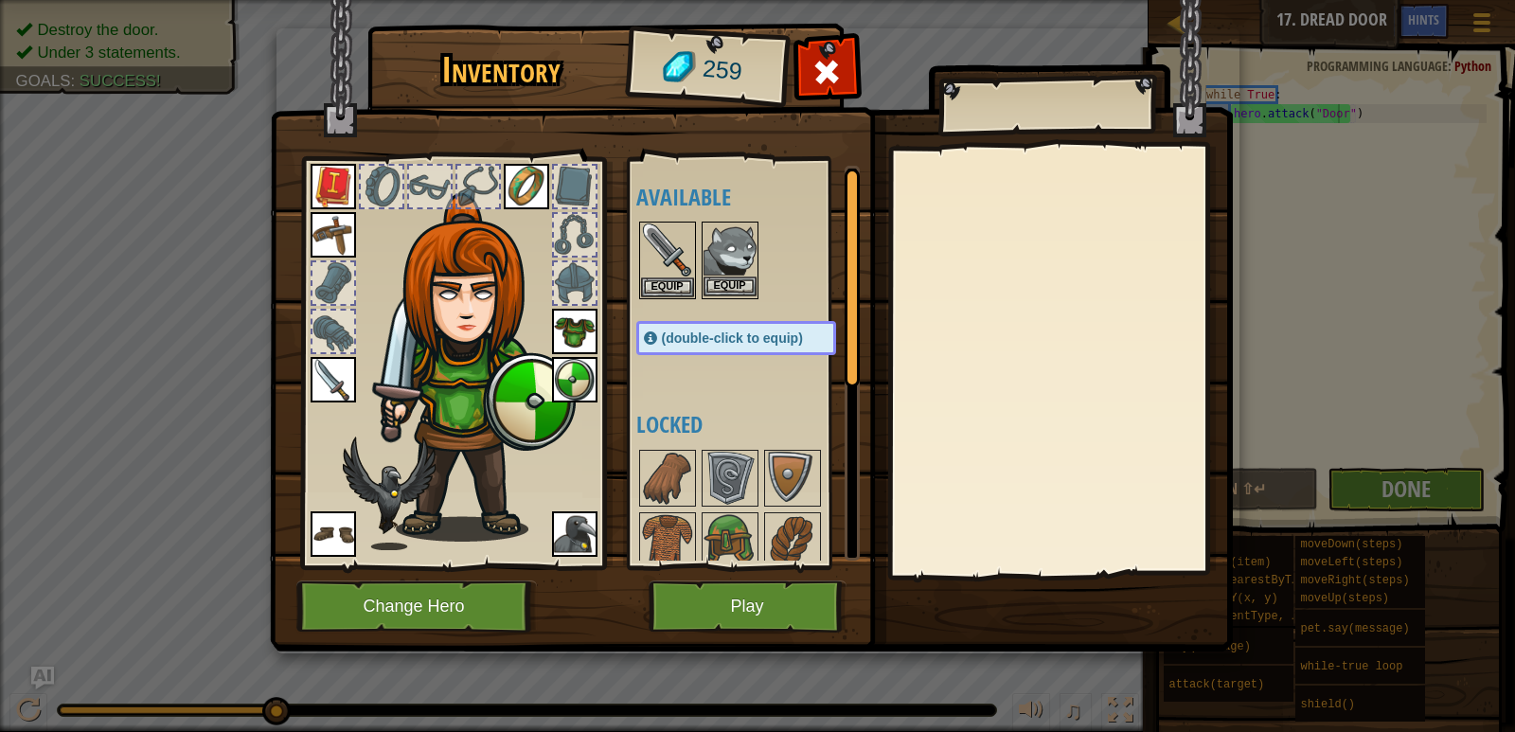
click at [737, 243] on img at bounding box center [730, 249] width 53 height 53
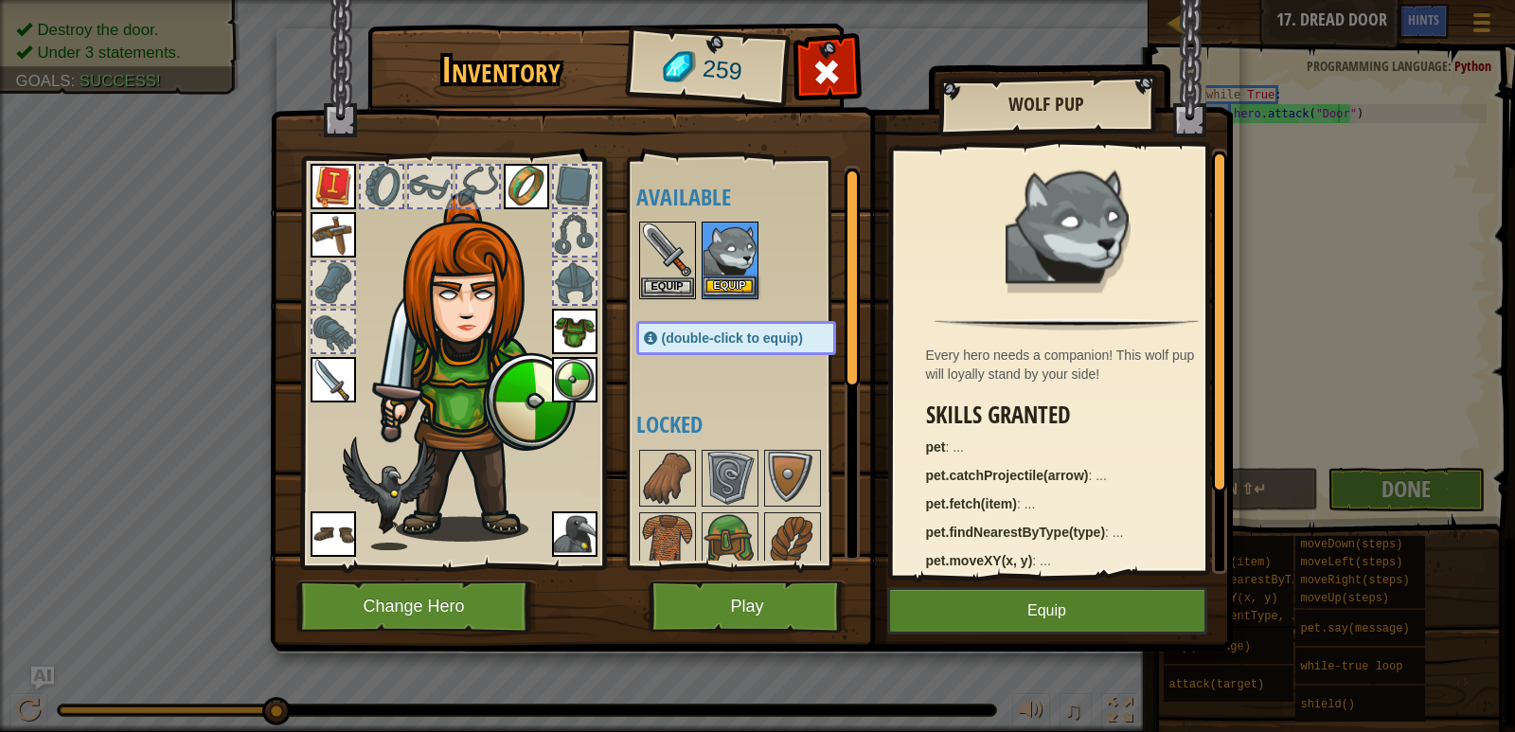
click at [737, 243] on img at bounding box center [730, 249] width 53 height 53
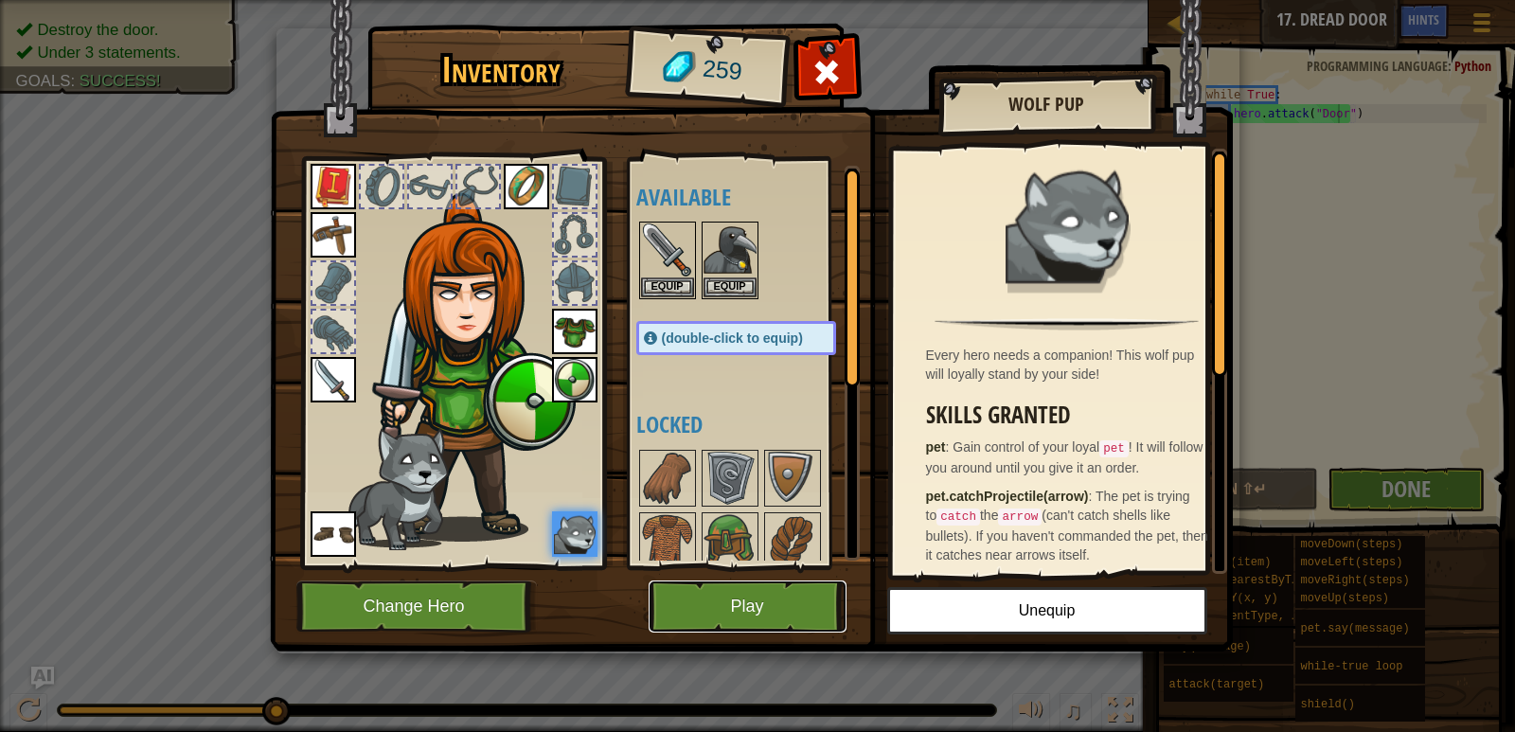
click at [690, 609] on button "Play" at bounding box center [748, 607] width 198 height 52
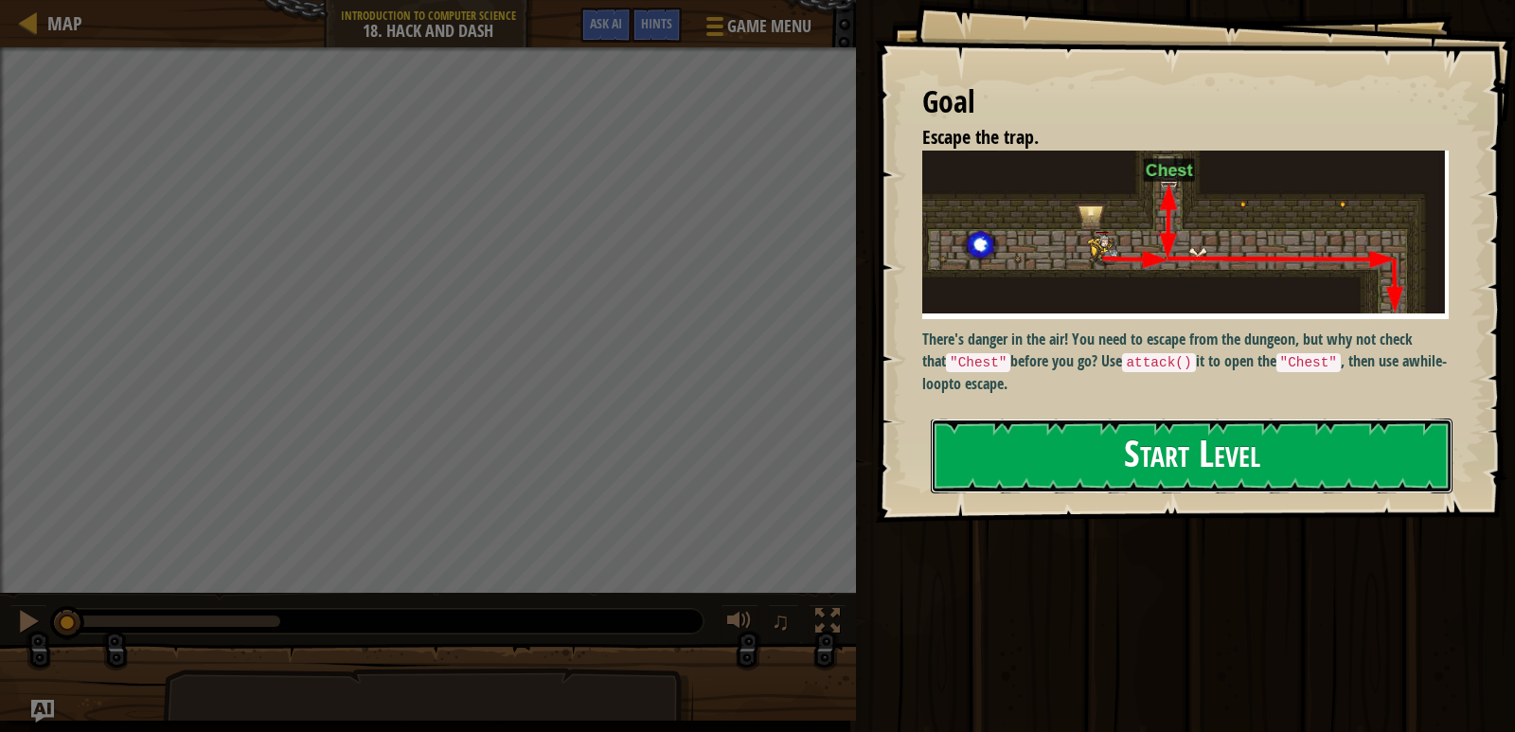
click at [1166, 433] on button "Start Level" at bounding box center [1192, 456] width 522 height 75
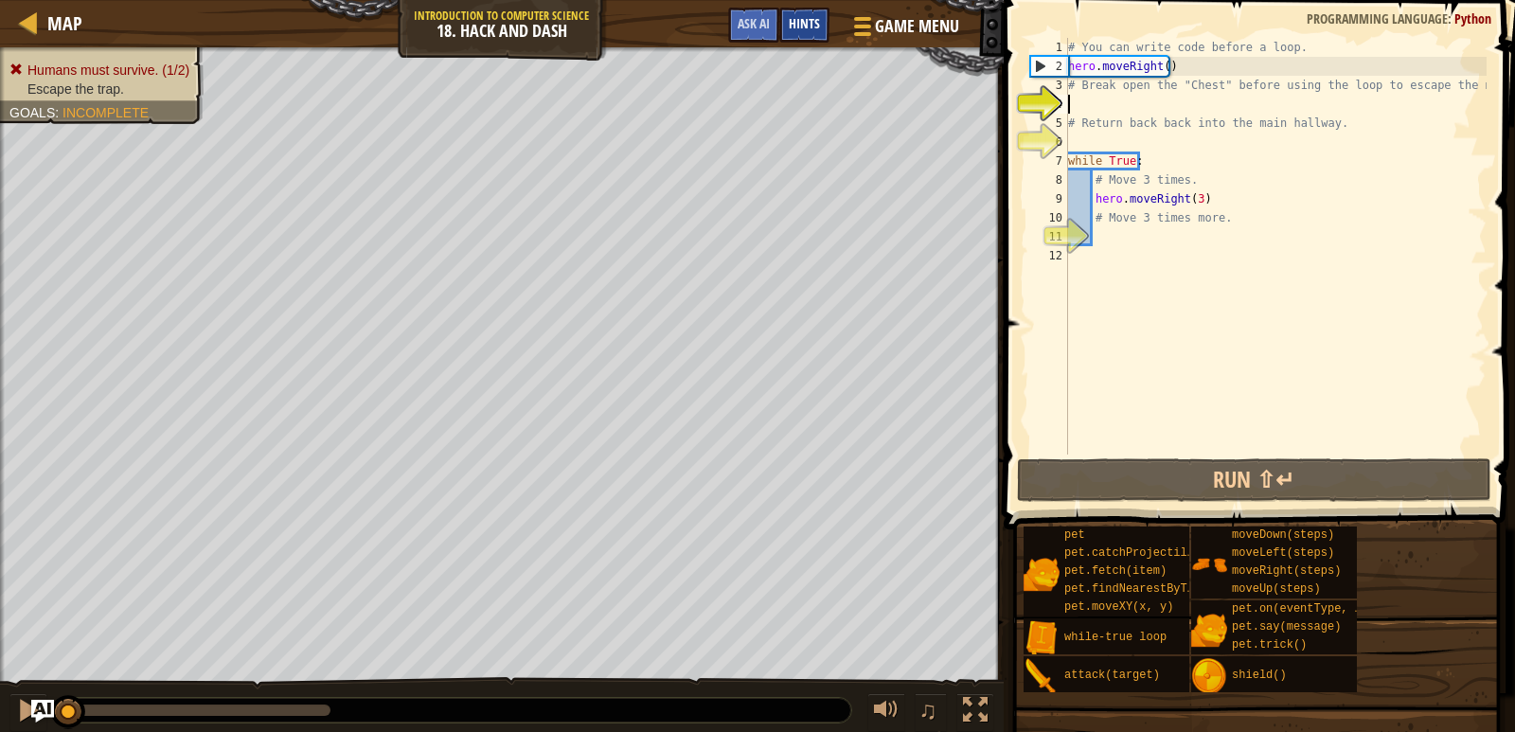
click at [798, 10] on div "Hints" at bounding box center [804, 25] width 50 height 35
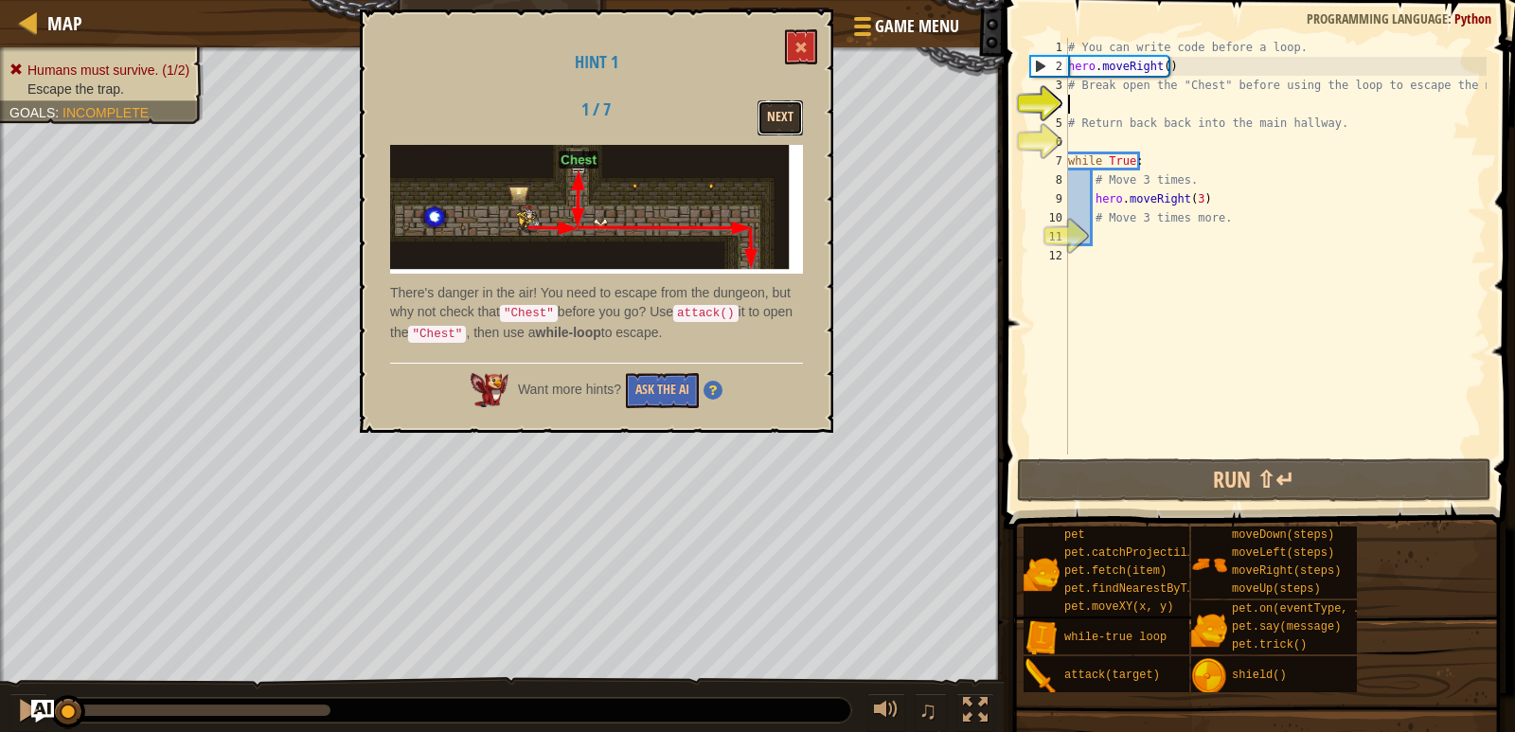
click at [780, 112] on button "Next" at bounding box center [780, 117] width 45 height 35
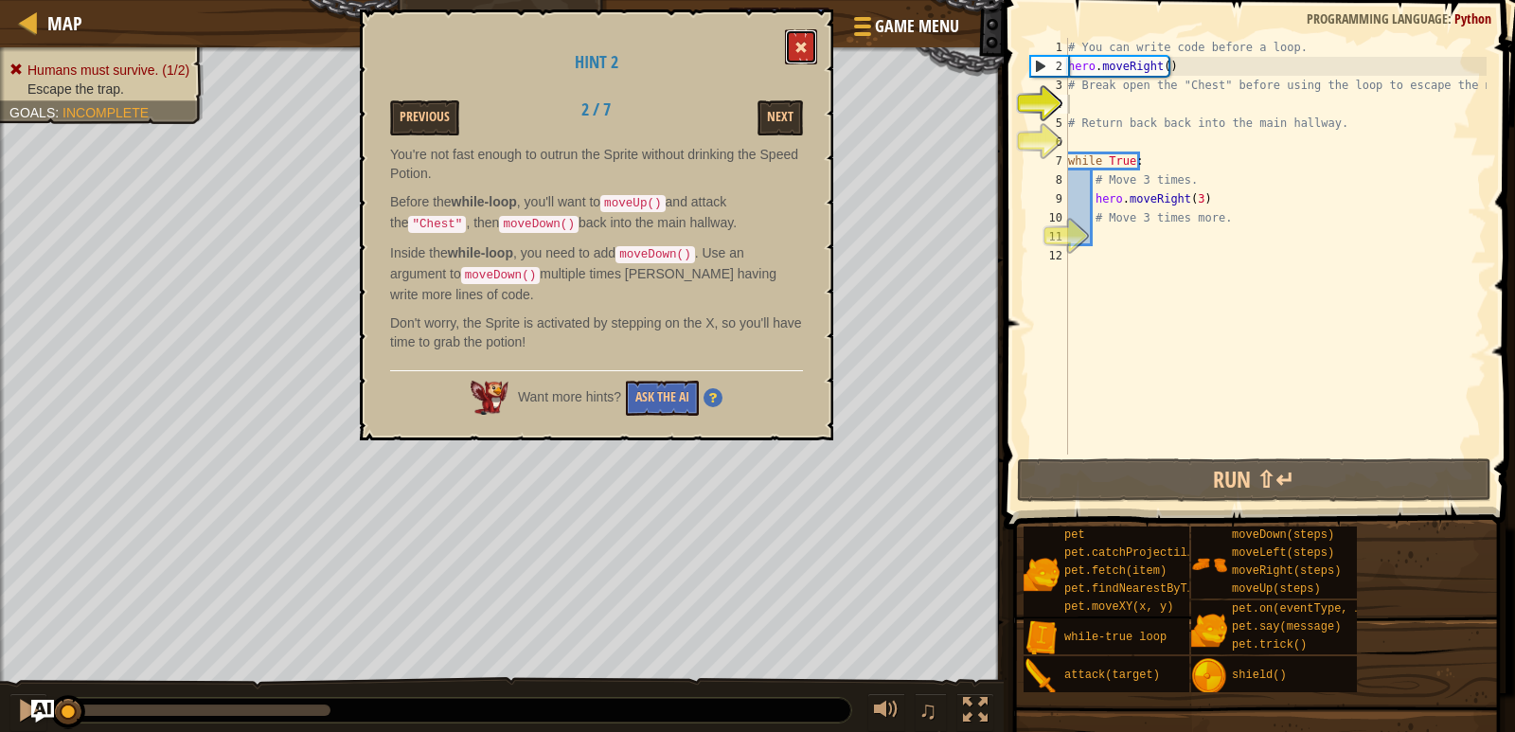
click at [796, 55] on button at bounding box center [801, 46] width 32 height 35
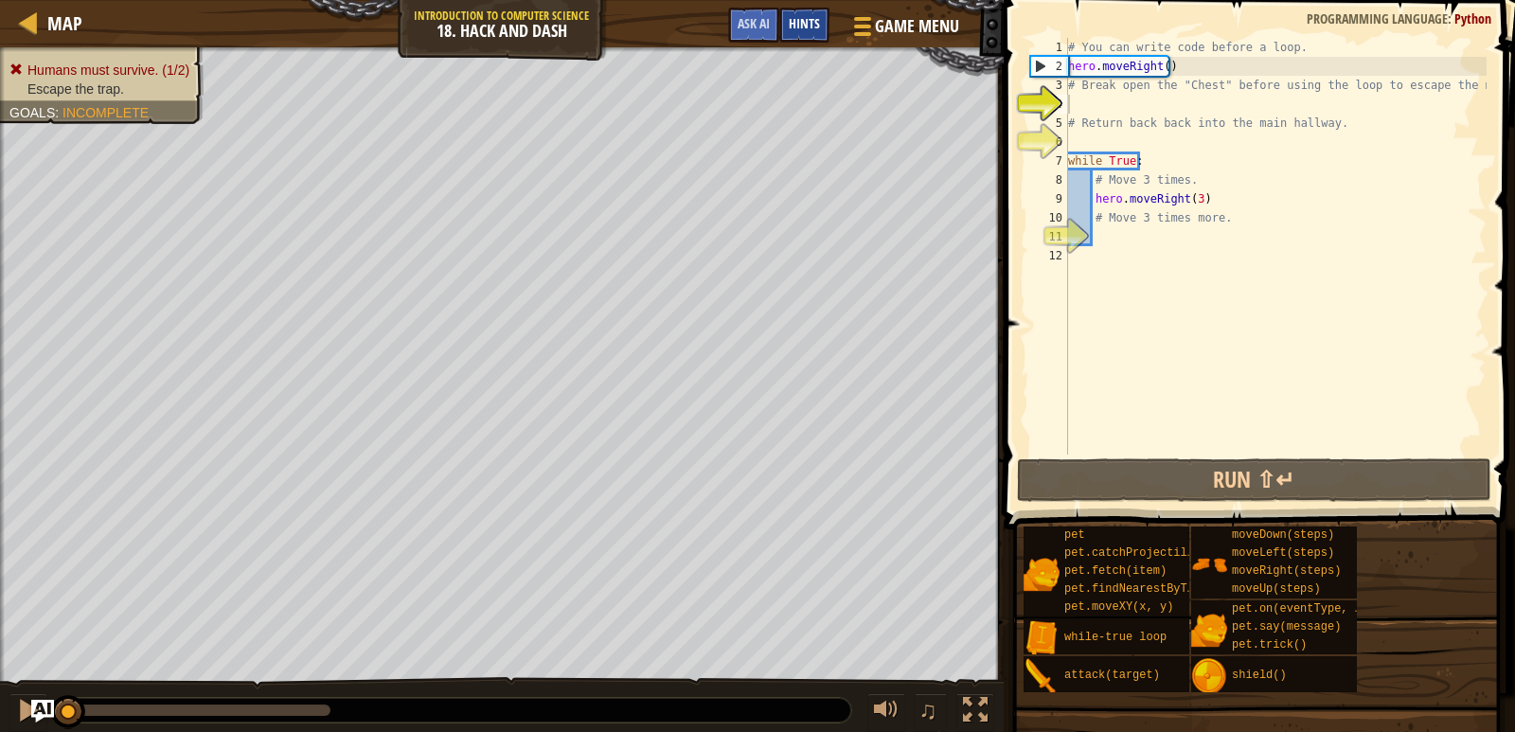
click at [810, 33] on div "Hints" at bounding box center [804, 25] width 50 height 35
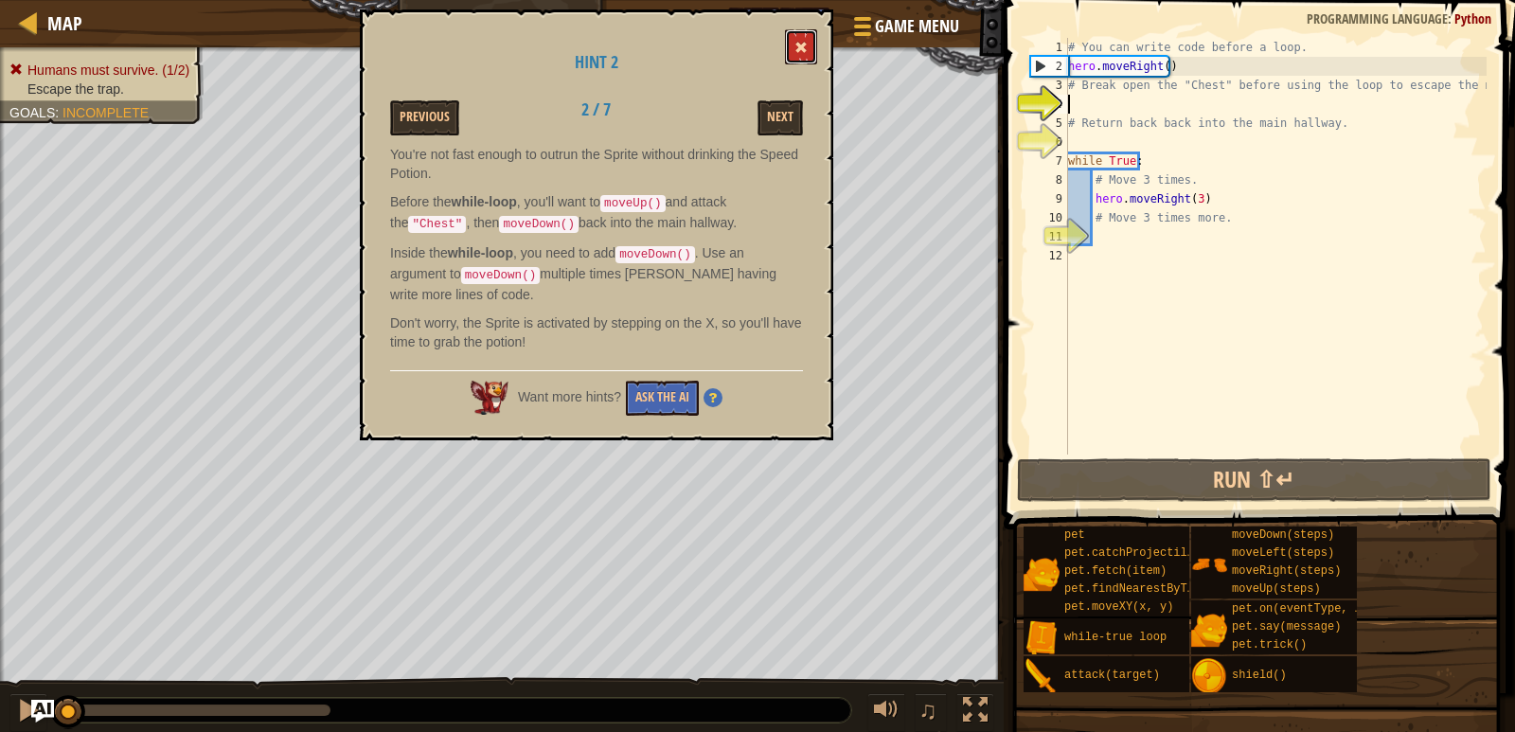
click at [802, 48] on span at bounding box center [801, 47] width 13 height 13
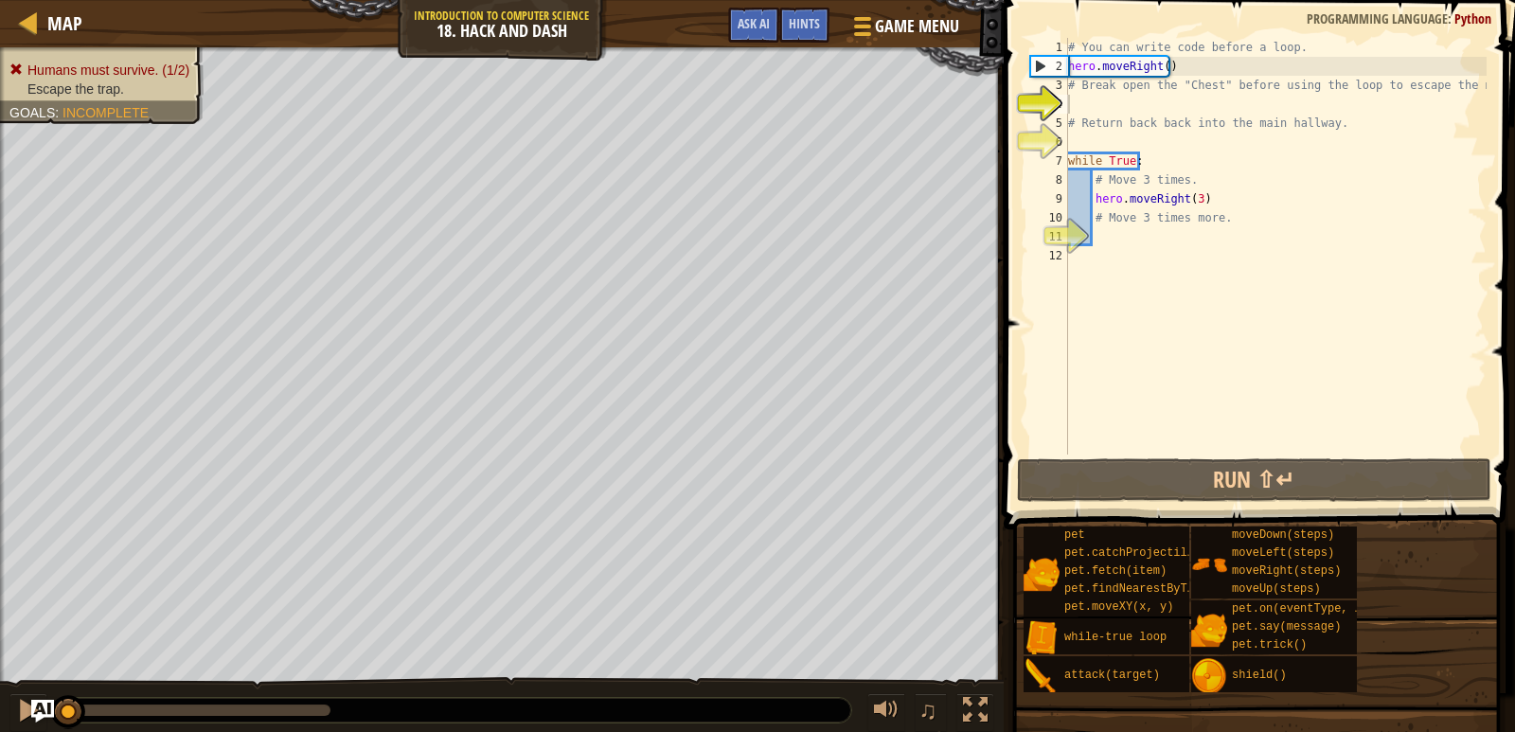
click at [1159, 62] on div "# You can write code before a loop. hero . moveRight ( ) # Break open the "Ches…" at bounding box center [1275, 265] width 422 height 455
type textarea "hero.moveRight(1)"
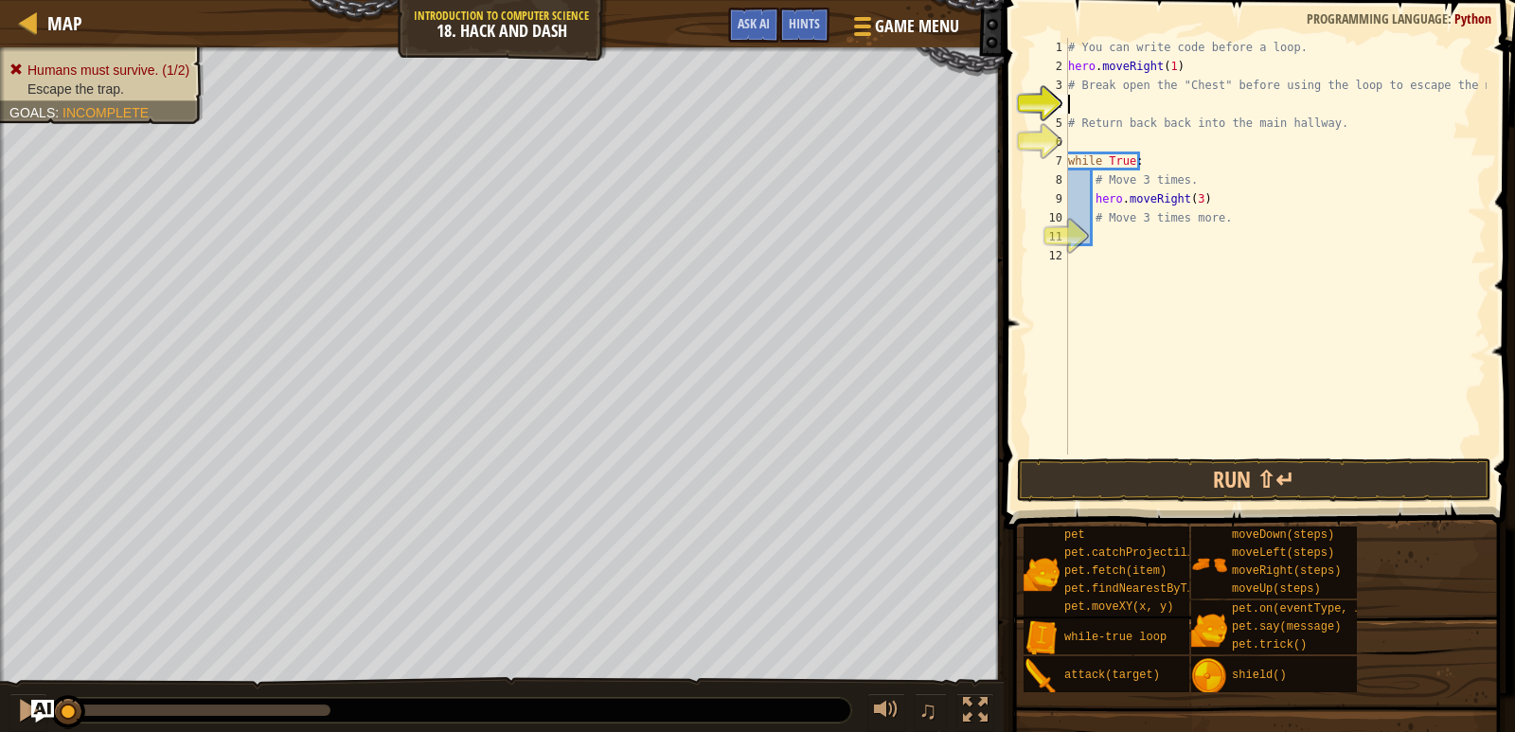
click at [1196, 97] on div "# You can write code before a loop. hero . moveRight ( 1 ) # Break open the "Ch…" at bounding box center [1275, 265] width 422 height 455
type textarea "hero.attack("Chest")"
click at [1197, 136] on div "# You can write code before a loop. hero . moveRight ( 1 ) # Break open the "Ch…" at bounding box center [1275, 265] width 422 height 455
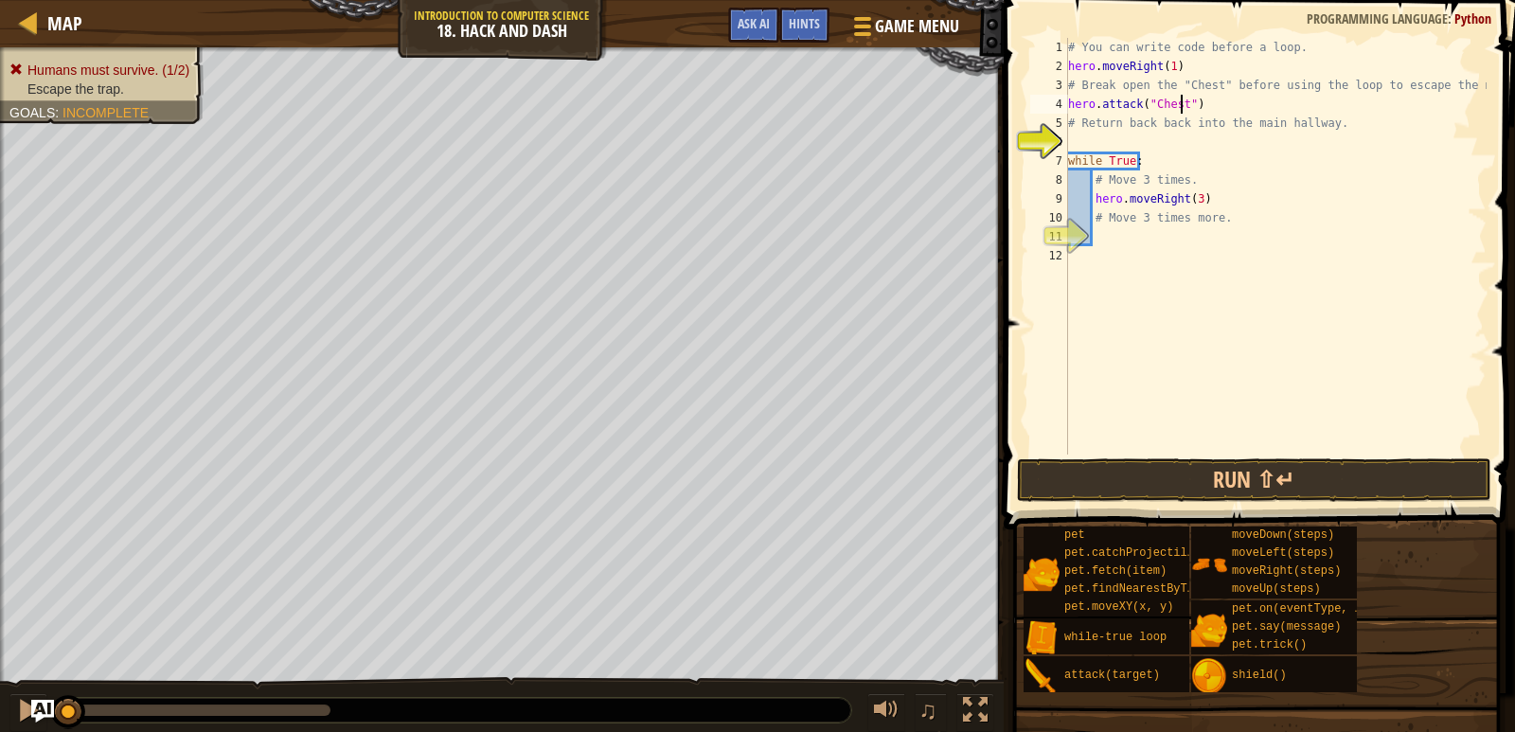
click at [1197, 136] on div "# You can write code before a loop. hero . moveRight ( 1 ) # Break open the "Ch…" at bounding box center [1275, 265] width 422 height 455
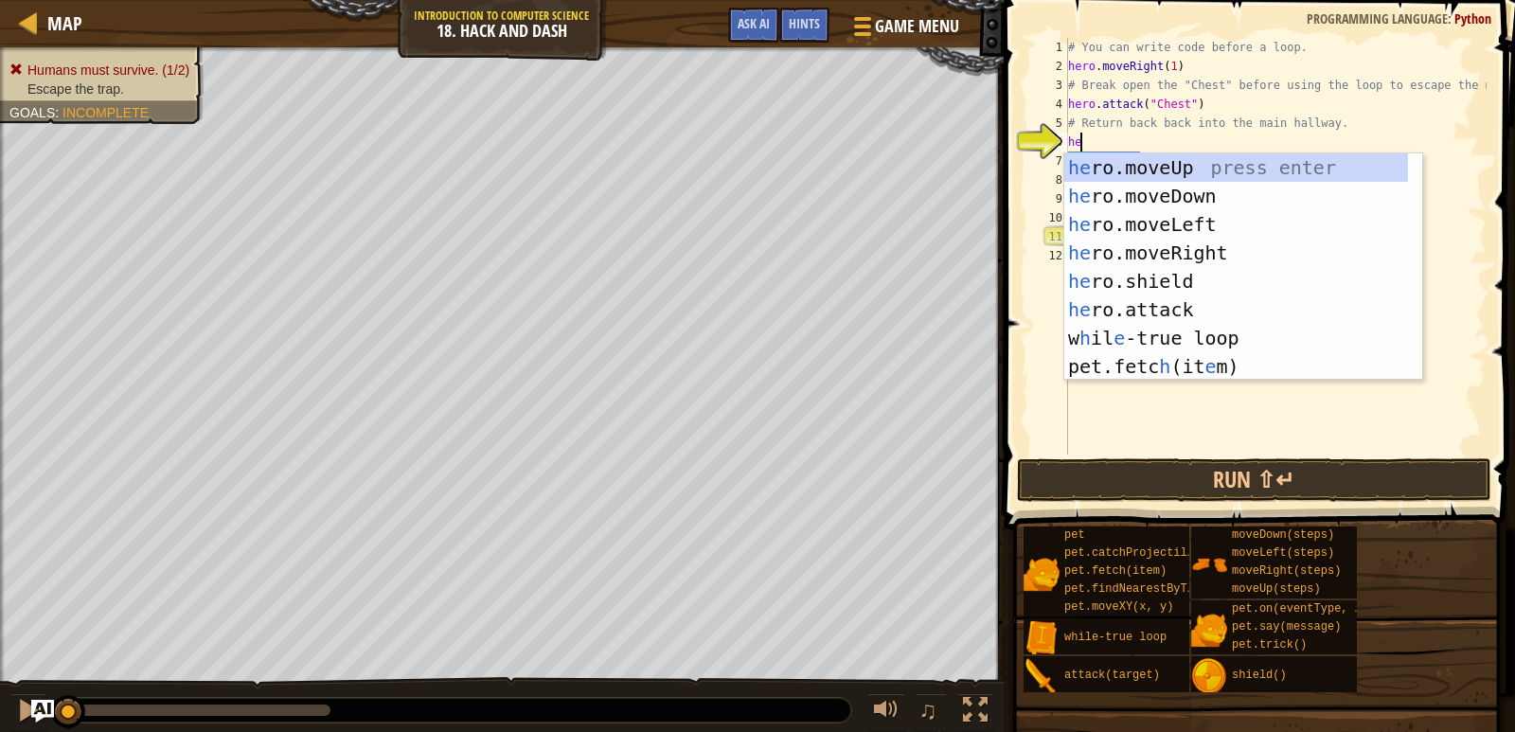
type textarea "hero"
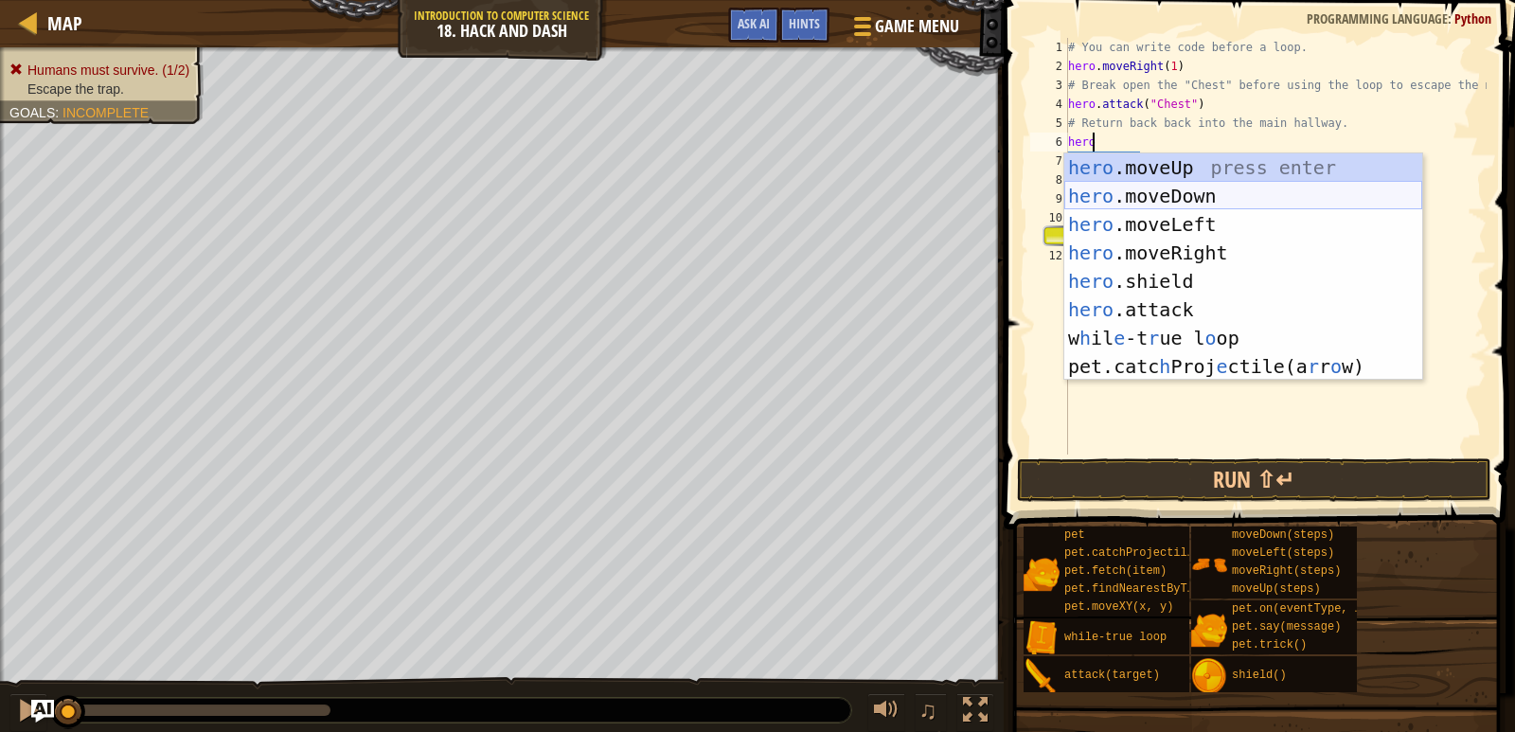
click at [1200, 199] on div "hero .moveUp press enter hero .moveDown press enter hero .moveLeft press enter …" at bounding box center [1243, 295] width 358 height 284
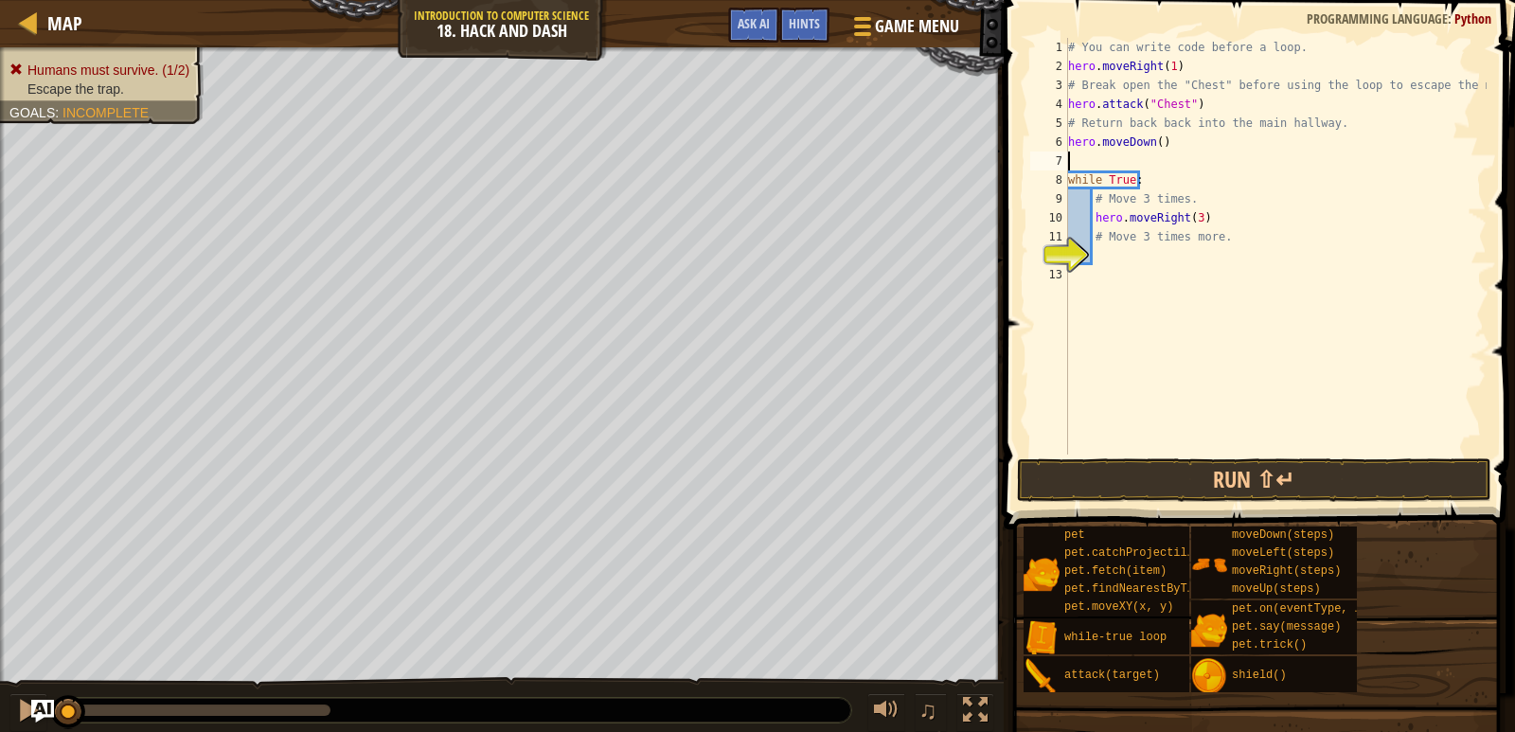
click at [1172, 146] on div "# You can write code before a loop. hero . moveRight ( 1 ) # Break open the "Ch…" at bounding box center [1275, 265] width 422 height 455
type textarea "h"
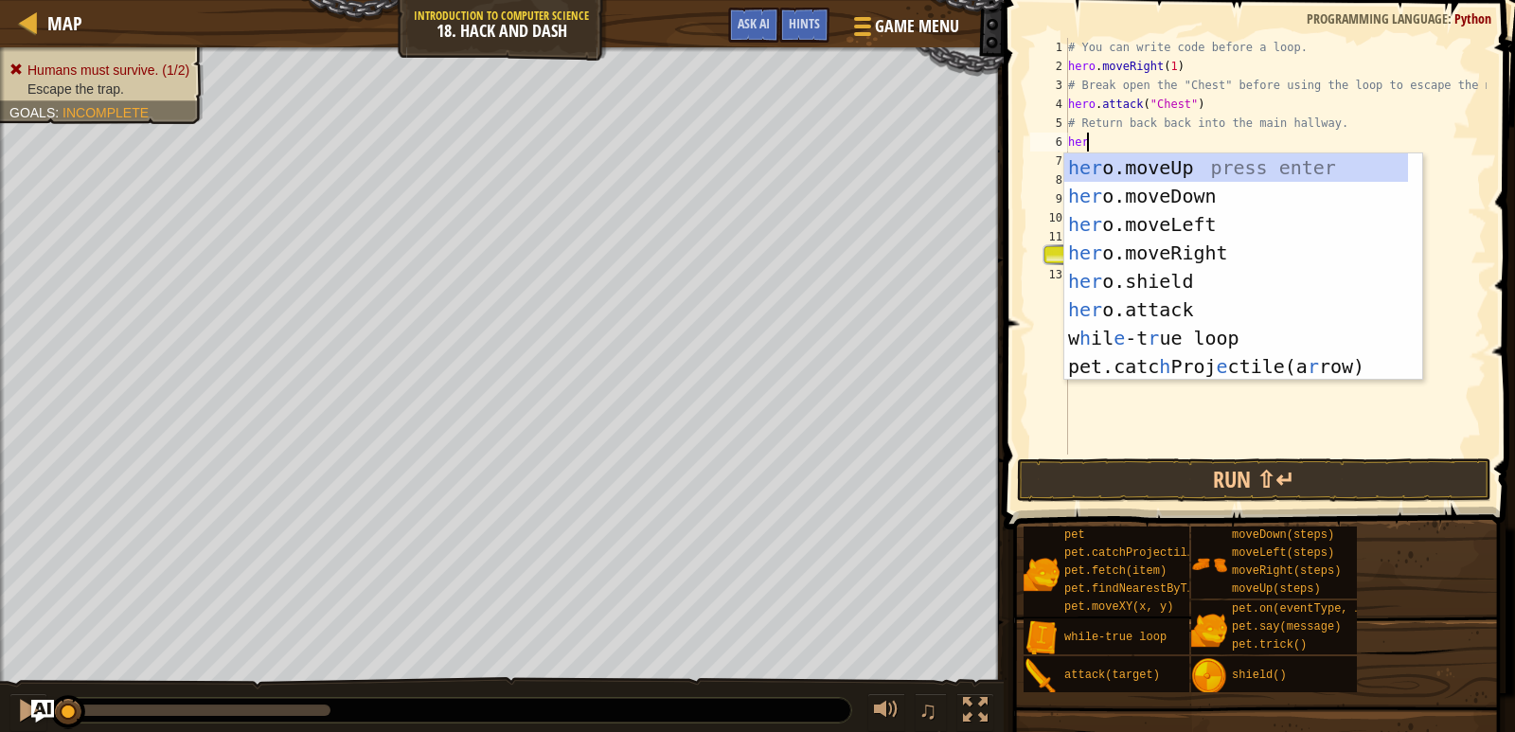
type textarea "hero"
click at [1218, 241] on div "hero .moveUp press enter hero .moveDown press enter hero .moveLeft press enter …" at bounding box center [1243, 295] width 358 height 284
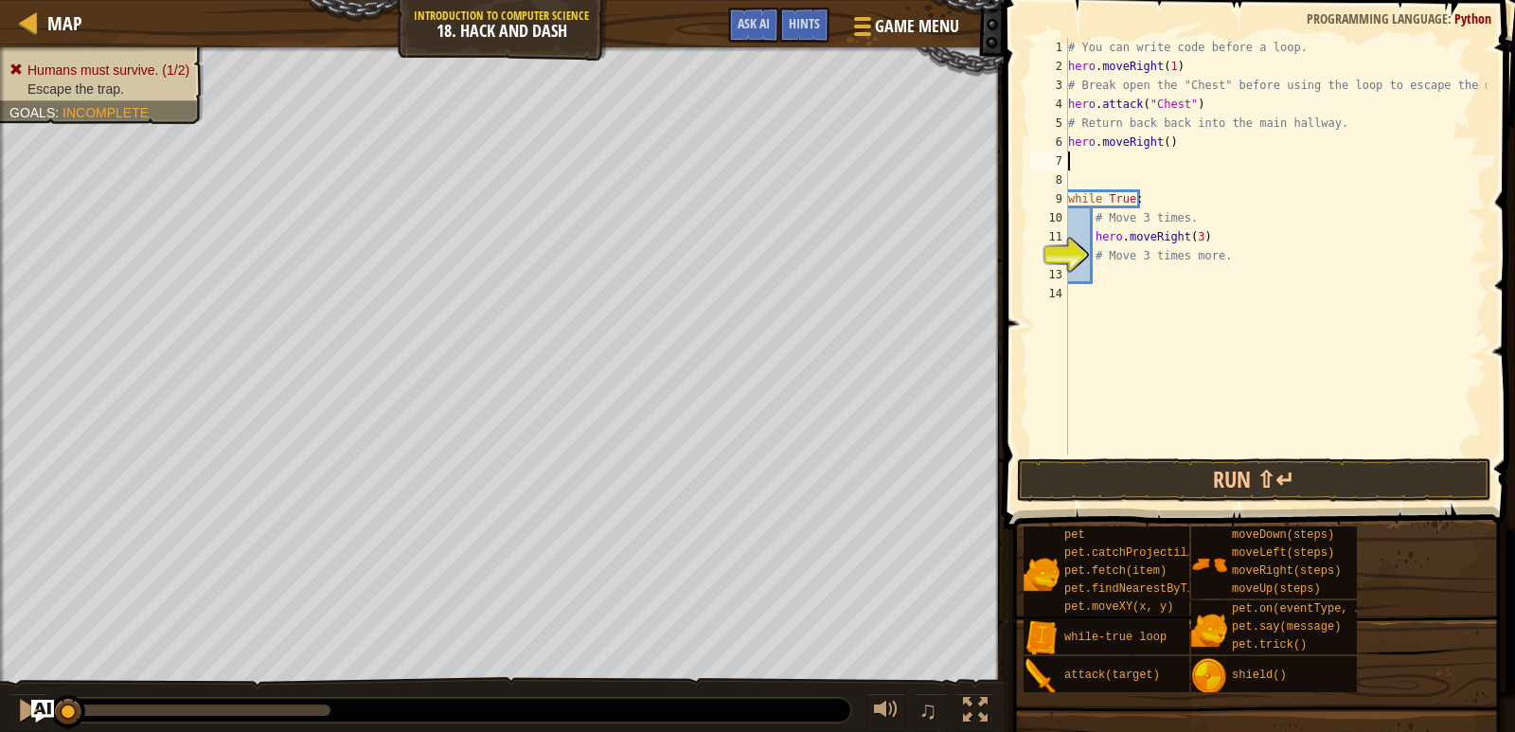
scroll to position [9, 0]
click at [1160, 136] on div "# You can write code before a loop. hero . moveRight ( 1 ) # Break open the "Ch…" at bounding box center [1275, 265] width 422 height 455
type textarea "hero.moveRight(3)"
click at [1165, 157] on div "# You can write code before a loop. hero . moveRight ( 1 ) # Break open the "Ch…" at bounding box center [1275, 265] width 422 height 455
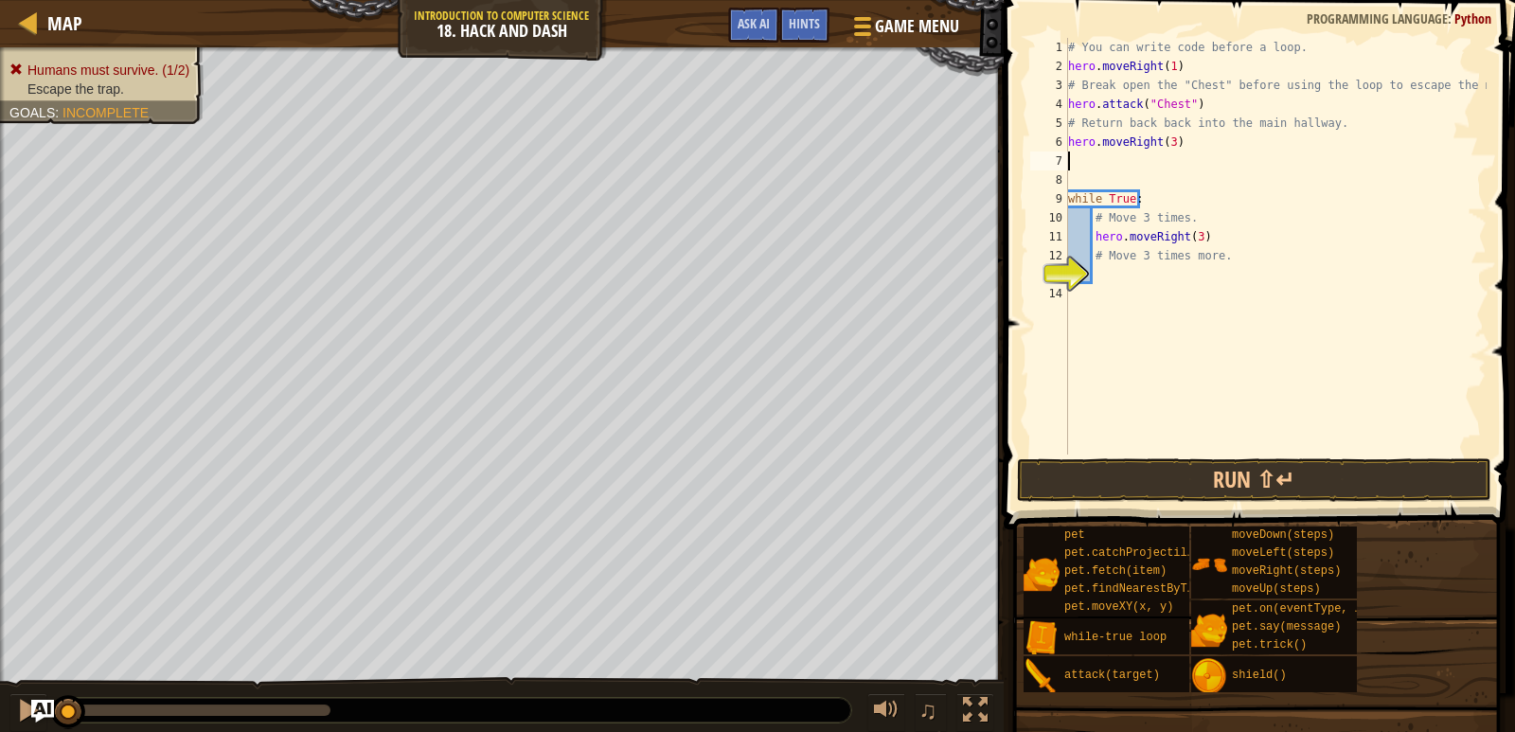
scroll to position [9, 0]
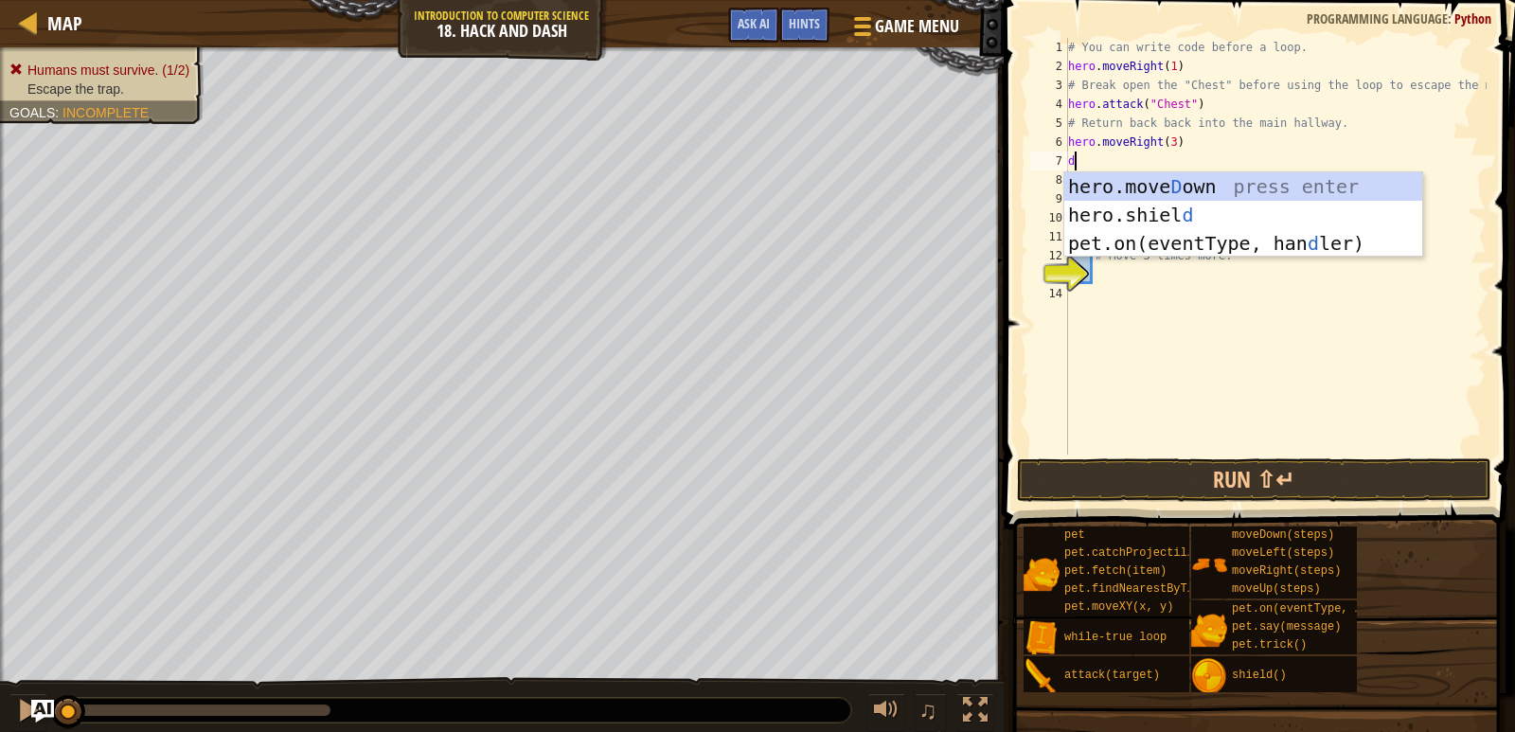
type textarea "do"
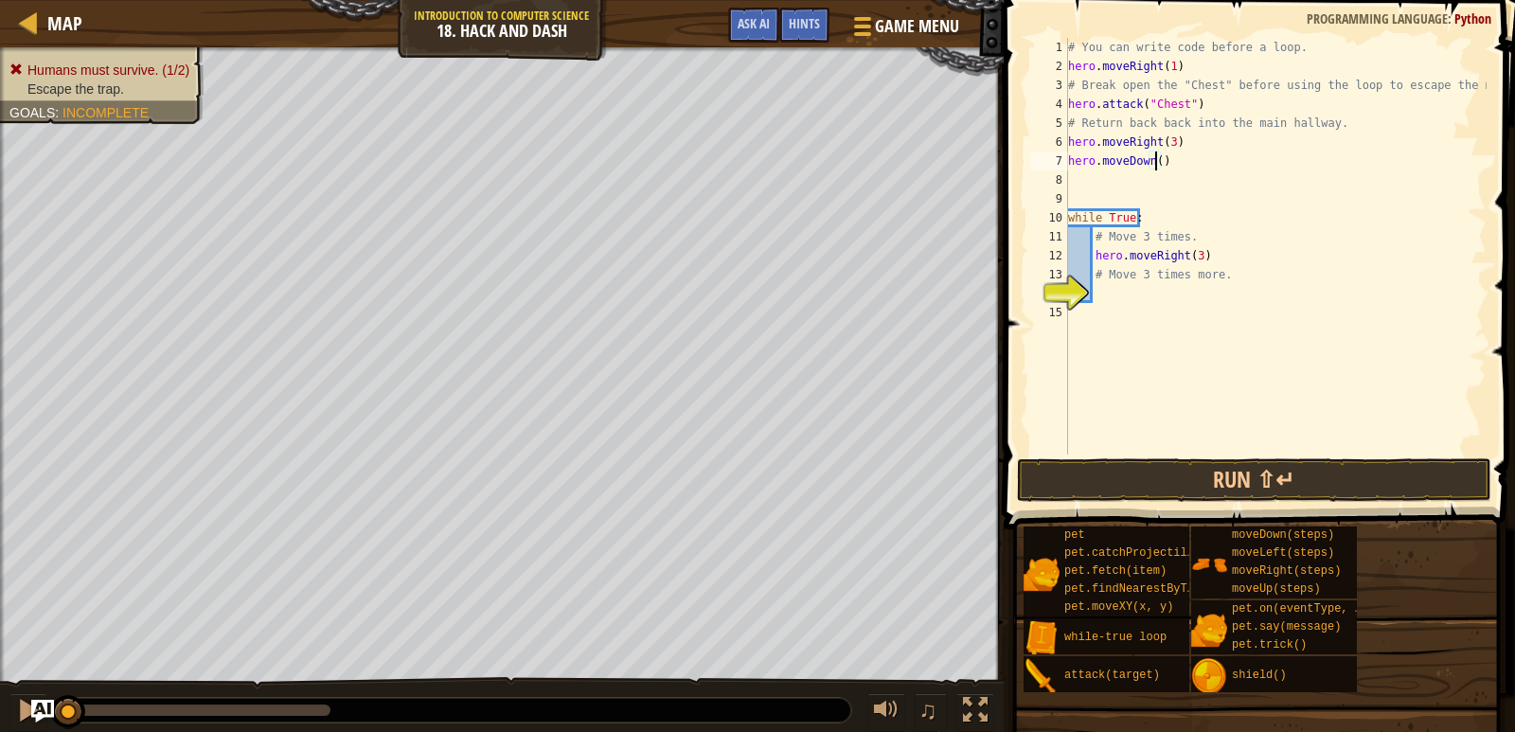
type textarea "hero.moveDown(3)"
click at [573, 0] on html "Map Introduction to Computer Science 18. Hack and Dash Game Menu Done Hints Ask…" at bounding box center [757, 0] width 1515 height 0
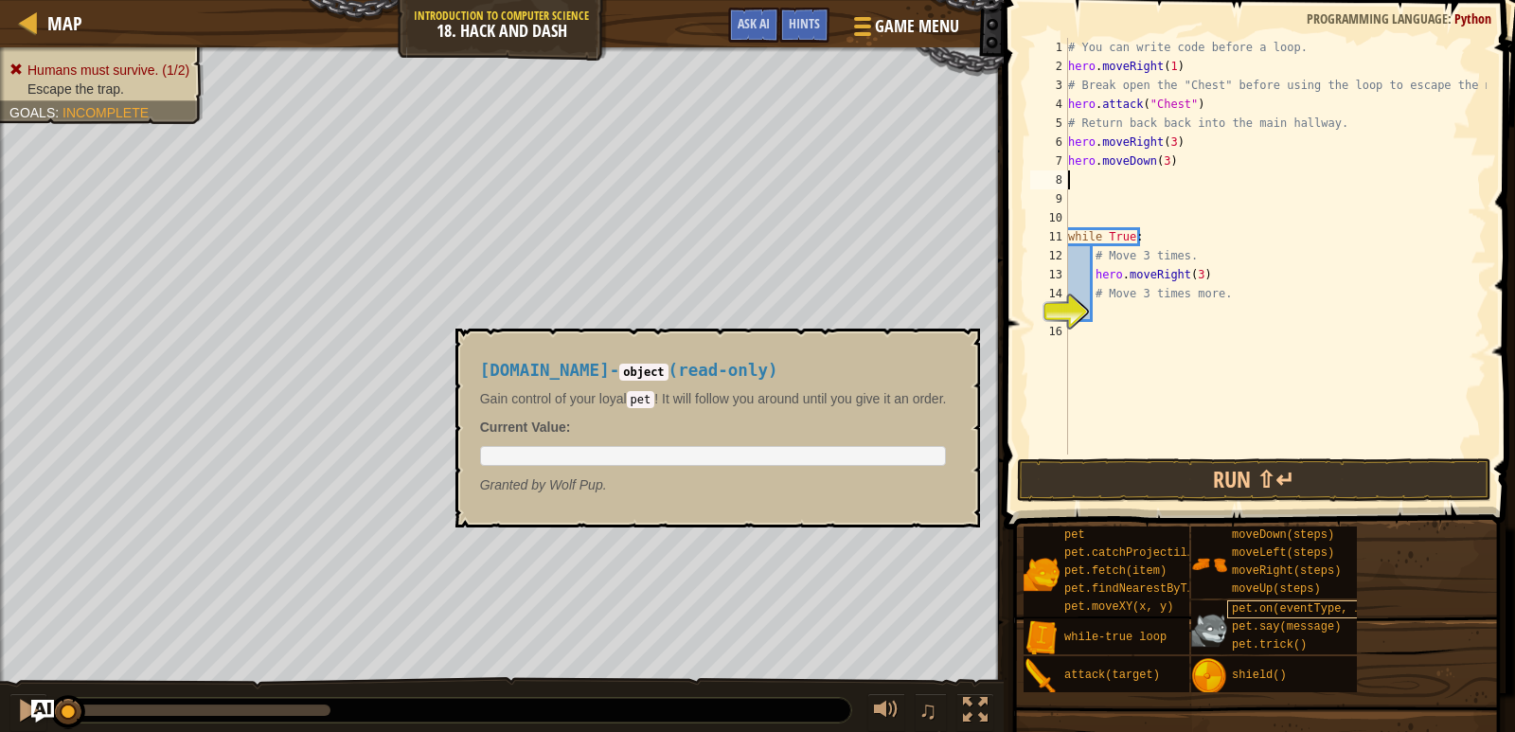
click at [1264, 617] on div "Map Introduction to Computer Science 18. Hack and Dash Game Menu Done Hints Ask…" at bounding box center [757, 366] width 1515 height 732
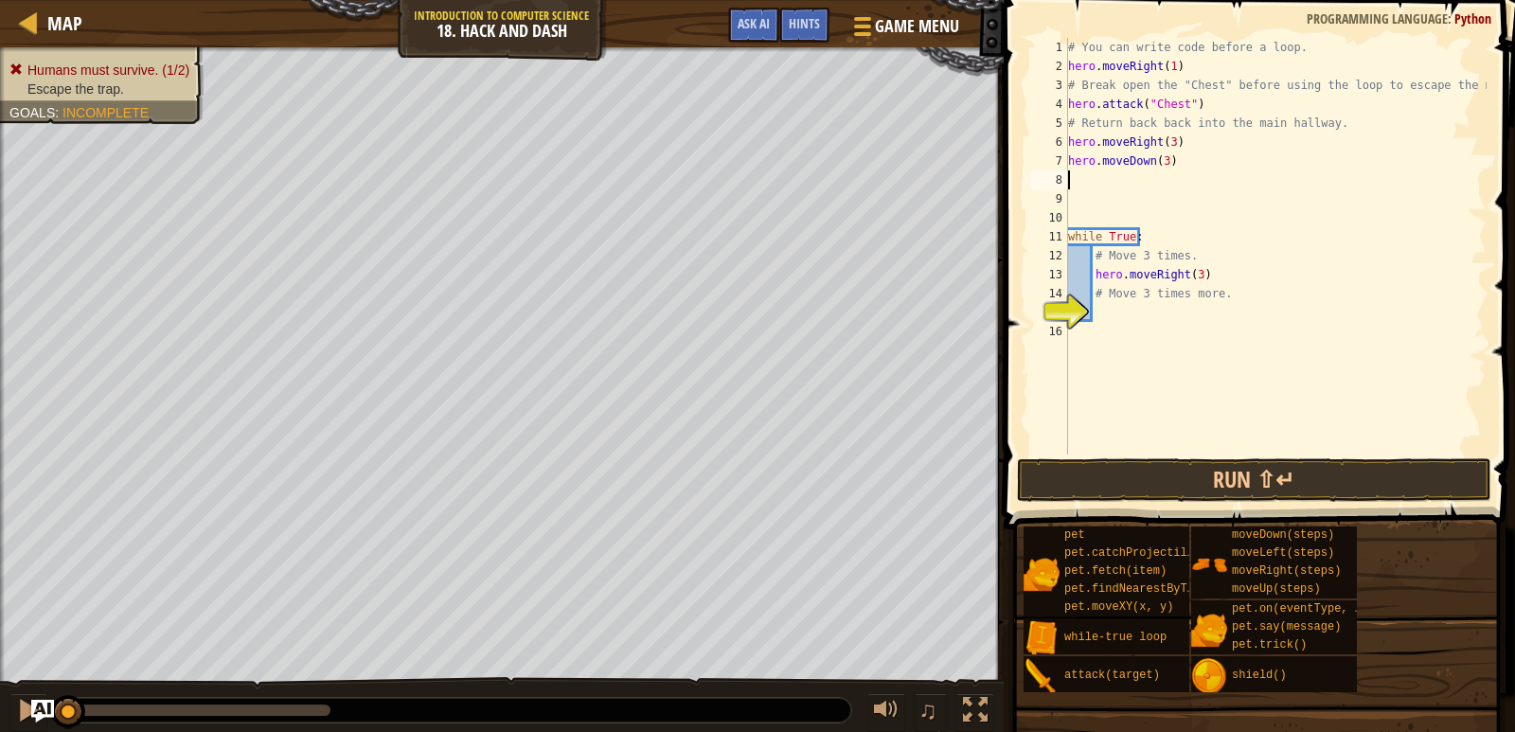
click at [1182, 304] on div "# You can write code before a loop. hero . moveRight ( 1 ) # Break open the "Ch…" at bounding box center [1275, 265] width 422 height 455
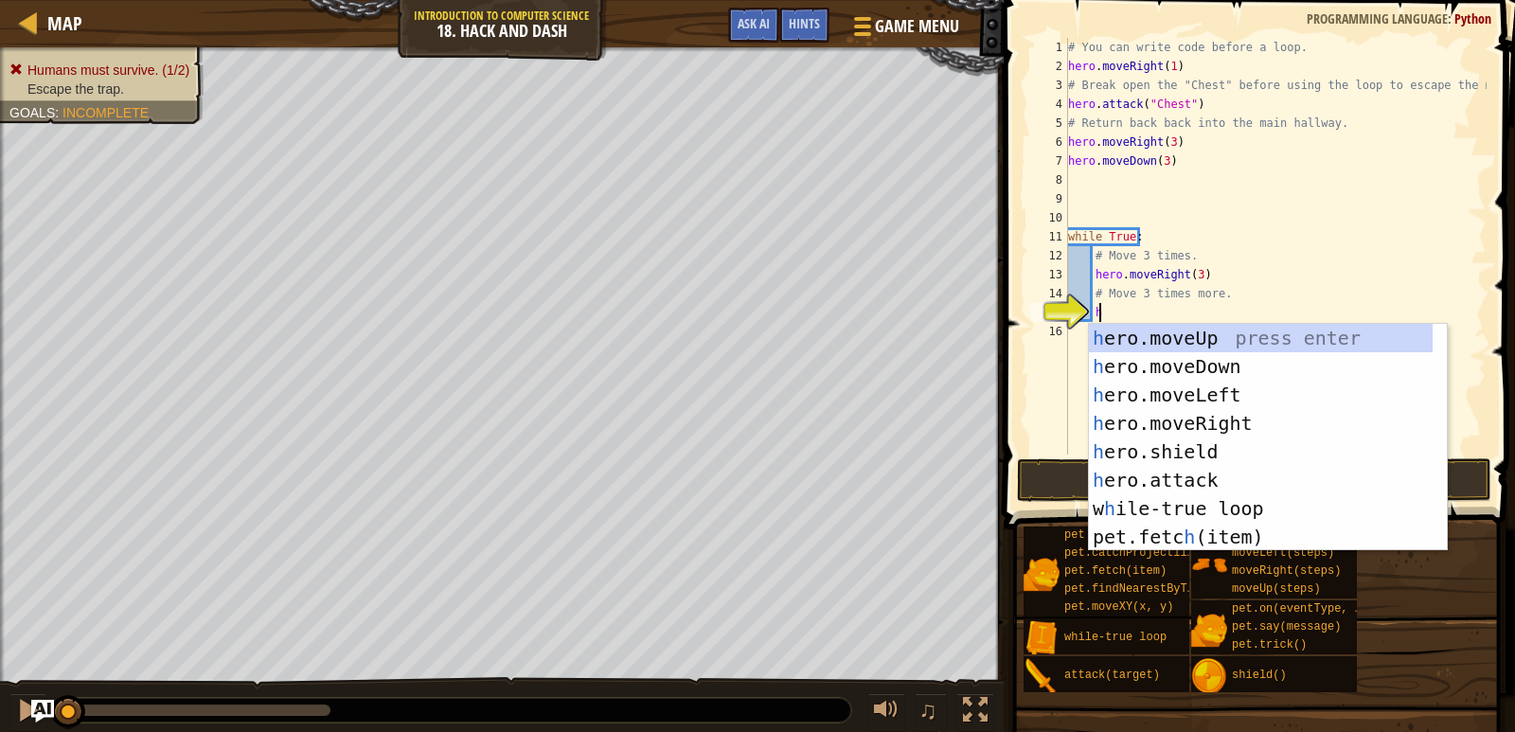
scroll to position [9, 2]
type textarea "her"
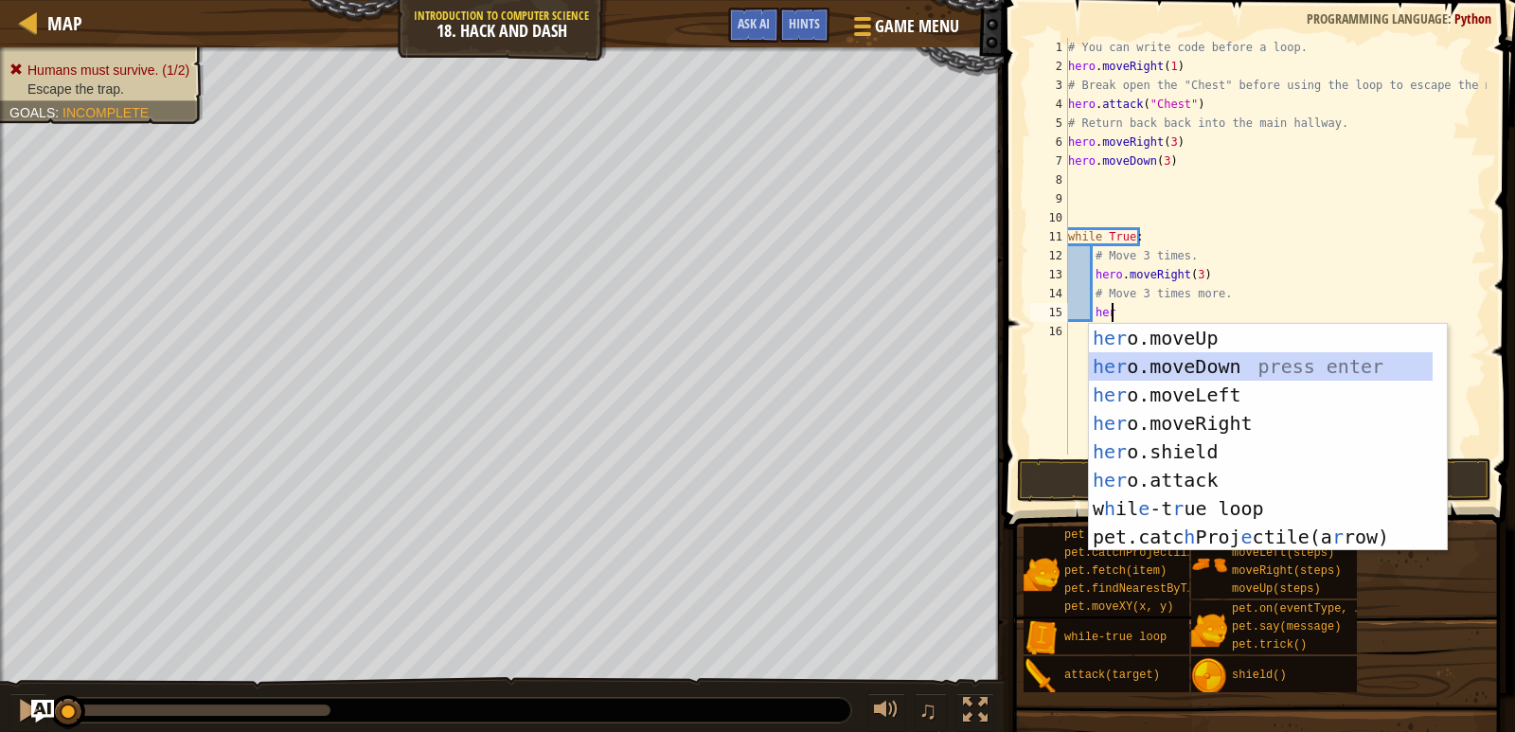
click at [1193, 361] on div "her o.moveUp press enter her o.moveDown press enter her o.moveLeft press enter …" at bounding box center [1261, 466] width 344 height 284
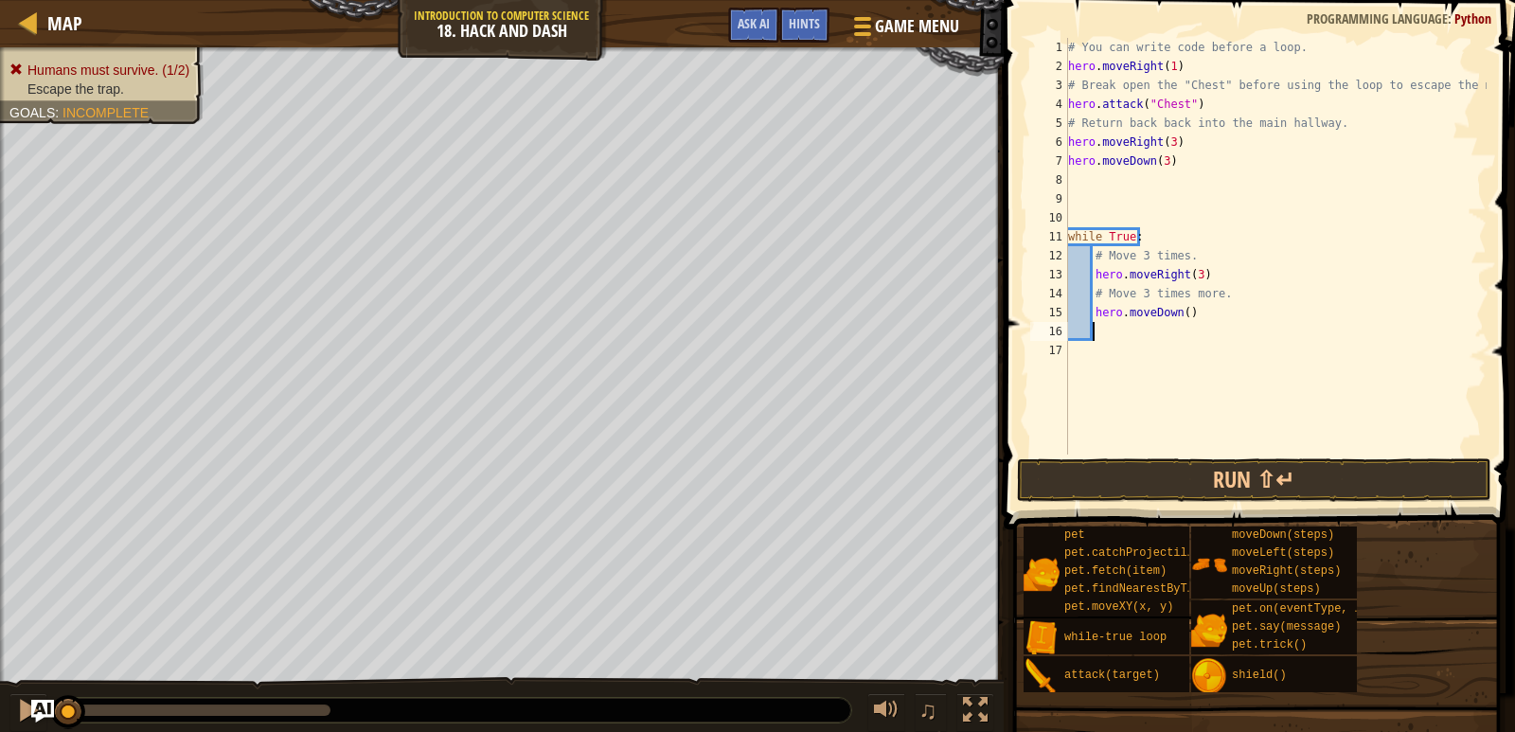
click at [1178, 313] on div "# You can write code before a loop. hero . moveRight ( 1 ) # Break open the "Ch…" at bounding box center [1275, 265] width 422 height 455
click at [1178, 313] on div "# You can write code before a loop. hero . moveRight ( 1 ) # Break open the "Ch…" at bounding box center [1275, 246] width 422 height 417
click at [1179, 159] on div "# You can write code before a loop. hero . moveRight ( 1 ) # Break open the "Ch…" at bounding box center [1275, 265] width 422 height 455
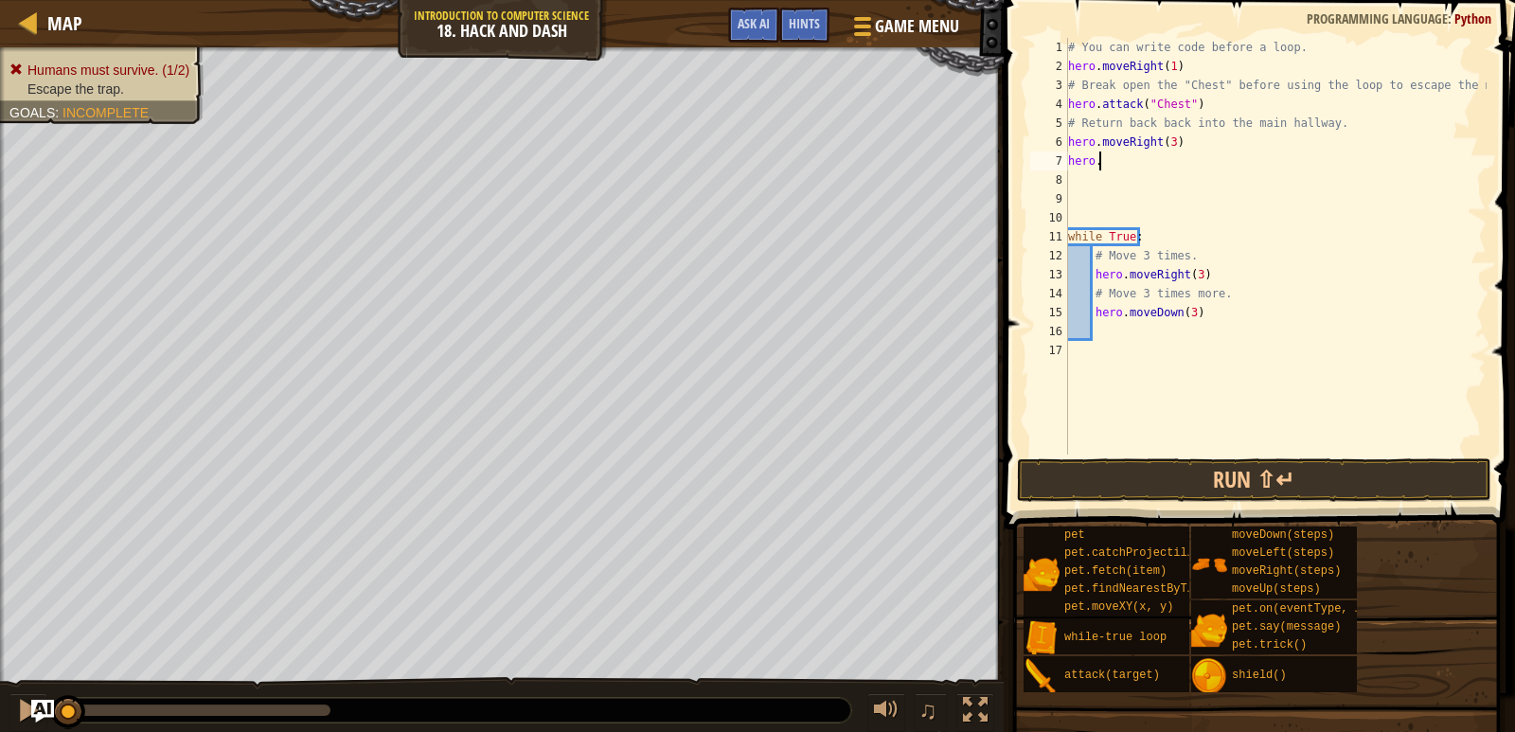
scroll to position [9, 0]
type textarea "h"
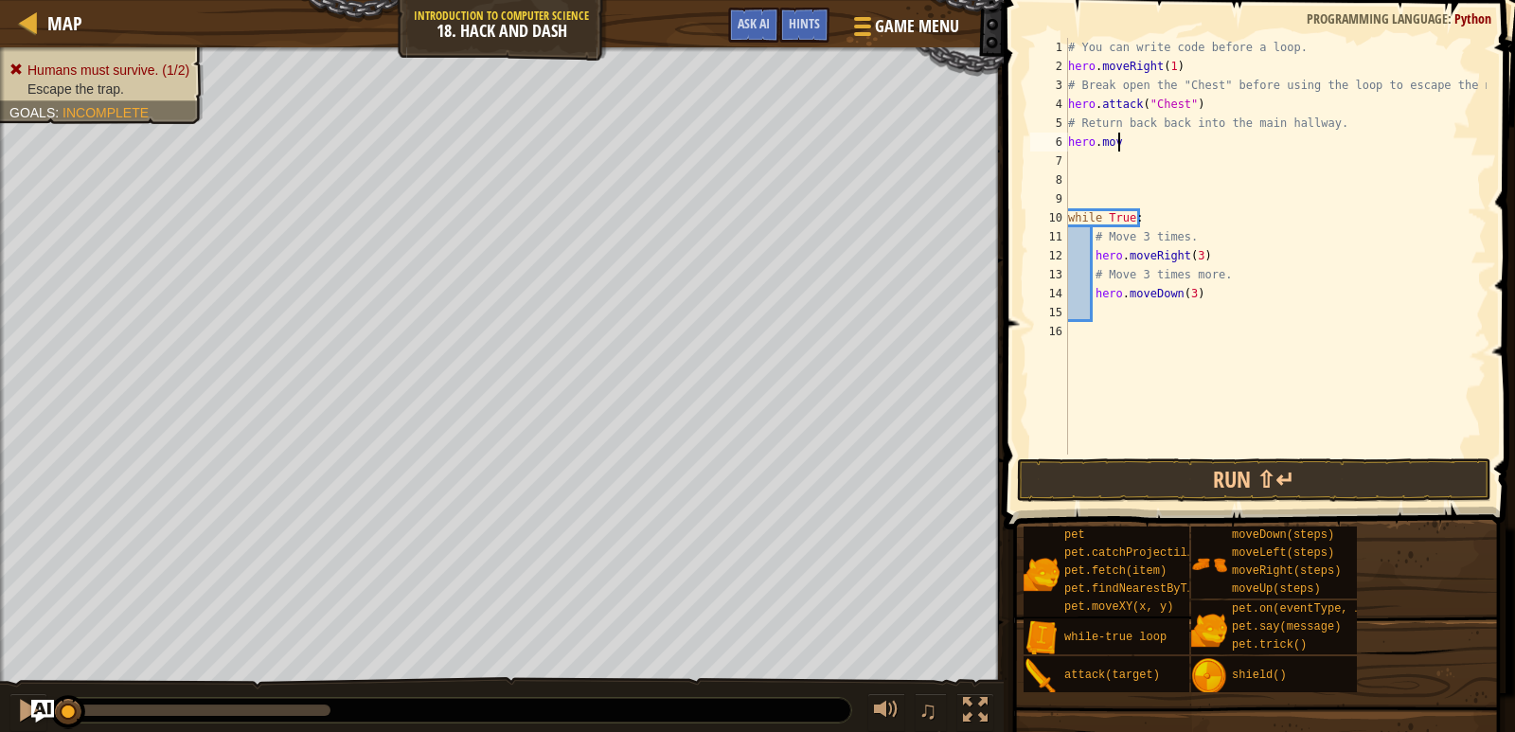
type textarea "h"
click at [1346, 478] on button "Run ⇧↵" at bounding box center [1254, 480] width 474 height 44
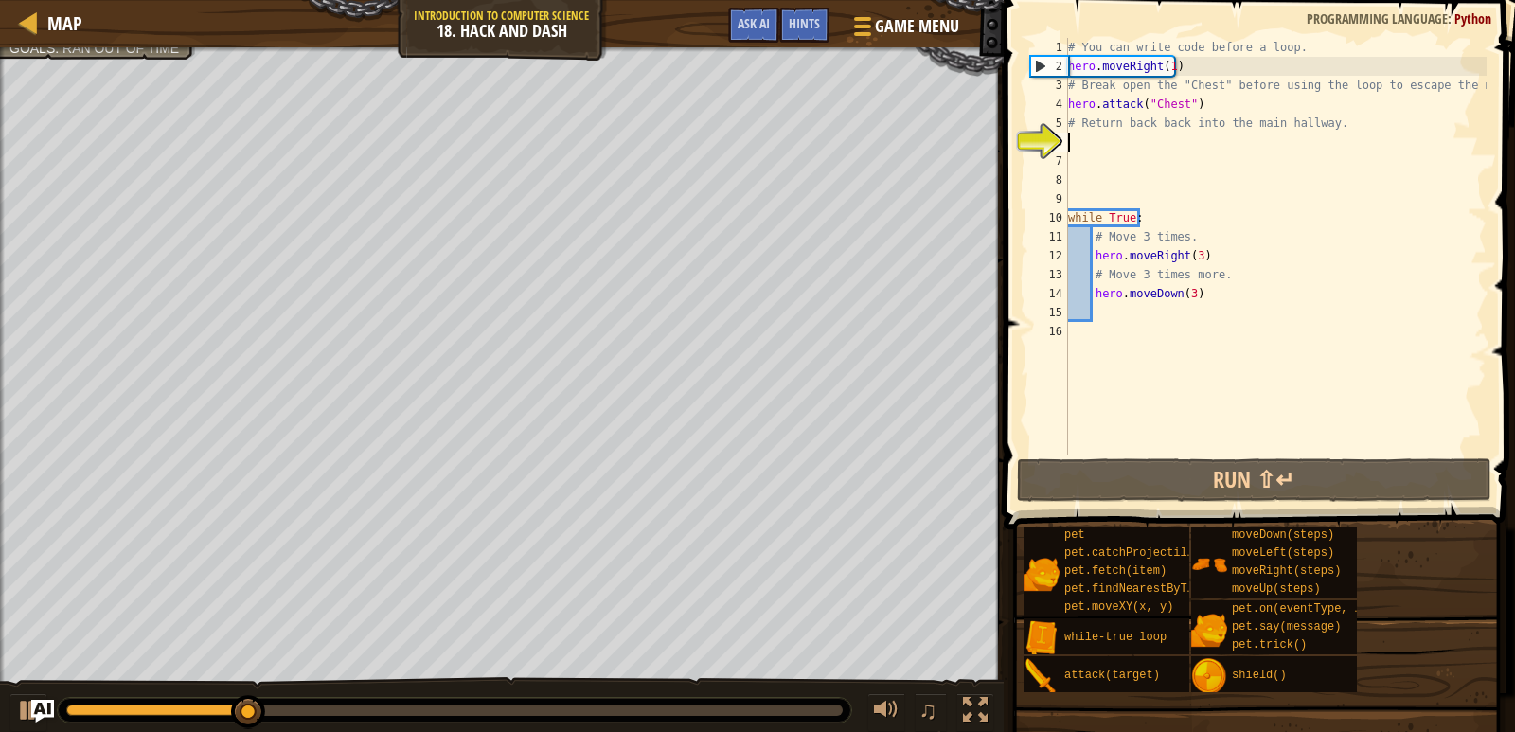
click at [1242, 148] on div "# You can write code before a loop. hero . moveRight ( 1 ) # Break open the "Ch…" at bounding box center [1275, 265] width 422 height 455
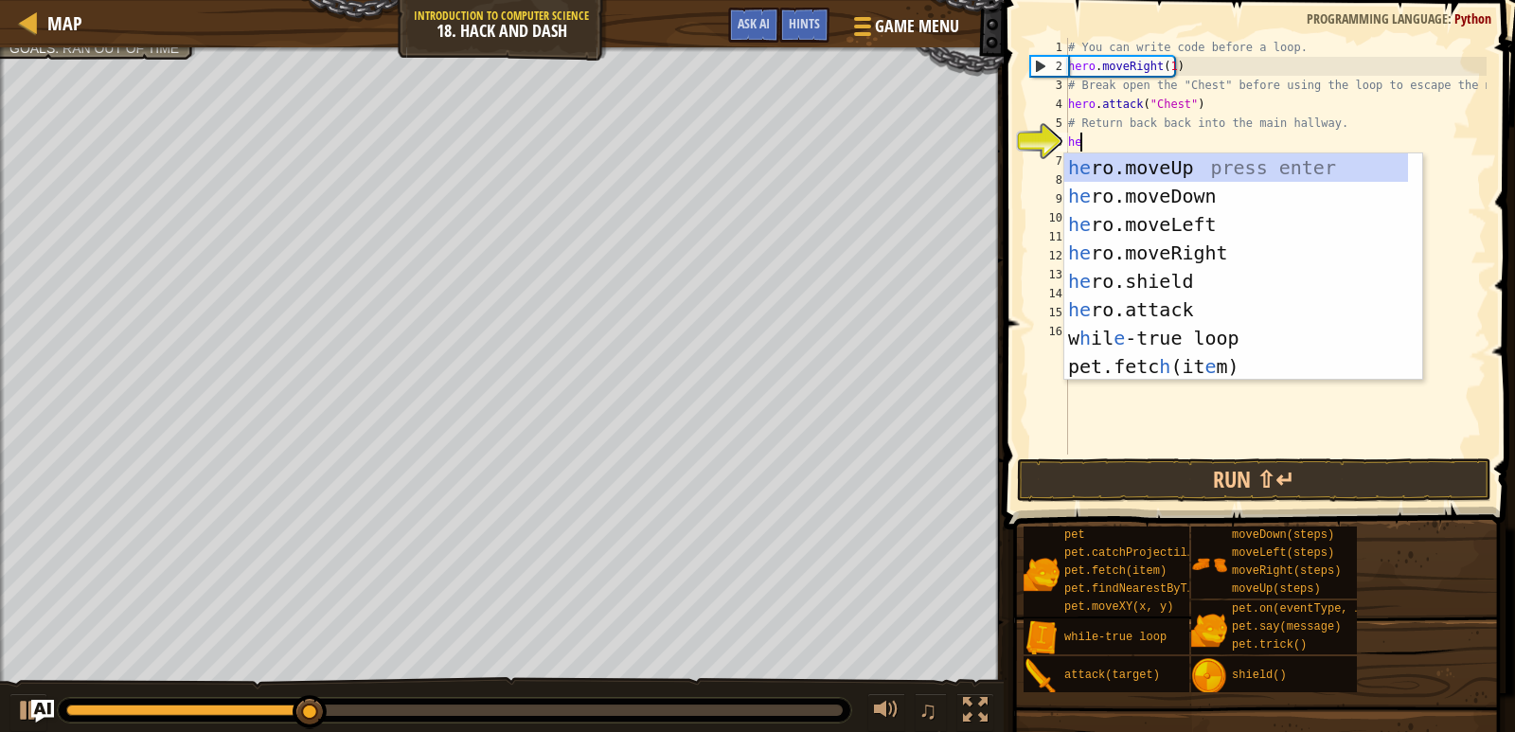
type textarea "her"
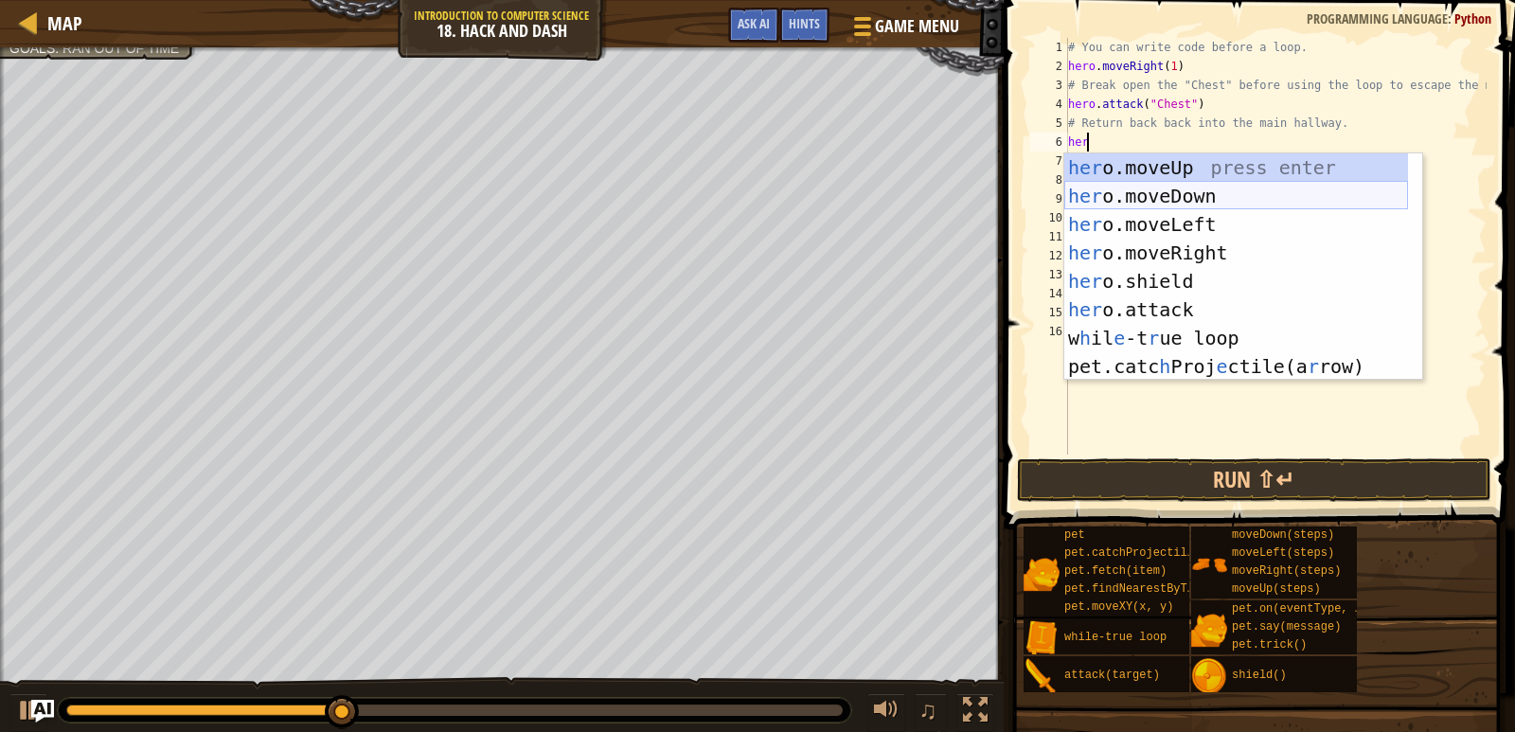
click at [1250, 199] on div "her o.moveUp press enter her o.moveDown press enter her o.moveLeft press enter …" at bounding box center [1236, 295] width 344 height 284
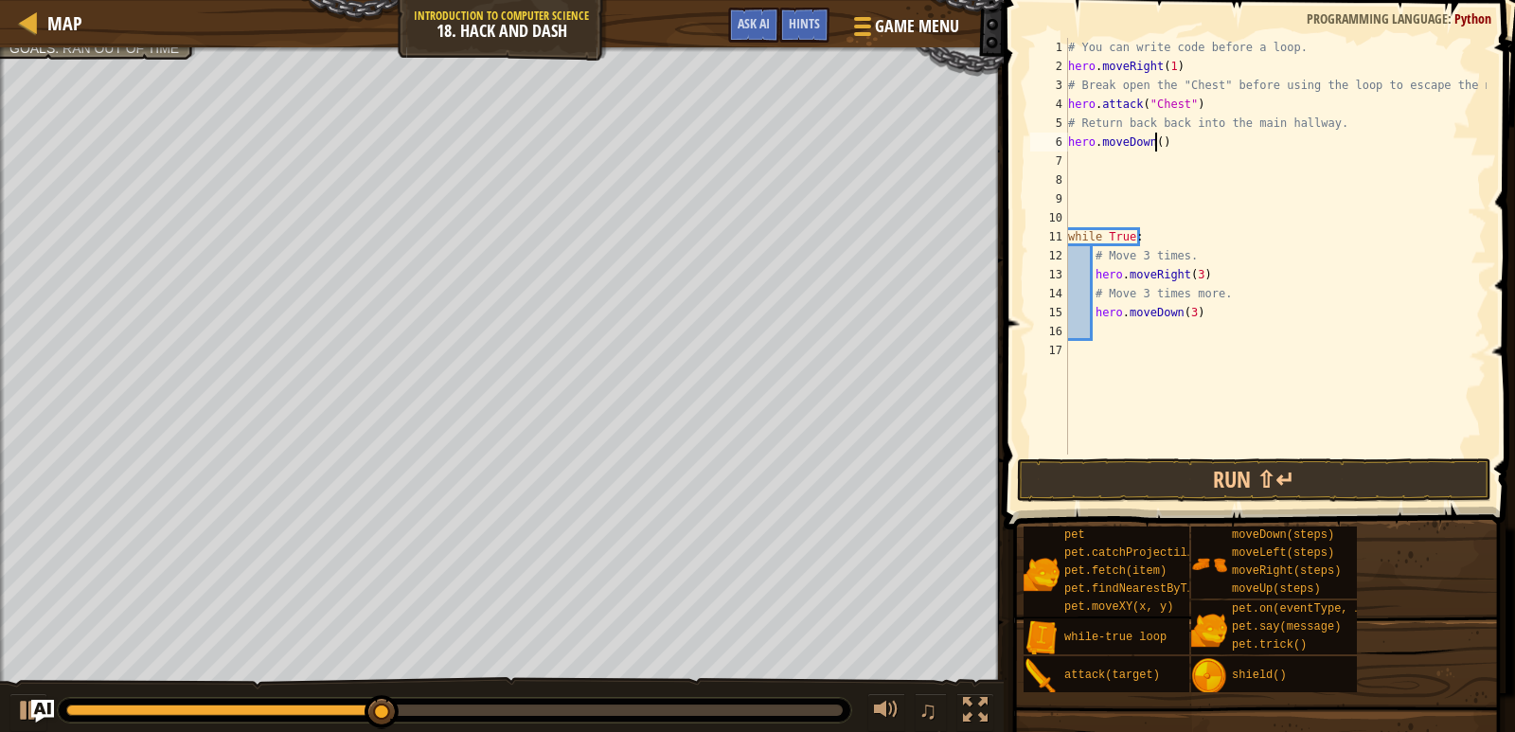
click at [1153, 143] on div "# You can write code before a loop. hero . moveRight ( 1 ) # Break open the "Ch…" at bounding box center [1275, 265] width 422 height 455
type textarea "hero.moveDown(1)"
click at [1290, 488] on button "Run ⇧↵" at bounding box center [1254, 480] width 474 height 44
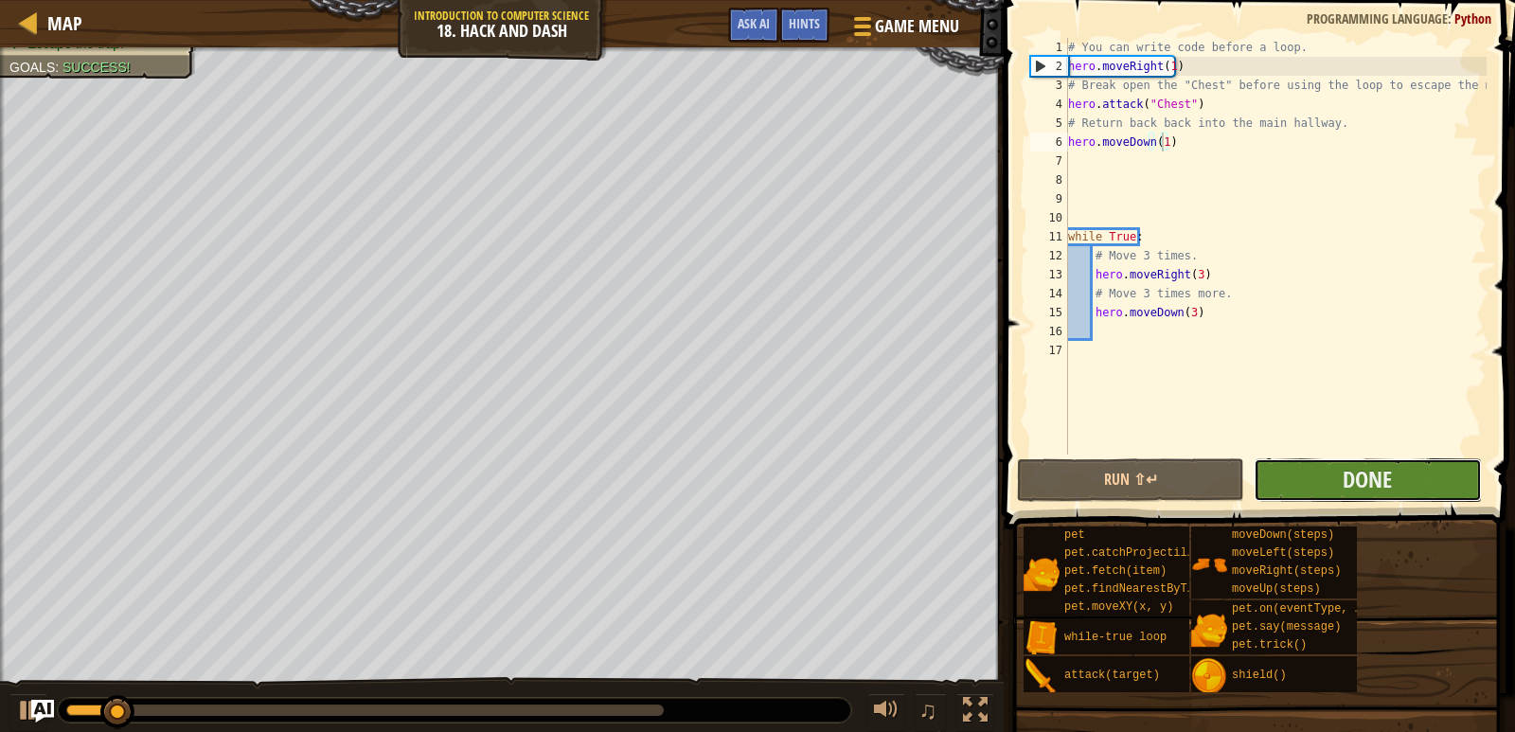
click at [1416, 491] on button "Done" at bounding box center [1367, 480] width 227 height 44
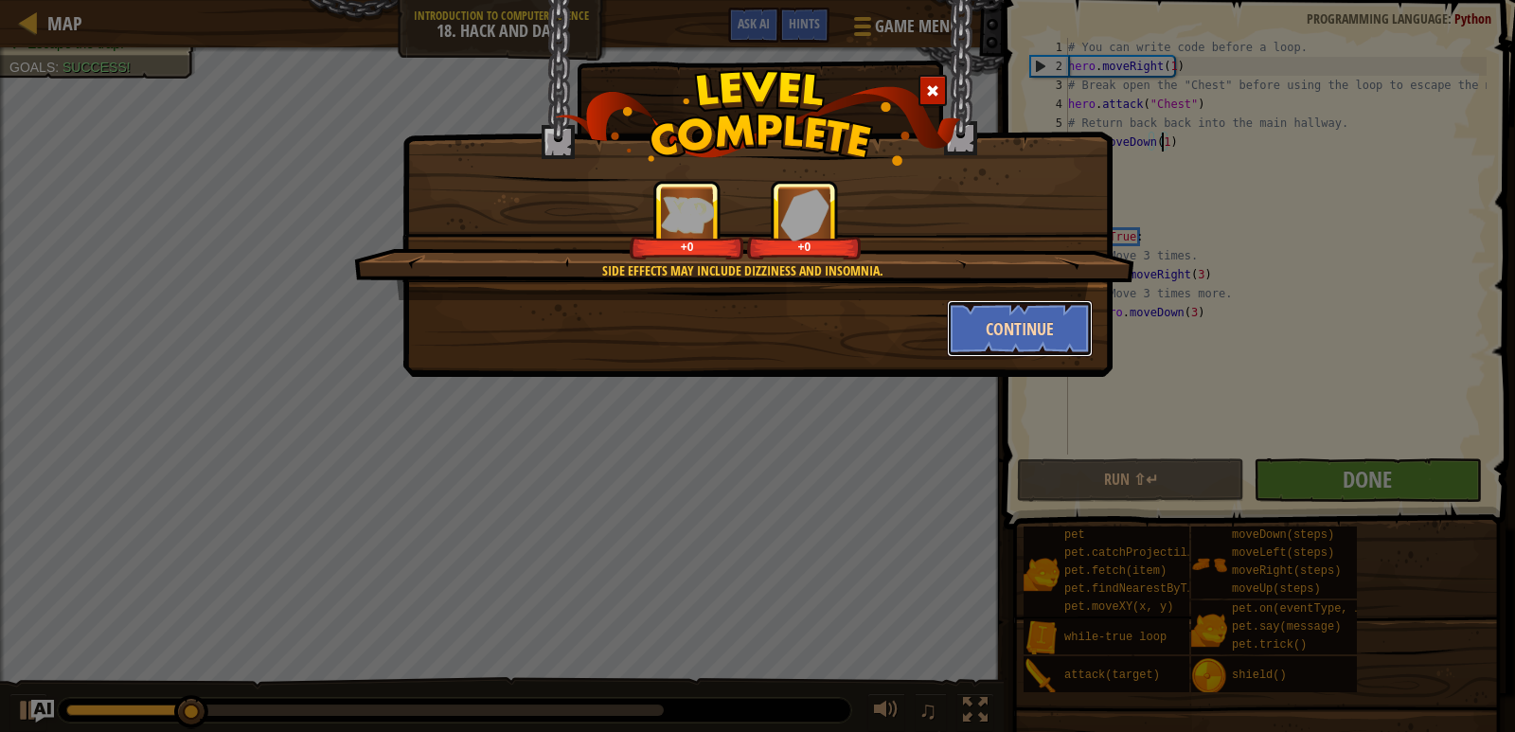
click at [1025, 338] on button "Continue" at bounding box center [1020, 328] width 147 height 57
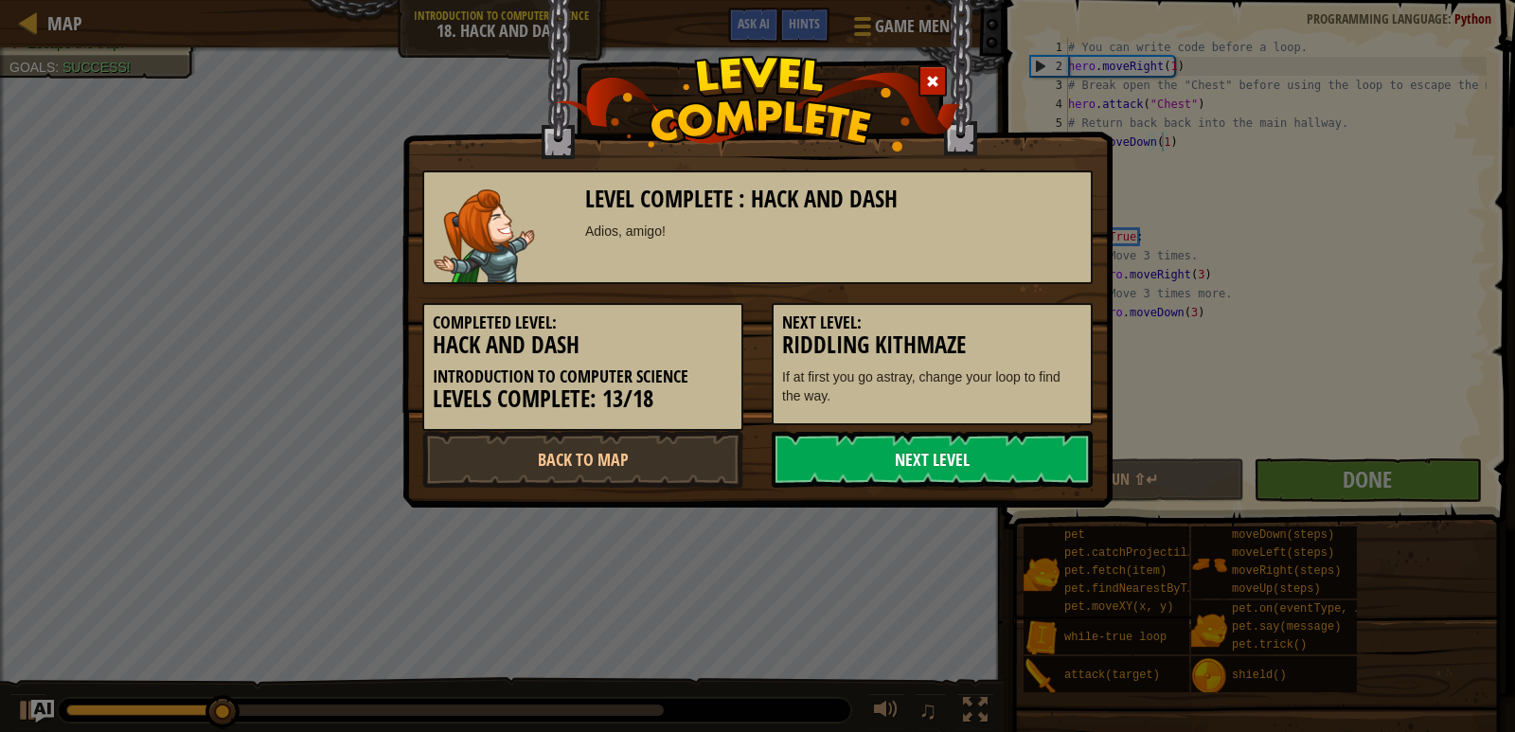
click at [1041, 449] on link "Next Level" at bounding box center [932, 459] width 321 height 57
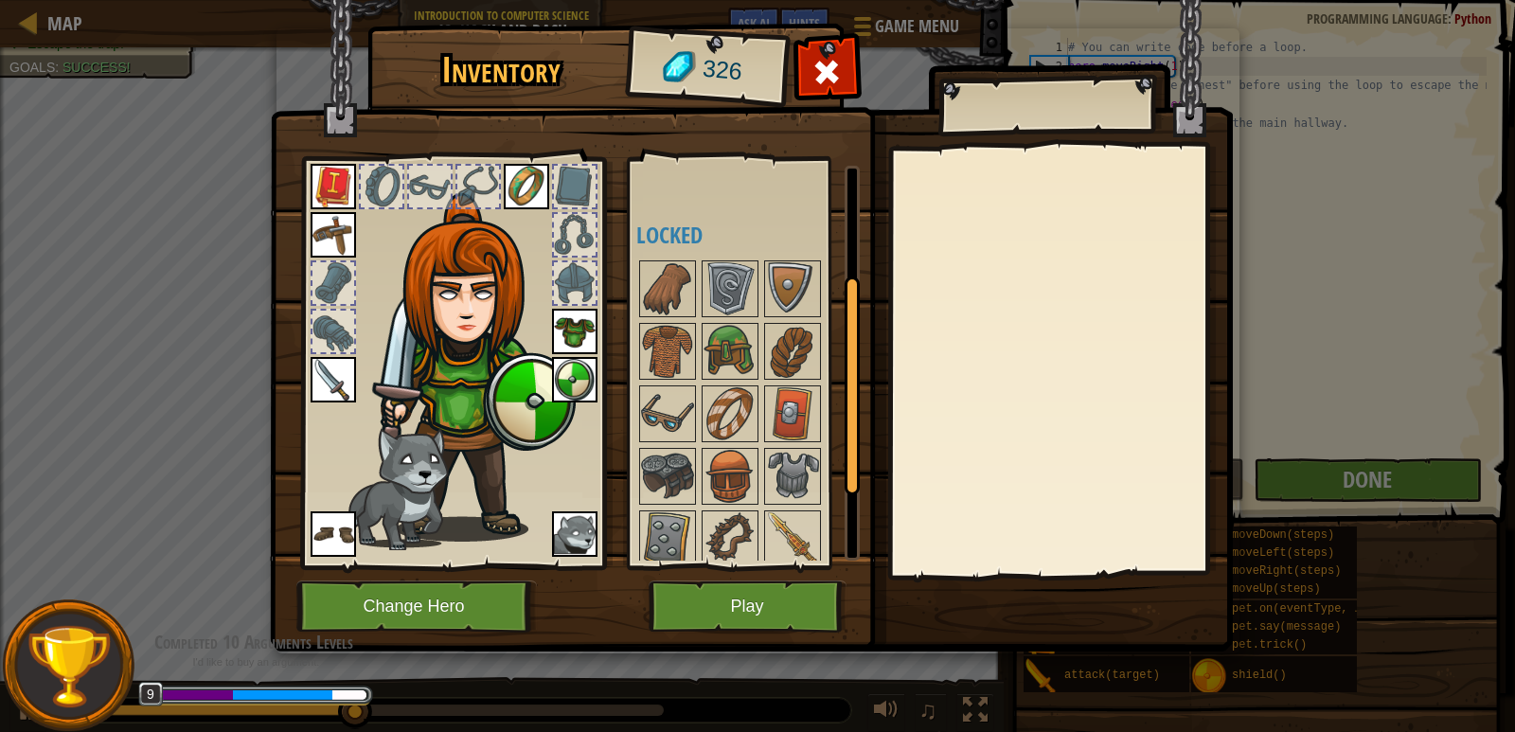
scroll to position [284, 0]
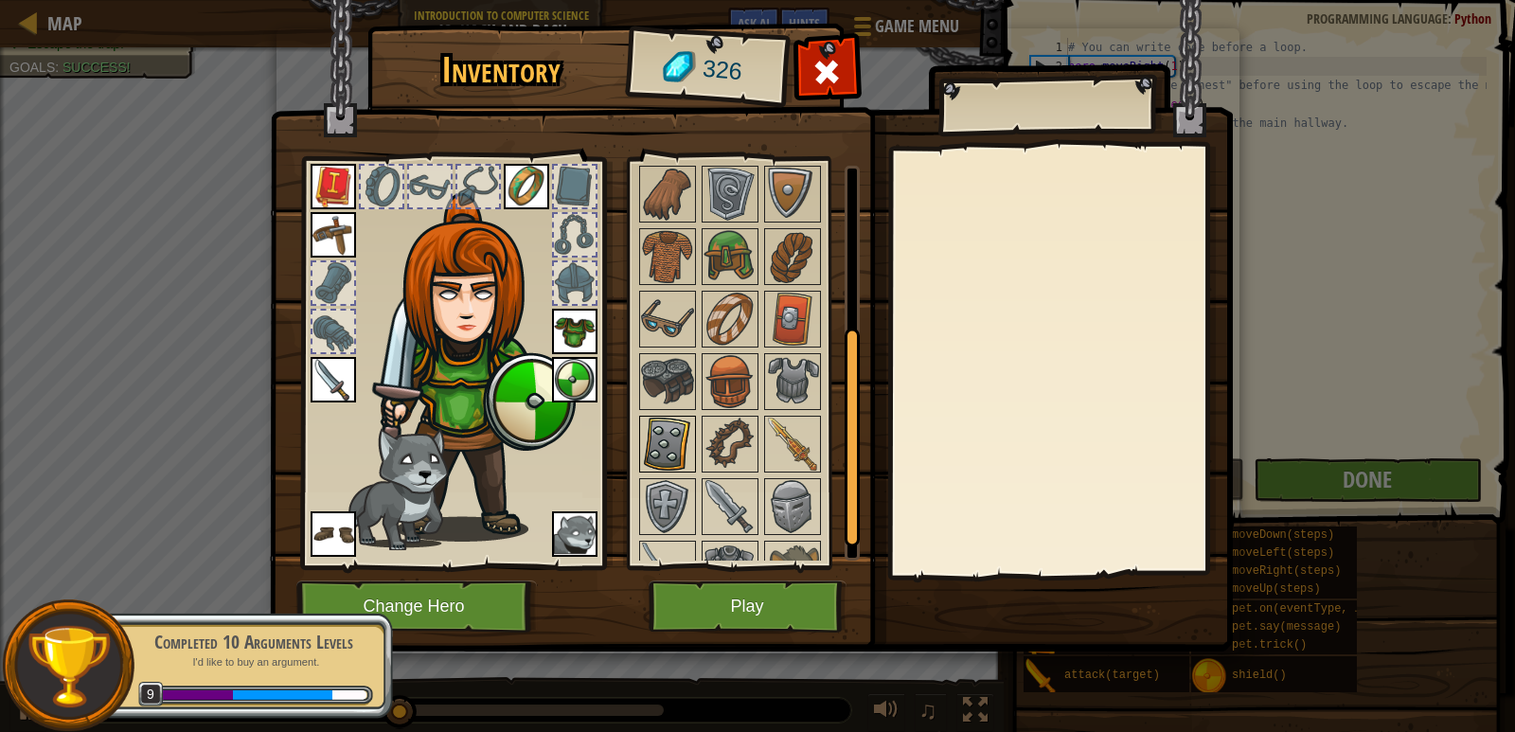
click at [652, 448] on img at bounding box center [667, 444] width 53 height 53
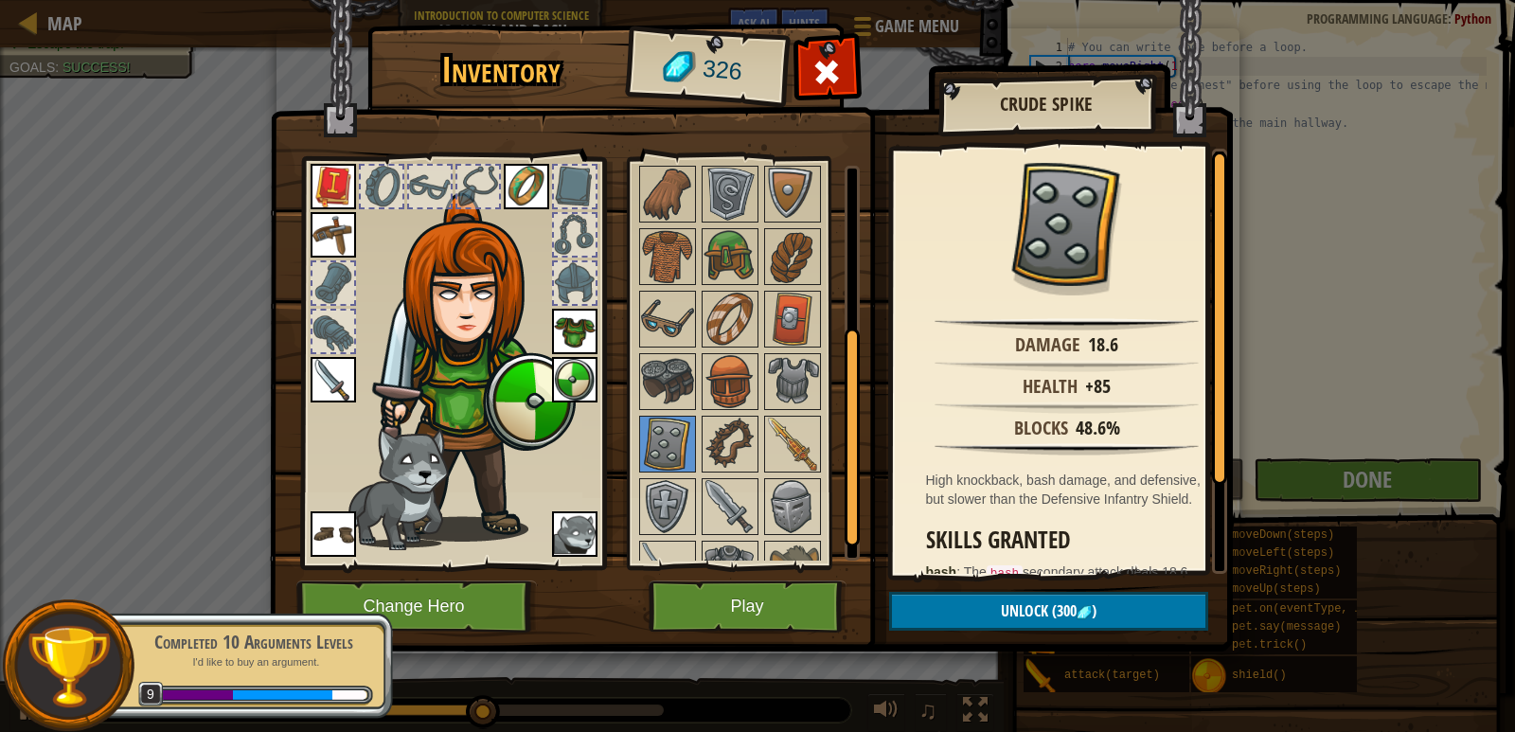
click at [557, 382] on img at bounding box center [574, 379] width 45 height 45
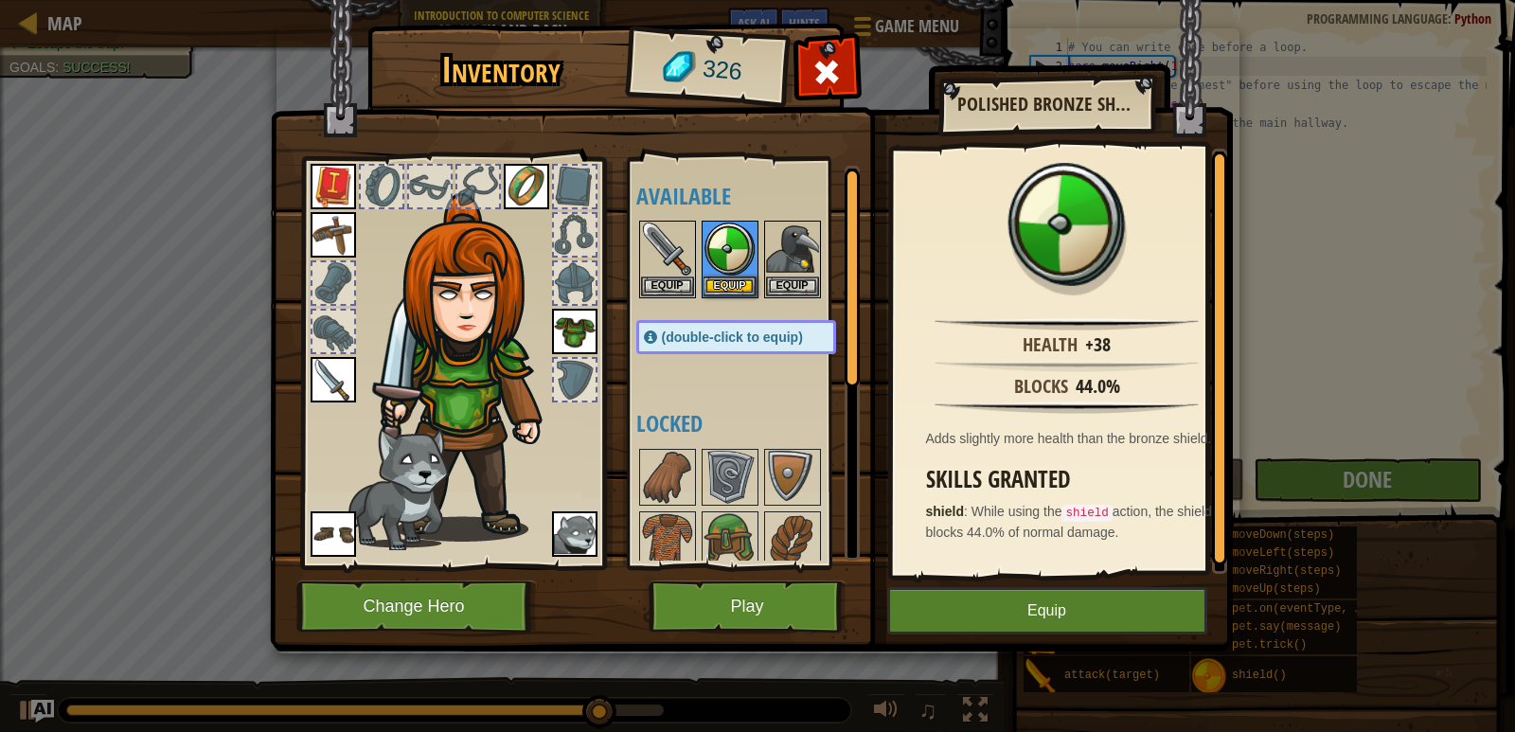
scroll to position [0, 0]
click at [723, 264] on img at bounding box center [730, 249] width 53 height 53
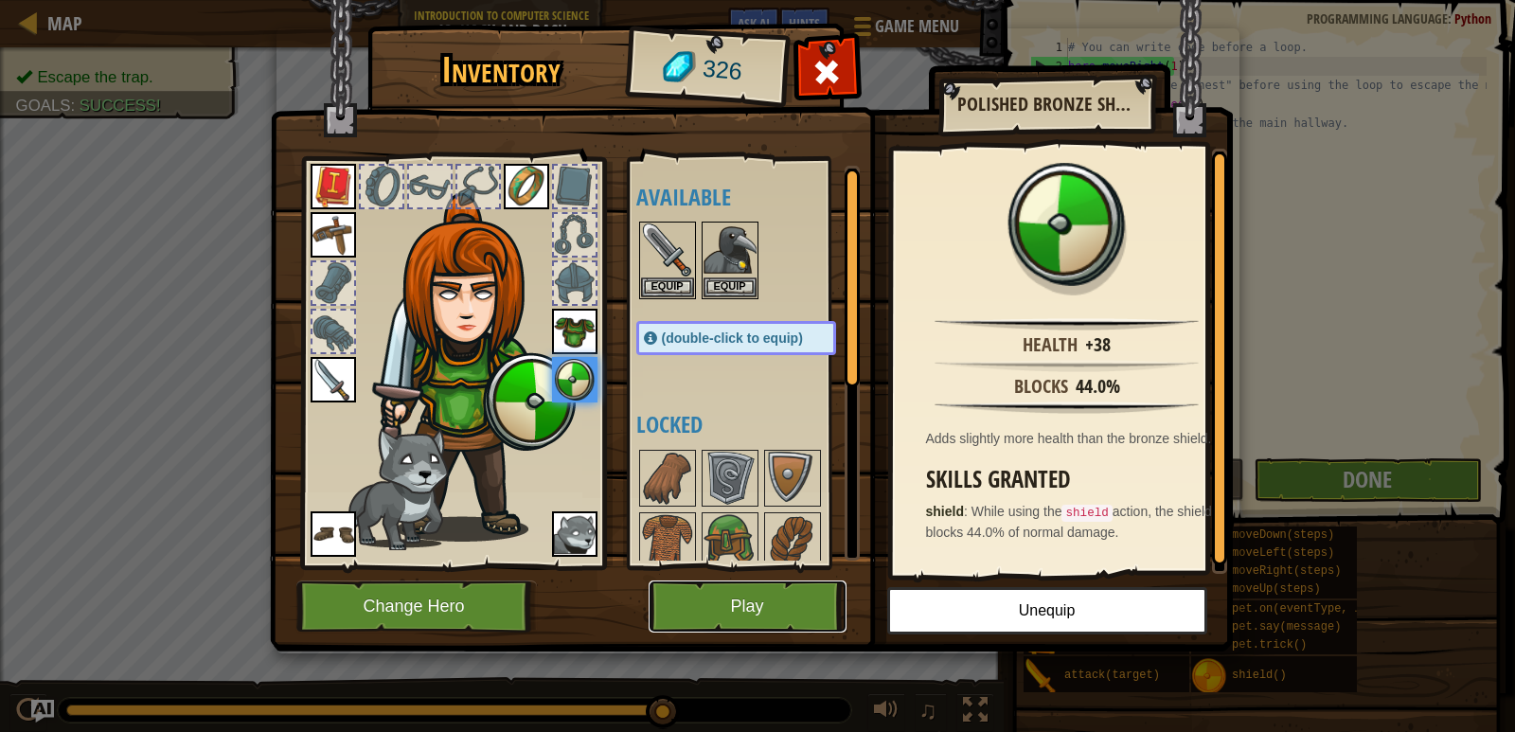
click at [774, 599] on button "Play" at bounding box center [748, 607] width 198 height 52
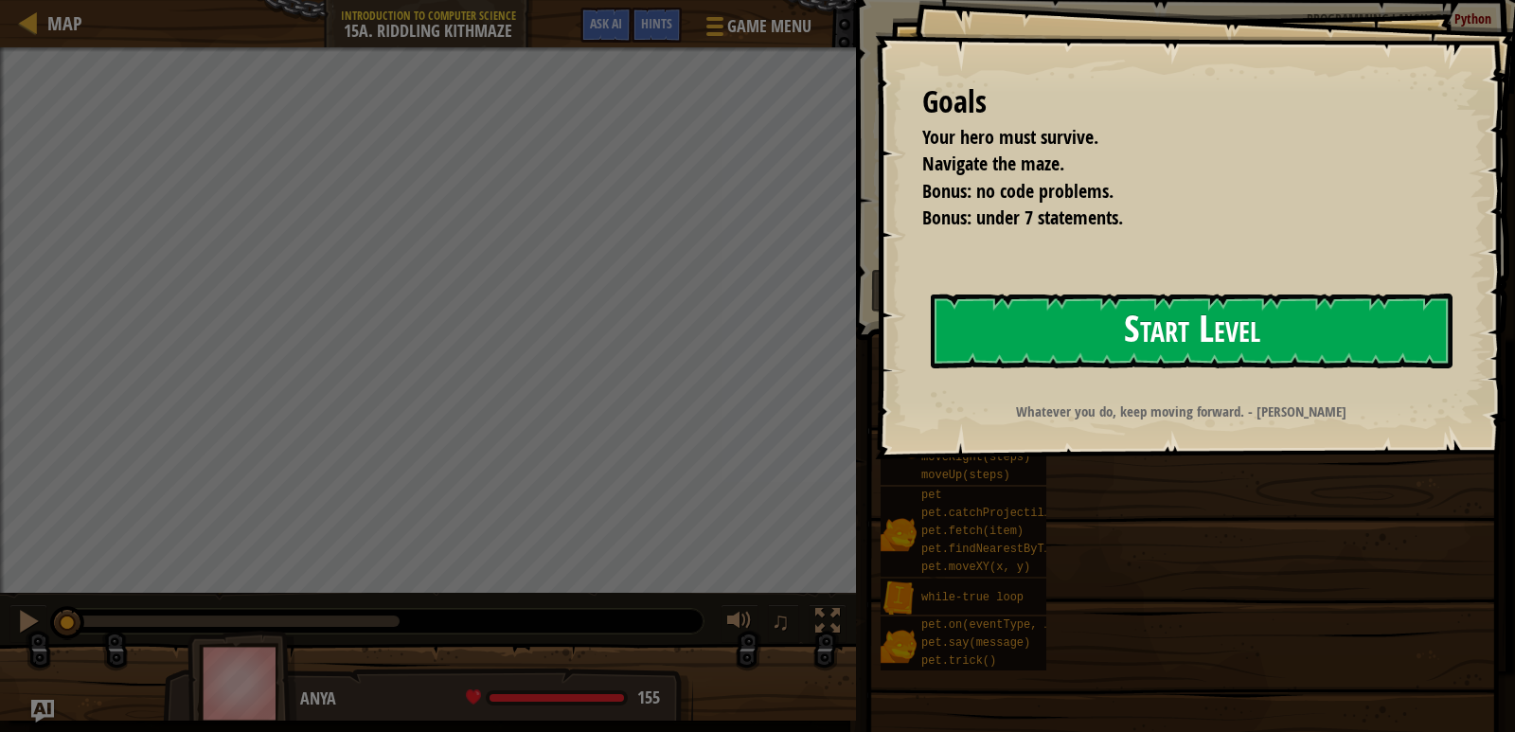
click at [1085, 336] on button "Start Level" at bounding box center [1192, 331] width 522 height 75
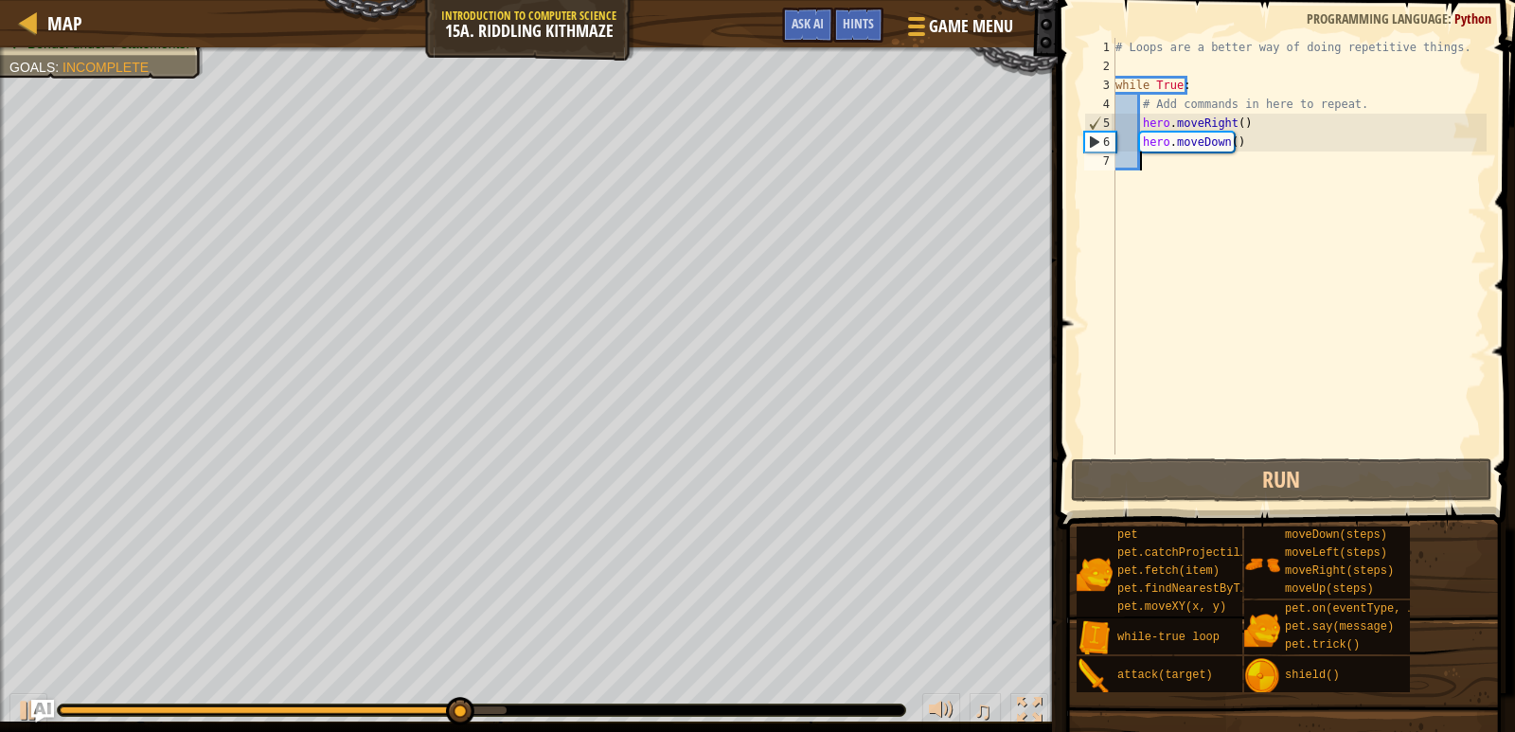
click at [1220, 166] on div "# Loops are a better way of doing repetitive things. while True : # Add command…" at bounding box center [1299, 265] width 375 height 455
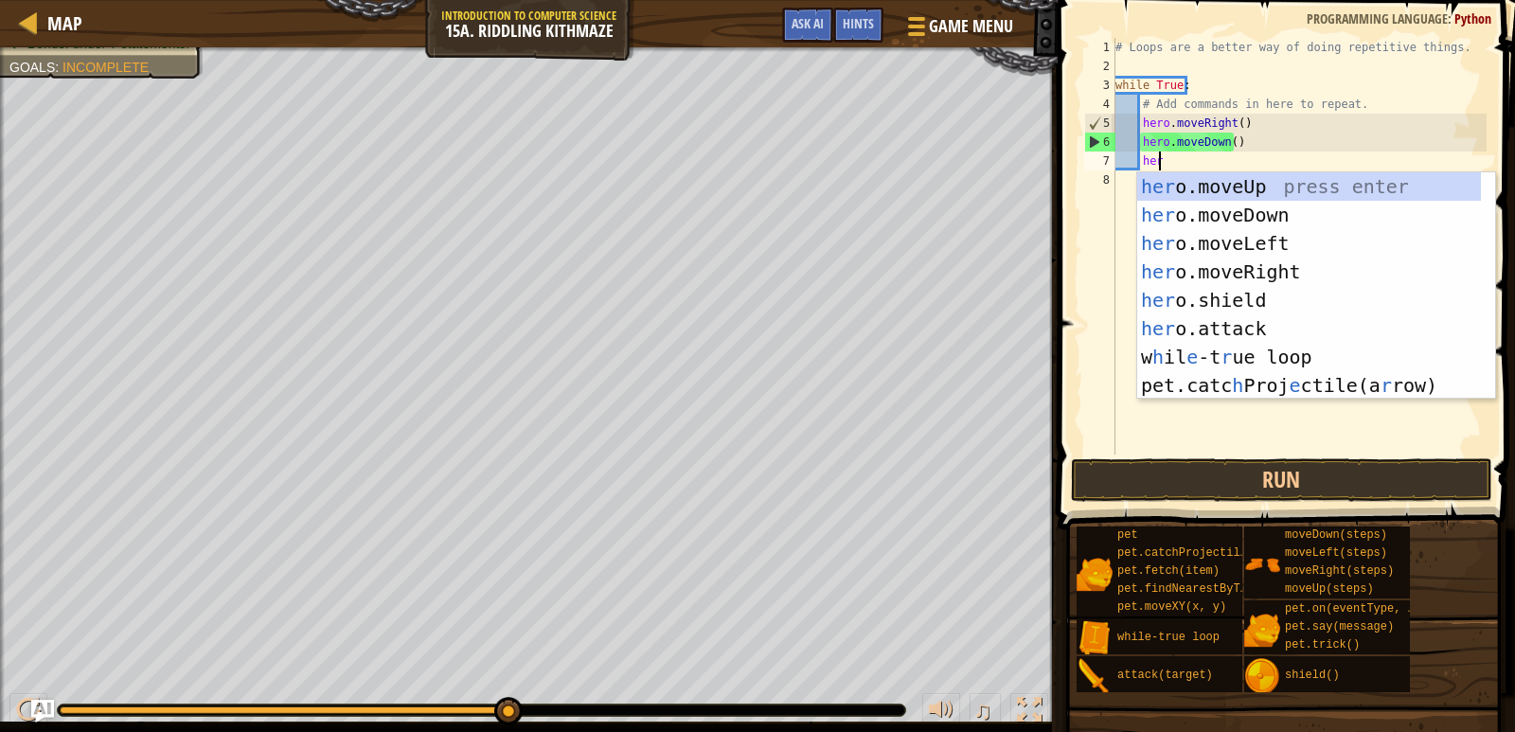
scroll to position [9, 3]
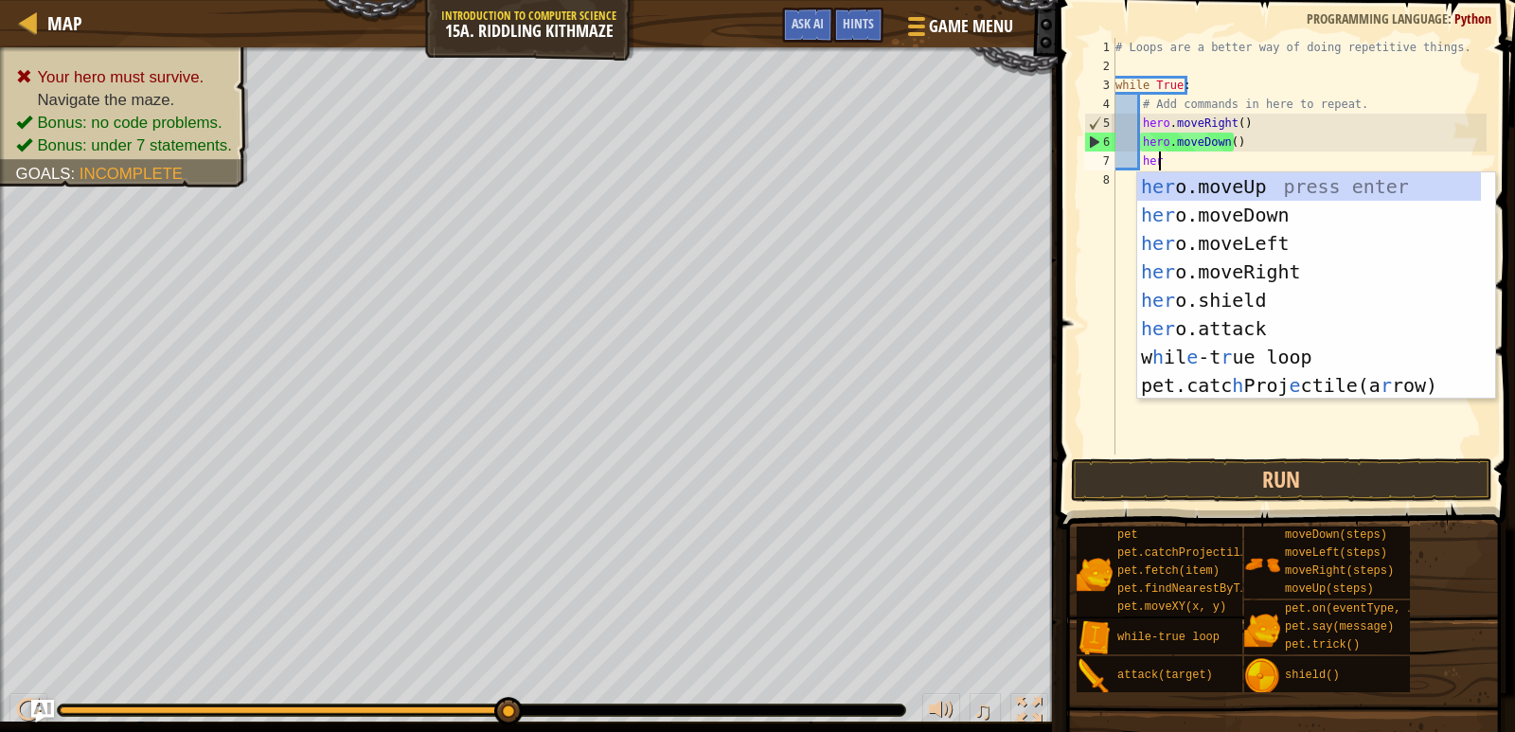
type textarea "hero"
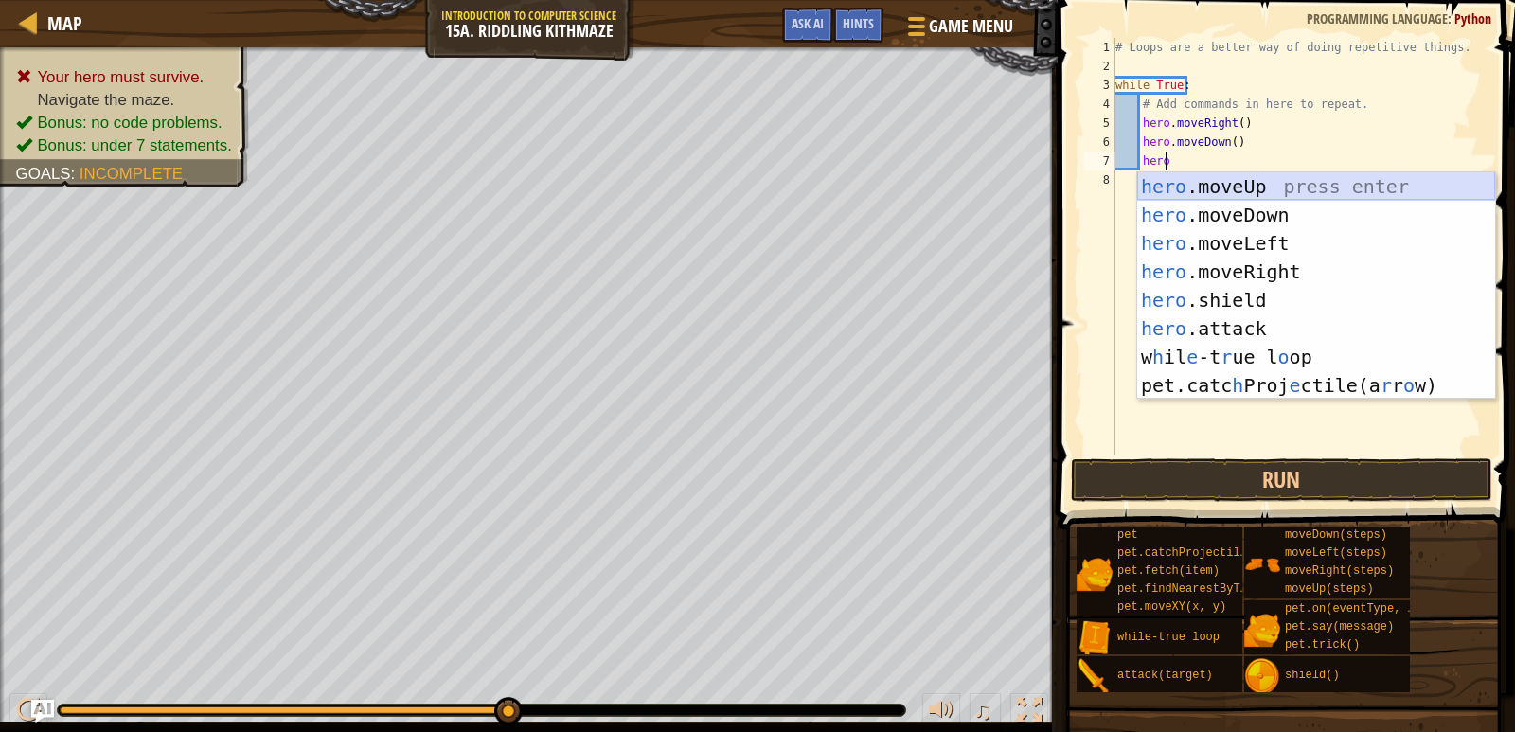
click at [1239, 188] on div "hero .moveUp press enter hero .moveDown press enter hero .moveLeft press enter …" at bounding box center [1316, 314] width 358 height 284
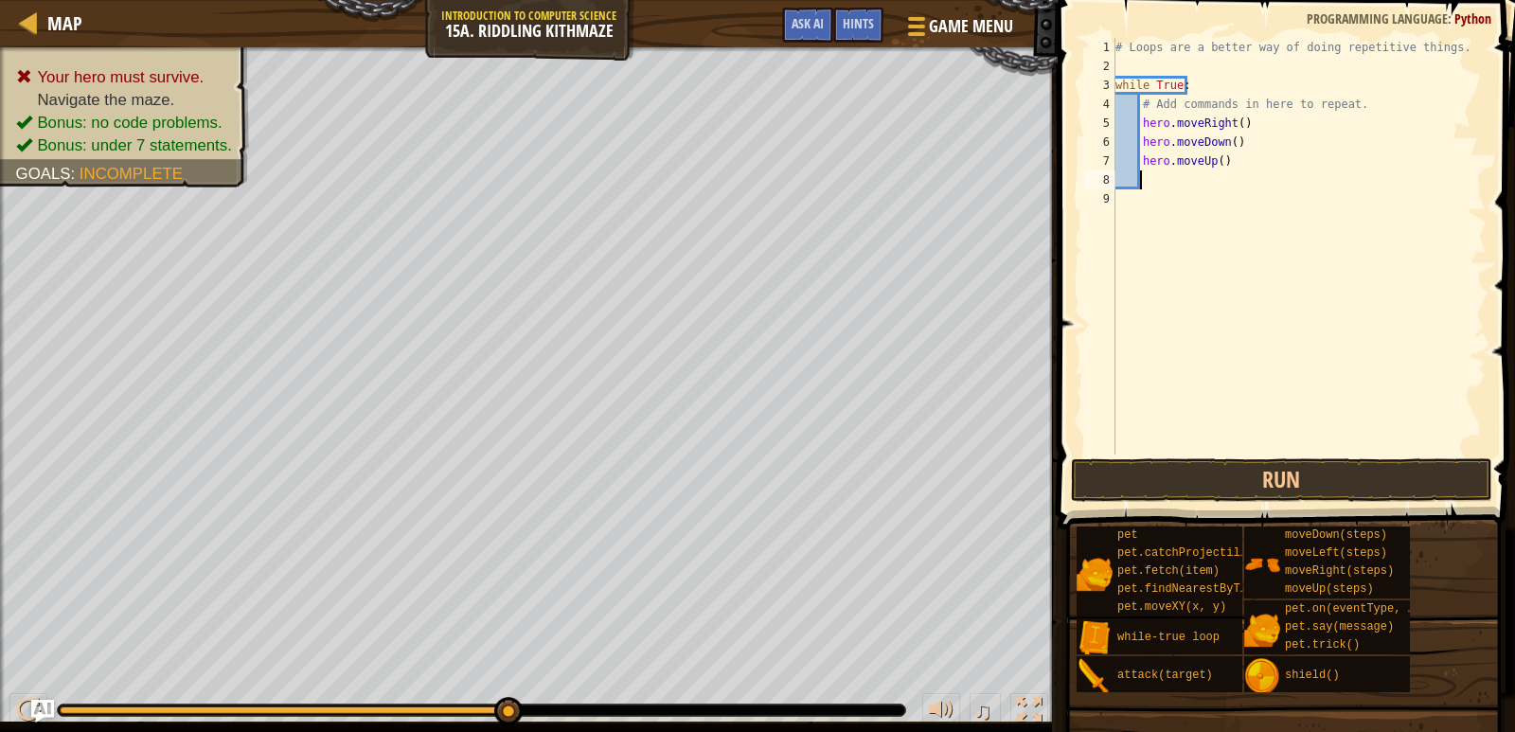
scroll to position [9, 1]
click at [1214, 157] on div "# Loops are a better way of doing repetitive things. while True : # Add command…" at bounding box center [1299, 265] width 375 height 455
click at [1214, 160] on div "# Loops are a better way of doing repetitive things. while True : # Add command…" at bounding box center [1299, 246] width 375 height 417
type textarea "hero.moveUp(1)"
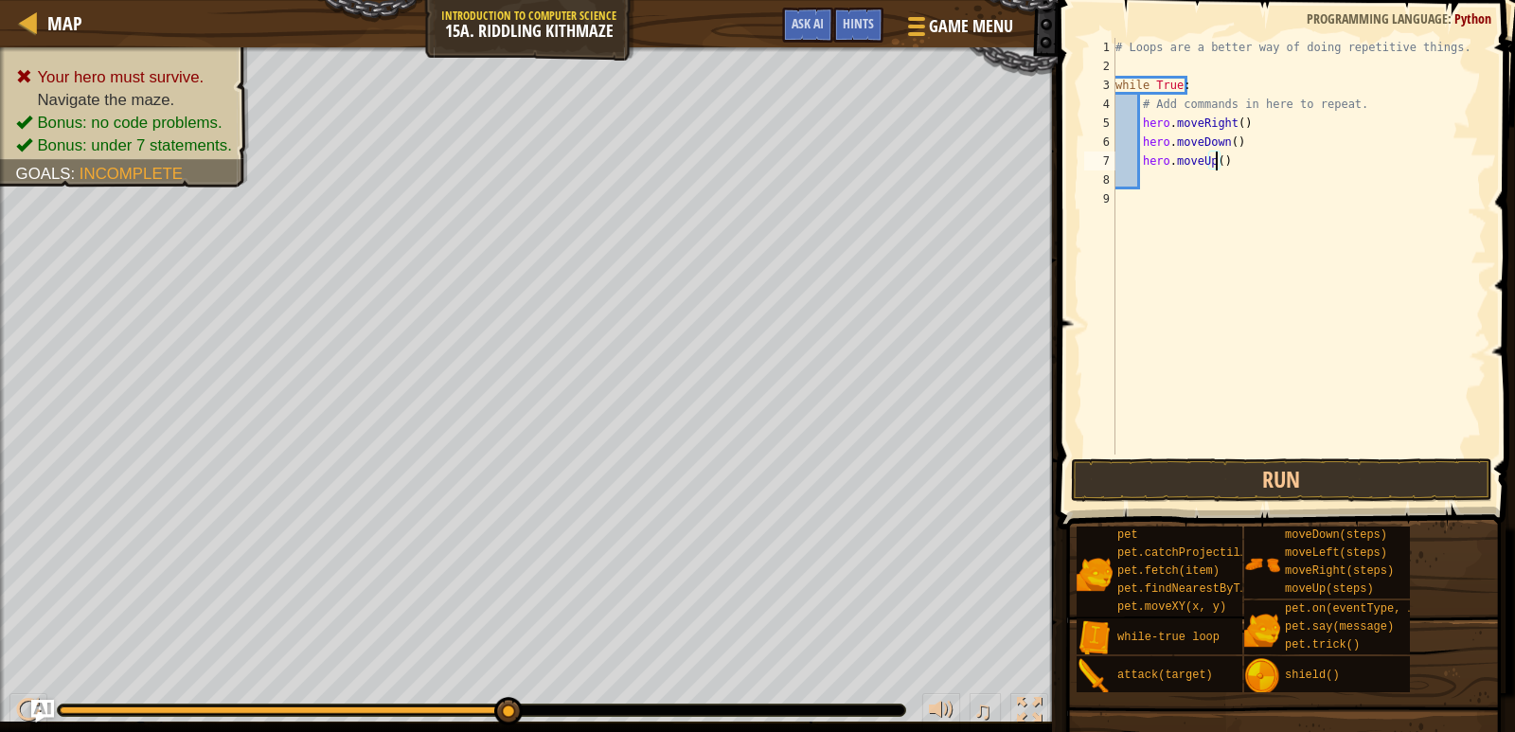
scroll to position [9, 9]
click at [1210, 178] on div "# Loops are a better way of doing repetitive things. while True : # Add command…" at bounding box center [1299, 265] width 375 height 455
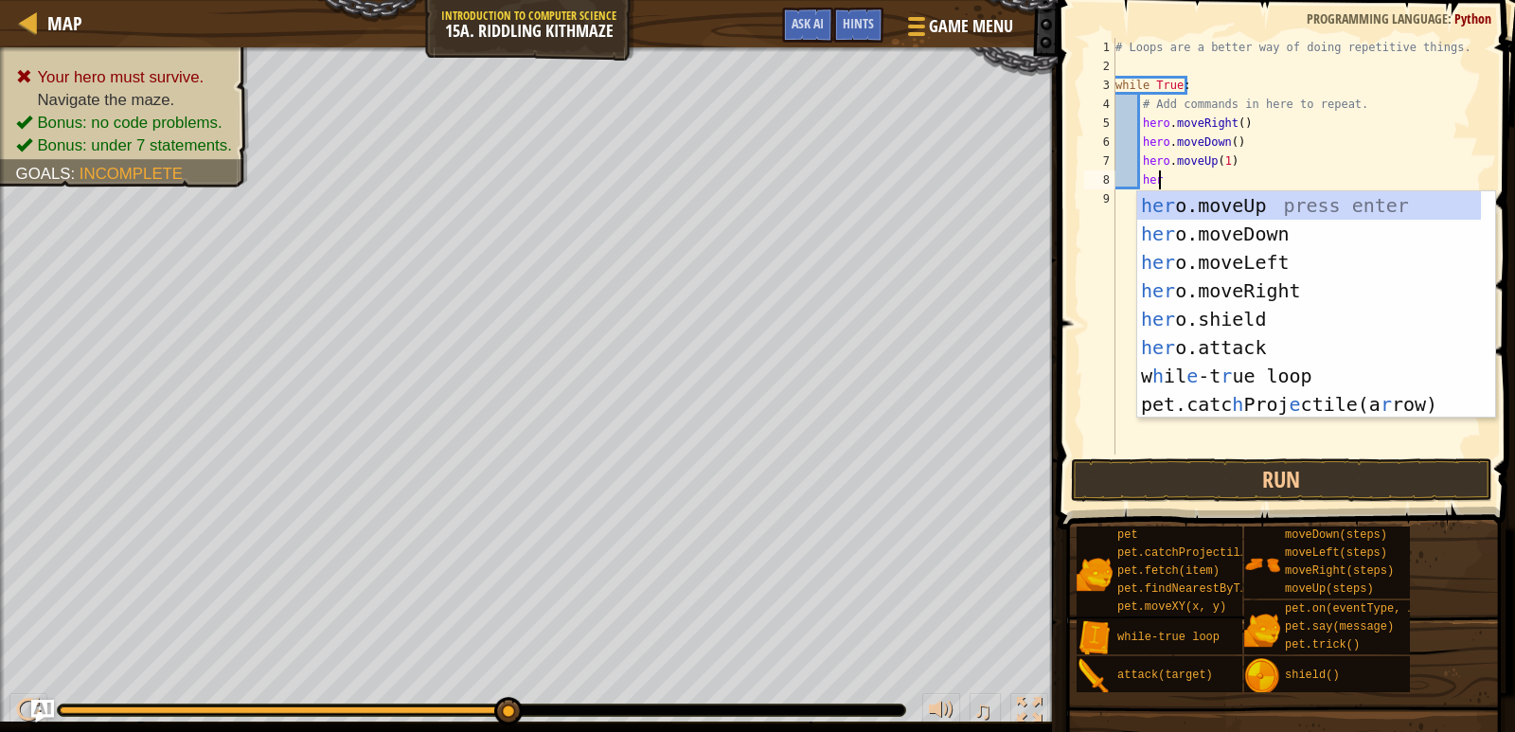
scroll to position [9, 3]
type textarea "hero"
click at [1270, 296] on div "hero .moveUp press enter hero .moveDown press enter hero .moveLeft press enter …" at bounding box center [1316, 333] width 358 height 284
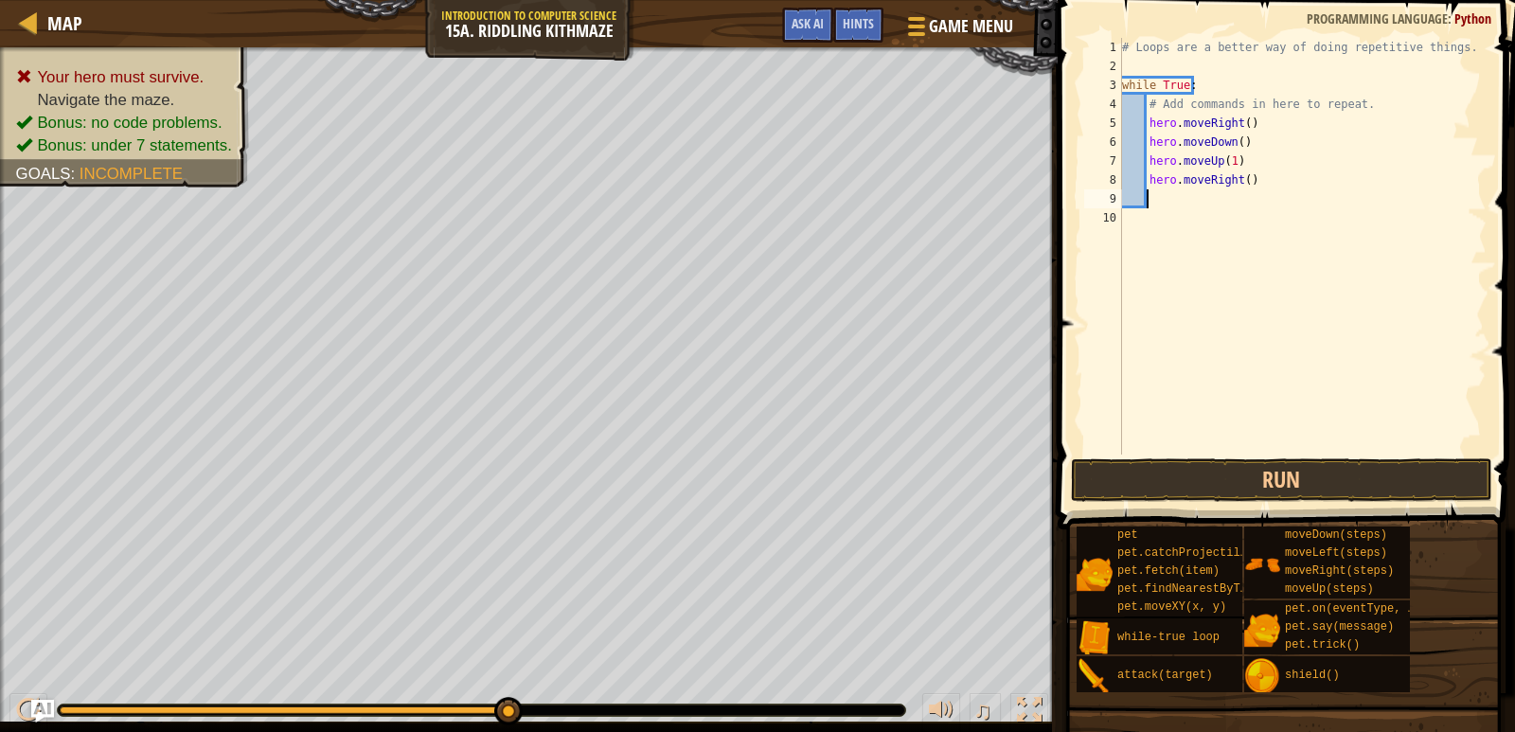
scroll to position [9, 1]
click at [1158, 195] on div "# Loops are a better way of doing repetitive things. while True : # Add command…" at bounding box center [1302, 265] width 369 height 455
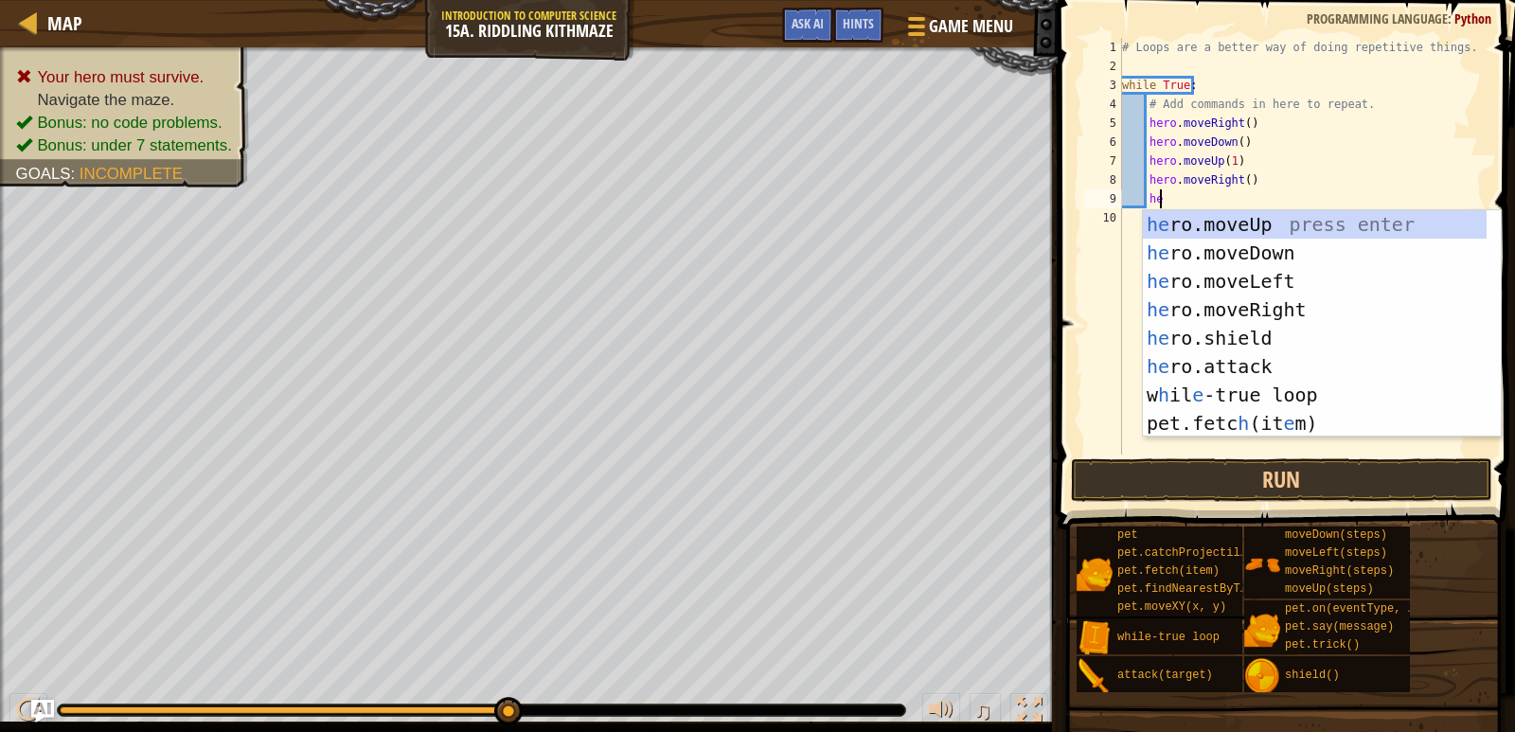
scroll to position [9, 3]
type textarea "hero"
click at [1188, 218] on div "hero .moveUp press enter hero .moveDown press enter hero .moveLeft press enter …" at bounding box center [1322, 352] width 358 height 284
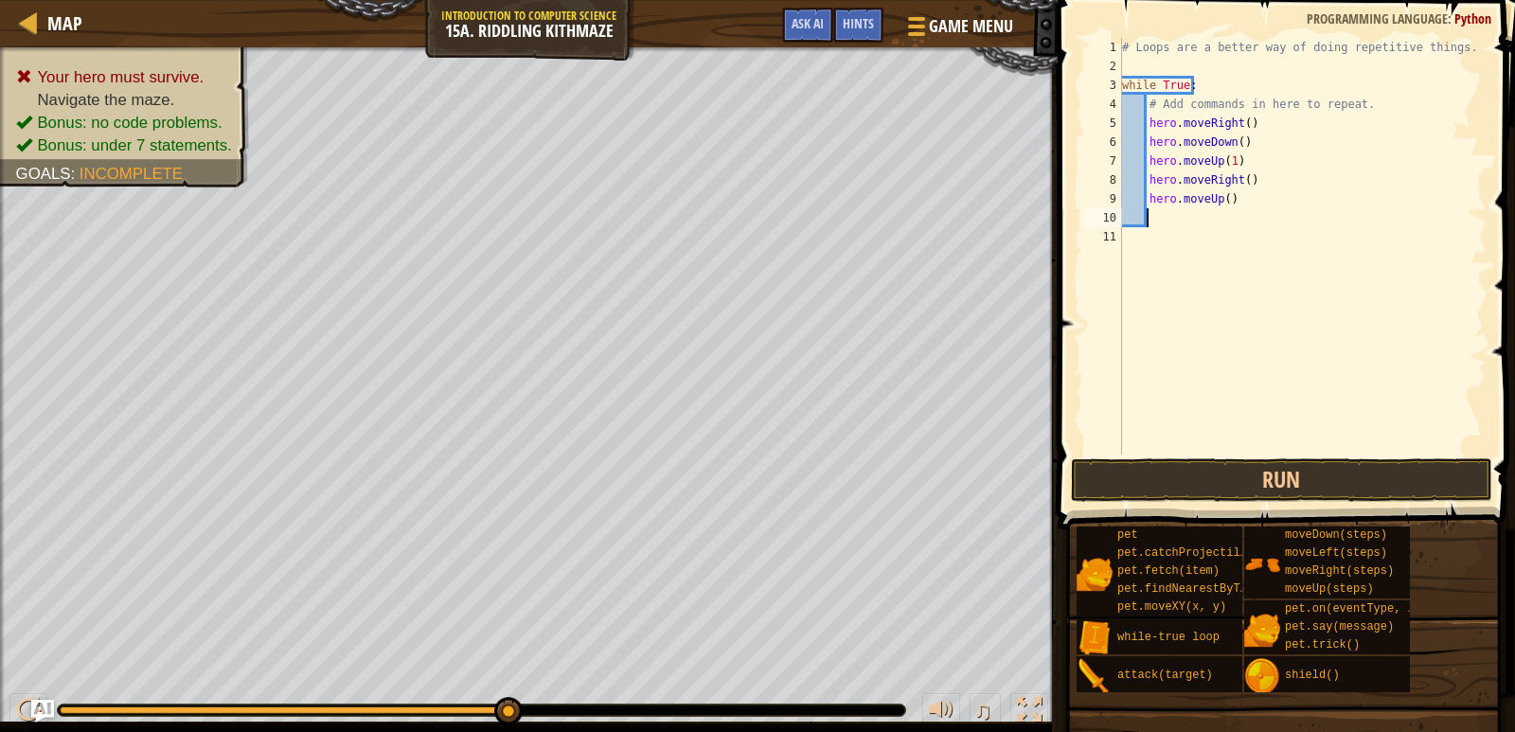
scroll to position [9, 1]
click at [1234, 143] on div "# Loops are a better way of doing repetitive things. while True : # Add command…" at bounding box center [1302, 265] width 369 height 455
click at [1356, 489] on button "Run" at bounding box center [1281, 480] width 421 height 44
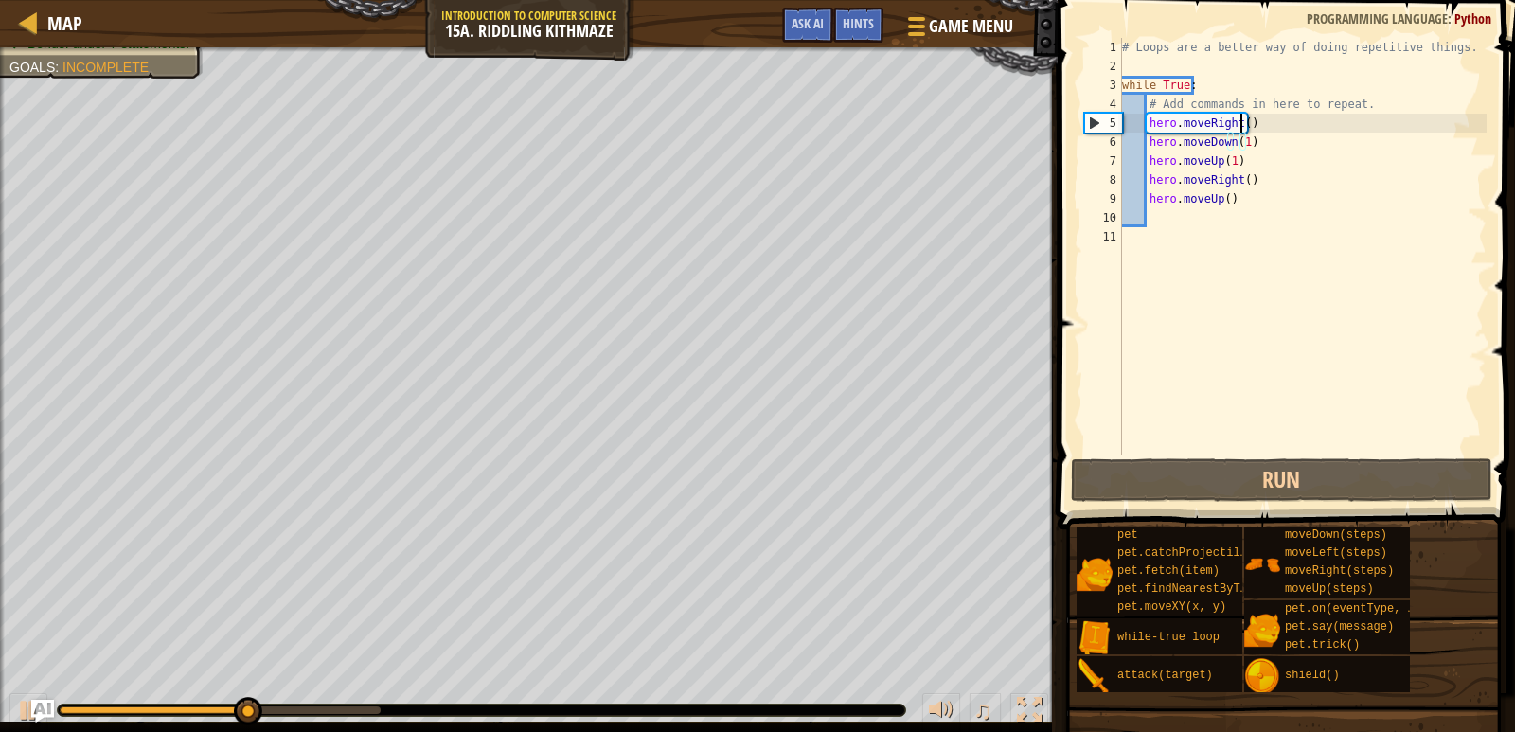
click at [1240, 120] on div "# Loops are a better way of doing repetitive things. while True : # Add command…" at bounding box center [1302, 265] width 369 height 455
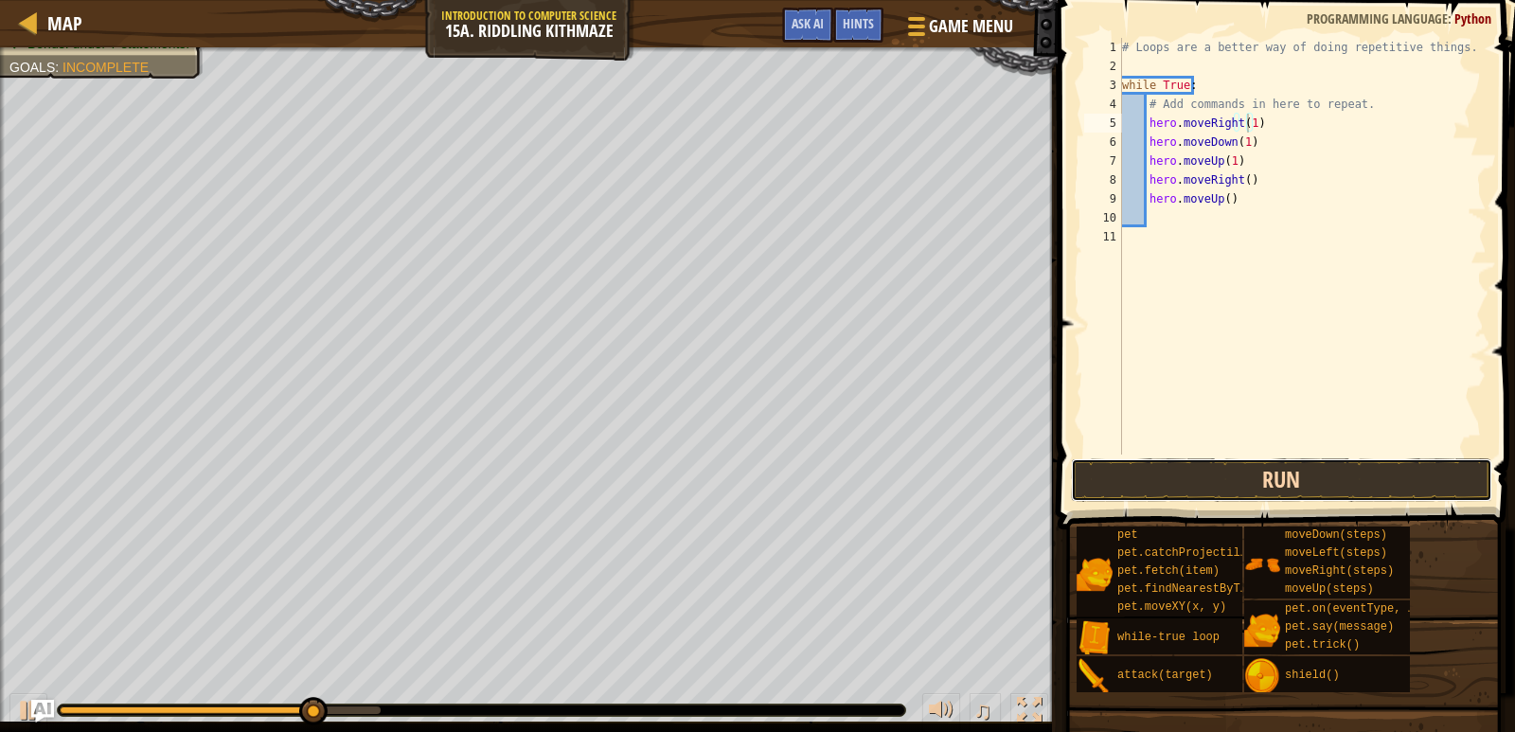
click at [1345, 472] on button "Run" at bounding box center [1281, 480] width 421 height 44
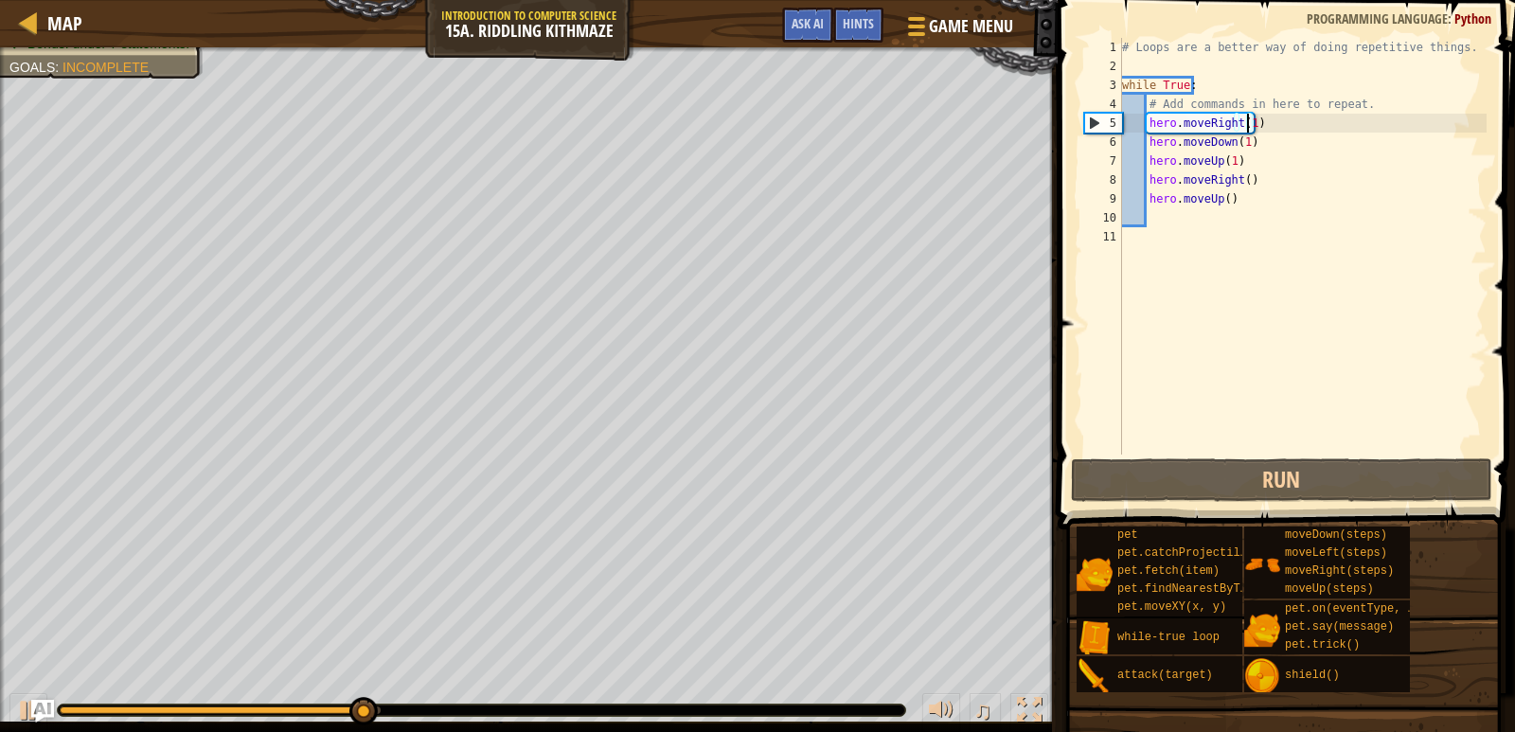
click at [1242, 162] on div "# Loops are a better way of doing repetitive things. while True : # Add command…" at bounding box center [1302, 265] width 369 height 455
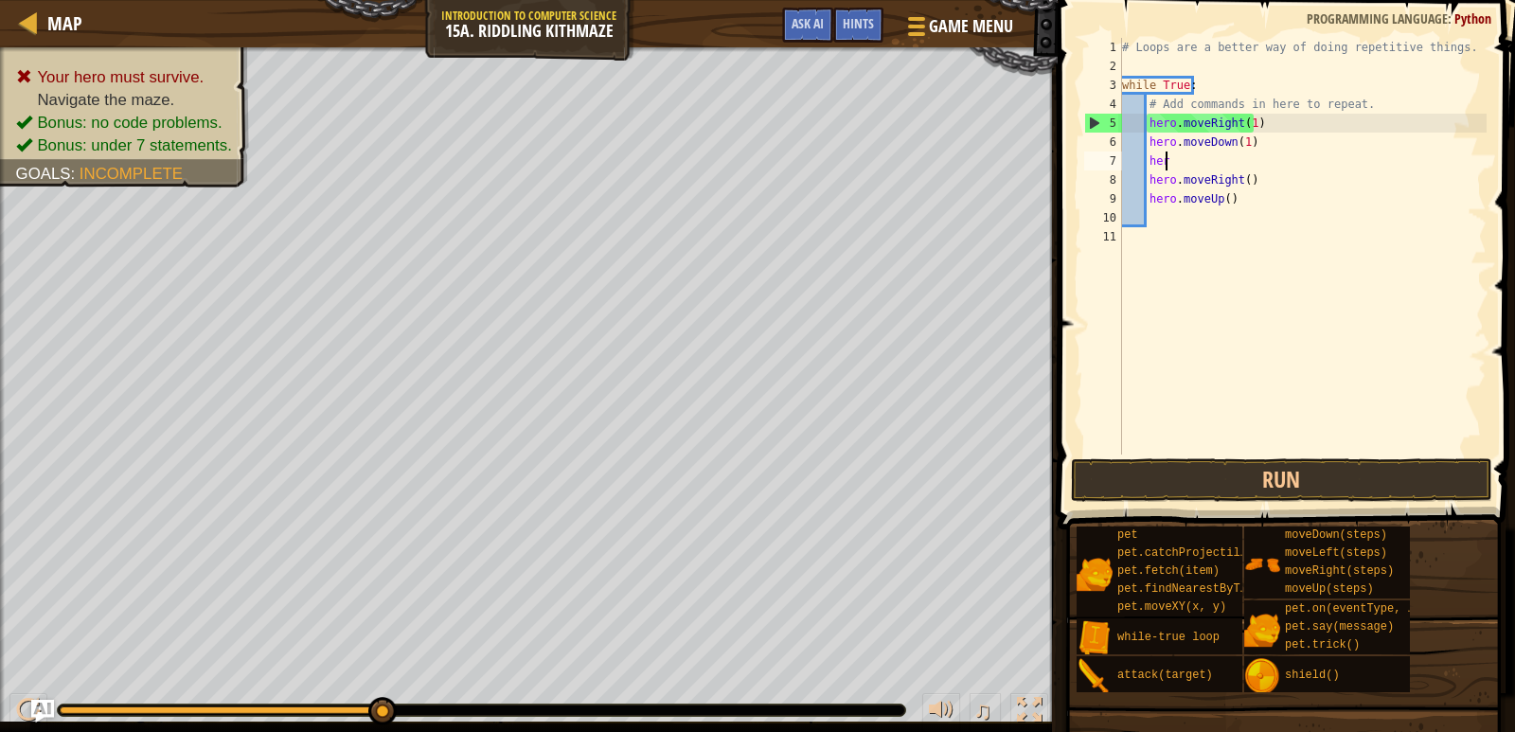
type textarea "h"
click at [1242, 194] on div "# Loops are a better way of doing repetitive things. while True : # Add command…" at bounding box center [1302, 265] width 369 height 455
type textarea "h"
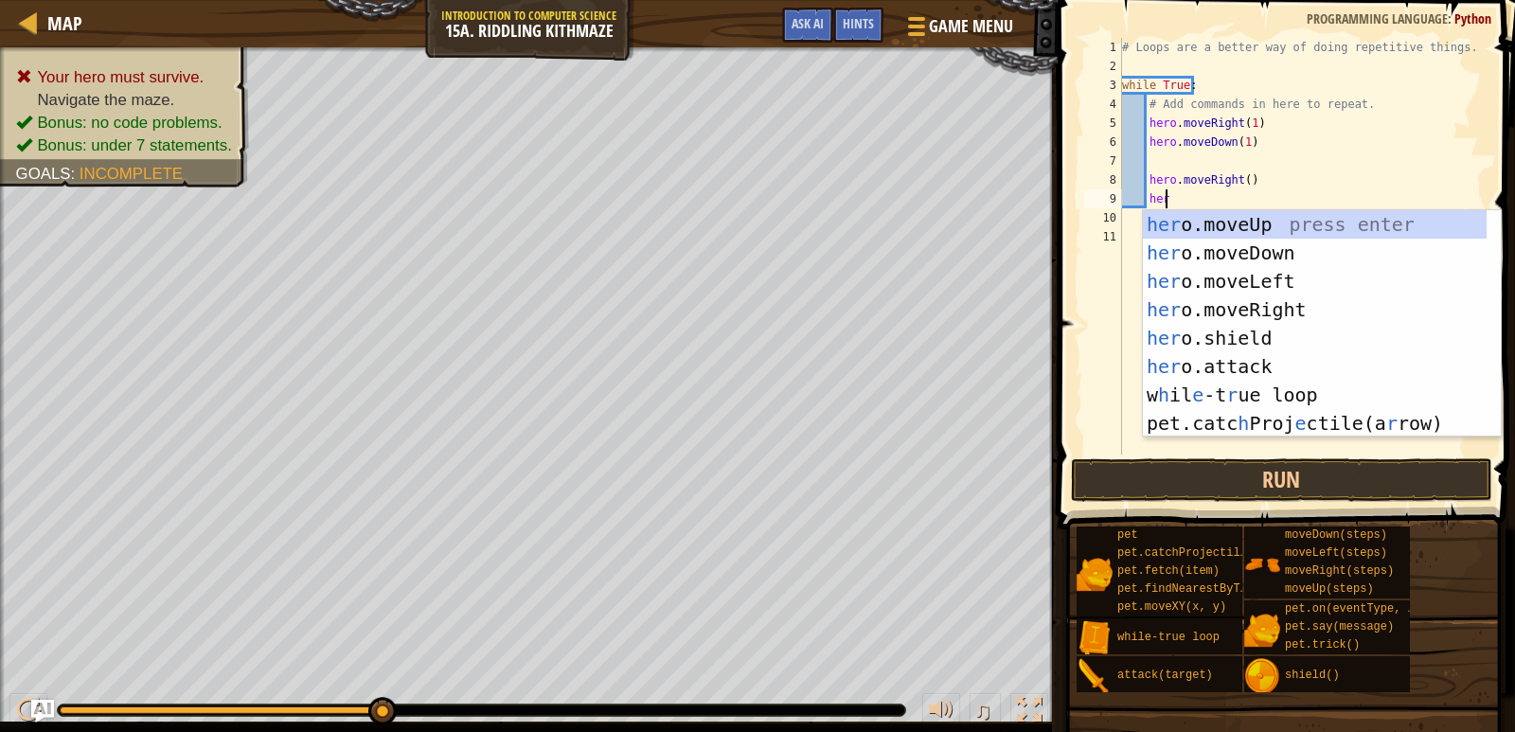
scroll to position [9, 3]
type textarea "hero"
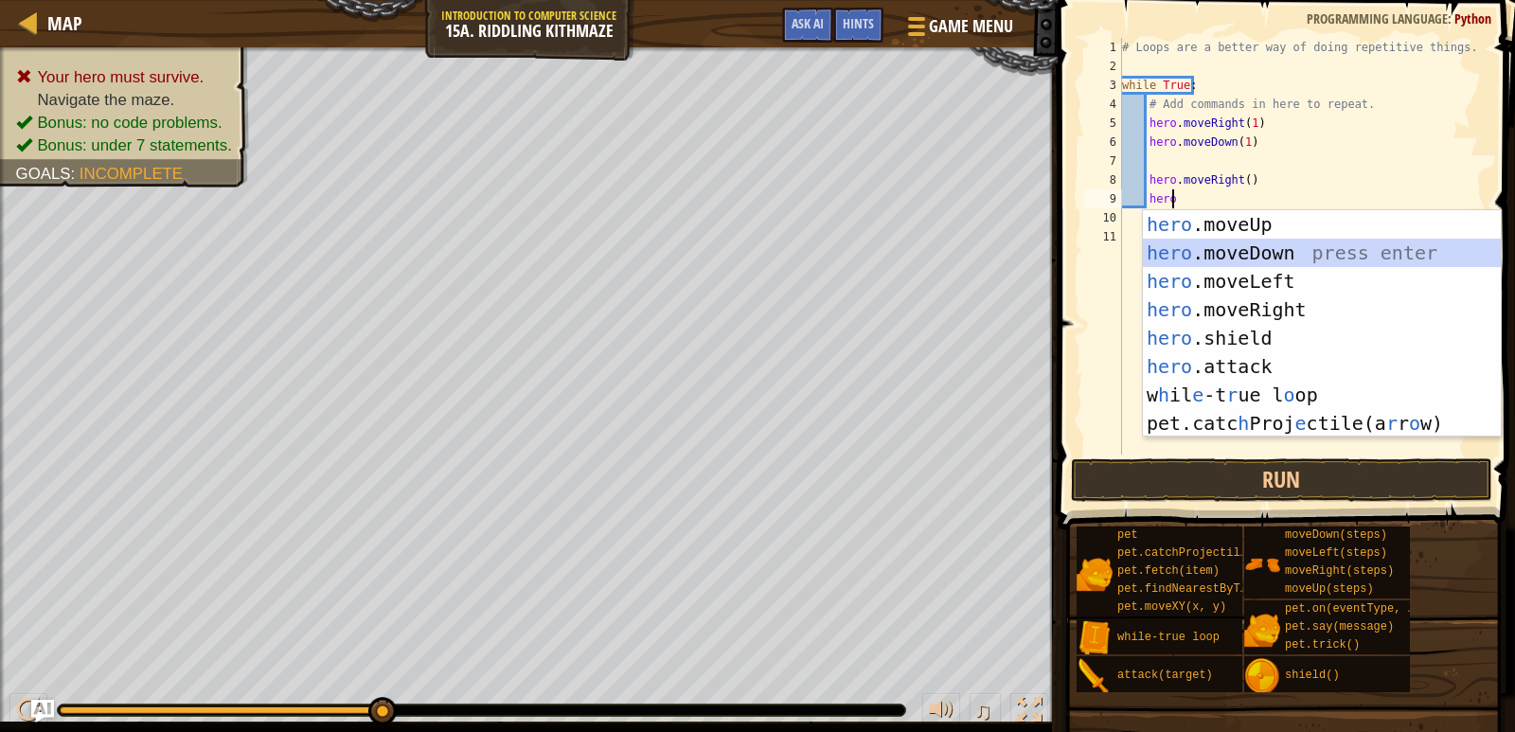
click at [1250, 241] on div "hero .moveUp press enter hero .moveDown press enter hero .moveLeft press enter …" at bounding box center [1322, 352] width 358 height 284
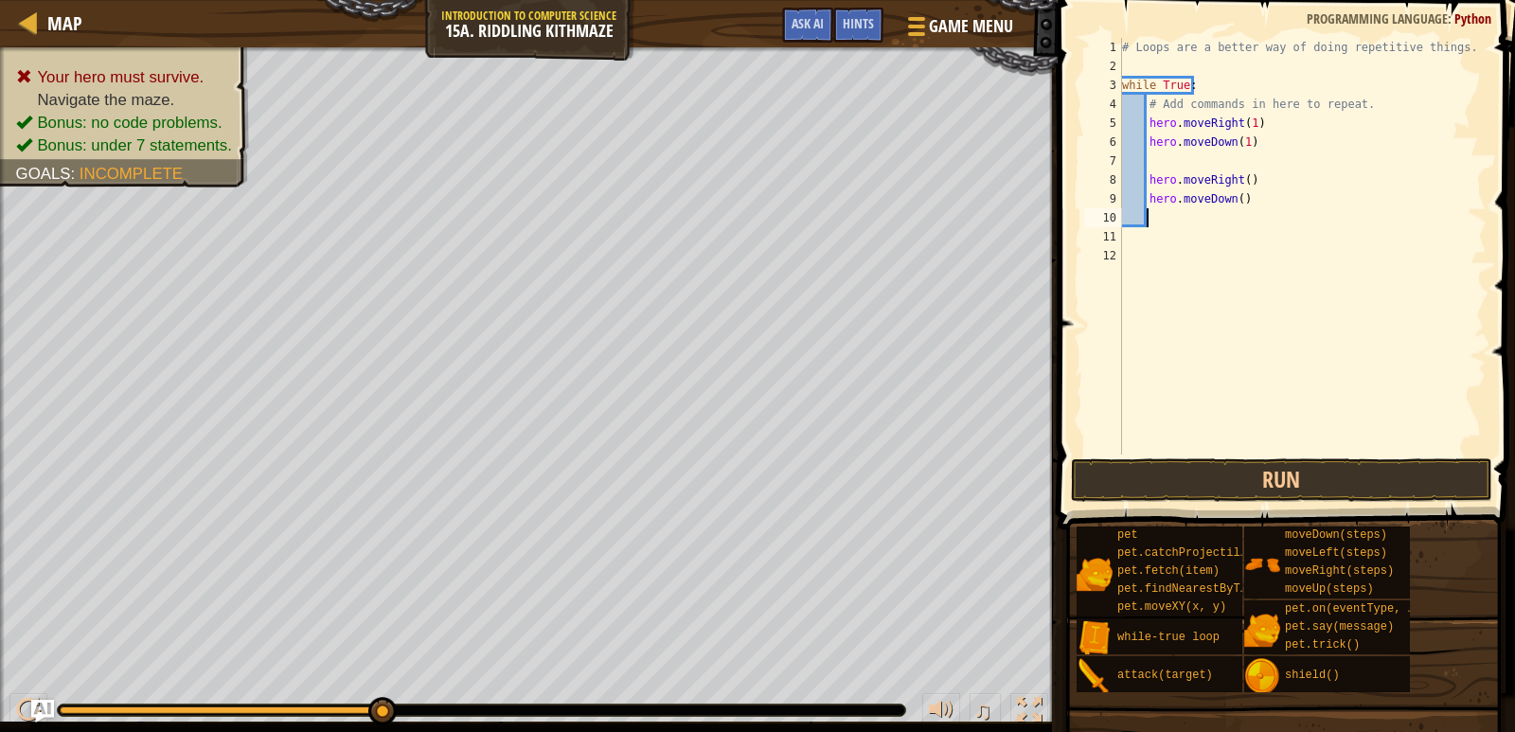
click at [1131, 208] on div "Map Introduction to Computer Science 15a. Riddling Kithmaze Game Menu Done Hint…" at bounding box center [757, 366] width 1515 height 732
click at [1131, 208] on div "# Loops are a better way of doing repetitive things. while True : # Add command…" at bounding box center [1302, 265] width 369 height 455
click at [1266, 198] on div "# Loops are a better way of doing repetitive things. while True : # Add command…" at bounding box center [1302, 265] width 369 height 455
type textarea "h"
click at [1240, 177] on div "# Loops are a better way of doing repetitive things. while True : # Add command…" at bounding box center [1302, 265] width 369 height 455
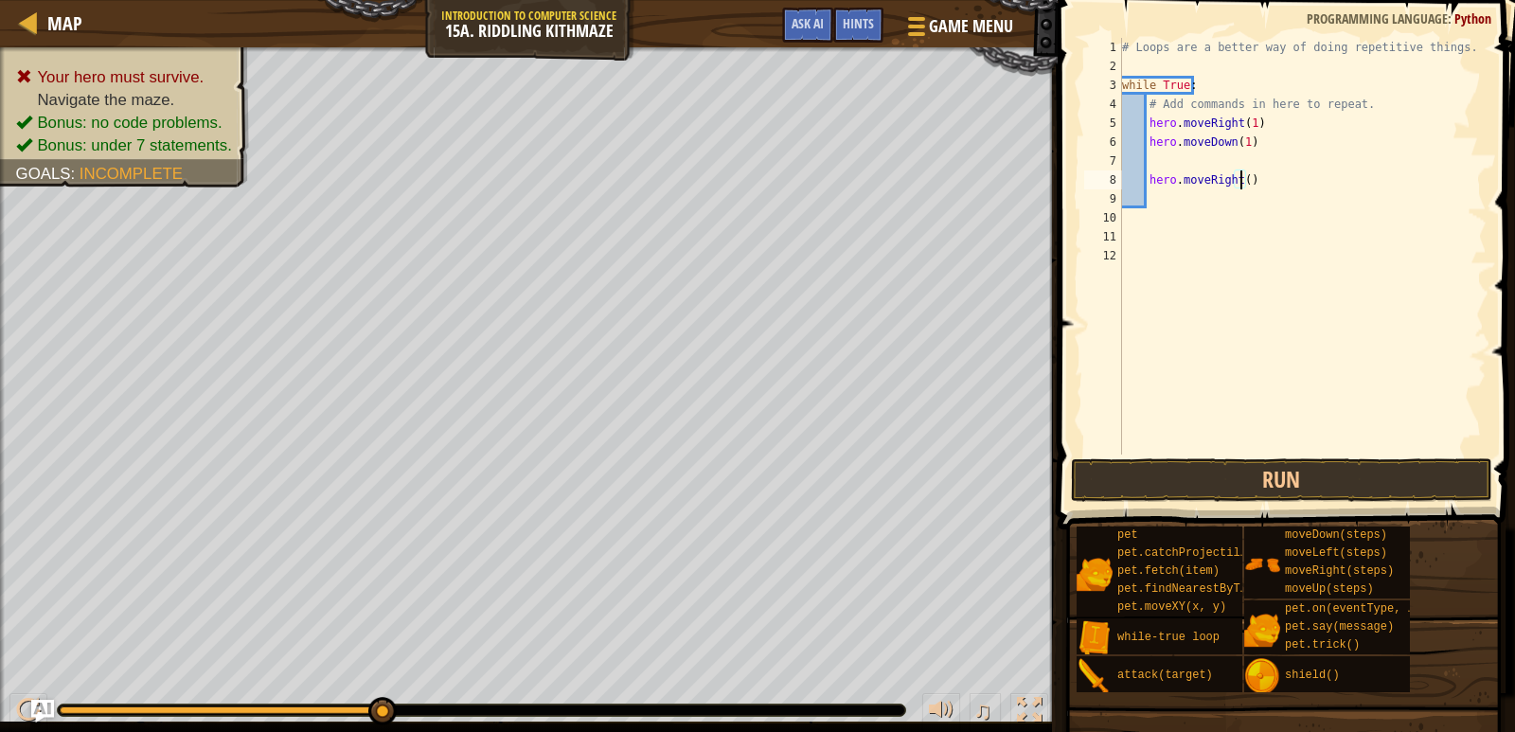
type textarea "hero.moveRight(2)"
click at [1201, 198] on div "# Loops are a better way of doing repetitive things. while True : # Add command…" at bounding box center [1302, 265] width 369 height 455
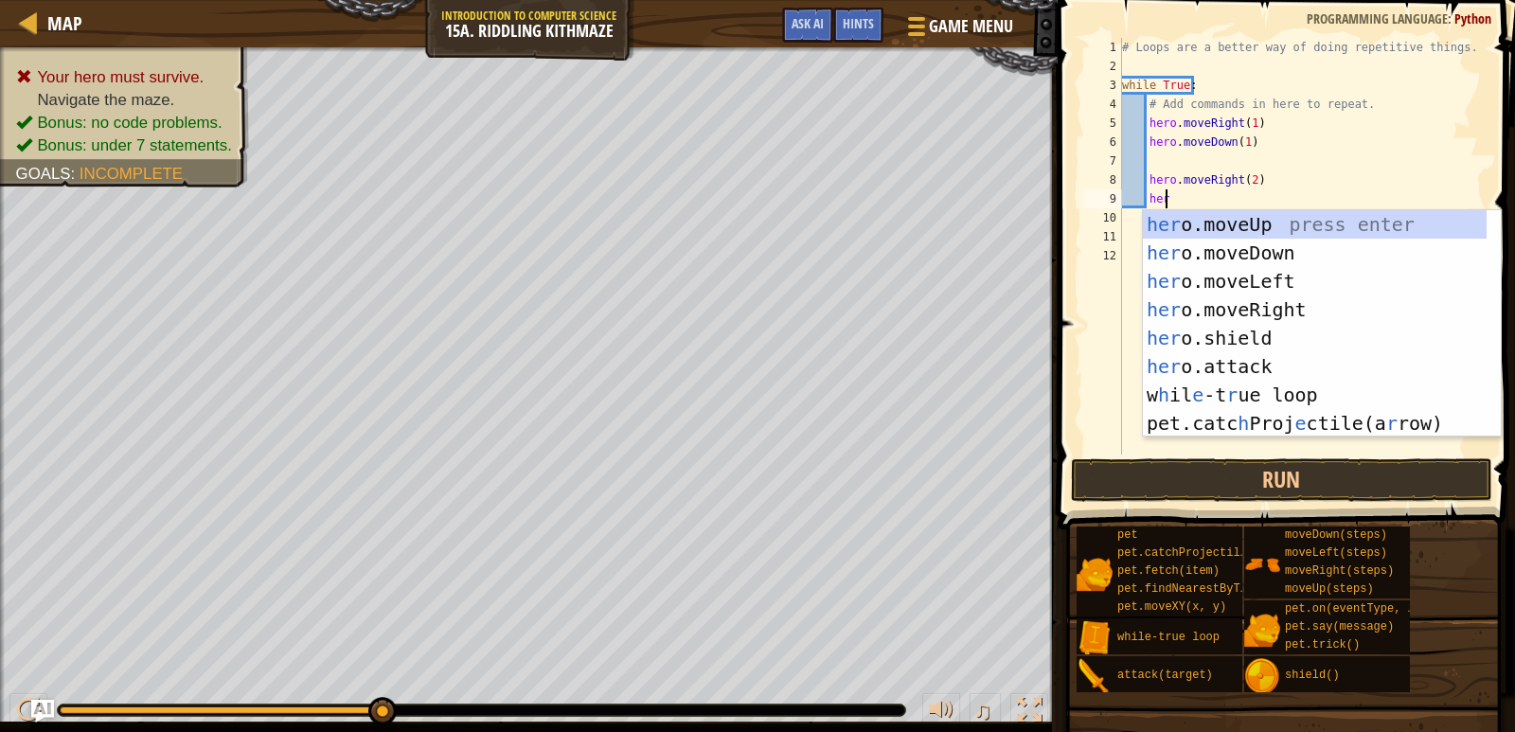
scroll to position [9, 3]
type textarea "hero"
click at [1171, 221] on div "hero .moveUp press enter hero .moveDown press enter hero .moveLeft press enter …" at bounding box center [1322, 352] width 358 height 284
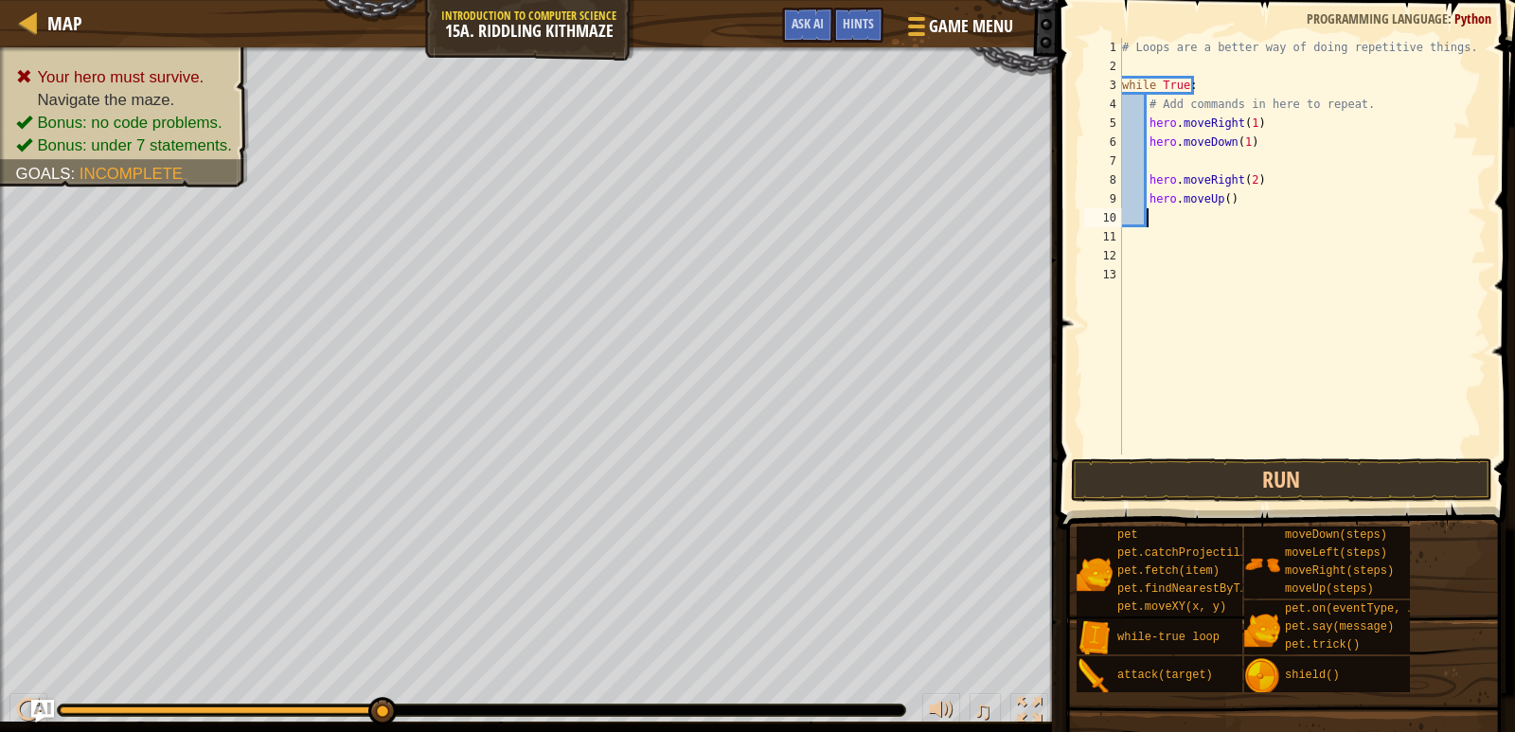
scroll to position [9, 1]
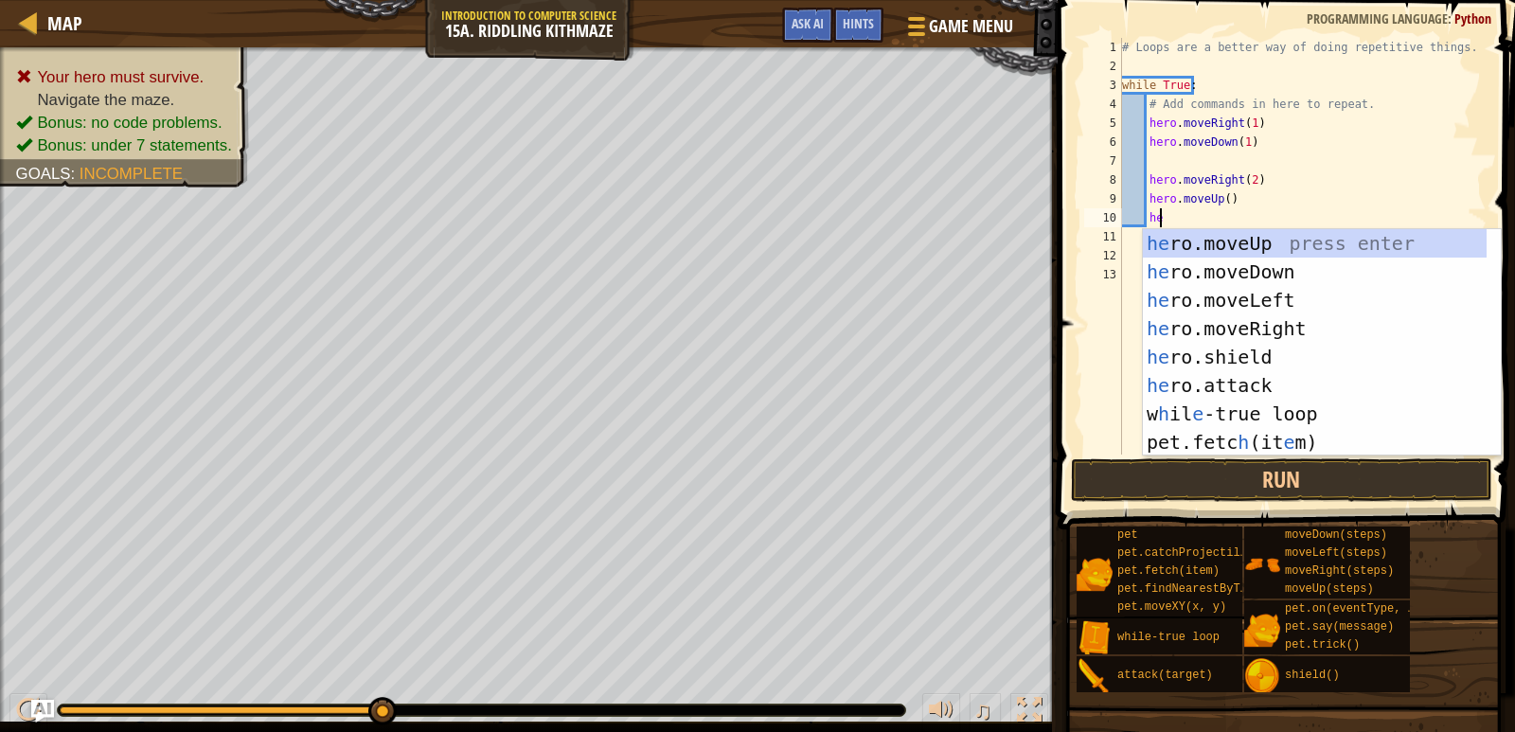
type textarea "her"
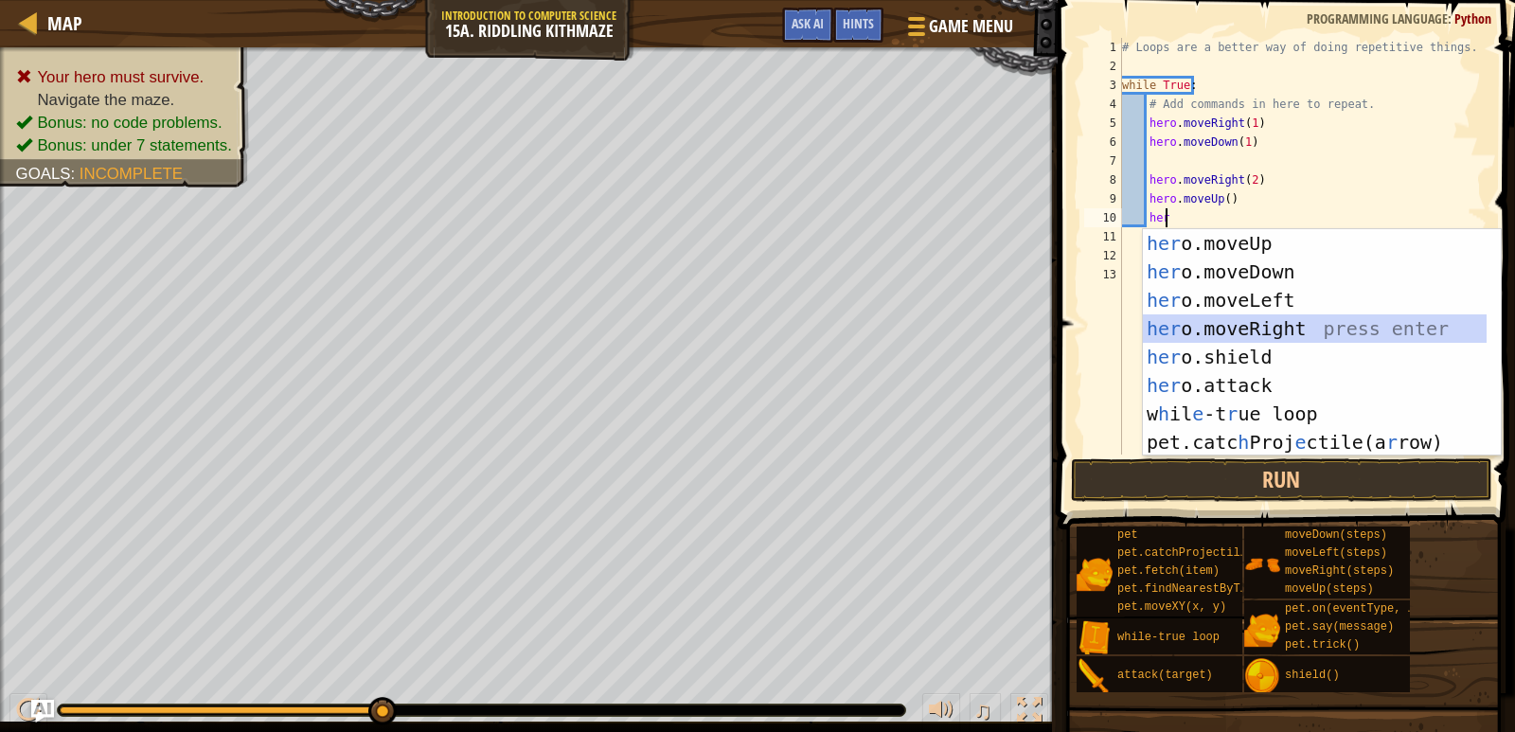
click at [1250, 331] on div "her o.moveUp press enter her o.moveDown press enter her o.moveLeft press enter …" at bounding box center [1315, 371] width 344 height 284
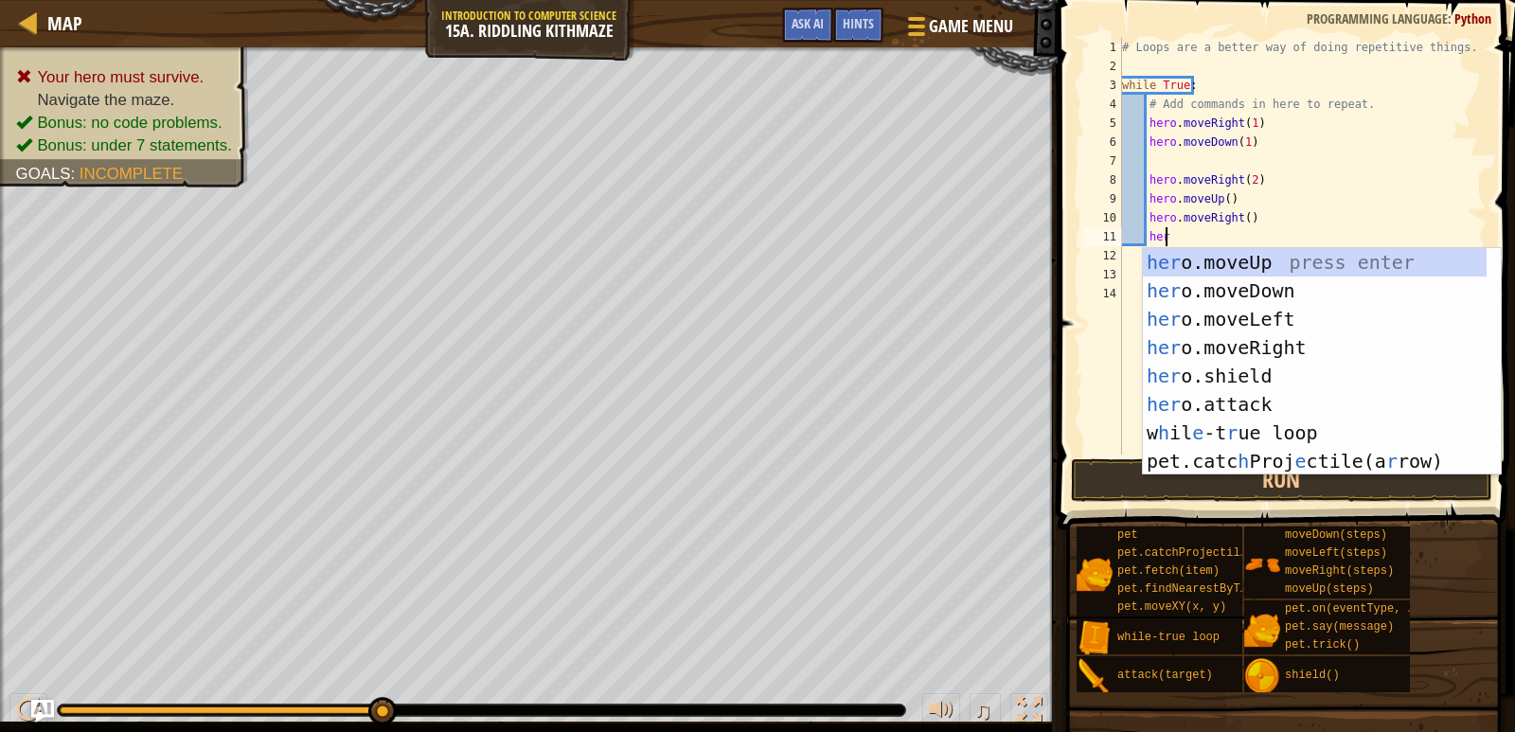
type textarea "hero"
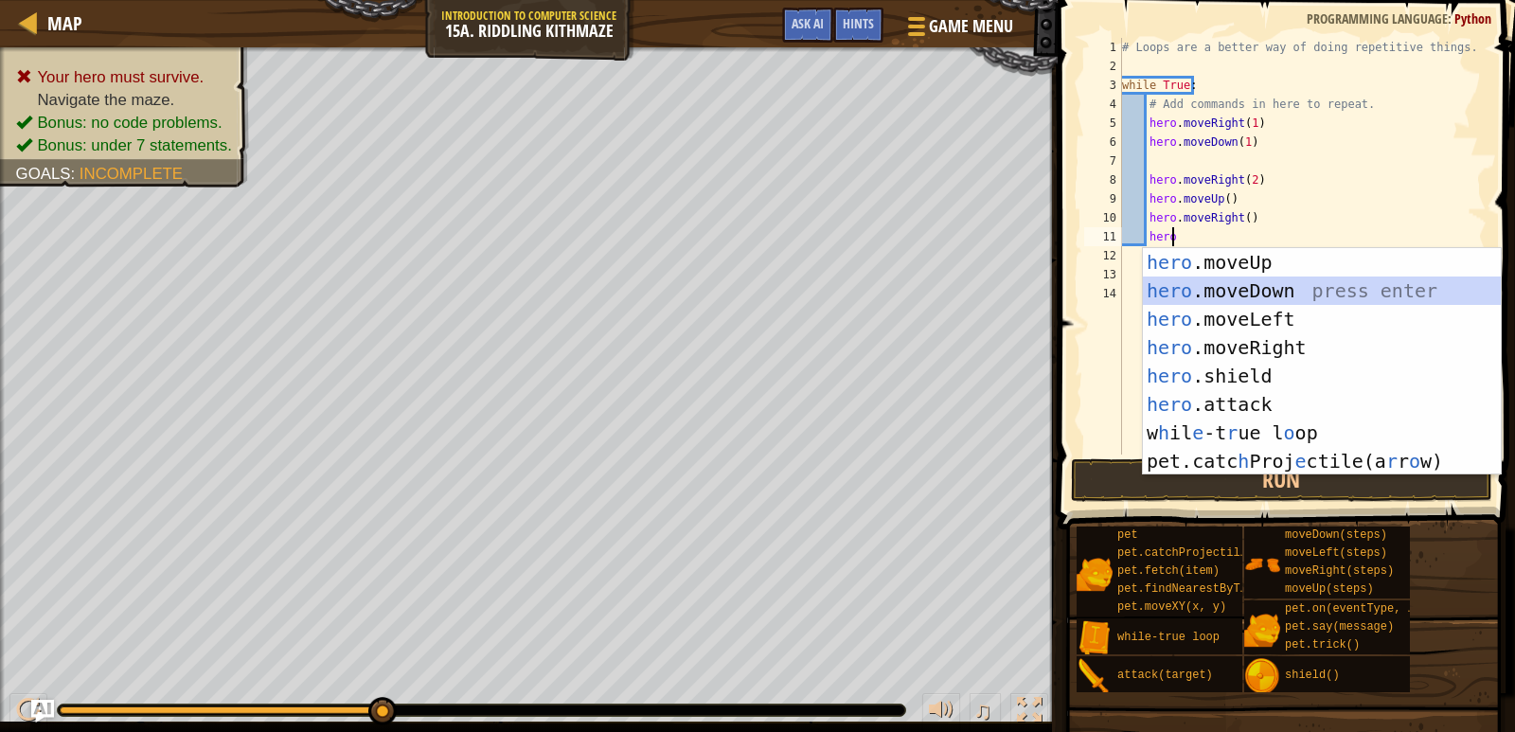
click at [1251, 282] on div "hero .moveUp press enter hero .moveDown press enter hero .moveLeft press enter …" at bounding box center [1322, 390] width 358 height 284
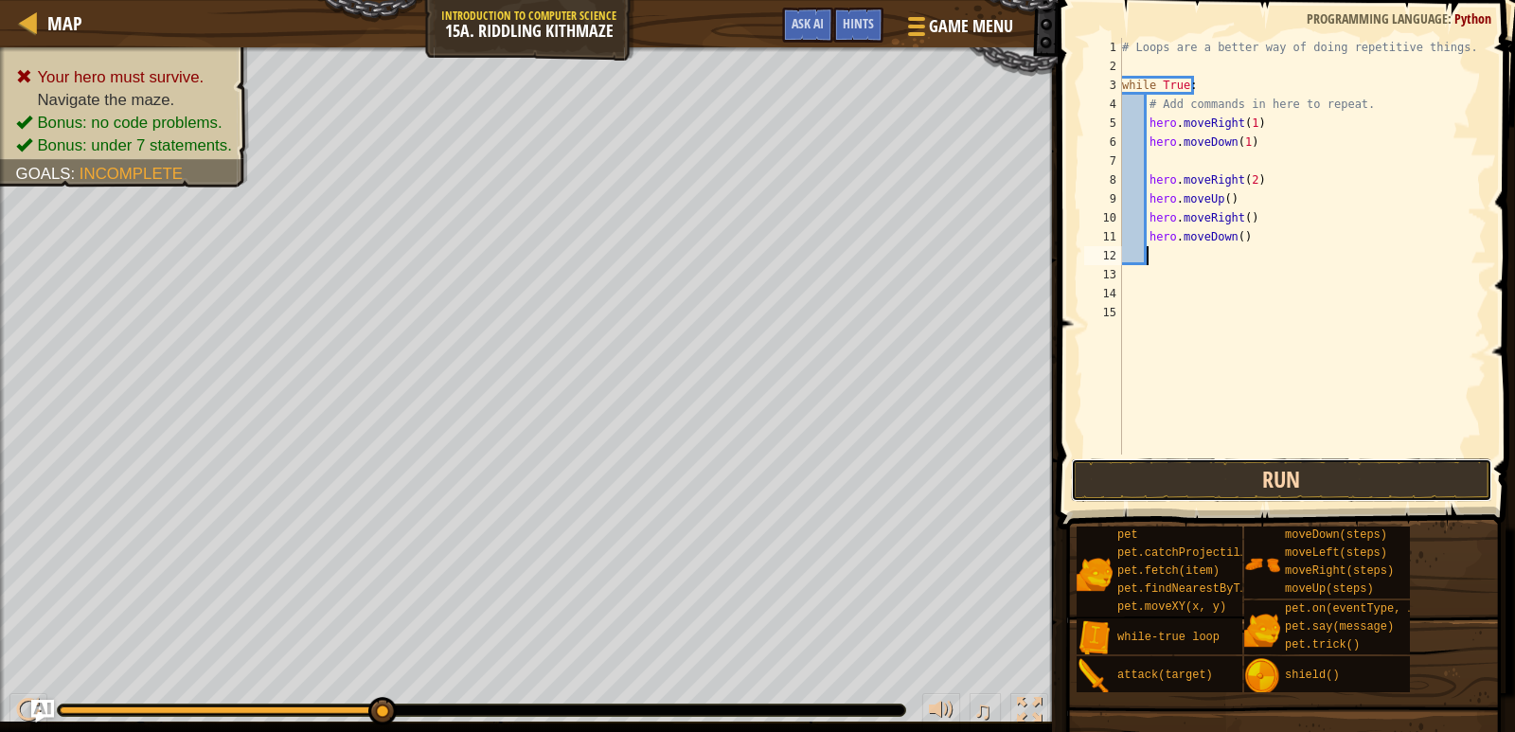
click at [1366, 476] on button "Run" at bounding box center [1281, 480] width 421 height 44
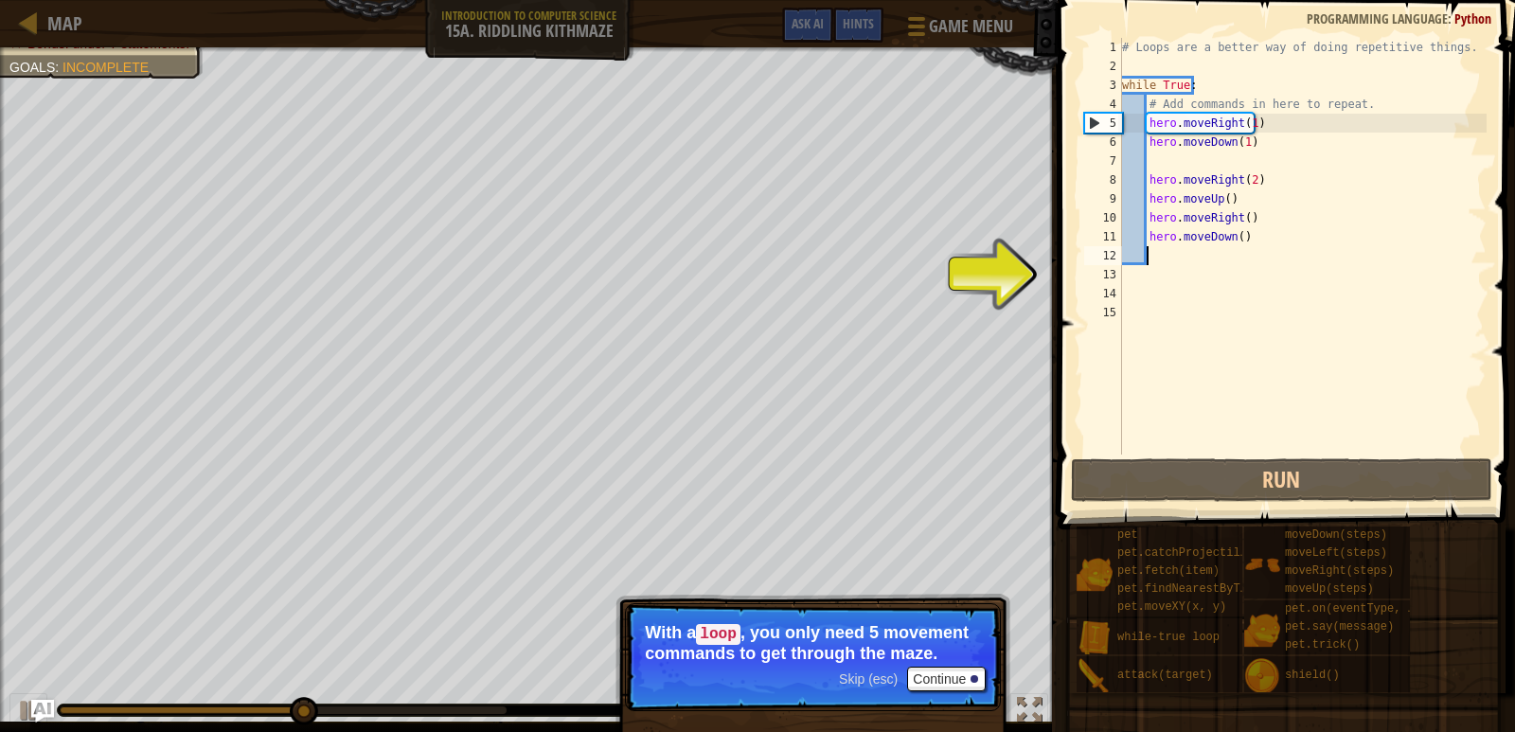
click at [1248, 235] on div "# Loops are a better way of doing repetitive things. while True : # Add command…" at bounding box center [1302, 265] width 369 height 455
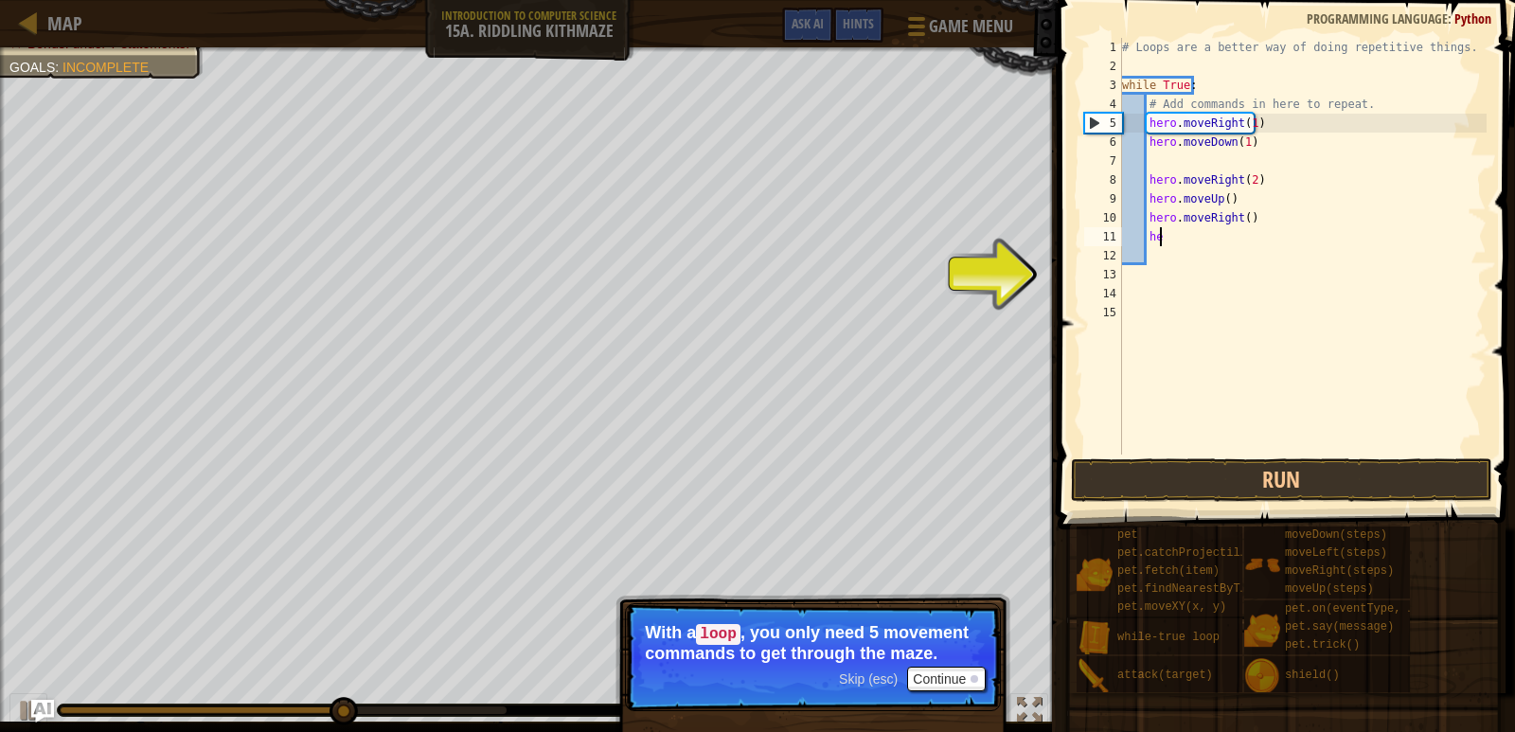
type textarea "h"
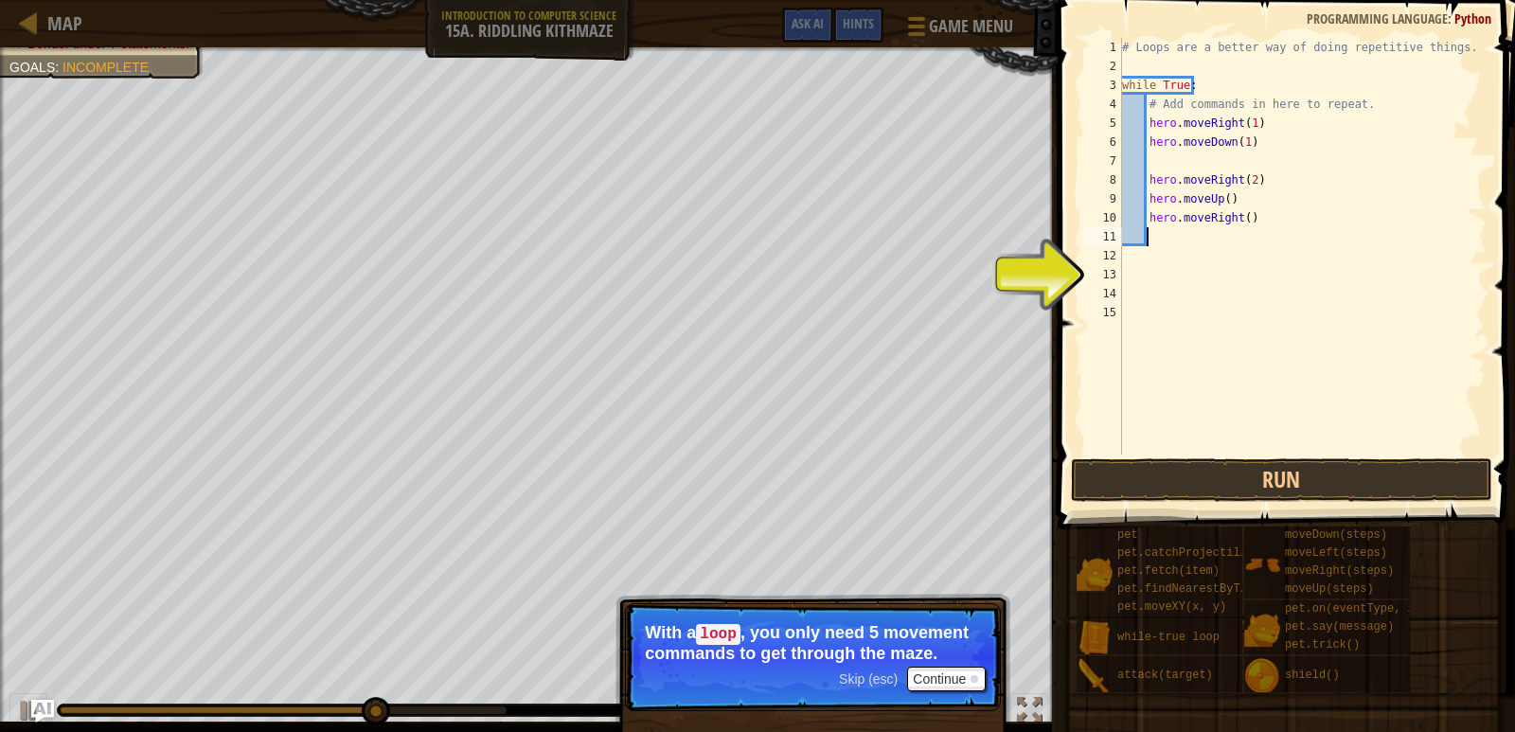
scroll to position [9, 0]
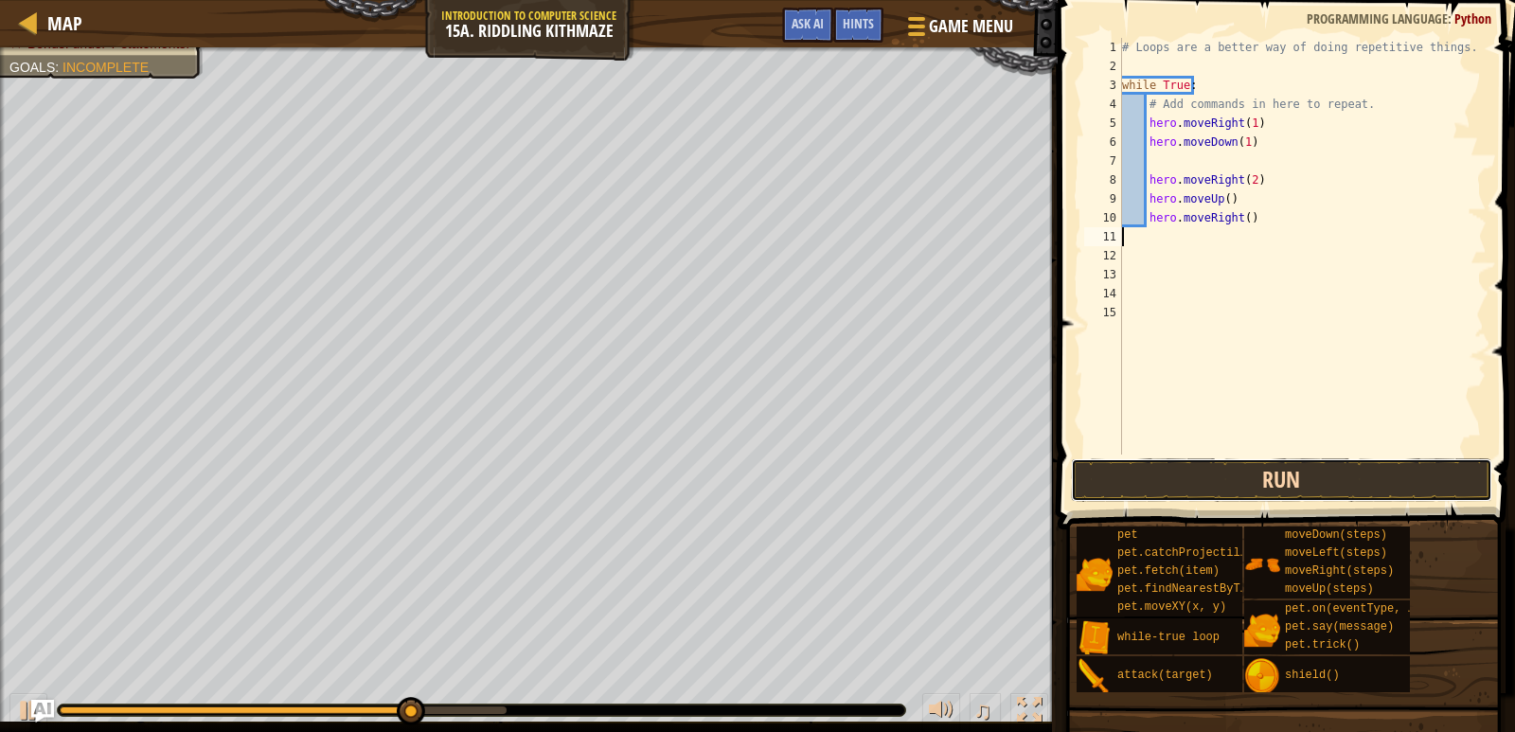
click at [1321, 474] on button "Run" at bounding box center [1281, 480] width 421 height 44
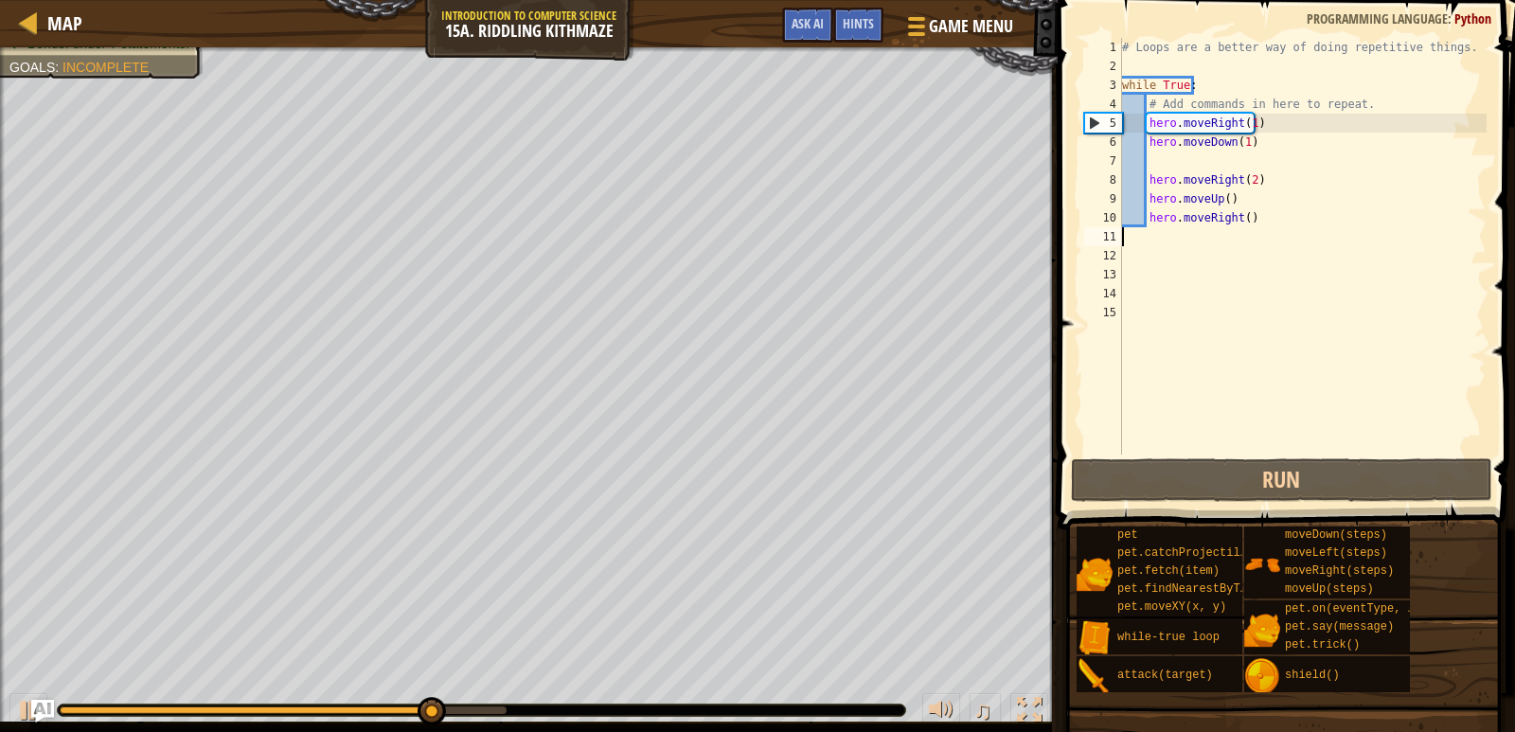
click at [1242, 164] on div "# Loops are a better way of doing repetitive things. while True : # Add command…" at bounding box center [1302, 265] width 369 height 455
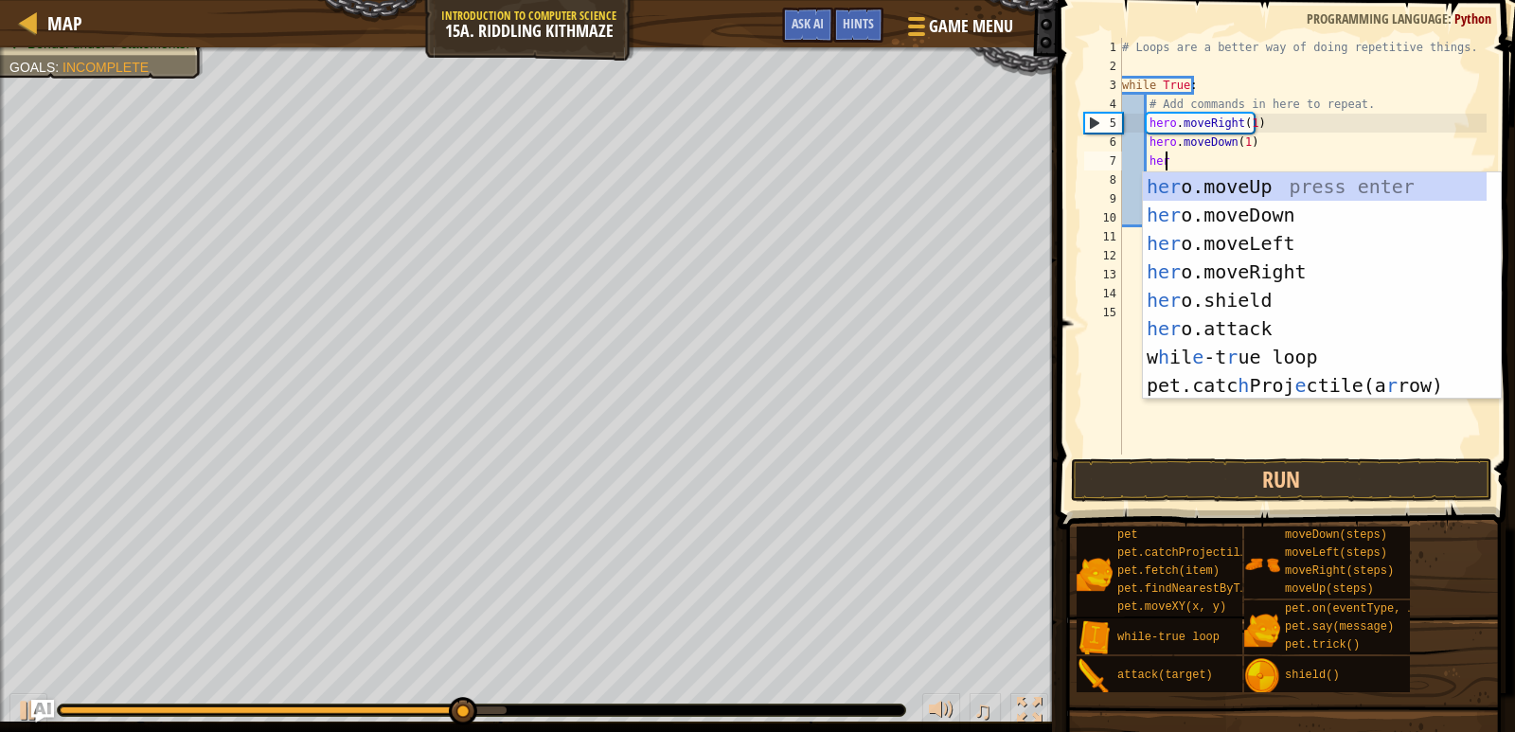
scroll to position [9, 3]
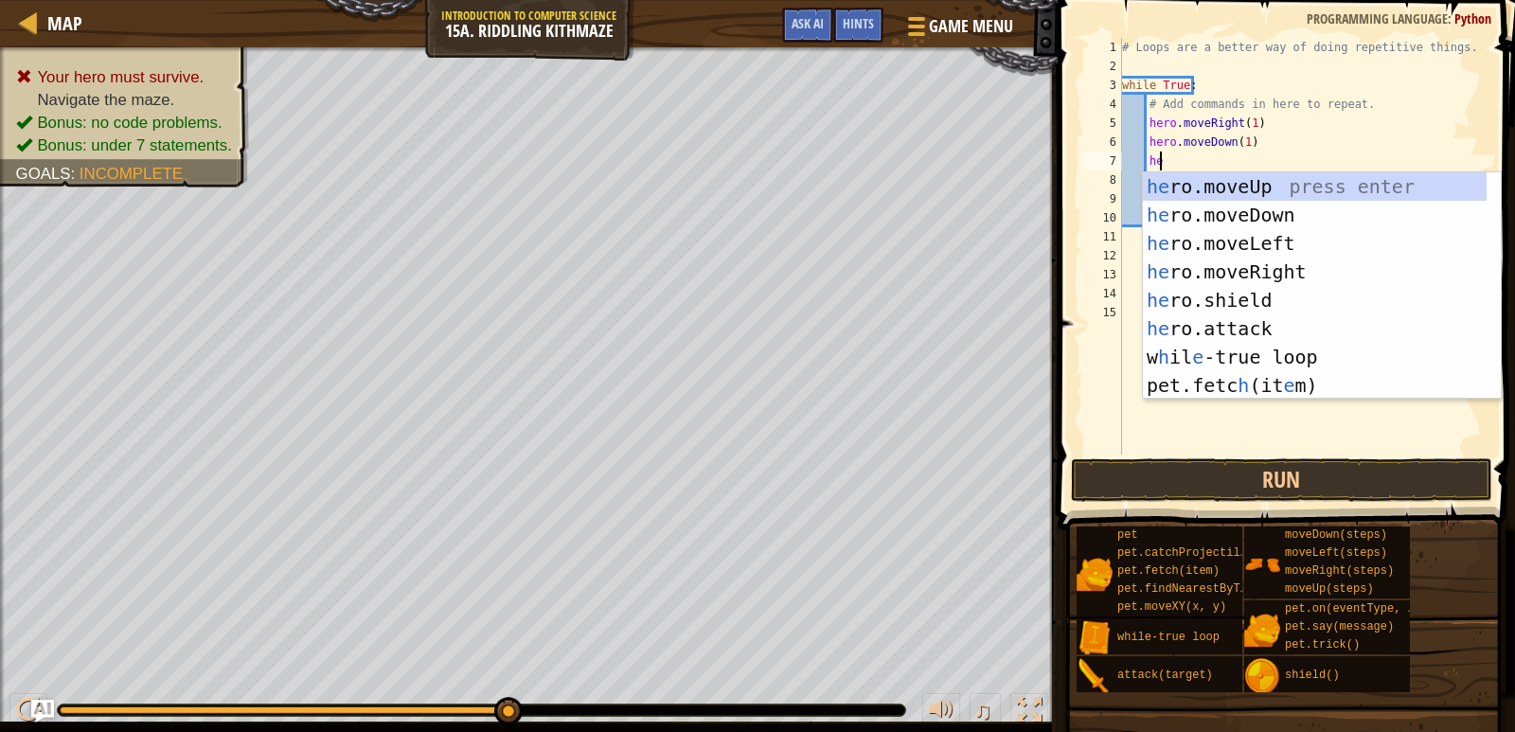
type textarea "h"
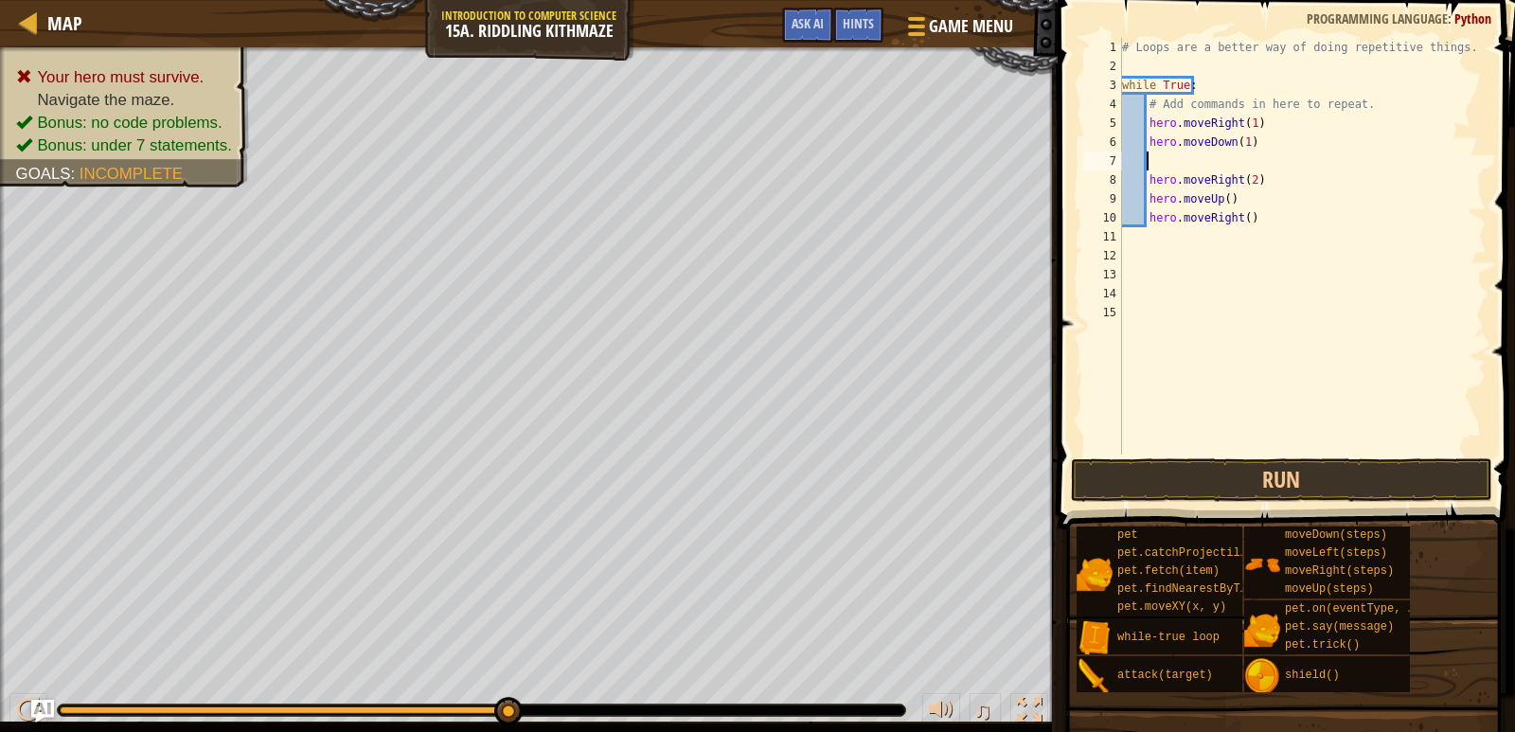
scroll to position [9, 1]
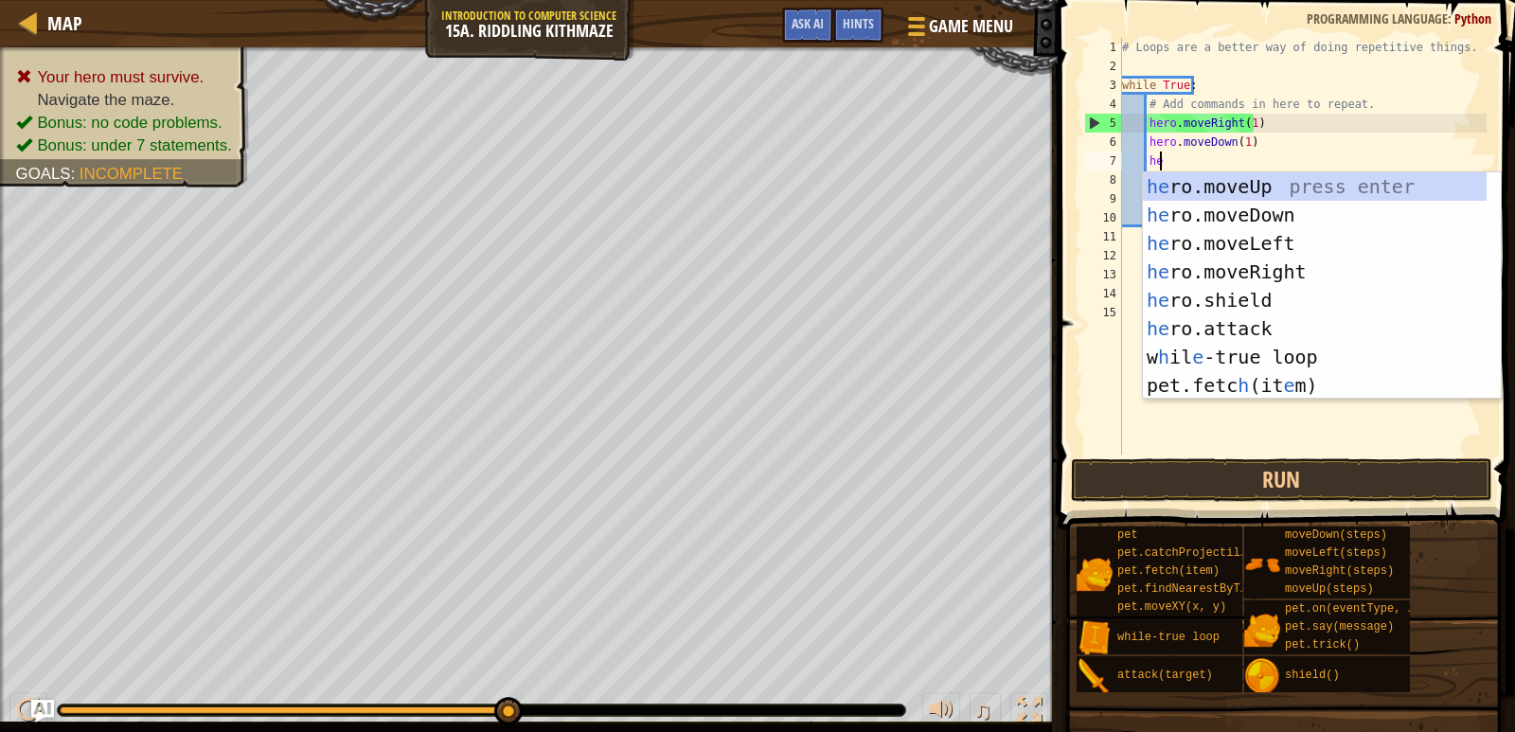
type textarea "her"
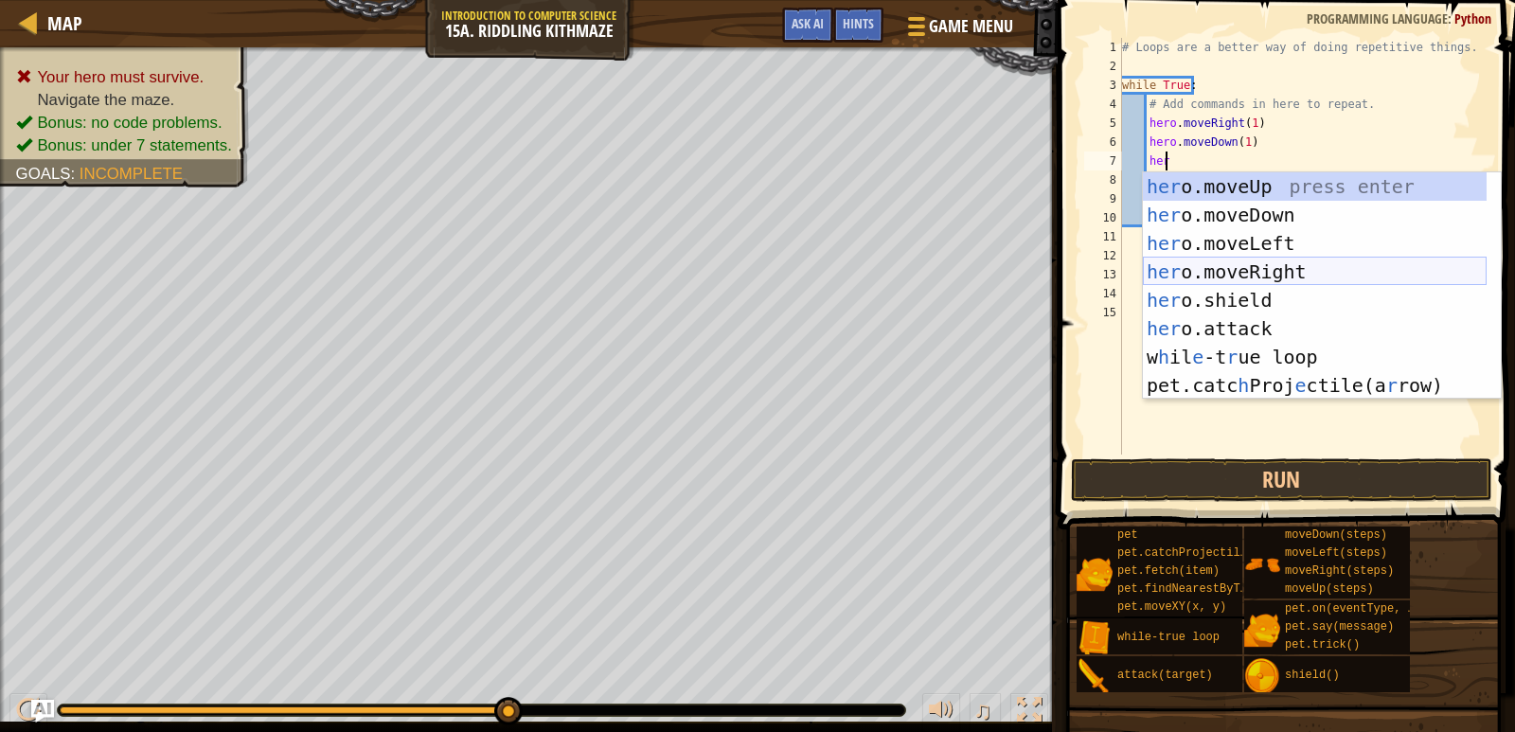
click at [1309, 259] on div "her o.moveUp press enter her o.moveDown press enter her o.moveLeft press enter …" at bounding box center [1315, 314] width 344 height 284
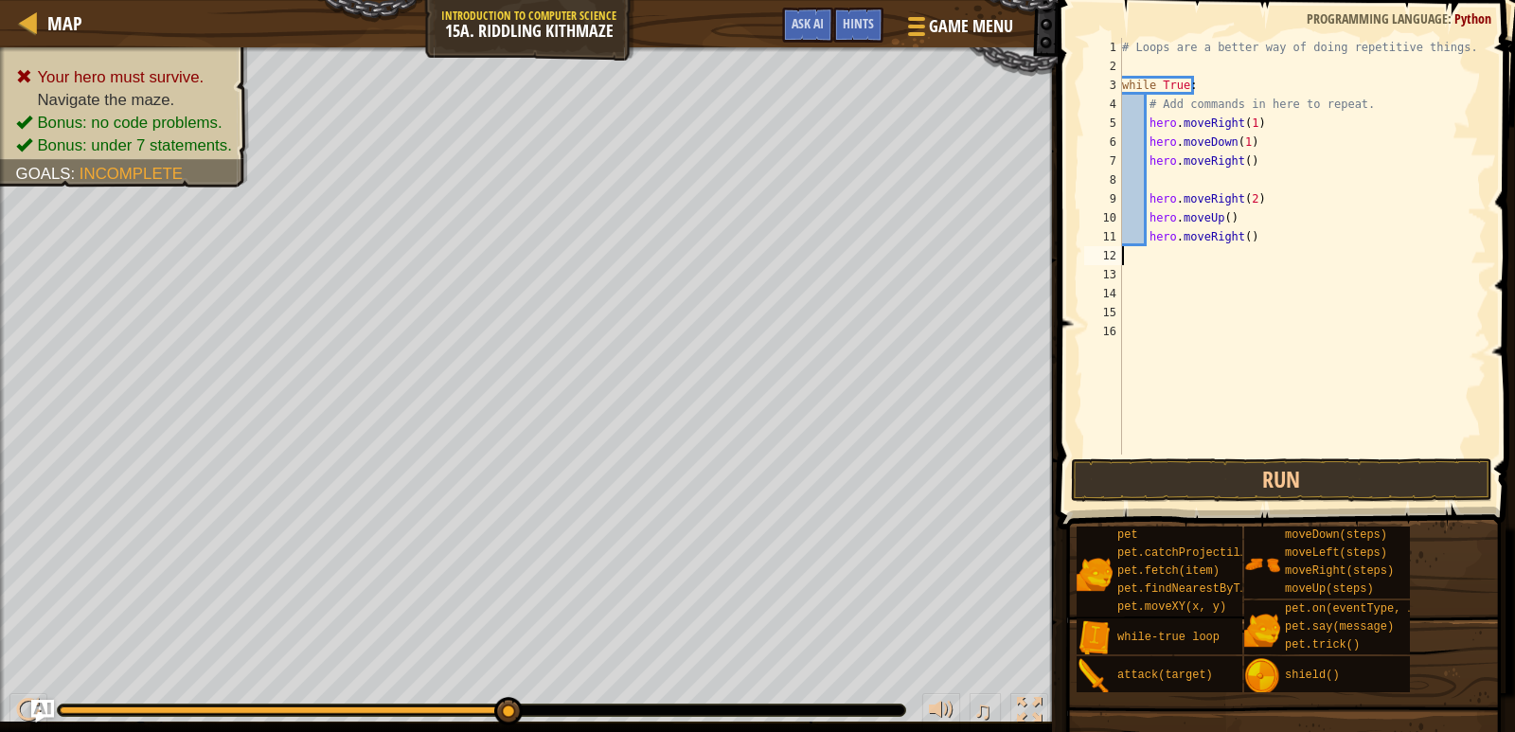
click at [1309, 259] on div "# Loops are a better way of doing repetitive things. while True : # Add command…" at bounding box center [1302, 265] width 369 height 455
click at [1264, 178] on div "# Loops are a better way of doing repetitive things. while True : # Add command…" at bounding box center [1302, 265] width 369 height 455
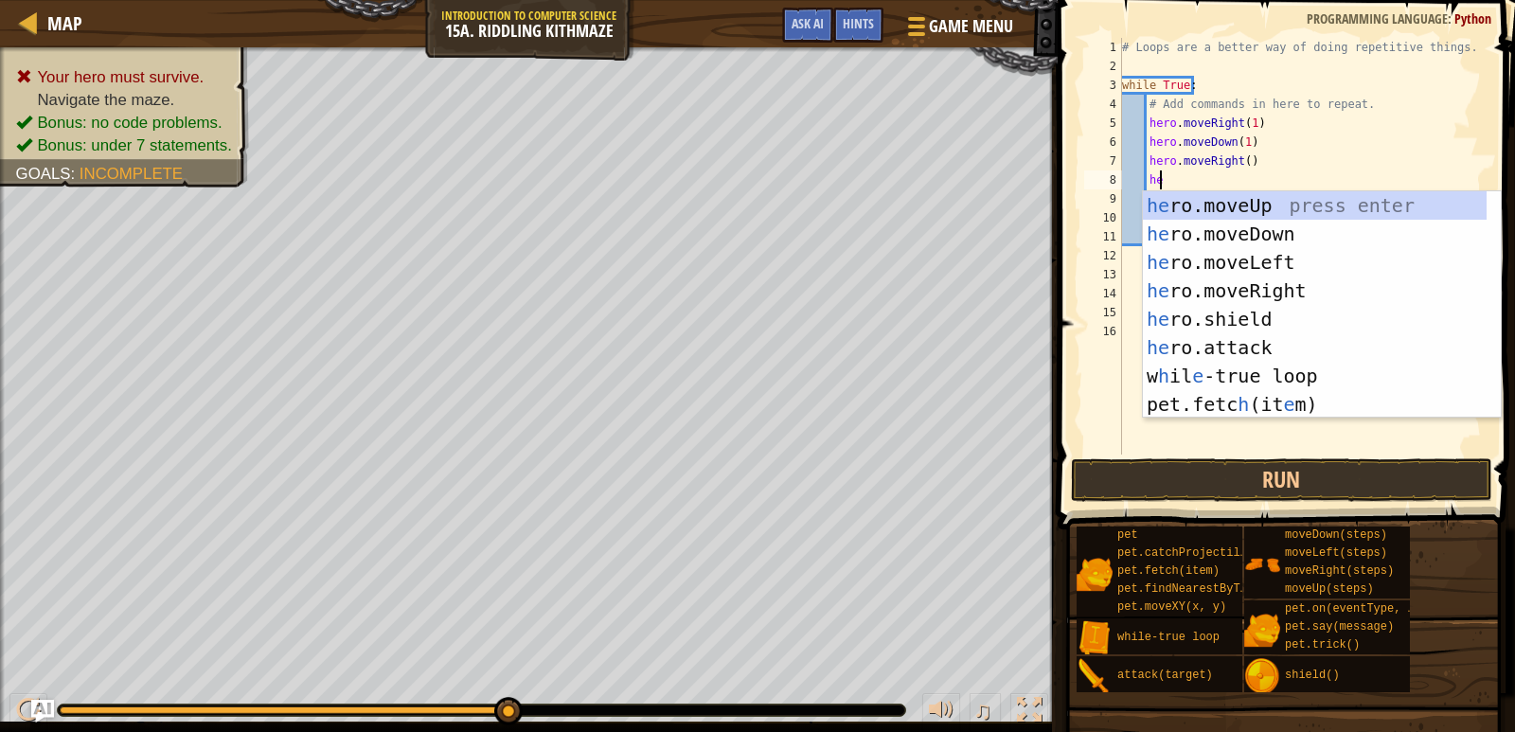
scroll to position [9, 3]
type textarea "hero"
click at [1261, 206] on div "hero .moveUp press enter hero .moveDown press enter hero .moveLeft press enter …" at bounding box center [1322, 333] width 358 height 284
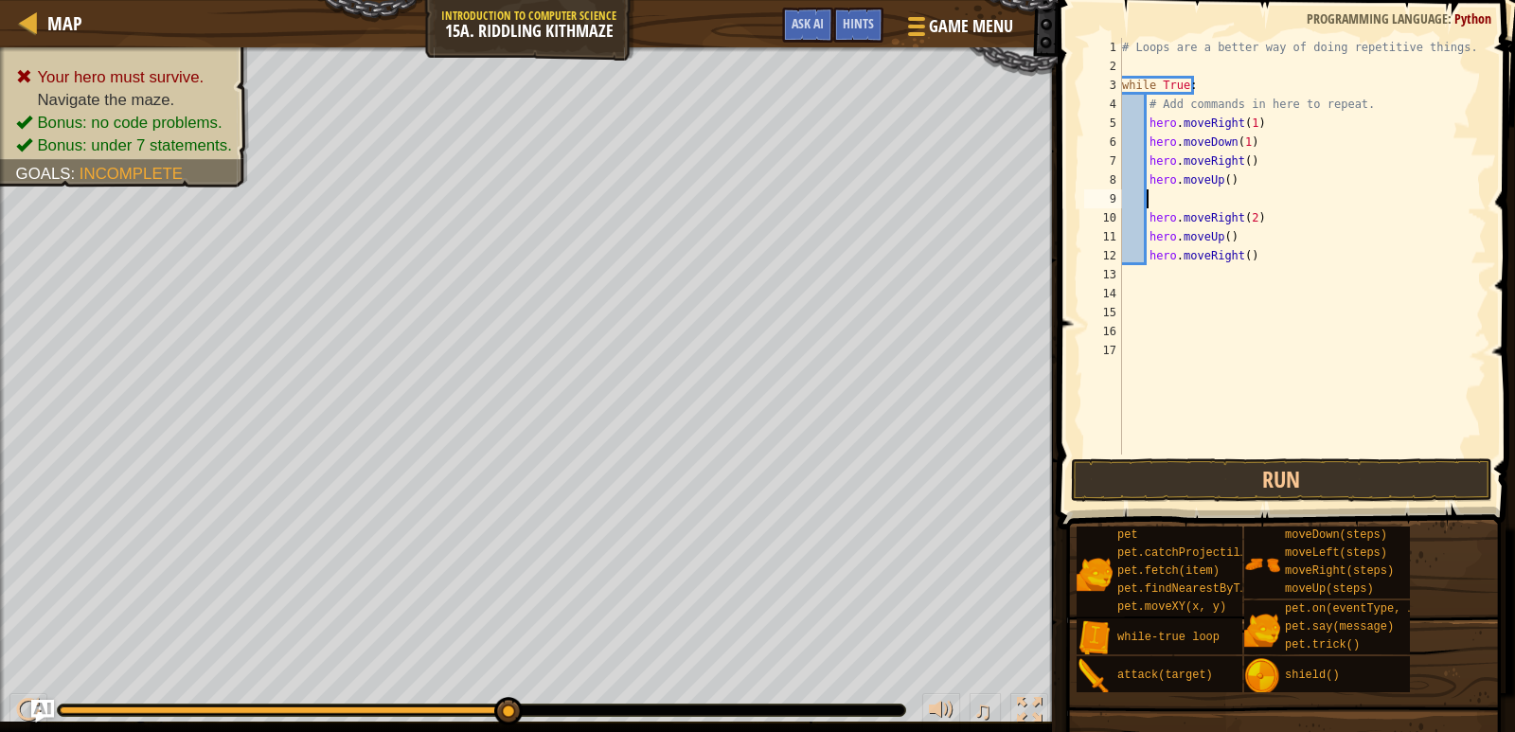
scroll to position [9, 1]
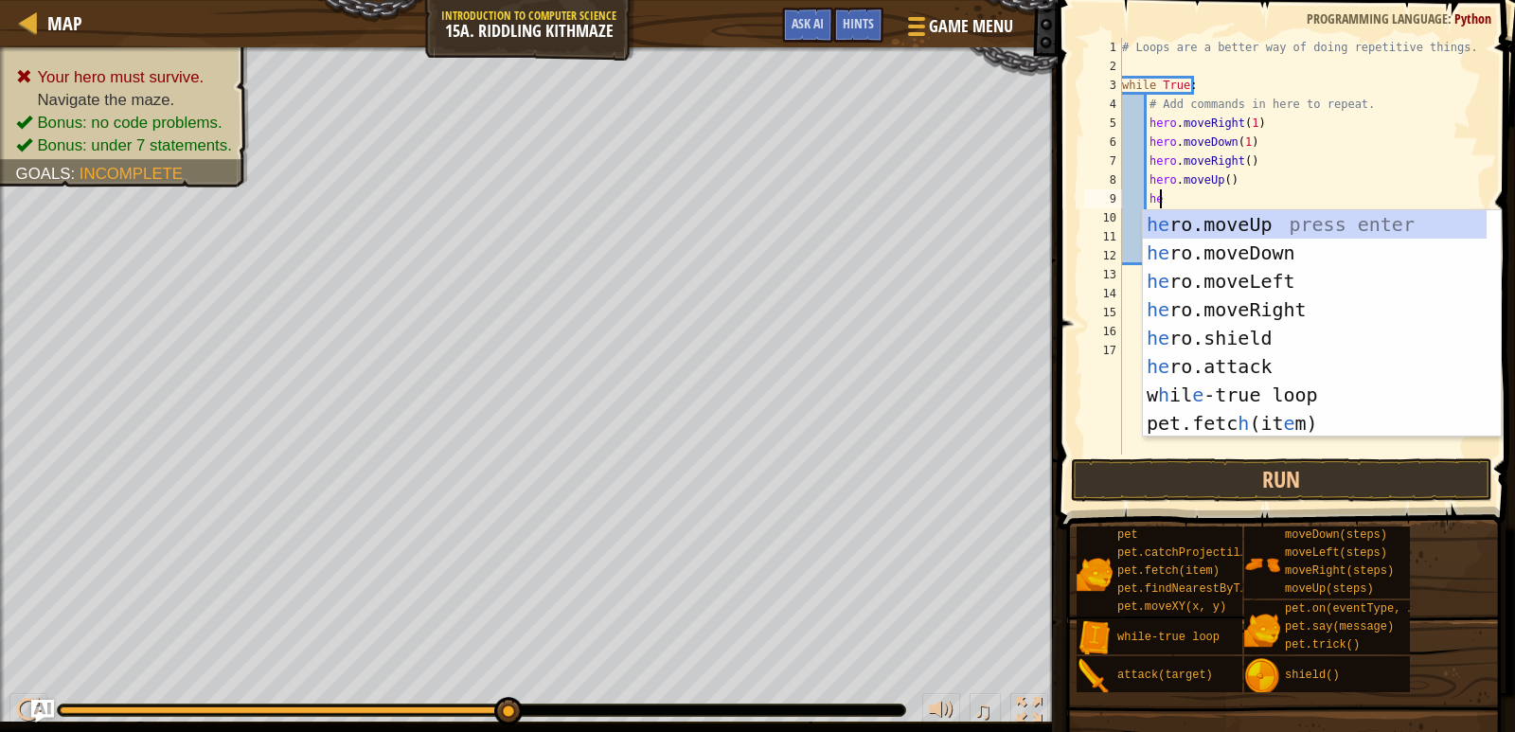
type textarea "her"
click at [1269, 295] on div "her o.moveUp press enter her o.moveDown press enter her o.moveLeft press enter …" at bounding box center [1315, 352] width 344 height 284
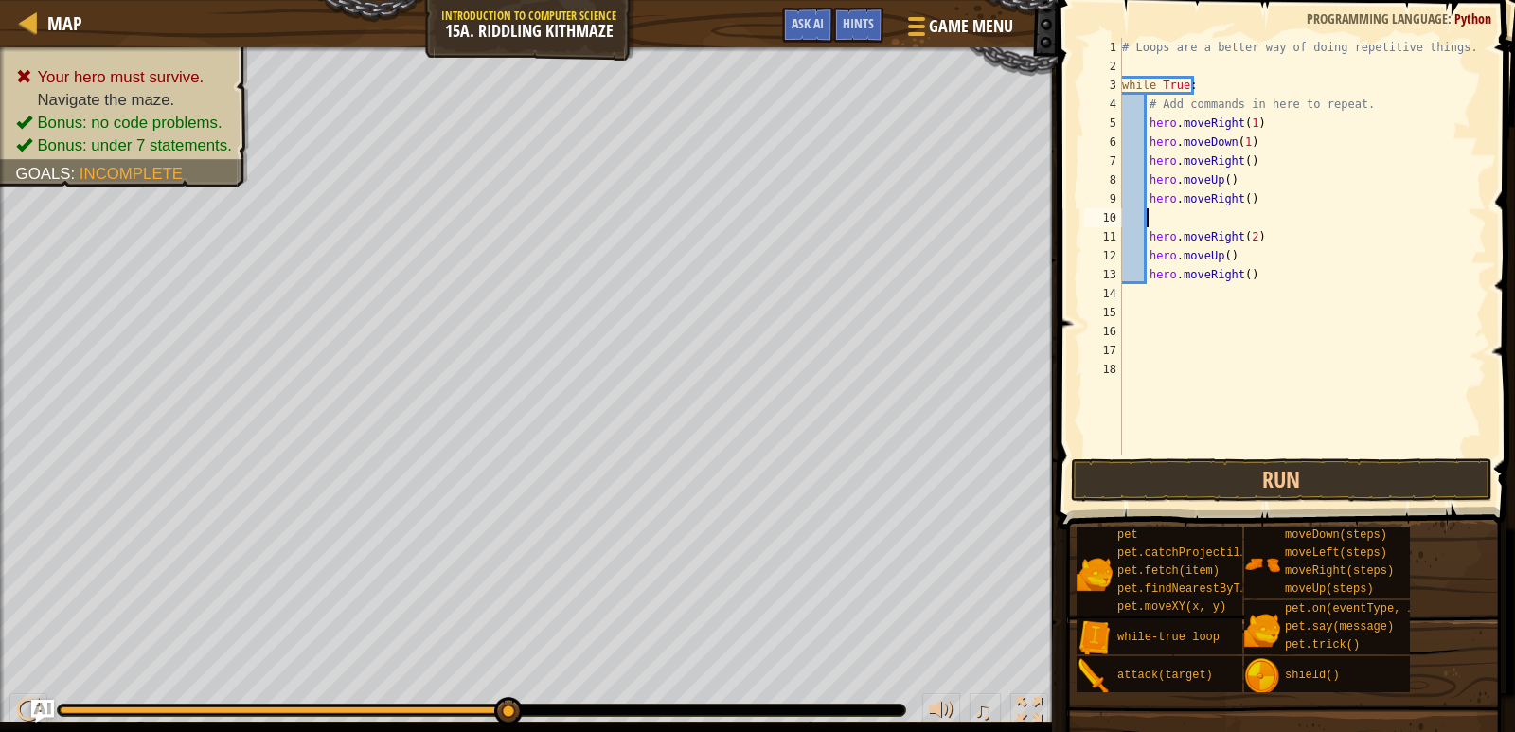
scroll to position [9, 1]
click at [1266, 277] on div "# Loops are a better way of doing repetitive things. while True : # Add command…" at bounding box center [1302, 265] width 369 height 455
type textarea "h"
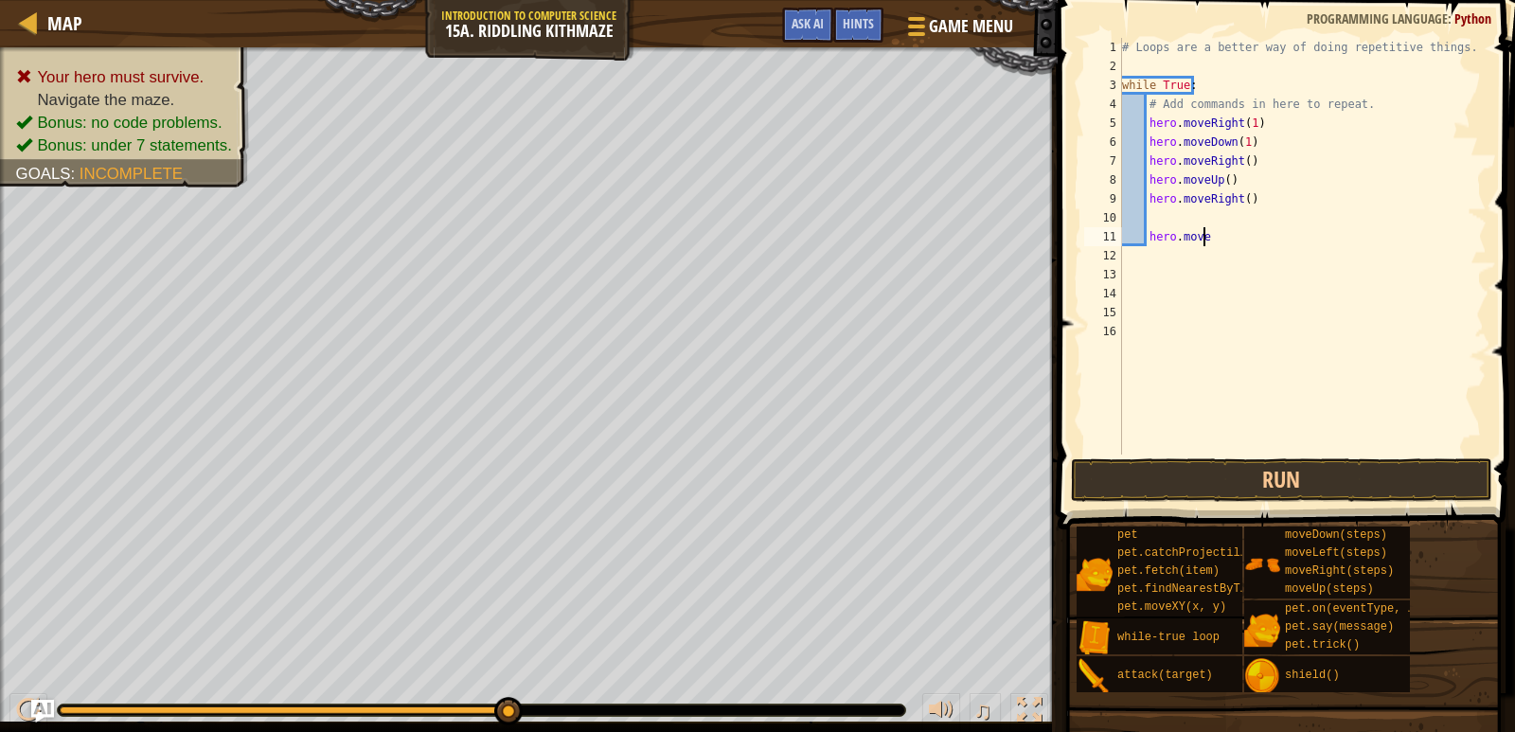
type textarea "h"
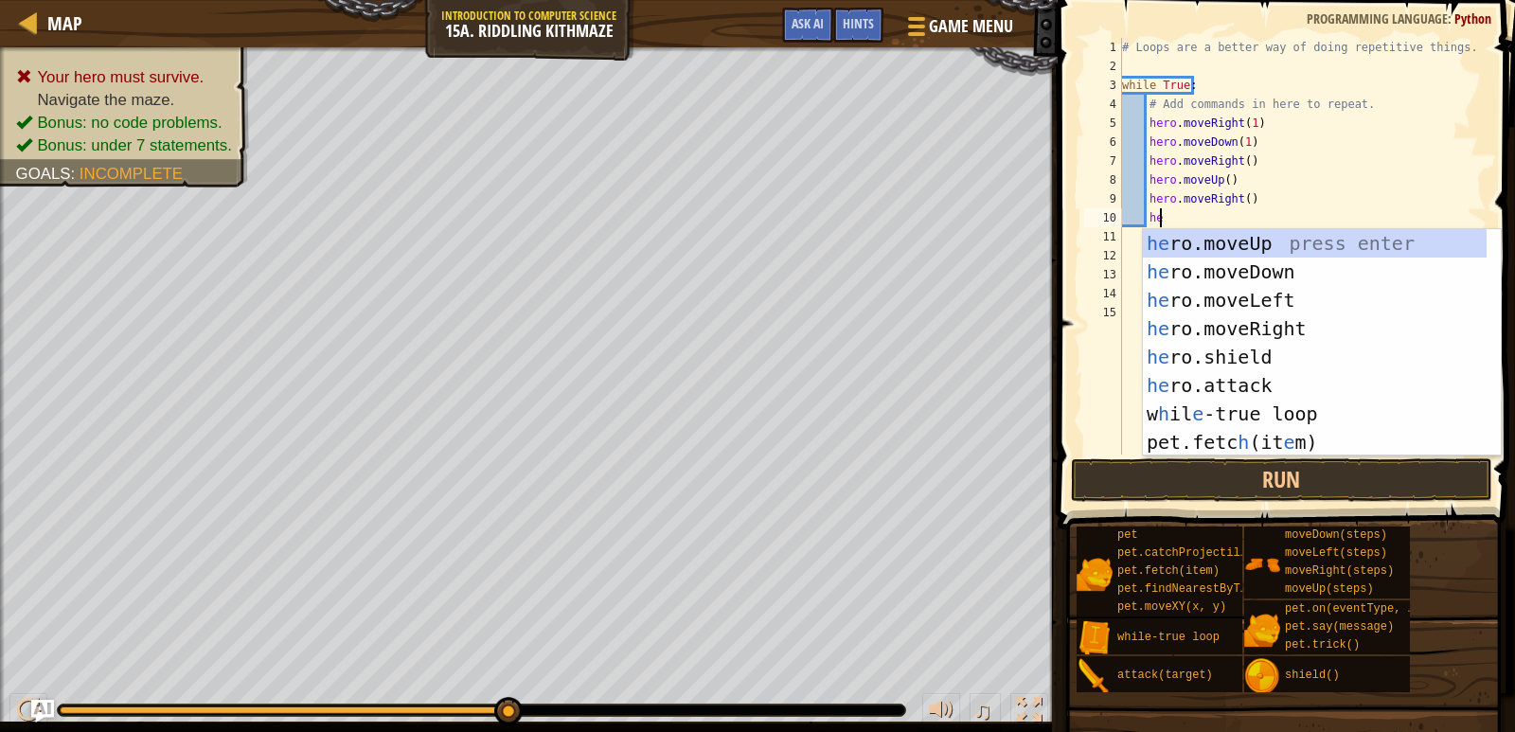
type textarea "her"
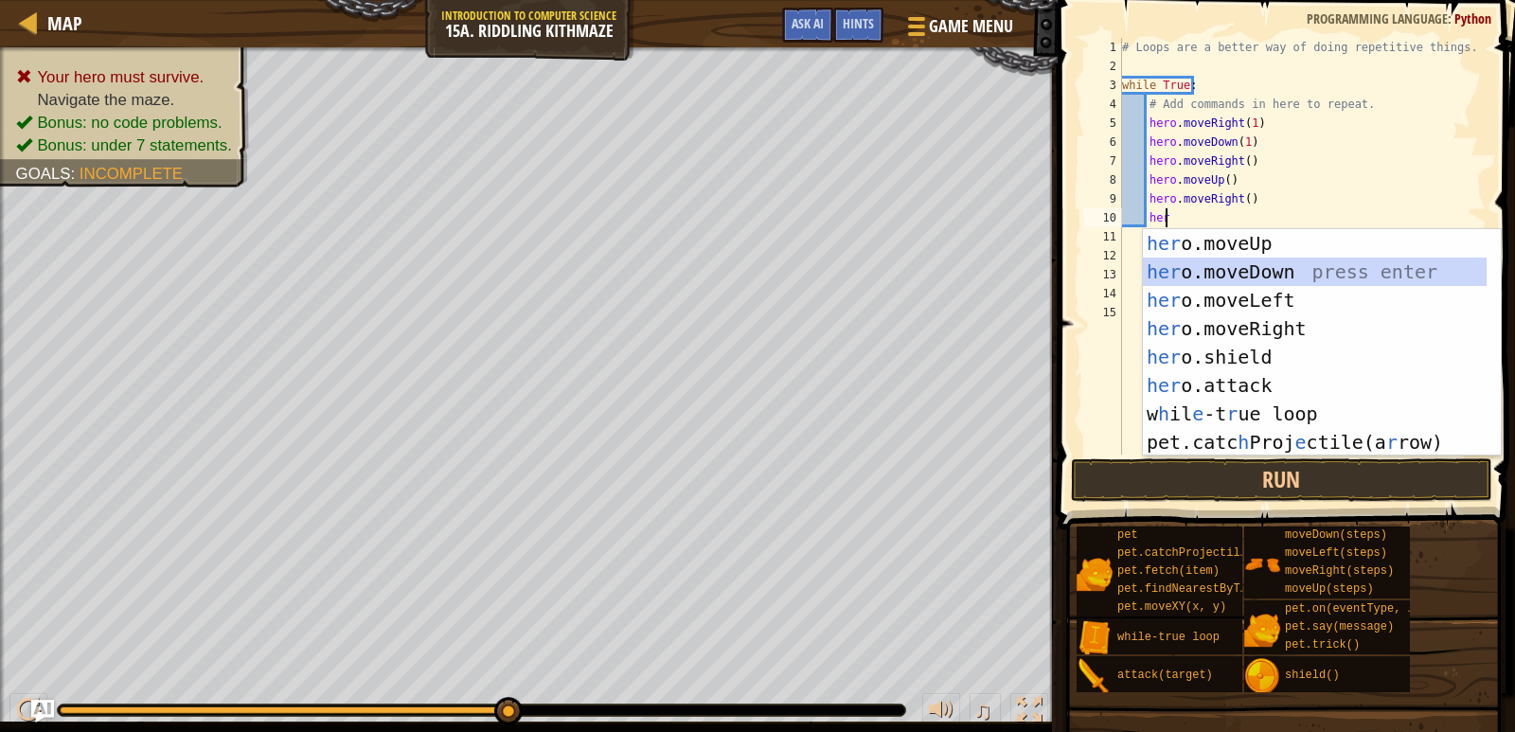
click at [1288, 277] on div "her o.moveUp press enter her o.moveDown press enter her o.moveLeft press enter …" at bounding box center [1315, 371] width 344 height 284
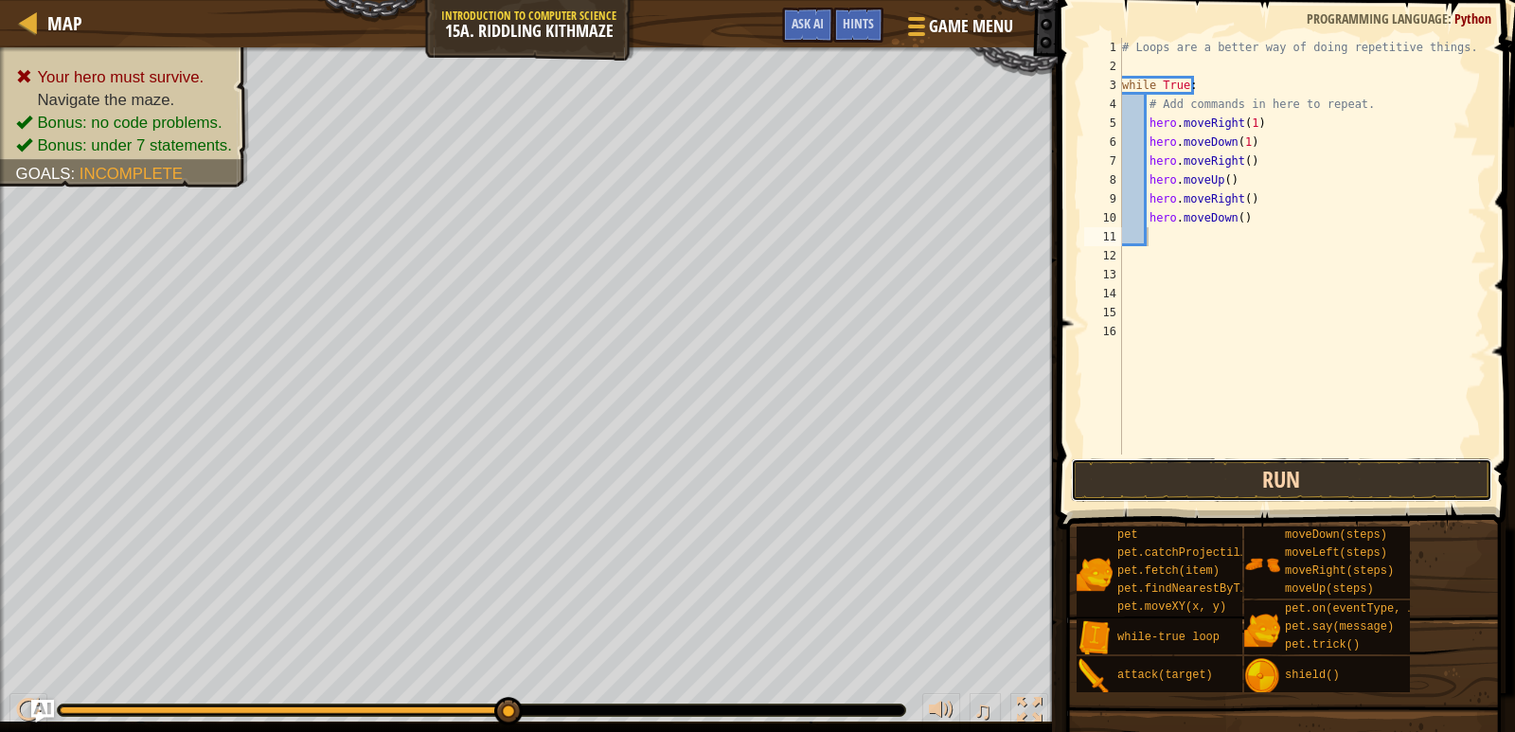
click at [1337, 475] on button "Run" at bounding box center [1281, 480] width 421 height 44
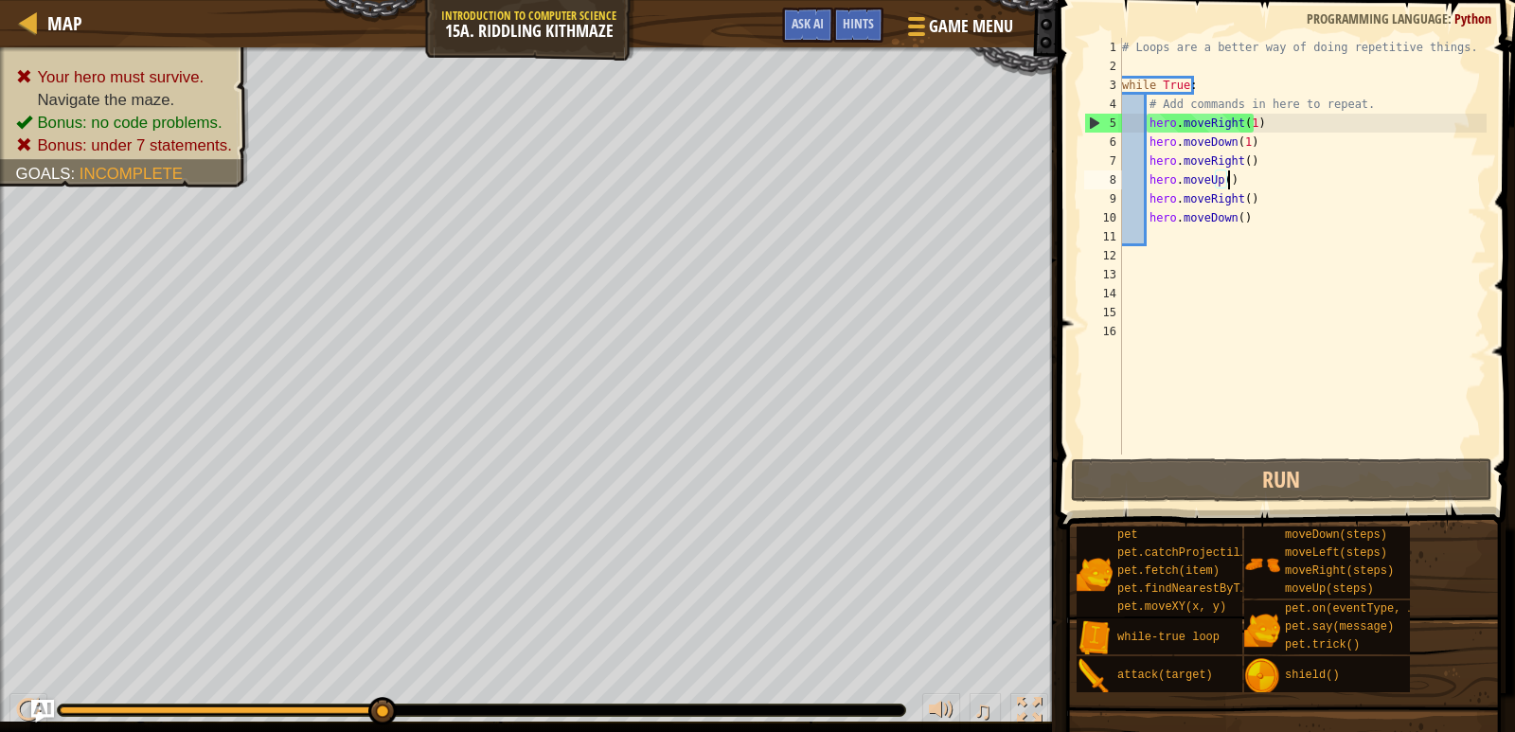
click at [1255, 182] on div "# Loops are a better way of doing repetitive things. while True : # Add command…" at bounding box center [1302, 265] width 369 height 455
click at [1239, 160] on div "# Loops are a better way of doing repetitive things. while True : # Add command…" at bounding box center [1302, 265] width 369 height 455
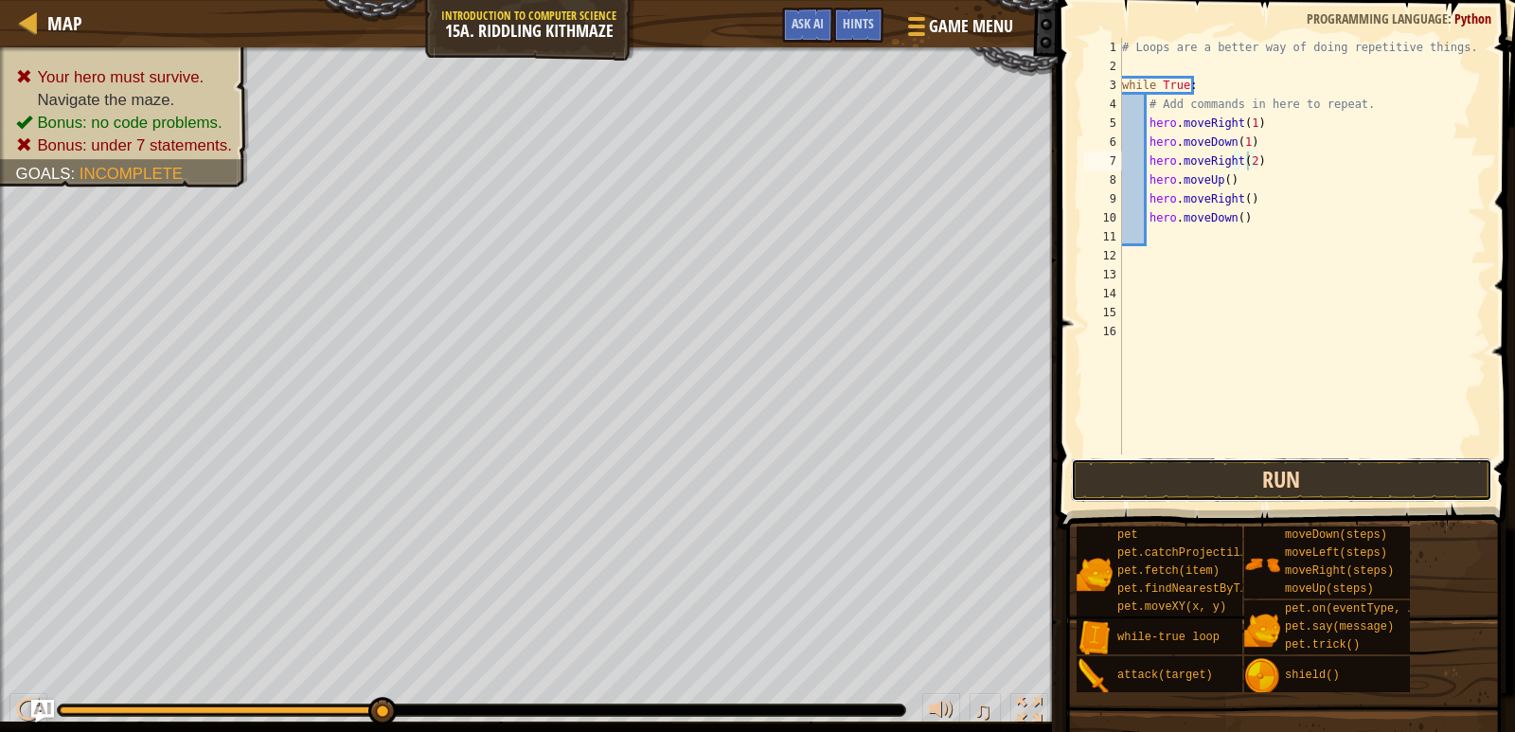
click at [1356, 481] on button "Run" at bounding box center [1281, 480] width 421 height 44
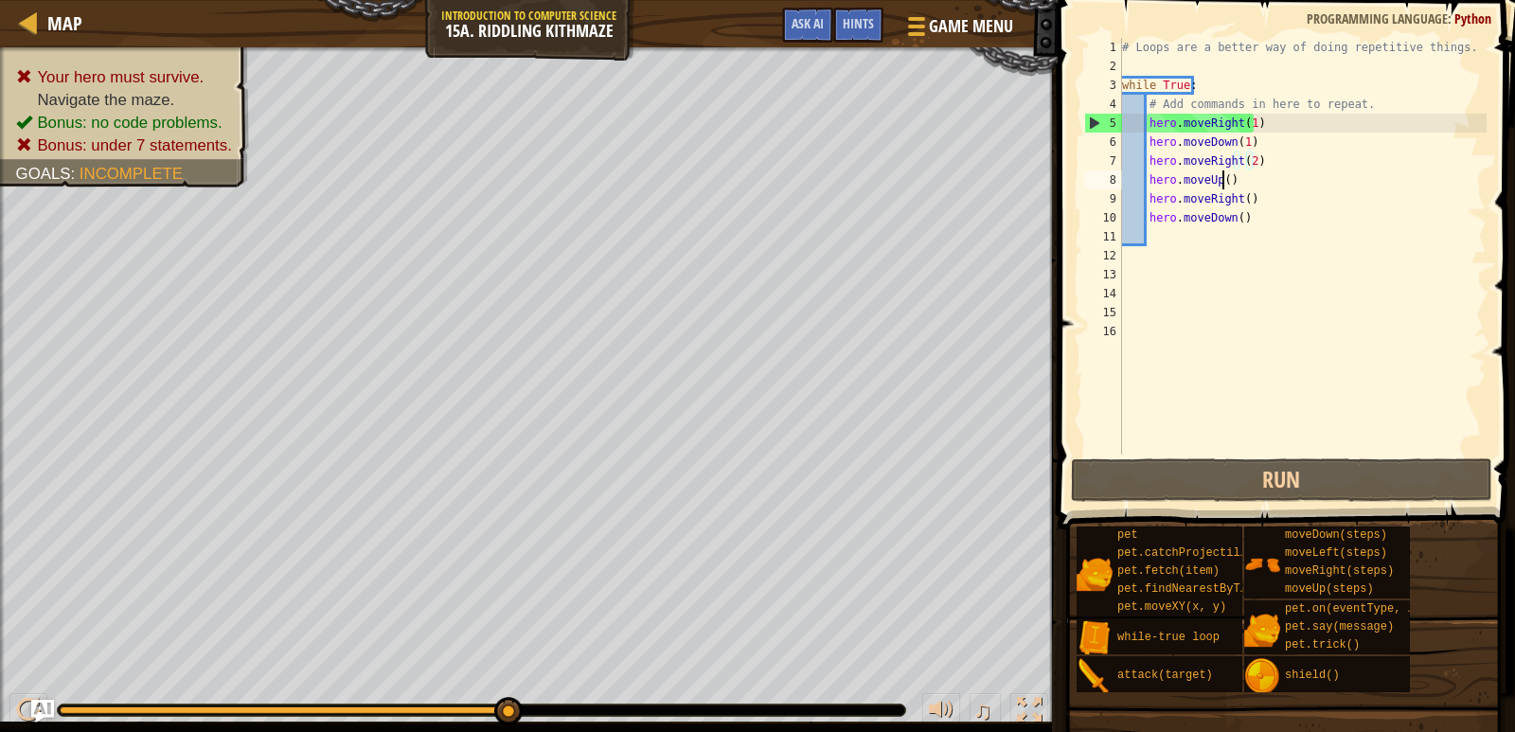
click at [1220, 180] on div "# Loops are a better way of doing repetitive things. while True : # Add command…" at bounding box center [1302, 265] width 369 height 455
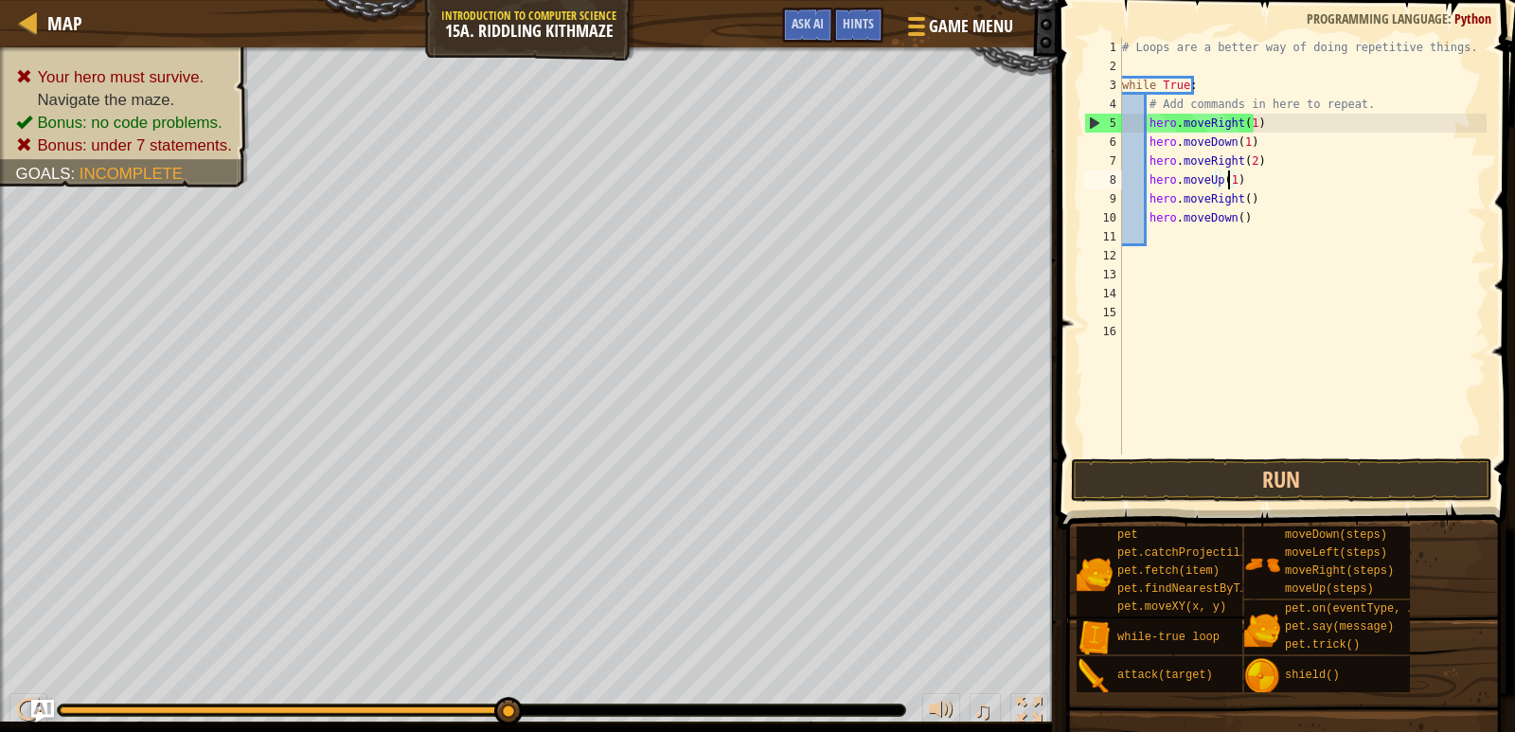
scroll to position [9, 9]
click at [1238, 204] on div "# Loops are a better way of doing repetitive things. while True : # Add command…" at bounding box center [1302, 265] width 369 height 455
click at [1230, 217] on div "# Loops are a better way of doing repetitive things. while True : # Add command…" at bounding box center [1302, 265] width 369 height 455
click at [1234, 216] on div "# Loops are a better way of doing repetitive things. while True : # Add command…" at bounding box center [1302, 265] width 369 height 455
type textarea "hero.moveDown(1)"
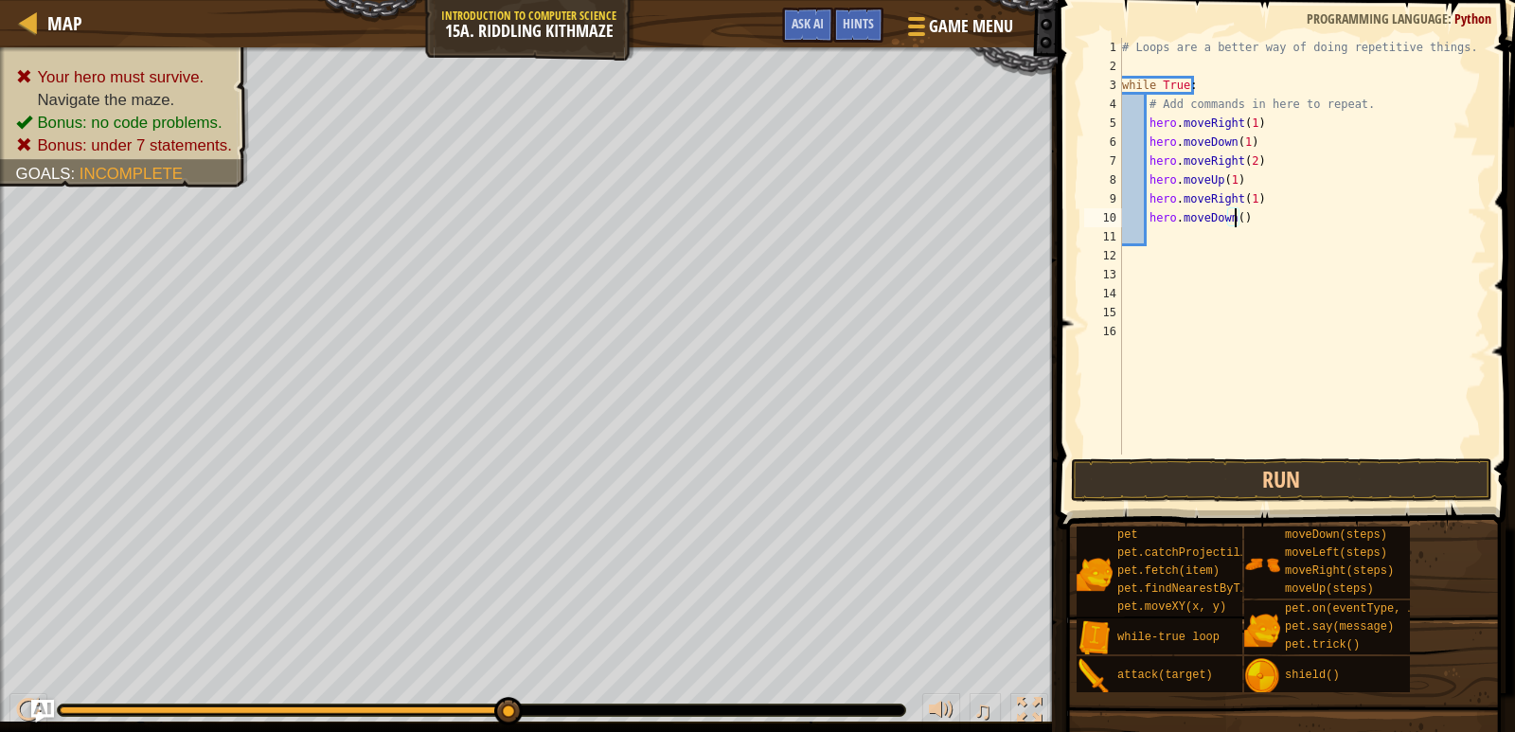
scroll to position [9, 9]
click at [1215, 233] on div "# Loops are a better way of doing repetitive things. while True : # Add command…" at bounding box center [1302, 265] width 369 height 455
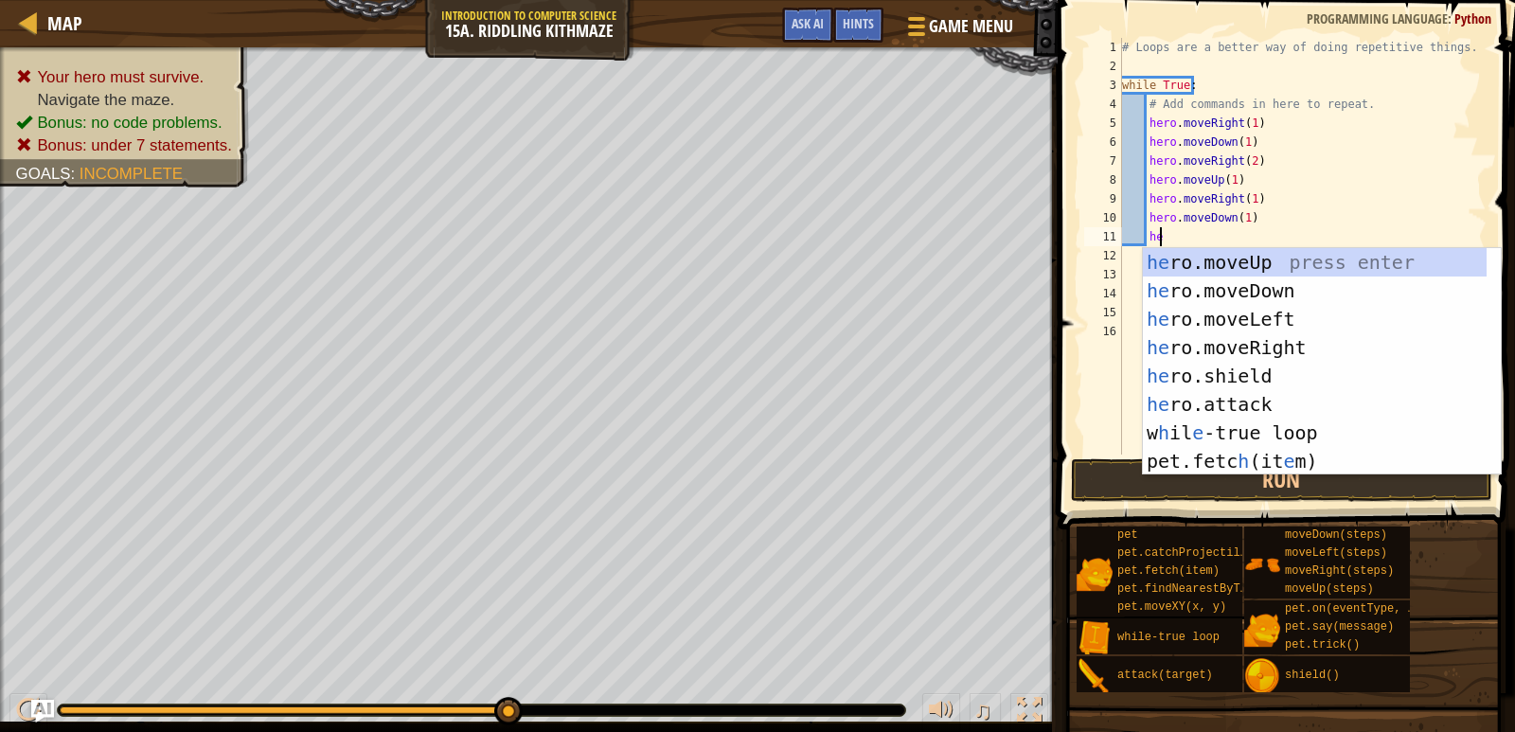
scroll to position [9, 3]
type textarea "hero"
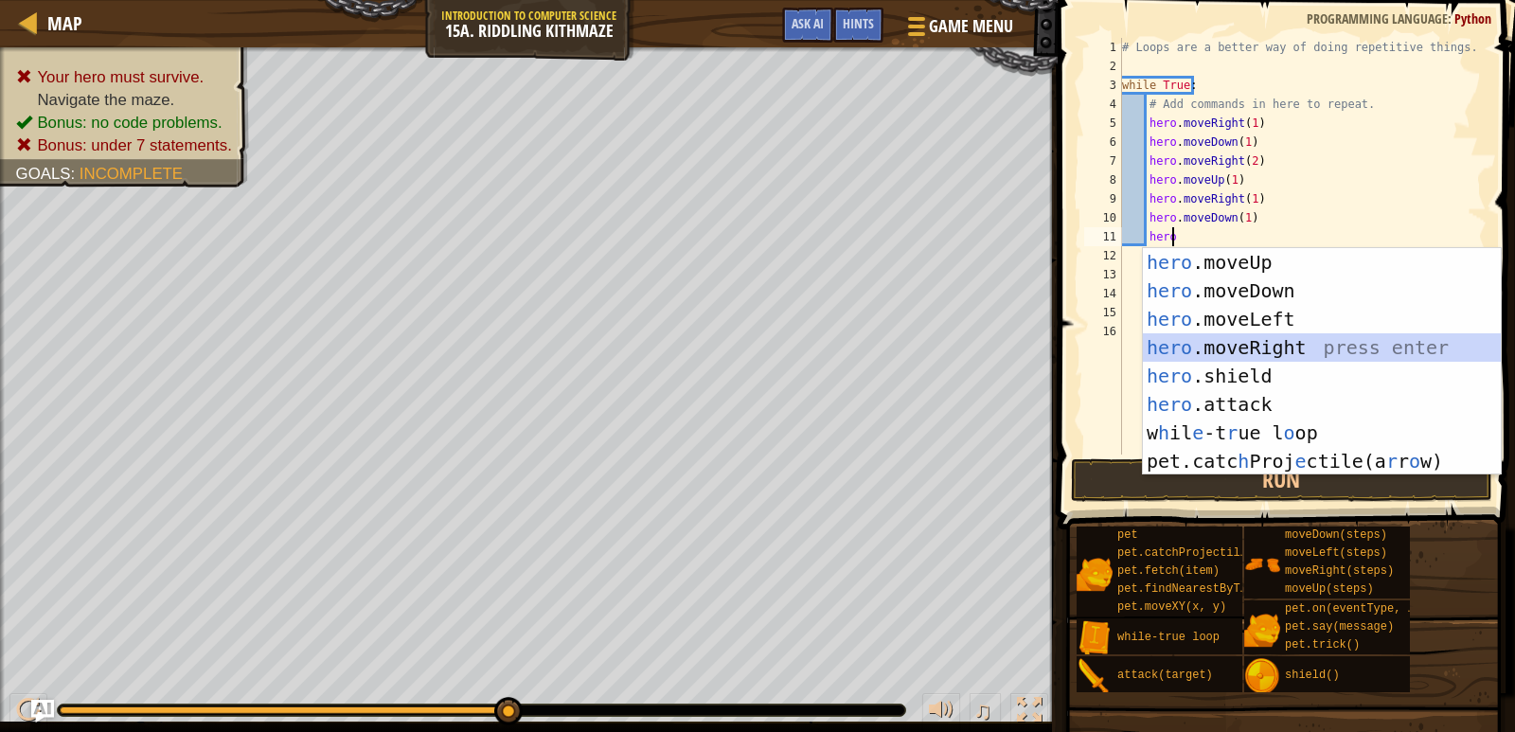
click at [1260, 336] on div "hero .moveUp press enter hero .moveDown press enter hero .moveLeft press enter …" at bounding box center [1322, 390] width 358 height 284
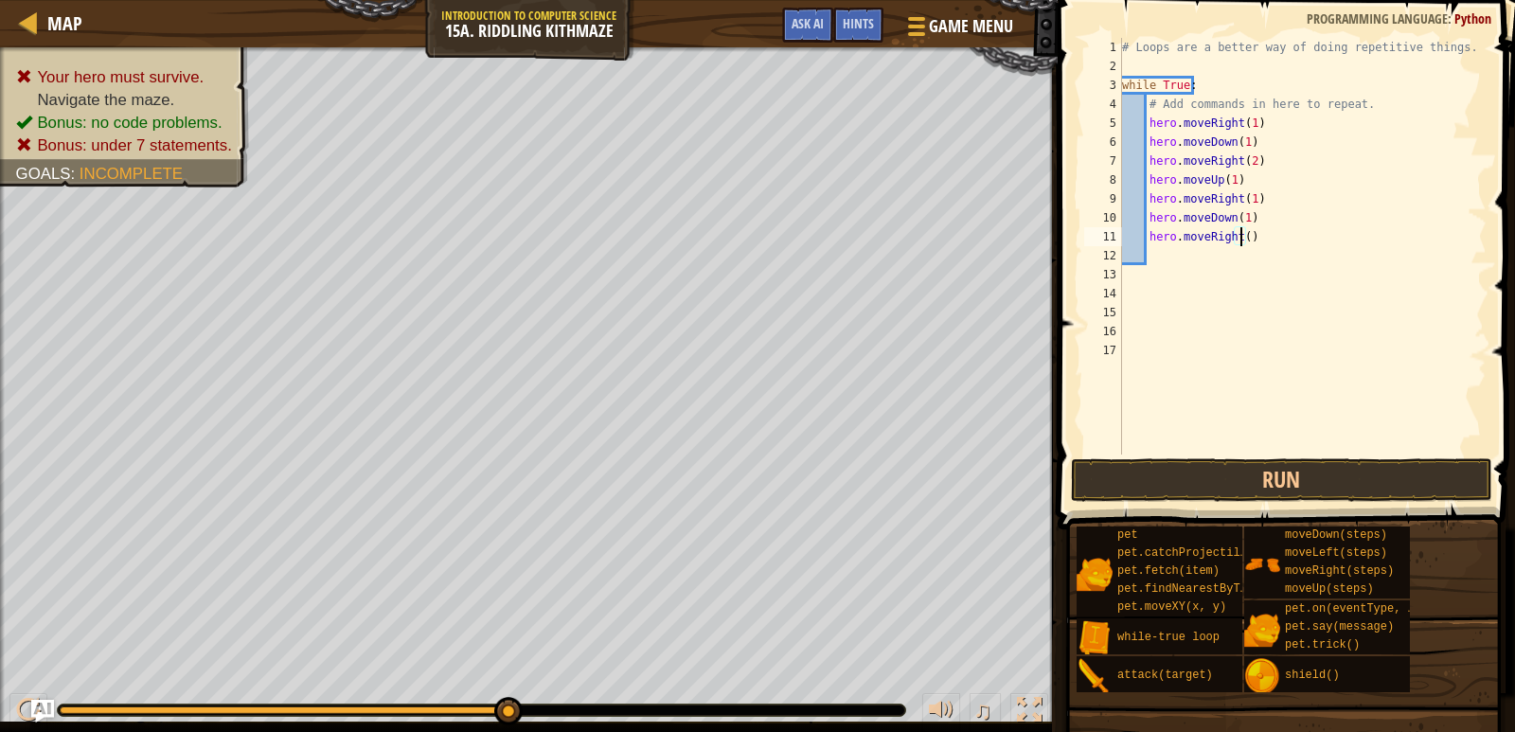
click at [1240, 237] on div "# Loops are a better way of doing repetitive things. while True : # Add command…" at bounding box center [1302, 265] width 369 height 455
type textarea "hero.moveRight(1)"
click at [1226, 252] on div "# Loops are a better way of doing repetitive things. while True : # Add command…" at bounding box center [1302, 265] width 369 height 455
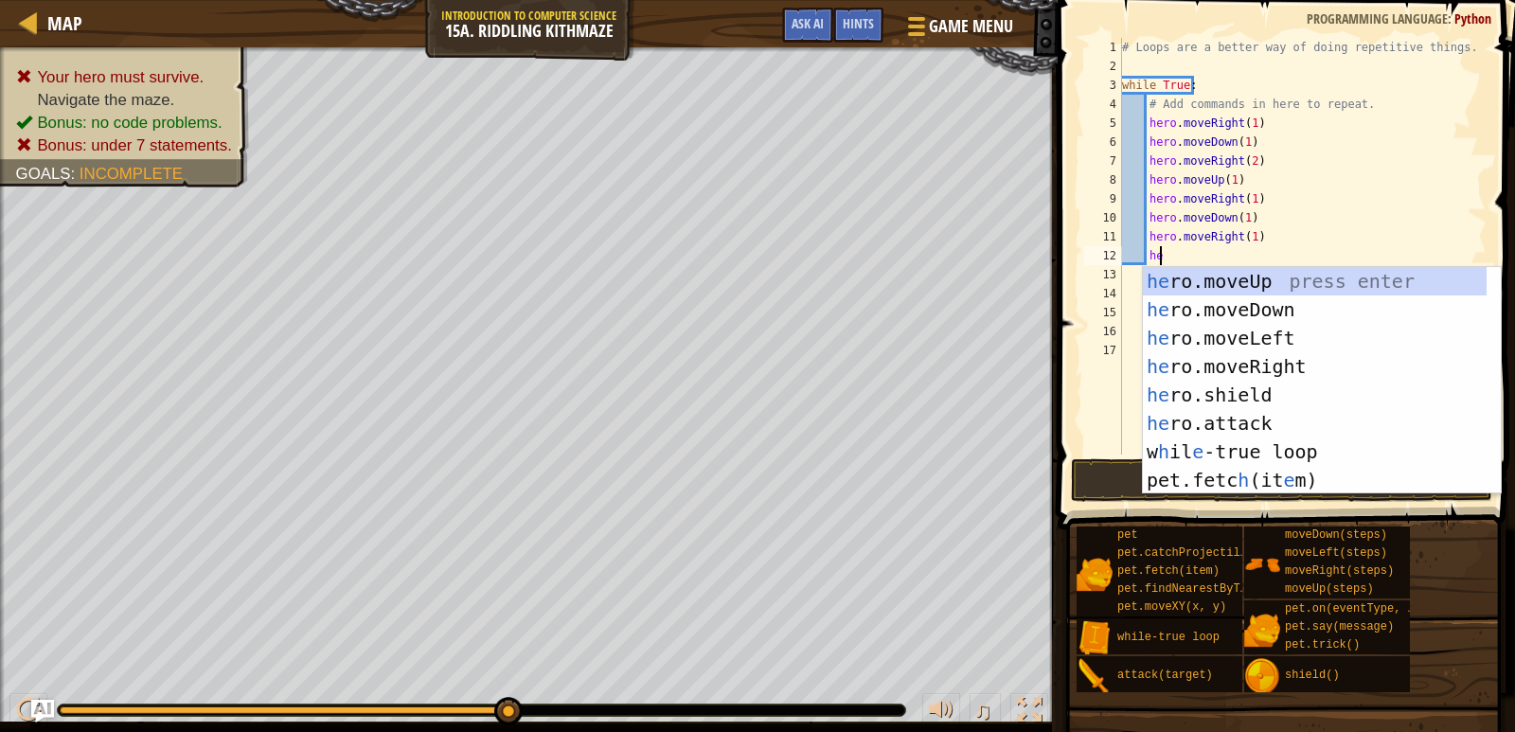
scroll to position [9, 3]
type textarea "hero"
click at [1236, 279] on div "hero .moveUp press enter hero .moveDown press enter hero .moveLeft press enter …" at bounding box center [1322, 409] width 358 height 284
click at [1236, 279] on div "# Loops are a better way of doing repetitive things. while True : # Add command…" at bounding box center [1302, 265] width 369 height 455
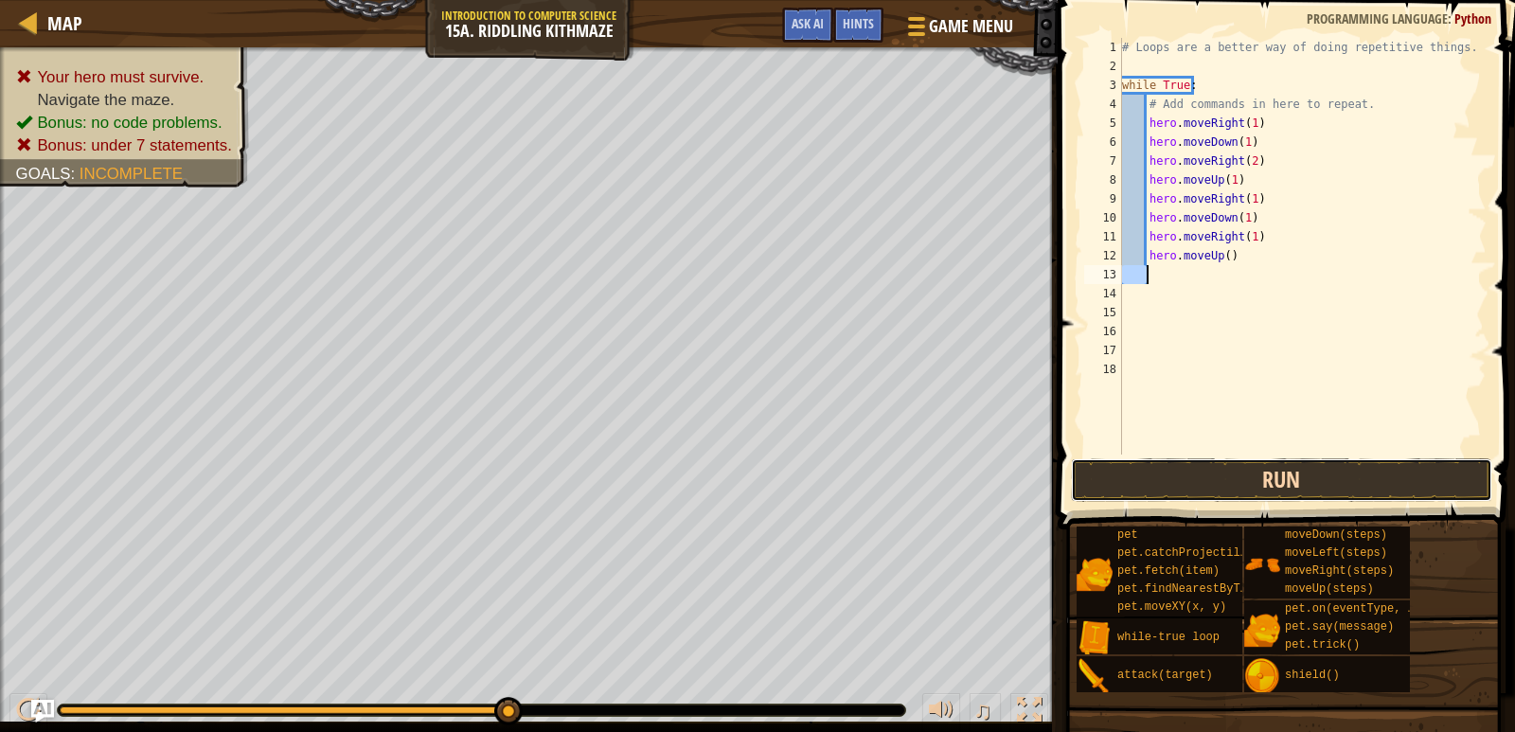
click at [1258, 474] on button "Run" at bounding box center [1281, 480] width 421 height 44
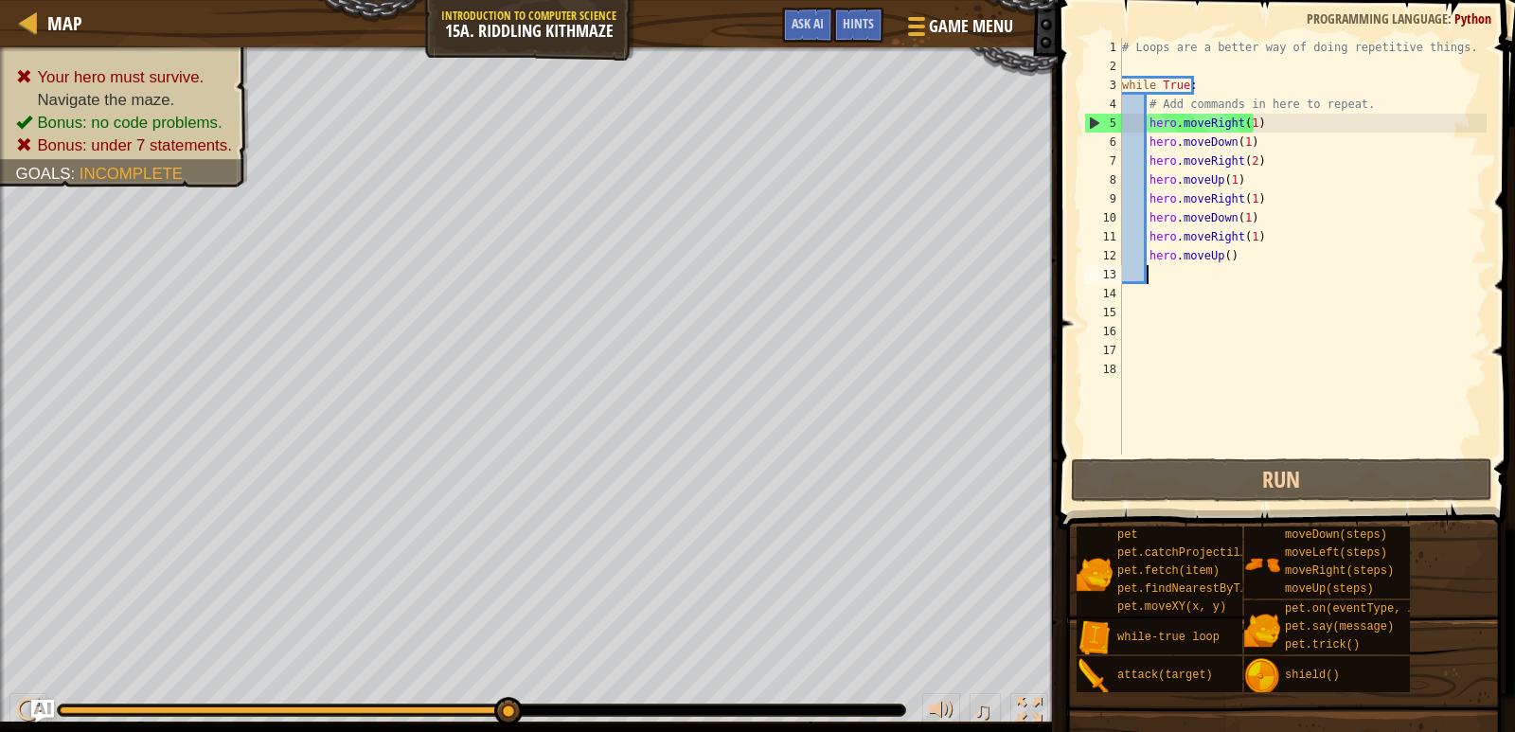
click at [1255, 267] on div "# Loops are a better way of doing repetitive things. while True : # Add command…" at bounding box center [1302, 265] width 369 height 455
click at [1259, 263] on div "# Loops are a better way of doing repetitive things. while True : # Add command…" at bounding box center [1302, 265] width 369 height 455
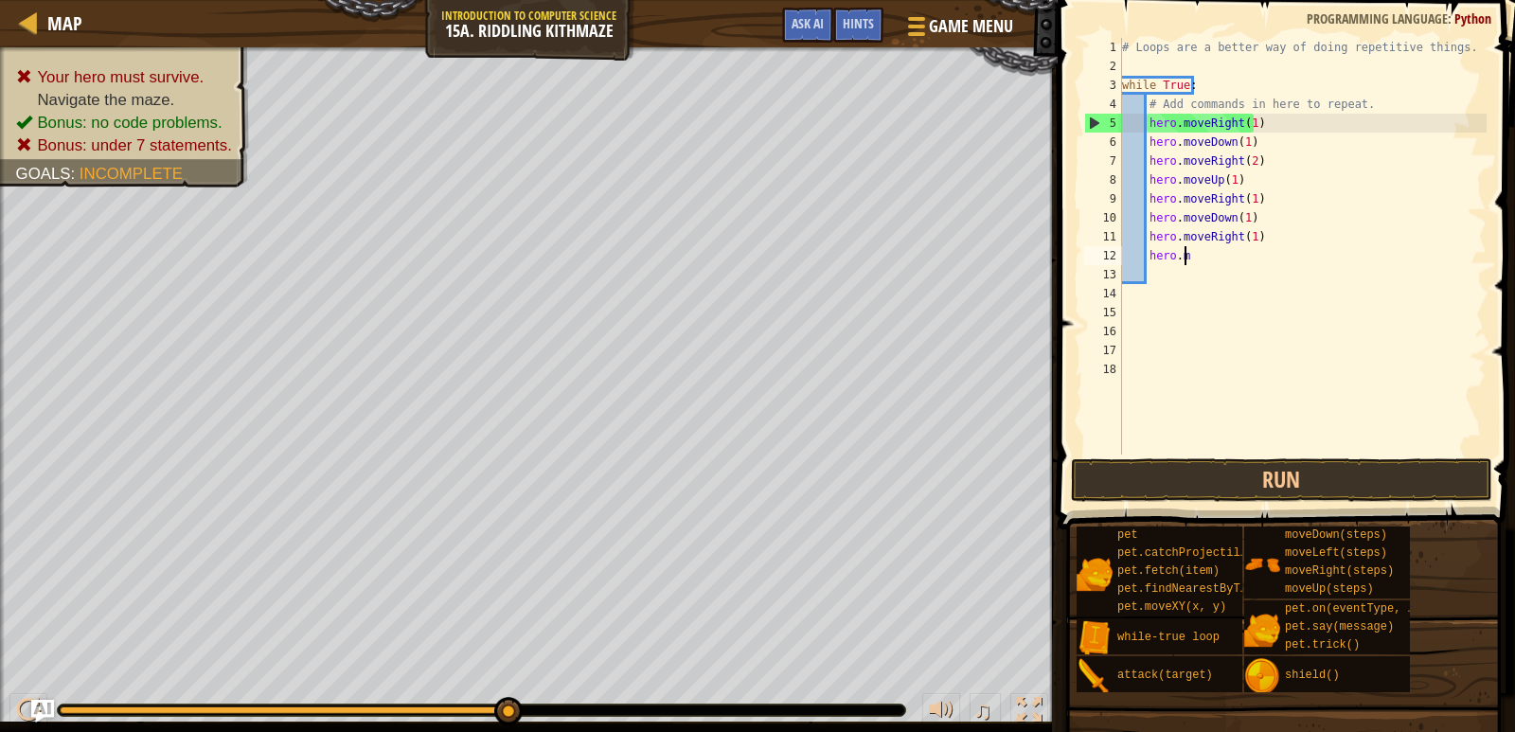
type textarea "h"
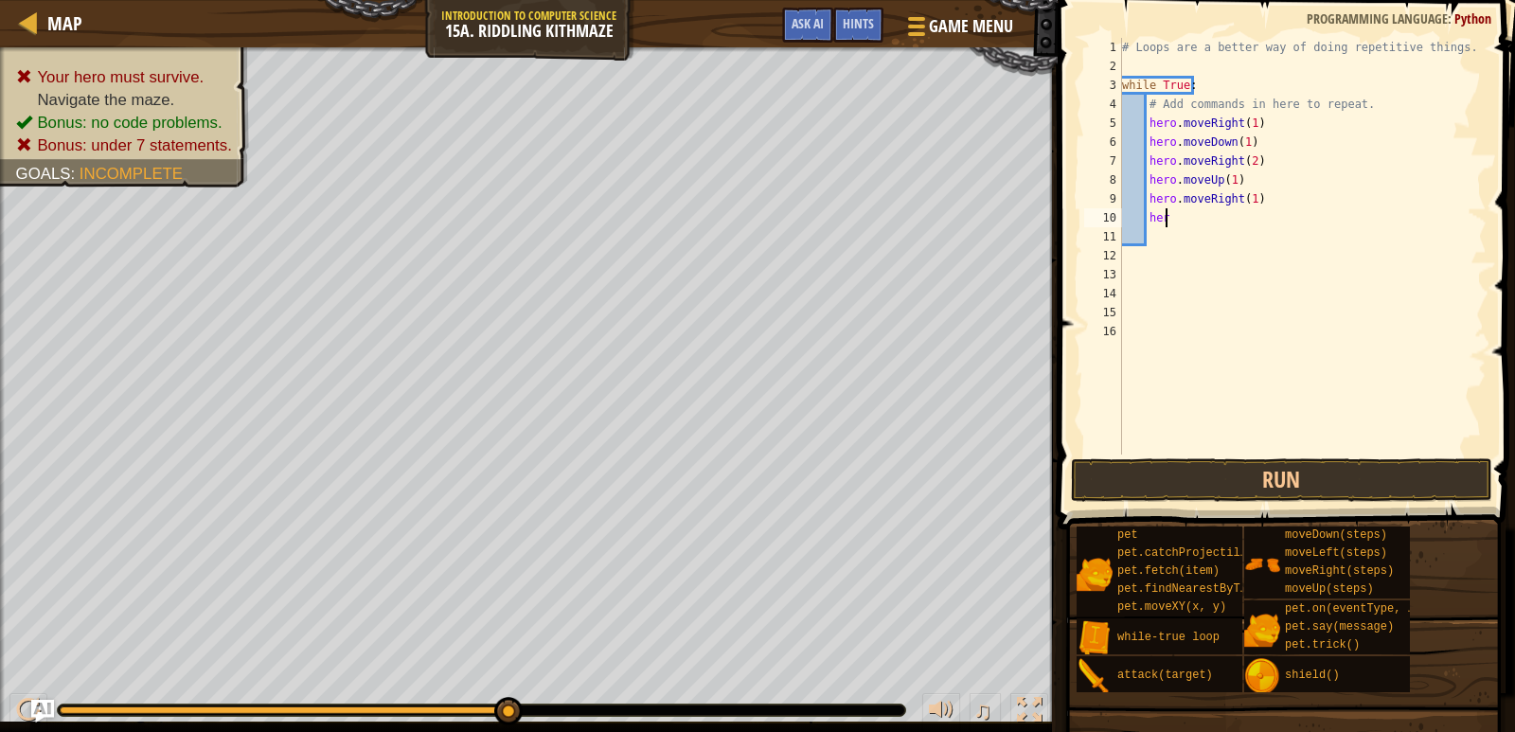
type textarea "h"
click at [1308, 257] on div "Map Introduction to Computer Science 15a. Riddling Kithmaze Game Menu Done Hint…" at bounding box center [757, 366] width 1515 height 732
click at [1134, 31] on div "Map Introduction to Computer Science 15a. Riddling Kithmaze Game Menu Done Hint…" at bounding box center [757, 366] width 1515 height 732
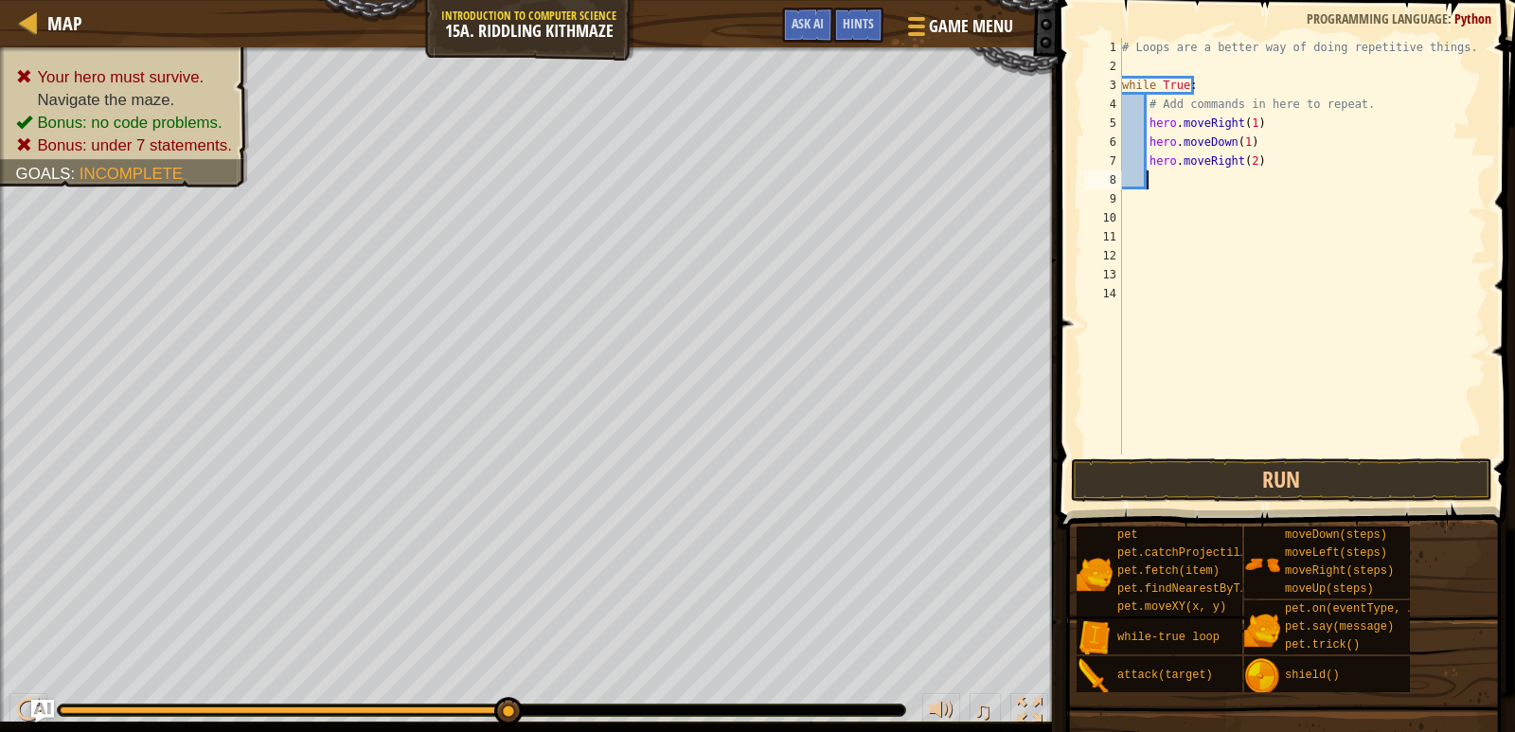
click at [1198, 80] on div "# Loops are a better way of doing repetitive things. while True : # Add command…" at bounding box center [1302, 265] width 369 height 455
type textarea "w"
click at [1142, 125] on div "# Loops are a better way of doing repetitive things. # Add commands in here to …" at bounding box center [1302, 265] width 369 height 455
type textarea "hero.moveRight(2)"
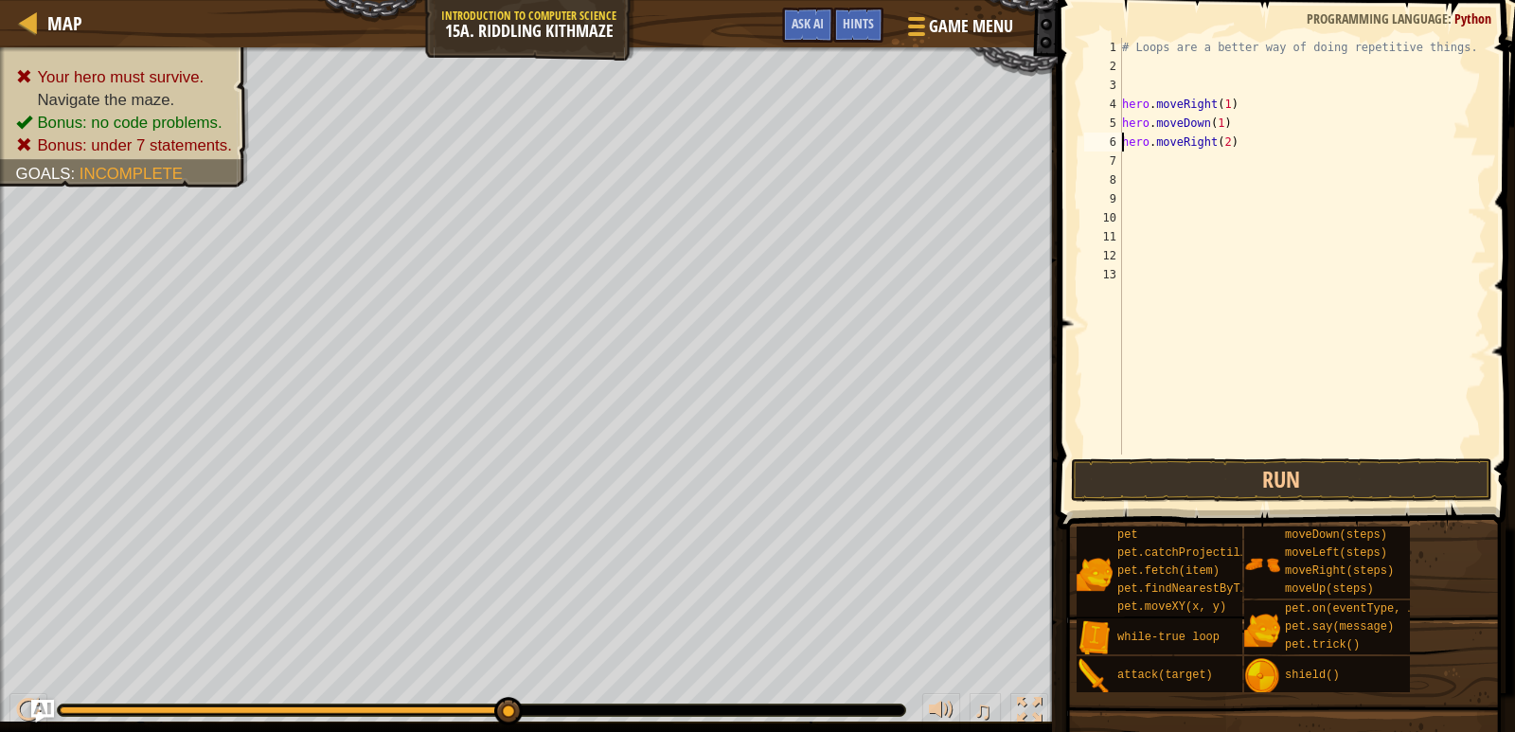
click at [1207, 198] on div "Map Introduction to Computer Science 15a. Riddling Kithmaze Game Menu Done Hint…" at bounding box center [757, 366] width 1515 height 732
click at [1198, 161] on div "# Loops are a better way of doing repetitive things. hero . moveRight ( 1 ) her…" at bounding box center [1302, 265] width 368 height 455
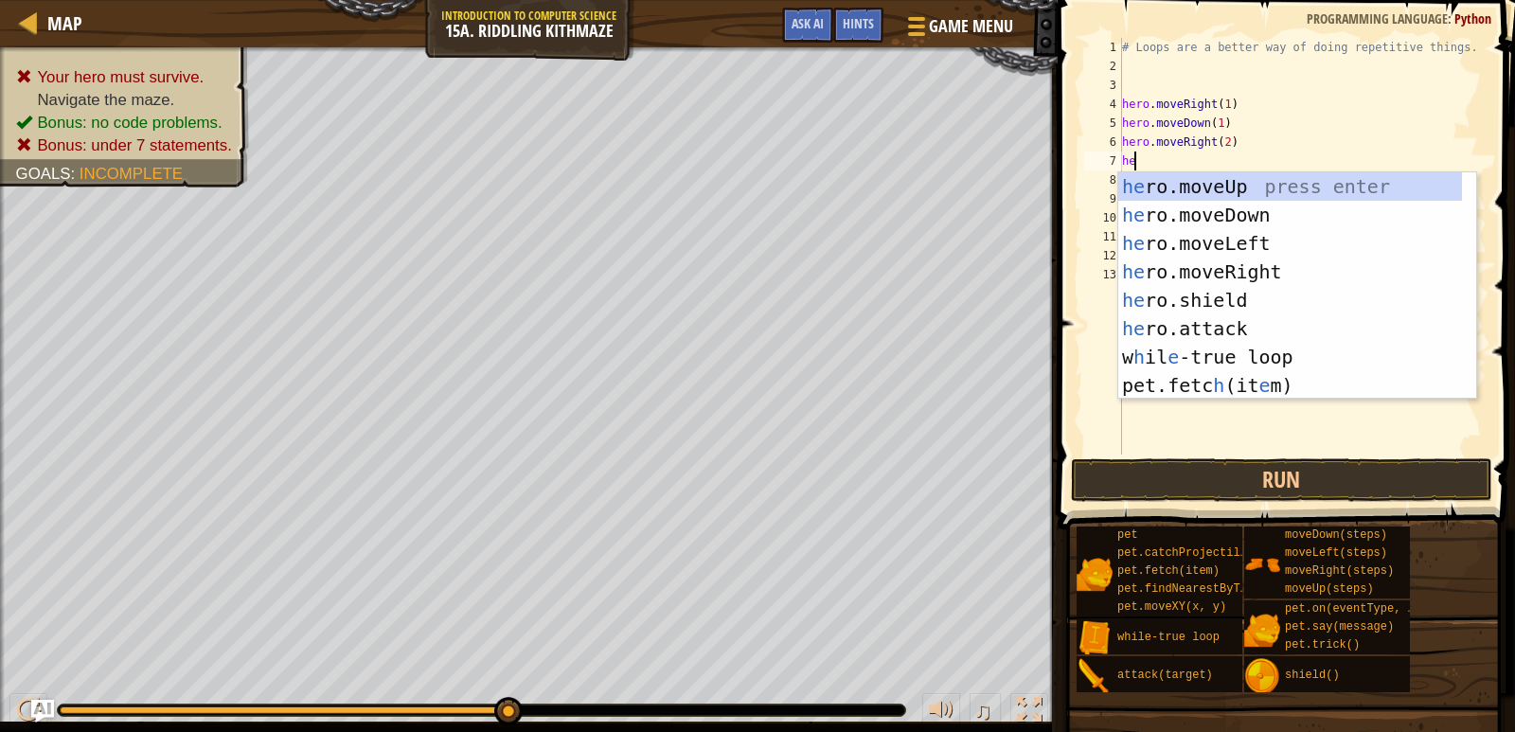
scroll to position [9, 1]
type textarea "hero"
click at [1223, 184] on div "hero .moveUp press enter hero .moveDown press enter hero .moveLeft press enter …" at bounding box center [1297, 314] width 358 height 284
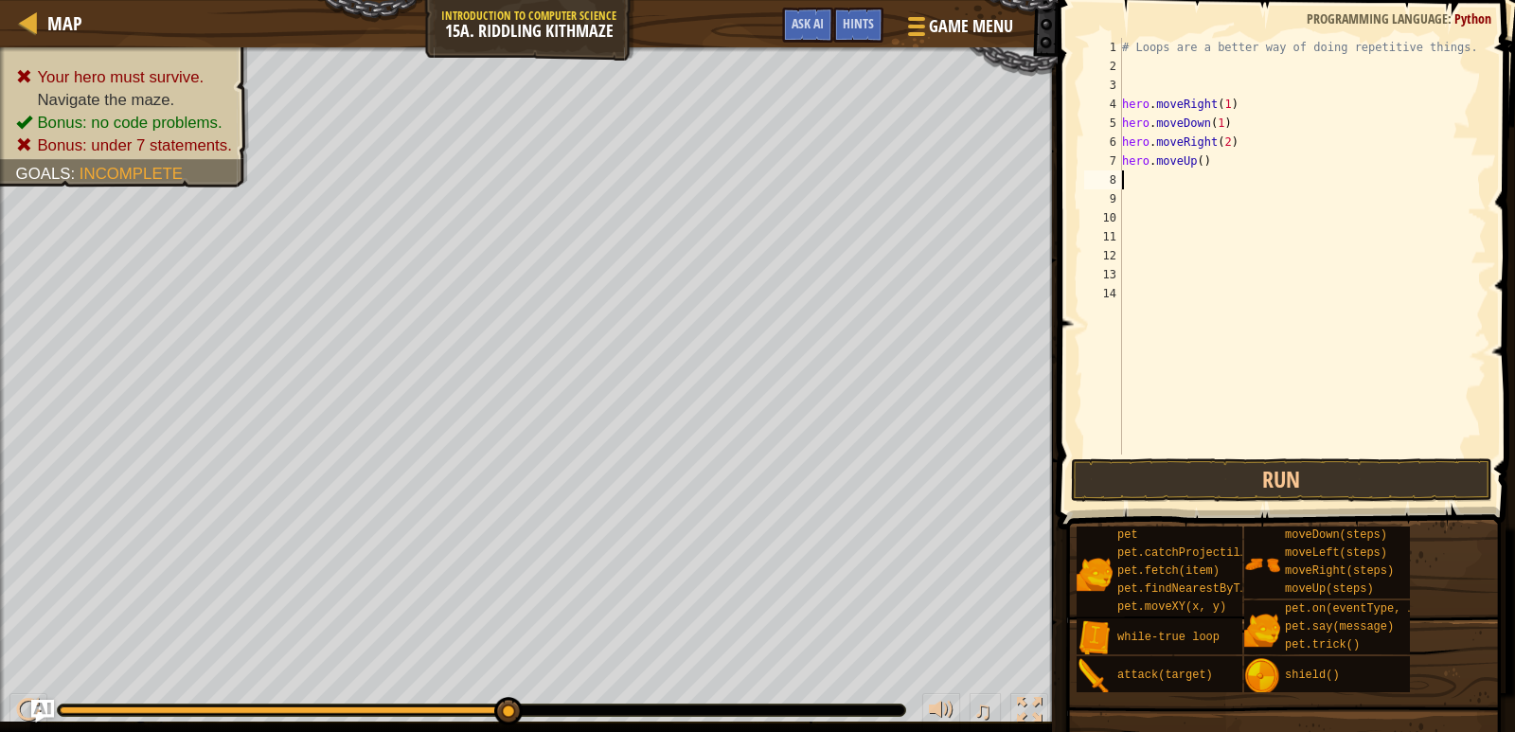
click at [1196, 159] on div "# Loops are a better way of doing repetitive things. hero . moveRight ( 1 ) her…" at bounding box center [1302, 265] width 368 height 455
type textarea "hero.moveUp(1)"
click at [1196, 181] on div "# Loops are a better way of doing repetitive things. hero . moveRight ( 1 ) her…" at bounding box center [1302, 265] width 368 height 455
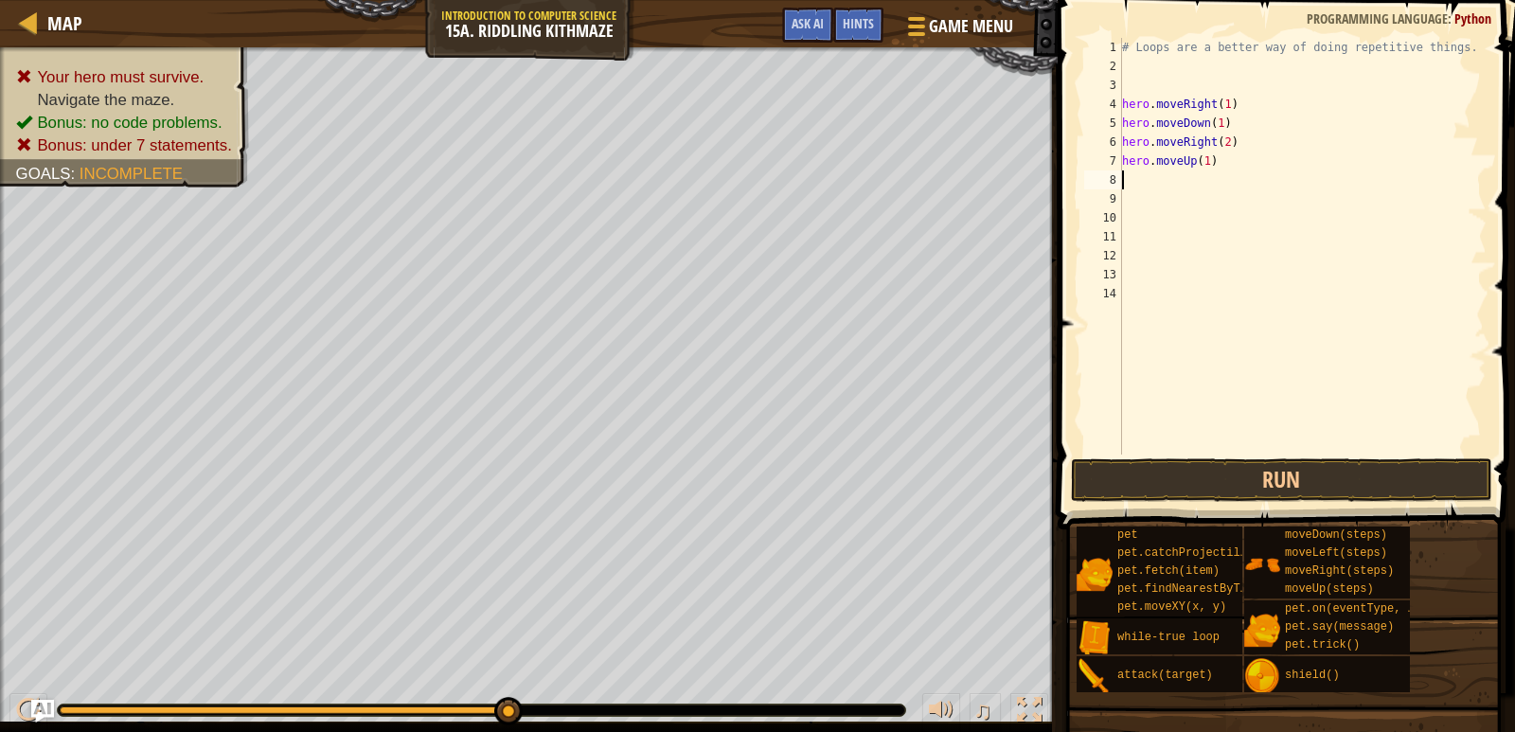
click at [1192, 172] on div "# Loops are a better way of doing repetitive things. hero . moveRight ( 1 ) her…" at bounding box center [1302, 265] width 368 height 455
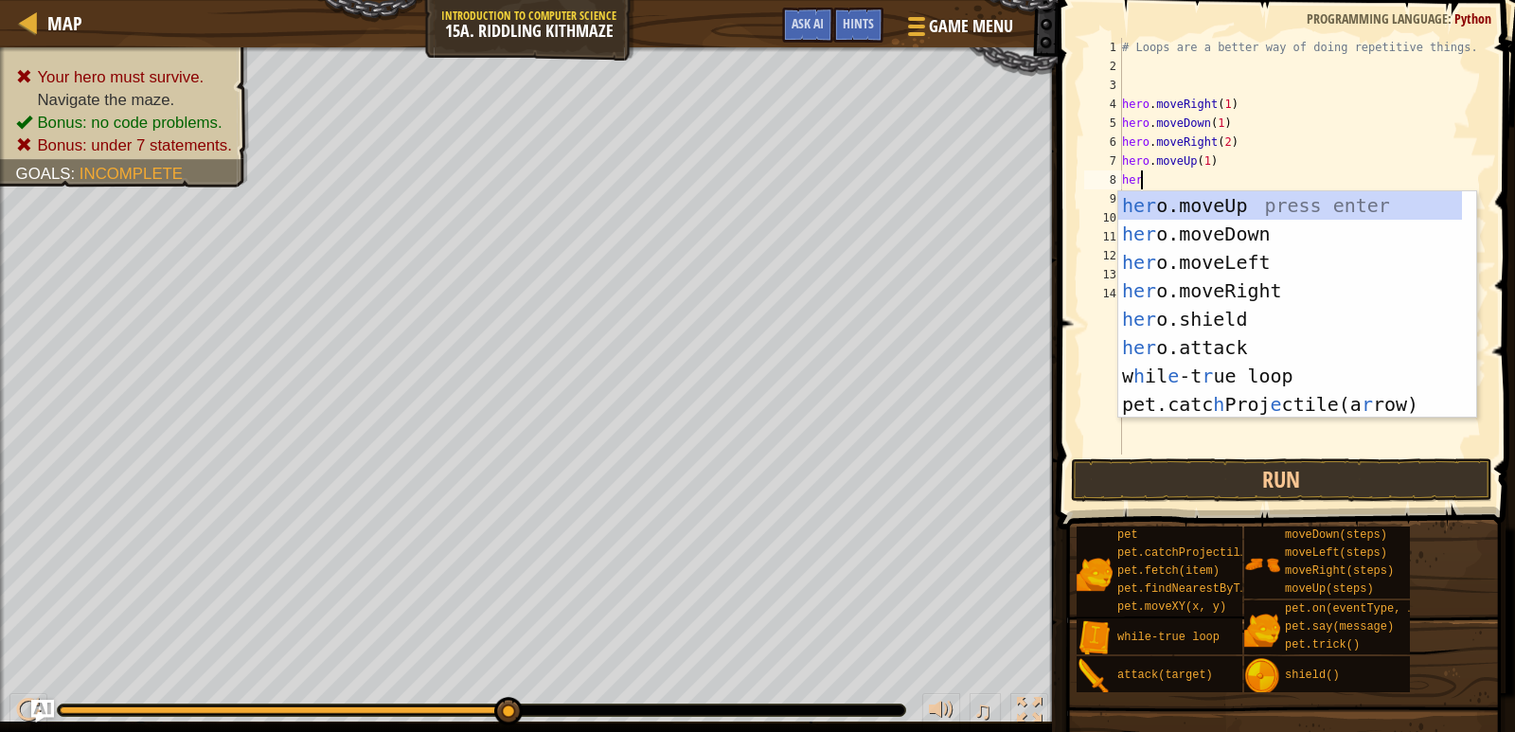
scroll to position [9, 1]
type textarea "hero"
click at [1260, 283] on div "hero .moveUp press enter hero .moveDown press enter hero .moveLeft press enter …" at bounding box center [1297, 333] width 358 height 284
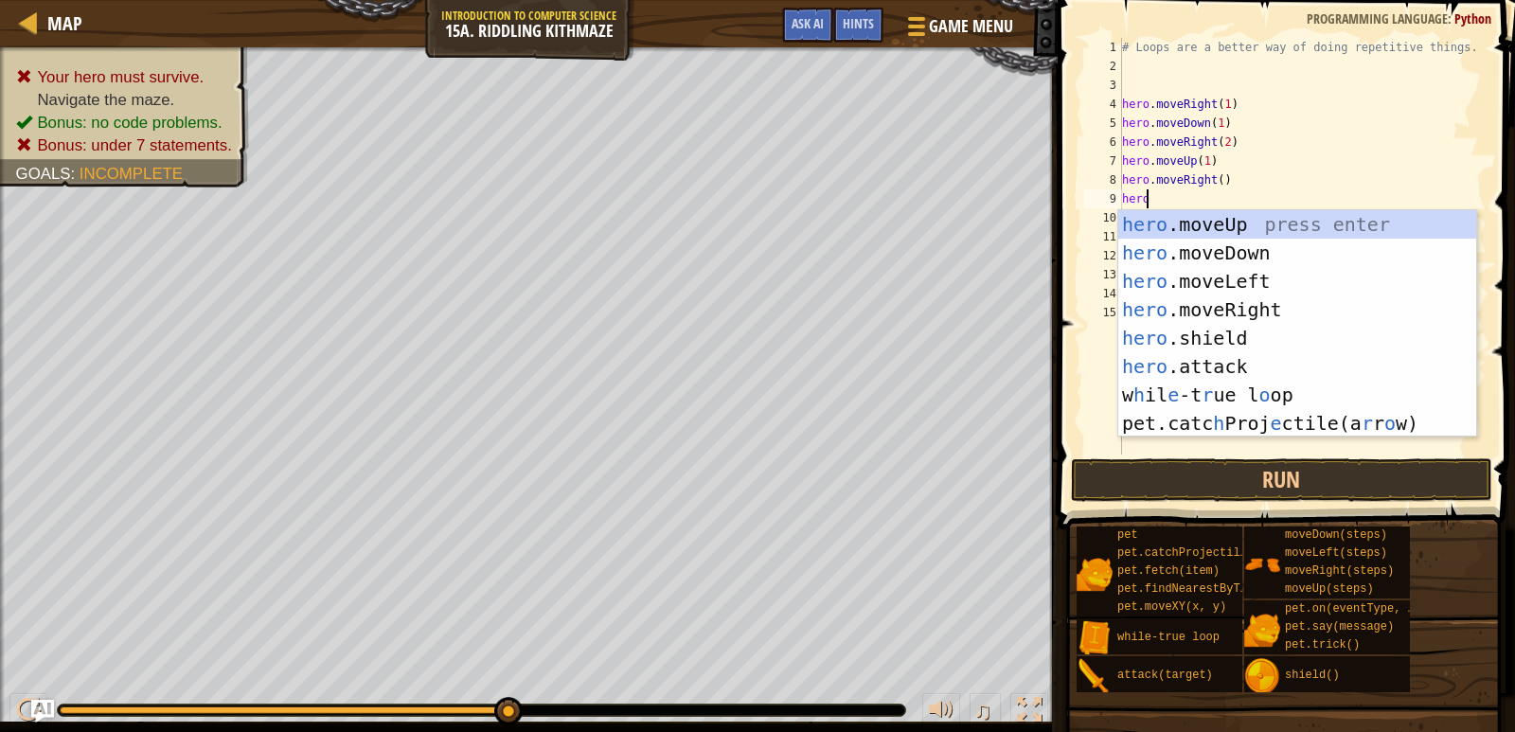
type textarea "hero"
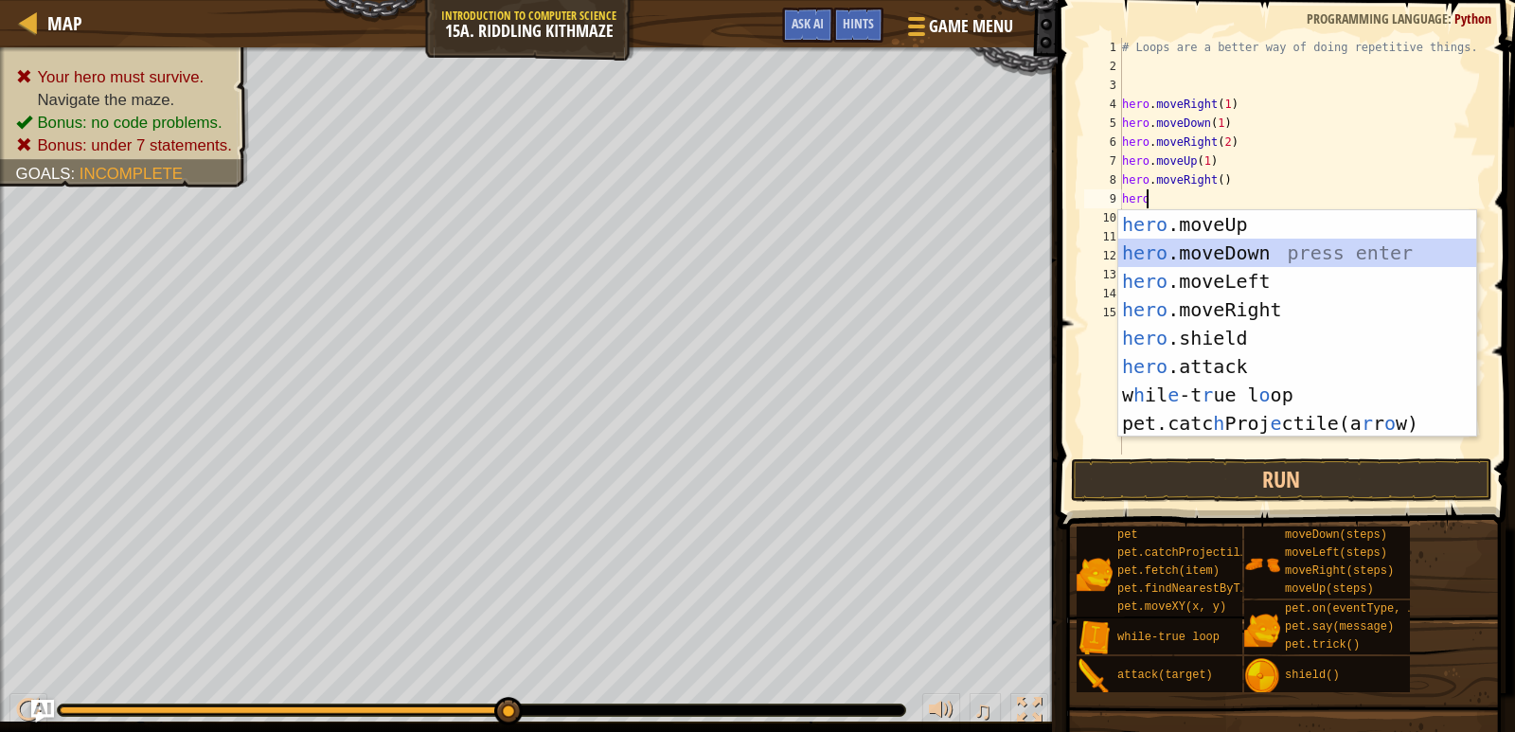
click at [1224, 241] on div "hero .moveUp press enter hero .moveDown press enter hero .moveLeft press enter …" at bounding box center [1297, 352] width 358 height 284
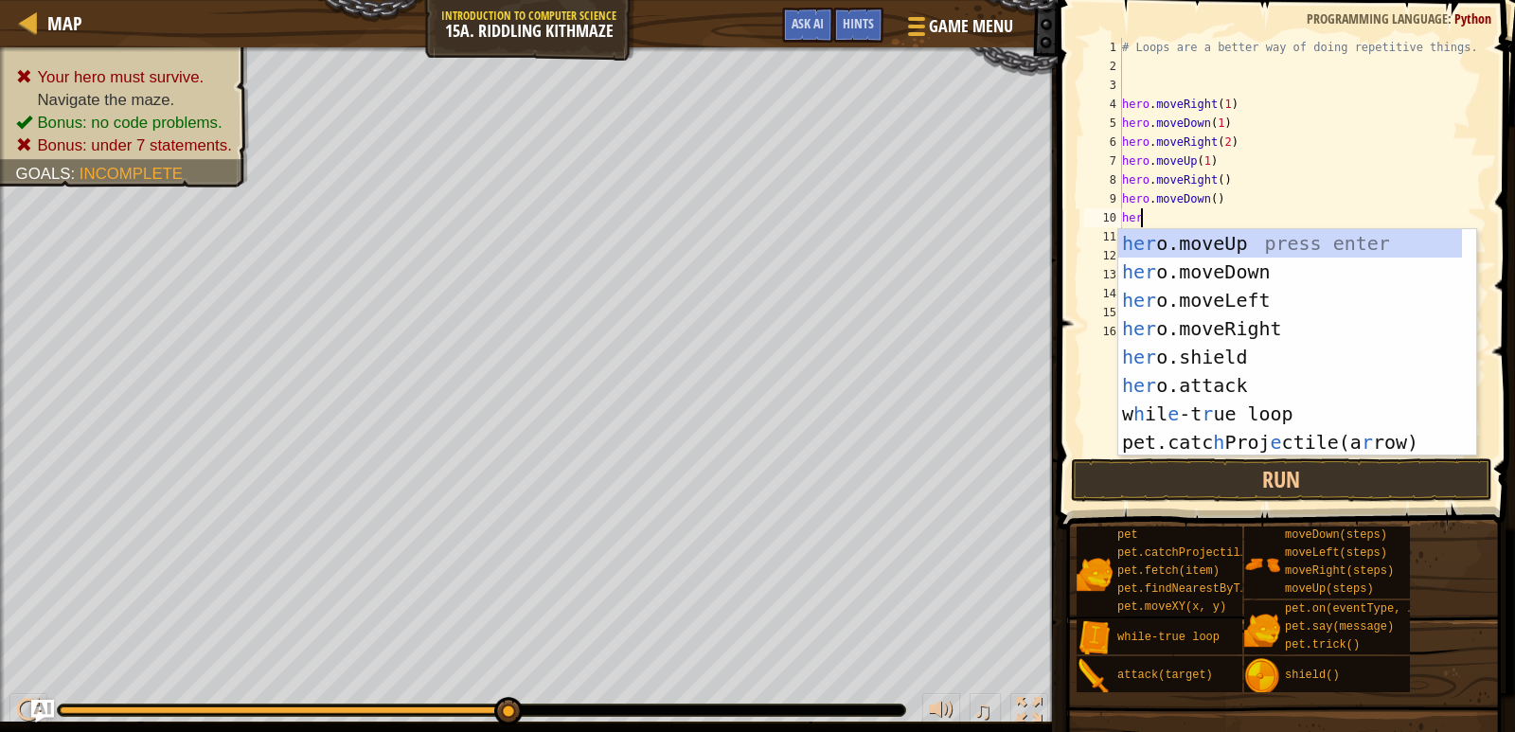
type textarea "hero"
click at [1260, 330] on div "hero .moveUp press enter hero .moveDown press enter hero .moveLeft press enter …" at bounding box center [1297, 371] width 358 height 284
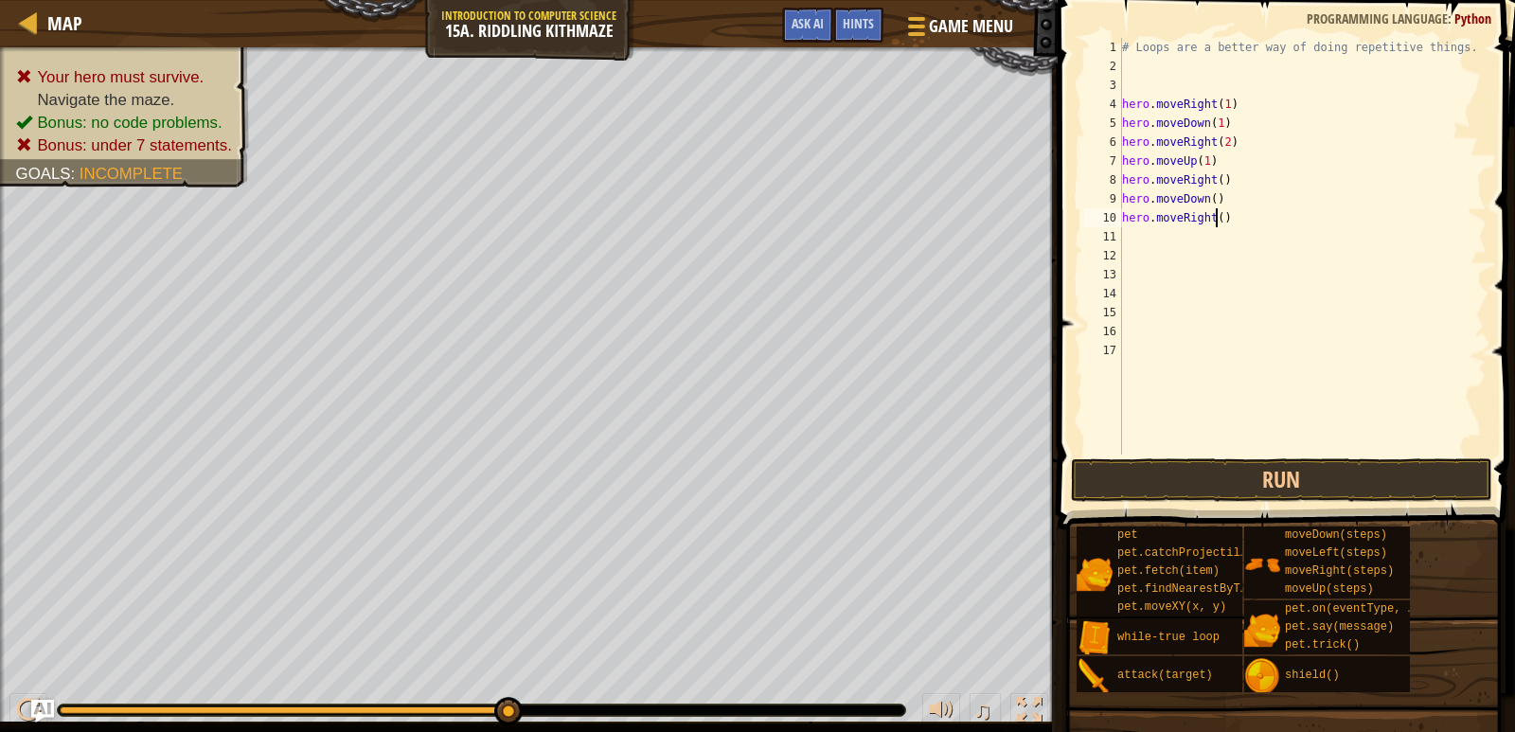
click at [1214, 212] on div "# Loops are a better way of doing repetitive things. hero . moveRight ( 1 ) her…" at bounding box center [1302, 265] width 368 height 455
click at [1214, 217] on div "# Loops are a better way of doing repetitive things. hero . moveRight ( 1 ) her…" at bounding box center [1302, 246] width 368 height 417
click at [1214, 217] on div "# Loops are a better way of doing repetitive things. hero . moveRight ( 1 ) her…" at bounding box center [1302, 265] width 368 height 455
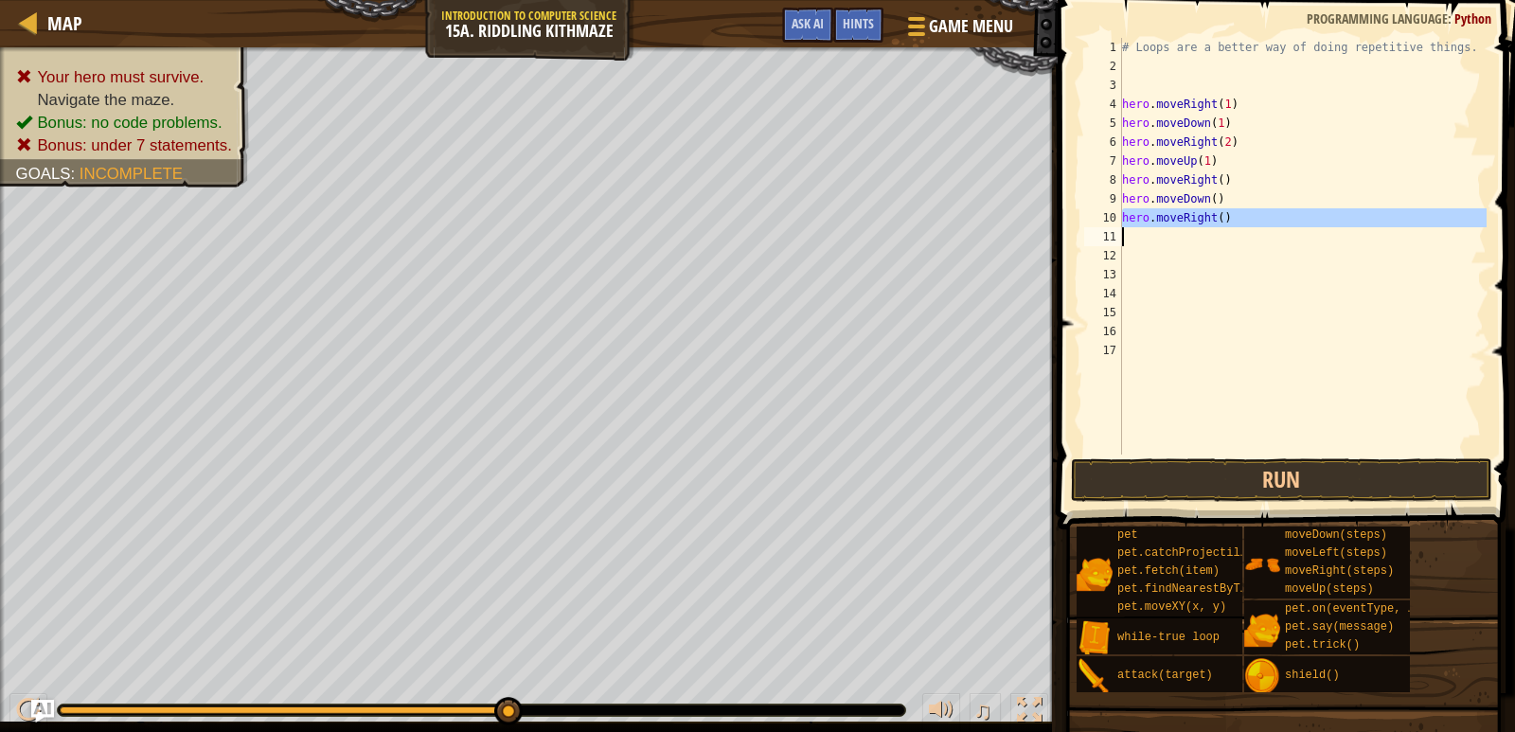
click at [1212, 217] on div "# Loops are a better way of doing repetitive things. hero . moveRight ( 1 ) her…" at bounding box center [1302, 246] width 368 height 417
type textarea "hero.moveRight(2)"
click at [1204, 239] on div "# Loops are a better way of doing repetitive things. hero . moveRight ( 1 ) her…" at bounding box center [1302, 265] width 368 height 455
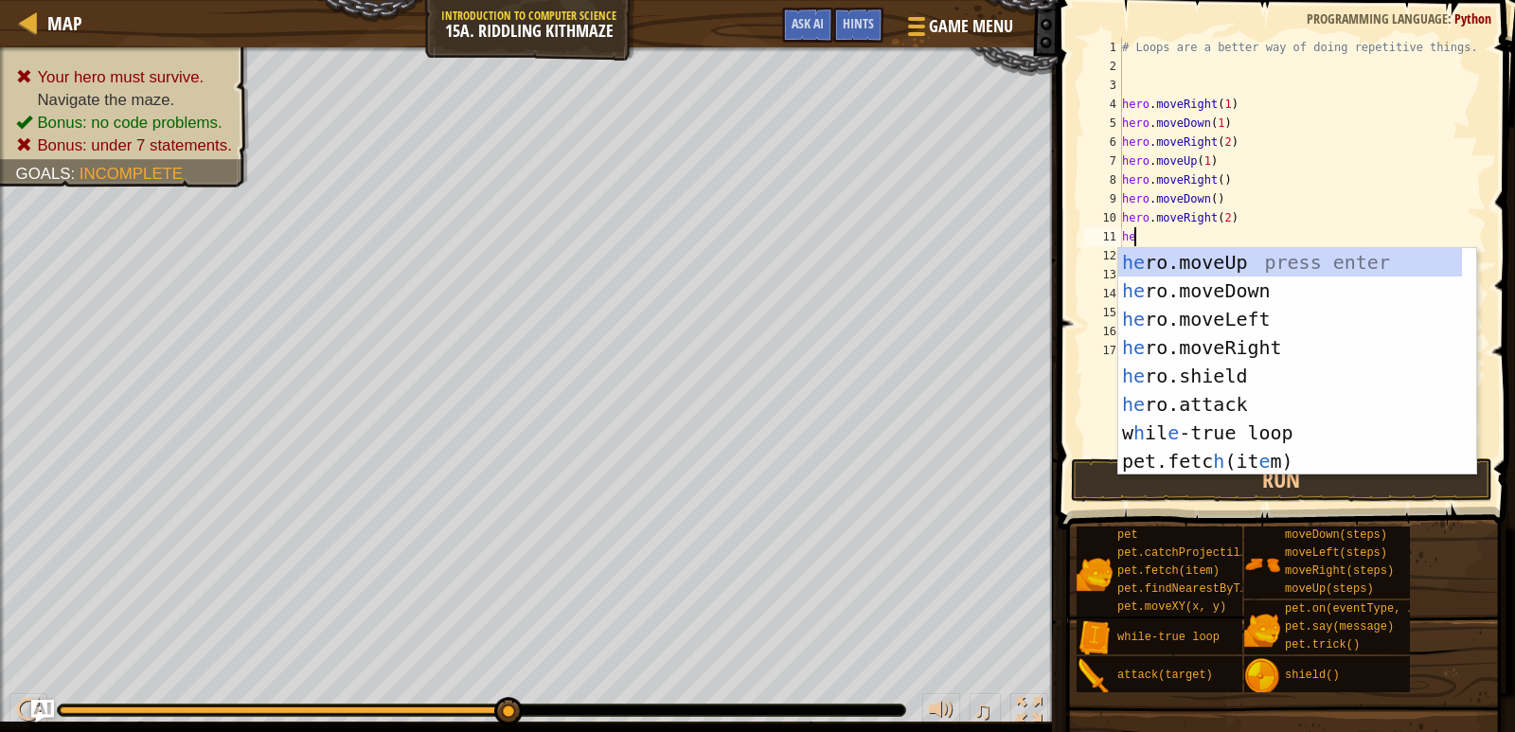
type textarea "her"
click at [1210, 259] on div "her o.moveUp press enter her o.moveDown press enter her o.moveLeft press enter …" at bounding box center [1290, 390] width 344 height 284
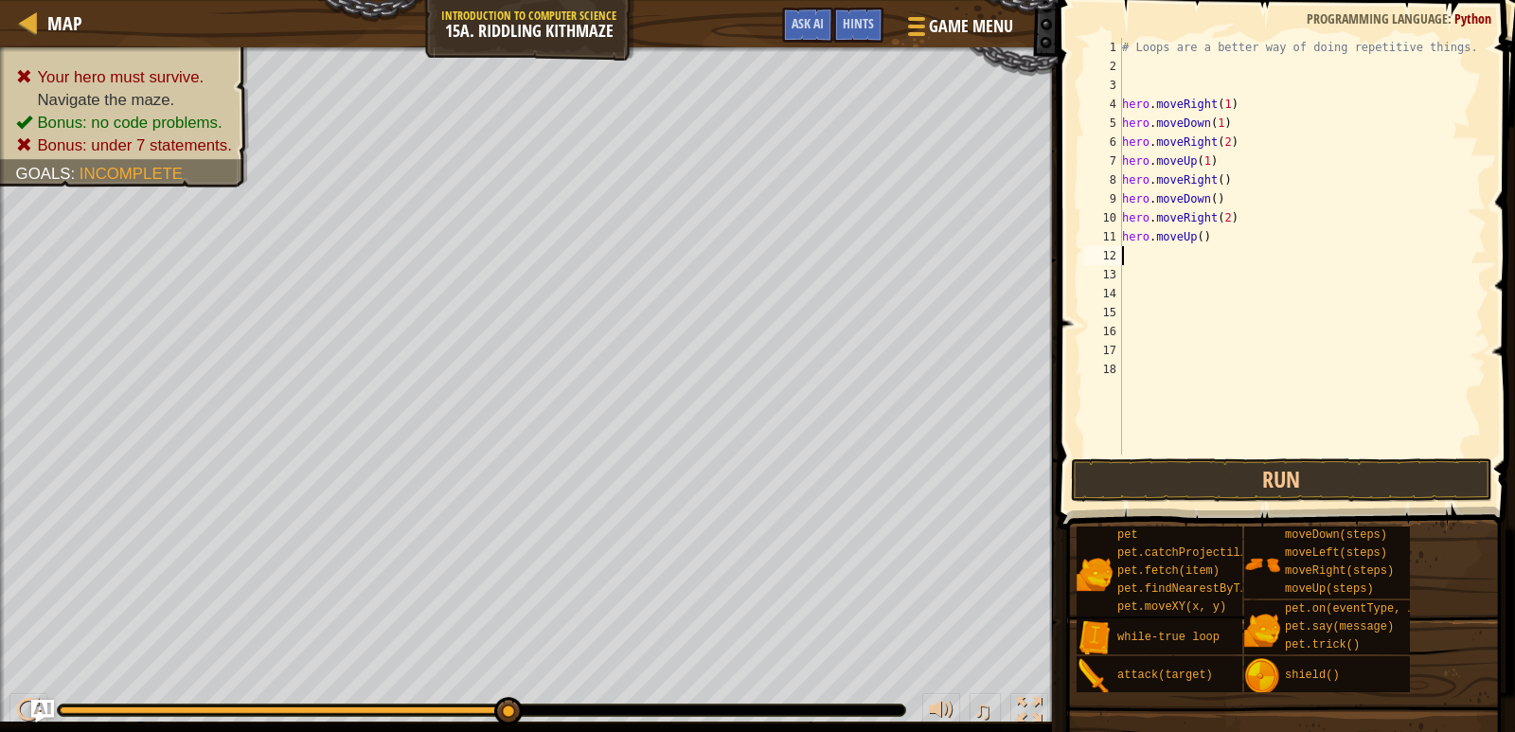
click at [1189, 250] on div "# Loops are a better way of doing repetitive things. hero . moveRight ( 1 ) her…" at bounding box center [1302, 265] width 368 height 455
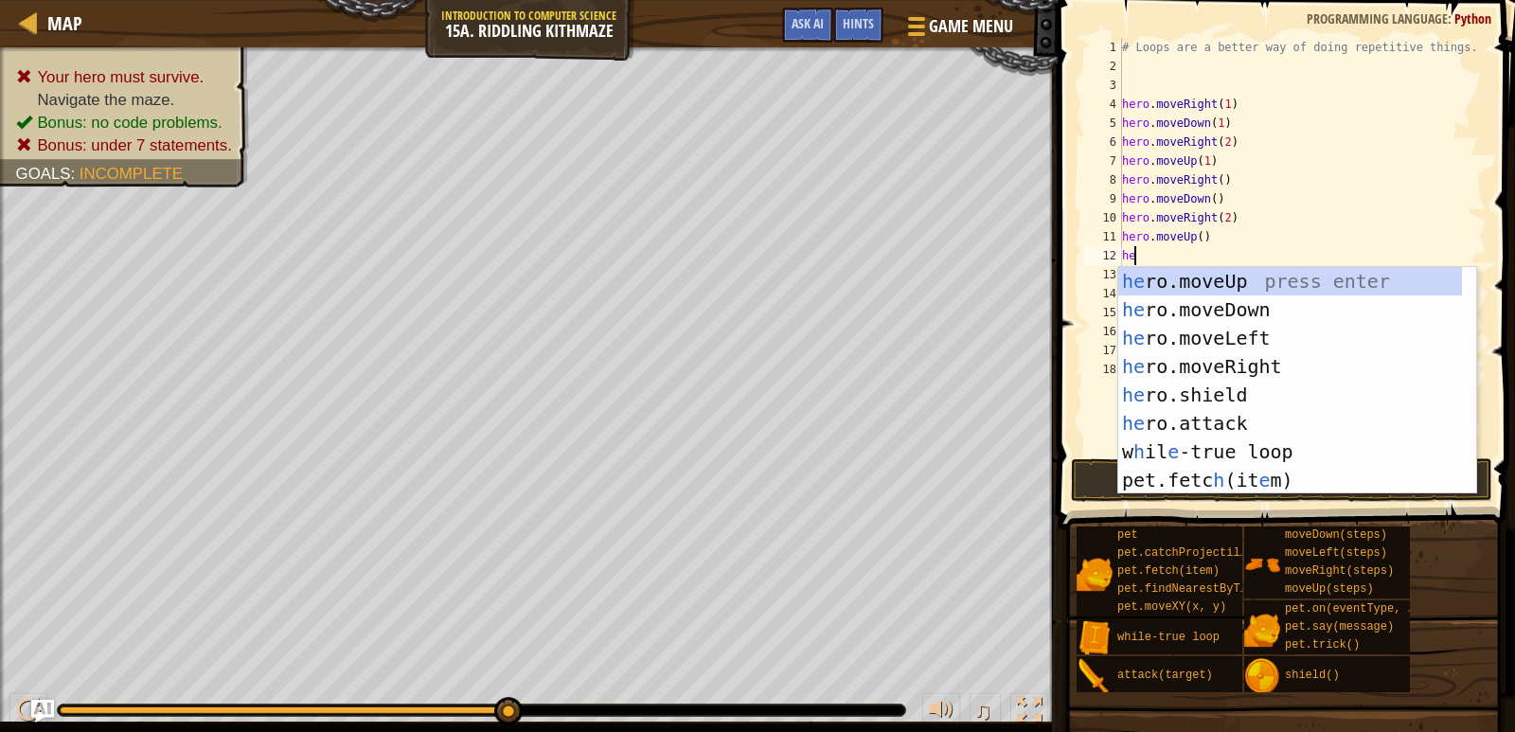
scroll to position [9, 1]
type textarea "hero"
click at [1253, 361] on div "hero .moveUp press enter hero .moveDown press enter hero .moveLeft press enter …" at bounding box center [1297, 409] width 358 height 284
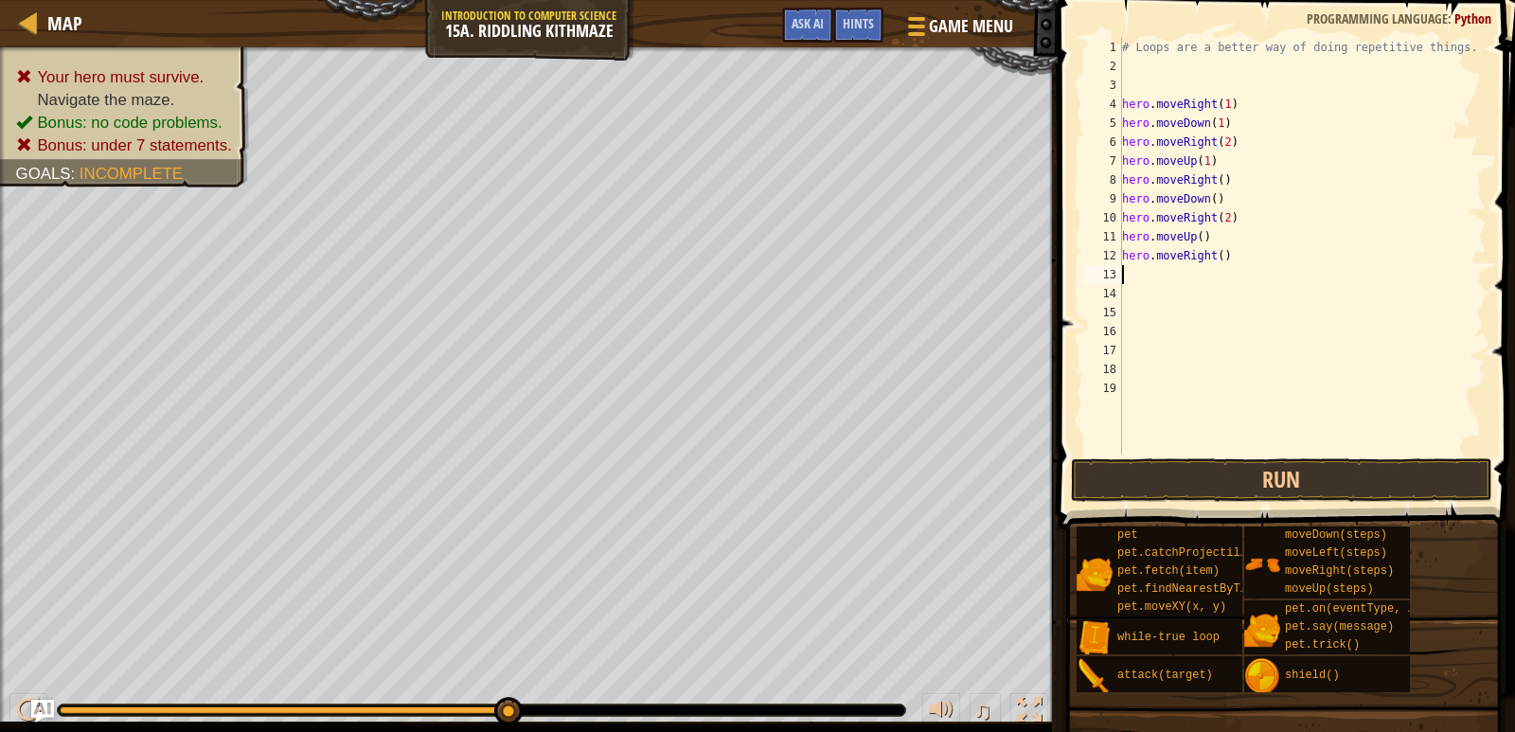
scroll to position [9, 0]
click at [1207, 281] on div "# Loops are a better way of doing repetitive things. hero . moveRight ( 1 ) her…" at bounding box center [1302, 265] width 368 height 455
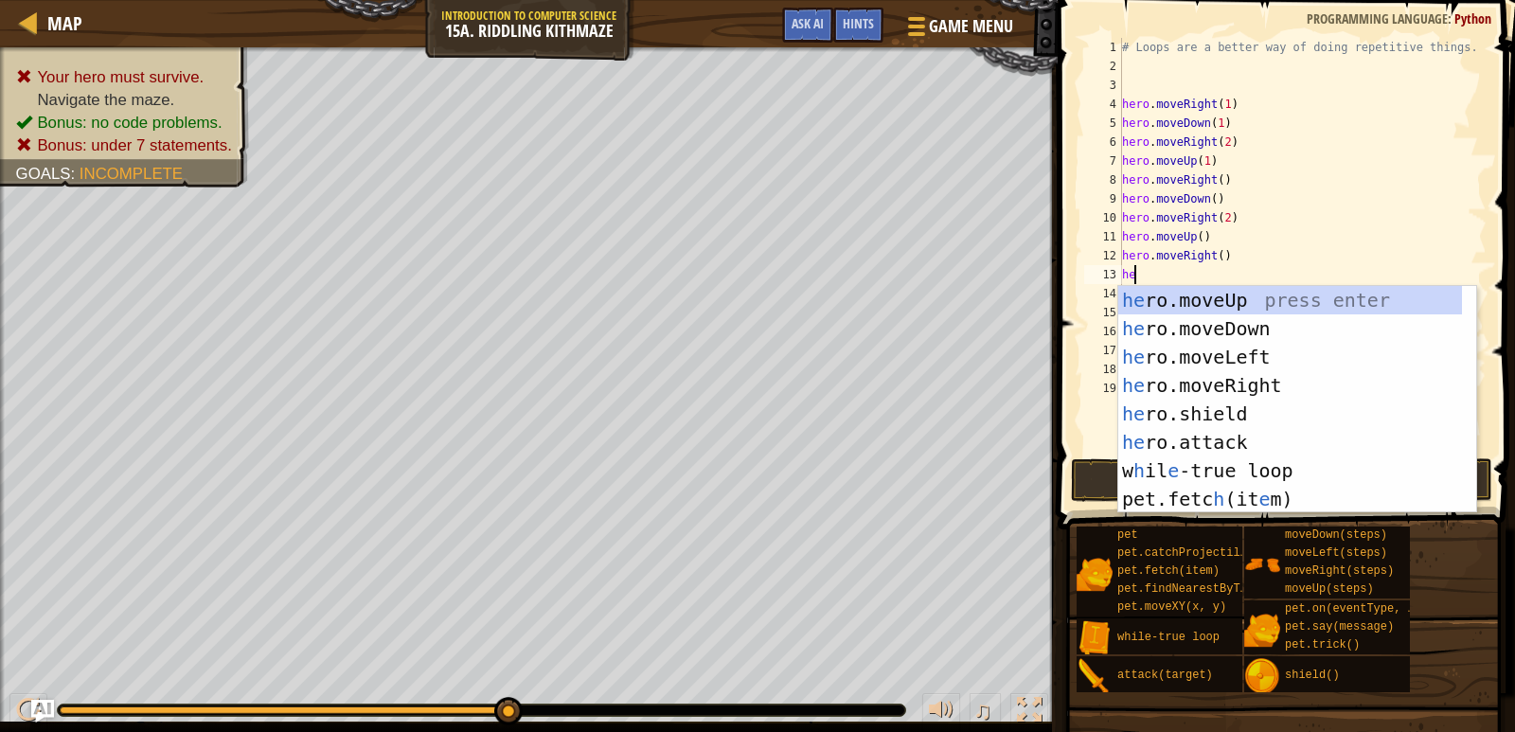
scroll to position [9, 1]
type textarea "hero"
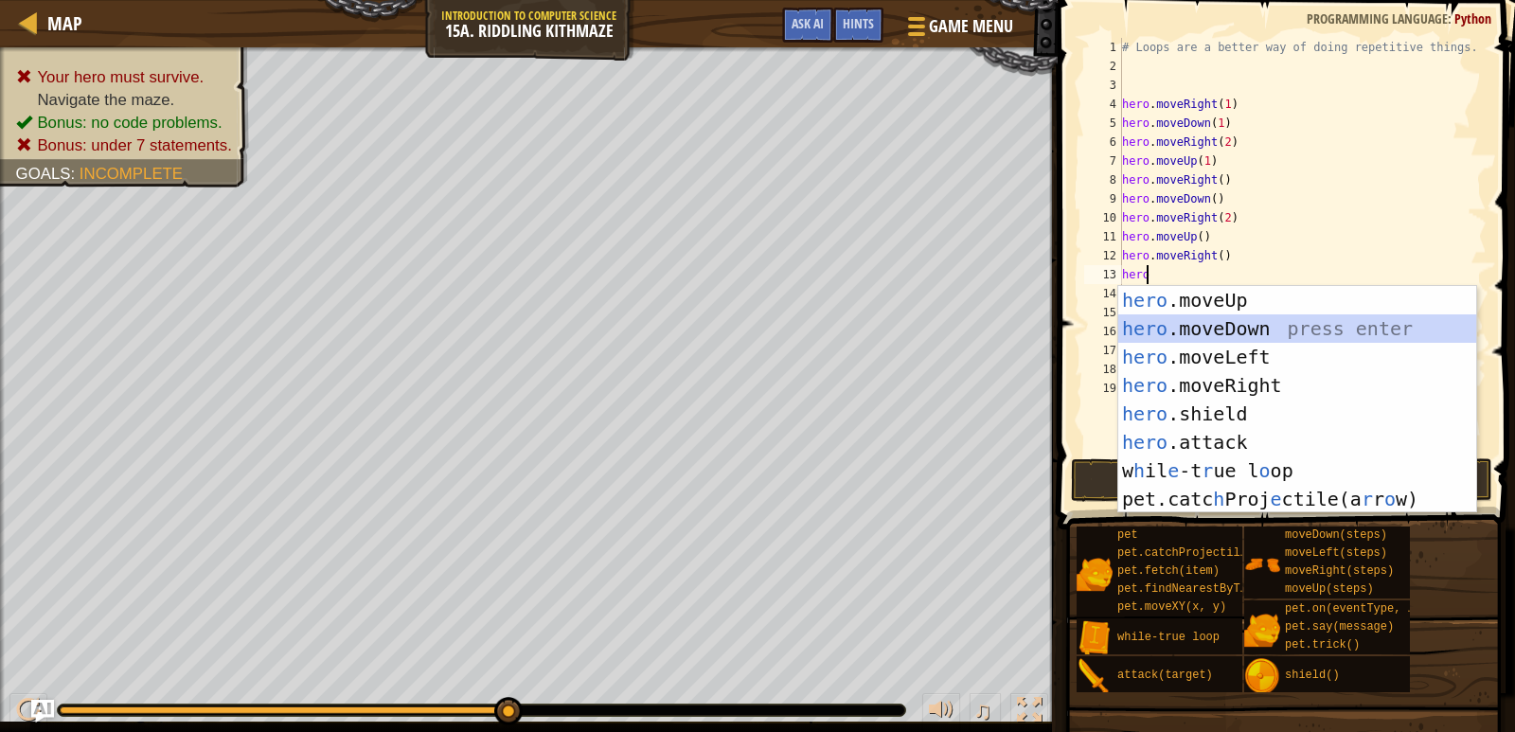
click at [1210, 321] on div "hero .moveUp press enter hero .moveDown press enter hero .moveLeft press enter …" at bounding box center [1297, 428] width 358 height 284
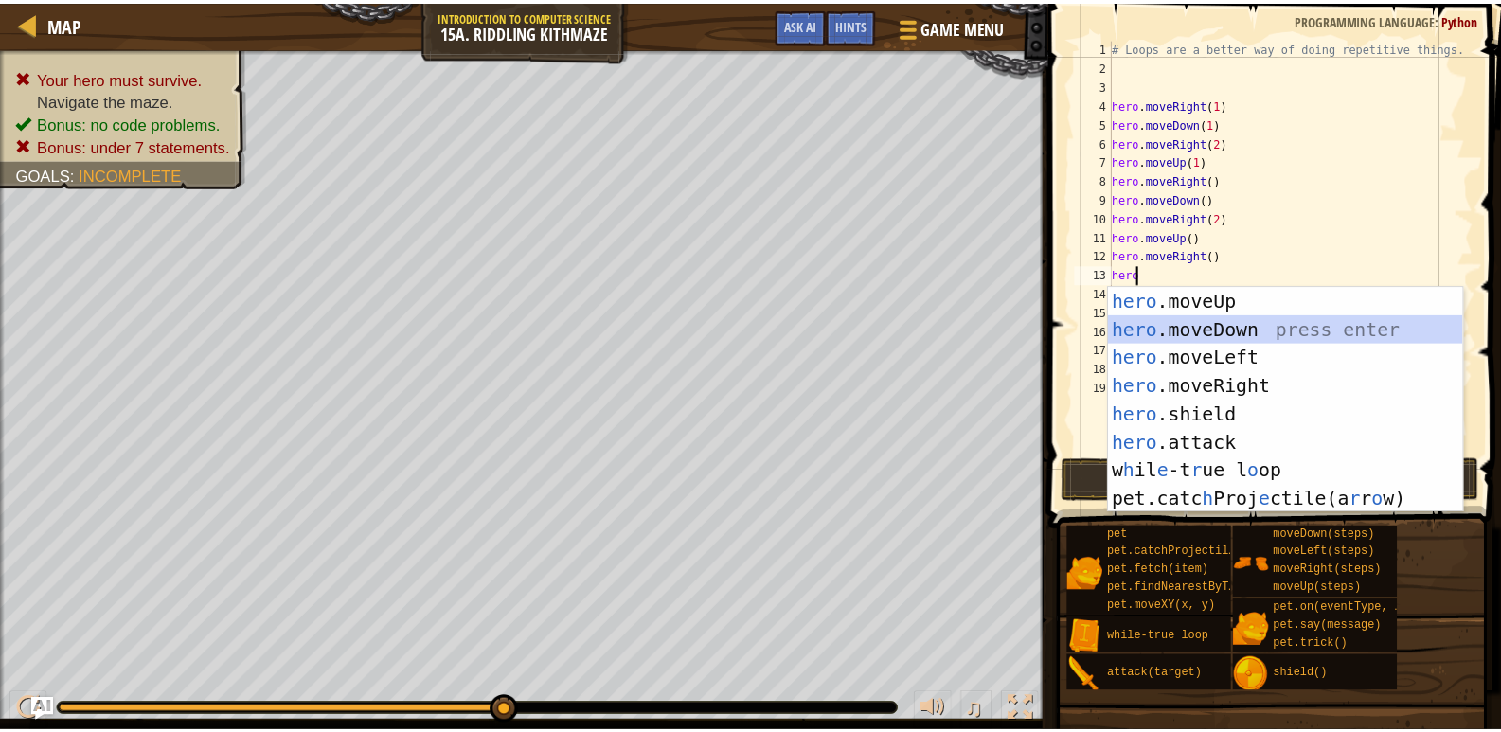
scroll to position [9, 0]
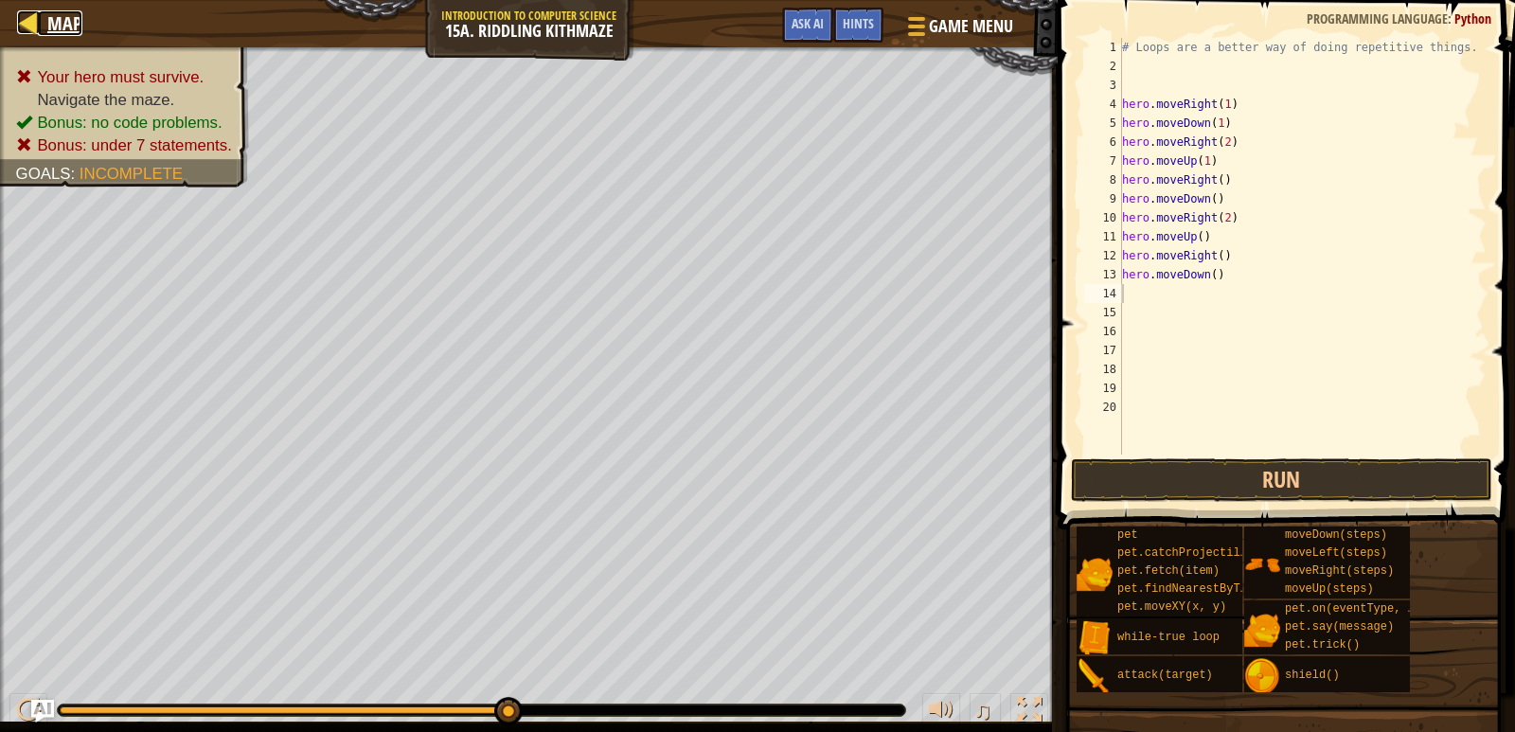
click at [40, 22] on div at bounding box center [29, 22] width 24 height 24
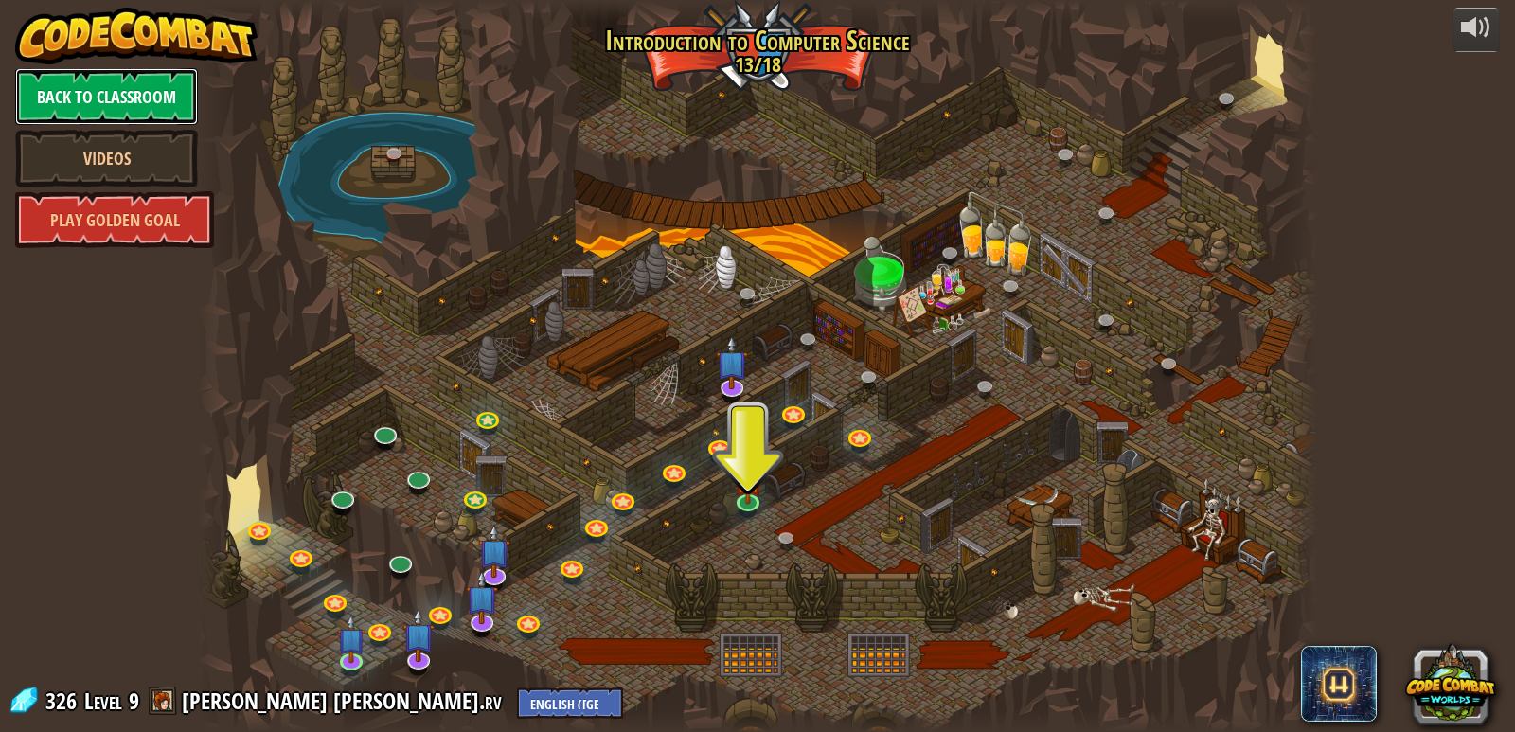
click at [92, 79] on link "Back to Classroom" at bounding box center [106, 96] width 183 height 57
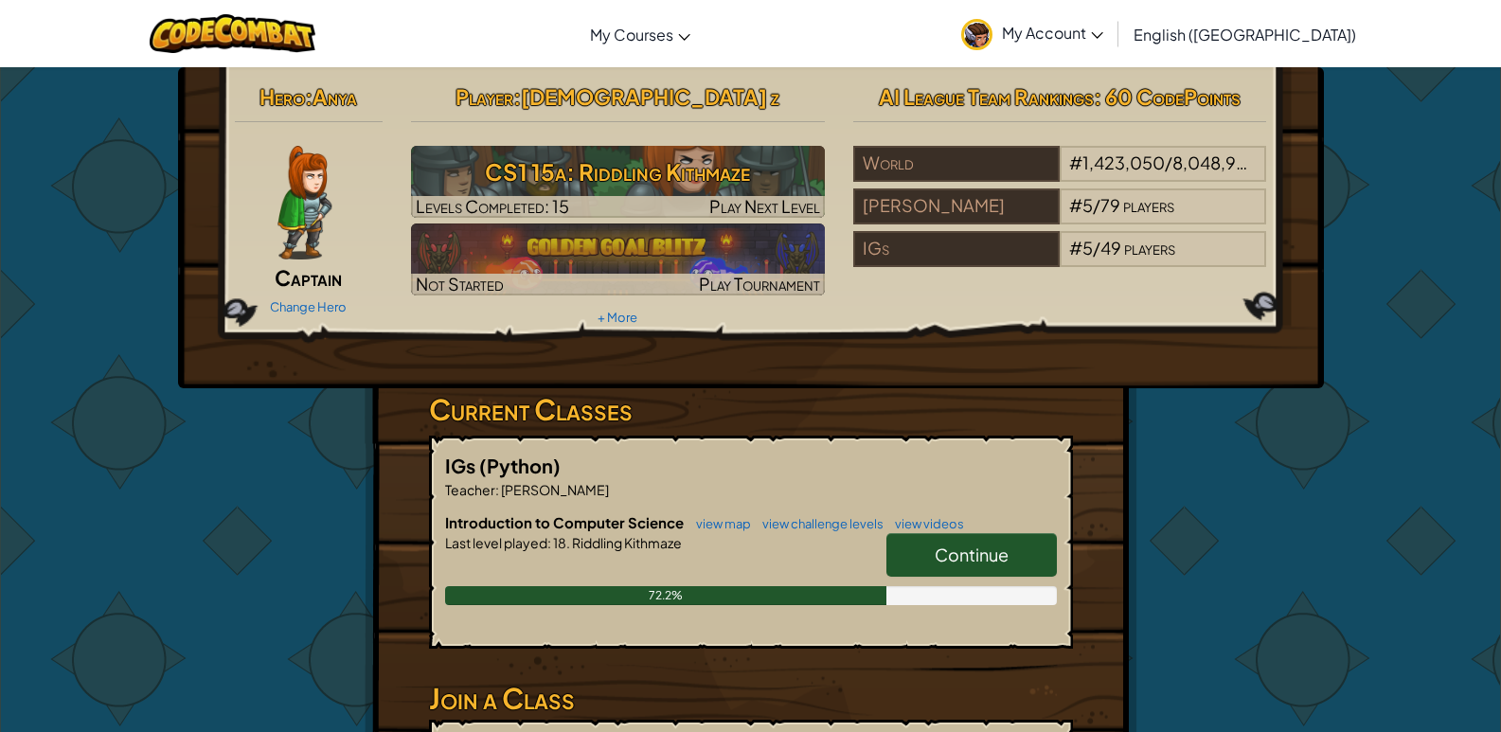
click at [1113, 21] on link "My Account" at bounding box center [1032, 34] width 161 height 60
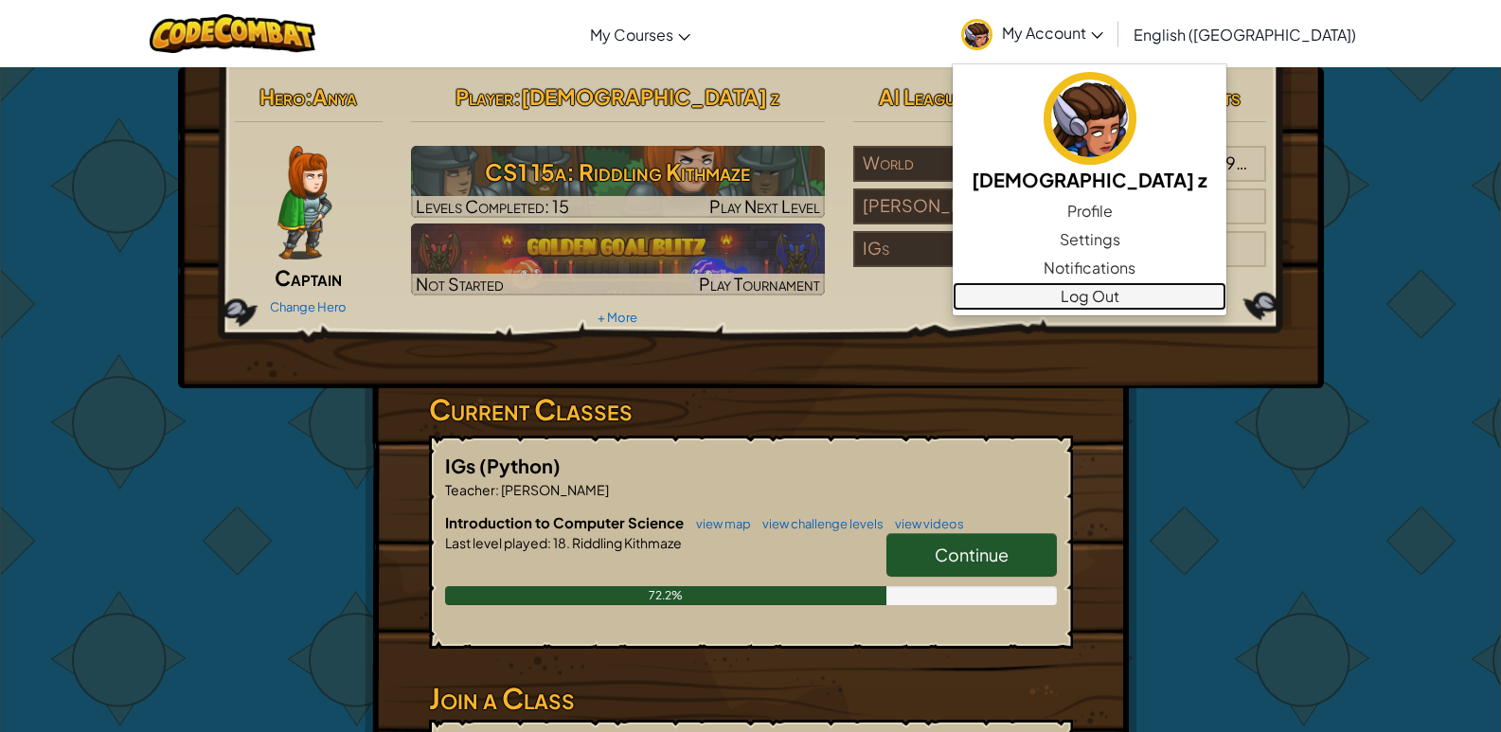
click at [1166, 288] on link "Log Out" at bounding box center [1090, 296] width 274 height 28
click at [1166, 288] on div "Hero : Anya Captain Change Hero Player : hadia z CS1 15a: Riddling Kithmaze Lev…" at bounding box center [751, 204] width 1061 height 255
